Goal: Information Seeking & Learning: Learn about a topic

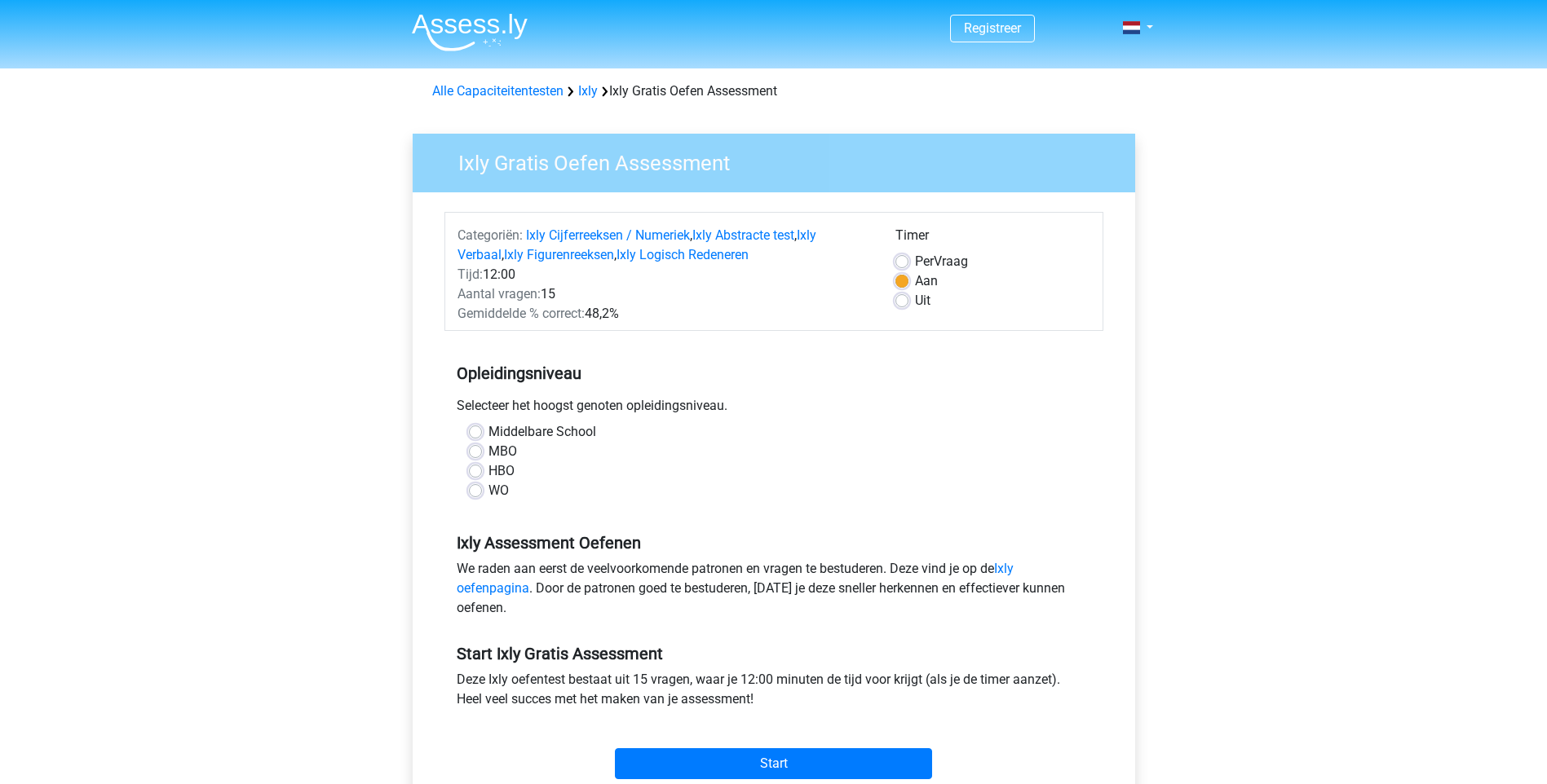
click at [489, 468] on label "HBO" at bounding box center [501, 471] width 26 height 19
click at [476, 468] on input "HBO" at bounding box center [476, 469] width 14 height 16
radio input "true"
click at [914, 294] on label "Uit" at bounding box center [922, 300] width 15 height 19
click at [904, 294] on input "Uit" at bounding box center [902, 298] width 14 height 16
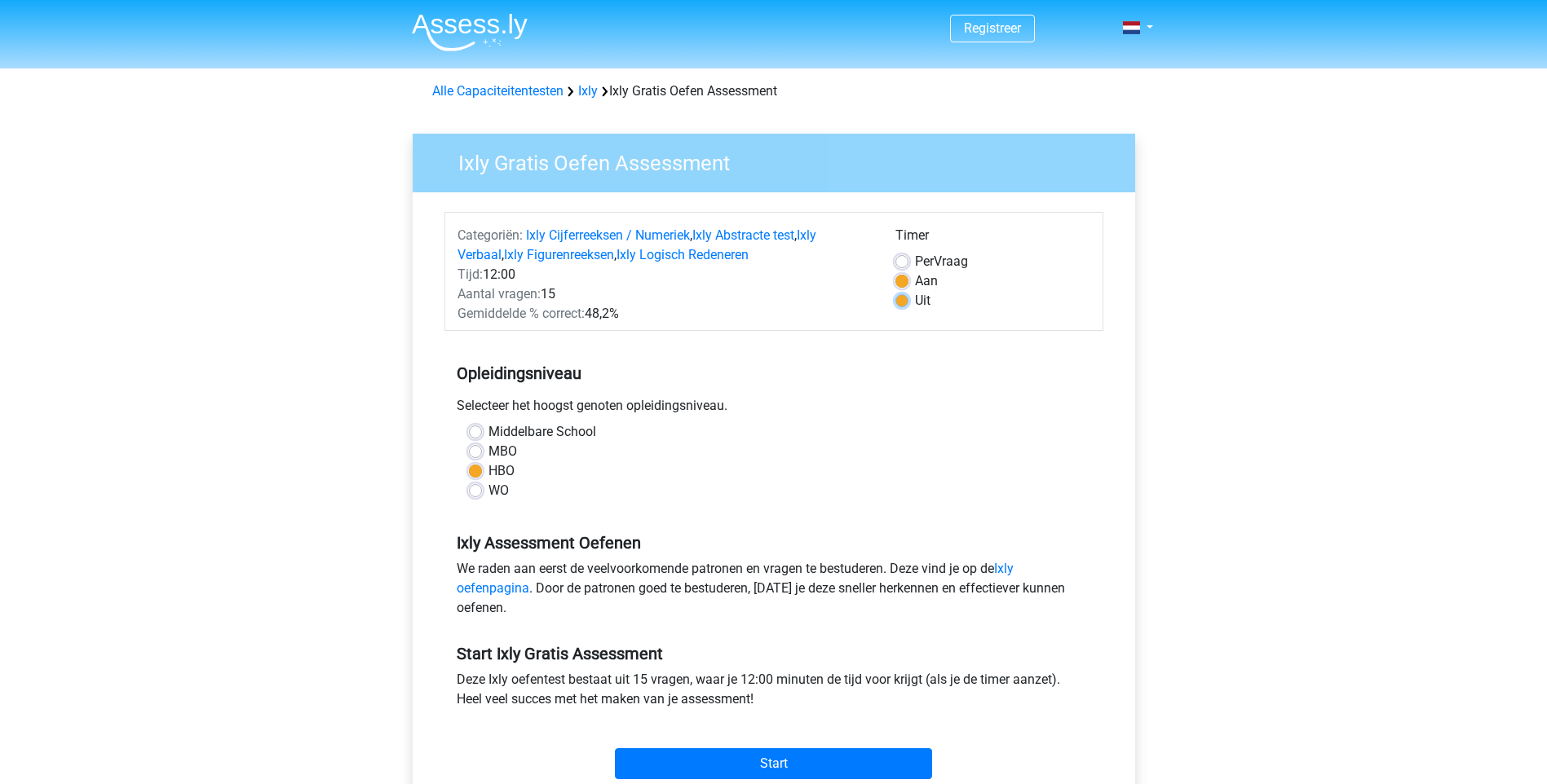
radio input "true"
click at [810, 762] on input "Start" at bounding box center [774, 764] width 317 height 31
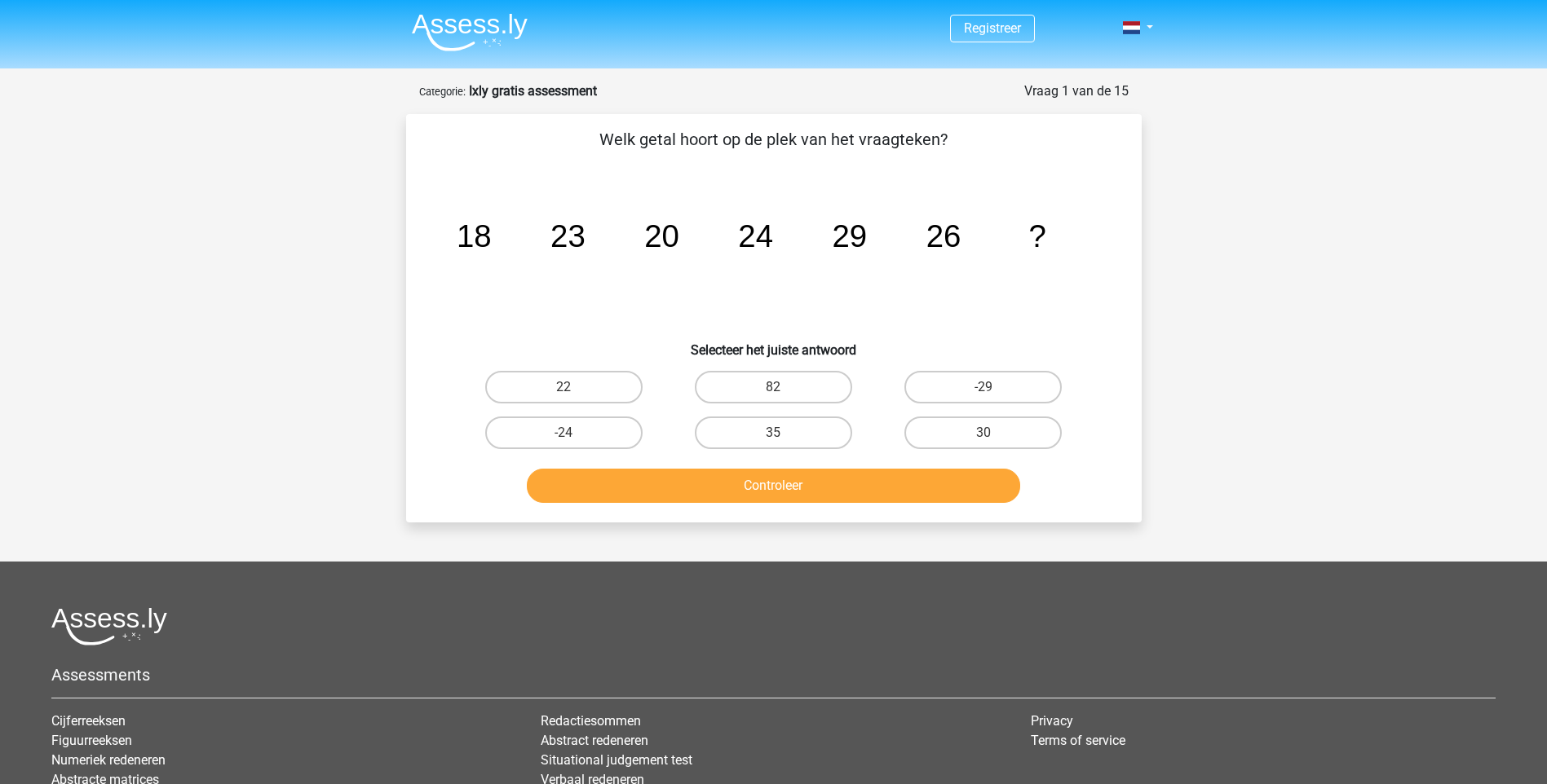
click at [1392, 165] on div "Registreer" at bounding box center [774, 496] width 1547 height 993
click at [992, 430] on label "30" at bounding box center [982, 433] width 157 height 33
click at [992, 433] on input "30" at bounding box center [988, 437] width 11 height 11
radio input "true"
click at [858, 490] on button "Controleer" at bounding box center [773, 486] width 493 height 34
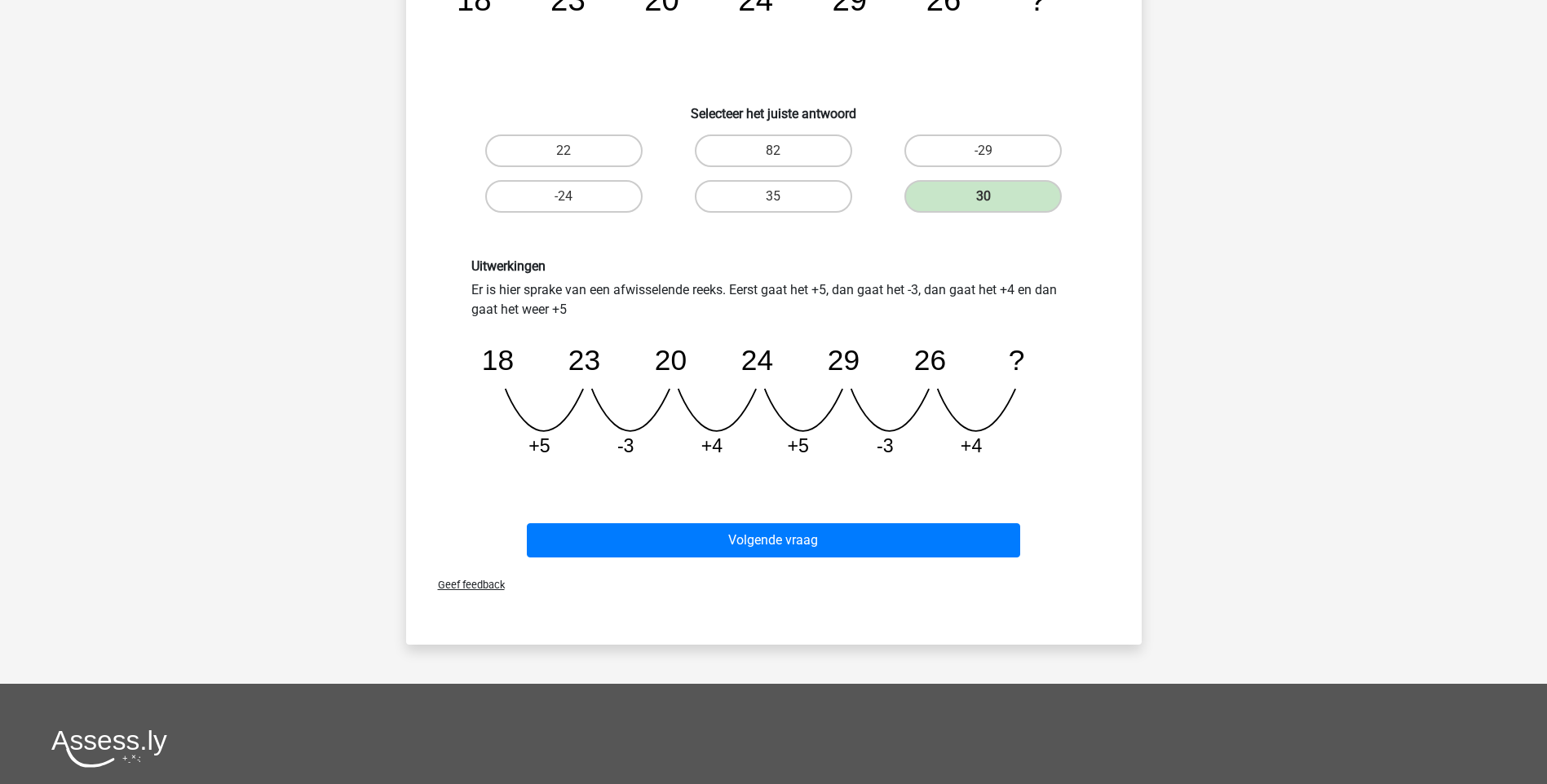
scroll to position [244, 0]
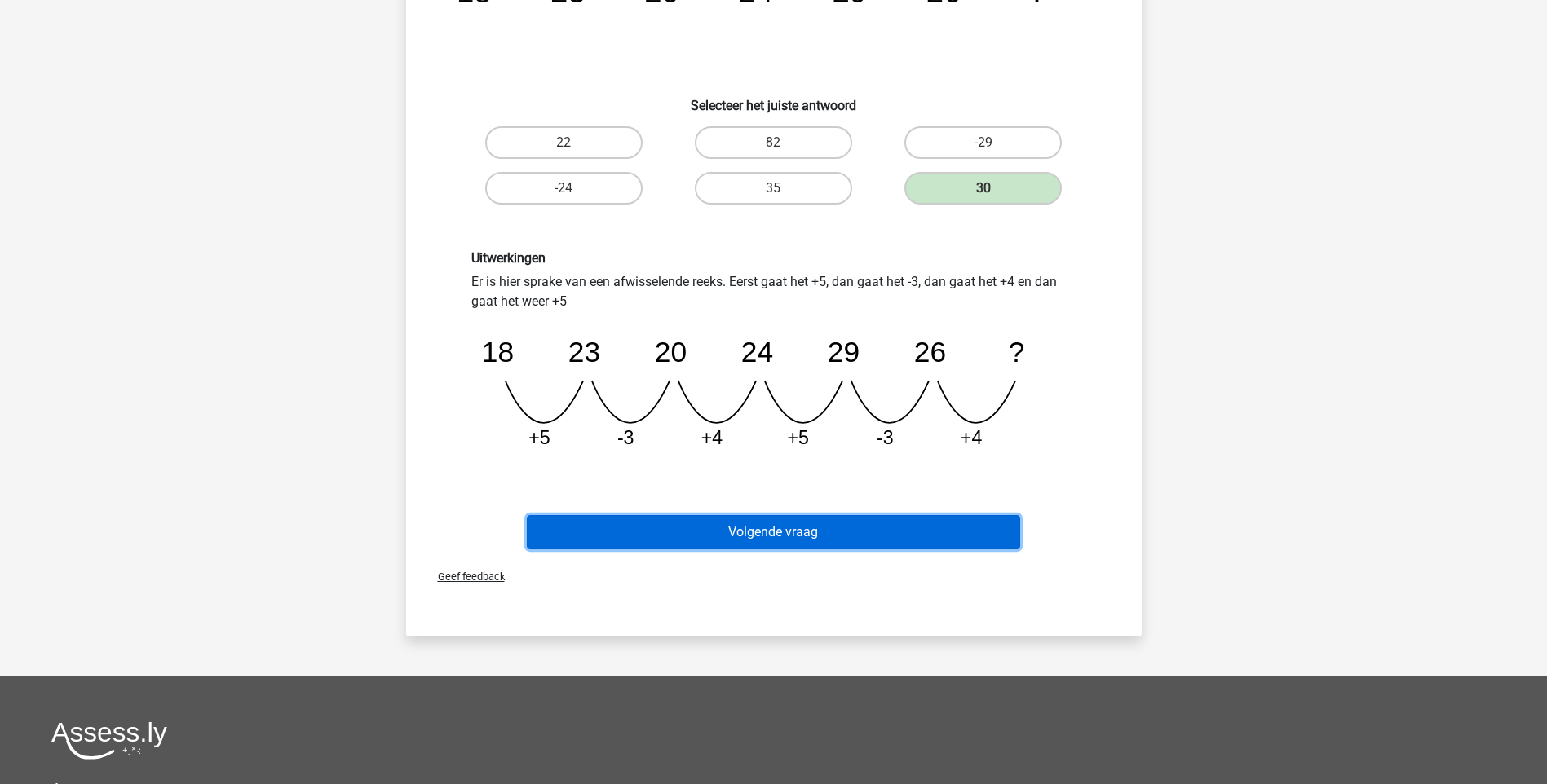
click at [878, 518] on button "Volgende vraag" at bounding box center [773, 532] width 493 height 34
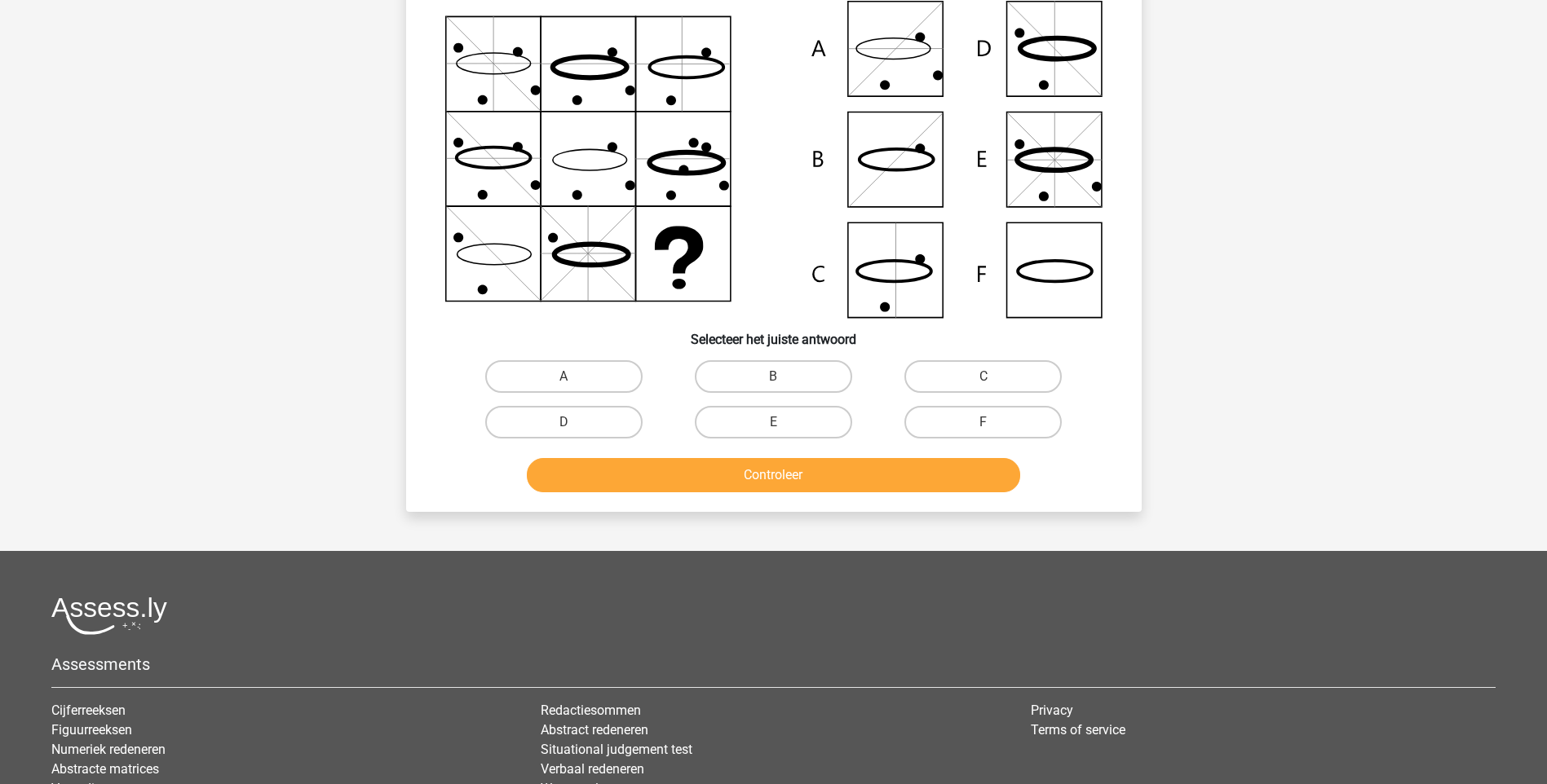
scroll to position [81, 0]
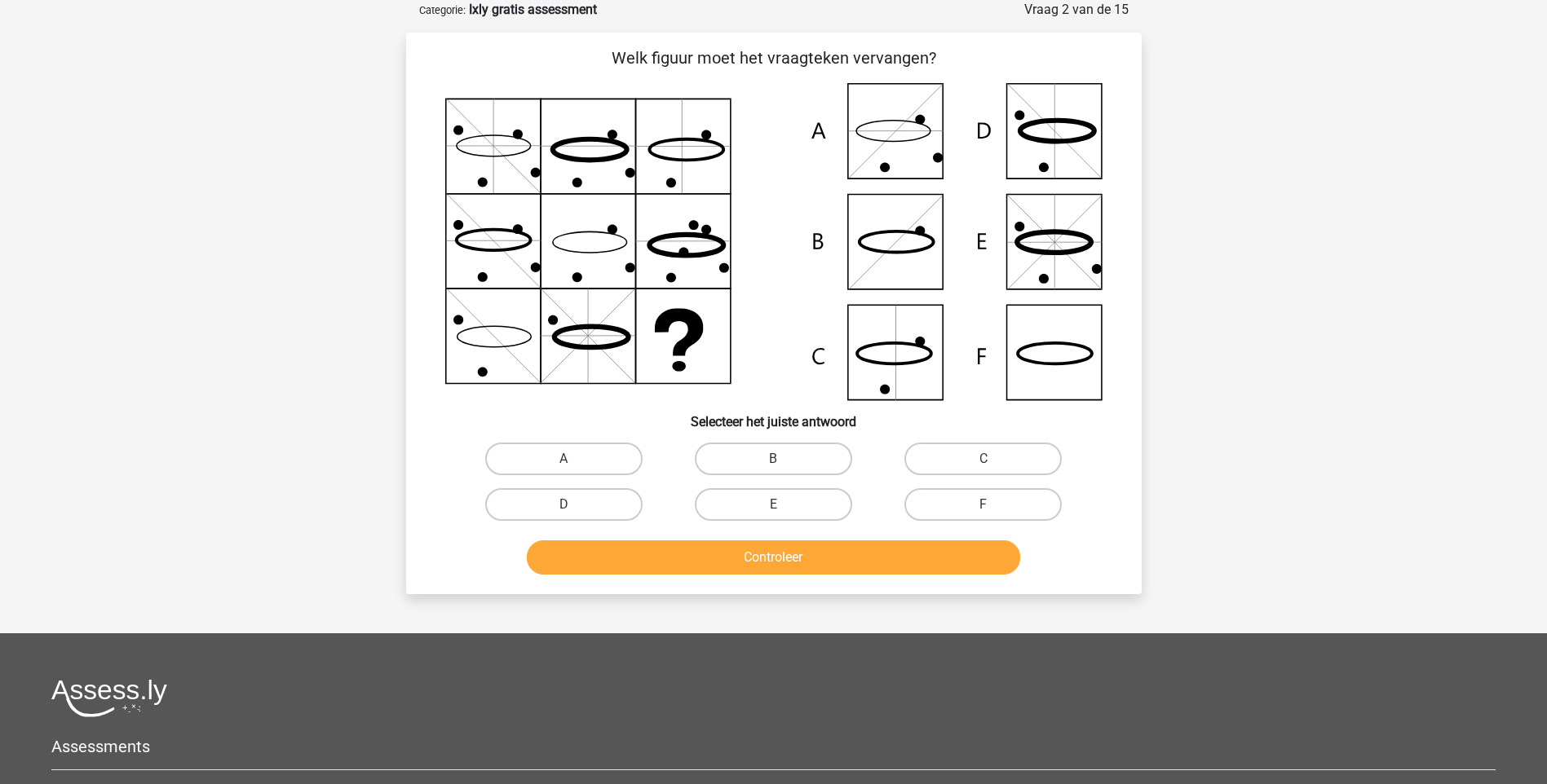
click at [988, 506] on input "F" at bounding box center [988, 510] width 11 height 11
radio input "true"
click at [906, 558] on button "Controleer" at bounding box center [773, 557] width 493 height 34
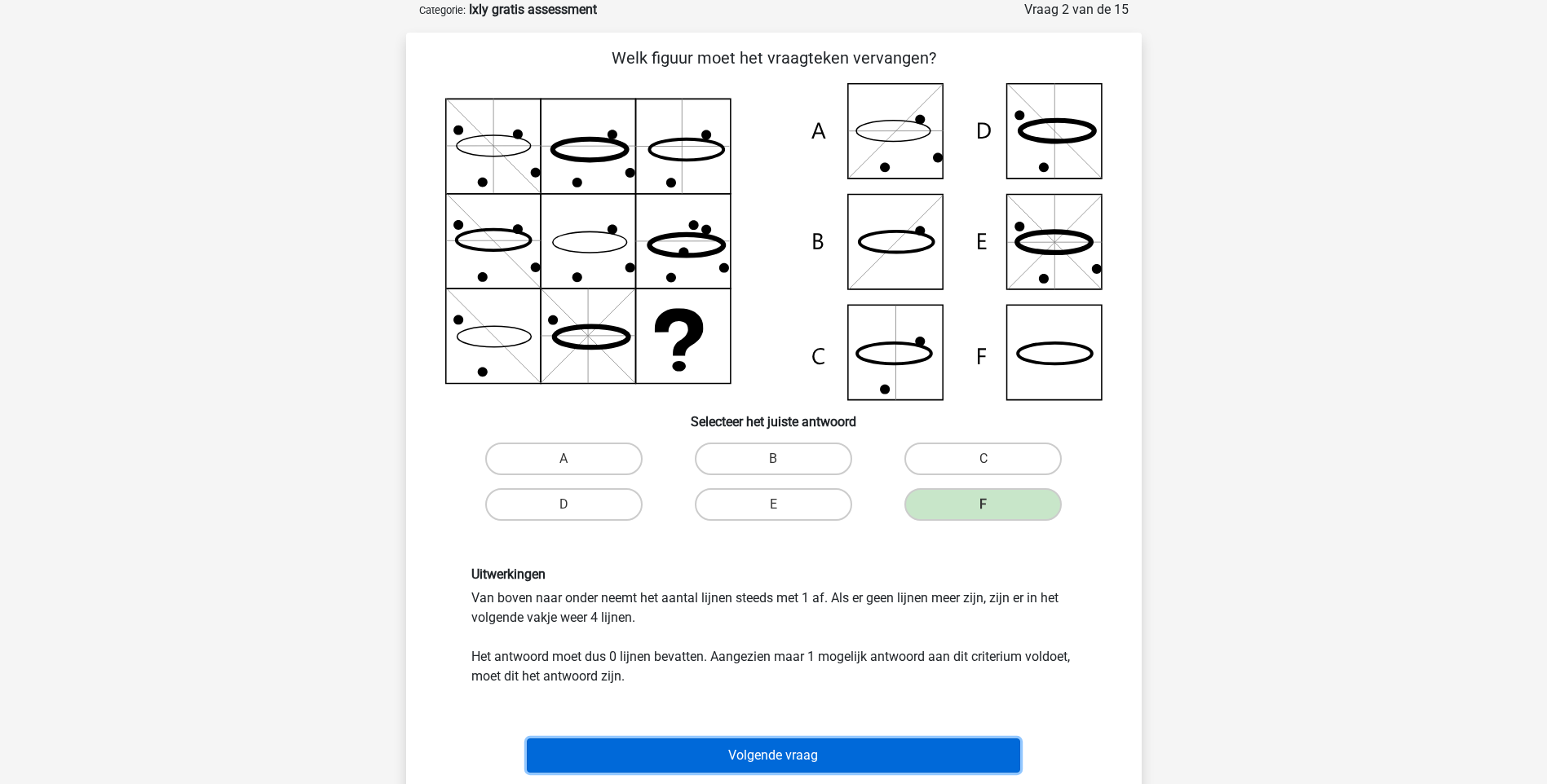
click at [831, 754] on button "Volgende vraag" at bounding box center [773, 755] width 493 height 34
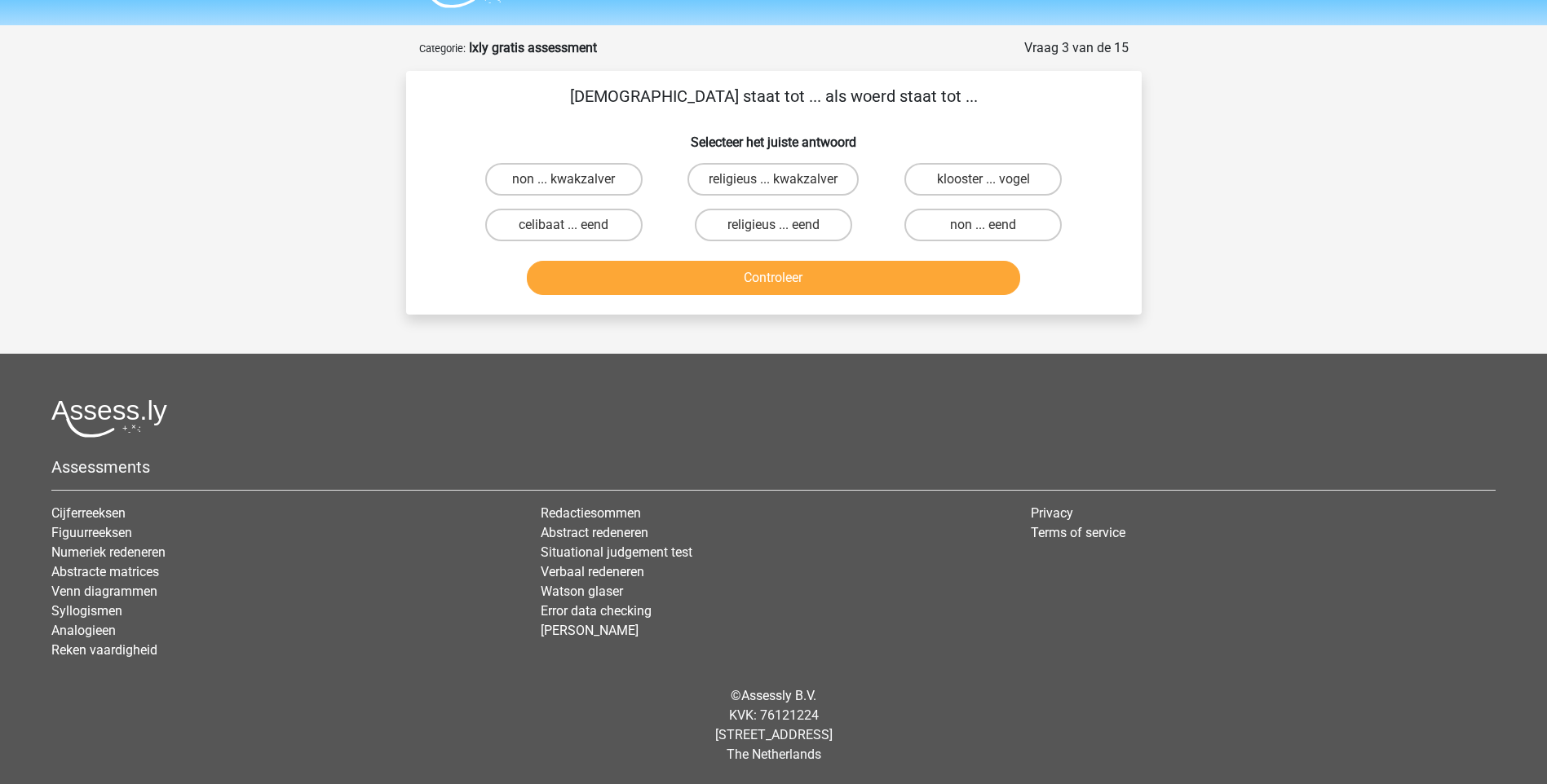
scroll to position [43, 0]
click at [982, 225] on label "non ... eend" at bounding box center [982, 225] width 157 height 33
click at [983, 225] on input "non ... eend" at bounding box center [988, 230] width 11 height 11
radio input "true"
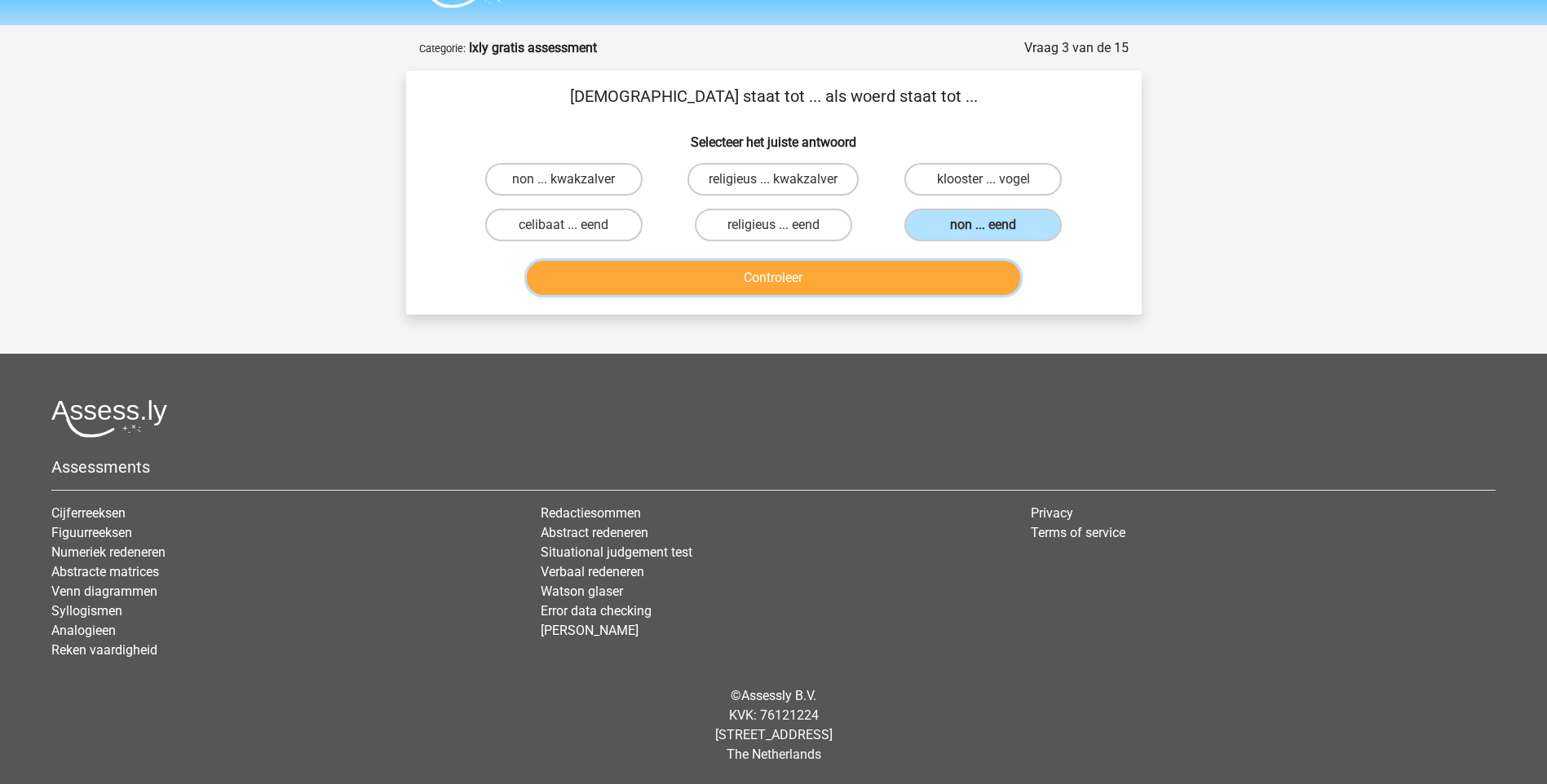
click at [917, 289] on button "Controleer" at bounding box center [773, 277] width 493 height 34
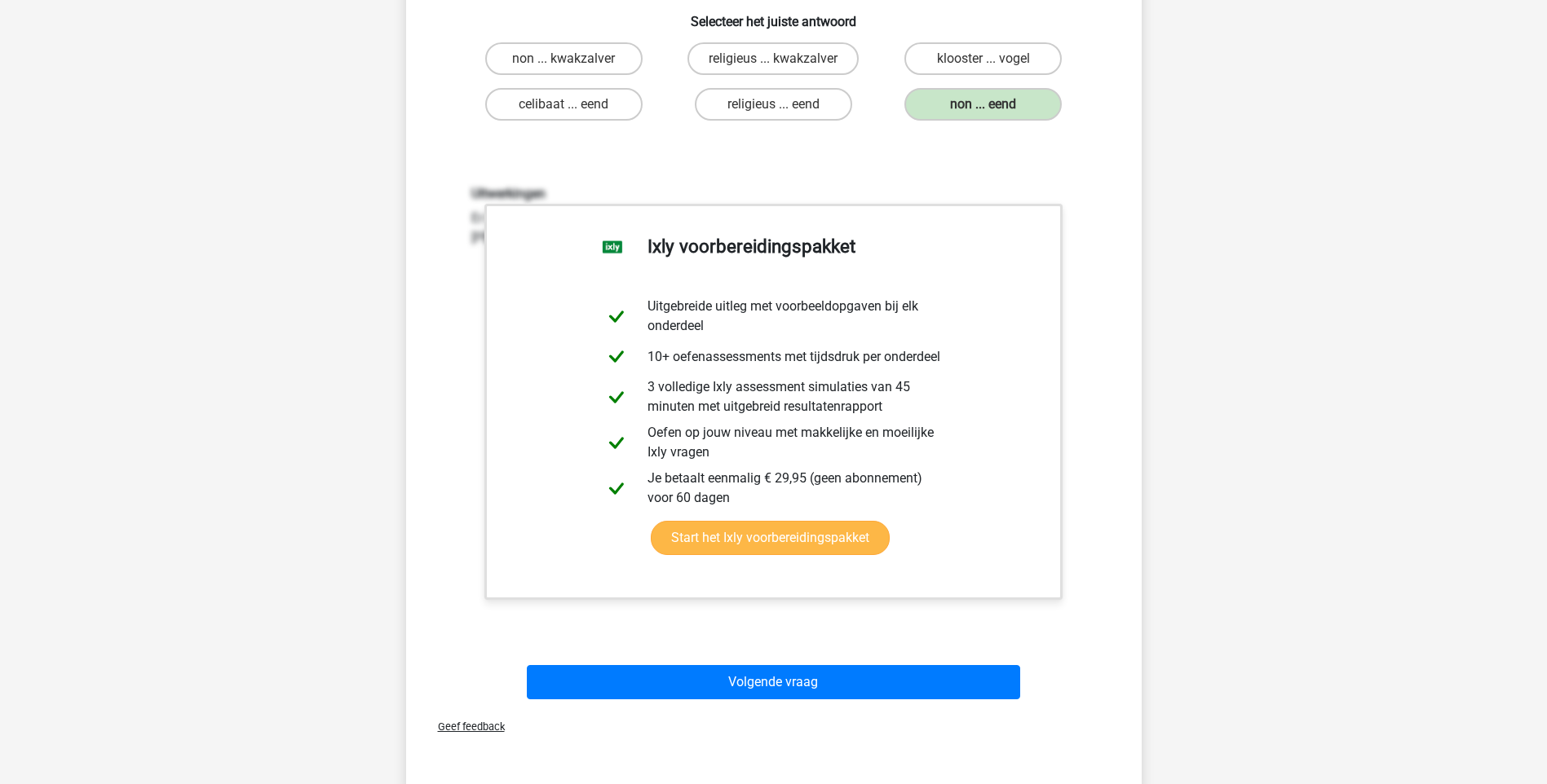
scroll to position [451, 0]
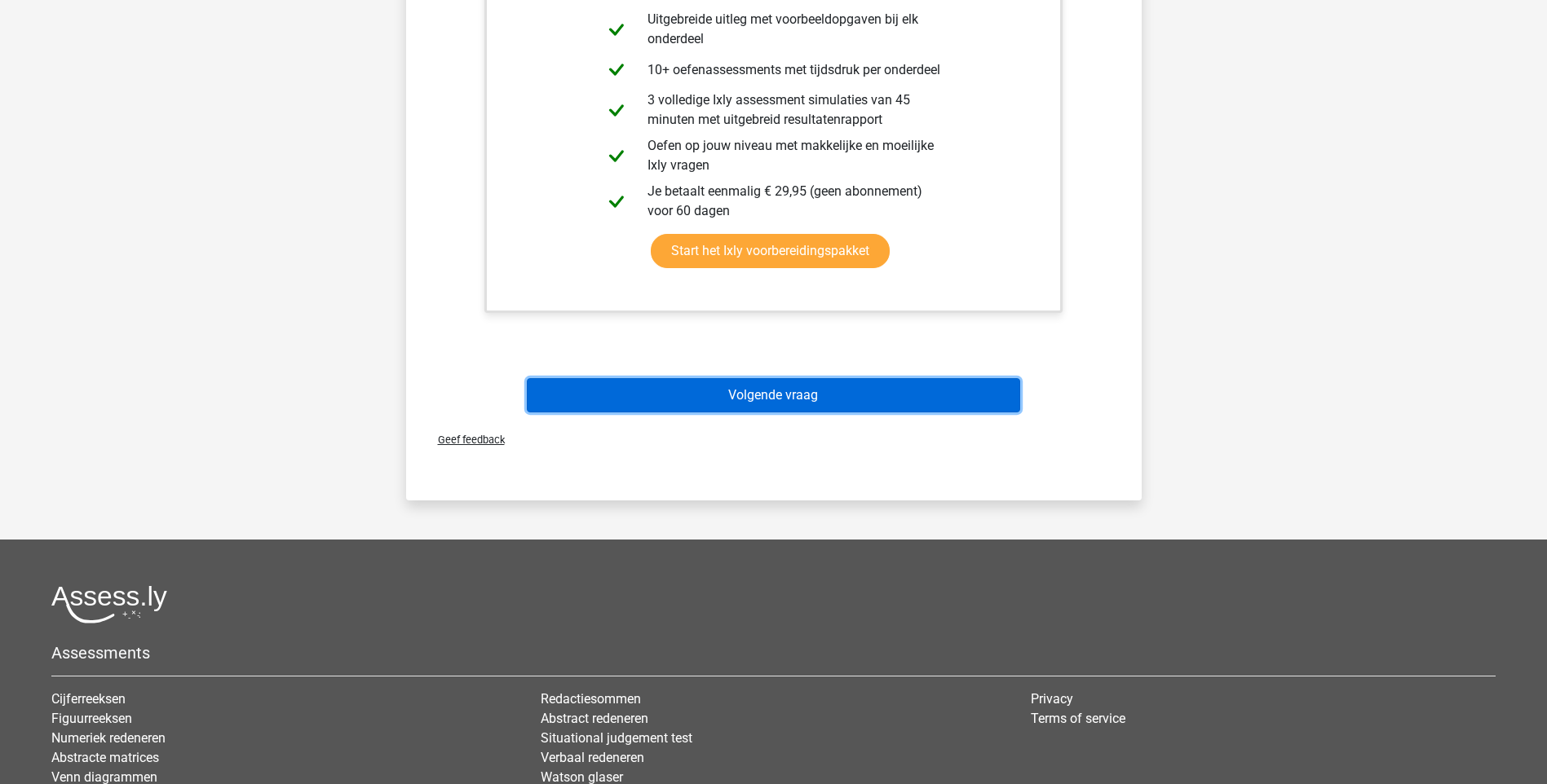
click at [913, 406] on button "Volgende vraag" at bounding box center [773, 395] width 493 height 34
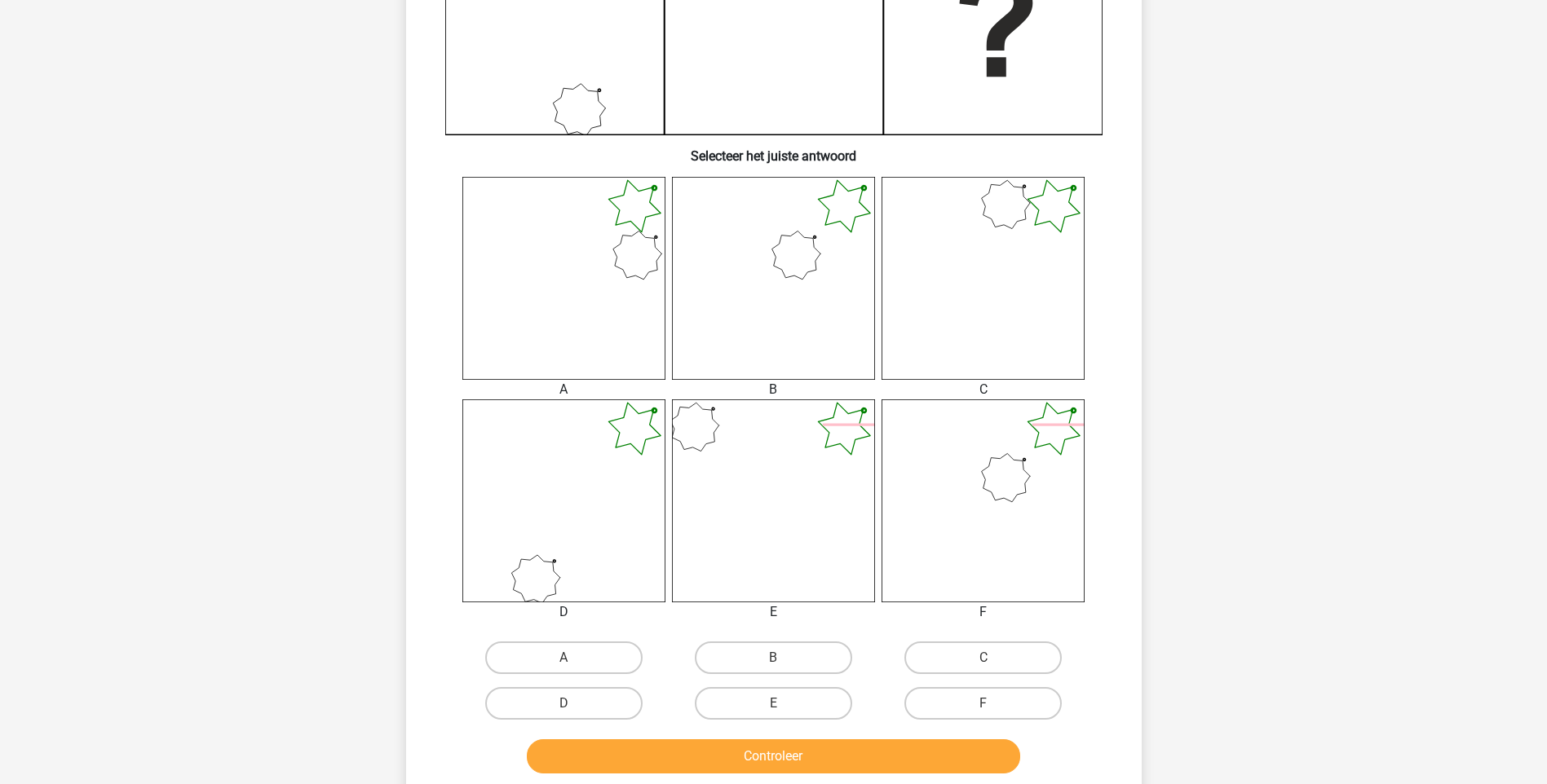
scroll to position [571, 0]
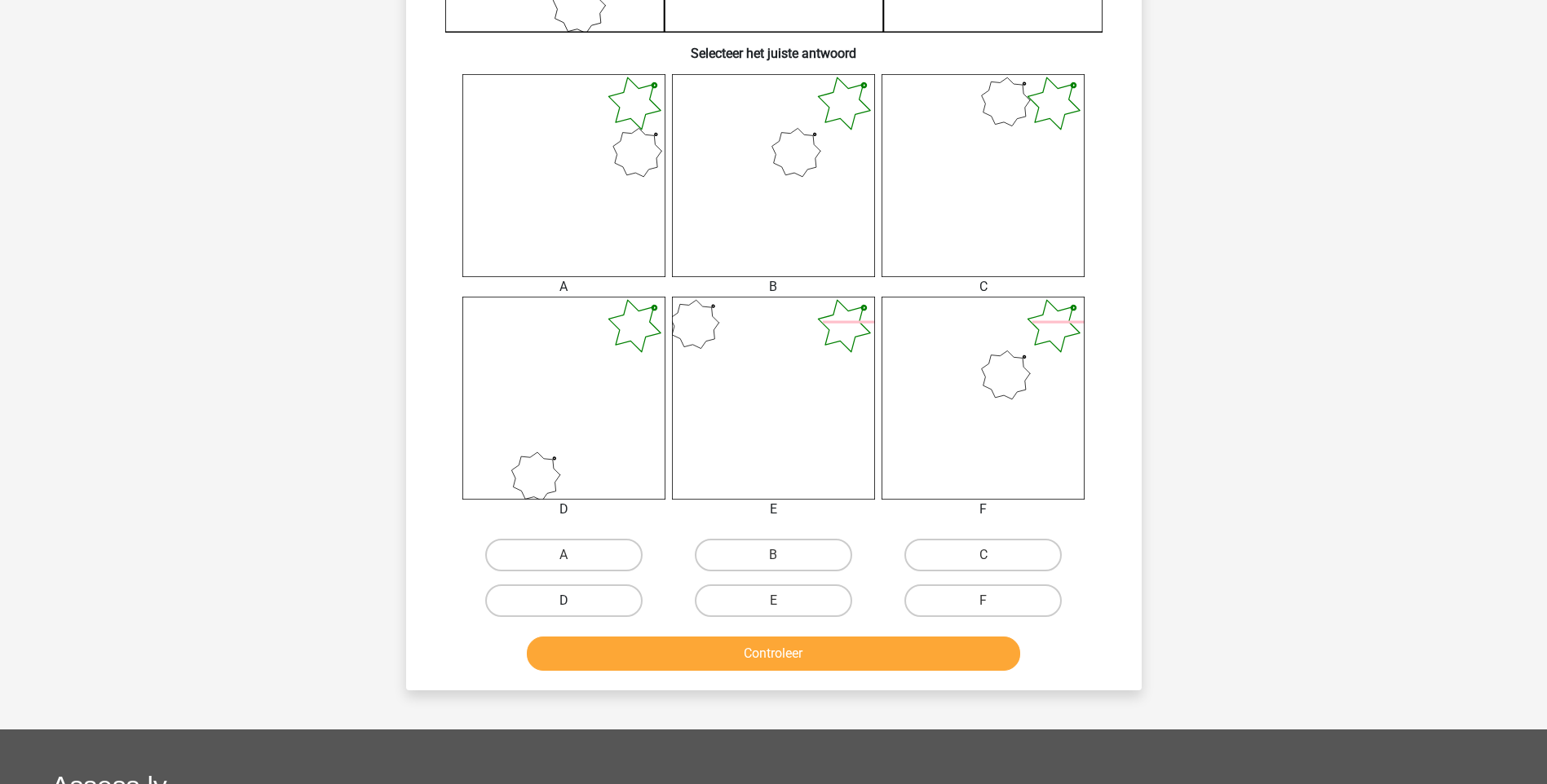
click at [602, 595] on label "D" at bounding box center [563, 601] width 157 height 33
click at [574, 601] on input "D" at bounding box center [568, 605] width 11 height 11
radio input "true"
click at [679, 655] on button "Controleer" at bounding box center [773, 653] width 493 height 34
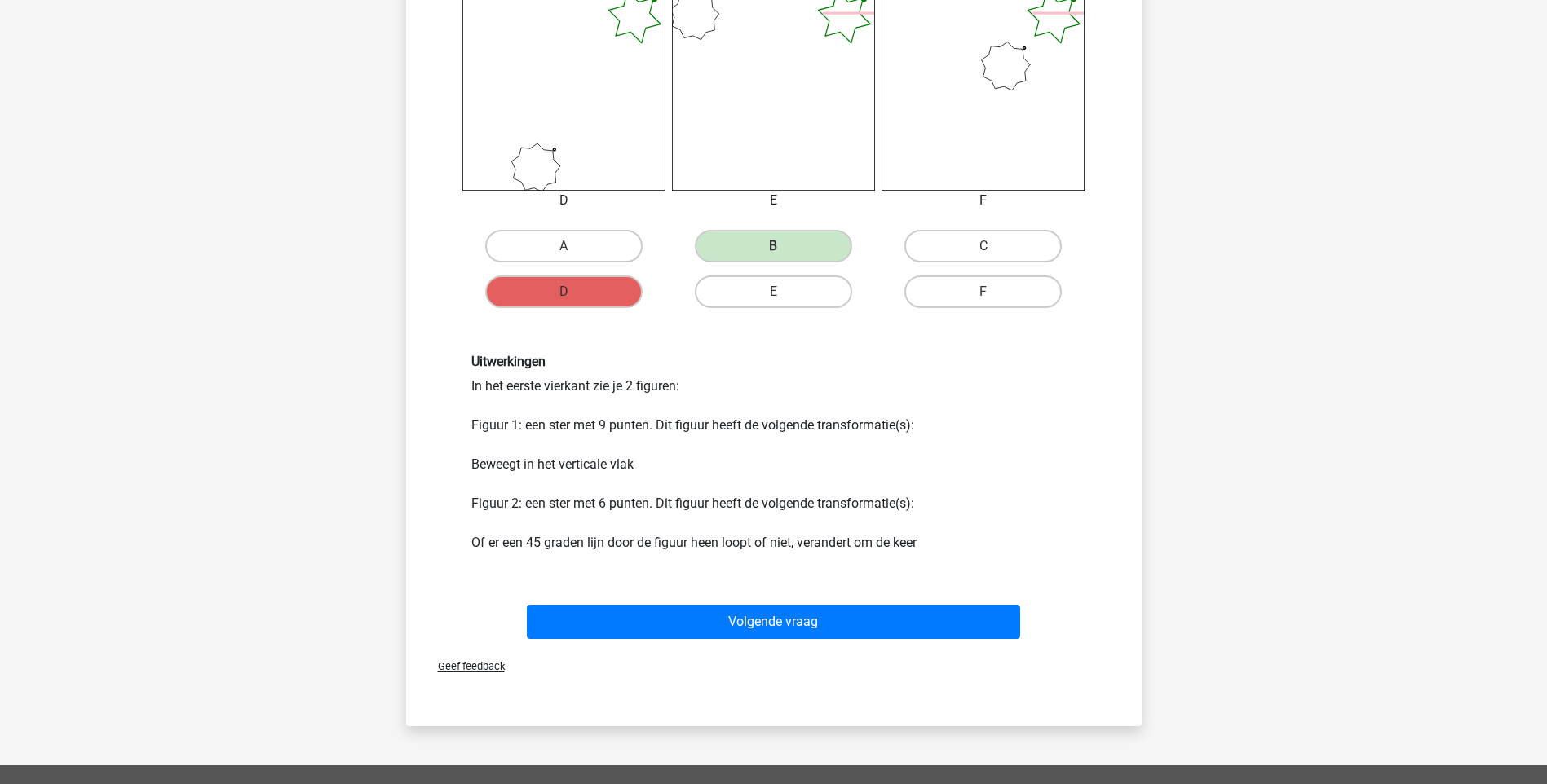
scroll to position [897, 0]
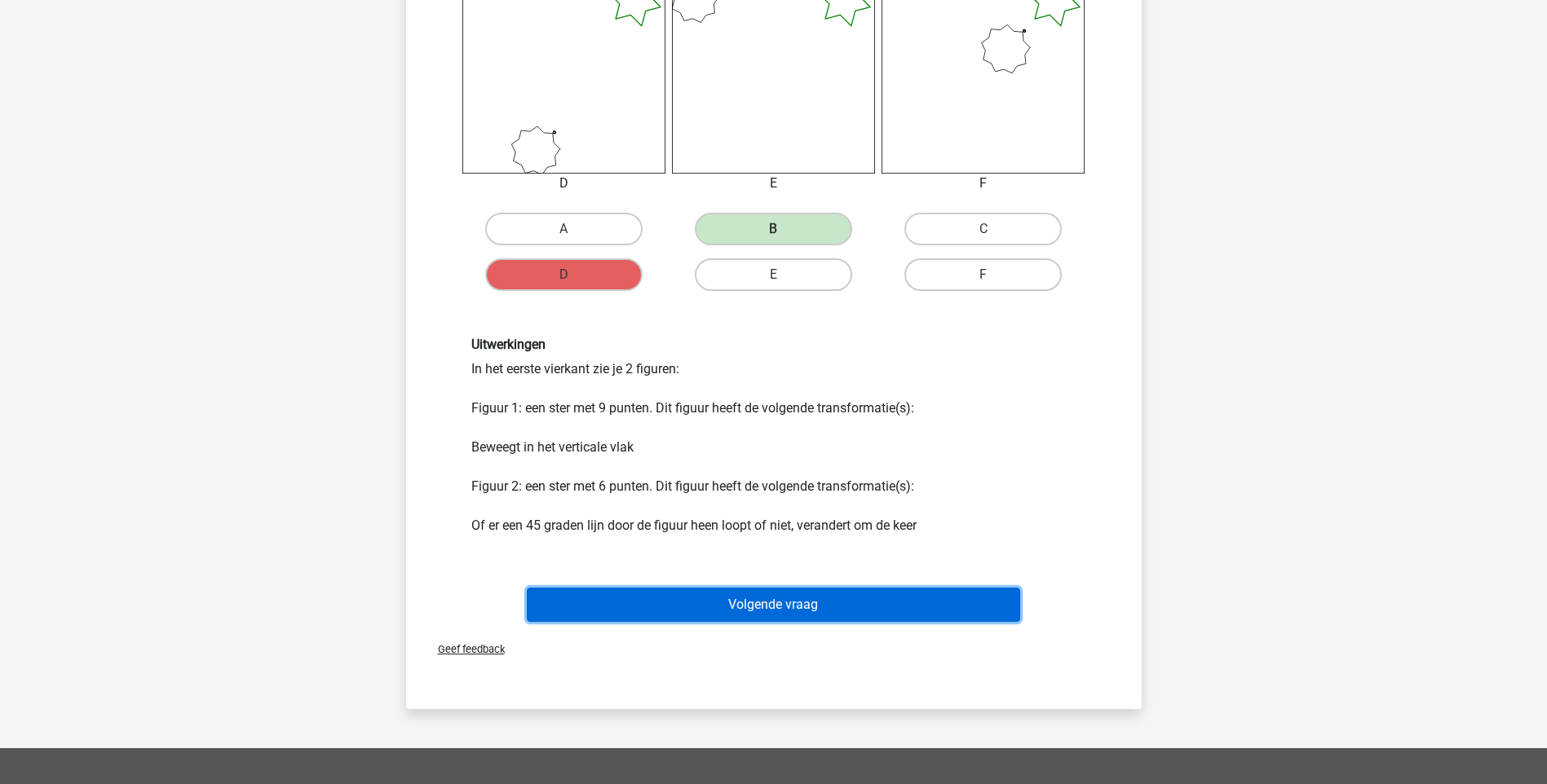
click at [809, 602] on button "Volgende vraag" at bounding box center [773, 604] width 493 height 34
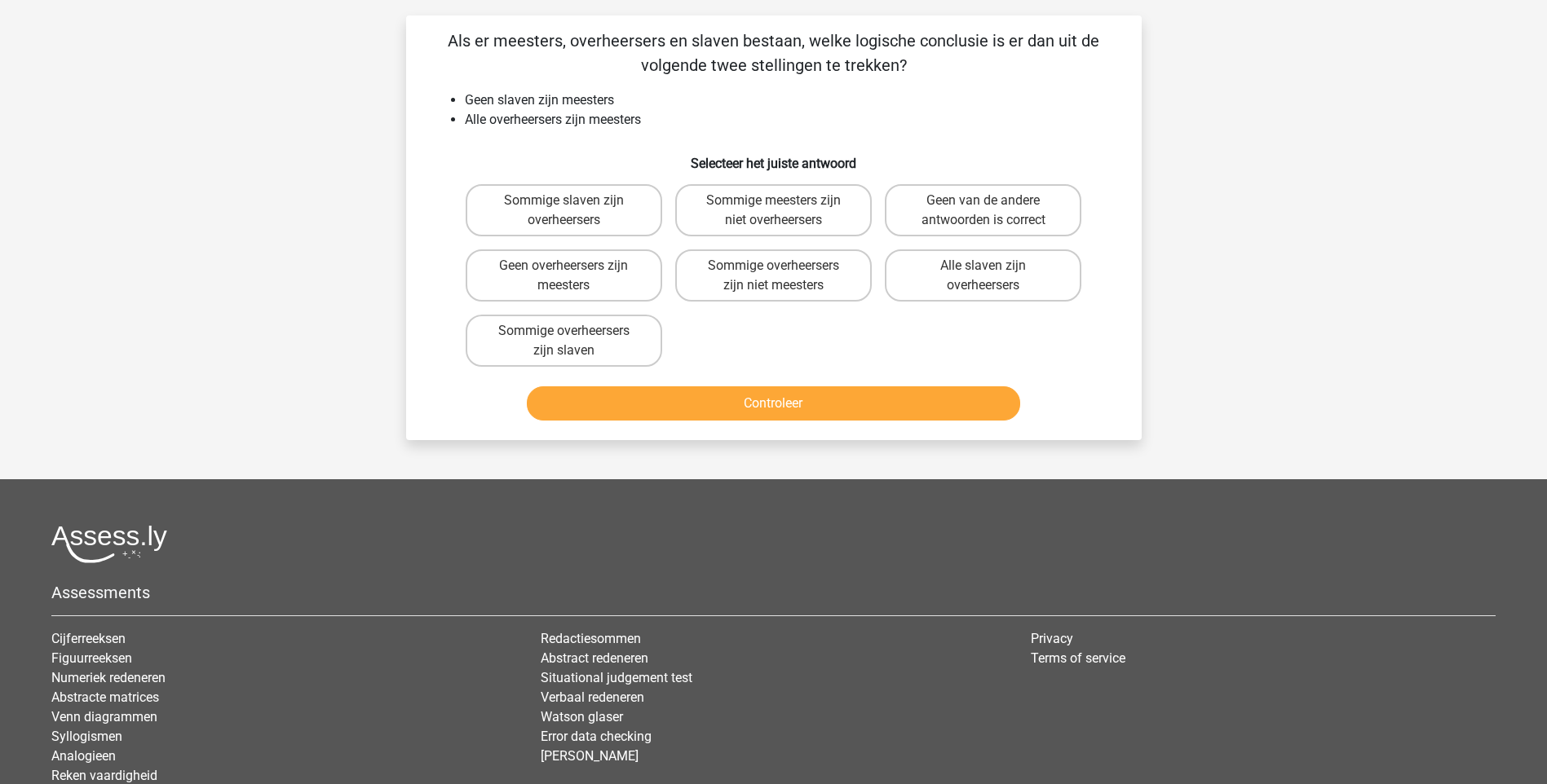
scroll to position [81, 0]
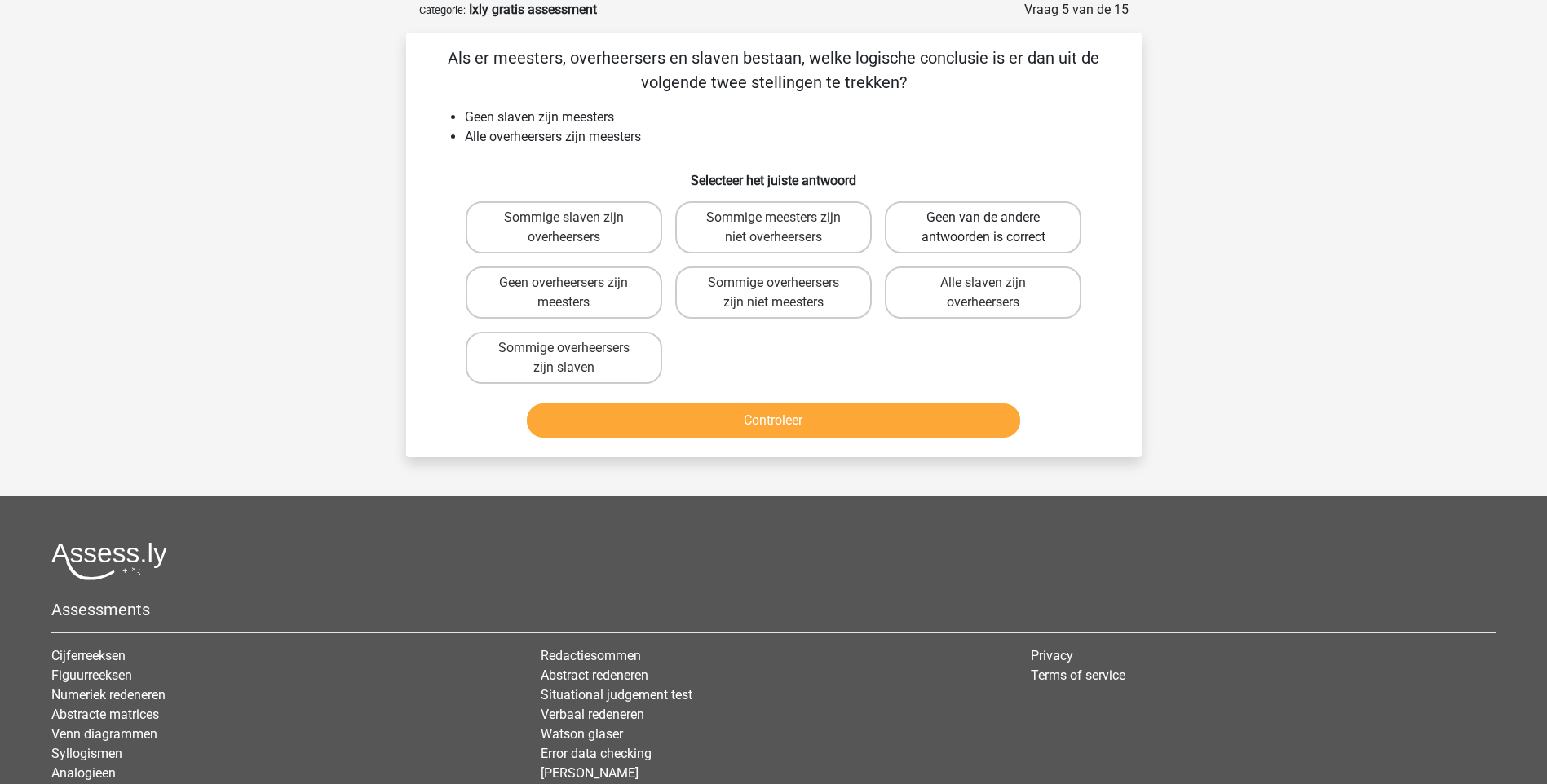
click at [953, 228] on label "Geen van de andere antwoorden is correct" at bounding box center [982, 228] width 196 height 52
click at [983, 228] on input "Geen van de andere antwoorden is correct" at bounding box center [988, 222] width 11 height 11
radio input "true"
click at [880, 416] on button "Controleer" at bounding box center [773, 420] width 493 height 34
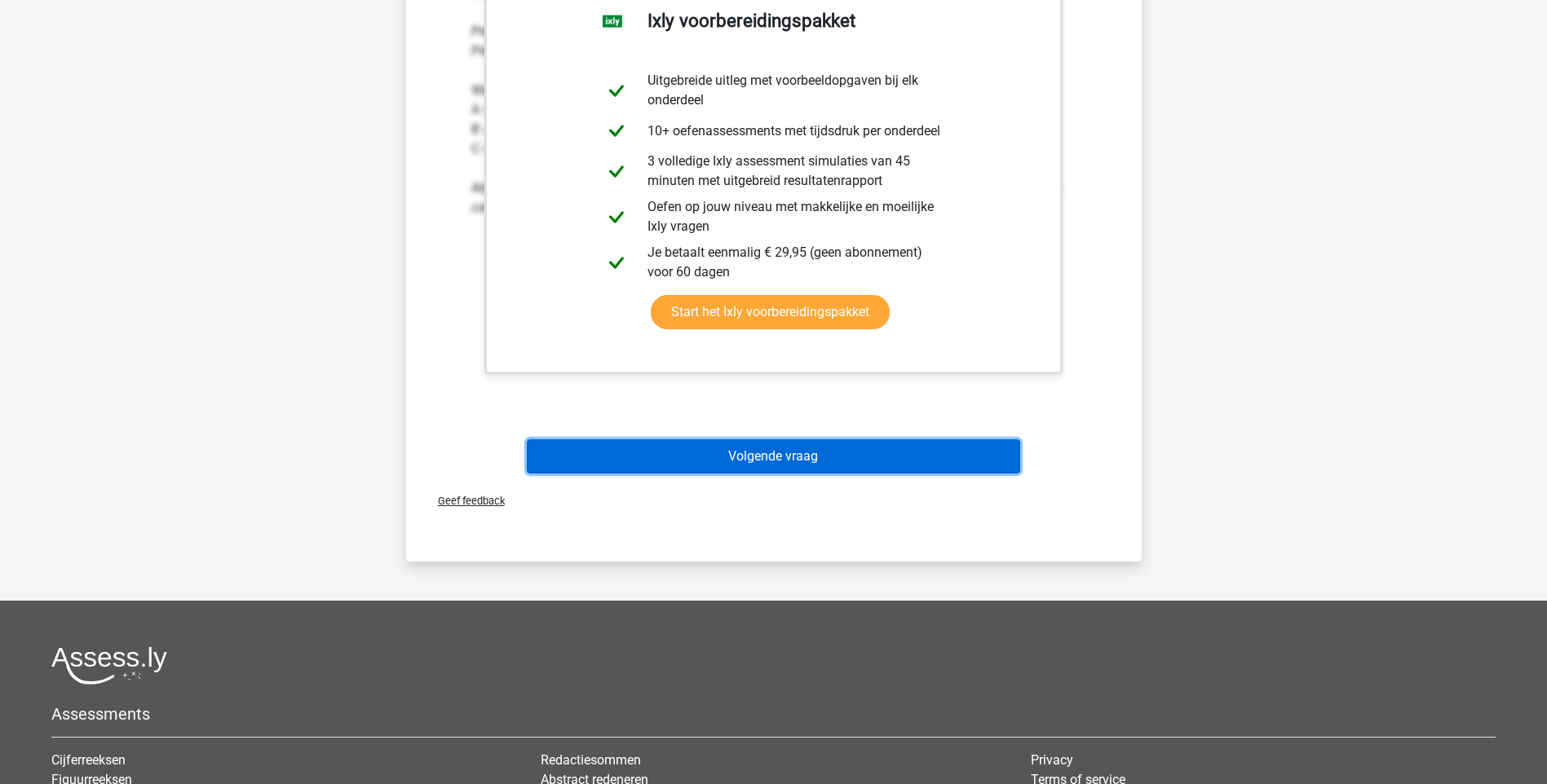
click at [840, 456] on button "Volgende vraag" at bounding box center [773, 456] width 493 height 34
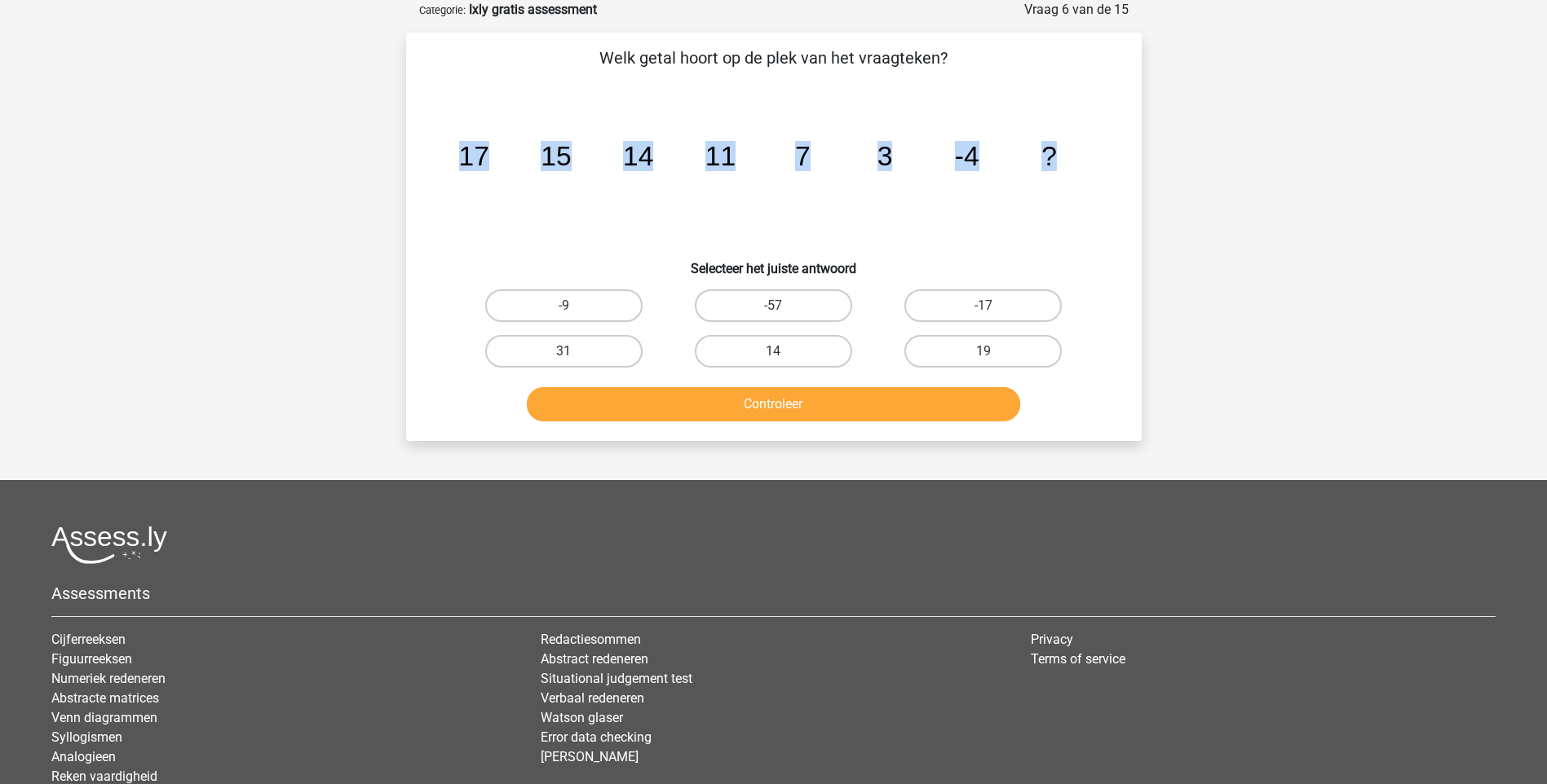
drag, startPoint x: 465, startPoint y: 151, endPoint x: 1117, endPoint y: 167, distance: 652.2
click at [1117, 167] on div "Welk getal hoort op de plek van het vraagteken? image/svg+xml 17 15 14 11 7 3 -…" at bounding box center [774, 237] width 722 height 382
copy g "17 15 14 11 7 3 -4 ?"
click at [563, 301] on label "-9" at bounding box center [563, 306] width 157 height 33
click at [563, 306] on input "-9" at bounding box center [568, 311] width 11 height 11
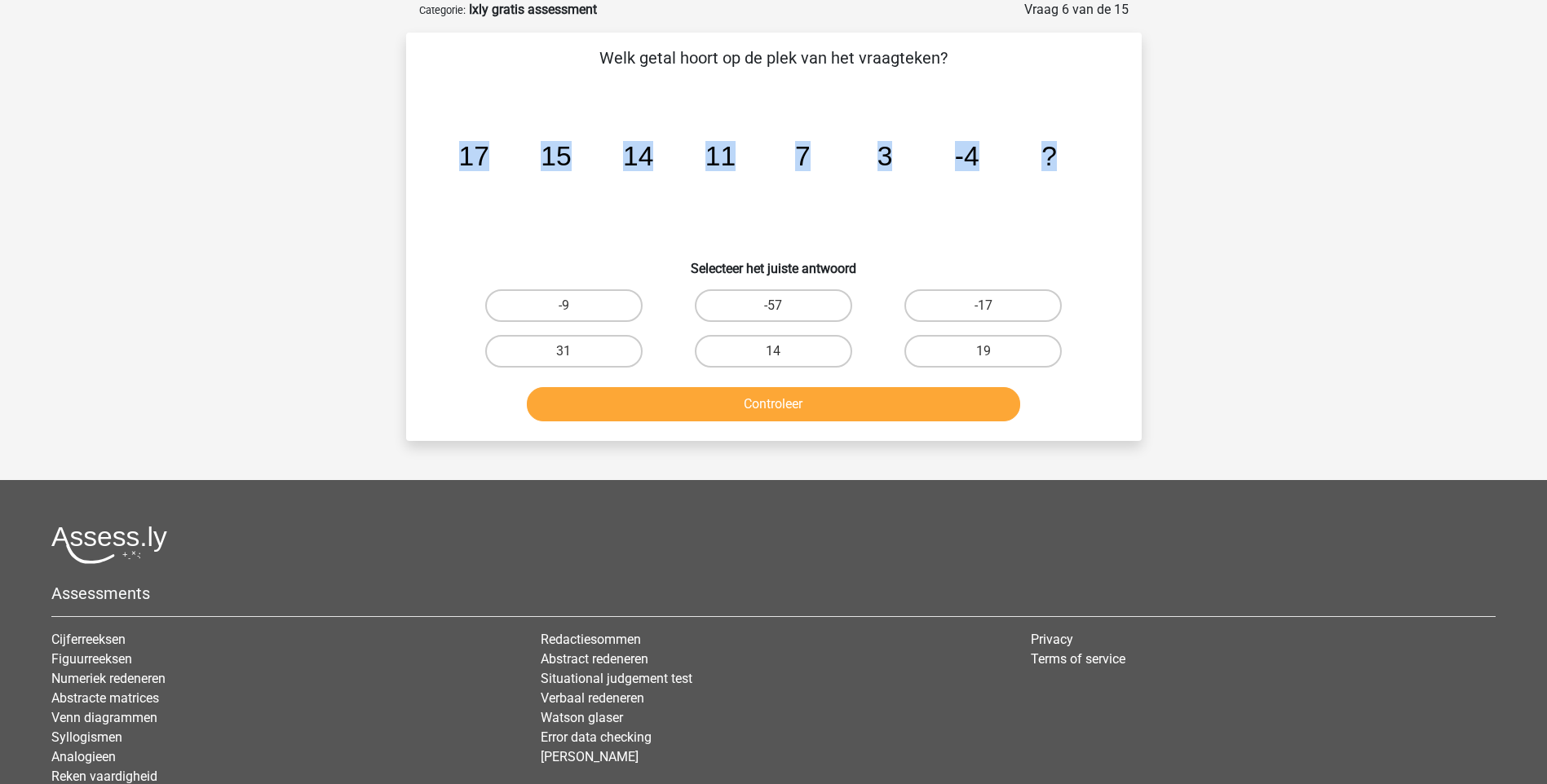
radio input "true"
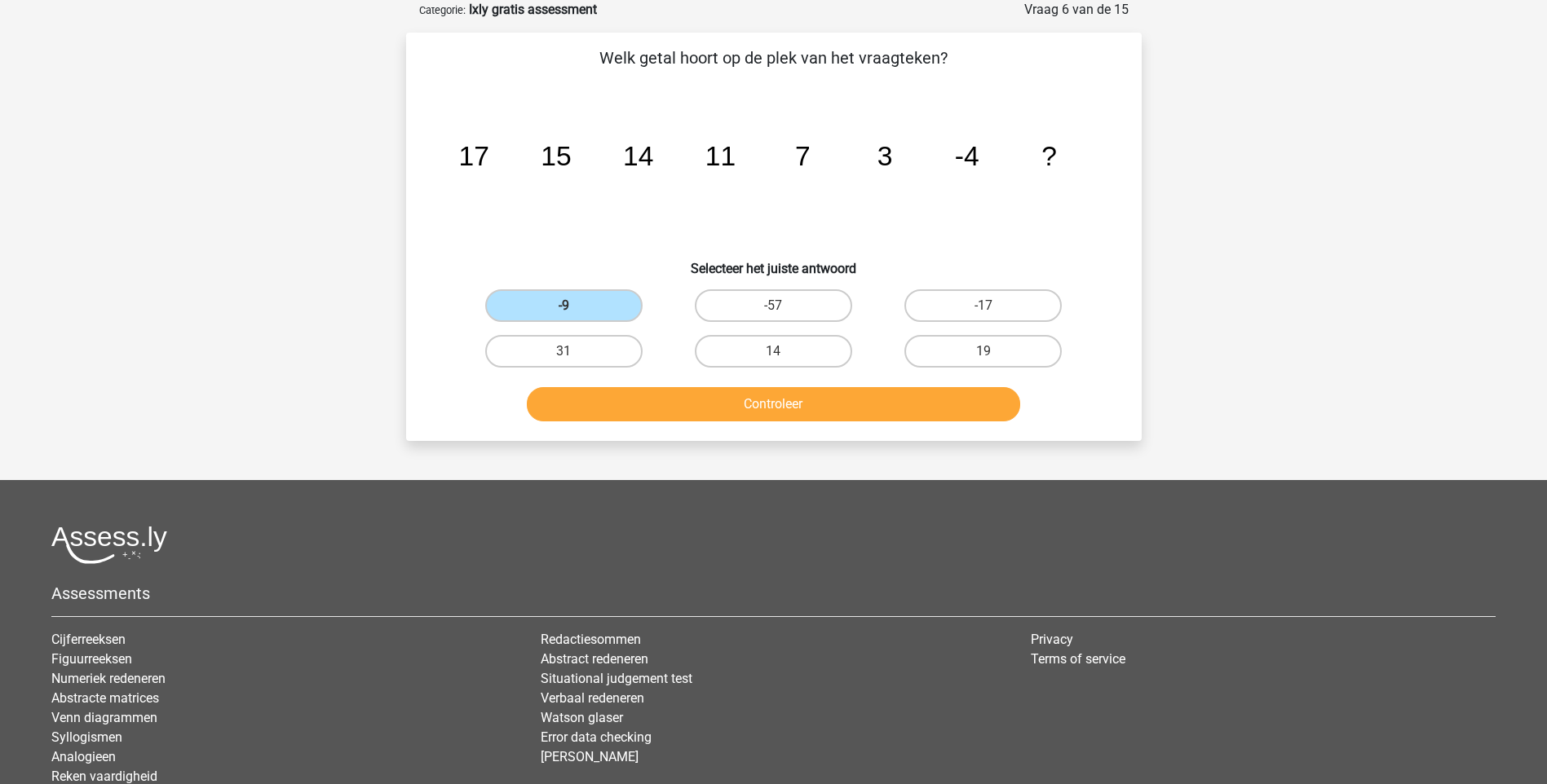
click at [758, 379] on div "Controleer" at bounding box center [774, 402] width 684 height 54
click at [761, 396] on button "Controleer" at bounding box center [773, 404] width 493 height 34
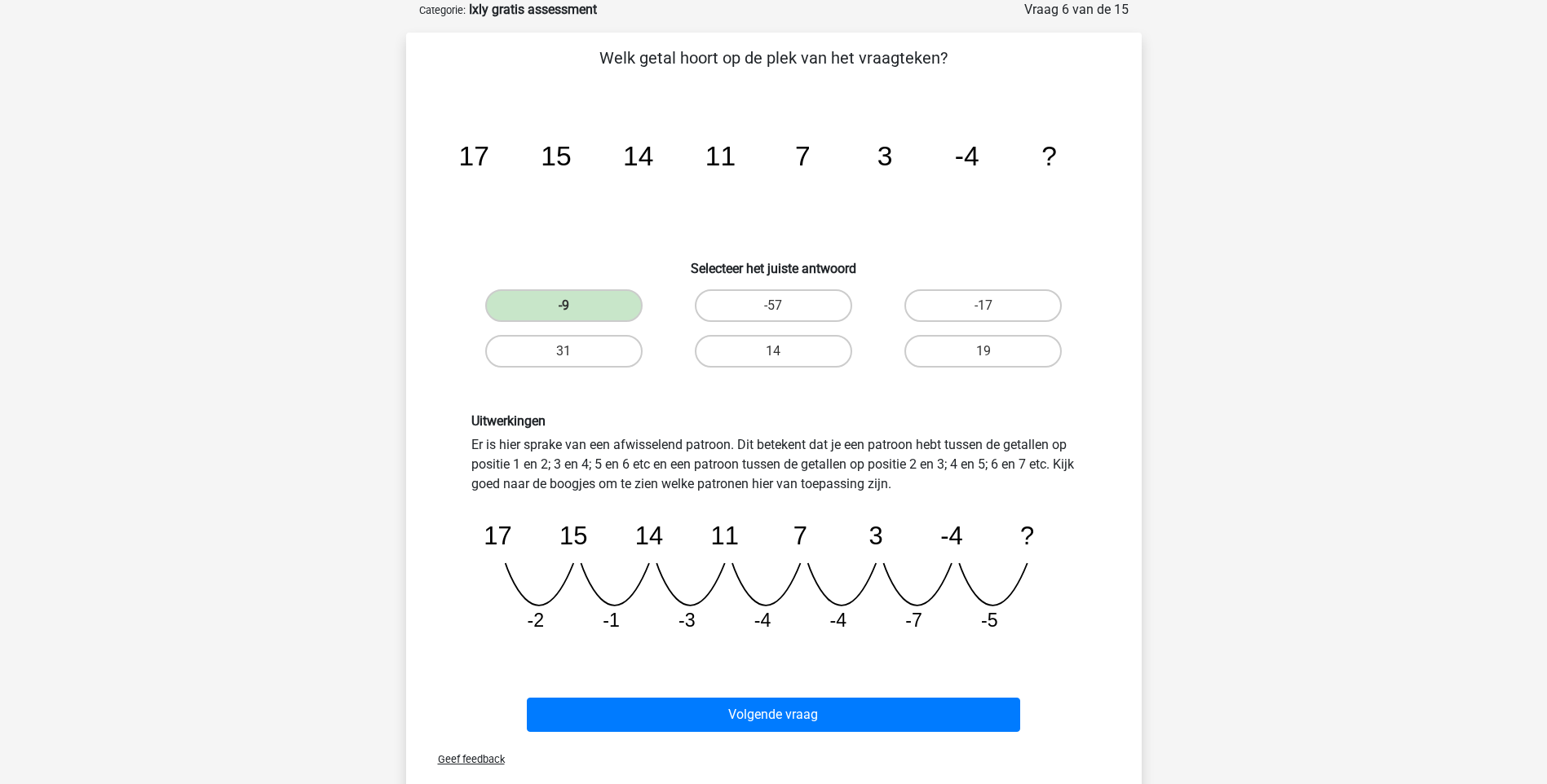
click at [284, 624] on div "Registreer" at bounding box center [774, 603] width 1547 height 1370
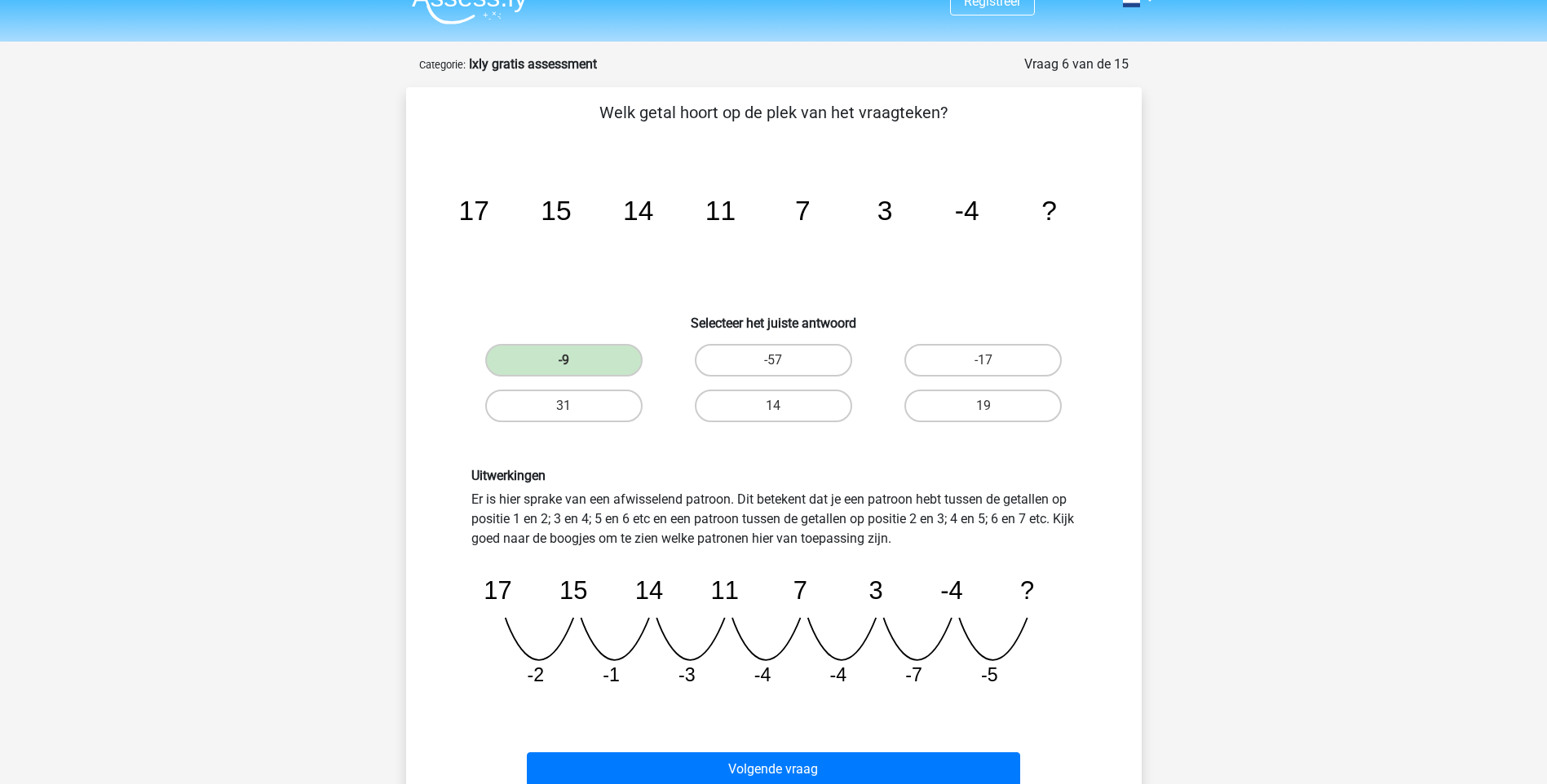
scroll to position [0, 0]
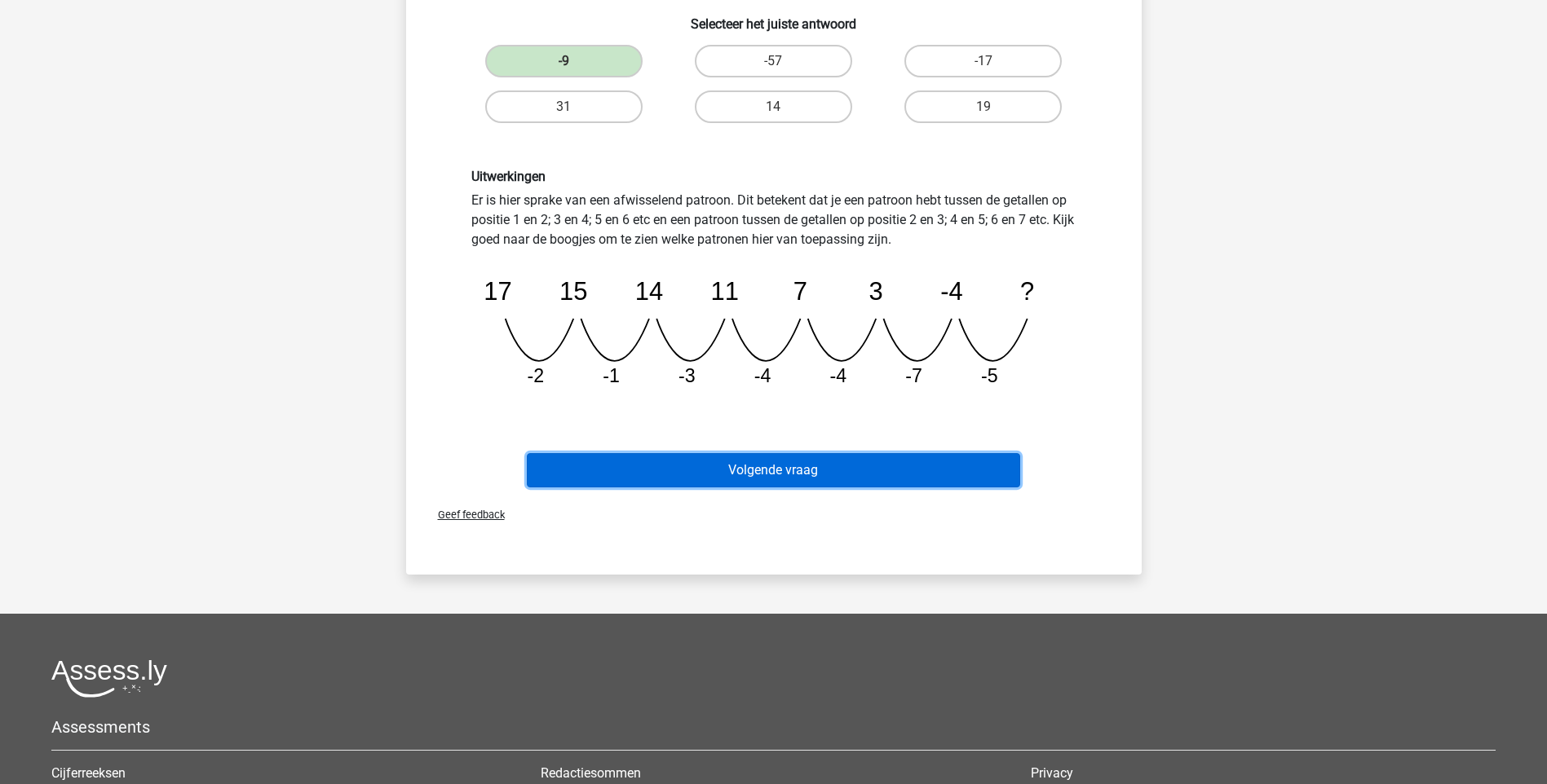
click at [779, 470] on button "Volgende vraag" at bounding box center [773, 469] width 493 height 34
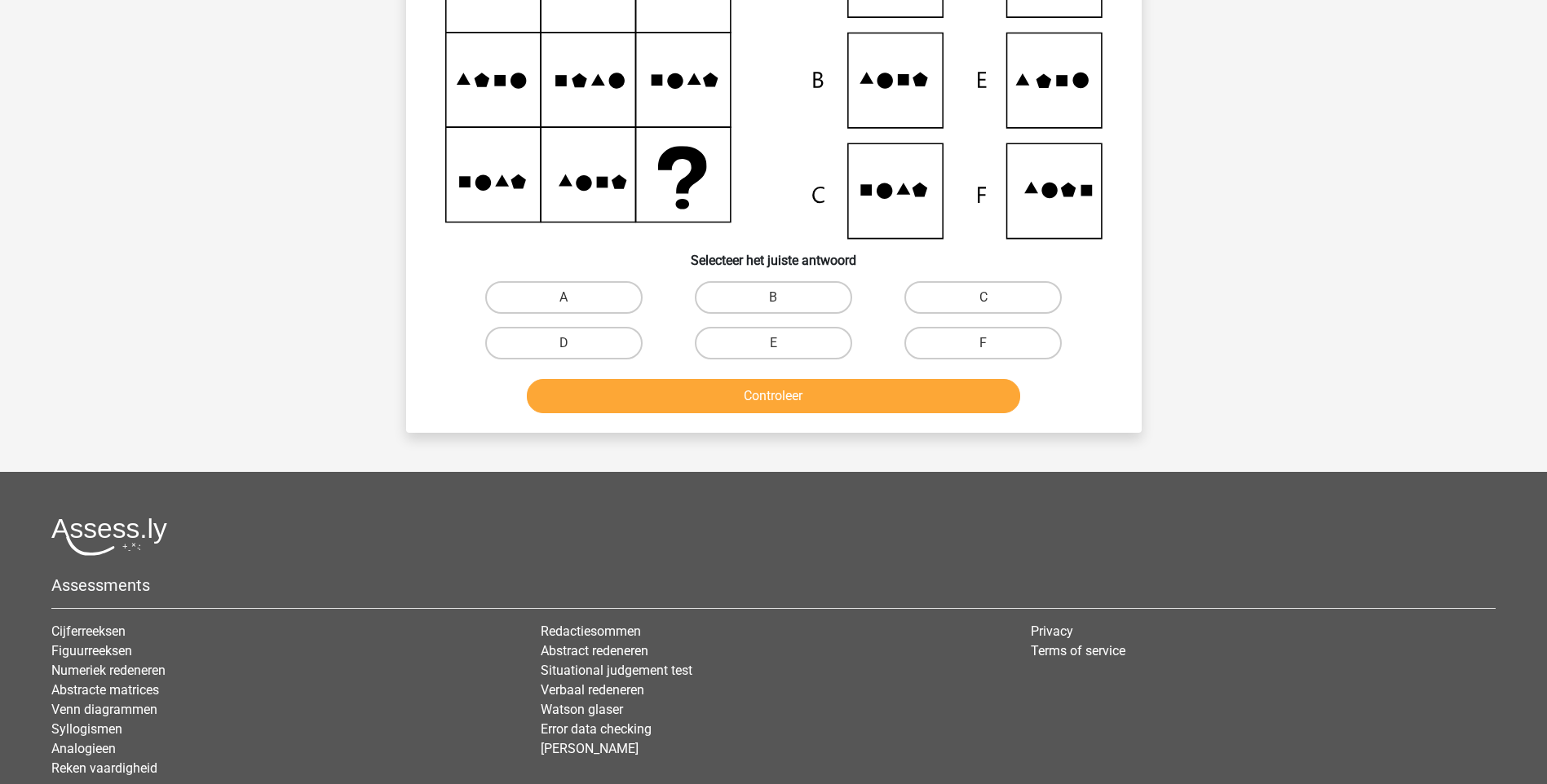
scroll to position [81, 0]
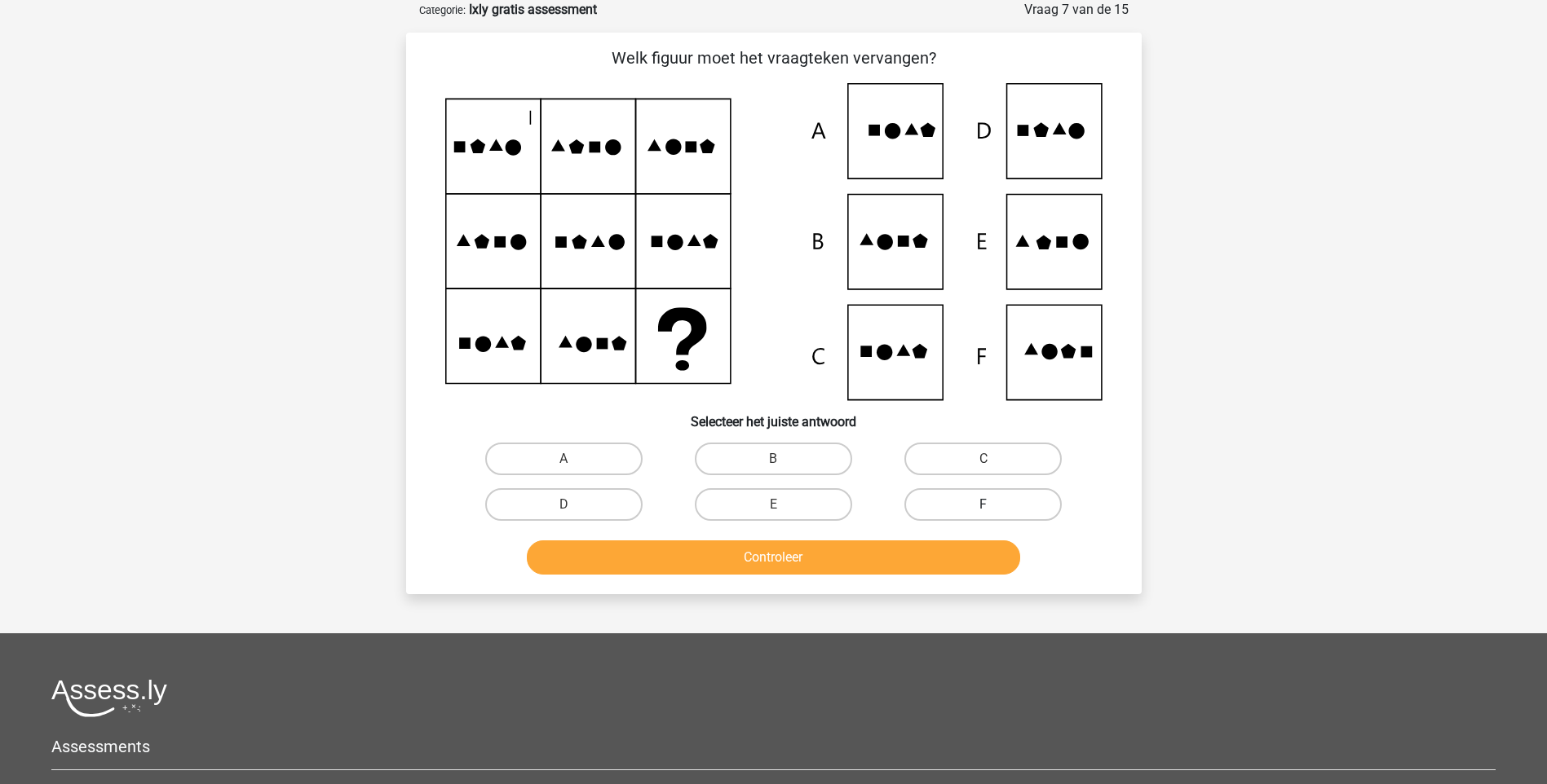
click at [967, 501] on label "F" at bounding box center [982, 505] width 157 height 33
click at [983, 505] on input "F" at bounding box center [988, 510] width 11 height 11
radio input "true"
click at [905, 559] on button "Controleer" at bounding box center [773, 557] width 493 height 34
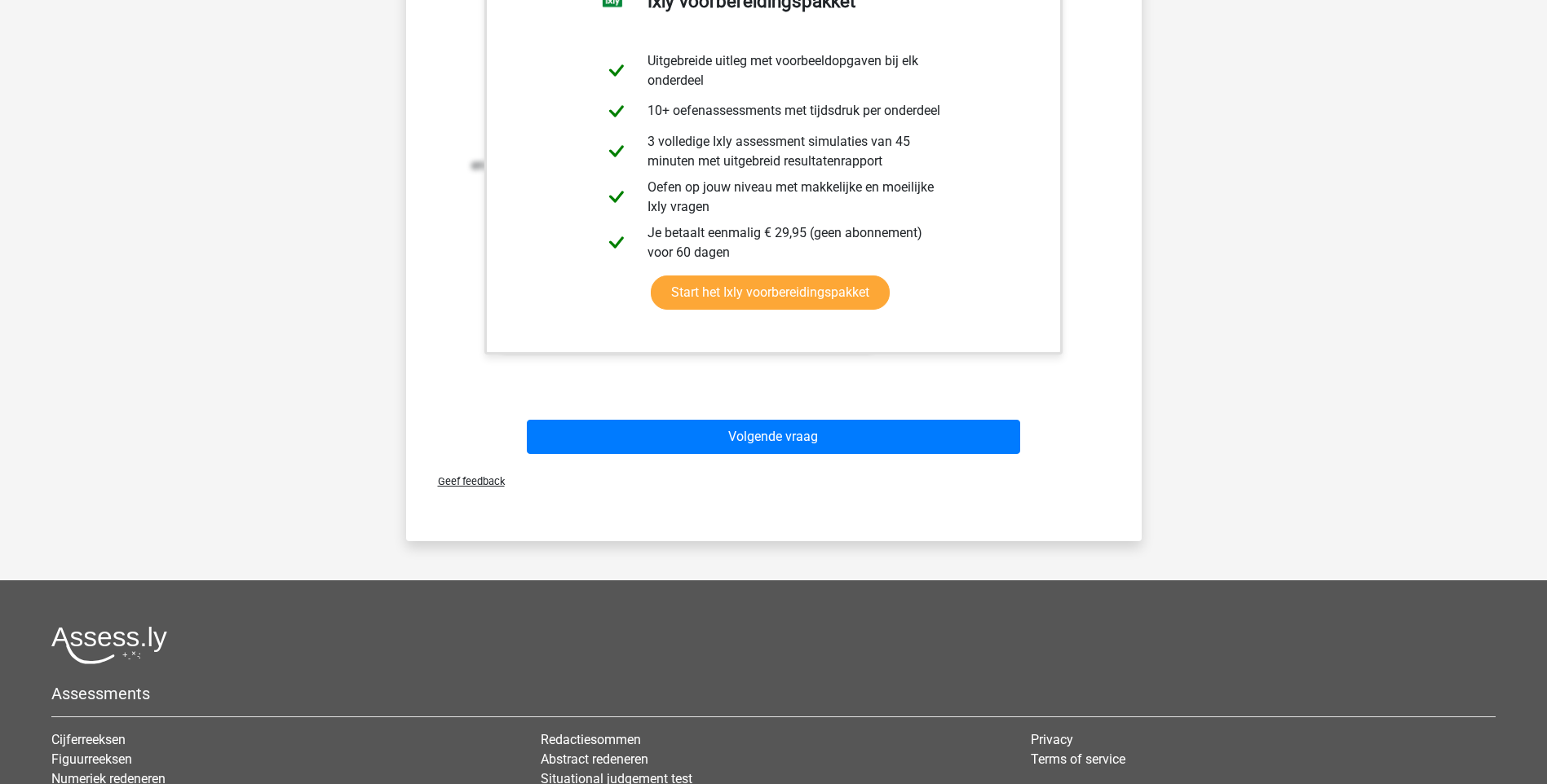
scroll to position [734, 0]
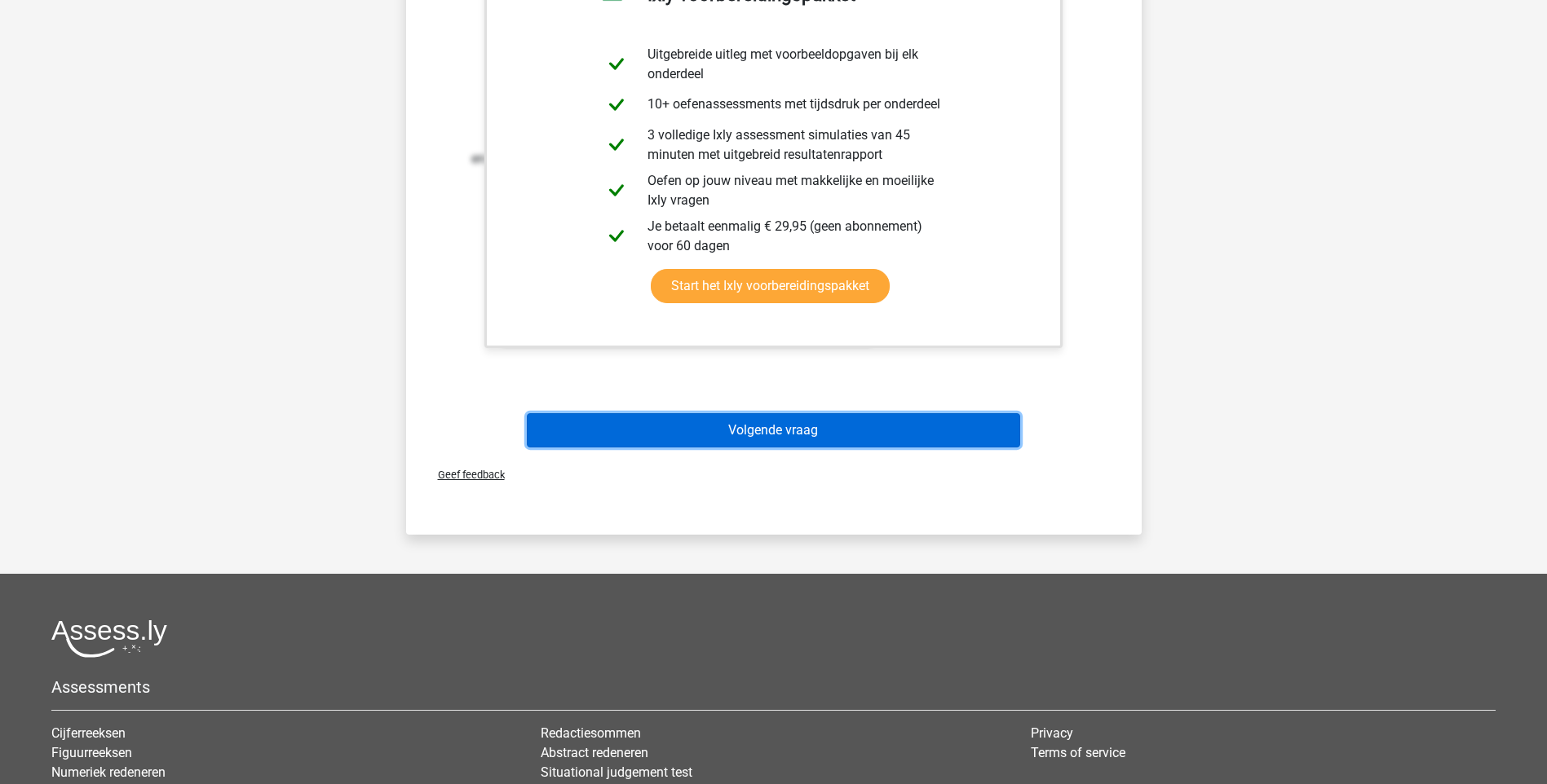
click at [868, 440] on button "Volgende vraag" at bounding box center [773, 430] width 493 height 34
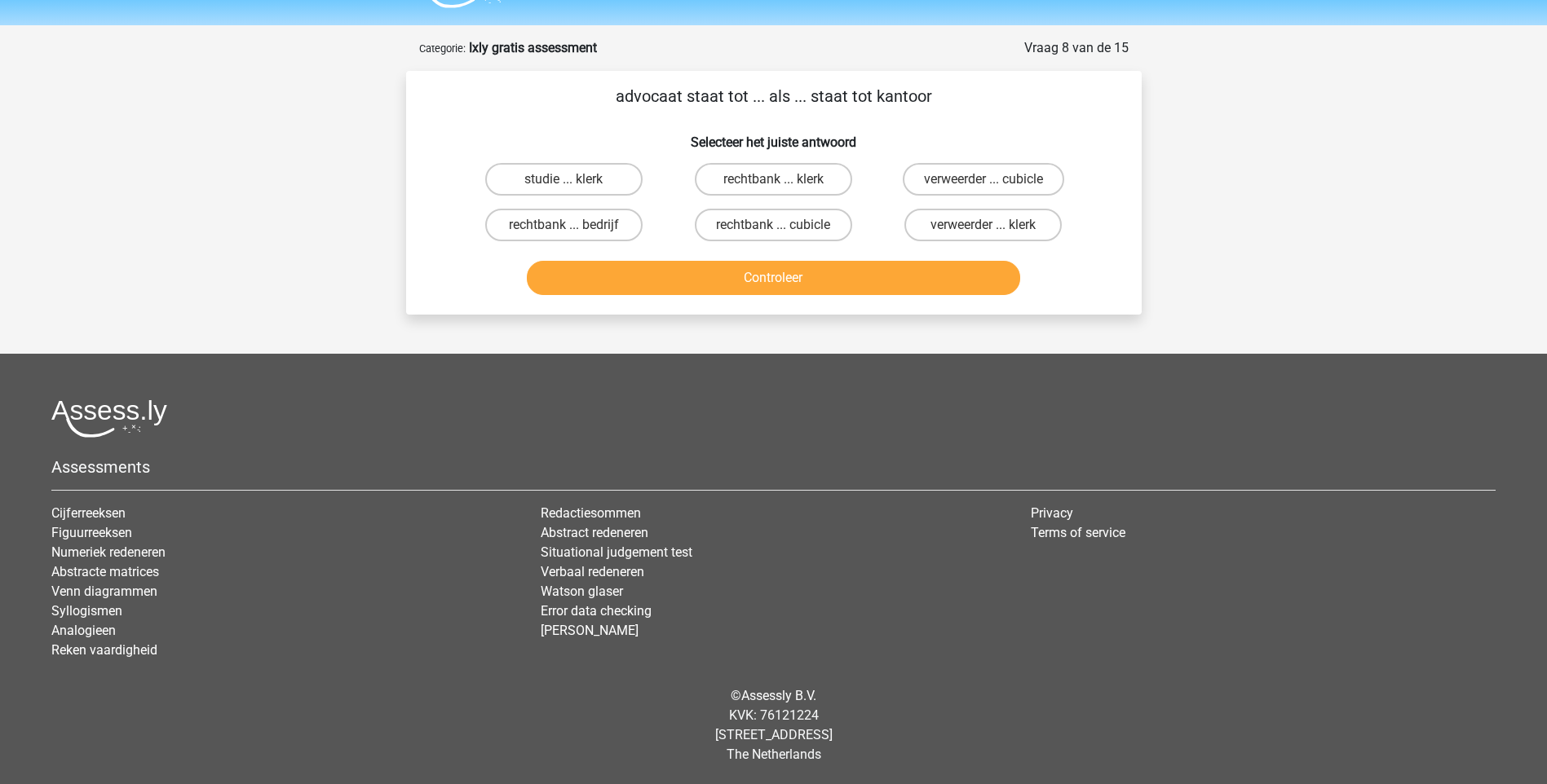
scroll to position [43, 0]
drag, startPoint x: 791, startPoint y: 179, endPoint x: 858, endPoint y: 463, distance: 291.8
click at [858, 463] on div "Registreer" at bounding box center [774, 370] width 1547 height 827
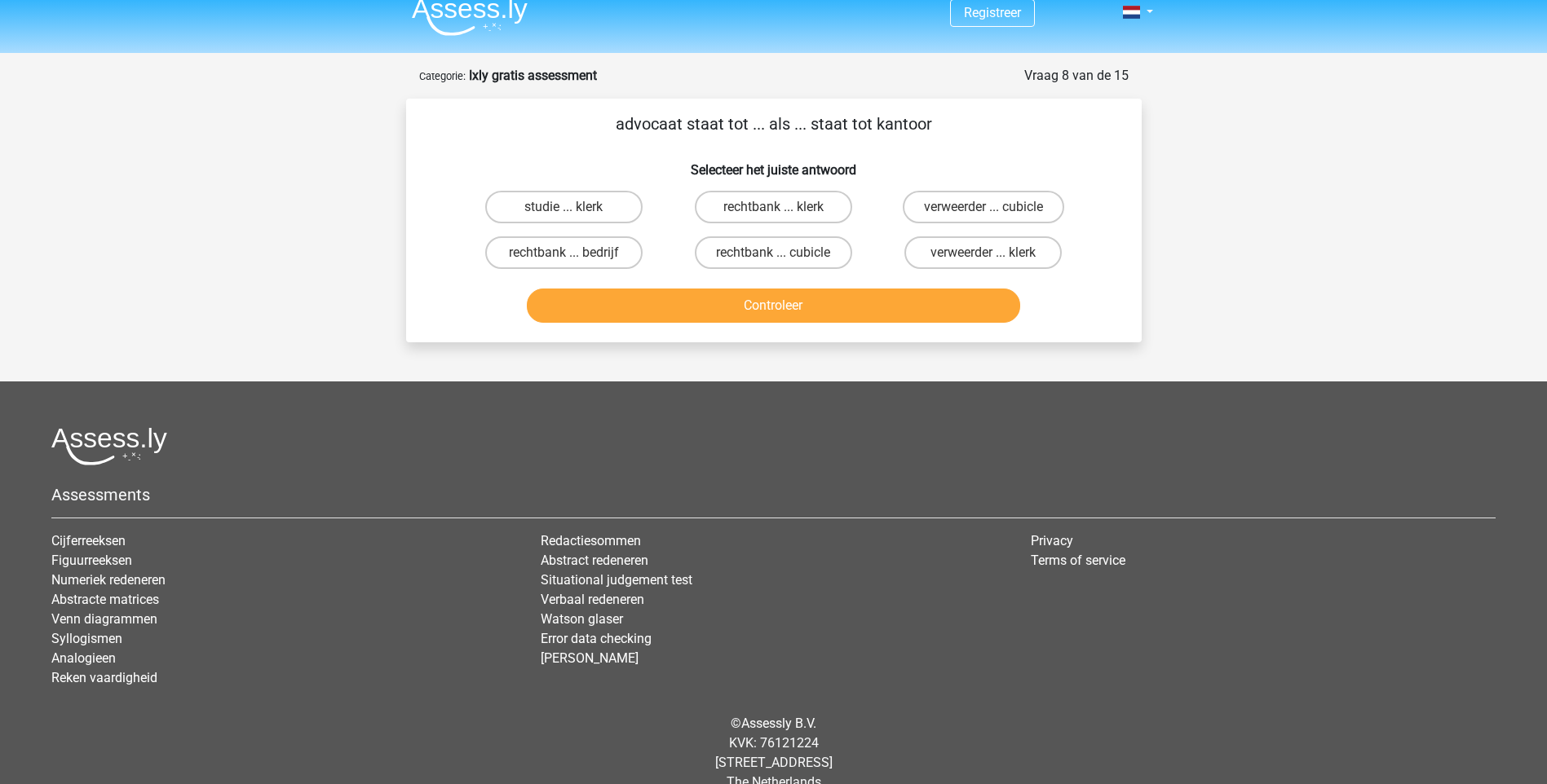
scroll to position [0, 0]
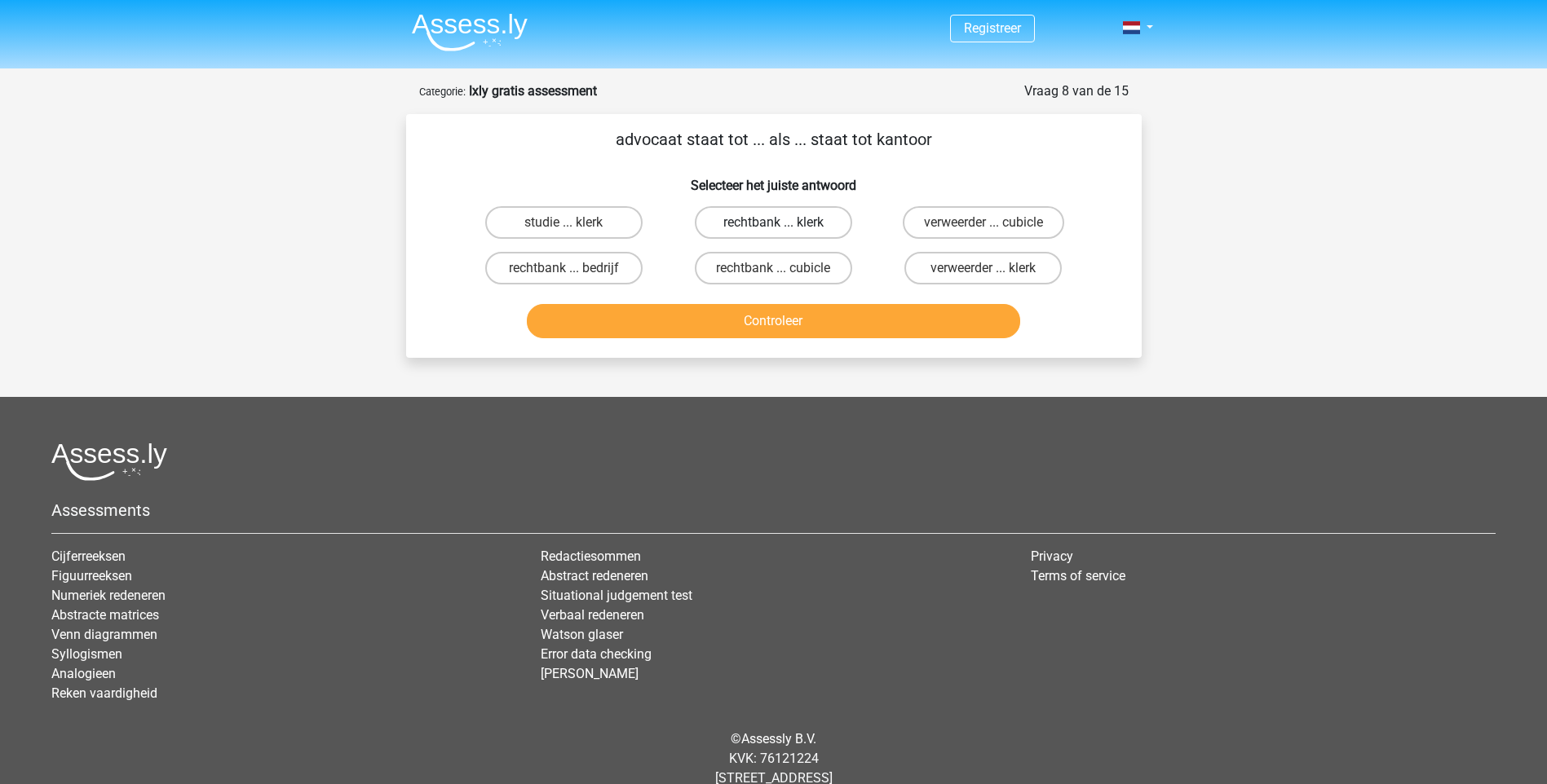
click at [788, 215] on label "rechtbank ... klerk" at bounding box center [773, 223] width 157 height 33
click at [783, 223] on input "rechtbank ... klerk" at bounding box center [777, 228] width 11 height 11
radio input "true"
click at [823, 316] on button "Controleer" at bounding box center [773, 321] width 493 height 34
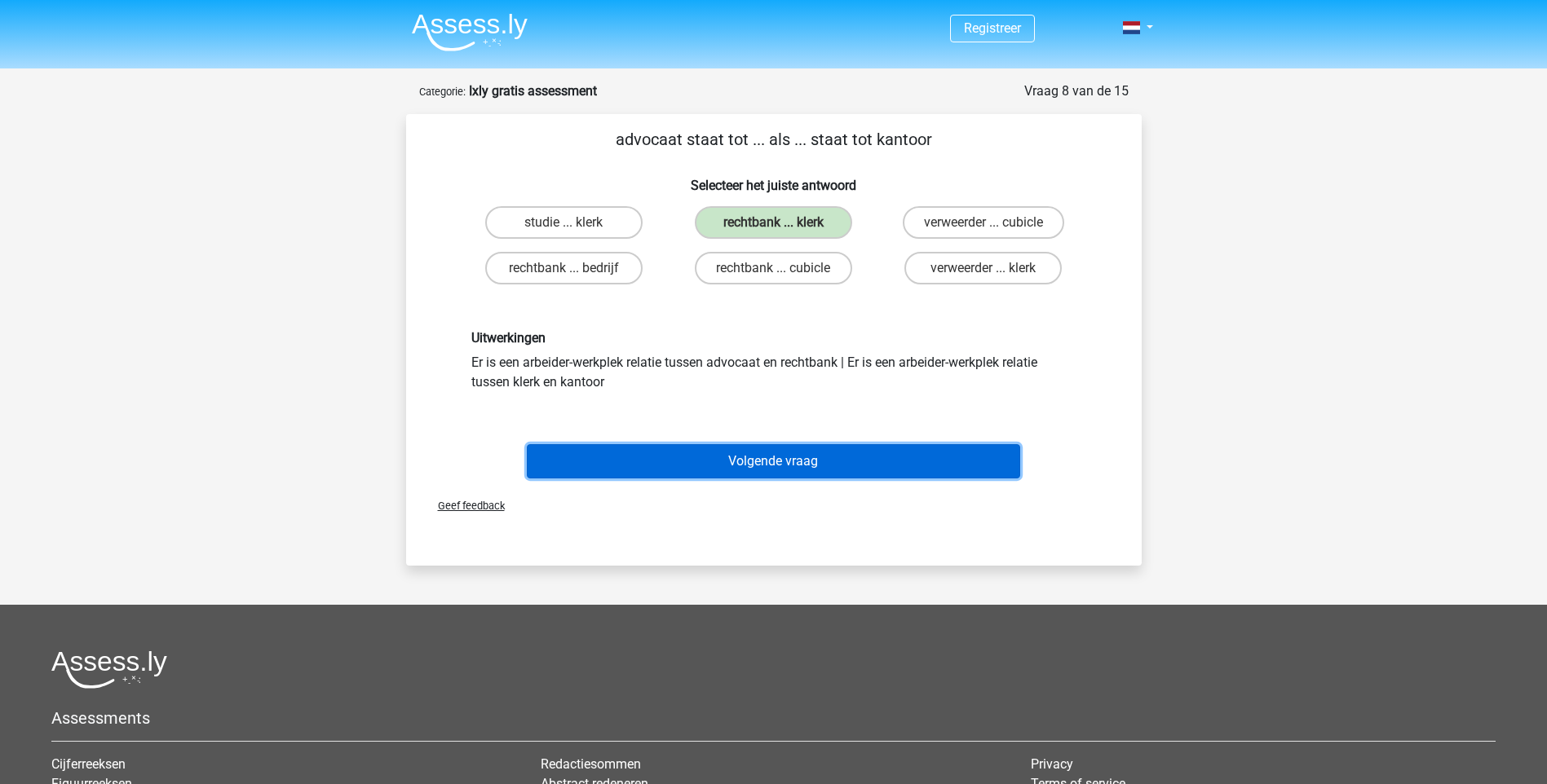
click at [760, 470] on button "Volgende vraag" at bounding box center [773, 461] width 493 height 34
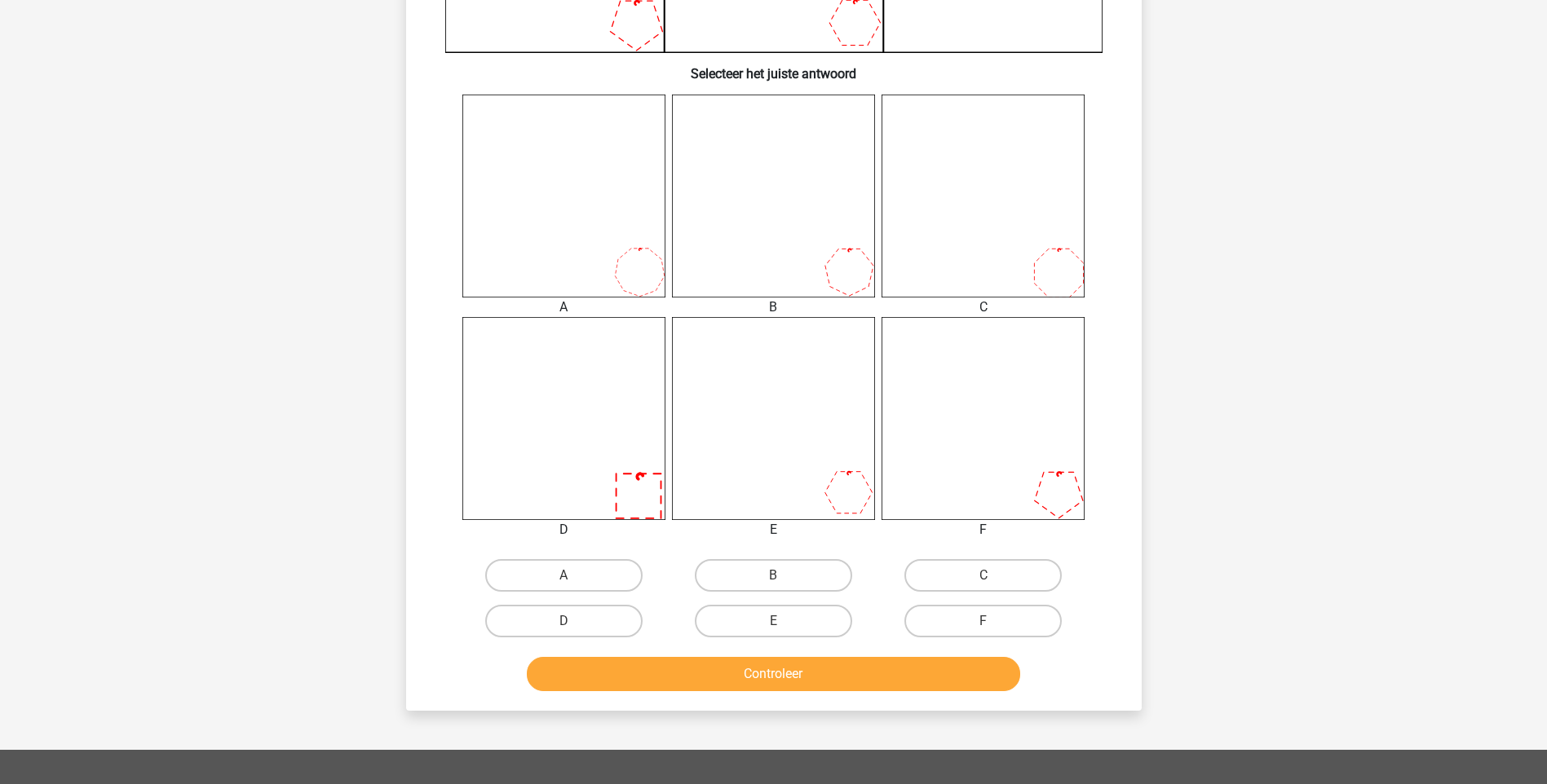
scroll to position [571, 0]
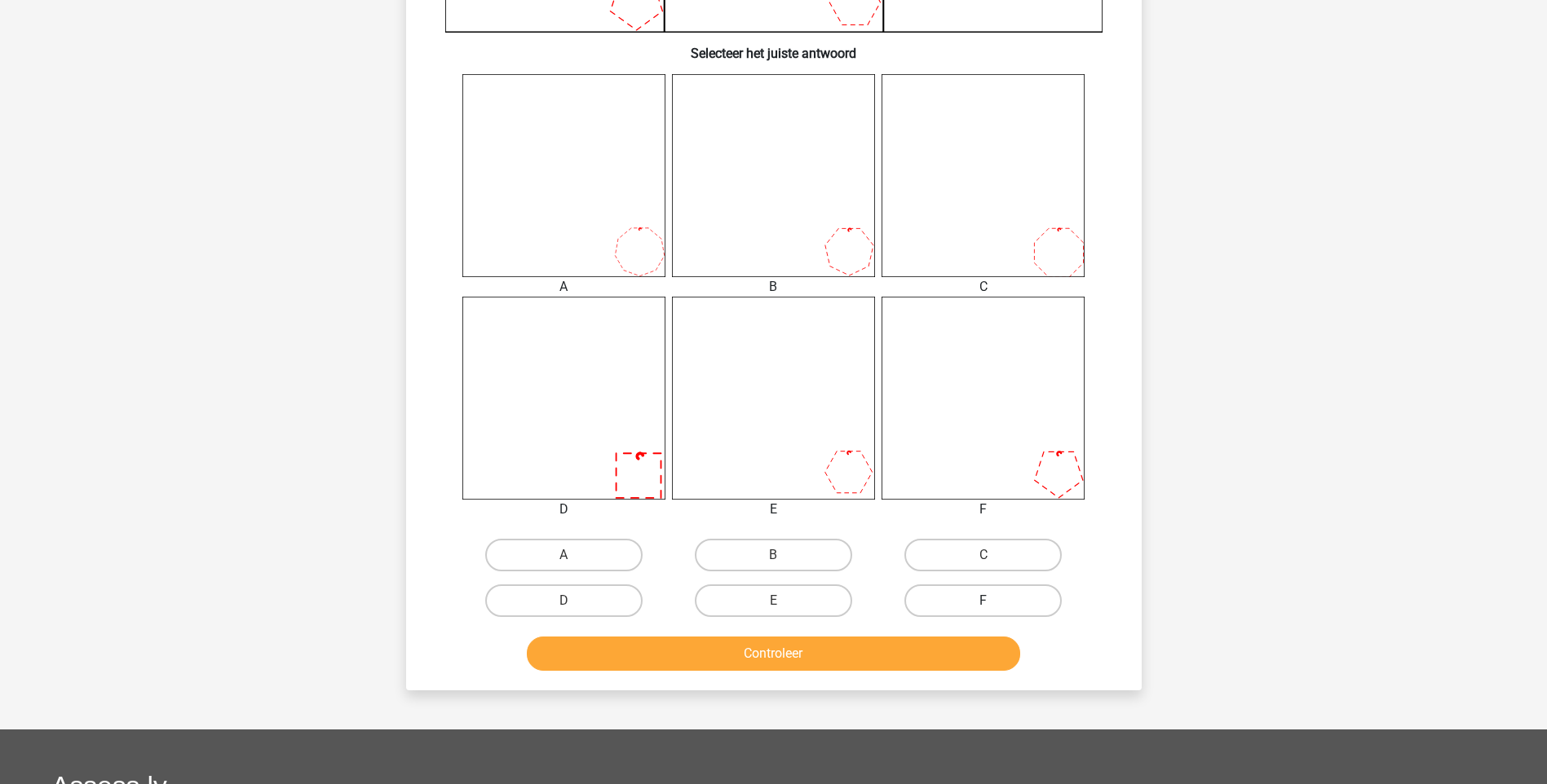
click at [977, 602] on label "F" at bounding box center [982, 601] width 157 height 33
click at [983, 602] on input "F" at bounding box center [988, 605] width 11 height 11
radio input "true"
click at [922, 656] on button "Controleer" at bounding box center [773, 653] width 493 height 34
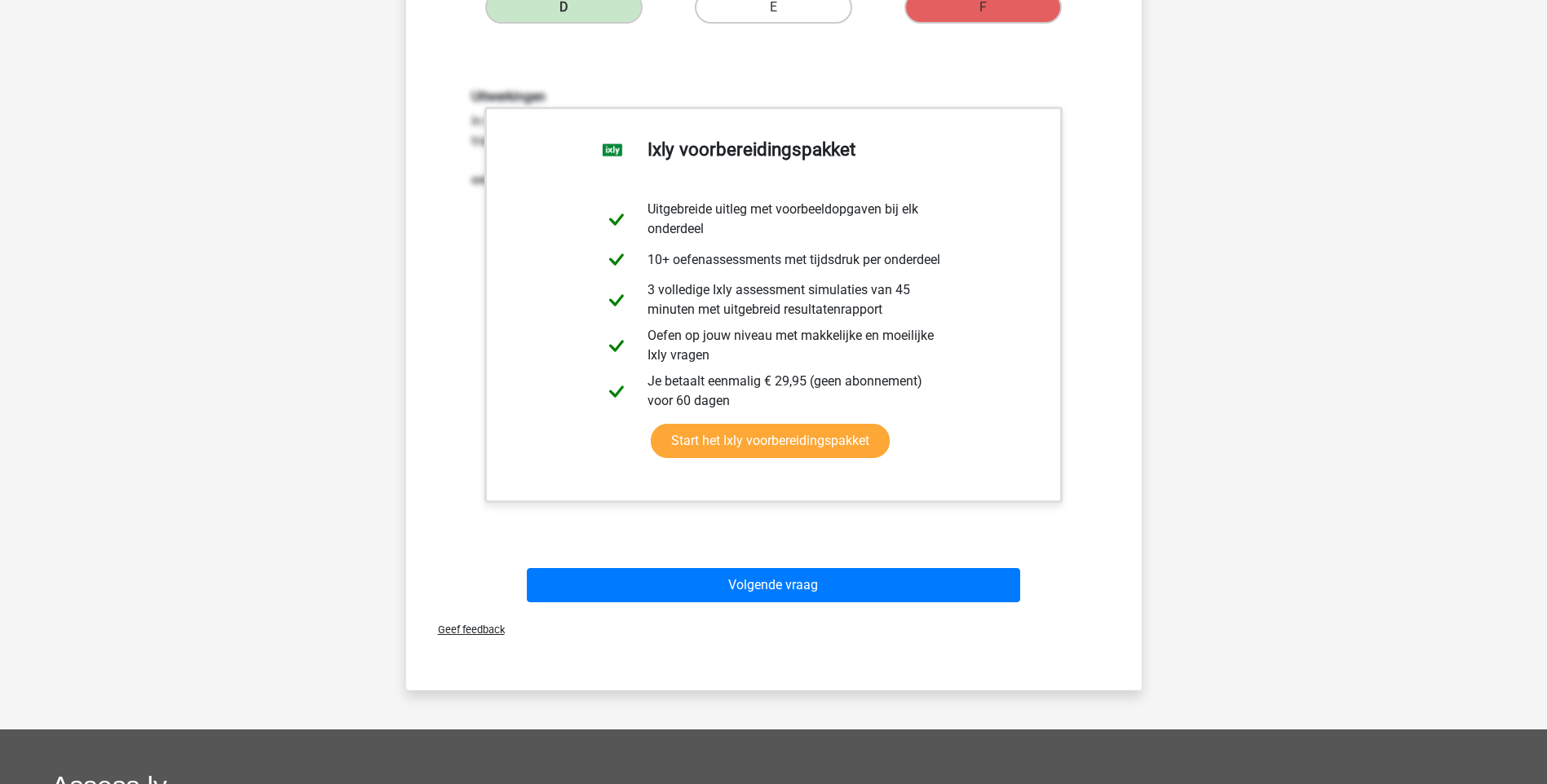
scroll to position [1304, 0]
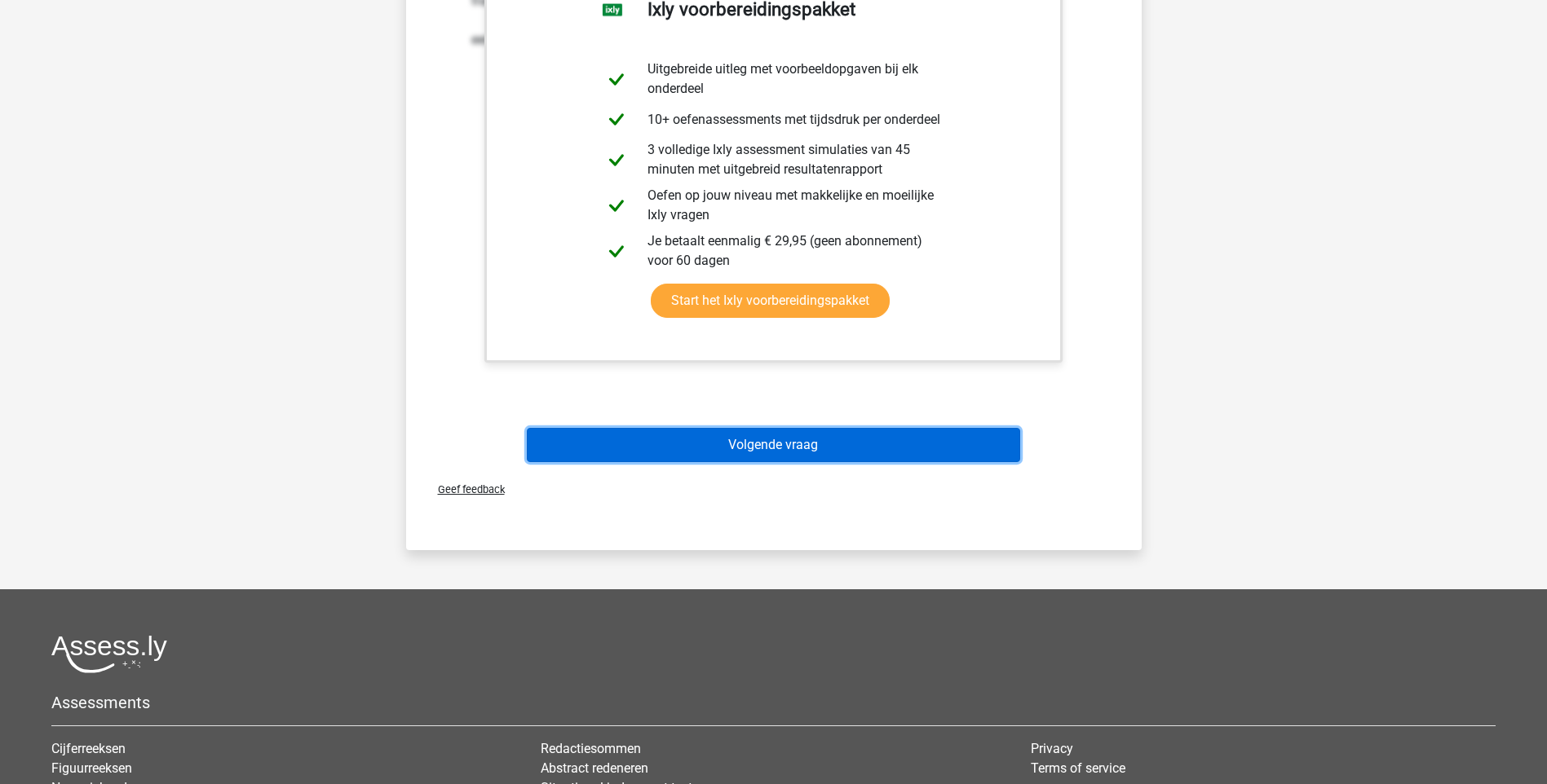
click at [909, 448] on button "Volgende vraag" at bounding box center [773, 444] width 493 height 34
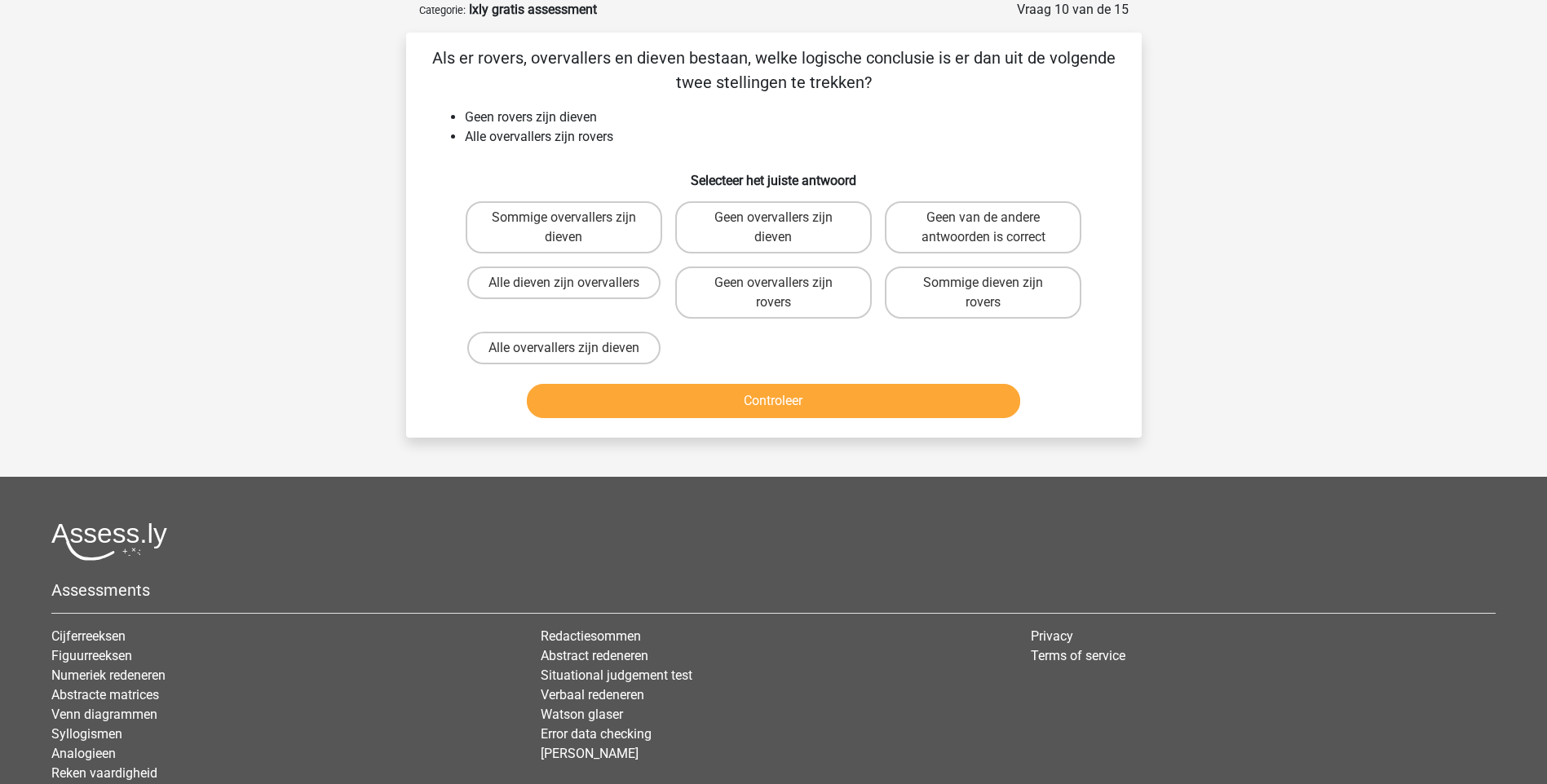
scroll to position [0, 0]
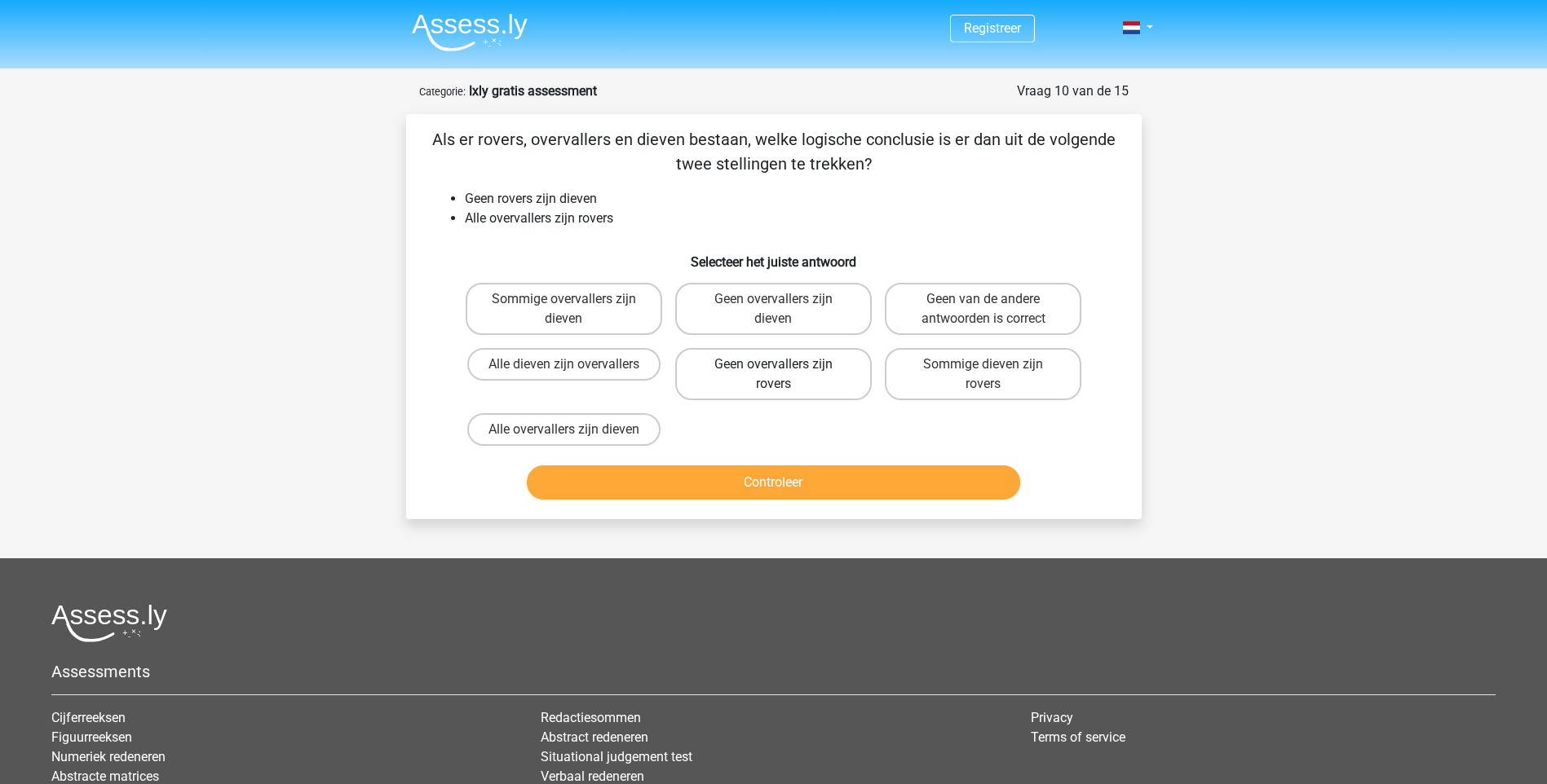
click at [827, 373] on label "Geen overvallers zijn rovers" at bounding box center [773, 375] width 196 height 52
click at [783, 373] on input "Geen overvallers zijn rovers" at bounding box center [777, 369] width 11 height 11
radio input "true"
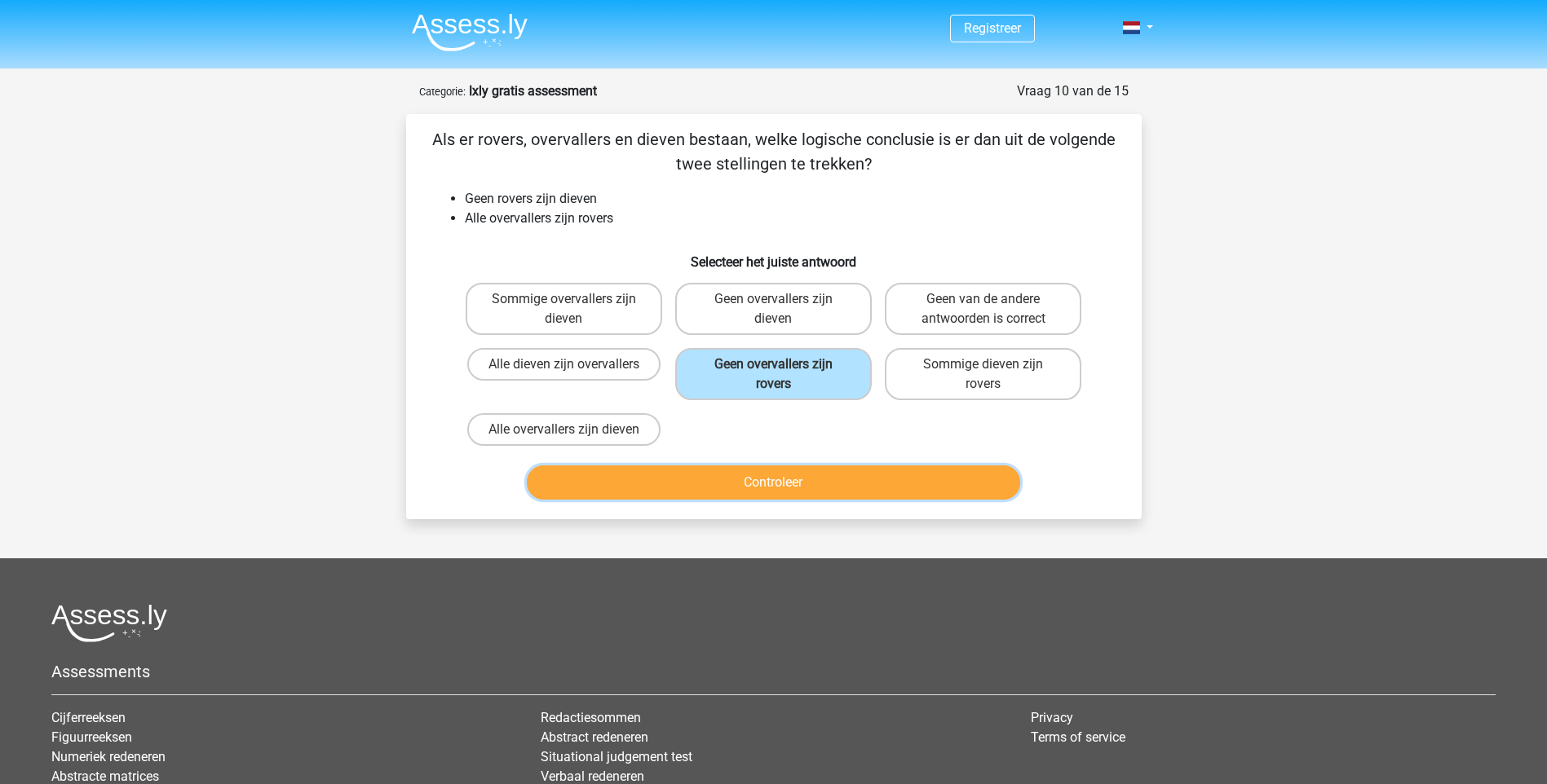
click at [801, 475] on button "Controleer" at bounding box center [773, 482] width 493 height 34
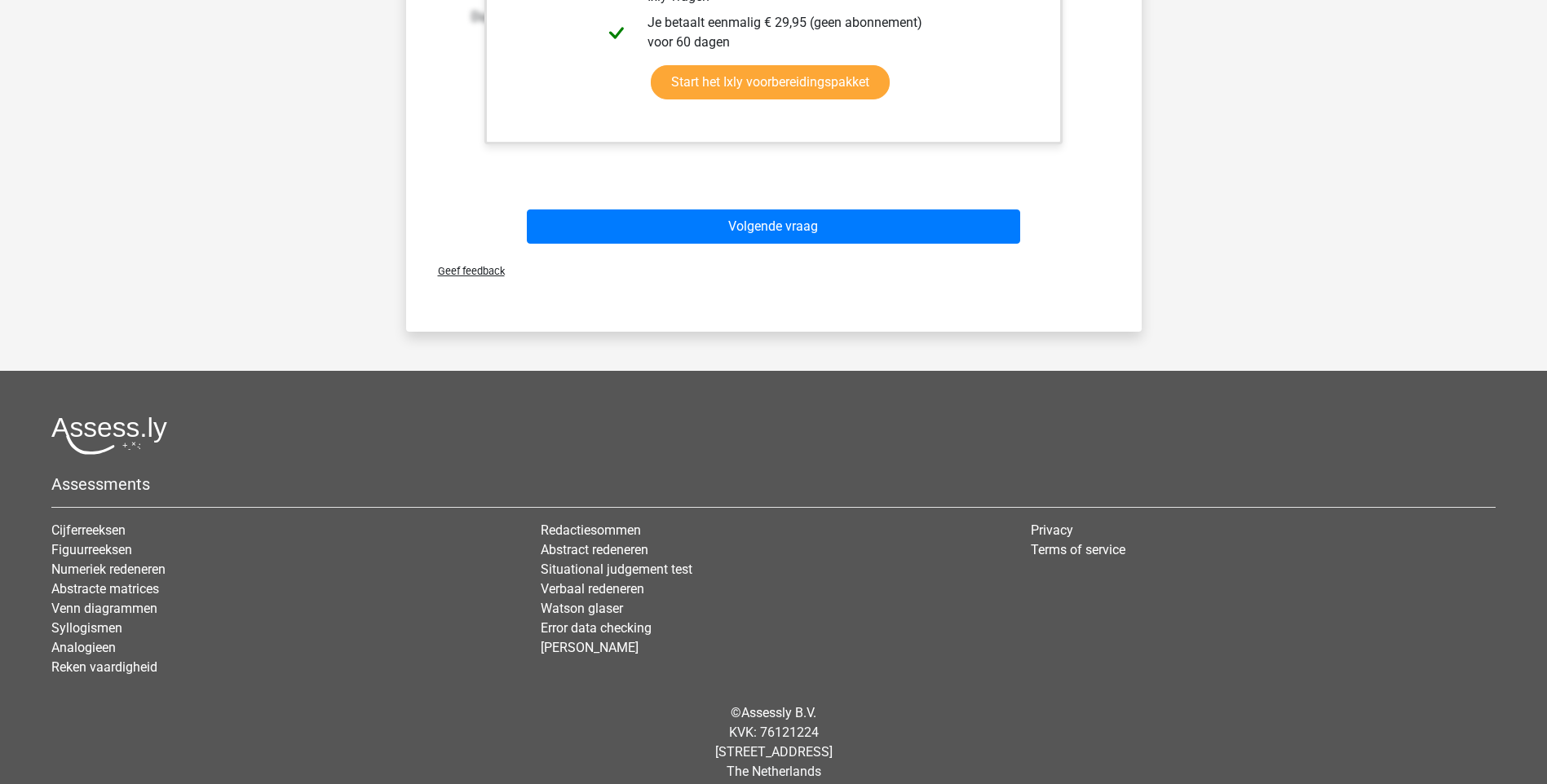
scroll to position [798, 0]
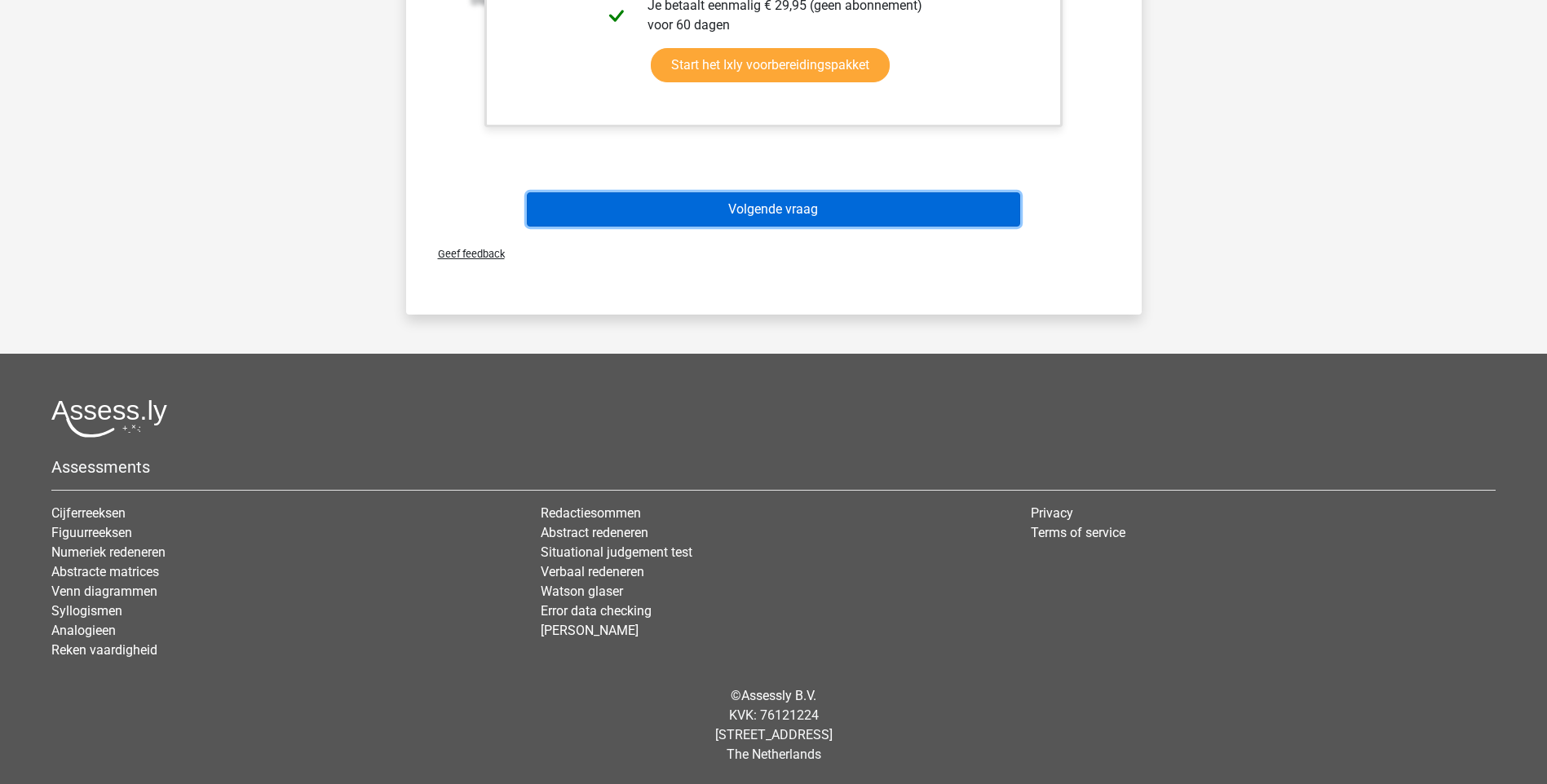
click at [806, 212] on button "Volgende vraag" at bounding box center [773, 209] width 493 height 34
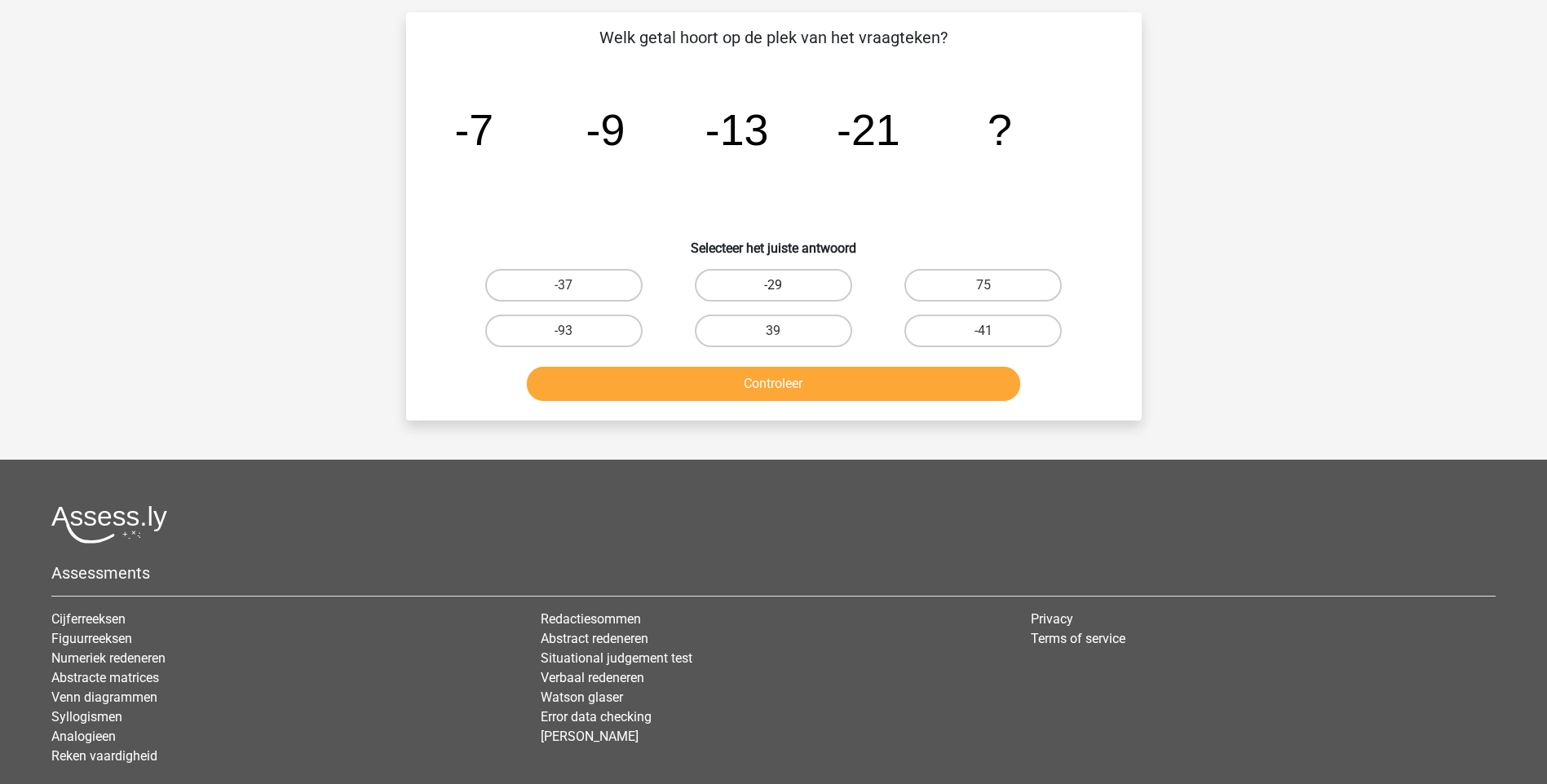
scroll to position [81, 0]
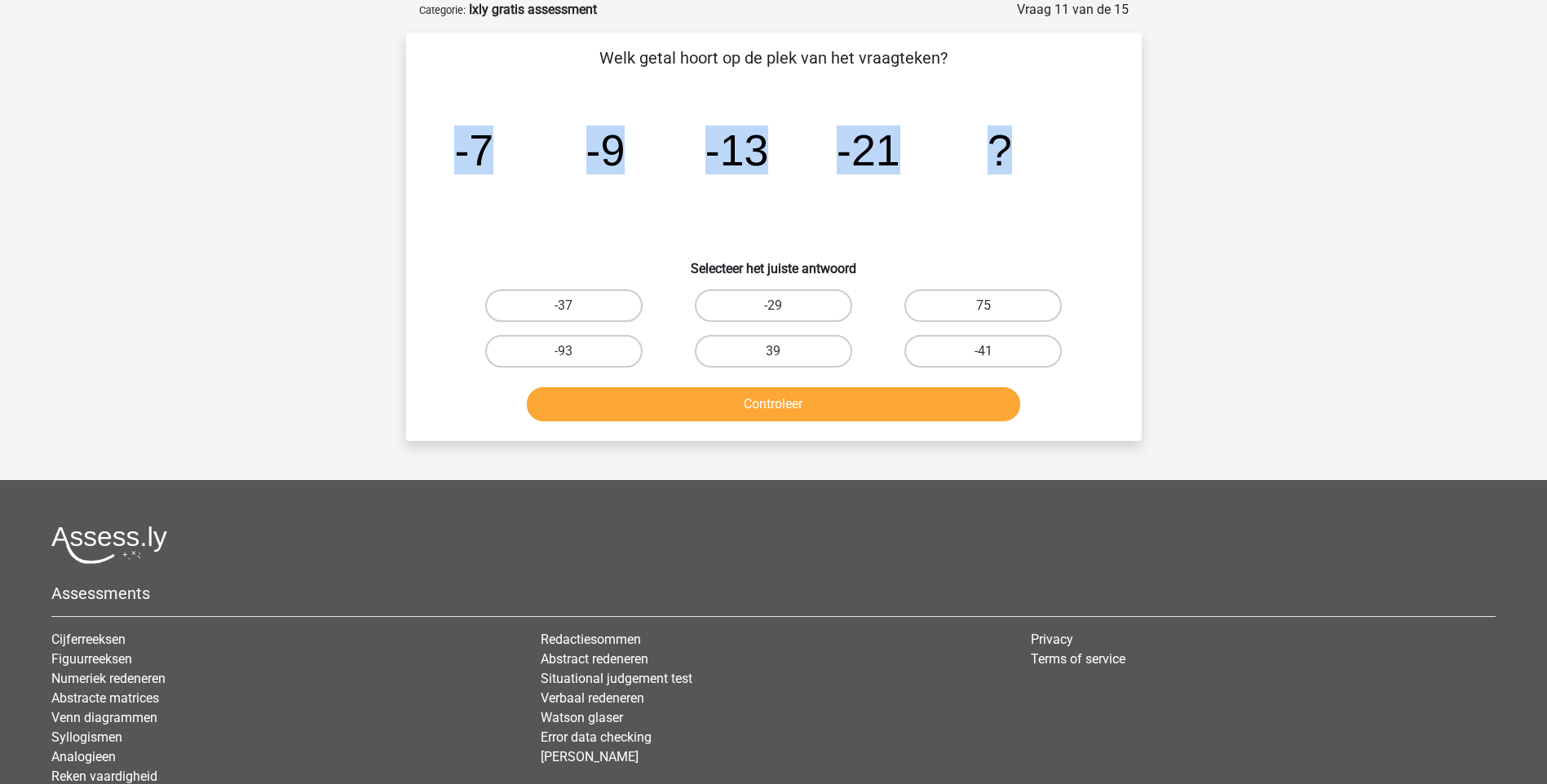
drag, startPoint x: 1058, startPoint y: 141, endPoint x: 406, endPoint y: 147, distance: 652.0
click at [406, 147] on div "Welk getal hoort op de plek van het vraagteken? image/svg+xml -7 -9 -13 -21 ? S…" at bounding box center [774, 237] width 736 height 408
copy g "-7 -9 -13 -21 ?"
click at [583, 301] on label "-37" at bounding box center [563, 306] width 157 height 33
click at [574, 306] on input "-37" at bounding box center [568, 311] width 11 height 11
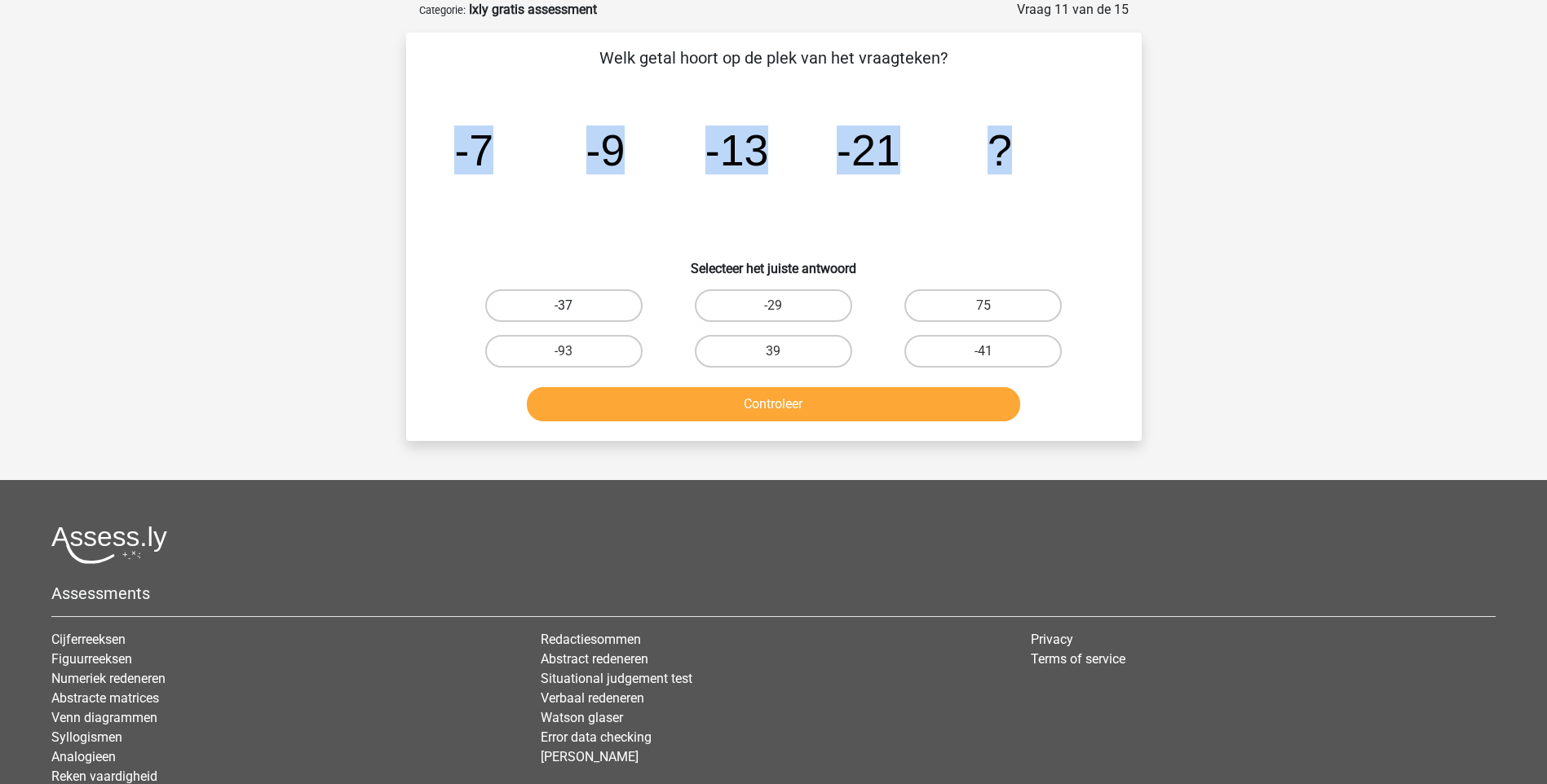
radio input "true"
click at [789, 406] on button "Controleer" at bounding box center [773, 404] width 493 height 34
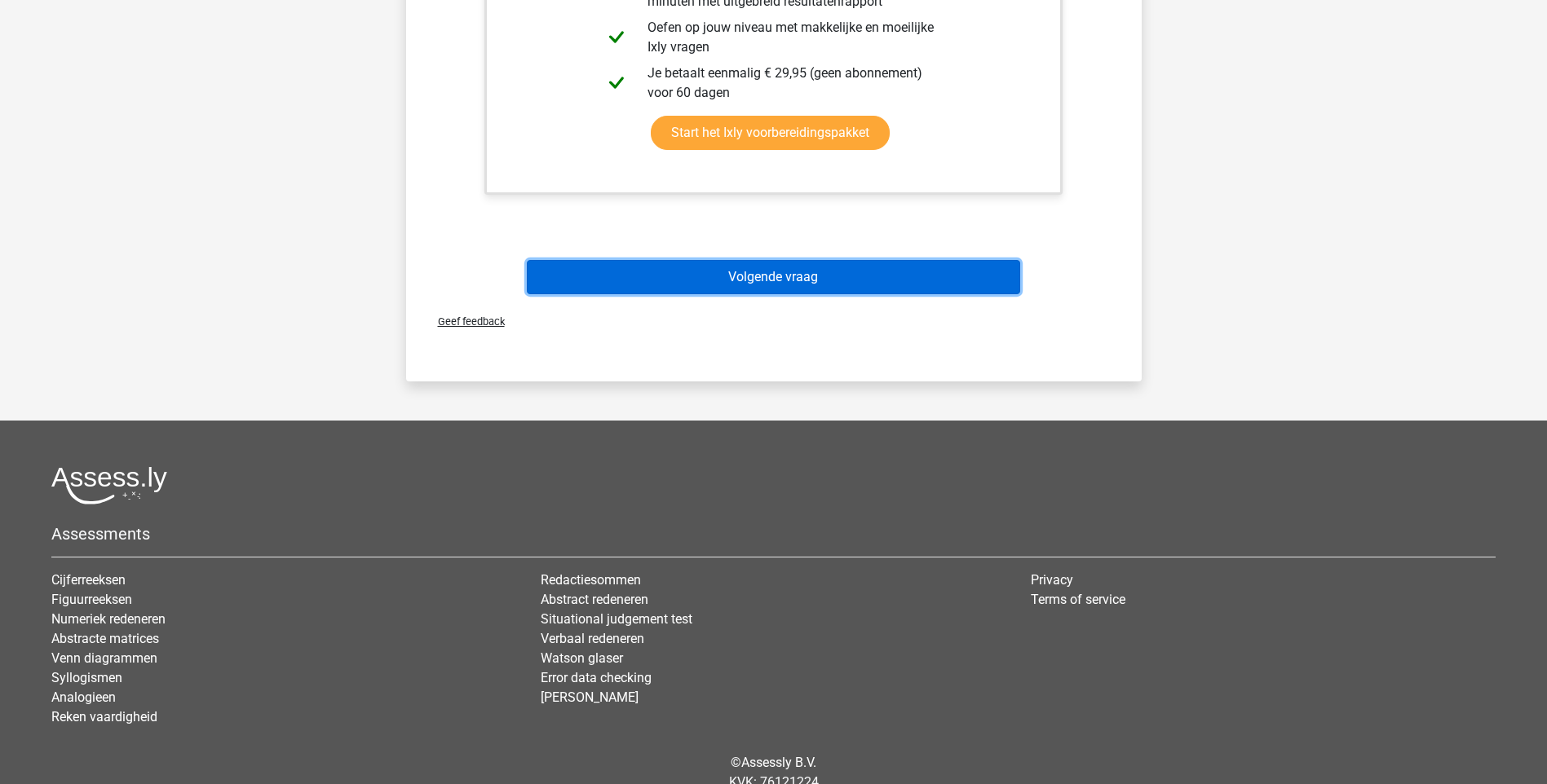
click at [841, 276] on button "Volgende vraag" at bounding box center [773, 276] width 493 height 34
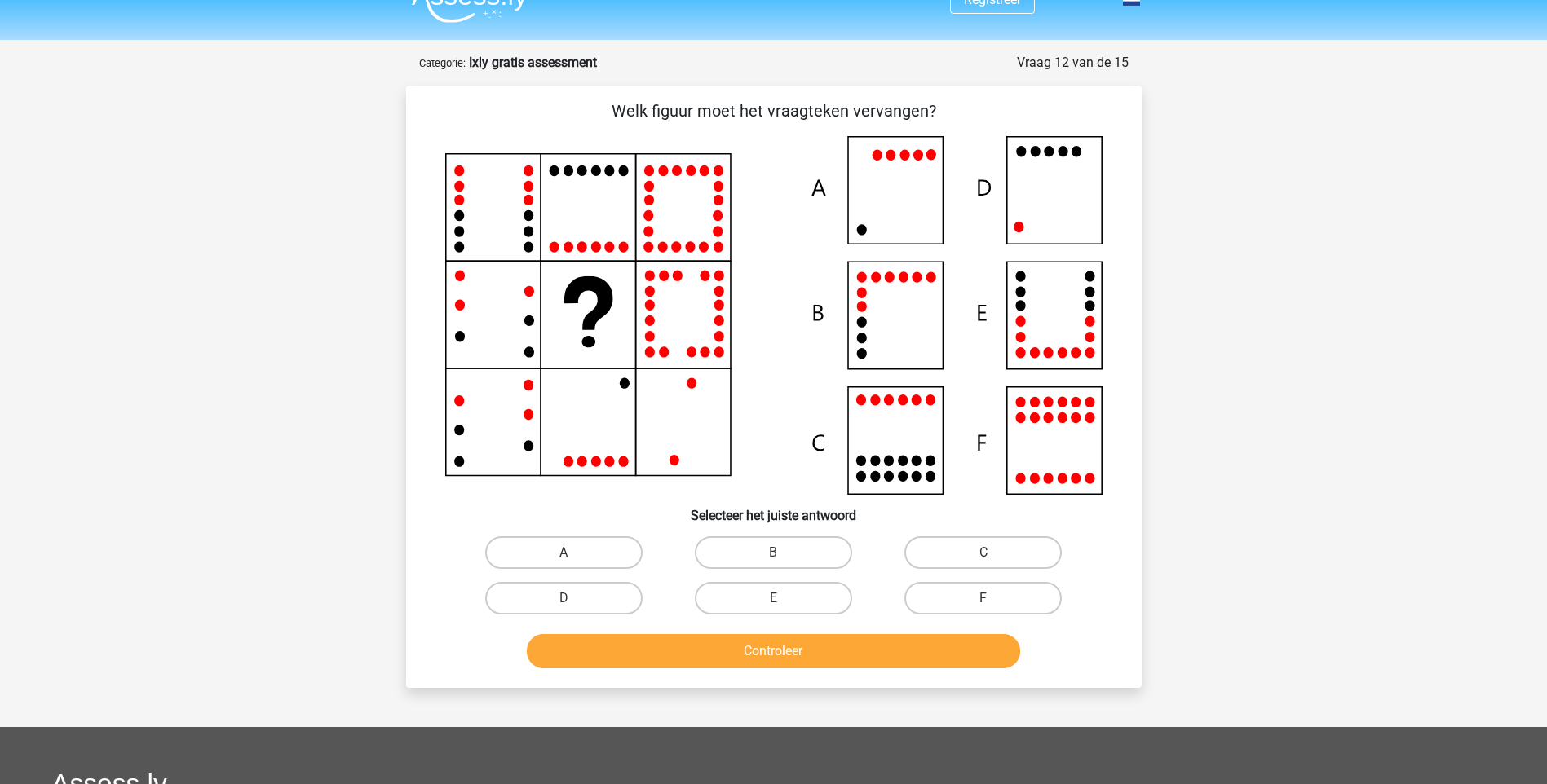
scroll to position [0, 0]
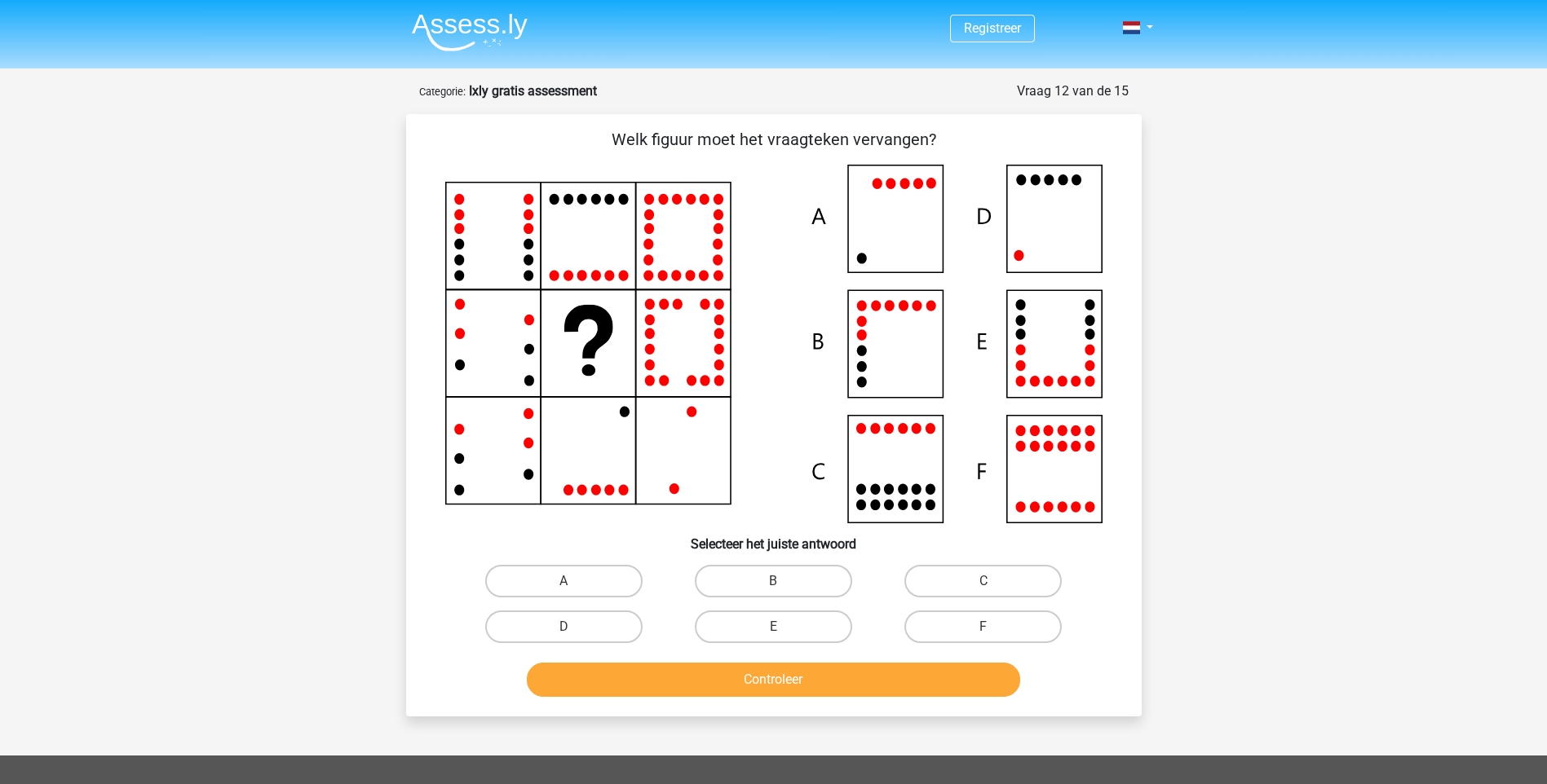
click at [1082, 236] on icon at bounding box center [774, 345] width 658 height 359
click at [589, 624] on label "D" at bounding box center [563, 627] width 157 height 33
click at [574, 627] on input "D" at bounding box center [568, 631] width 11 height 11
radio input "true"
click at [674, 675] on button "Controleer" at bounding box center [773, 679] width 493 height 34
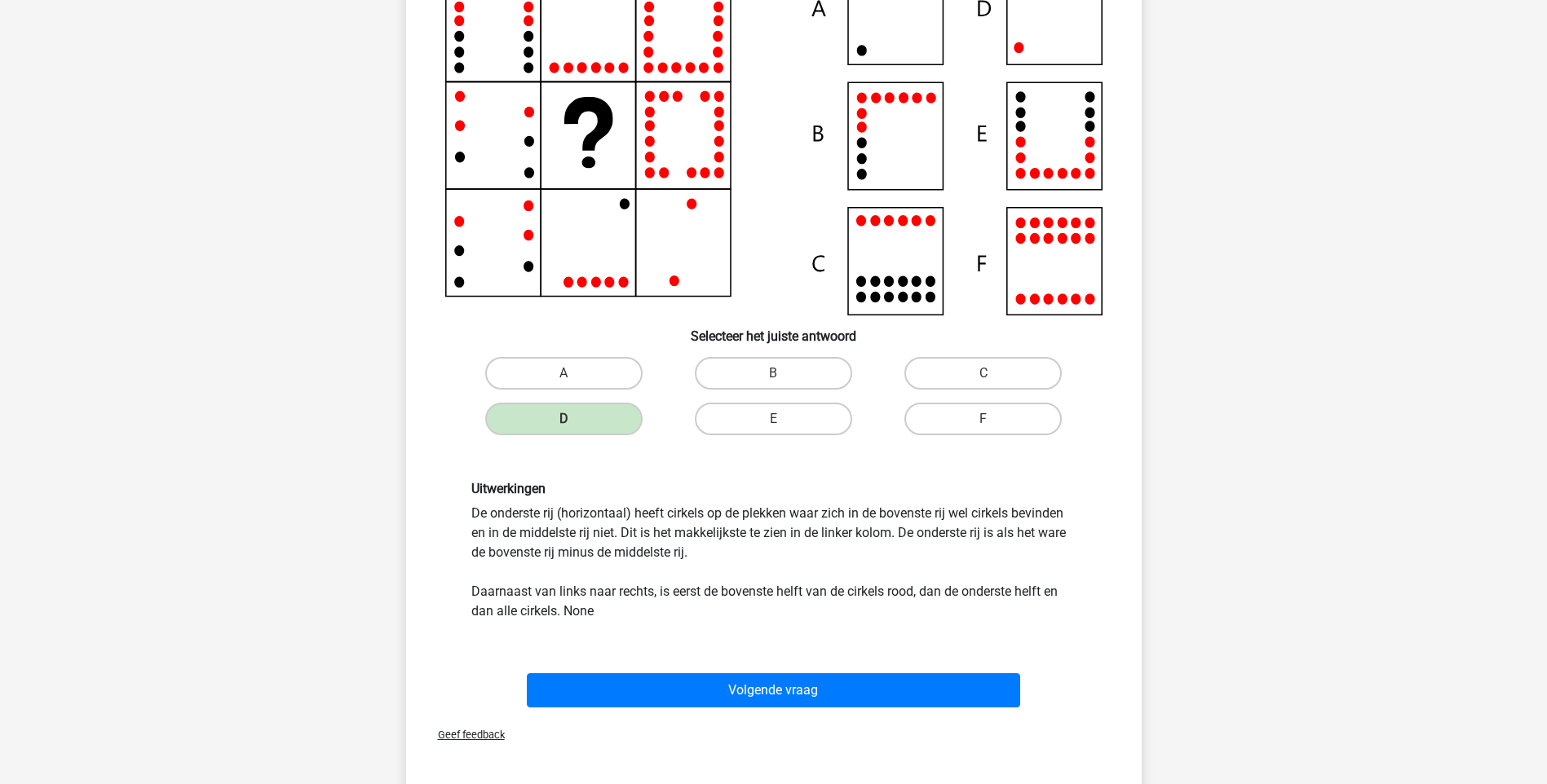
scroll to position [244, 0]
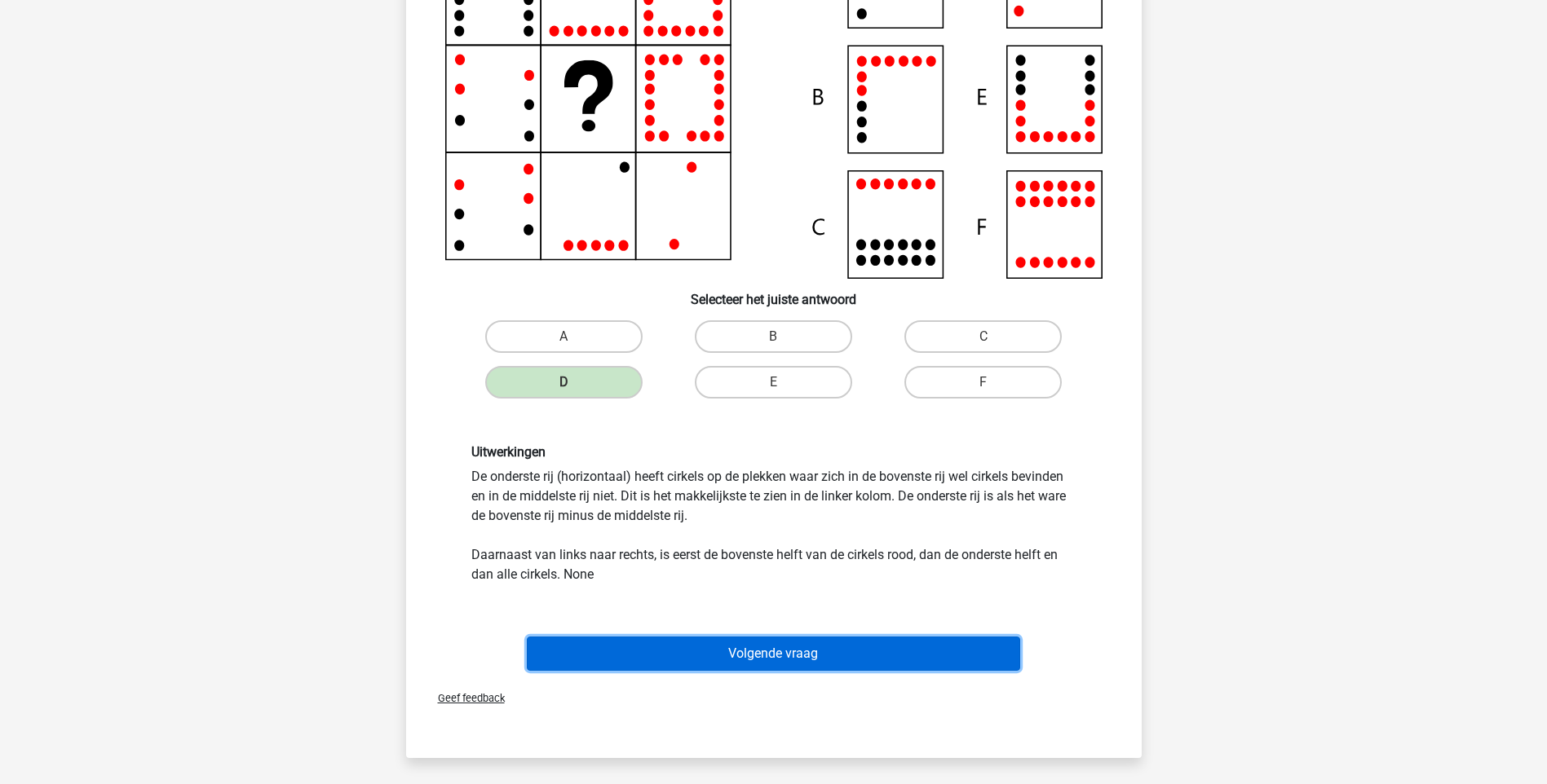
click at [829, 656] on button "Volgende vraag" at bounding box center [773, 653] width 493 height 34
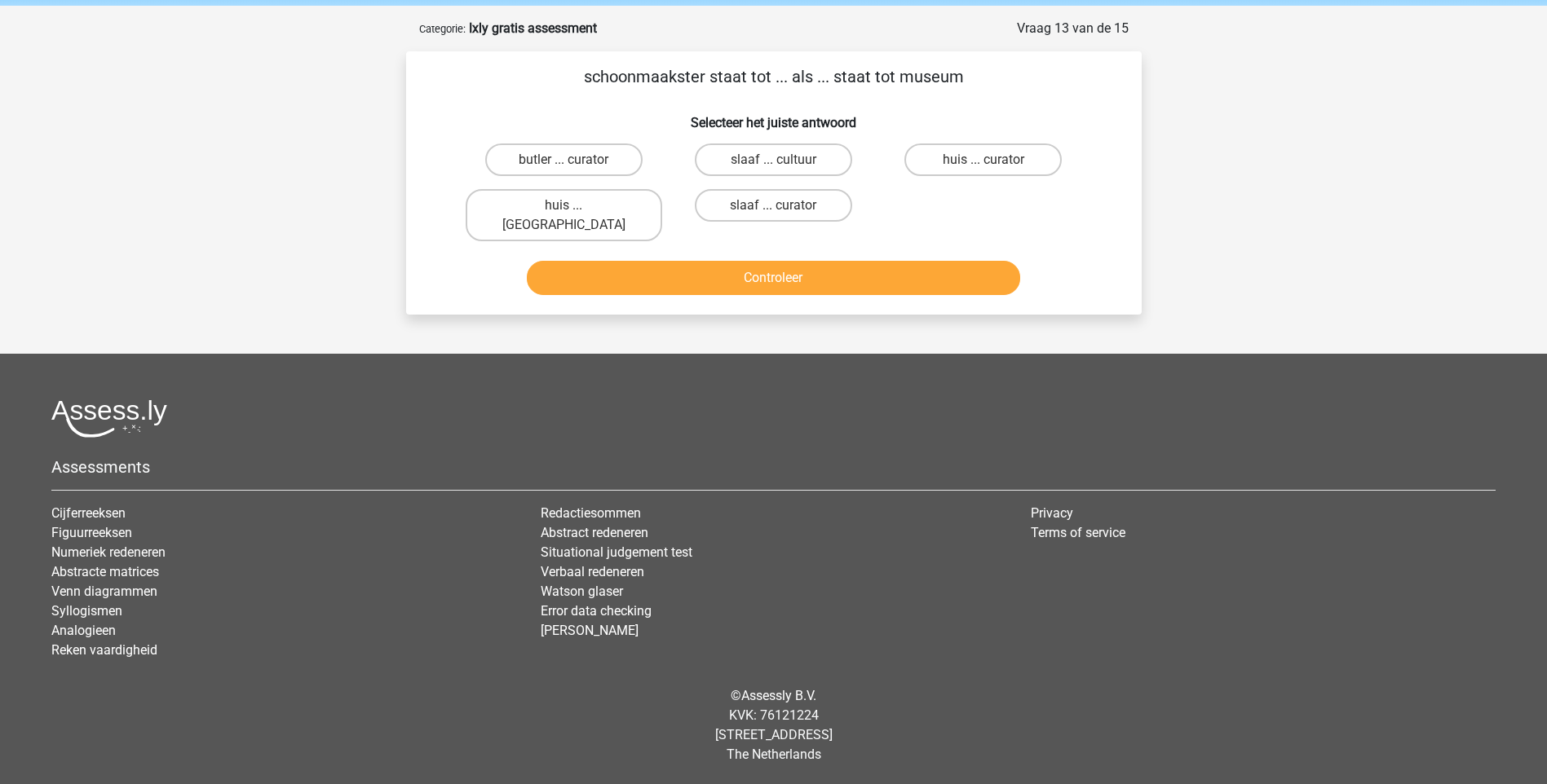
scroll to position [43, 0]
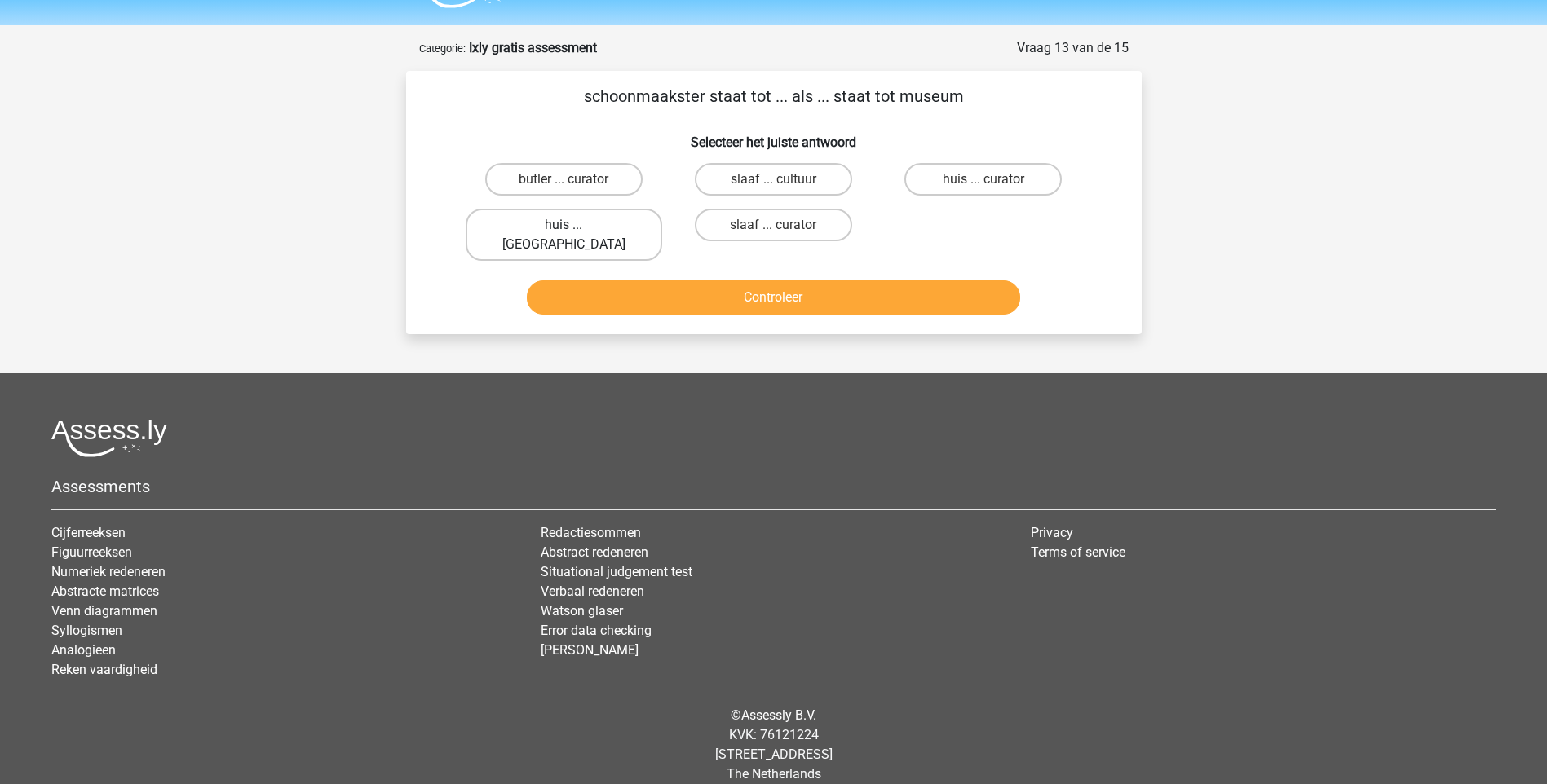
click at [605, 219] on label "huis ... louvre" at bounding box center [563, 235] width 196 height 52
click at [574, 225] on input "huis ... louvre" at bounding box center [568, 230] width 11 height 11
radio input "true"
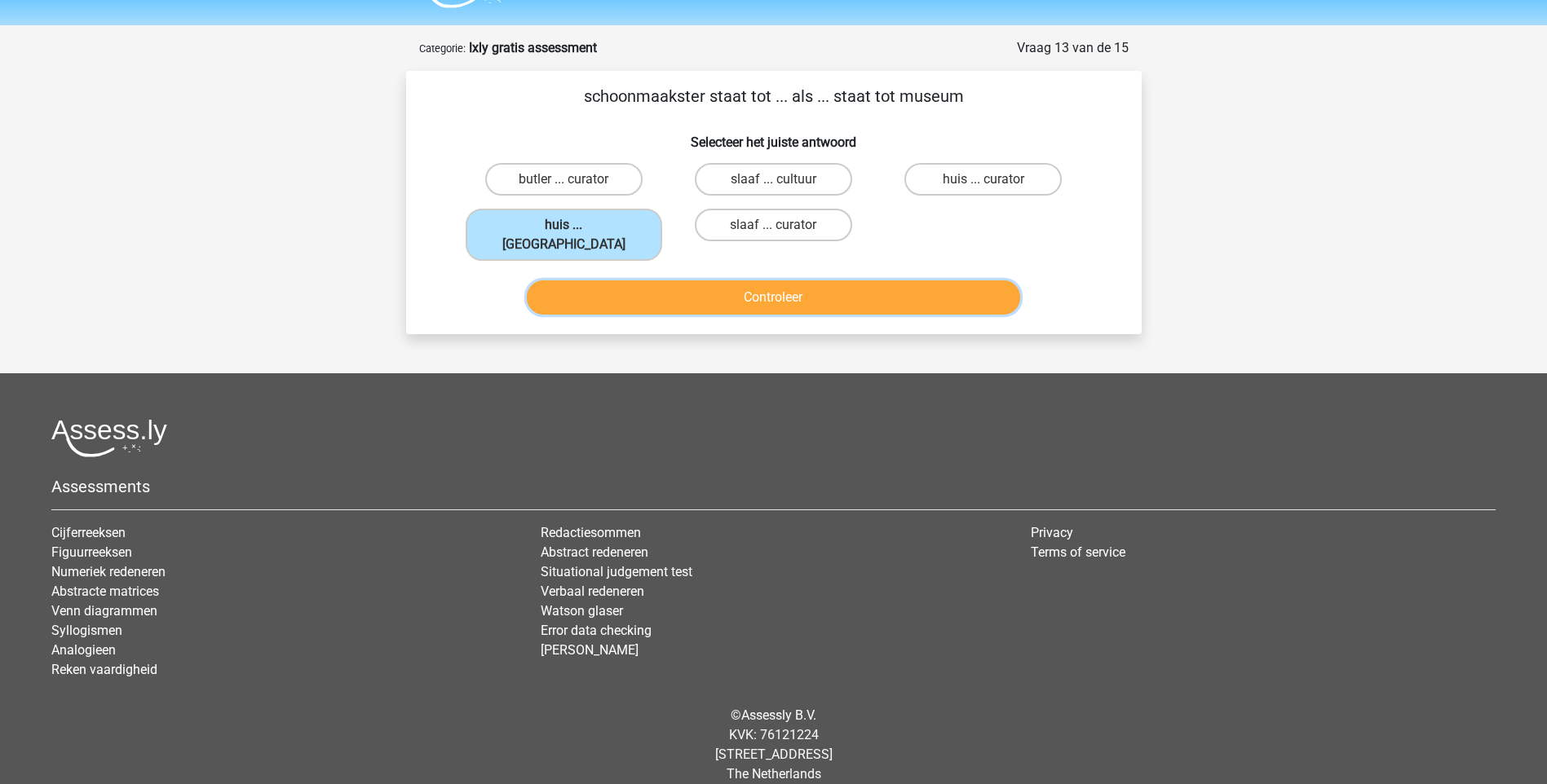
click at [738, 282] on button "Controleer" at bounding box center [773, 296] width 493 height 34
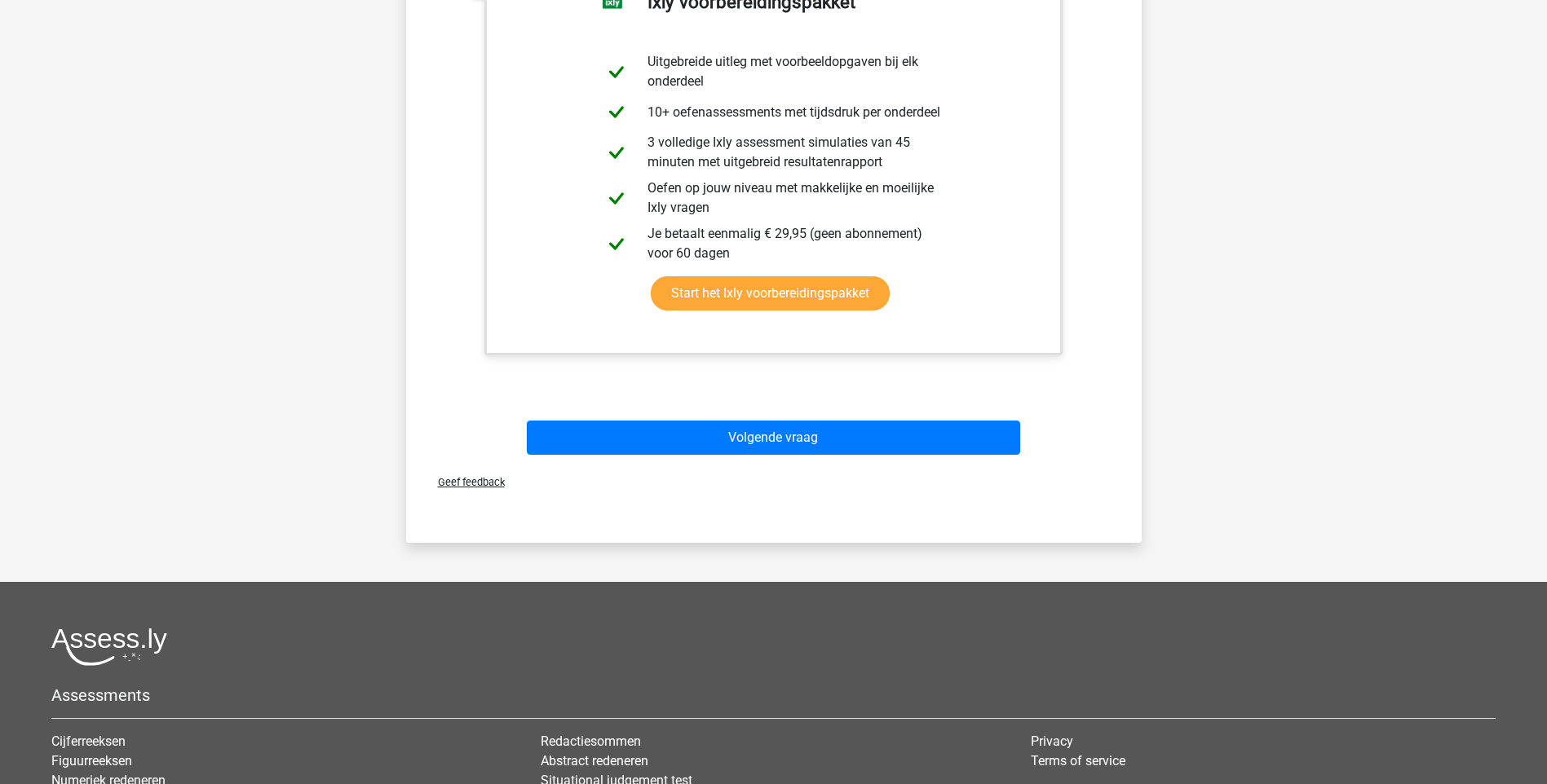
scroll to position [532, 0]
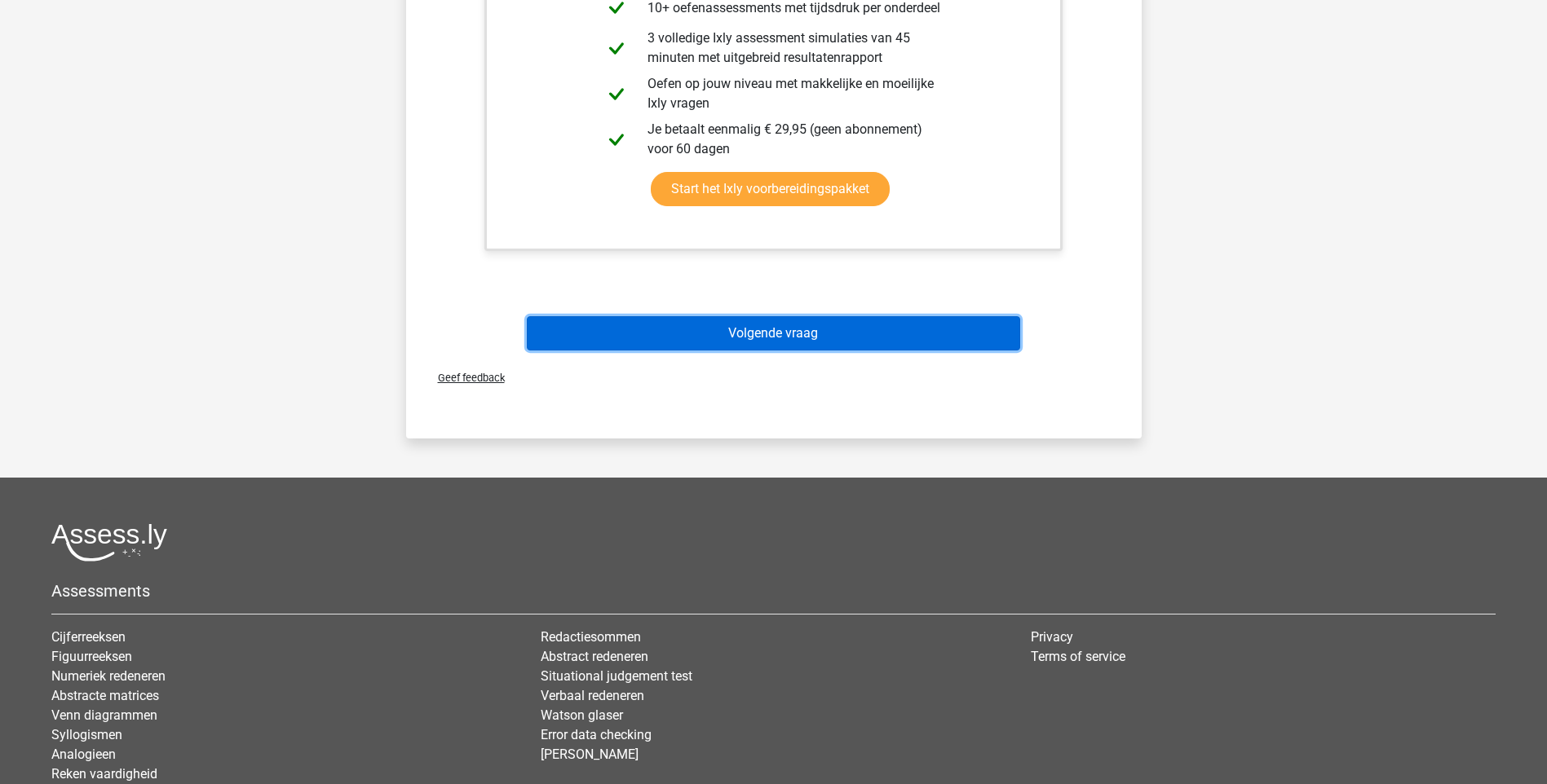
click at [797, 318] on button "Volgende vraag" at bounding box center [773, 333] width 493 height 34
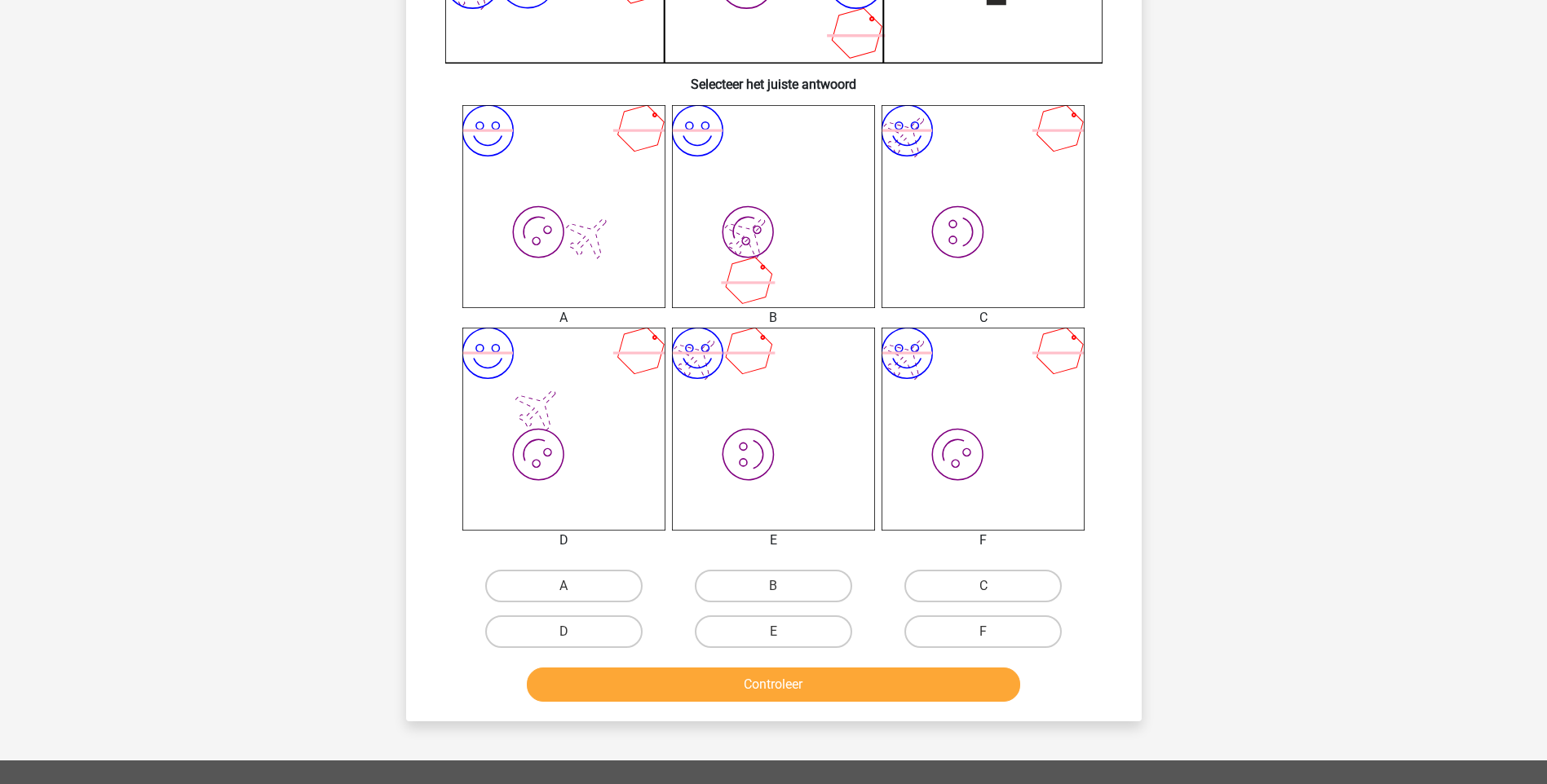
scroll to position [571, 0]
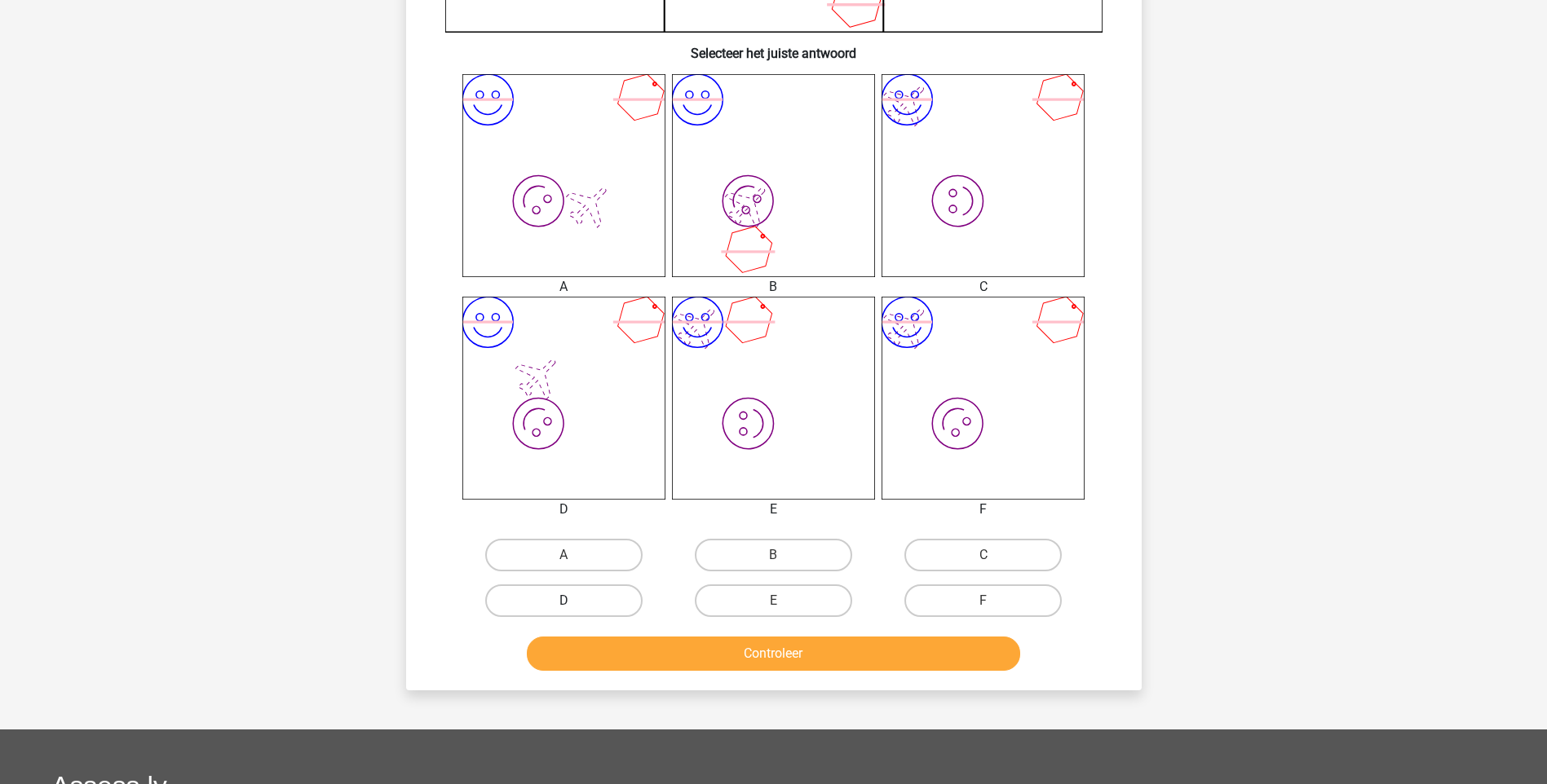
click at [595, 600] on label "D" at bounding box center [563, 601] width 157 height 33
click at [574, 601] on input "D" at bounding box center [568, 605] width 11 height 11
radio input "true"
click at [686, 648] on button "Controleer" at bounding box center [773, 653] width 493 height 34
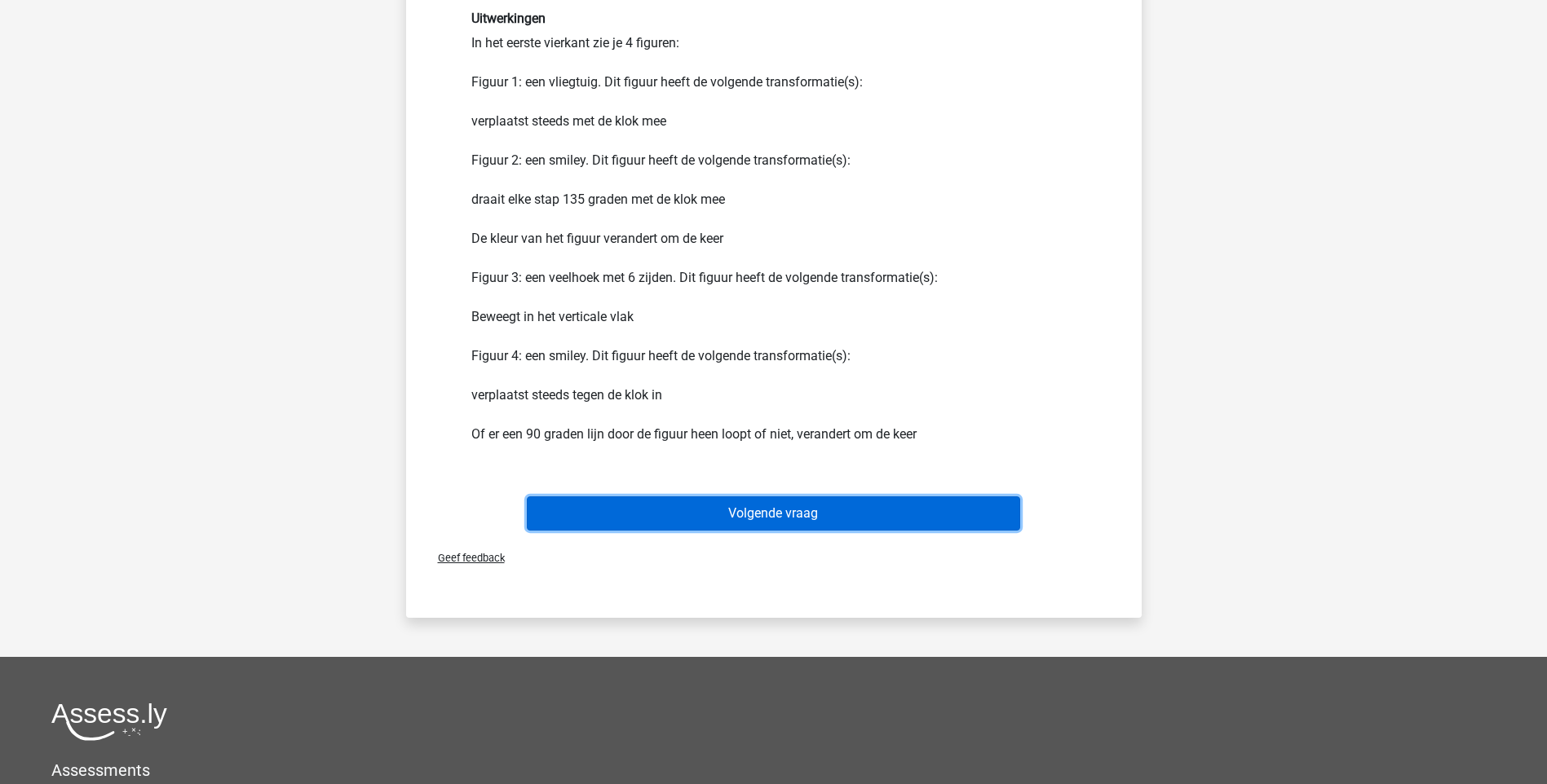
click at [794, 513] on button "Volgende vraag" at bounding box center [773, 513] width 493 height 34
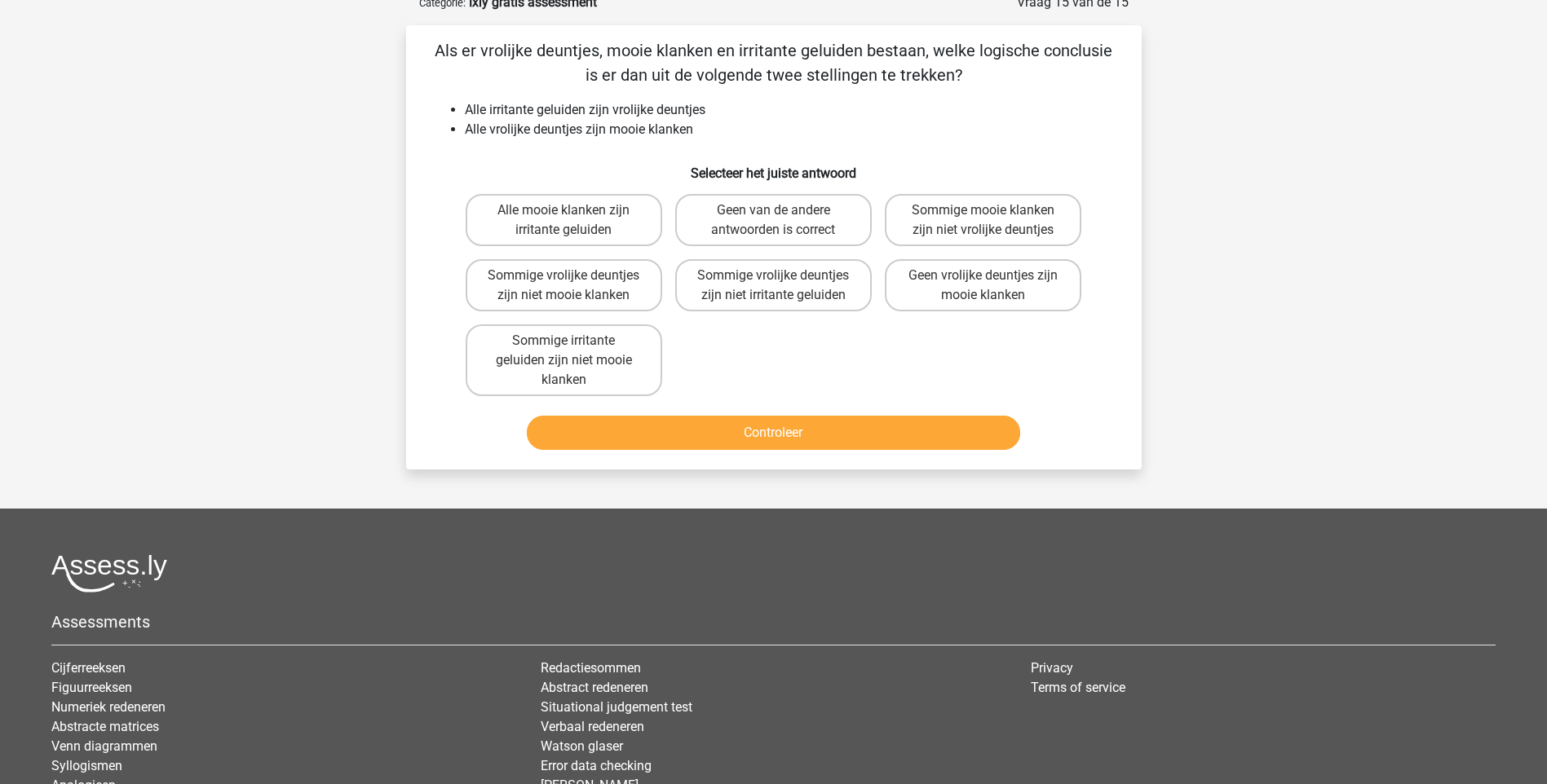
scroll to position [81, 0]
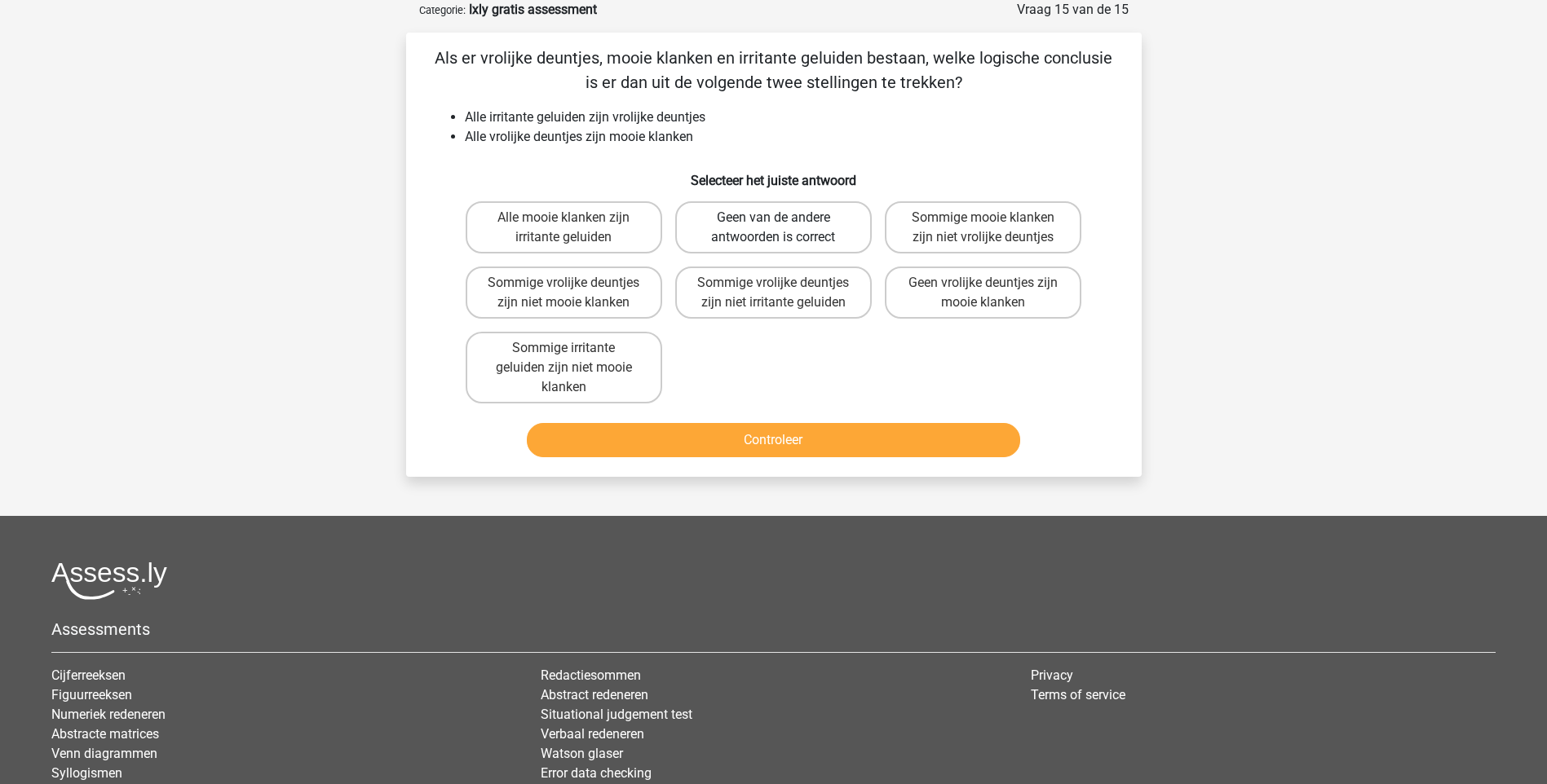
drag, startPoint x: 758, startPoint y: 228, endPoint x: 734, endPoint y: 336, distance: 110.6
click at [757, 228] on label "Geen van de andere antwoorden is correct" at bounding box center [773, 228] width 196 height 52
click at [773, 228] on input "Geen van de andere antwoorden is correct" at bounding box center [777, 222] width 11 height 11
radio input "true"
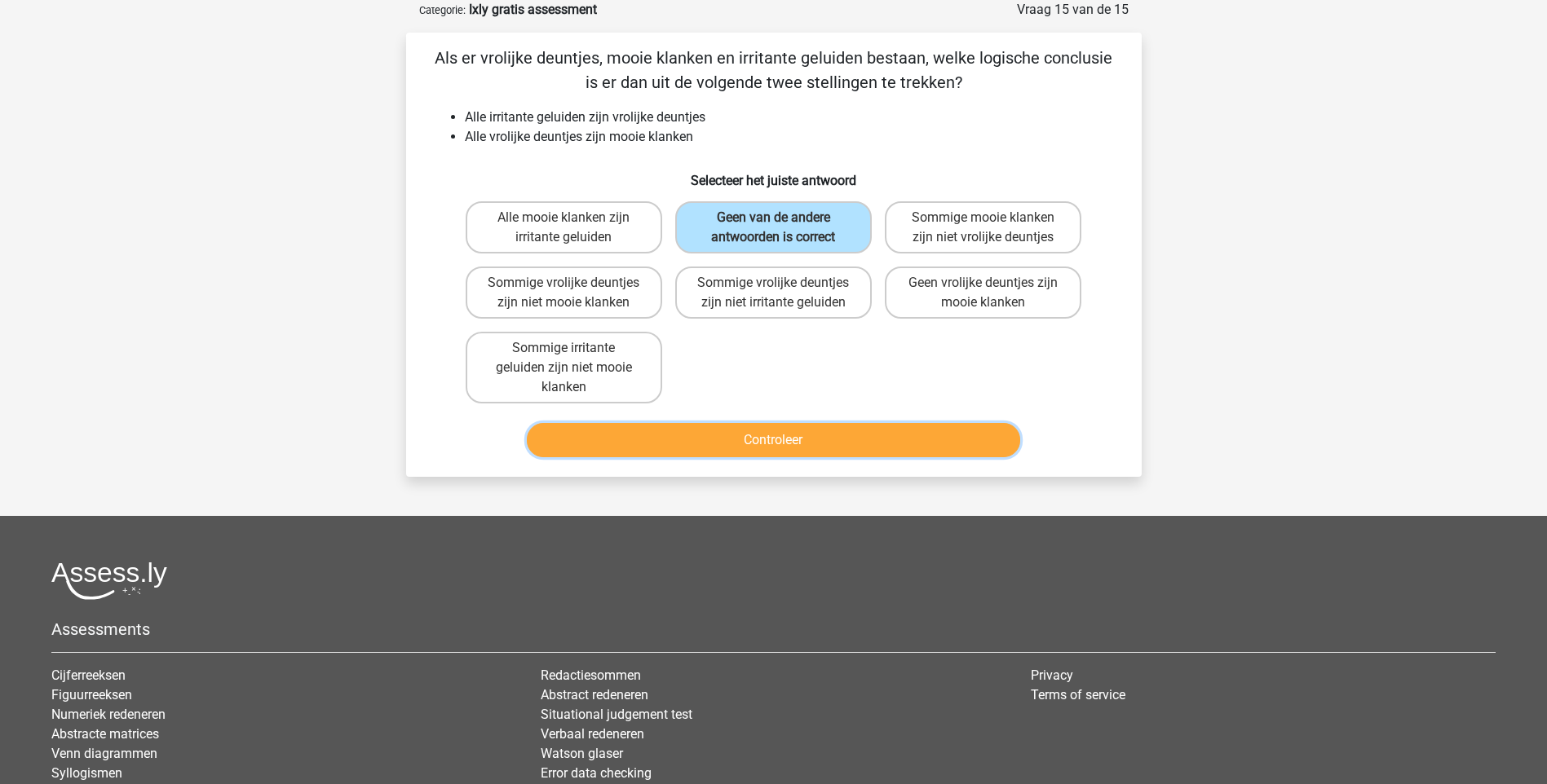
click at [745, 434] on button "Controleer" at bounding box center [773, 439] width 493 height 34
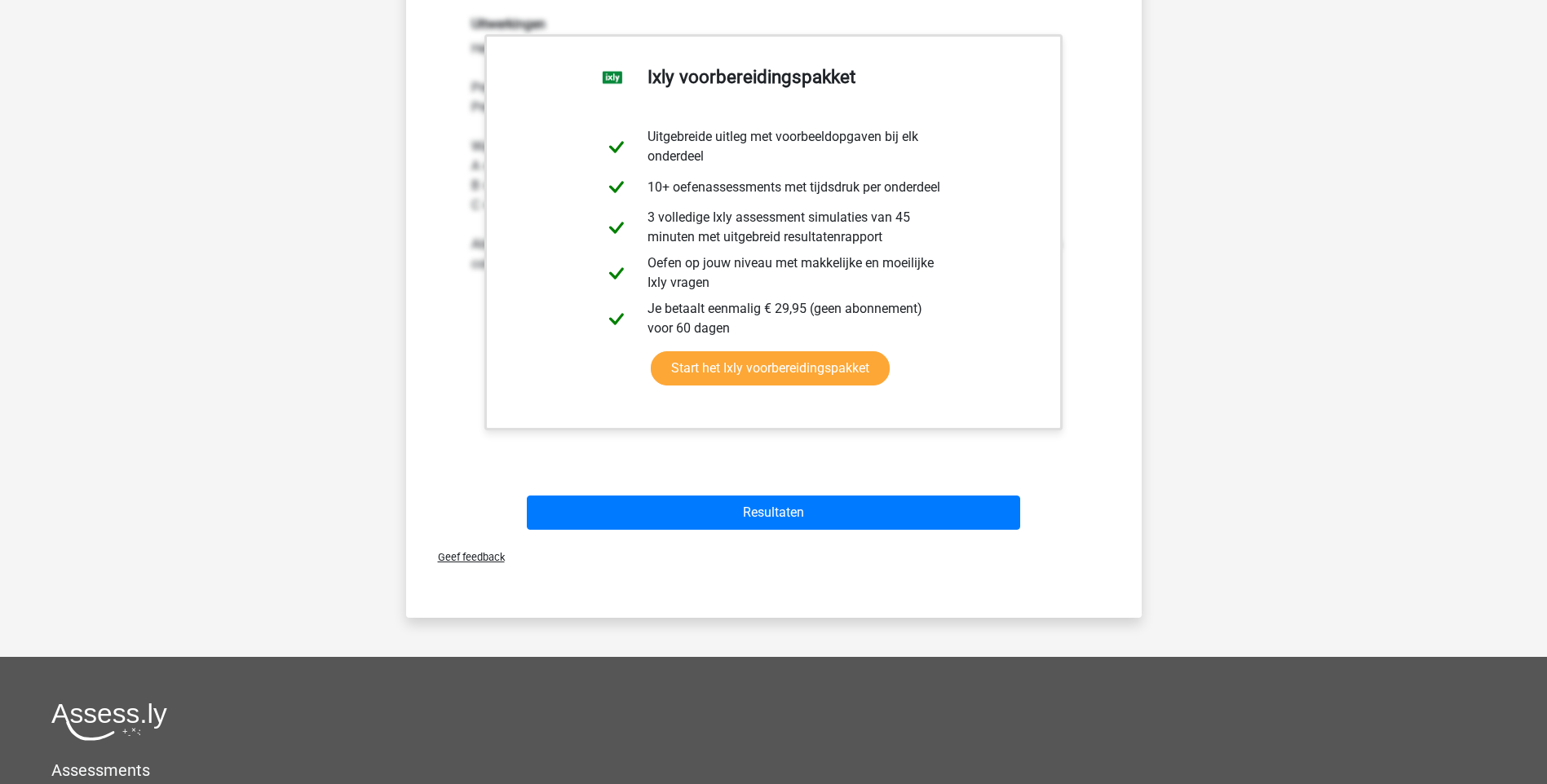
scroll to position [571, 0]
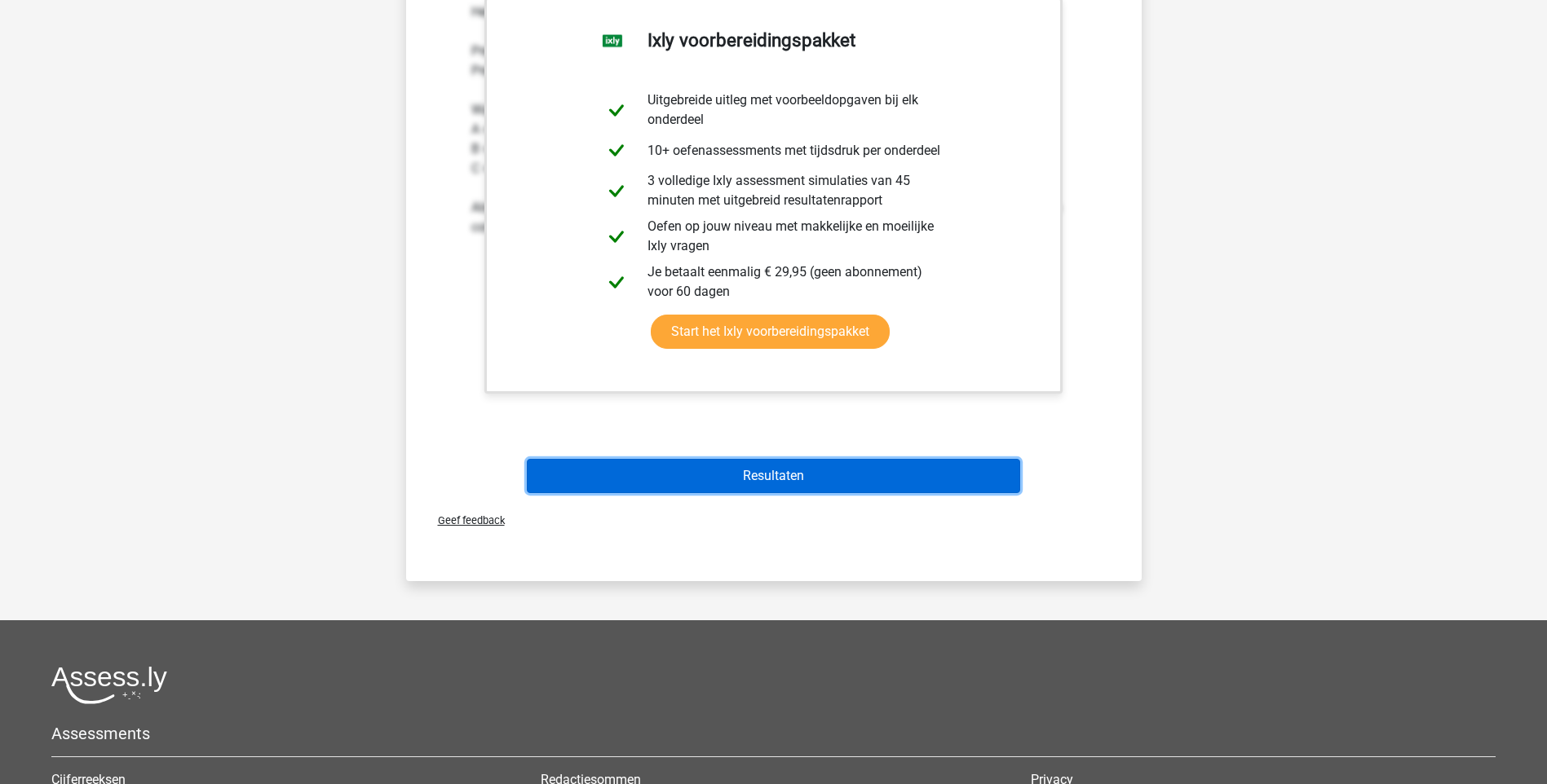
click at [817, 488] on button "Resultaten" at bounding box center [773, 475] width 493 height 34
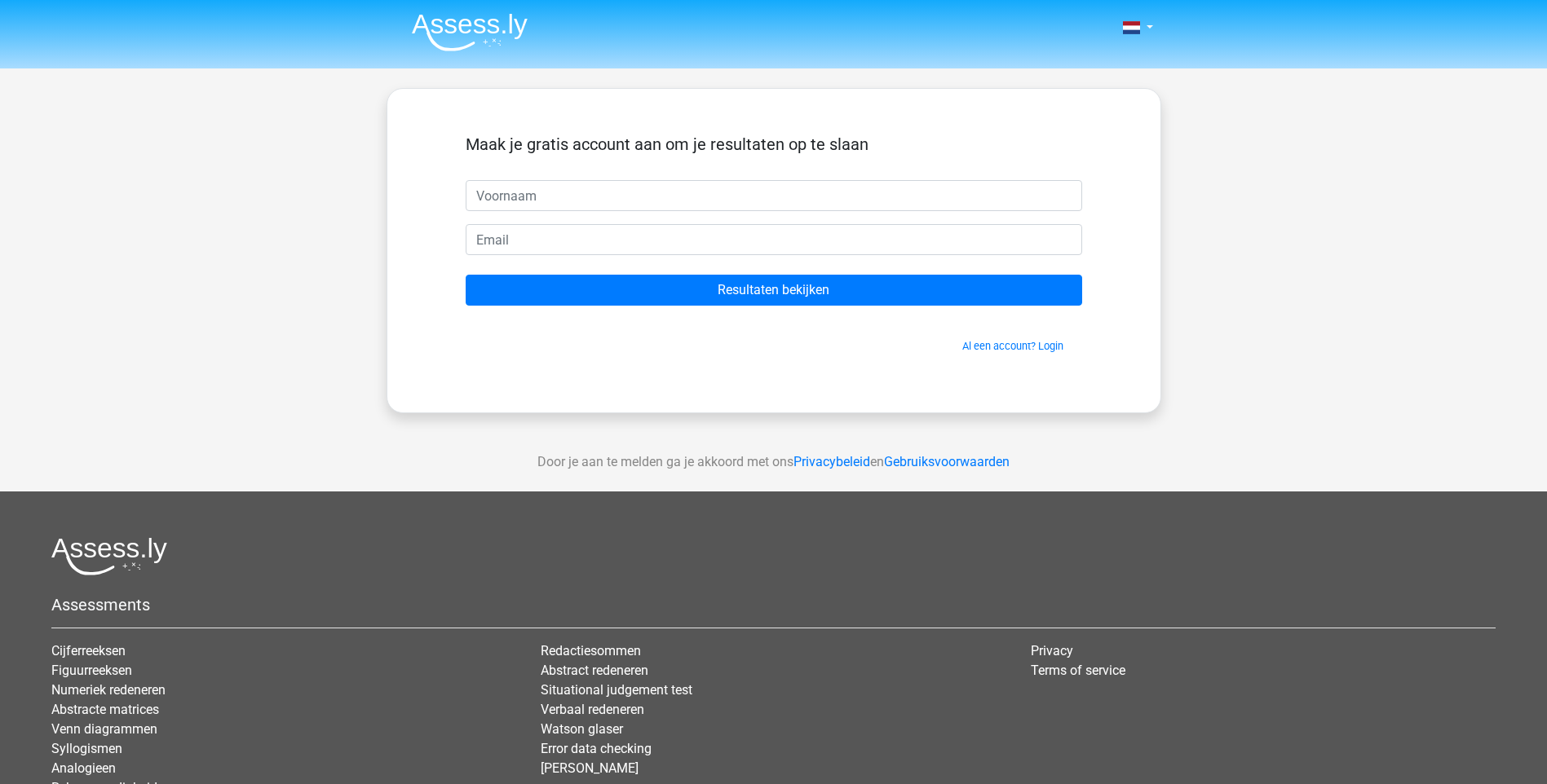
click at [572, 195] on input "text" at bounding box center [774, 196] width 616 height 31
type input "Gosia"
click at [521, 243] on input "email" at bounding box center [774, 239] width 616 height 31
type input "g.kizewska@swzp.nl"
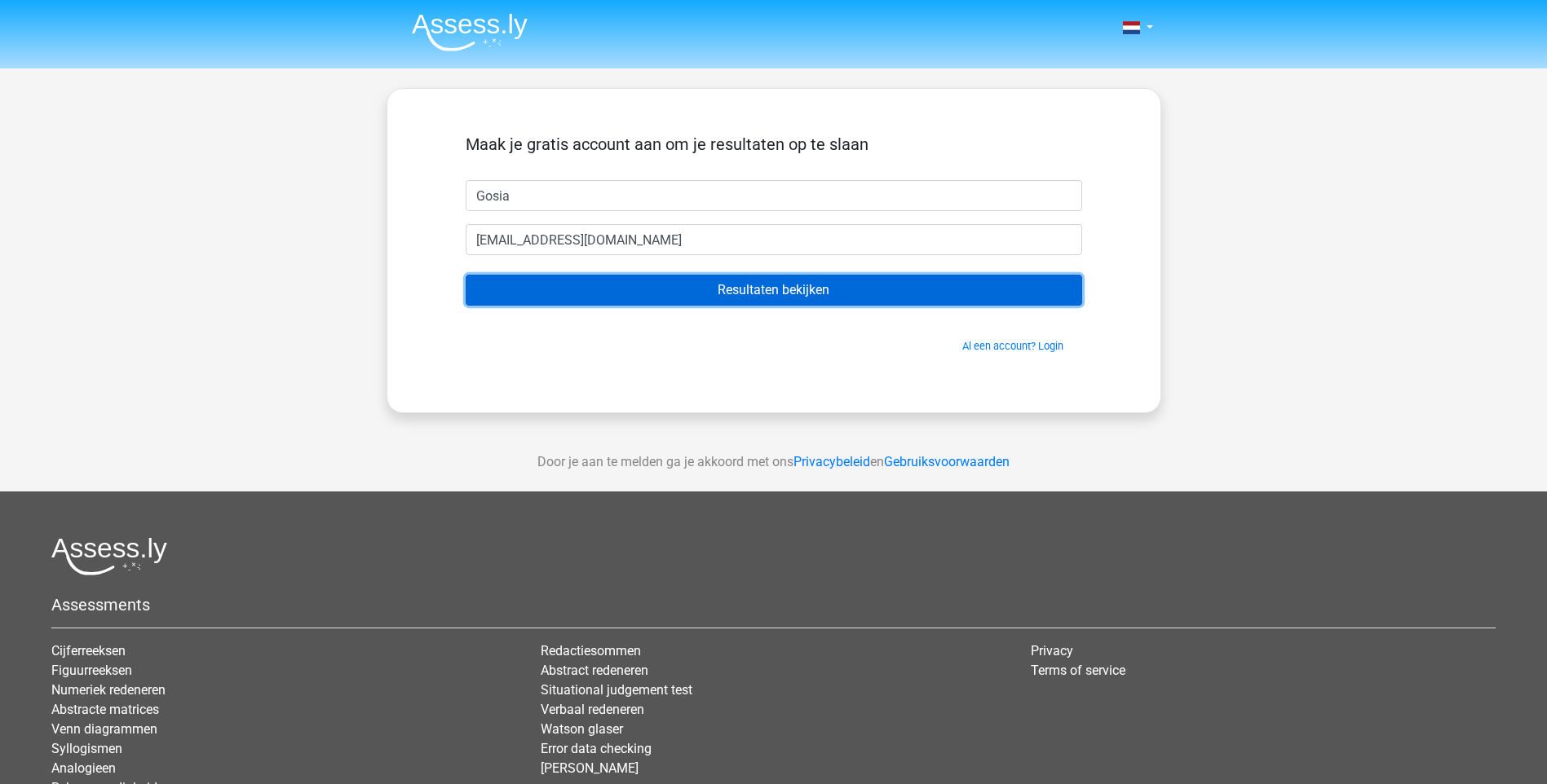
click at [824, 293] on input "Resultaten bekijken" at bounding box center [774, 291] width 616 height 31
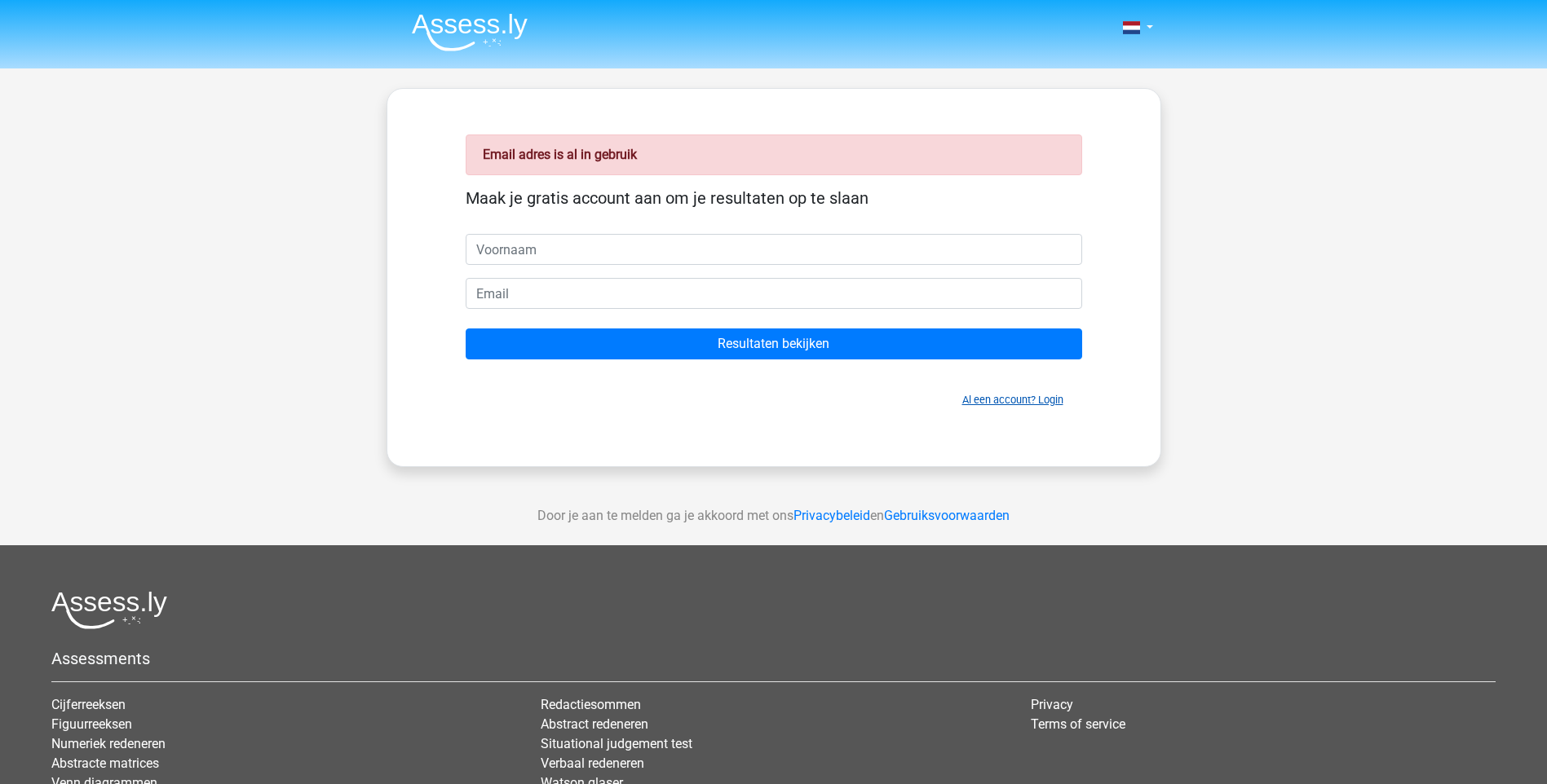
click at [982, 400] on link "Al een account? Login" at bounding box center [1012, 400] width 101 height 13
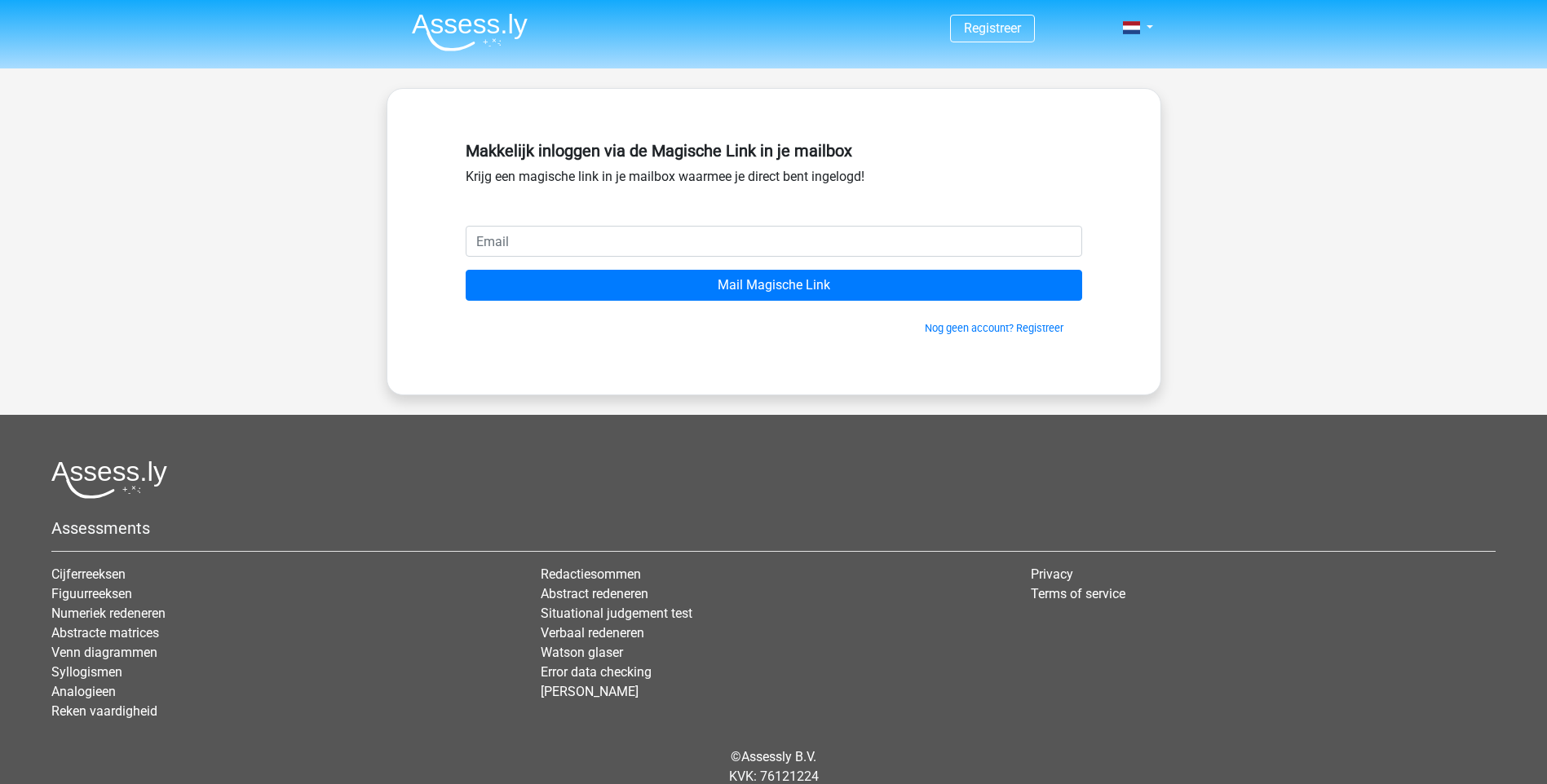
click at [646, 244] on input "email" at bounding box center [774, 241] width 616 height 31
type input "[EMAIL_ADDRESS][DOMAIN_NAME]"
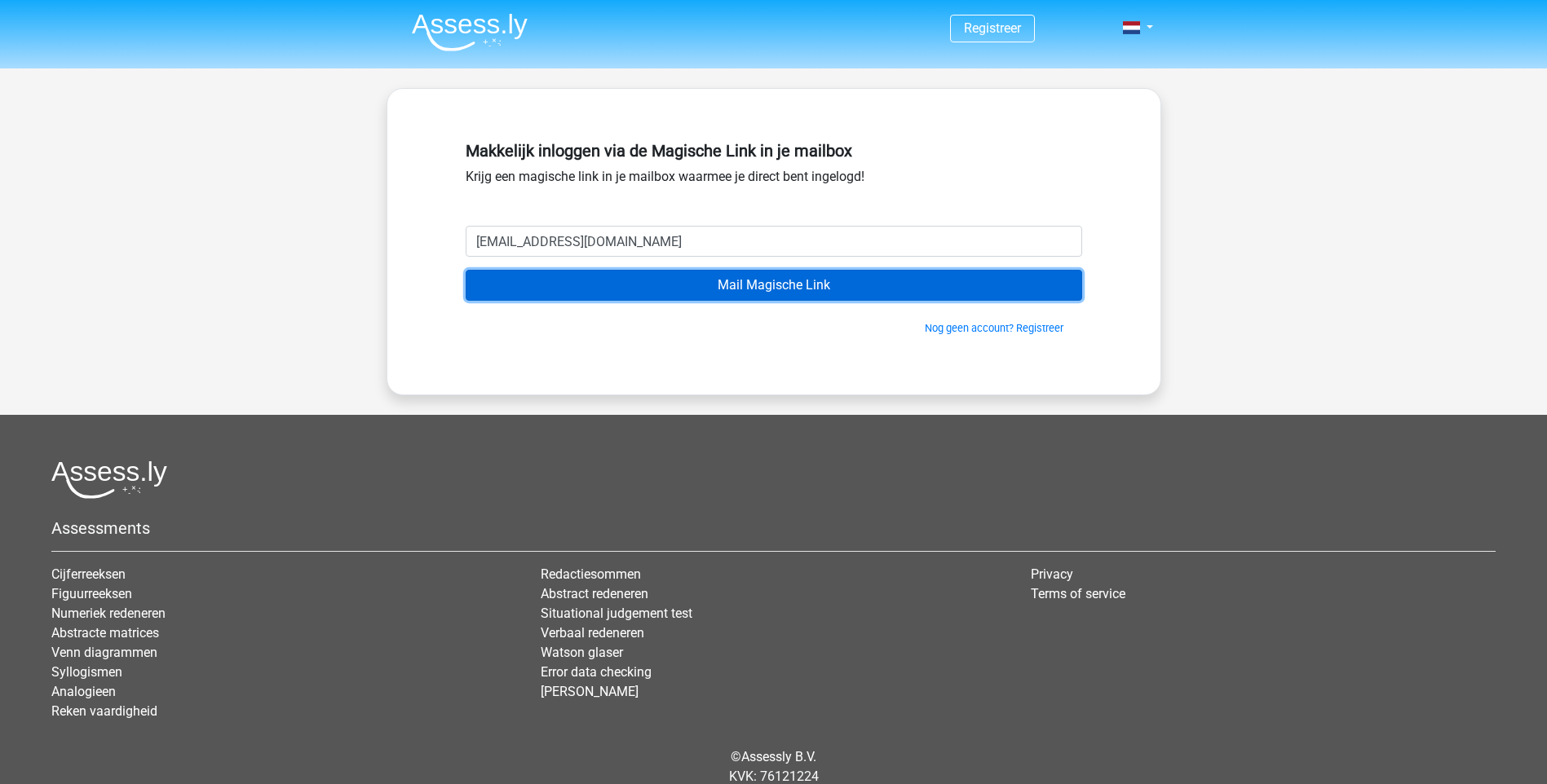
click at [762, 278] on input "Mail Magische Link" at bounding box center [774, 285] width 616 height 31
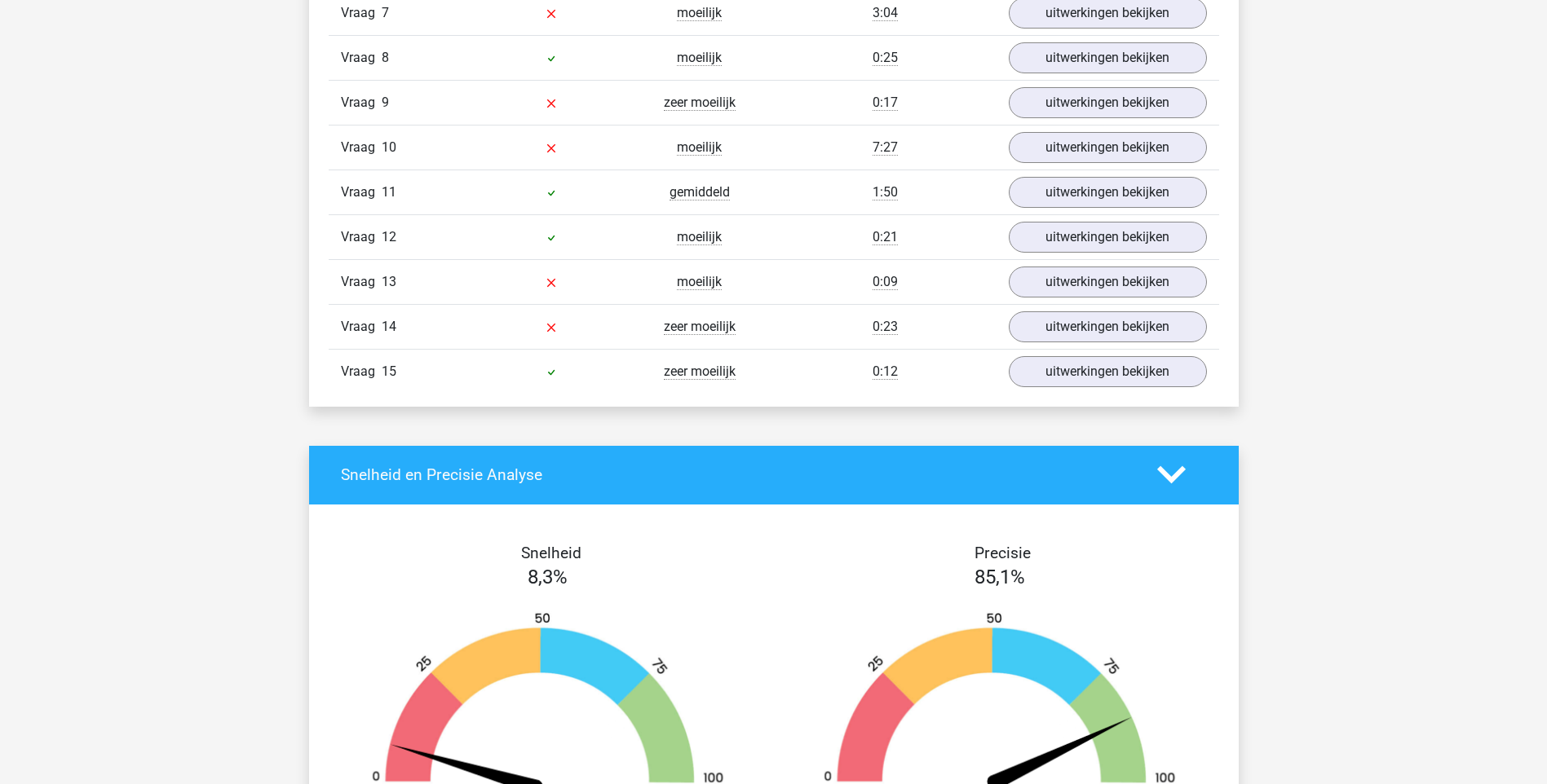
scroll to position [2201, 0]
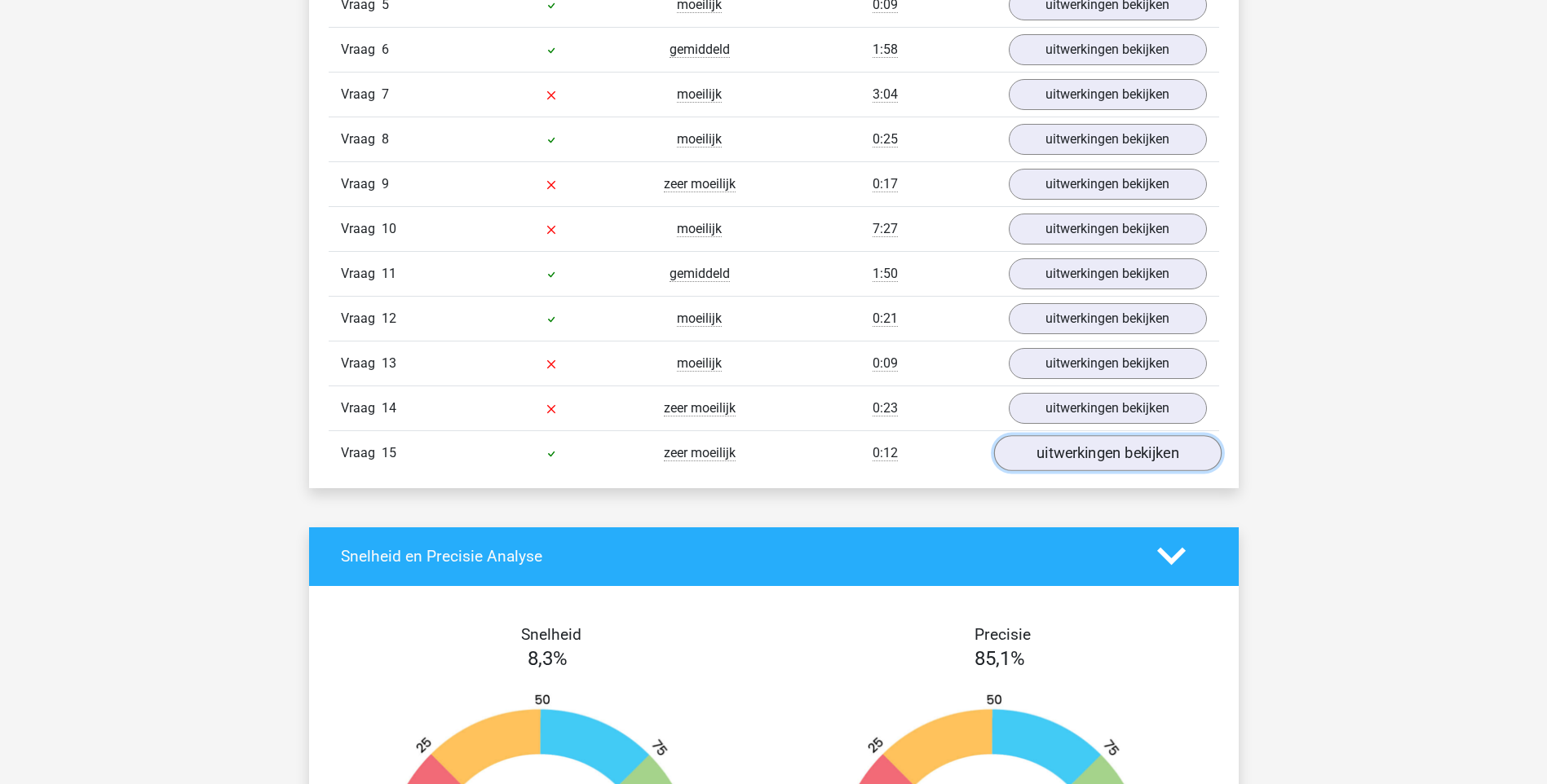
click at [1098, 451] on link "uitwerkingen bekijken" at bounding box center [1107, 453] width 228 height 36
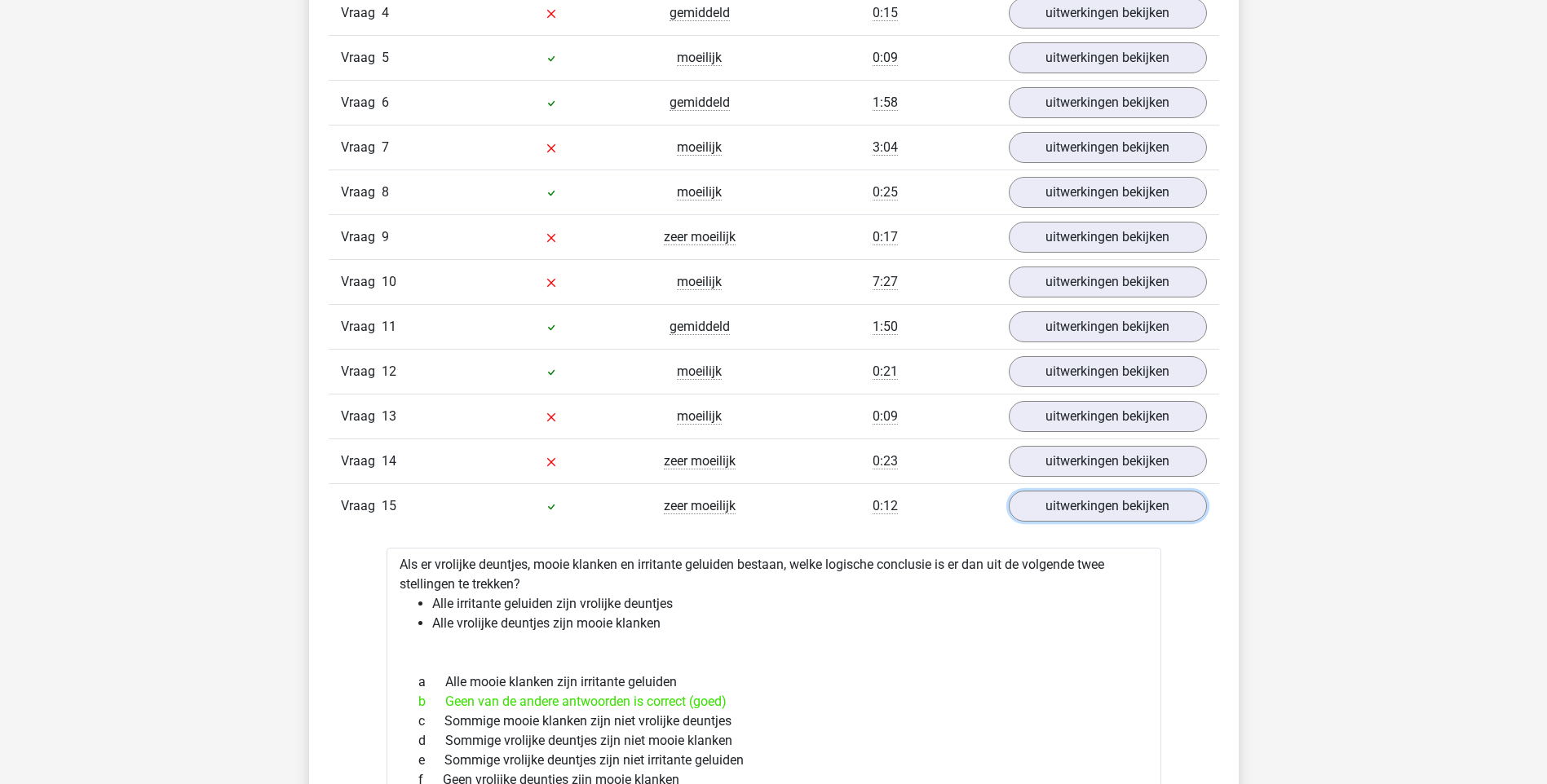
scroll to position [2119, 0]
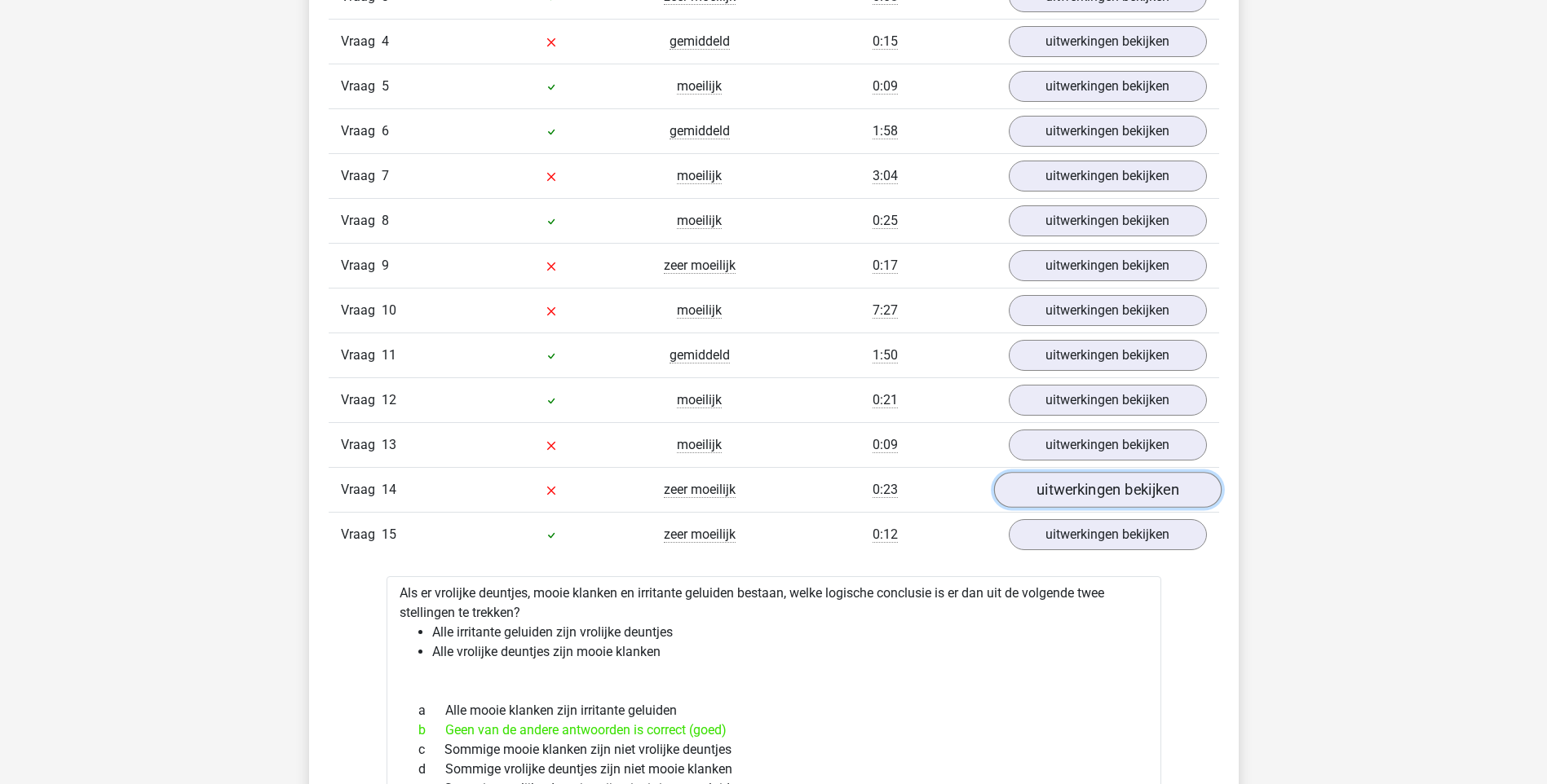
click at [1094, 492] on link "uitwerkingen bekijken" at bounding box center [1107, 490] width 228 height 36
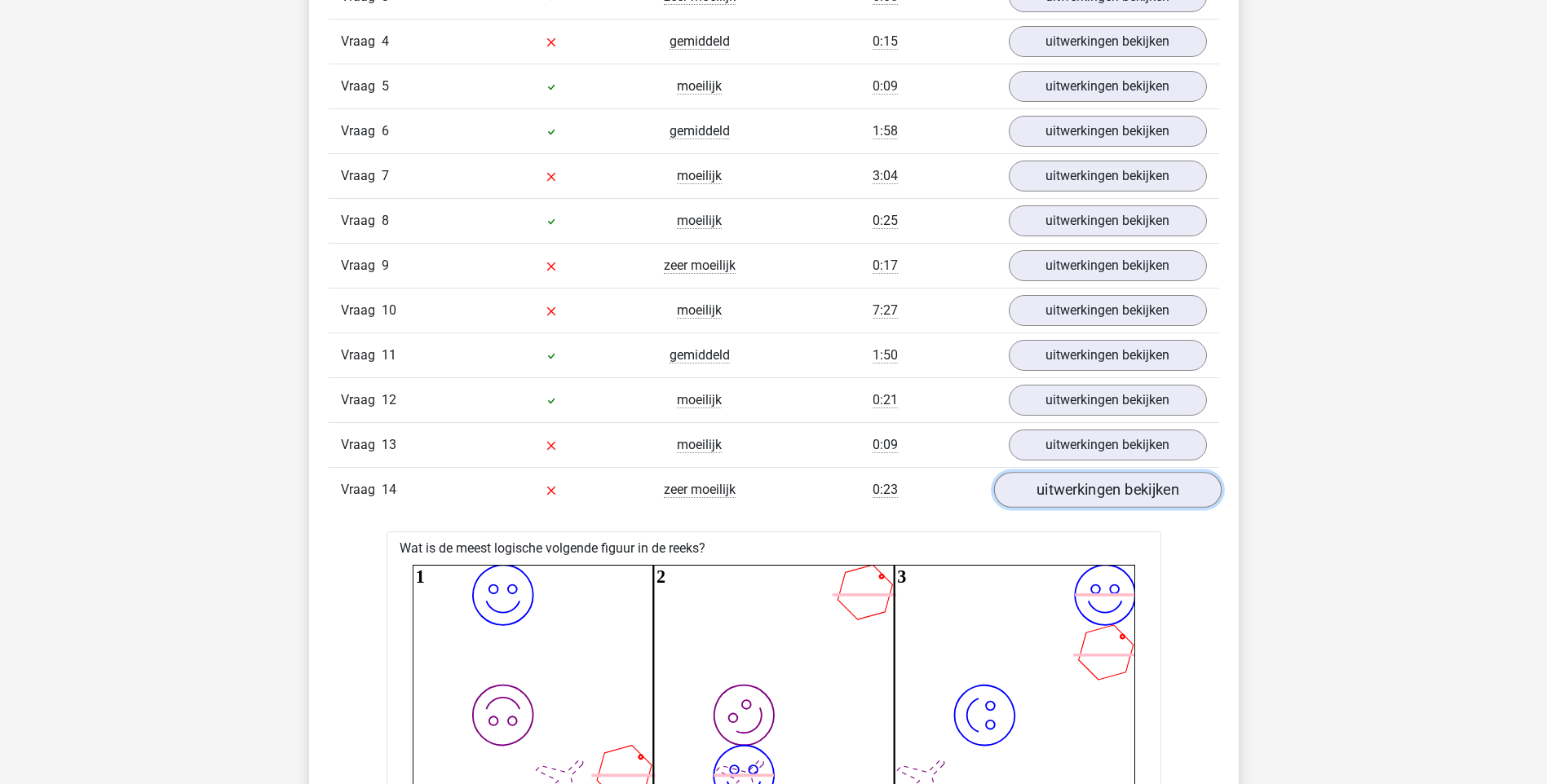
click at [1088, 495] on link "uitwerkingen bekijken" at bounding box center [1107, 490] width 228 height 36
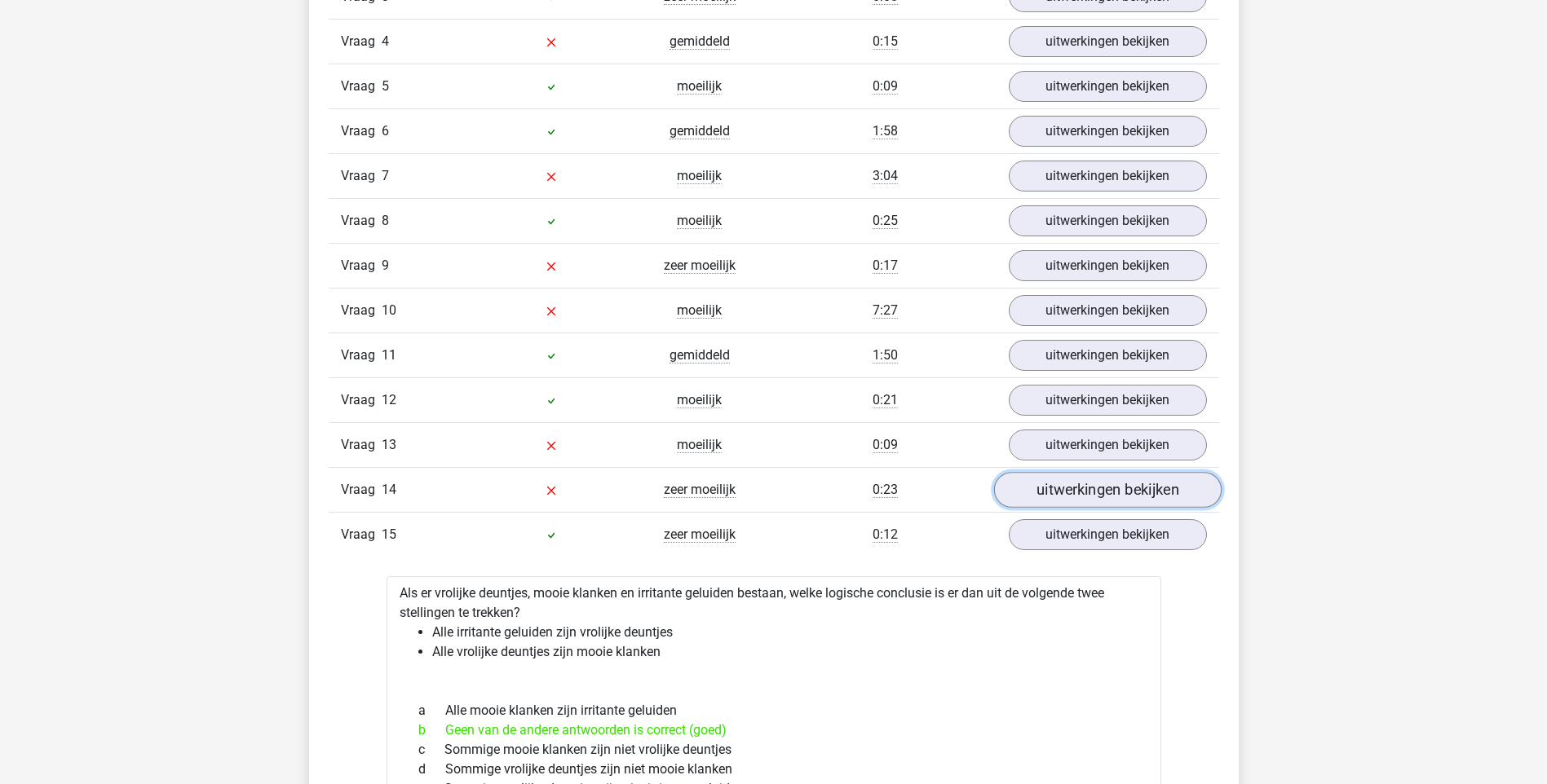
click at [1089, 487] on link "uitwerkingen bekijken" at bounding box center [1107, 490] width 228 height 36
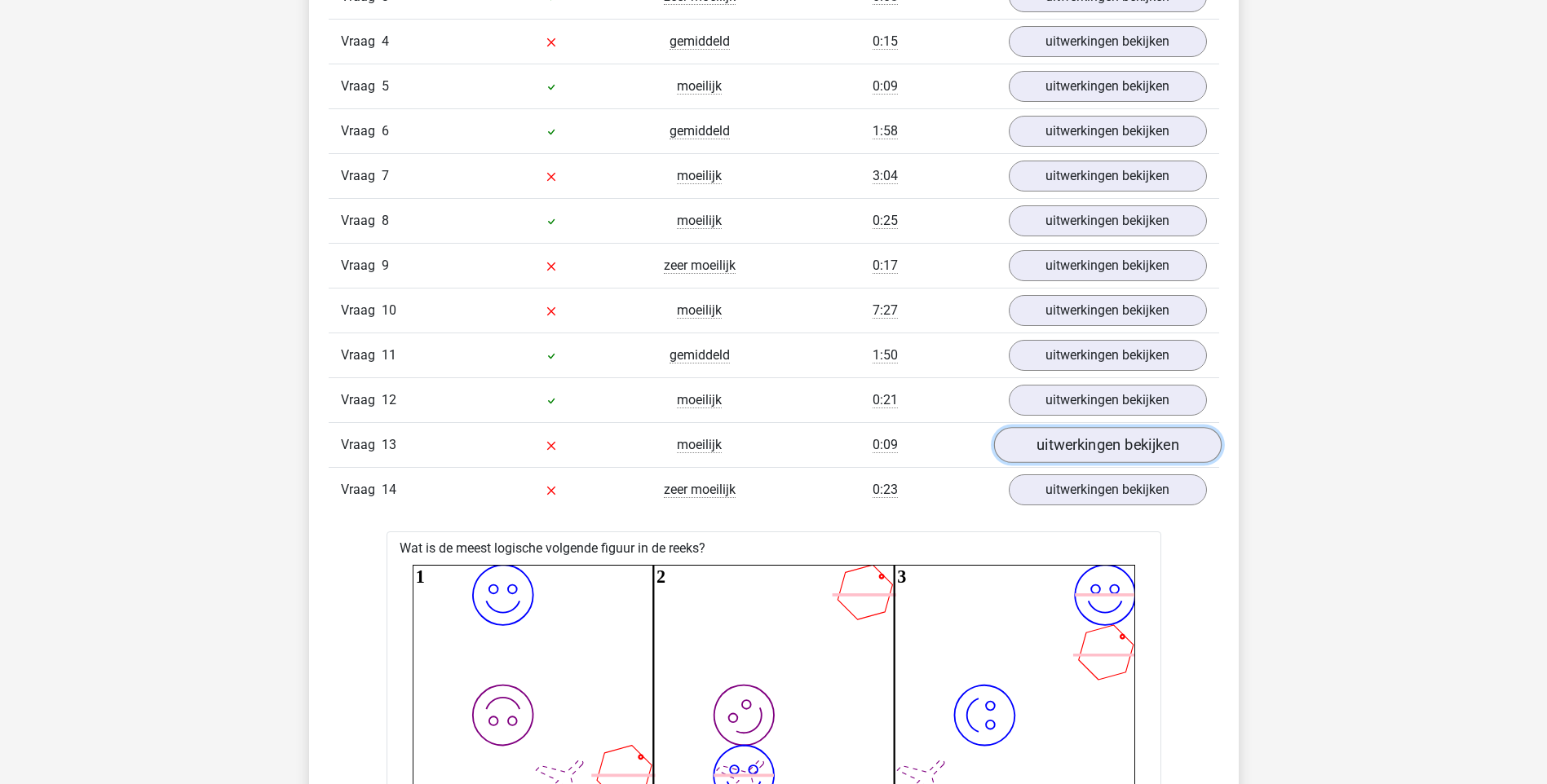
click at [1119, 442] on link "uitwerkingen bekijken" at bounding box center [1107, 444] width 228 height 36
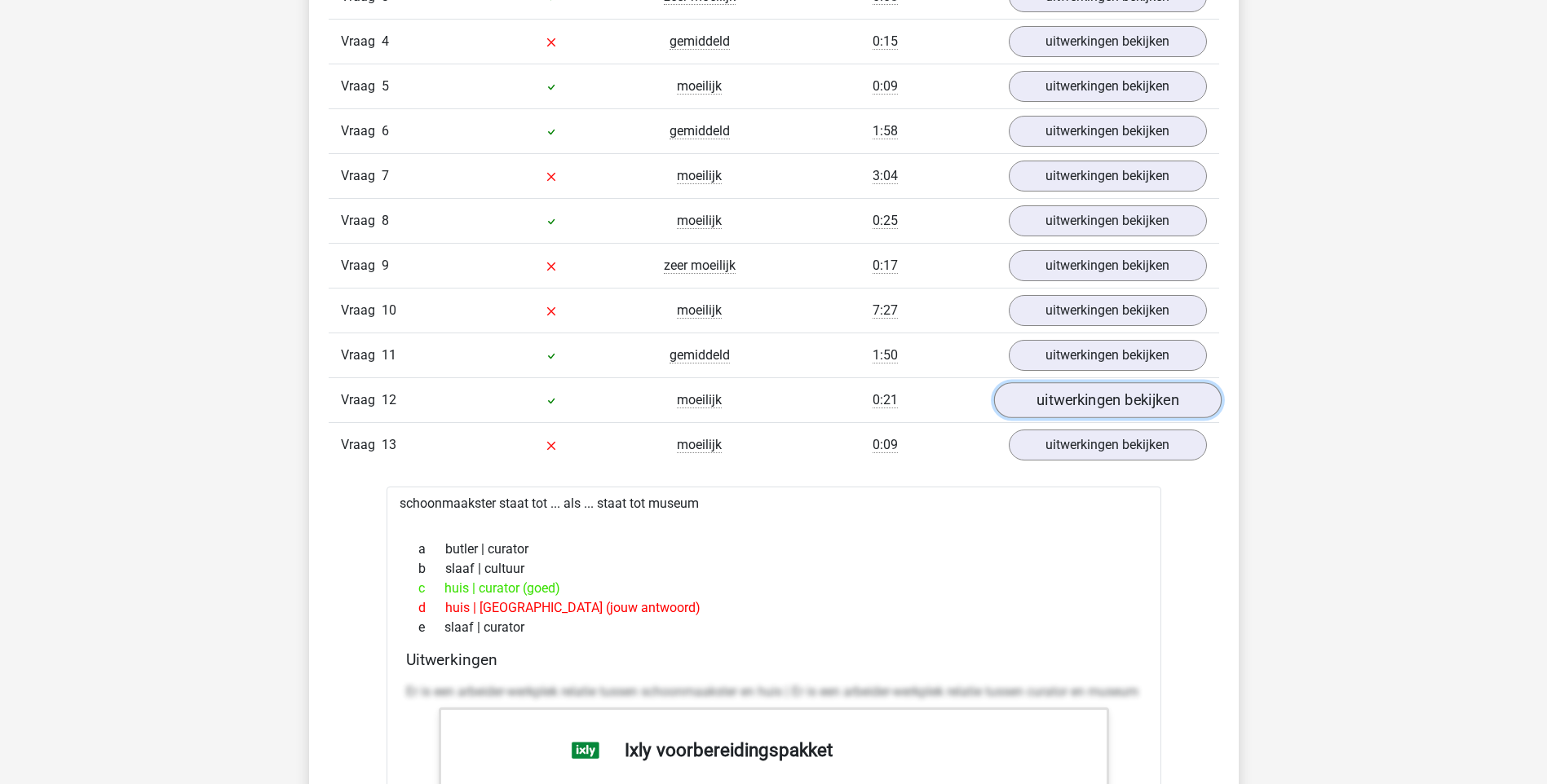
click at [1111, 402] on link "uitwerkingen bekijken" at bounding box center [1107, 400] width 228 height 36
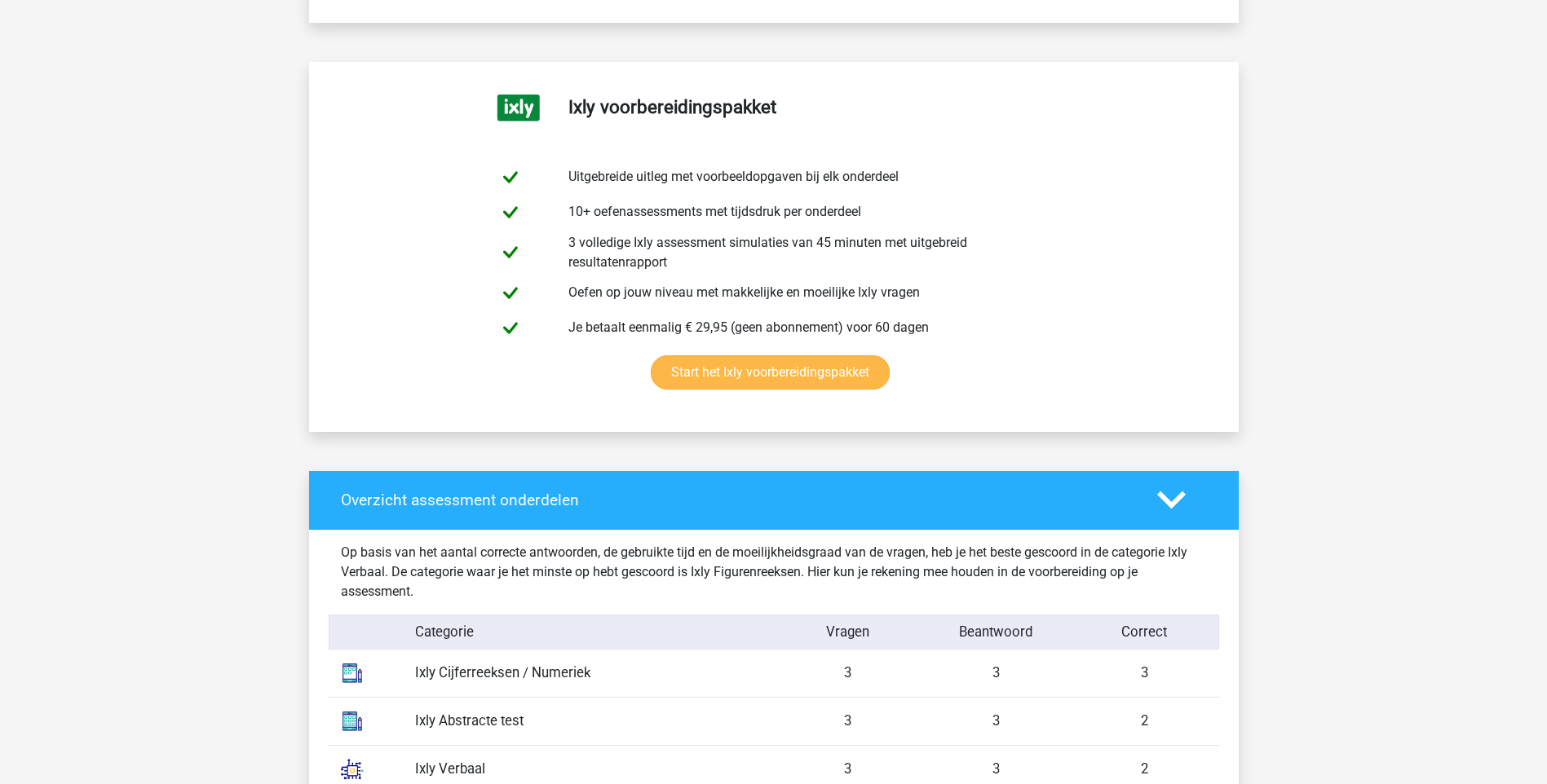
scroll to position [897, 0]
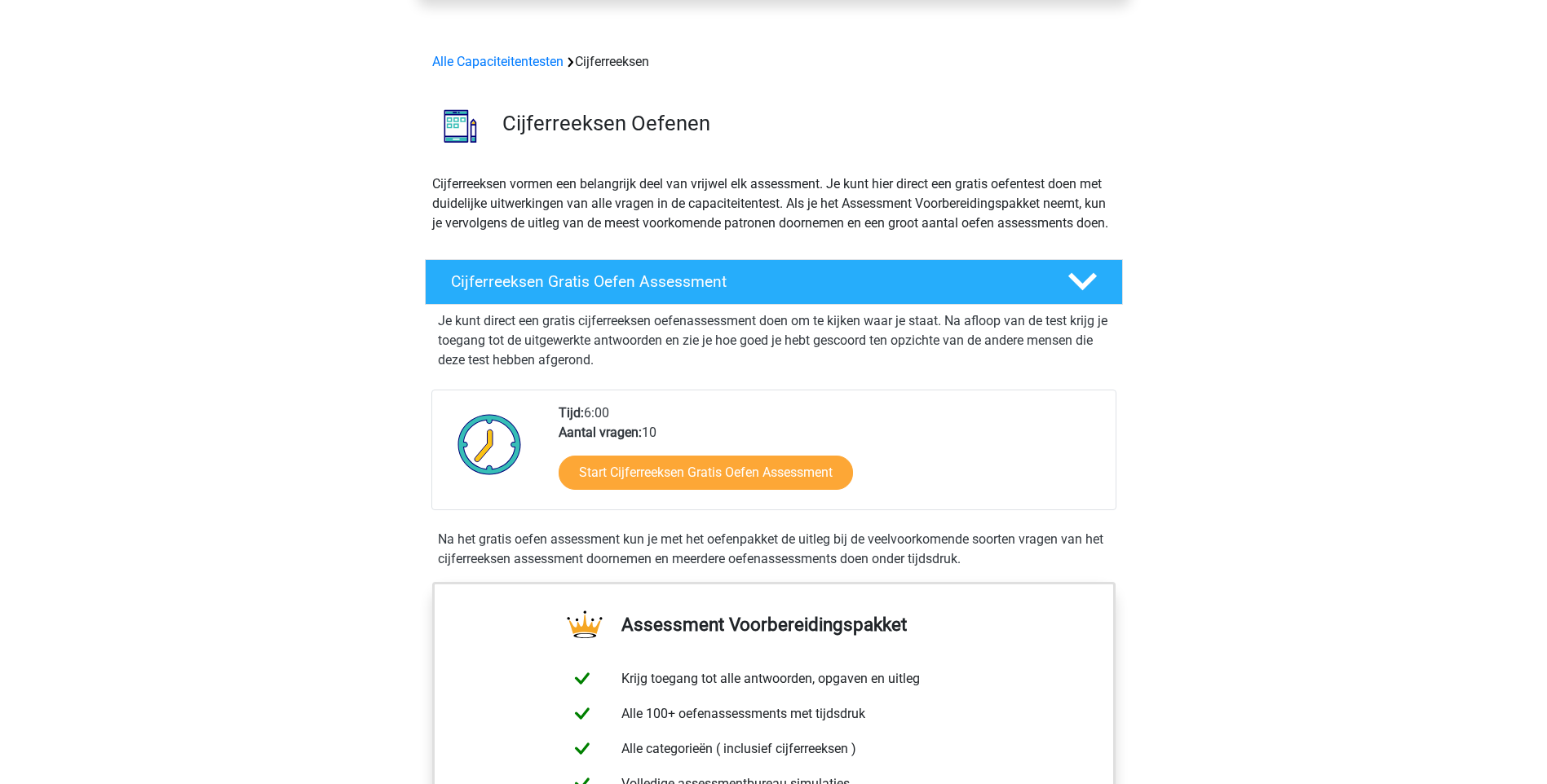
scroll to position [163, 0]
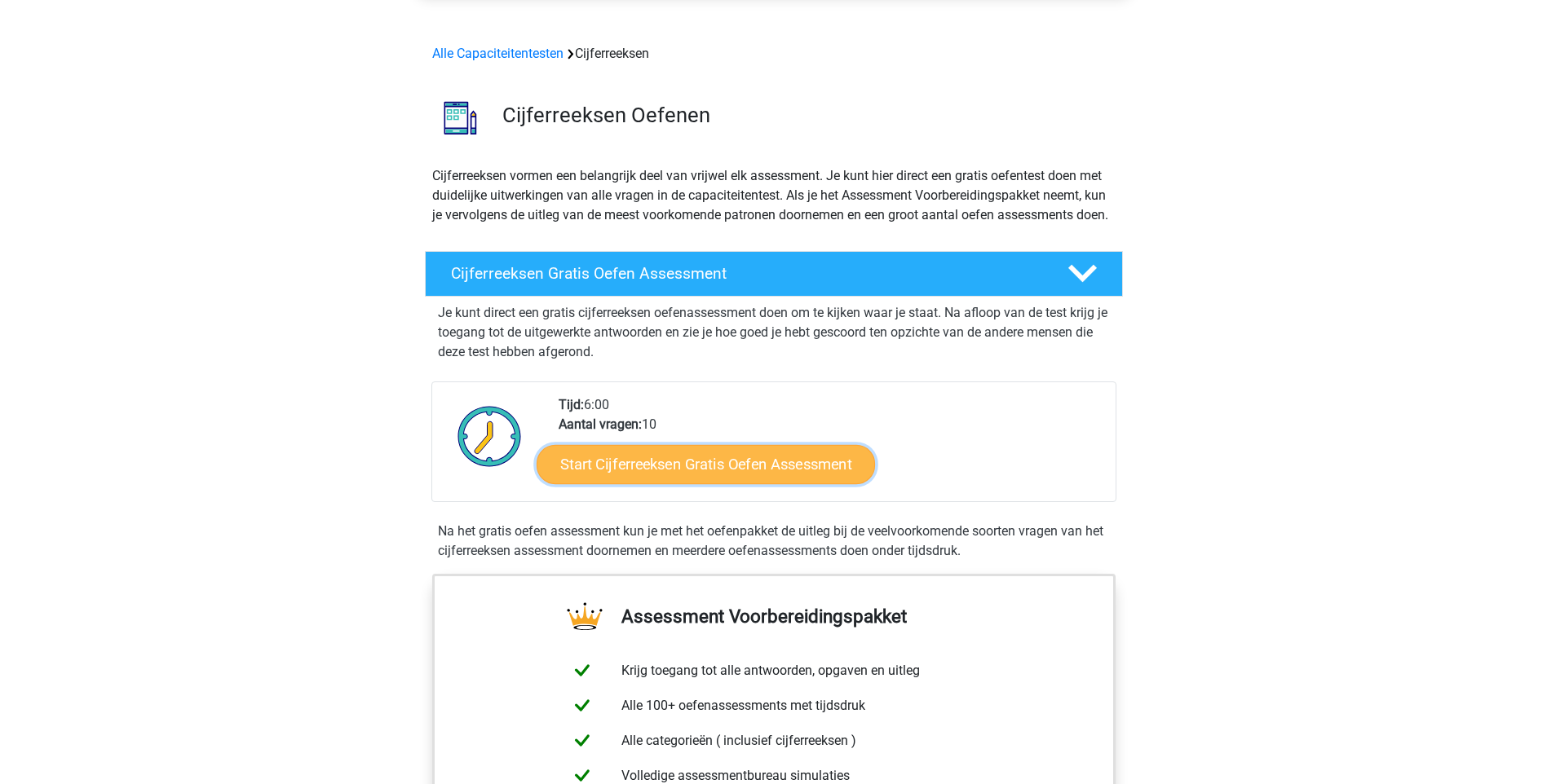
click at [699, 484] on link "Start Cijferreeksen Gratis Oefen Assessment" at bounding box center [706, 463] width 338 height 40
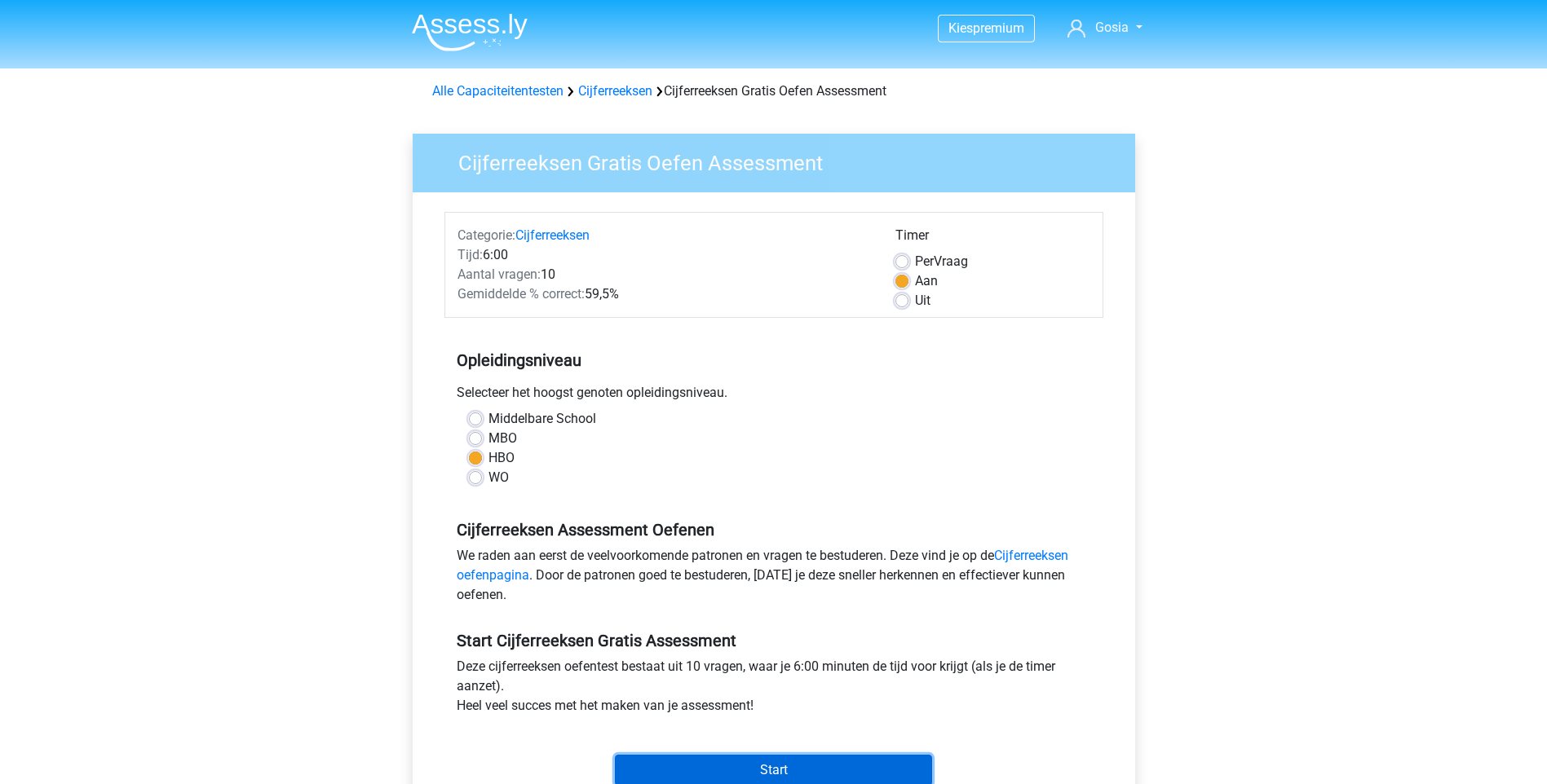
click at [794, 770] on input "Start" at bounding box center [774, 770] width 317 height 31
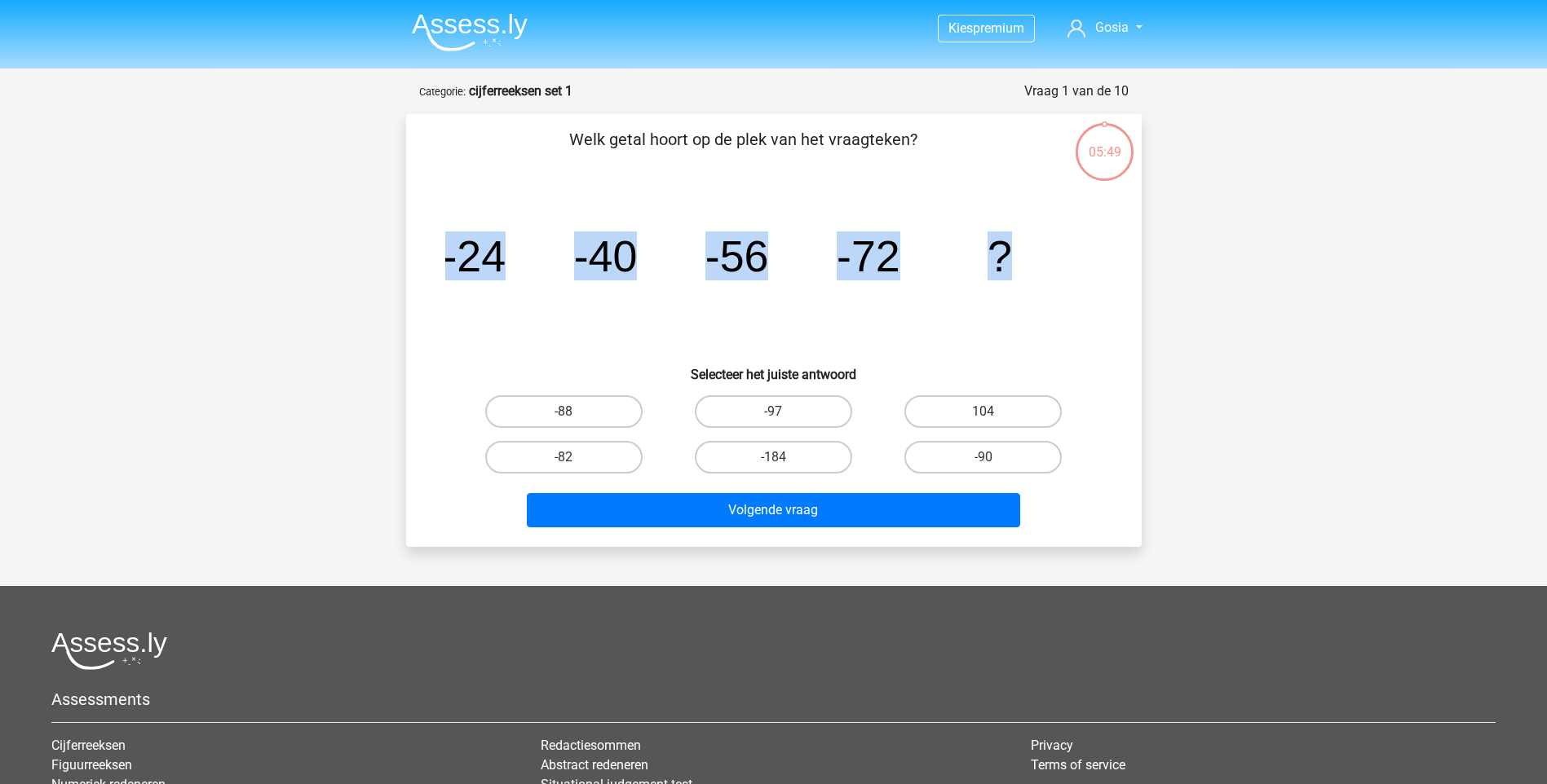
drag, startPoint x: 1024, startPoint y: 256, endPoint x: 422, endPoint y: 266, distance: 602.1
click at [422, 266] on div "Welk getal hoort op de plek van het vraagteken? image/svg+xml -24 -40 -56 -72 ?…" at bounding box center [774, 330] width 722 height 406
drag, startPoint x: 422, startPoint y: 266, endPoint x: 596, endPoint y: 260, distance: 174.1
copy g "-24 -40 -56 -72 ?"
click at [544, 403] on label "-88" at bounding box center [563, 412] width 157 height 33
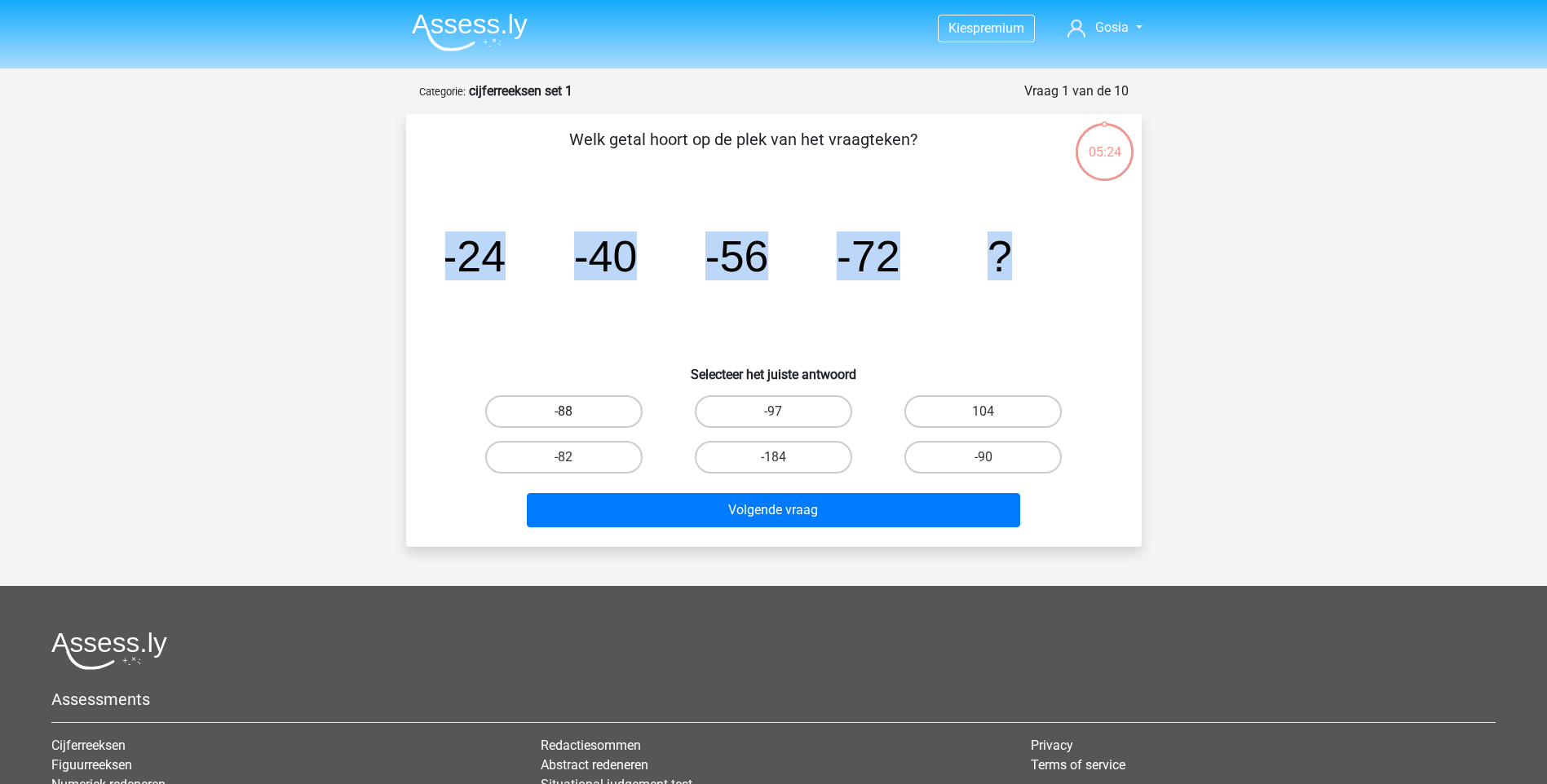
click at [563, 411] on input "-88" at bounding box center [568, 416] width 11 height 11
radio input "true"
click at [593, 338] on icon "image/svg+xml -24 -40 -56 -72 ?" at bounding box center [774, 271] width 658 height 165
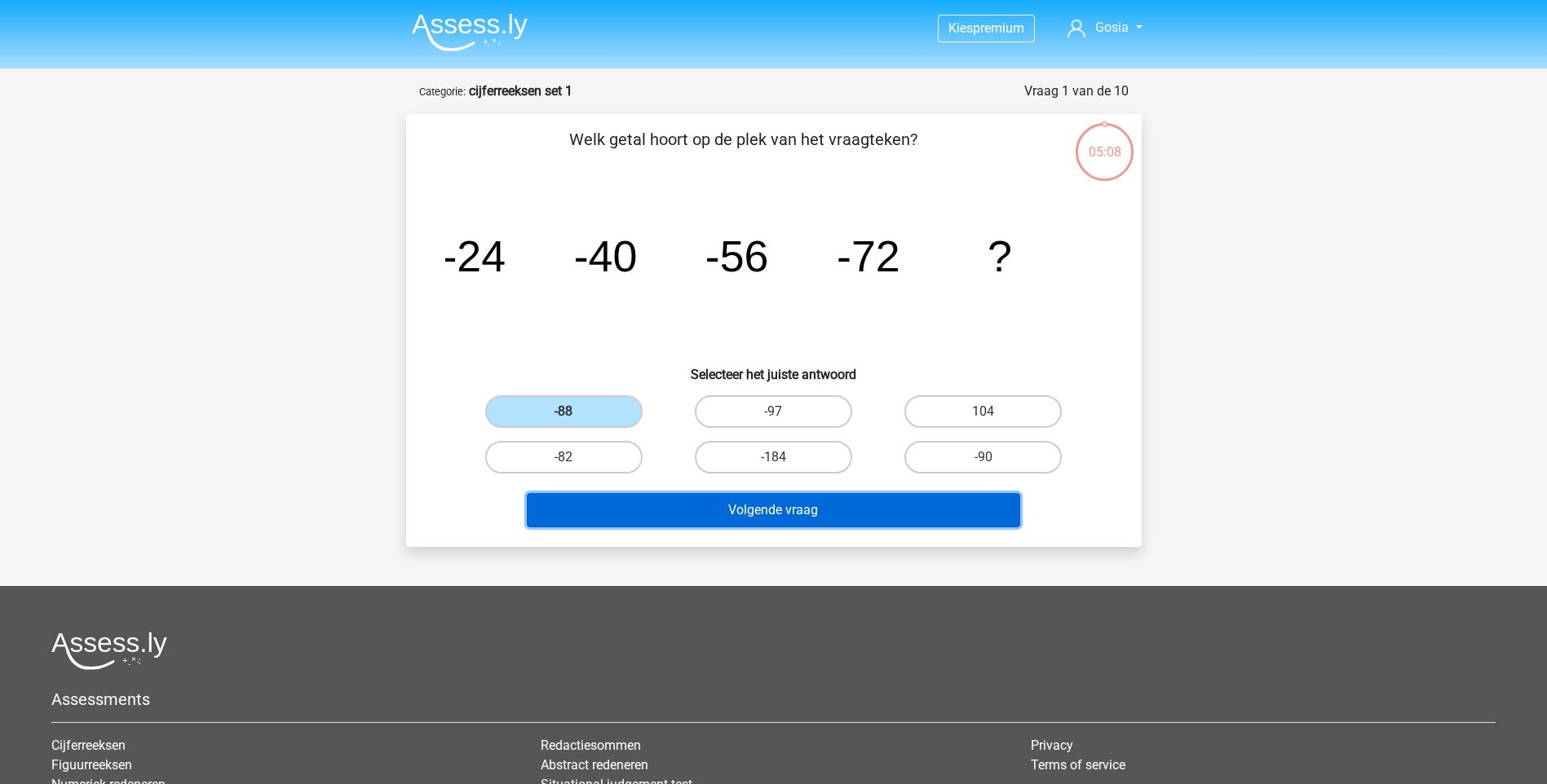
click at [765, 514] on button "Volgende vraag" at bounding box center [773, 510] width 493 height 34
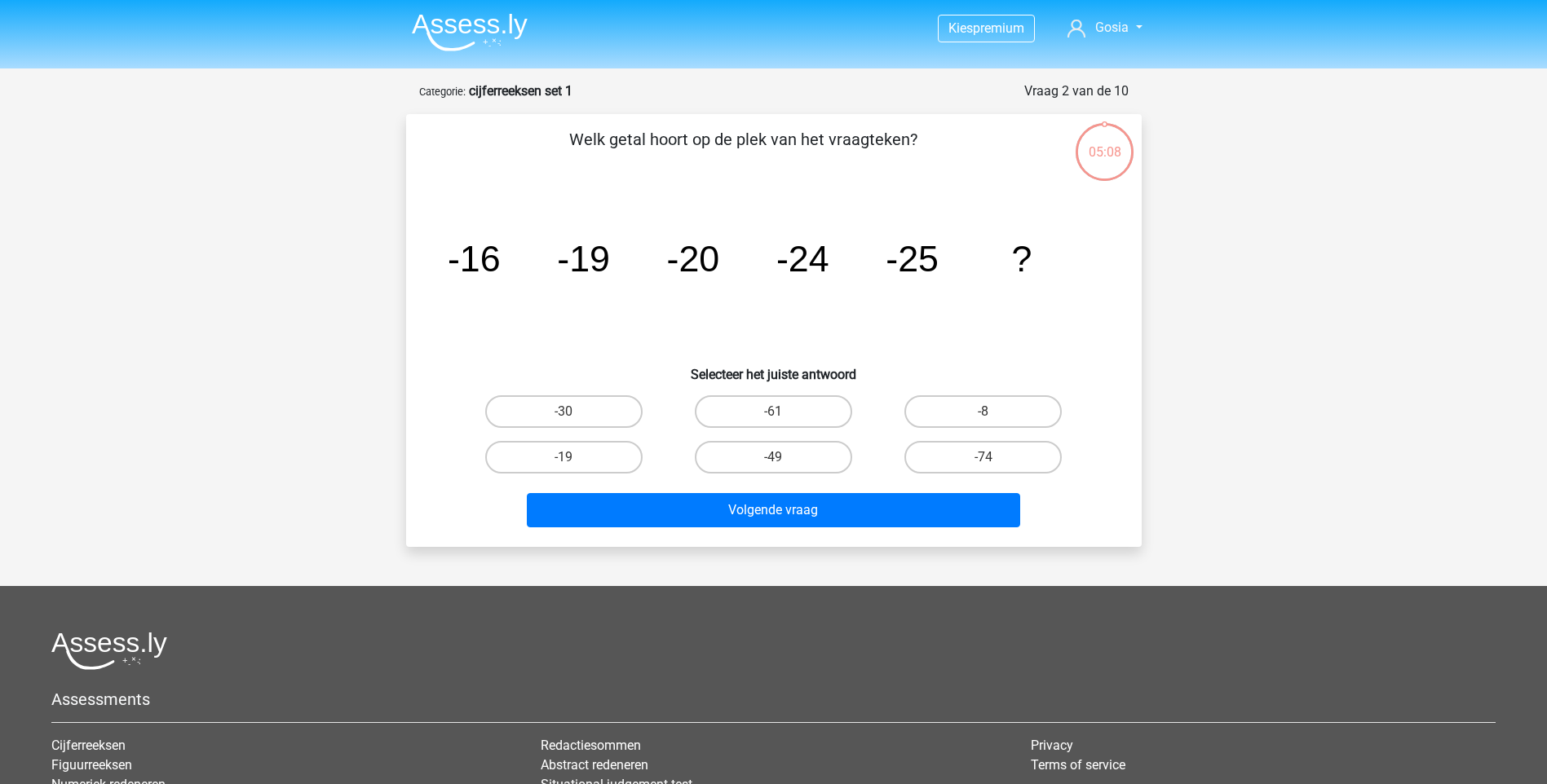
scroll to position [81, 0]
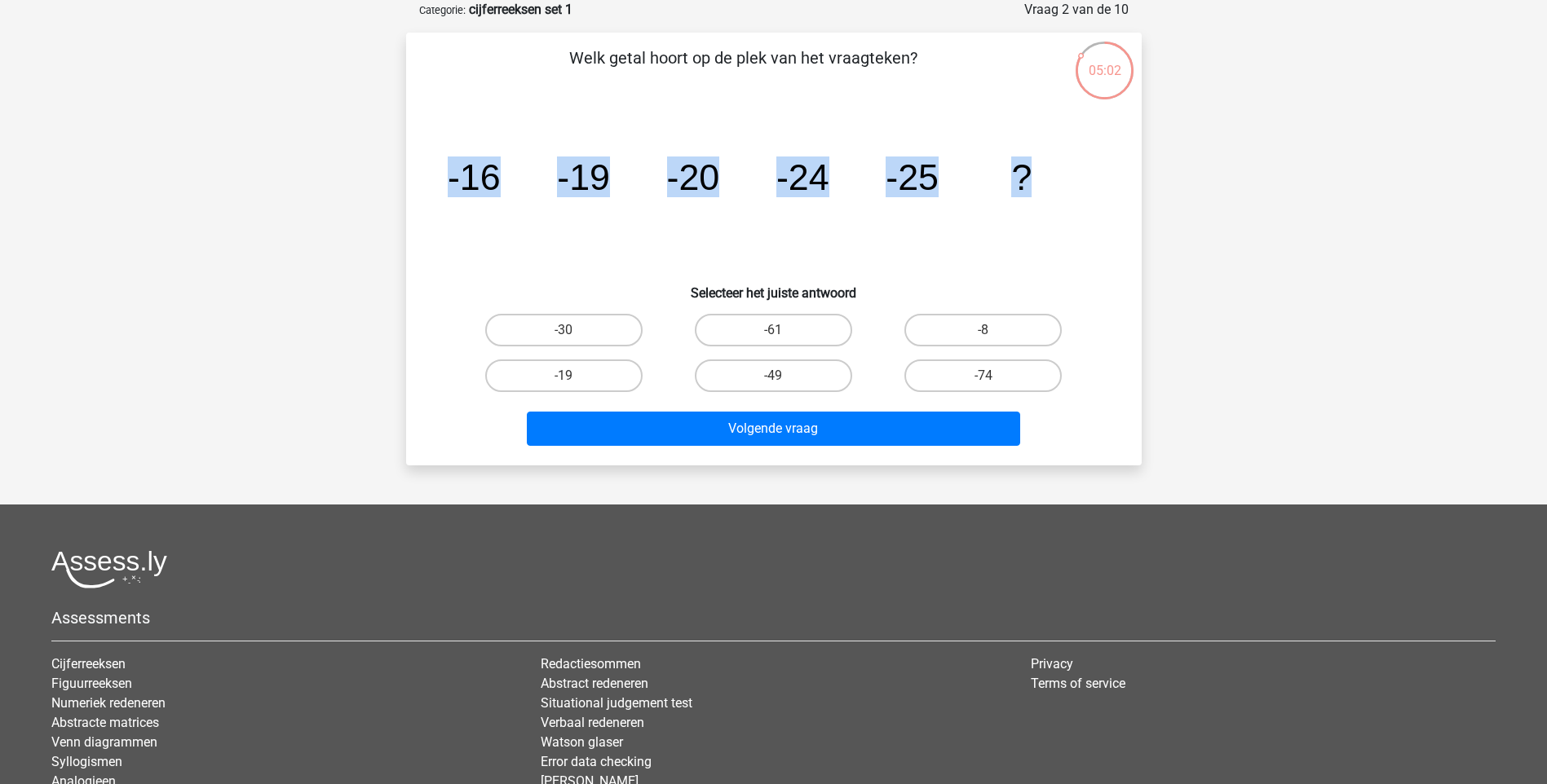
drag, startPoint x: 444, startPoint y: 174, endPoint x: 1034, endPoint y: 179, distance: 590.0
click at [1034, 179] on icon "image/svg+xml -16 -19 -20 -24 -25 ?" at bounding box center [774, 189] width 658 height 165
copy g "-16 -19 -20 -24 -25 ?"
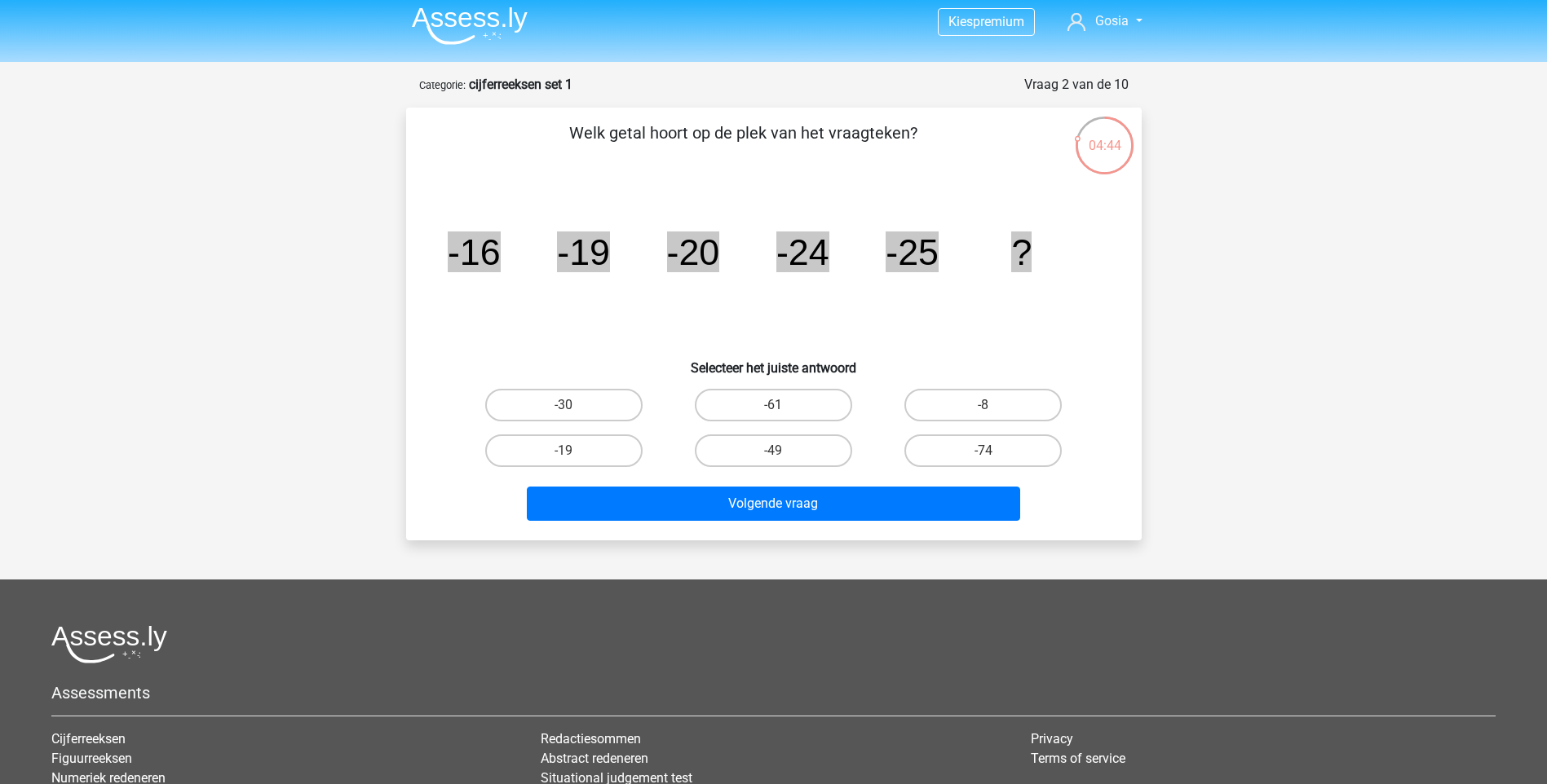
scroll to position [0, 0]
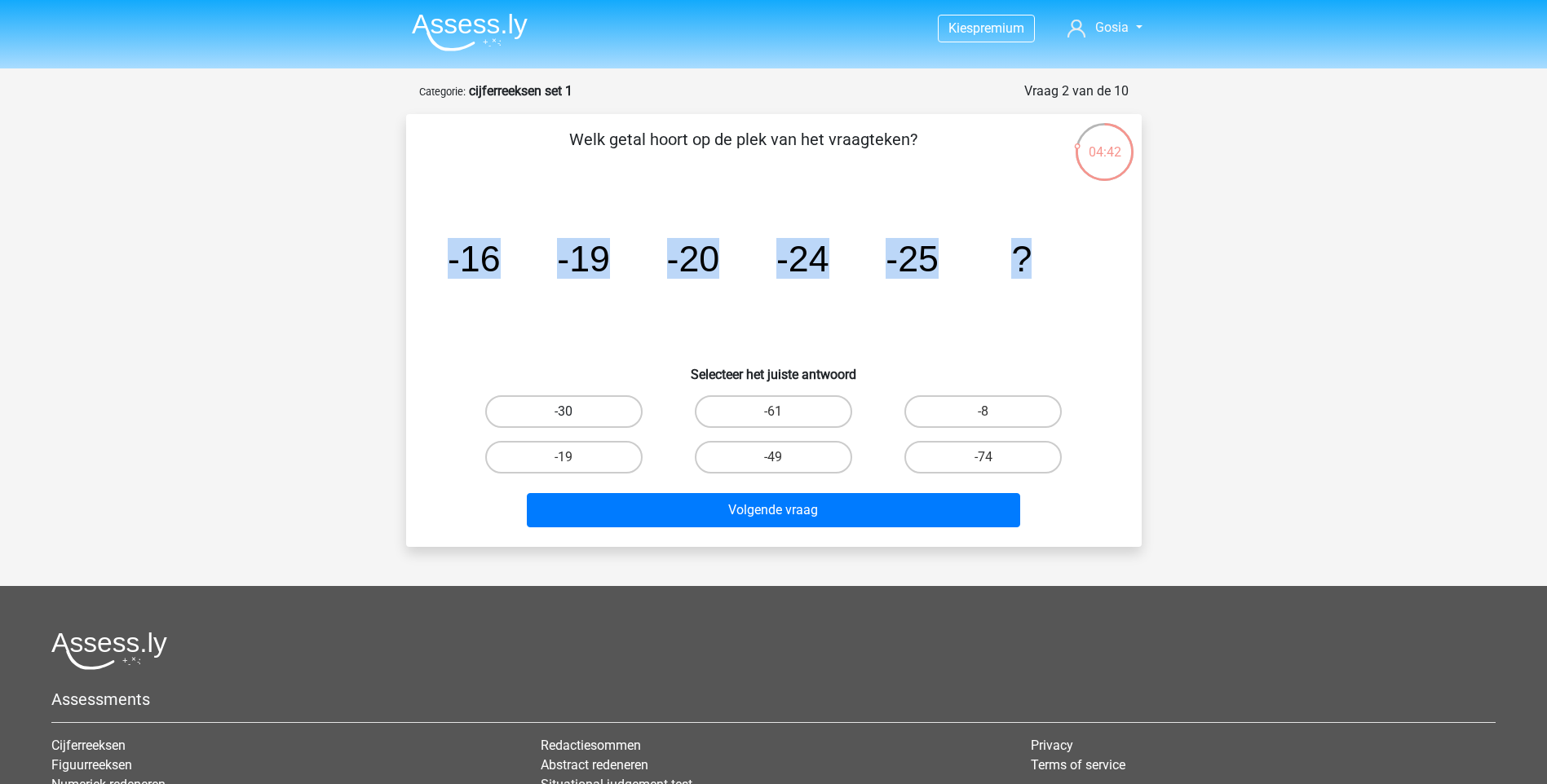
click at [587, 411] on label "-30" at bounding box center [563, 412] width 157 height 33
click at [574, 411] on input "-30" at bounding box center [568, 416] width 11 height 11
radio input "true"
click at [483, 319] on icon "image/svg+xml -16 -19 -20 -24 -25 ?" at bounding box center [774, 271] width 658 height 165
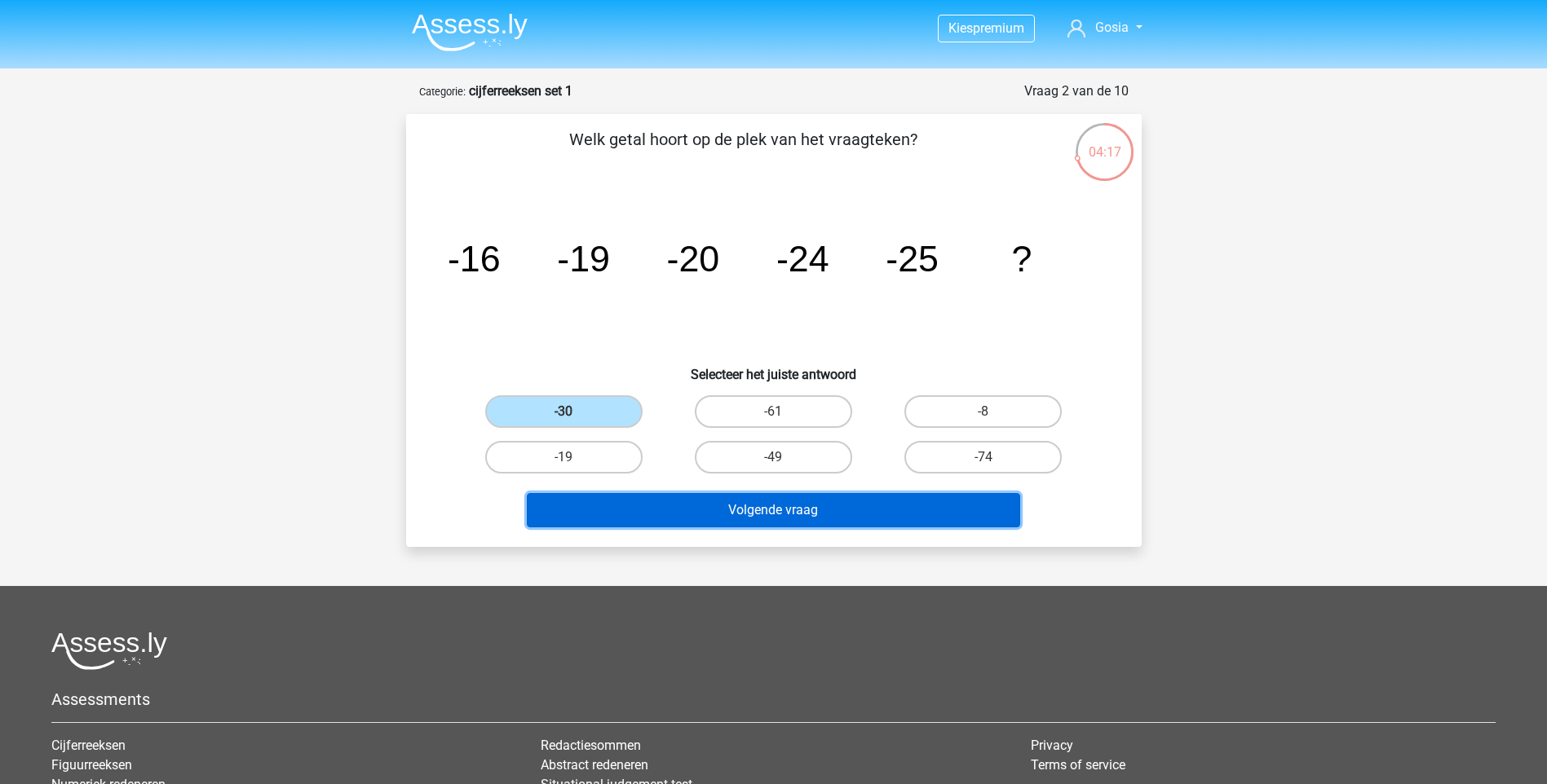
click at [768, 516] on button "Volgende vraag" at bounding box center [773, 510] width 493 height 34
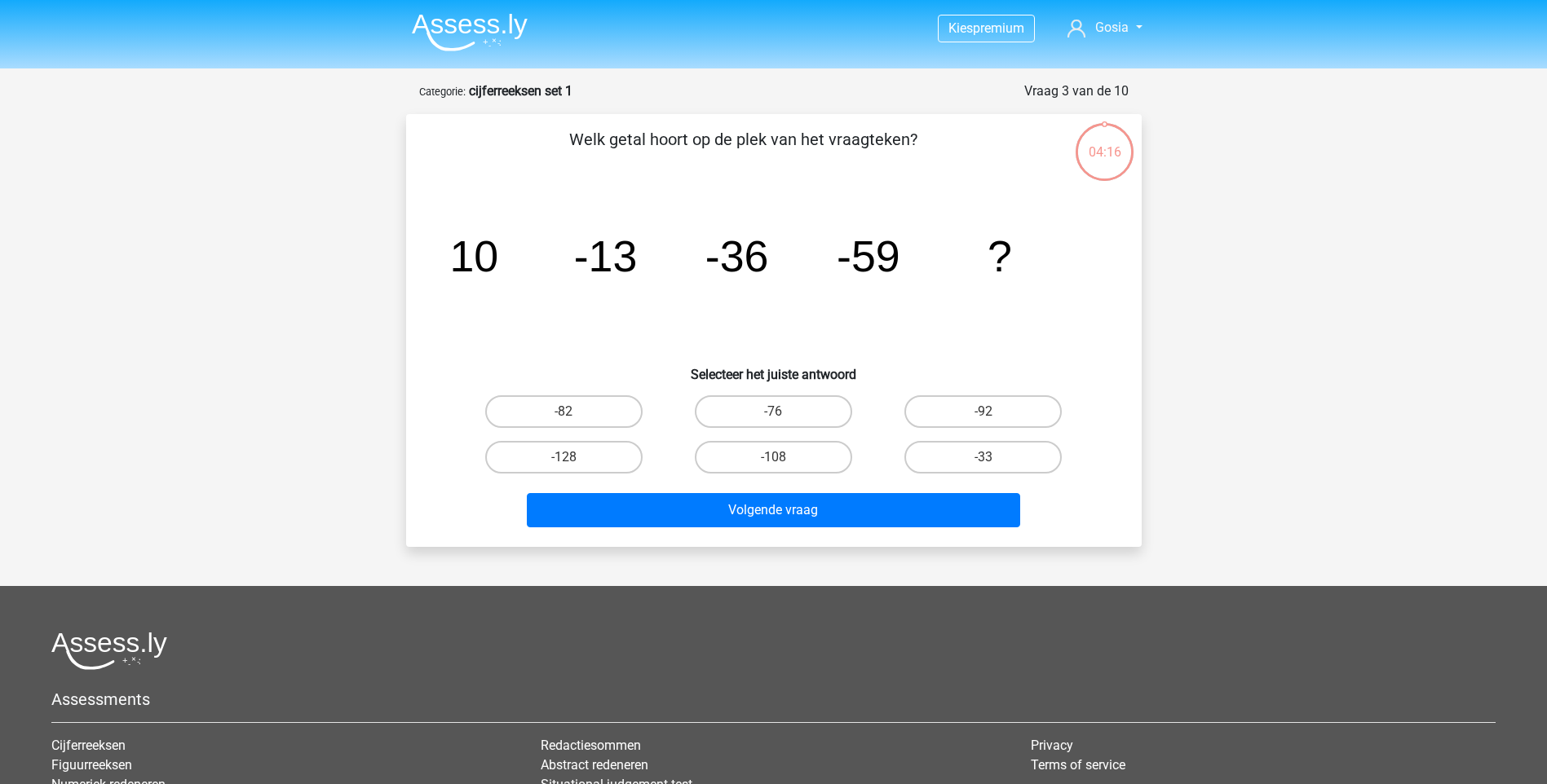
scroll to position [81, 0]
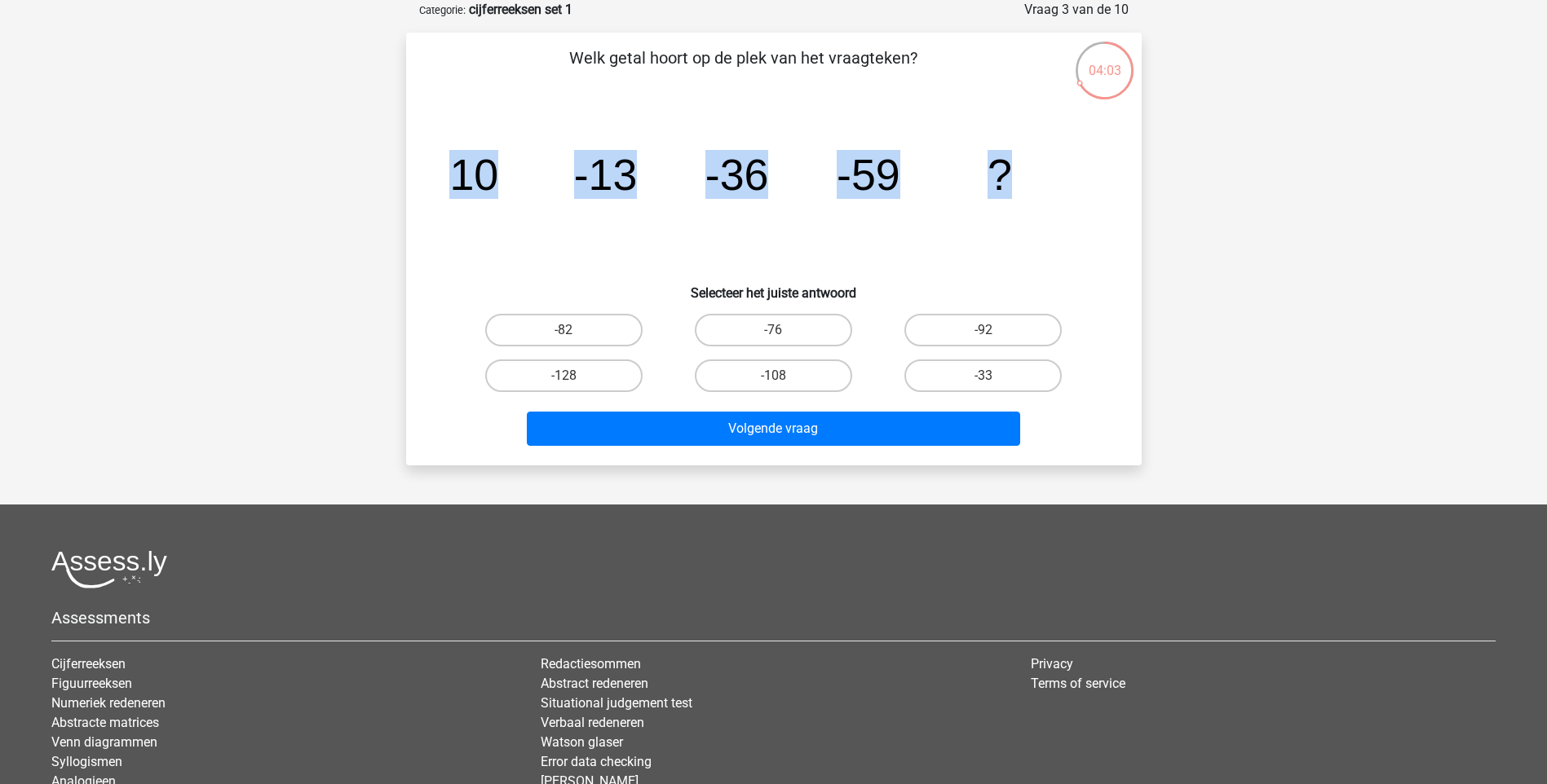
drag, startPoint x: 1023, startPoint y: 166, endPoint x: 431, endPoint y: 142, distance: 592.5
click at [431, 142] on div "Welk getal hoort op de plek van het vraagteken? image/svg+xml 10 -13 -36 -59 ? …" at bounding box center [774, 248] width 722 height 406
drag, startPoint x: 431, startPoint y: 142, endPoint x: 474, endPoint y: 167, distance: 49.7
copy g "10 -13 -36 -59 ?"
click at [559, 328] on label "-82" at bounding box center [563, 330] width 157 height 33
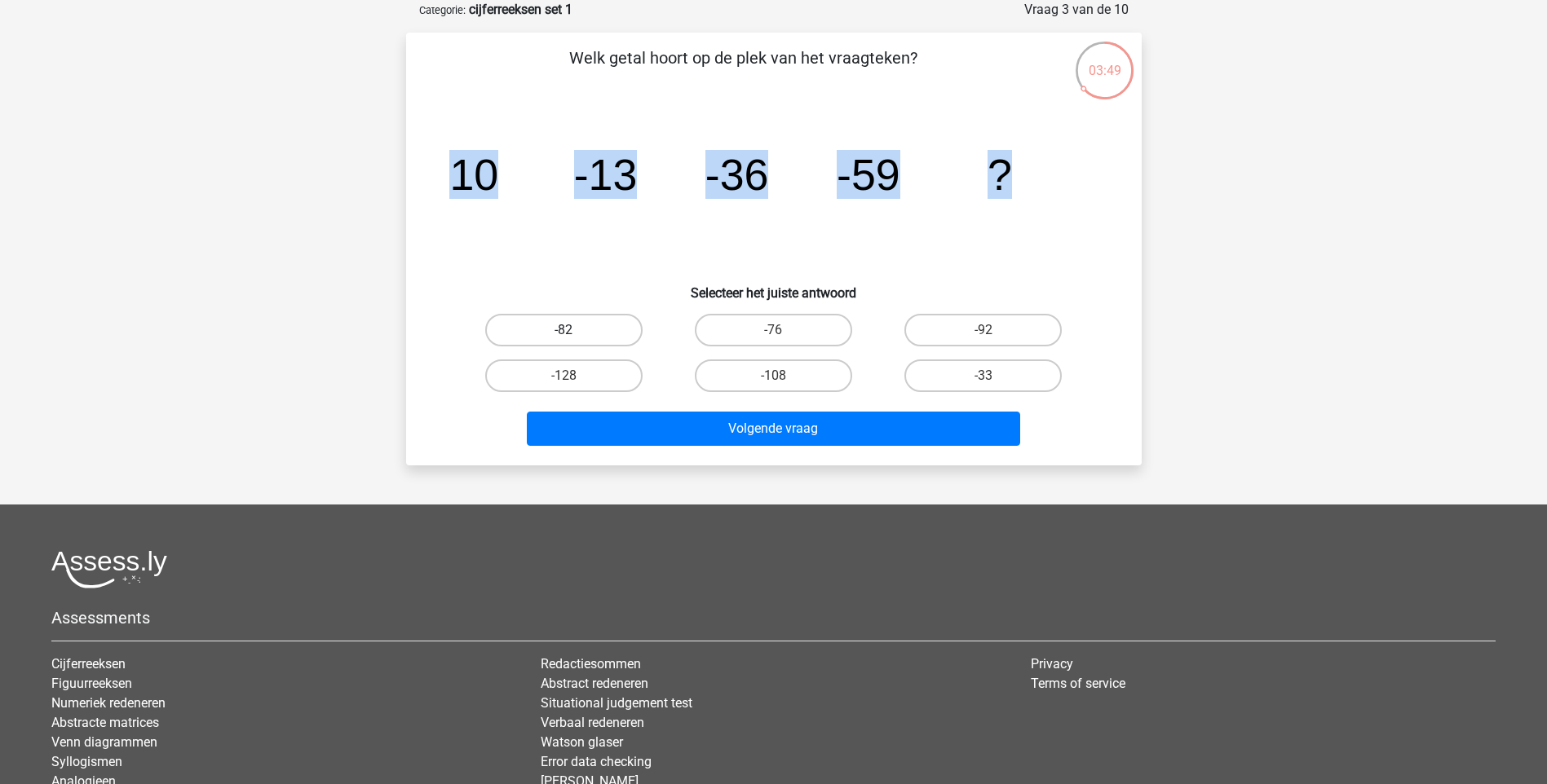
click at [563, 330] on input "-82" at bounding box center [568, 335] width 11 height 11
radio input "true"
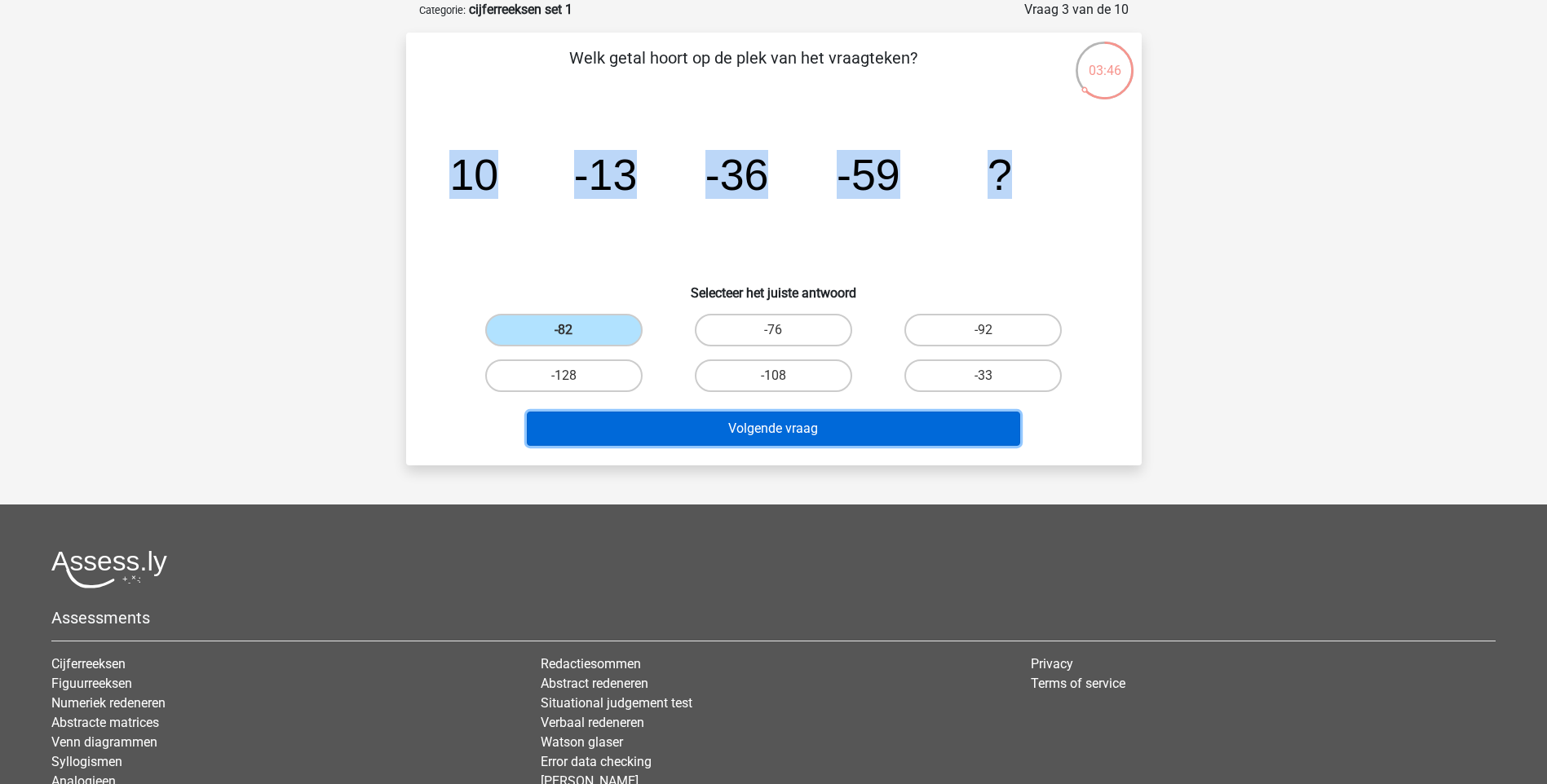
click at [750, 431] on button "Volgende vraag" at bounding box center [773, 428] width 493 height 34
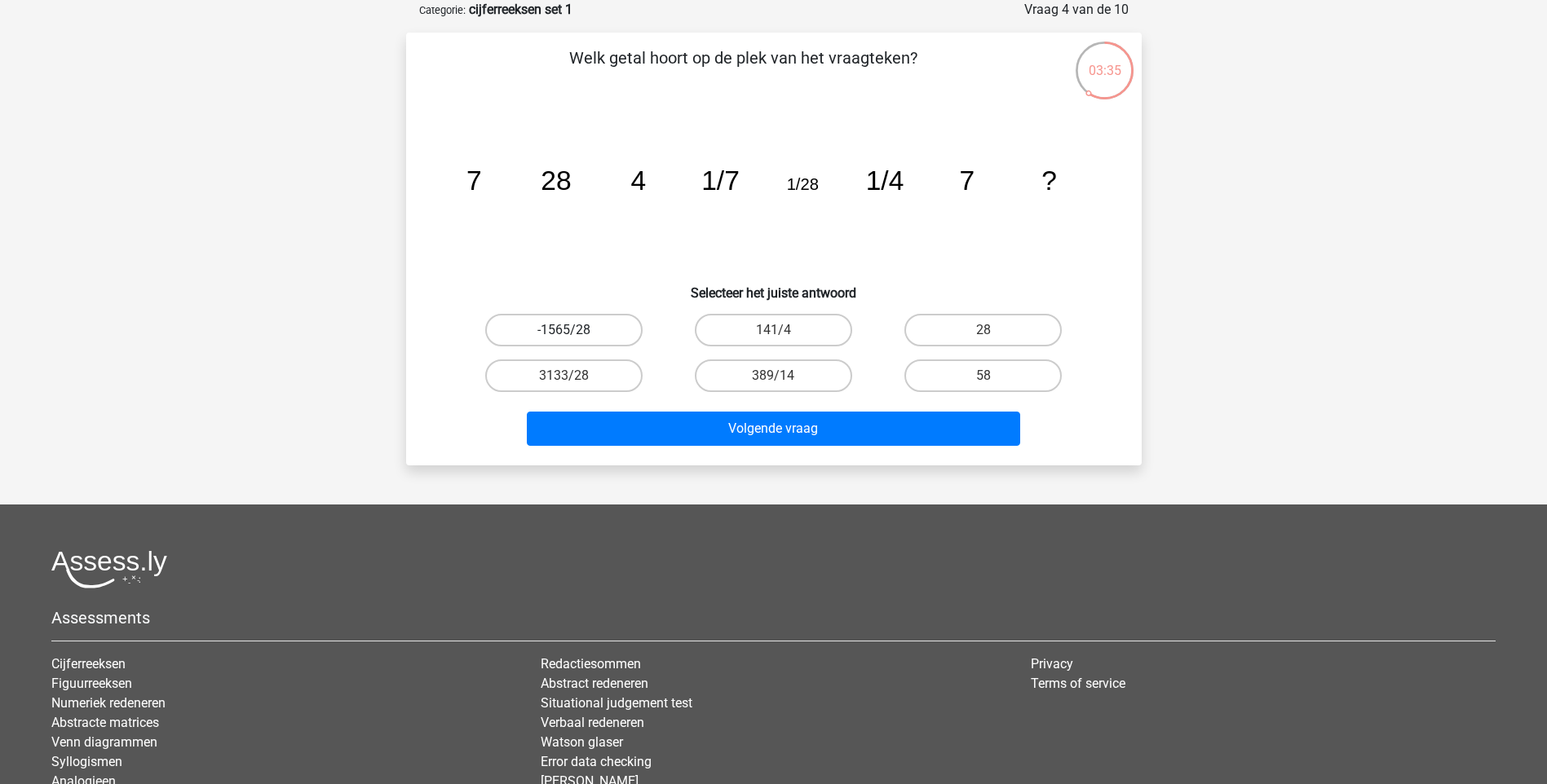
click at [571, 325] on label "-1565/28" at bounding box center [563, 330] width 157 height 33
click at [571, 330] on input "-1565/28" at bounding box center [568, 335] width 11 height 11
radio input "true"
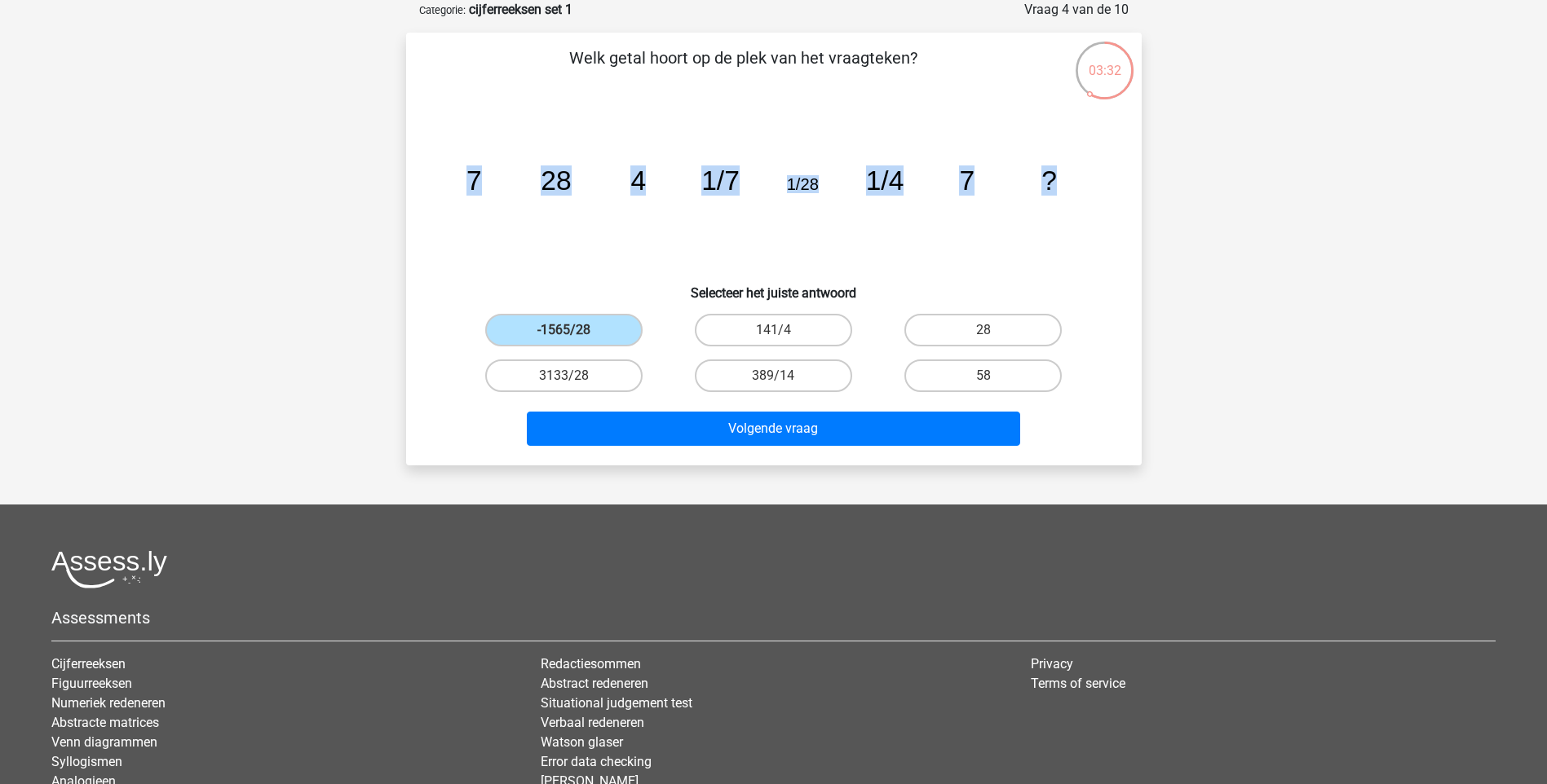
drag, startPoint x: 468, startPoint y: 182, endPoint x: 1057, endPoint y: 181, distance: 589.0
click at [1057, 181] on icon "image/svg+xml 7 28 4 1/7 1/28 1/4 7 ?" at bounding box center [774, 189] width 658 height 165
copy g "7 28 4 1/7 1/28 1/4 7 ?"
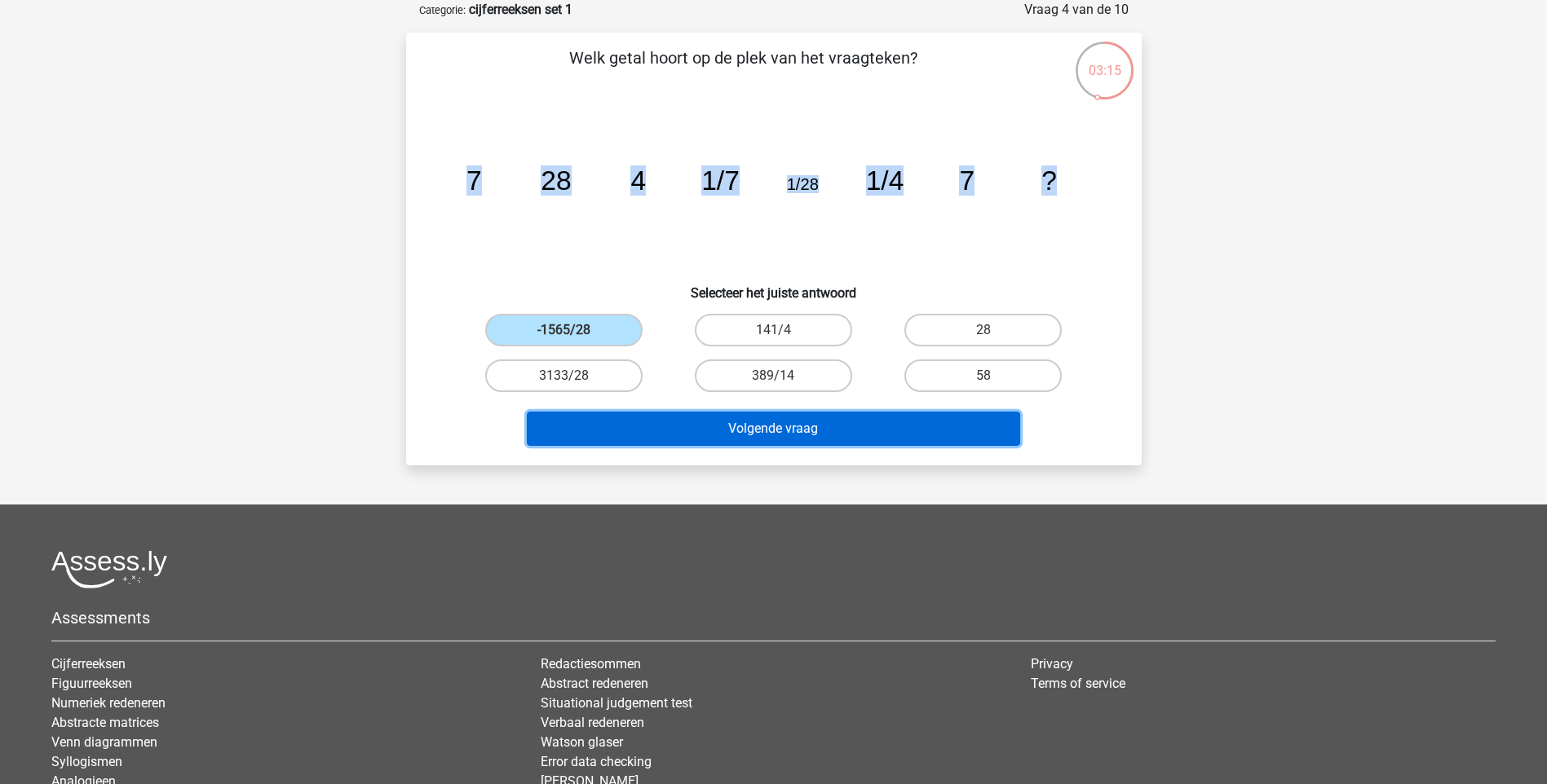
click at [815, 426] on button "Volgende vraag" at bounding box center [773, 428] width 493 height 34
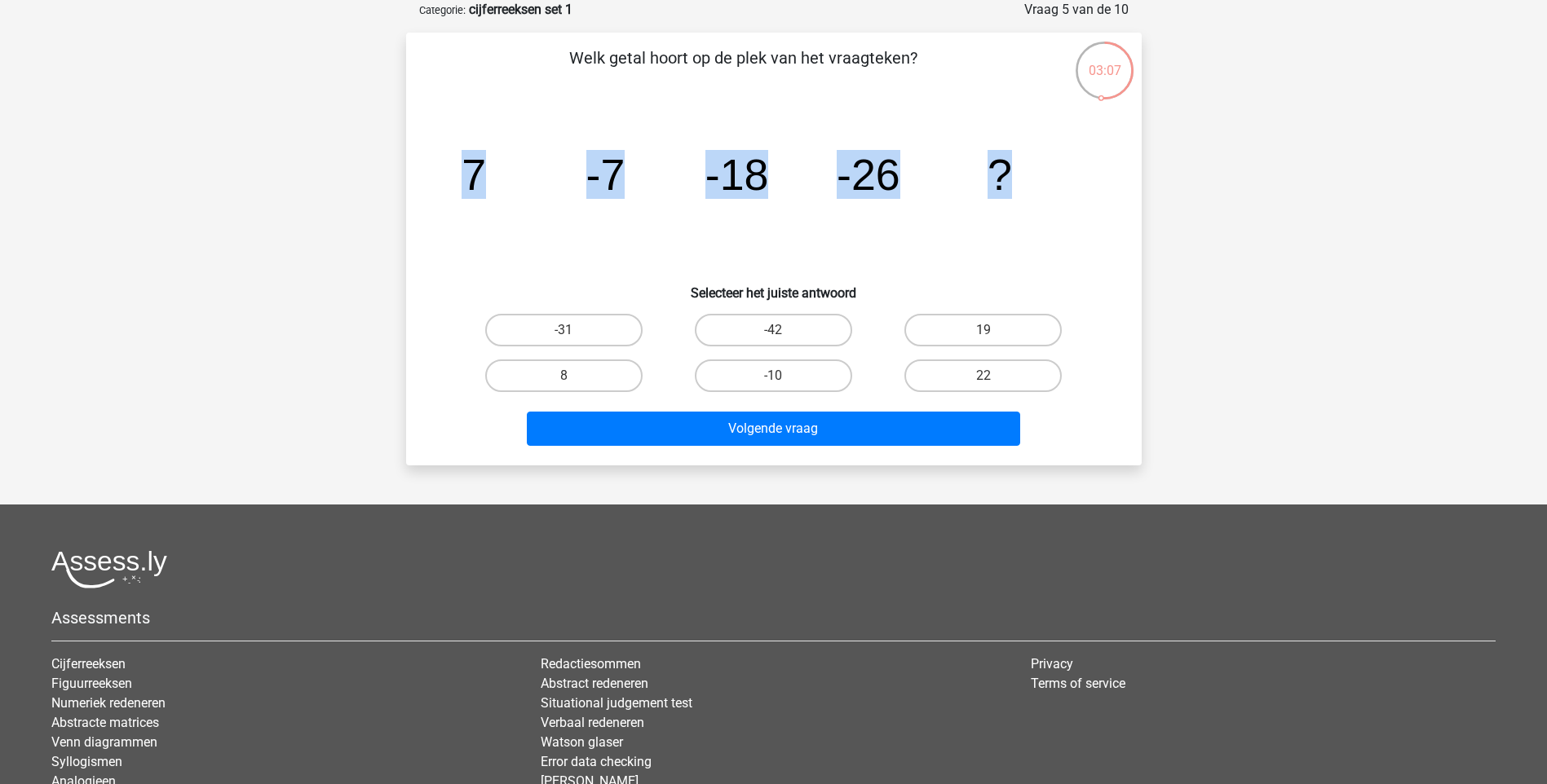
drag, startPoint x: 453, startPoint y: 175, endPoint x: 1215, endPoint y: 265, distance: 767.3
click at [1215, 265] on div "Kies premium Gosia g.kizewska@swzp.nl" at bounding box center [774, 427] width 1547 height 1017
copy g "7 -7 -18 -26 ?"
click at [584, 323] on label "-31" at bounding box center [563, 330] width 157 height 33
click at [574, 330] on input "-31" at bounding box center [568, 335] width 11 height 11
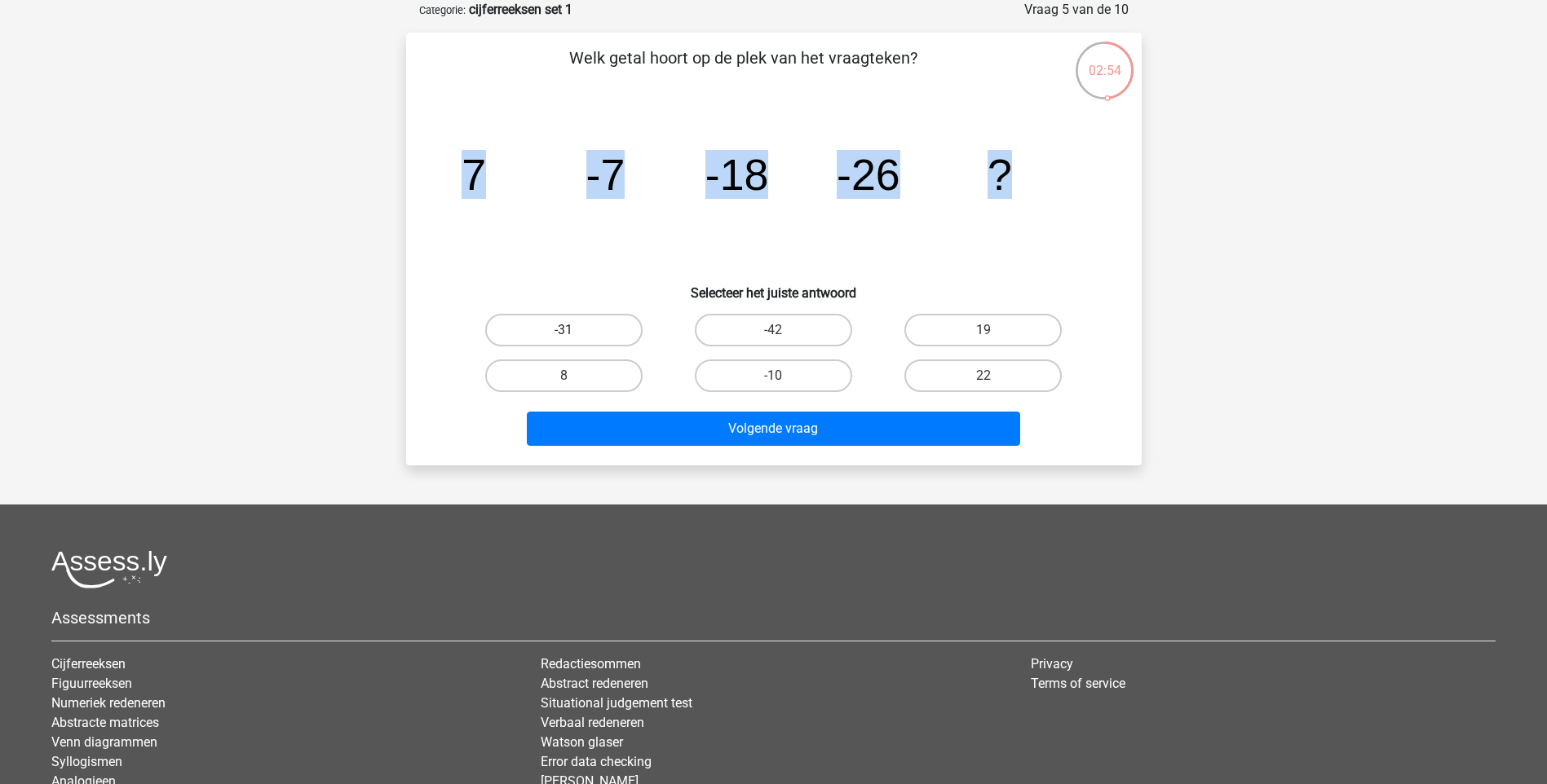
radio input "true"
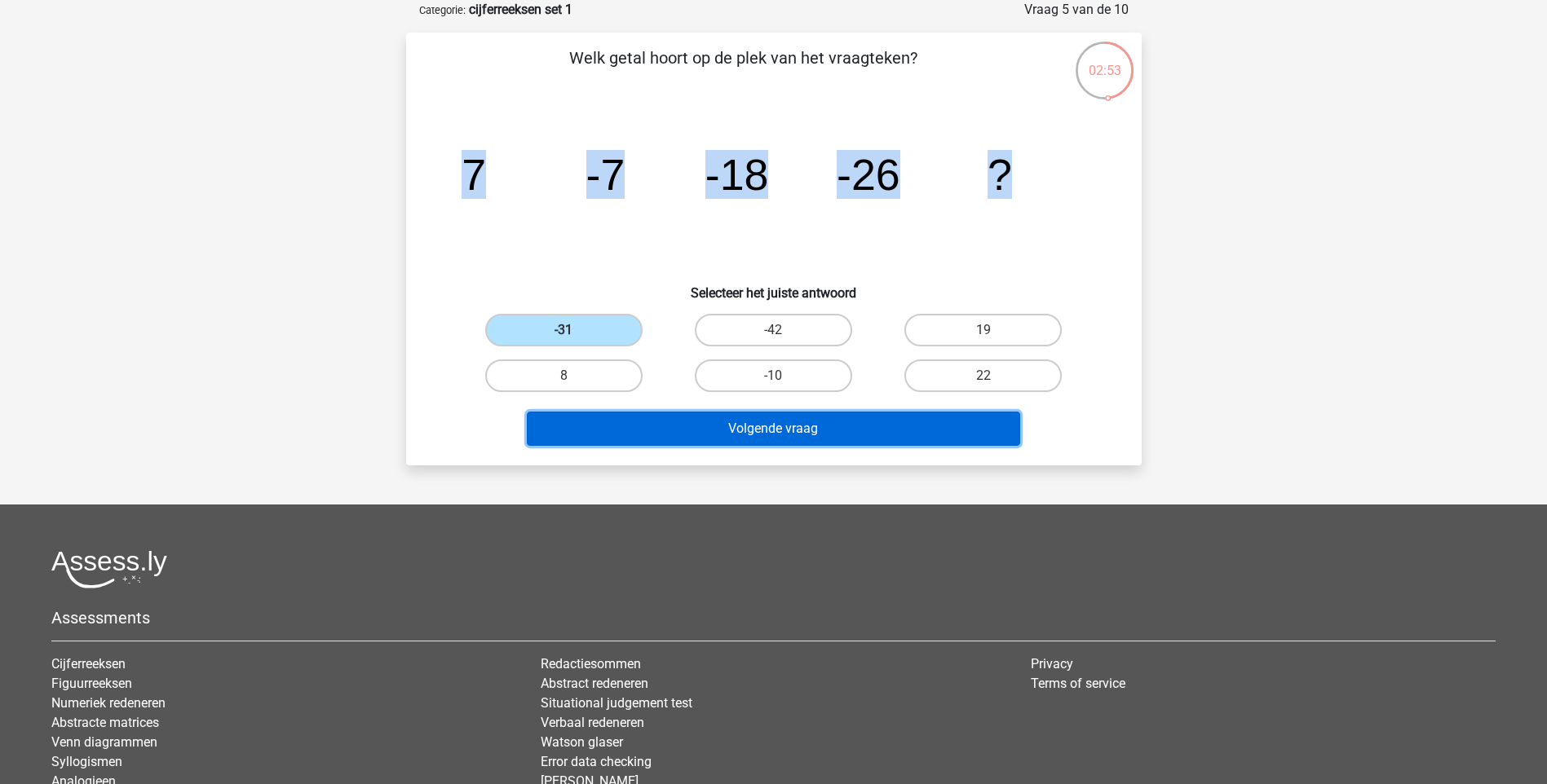
click at [794, 437] on button "Volgende vraag" at bounding box center [773, 428] width 493 height 34
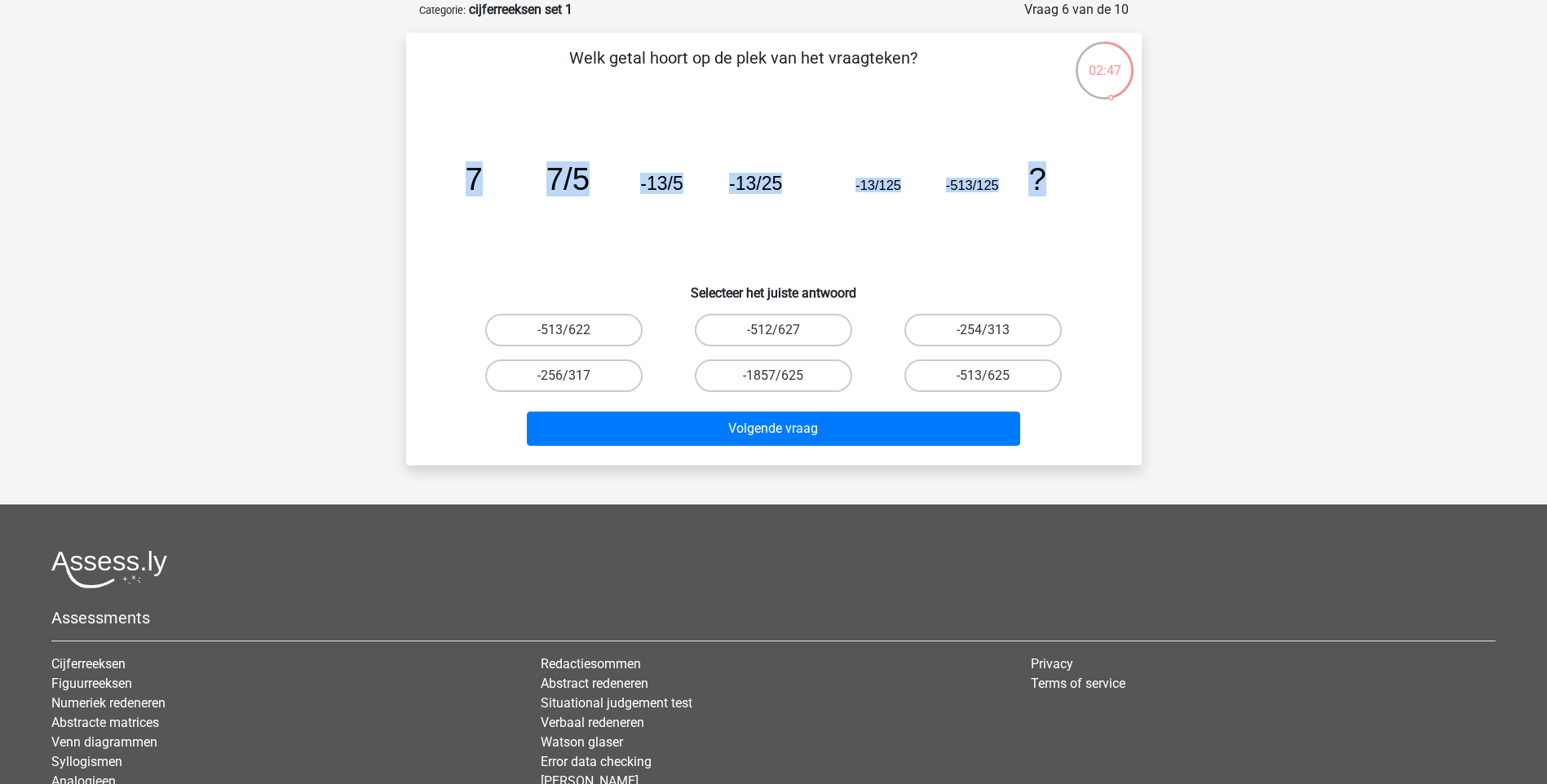
drag, startPoint x: 469, startPoint y: 175, endPoint x: 1051, endPoint y: 234, distance: 585.0
click at [1051, 234] on icon "image/svg+xml 7 7/5 -13/5 -13/25 -13/125 -513/125 ?" at bounding box center [774, 189] width 658 height 165
drag, startPoint x: 1051, startPoint y: 234, endPoint x: 961, endPoint y: 186, distance: 102.0
copy g "7 7/5 -13/5 -13/25 -13/125 -513/125 ?"
click at [962, 378] on label "-513/625" at bounding box center [982, 376] width 157 height 33
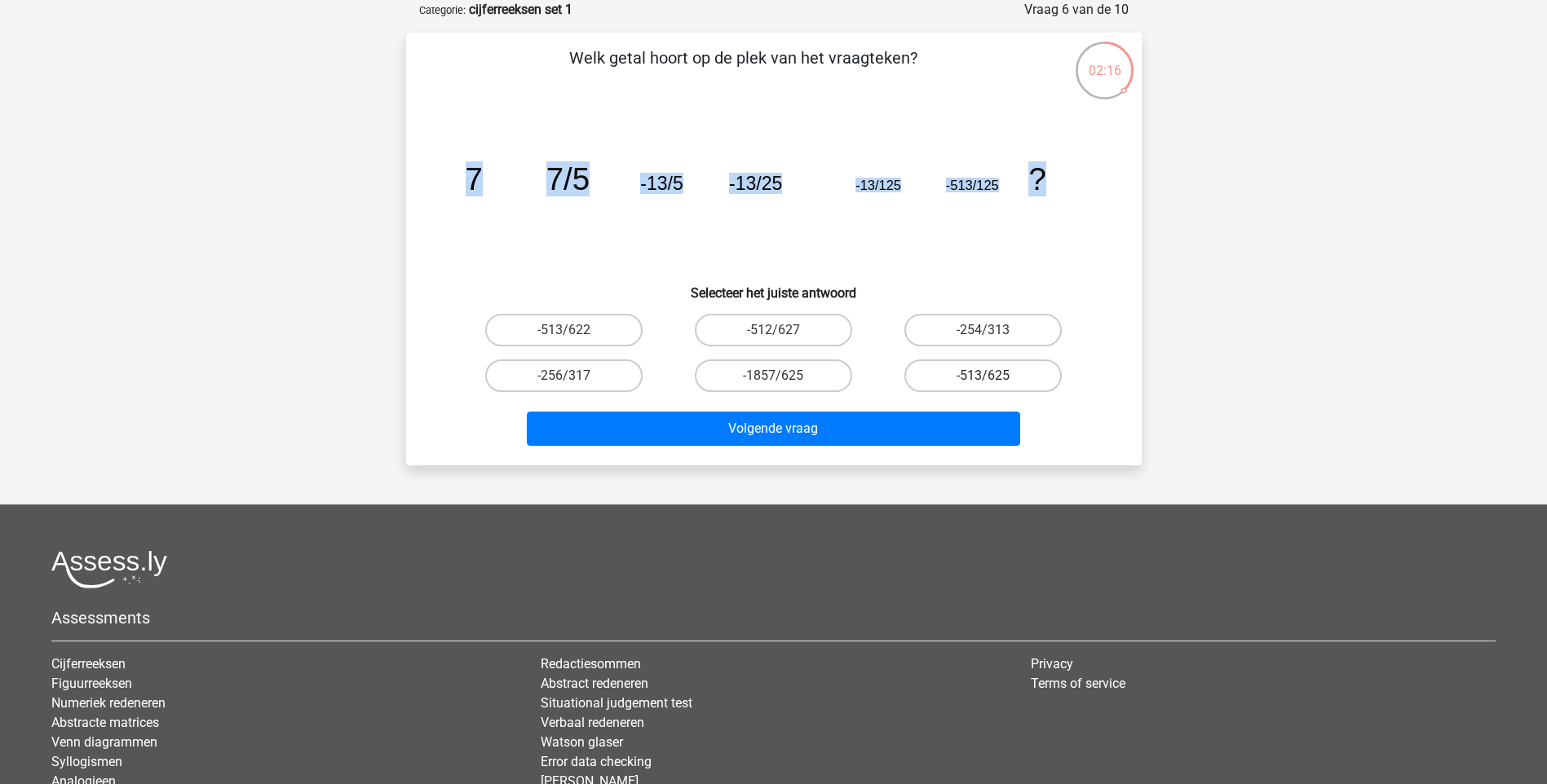
click at [983, 378] on input "-513/625" at bounding box center [988, 380] width 11 height 11
radio input "true"
click at [546, 377] on label "-256/317" at bounding box center [563, 376] width 157 height 33
click at [563, 377] on input "-256/317" at bounding box center [568, 380] width 11 height 11
radio input "true"
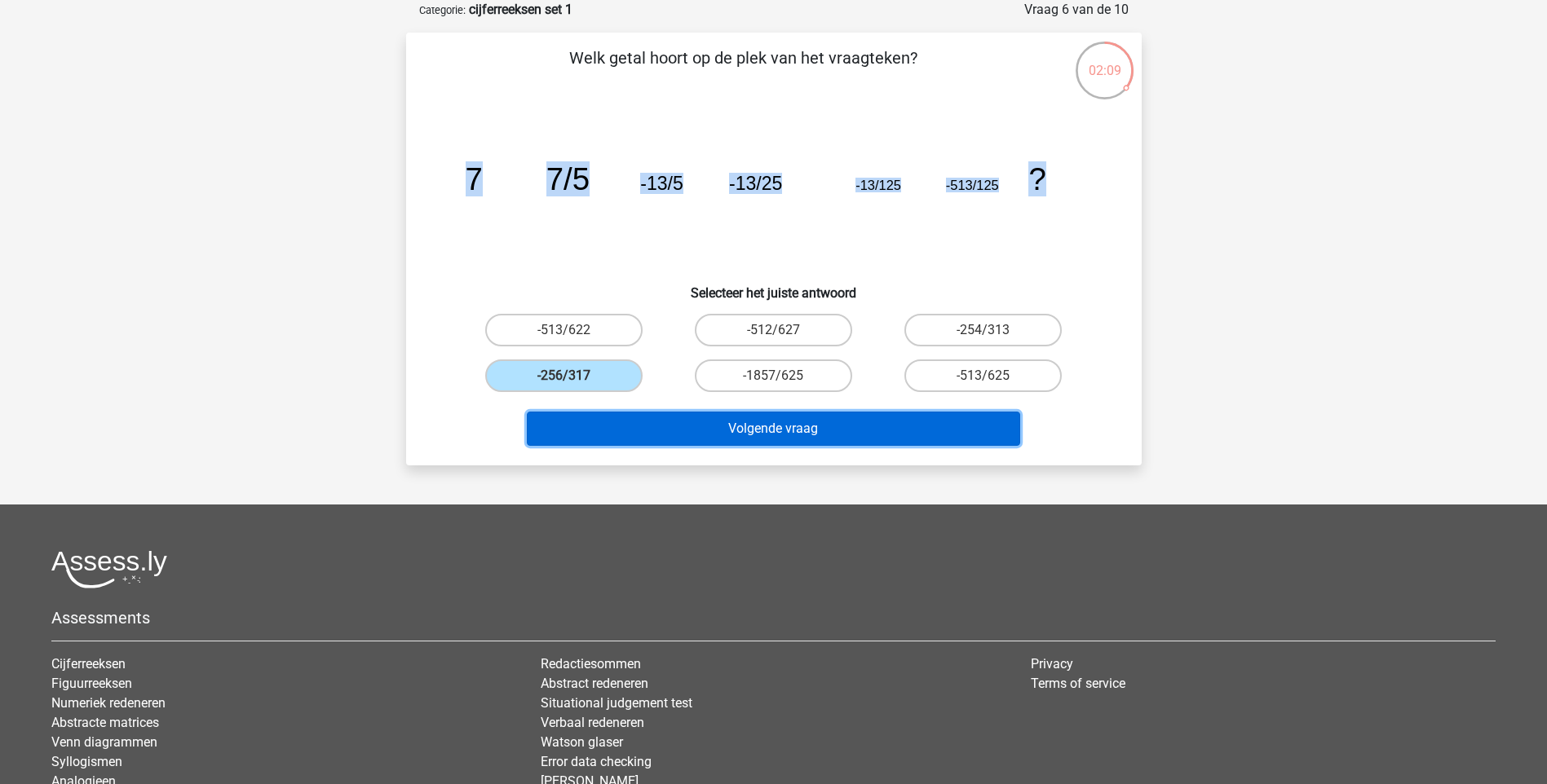
click at [596, 418] on button "Volgende vraag" at bounding box center [773, 428] width 493 height 34
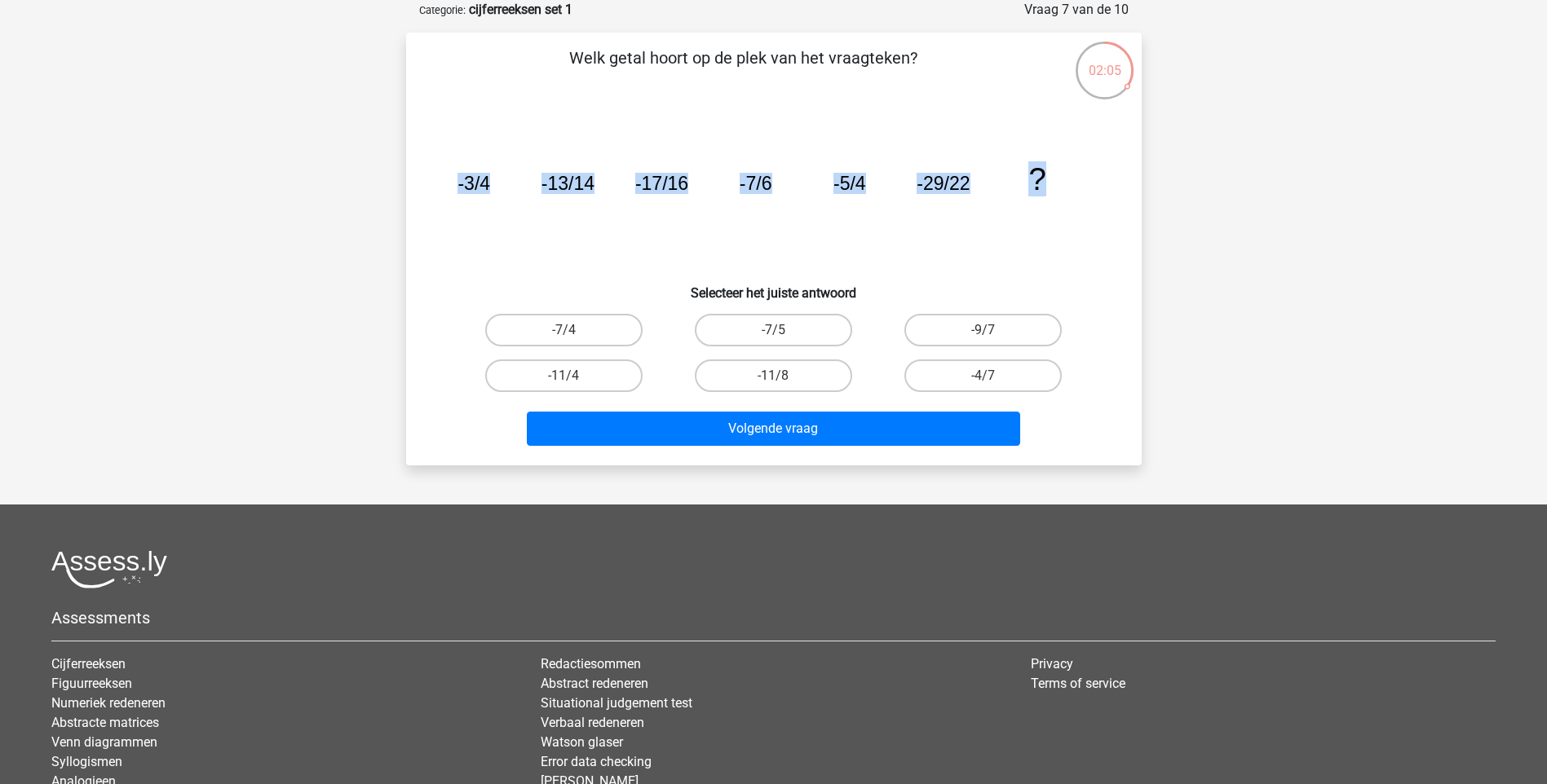
drag, startPoint x: 914, startPoint y: 181, endPoint x: 458, endPoint y: 160, distance: 456.5
click at [458, 160] on icon "image/svg+xml -3/4 -13/14 -17/16 -7/6 -5/4 -29/22 ?" at bounding box center [774, 189] width 658 height 165
drag, startPoint x: 458, startPoint y: 160, endPoint x: 658, endPoint y: 181, distance: 201.1
copy g "-3/4 -13/14 -17/16 -7/6 -5/4 -29/22 ?"
click at [786, 367] on label "-11/8" at bounding box center [773, 376] width 157 height 33
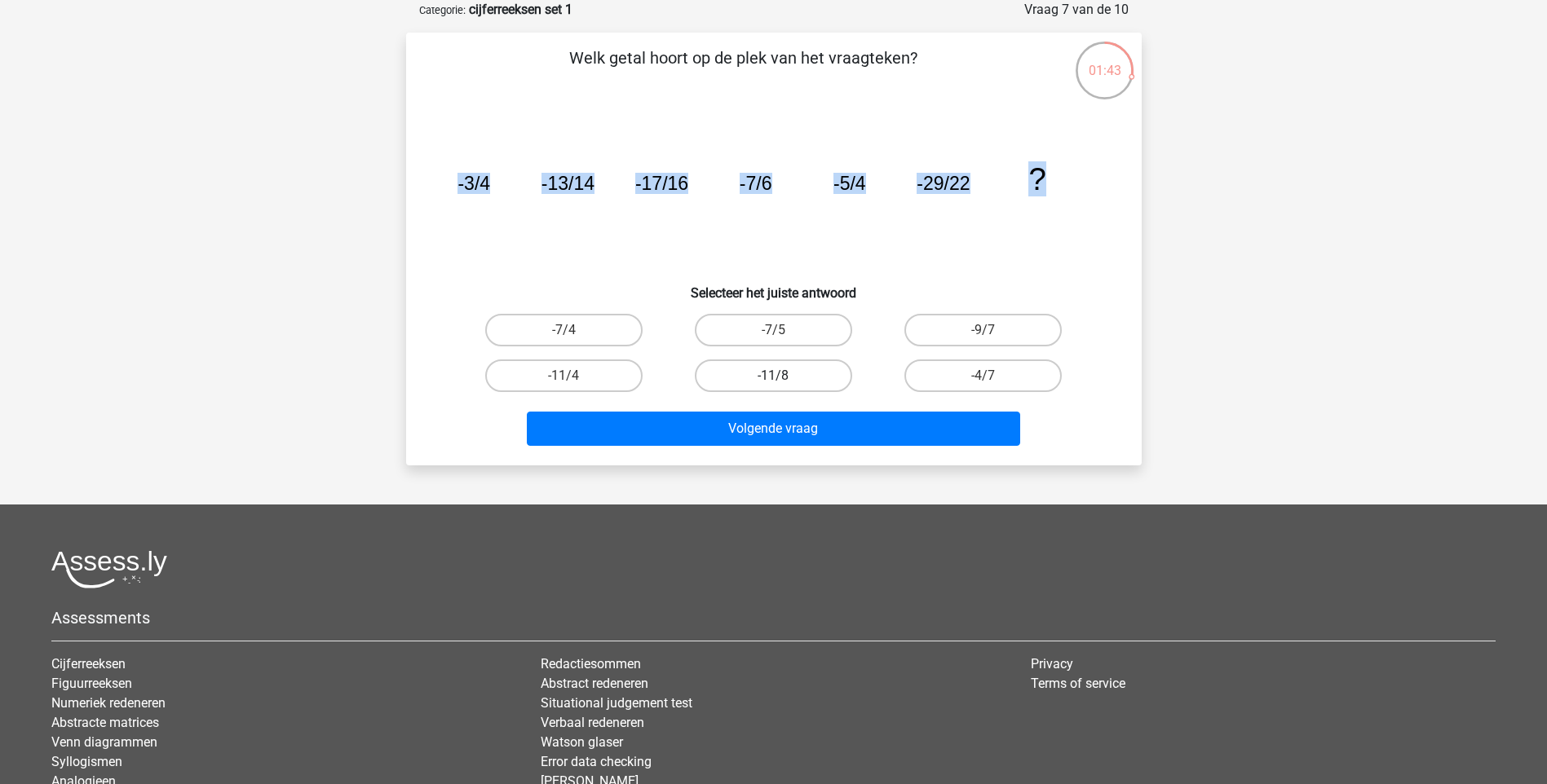
click at [783, 376] on input "-11/8" at bounding box center [777, 380] width 11 height 11
radio input "true"
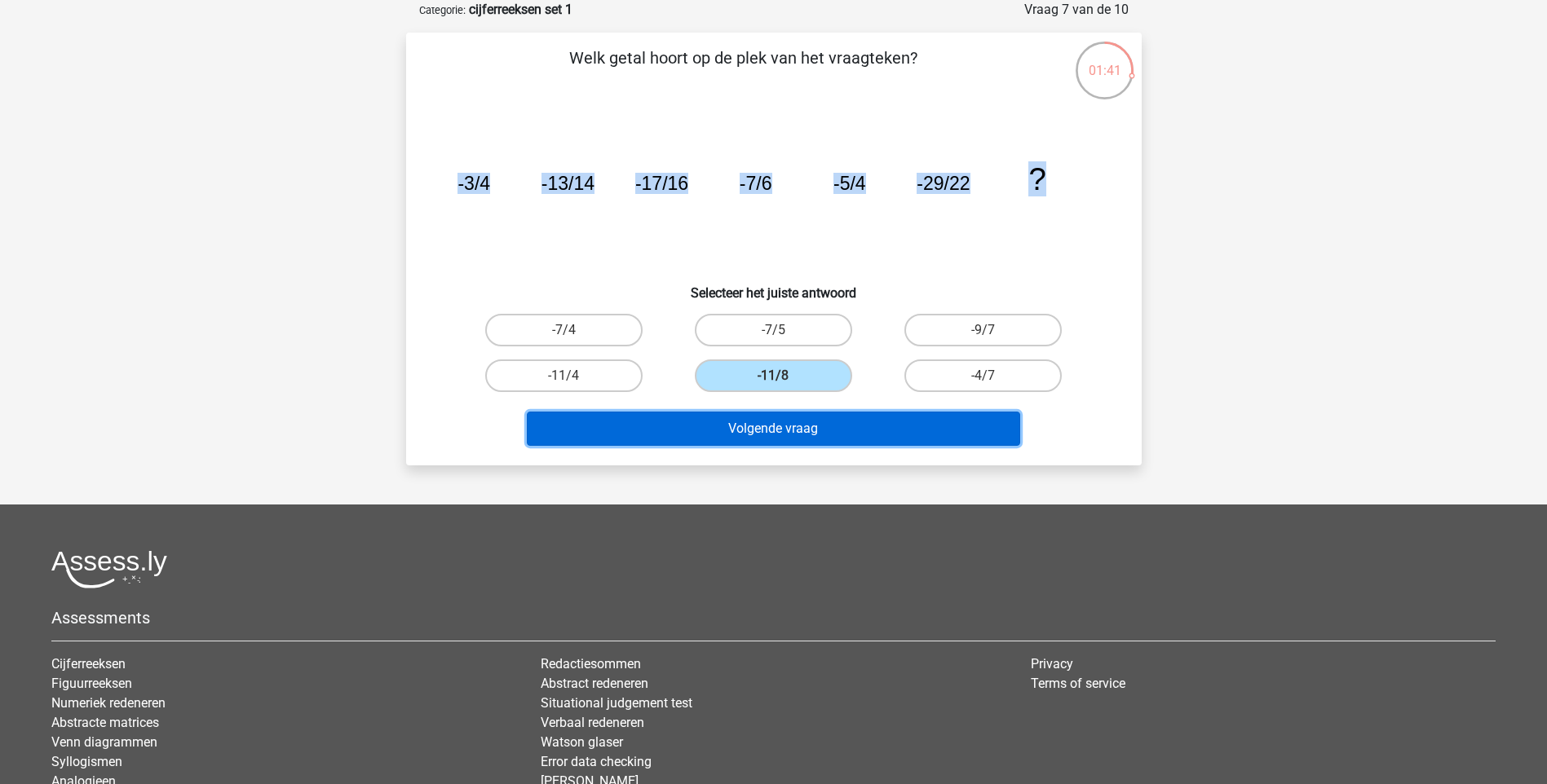
click at [786, 434] on button "Volgende vraag" at bounding box center [773, 428] width 493 height 34
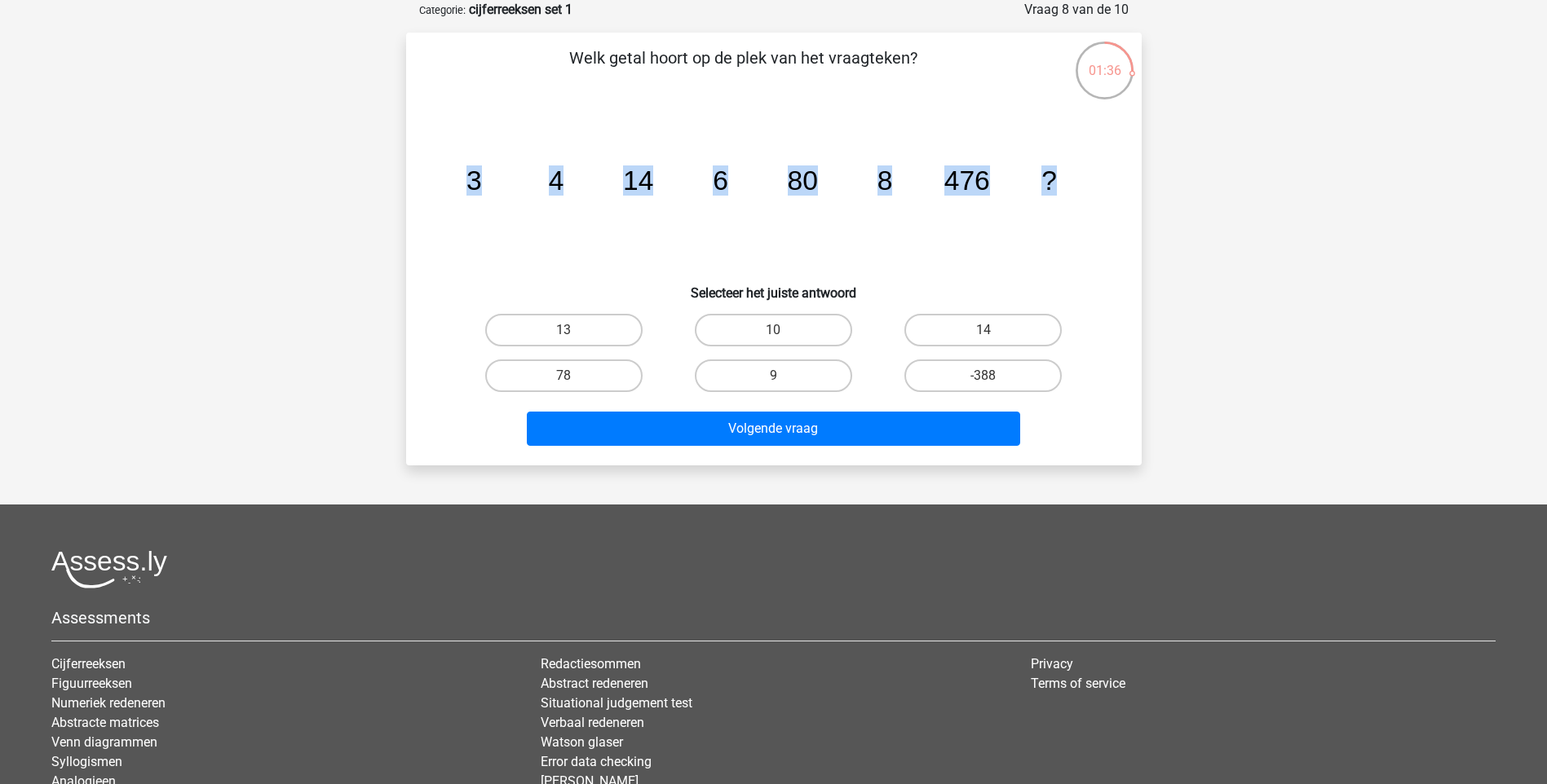
drag, startPoint x: 1084, startPoint y: 185, endPoint x: 449, endPoint y: 170, distance: 635.2
click at [449, 170] on icon "image/svg+xml 3 4 14 6 80 8 476 ?" at bounding box center [774, 189] width 658 height 165
copy g "3 4 14 6 80 8 476 ?"
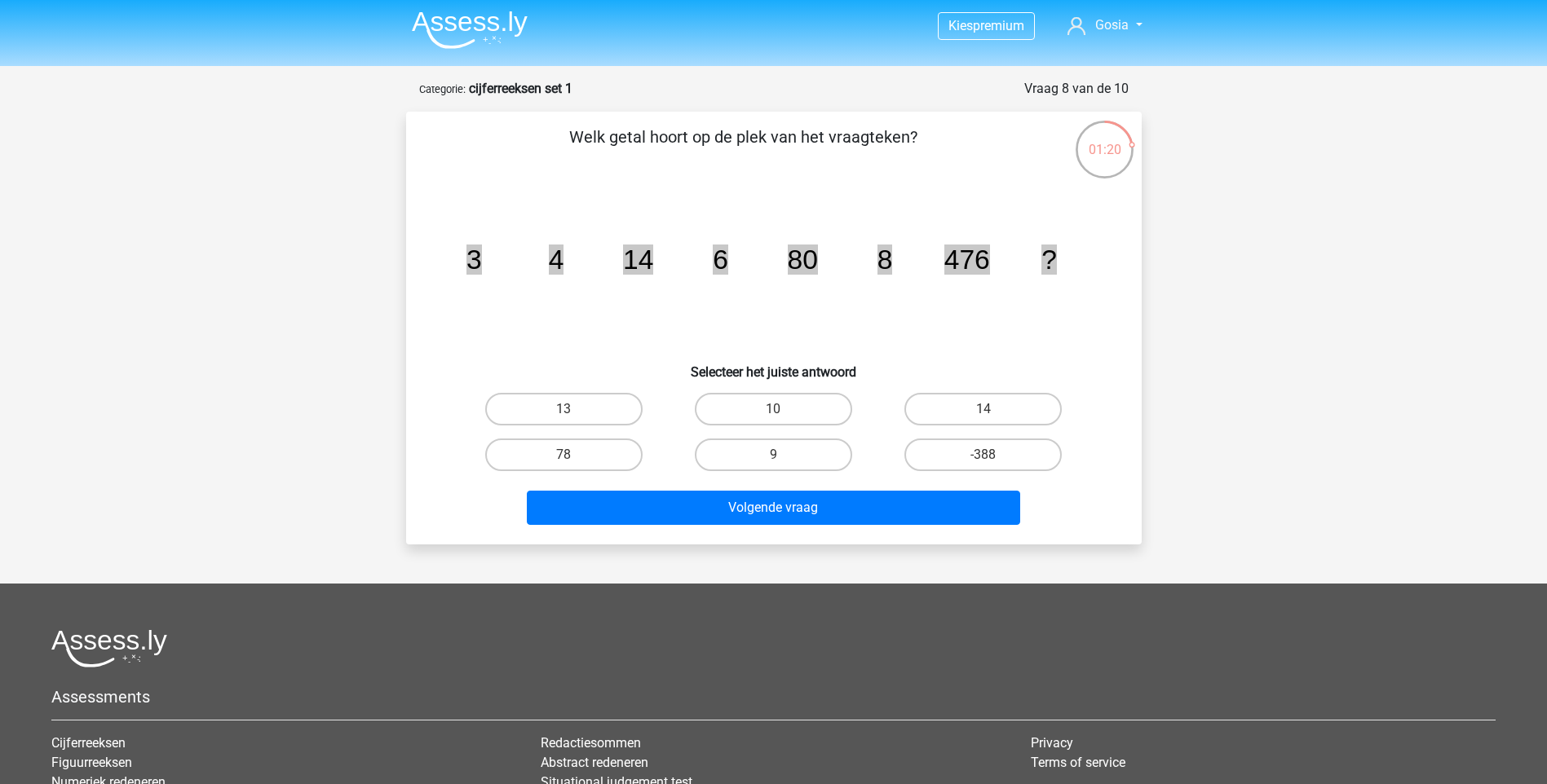
scroll to position [0, 0]
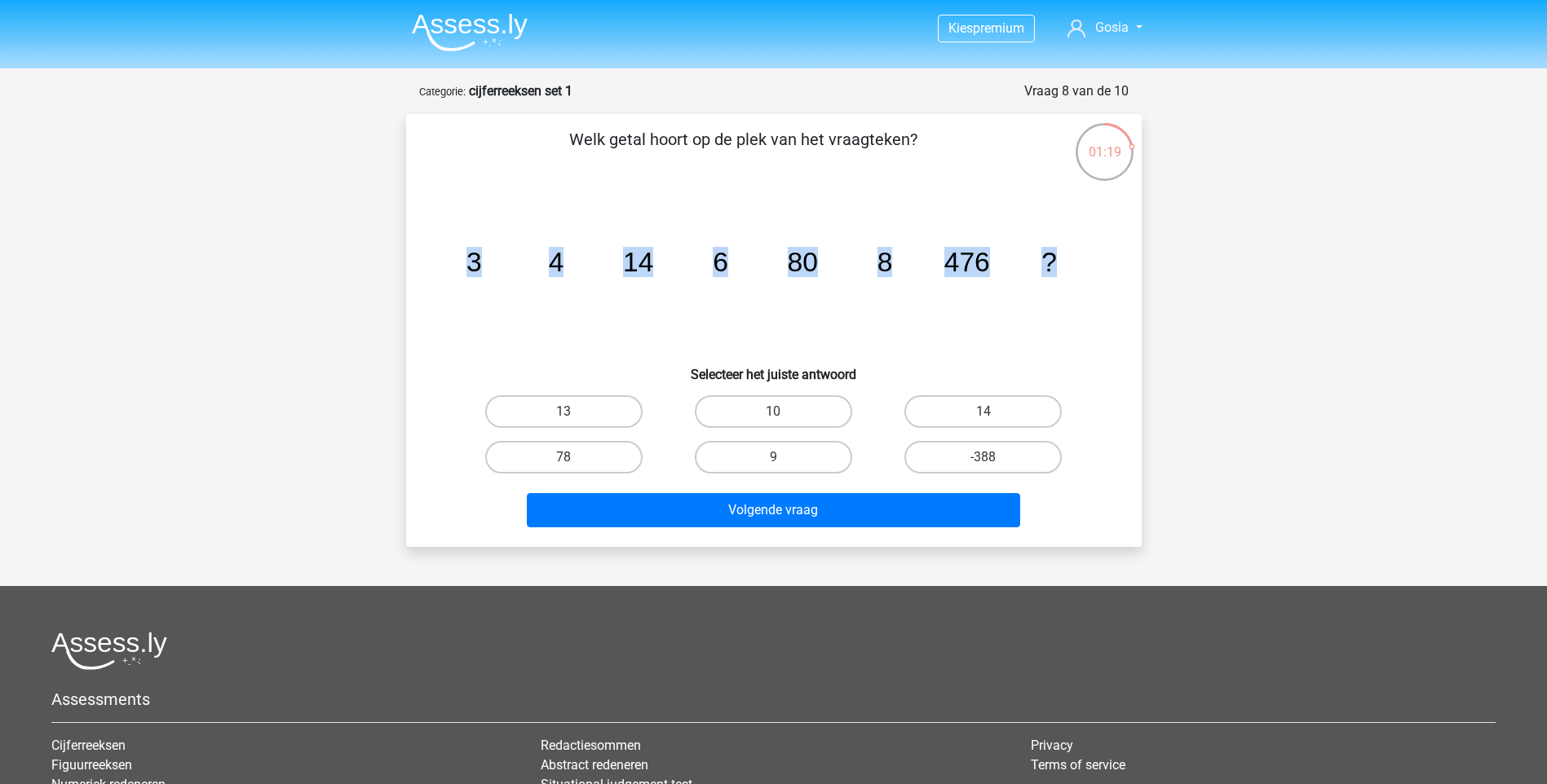
click at [780, 412] on input "10" at bounding box center [777, 416] width 11 height 11
radio input "true"
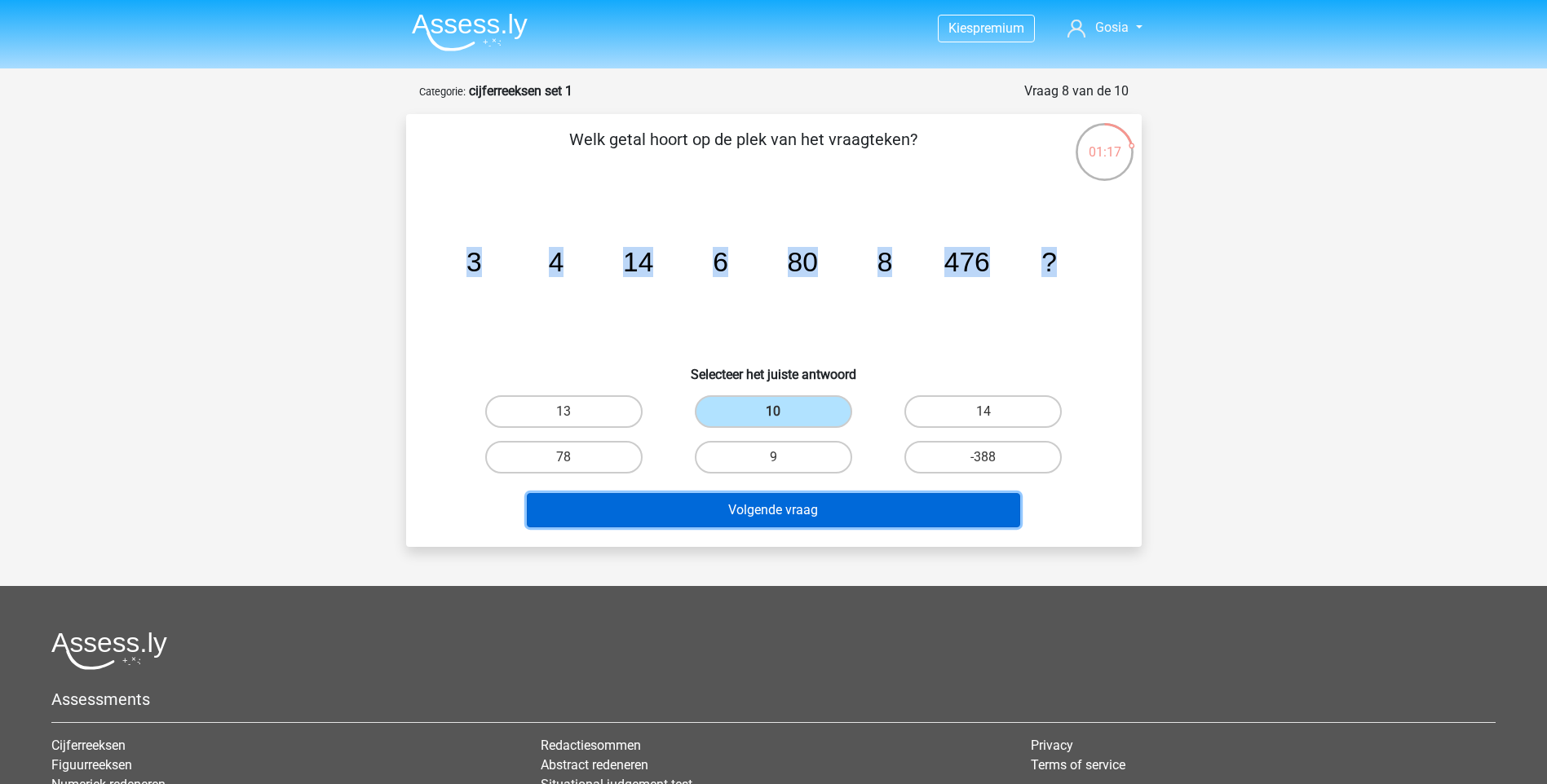
click at [788, 513] on button "Volgende vraag" at bounding box center [773, 510] width 493 height 34
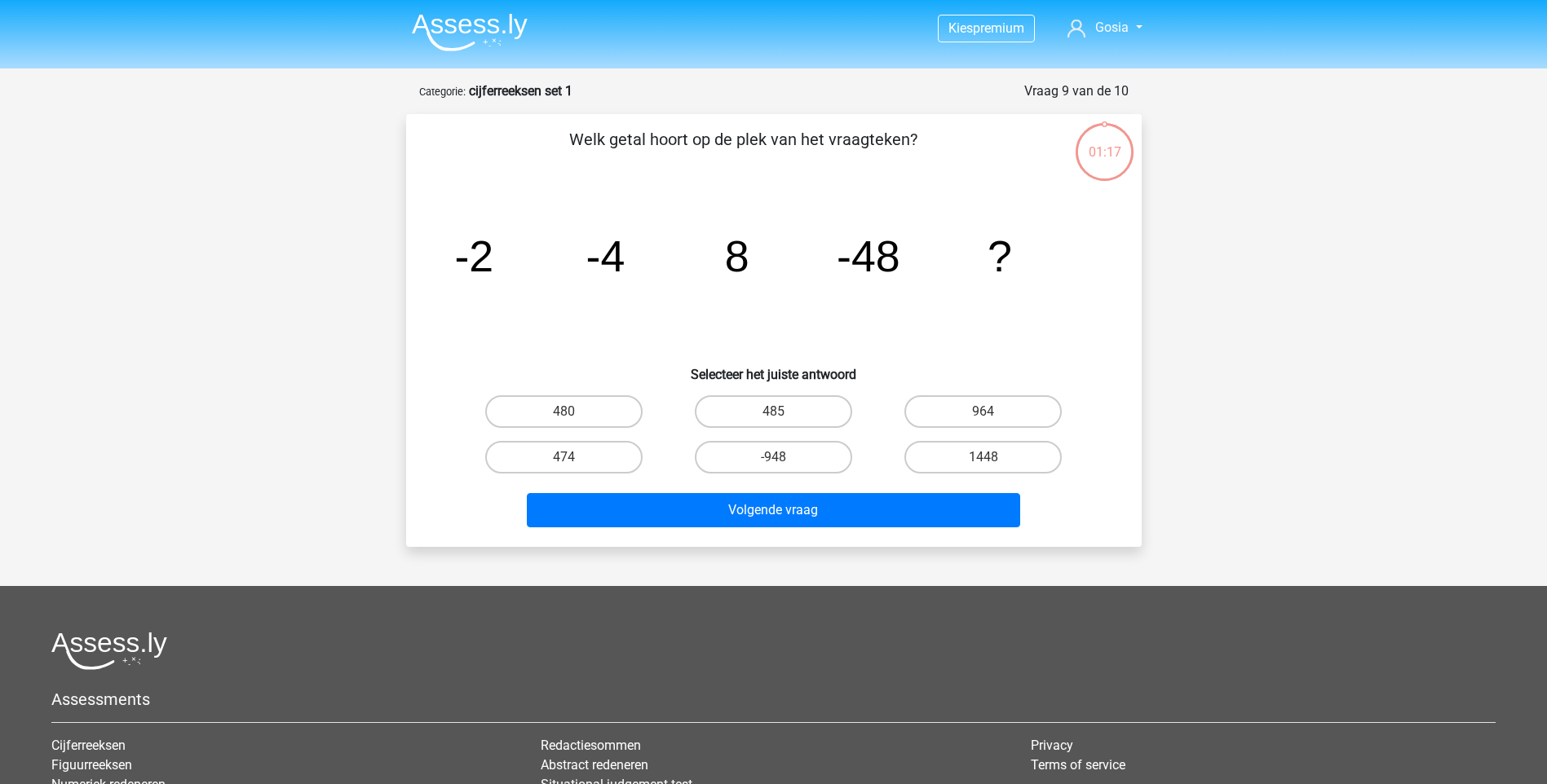
scroll to position [81, 0]
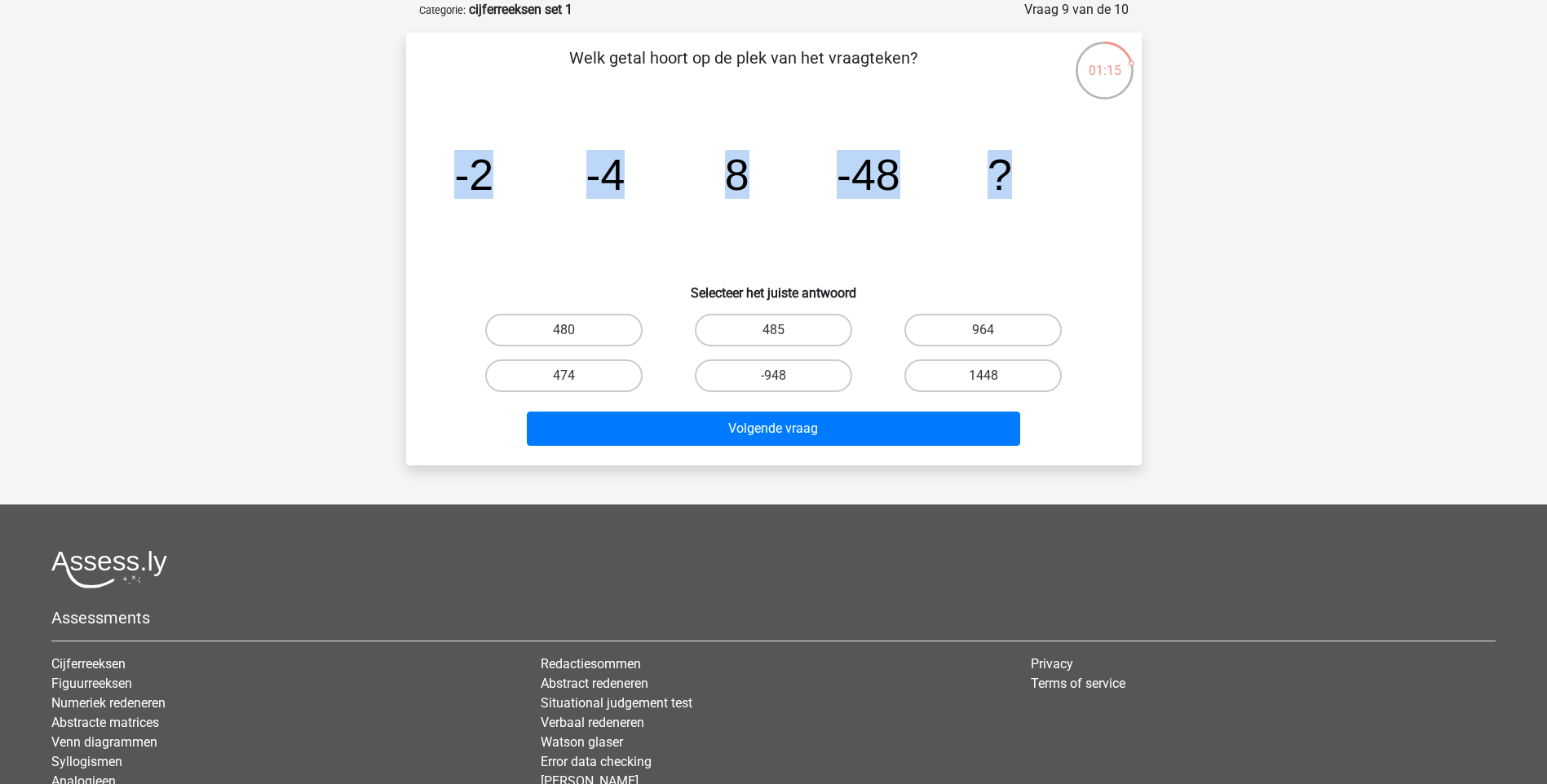
drag, startPoint x: 1012, startPoint y: 178, endPoint x: 427, endPoint y: 162, distance: 585.2
click at [427, 162] on div "Welk getal hoort op de plek van het vraagteken? image/svg+xml -2 -4 8 -48 ? Sel…" at bounding box center [774, 248] width 722 height 406
drag, startPoint x: 427, startPoint y: 162, endPoint x: 470, endPoint y: 172, distance: 44.1
copy g "-2 -4 8 -48 ?"
click at [579, 149] on icon "image/svg+xml -2 -4 8 -48 ?" at bounding box center [774, 189] width 658 height 165
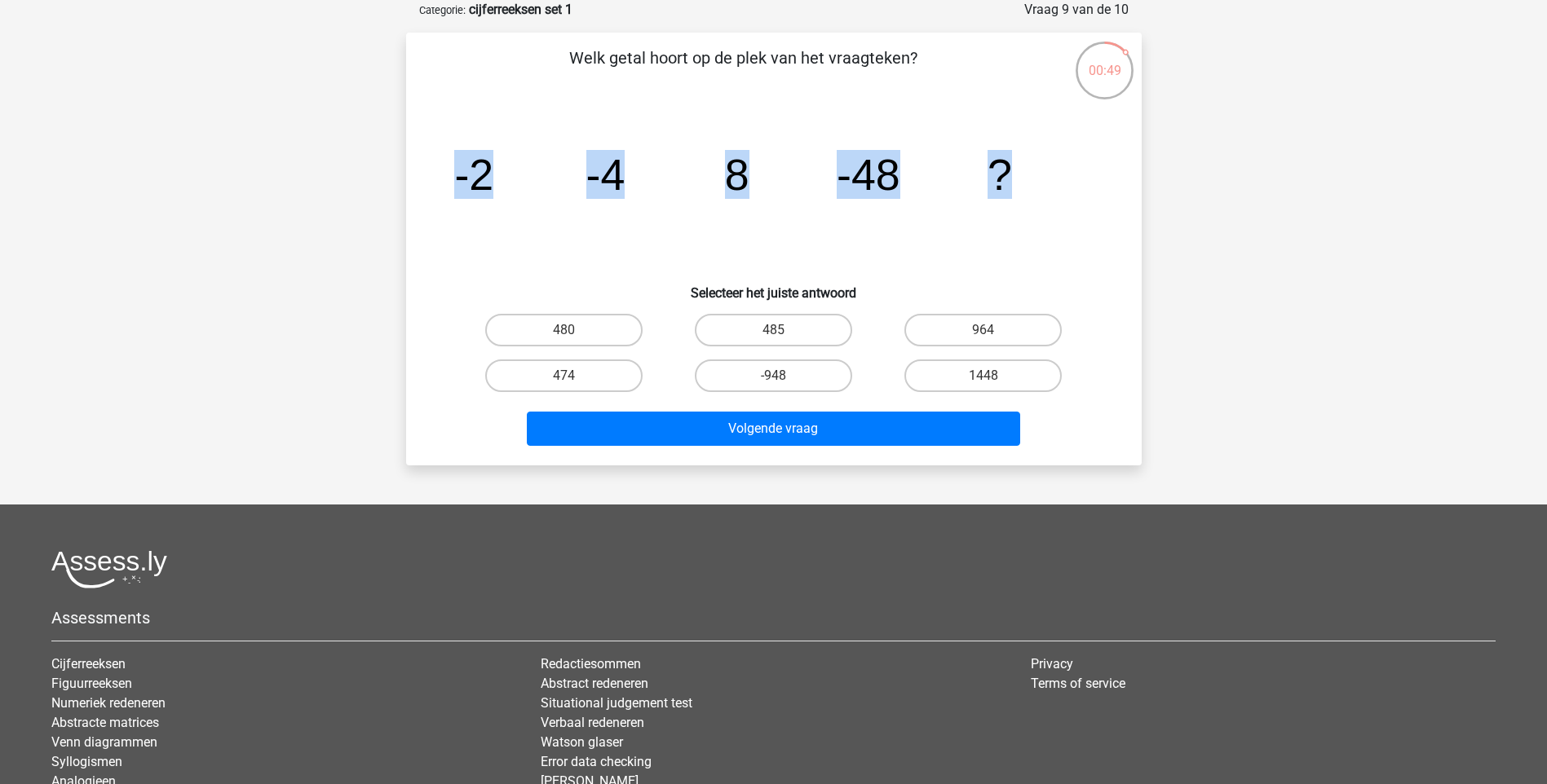
drag, startPoint x: 455, startPoint y: 177, endPoint x: 1008, endPoint y: 175, distance: 553.0
click at [1008, 175] on g "-2 -4 8 -48 ?" at bounding box center [733, 174] width 558 height 49
drag, startPoint x: 1008, startPoint y: 175, endPoint x: 895, endPoint y: 167, distance: 113.3
copy g "-2 -4 8 -48 ?"
click at [605, 333] on label "480" at bounding box center [563, 330] width 157 height 33
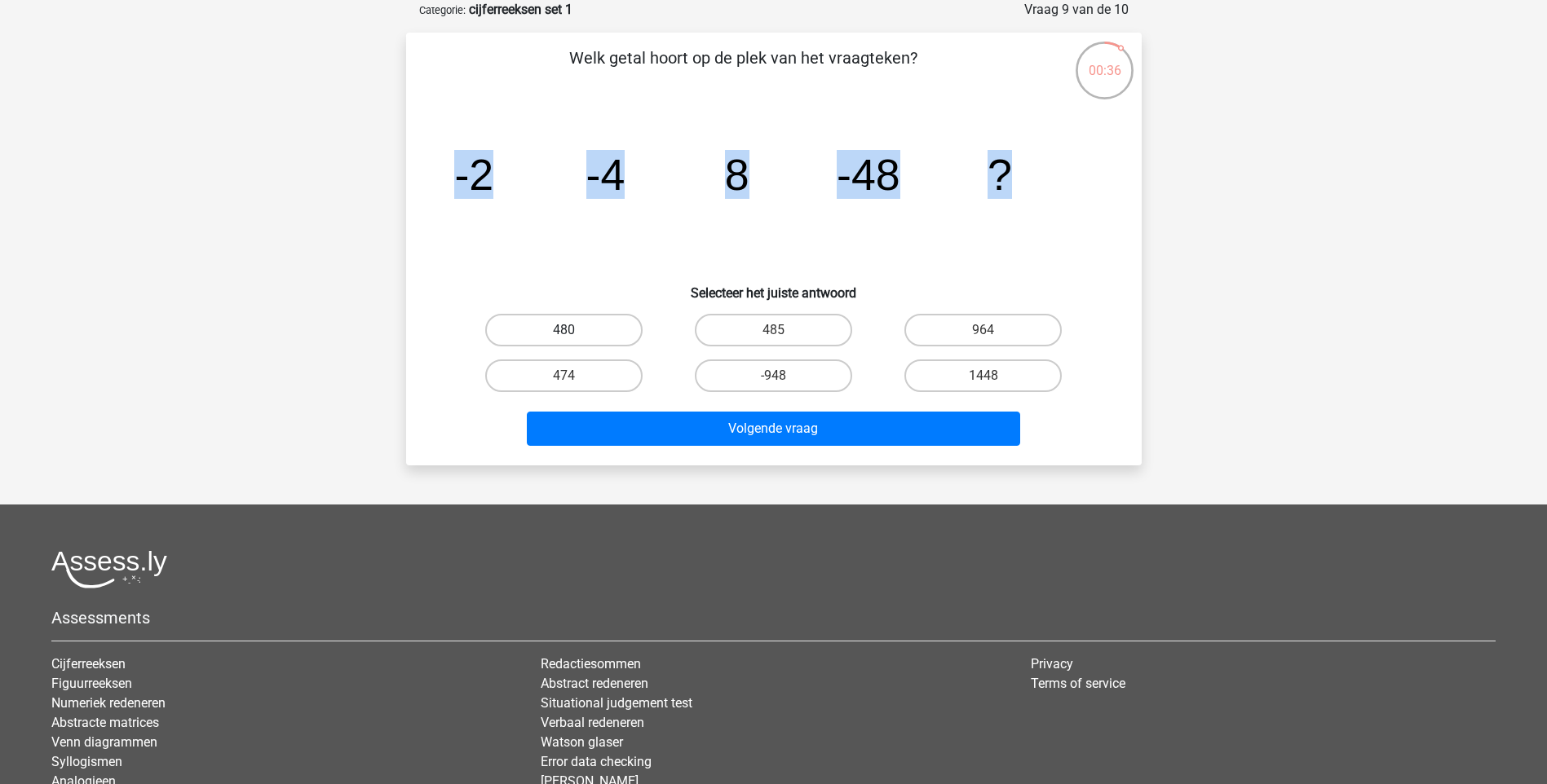
click at [574, 333] on input "480" at bounding box center [568, 335] width 11 height 11
radio input "true"
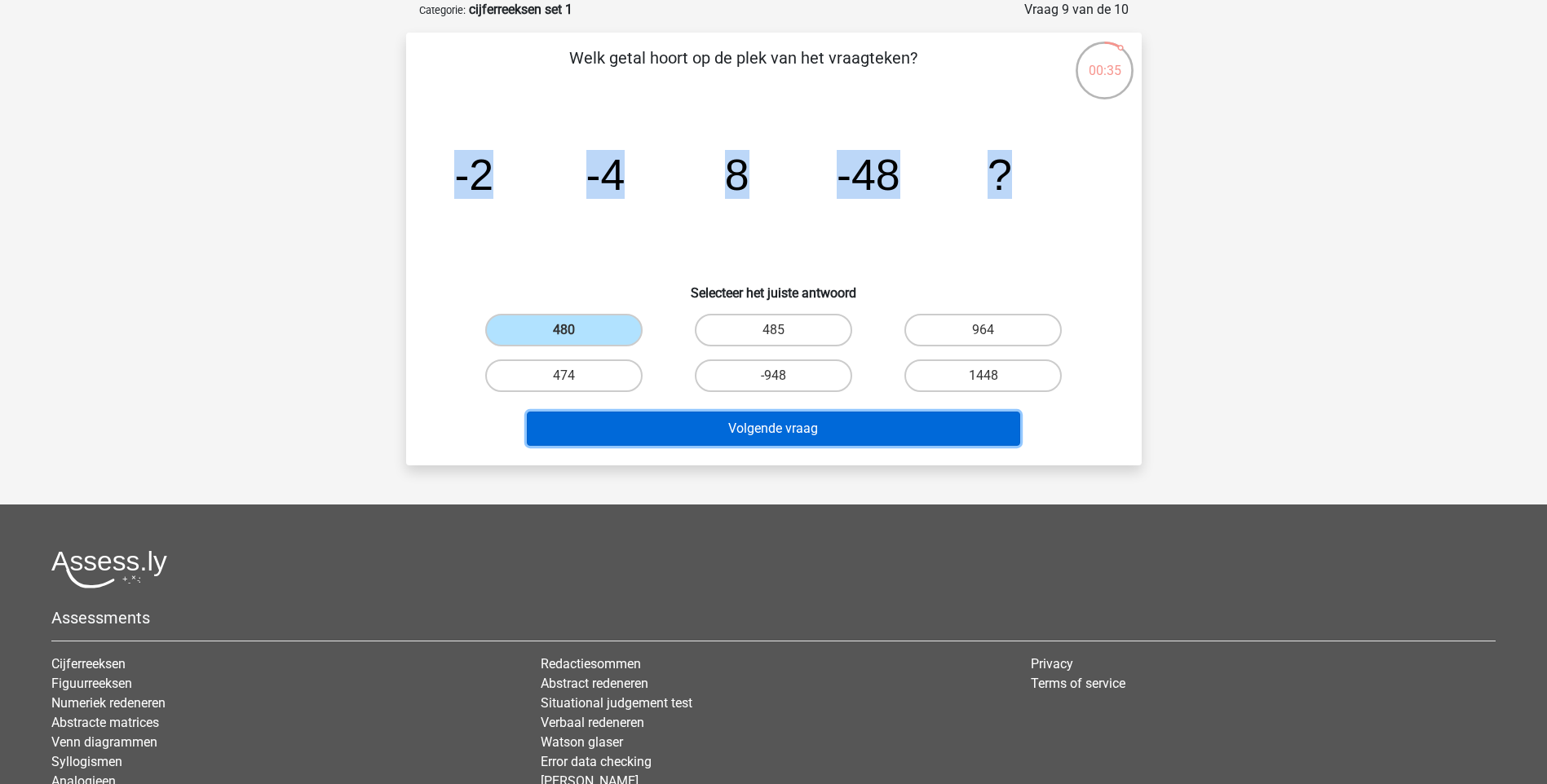
click at [687, 429] on button "Volgende vraag" at bounding box center [773, 428] width 493 height 34
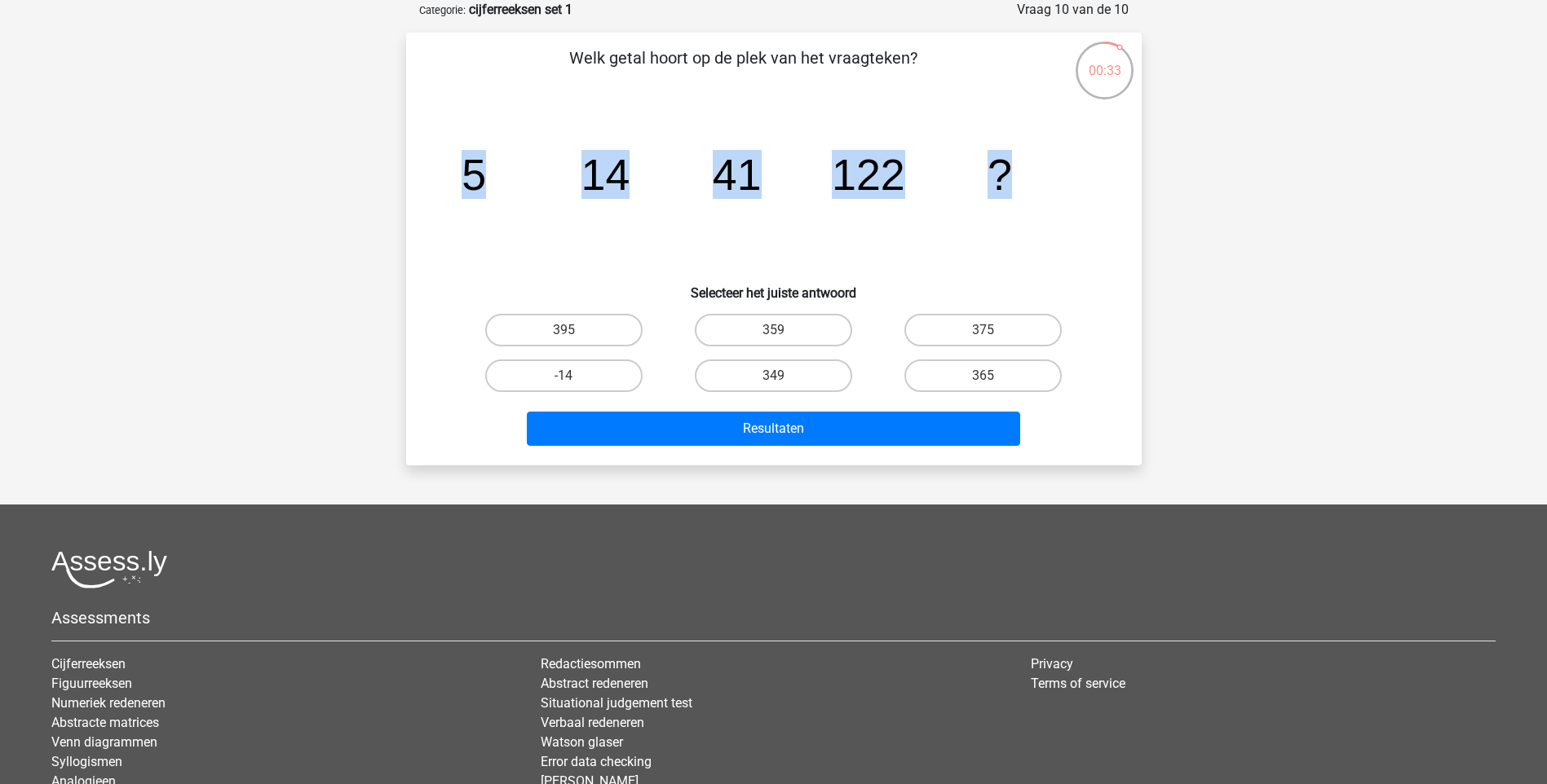
drag, startPoint x: 464, startPoint y: 170, endPoint x: 1115, endPoint y: 163, distance: 651.0
click at [1115, 163] on div "Welk getal hoort op de plek van het vraagteken? image/svg+xml 5 14 41 122 ? Sel…" at bounding box center [774, 248] width 722 height 406
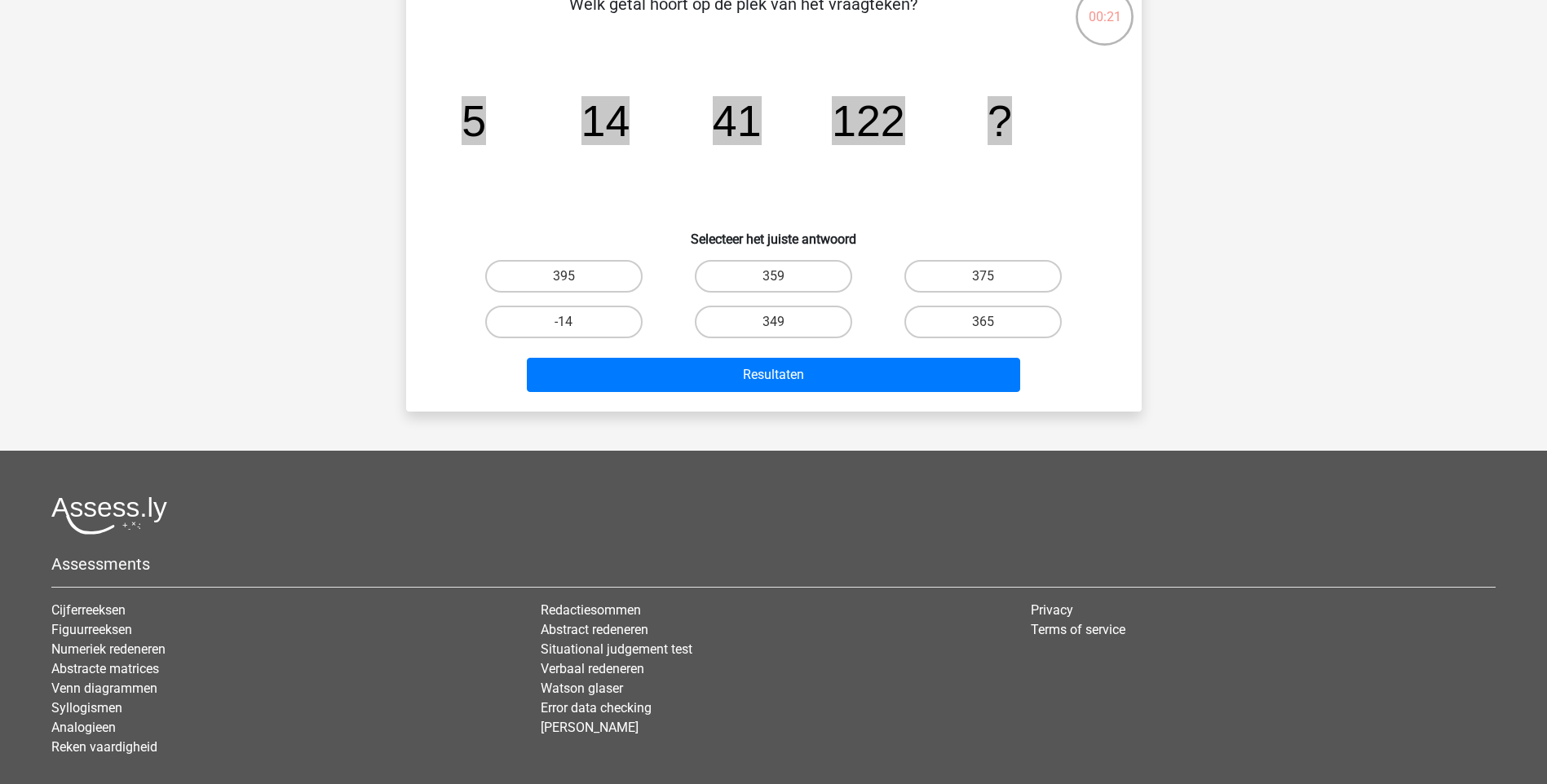
scroll to position [163, 0]
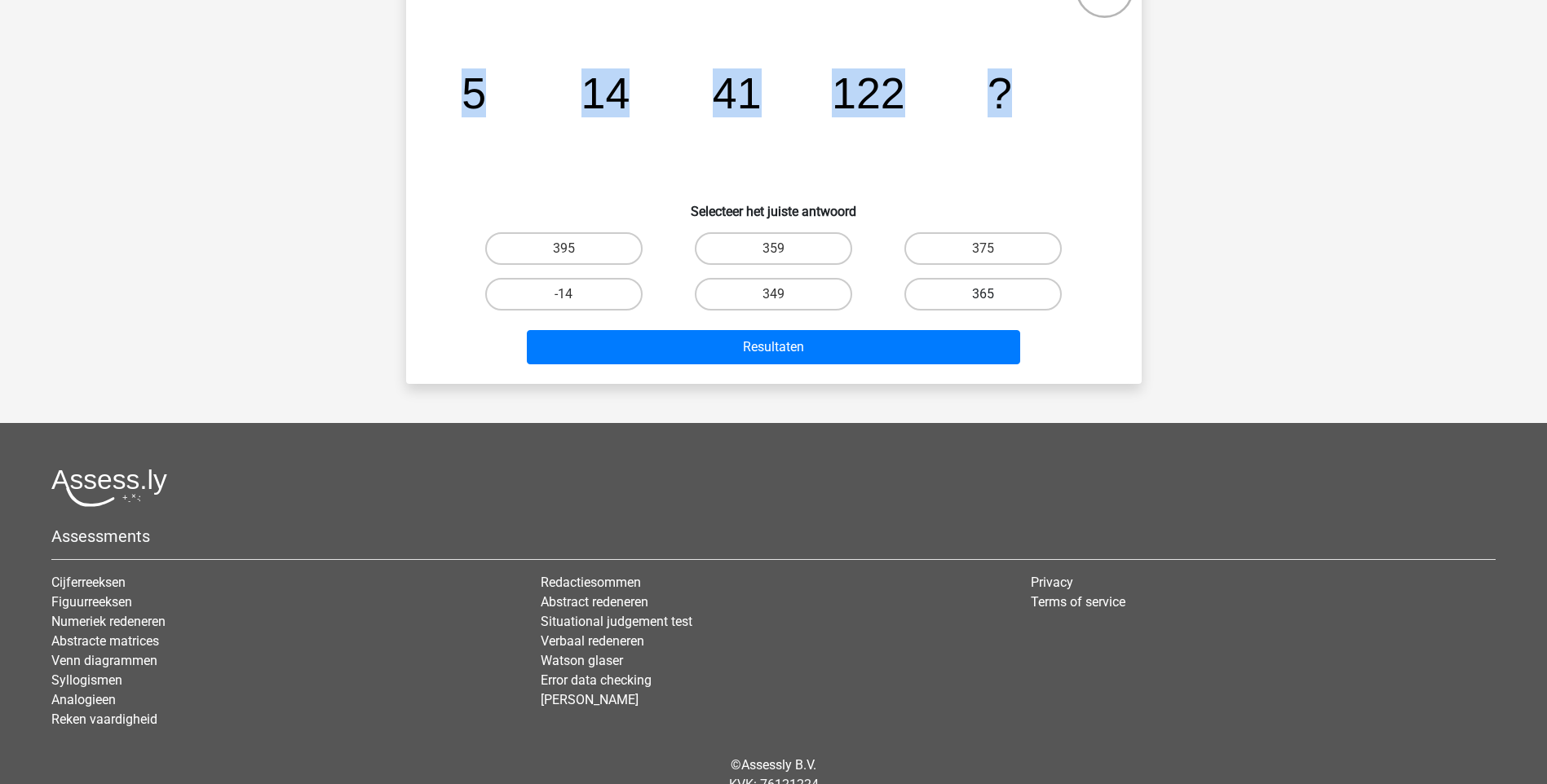
click at [975, 292] on label "365" at bounding box center [982, 294] width 157 height 33
click at [983, 294] on input "365" at bounding box center [988, 299] width 11 height 11
radio input "true"
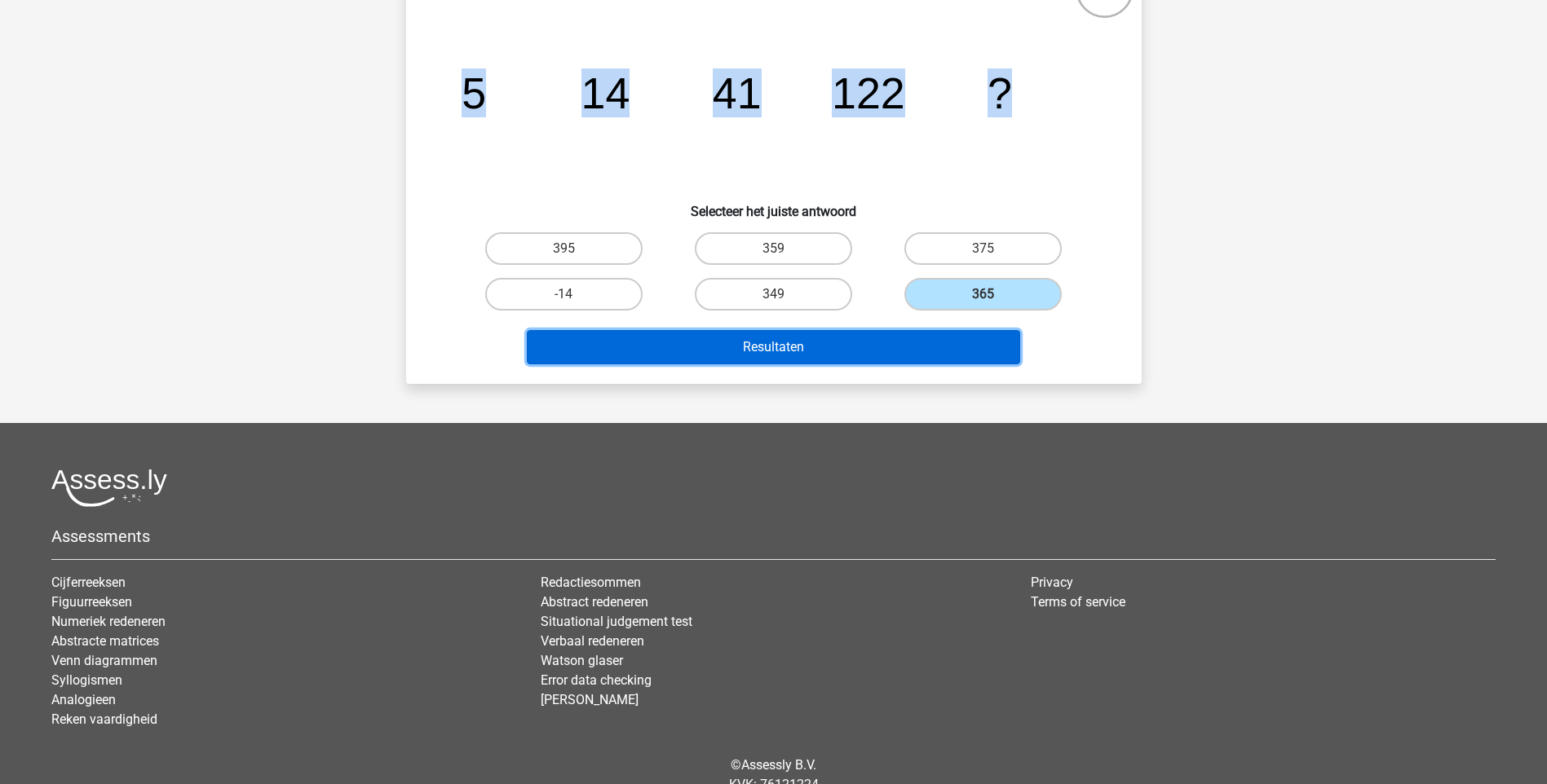
click at [967, 339] on button "Resultaten" at bounding box center [773, 347] width 493 height 34
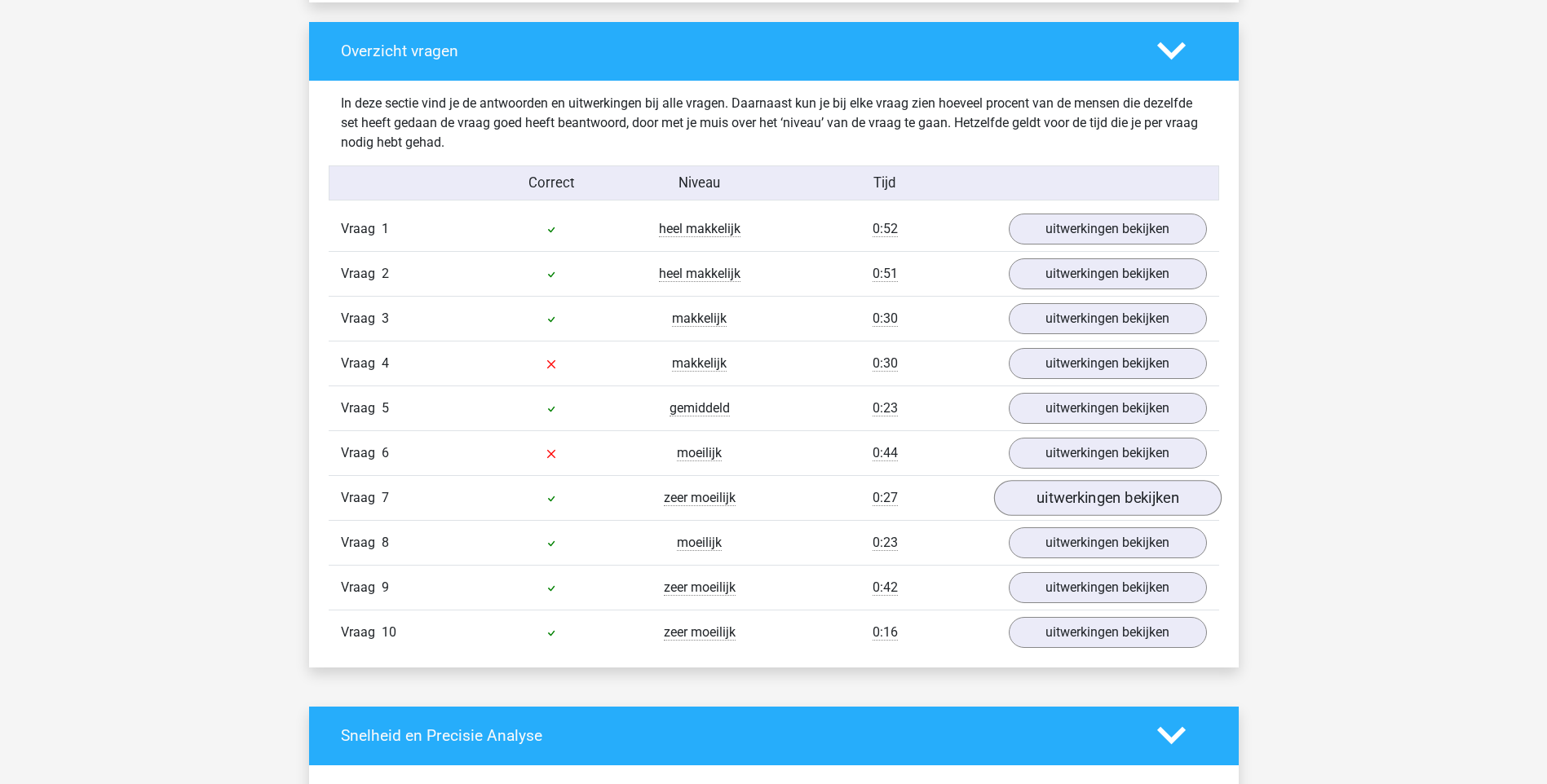
scroll to position [1141, 0]
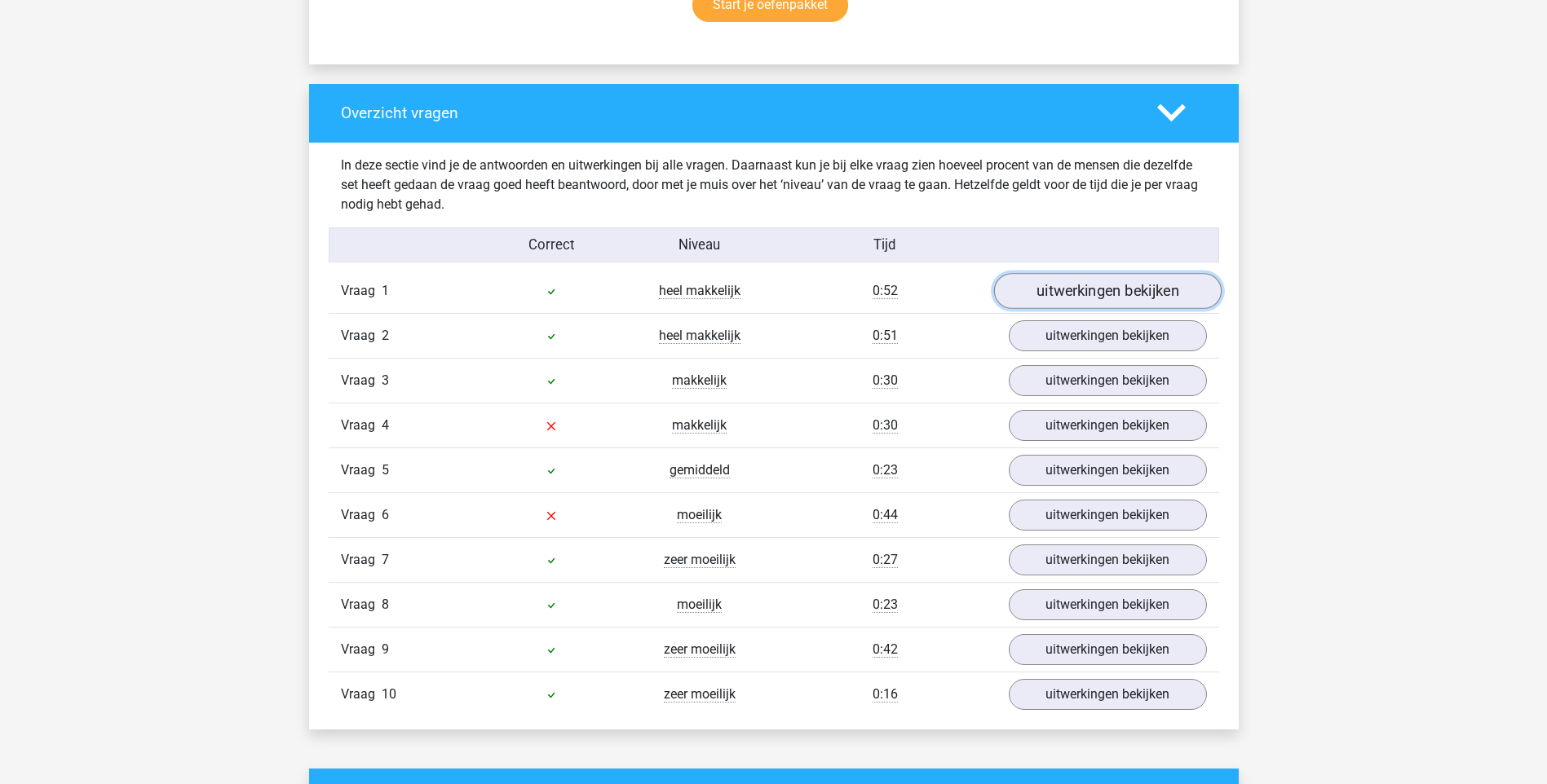
click at [1113, 276] on link "uitwerkingen bekijken" at bounding box center [1107, 291] width 228 height 36
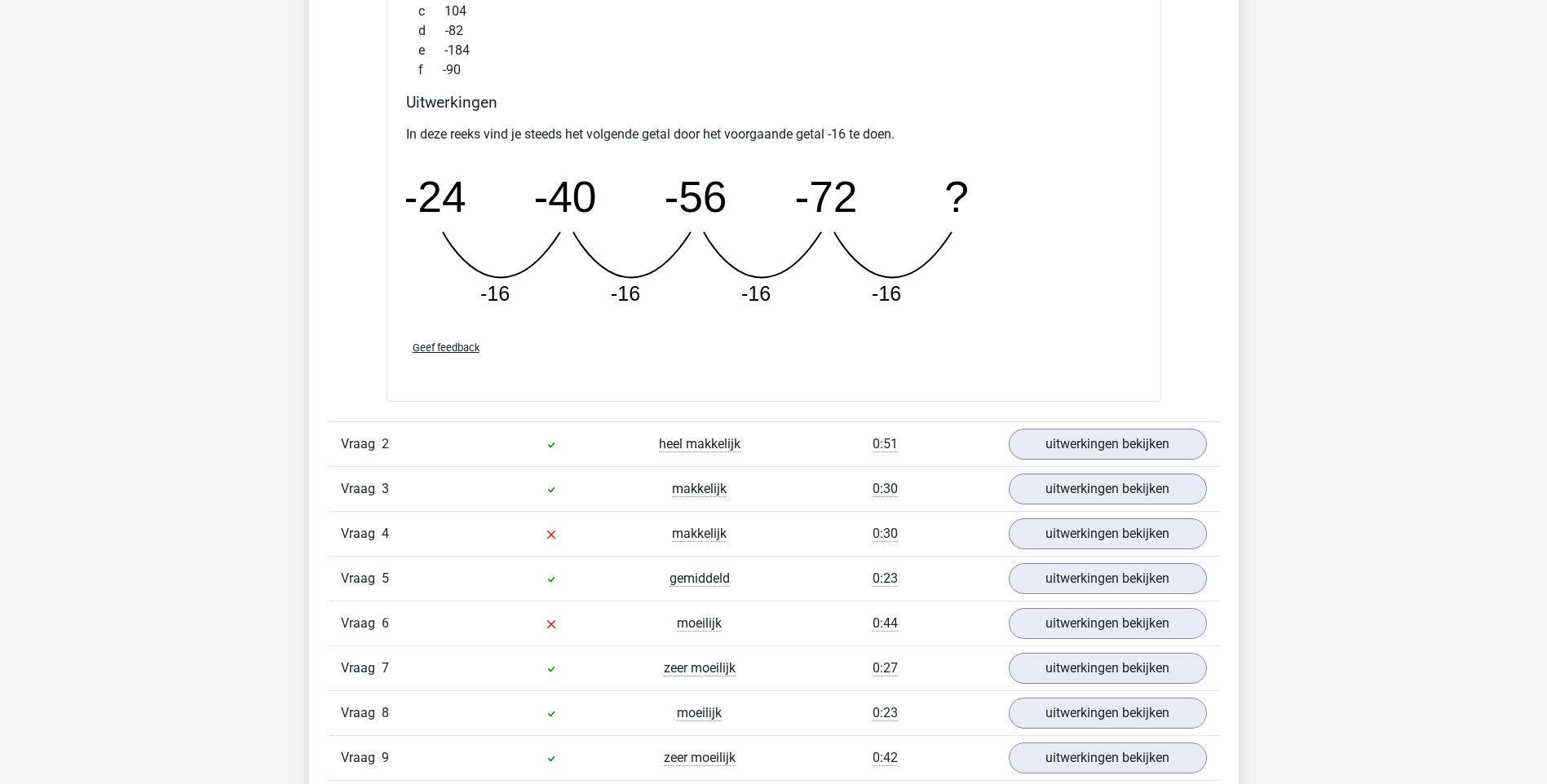
scroll to position [1794, 0]
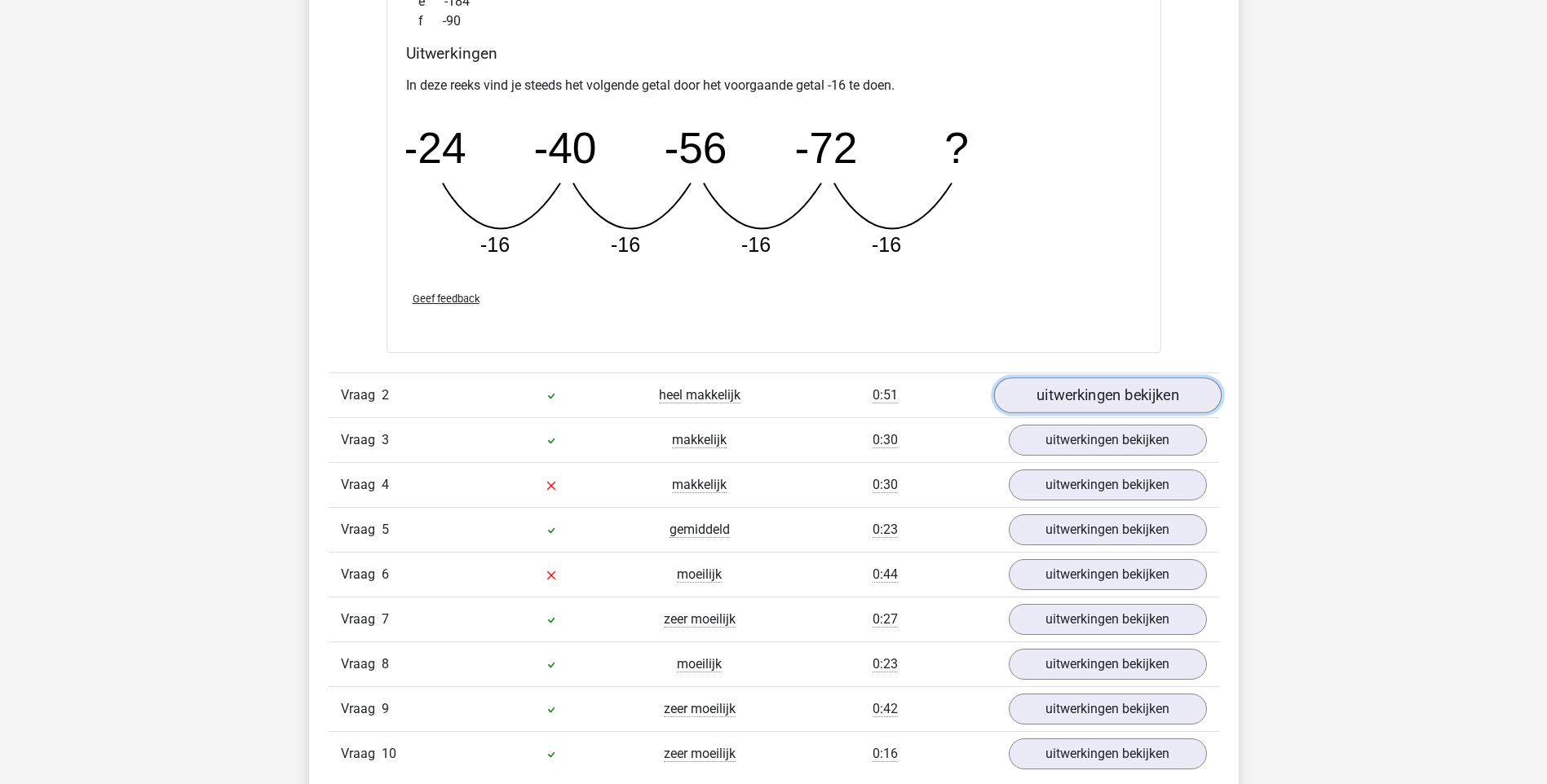
click at [1126, 394] on link "uitwerkingen bekijken" at bounding box center [1107, 396] width 228 height 36
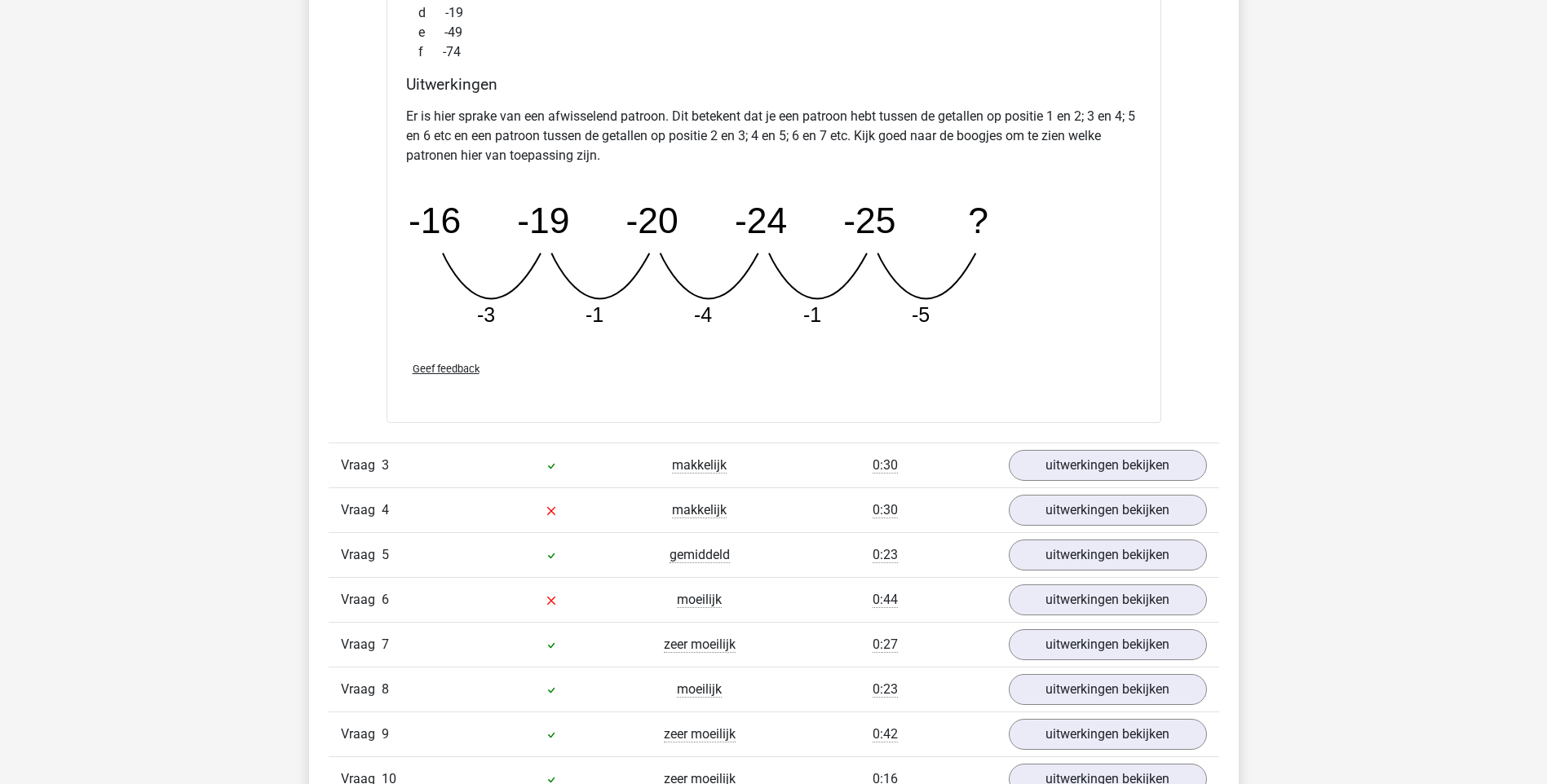
scroll to position [2609, 0]
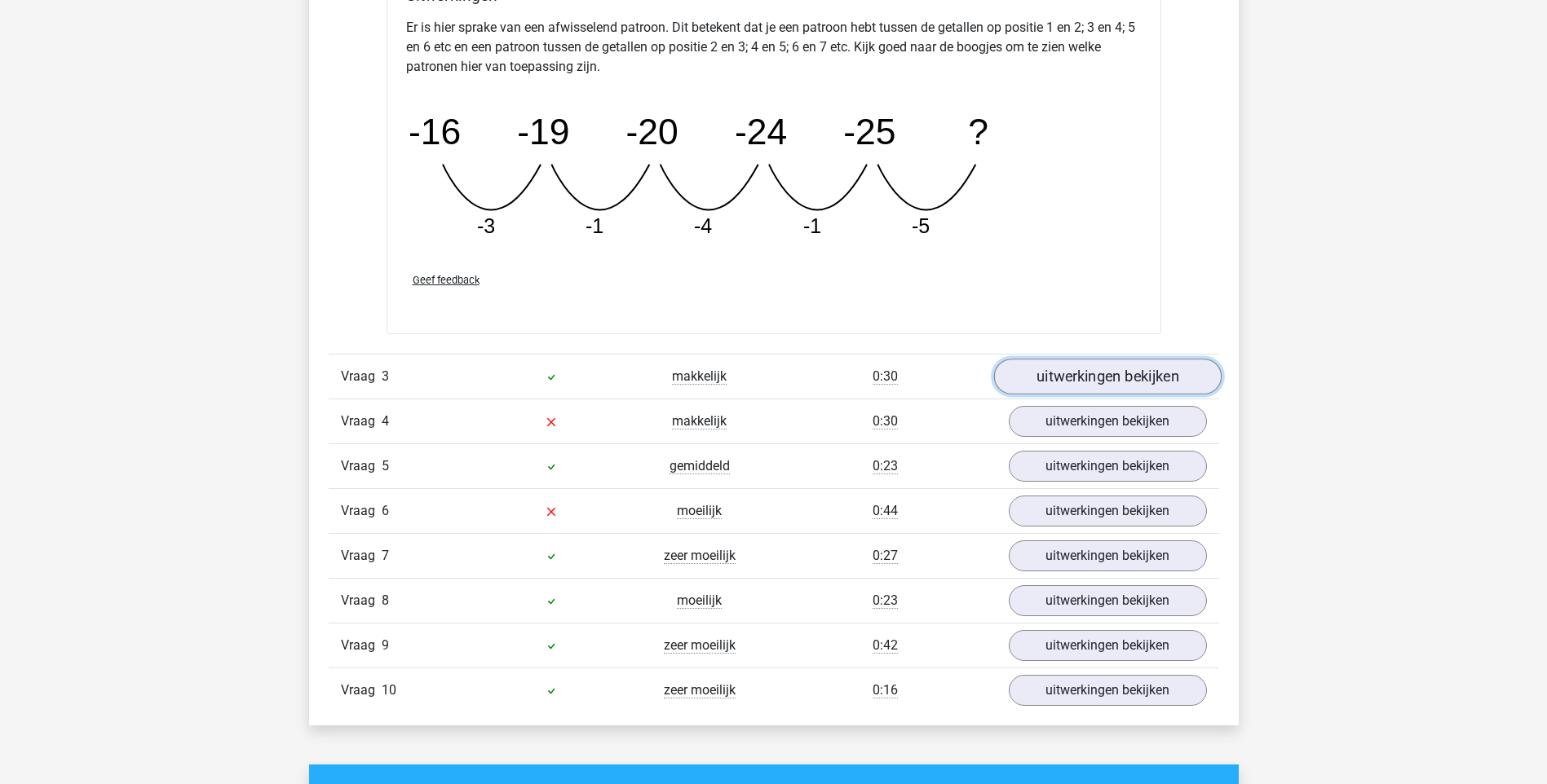
click at [1124, 372] on link "uitwerkingen bekijken" at bounding box center [1107, 377] width 228 height 36
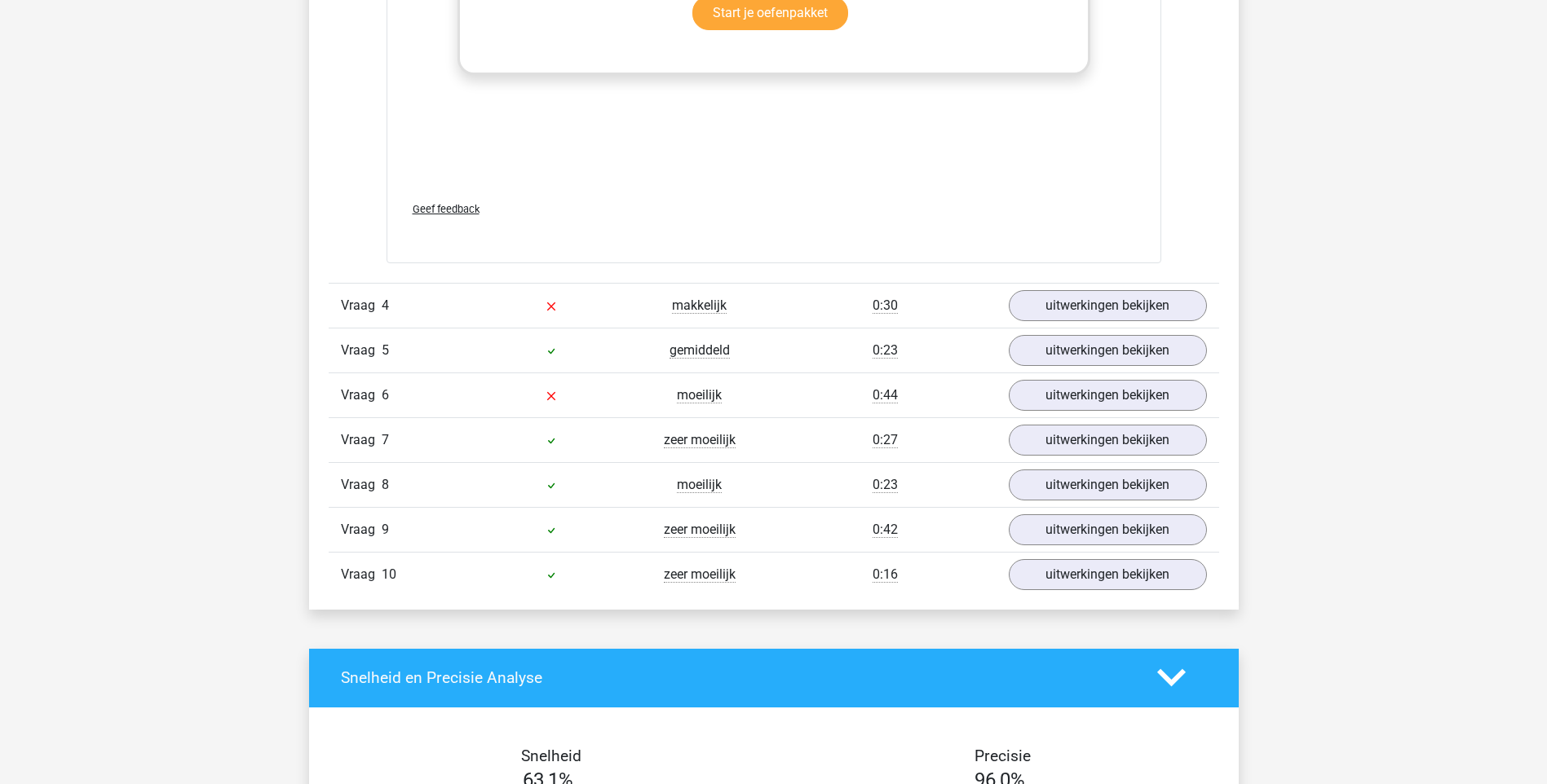
scroll to position [3750, 0]
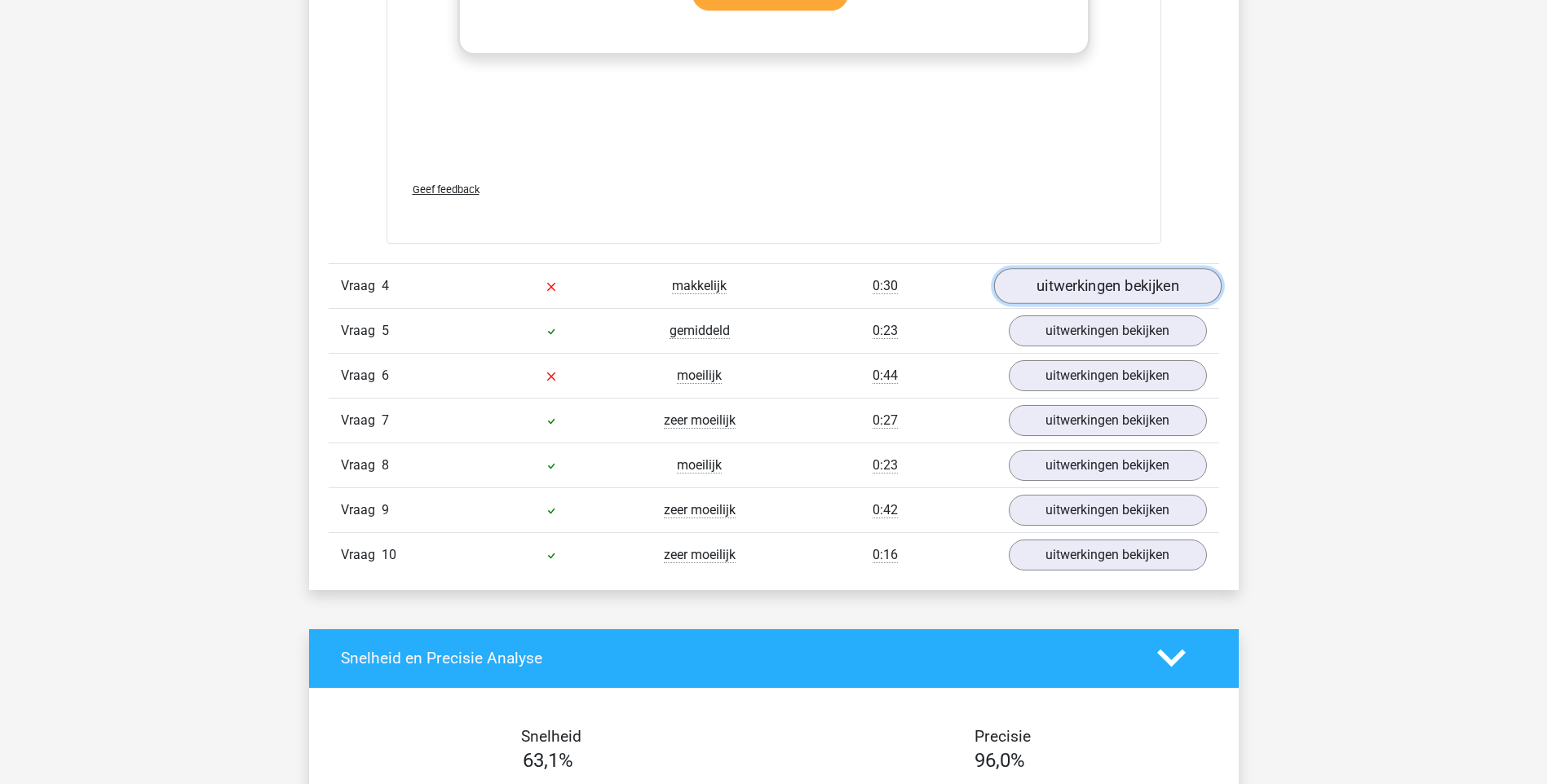
click at [1118, 286] on link "uitwerkingen bekijken" at bounding box center [1107, 286] width 228 height 36
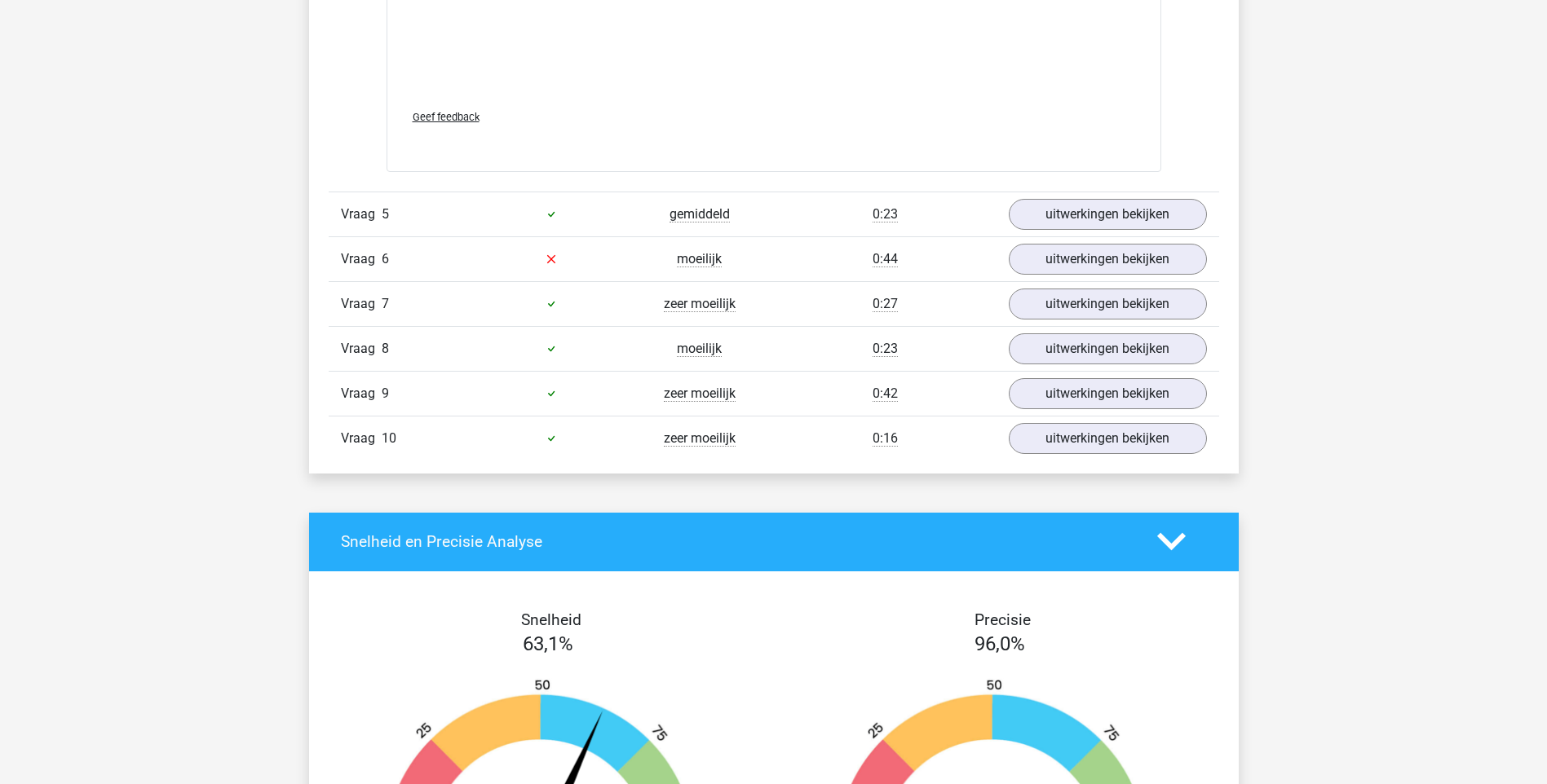
scroll to position [4728, 0]
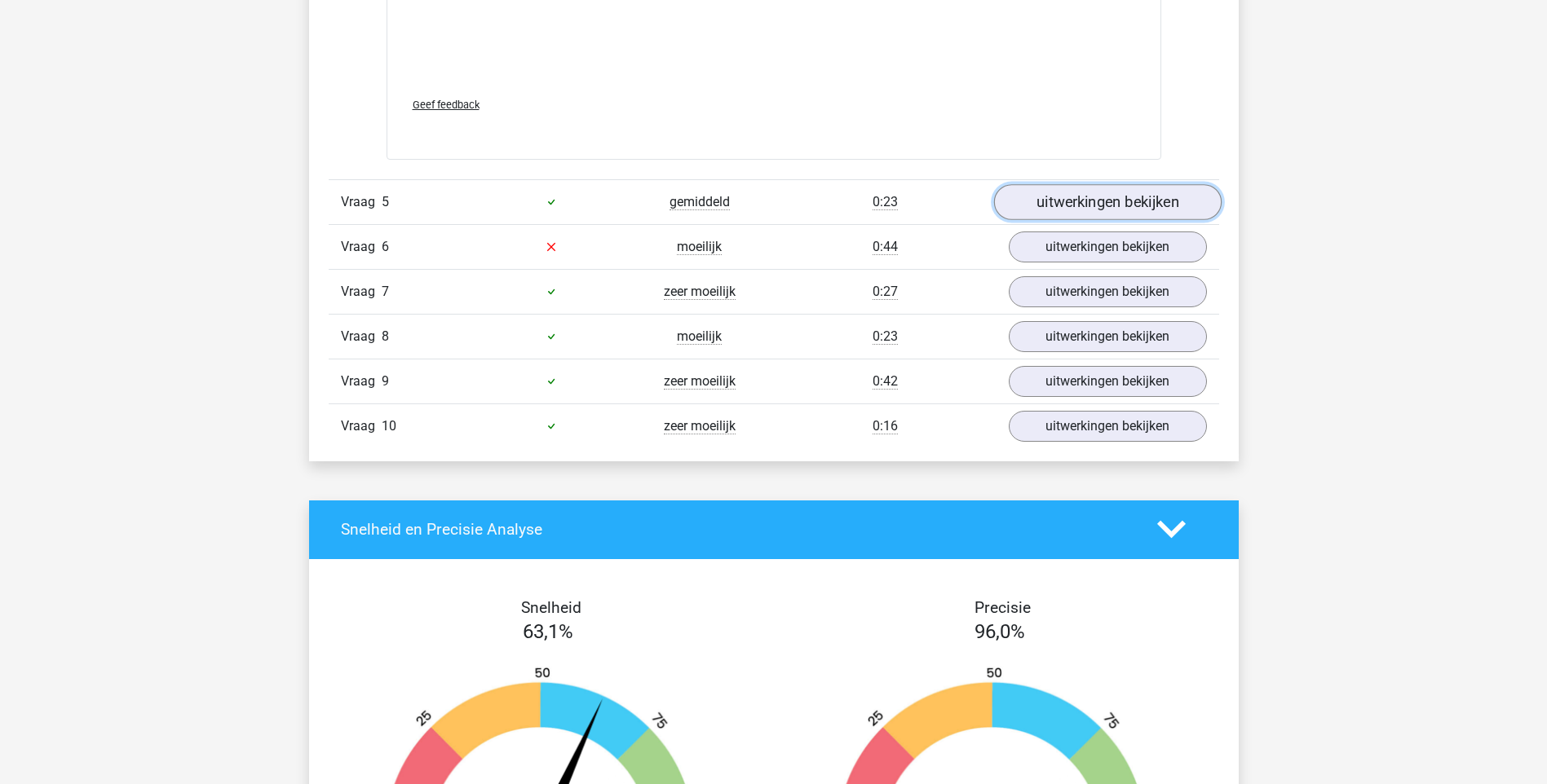
click at [1074, 196] on link "uitwerkingen bekijken" at bounding box center [1107, 202] width 228 height 36
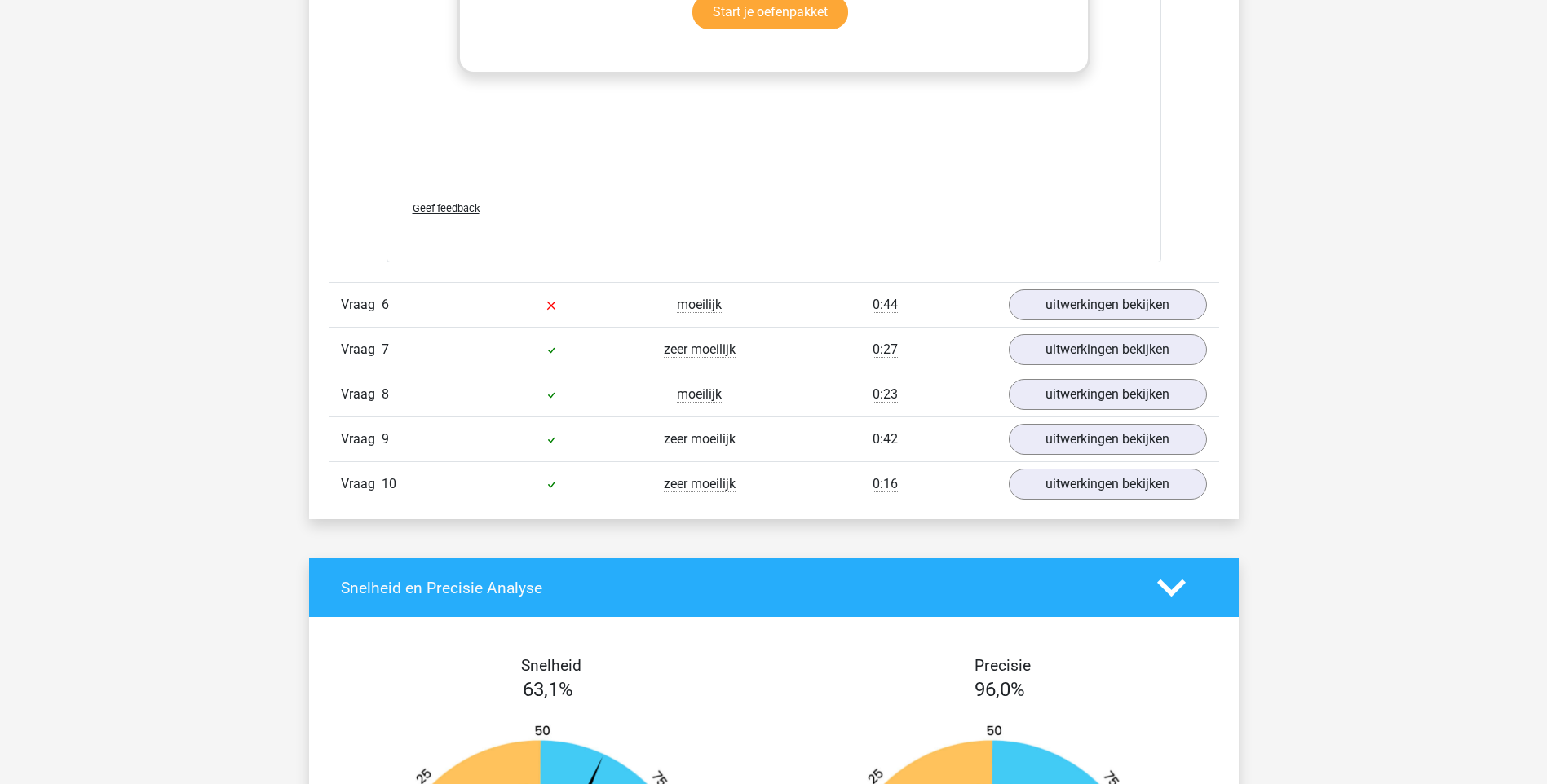
scroll to position [5625, 0]
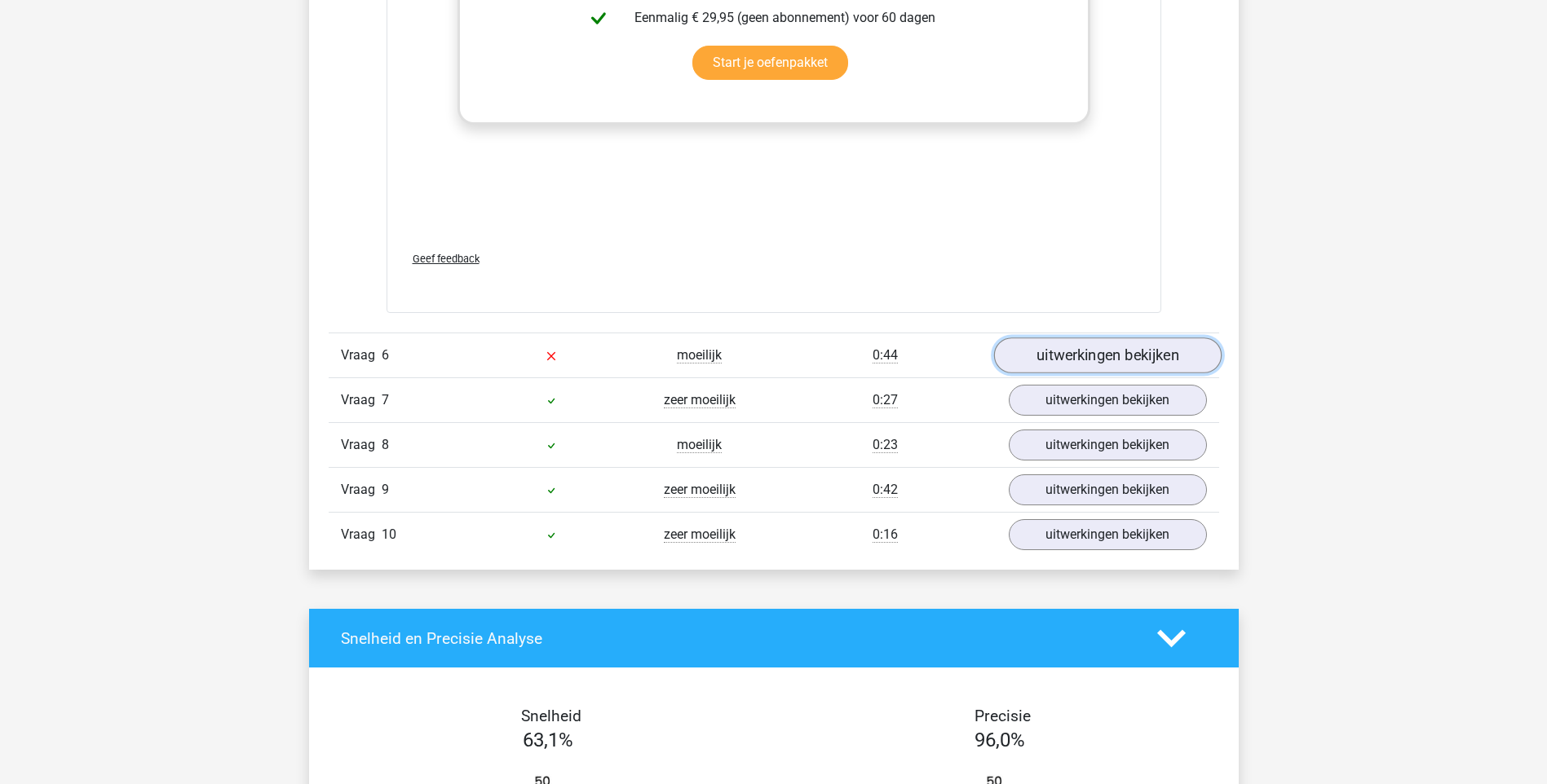
click at [1082, 359] on link "uitwerkingen bekijken" at bounding box center [1107, 355] width 228 height 36
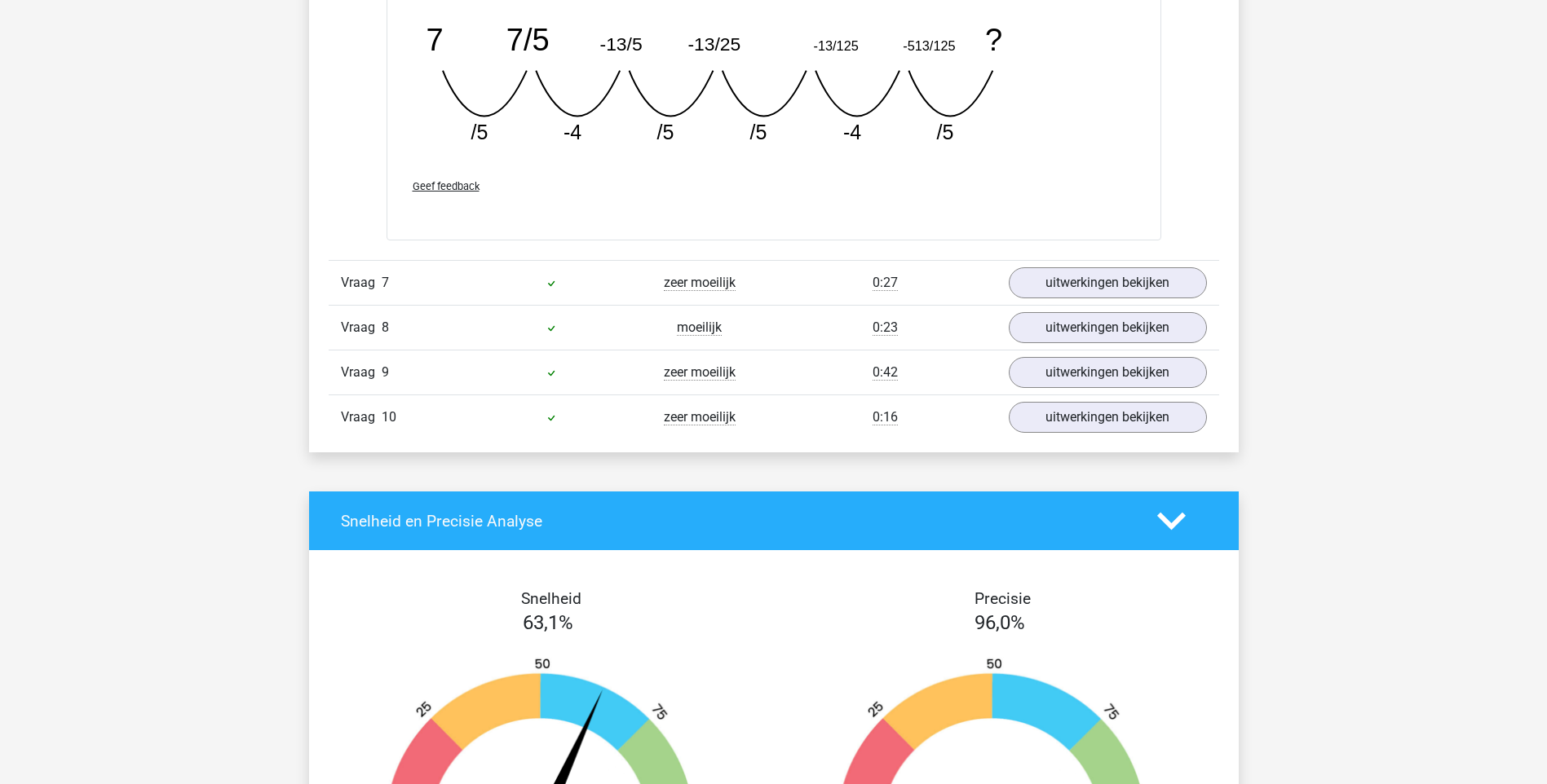
scroll to position [6440, 0]
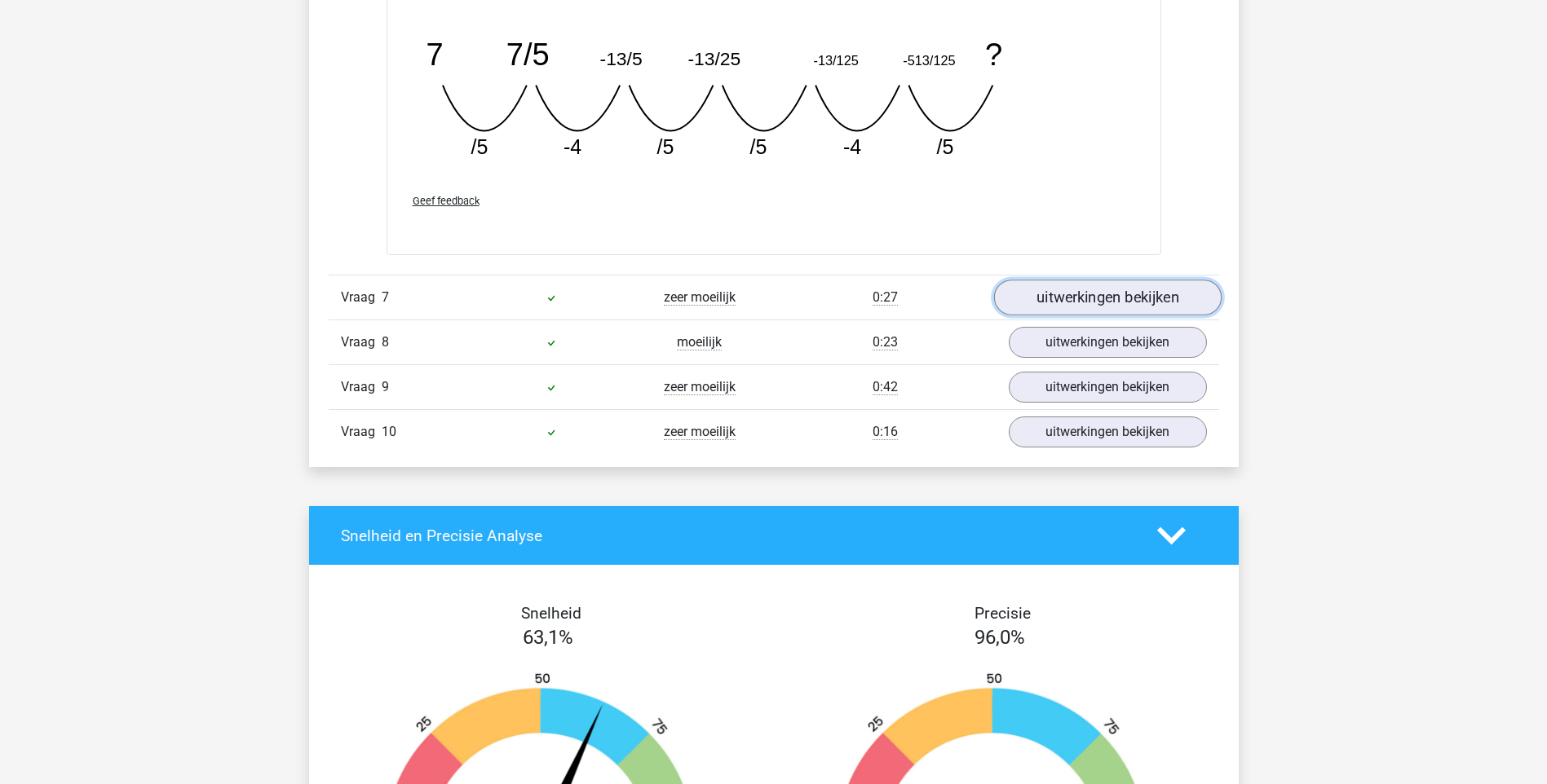
click at [1106, 287] on link "uitwerkingen bekijken" at bounding box center [1107, 297] width 228 height 36
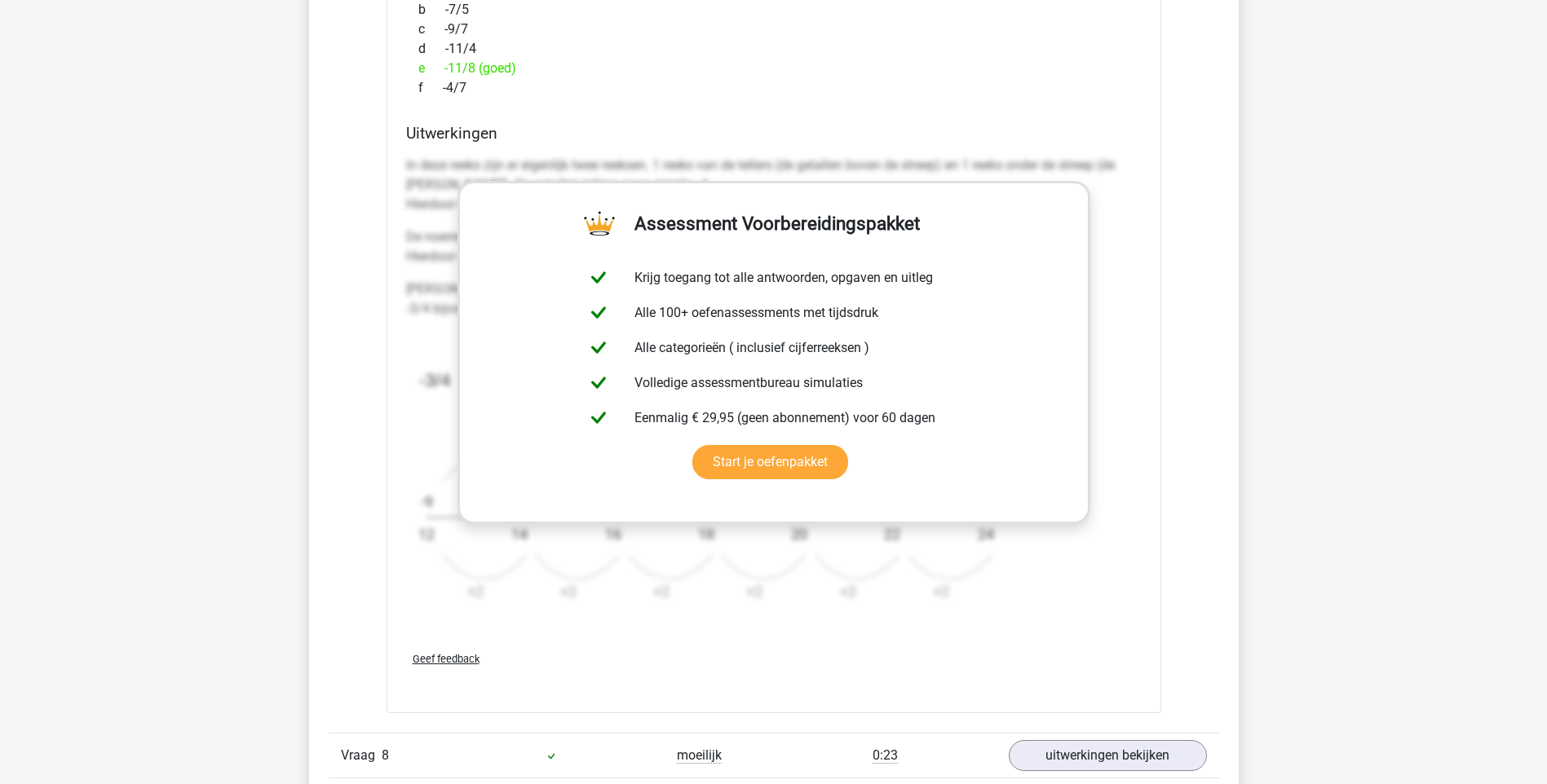
scroll to position [7256, 0]
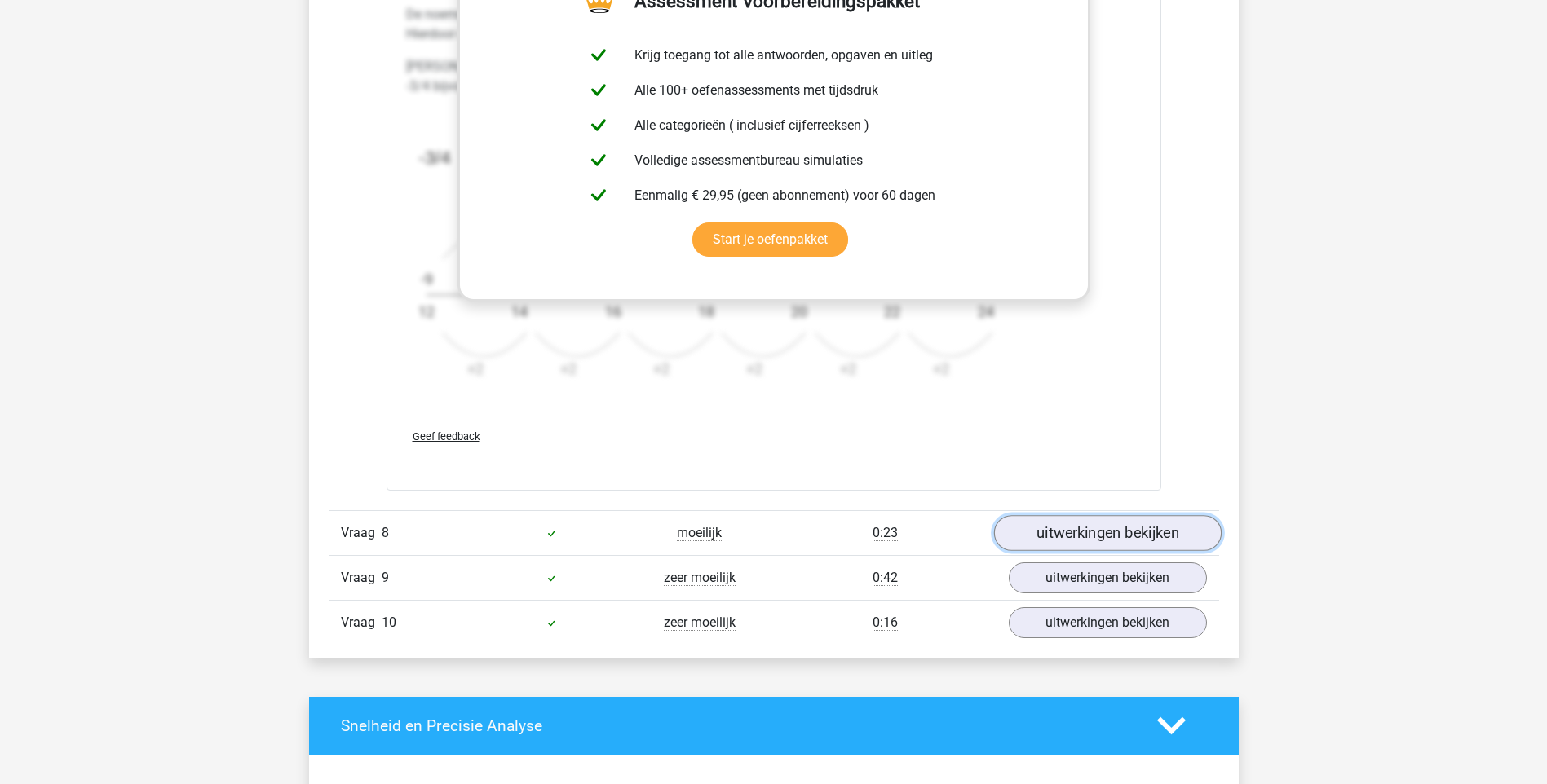
click at [1101, 525] on link "uitwerkingen bekijken" at bounding box center [1107, 533] width 228 height 36
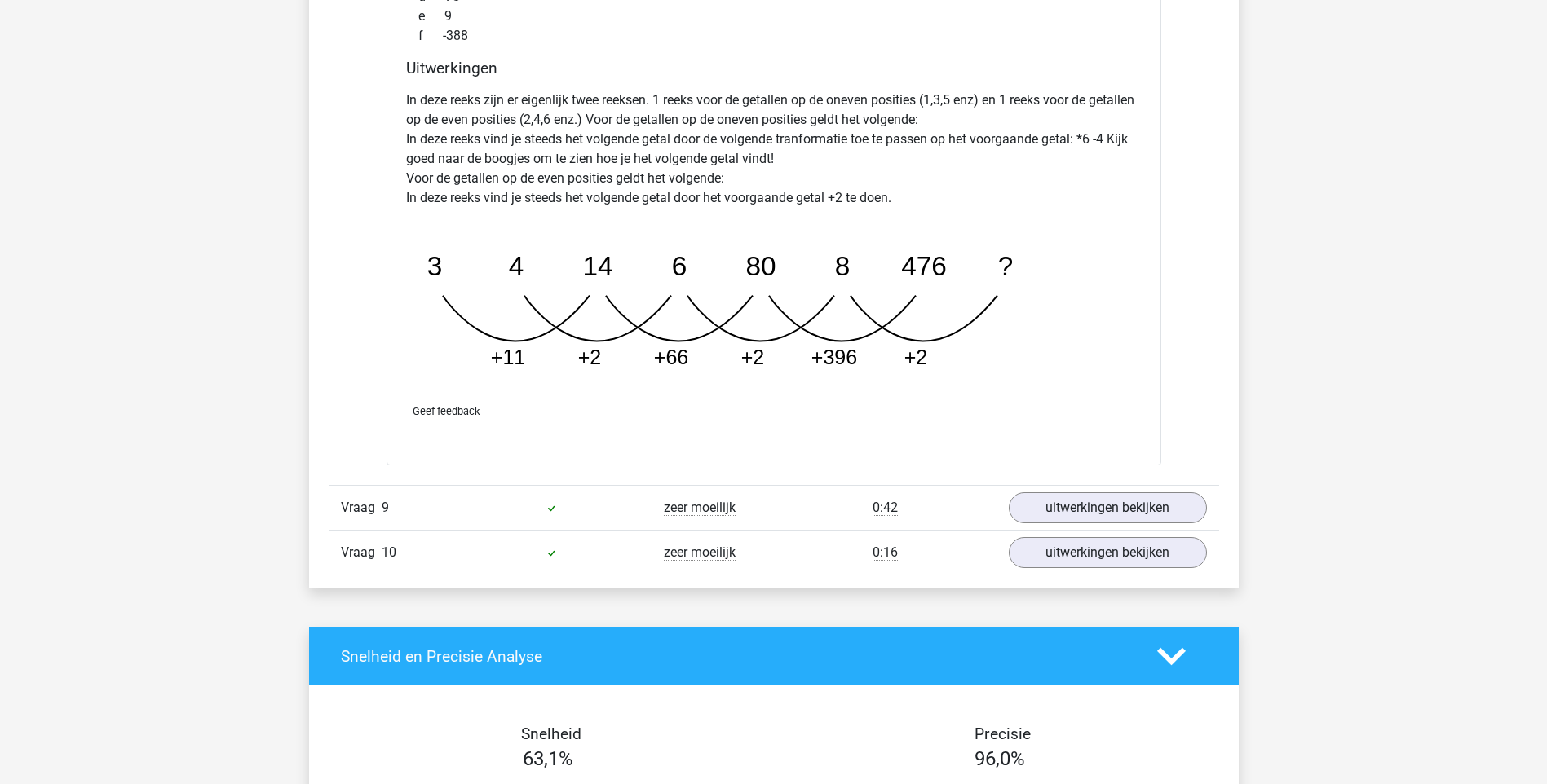
scroll to position [8153, 0]
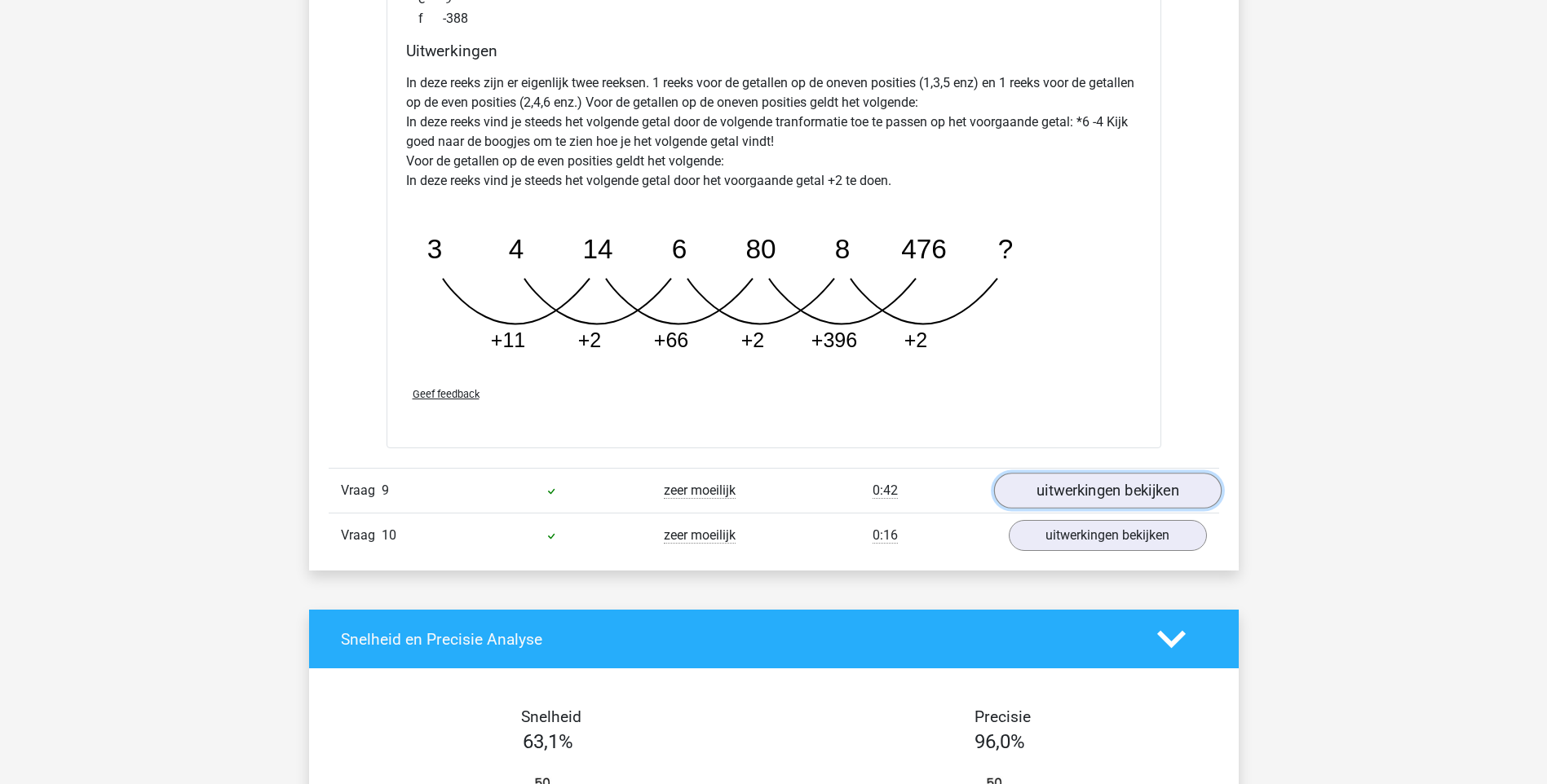
click at [1097, 478] on link "uitwerkingen bekijken" at bounding box center [1107, 491] width 228 height 36
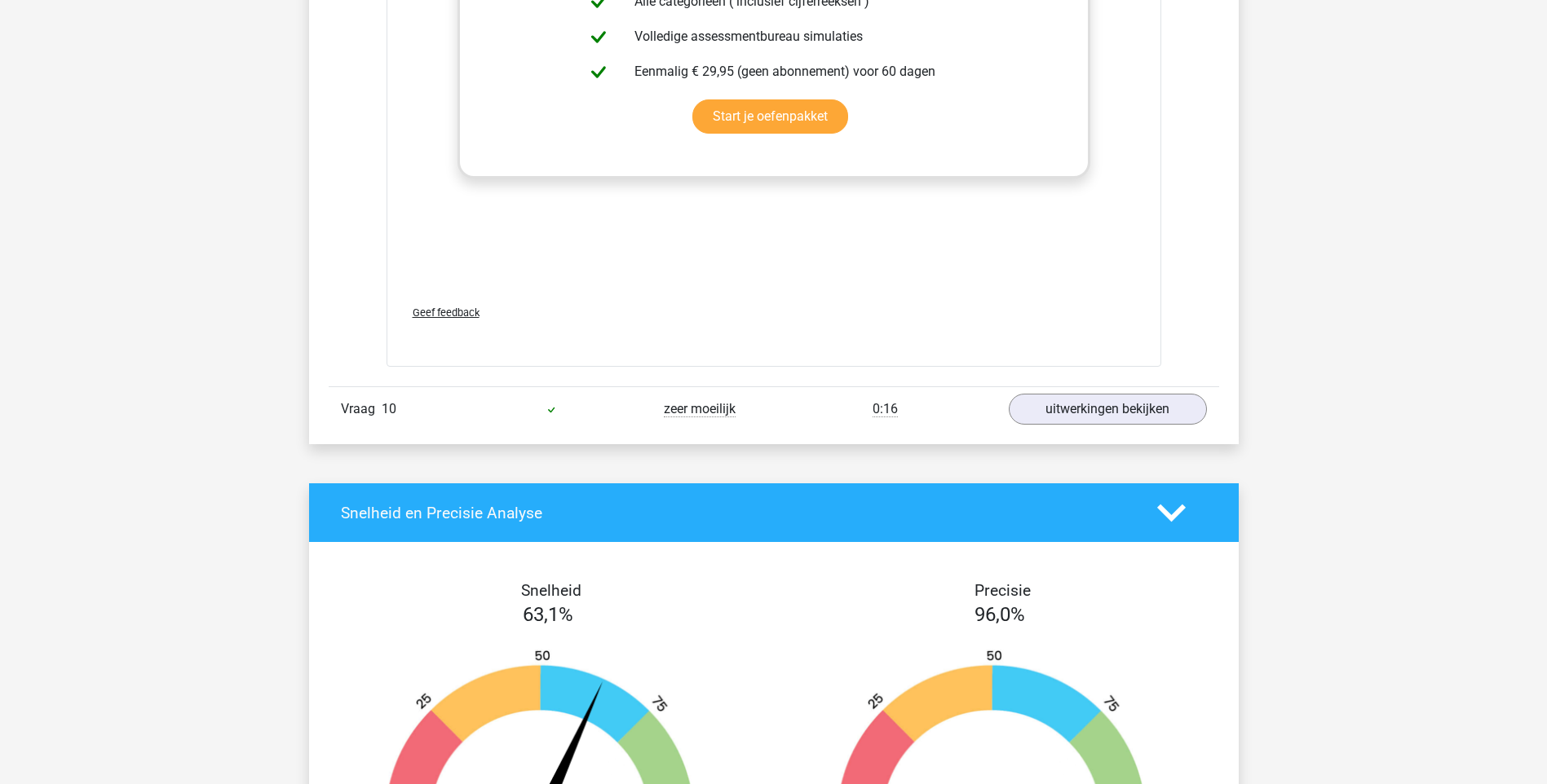
scroll to position [9294, 0]
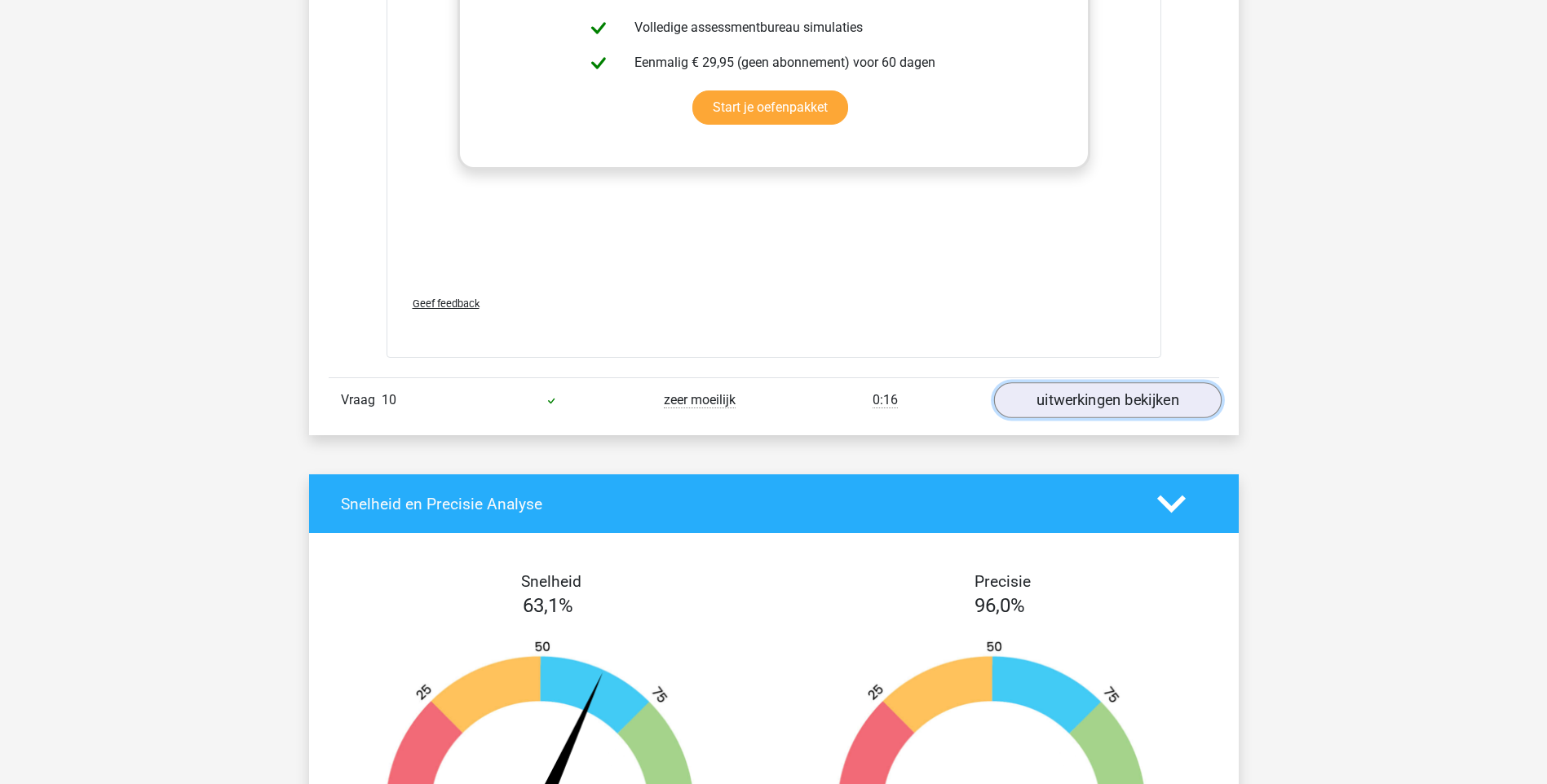
click at [1080, 401] on link "uitwerkingen bekijken" at bounding box center [1107, 400] width 228 height 36
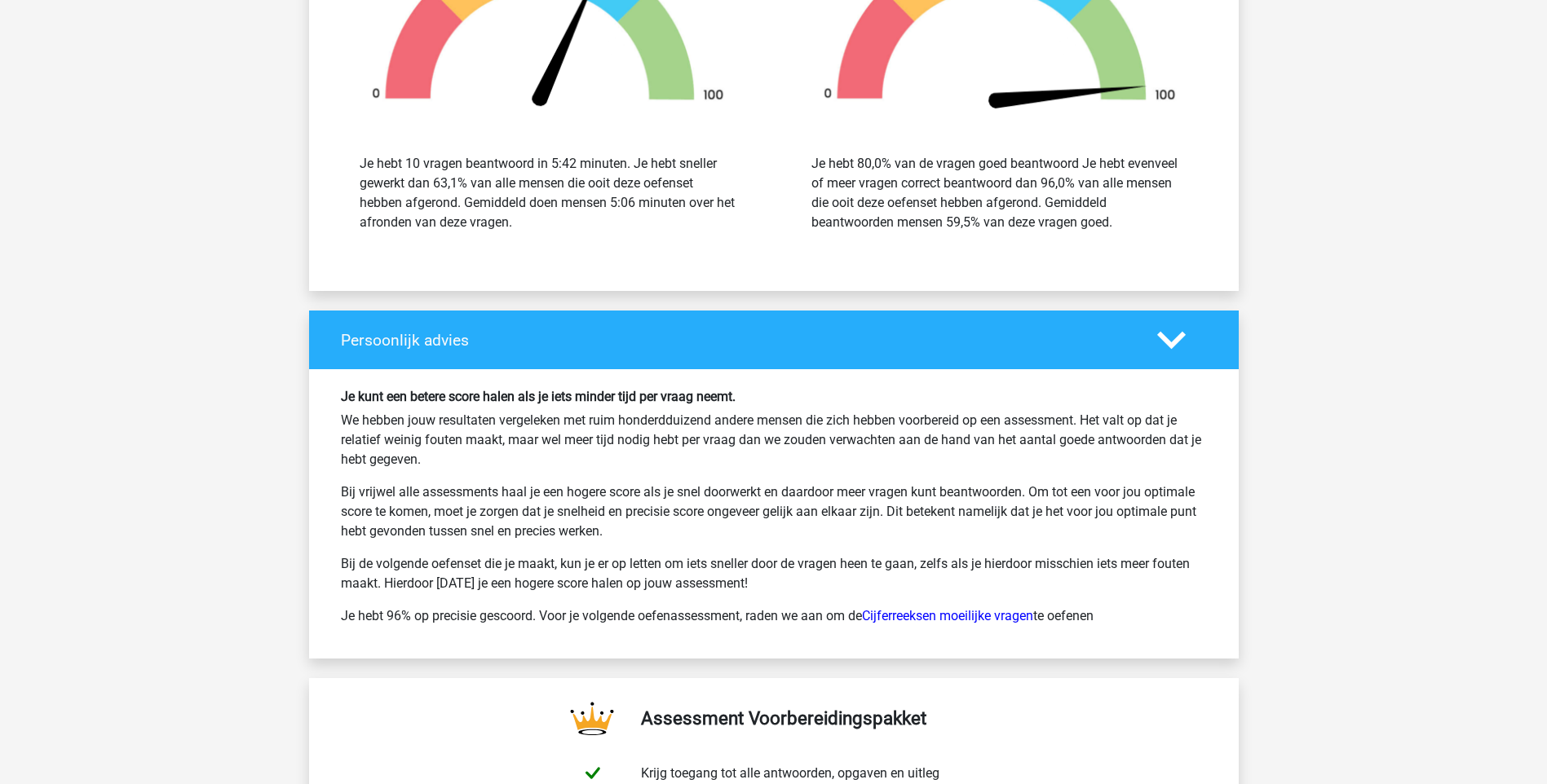
scroll to position [11087, 0]
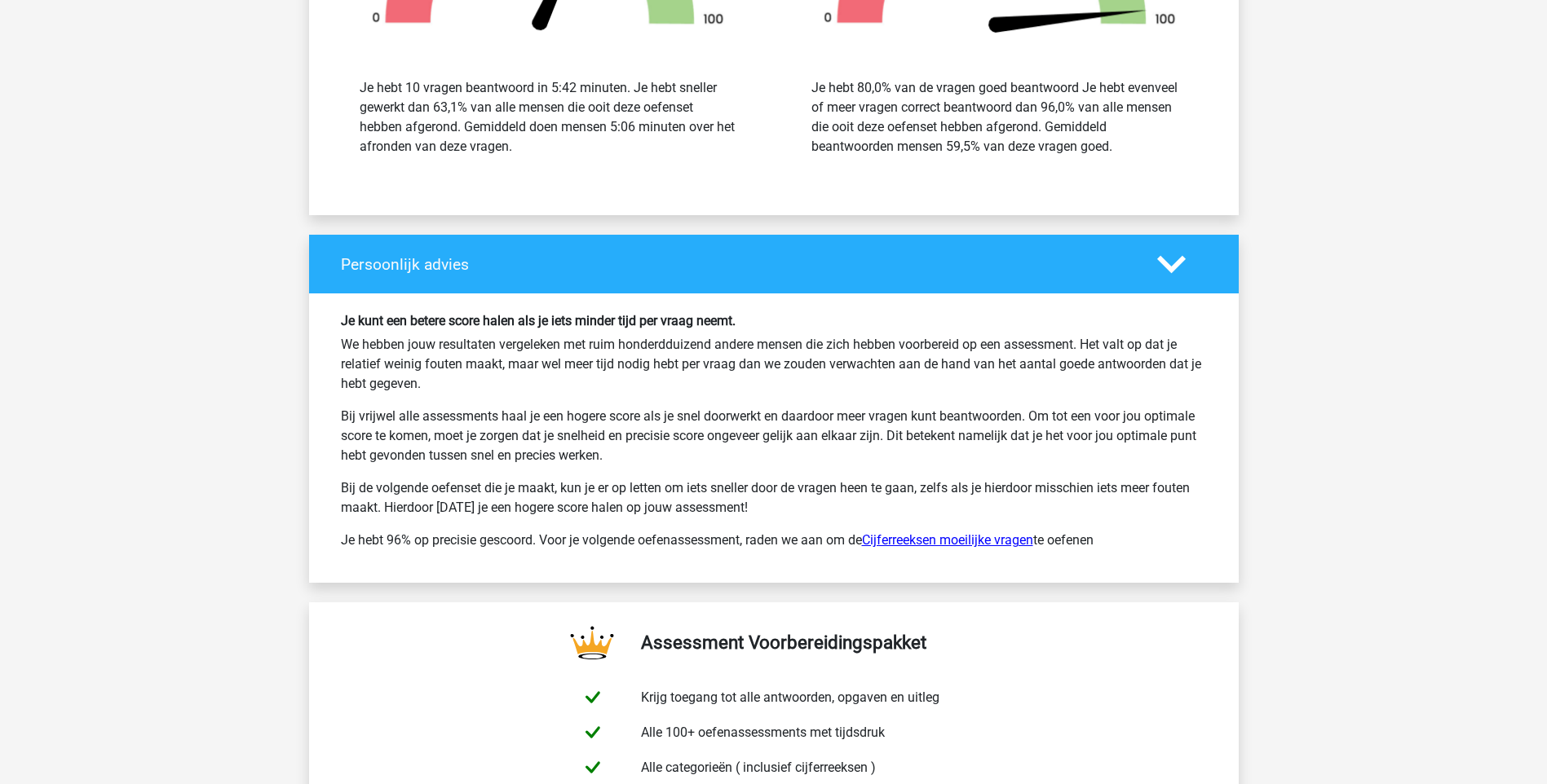
click at [972, 537] on link "Cijferreeksen moeilijke vragen" at bounding box center [946, 540] width 171 height 15
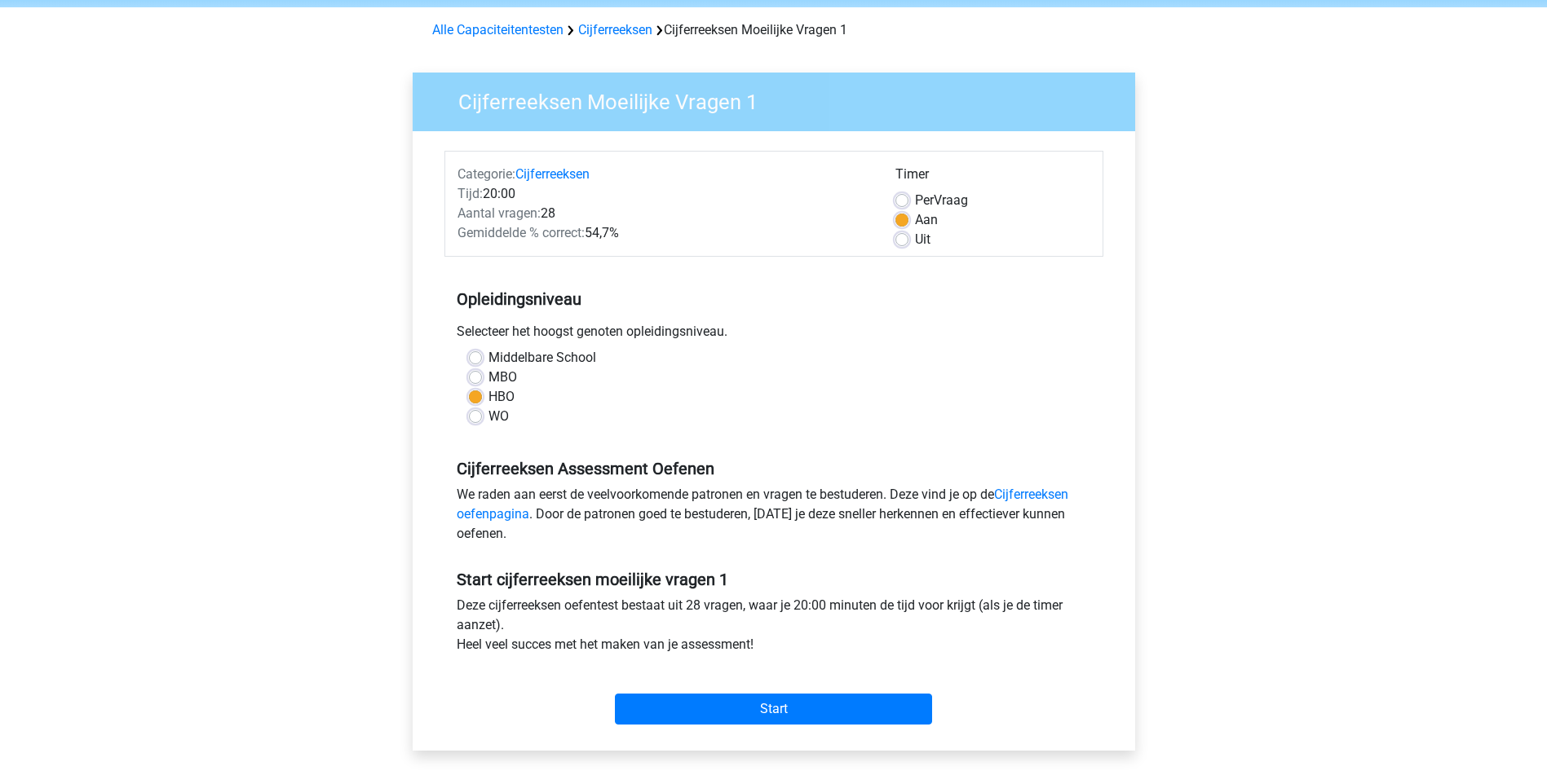
scroll to position [244, 0]
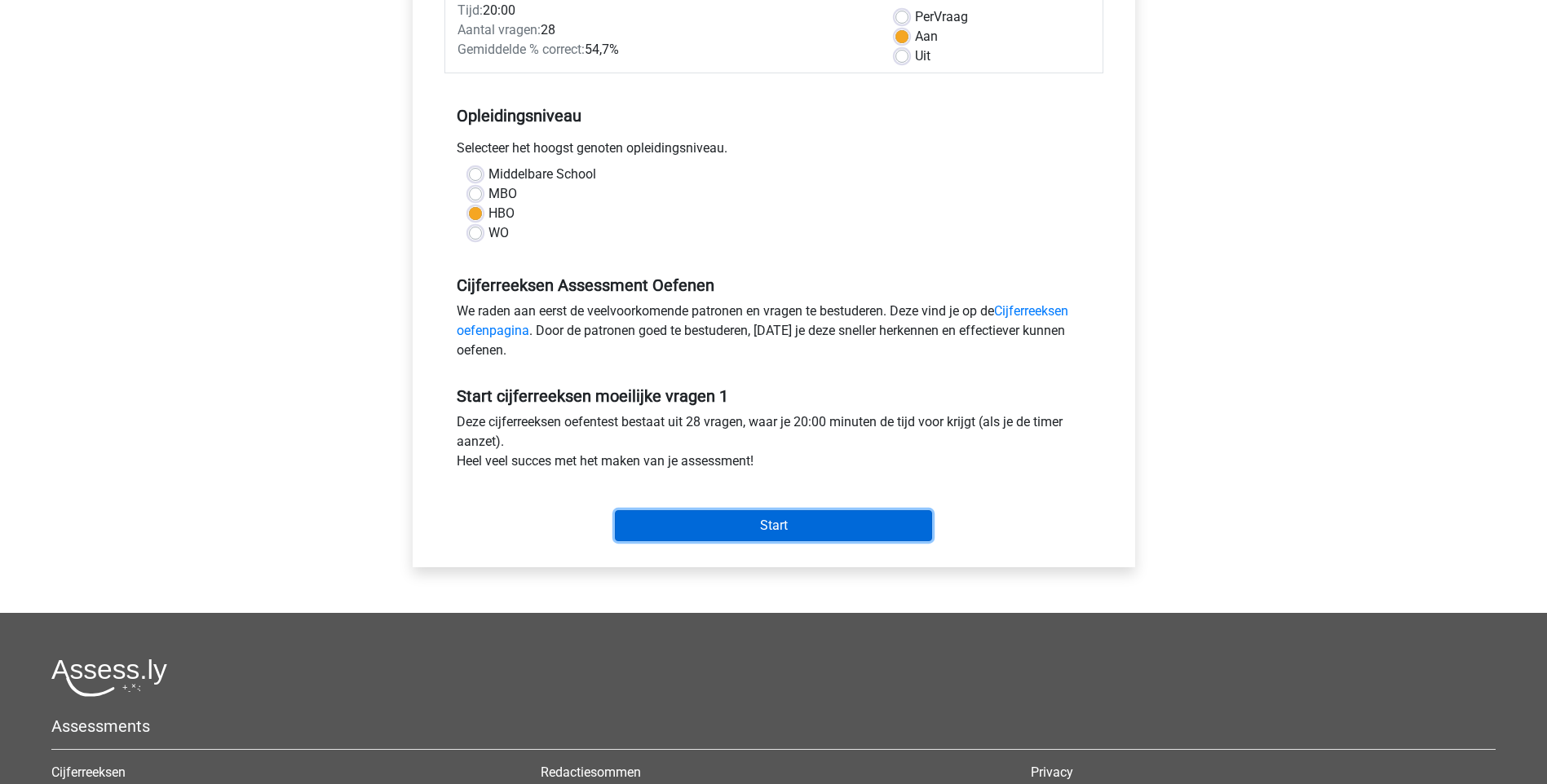
click at [767, 524] on input "Start" at bounding box center [774, 526] width 317 height 31
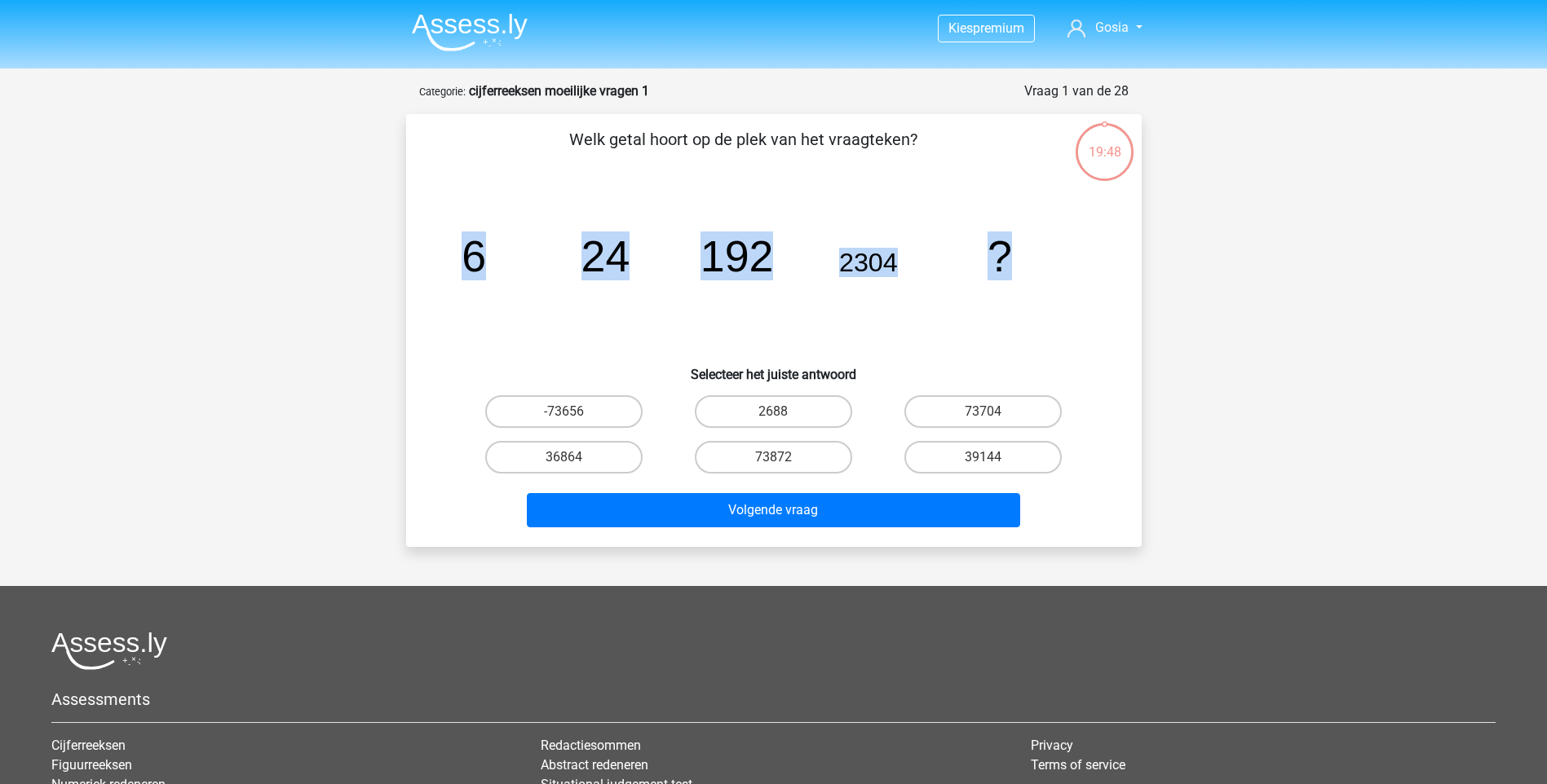
drag, startPoint x: 469, startPoint y: 256, endPoint x: 1015, endPoint y: 243, distance: 546.2
click at [1015, 243] on icon "image/svg+xml 6 24 192 2304 ?" at bounding box center [774, 271] width 658 height 165
copy g "6 24 192 2304 ?"
click at [574, 451] on label "36864" at bounding box center [563, 458] width 157 height 33
click at [574, 458] on input "36864" at bounding box center [568, 462] width 11 height 11
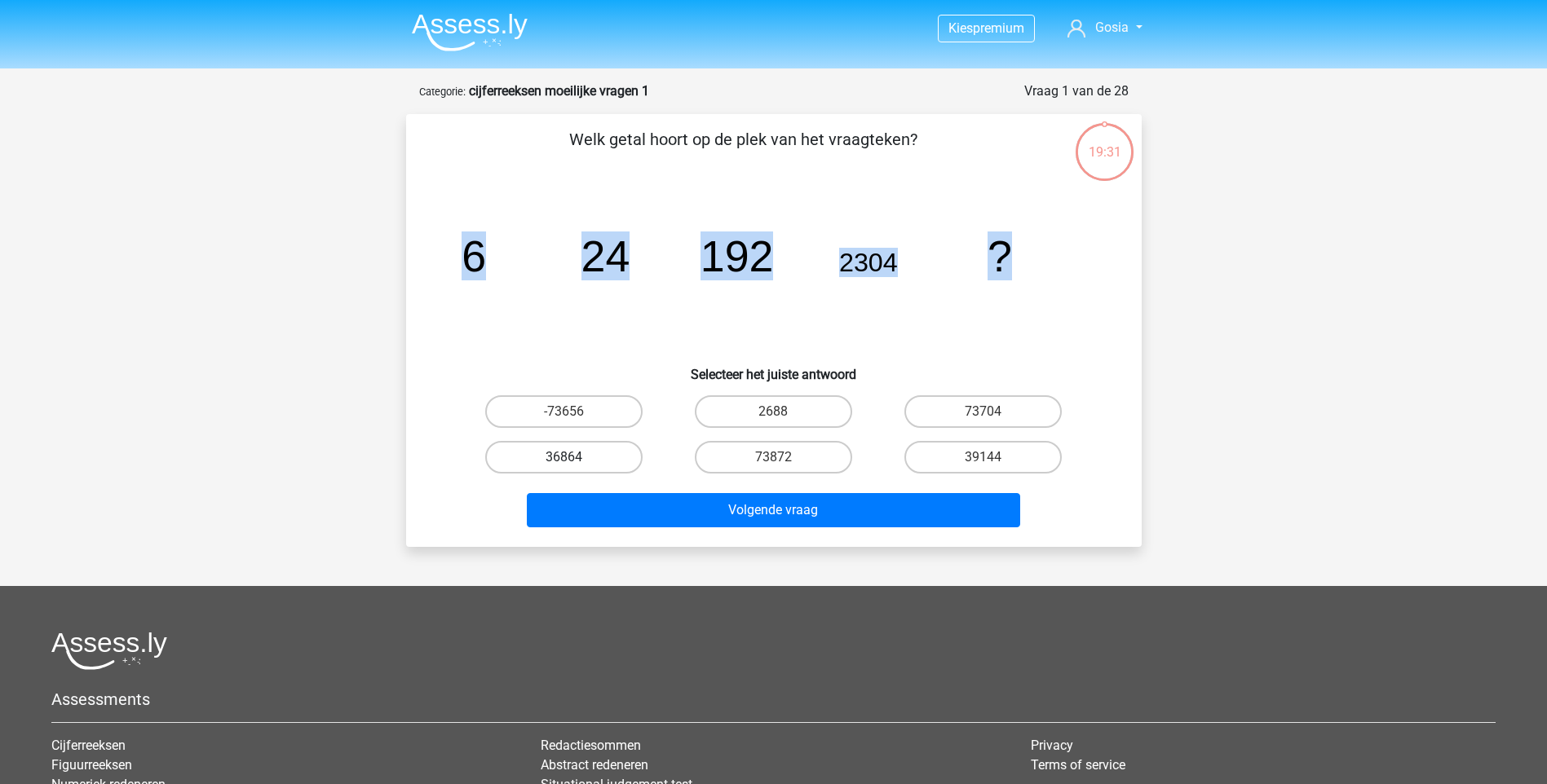
radio input "true"
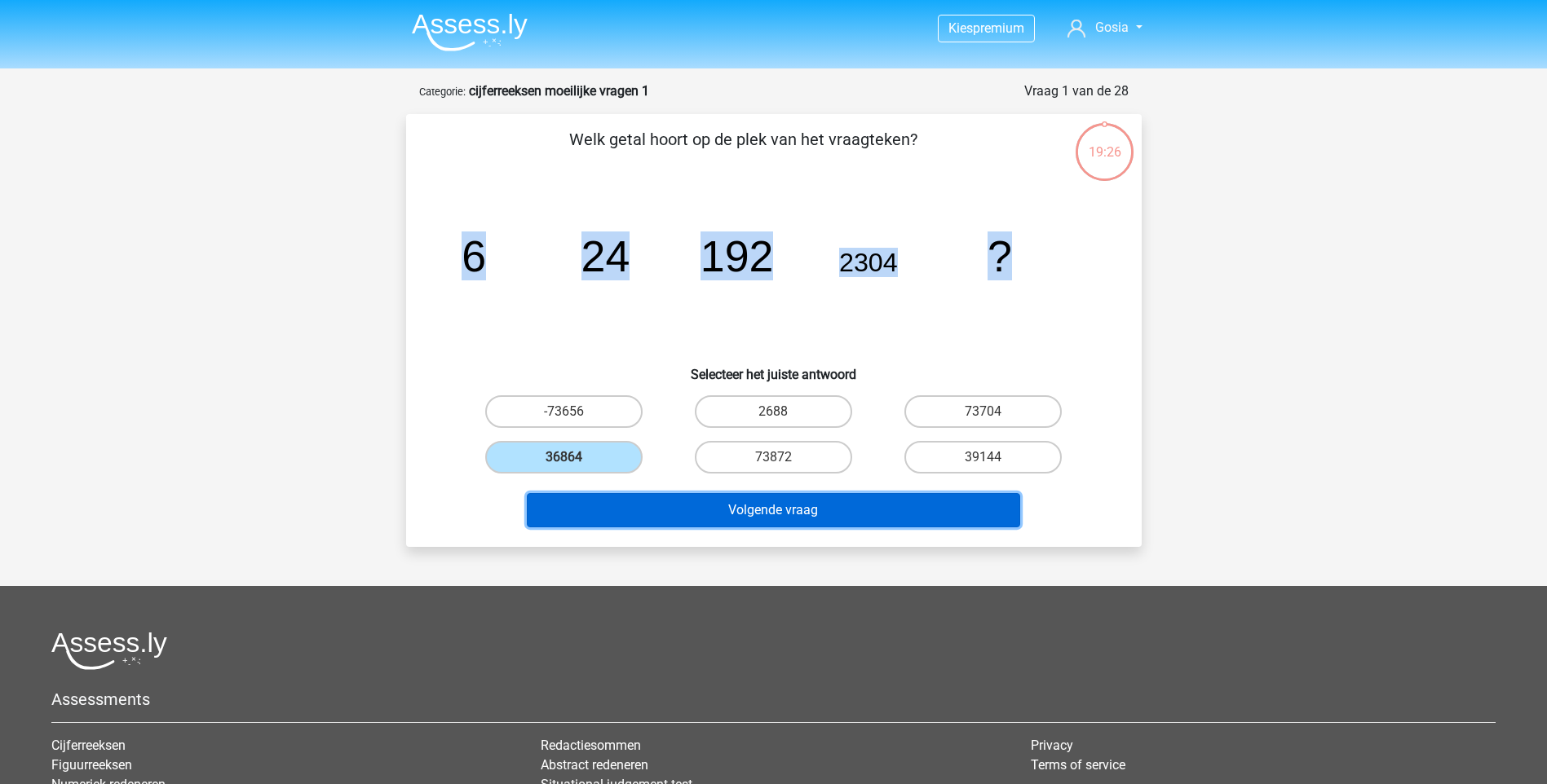
click at [768, 515] on button "Volgende vraag" at bounding box center [773, 510] width 493 height 34
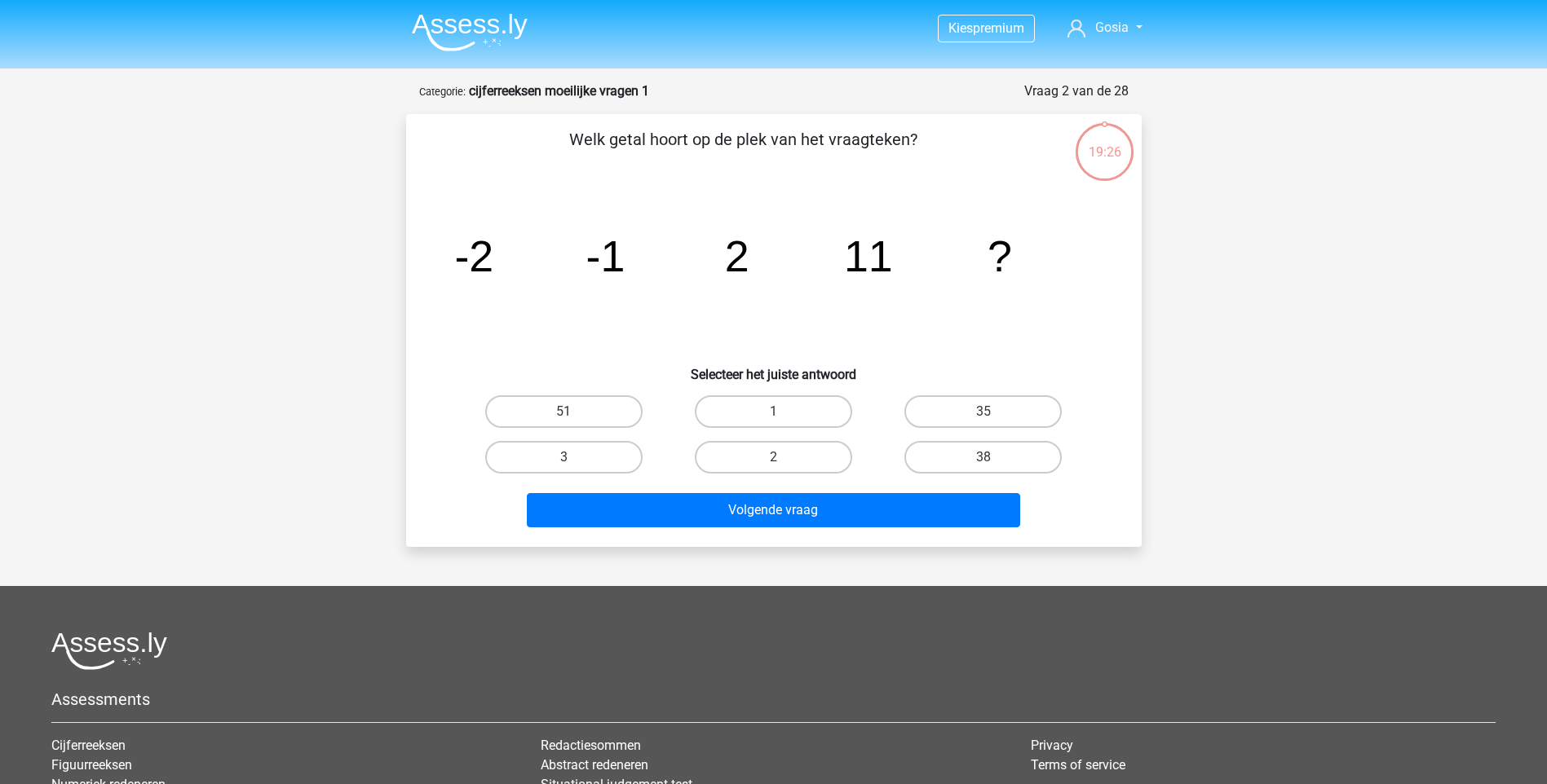
scroll to position [81, 0]
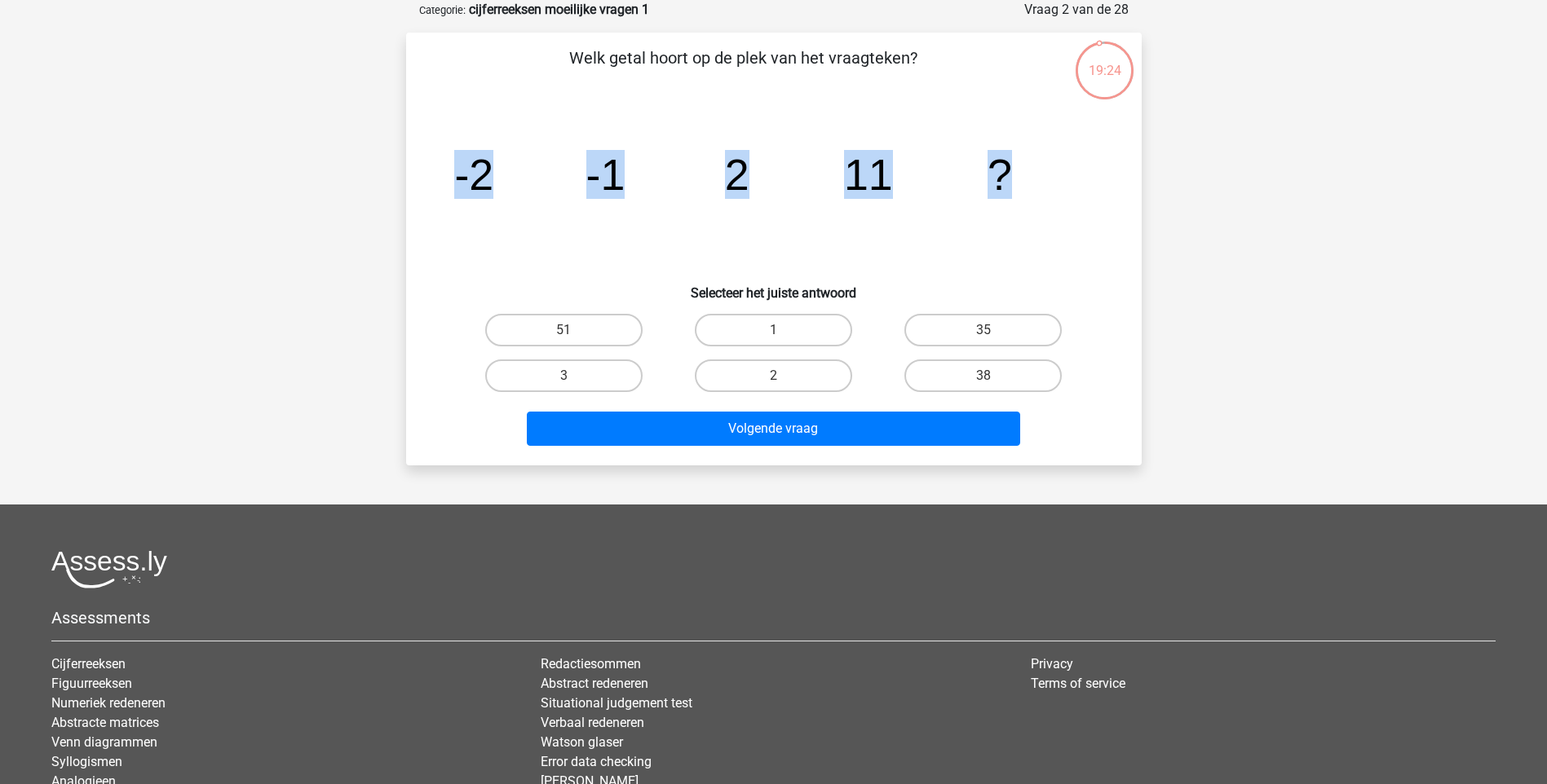
drag, startPoint x: 445, startPoint y: 170, endPoint x: 1015, endPoint y: 173, distance: 570.0
click at [1015, 173] on icon "image/svg+xml -2 -1 2 11 ?" at bounding box center [774, 189] width 658 height 165
drag, startPoint x: 1015, startPoint y: 173, endPoint x: 1003, endPoint y: 175, distance: 12.2
copy g "-2 -1 2 11 ?"
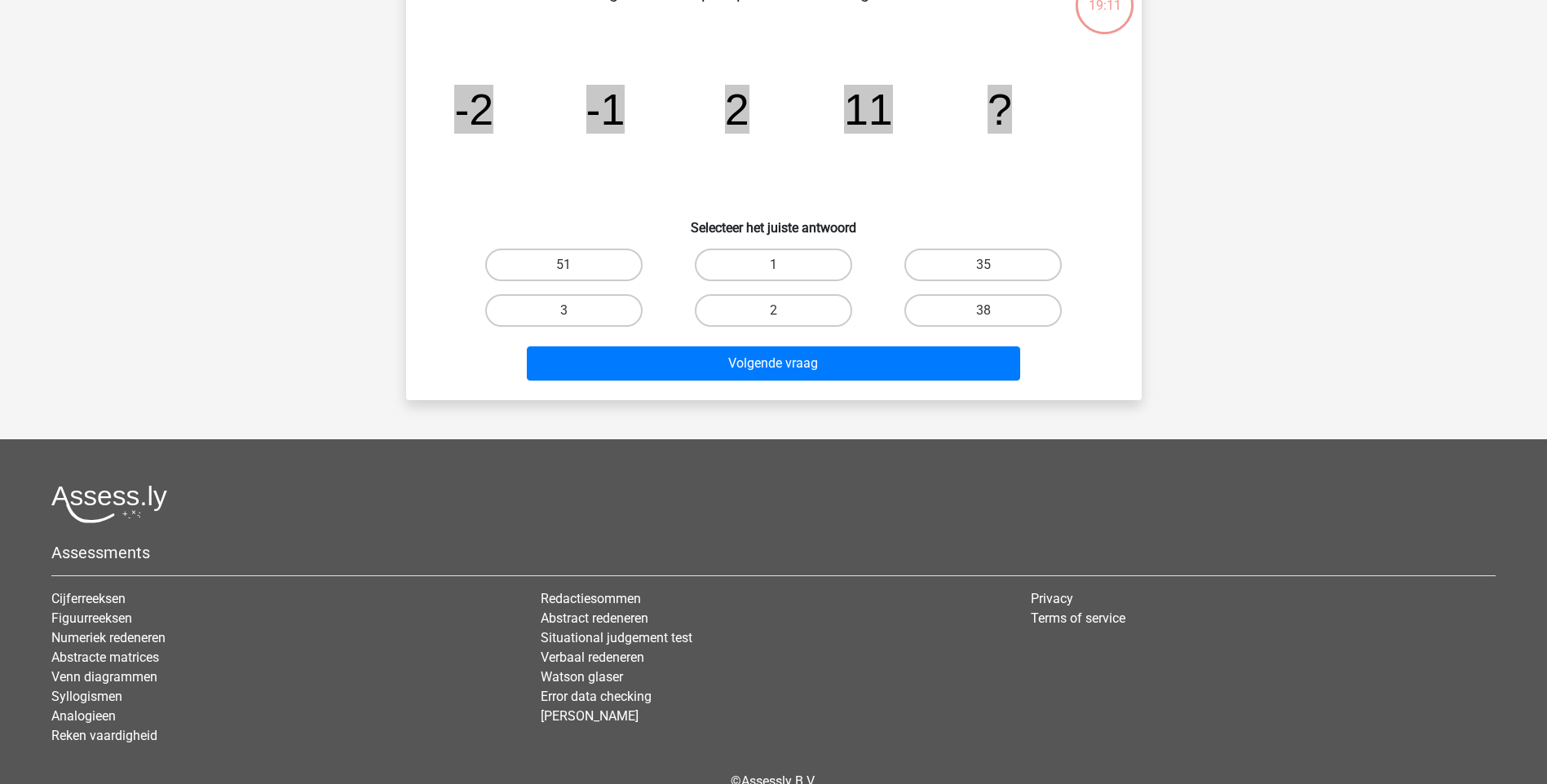
scroll to position [233, 0]
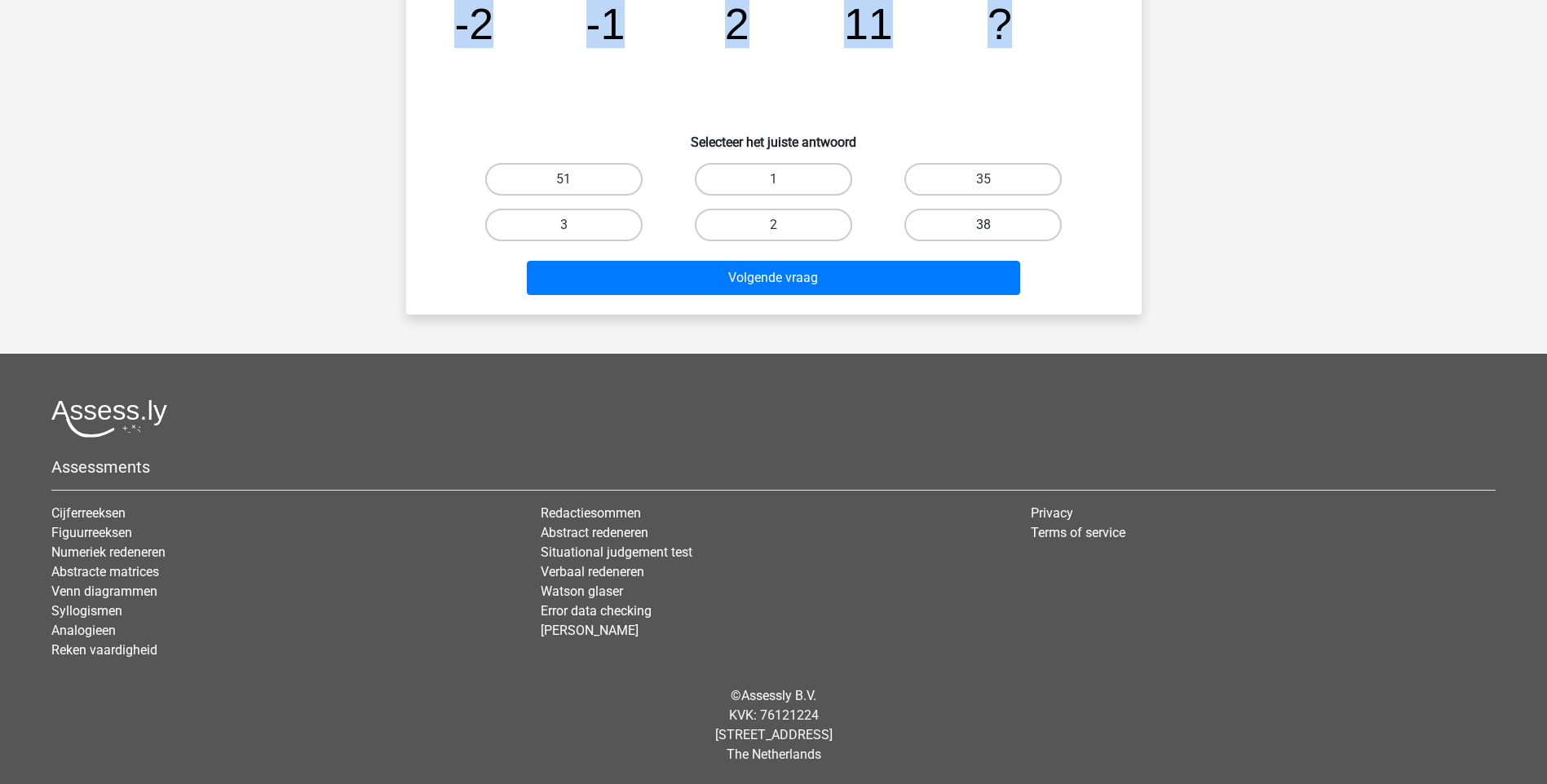
click at [971, 219] on label "38" at bounding box center [982, 225] width 157 height 33
click at [983, 225] on input "38" at bounding box center [988, 230] width 11 height 11
radio input "true"
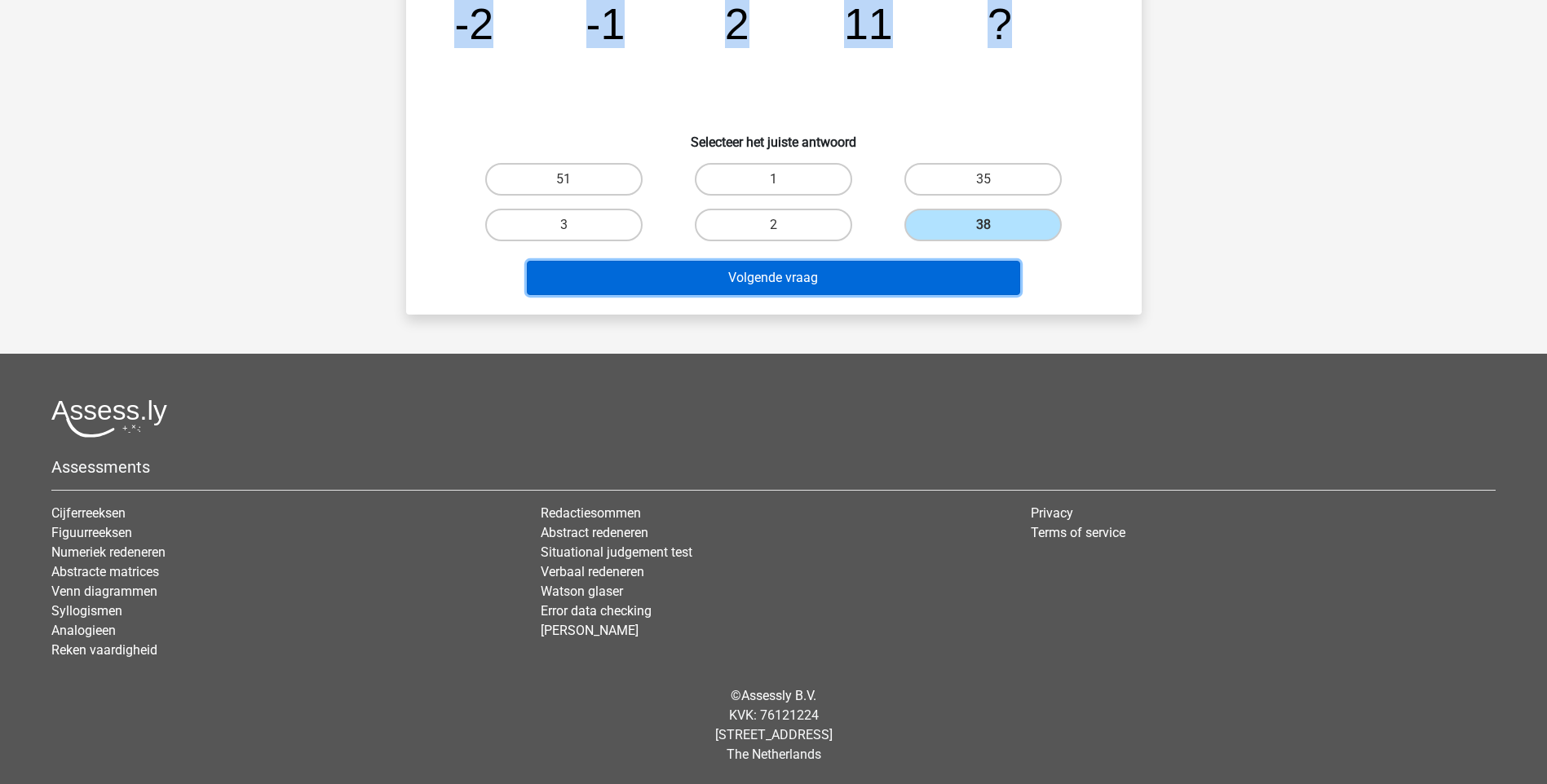
click at [905, 274] on button "Volgende vraag" at bounding box center [773, 277] width 493 height 34
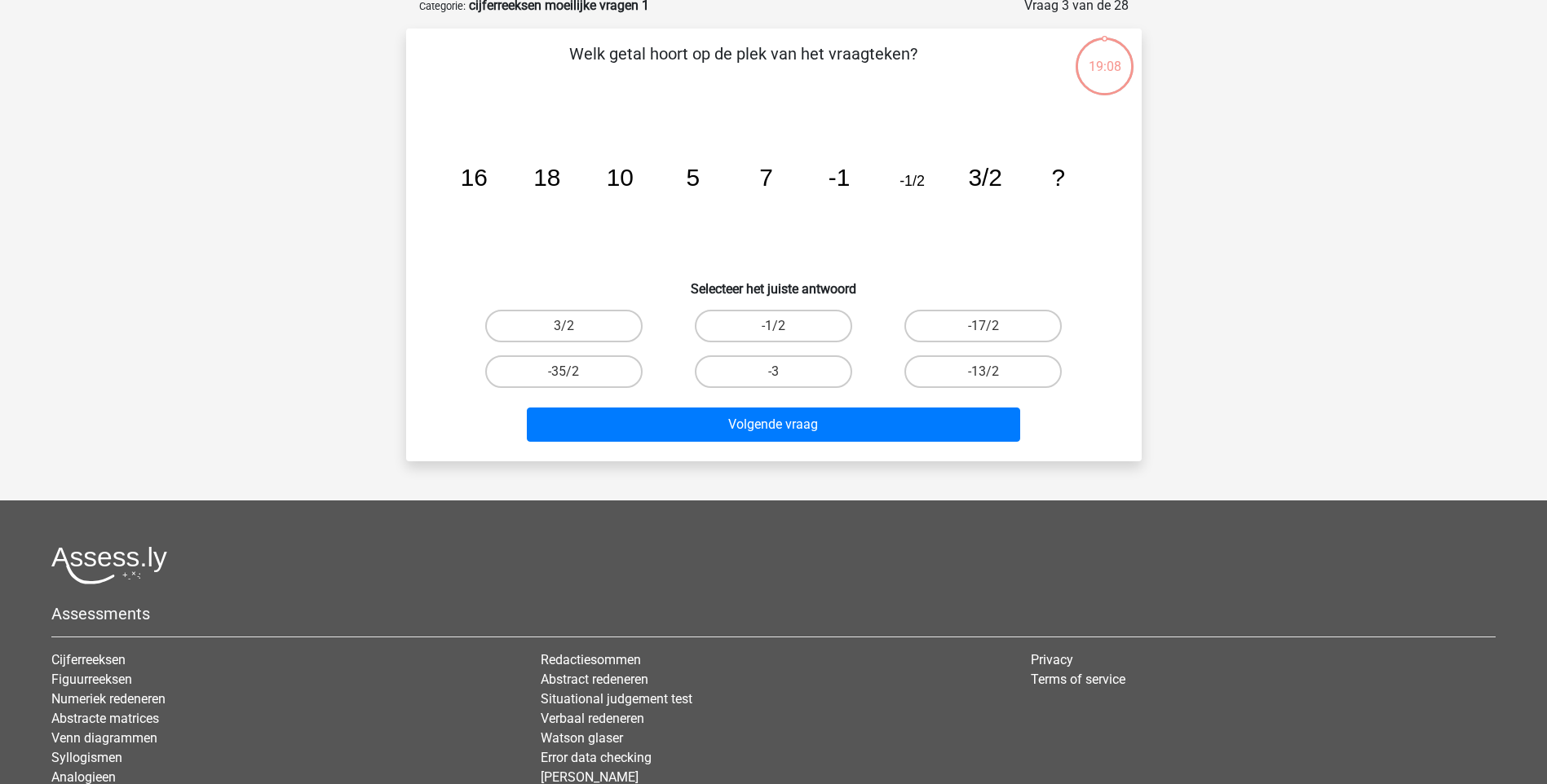
scroll to position [81, 0]
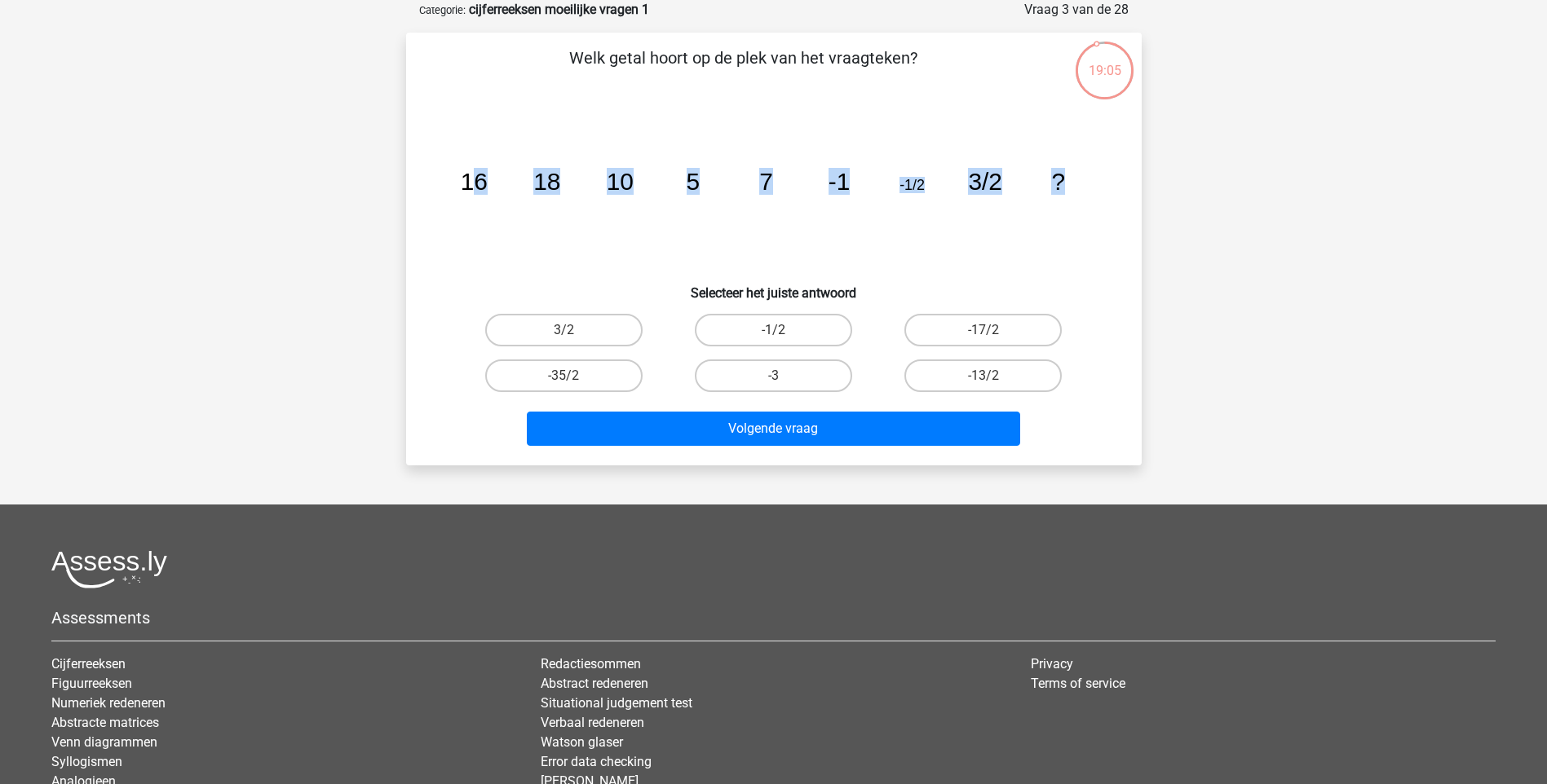
drag, startPoint x: 467, startPoint y: 182, endPoint x: 1065, endPoint y: 184, distance: 598.0
click at [1065, 184] on icon "image/svg+xml 16 18 10 5 7 -1 -1/2 3/2 ?" at bounding box center [774, 189] width 658 height 165
copy g "6 18 10 5 7 -1 -1/2 3/2 ?"
click at [552, 331] on label "3/2" at bounding box center [563, 330] width 157 height 33
click at [563, 331] on input "3/2" at bounding box center [568, 335] width 11 height 11
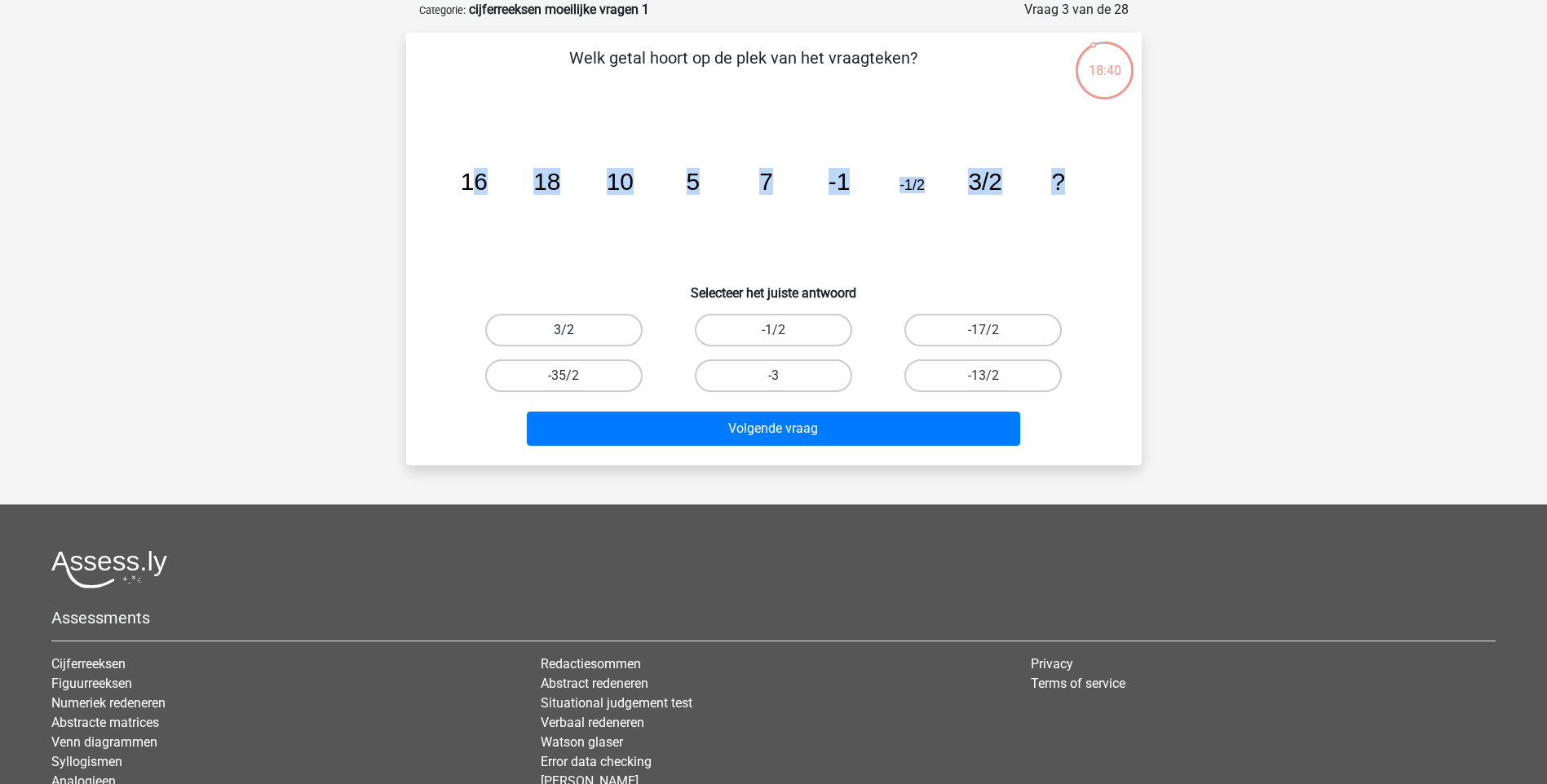
radio input "true"
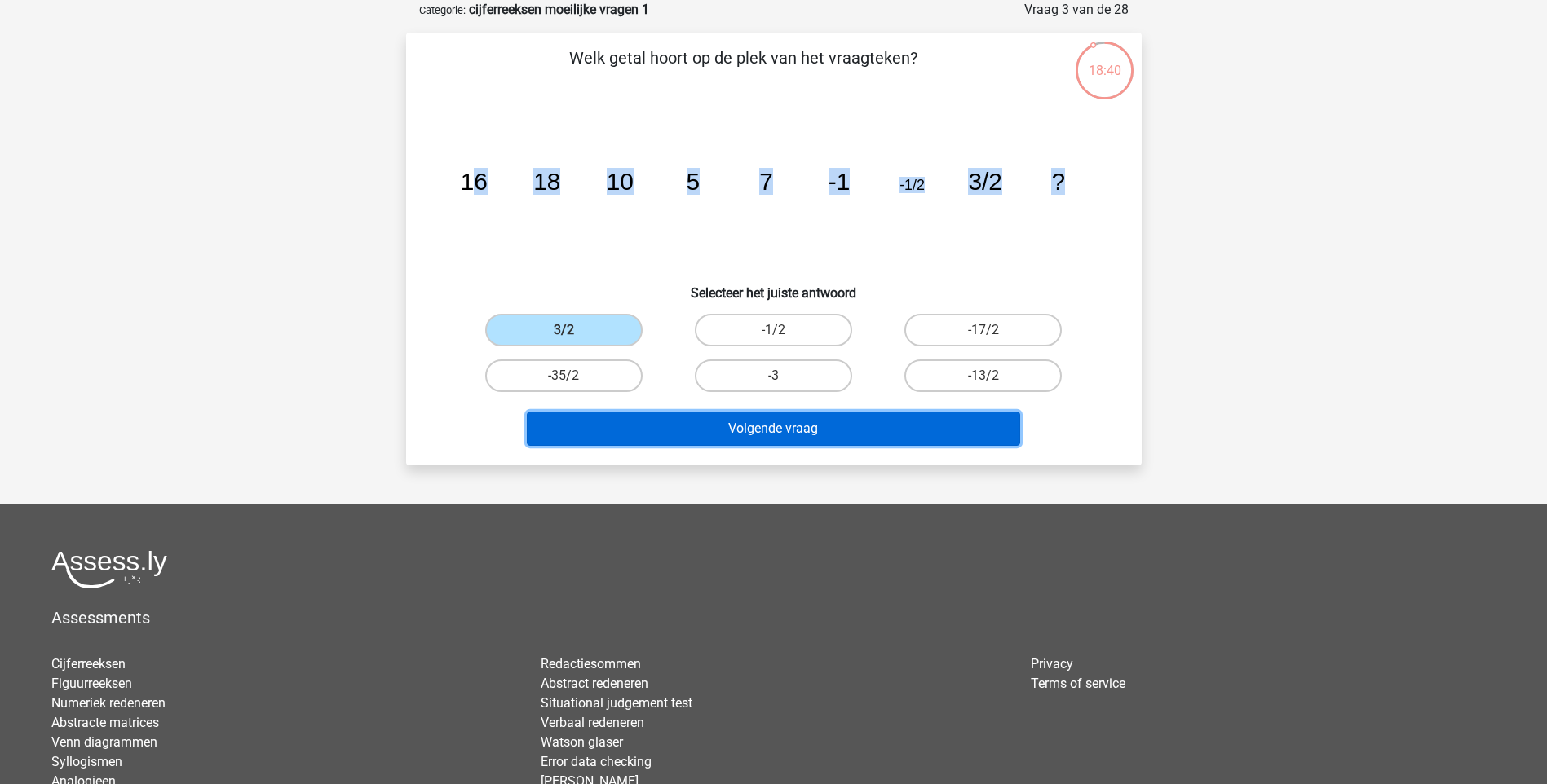
click at [642, 431] on button "Volgende vraag" at bounding box center [773, 428] width 493 height 34
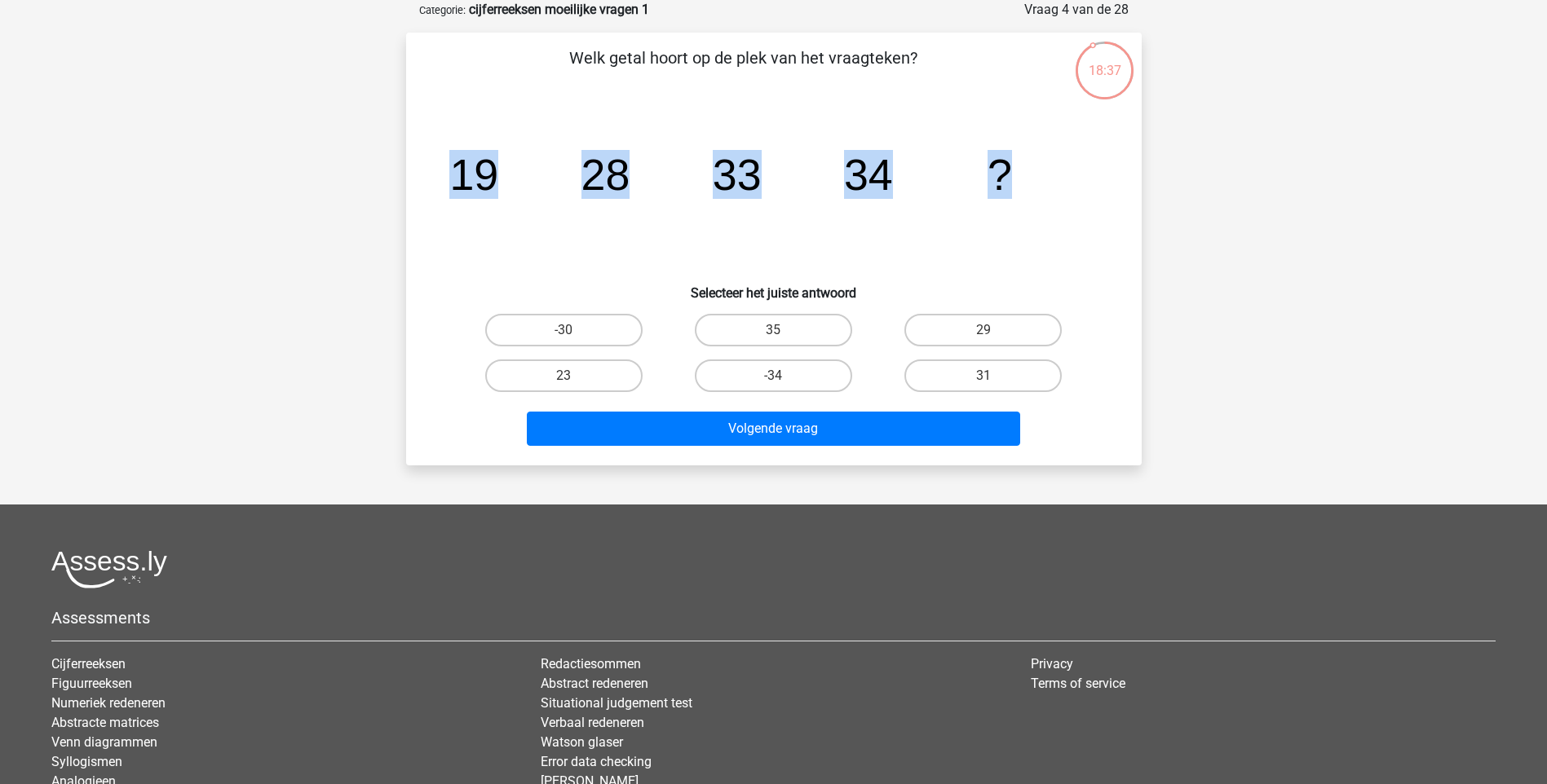
drag, startPoint x: 454, startPoint y: 187, endPoint x: 1023, endPoint y: 205, distance: 569.3
click at [1023, 205] on icon "image/svg+xml 19 28 33 34 ?" at bounding box center [774, 189] width 658 height 165
copy g "19 28 33 34 ?"
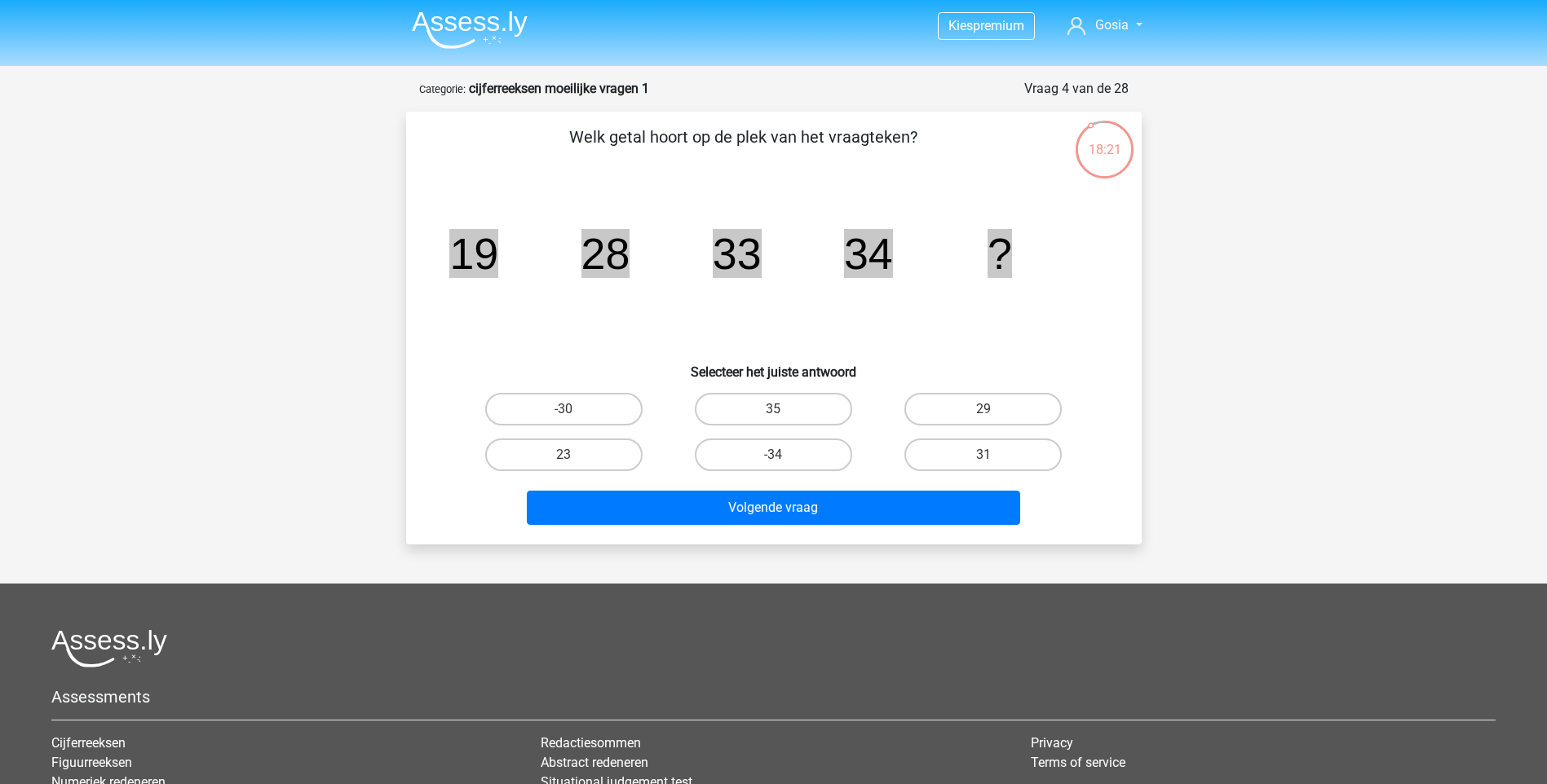
scroll to position [0, 0]
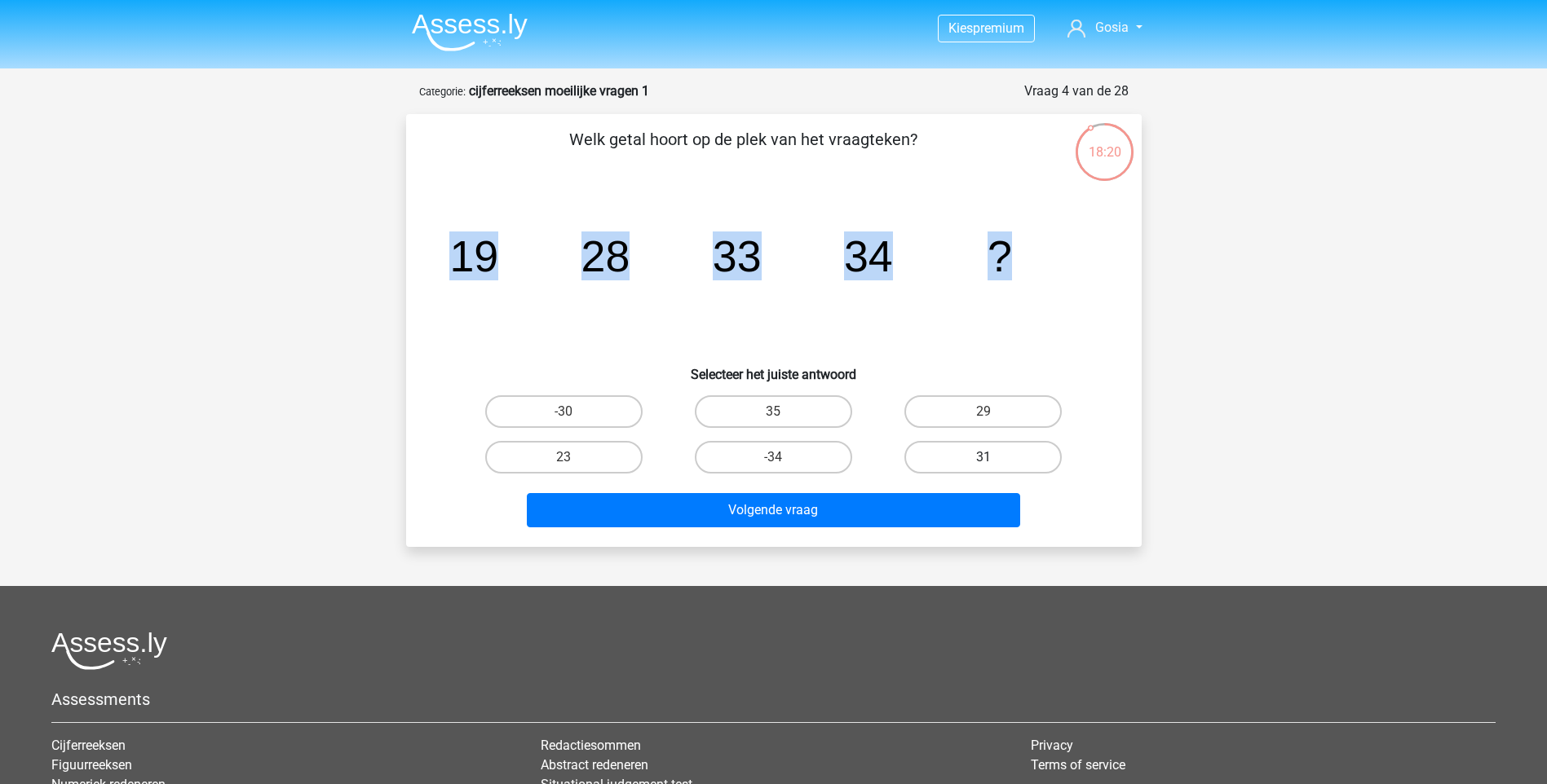
click at [1016, 453] on label "31" at bounding box center [982, 458] width 157 height 33
click at [994, 458] on input "31" at bounding box center [988, 462] width 11 height 11
radio input "true"
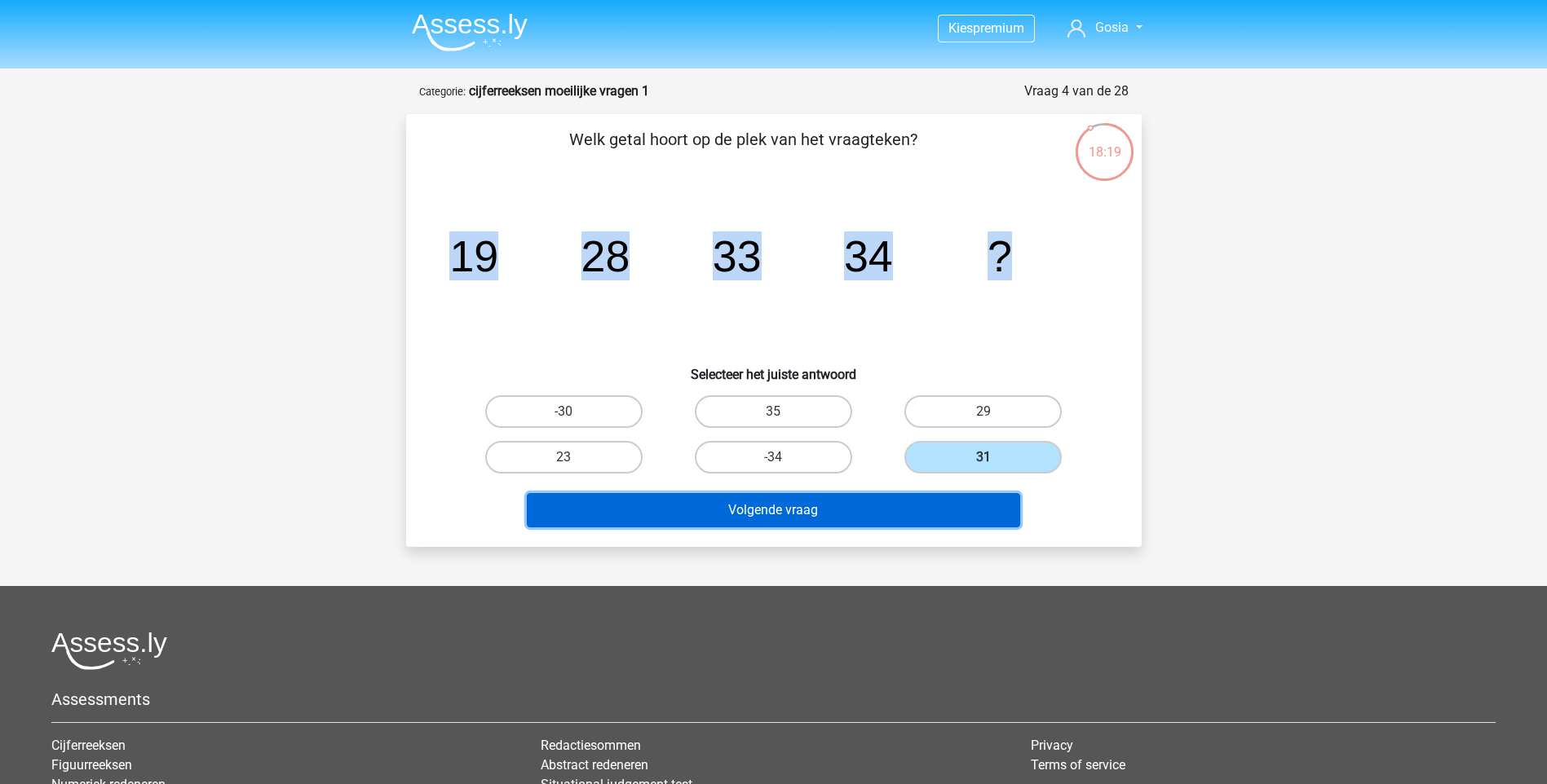
click at [927, 505] on button "Volgende vraag" at bounding box center [773, 510] width 493 height 34
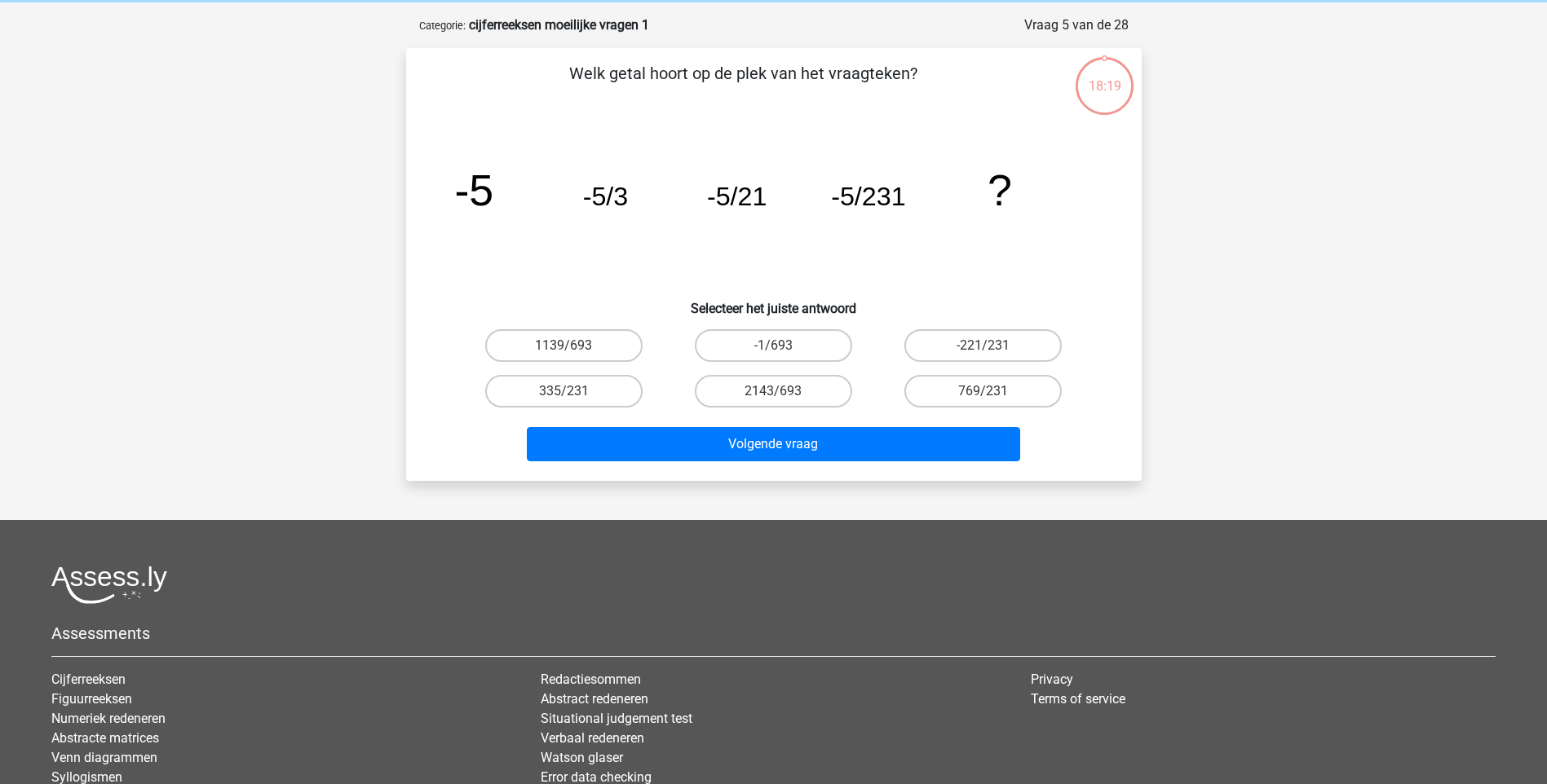
scroll to position [81, 0]
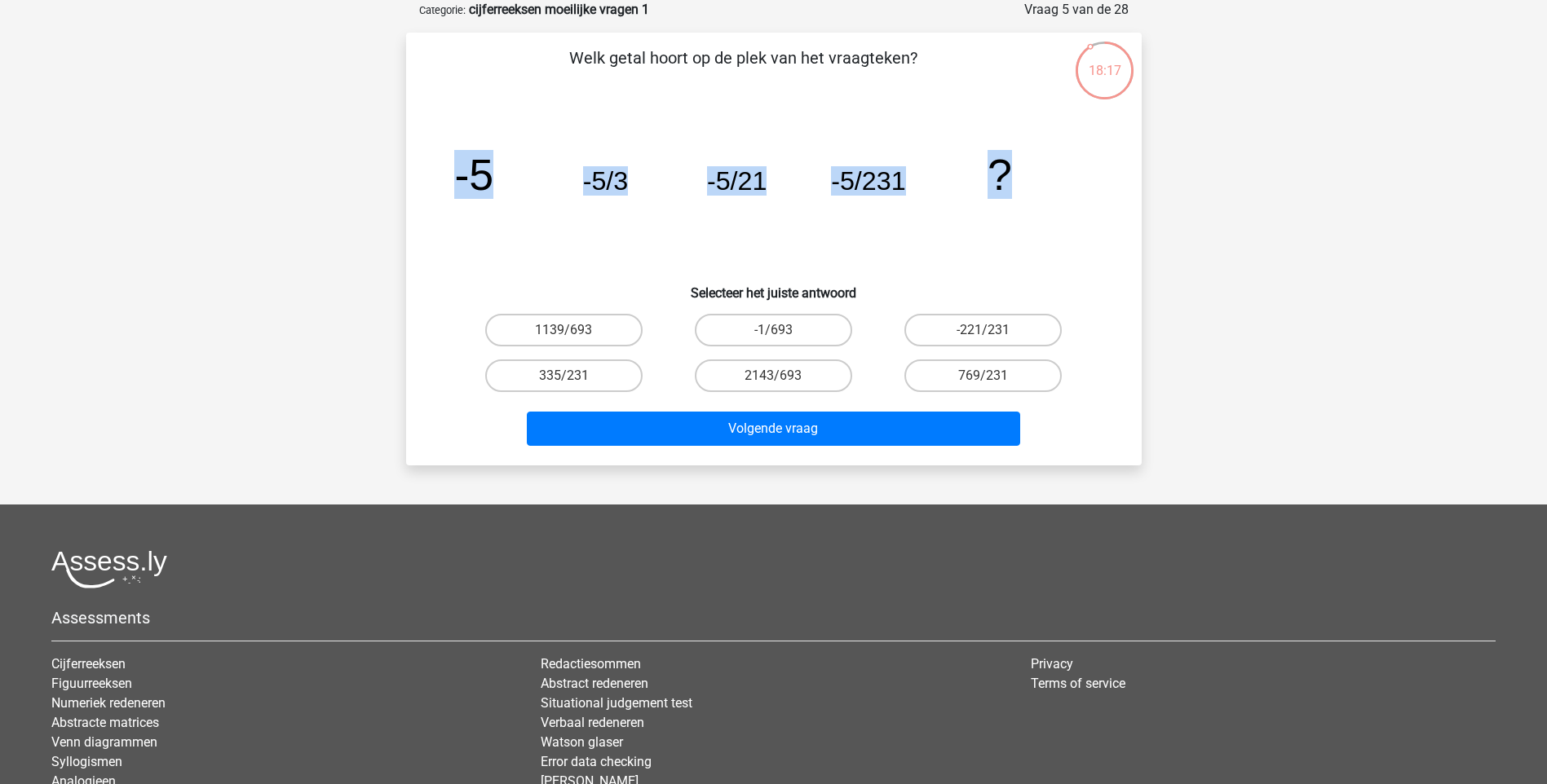
drag, startPoint x: 434, startPoint y: 175, endPoint x: 1000, endPoint y: 223, distance: 568.0
click at [1000, 223] on div "image/svg+xml -5 -5/3 -5/21 -5/231 ?" at bounding box center [774, 189] width 684 height 165
copy g "-5 -5/3 -5/21 -5/231 ?"
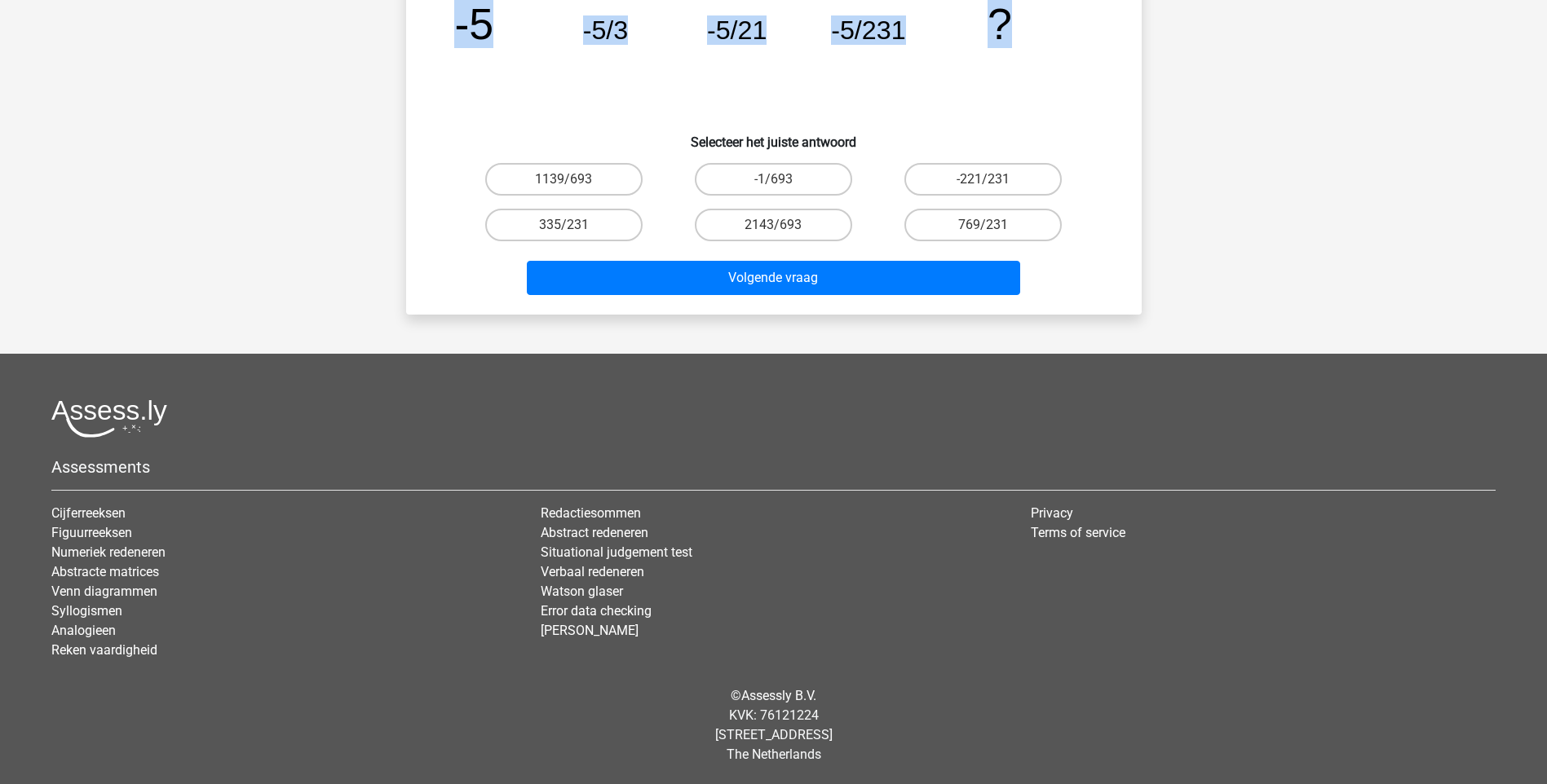
scroll to position [151, 0]
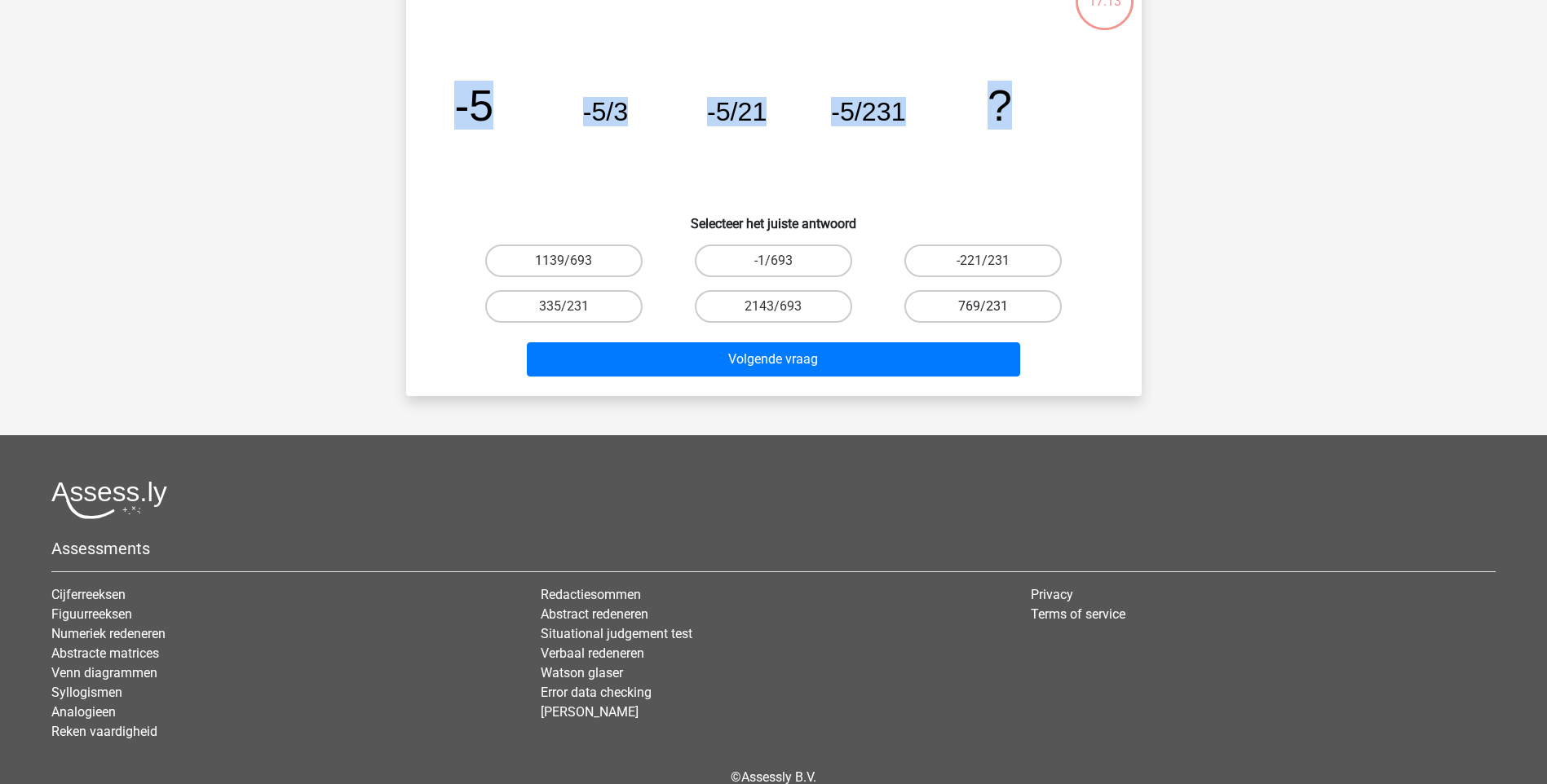
click at [998, 304] on label "769/231" at bounding box center [982, 307] width 157 height 33
click at [994, 306] on input "769/231" at bounding box center [988, 311] width 11 height 11
radio input "true"
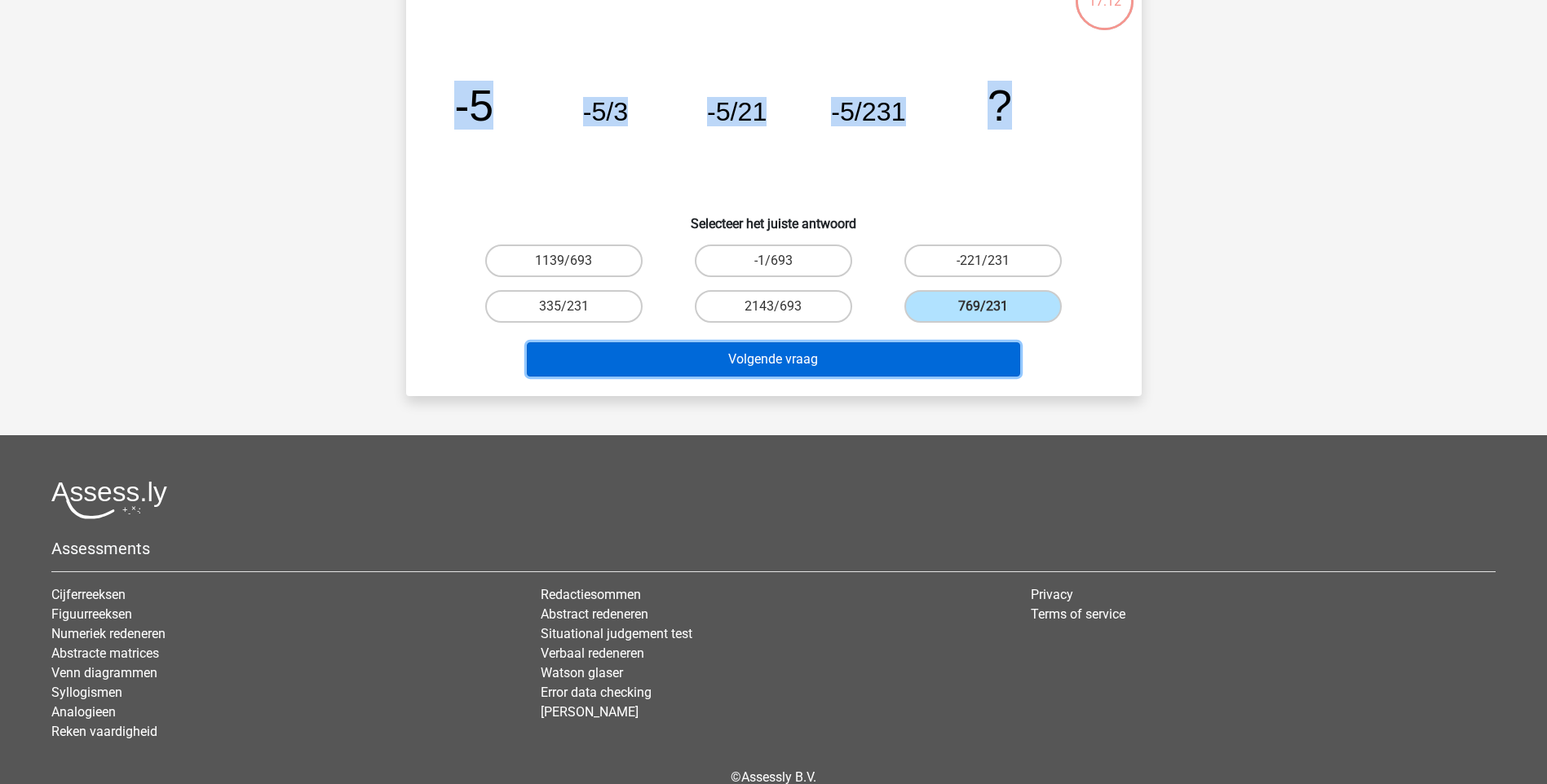
click at [896, 359] on button "Volgende vraag" at bounding box center [773, 359] width 493 height 34
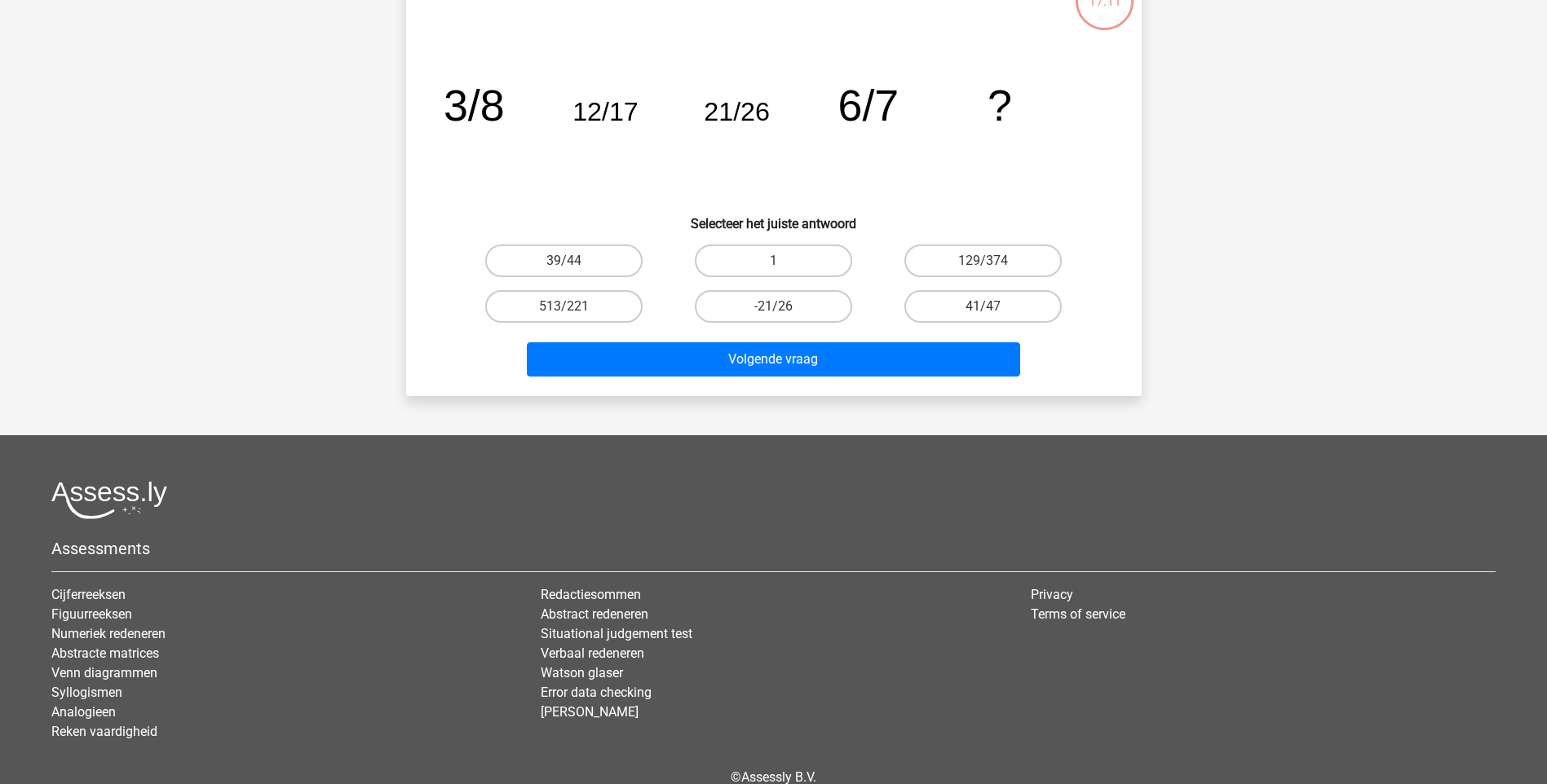
scroll to position [81, 0]
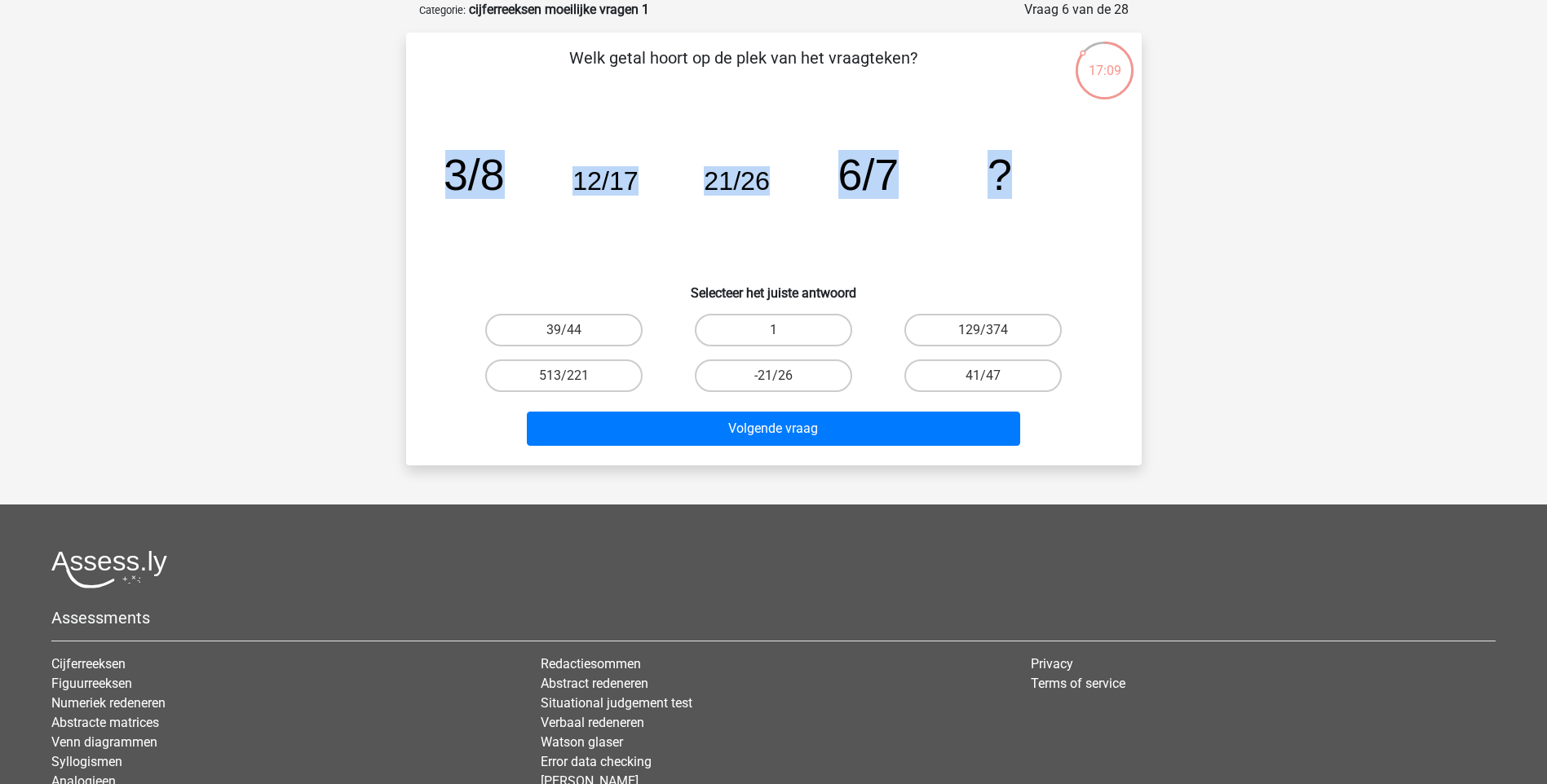
drag, startPoint x: 441, startPoint y: 165, endPoint x: 1153, endPoint y: 165, distance: 712.0
click at [1153, 165] on div "17:09 Vraag 6 van de 28 Categorie: cijferreeksen moeilijke vragen 1 Welk getal …" at bounding box center [774, 233] width 762 height 465
copy g "3/8 12/17 21/26 6/7 ?"
click at [784, 378] on label "-21/26" at bounding box center [773, 376] width 157 height 33
click at [783, 378] on input "-21/26" at bounding box center [777, 380] width 11 height 11
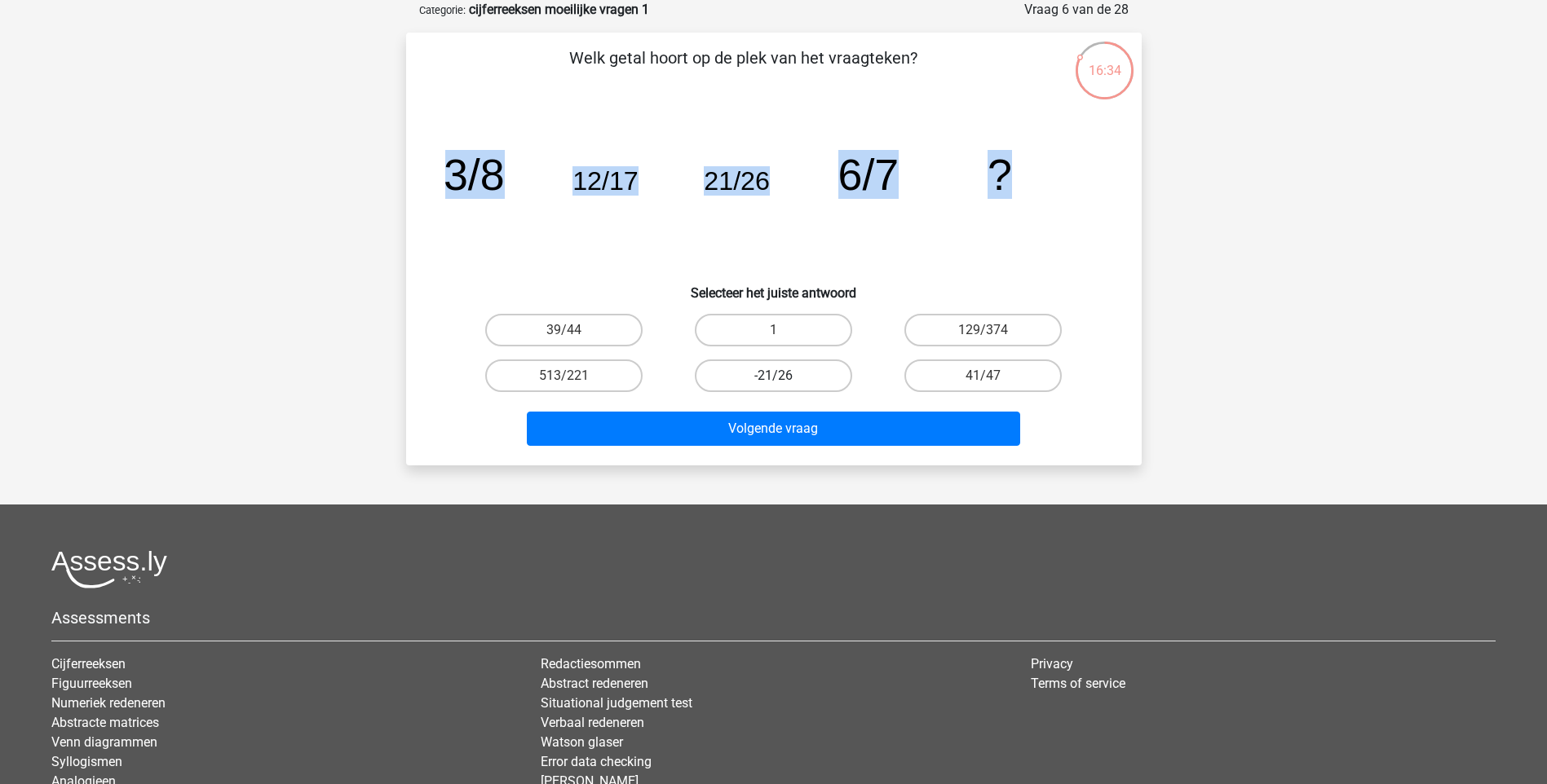
radio input "true"
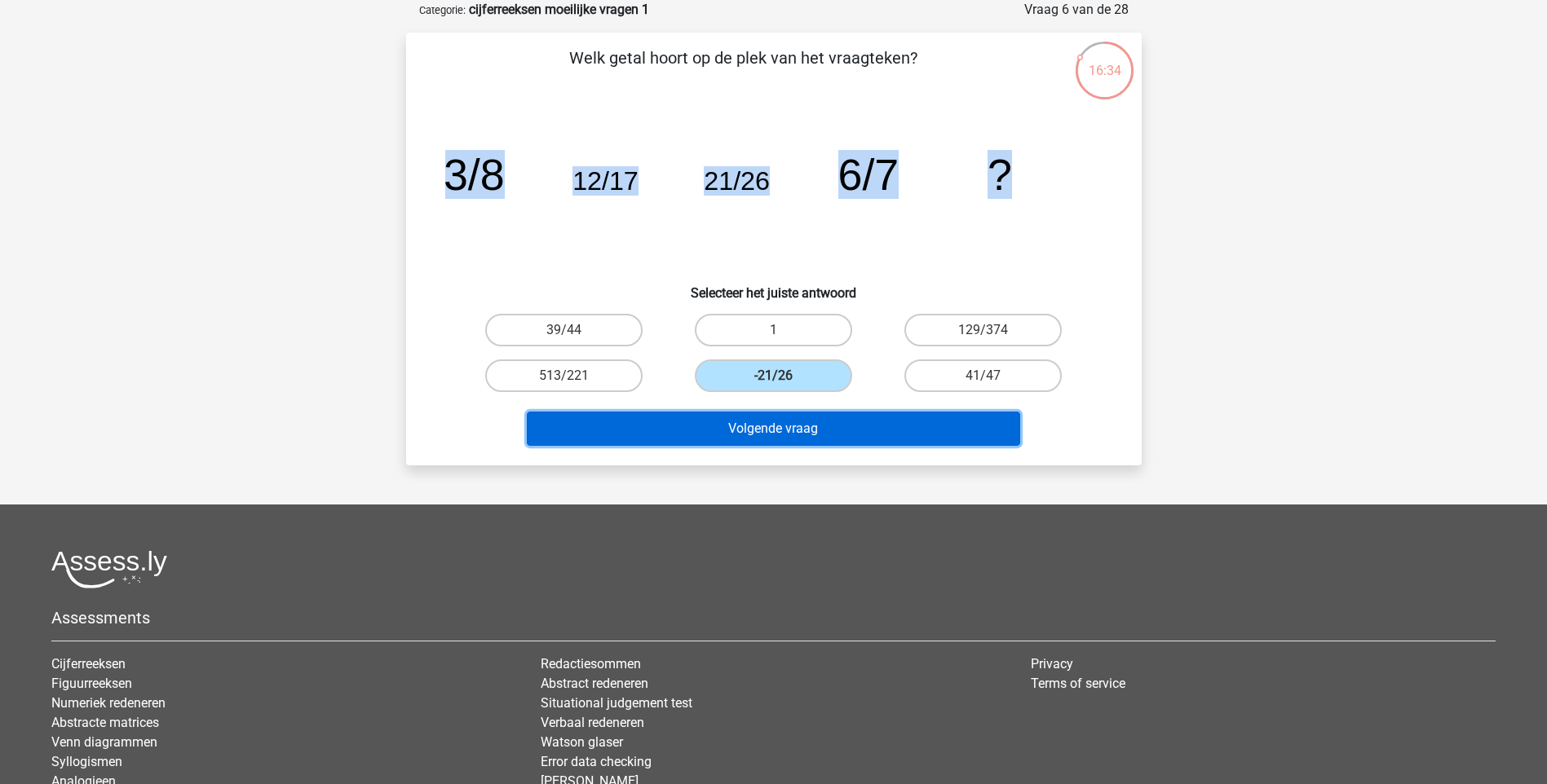
click at [797, 424] on button "Volgende vraag" at bounding box center [773, 428] width 493 height 34
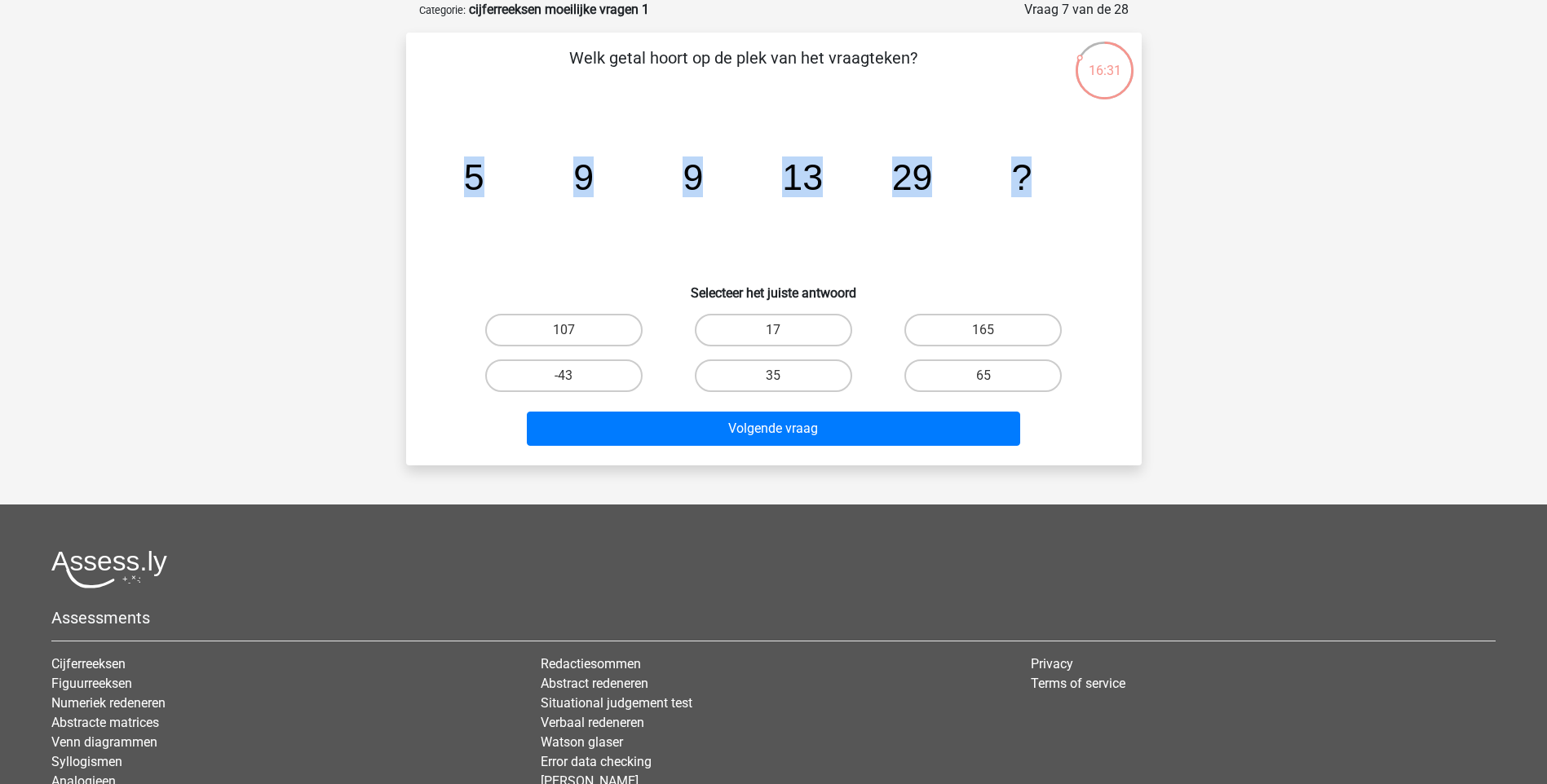
drag, startPoint x: 472, startPoint y: 177, endPoint x: 1046, endPoint y: 196, distance: 574.3
click at [1046, 196] on icon "image/svg+xml 5 9 9 13 29 ?" at bounding box center [774, 189] width 658 height 165
copy g "5 9 9 13 29 ?"
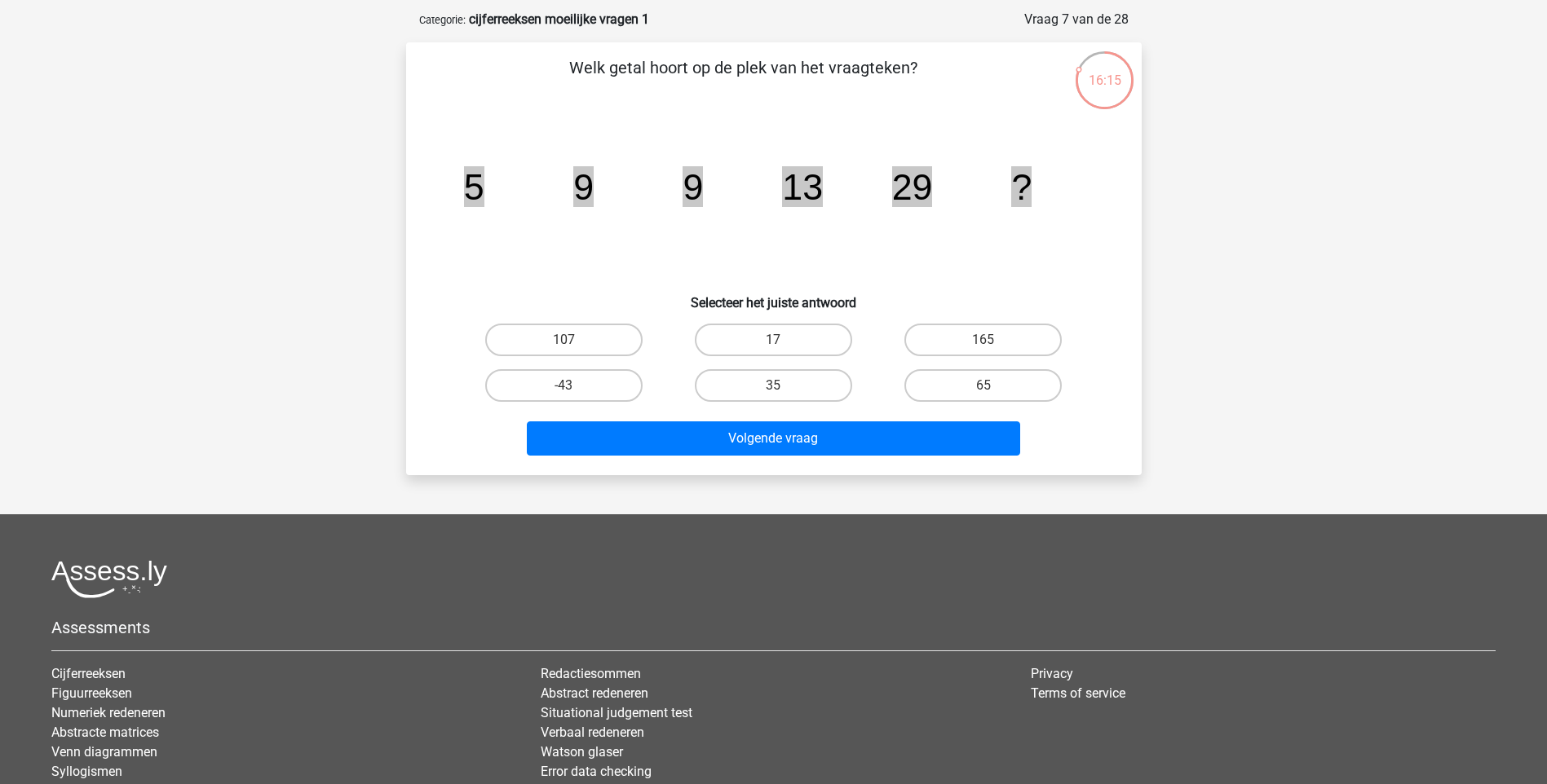
scroll to position [70, 0]
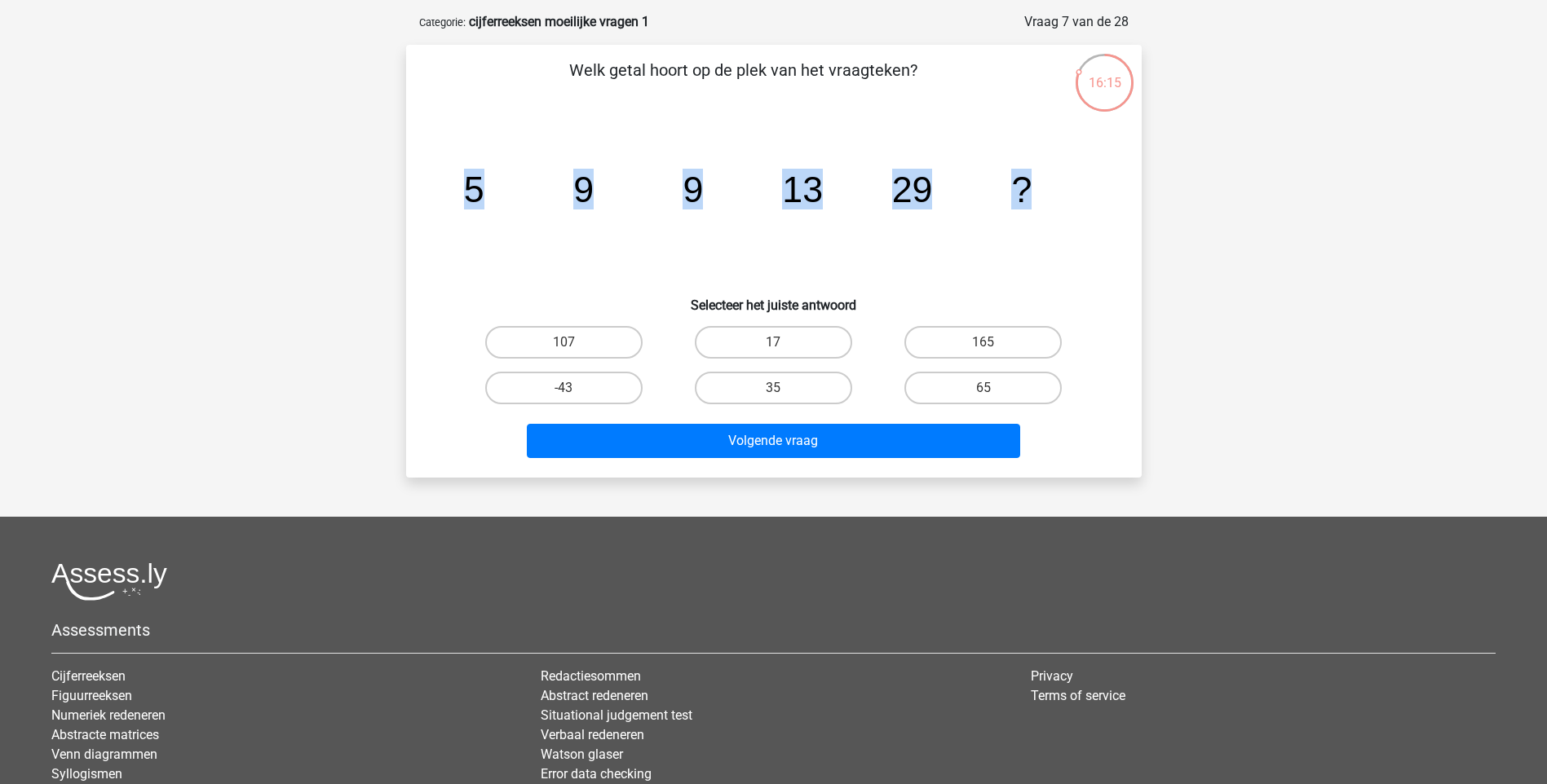
click at [987, 396] on input "65" at bounding box center [988, 393] width 11 height 11
radio input "true"
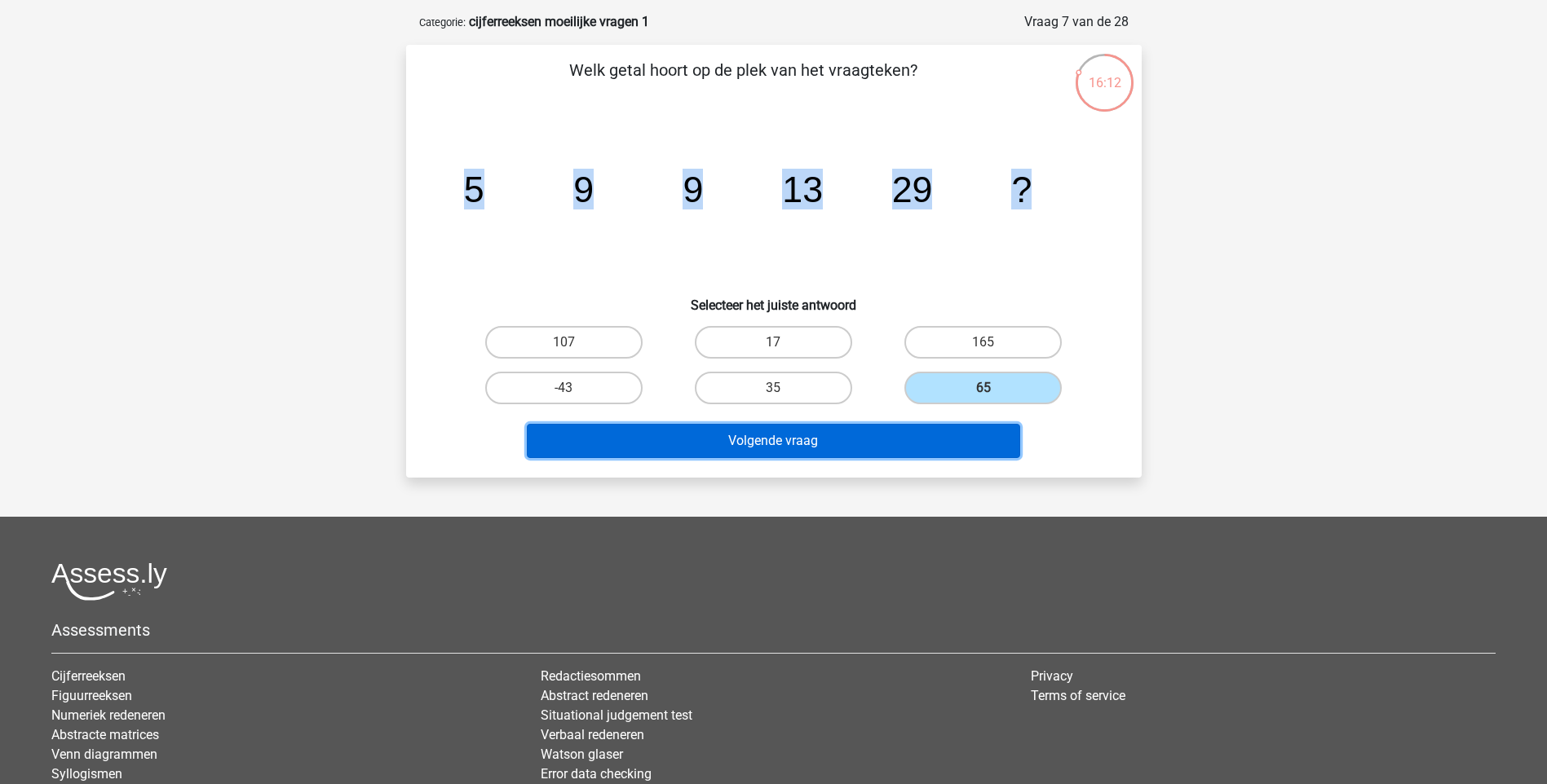
click at [935, 439] on button "Volgende vraag" at bounding box center [773, 440] width 493 height 34
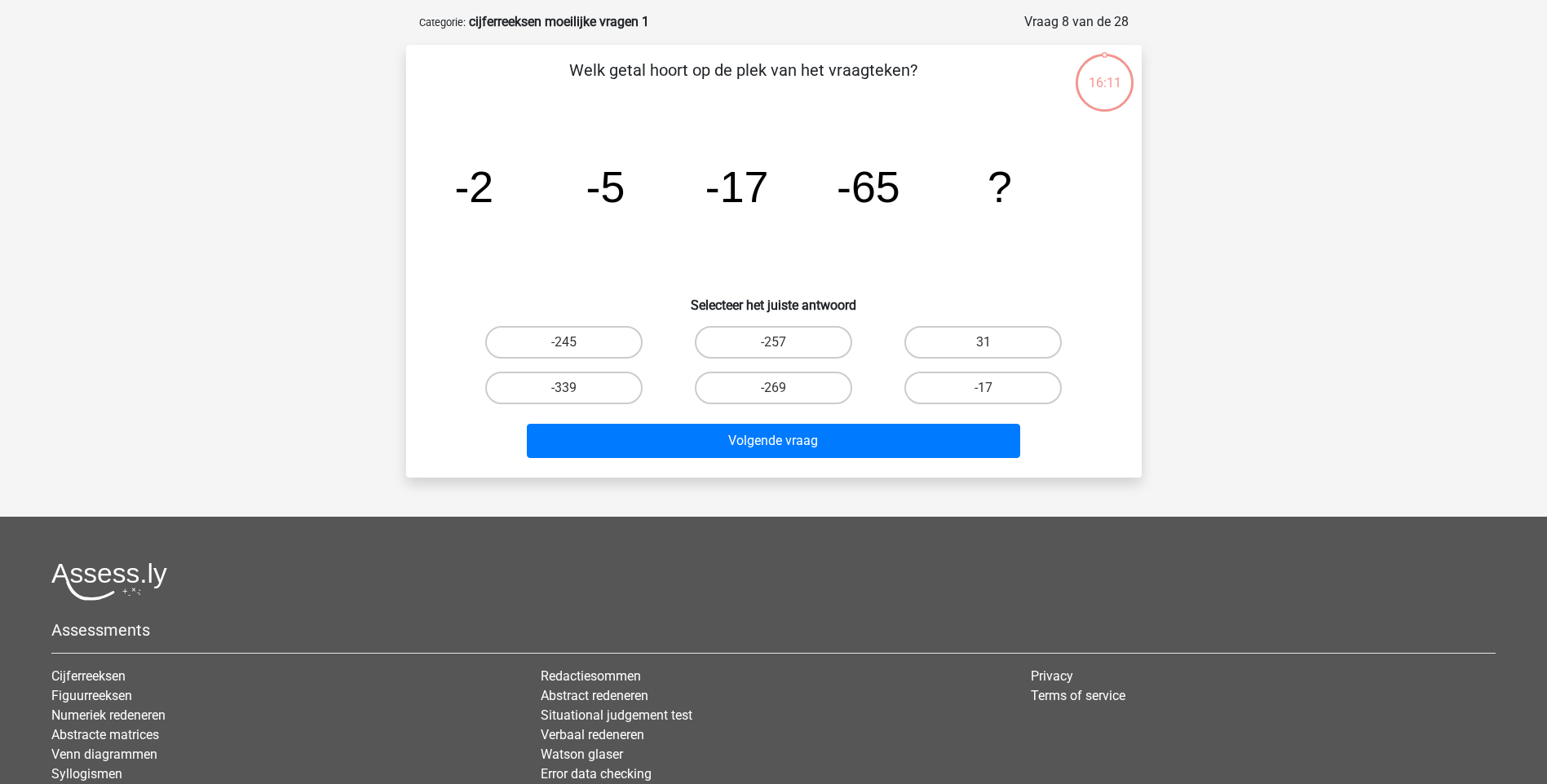
scroll to position [81, 0]
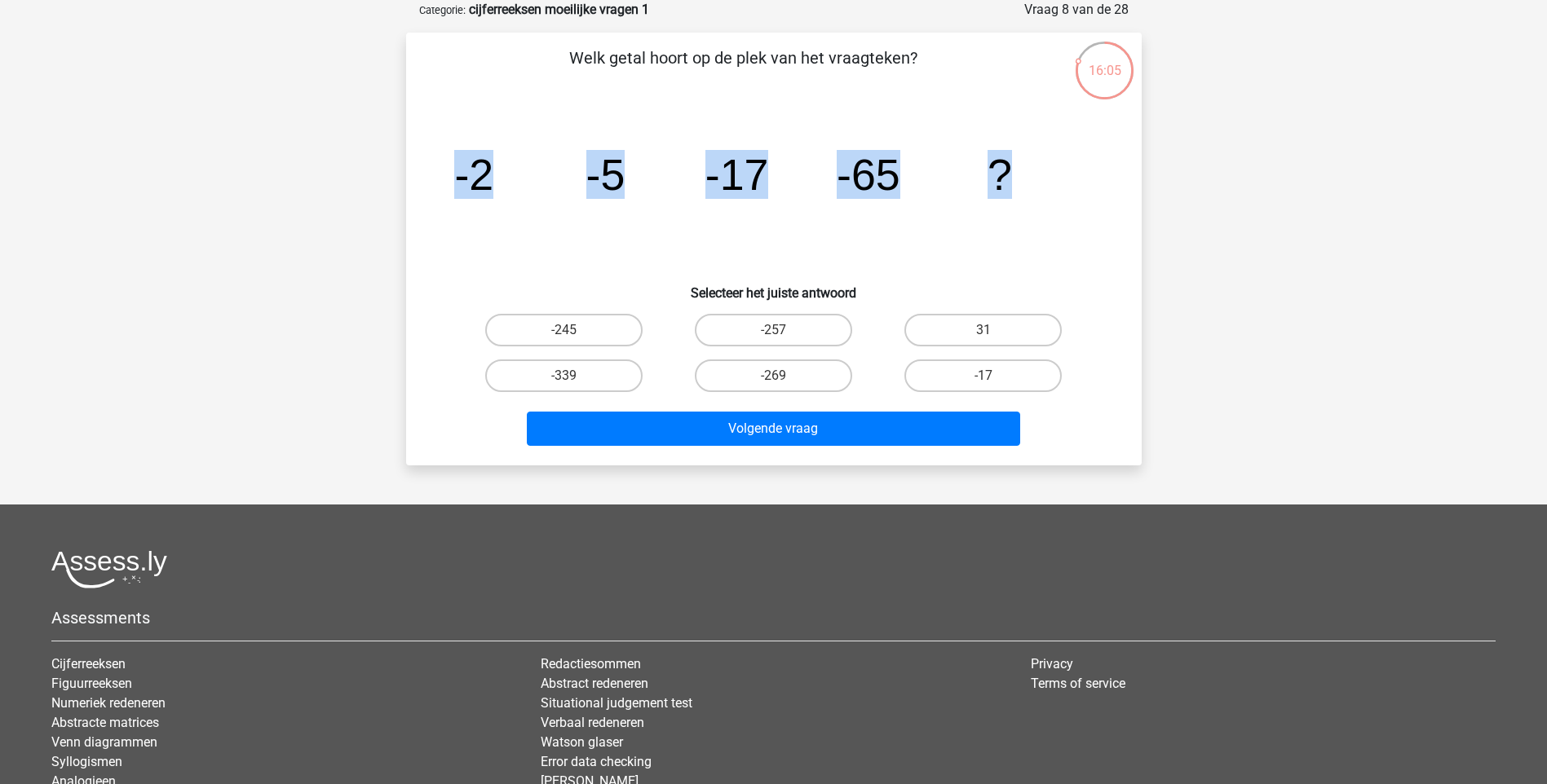
drag, startPoint x: 452, startPoint y: 181, endPoint x: 1030, endPoint y: 183, distance: 578.0
click at [1030, 183] on icon "image/svg+xml -2 -5 -17 -65 ?" at bounding box center [774, 189] width 658 height 165
copy g "-2 -5 -17 -65 ?"
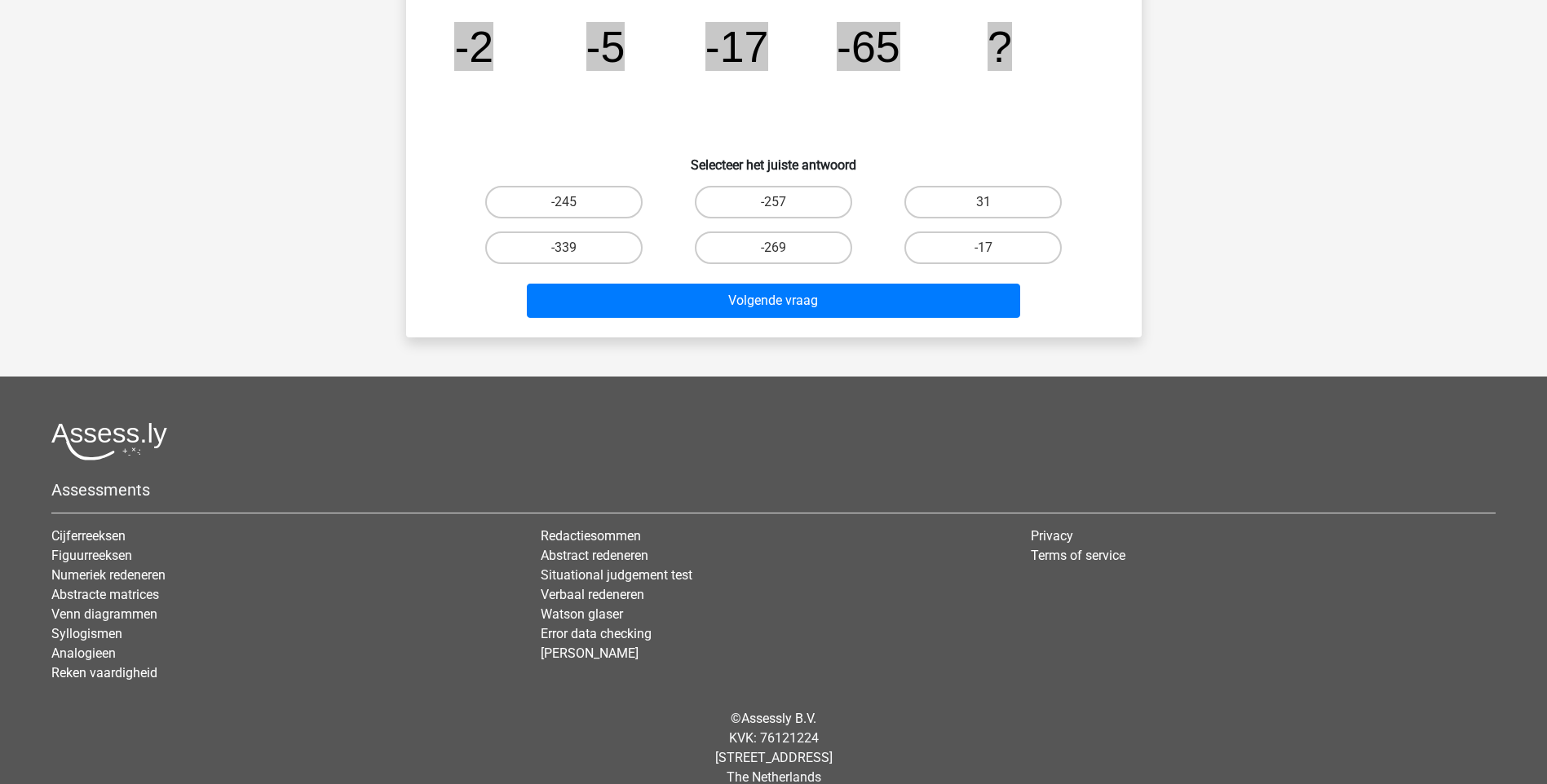
scroll to position [233, 0]
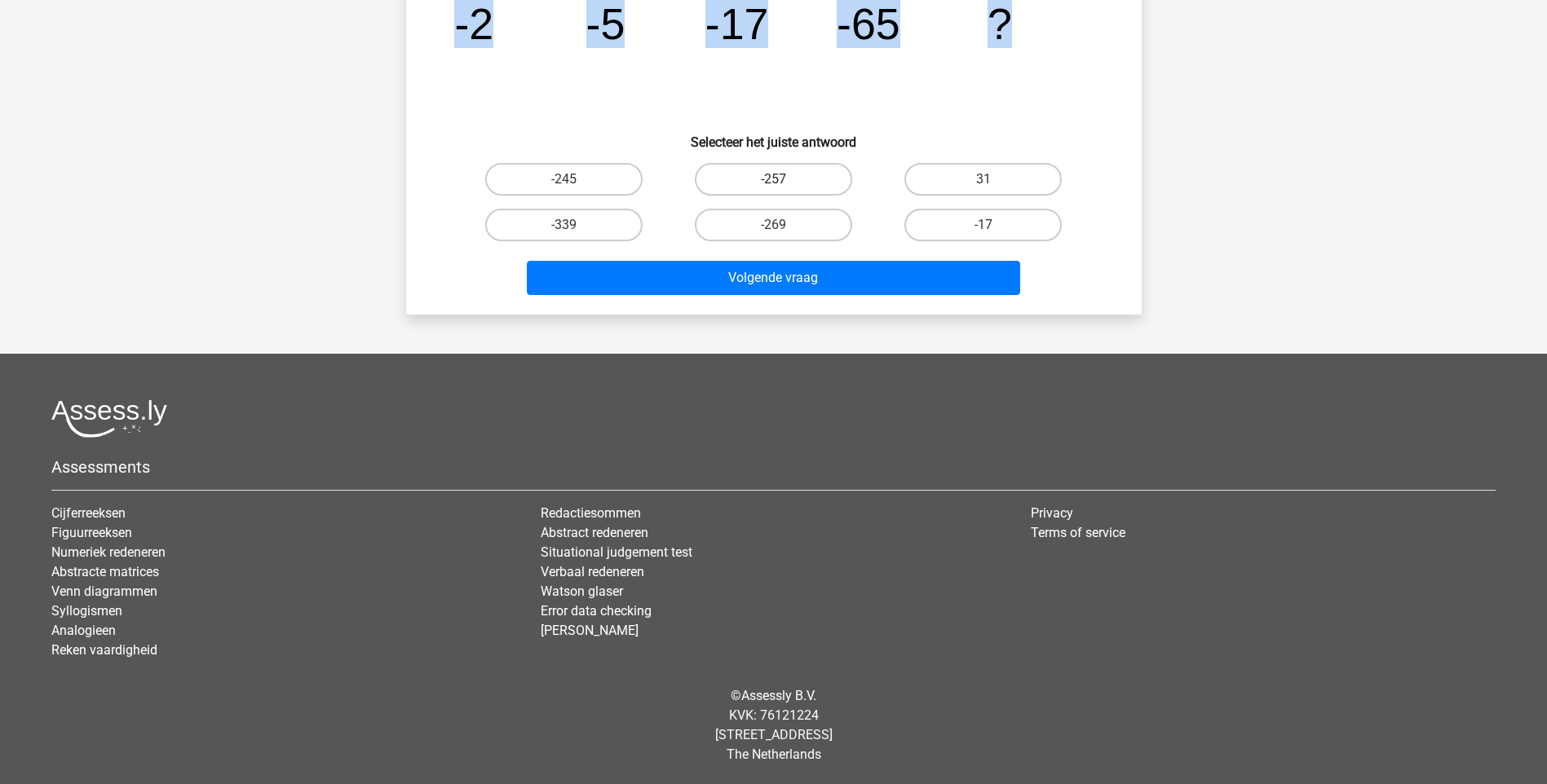
click at [762, 181] on label "-257" at bounding box center [773, 180] width 157 height 33
click at [773, 181] on input "-257" at bounding box center [777, 184] width 11 height 11
radio input "true"
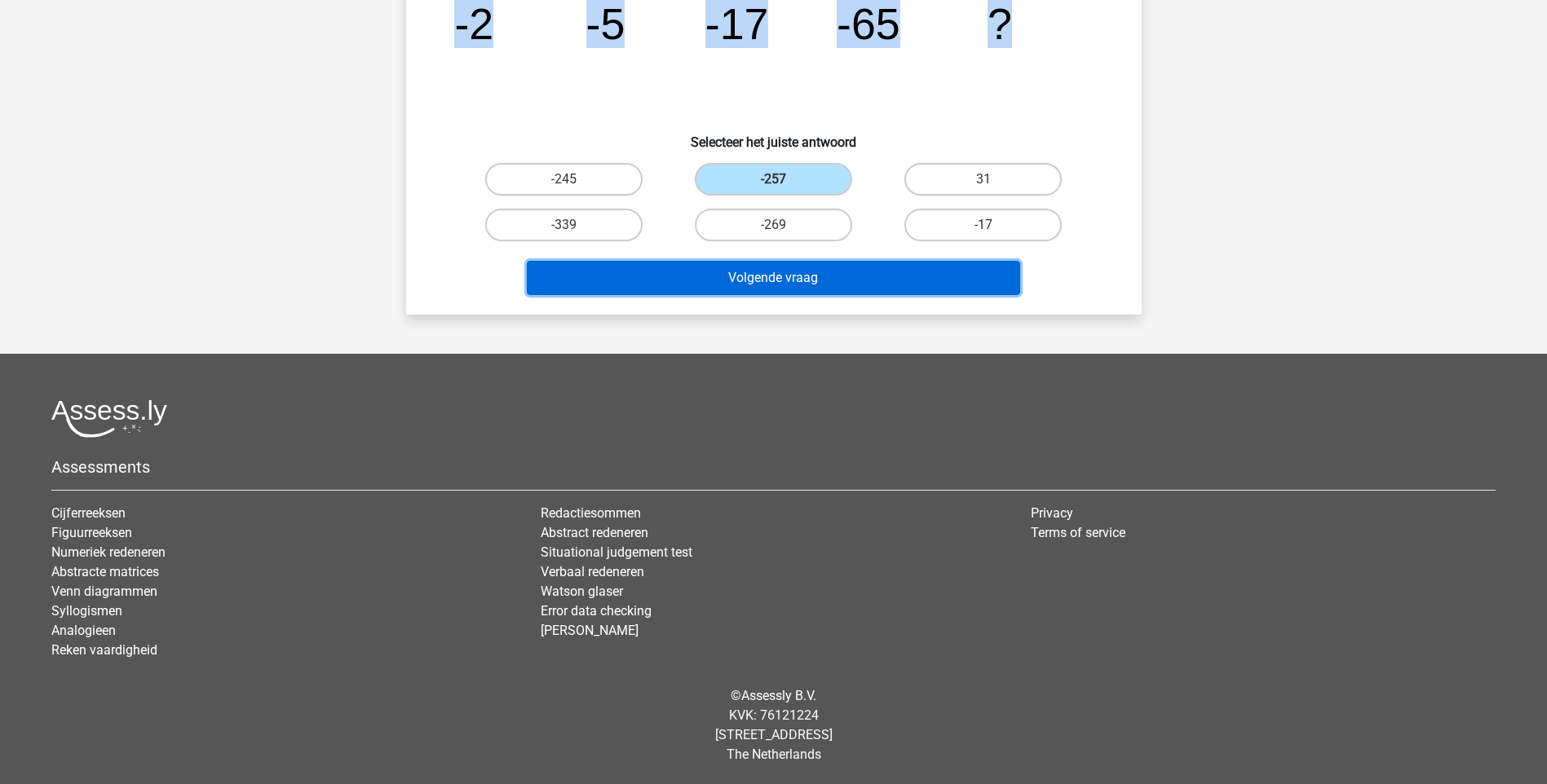
click at [783, 271] on button "Volgende vraag" at bounding box center [773, 277] width 493 height 34
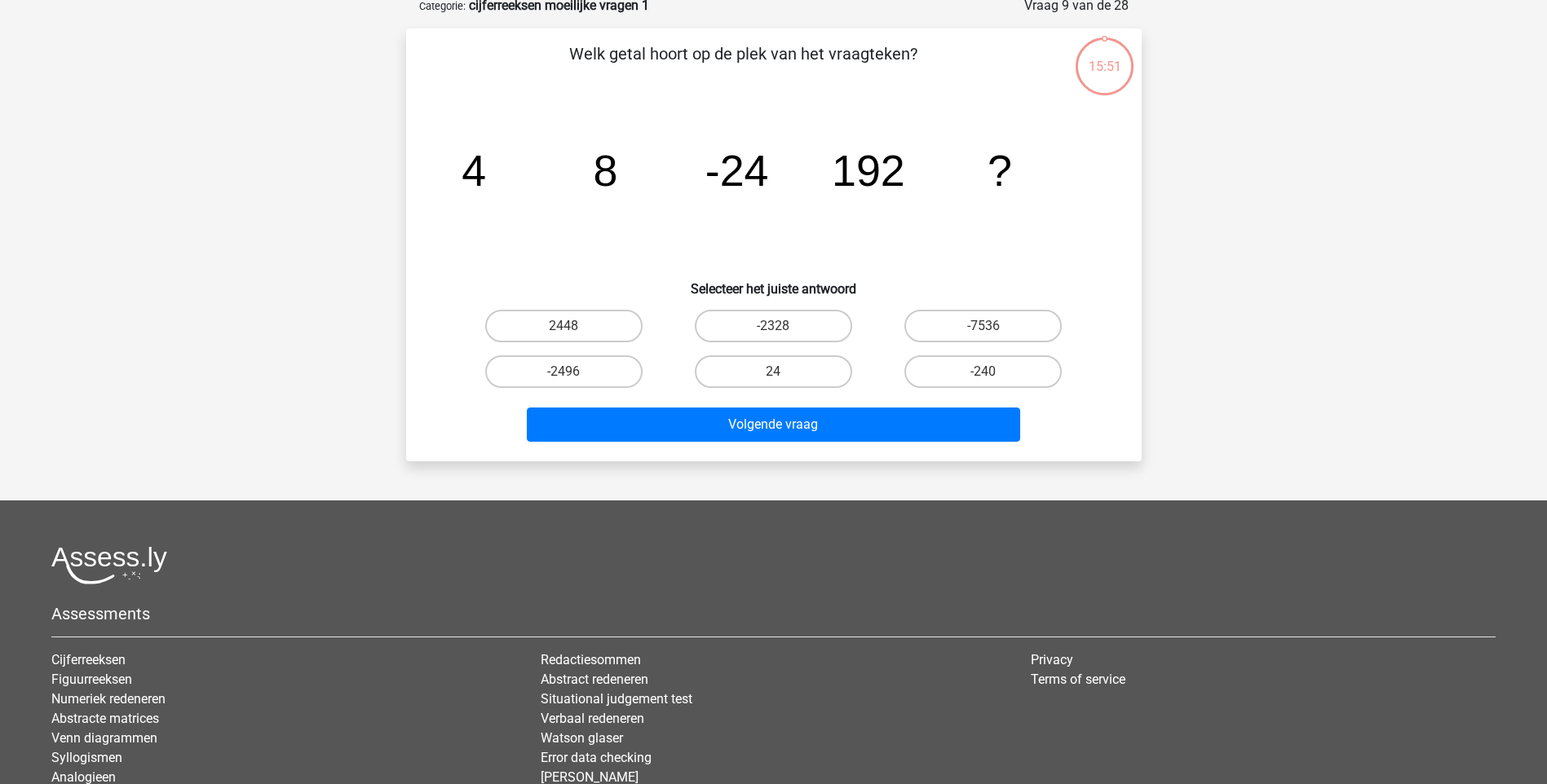
scroll to position [81, 0]
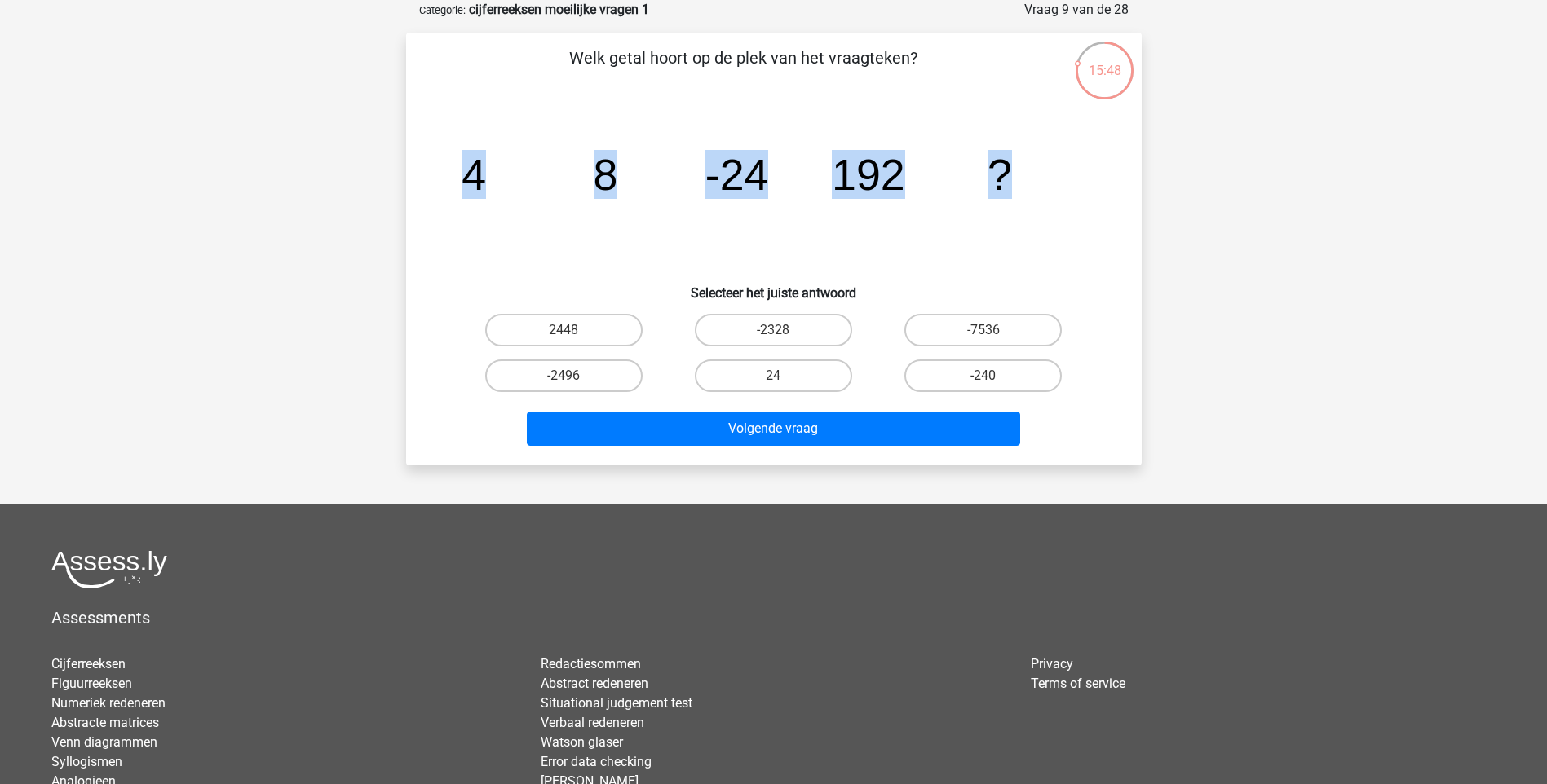
drag, startPoint x: 464, startPoint y: 176, endPoint x: 1203, endPoint y: 165, distance: 739.1
click at [1203, 165] on div "Kies premium Gosia g.kizewska@swzp.nl" at bounding box center [774, 427] width 1547 height 1017
copy g "4 8 -24 192 ?"
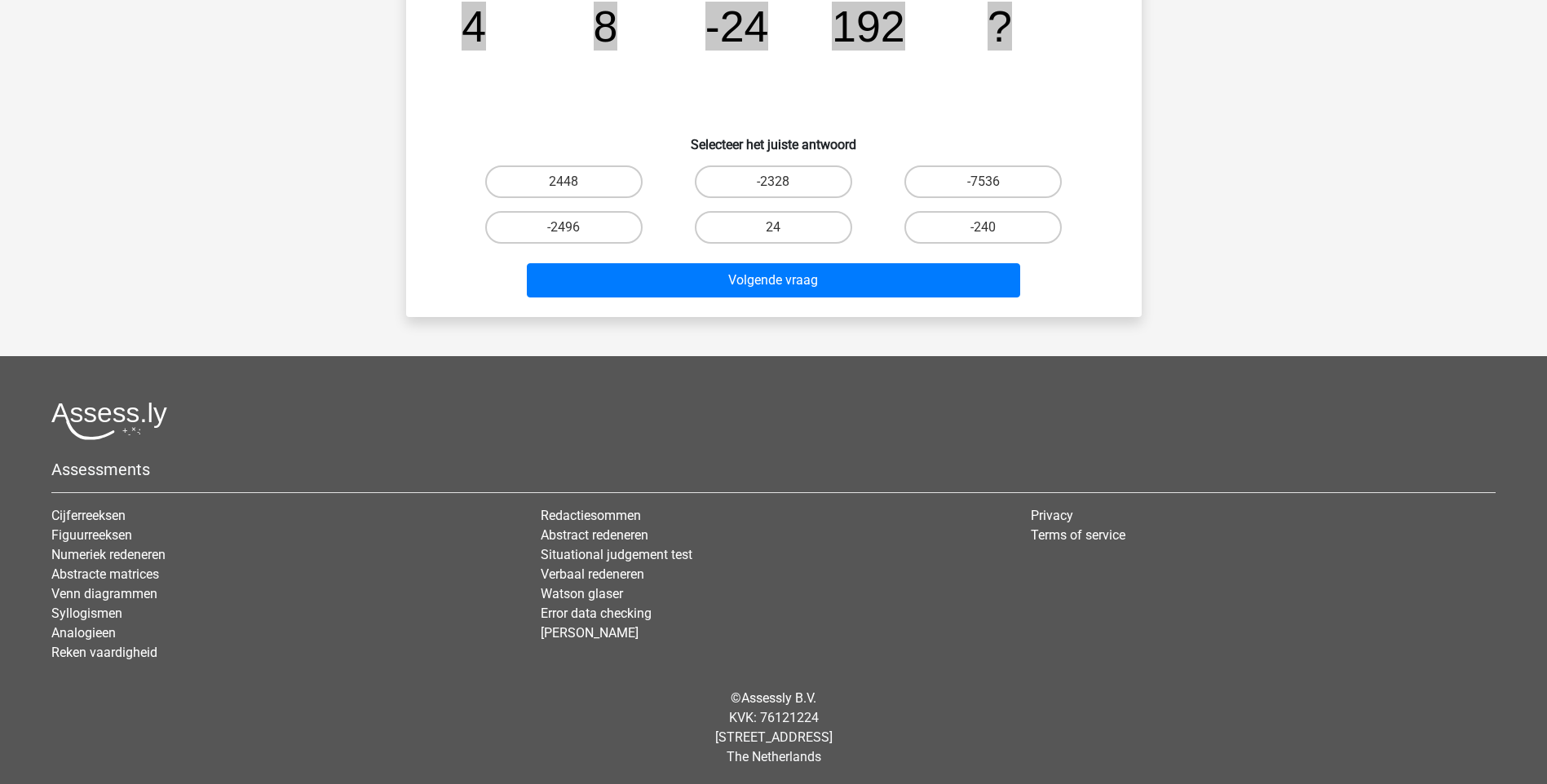
scroll to position [233, 0]
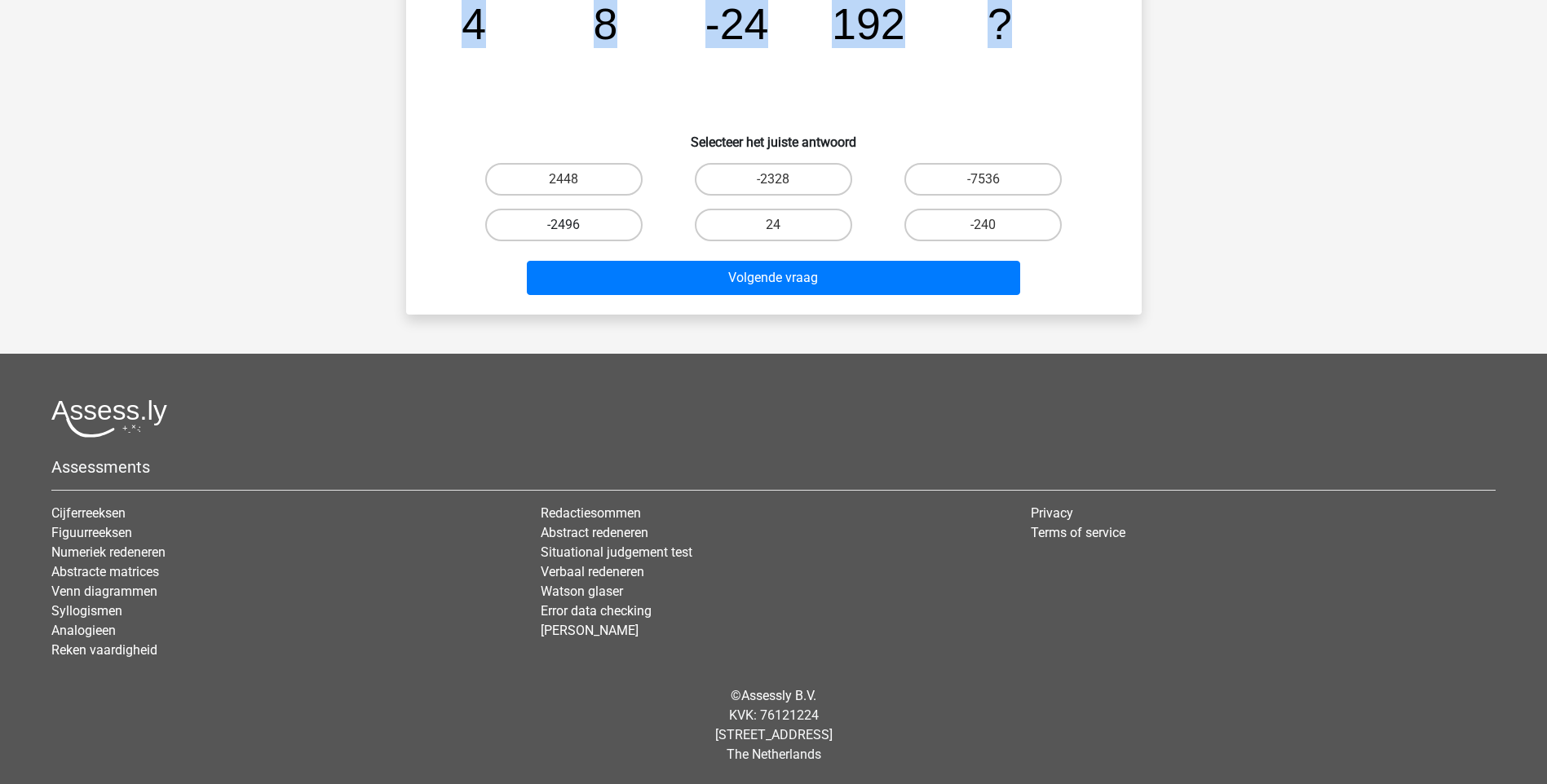
drag, startPoint x: 588, startPoint y: 182, endPoint x: 597, endPoint y: 236, distance: 54.7
click at [588, 182] on label "2448" at bounding box center [563, 180] width 157 height 33
click at [574, 182] on input "2448" at bounding box center [568, 184] width 11 height 11
radio input "true"
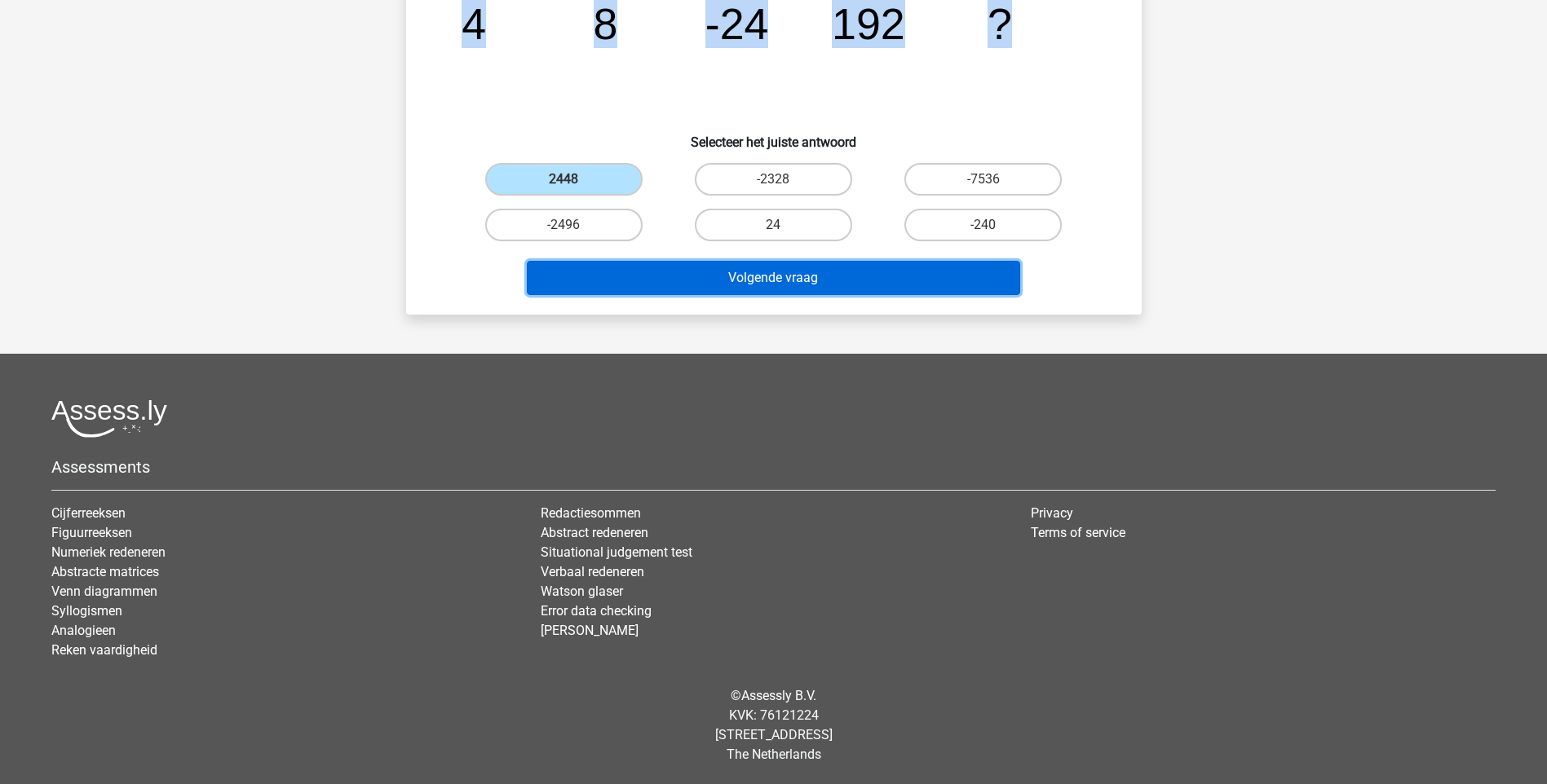
click at [661, 267] on button "Volgende vraag" at bounding box center [773, 277] width 493 height 34
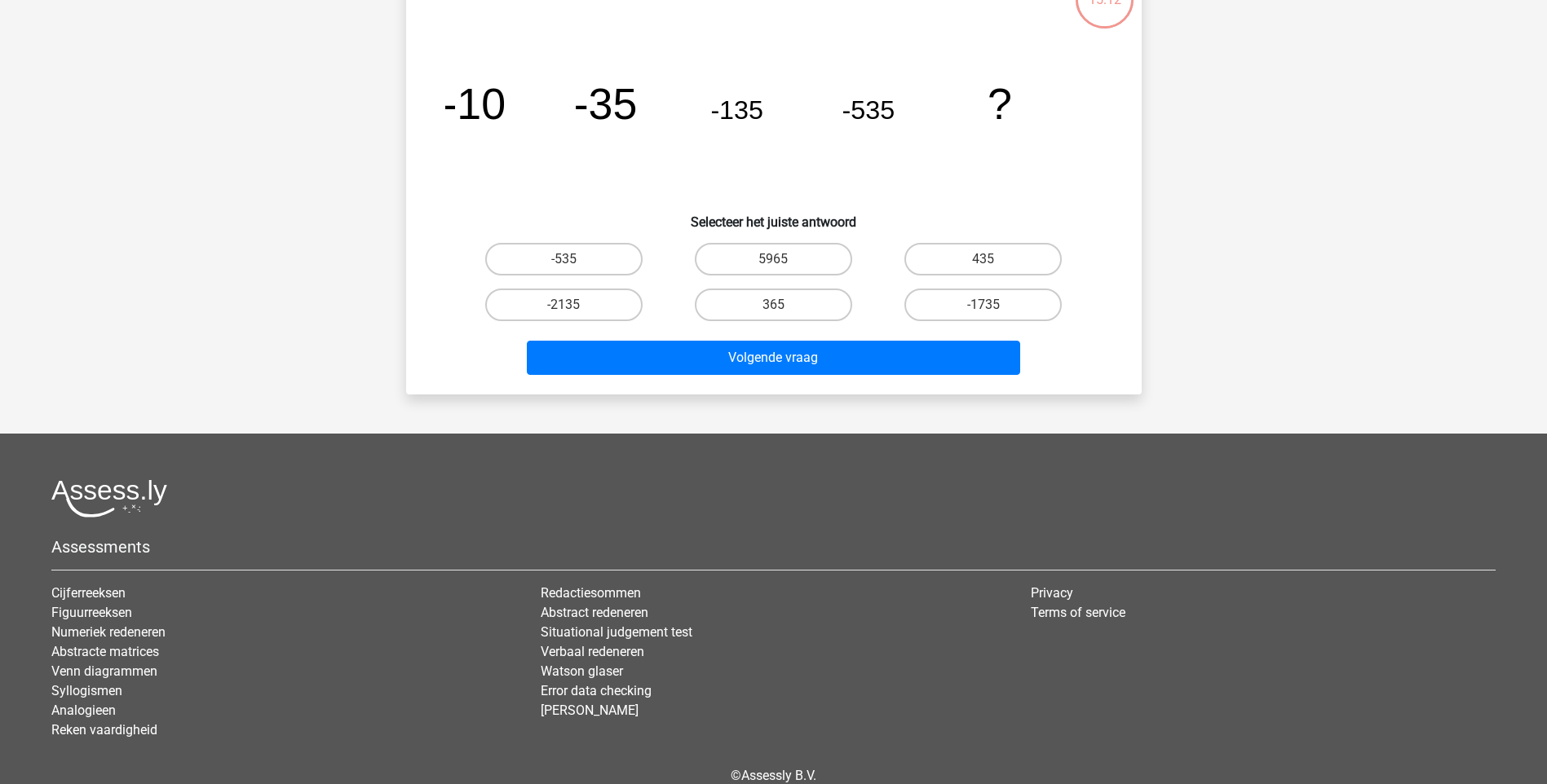
scroll to position [81, 0]
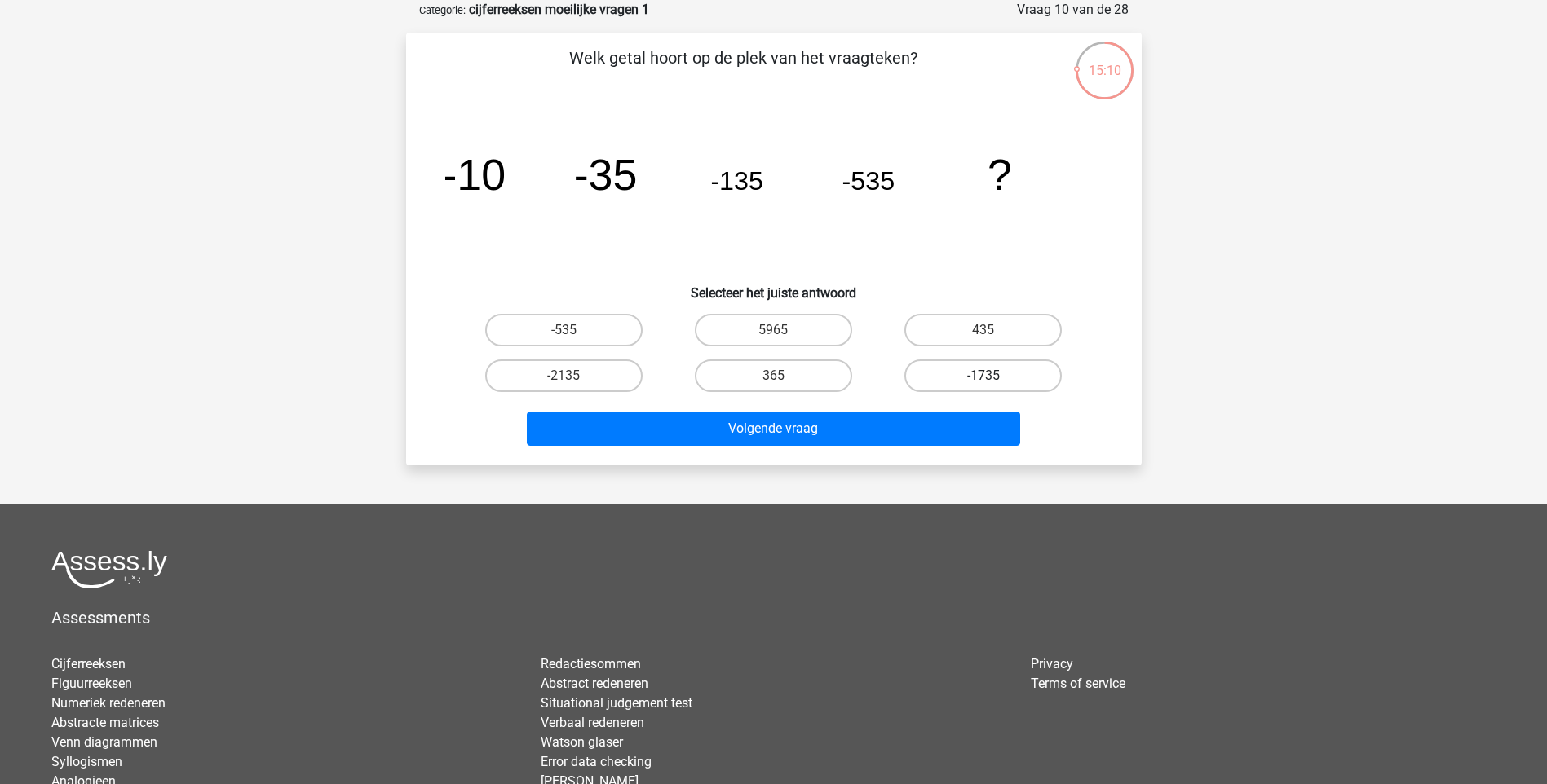
click at [1002, 372] on label "-1735" at bounding box center [982, 376] width 157 height 33
click at [994, 376] on input "-1735" at bounding box center [988, 380] width 11 height 11
radio input "true"
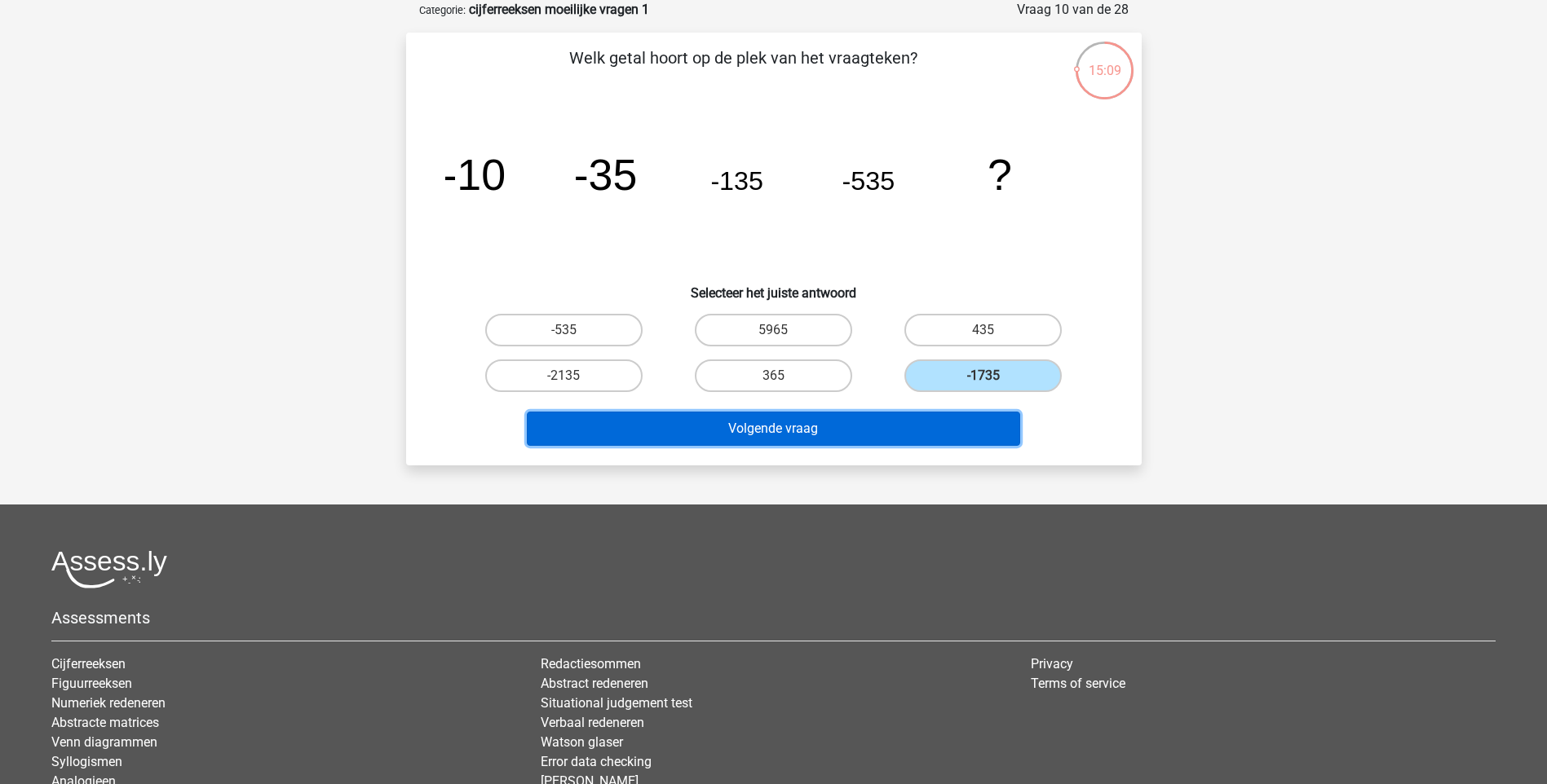
click at [853, 434] on button "Volgende vraag" at bounding box center [773, 428] width 493 height 34
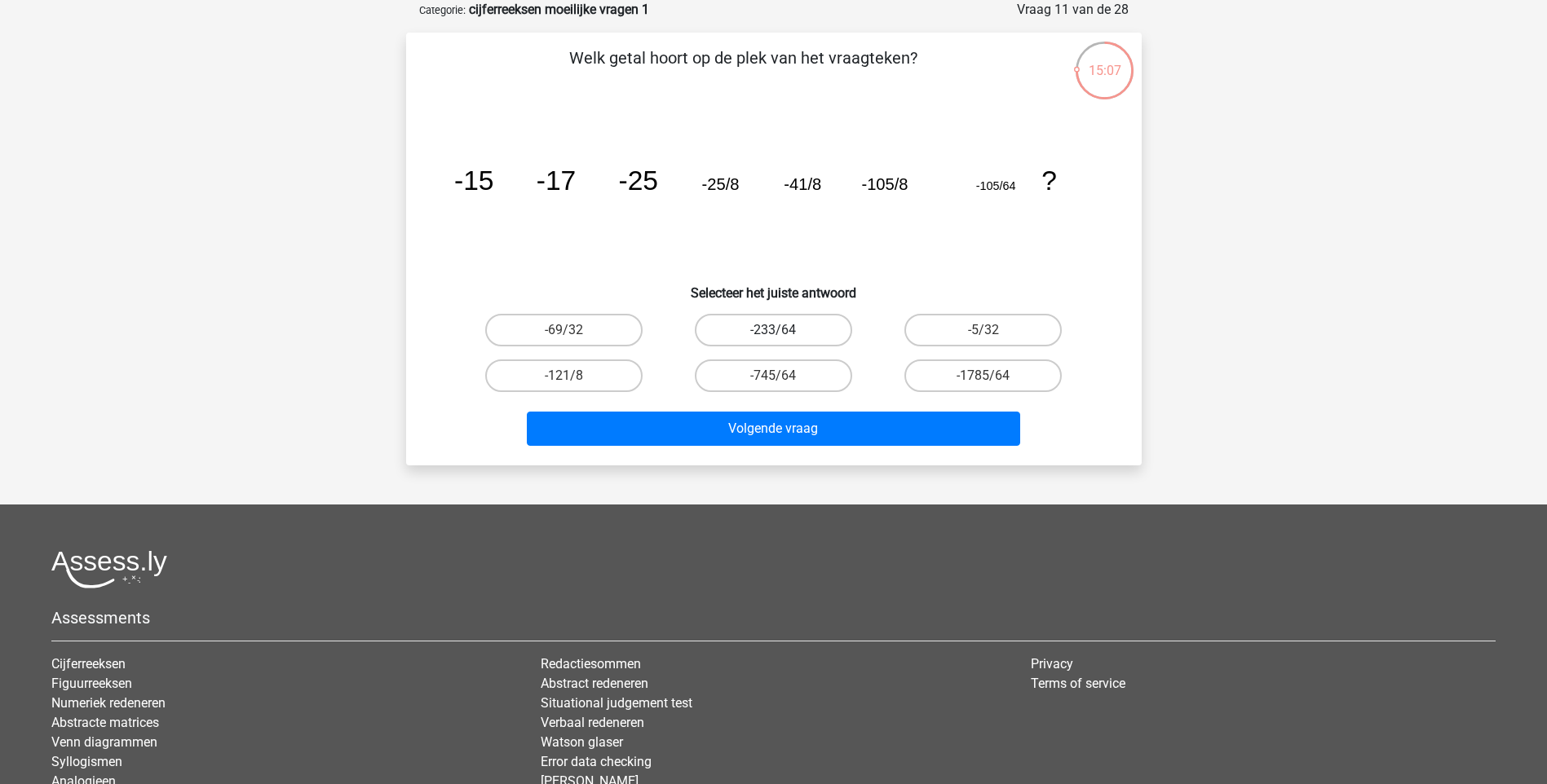
click at [789, 333] on label "-233/64" at bounding box center [773, 330] width 157 height 33
click at [783, 333] on input "-233/64" at bounding box center [777, 335] width 11 height 11
radio input "true"
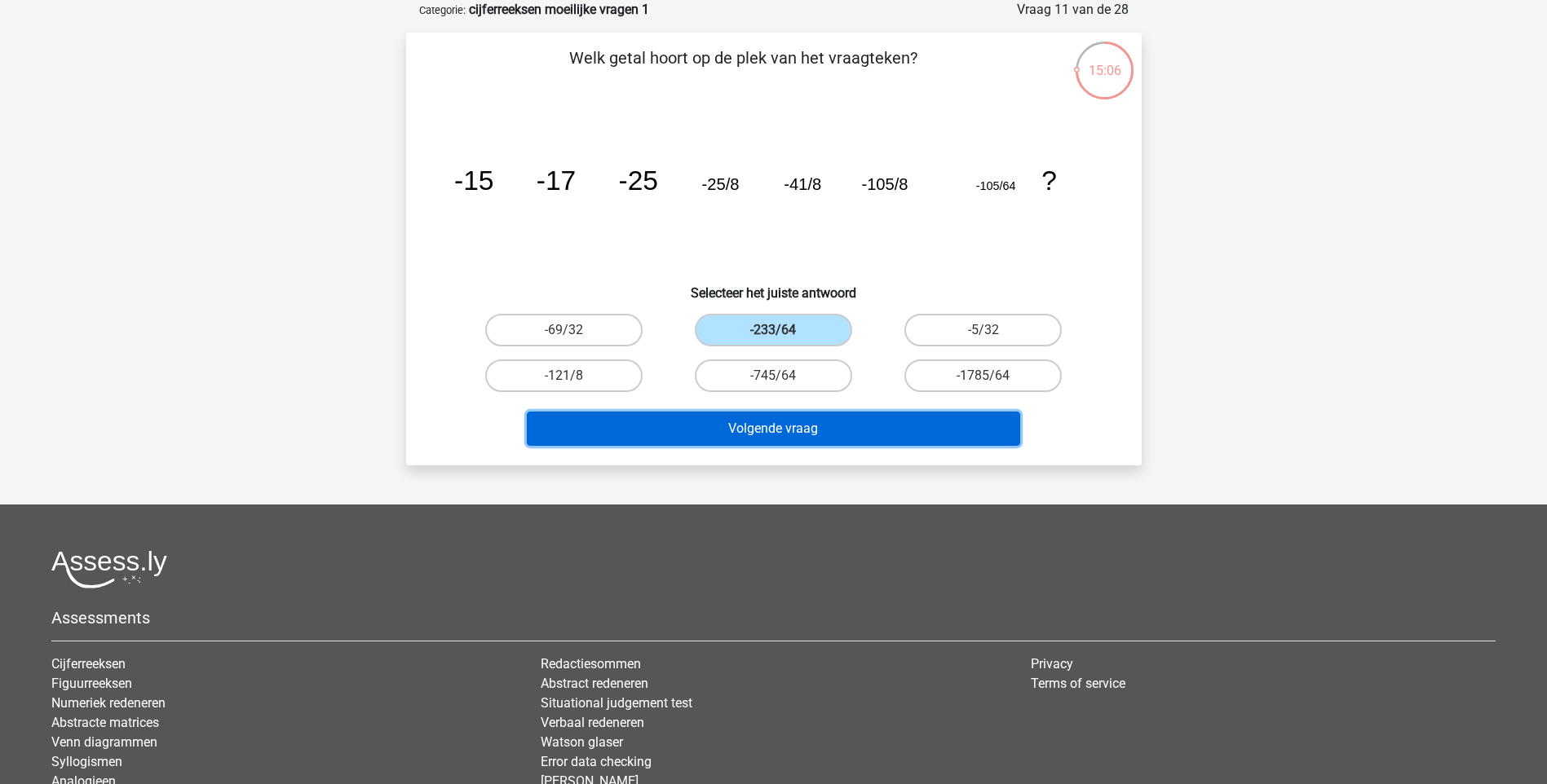
click at [819, 442] on button "Volgende vraag" at bounding box center [773, 428] width 493 height 34
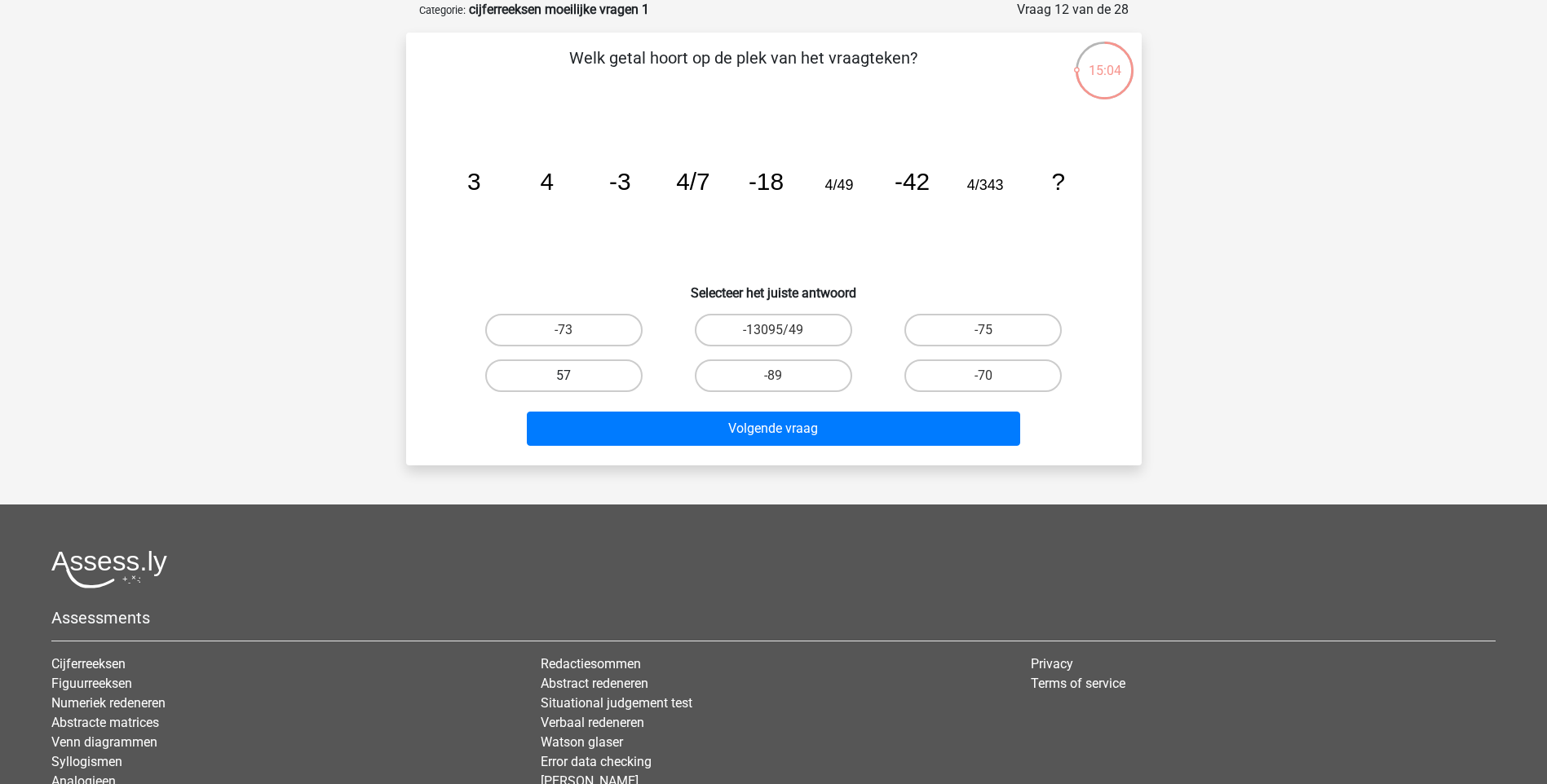
click at [550, 383] on label "57" at bounding box center [563, 376] width 157 height 33
click at [563, 383] on input "57" at bounding box center [568, 380] width 11 height 11
radio input "true"
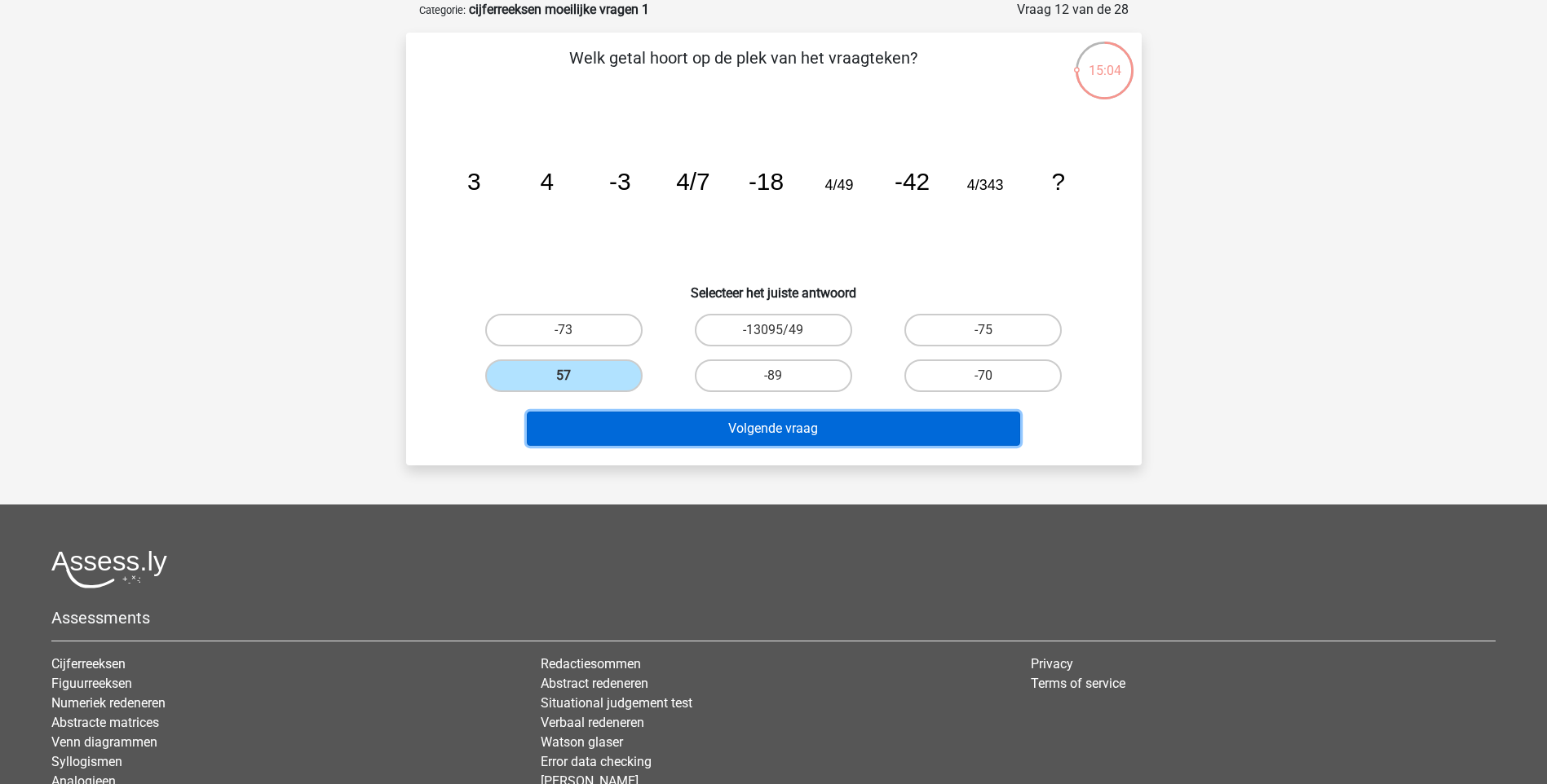
click at [786, 424] on button "Volgende vraag" at bounding box center [773, 428] width 493 height 34
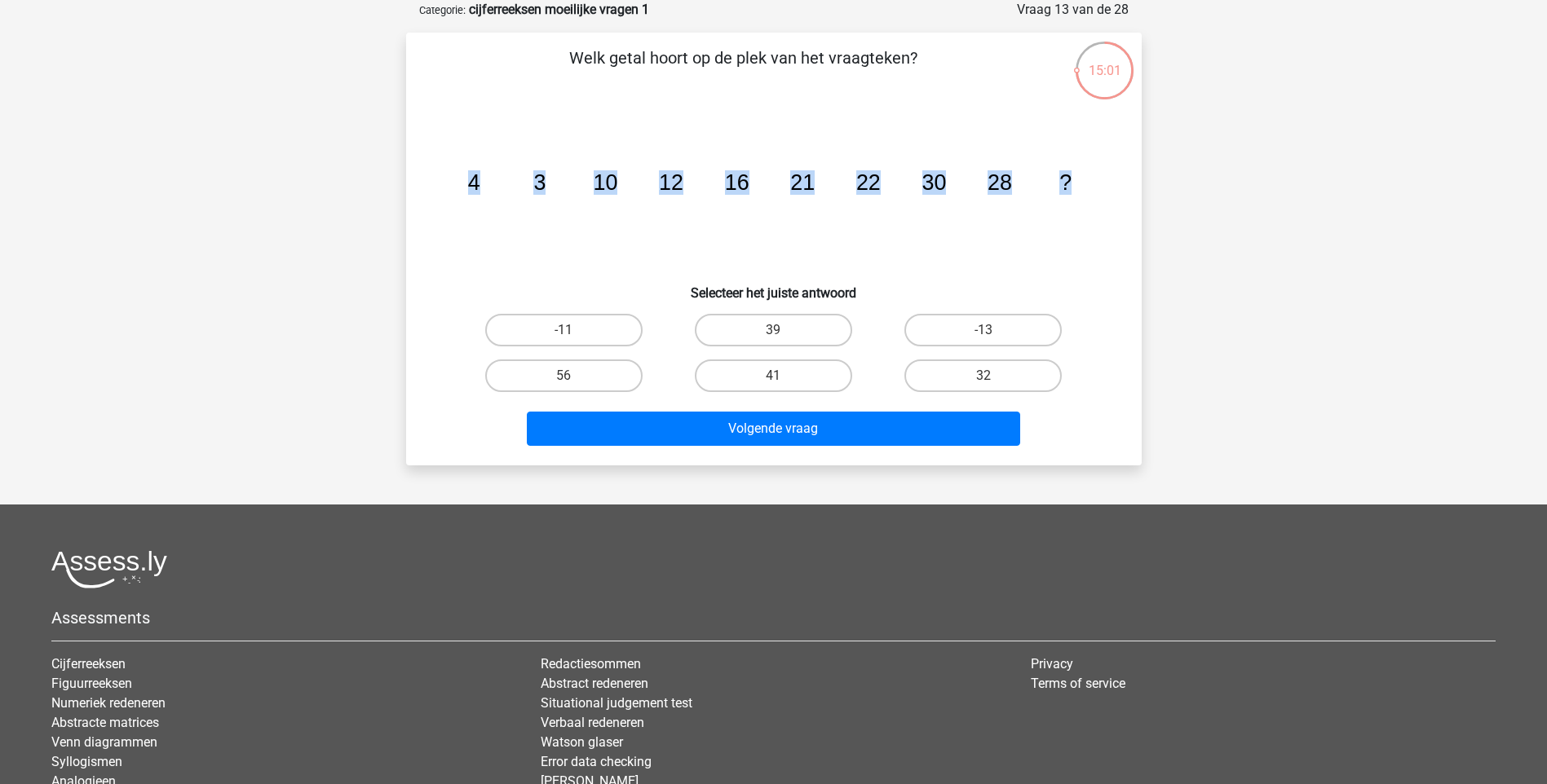
drag, startPoint x: 470, startPoint y: 182, endPoint x: 1105, endPoint y: 173, distance: 635.1
click at [1105, 173] on div "image/svg+xml 4 3 10 12 16 21 22 30 28 ?" at bounding box center [774, 189] width 684 height 165
copy g "4 3 10 12 16 21 22 30 28 ?"
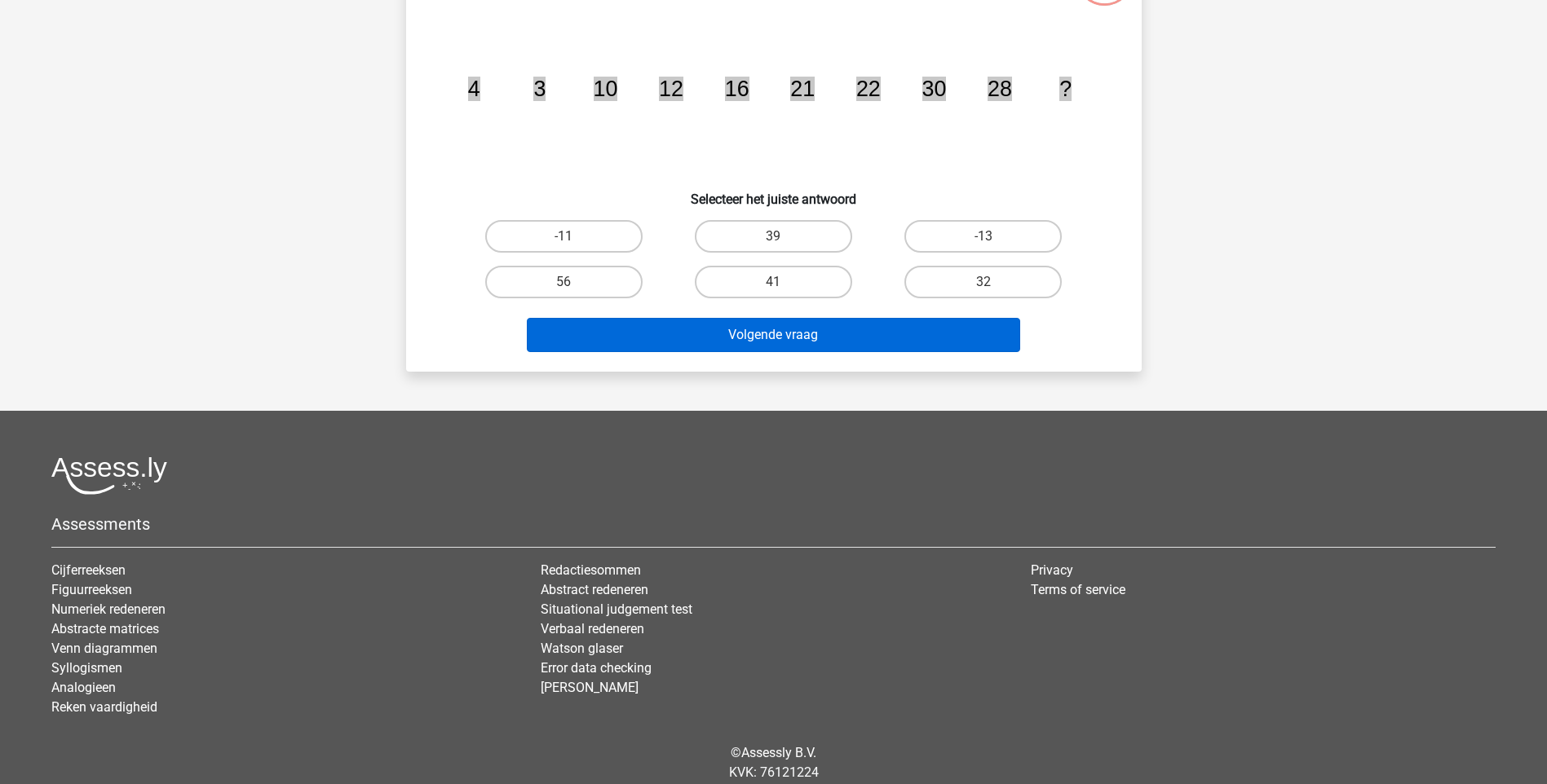
scroll to position [233, 0]
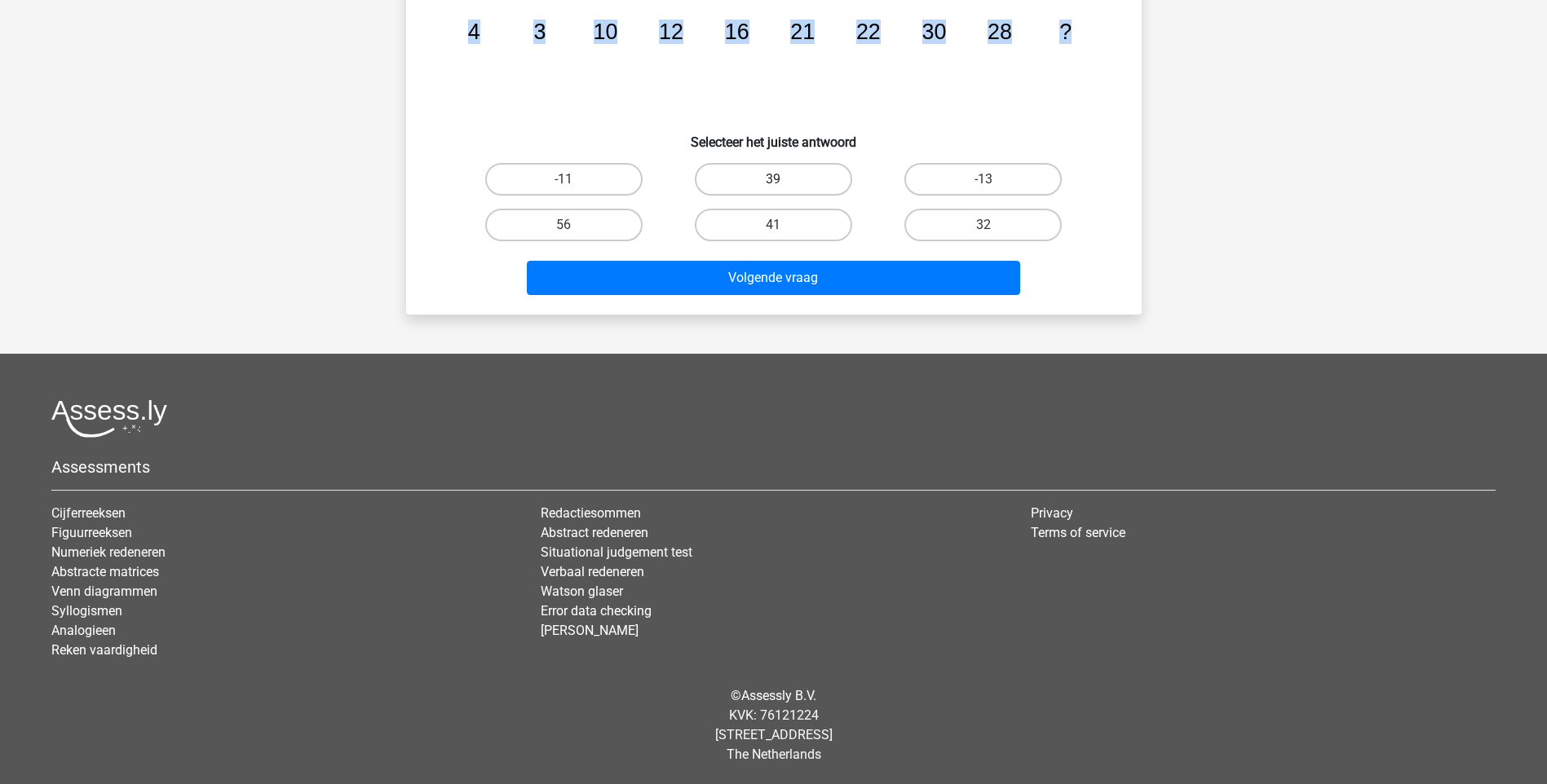
click at [789, 184] on label "39" at bounding box center [773, 180] width 157 height 33
click at [783, 184] on input "39" at bounding box center [777, 184] width 11 height 11
radio input "true"
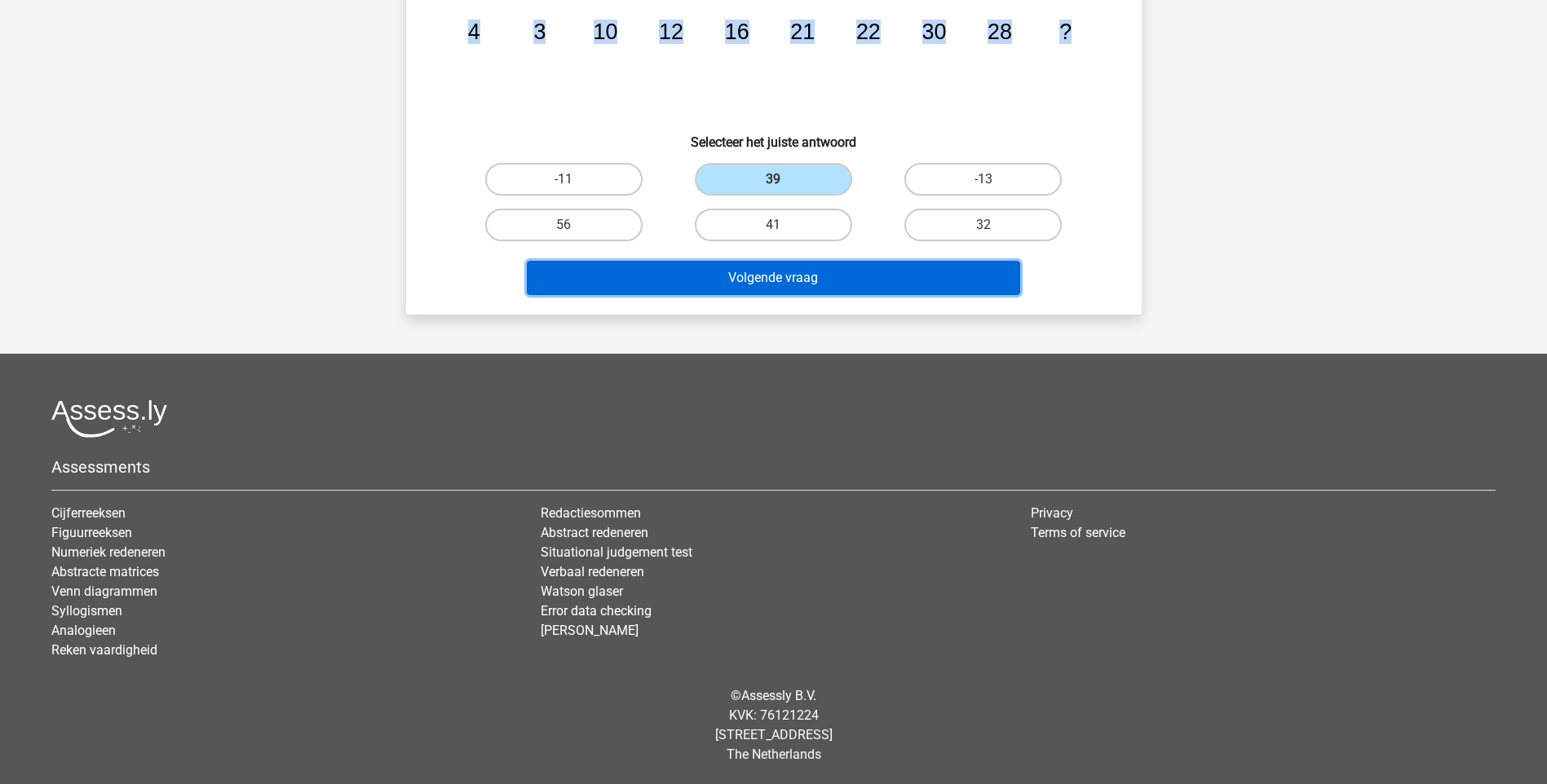
click at [804, 277] on button "Volgende vraag" at bounding box center [773, 277] width 493 height 34
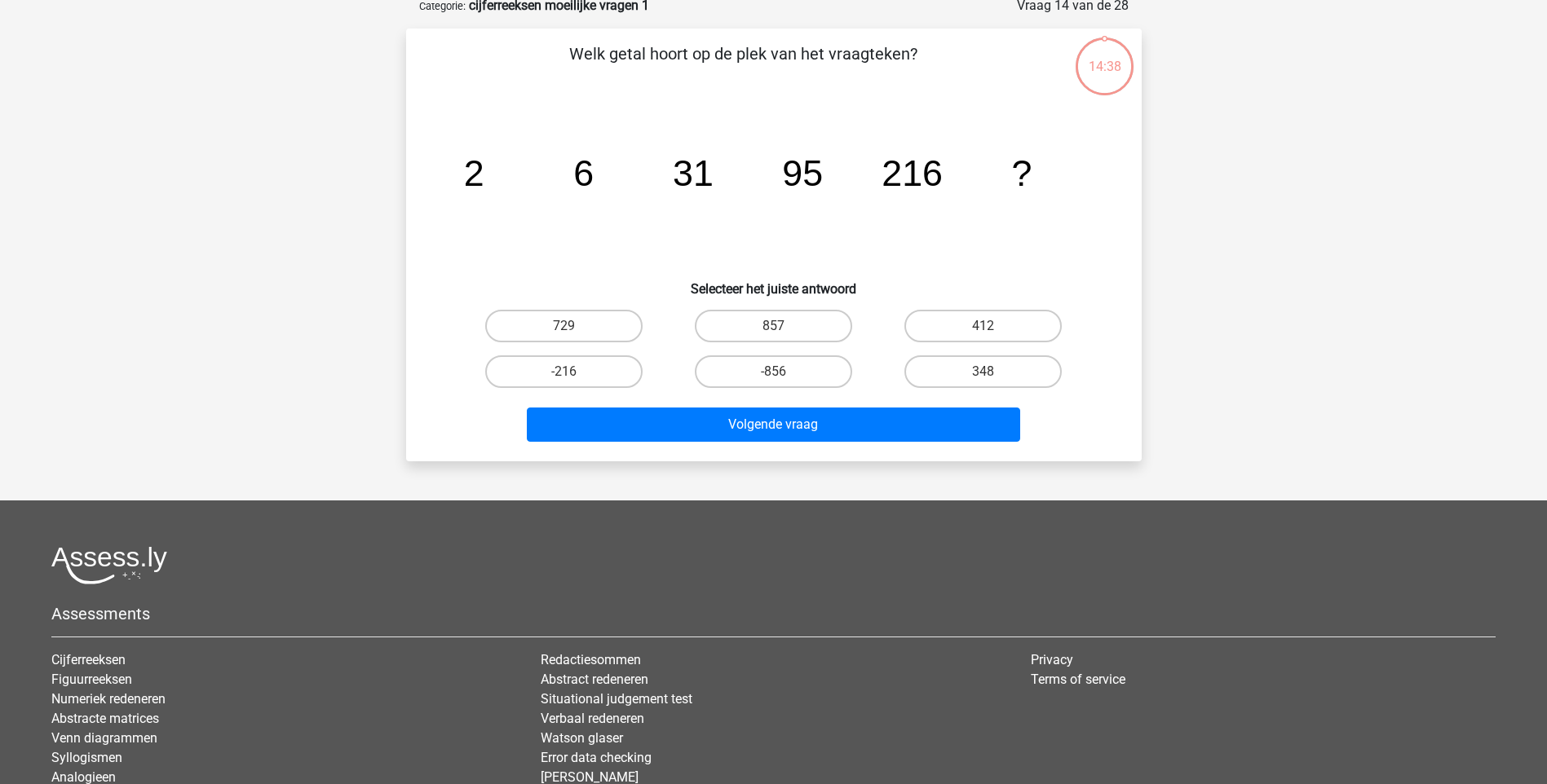
scroll to position [81, 0]
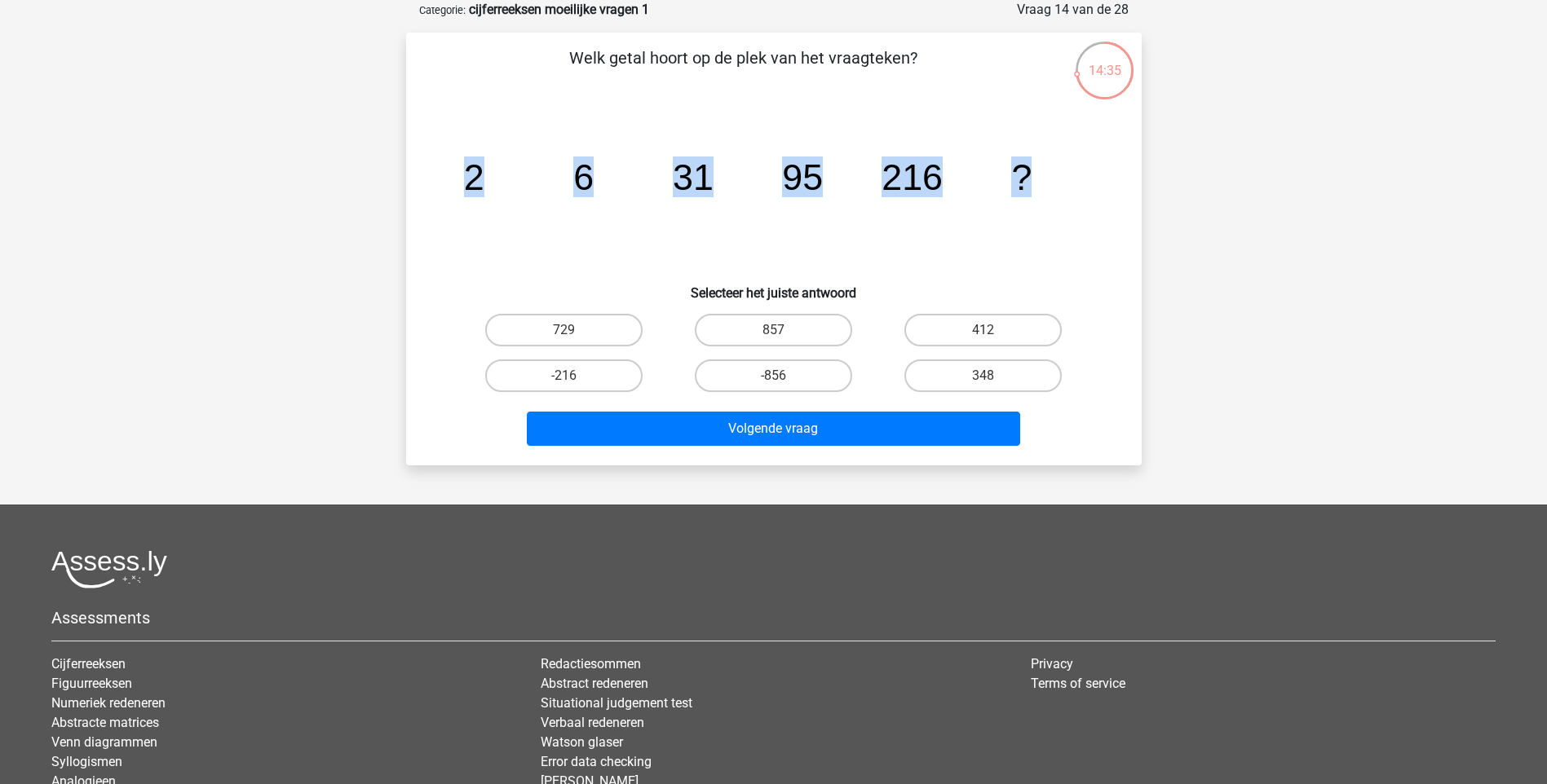
drag, startPoint x: 457, startPoint y: 180, endPoint x: 1039, endPoint y: 194, distance: 582.2
click at [1039, 194] on icon "image/svg+xml 2 6 31 95 216 ?" at bounding box center [774, 189] width 658 height 165
click at [1038, 326] on label "412" at bounding box center [982, 330] width 157 height 33
click at [994, 330] on input "412" at bounding box center [988, 335] width 11 height 11
radio input "true"
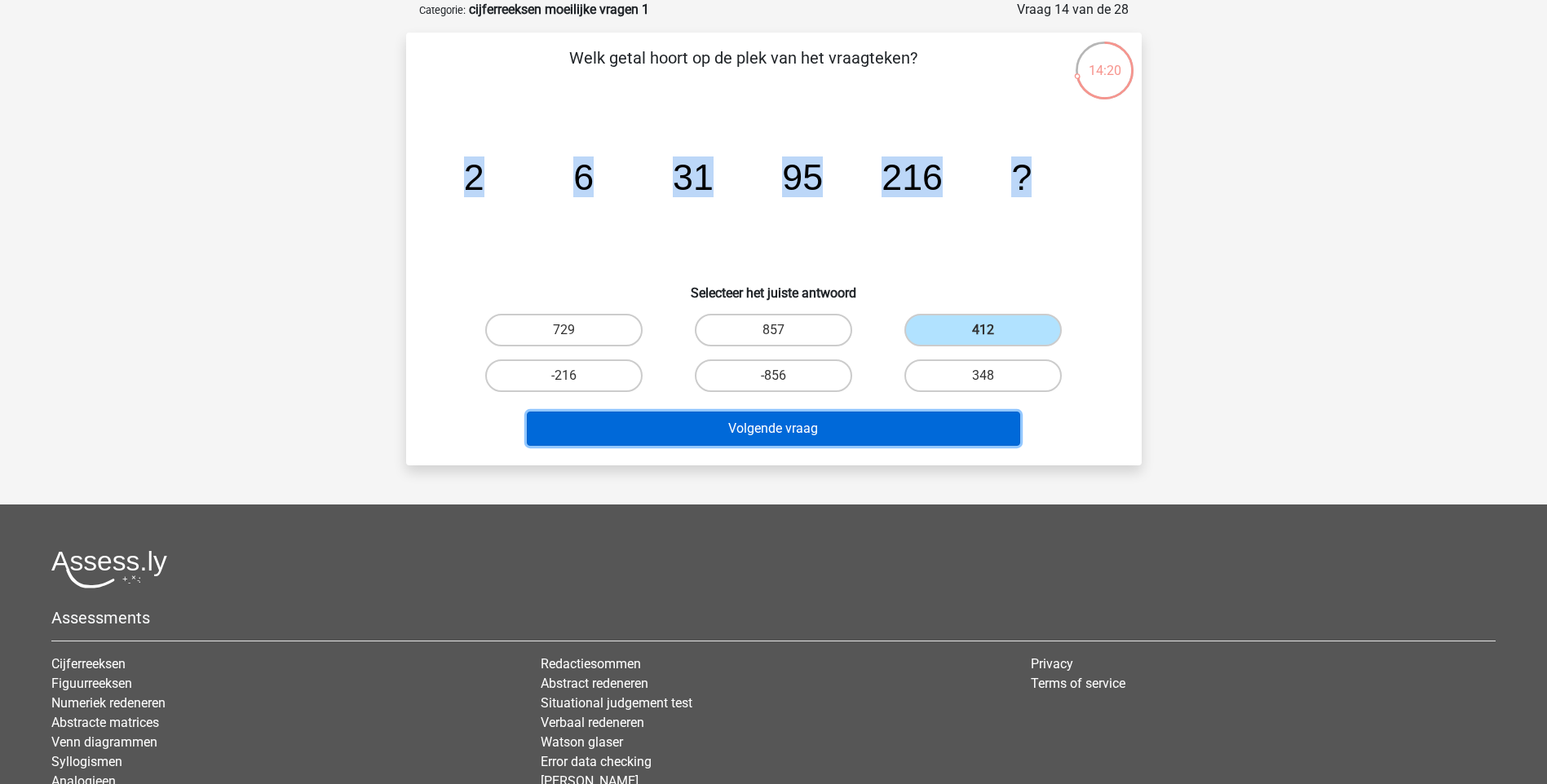
click at [908, 435] on button "Volgende vraag" at bounding box center [773, 428] width 493 height 34
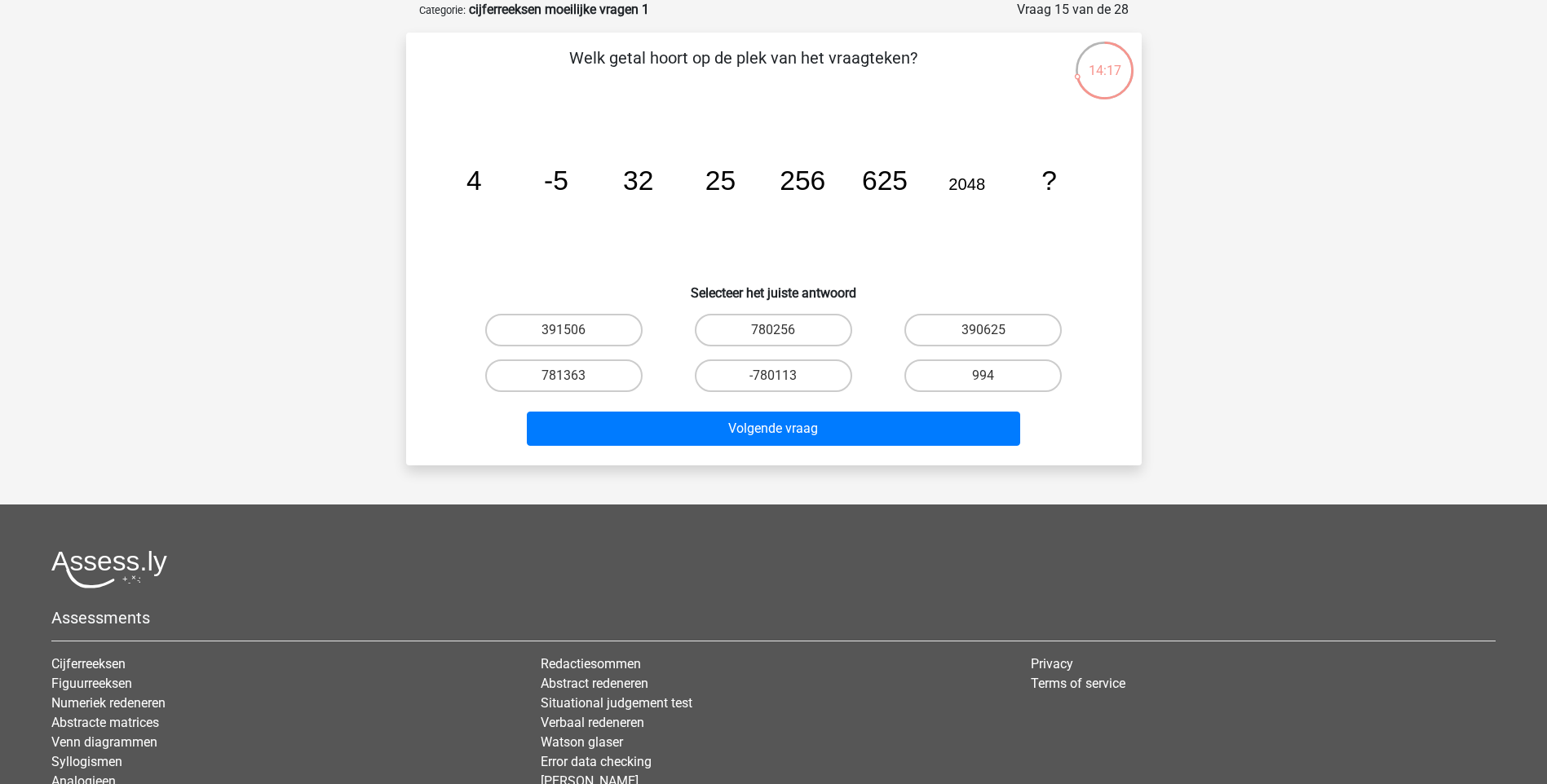
drag, startPoint x: 468, startPoint y: 186, endPoint x: 1072, endPoint y: 216, distance: 604.7
click at [1072, 216] on icon "image/svg+xml 4 -5 32 25 256 625 2048 ?" at bounding box center [774, 189] width 658 height 165
click at [968, 331] on label "390625" at bounding box center [982, 330] width 157 height 33
click at [983, 331] on input "390625" at bounding box center [988, 335] width 11 height 11
radio input "true"
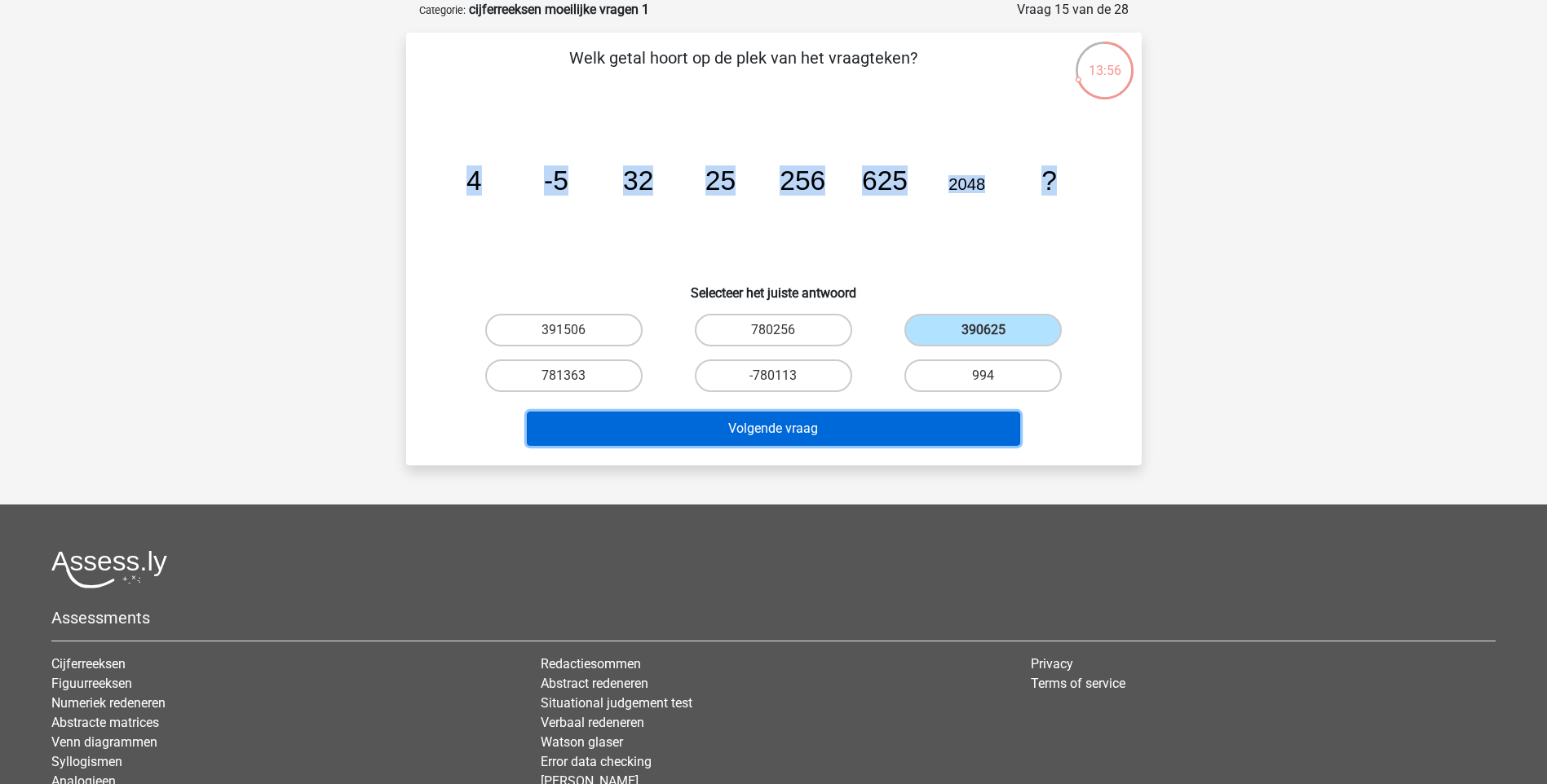
click at [964, 428] on button "Volgende vraag" at bounding box center [773, 428] width 493 height 34
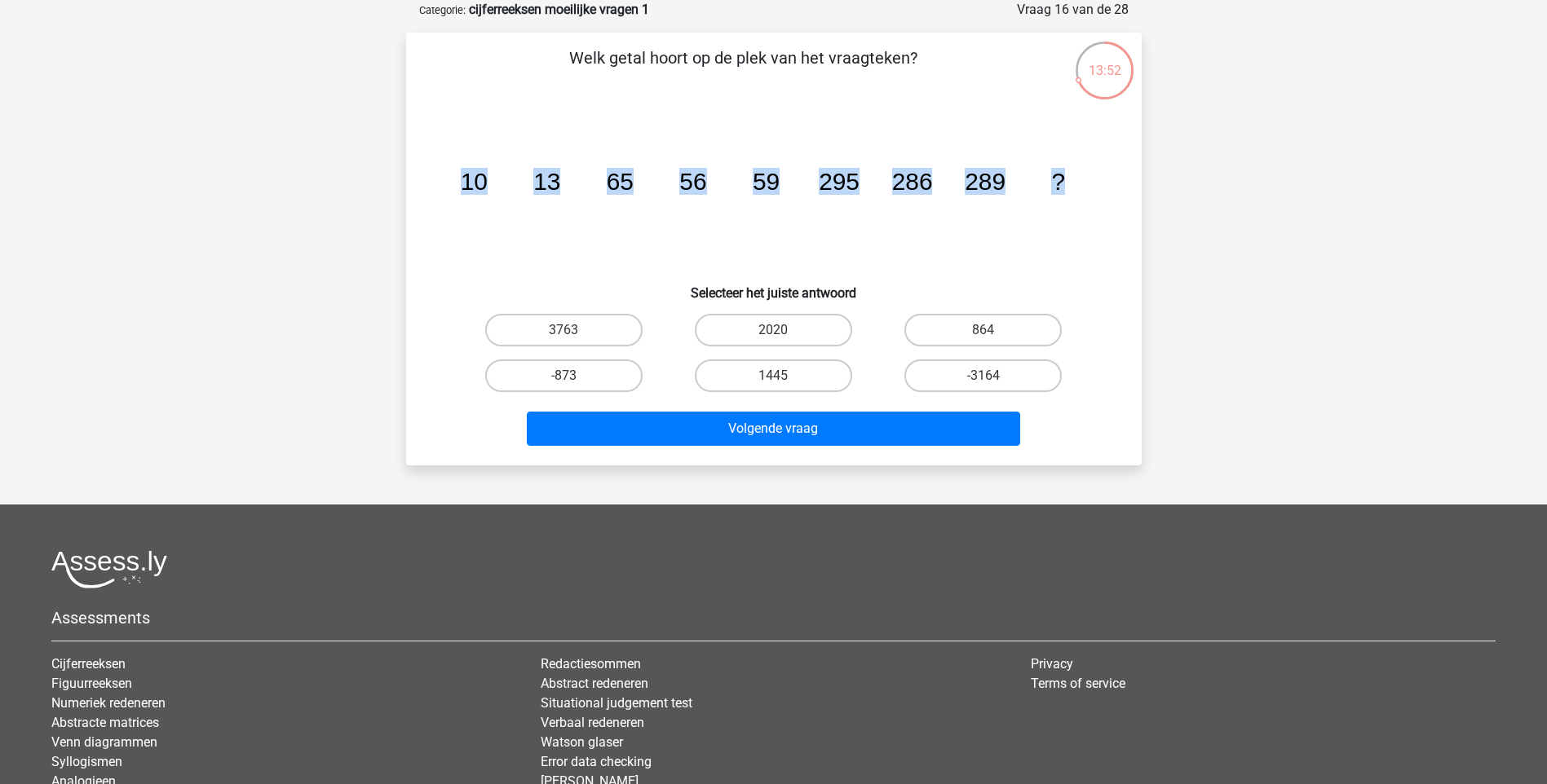
drag, startPoint x: 465, startPoint y: 177, endPoint x: 1065, endPoint y: 186, distance: 600.1
click at [1065, 186] on icon "image/svg+xml 10 13 65 56 59 295 286 289 ?" at bounding box center [774, 189] width 658 height 165
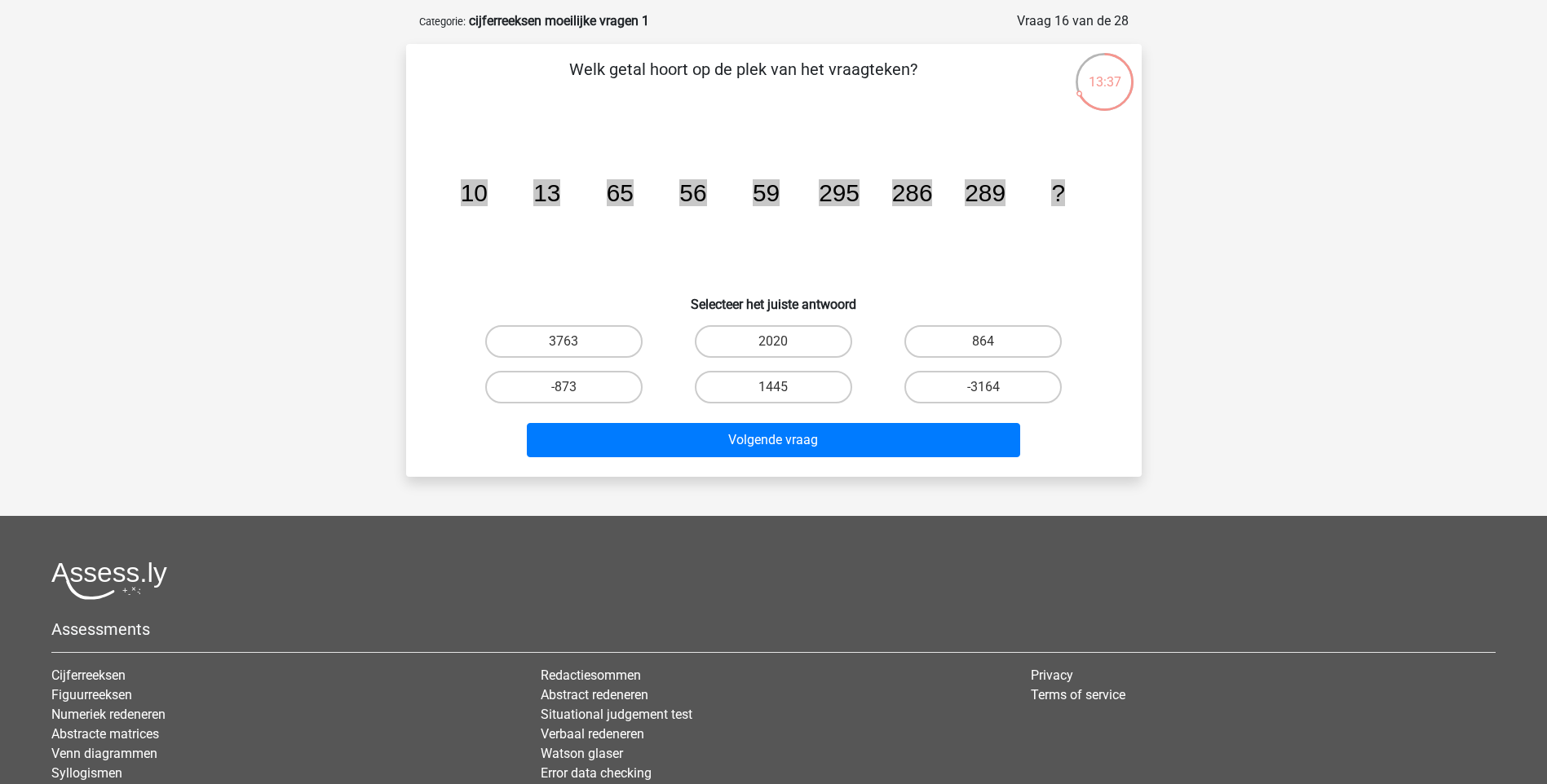
scroll to position [70, 0]
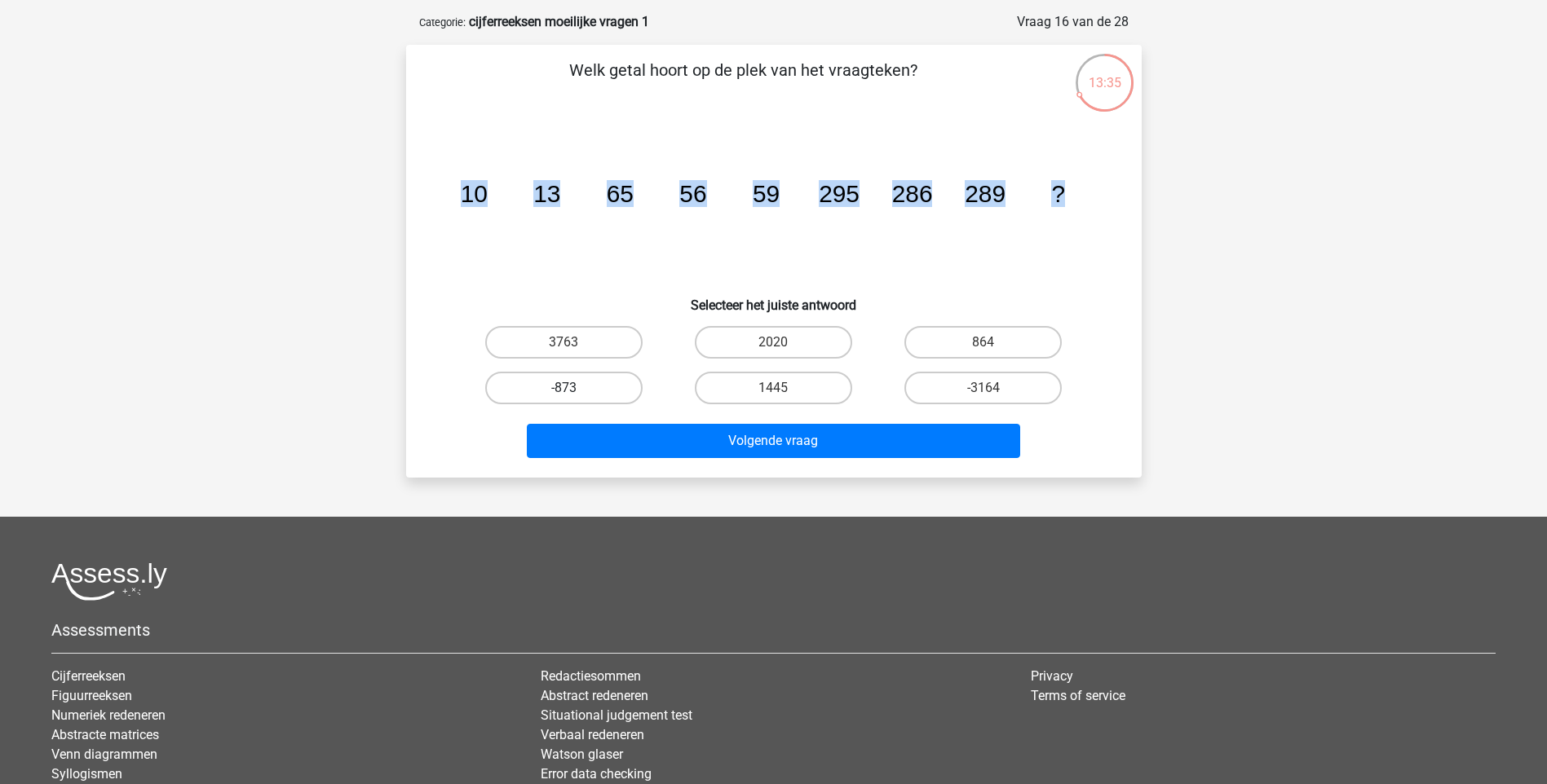
click at [597, 385] on label "-873" at bounding box center [563, 388] width 157 height 33
click at [574, 388] on input "-873" at bounding box center [568, 393] width 11 height 11
radio input "true"
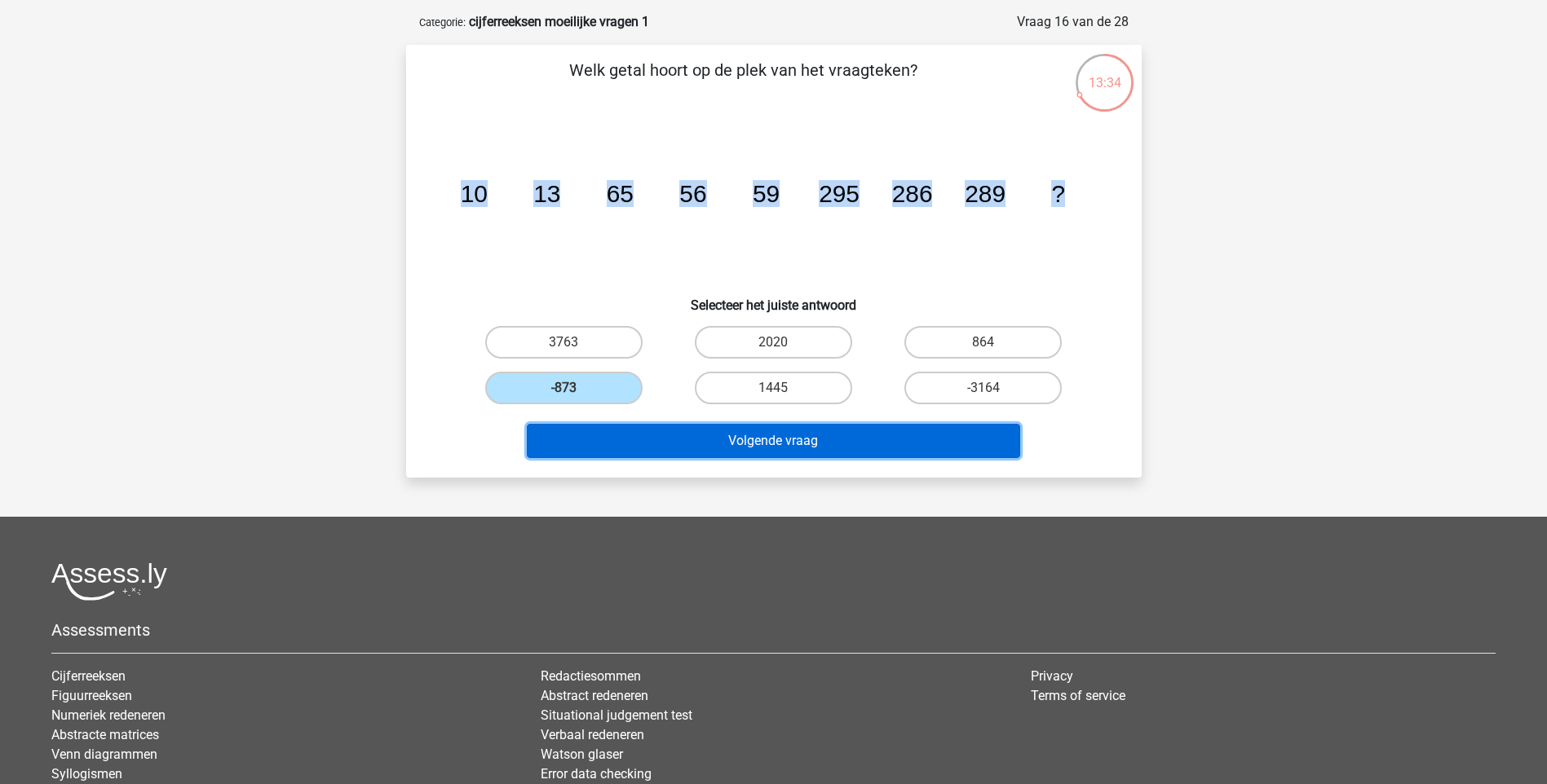
click at [630, 433] on button "Volgende vraag" at bounding box center [773, 440] width 493 height 34
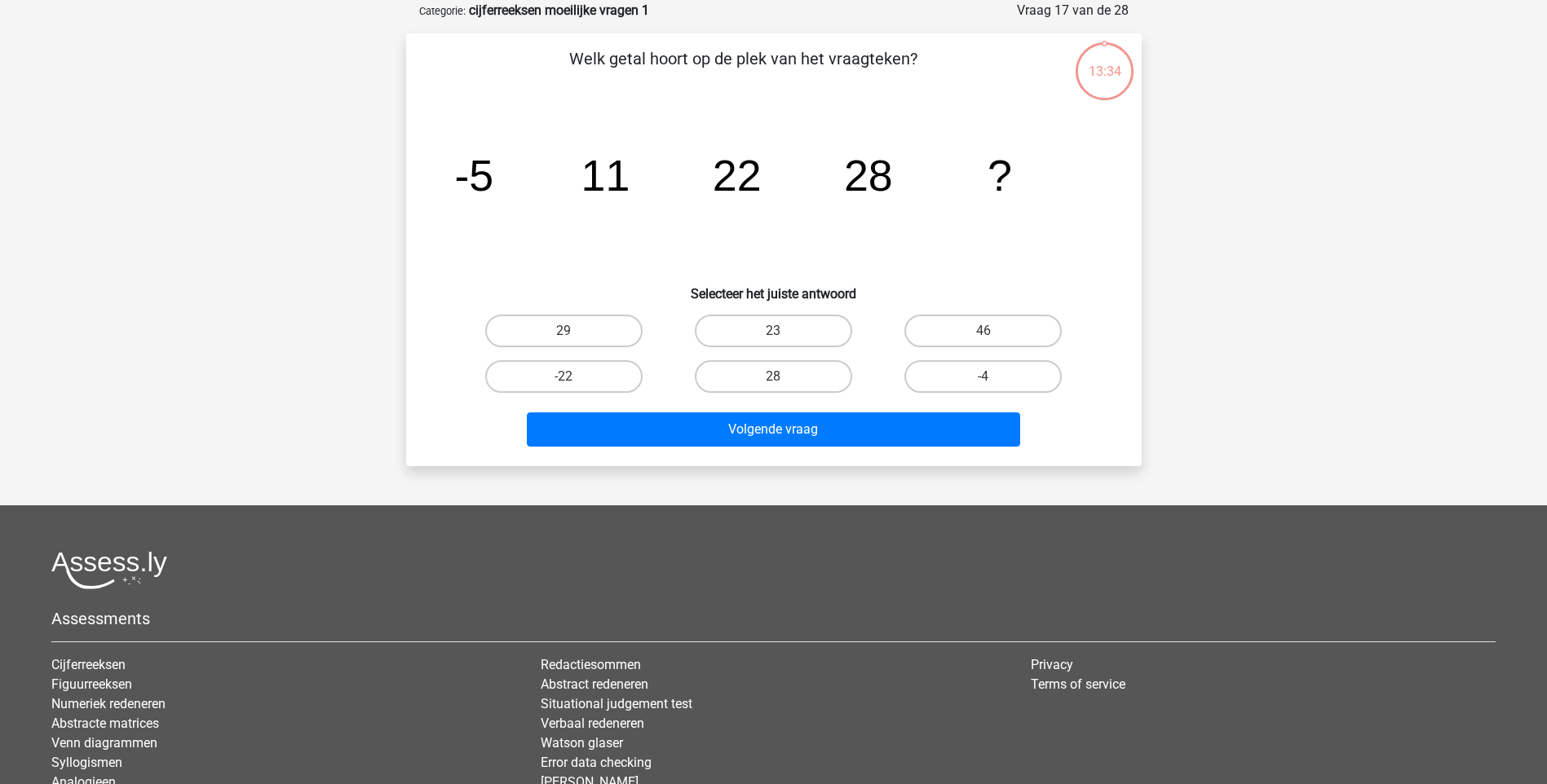
scroll to position [81, 0]
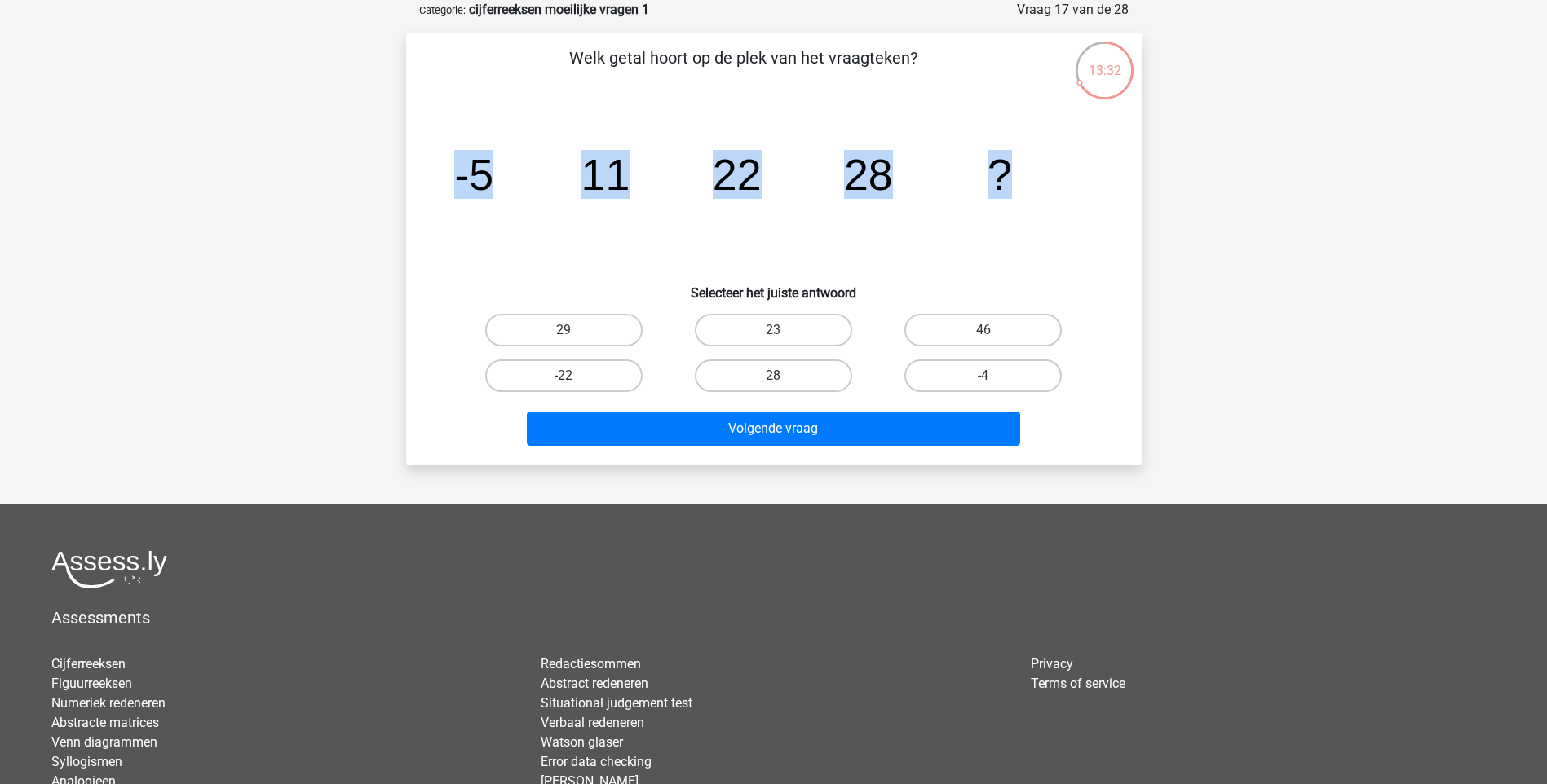
drag, startPoint x: 458, startPoint y: 182, endPoint x: 1027, endPoint y: 166, distance: 569.2
click at [1027, 166] on icon "image/svg+xml -5 11 22 28 ?" at bounding box center [774, 189] width 658 height 165
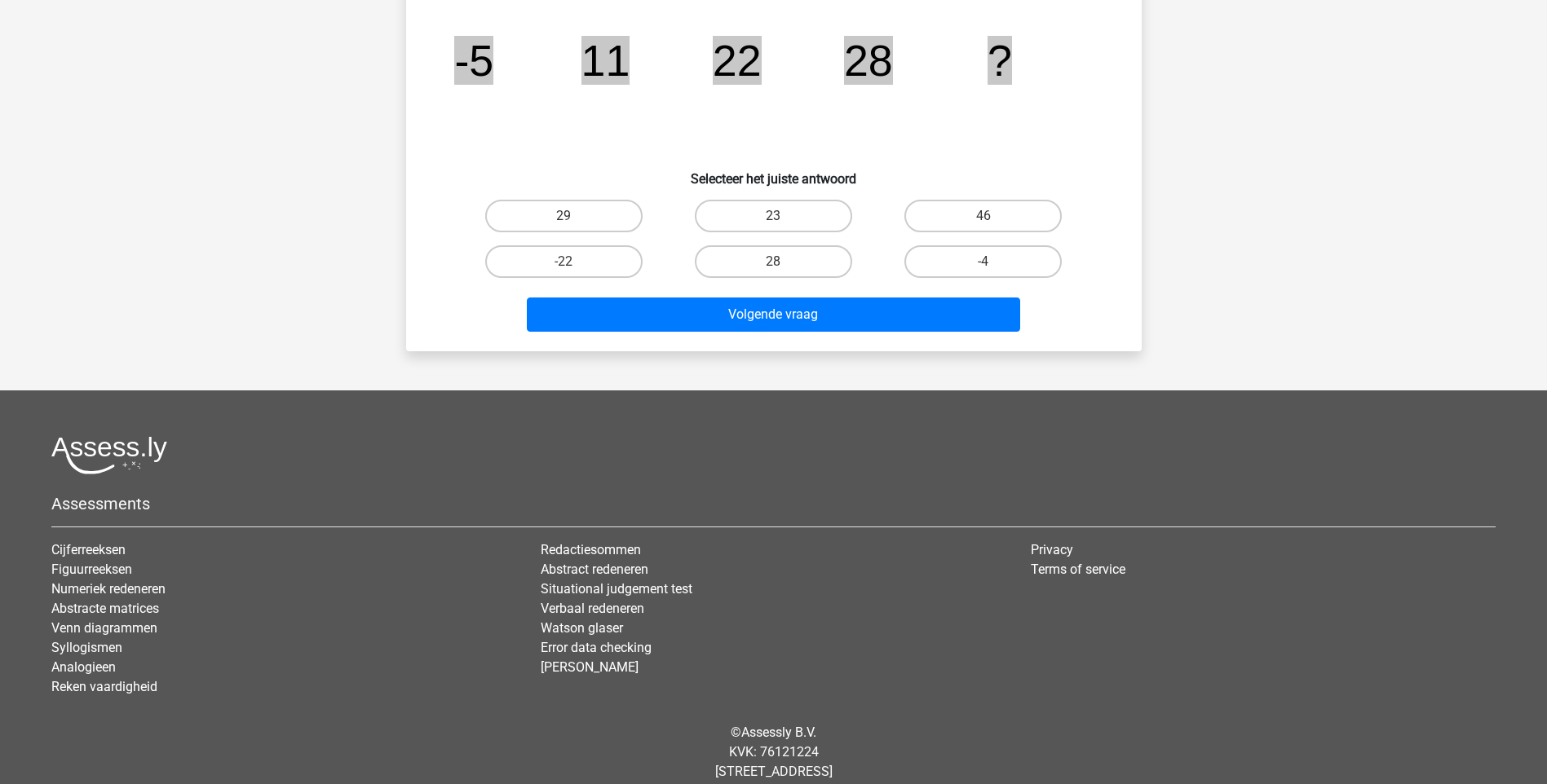
scroll to position [233, 0]
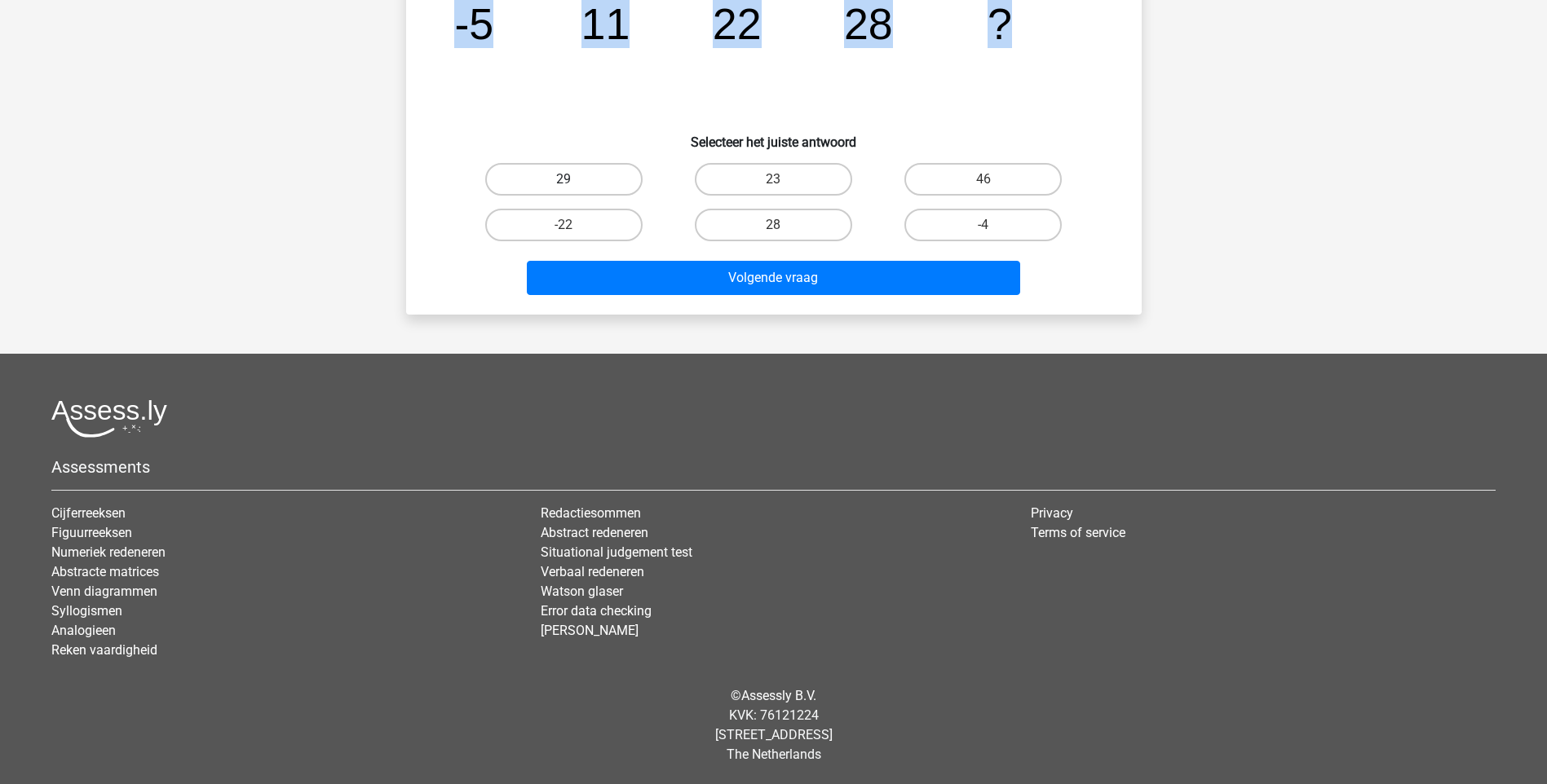
click at [562, 170] on label "29" at bounding box center [563, 180] width 157 height 33
click at [563, 180] on input "29" at bounding box center [568, 184] width 11 height 11
radio input "true"
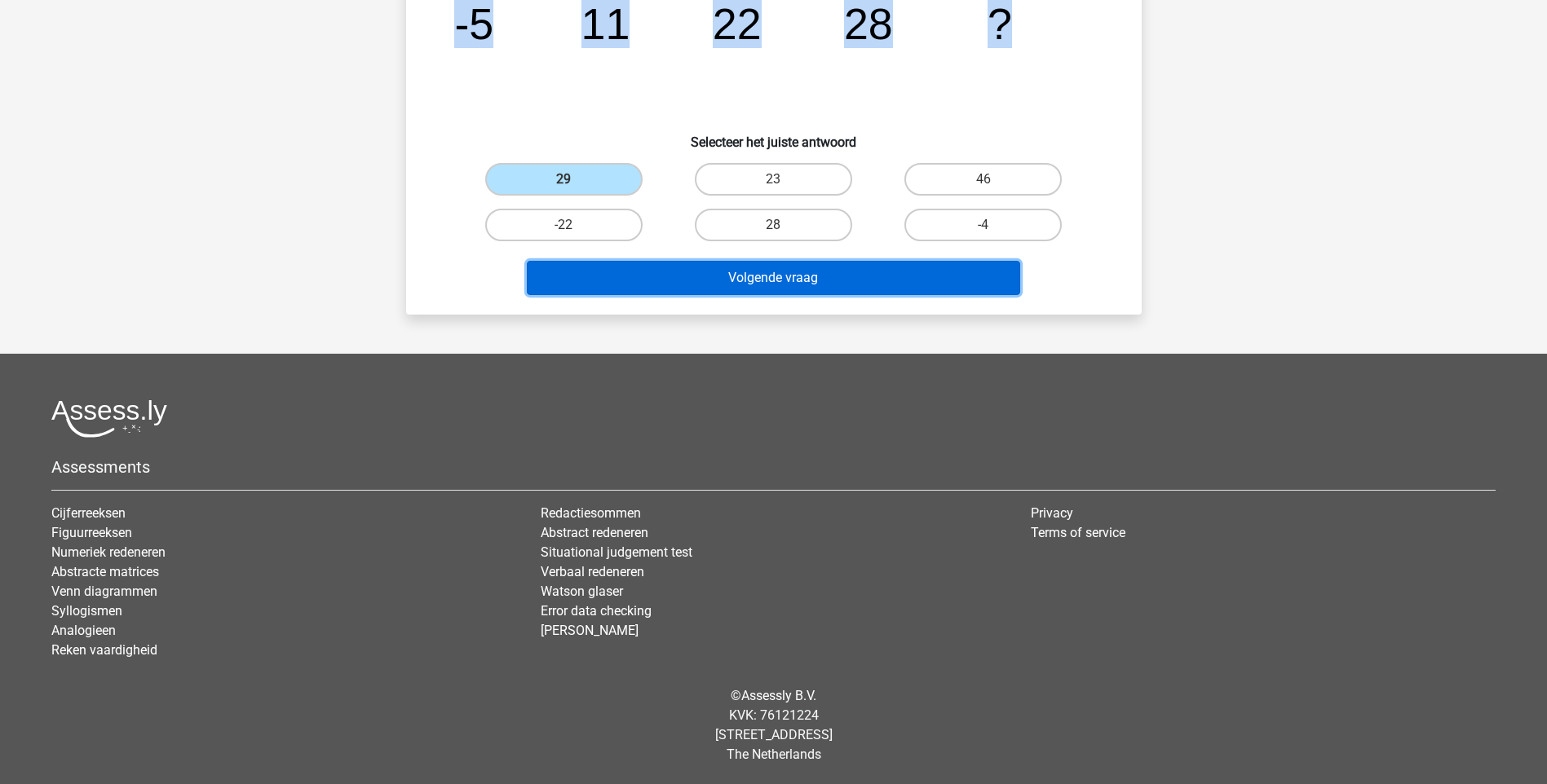
click at [720, 279] on button "Volgende vraag" at bounding box center [773, 277] width 493 height 34
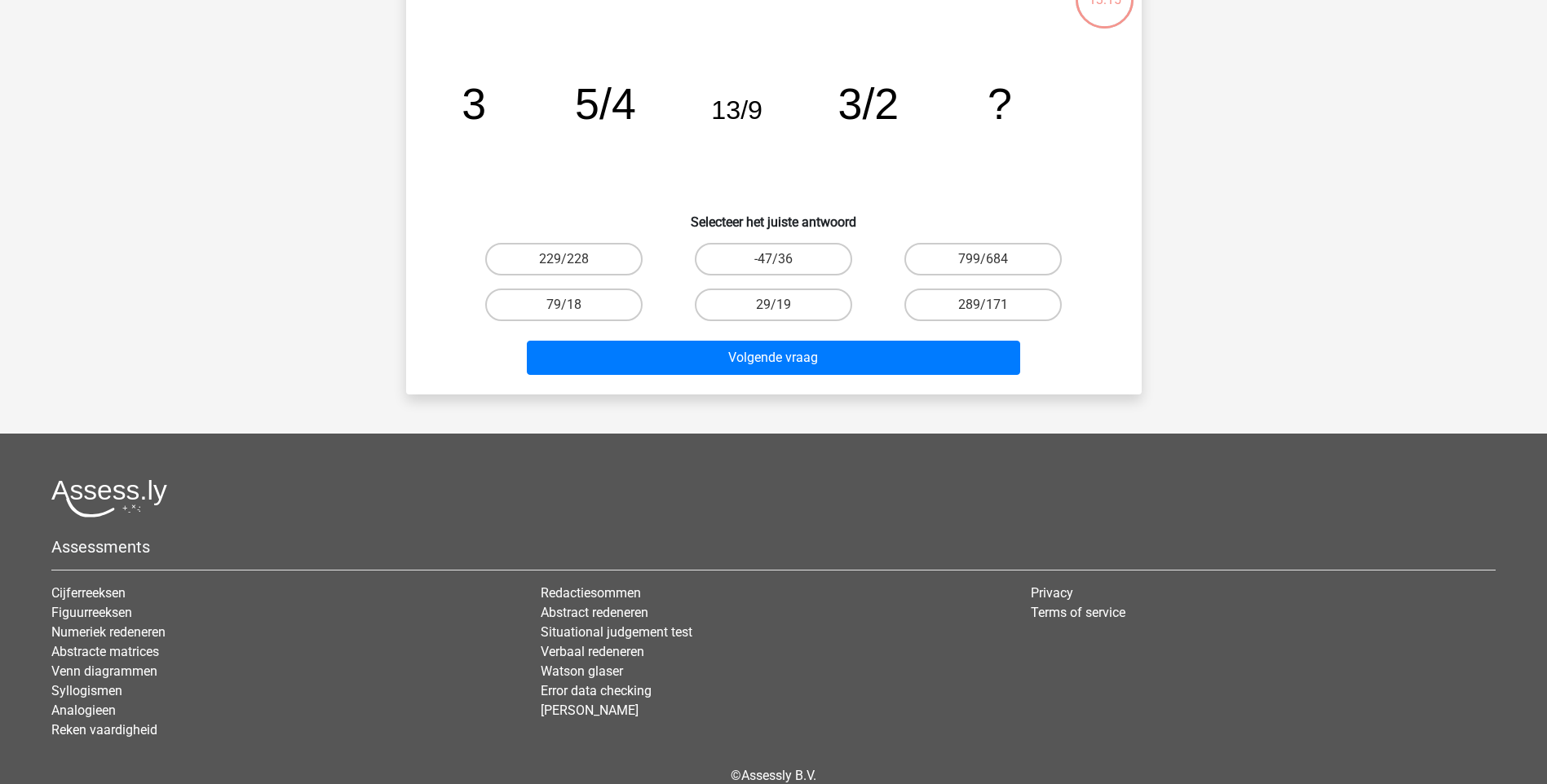
scroll to position [81, 0]
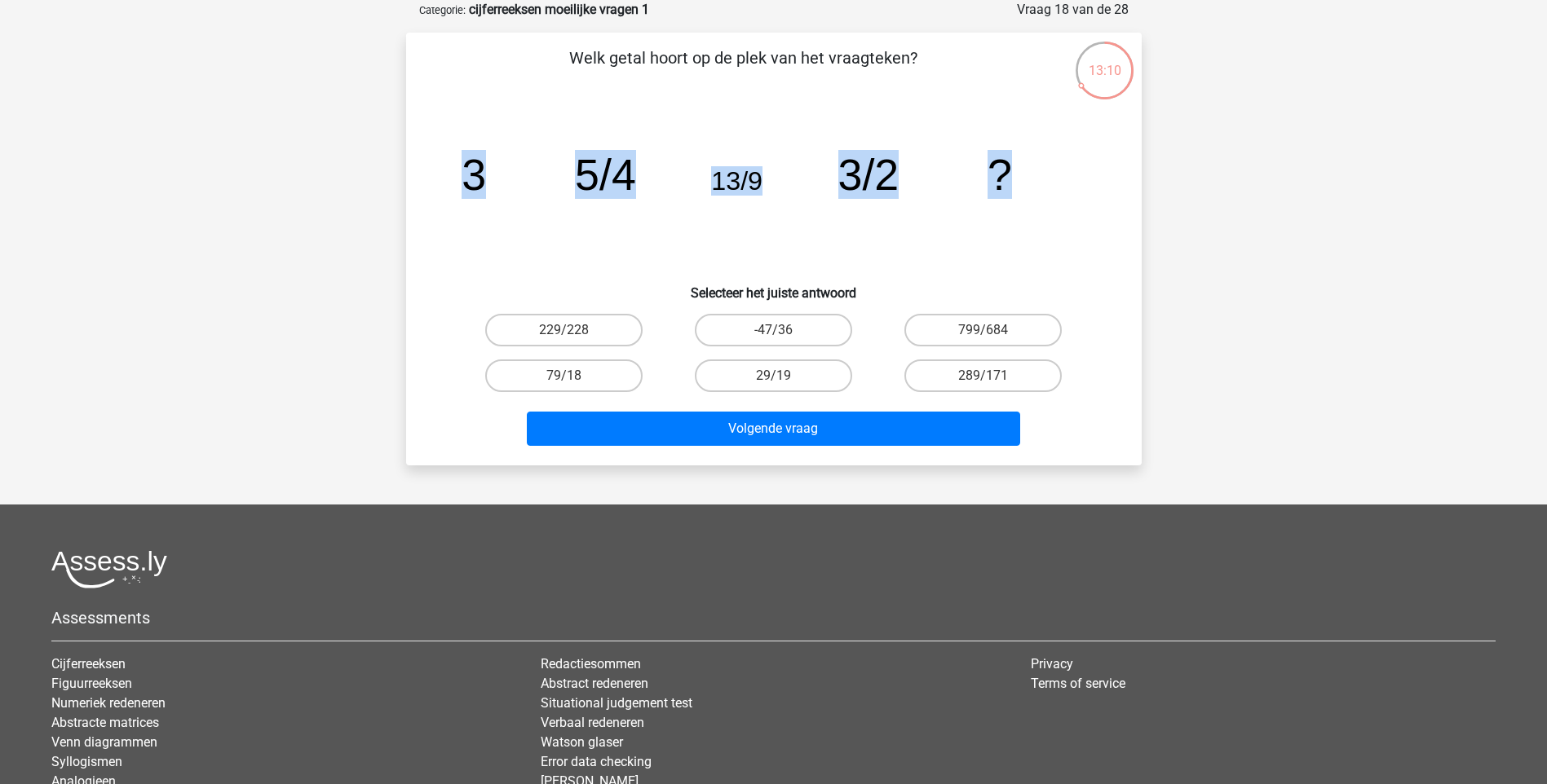
drag, startPoint x: 458, startPoint y: 171, endPoint x: 1025, endPoint y: 174, distance: 567.0
click at [1025, 174] on icon "image/svg+xml 3 5/4 13/9 3/2 ?" at bounding box center [774, 189] width 658 height 165
drag, startPoint x: 1025, startPoint y: 174, endPoint x: 893, endPoint y: 168, distance: 132.1
click at [811, 366] on label "29/19" at bounding box center [773, 376] width 157 height 33
click at [783, 376] on input "29/19" at bounding box center [777, 380] width 11 height 11
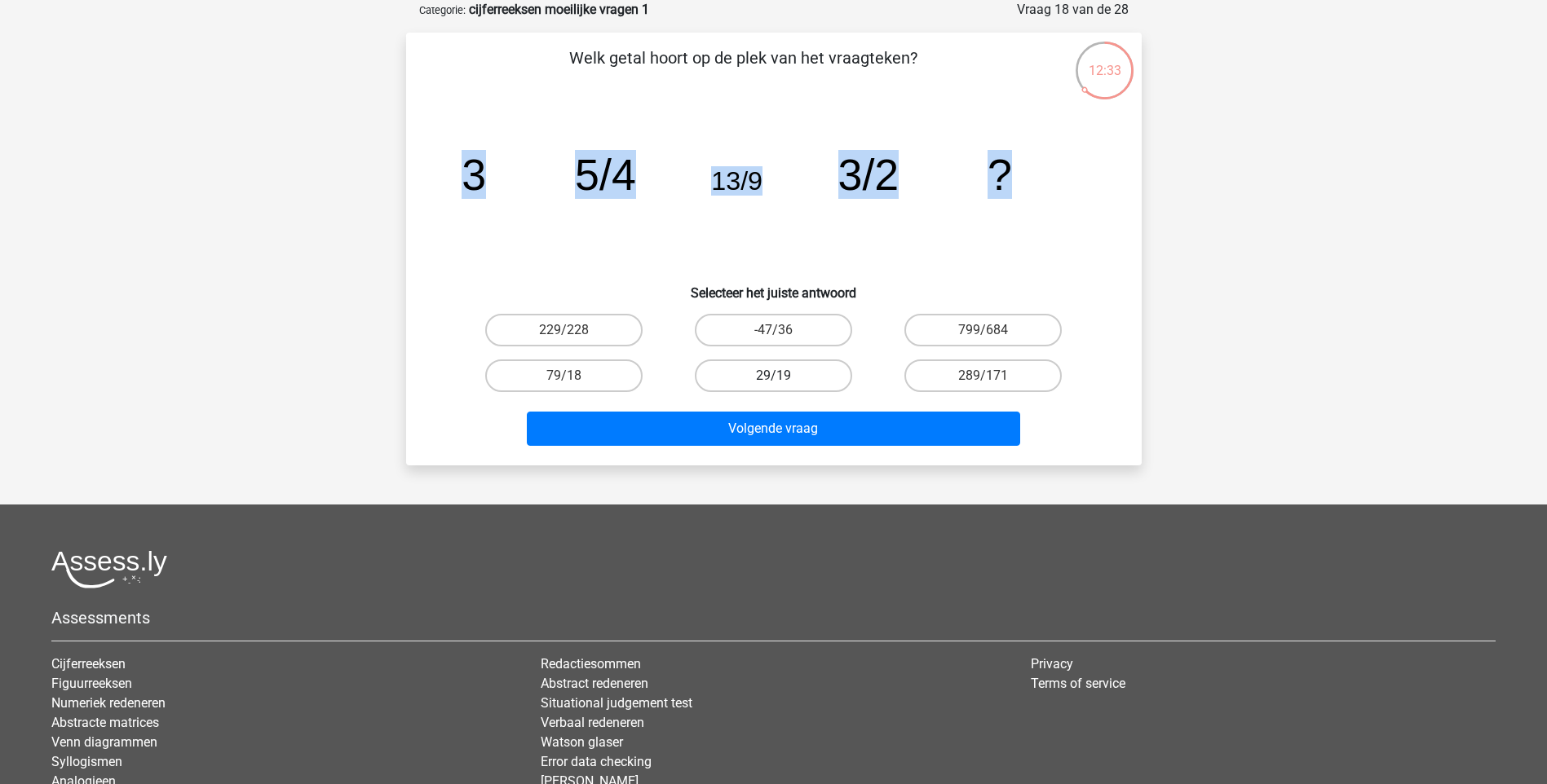
radio input "true"
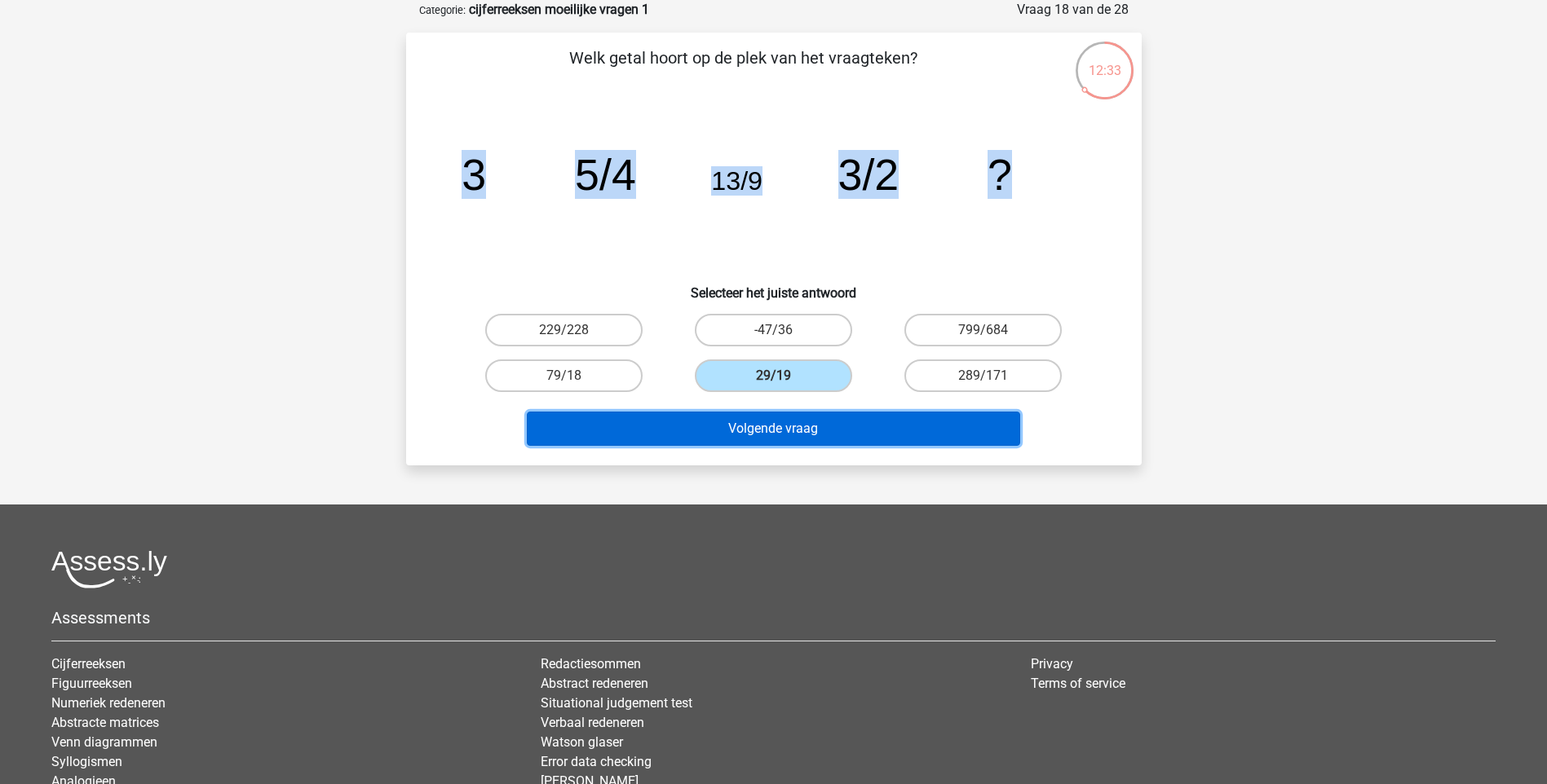
click at [796, 419] on button "Volgende vraag" at bounding box center [773, 428] width 493 height 34
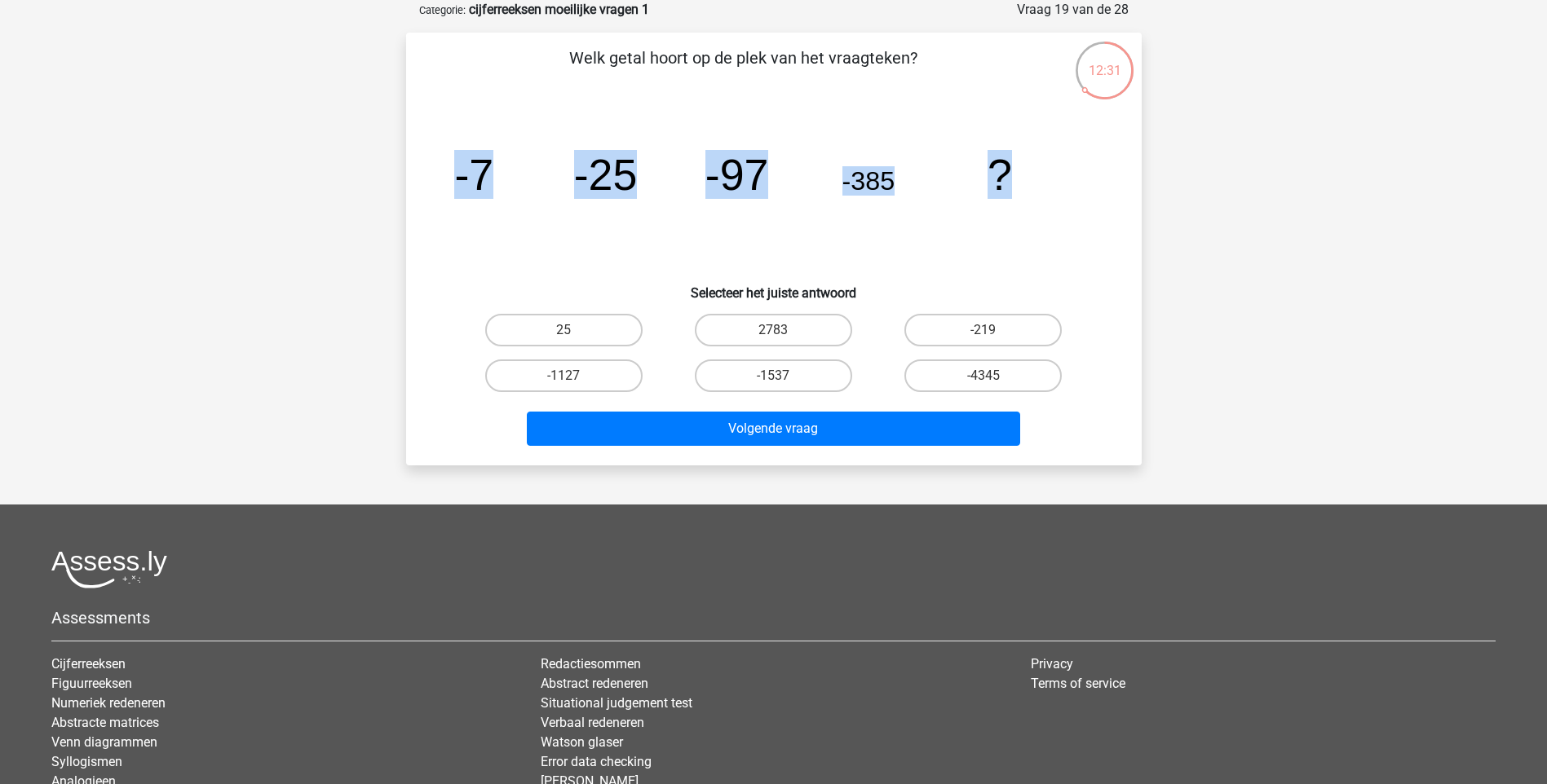
drag, startPoint x: 437, startPoint y: 174, endPoint x: 1135, endPoint y: 200, distance: 698.5
click at [1135, 200] on div "Welk getal hoort op de plek van het vraagteken? image/svg+xml -7 -25 -97 -385 ?…" at bounding box center [774, 249] width 736 height 433
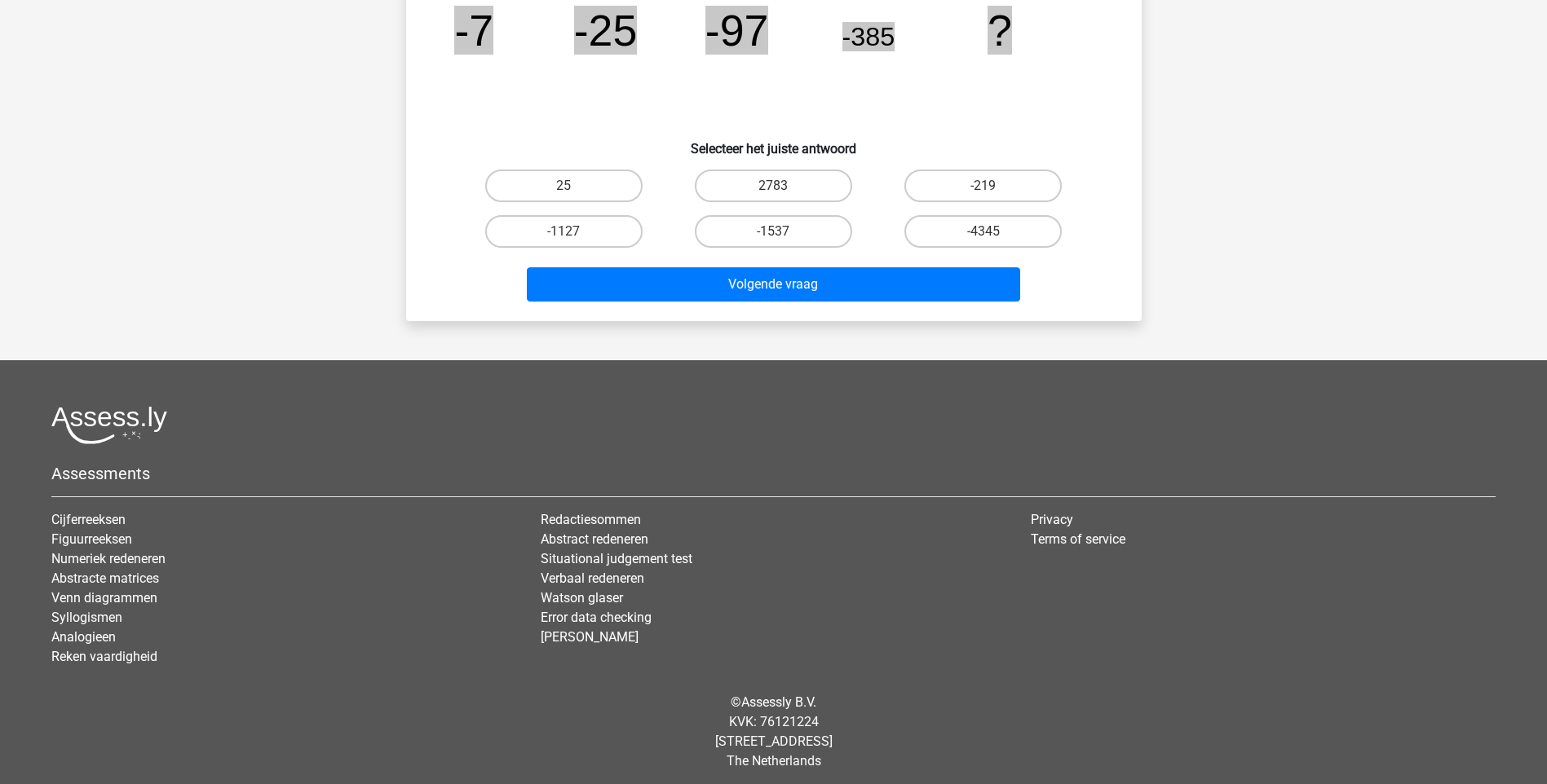
scroll to position [233, 0]
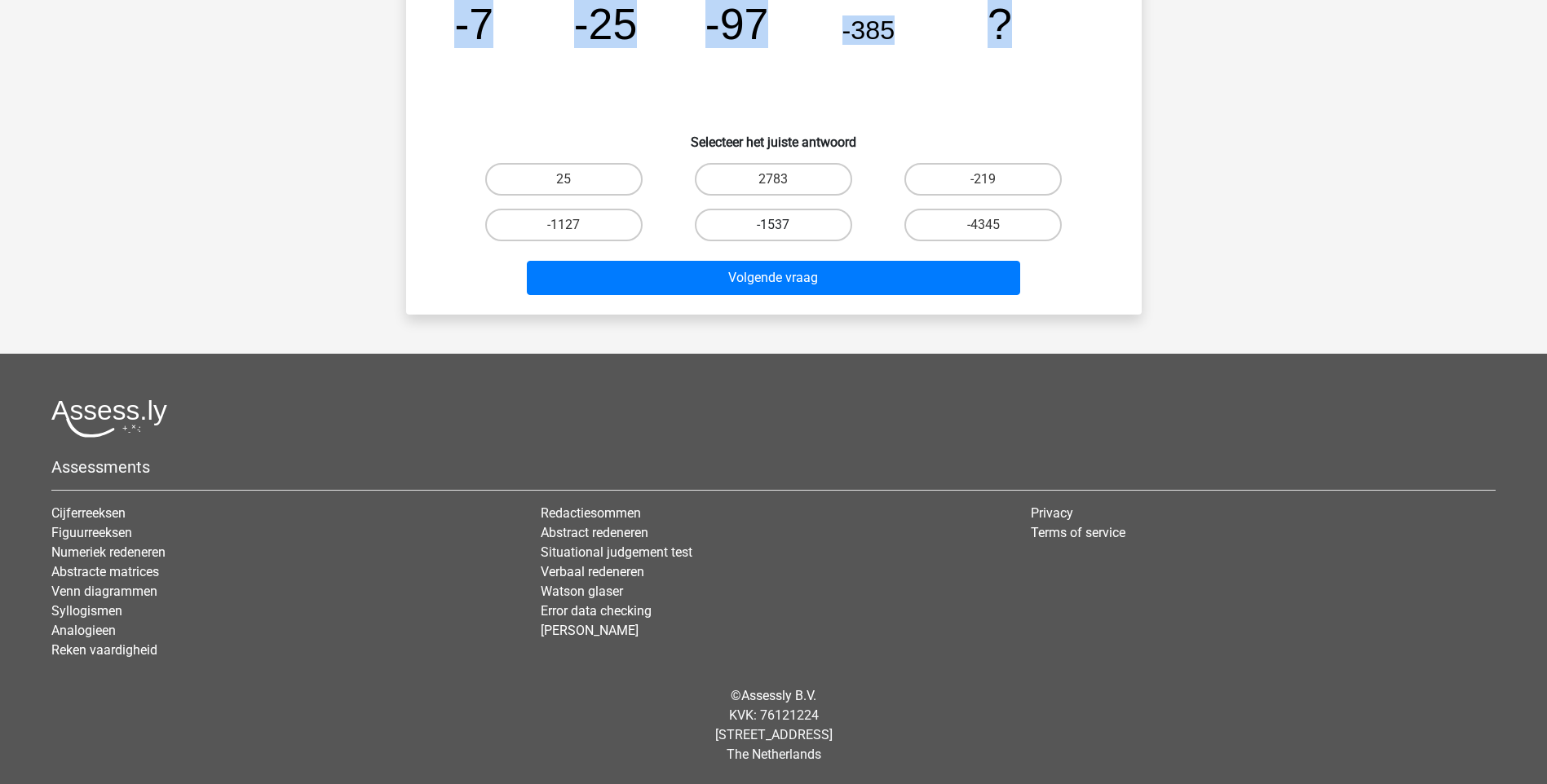
click at [779, 213] on label "-1537" at bounding box center [773, 225] width 157 height 33
click at [779, 225] on input "-1537" at bounding box center [777, 230] width 11 height 11
radio input "true"
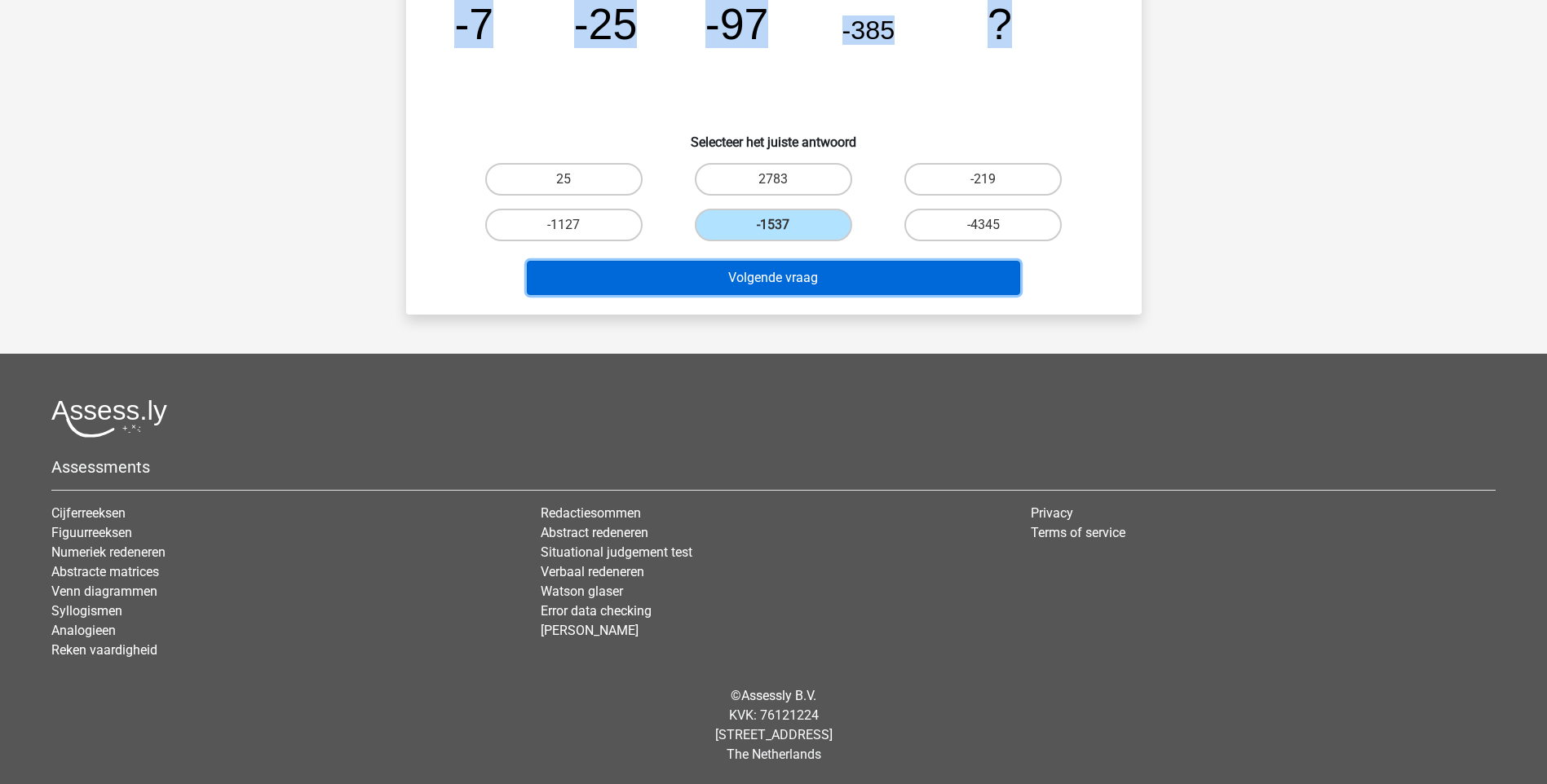
click at [778, 275] on button "Volgende vraag" at bounding box center [773, 277] width 493 height 34
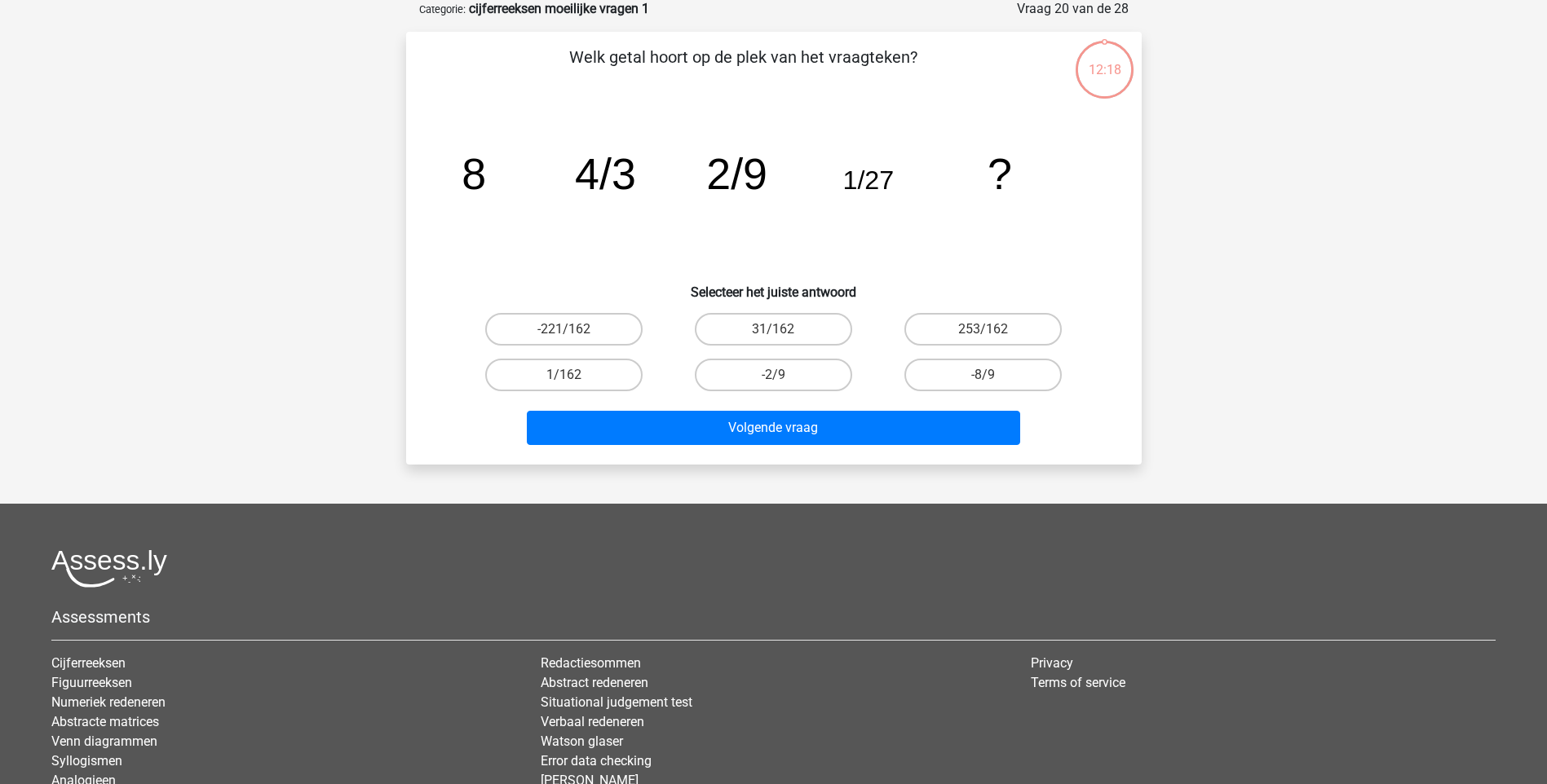
scroll to position [81, 0]
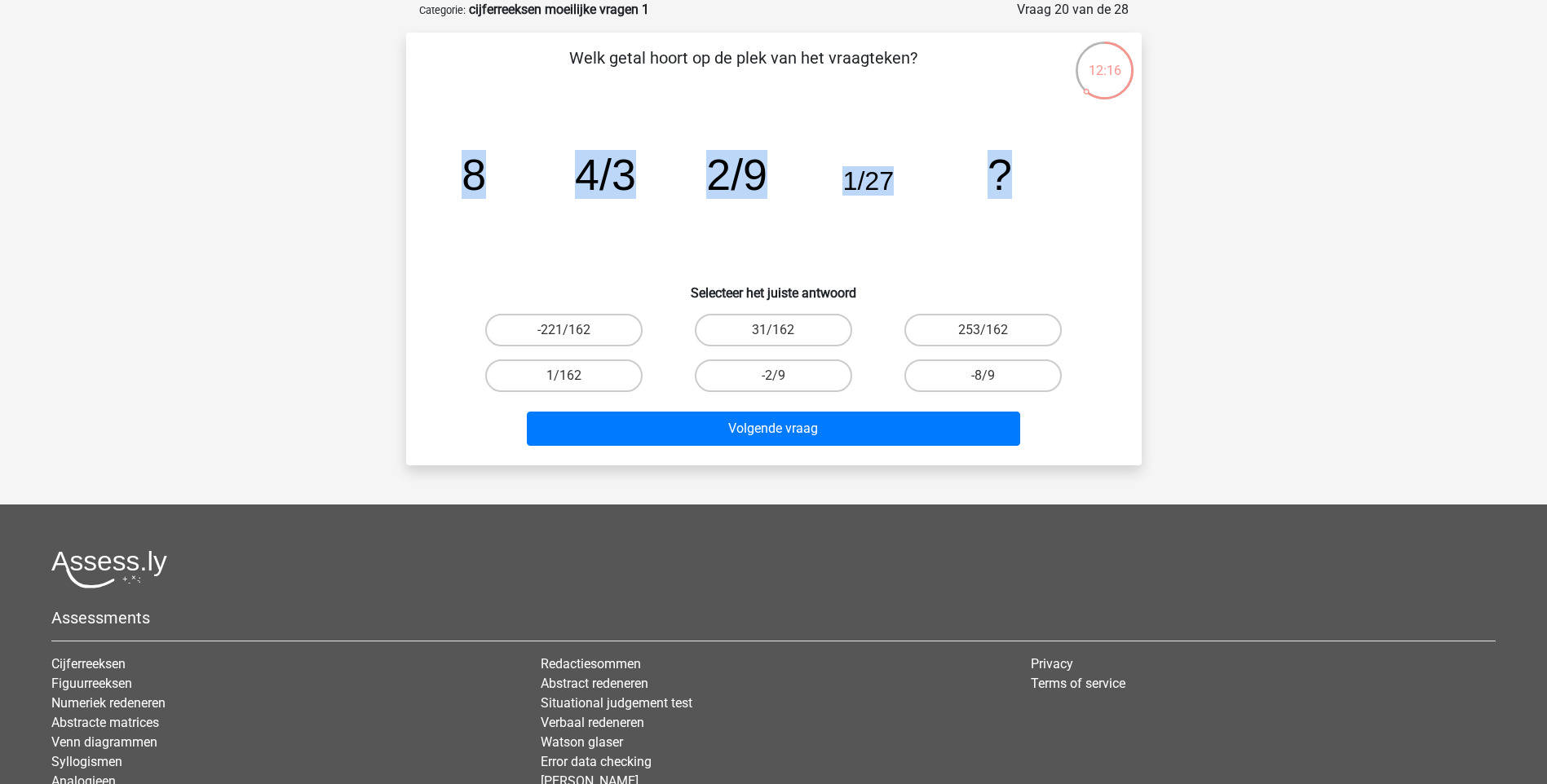
drag, startPoint x: 463, startPoint y: 170, endPoint x: 1022, endPoint y: 182, distance: 559.1
click at [1022, 182] on icon "image/svg+xml 8 4/3 2/9 1/27 ?" at bounding box center [774, 189] width 658 height 165
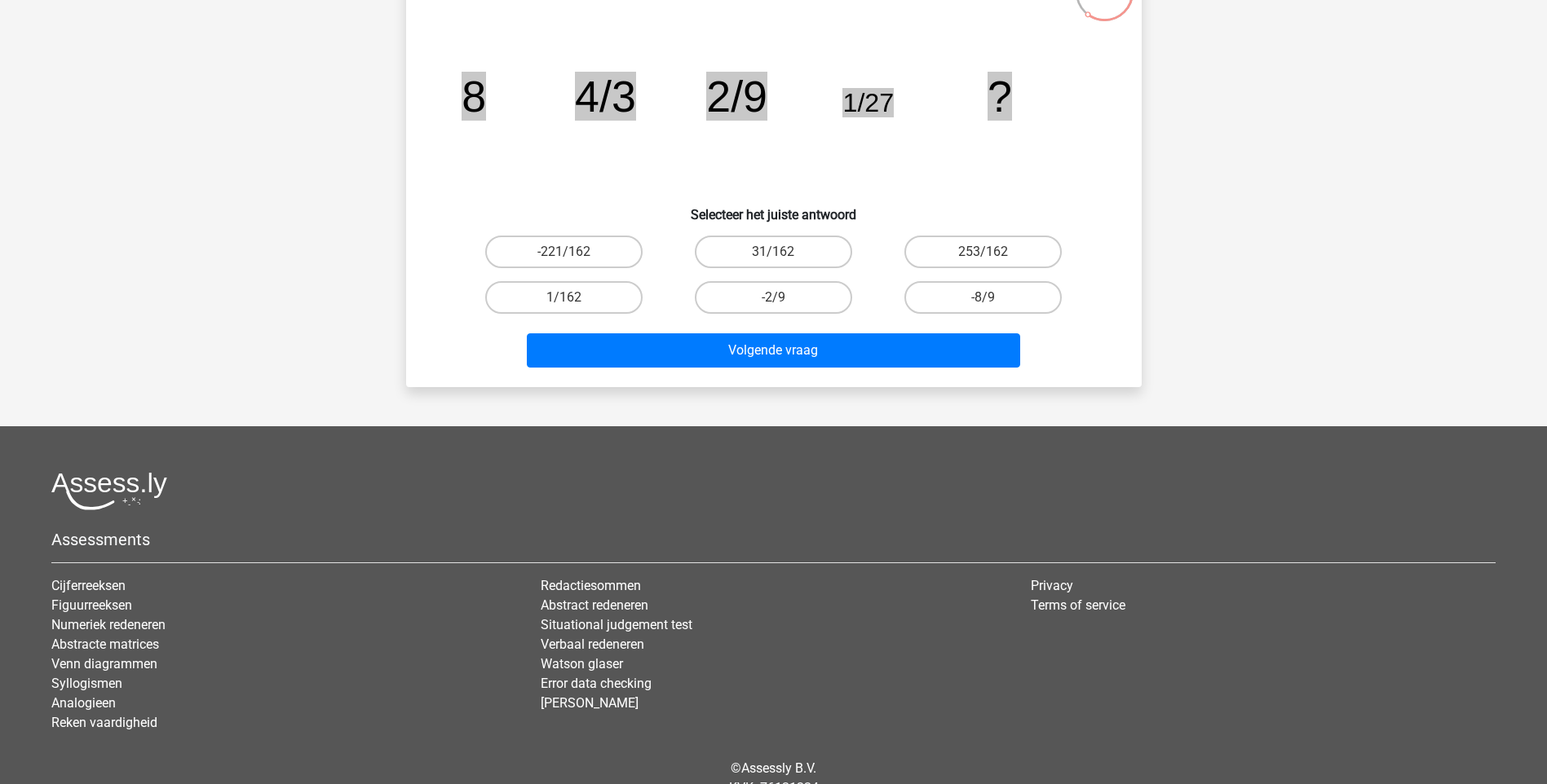
scroll to position [233, 0]
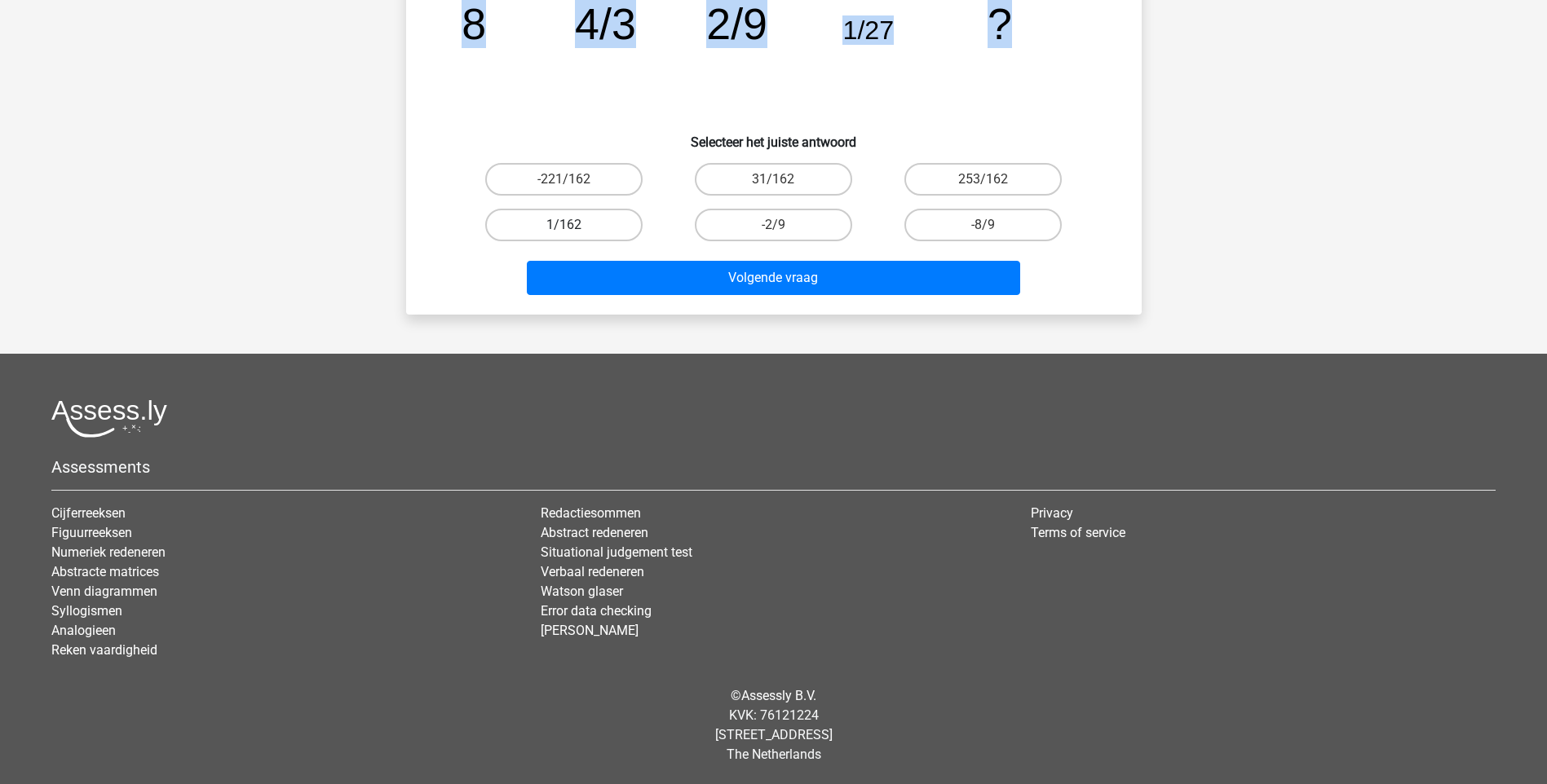
click at [584, 218] on label "1/162" at bounding box center [563, 225] width 157 height 33
click at [574, 225] on input "1/162" at bounding box center [568, 230] width 11 height 11
radio input "true"
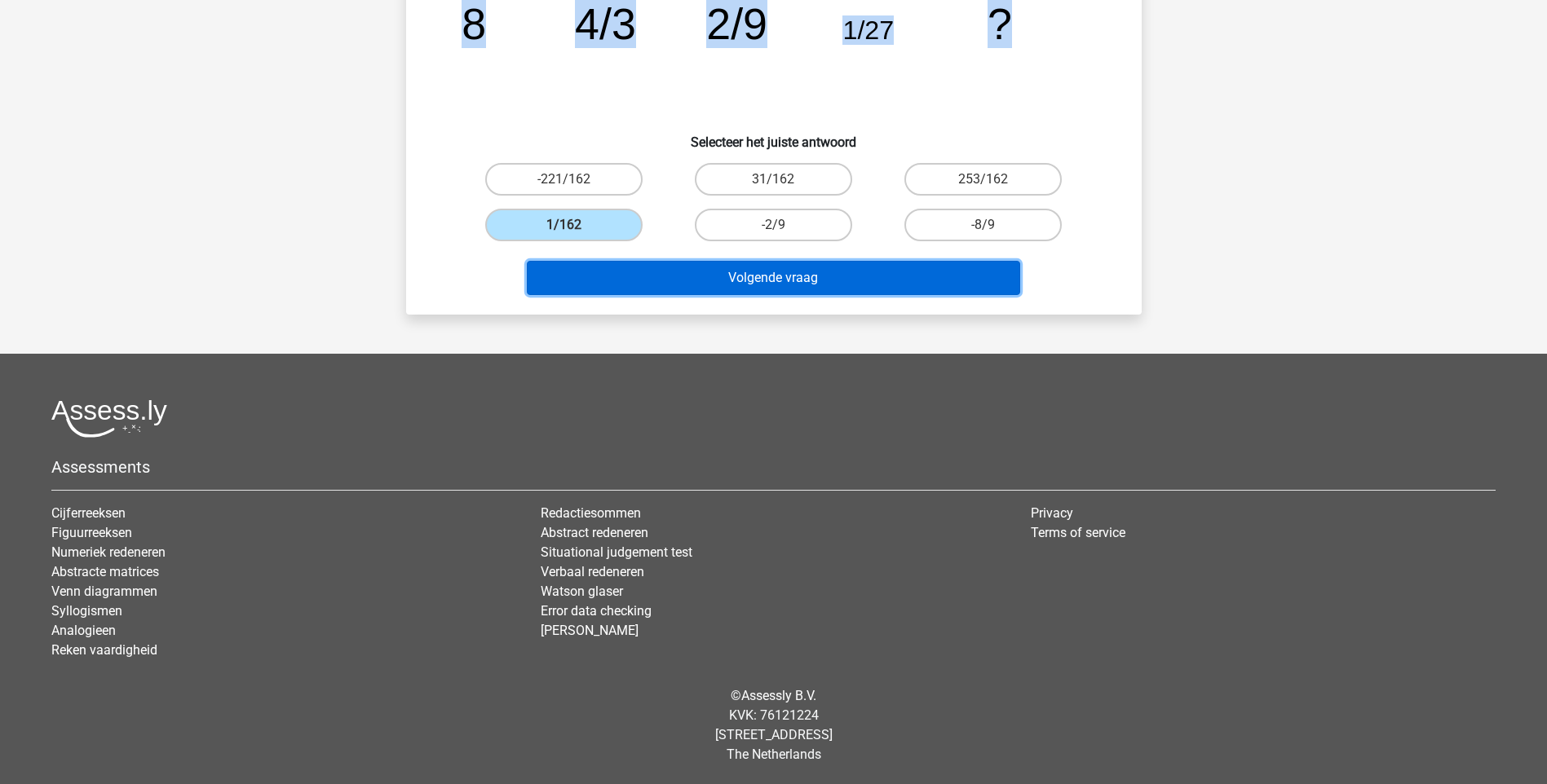
click at [630, 271] on button "Volgende vraag" at bounding box center [773, 277] width 493 height 34
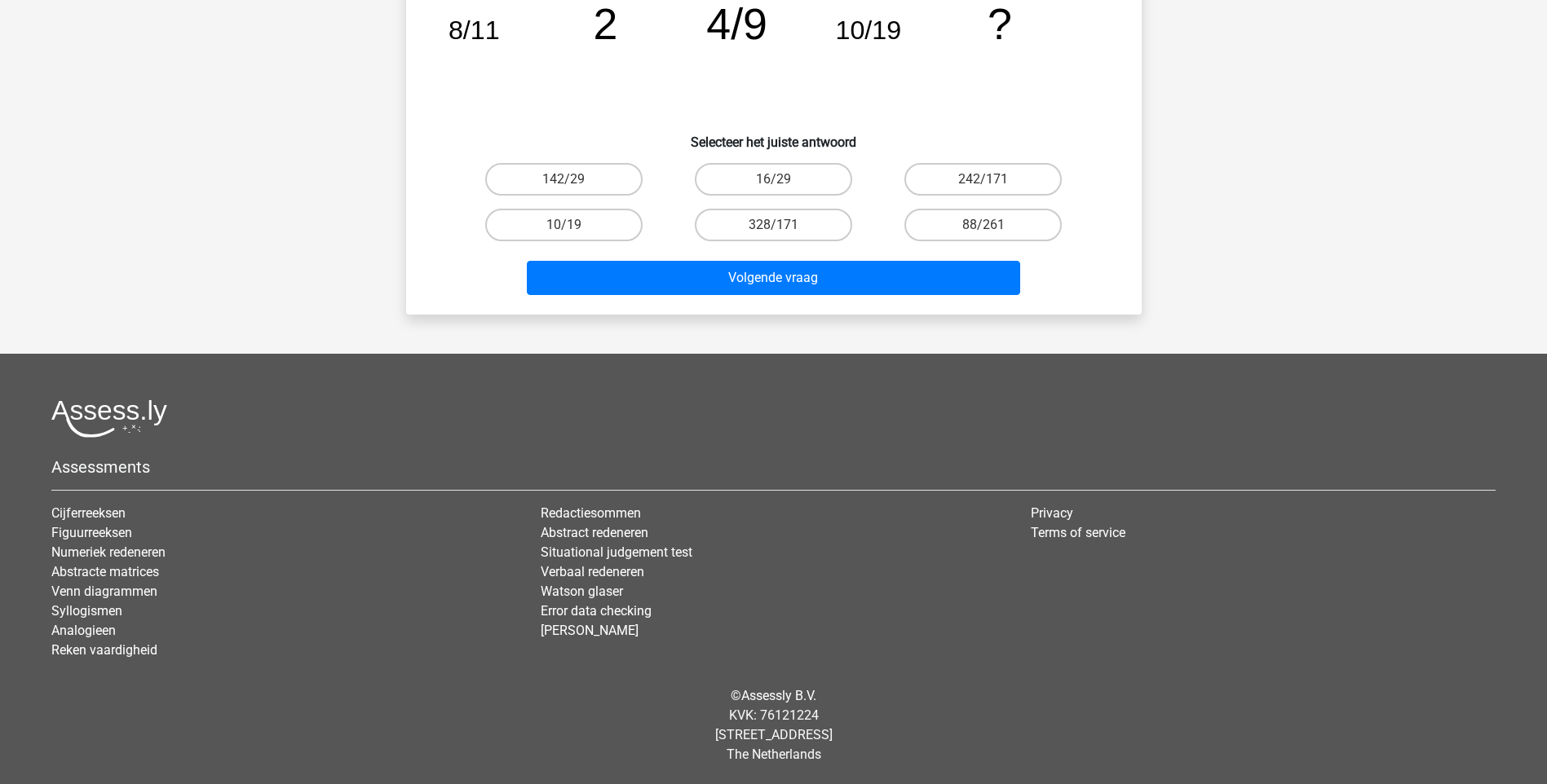
scroll to position [81, 0]
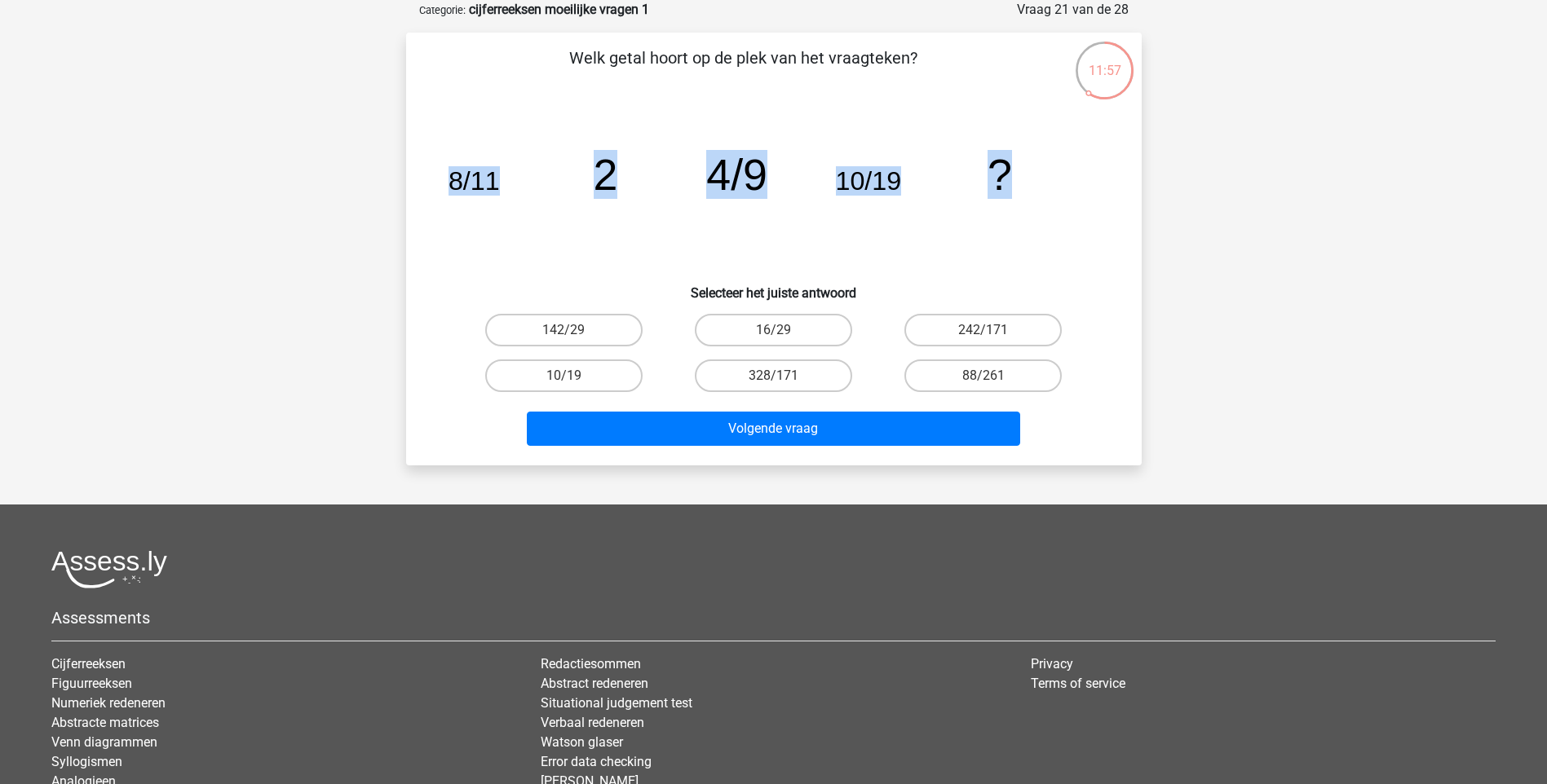
drag, startPoint x: 452, startPoint y: 181, endPoint x: 1032, endPoint y: 166, distance: 580.2
click at [1032, 166] on icon "image/svg+xml 8/11 2 4/9 10/19 ?" at bounding box center [774, 189] width 658 height 165
click at [556, 384] on label "10/19" at bounding box center [563, 376] width 157 height 33
click at [563, 384] on input "10/19" at bounding box center [568, 380] width 11 height 11
radio input "true"
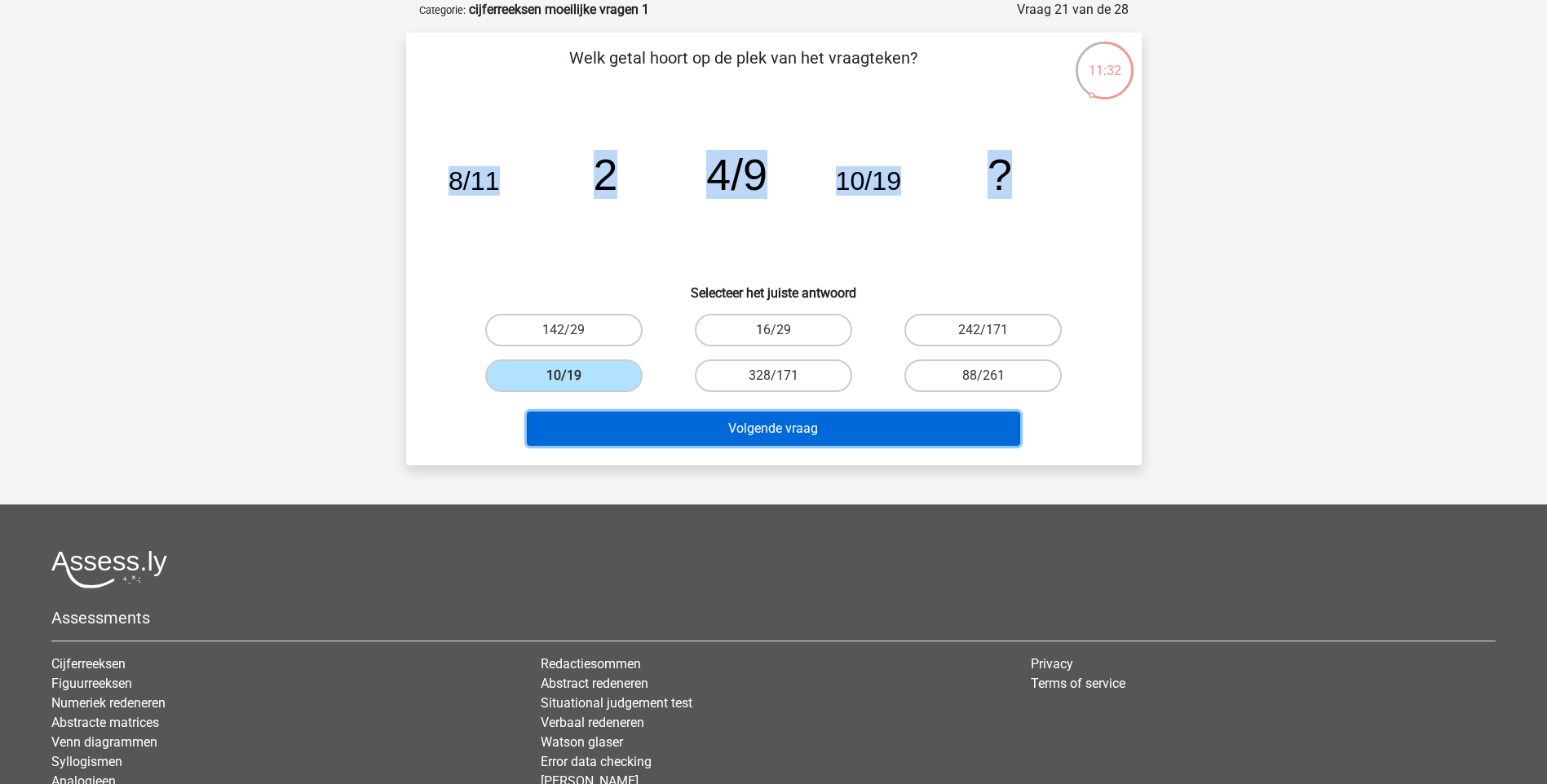
click at [636, 426] on button "Volgende vraag" at bounding box center [773, 428] width 493 height 34
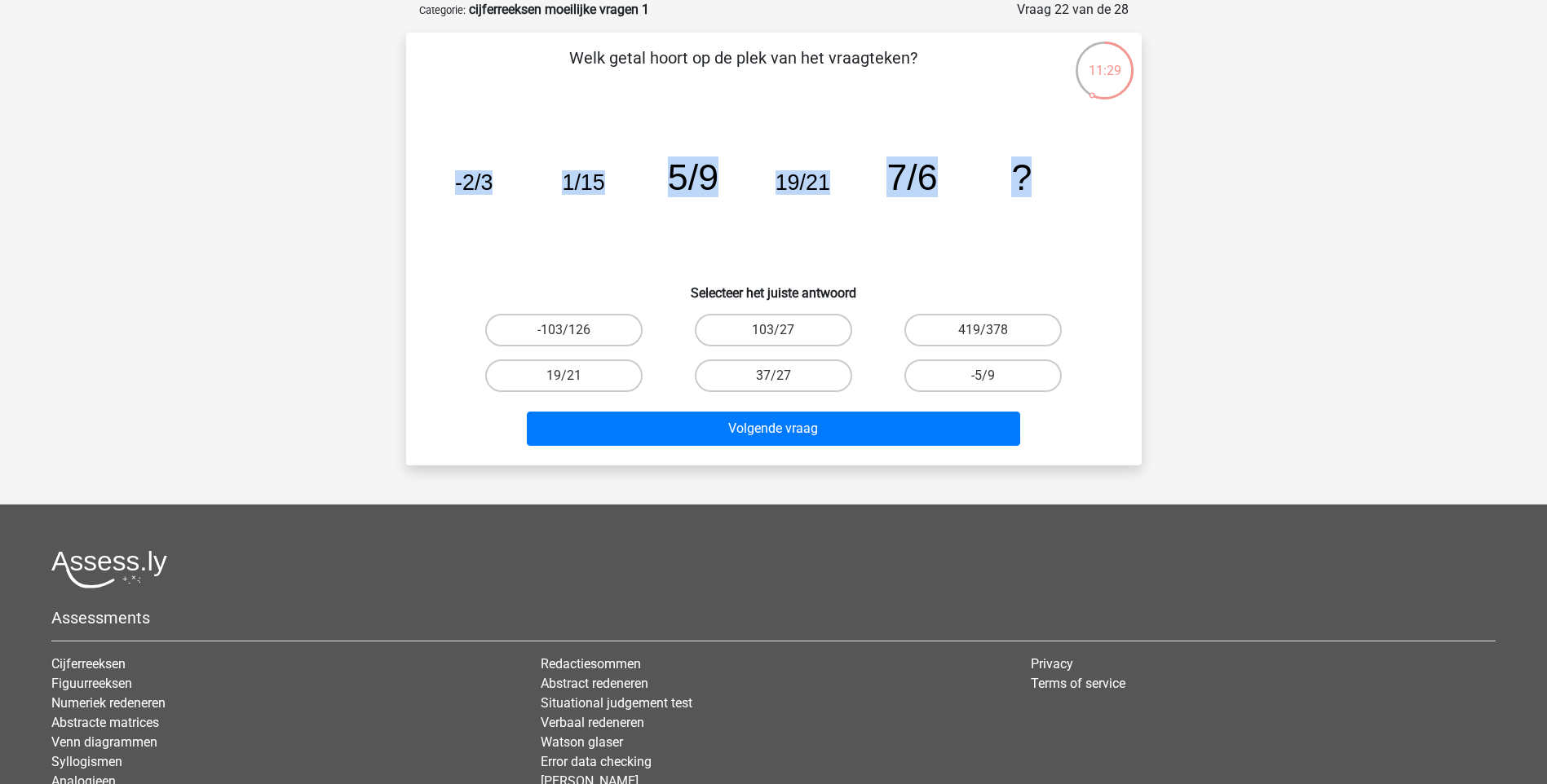
drag, startPoint x: 448, startPoint y: 180, endPoint x: 1033, endPoint y: 195, distance: 585.2
click at [1033, 195] on icon "image/svg+xml -2/3 1/15 5/9 19/21 7/6 ?" at bounding box center [774, 189] width 658 height 165
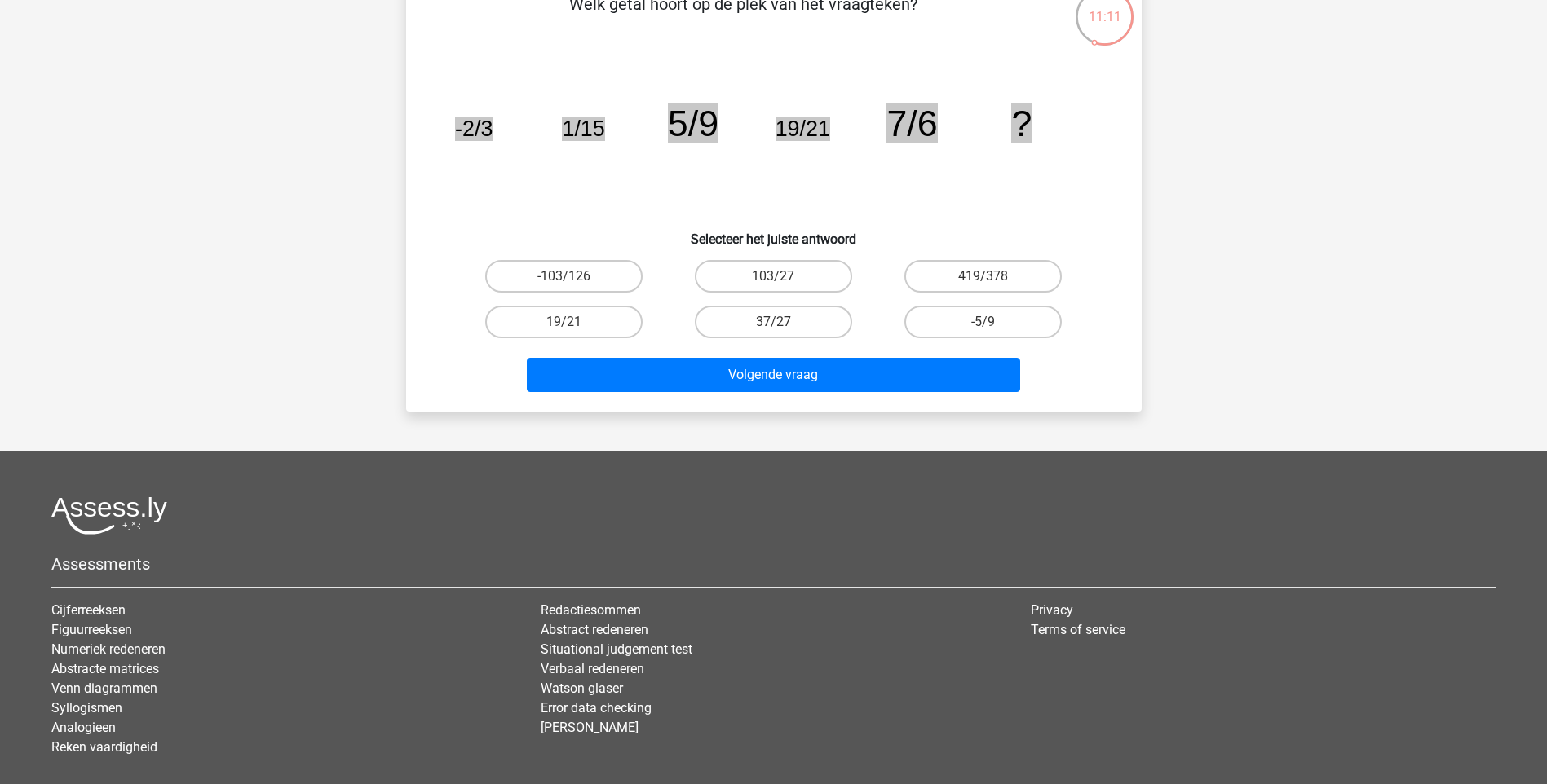
scroll to position [163, 0]
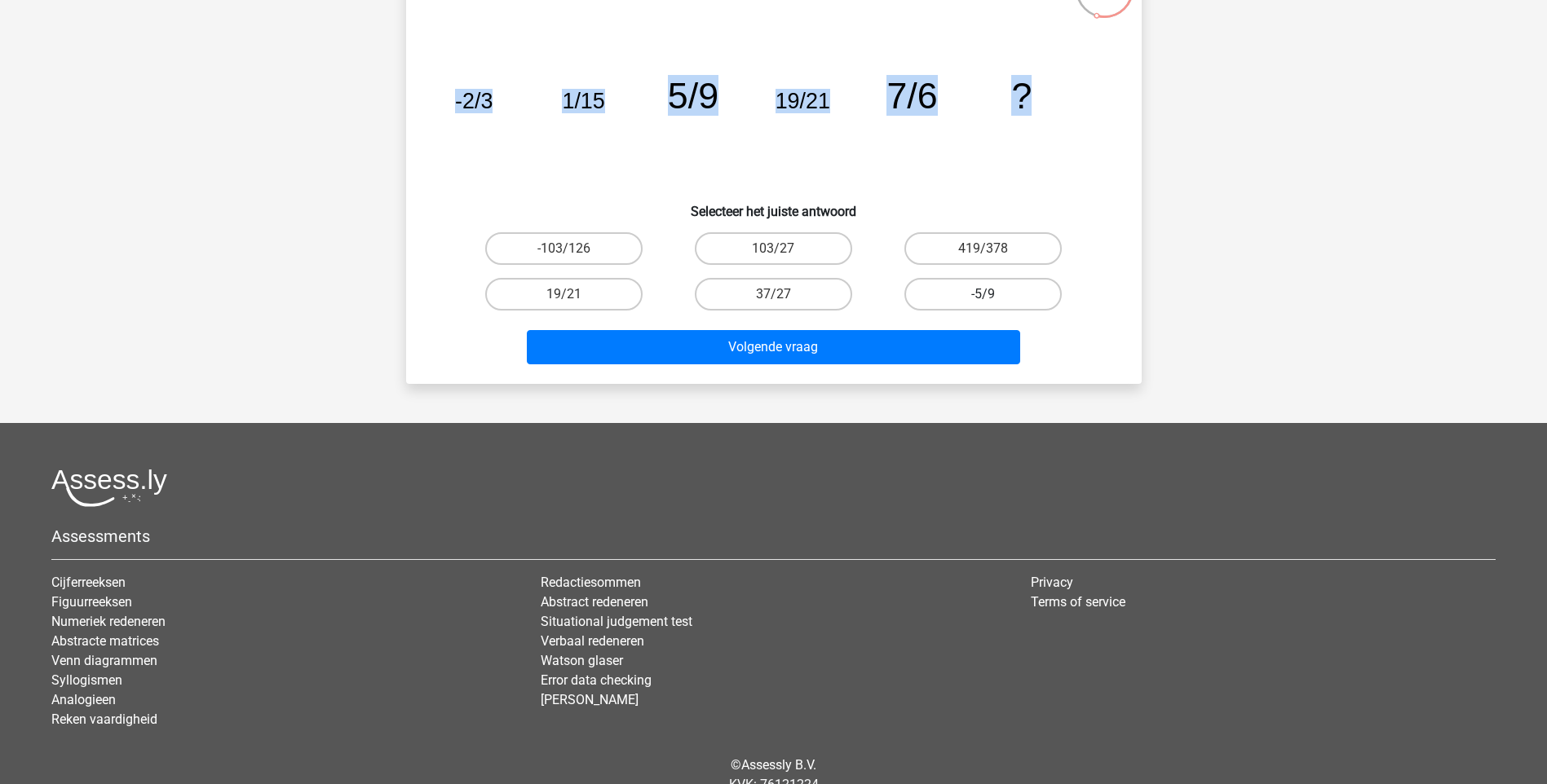
click at [1015, 303] on label "-5/9" at bounding box center [982, 294] width 157 height 33
click at [994, 303] on input "-5/9" at bounding box center [988, 299] width 11 height 11
radio input "true"
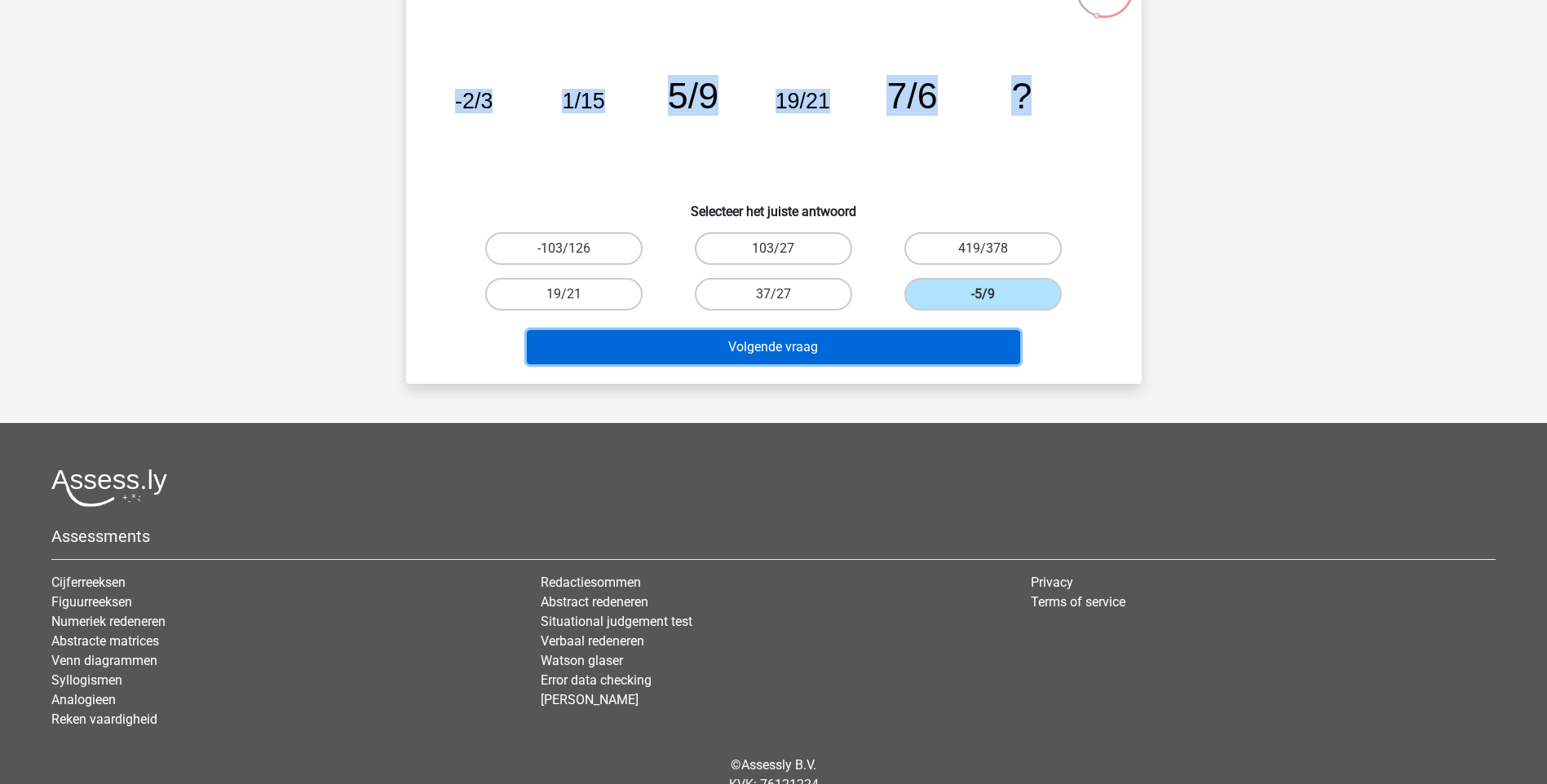
click at [928, 349] on button "Volgende vraag" at bounding box center [773, 347] width 493 height 34
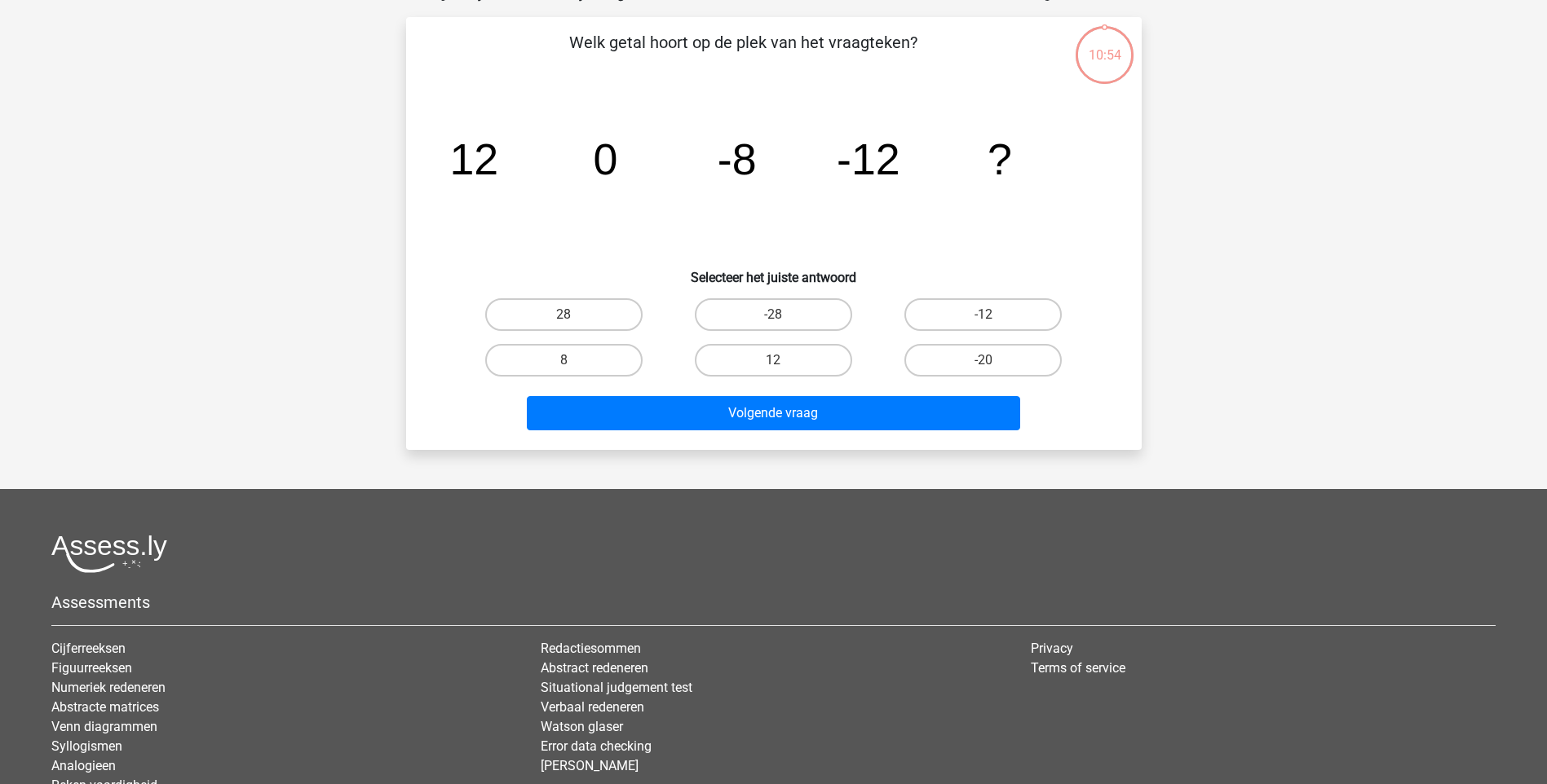
scroll to position [81, 0]
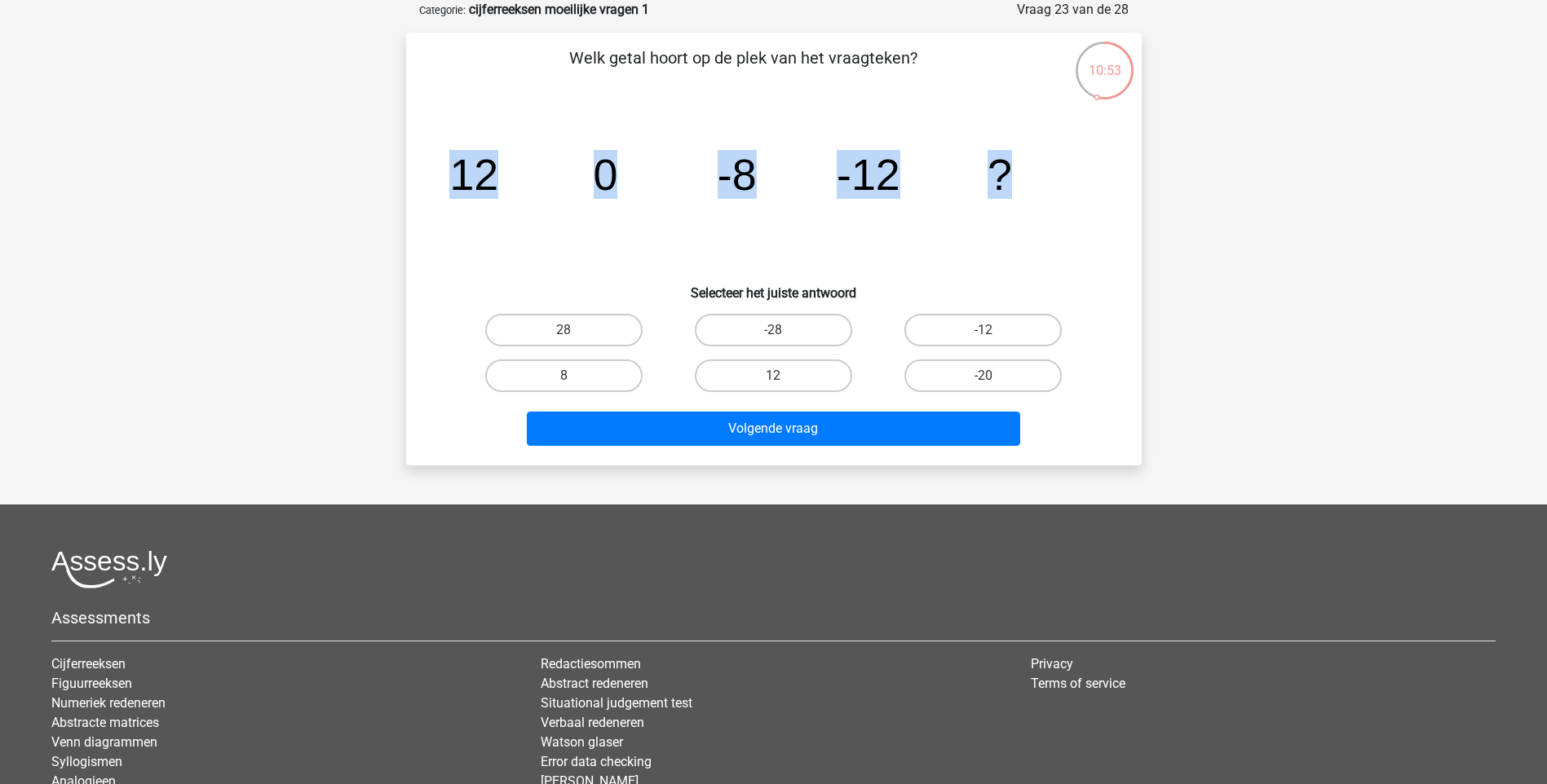
drag, startPoint x: 460, startPoint y: 180, endPoint x: 1085, endPoint y: 181, distance: 625.0
click at [1085, 181] on icon "image/svg+xml 12 0 -8 -12 ?" at bounding box center [774, 189] width 658 height 165
click at [1027, 322] on label "-12" at bounding box center [982, 330] width 157 height 33
click at [994, 330] on input "-12" at bounding box center [988, 335] width 11 height 11
radio input "true"
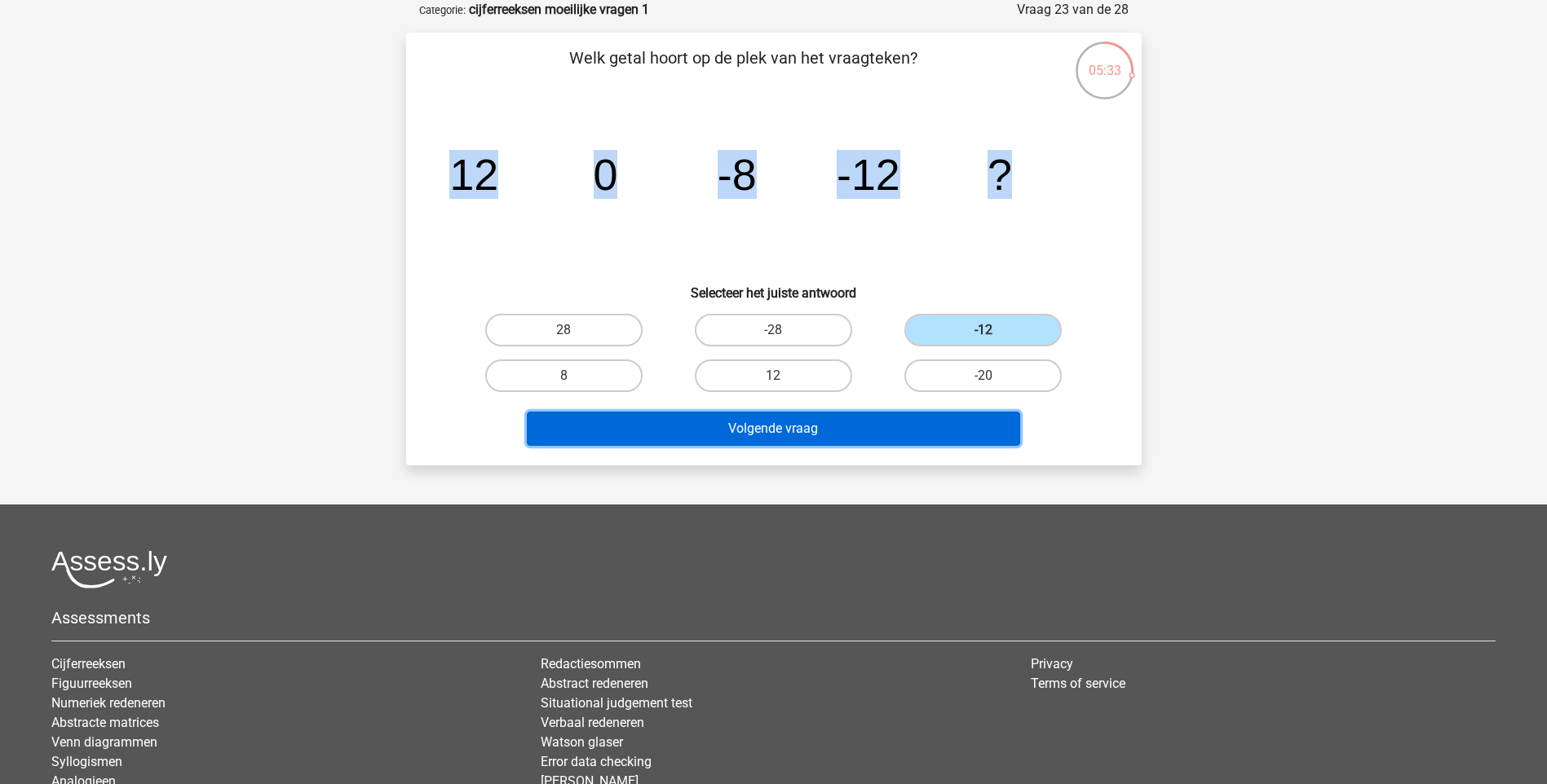
click at [951, 424] on button "Volgende vraag" at bounding box center [773, 428] width 493 height 34
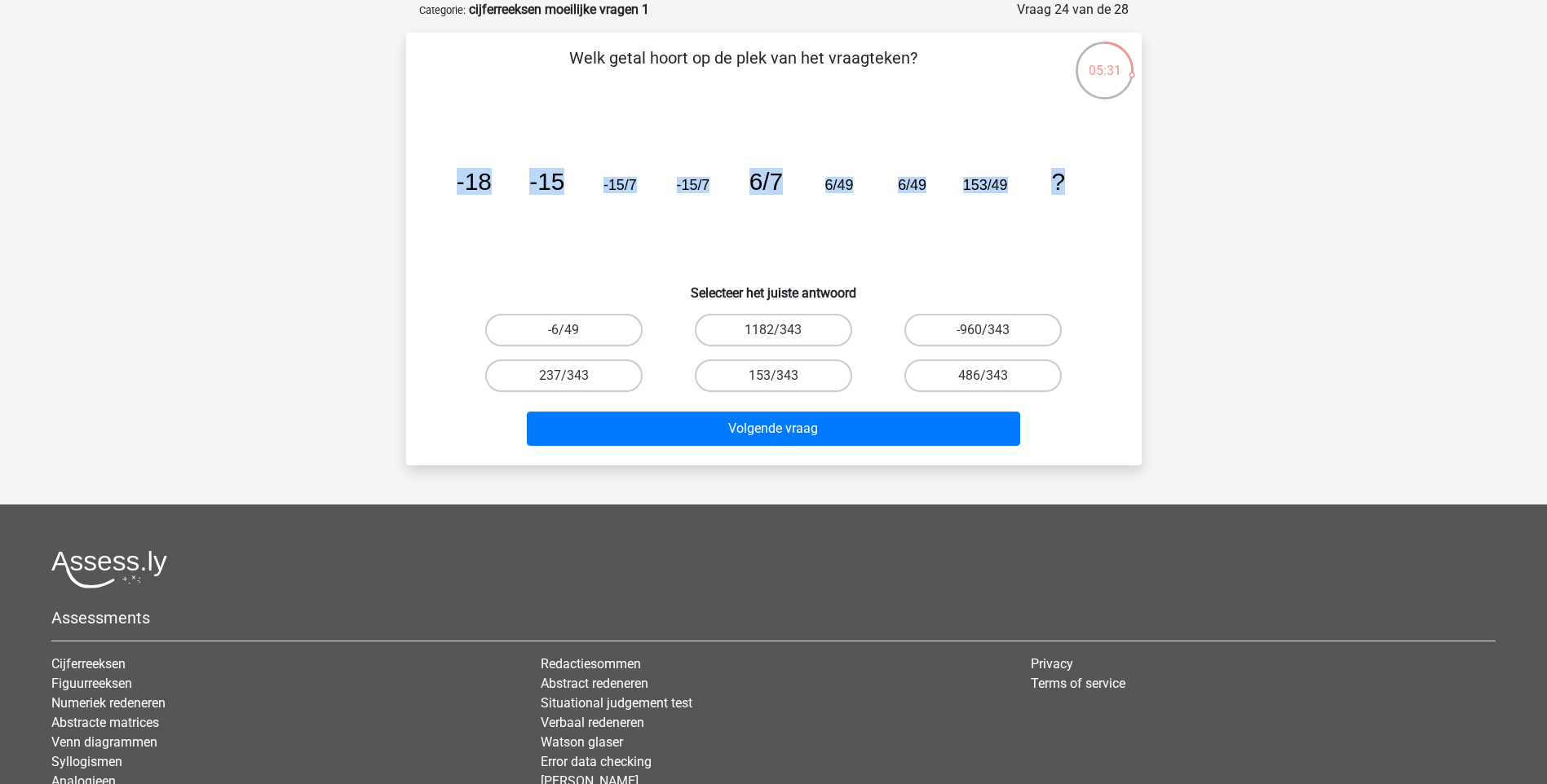
drag, startPoint x: 460, startPoint y: 182, endPoint x: 1119, endPoint y: 169, distance: 659.1
click at [1119, 169] on div "Welk getal hoort op de plek van het vraagteken? image/svg+xml -18 -15 -15/7 -15…" at bounding box center [774, 248] width 722 height 406
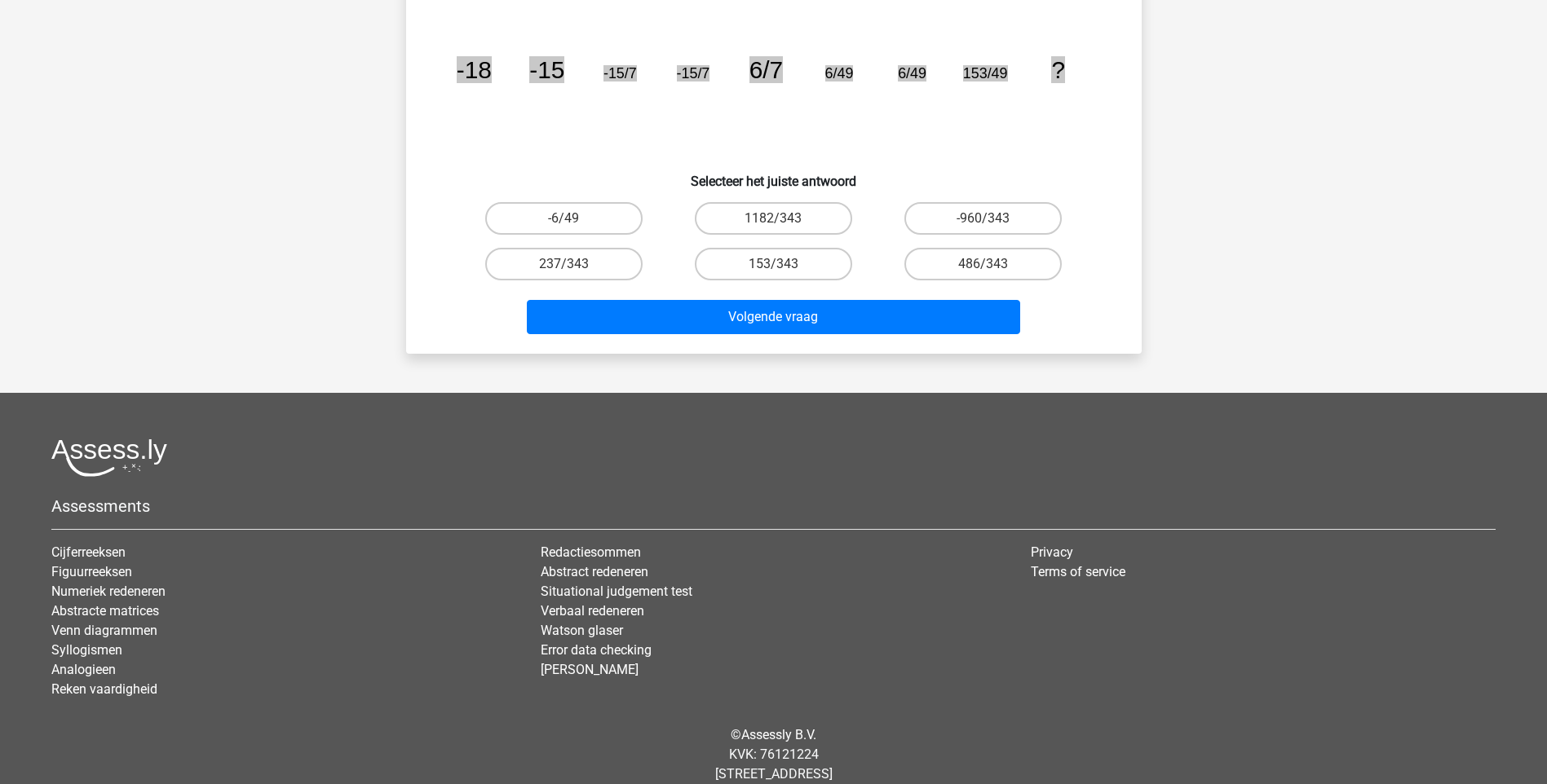
scroll to position [233, 0]
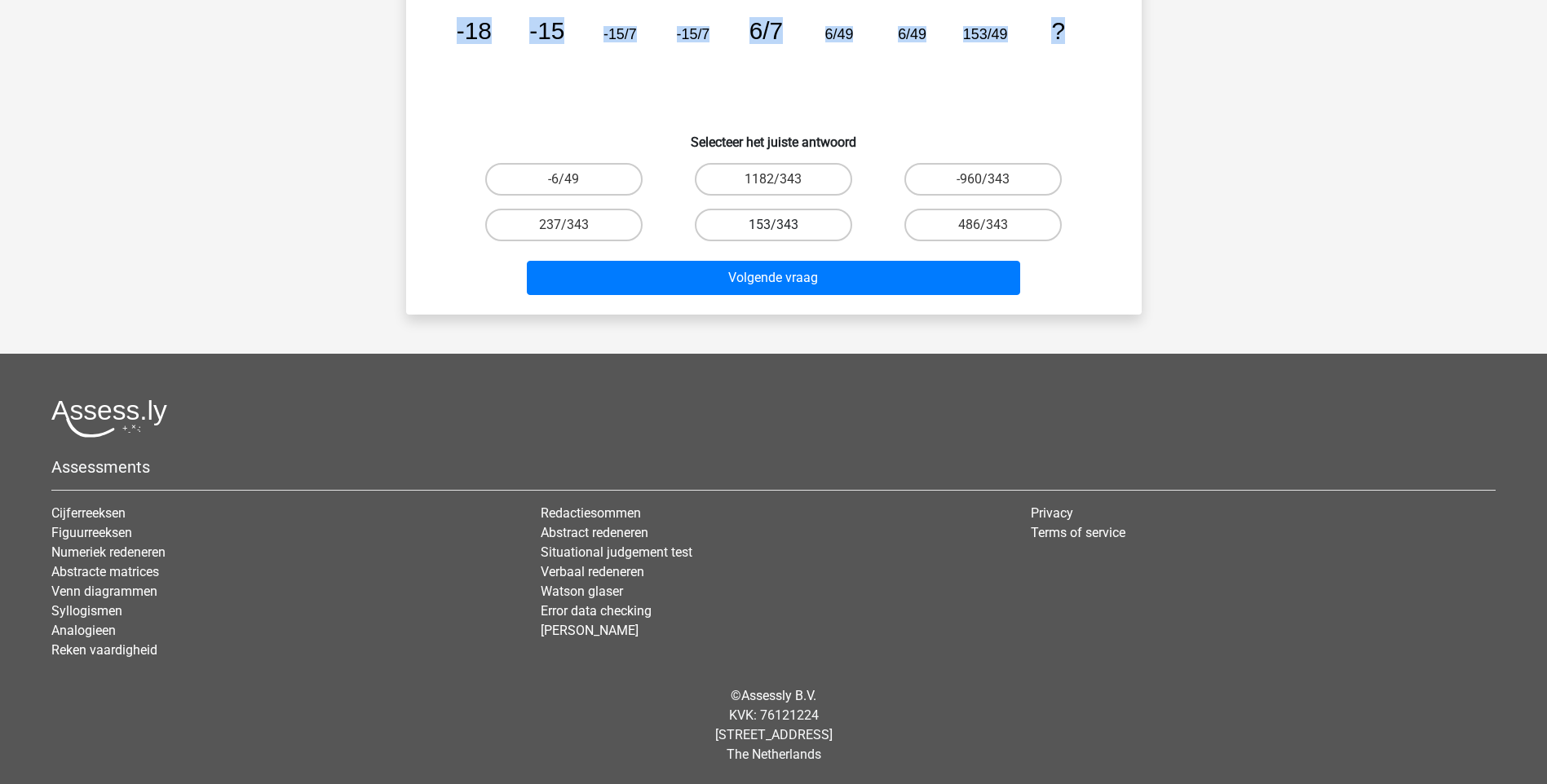
click at [778, 221] on label "153/343" at bounding box center [773, 225] width 157 height 33
click at [778, 225] on input "153/343" at bounding box center [777, 230] width 11 height 11
radio input "true"
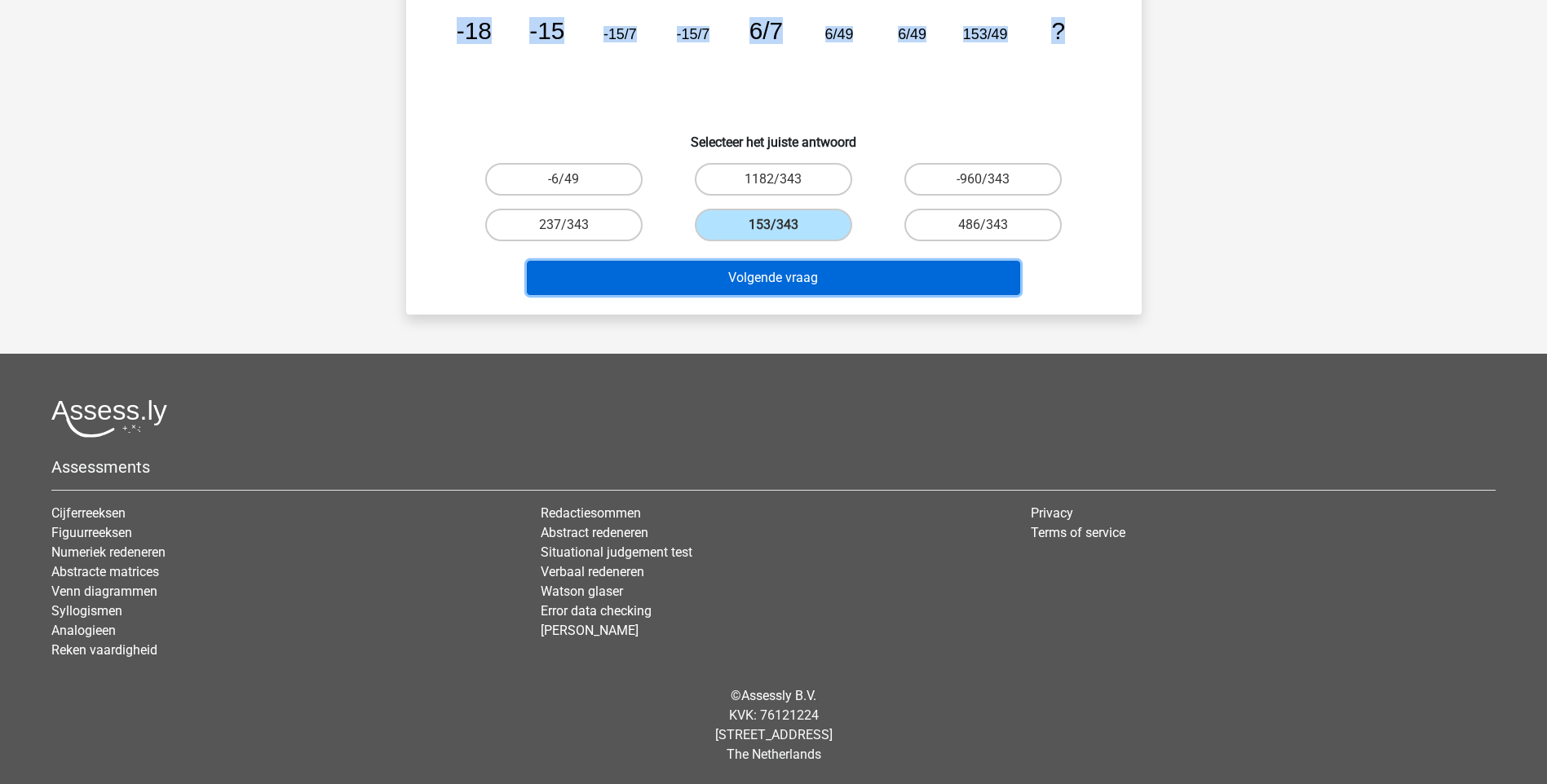
click at [725, 278] on button "Volgende vraag" at bounding box center [773, 277] width 493 height 34
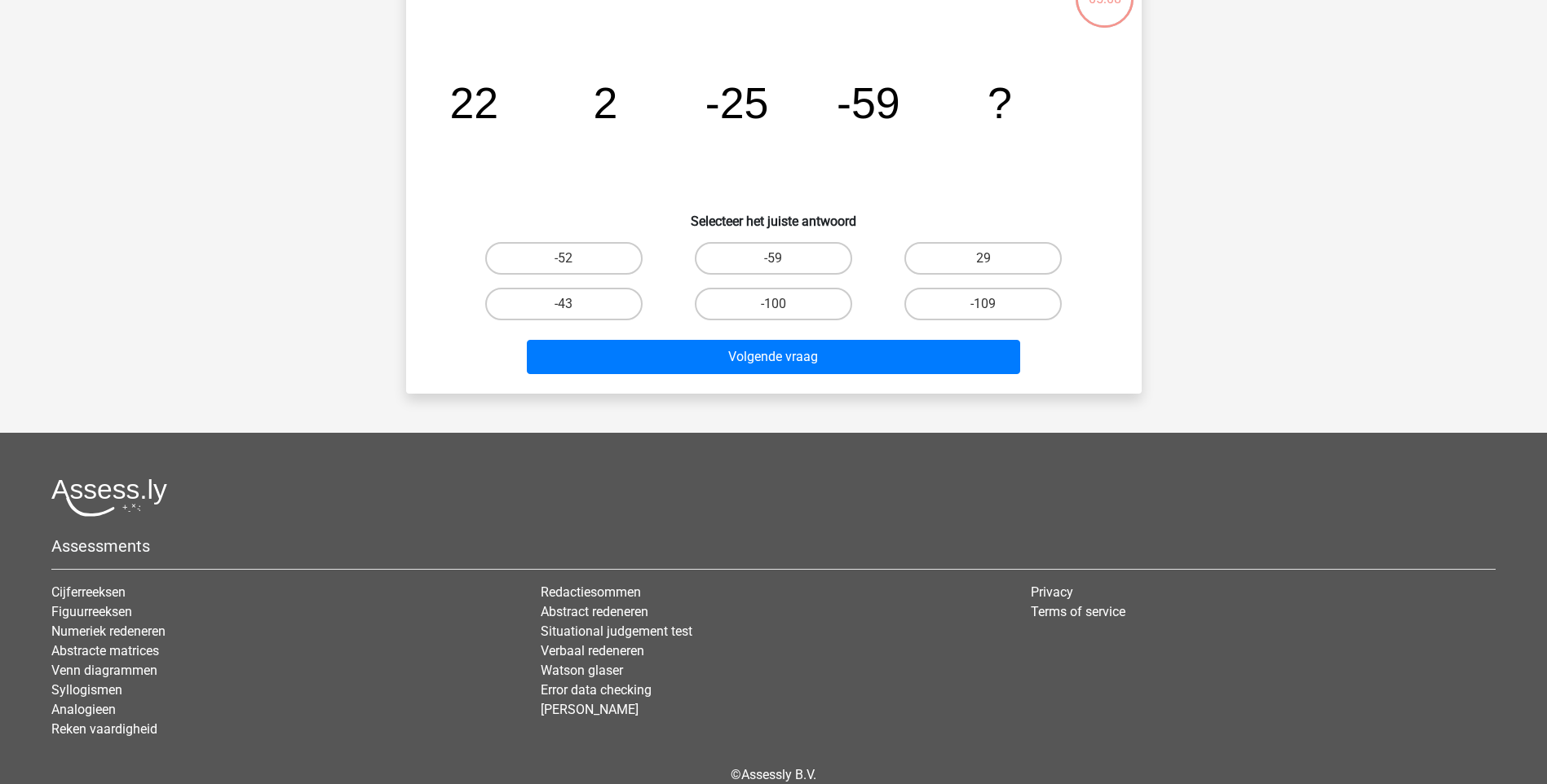
scroll to position [81, 0]
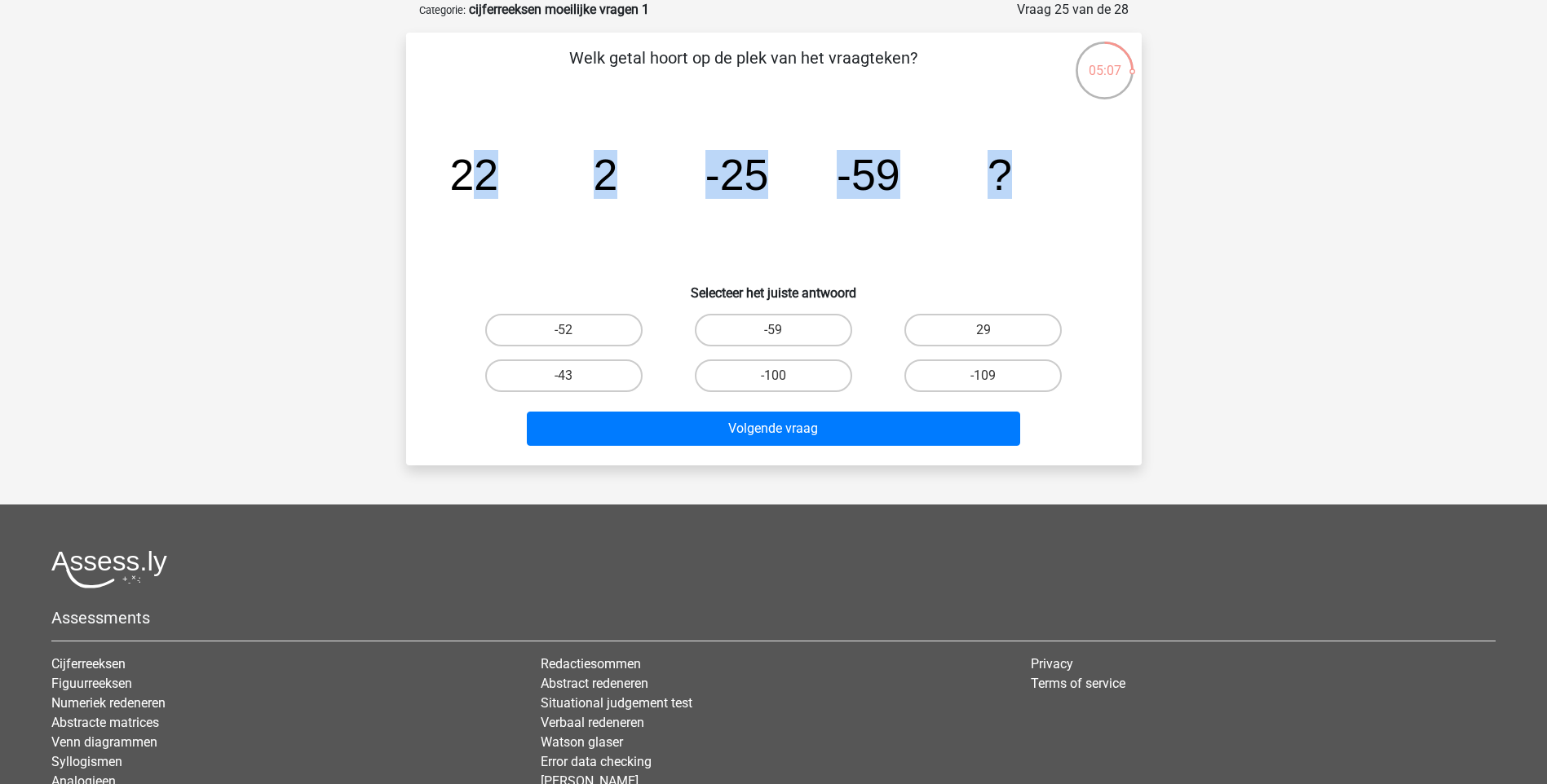
drag, startPoint x: 463, startPoint y: 172, endPoint x: 1044, endPoint y: 172, distance: 581.0
click at [1044, 172] on icon "image/svg+xml 22 2 -25 -59 ?" at bounding box center [774, 189] width 658 height 165
drag, startPoint x: 750, startPoint y: 166, endPoint x: 511, endPoint y: 214, distance: 243.8
click at [612, 213] on icon "image/svg+xml 22 2 -25 -59 ?" at bounding box center [774, 189] width 658 height 165
click at [458, 164] on tspan "22" at bounding box center [473, 174] width 49 height 49
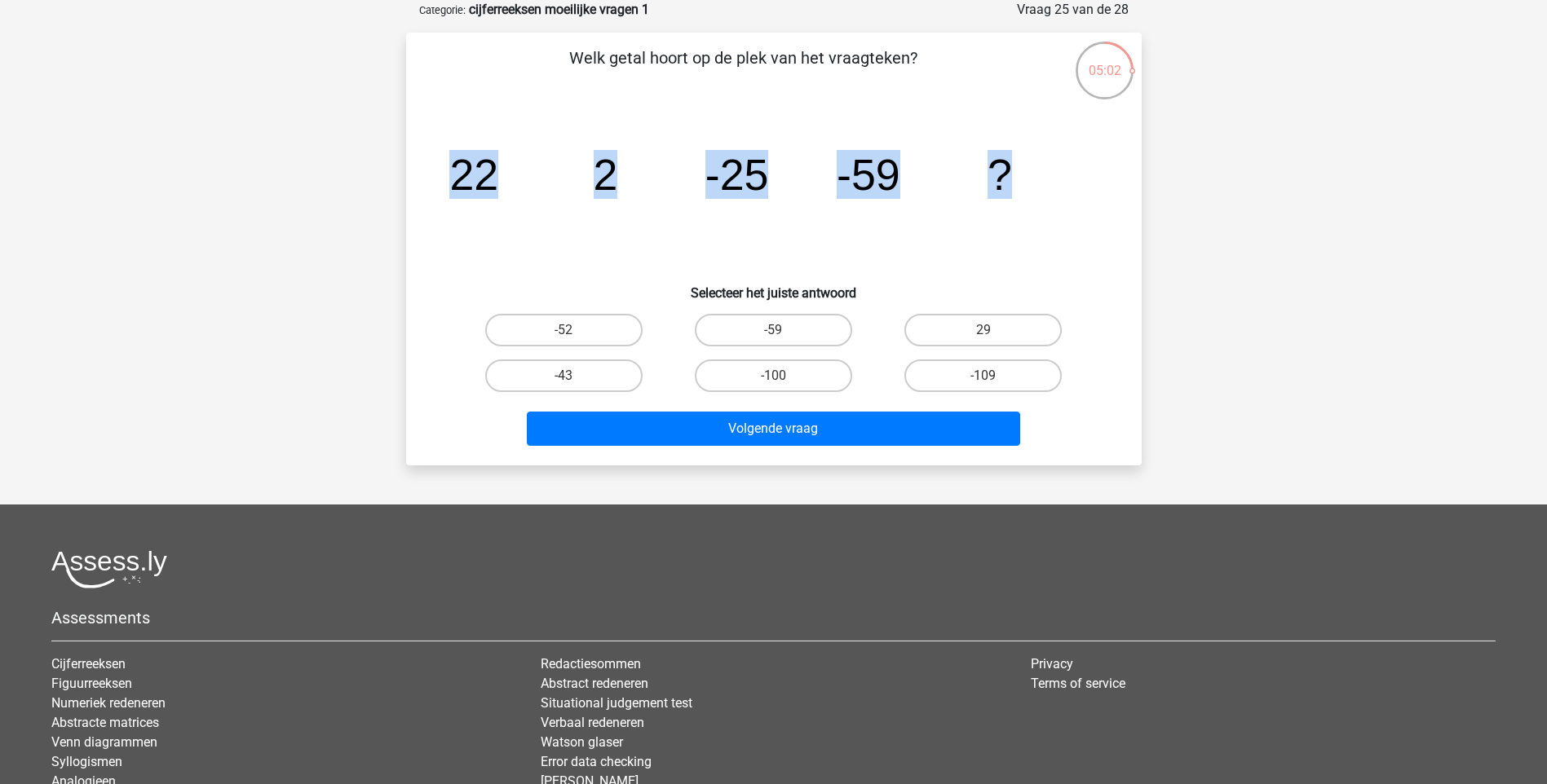
drag, startPoint x: 453, startPoint y: 165, endPoint x: 1129, endPoint y: 166, distance: 676.0
click at [1129, 166] on div "Welk getal hoort op de plek van het vraagteken? image/svg+xml 22 2 -25 -59 ? Se…" at bounding box center [774, 248] width 722 height 406
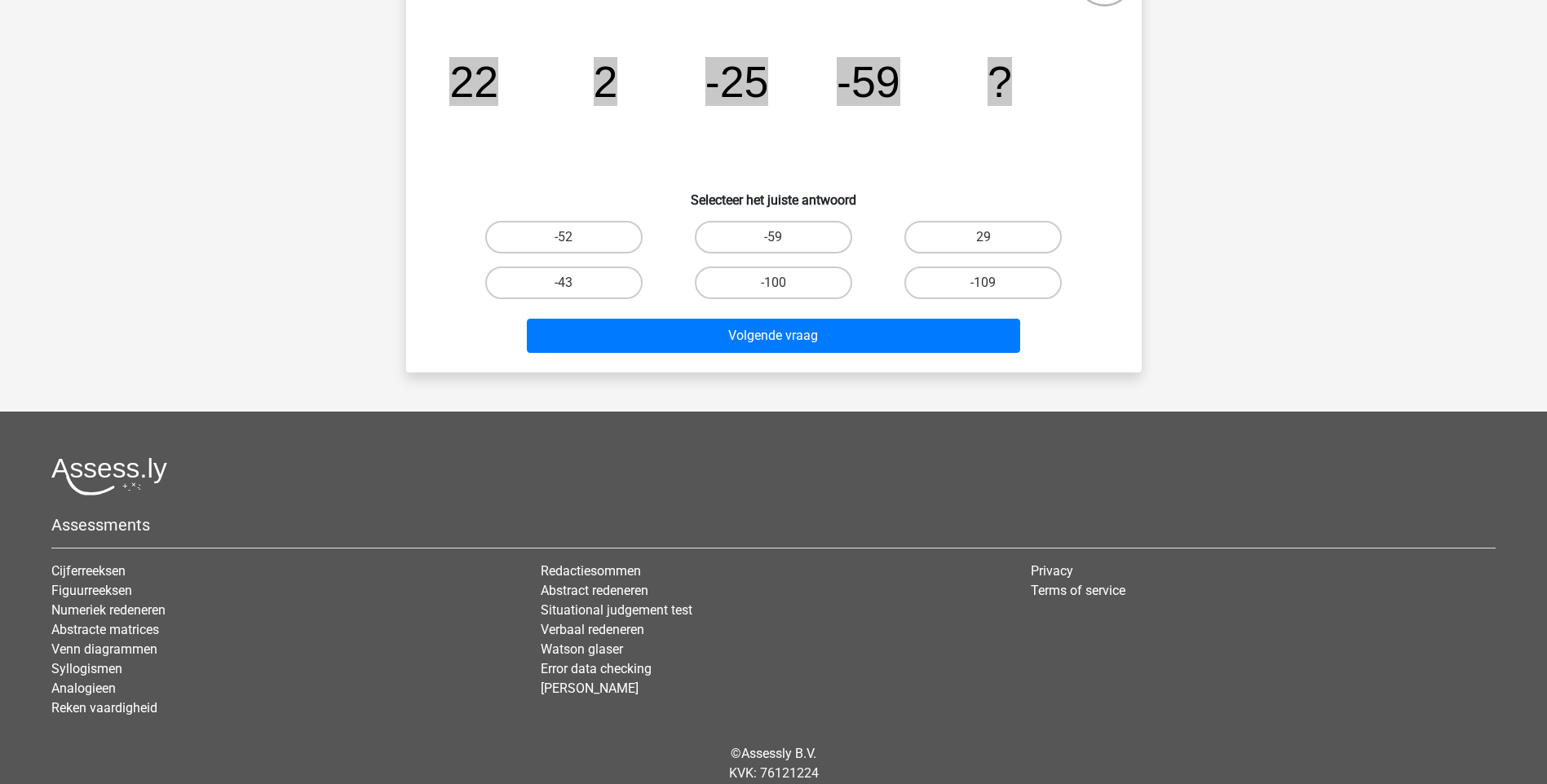
scroll to position [233, 0]
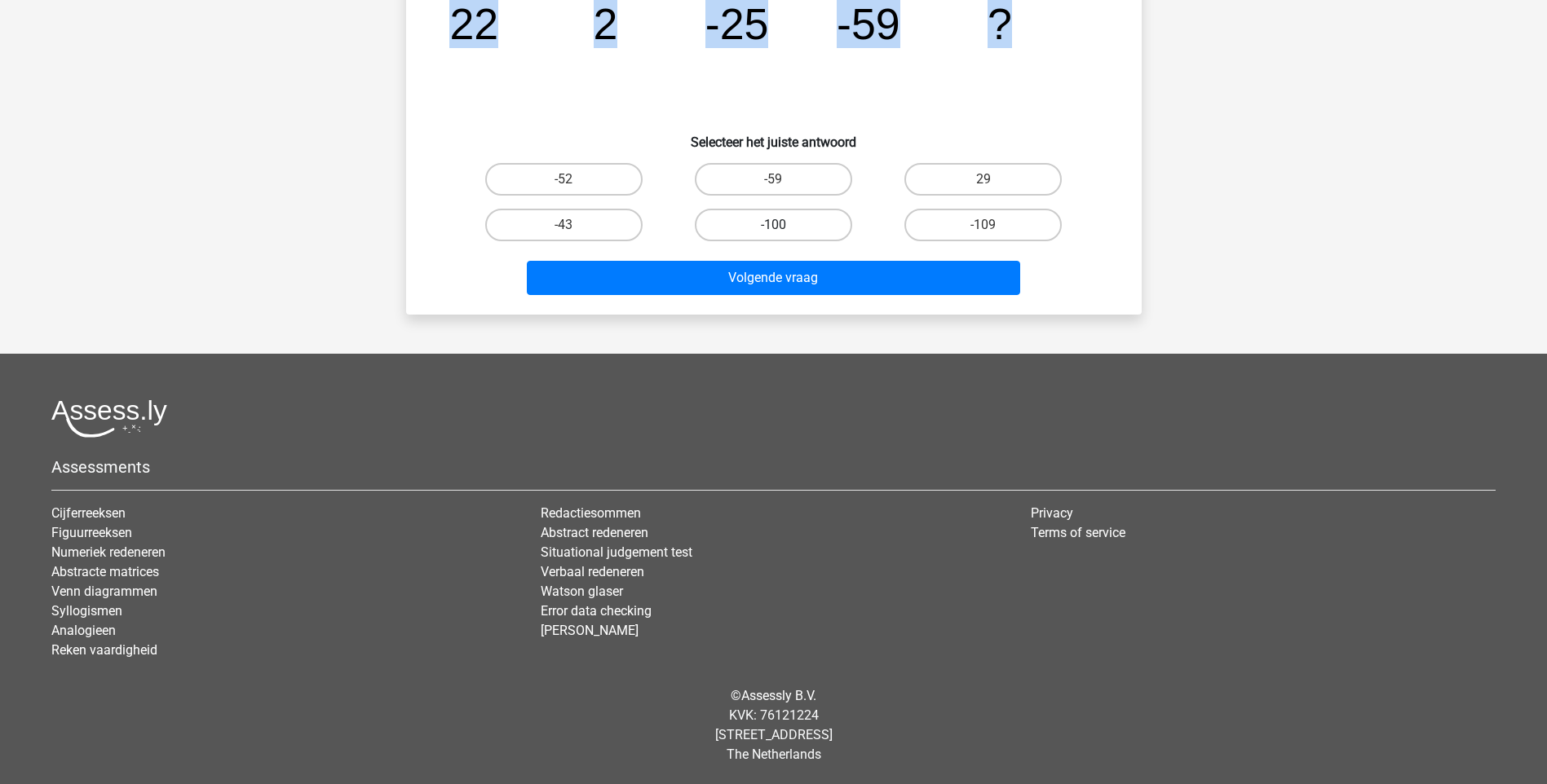
click at [779, 222] on label "-100" at bounding box center [773, 225] width 157 height 33
click at [779, 225] on input "-100" at bounding box center [777, 230] width 11 height 11
radio input "true"
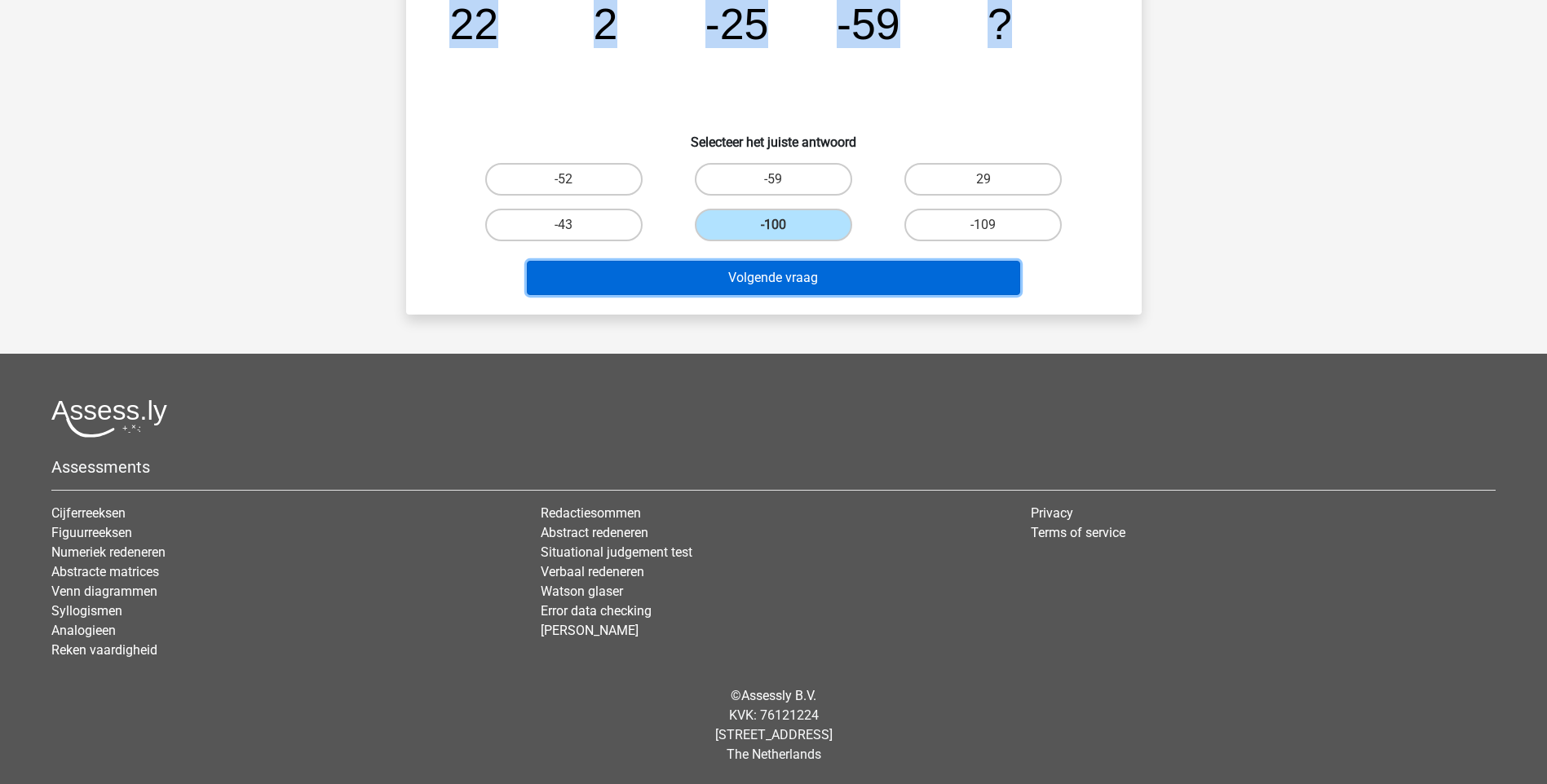
click at [789, 276] on button "Volgende vraag" at bounding box center [773, 277] width 493 height 34
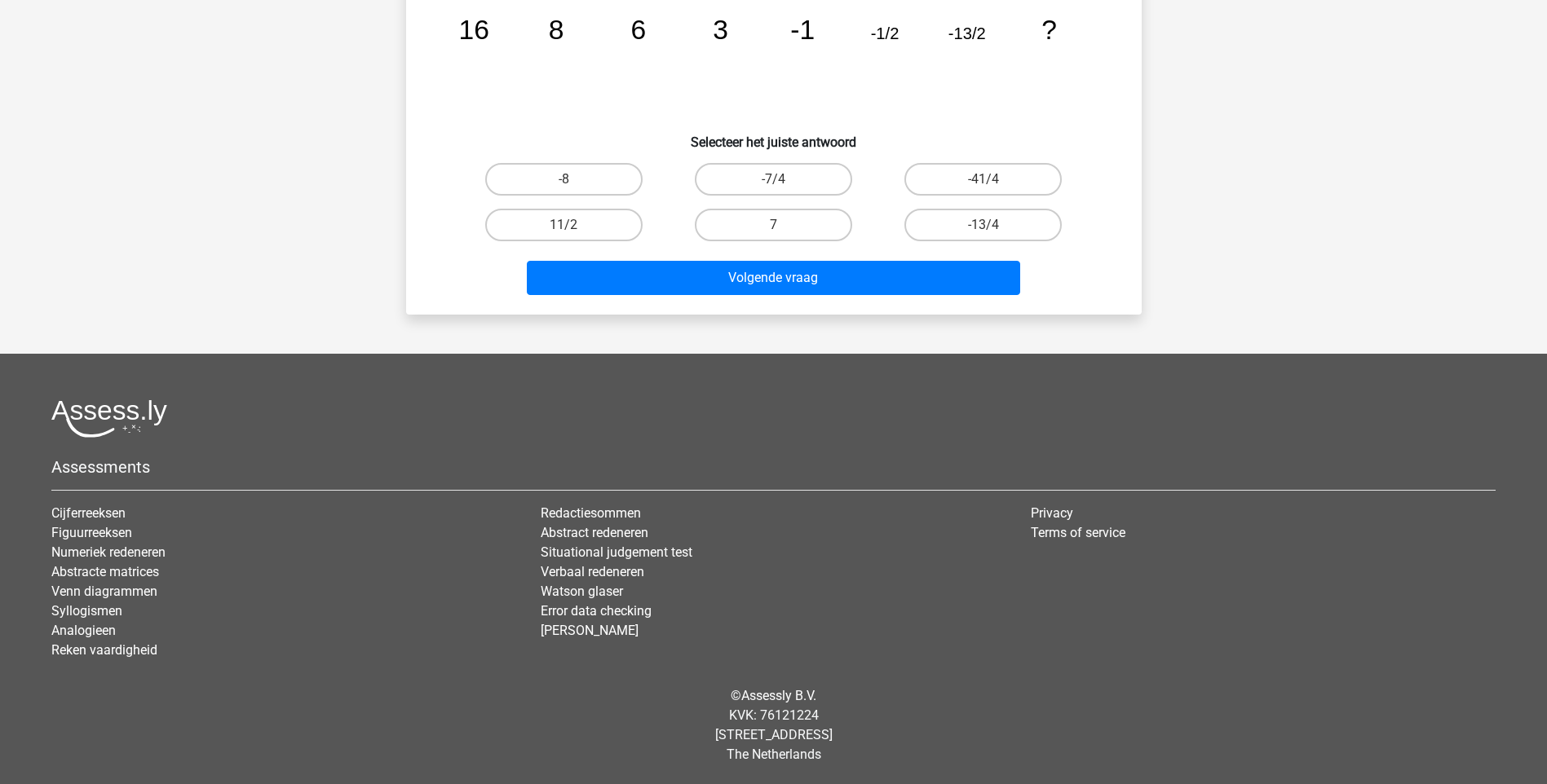
scroll to position [81, 0]
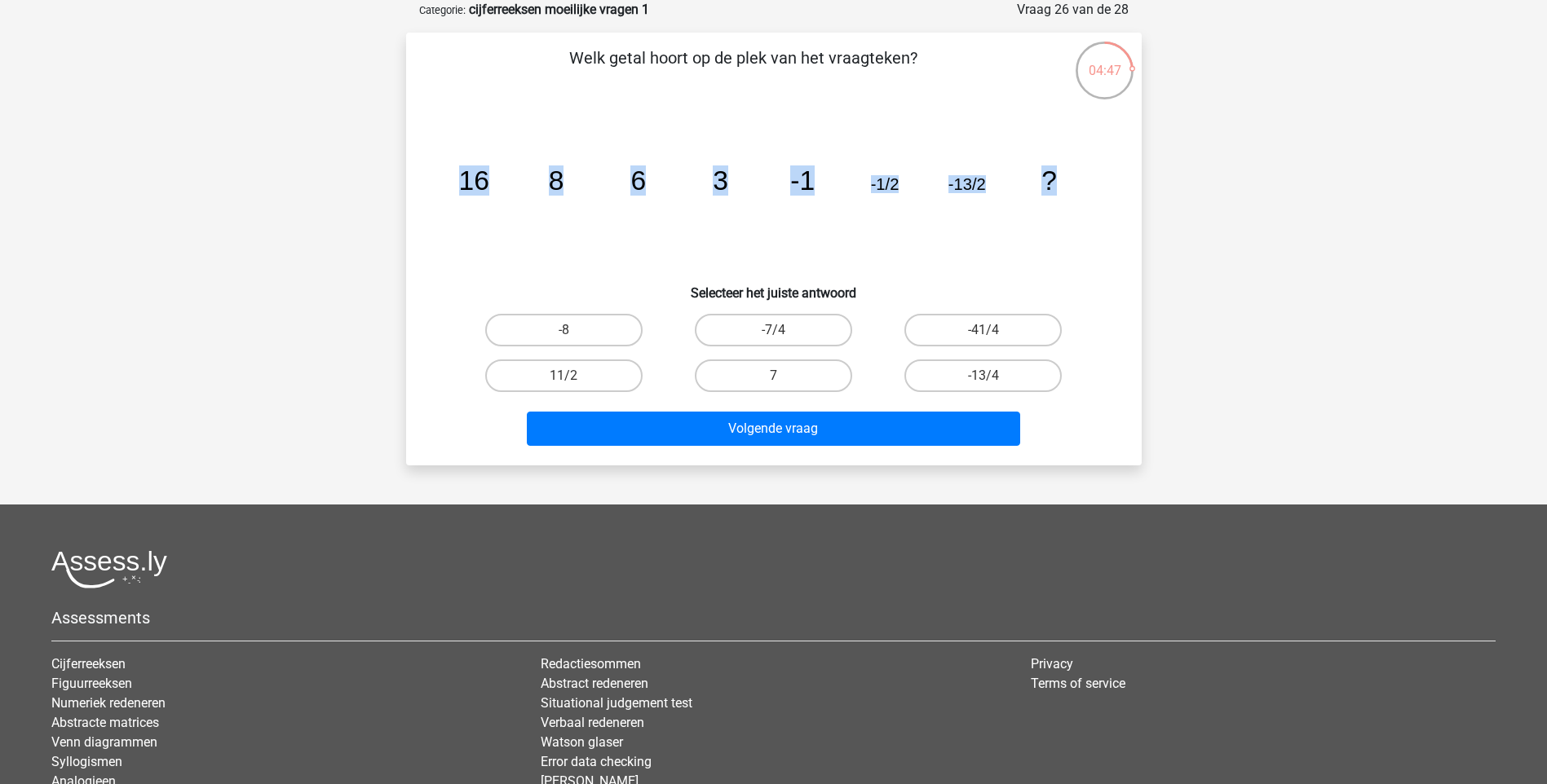
drag, startPoint x: 455, startPoint y: 176, endPoint x: 1139, endPoint y: 189, distance: 684.1
click at [1139, 189] on div "Welk getal hoort op de plek van het vraagteken? image/svg+xml 16 8 6 3 -1 -1/2 …" at bounding box center [774, 249] width 736 height 433
click at [566, 369] on label "11/2" at bounding box center [563, 376] width 157 height 33
click at [566, 376] on input "11/2" at bounding box center [568, 380] width 11 height 11
radio input "true"
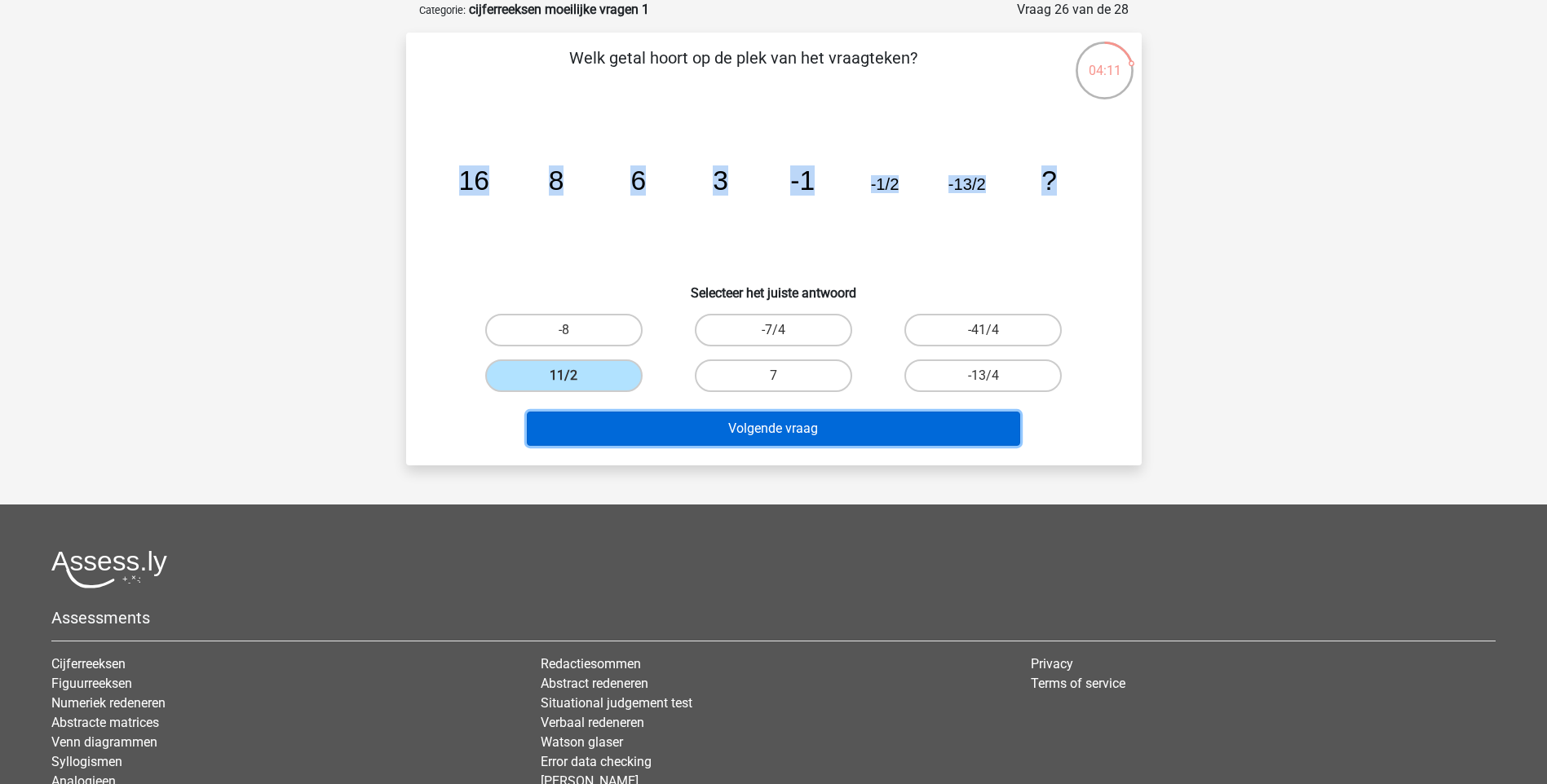
click at [656, 425] on button "Volgende vraag" at bounding box center [773, 428] width 493 height 34
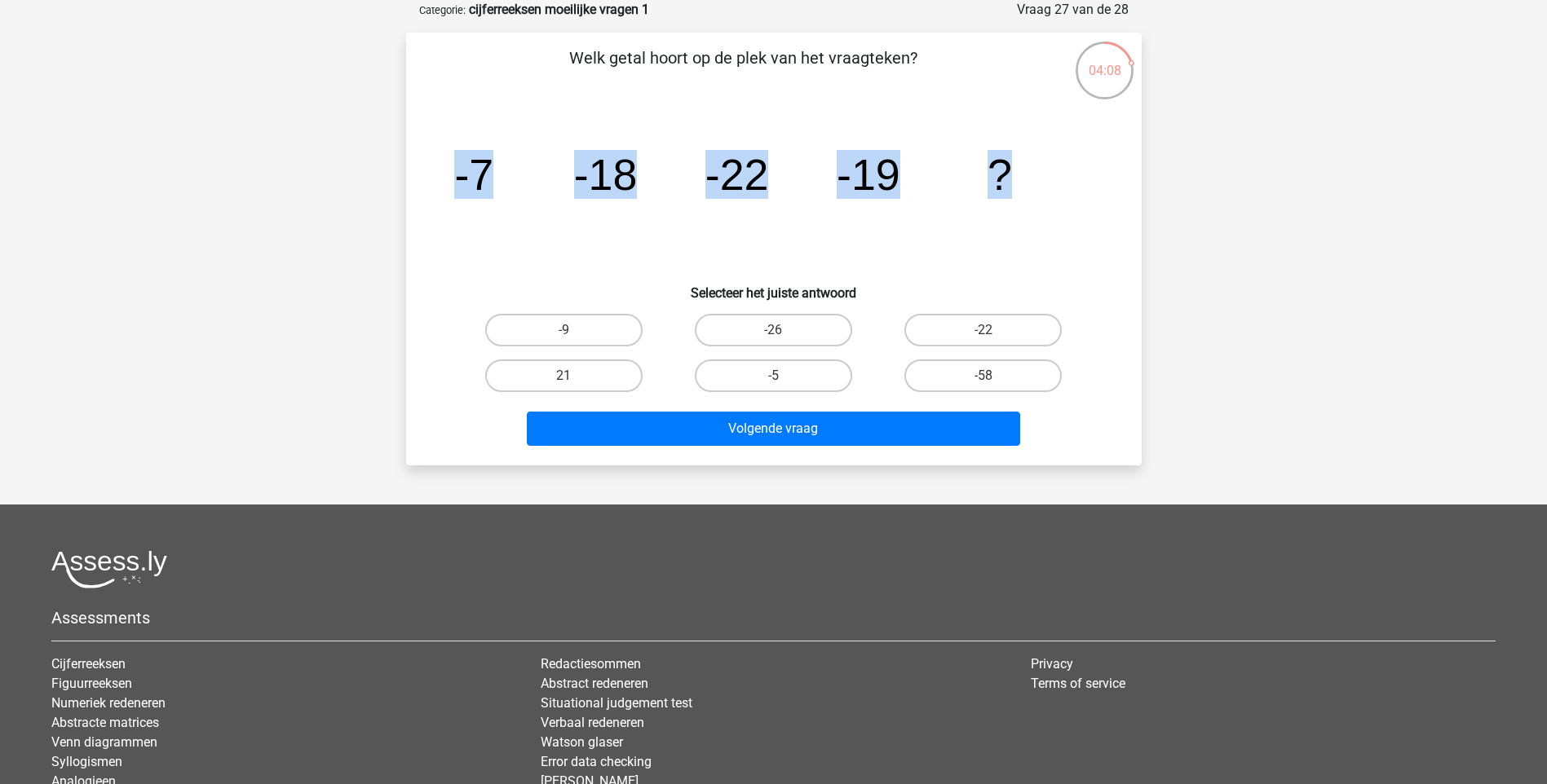
drag, startPoint x: 448, startPoint y: 176, endPoint x: 1045, endPoint y: 177, distance: 597.0
click at [1045, 177] on icon "image/svg+xml -7 -18 -22 -19 ?" at bounding box center [774, 189] width 658 height 165
click at [537, 329] on label "-9" at bounding box center [563, 330] width 157 height 33
click at [563, 330] on input "-9" at bounding box center [568, 335] width 11 height 11
radio input "true"
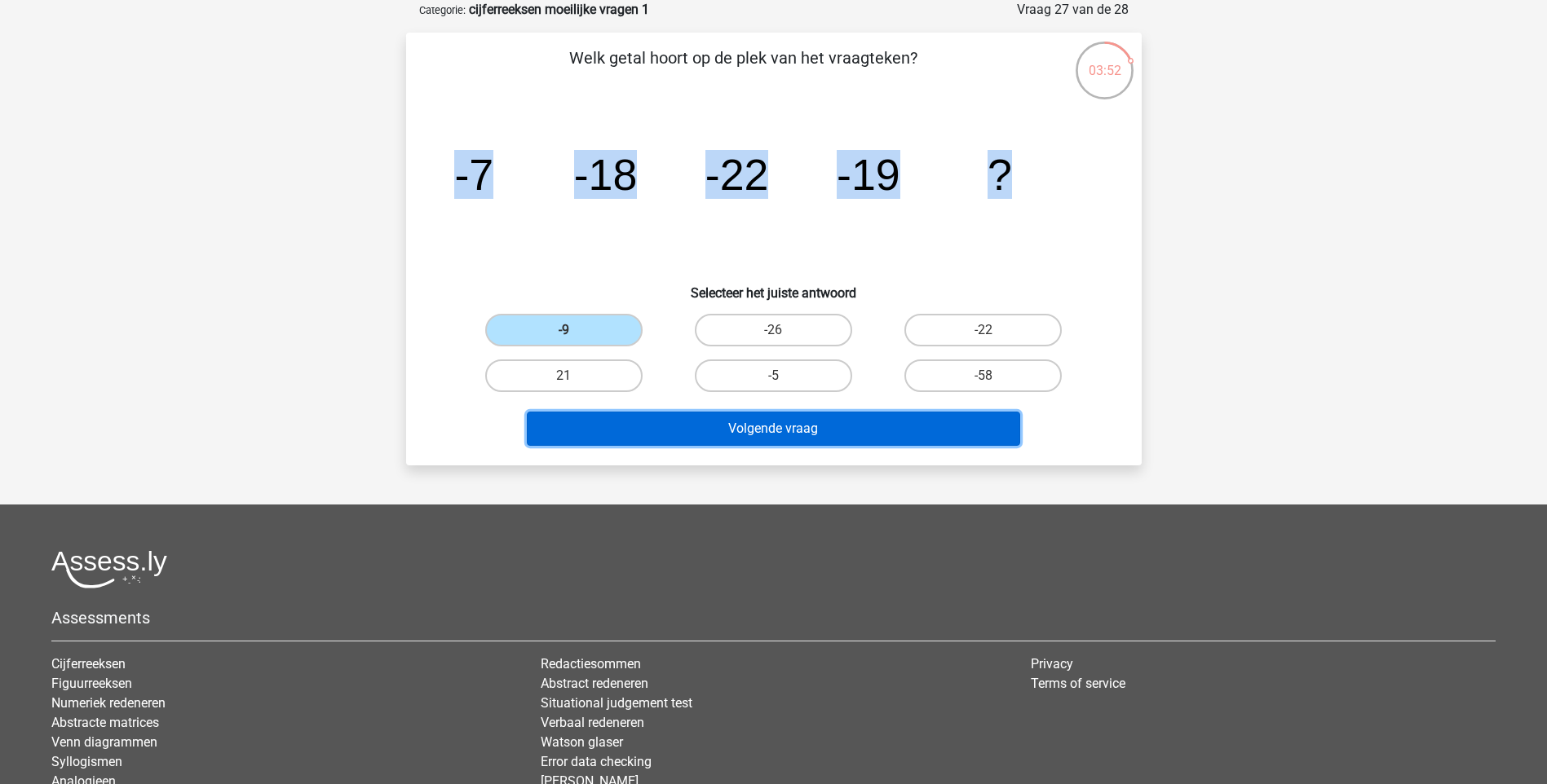
click at [630, 434] on button "Volgende vraag" at bounding box center [773, 428] width 493 height 34
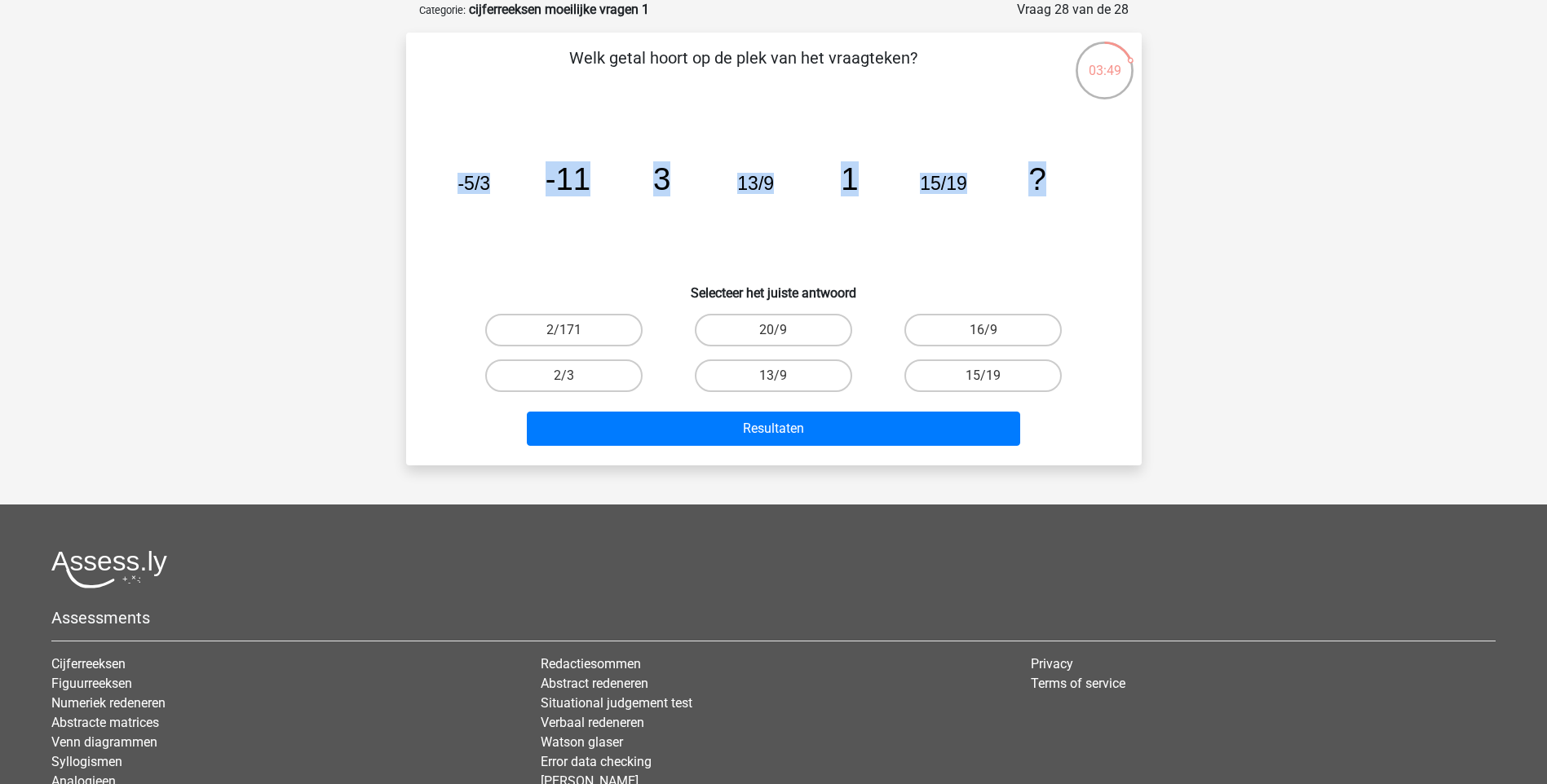
drag, startPoint x: 459, startPoint y: 182, endPoint x: 1066, endPoint y: 191, distance: 607.1
click at [1066, 191] on icon "image/svg+xml -5/3 -11 3 13/9 1 15/19 ?" at bounding box center [774, 189] width 658 height 165
drag, startPoint x: 1066, startPoint y: 191, endPoint x: 949, endPoint y: 185, distance: 117.2
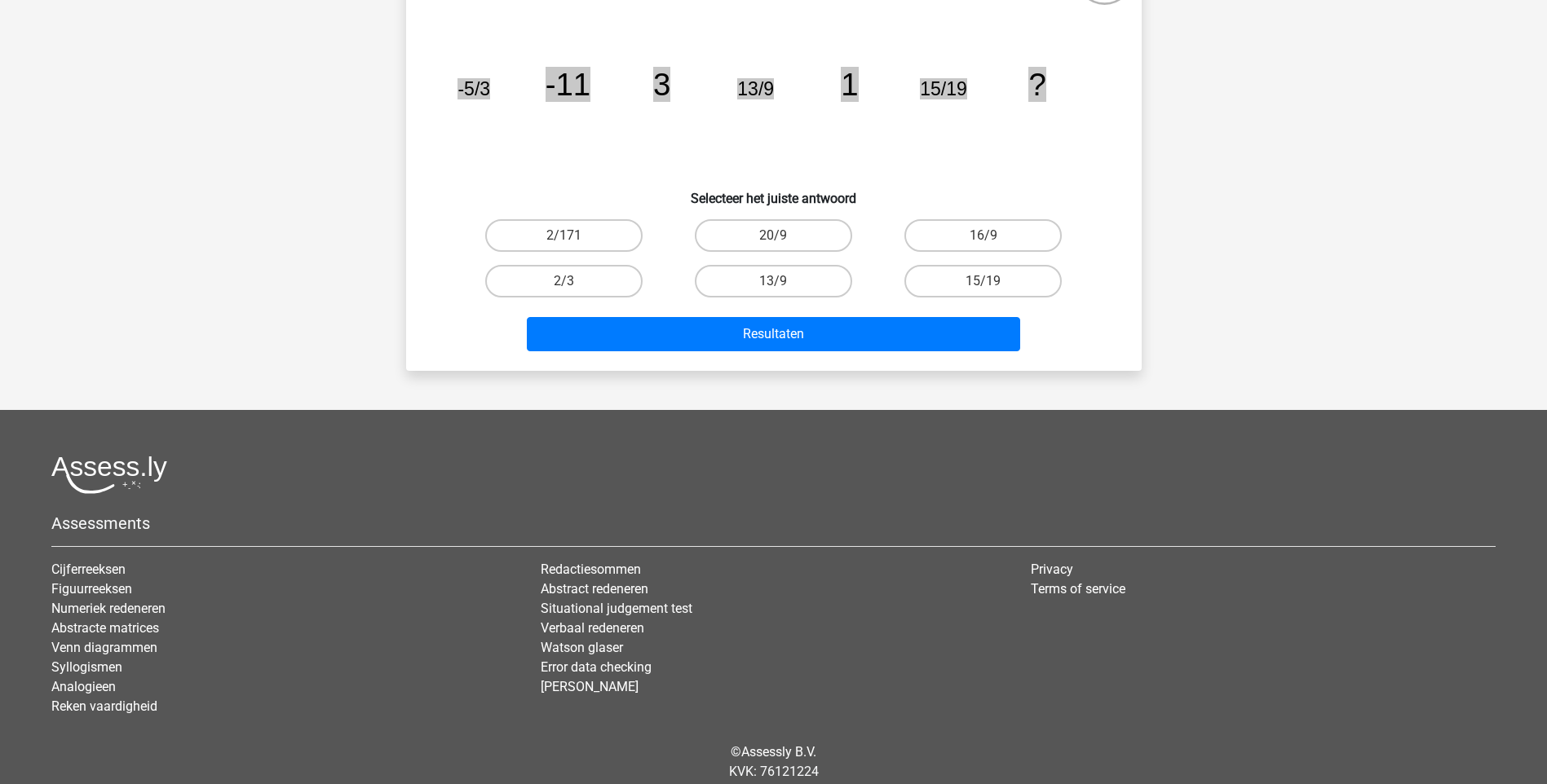
scroll to position [233, 0]
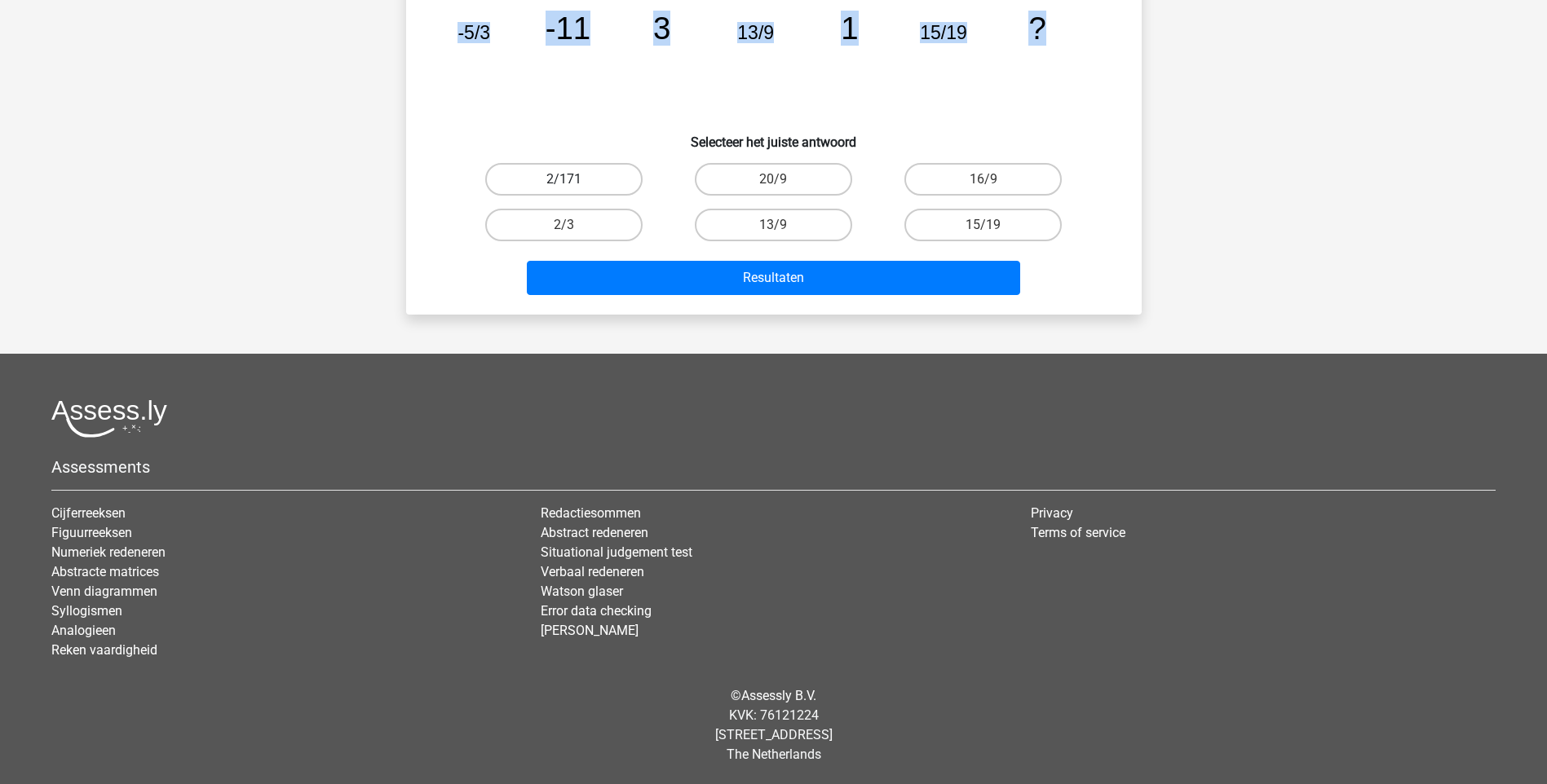
drag, startPoint x: 595, startPoint y: 170, endPoint x: 601, endPoint y: 181, distance: 12.5
click at [595, 170] on label "2/171" at bounding box center [563, 180] width 157 height 33
click at [574, 180] on input "2/171" at bounding box center [568, 184] width 11 height 11
radio input "true"
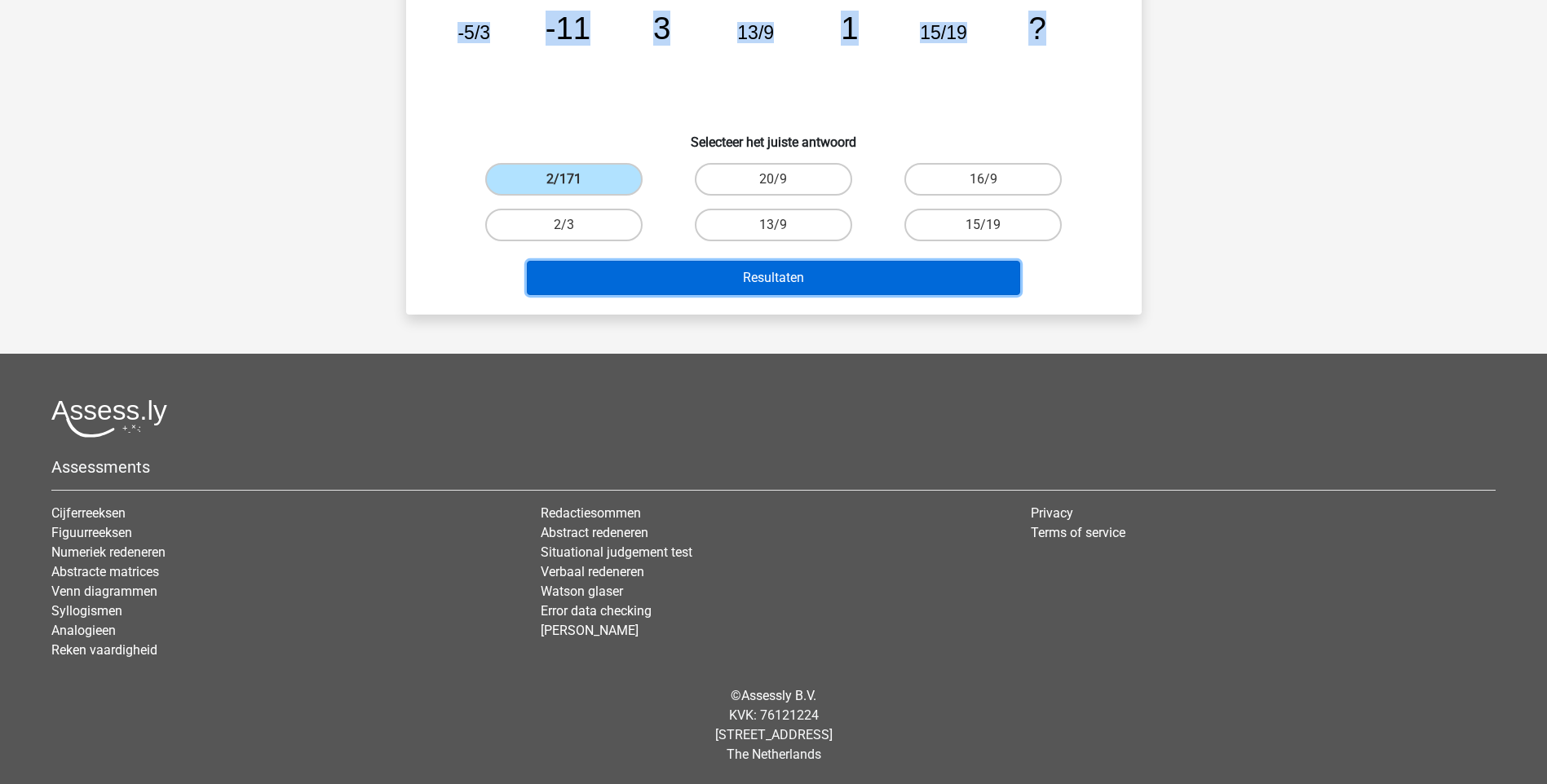
click at [668, 281] on button "Resultaten" at bounding box center [773, 277] width 493 height 34
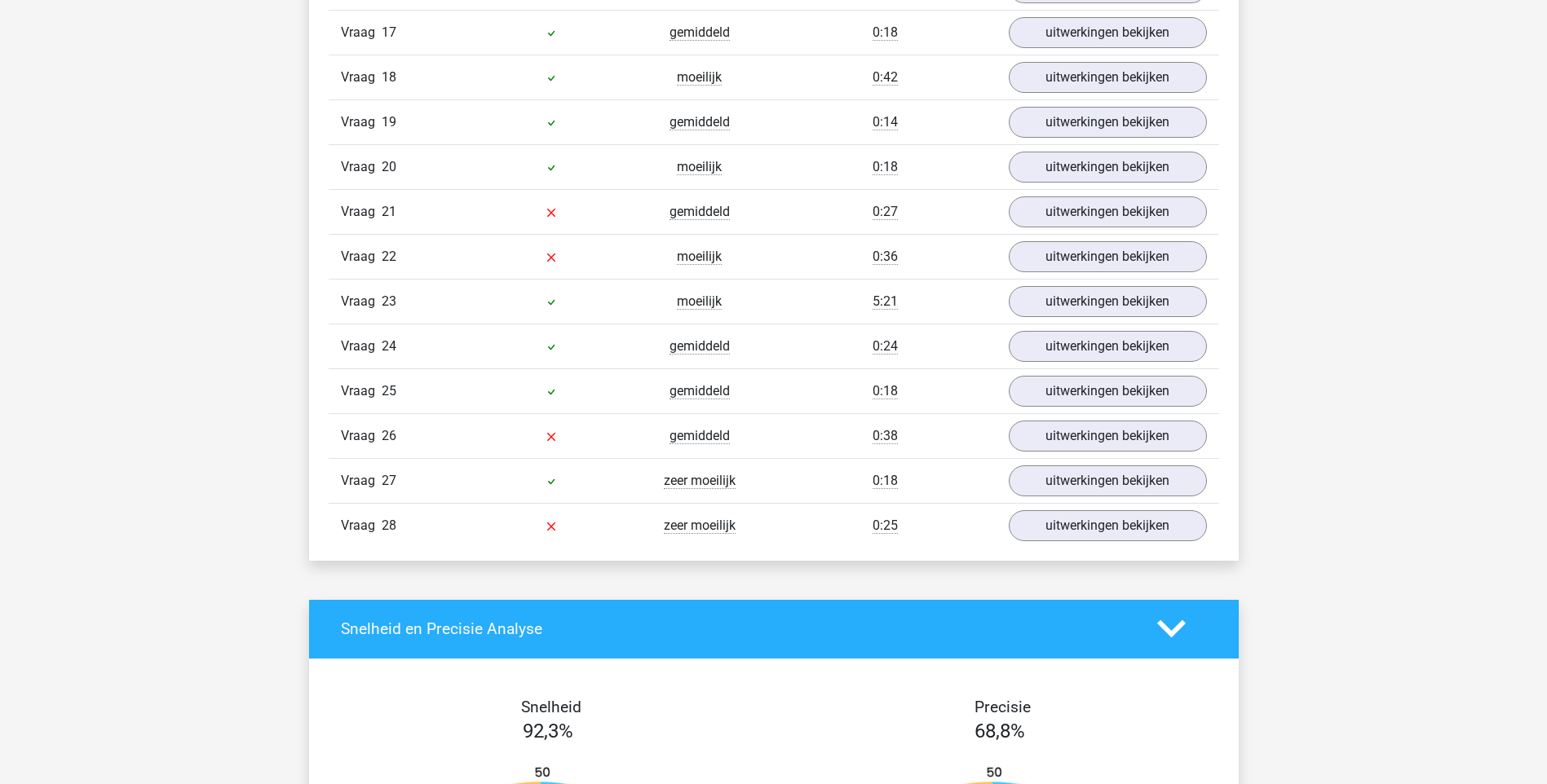
scroll to position [2119, 0]
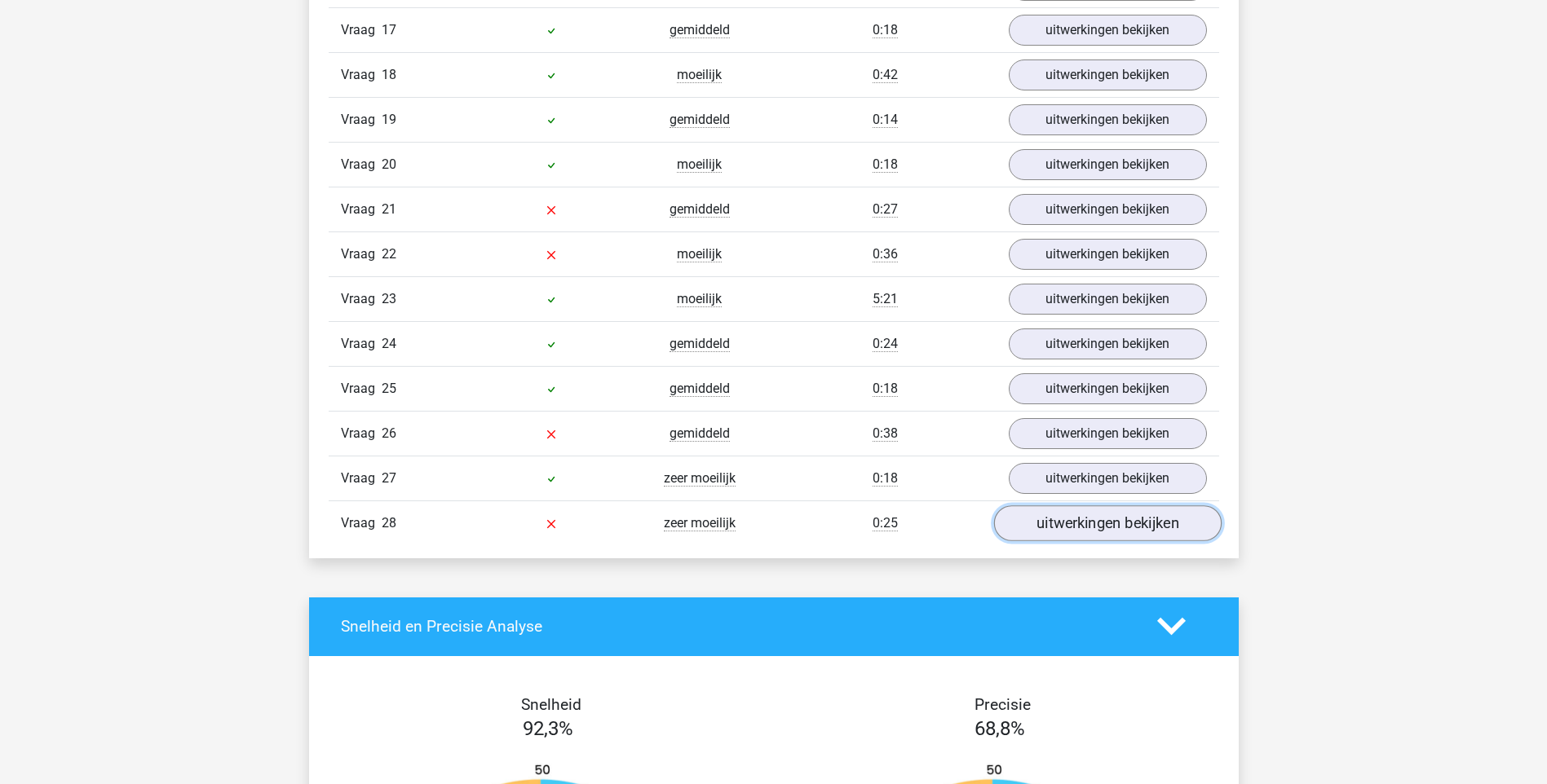
click at [1055, 520] on link "uitwerkingen bekijken" at bounding box center [1107, 523] width 228 height 36
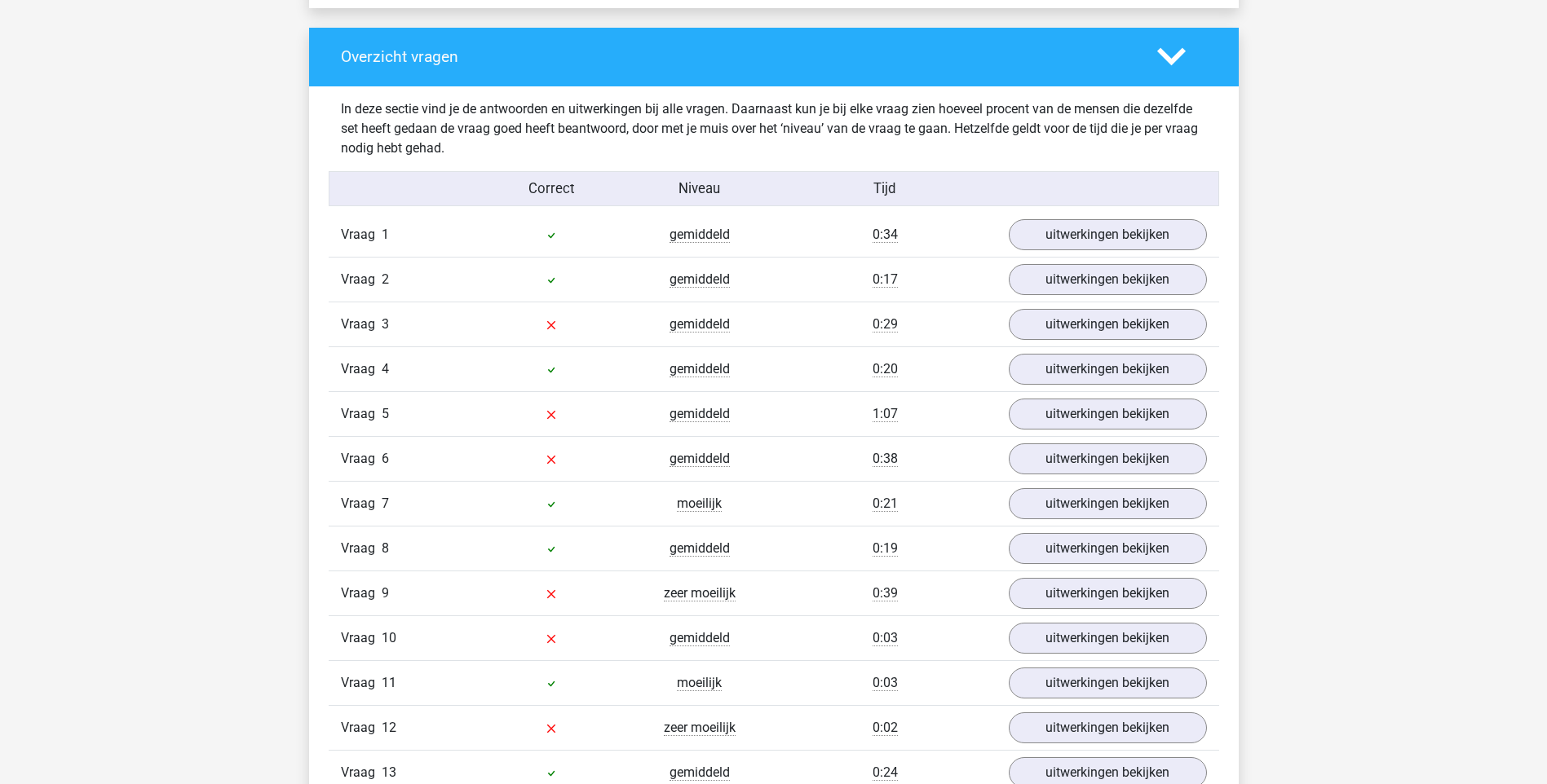
scroll to position [1223, 0]
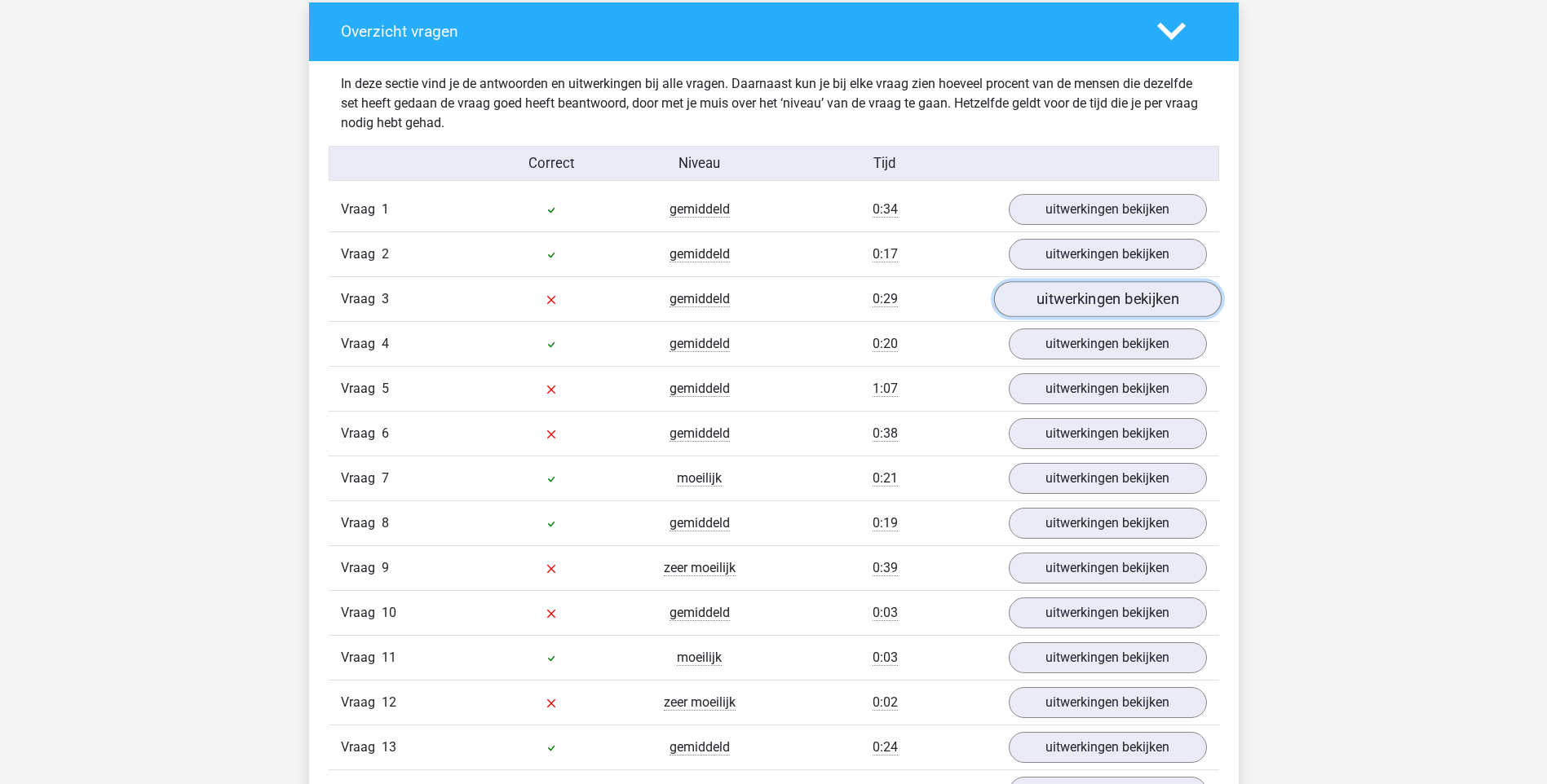
click at [1090, 298] on link "uitwerkingen bekijken" at bounding box center [1107, 298] width 228 height 36
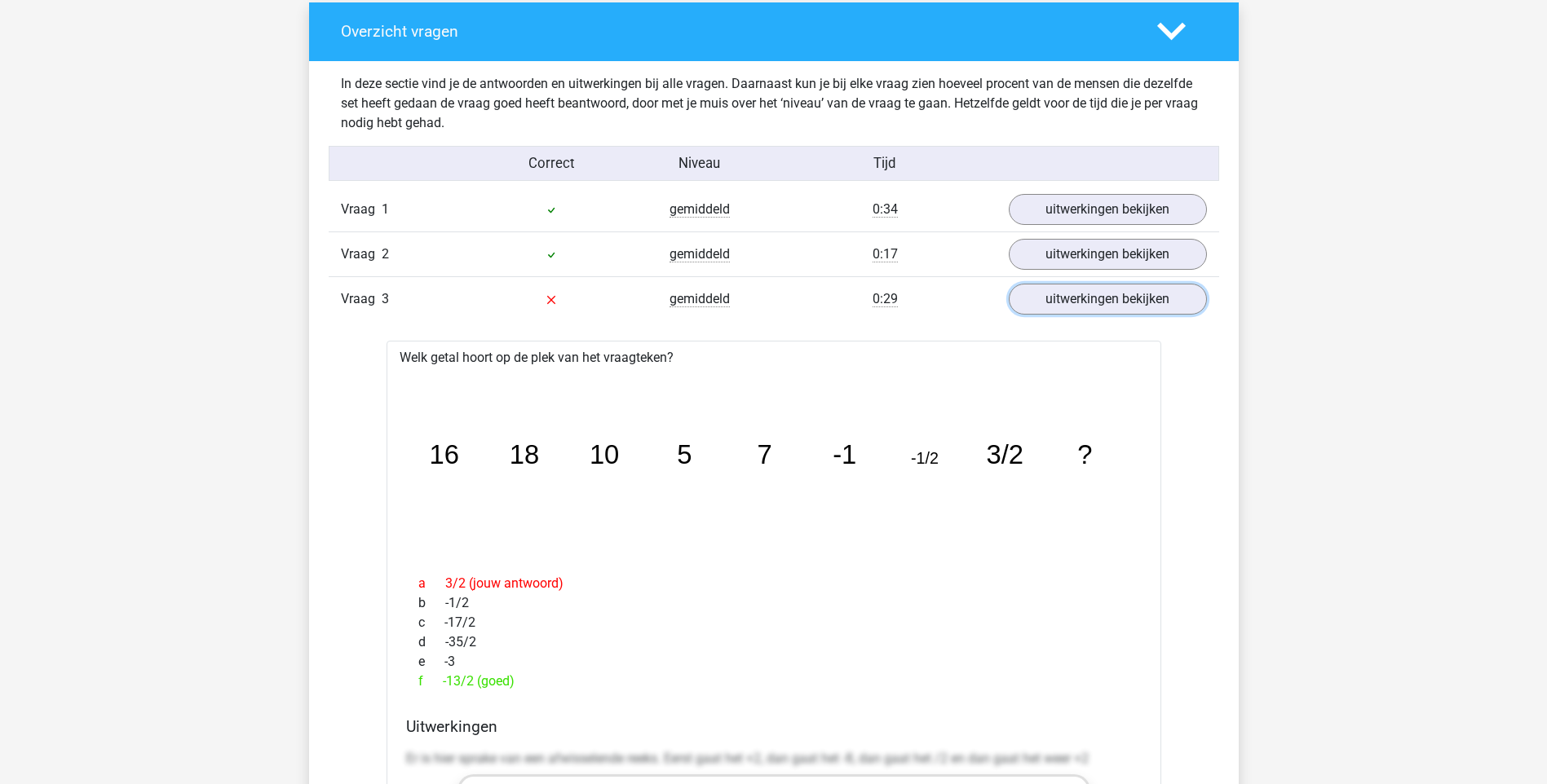
scroll to position [1304, 0]
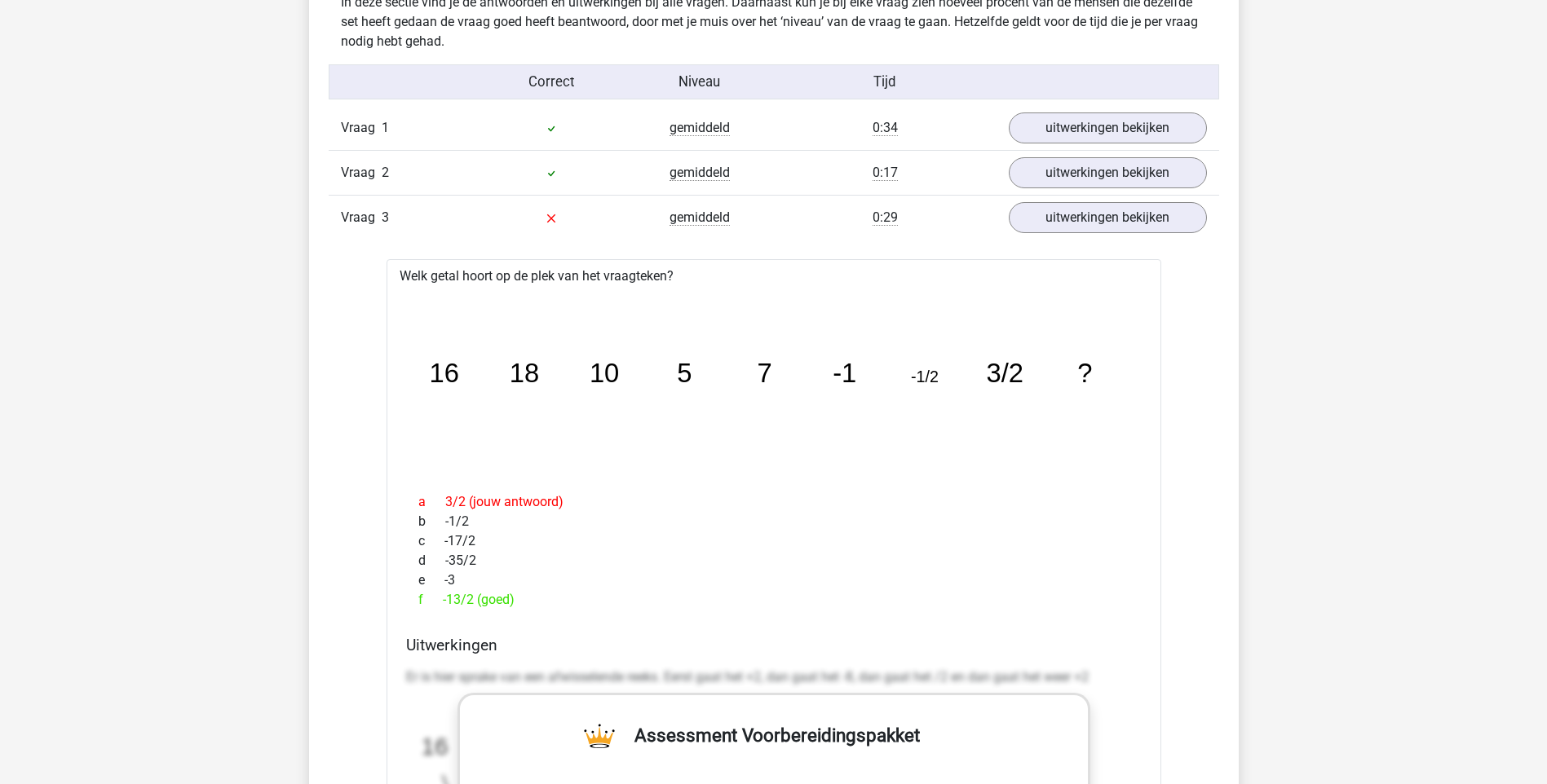
click at [1000, 374] on tspan "3/2" at bounding box center [1006, 373] width 38 height 30
click at [1130, 222] on link "uitwerkingen bekijken" at bounding box center [1107, 217] width 228 height 36
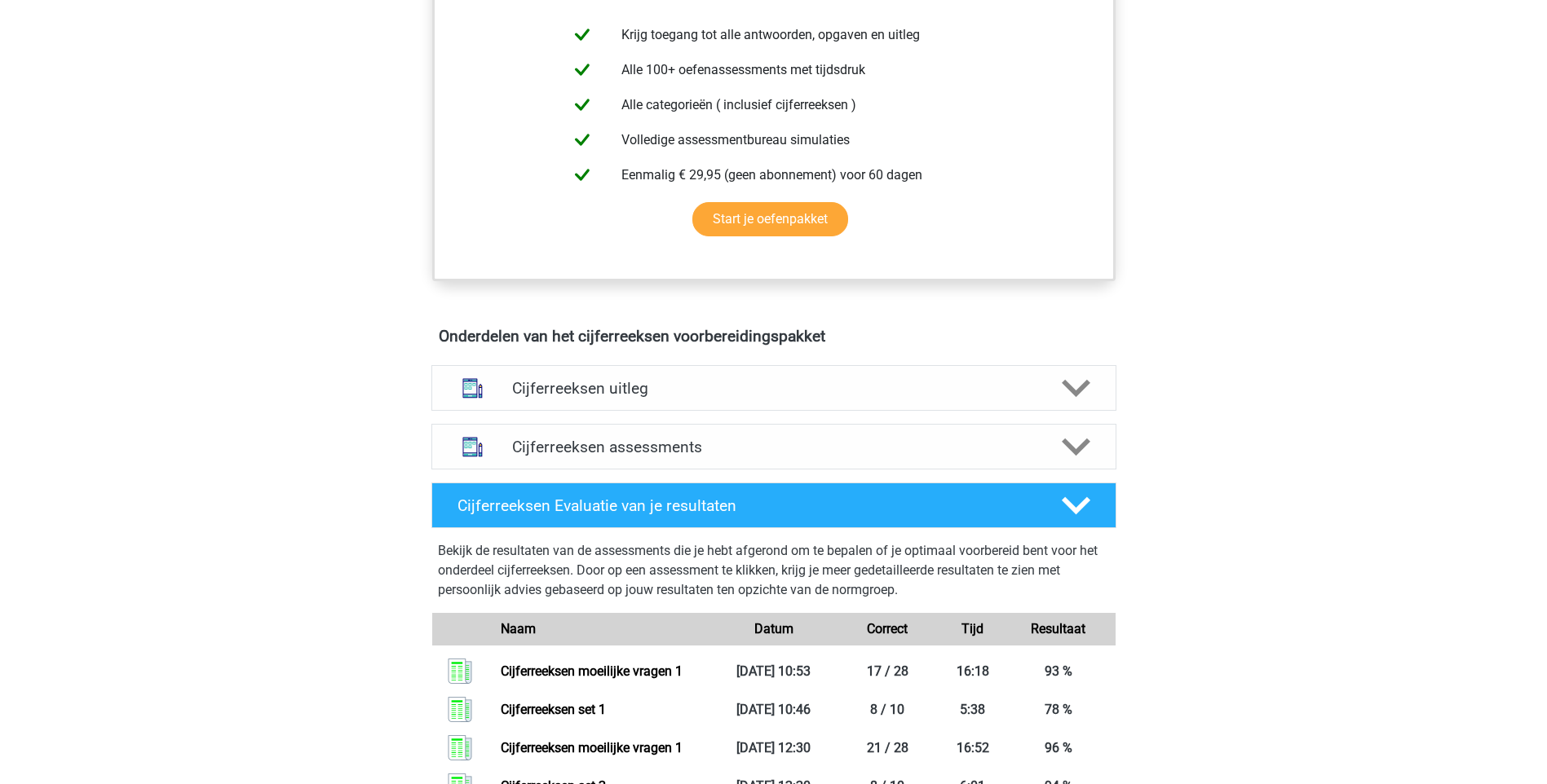
scroll to position [770, 0]
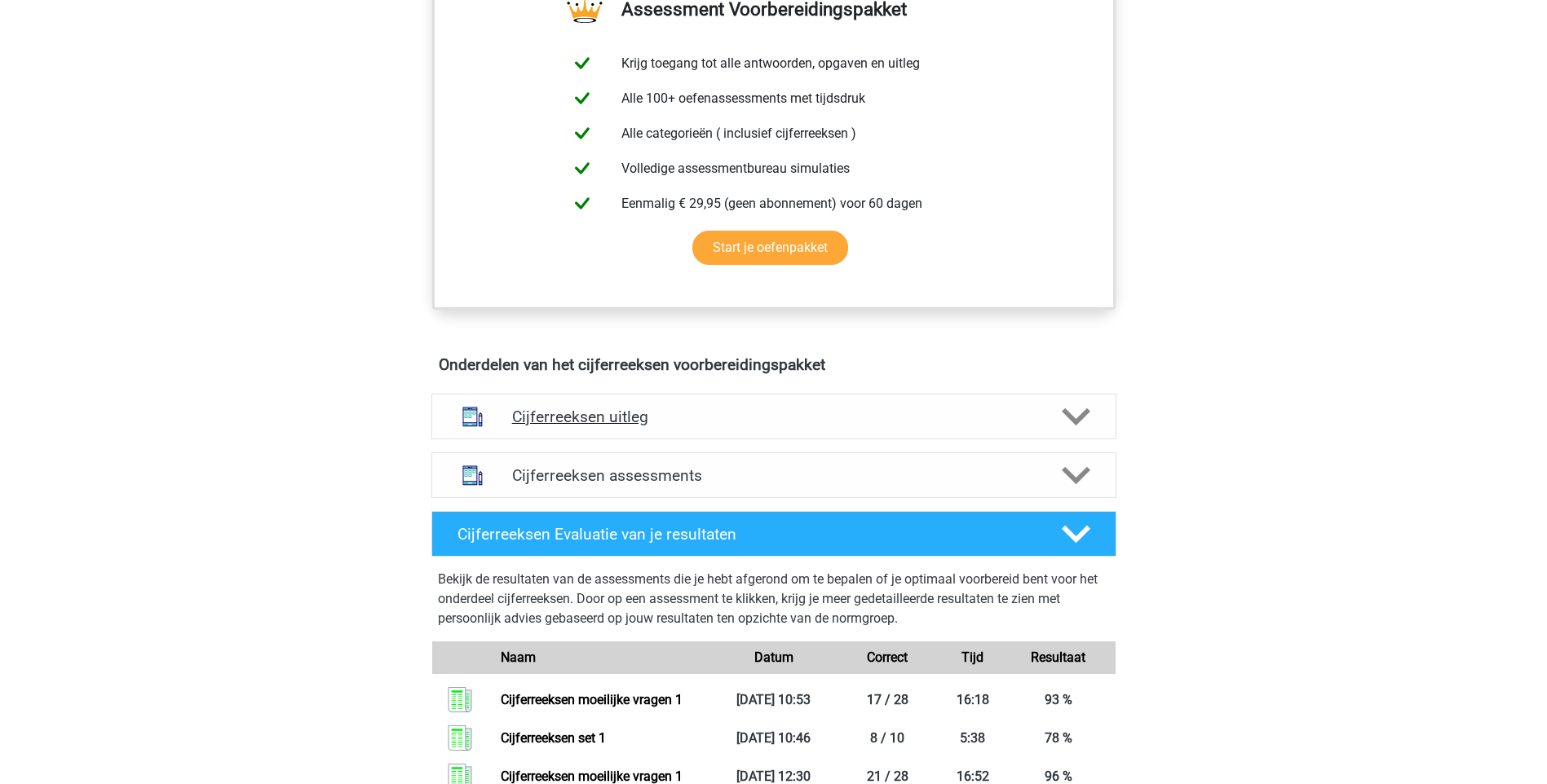
click at [1079, 427] on polygon at bounding box center [1076, 417] width 29 height 18
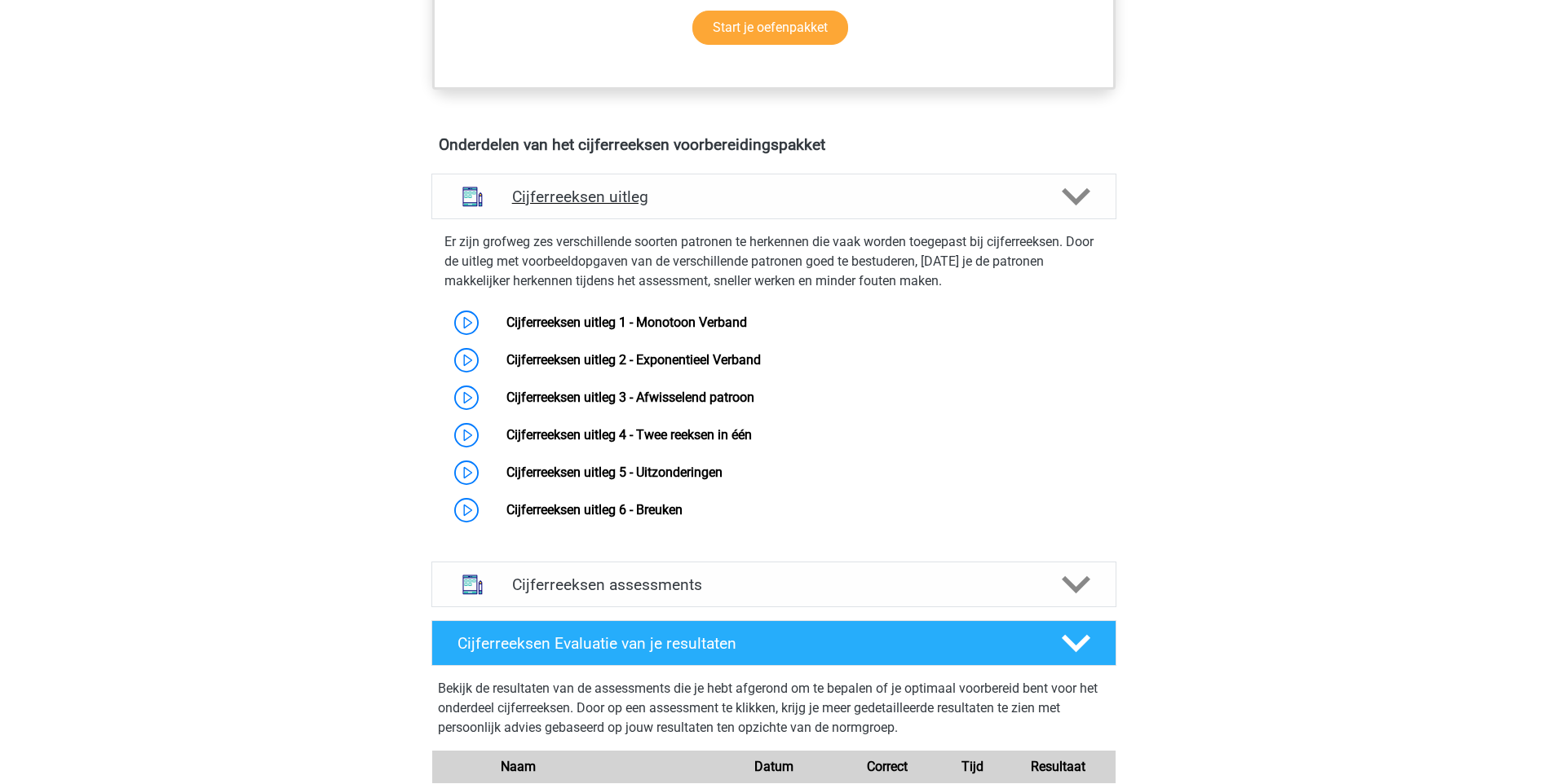
scroll to position [1015, 0]
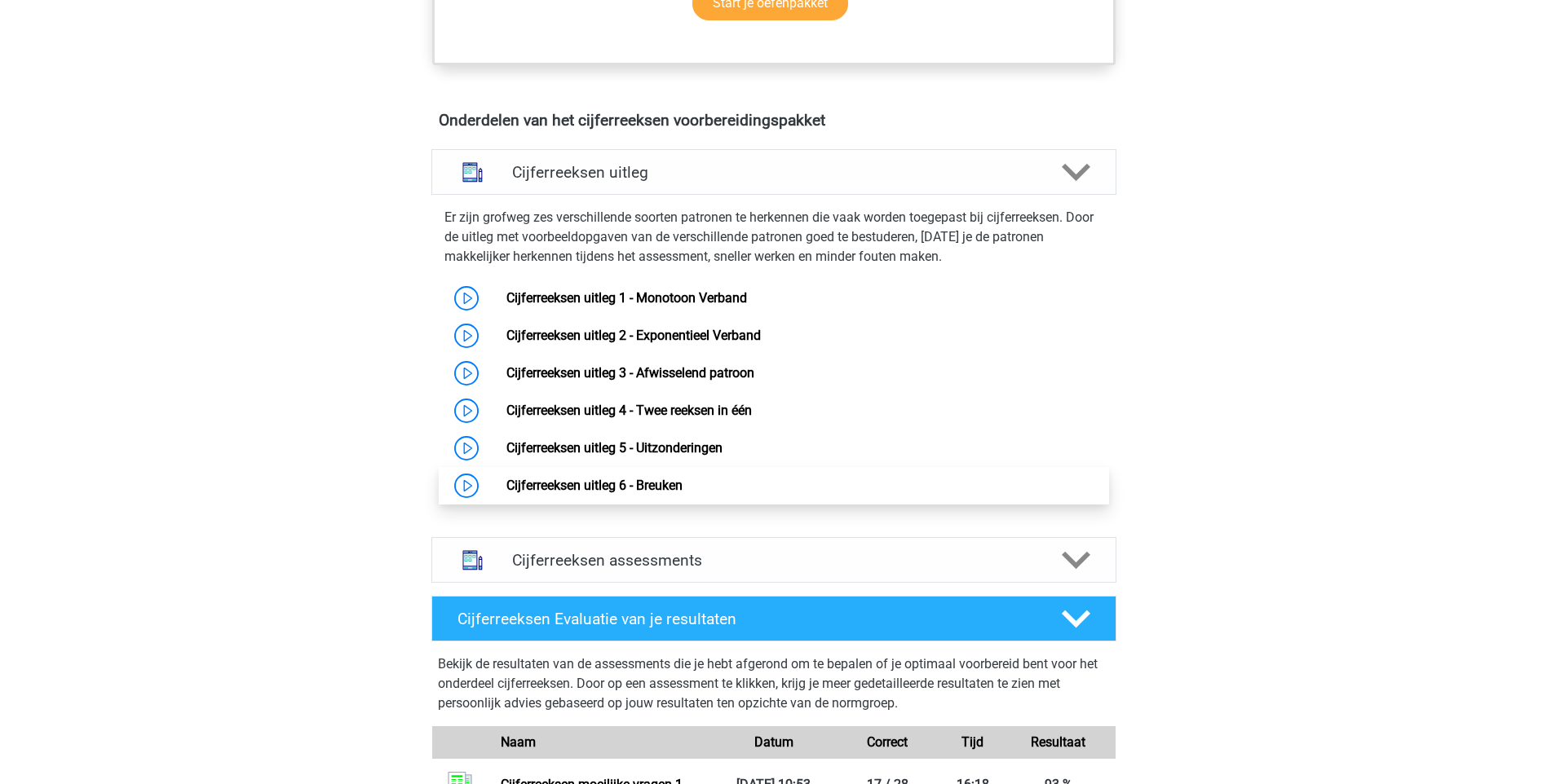
click at [665, 493] on link "Cijferreeksen uitleg 6 - Breuken" at bounding box center [594, 486] width 176 height 15
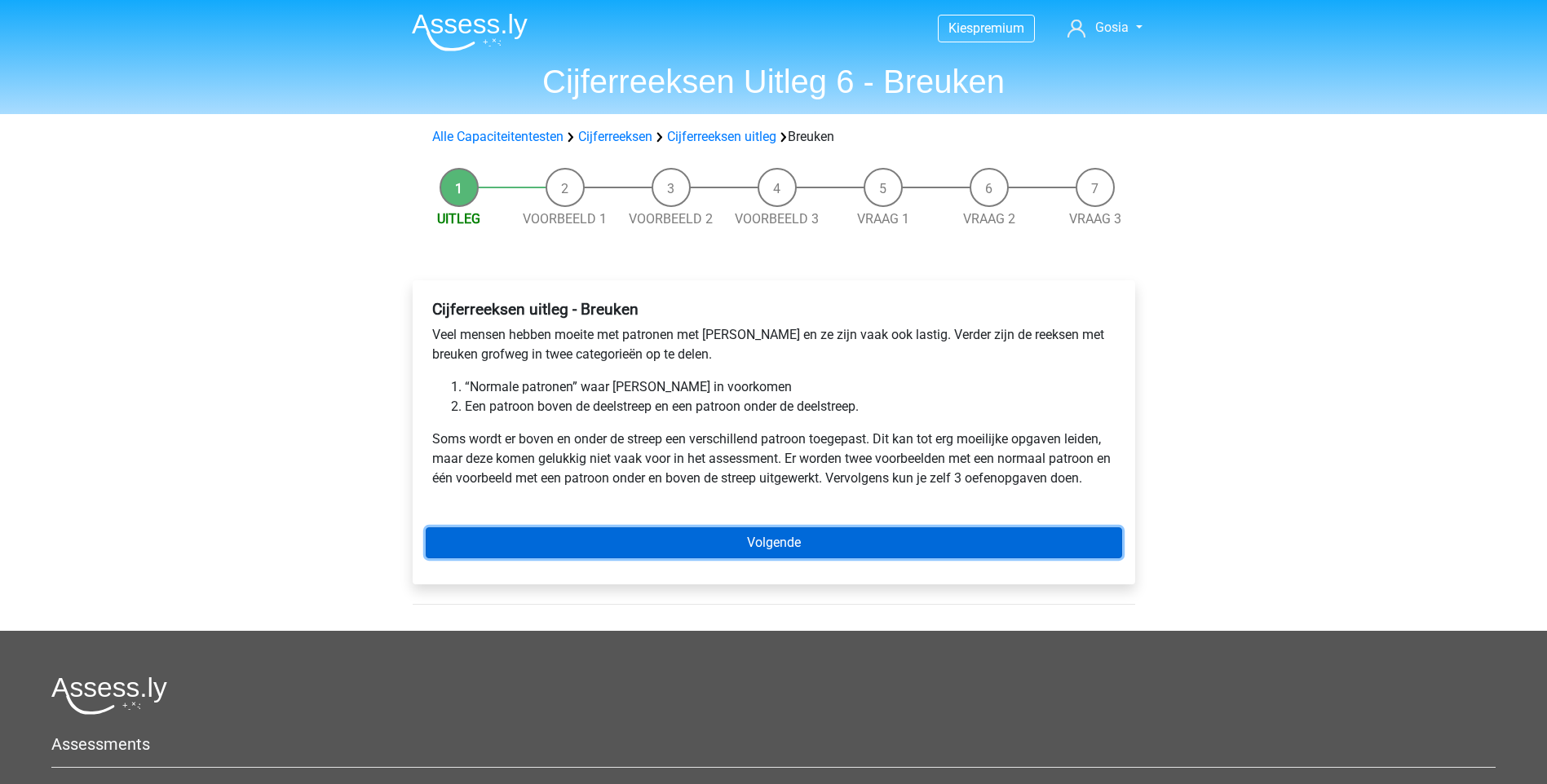
click at [737, 547] on link "Volgende" at bounding box center [774, 543] width 696 height 31
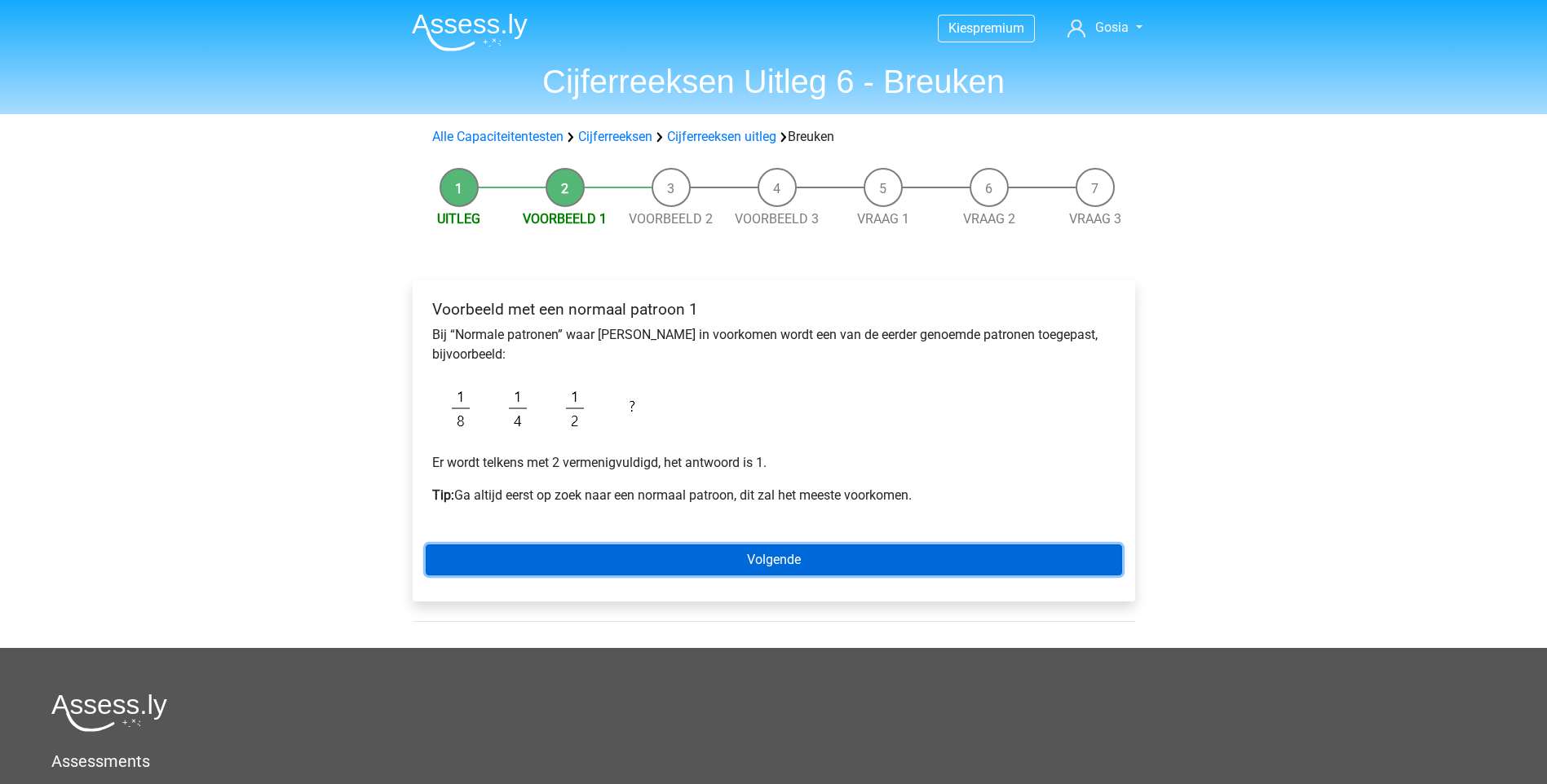
click at [786, 560] on link "Volgende" at bounding box center [774, 560] width 696 height 31
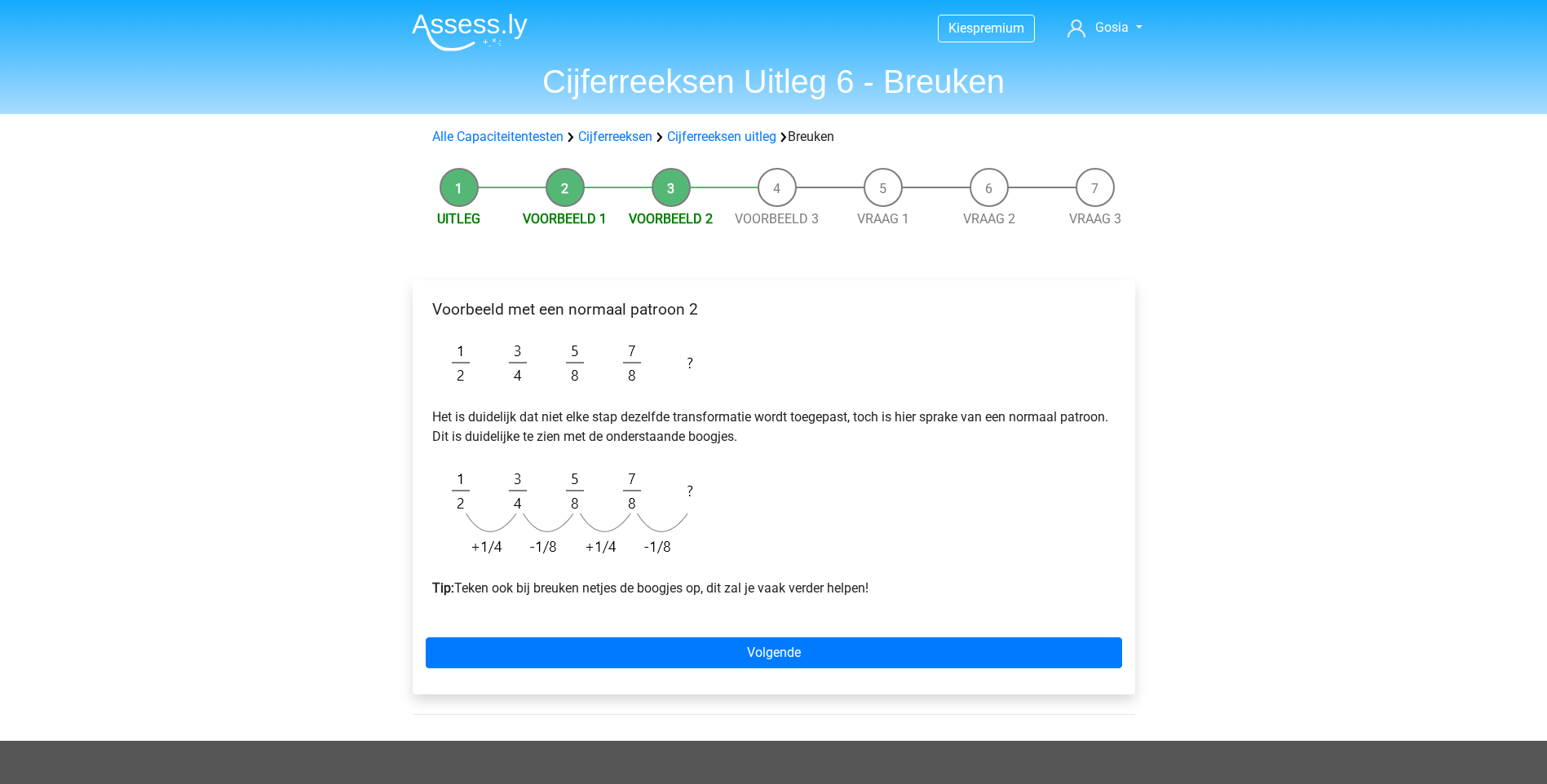
scroll to position [81, 0]
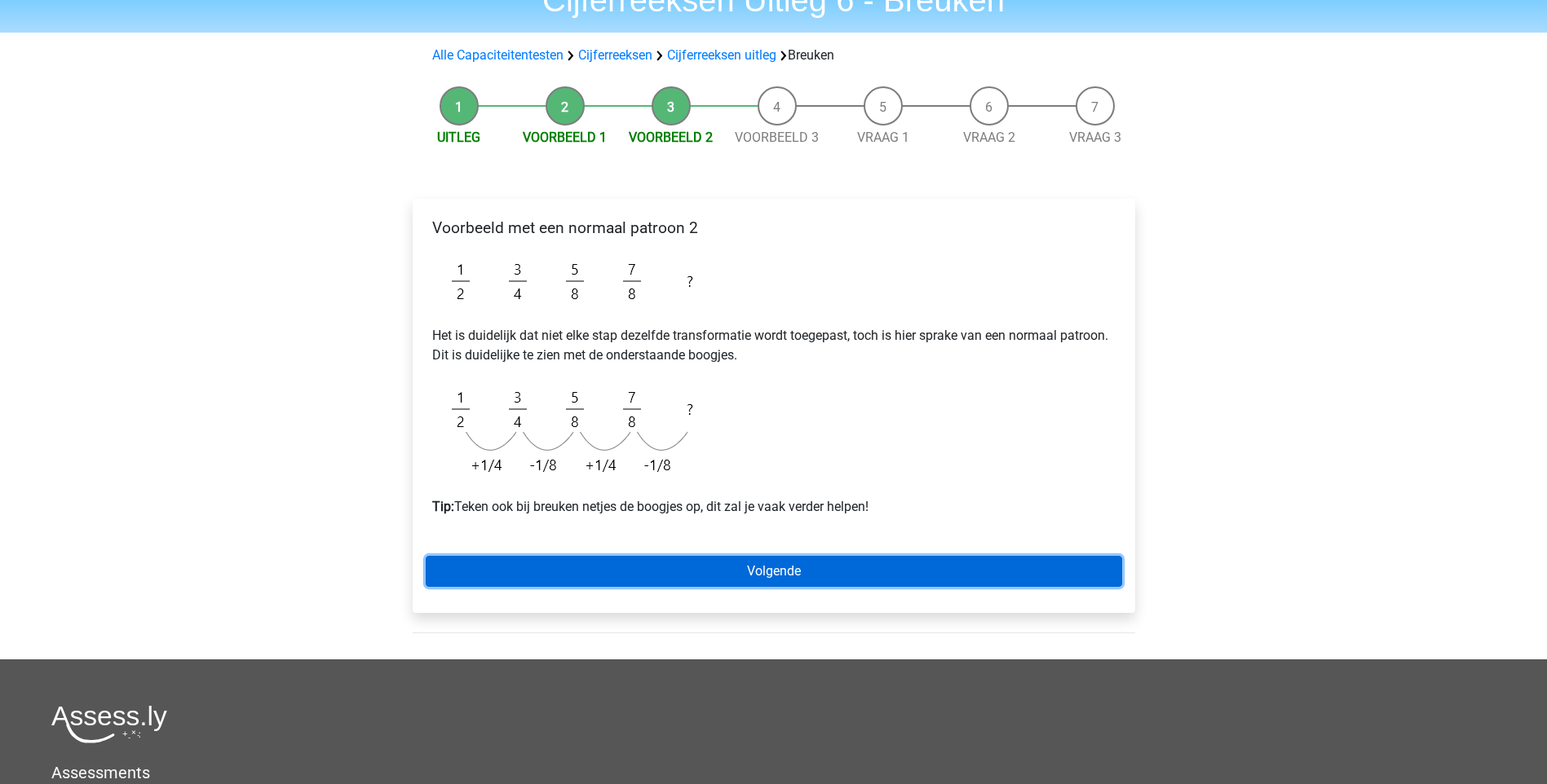
click at [773, 575] on link "Volgende" at bounding box center [774, 572] width 696 height 31
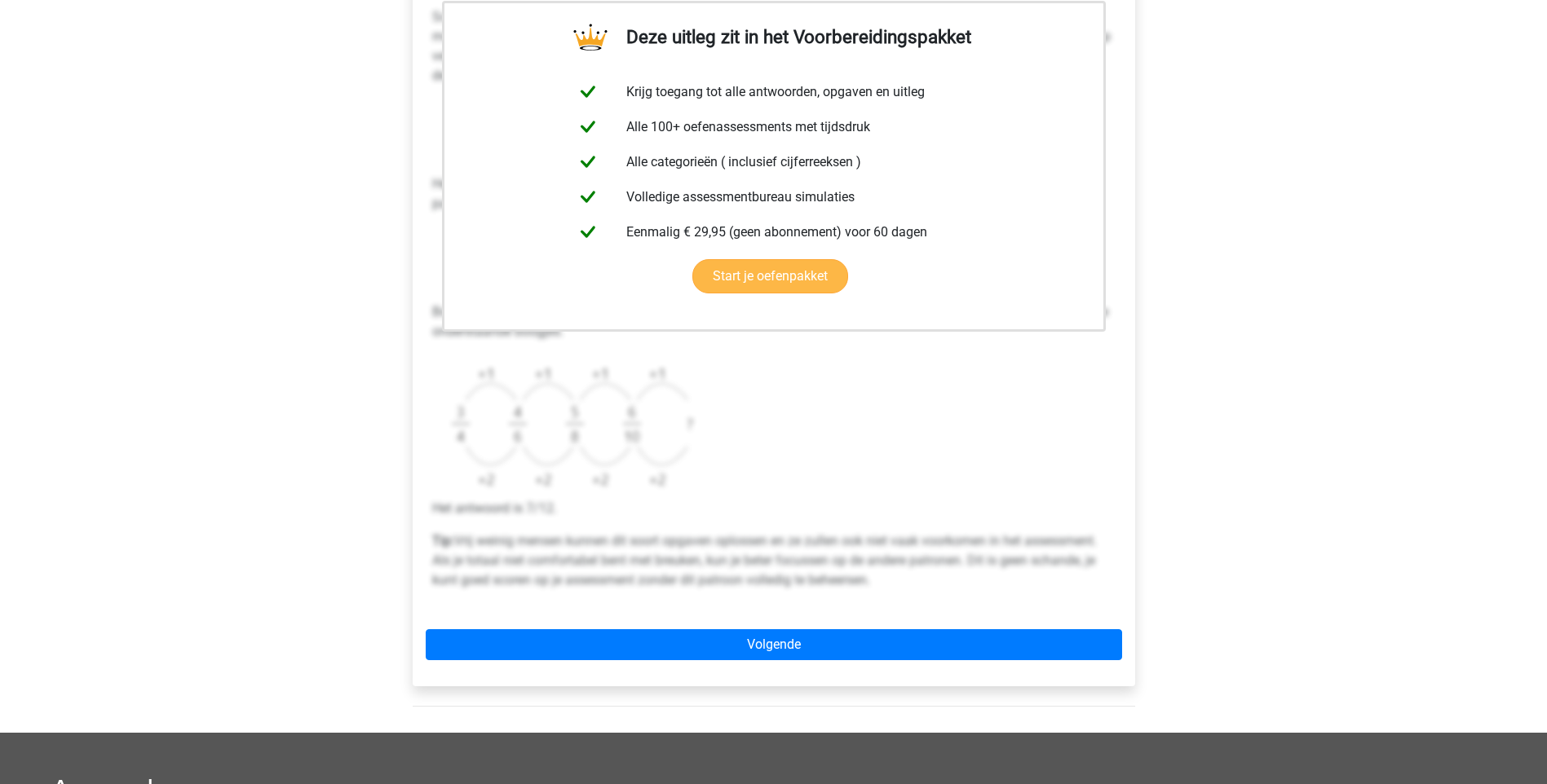
scroll to position [326, 0]
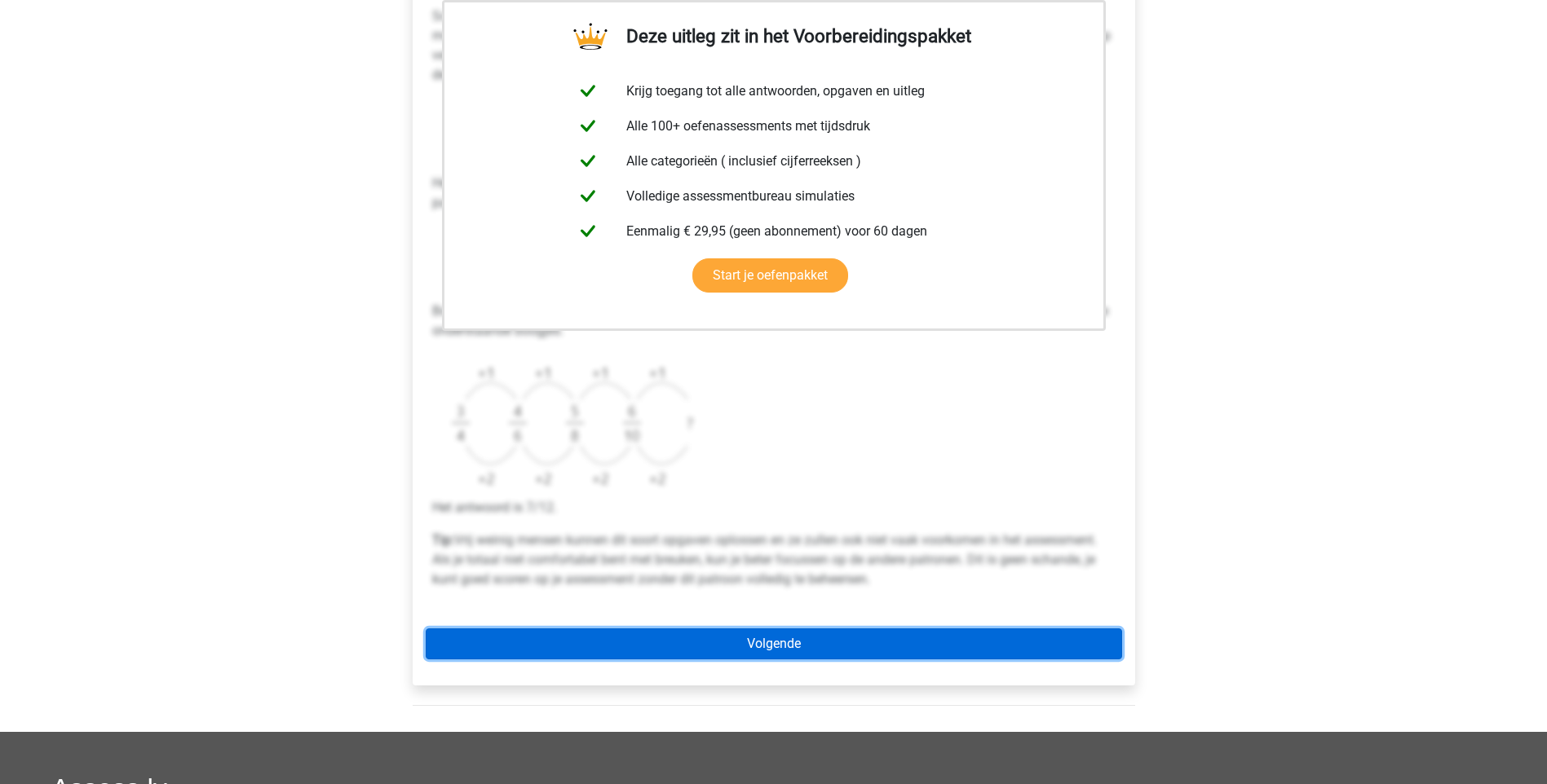
click at [781, 649] on link "Volgende" at bounding box center [774, 644] width 696 height 31
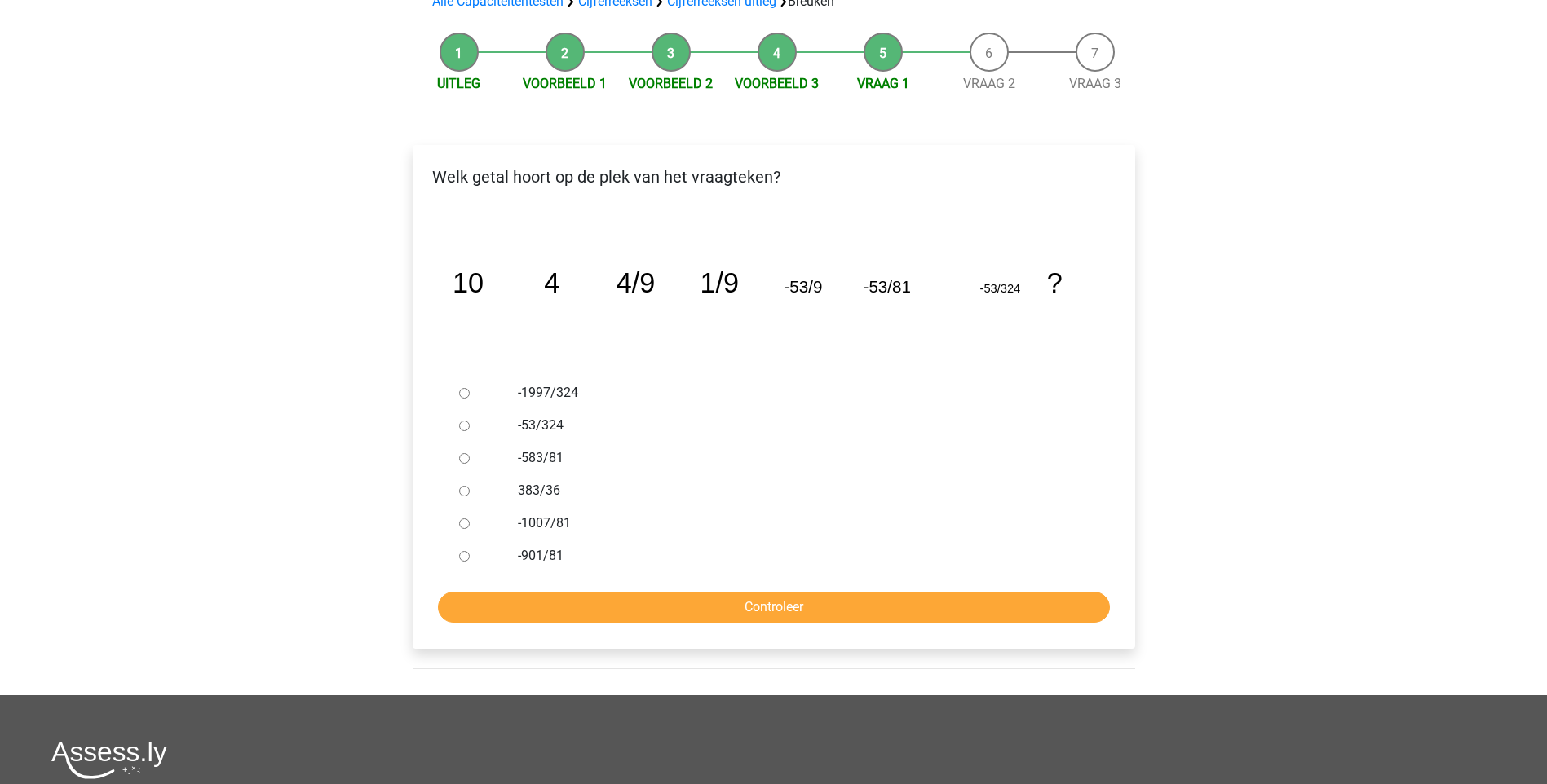
scroll to position [163, 0]
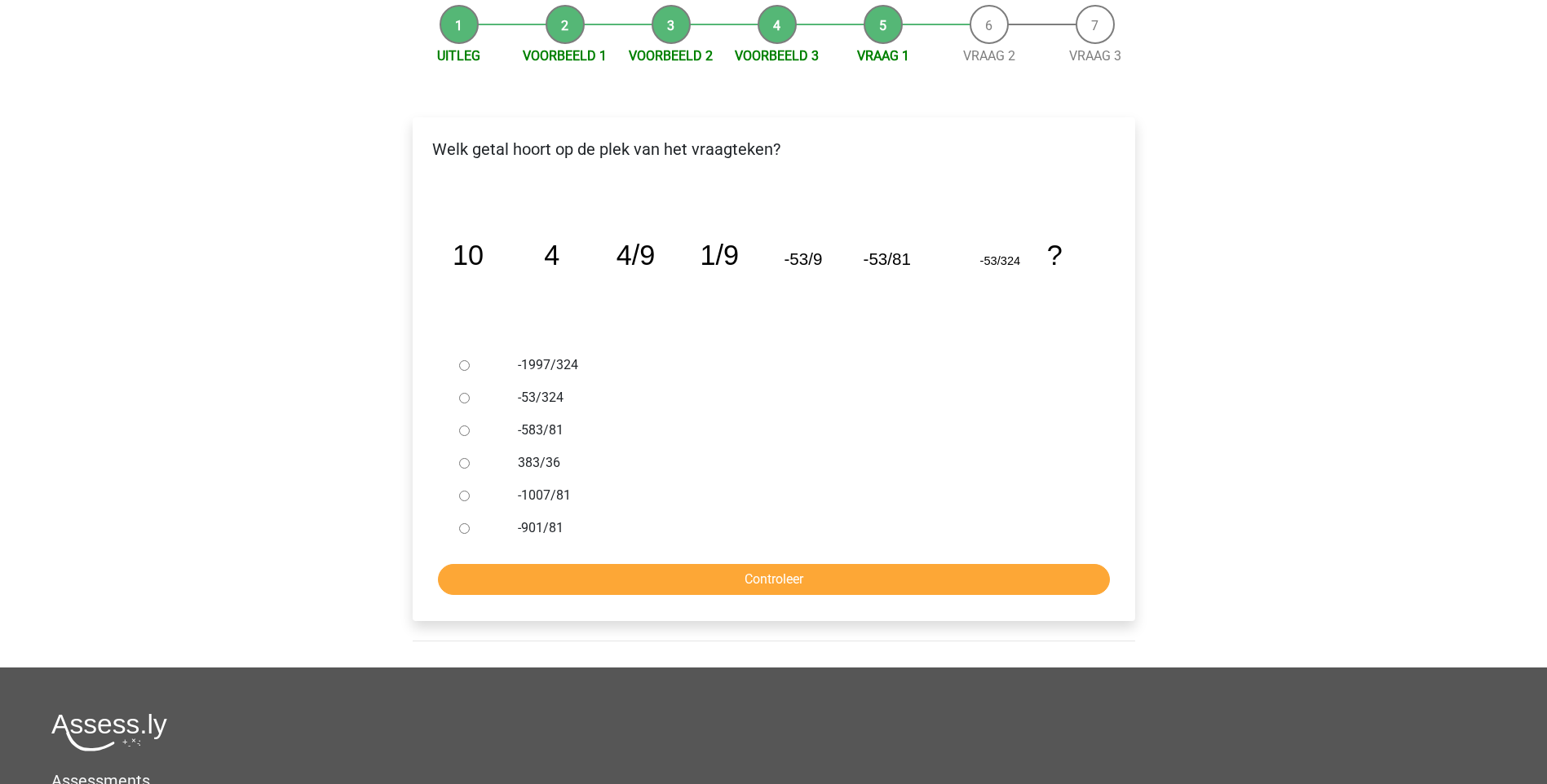
click at [460, 530] on input "-901/81" at bounding box center [464, 528] width 11 height 11
radio input "true"
click at [461, 433] on input "-583/81" at bounding box center [464, 431] width 11 height 11
radio input "true"
click at [731, 572] on input "Controleer" at bounding box center [774, 579] width 672 height 31
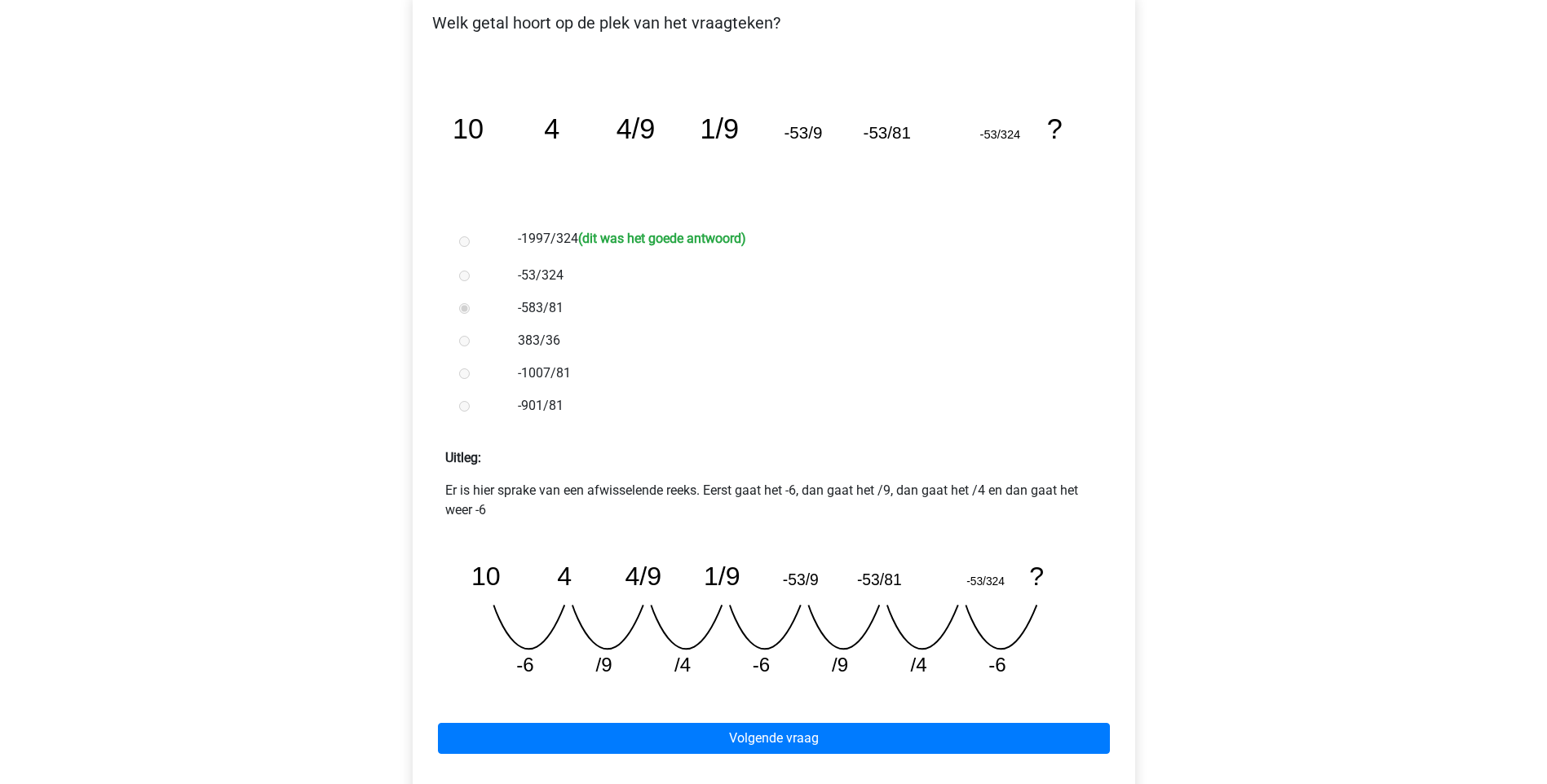
scroll to position [326, 0]
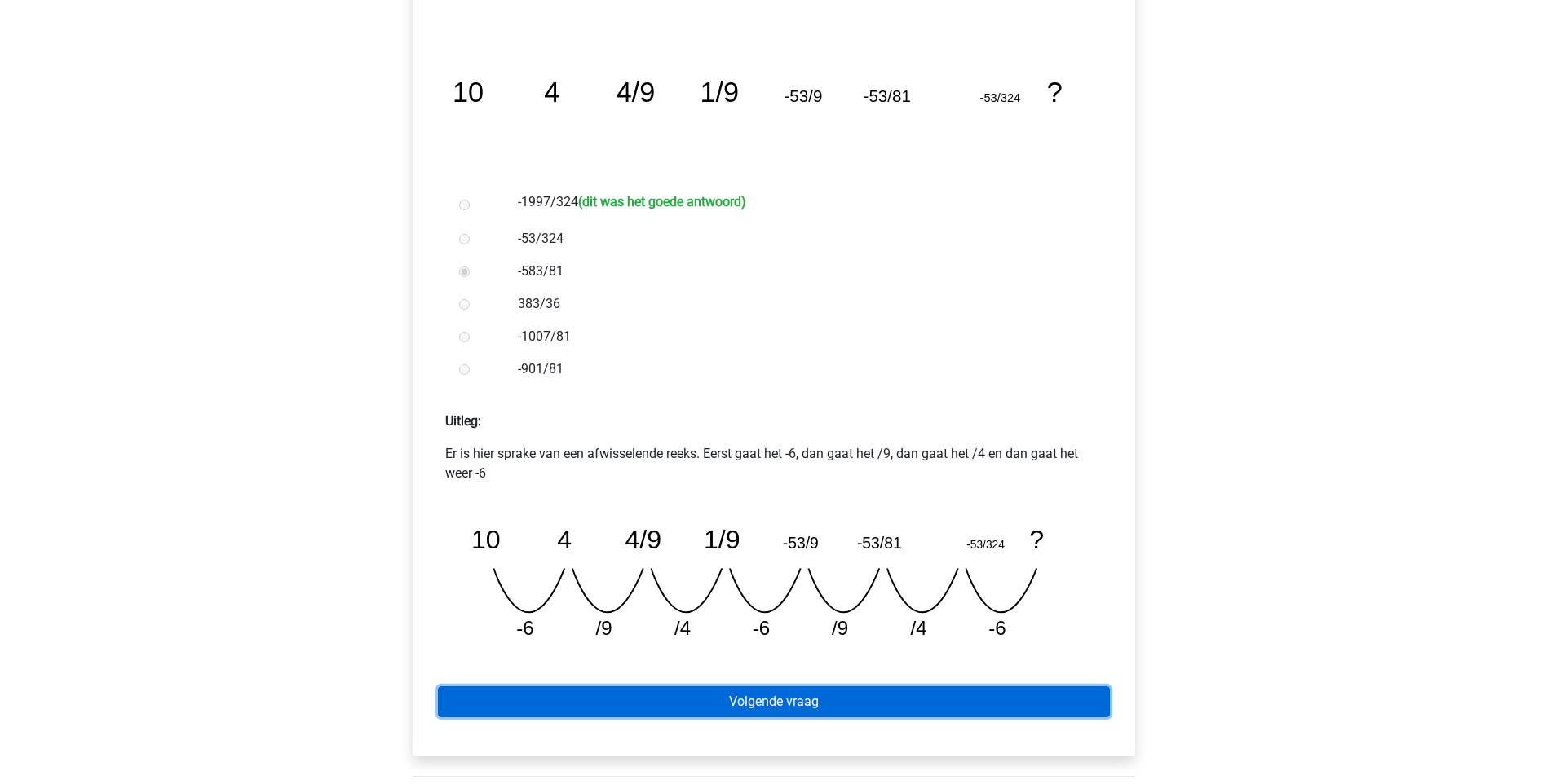
click at [776, 710] on link "Volgende vraag" at bounding box center [774, 702] width 672 height 31
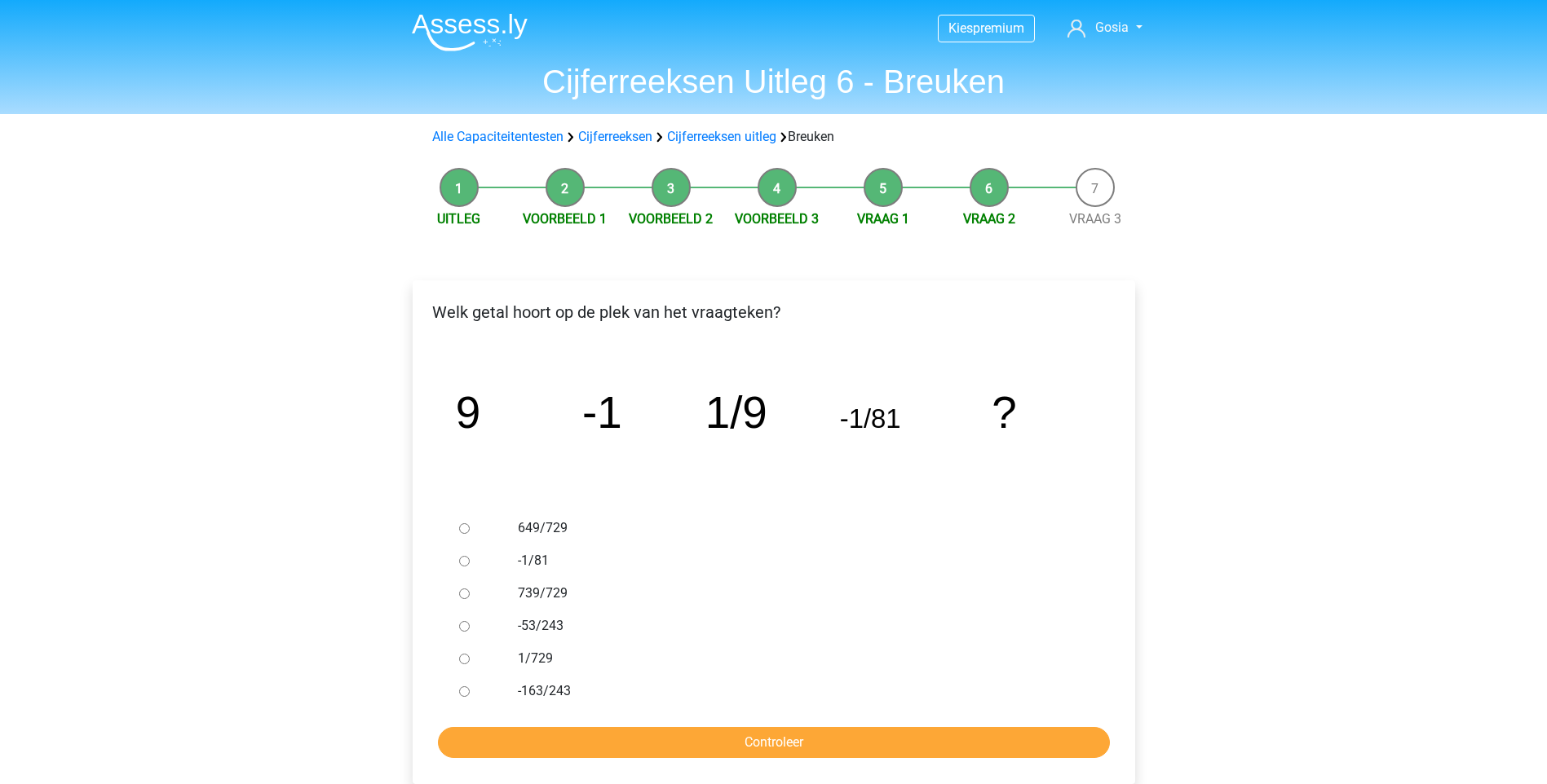
click at [465, 654] on input "1/729" at bounding box center [464, 658] width 11 height 11
radio input "true"
click at [746, 738] on input "Controleer" at bounding box center [774, 742] width 672 height 31
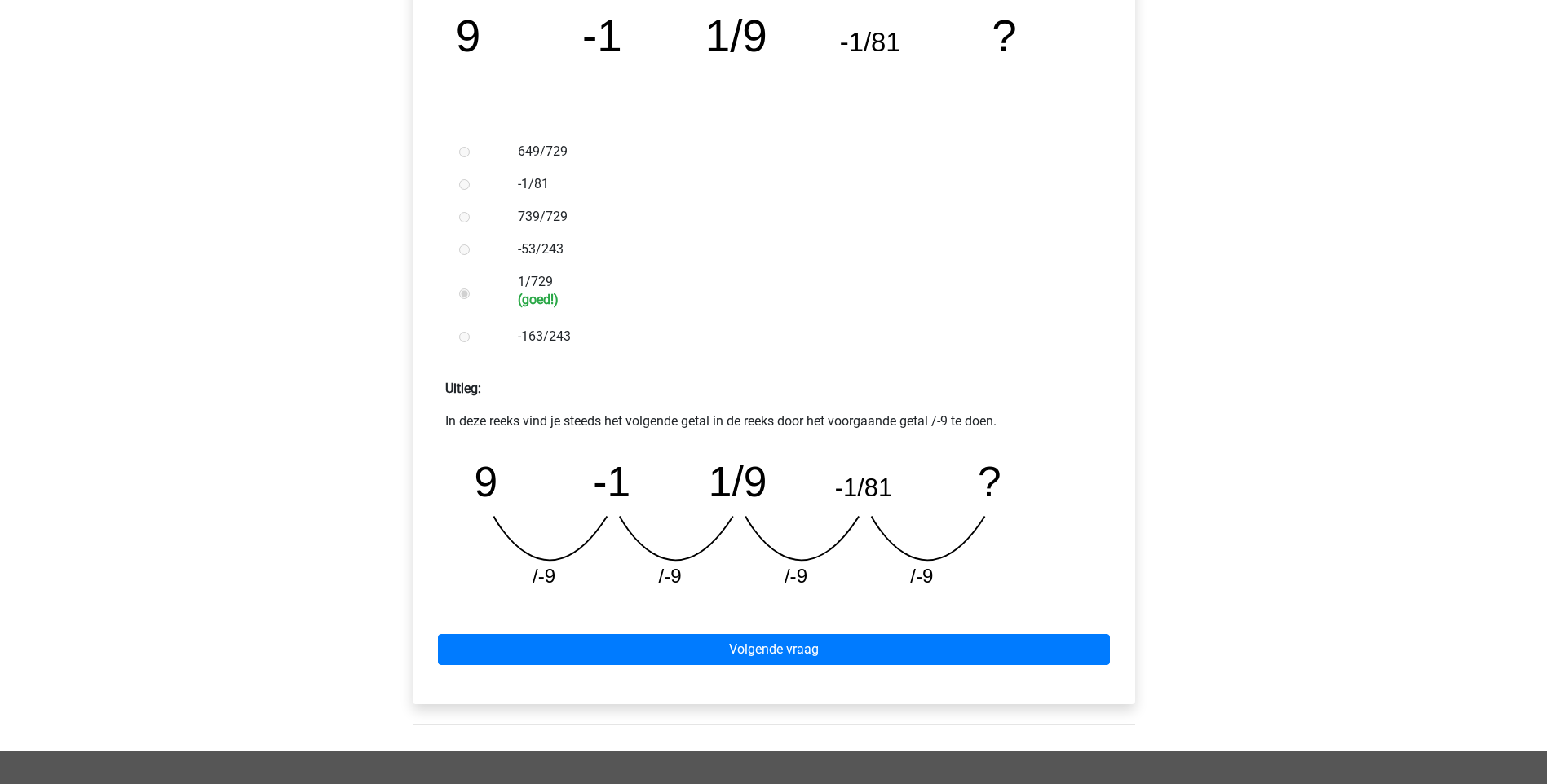
scroll to position [490, 0]
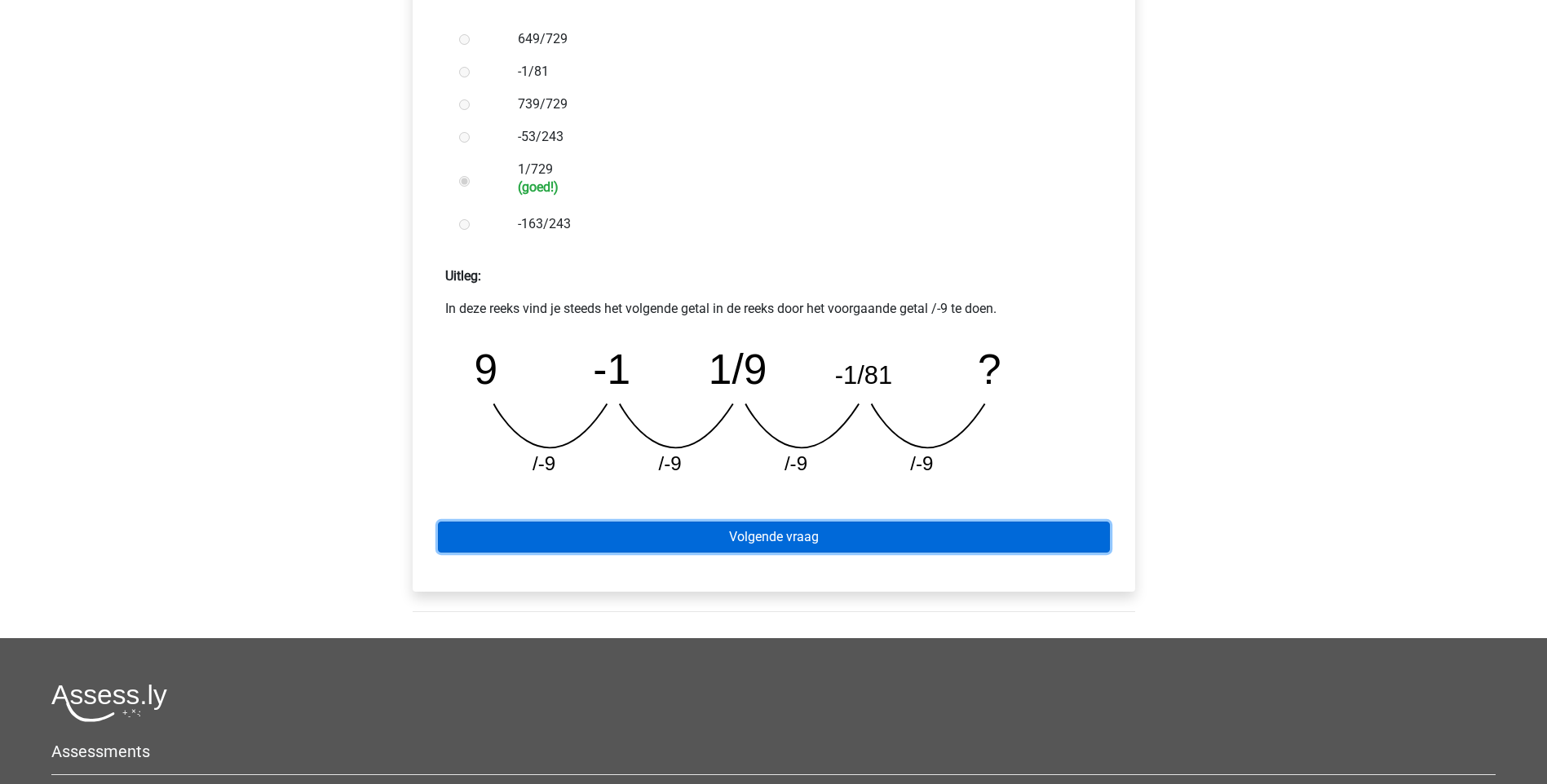
click at [794, 536] on link "Volgende vraag" at bounding box center [774, 537] width 672 height 31
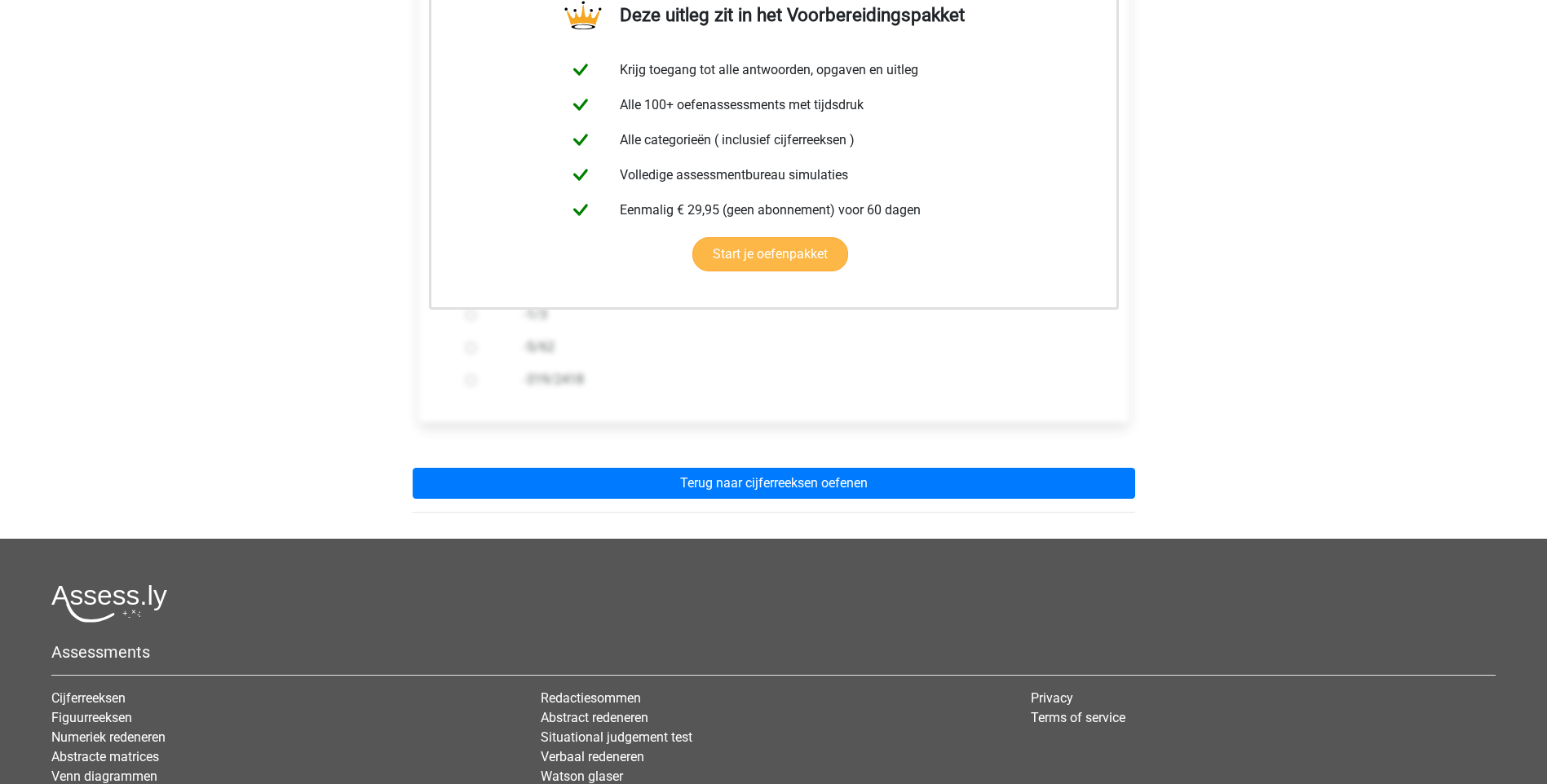
scroll to position [326, 0]
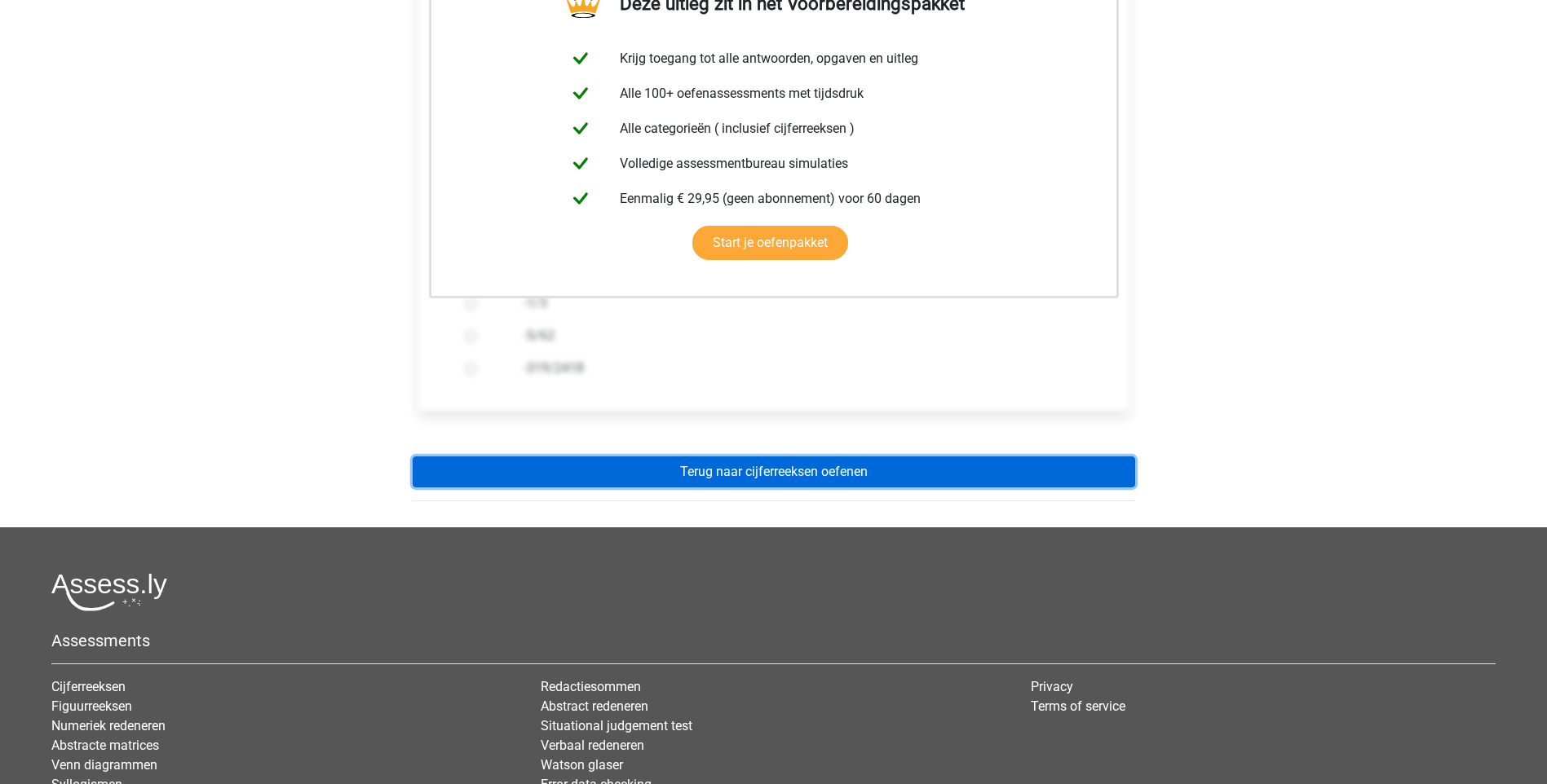
click at [780, 476] on link "Terug naar cijferreeksen oefenen" at bounding box center [774, 472] width 722 height 31
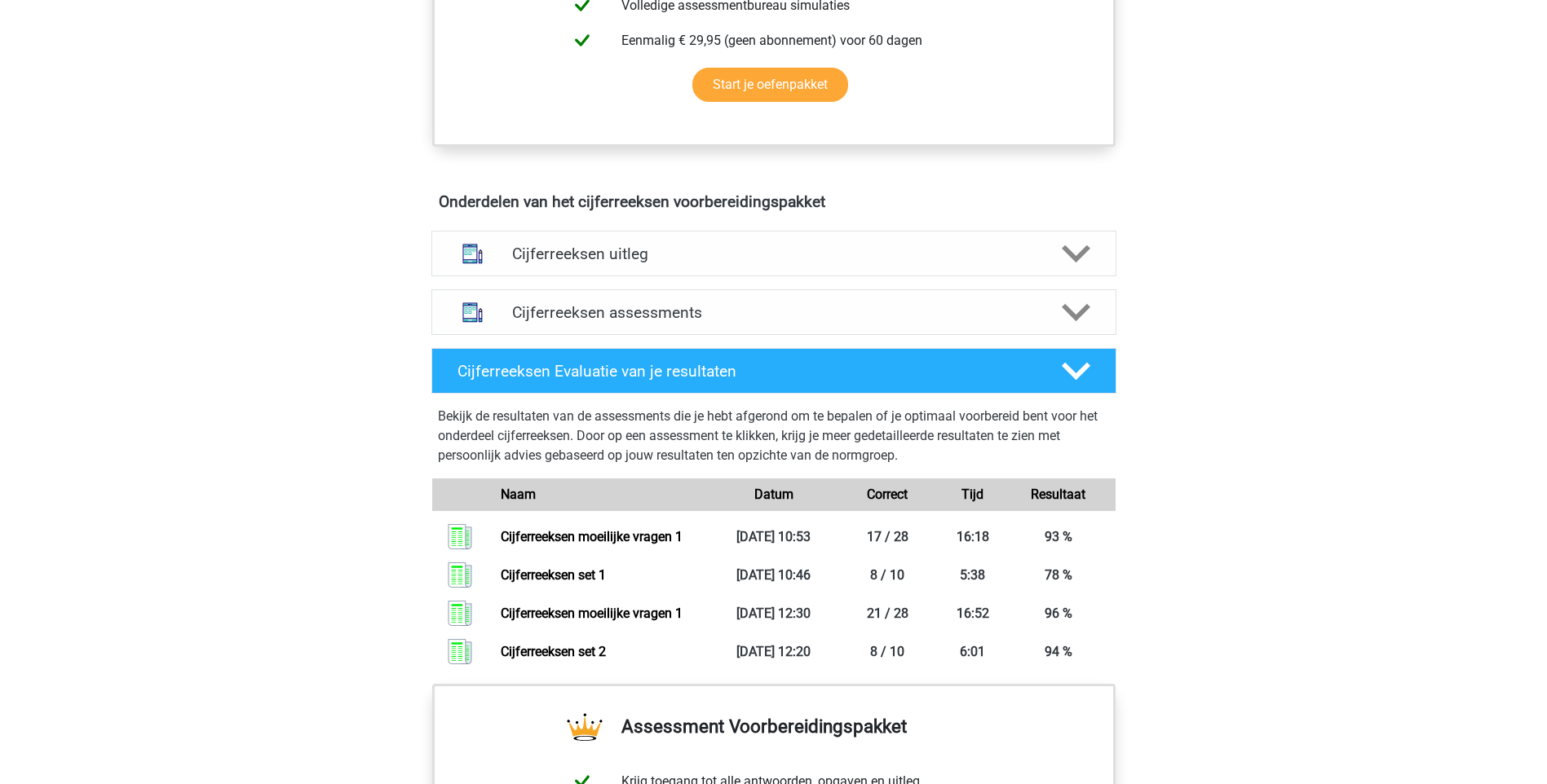
scroll to position [815, 0]
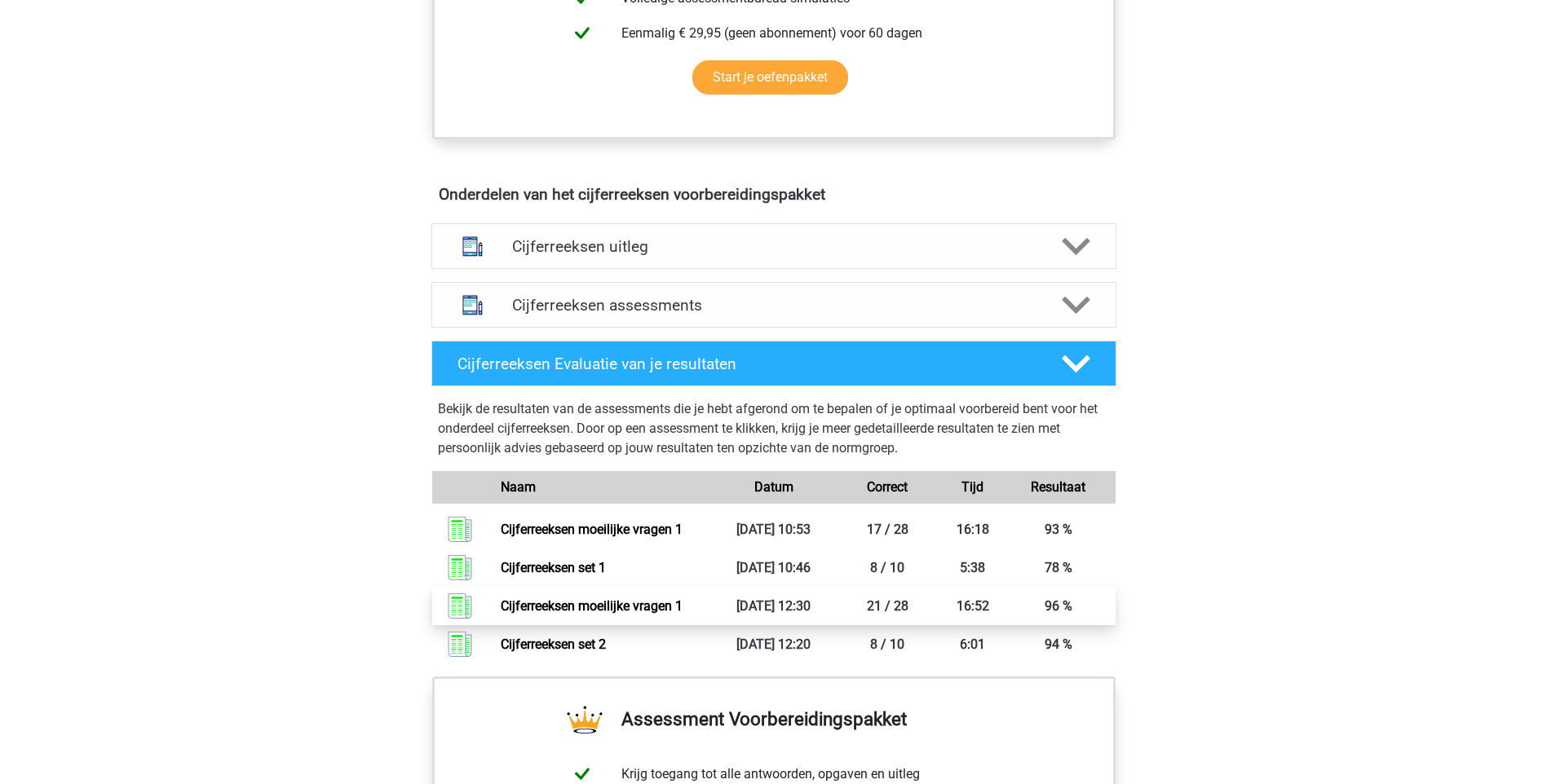
click at [545, 614] on link "Cijferreeksen moeilijke vragen 1" at bounding box center [591, 606] width 182 height 15
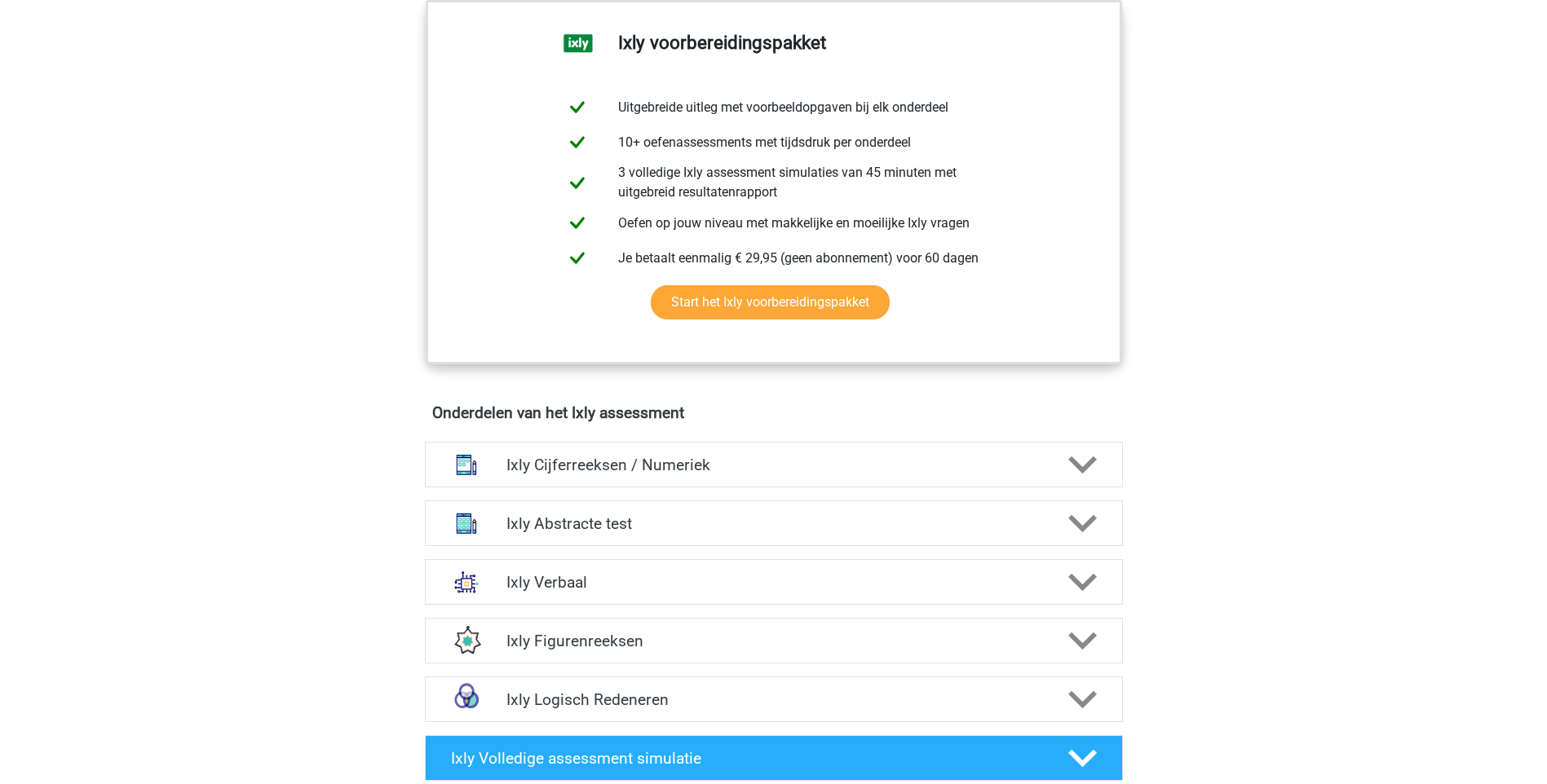
scroll to position [815, 0]
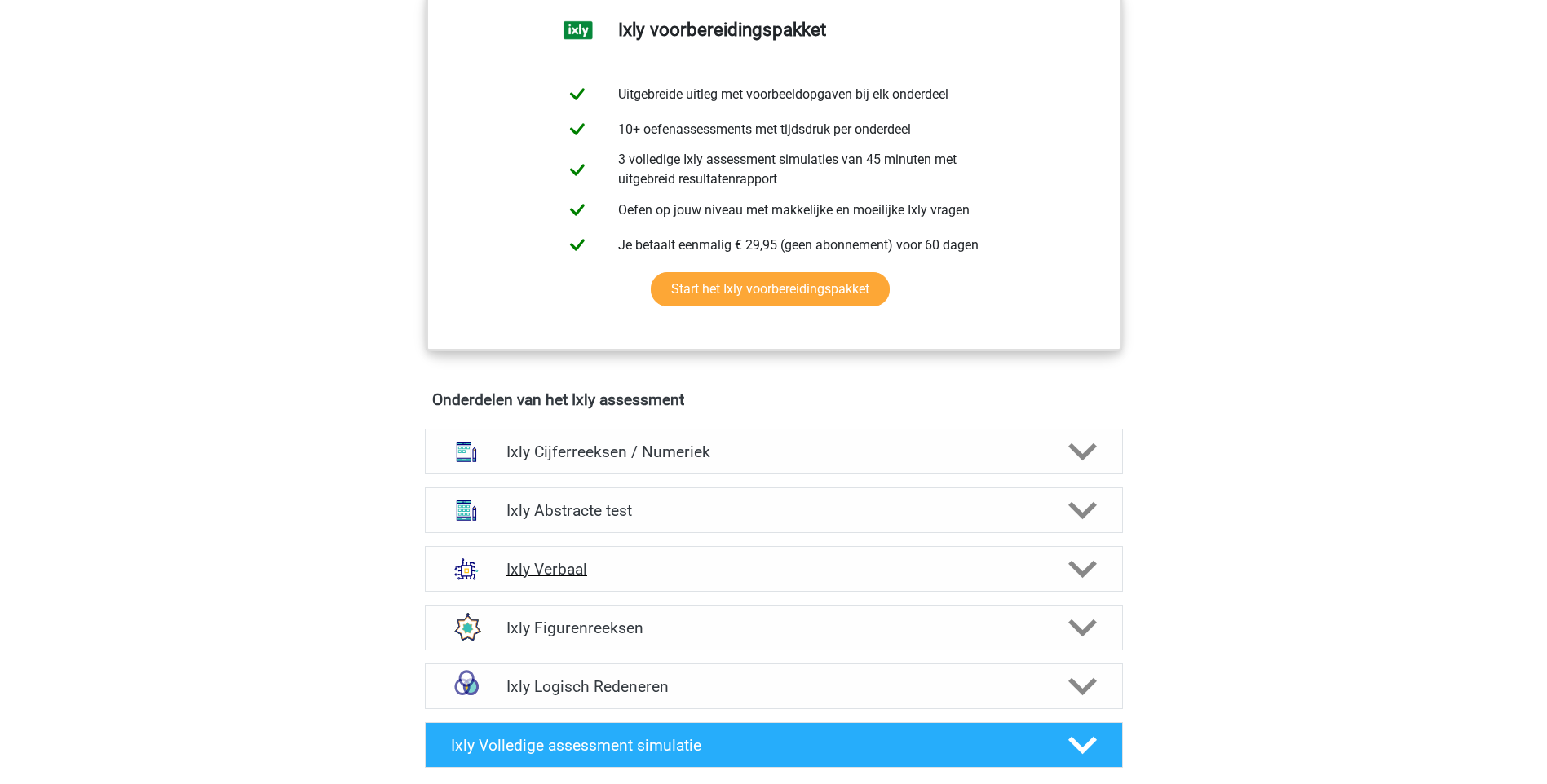
click at [1082, 564] on icon at bounding box center [1083, 570] width 29 height 29
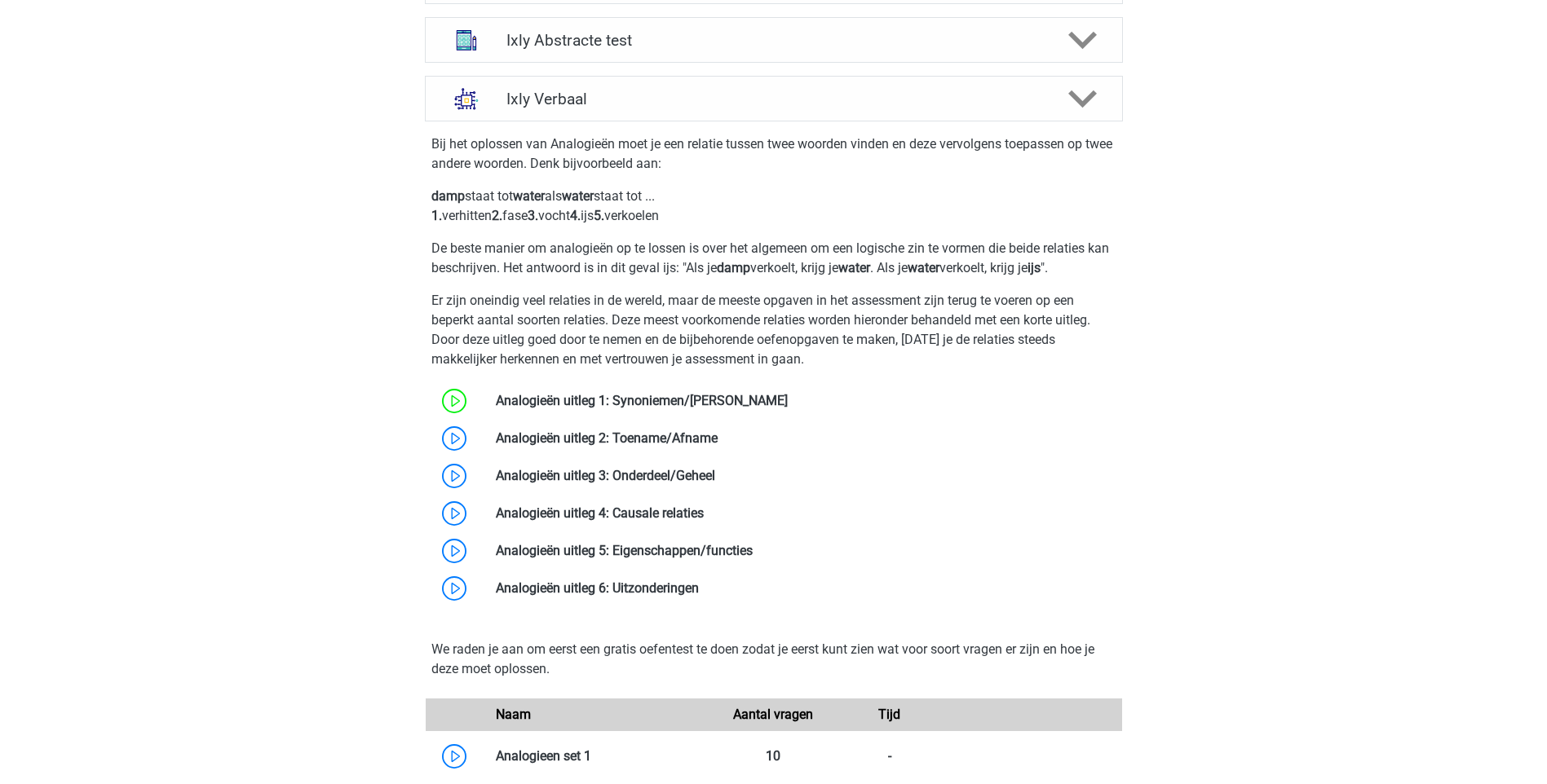
scroll to position [1304, 0]
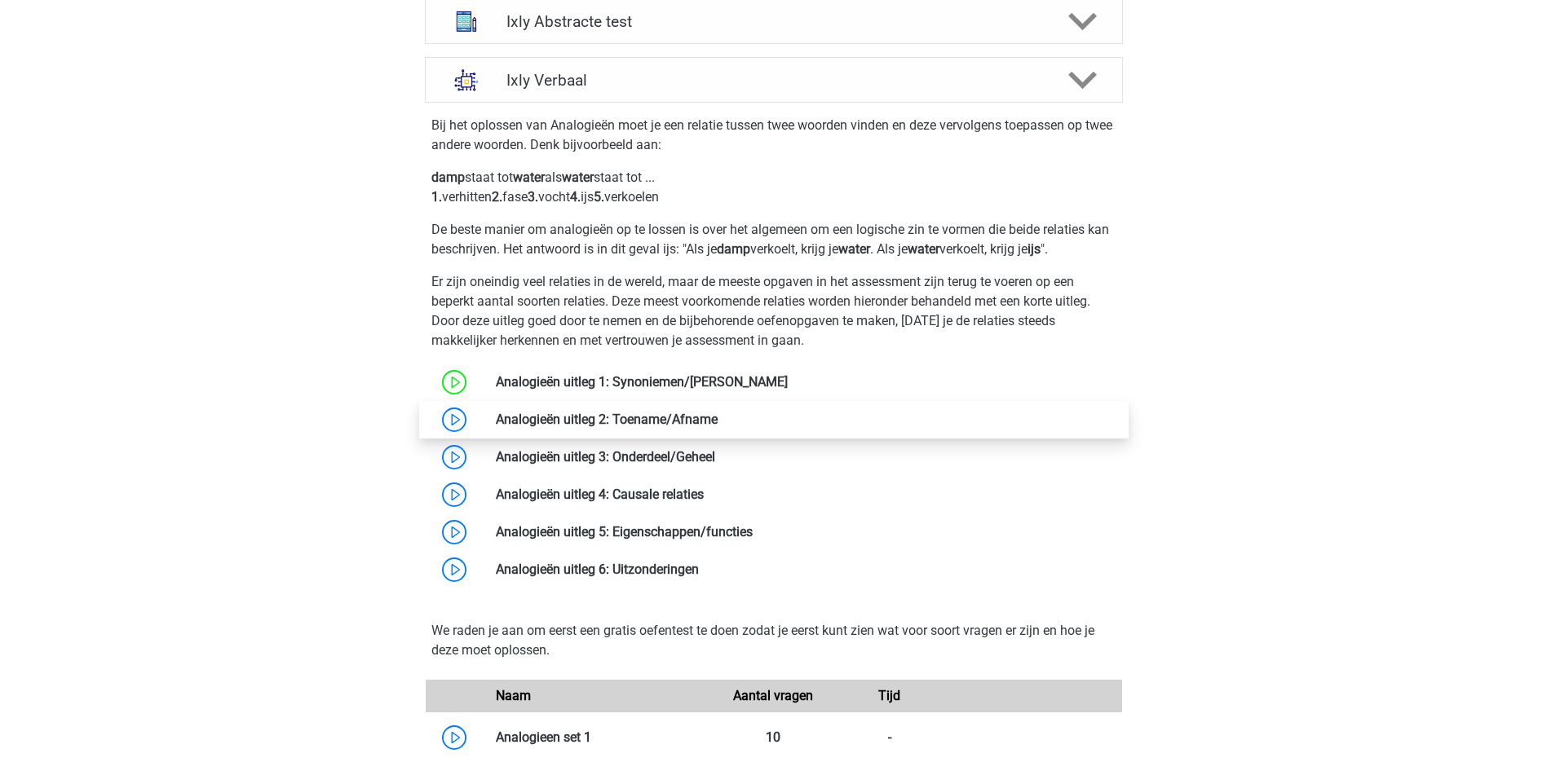
click at [717, 421] on link at bounding box center [717, 419] width 0 height 15
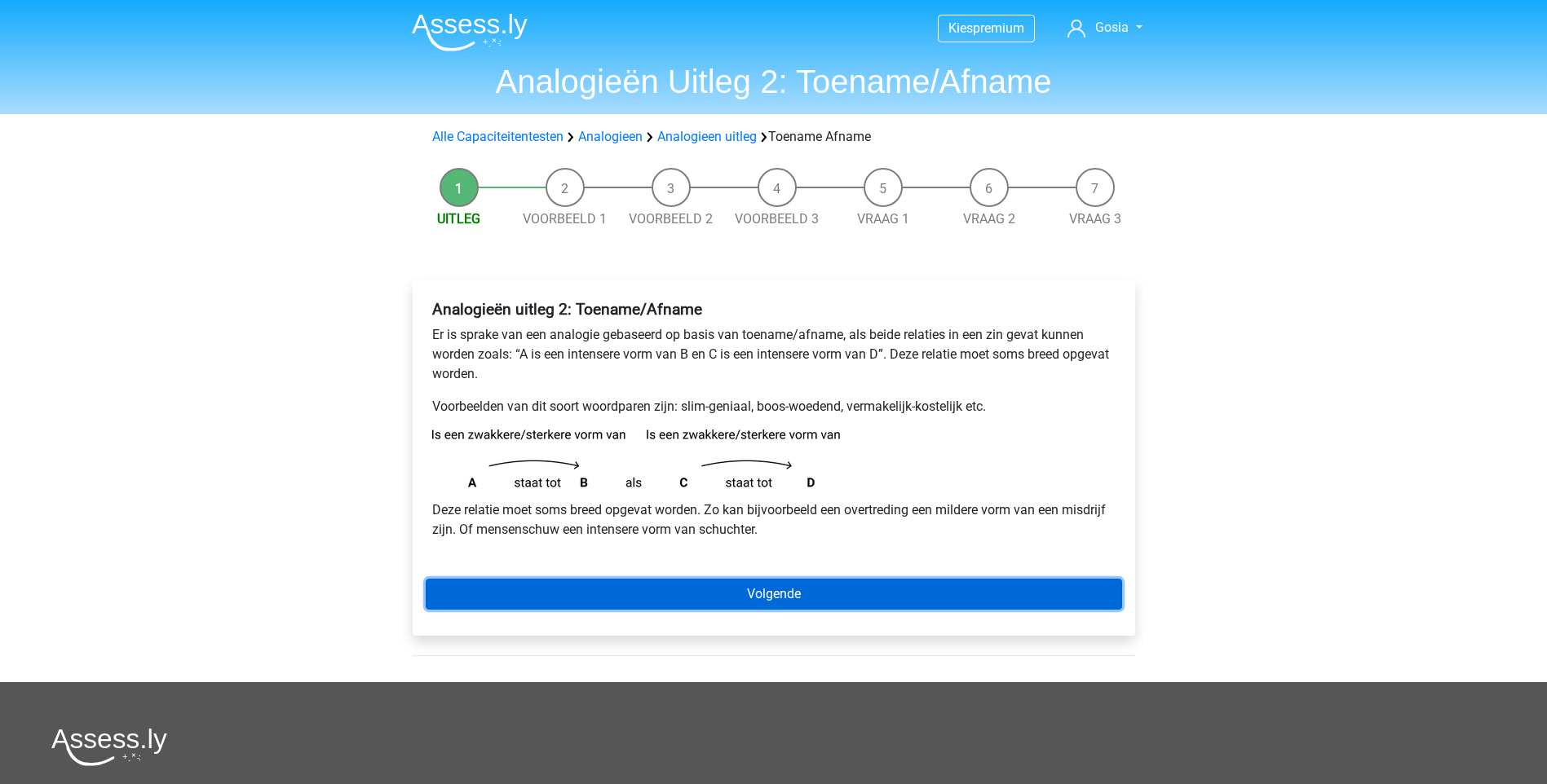
click at [663, 594] on link "Volgende" at bounding box center [774, 595] width 696 height 31
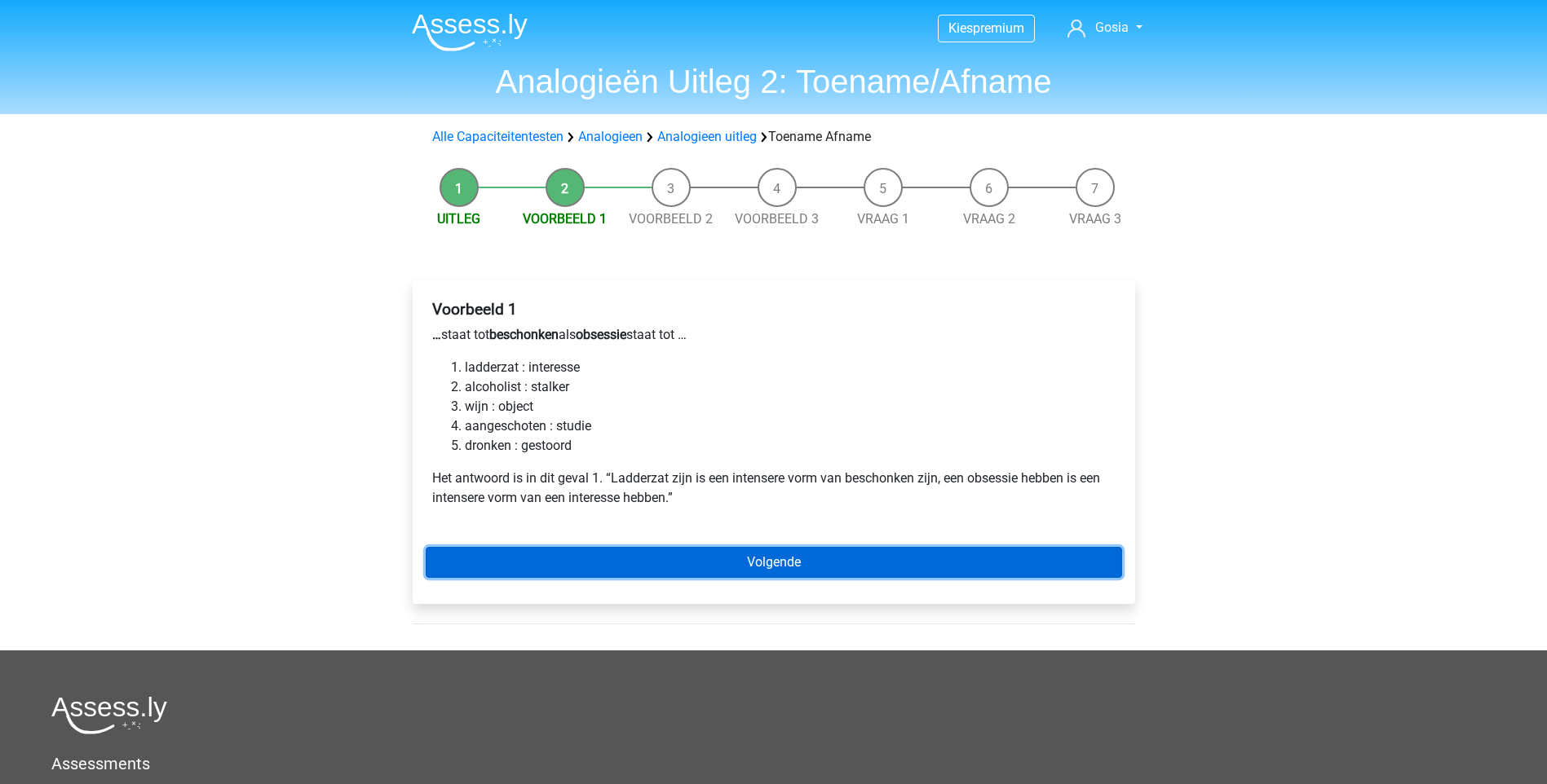
click at [815, 557] on link "Volgende" at bounding box center [774, 563] width 696 height 31
click at [795, 566] on link "Volgende" at bounding box center [774, 563] width 696 height 31
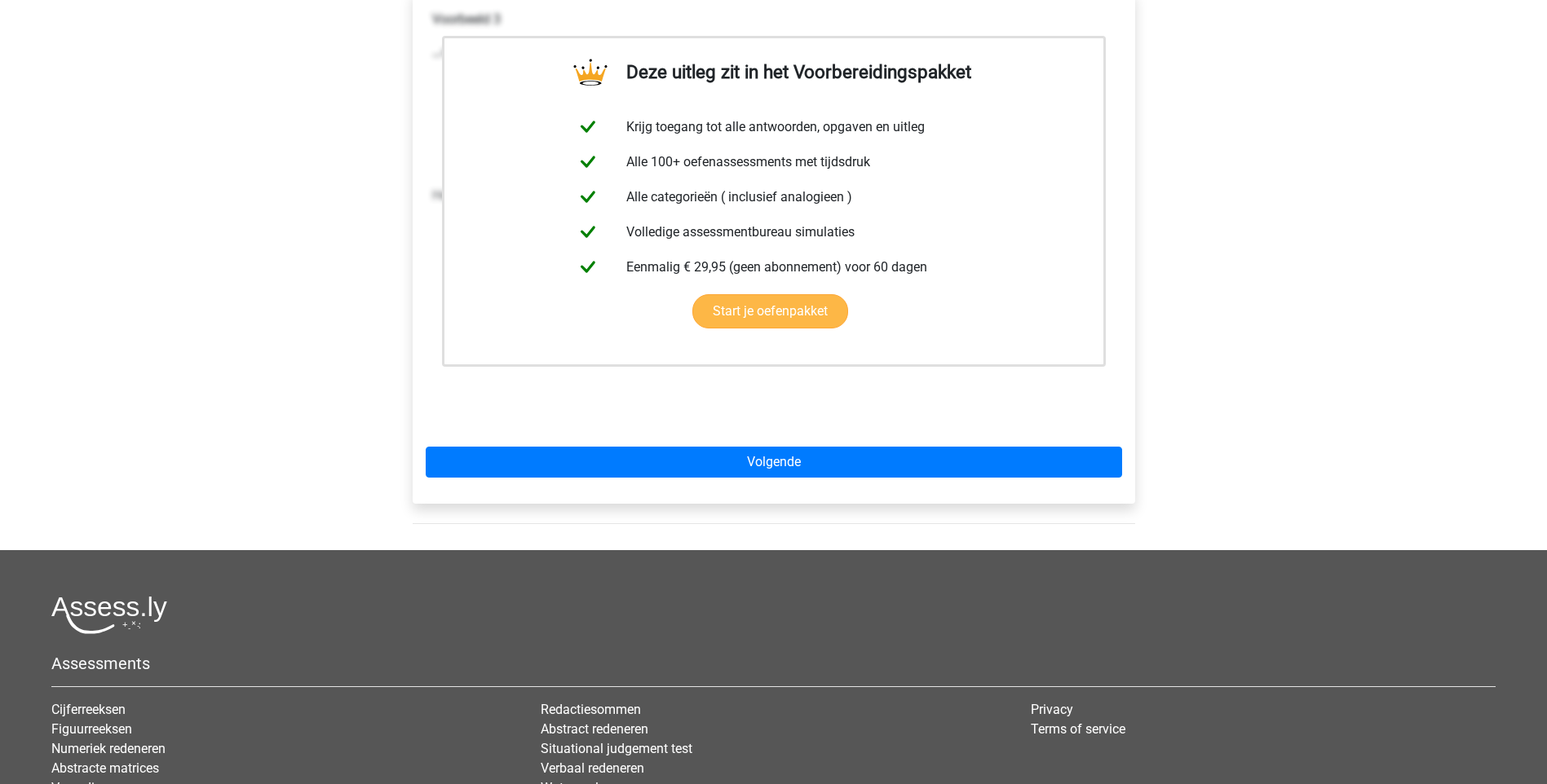
scroll to position [326, 0]
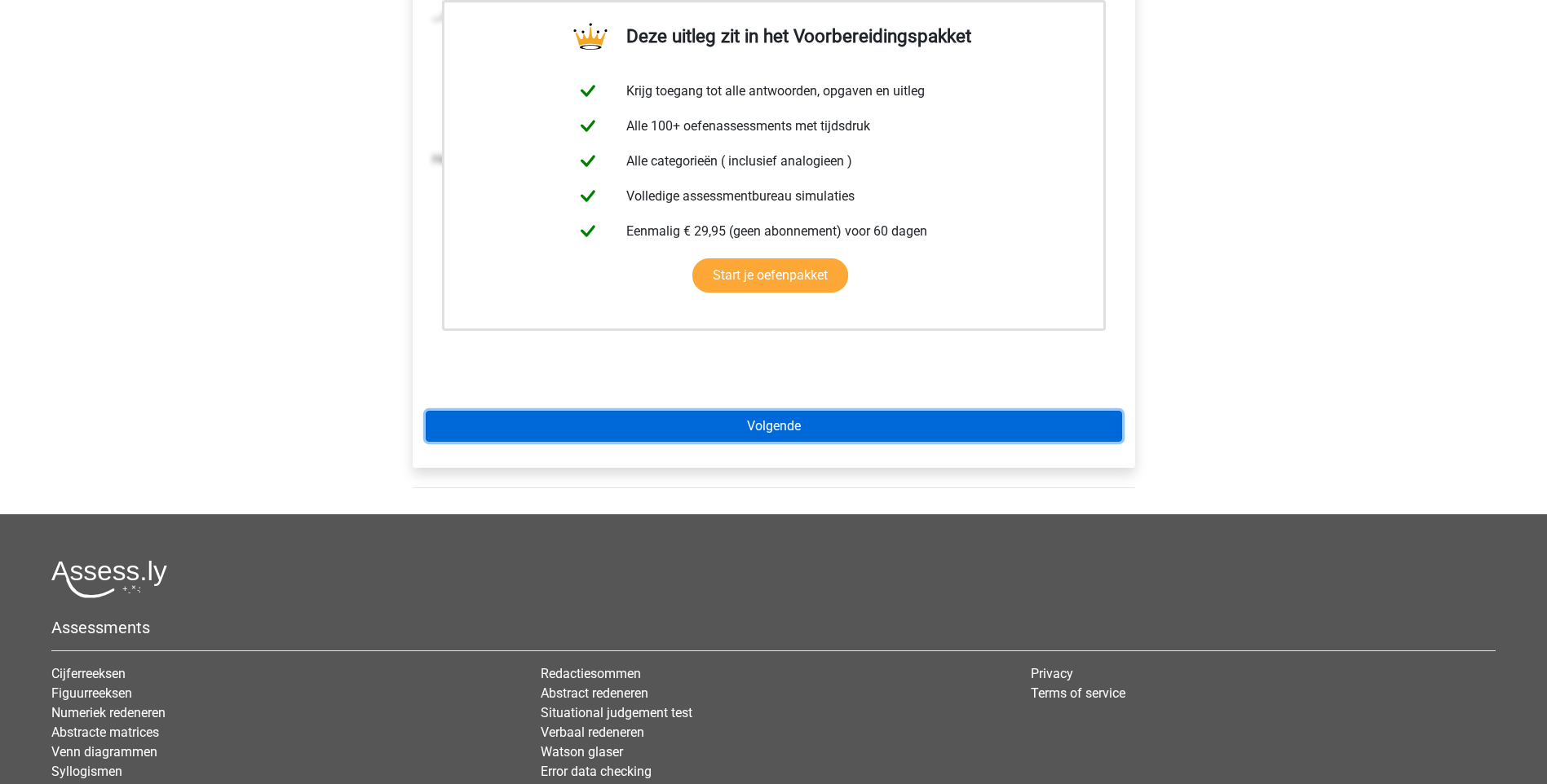
click at [827, 427] on link "Volgende" at bounding box center [774, 427] width 696 height 31
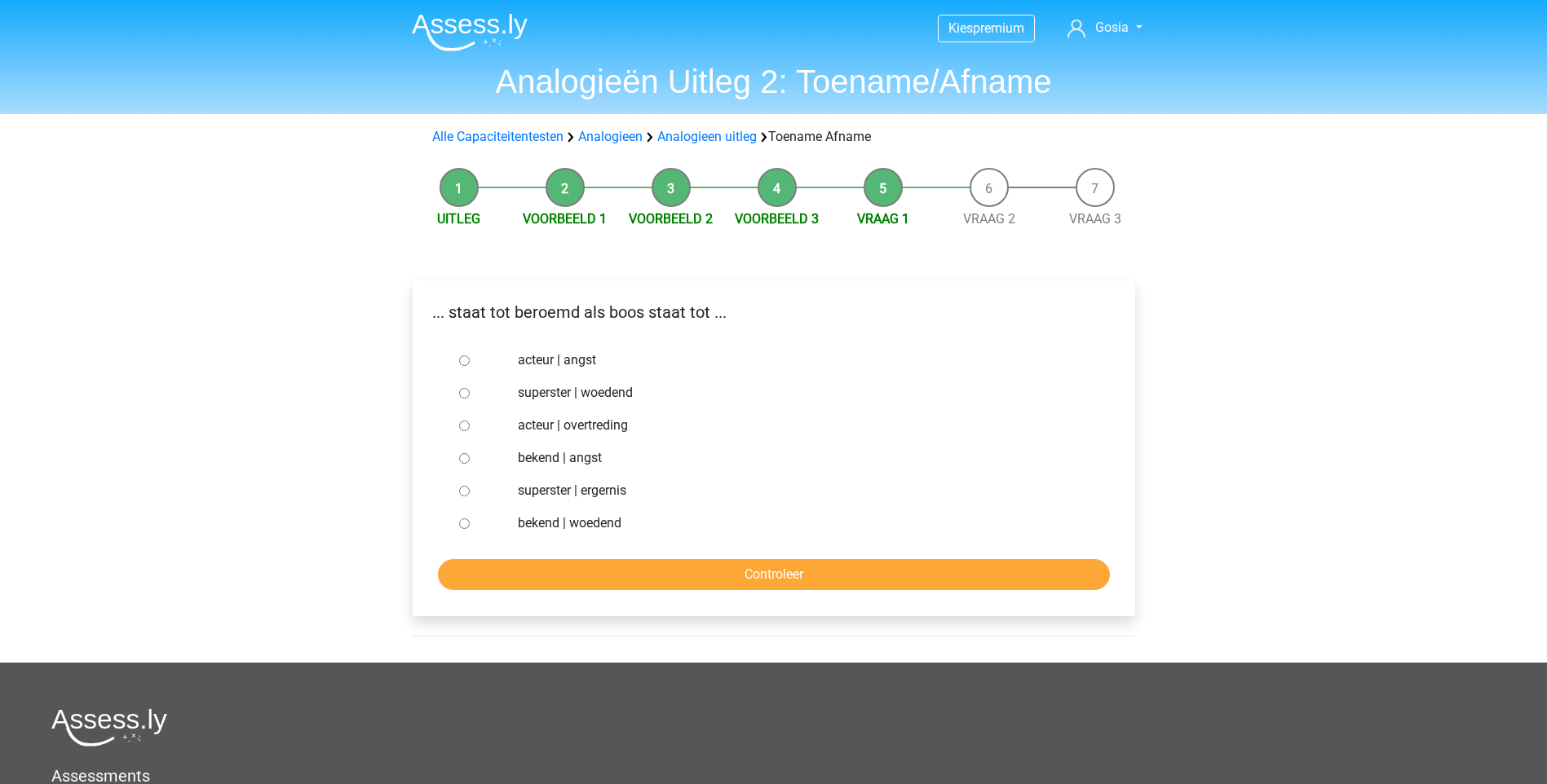
click at [464, 525] on input "bekend | woedend" at bounding box center [464, 523] width 11 height 11
radio input "true"
click at [605, 574] on input "Controleer" at bounding box center [774, 574] width 672 height 31
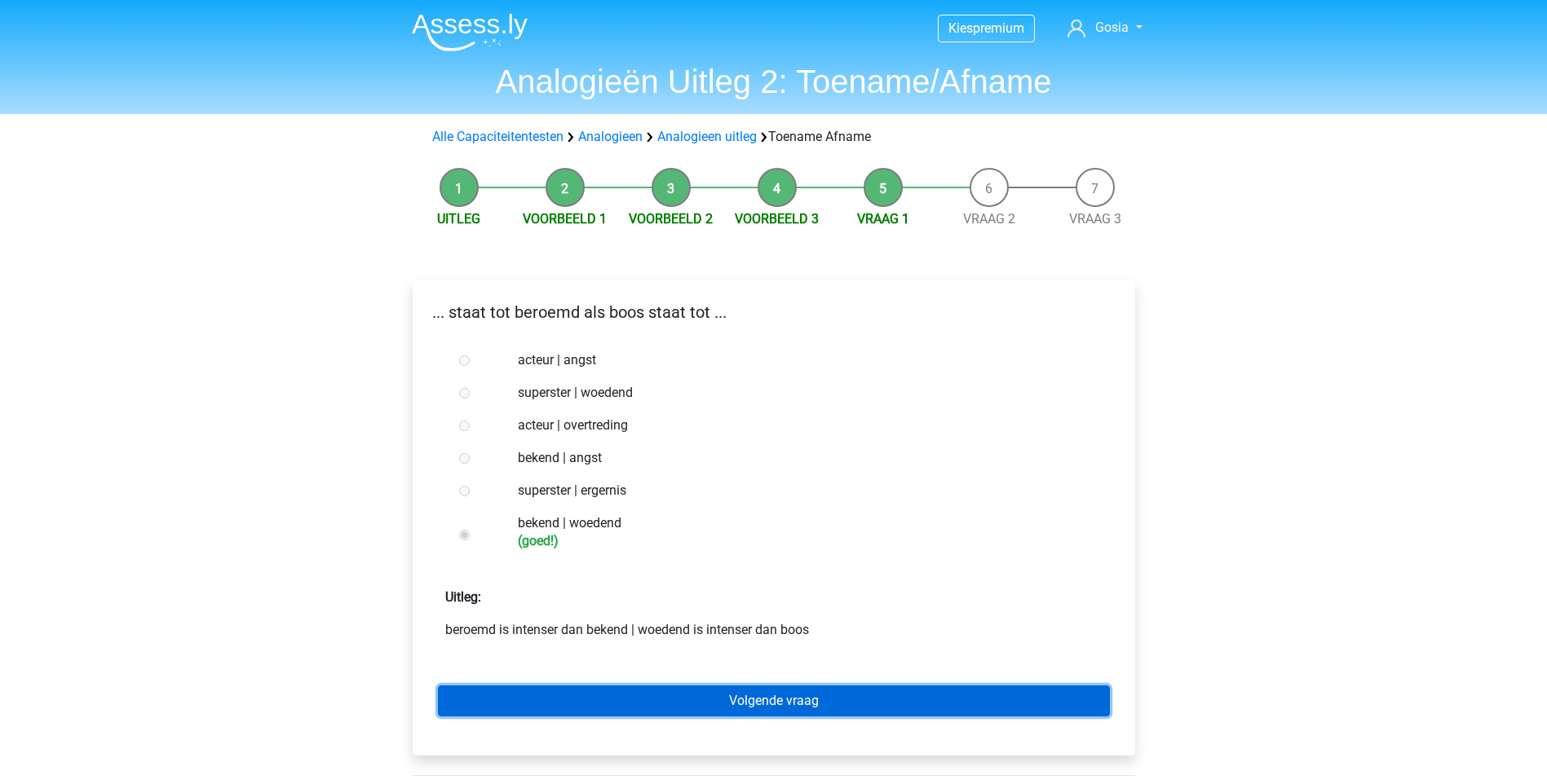
click at [757, 702] on link "Volgende vraag" at bounding box center [774, 701] width 672 height 31
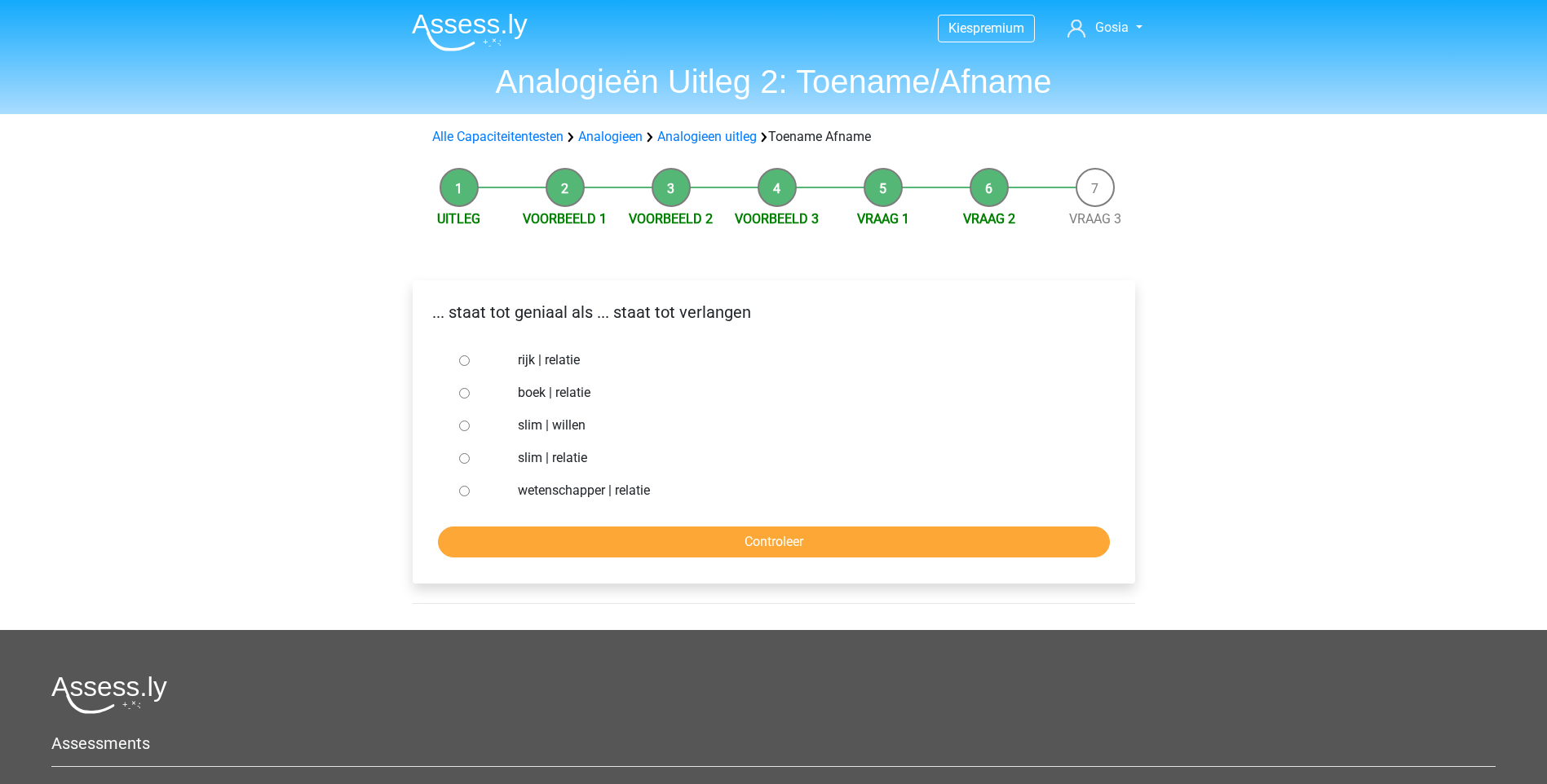
click at [468, 425] on input "slim | willen" at bounding box center [464, 426] width 11 height 11
radio input "true"
click at [605, 526] on form "rijk | relatie boek | relatie slim | willen slim | relatie wetenschapper | rela…" at bounding box center [774, 450] width 696 height 213
click at [637, 538] on input "Controleer" at bounding box center [774, 542] width 672 height 31
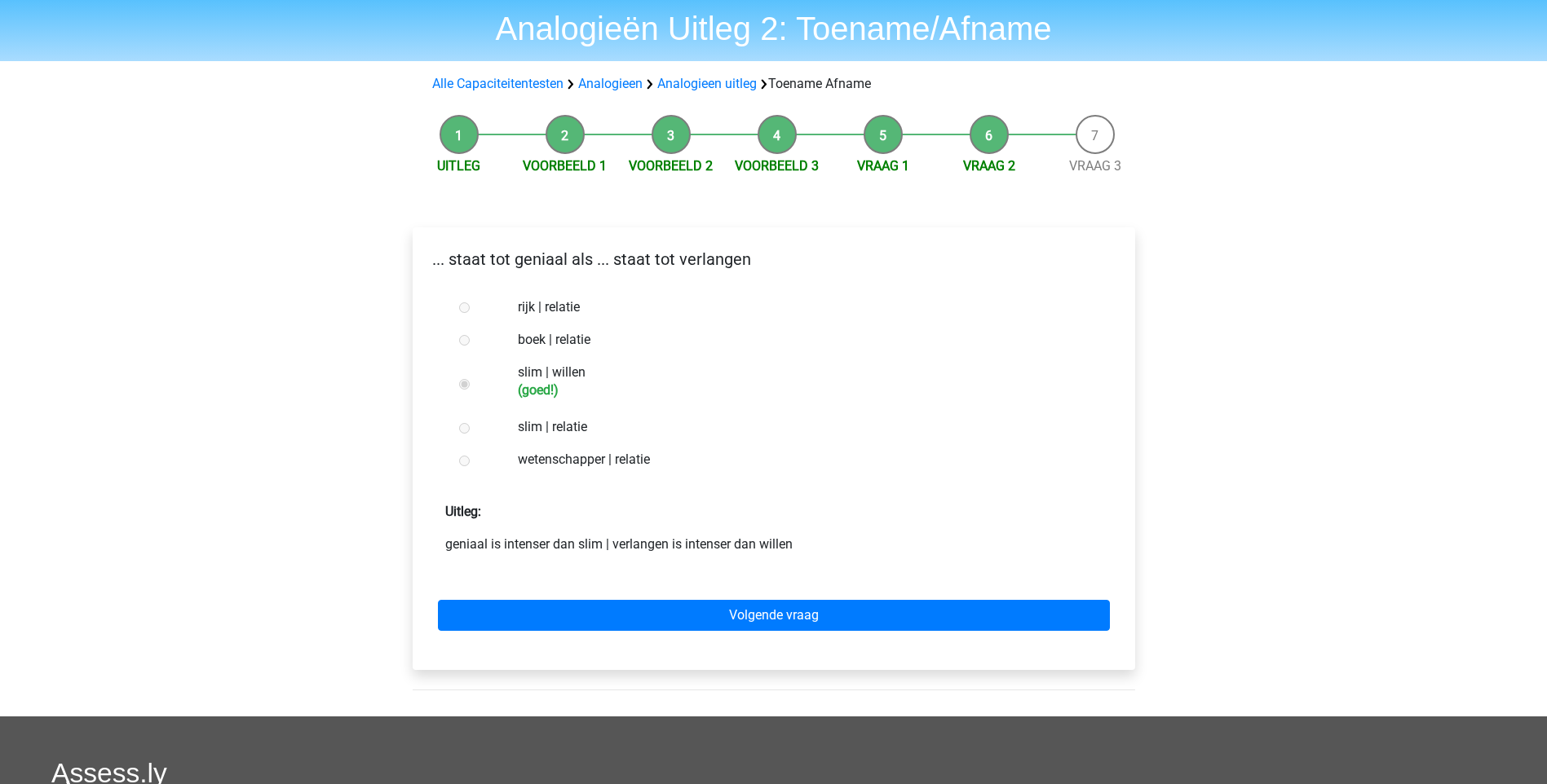
scroll to position [81, 0]
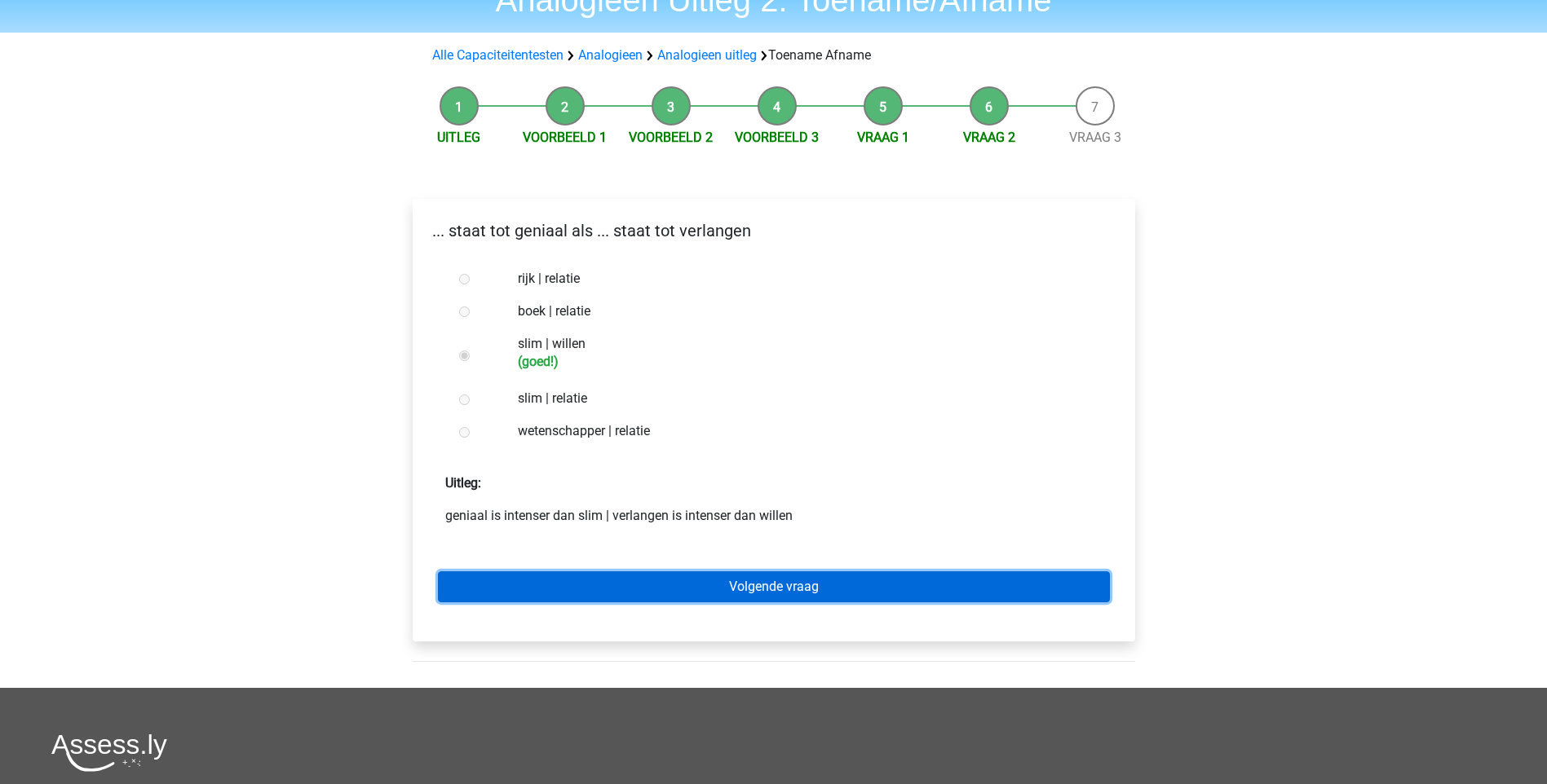
click at [794, 585] on link "Volgende vraag" at bounding box center [774, 587] width 672 height 31
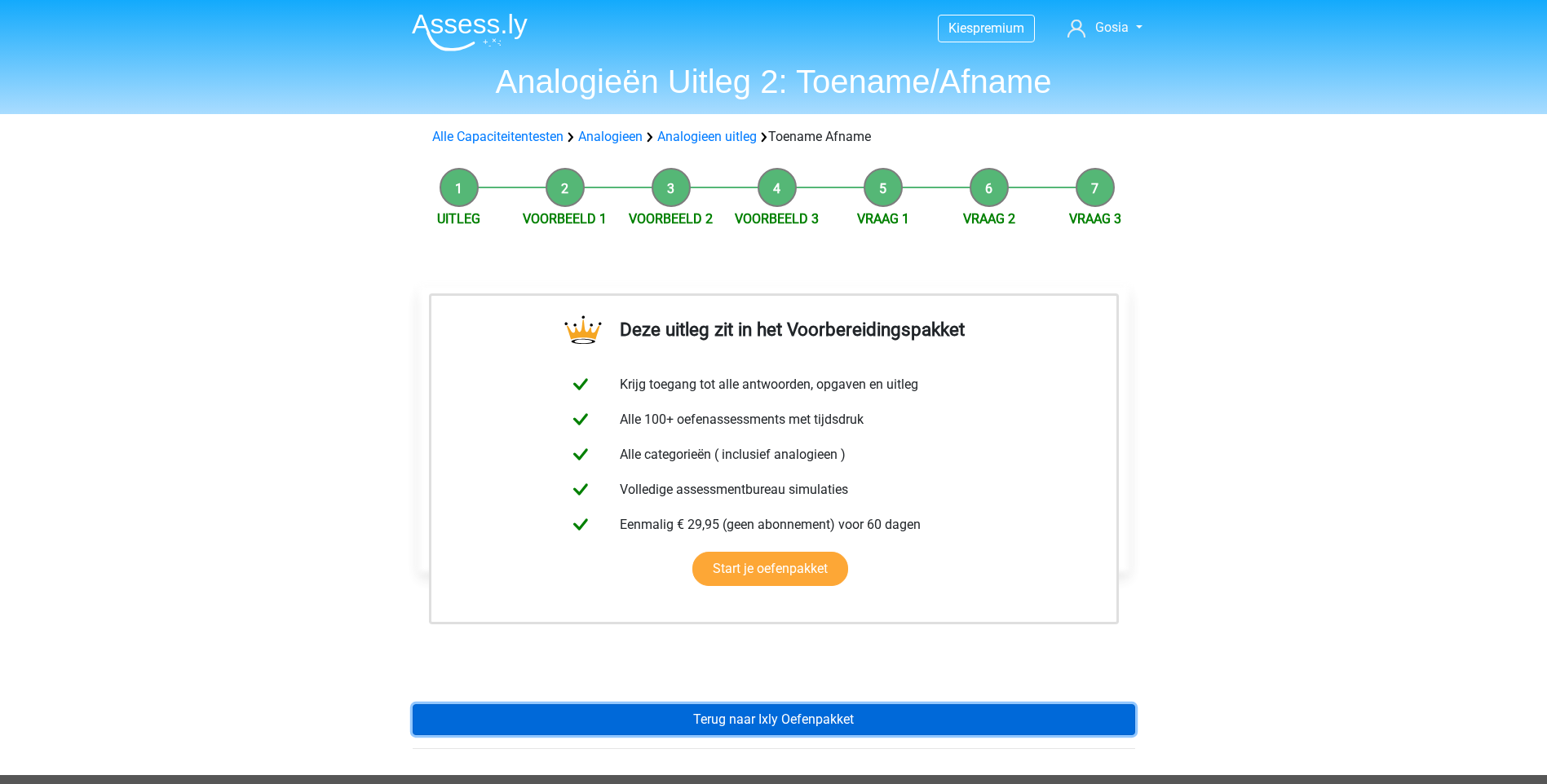
click at [837, 716] on link "Terug naar Ixly Oefenpakket" at bounding box center [774, 720] width 722 height 31
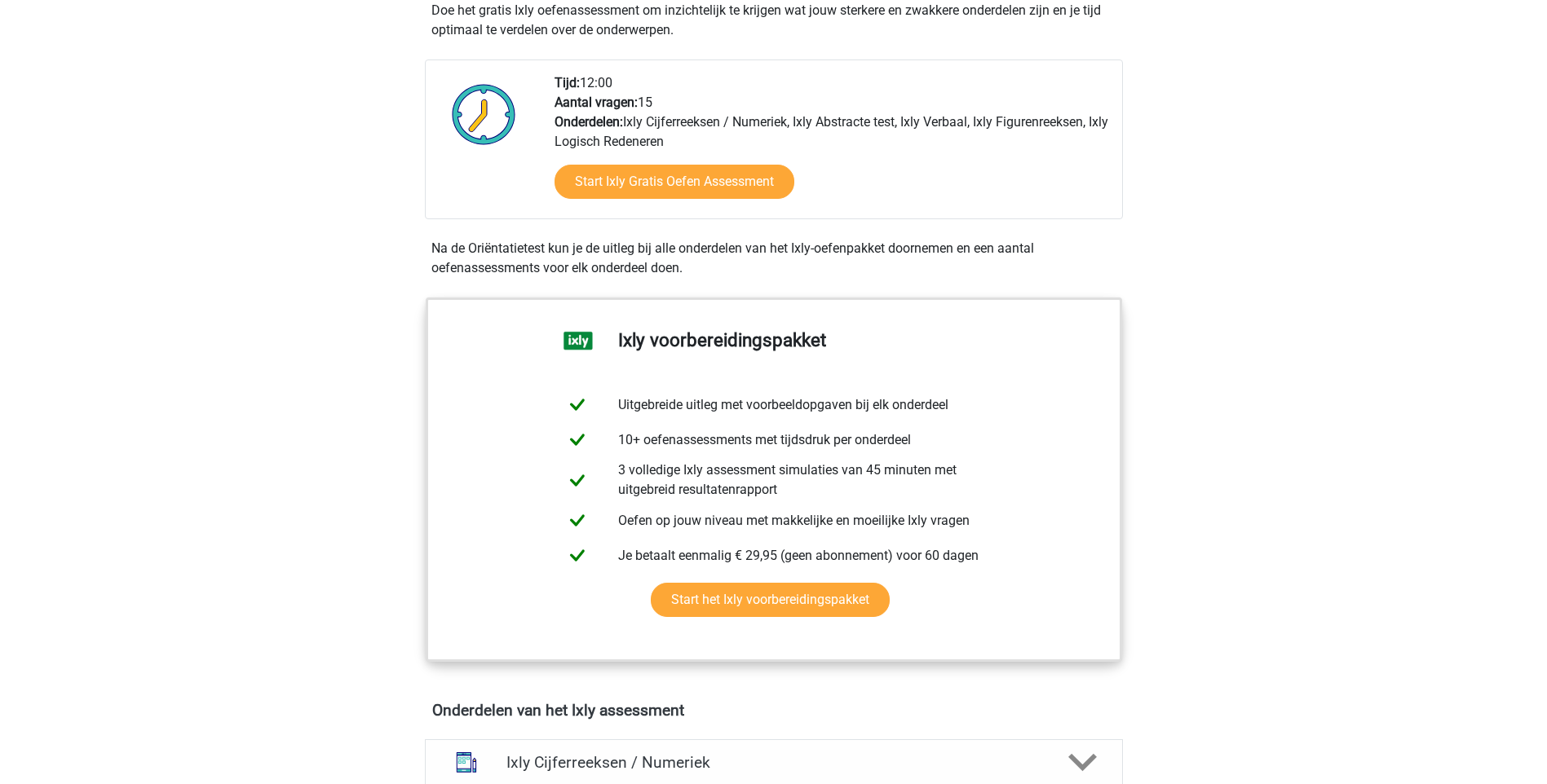
scroll to position [407, 0]
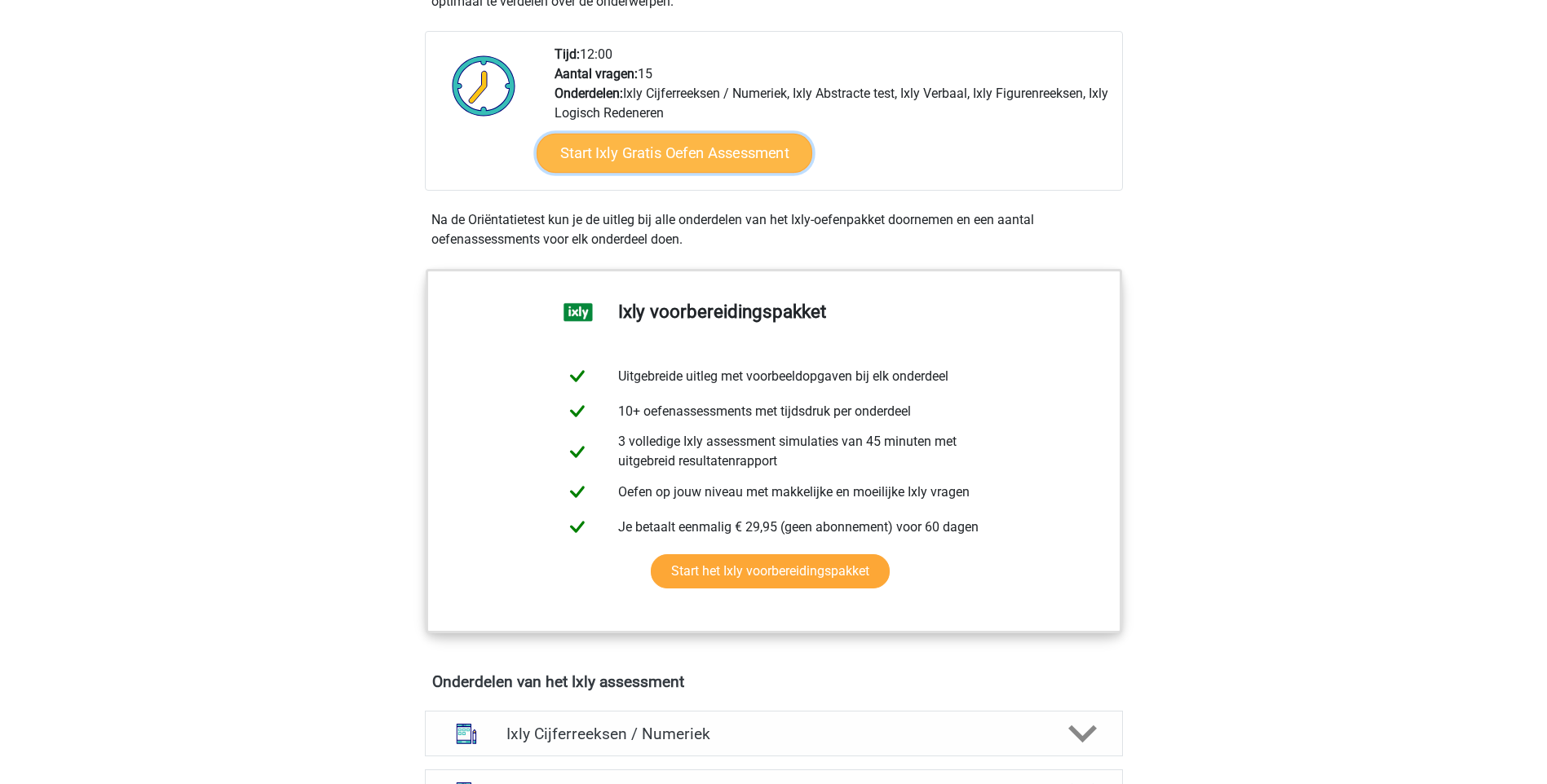
click at [688, 147] on link "Start Ixly Gratis Oefen Assessment" at bounding box center [673, 153] width 275 height 40
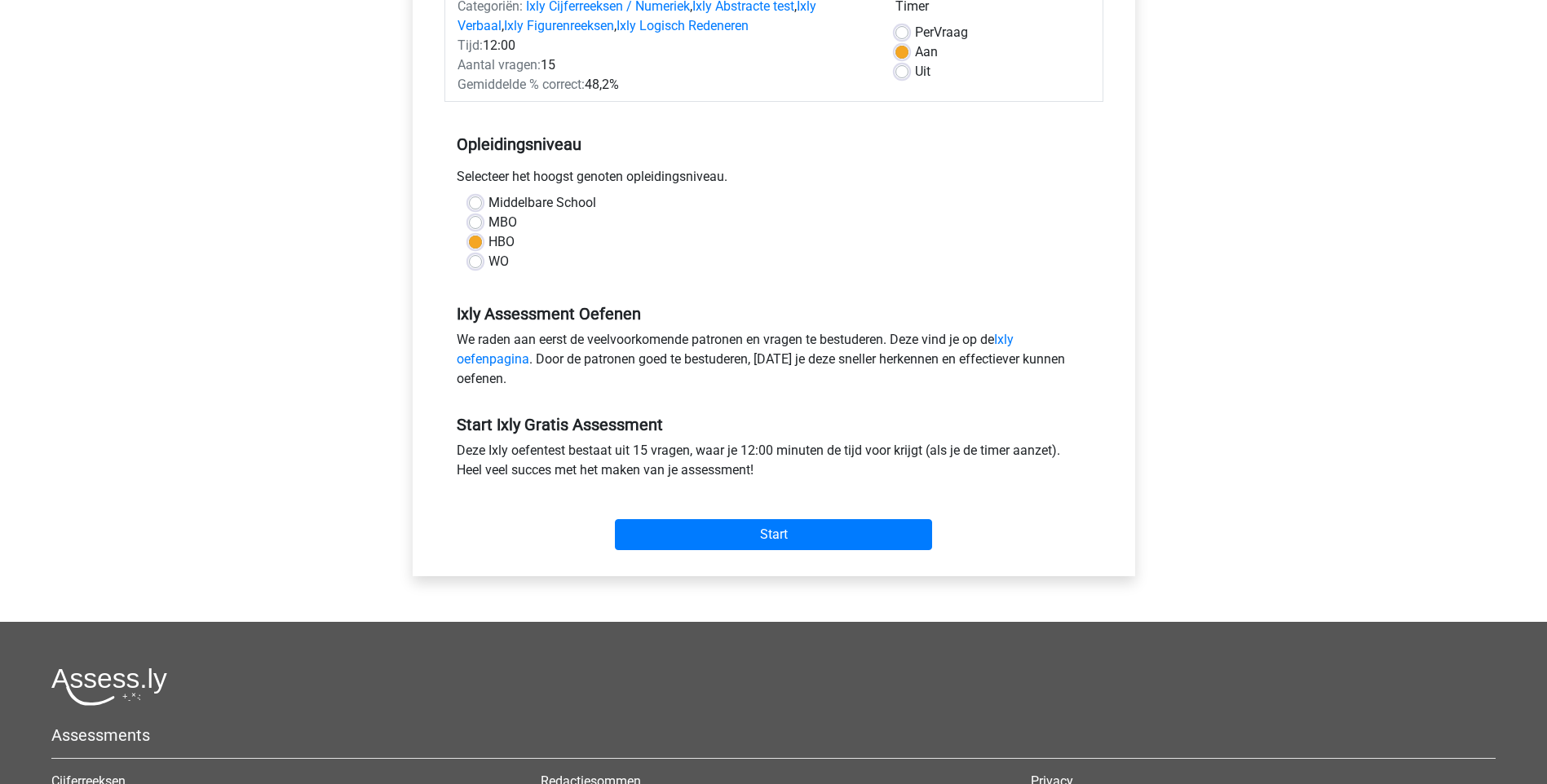
scroll to position [244, 0]
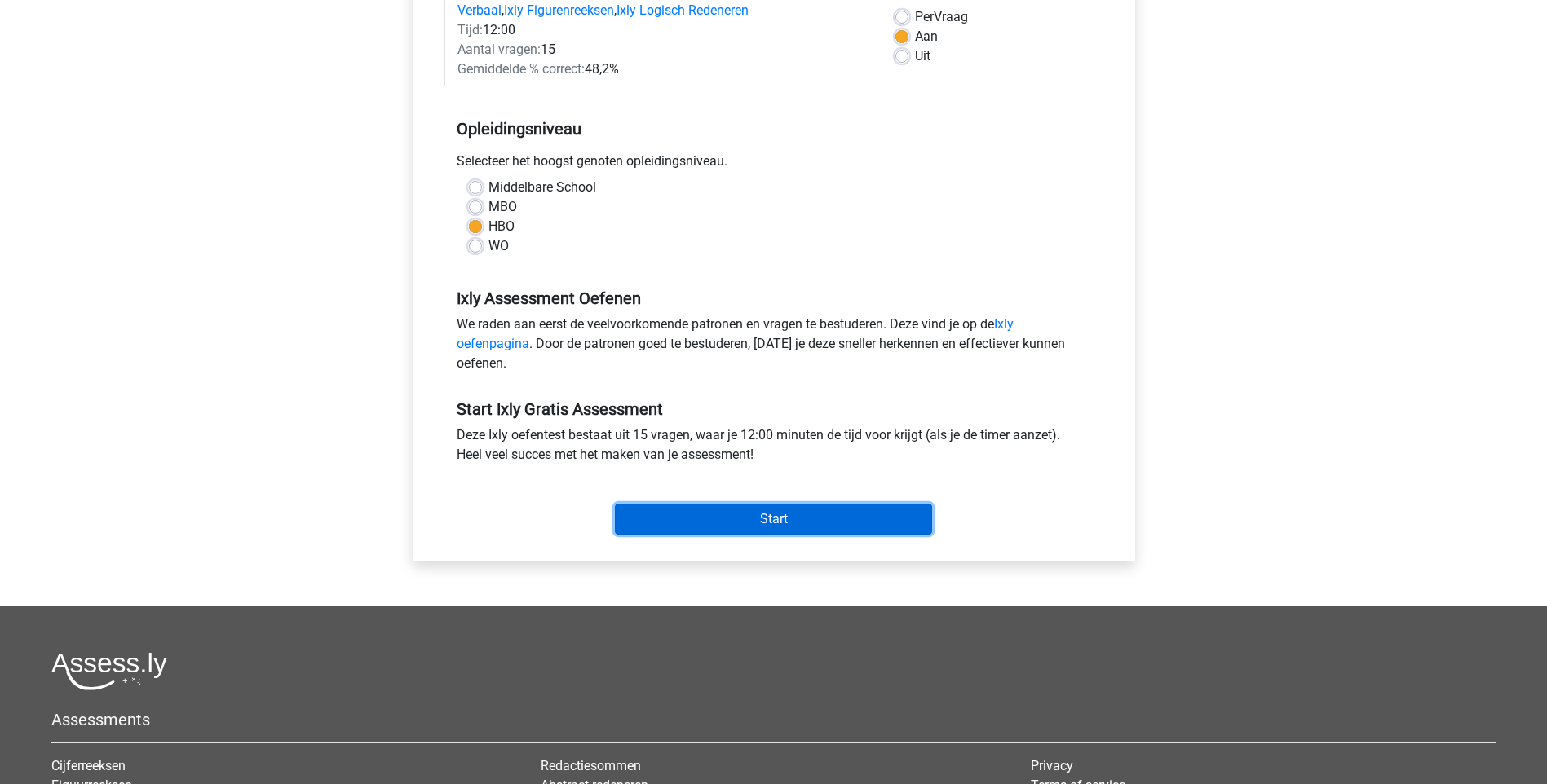
click at [766, 521] on input "Start" at bounding box center [774, 519] width 317 height 31
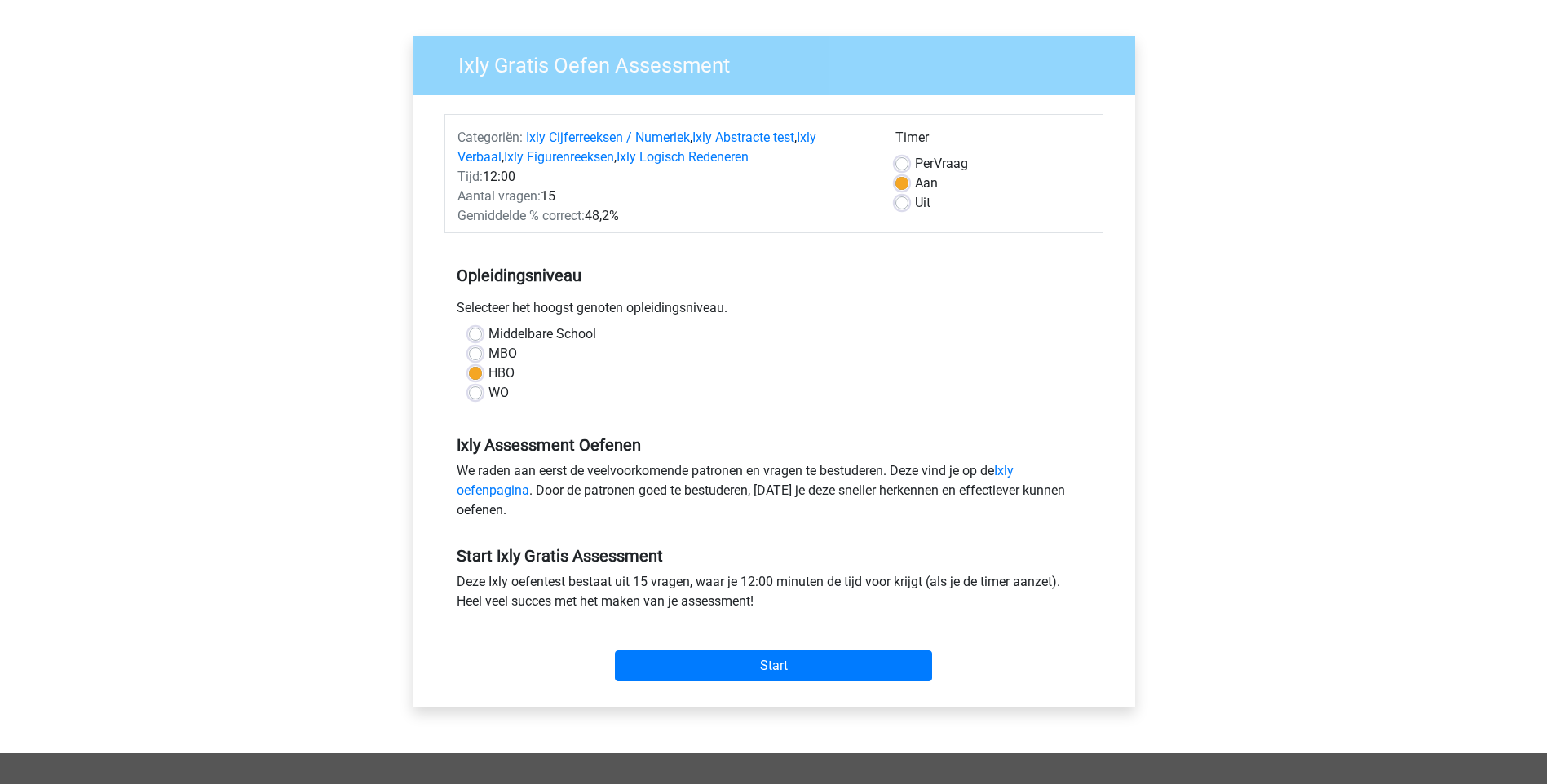
scroll to position [81, 0]
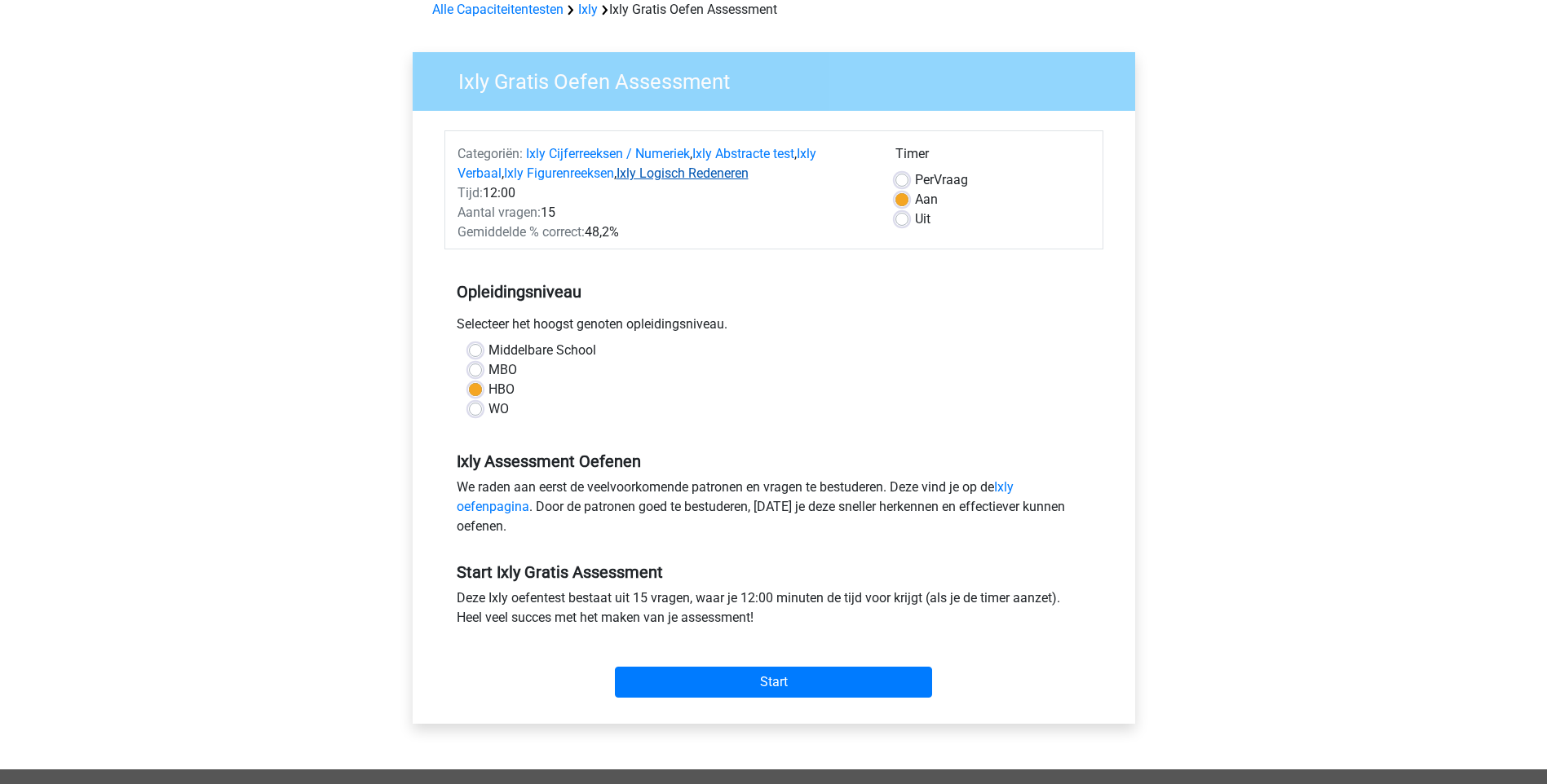
click at [675, 173] on link "Ixly Logisch Redeneren" at bounding box center [682, 173] width 132 height 15
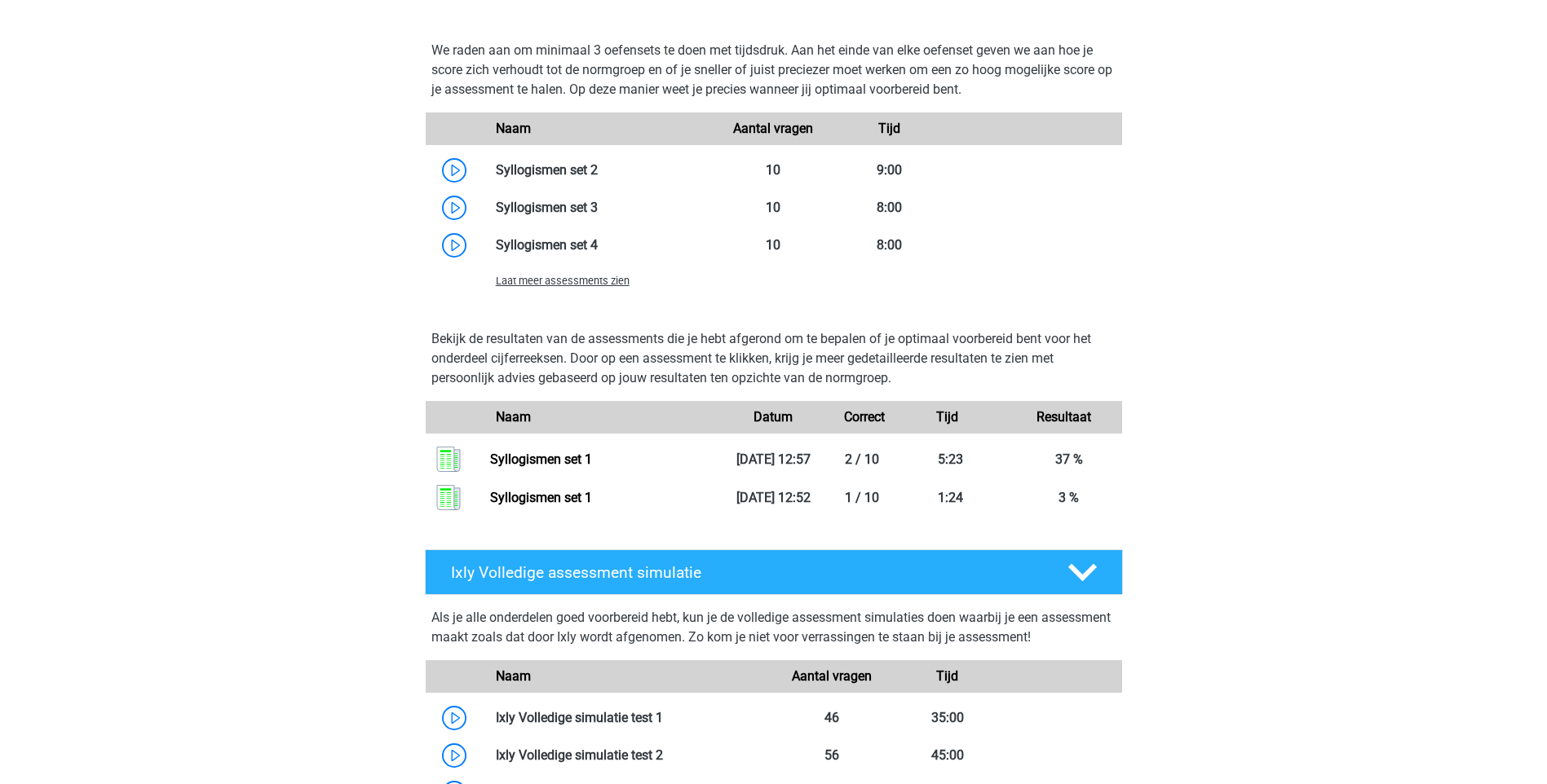
scroll to position [1673, 0]
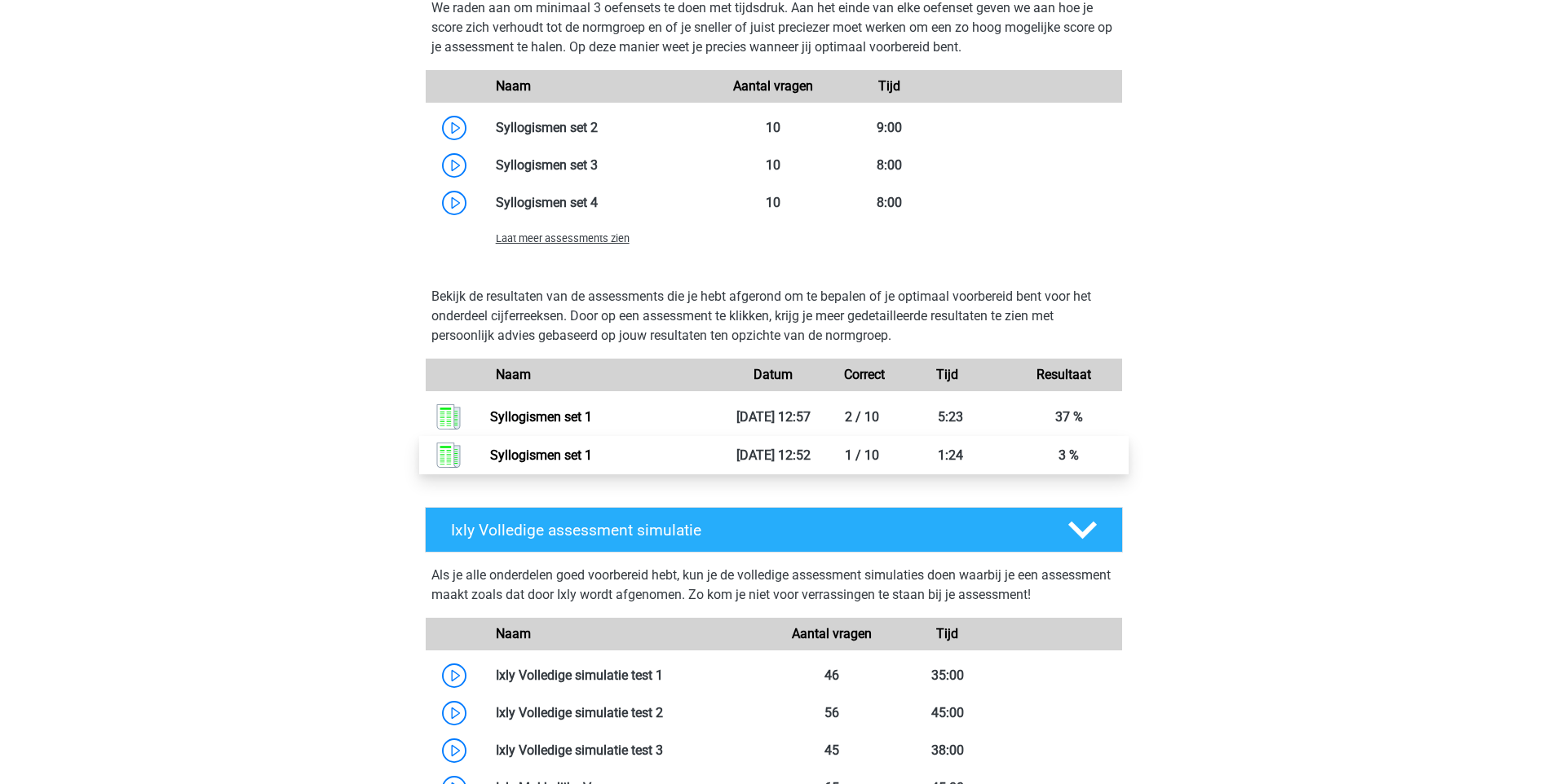
click at [533, 463] on link "Syllogismen set 1" at bounding box center [541, 456] width 102 height 15
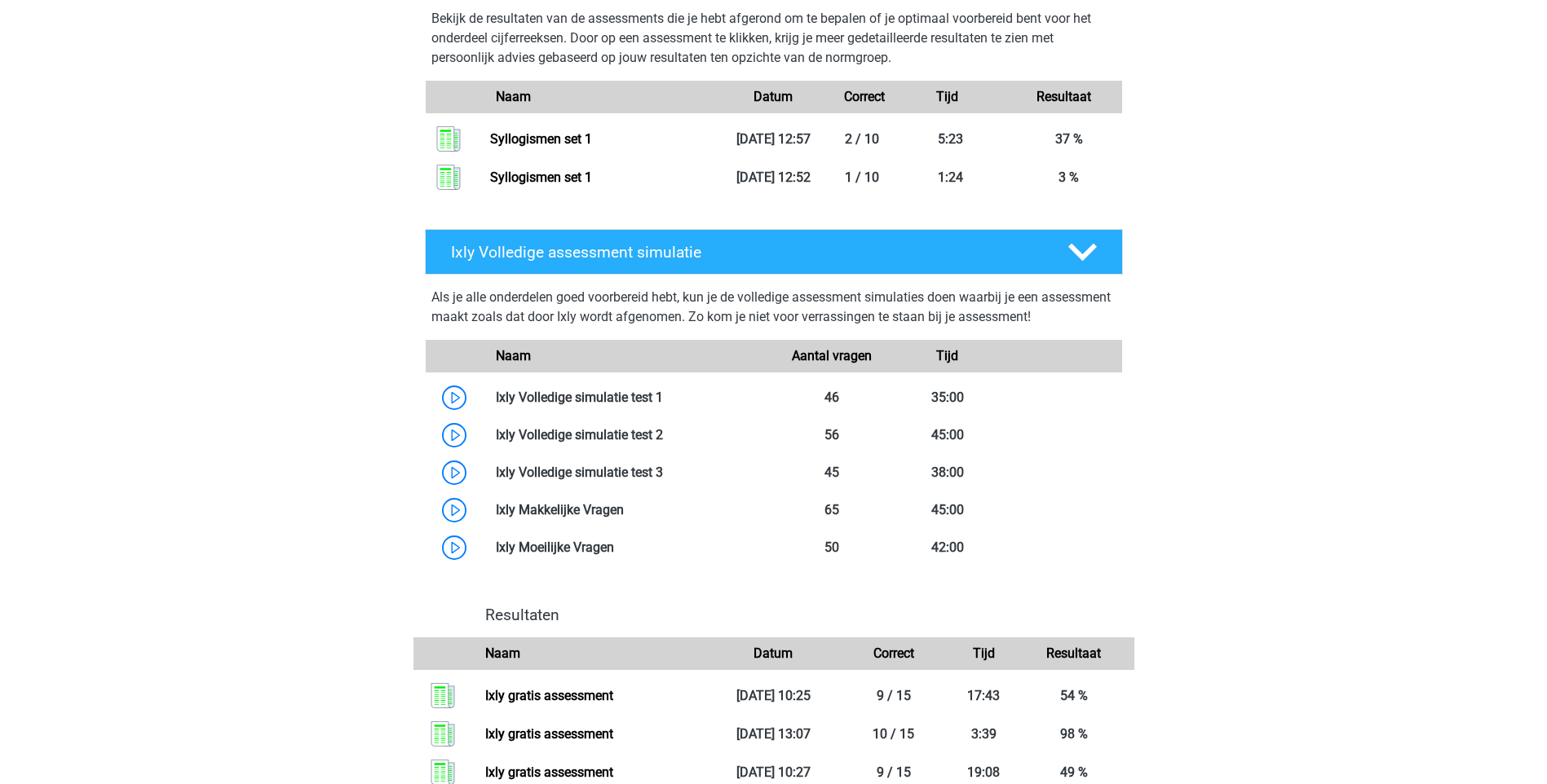
scroll to position [1999, 0]
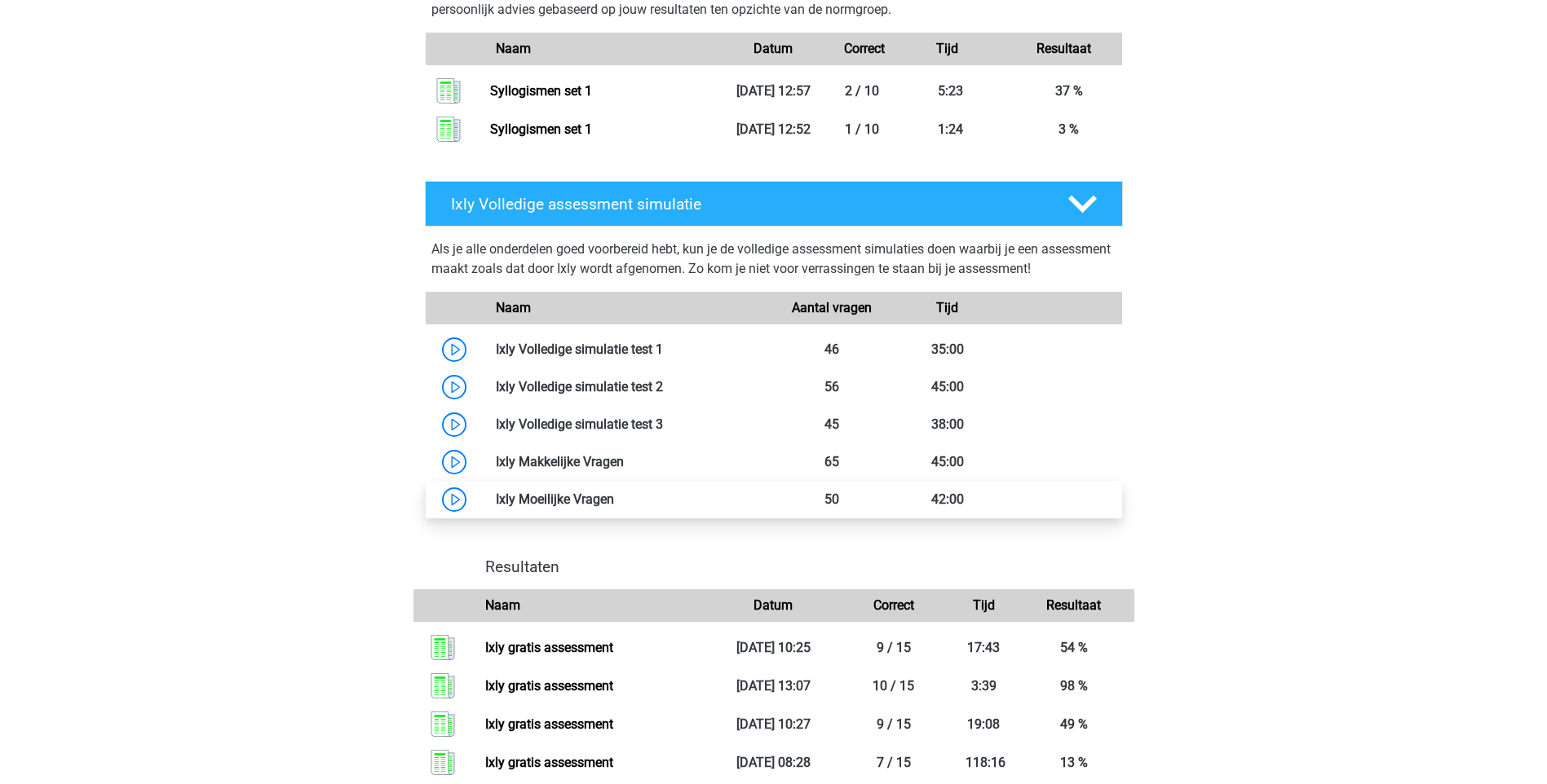
click at [614, 507] on link at bounding box center [614, 499] width 0 height 15
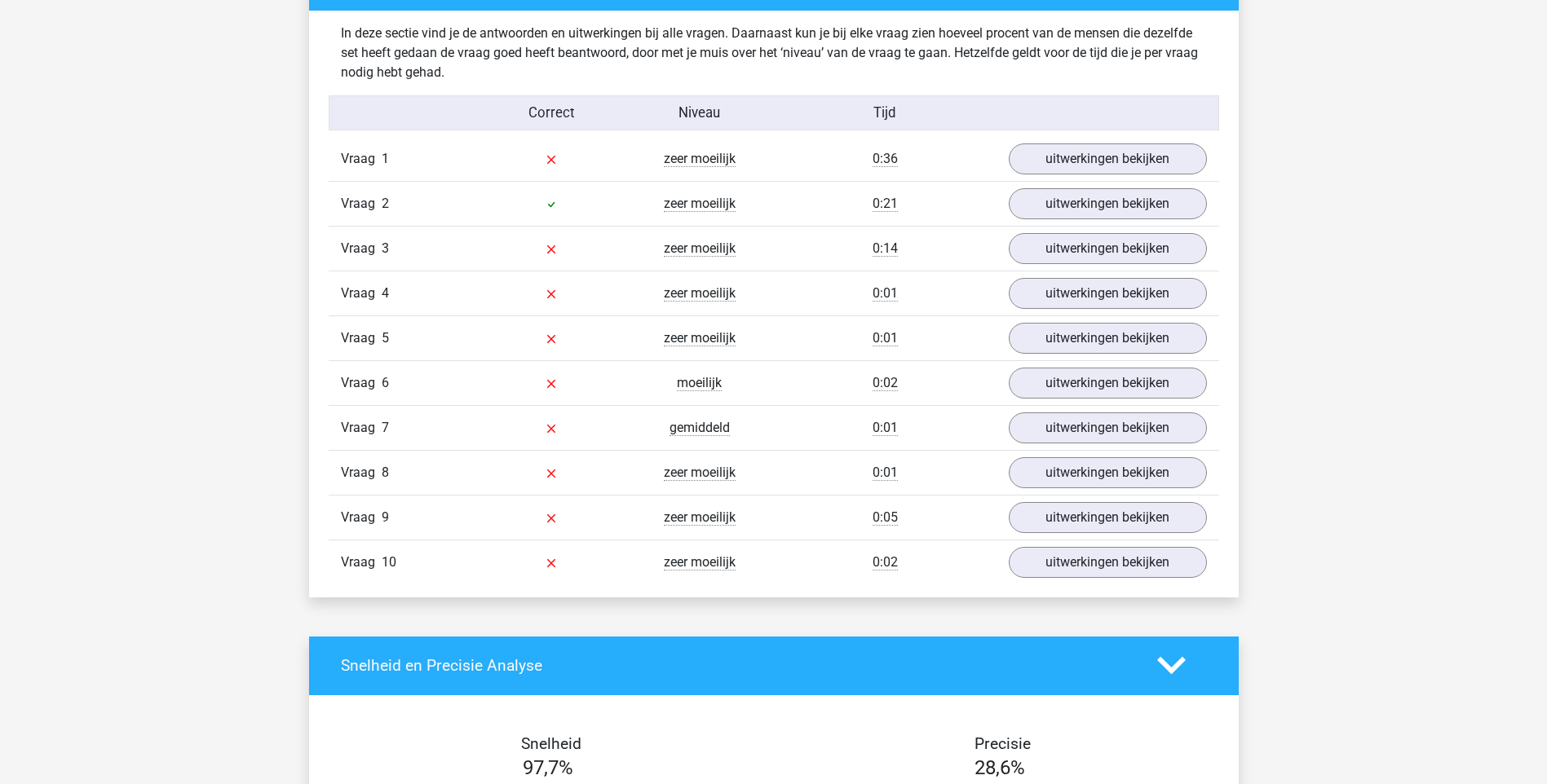
scroll to position [1304, 0]
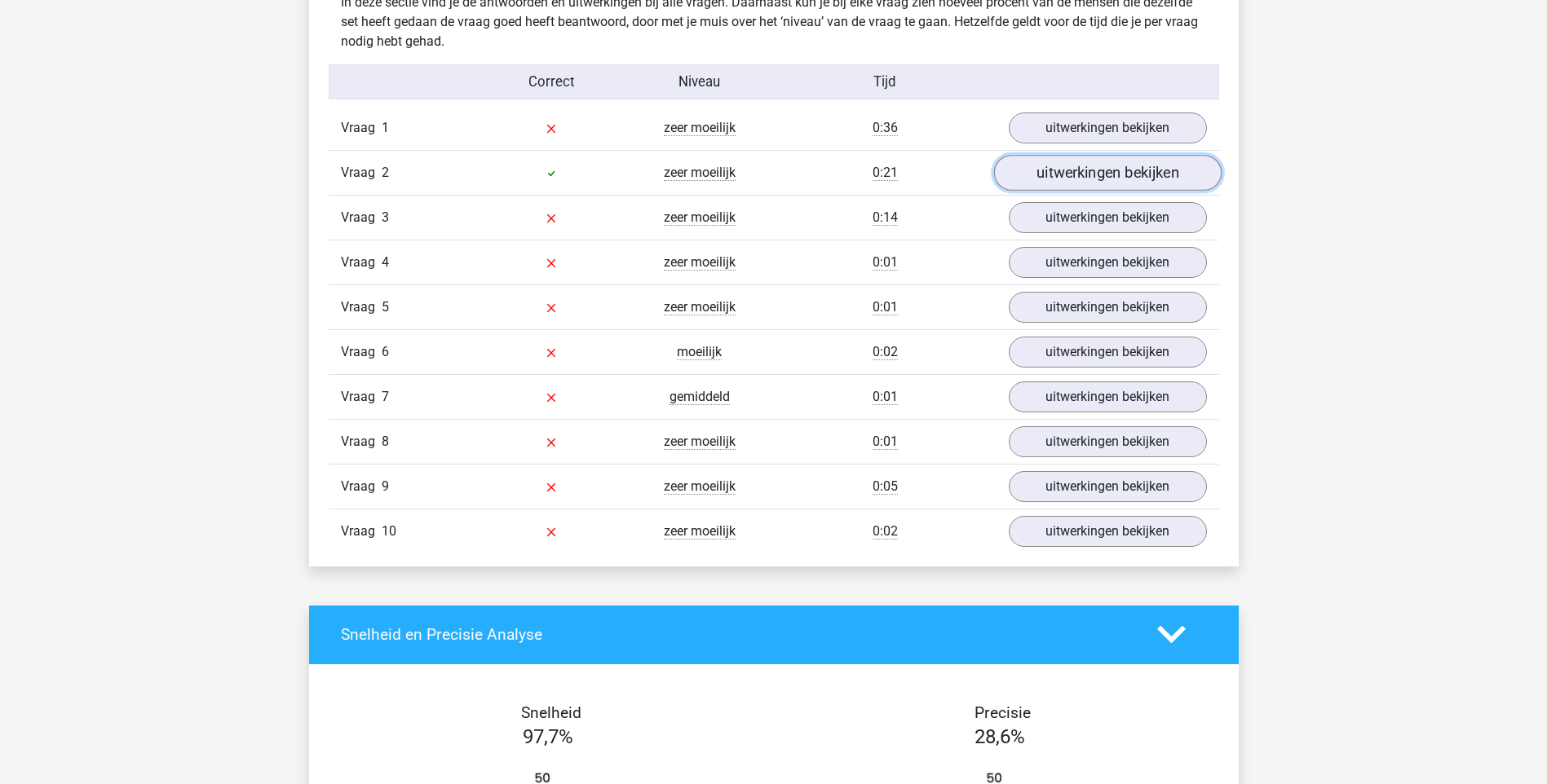
click at [1110, 176] on link "uitwerkingen bekijken" at bounding box center [1107, 172] width 228 height 36
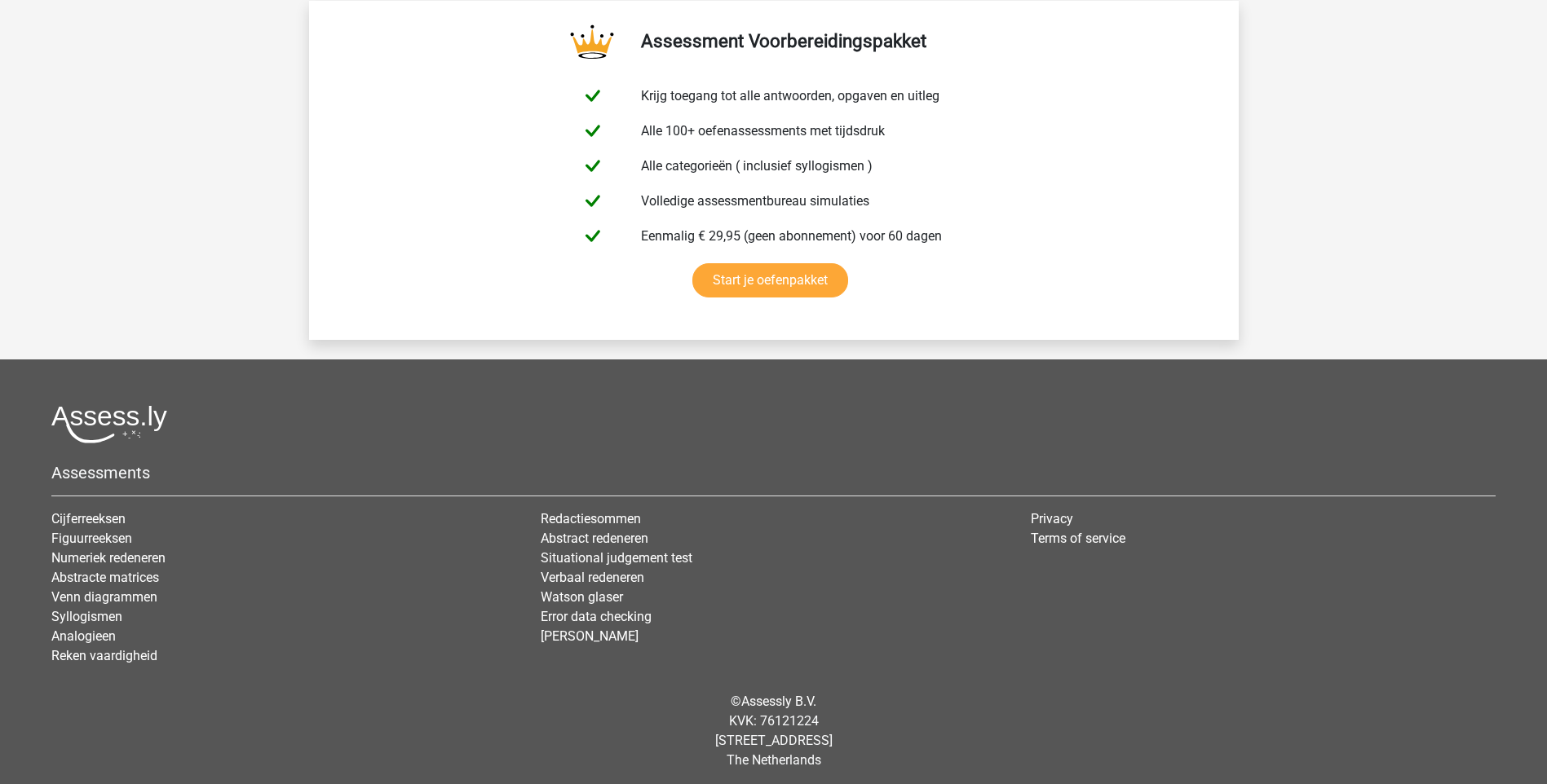
scroll to position [3499, 0]
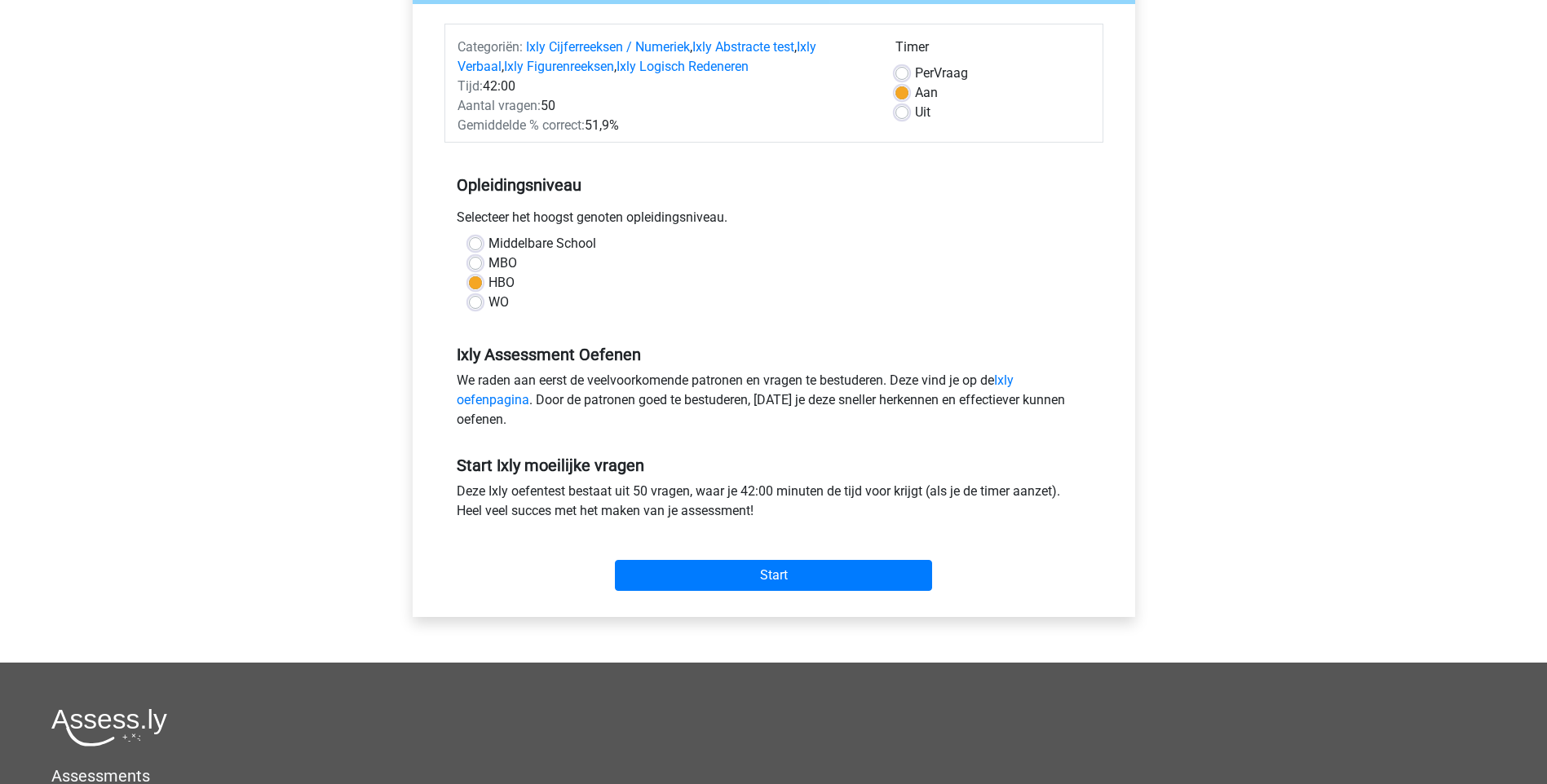
scroll to position [244, 0]
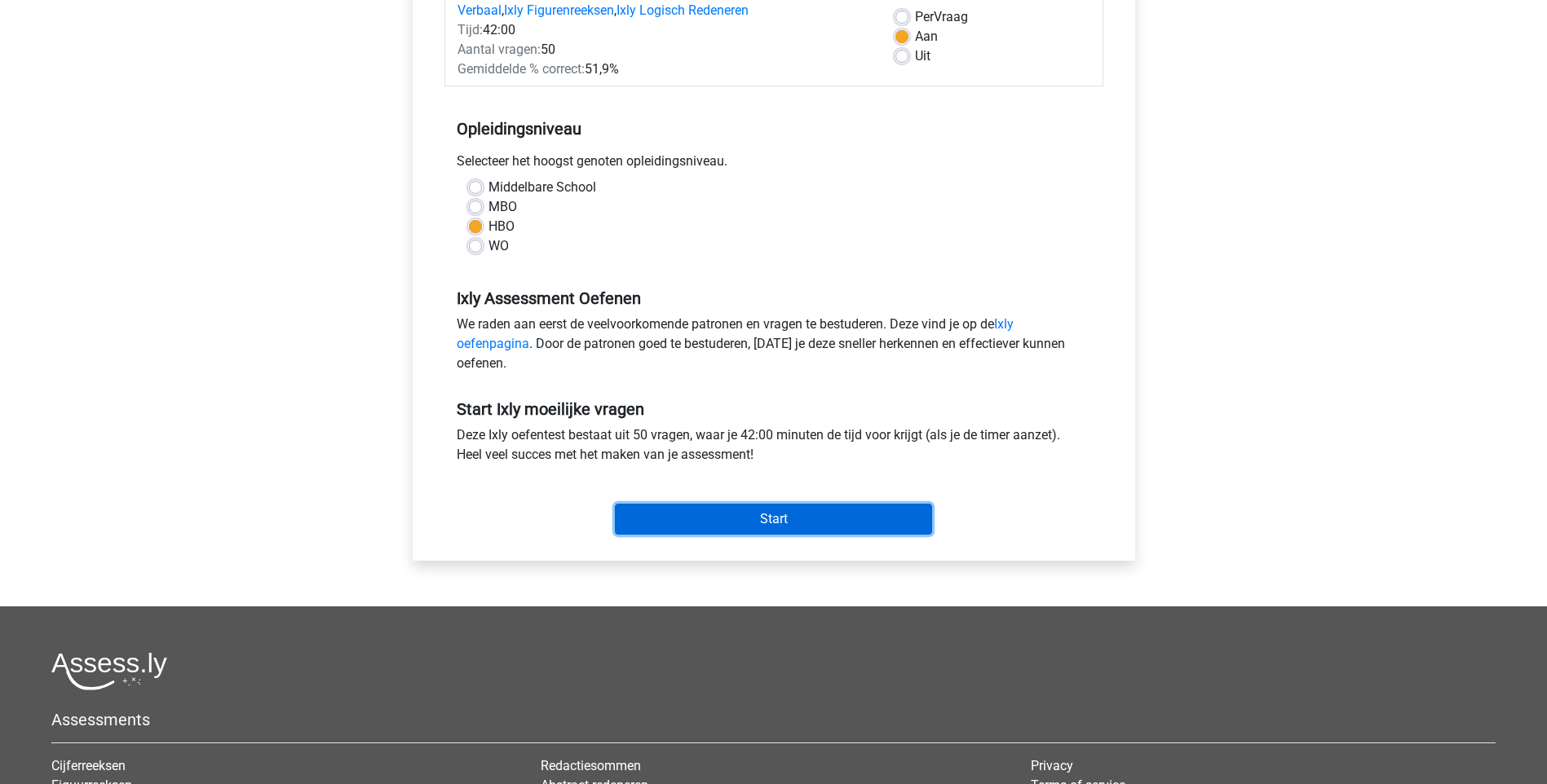
click at [783, 518] on input "Start" at bounding box center [774, 519] width 317 height 31
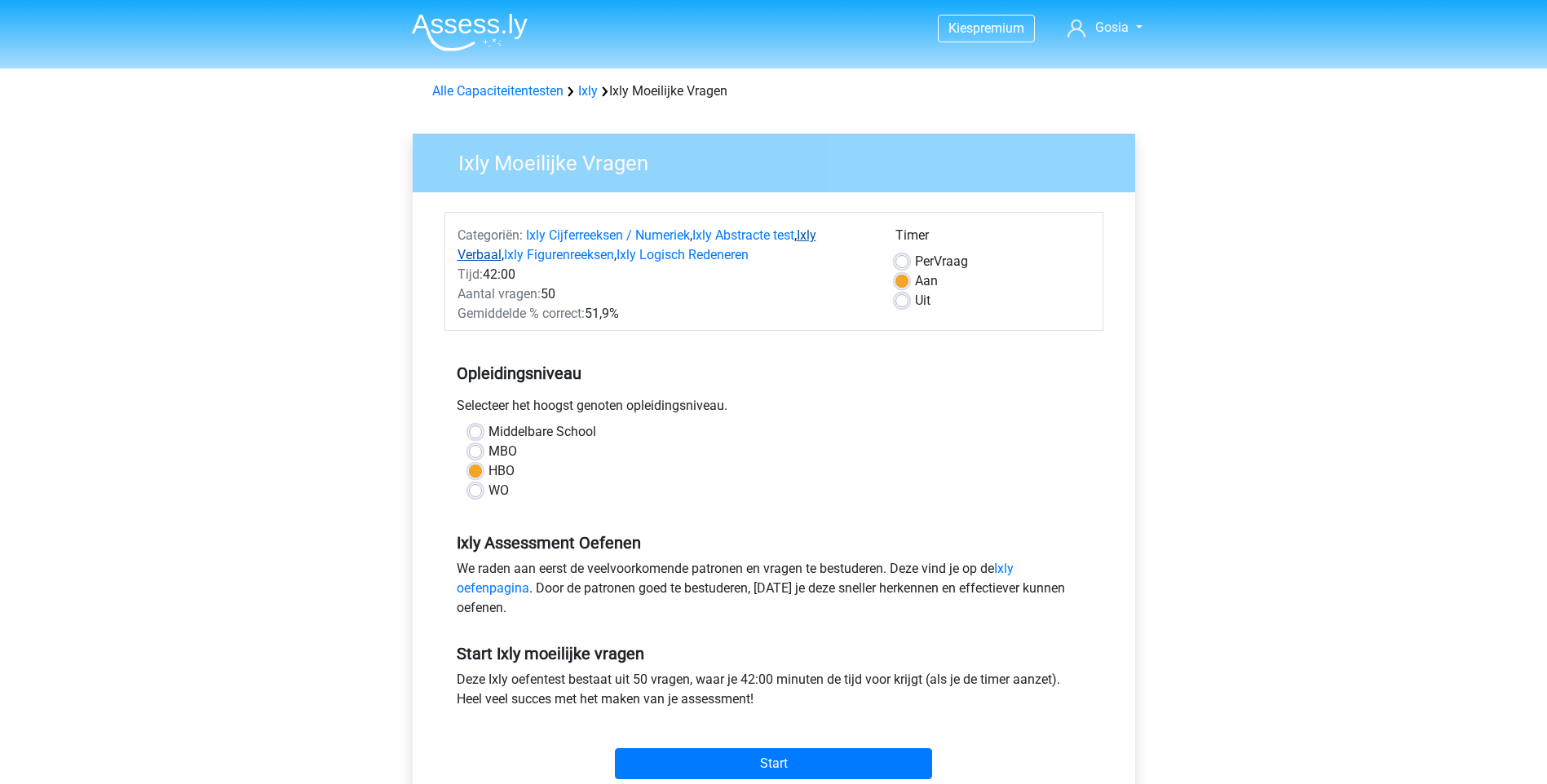
click at [479, 257] on link "Ixly Verbaal" at bounding box center [637, 245] width 359 height 35
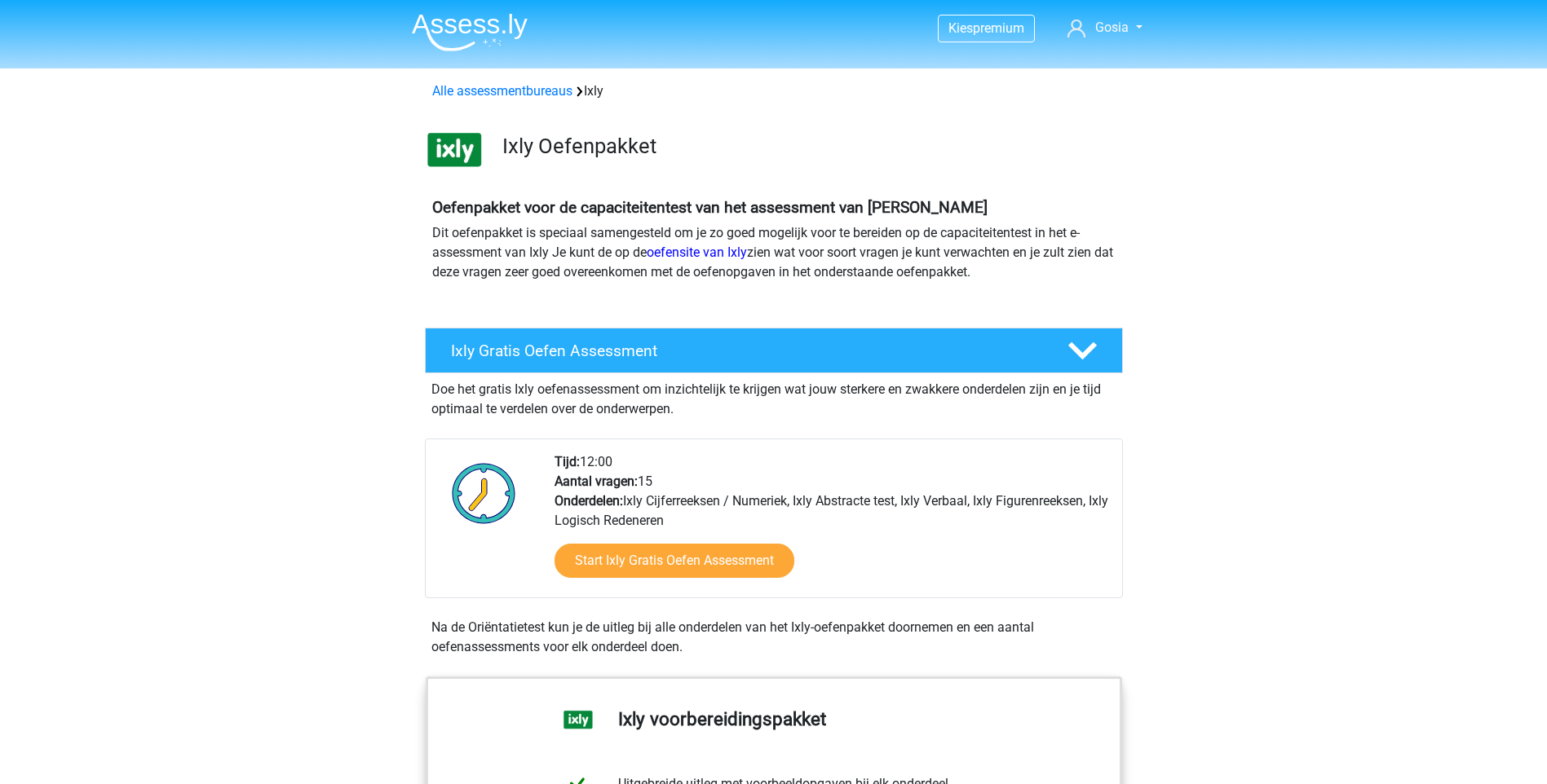
scroll to position [1229, 0]
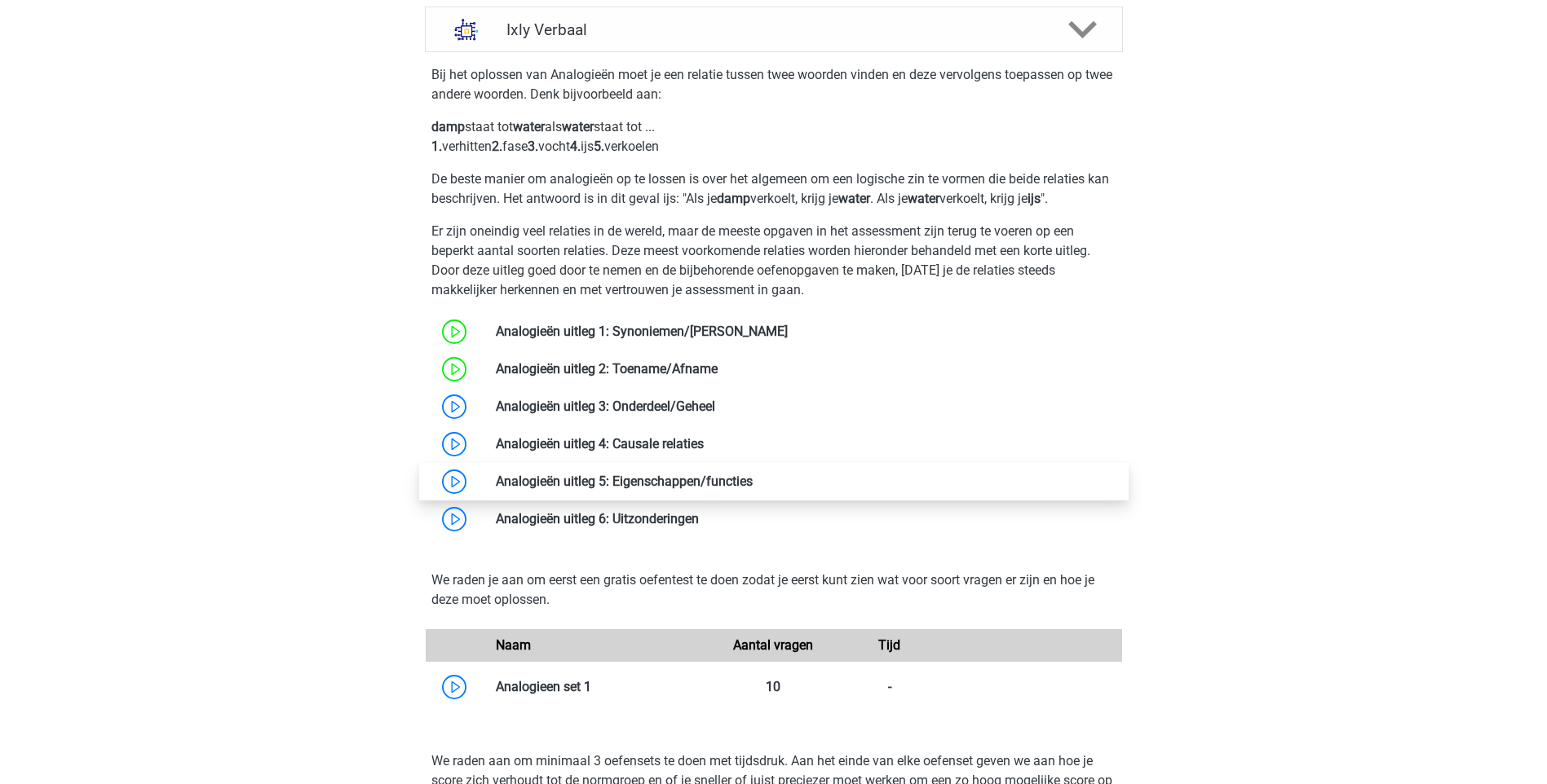
click at [752, 482] on link at bounding box center [752, 482] width 0 height 15
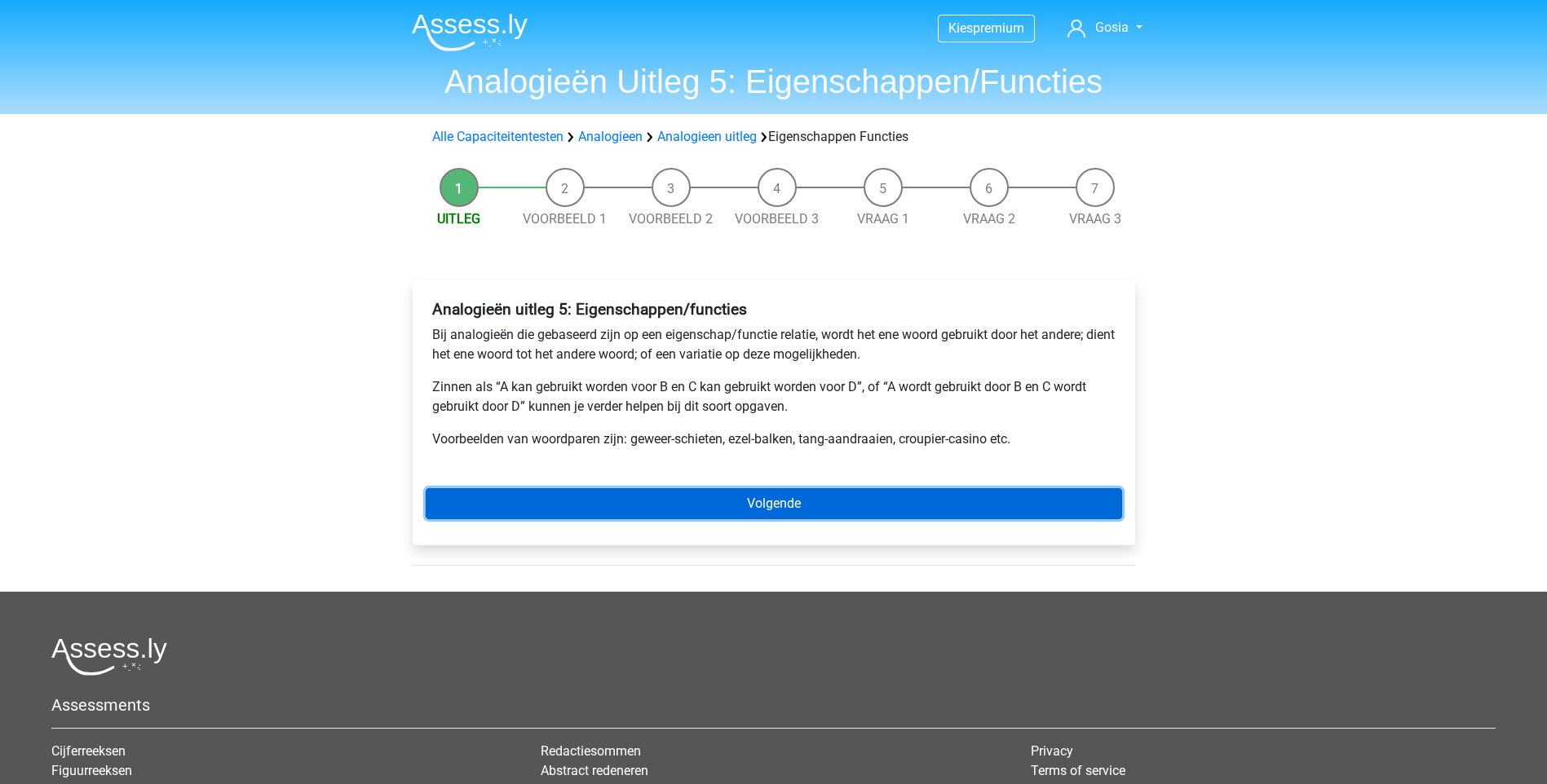
click at [796, 500] on link "Volgende" at bounding box center [774, 504] width 696 height 31
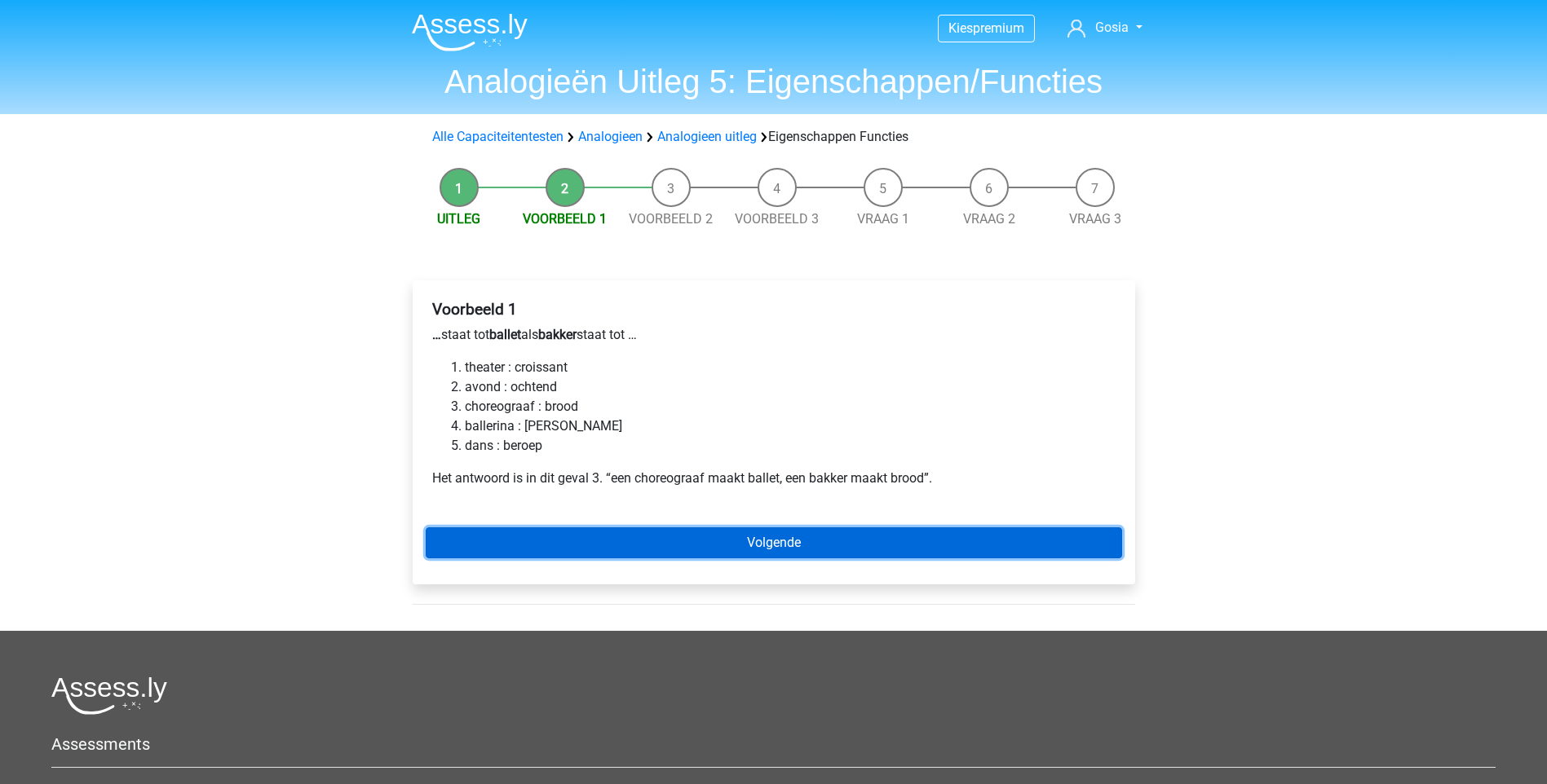
click at [795, 532] on link "Volgende" at bounding box center [774, 543] width 696 height 31
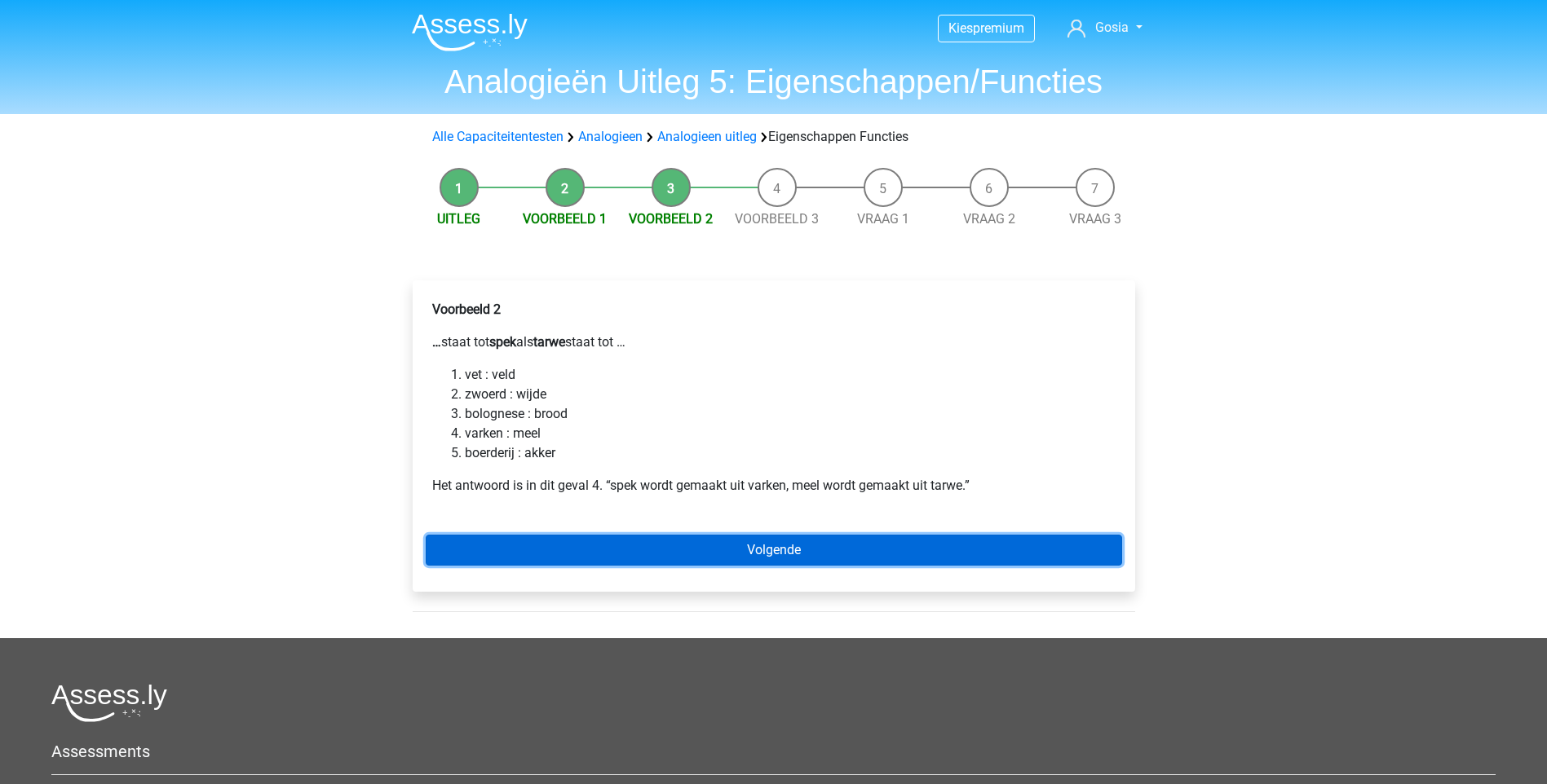
click at [811, 550] on link "Volgende" at bounding box center [774, 550] width 696 height 31
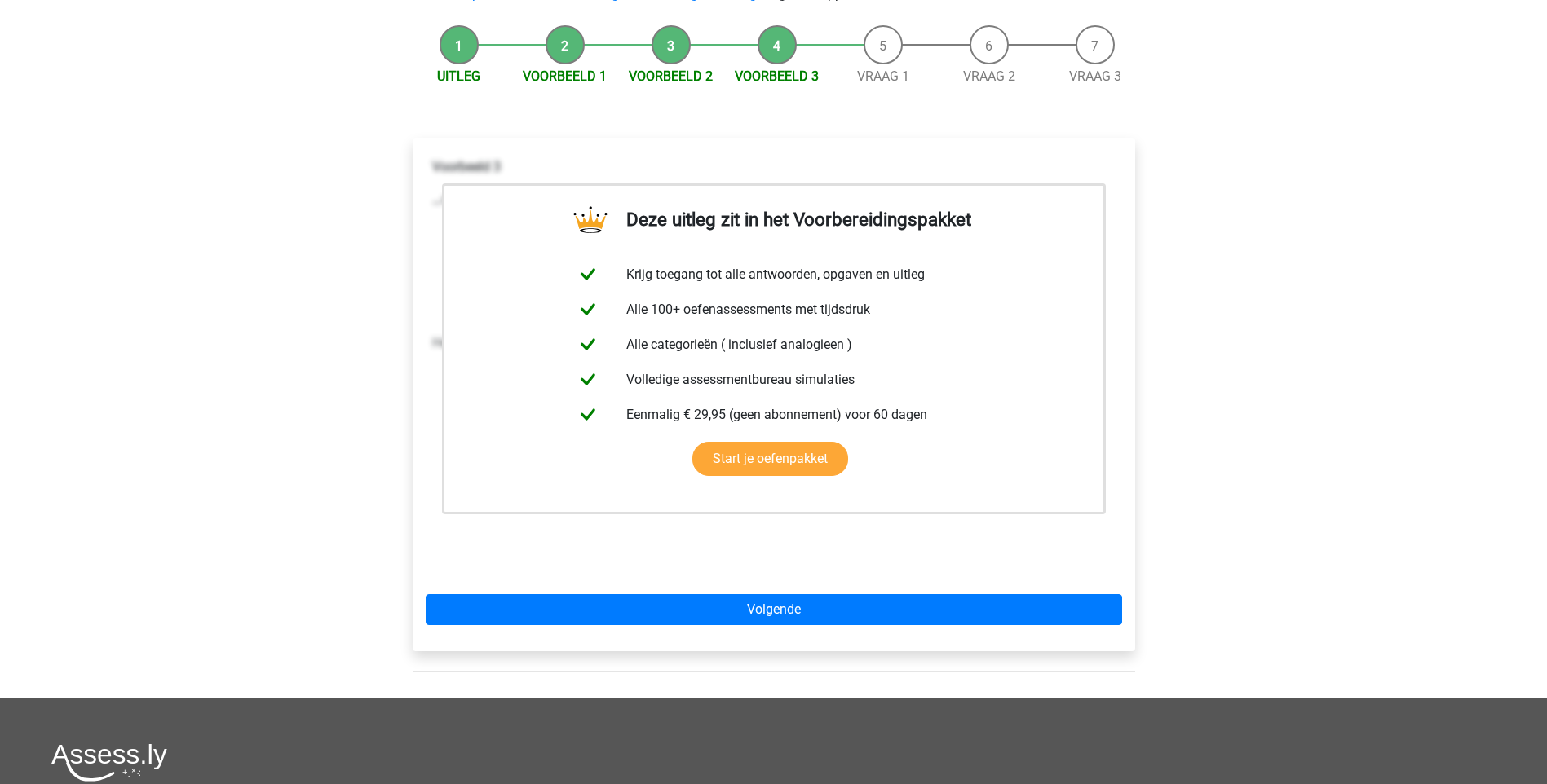
scroll to position [163, 0]
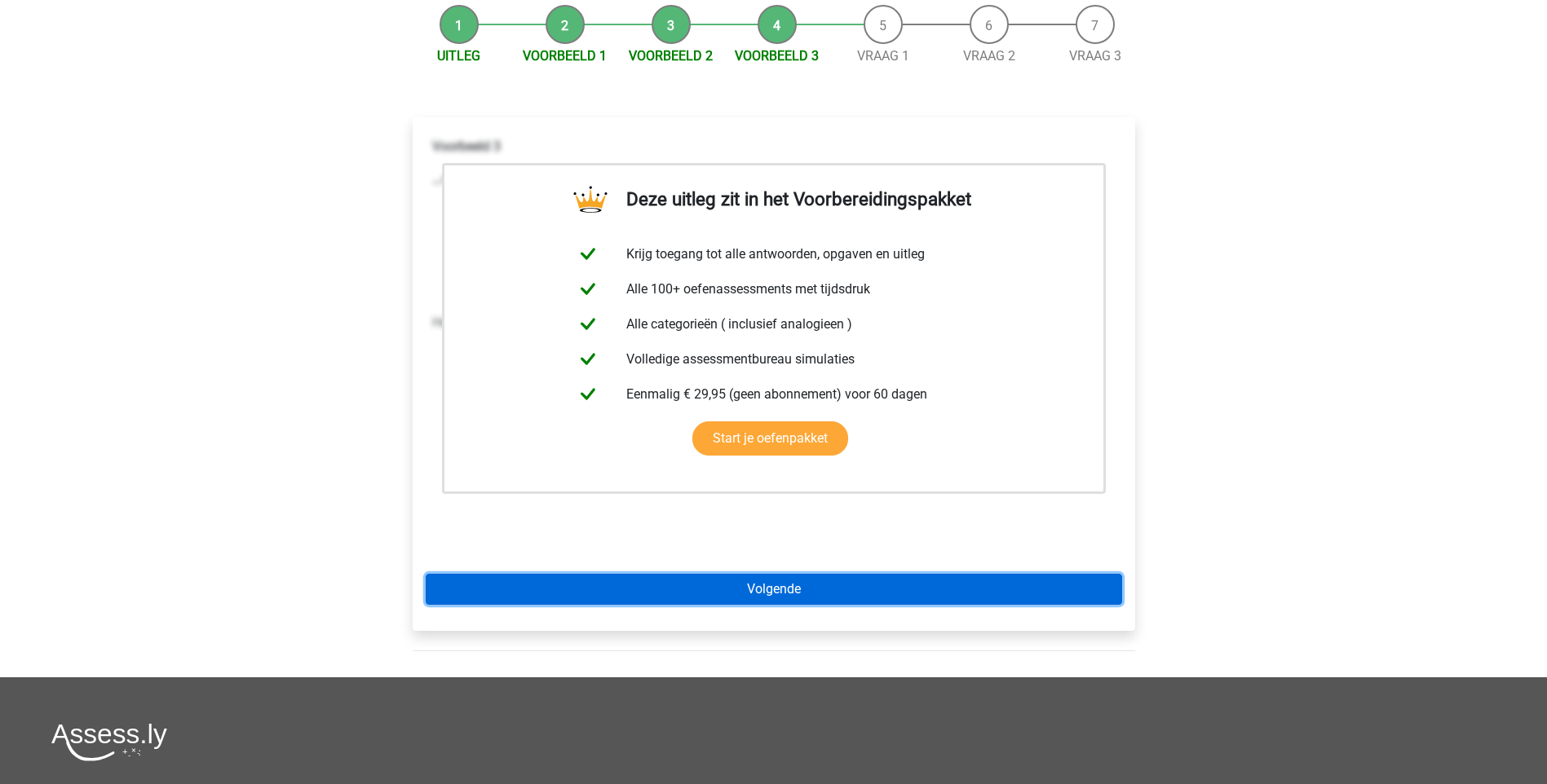
click at [815, 588] on link "Volgende" at bounding box center [774, 589] width 696 height 31
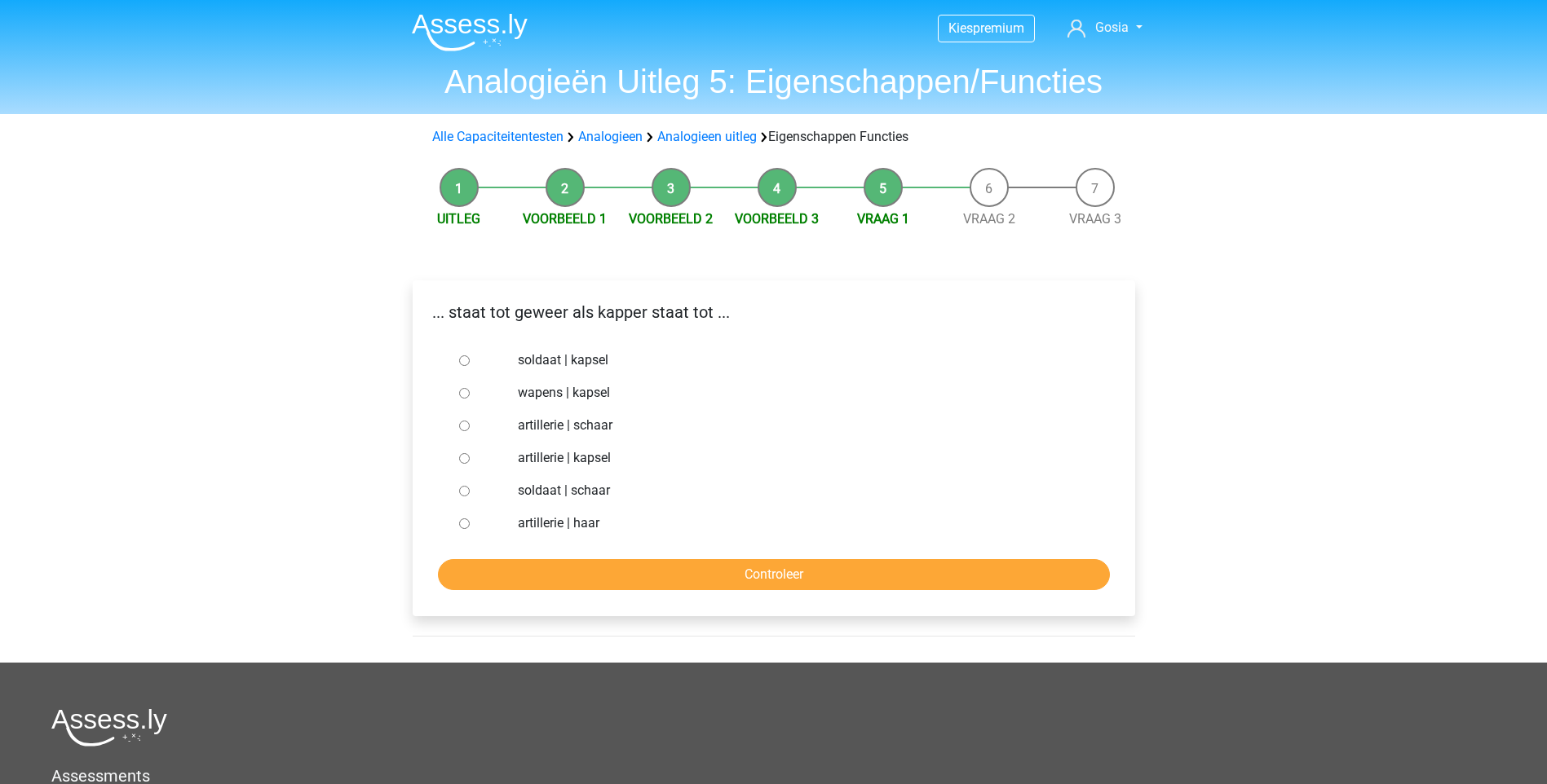
click at [463, 456] on input "artillerie | kapsel" at bounding box center [464, 458] width 11 height 11
radio input "true"
click at [460, 427] on input "artillerie | schaar" at bounding box center [464, 426] width 11 height 11
radio input "true"
click at [601, 567] on input "Controleer" at bounding box center [774, 574] width 672 height 31
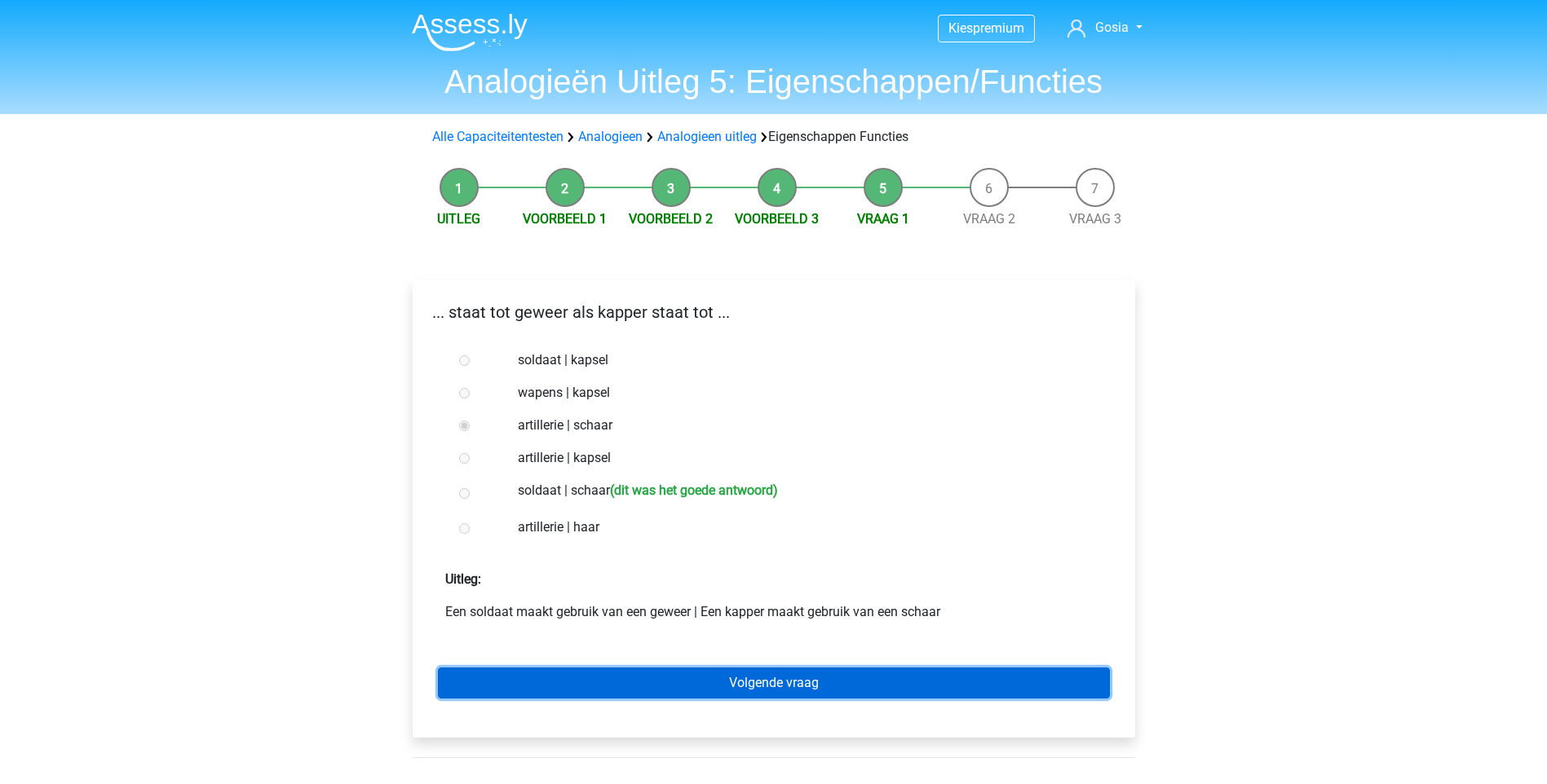
click at [821, 676] on link "Volgende vraag" at bounding box center [774, 684] width 672 height 31
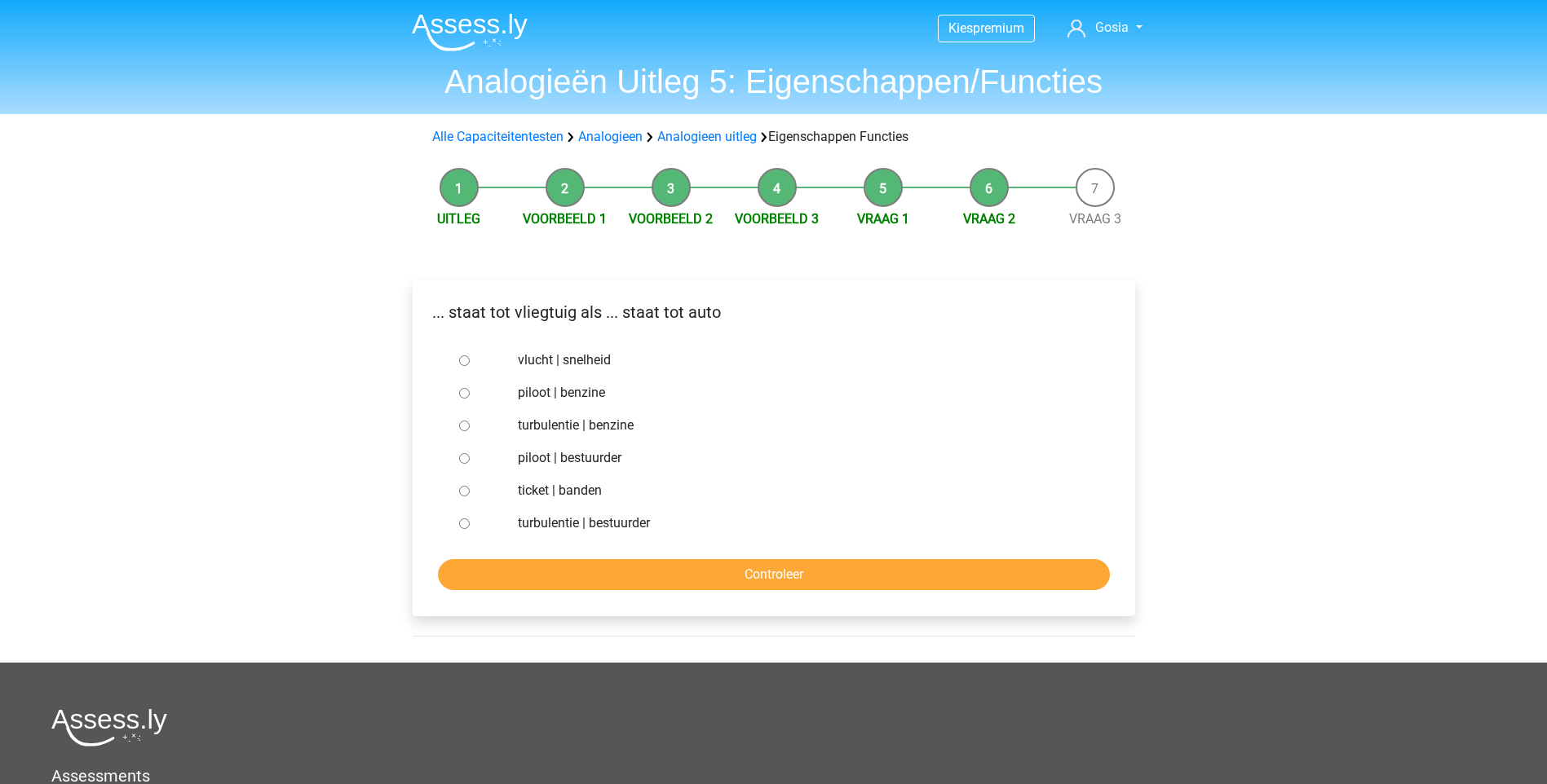
click at [548, 486] on label "ticket | banden" at bounding box center [800, 490] width 564 height 19
click at [469, 486] on input "ticket | banden" at bounding box center [464, 490] width 11 height 11
radio input "true"
click at [464, 454] on input "piloot | bestuurder" at bounding box center [464, 458] width 11 height 11
radio input "true"
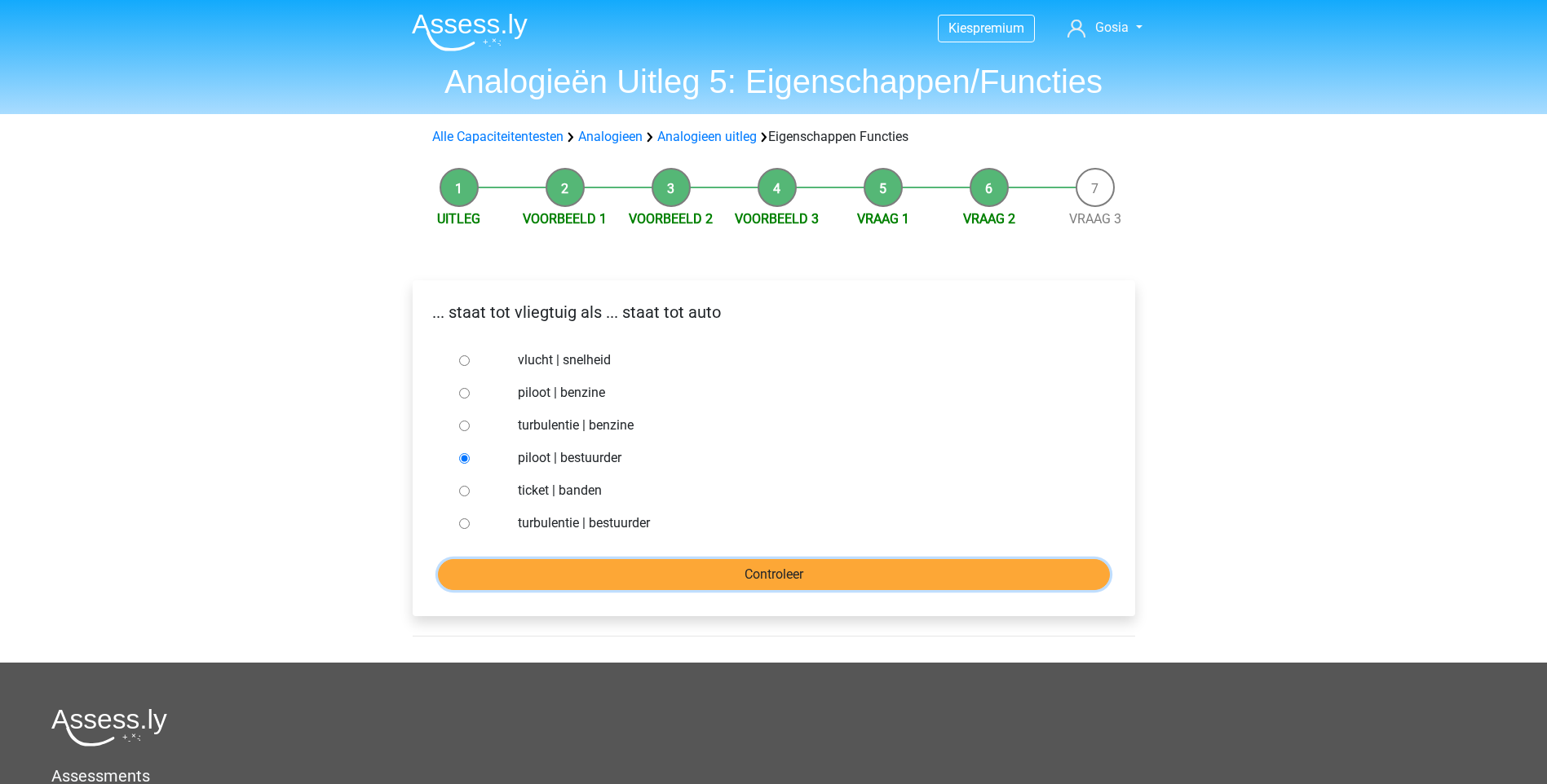
click at [627, 572] on input "Controleer" at bounding box center [774, 574] width 672 height 31
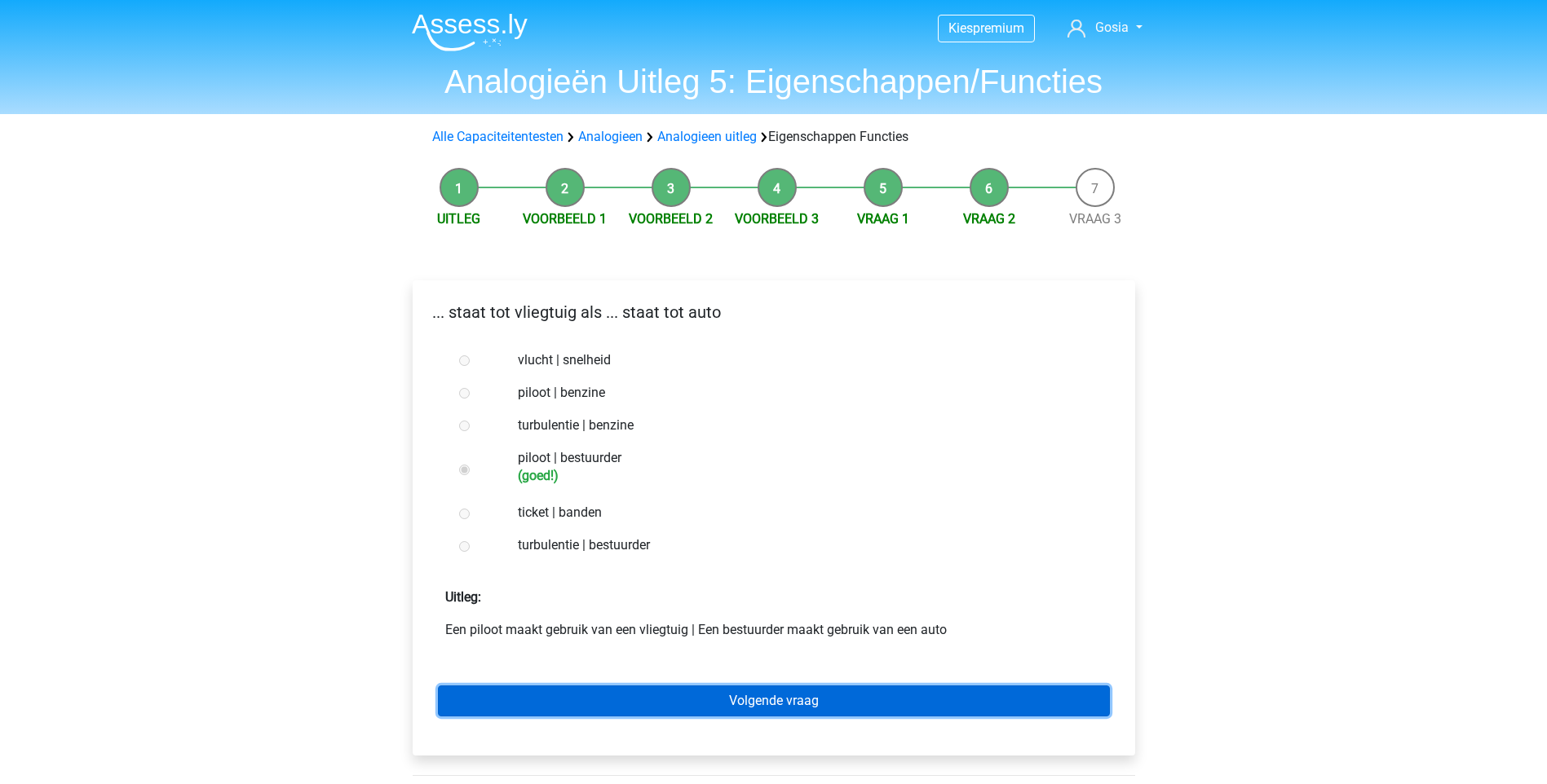
click at [765, 694] on link "Volgende vraag" at bounding box center [774, 701] width 672 height 31
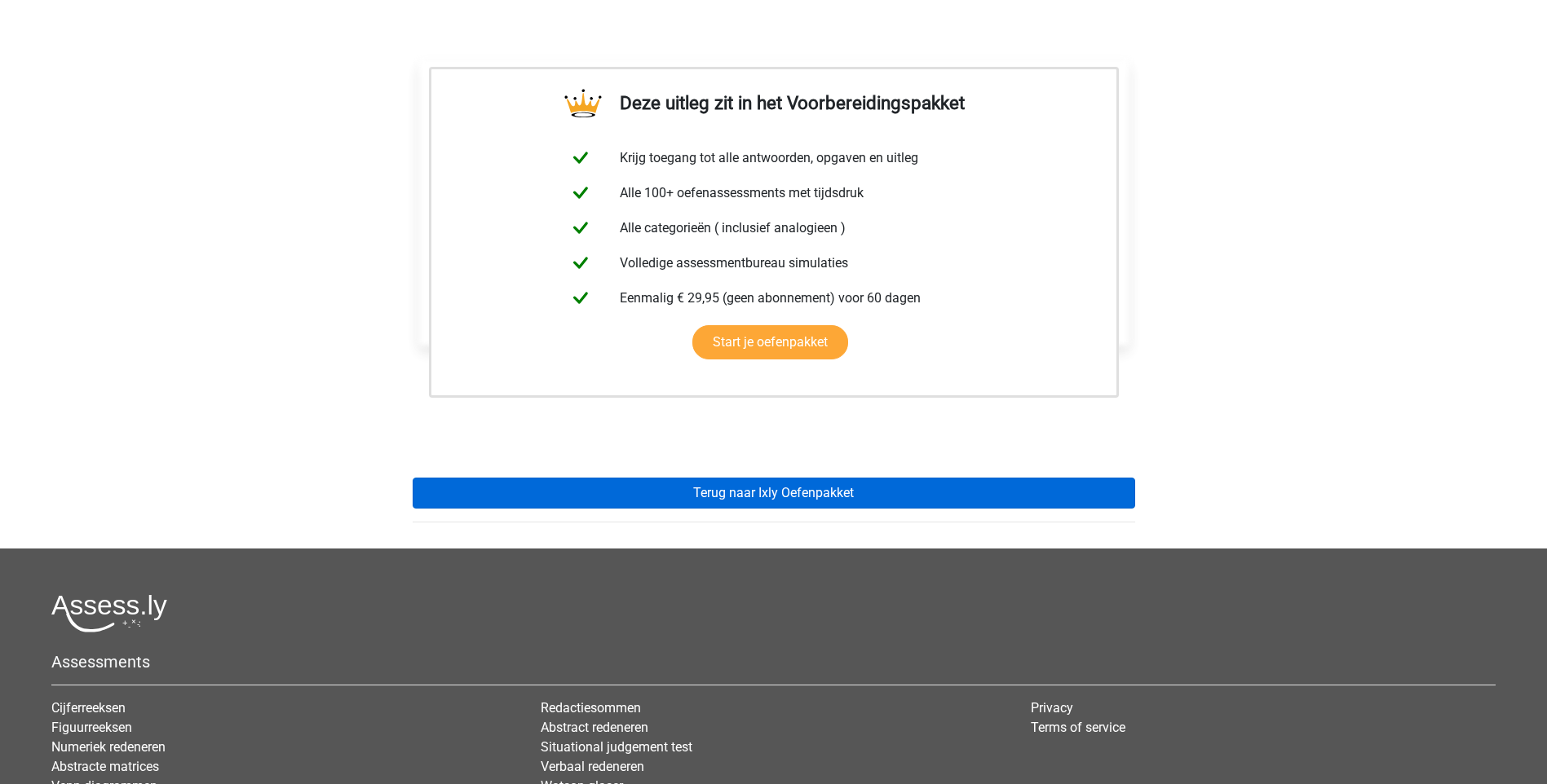
scroll to position [244, 0]
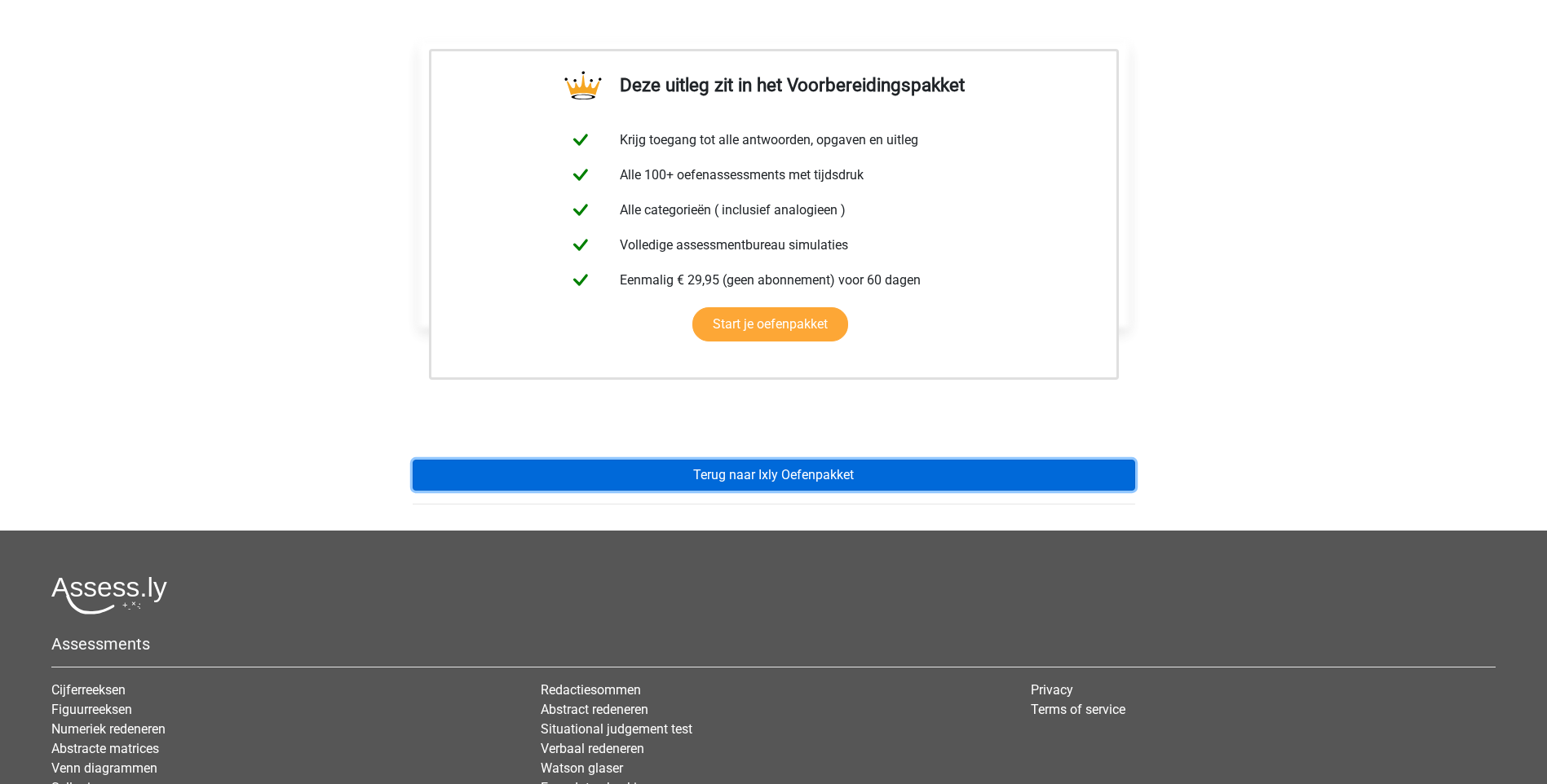
click at [792, 479] on link "Terug naar Ixly Oefenpakket" at bounding box center [774, 475] width 722 height 31
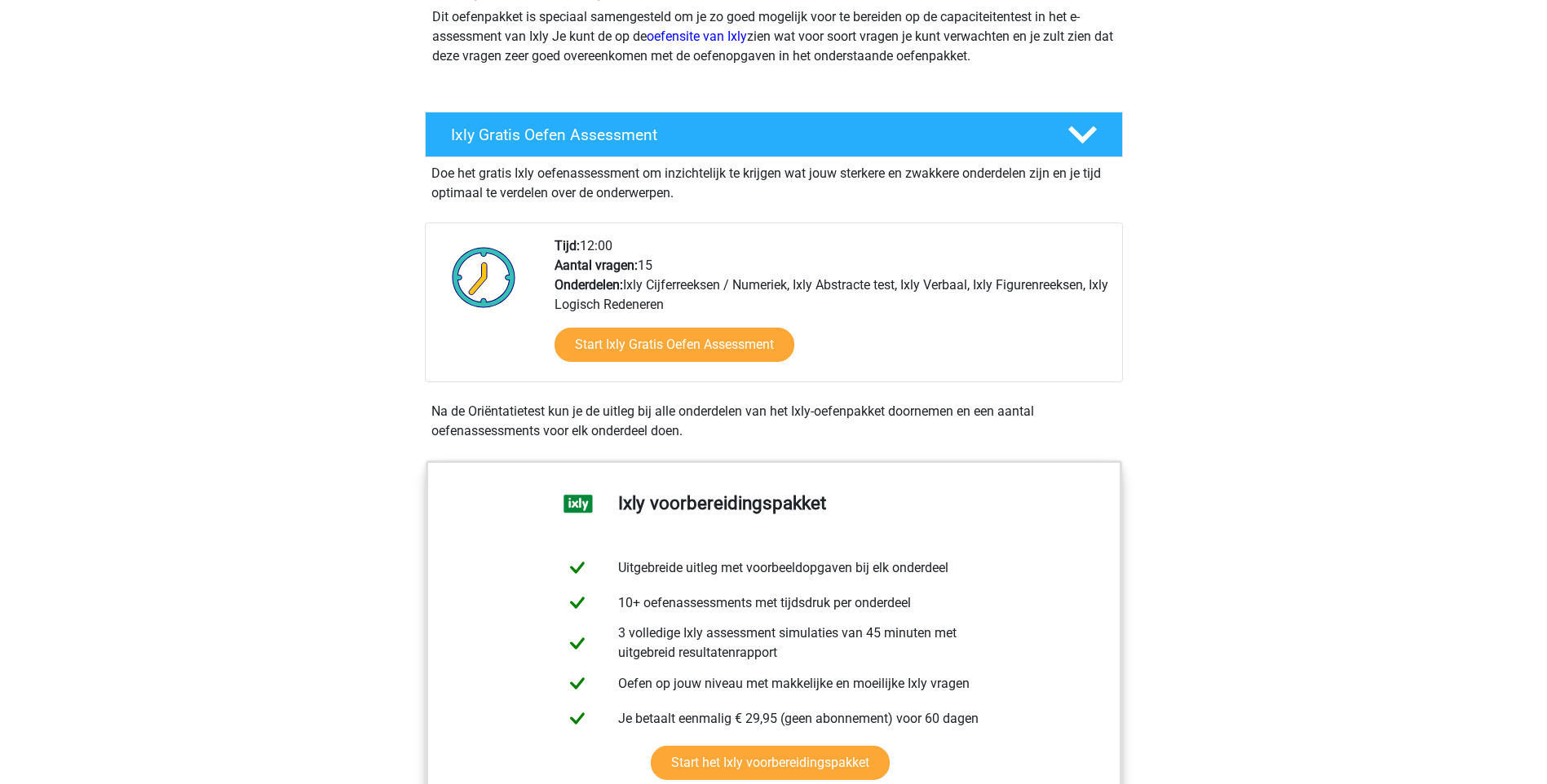
scroll to position [244, 0]
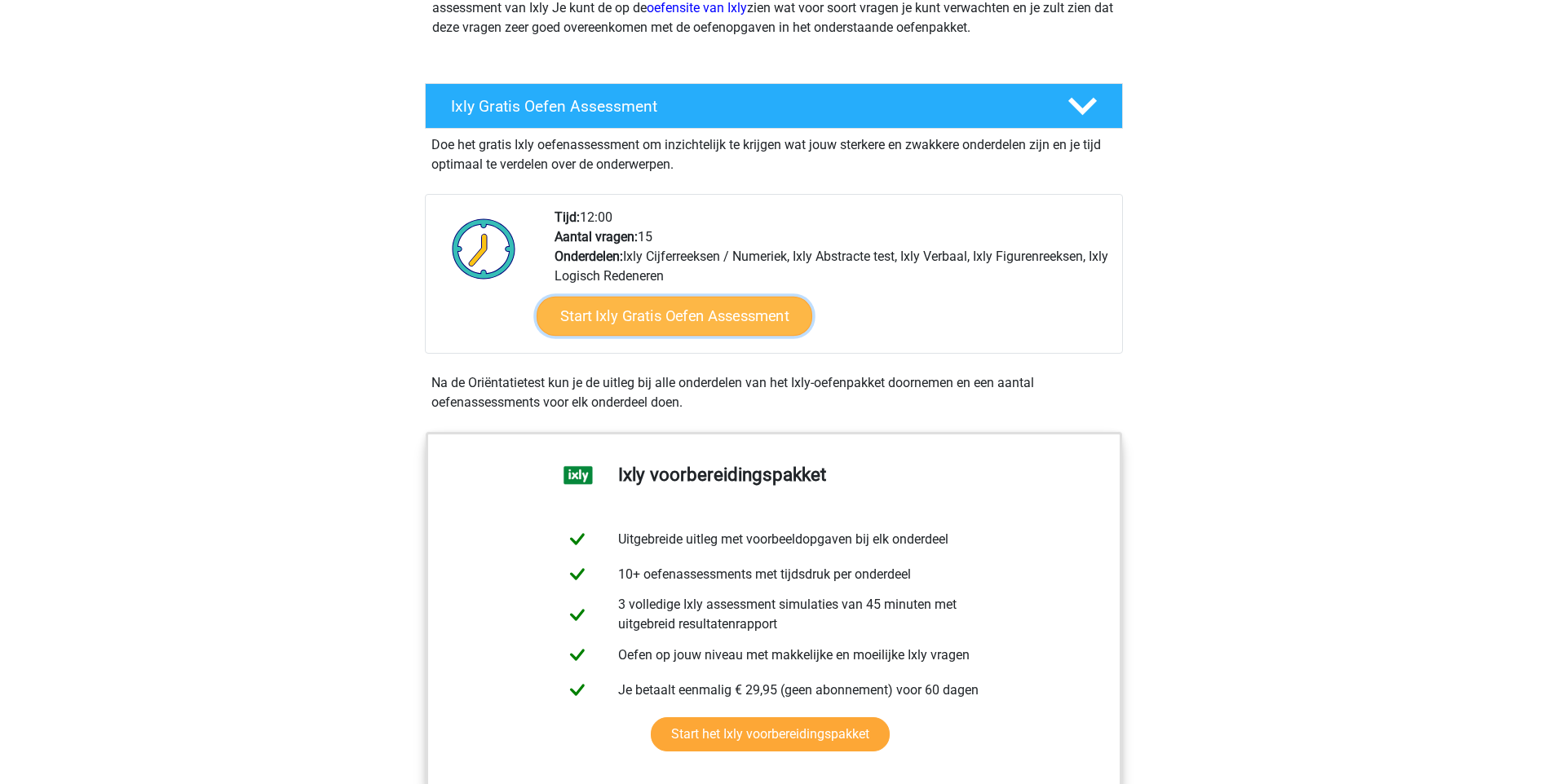
click at [724, 314] on link "Start Ixly Gratis Oefen Assessment" at bounding box center [673, 316] width 275 height 40
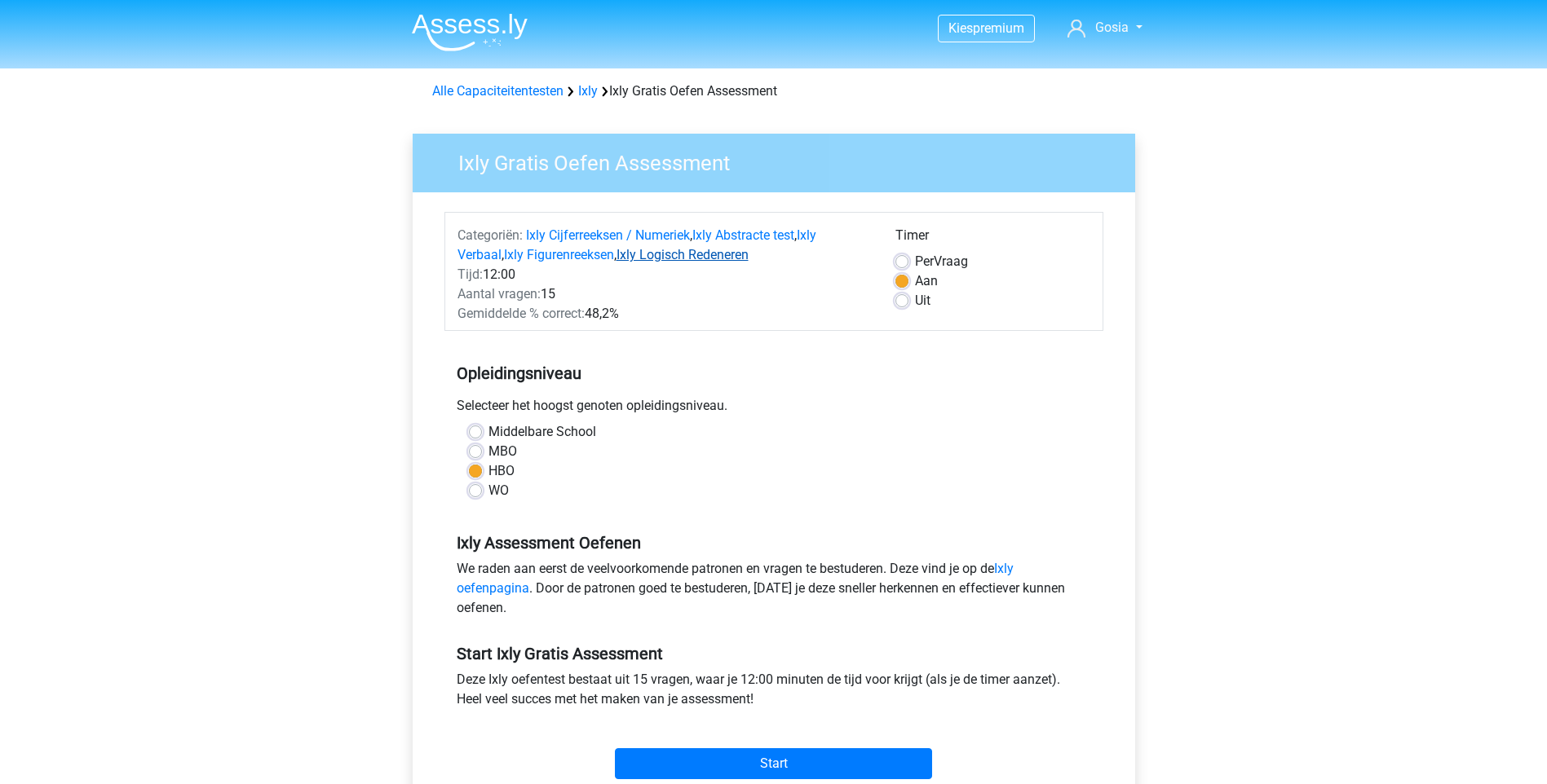
click at [721, 257] on link "Ixly Logisch Redeneren" at bounding box center [682, 255] width 132 height 15
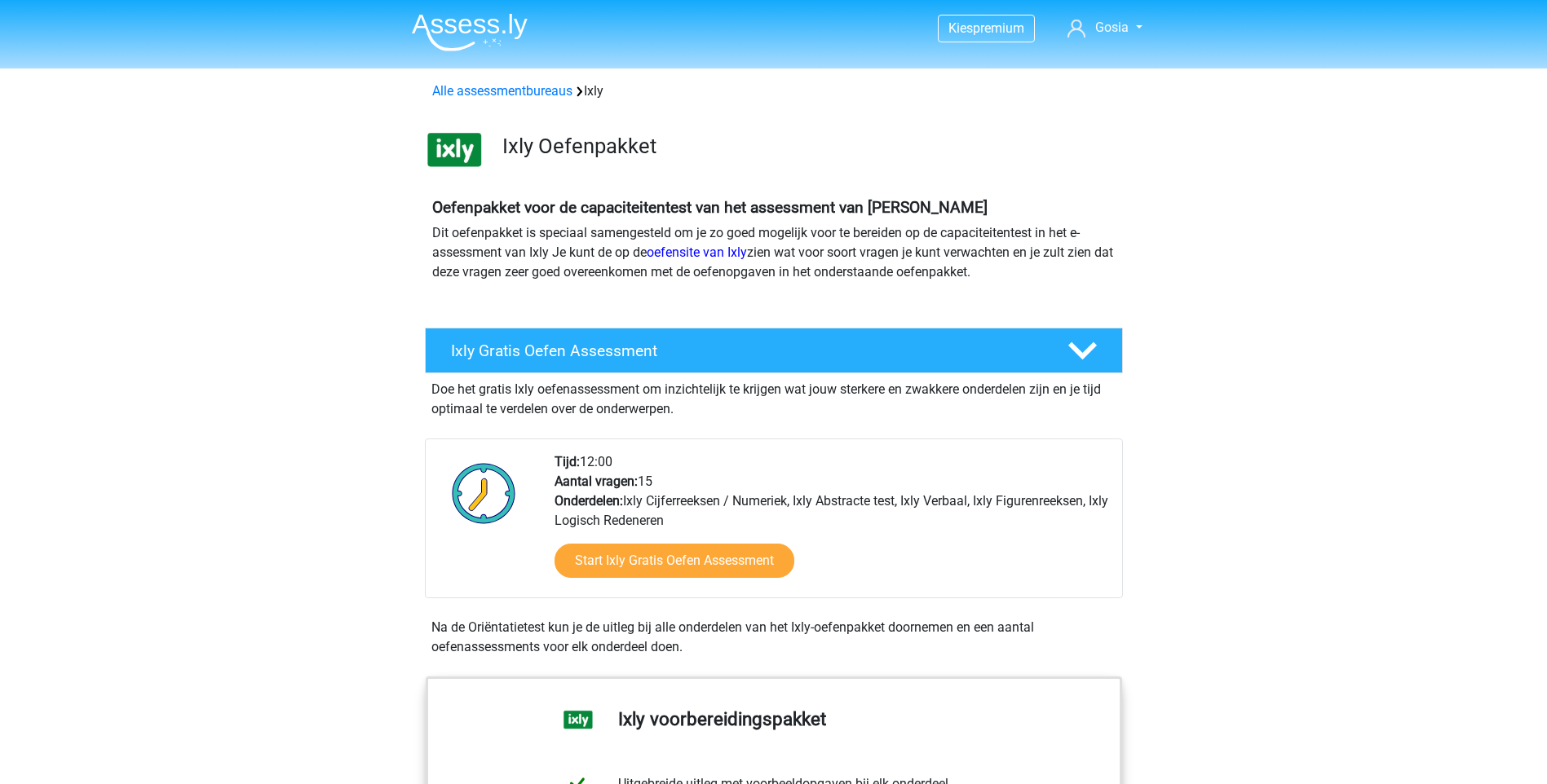
scroll to position [1347, 0]
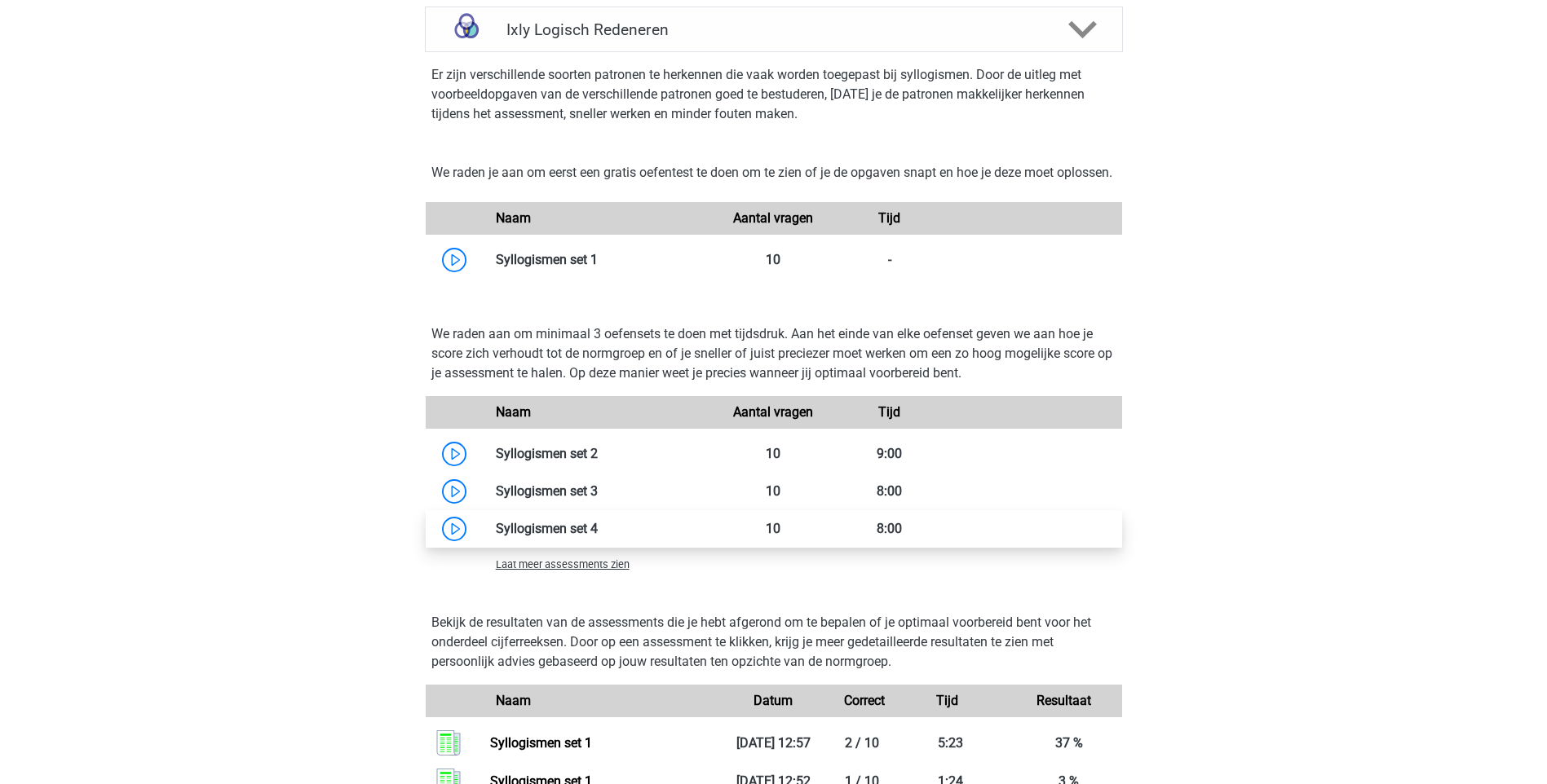
click at [598, 537] on link at bounding box center [598, 529] width 0 height 15
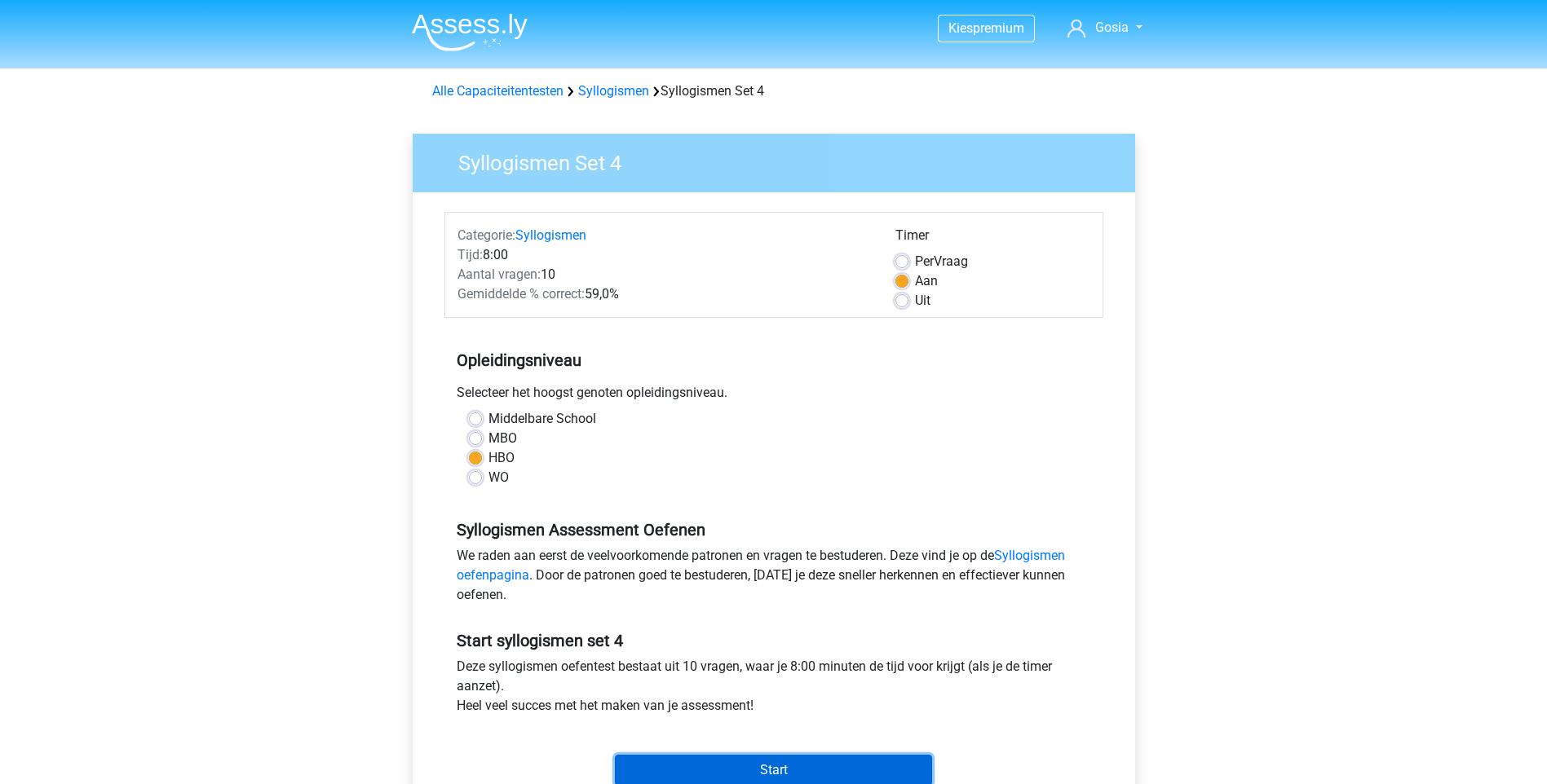
click at [777, 764] on input "Start" at bounding box center [774, 770] width 317 height 31
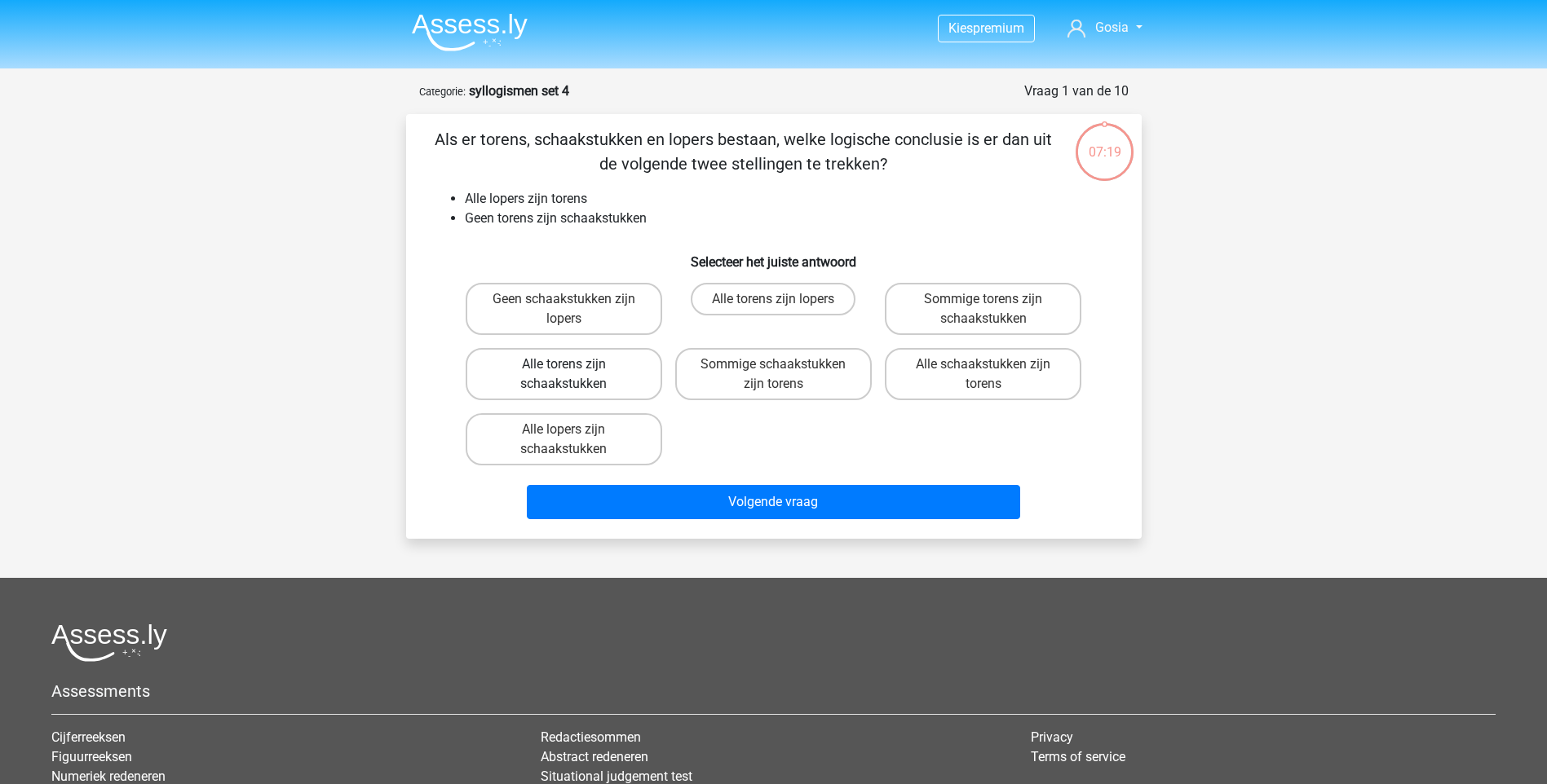
click at [593, 369] on label "Alle torens zijn schaakstukken" at bounding box center [563, 375] width 196 height 52
click at [574, 369] on input "Alle torens zijn schaakstukken" at bounding box center [568, 369] width 11 height 11
radio input "true"
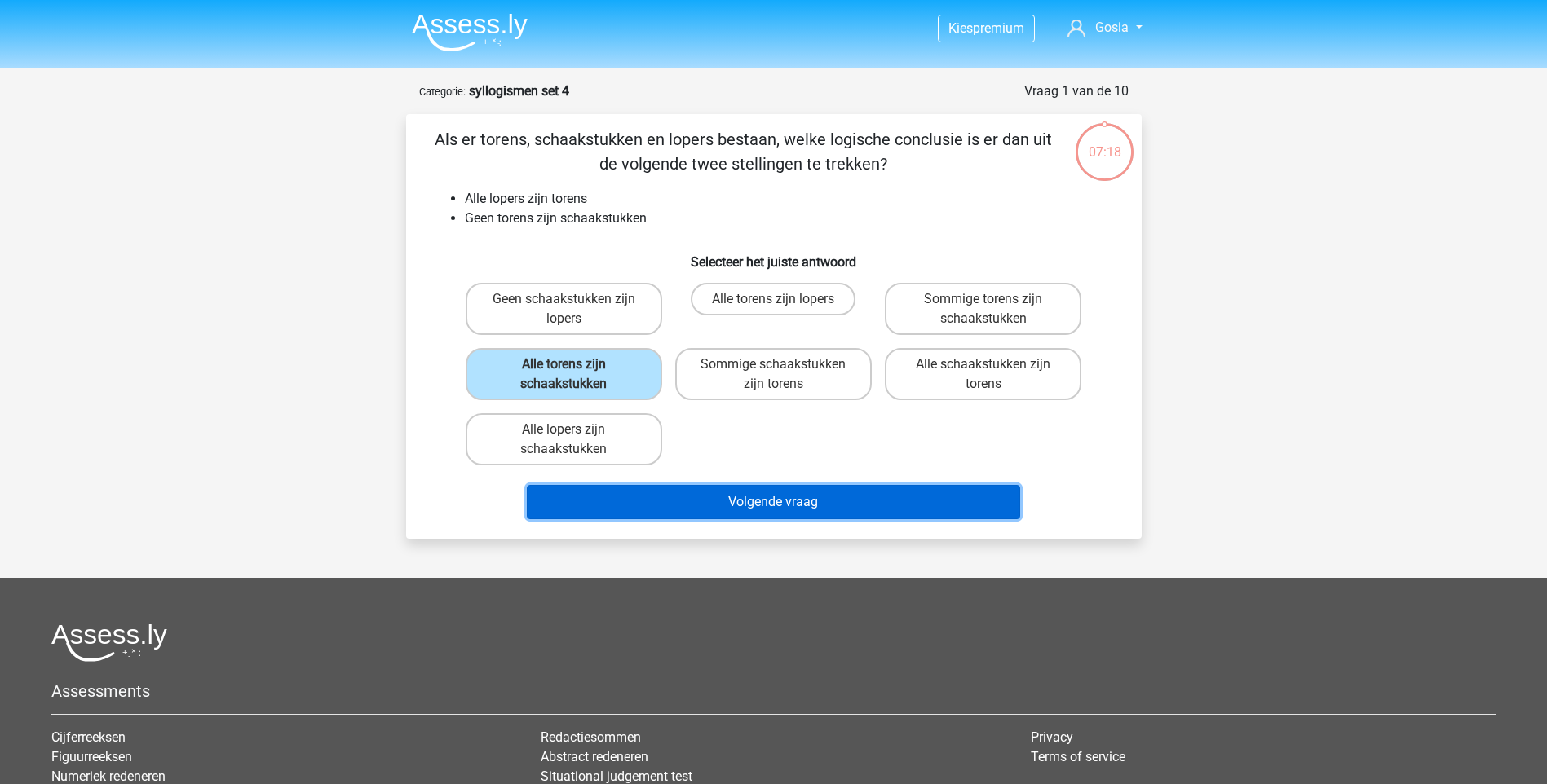
click at [752, 506] on button "Volgende vraag" at bounding box center [773, 501] width 493 height 34
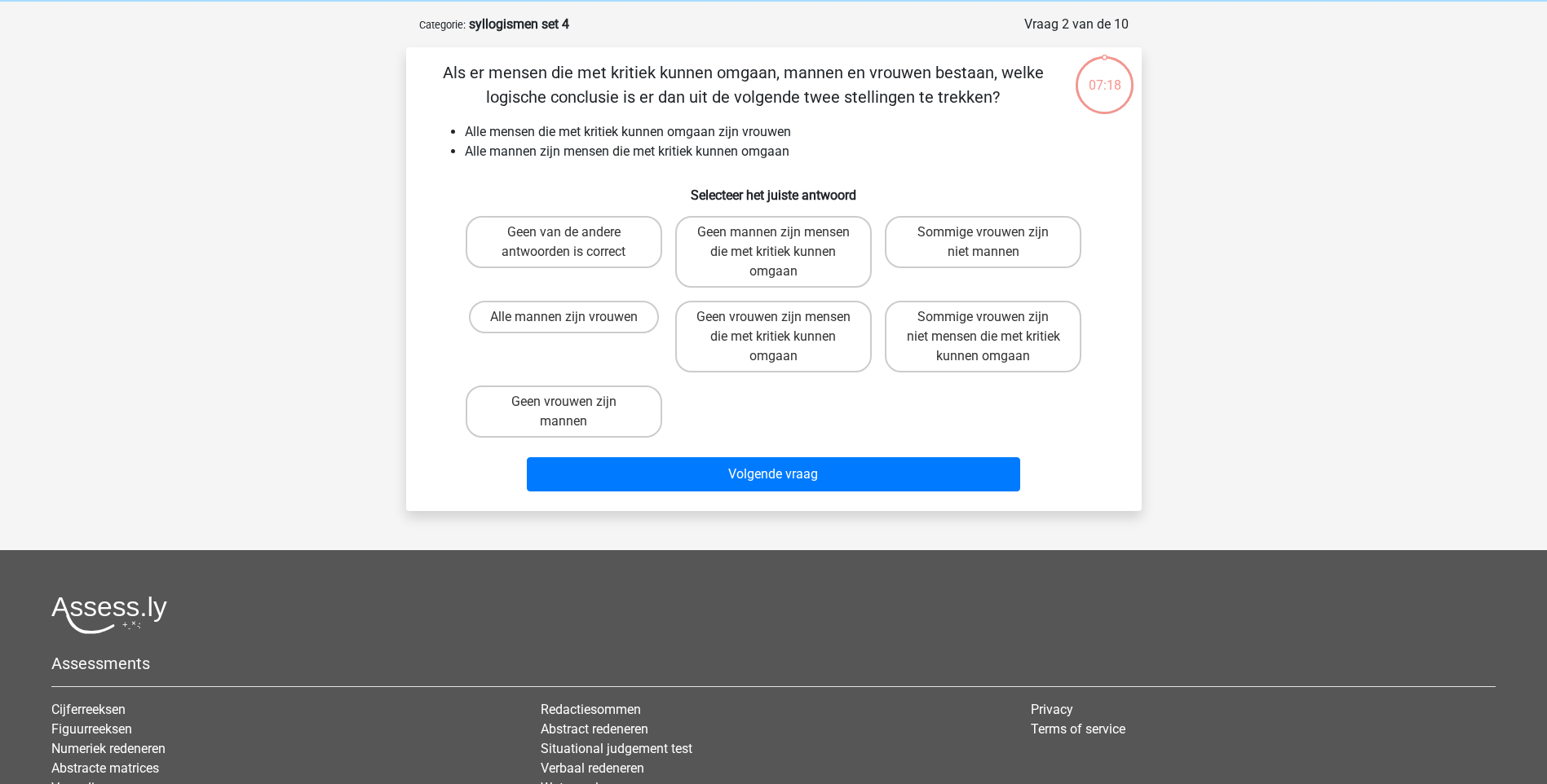
scroll to position [81, 0]
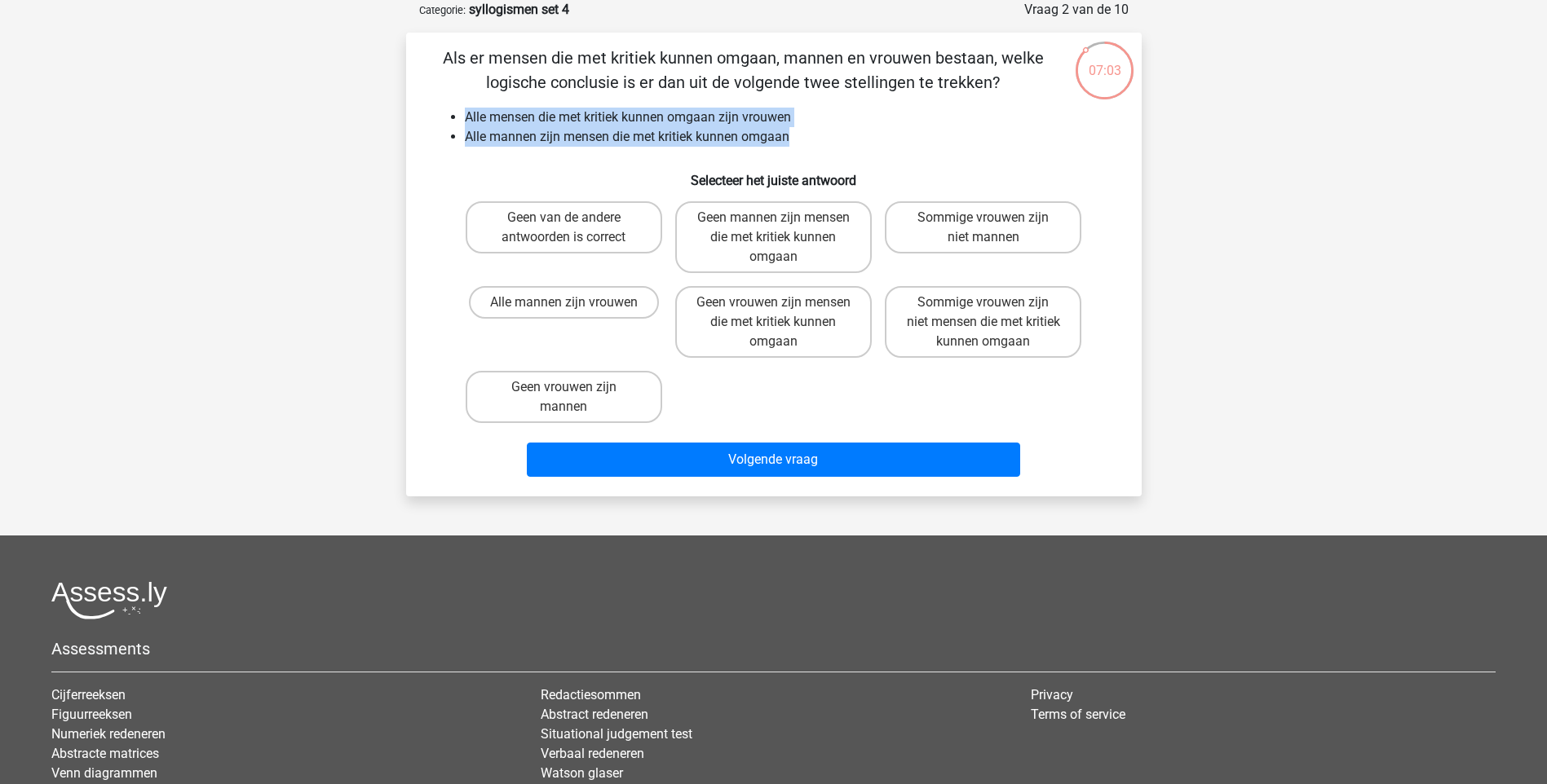
drag, startPoint x: 794, startPoint y: 130, endPoint x: 401, endPoint y: 113, distance: 393.4
click at [401, 113] on div "07:03 Vraag 2 van de 10 Categorie: syllogismen set 4 Alle mensen die met kritie…" at bounding box center [774, 248] width 762 height 496
copy ul "Alle mensen die met kritiek kunnen omgaan zijn vrouwen Alle mannen zijn mensen …"
click at [521, 298] on label "Alle mannen zijn vrouwen" at bounding box center [564, 302] width 190 height 33
click at [563, 302] on input "Alle mannen zijn vrouwen" at bounding box center [568, 307] width 11 height 11
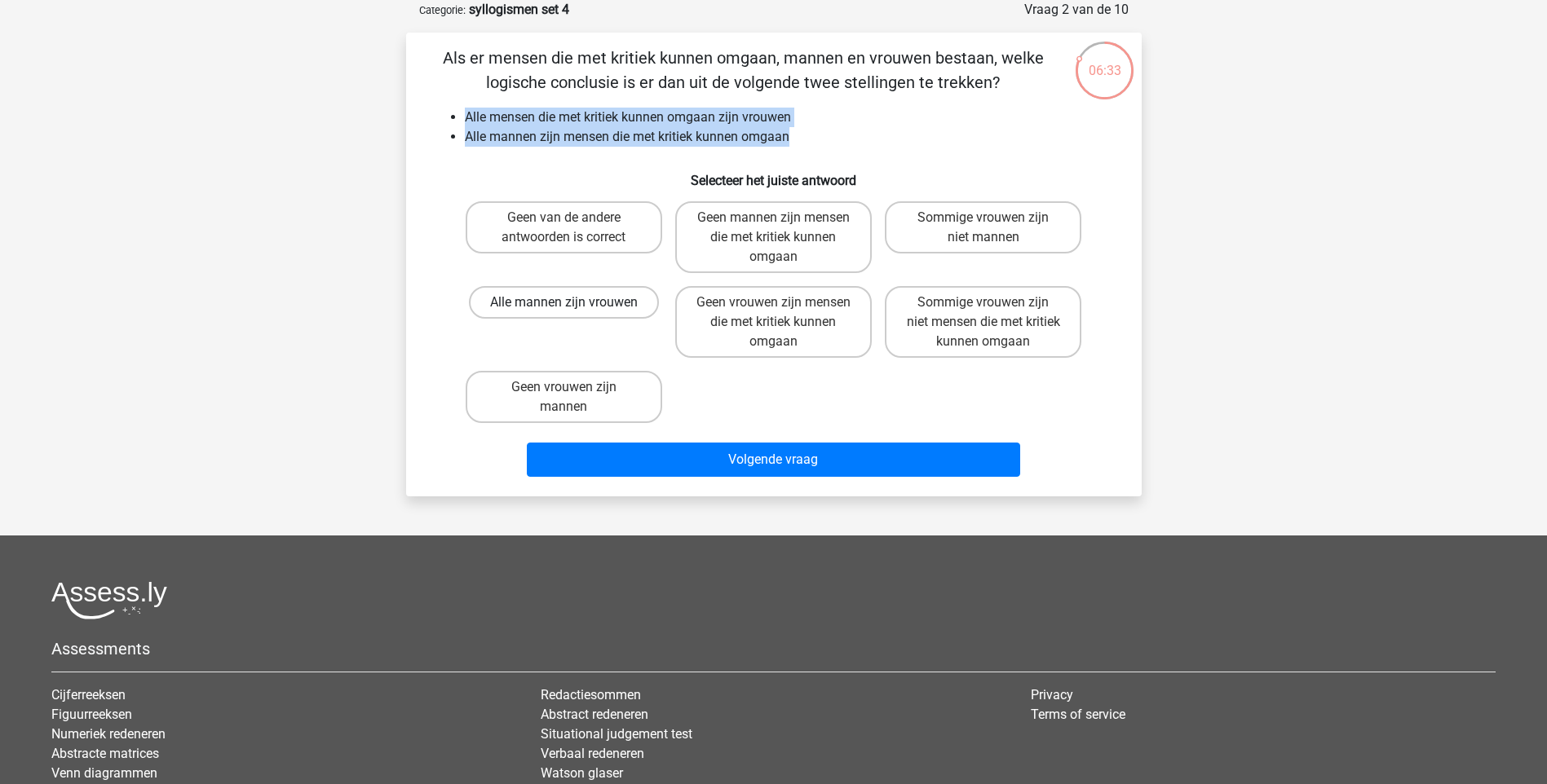
radio input "true"
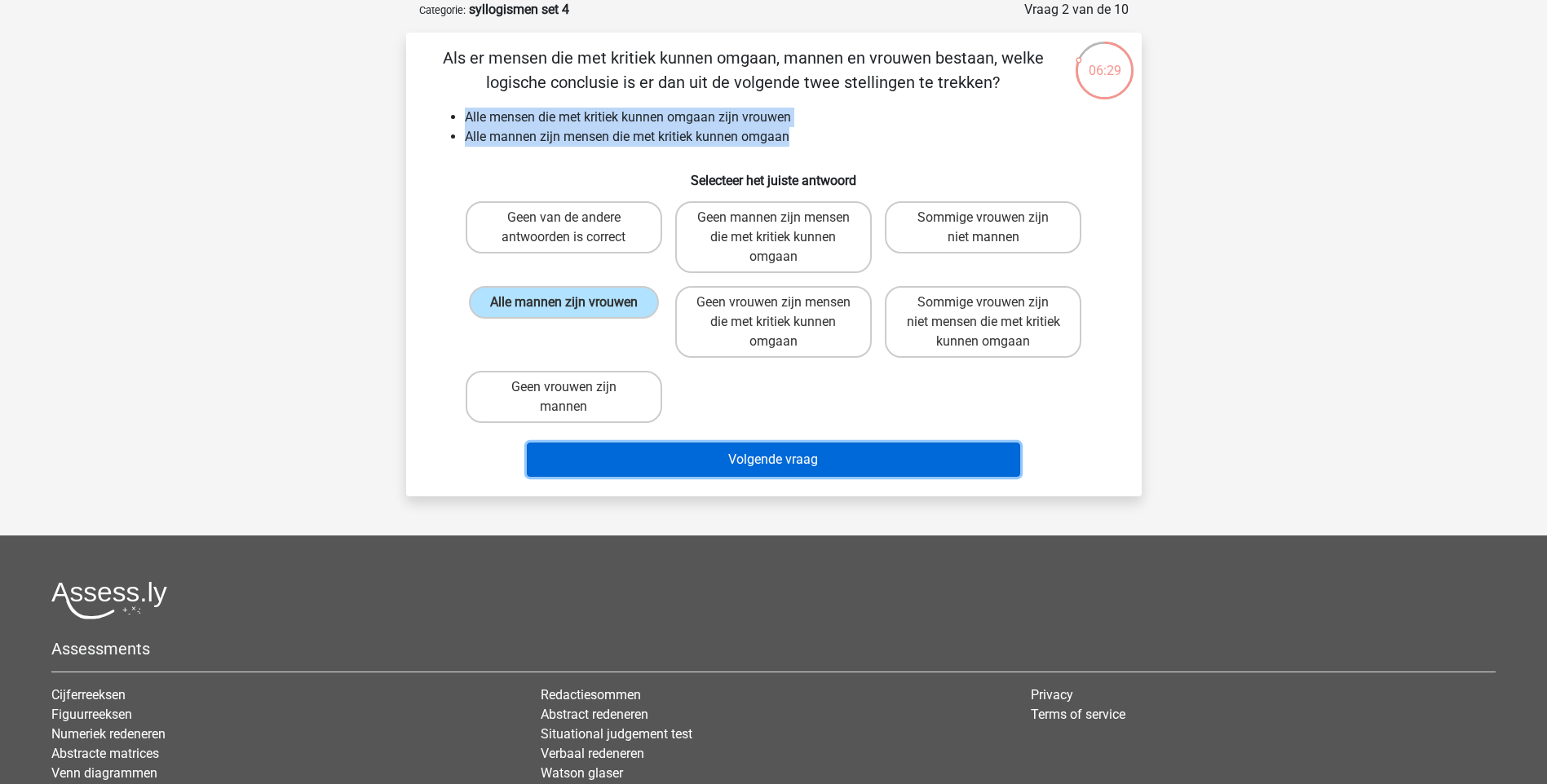
click at [766, 453] on button "Volgende vraag" at bounding box center [773, 459] width 493 height 34
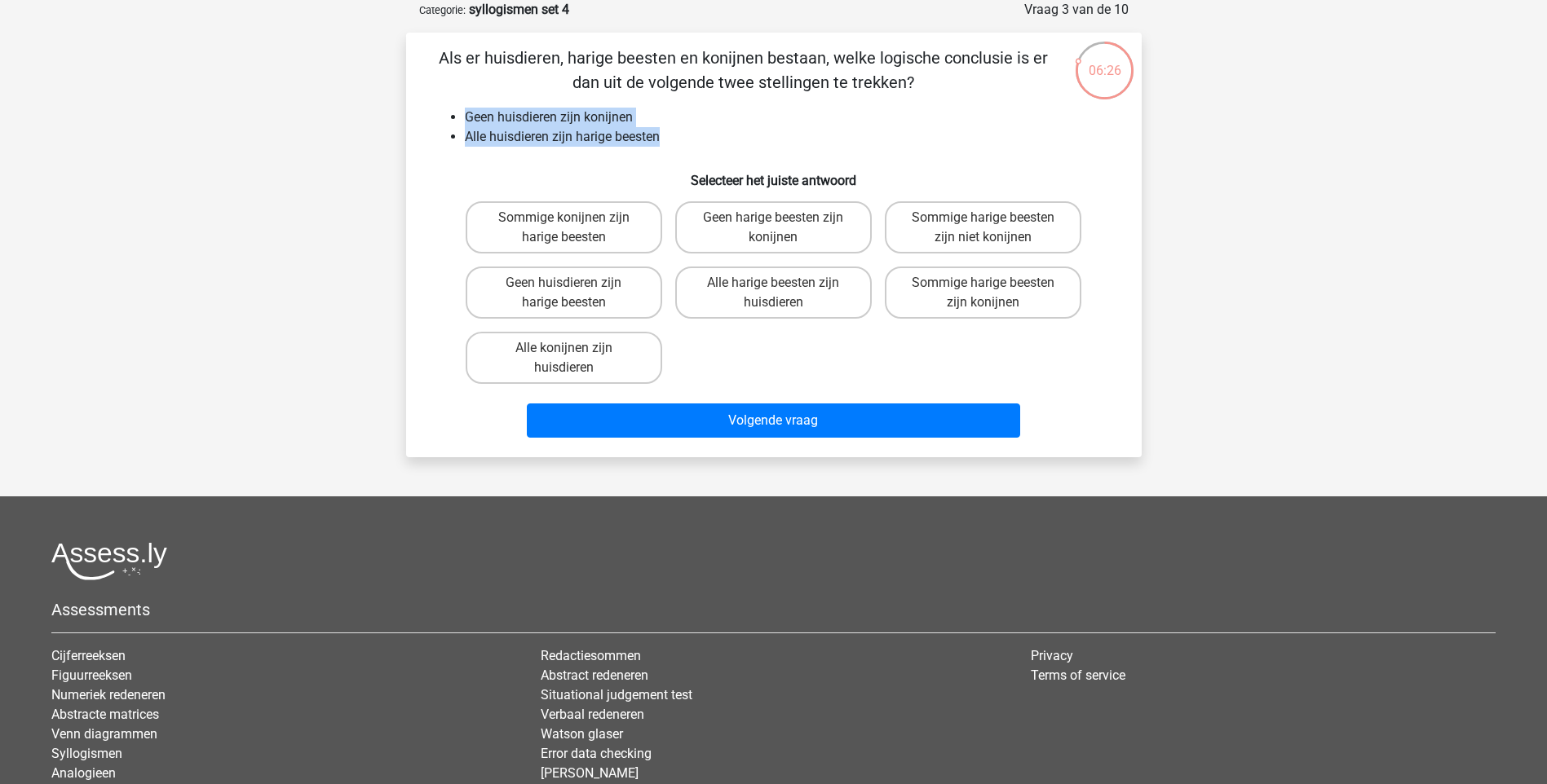
drag, startPoint x: 468, startPoint y: 113, endPoint x: 671, endPoint y: 139, distance: 204.7
click at [671, 139] on ul "Geen huisdieren zijn konijnen Alle huisdieren zijn harige beesten" at bounding box center [774, 126] width 684 height 40
drag, startPoint x: 671, startPoint y: 139, endPoint x: 575, endPoint y: 136, distance: 96.0
copy ul "Geen huisdieren zijn konijnen Alle huisdieren zijn harige beesten"
click at [571, 355] on input "Alle konijnen zijn huisdieren" at bounding box center [568, 353] width 11 height 11
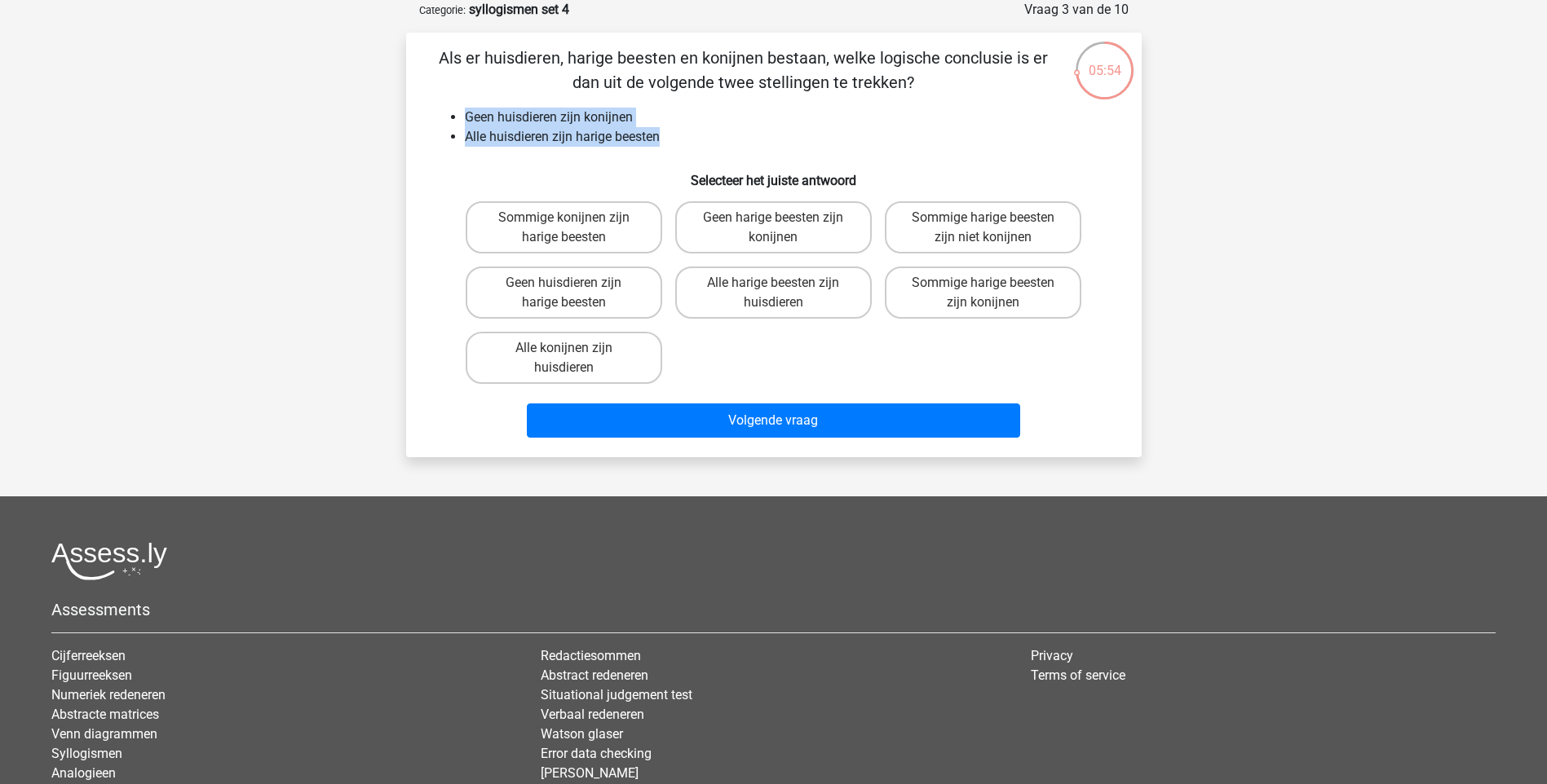
radio input "true"
click at [605, 241] on label "Sommige konijnen zijn harige beesten" at bounding box center [563, 228] width 196 height 52
click at [574, 228] on input "Sommige konijnen zijn harige beesten" at bounding box center [568, 222] width 11 height 11
radio input "true"
click at [994, 219] on label "Sommige harige beesten zijn niet konijnen" at bounding box center [982, 228] width 196 height 52
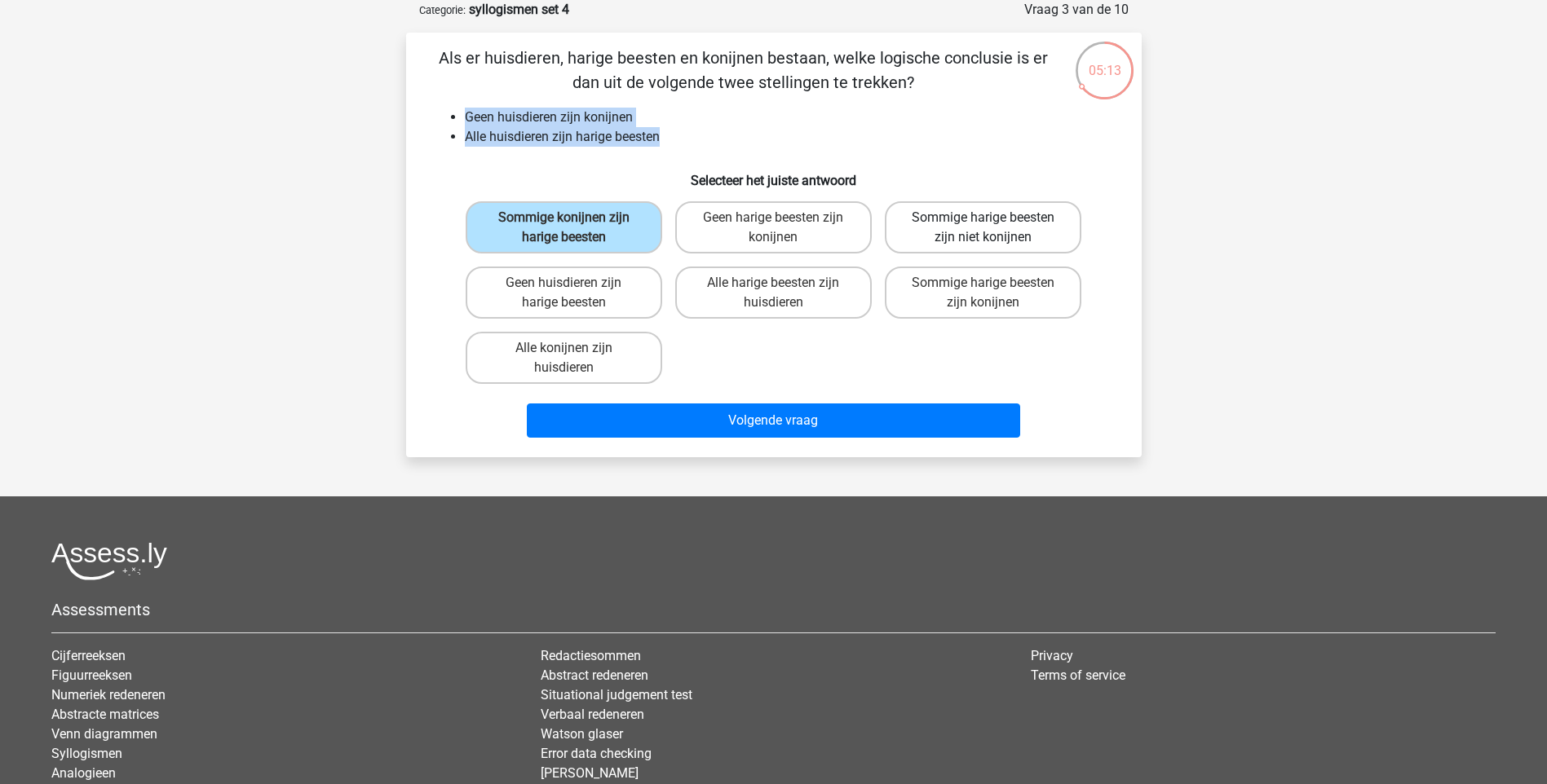
click at [994, 219] on input "Sommige harige beesten zijn niet konijnen" at bounding box center [988, 222] width 11 height 11
radio input "true"
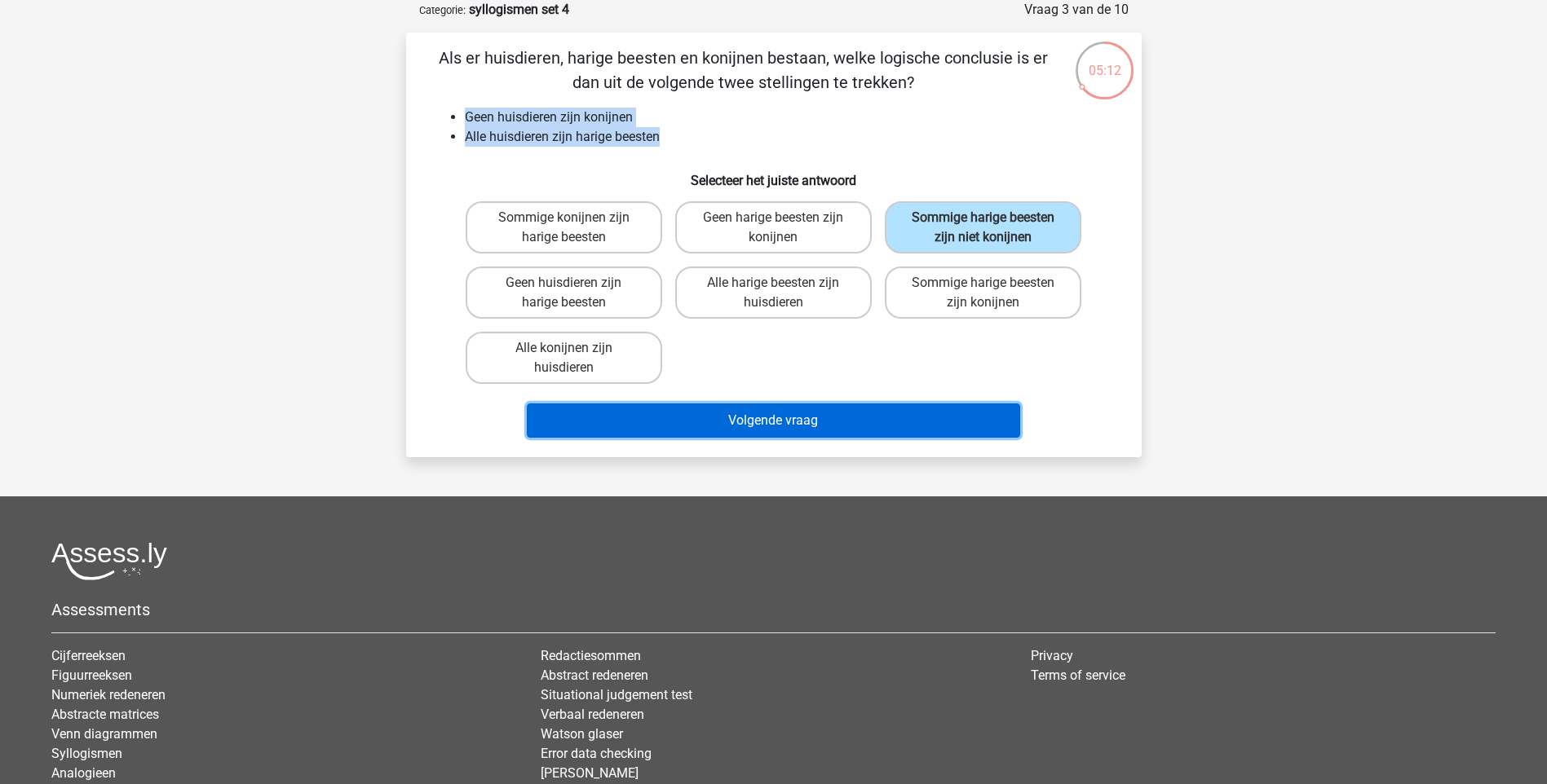
click at [935, 422] on button "Volgende vraag" at bounding box center [773, 420] width 493 height 34
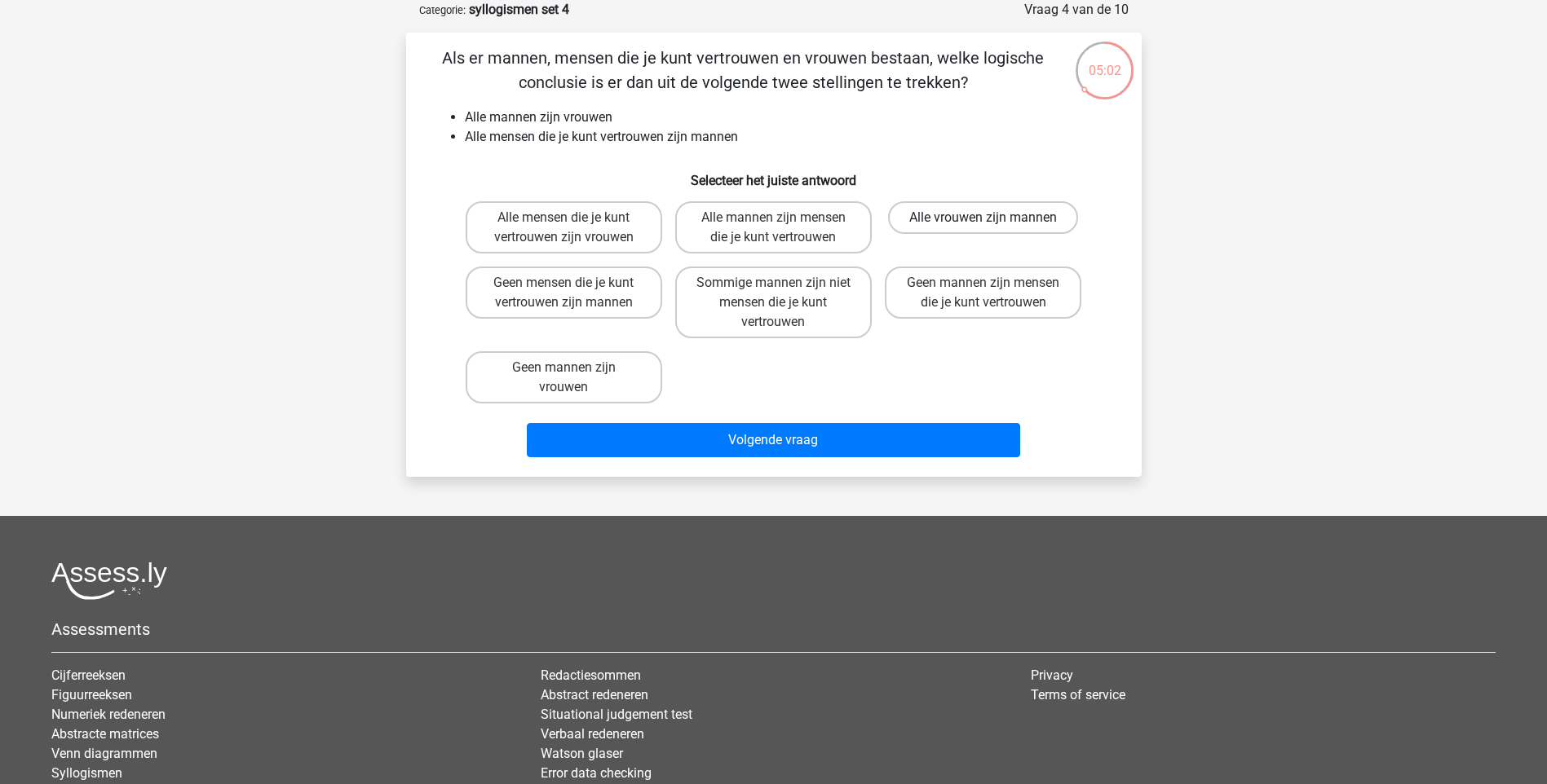
click at [971, 220] on label "Alle vrouwen zijn mannen" at bounding box center [983, 218] width 190 height 33
click at [983, 220] on input "Alle vrouwen zijn mannen" at bounding box center [988, 222] width 11 height 11
radio input "true"
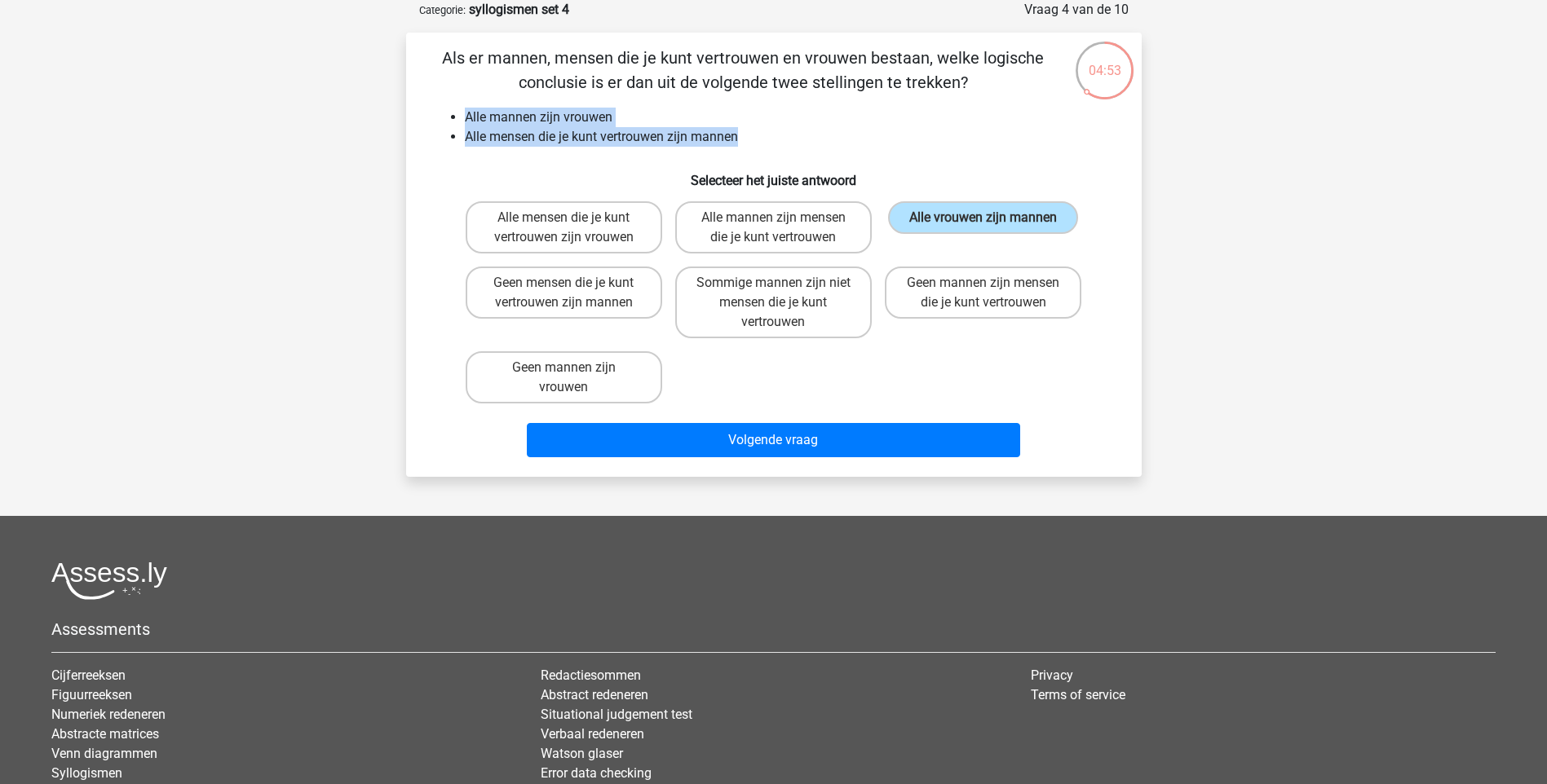
drag, startPoint x: 465, startPoint y: 114, endPoint x: 763, endPoint y: 131, distance: 298.5
click at [763, 131] on ul "Alle mannen zijn vrouwen Alle mensen die je kunt vertrouwen zijn mannen" at bounding box center [774, 126] width 684 height 40
copy ul "Alle mannen zijn vrouwen Alle mensen die je kunt vertrouwen zijn mannen"
click at [534, 235] on label "Alle mensen die je kunt vertrouwen zijn vrouwen" at bounding box center [563, 228] width 196 height 52
click at [563, 228] on input "Alle mensen die je kunt vertrouwen zijn vrouwen" at bounding box center [568, 222] width 11 height 11
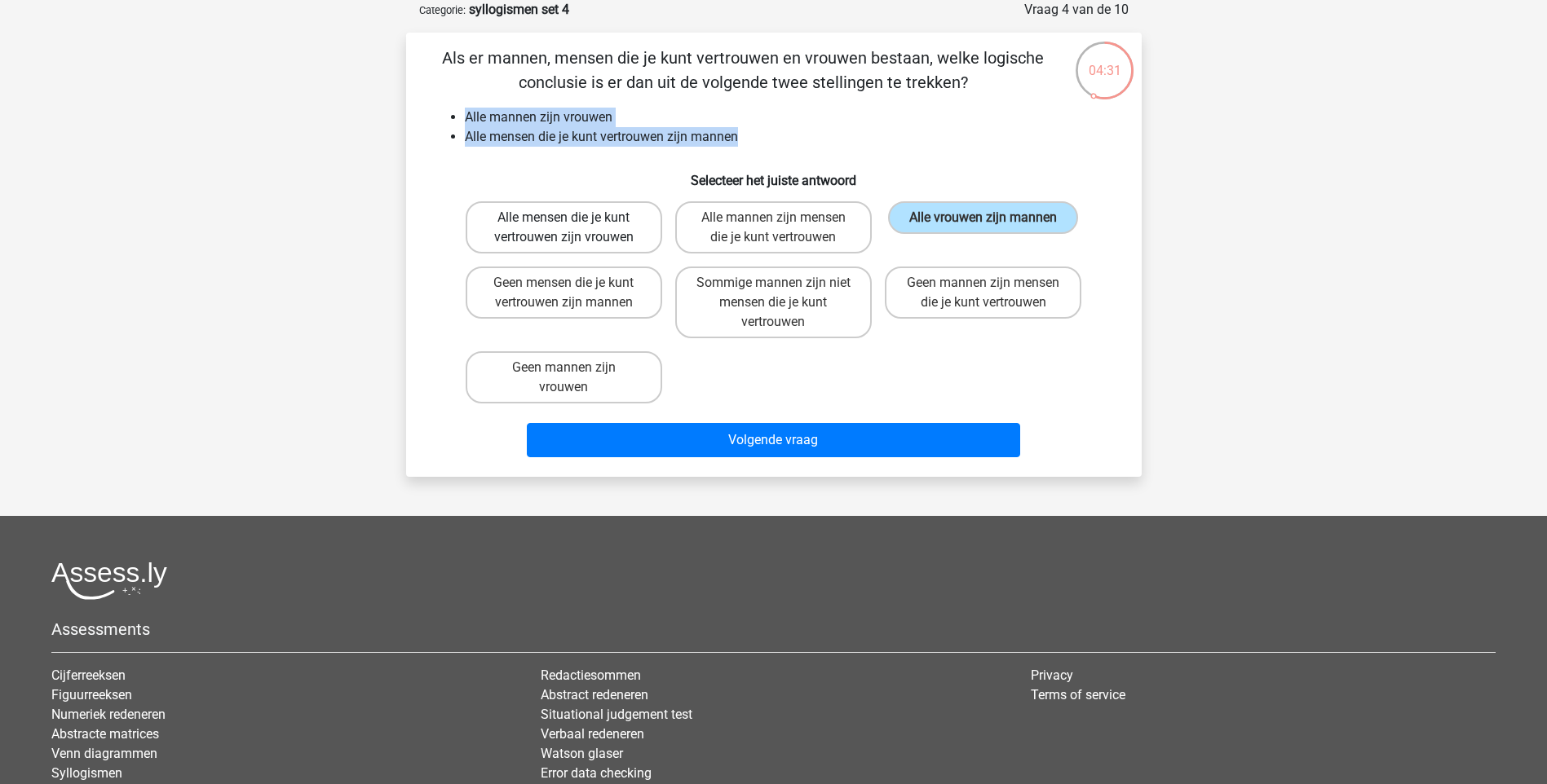
radio input "true"
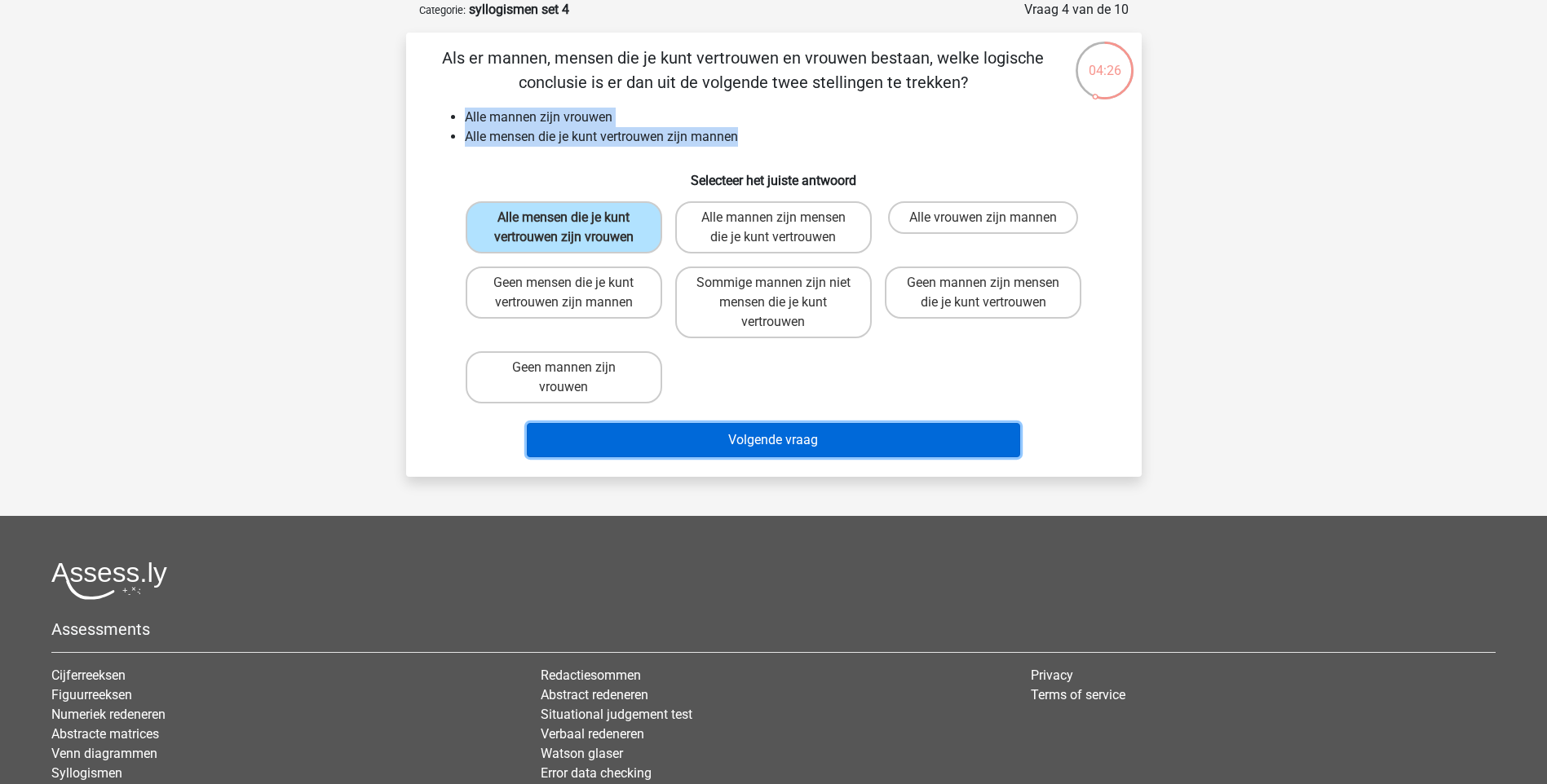
click at [782, 449] on button "Volgende vraag" at bounding box center [773, 439] width 493 height 34
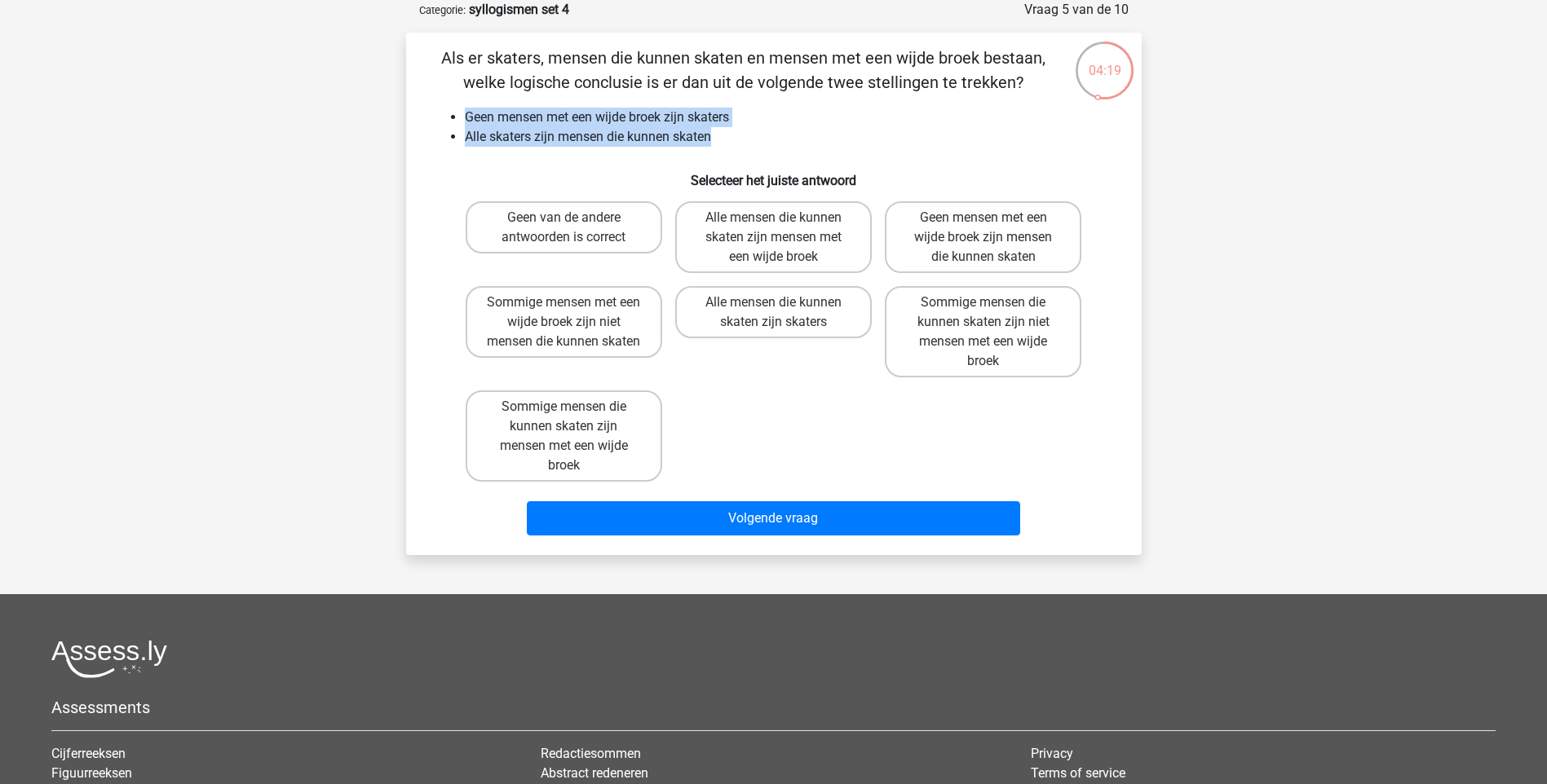
drag, startPoint x: 465, startPoint y: 107, endPoint x: 725, endPoint y: 145, distance: 262.8
click at [725, 145] on ul "Geen mensen met een wijde broek zijn skaters Alle skaters zijn mensen die kunne…" at bounding box center [774, 126] width 684 height 40
drag, startPoint x: 725, startPoint y: 145, endPoint x: 615, endPoint y: 132, distance: 110.8
copy ul "Geen mensen met een wijde broek zijn skaters Alle skaters zijn mensen die kunne…"
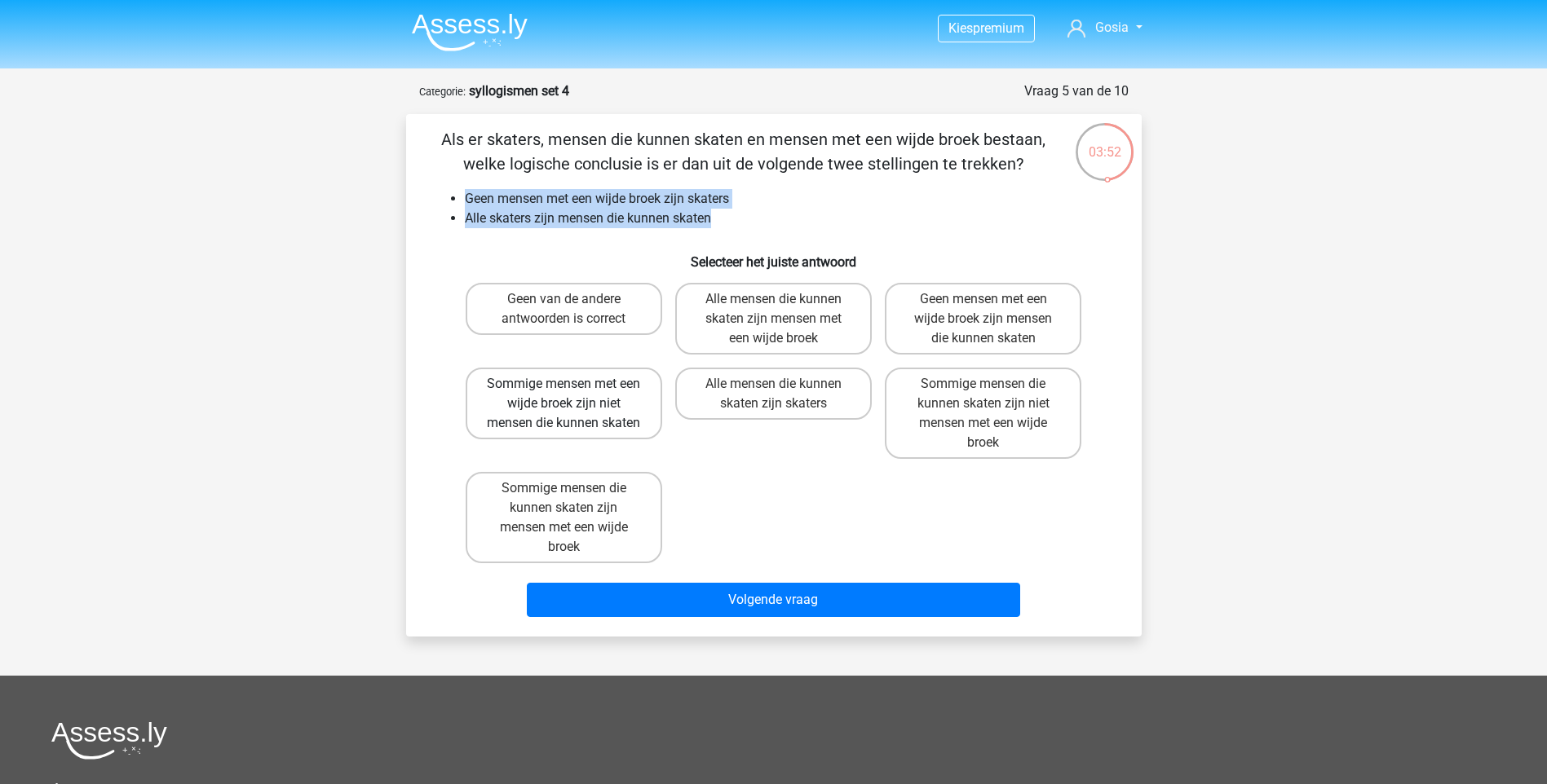
click at [630, 436] on label "Sommige mensen met een wijde broek zijn niet mensen die kunnen skaten" at bounding box center [563, 404] width 196 height 71
click at [574, 395] on input "Sommige mensen met een wijde broek zijn niet mensen die kunnen skaten" at bounding box center [568, 389] width 11 height 11
radio input "true"
click at [966, 308] on label "Geen mensen met een wijde broek zijn mensen die kunnen skaten" at bounding box center [982, 319] width 196 height 71
click at [983, 308] on input "Geen mensen met een wijde broek zijn mensen die kunnen skaten" at bounding box center [988, 304] width 11 height 11
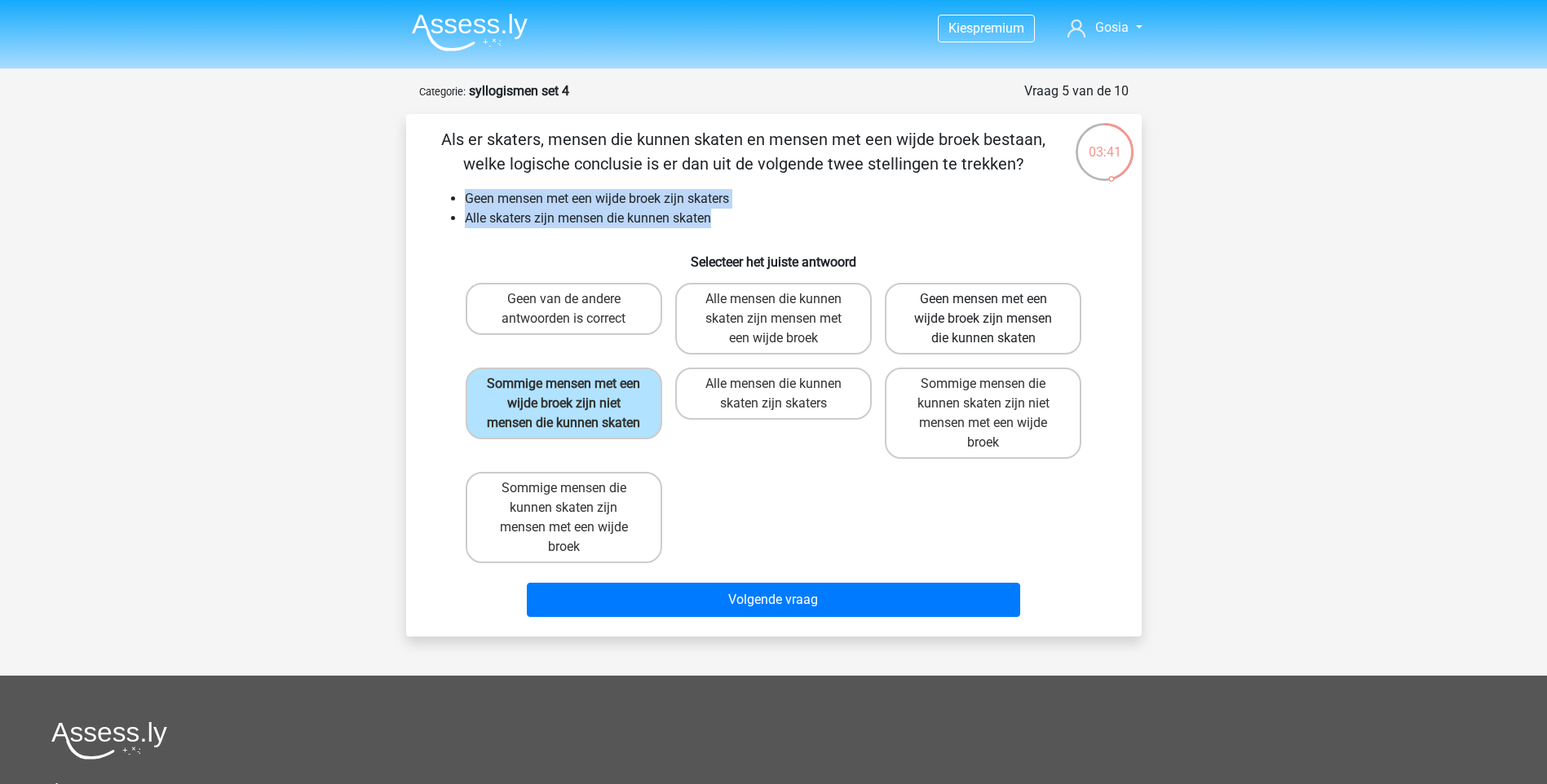
radio input "true"
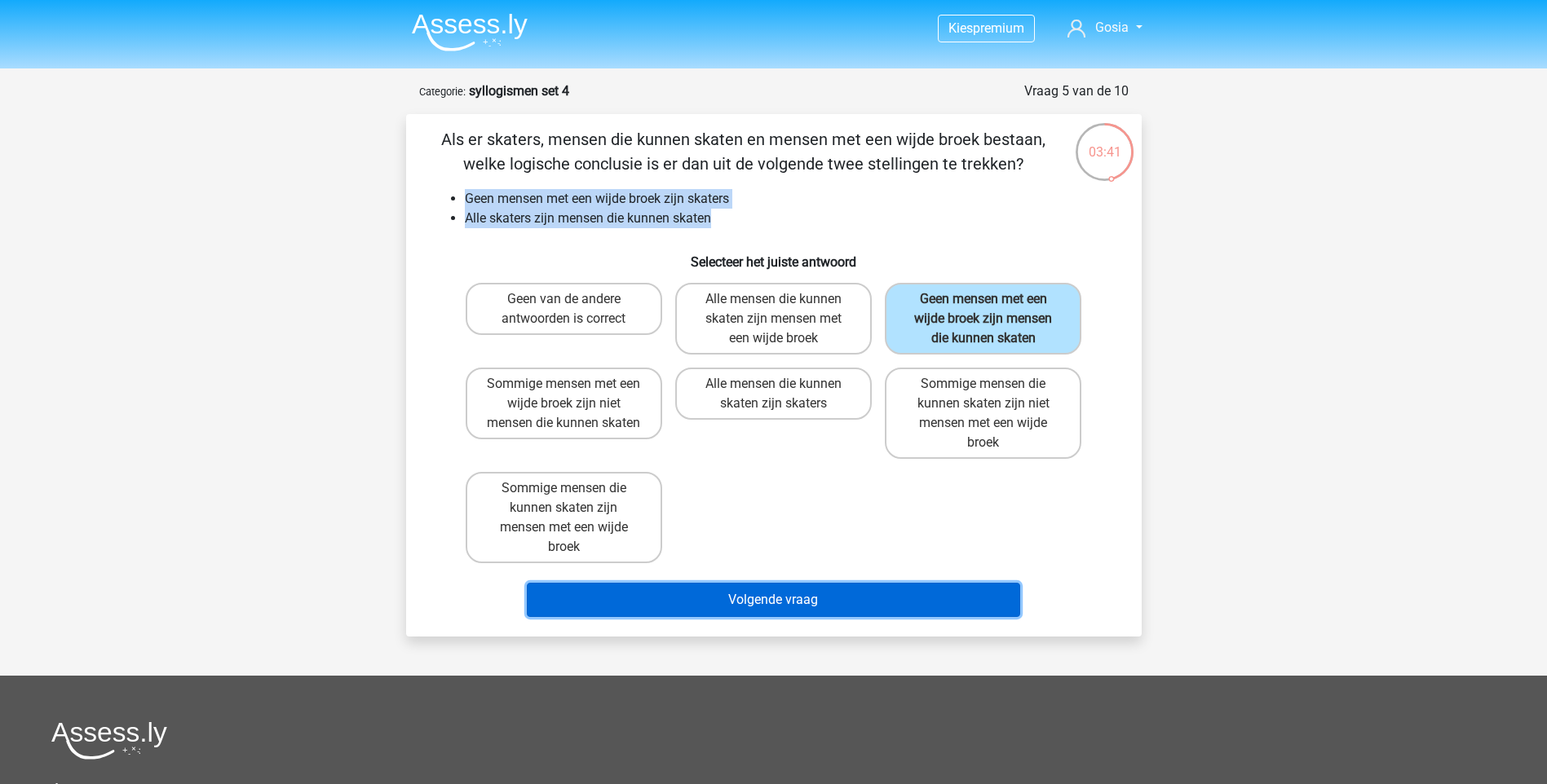
click at [930, 593] on button "Volgende vraag" at bounding box center [773, 600] width 493 height 34
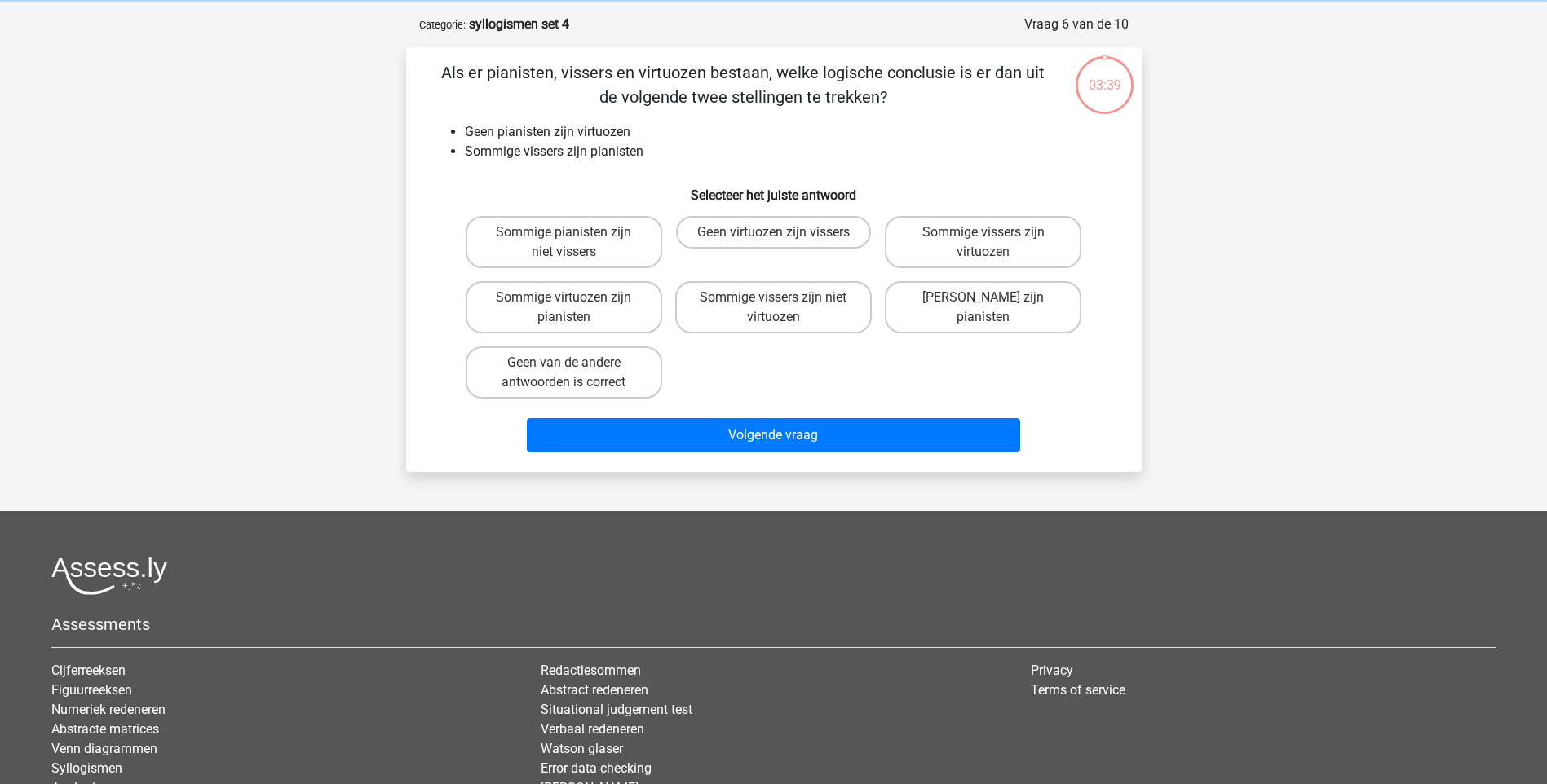
scroll to position [81, 0]
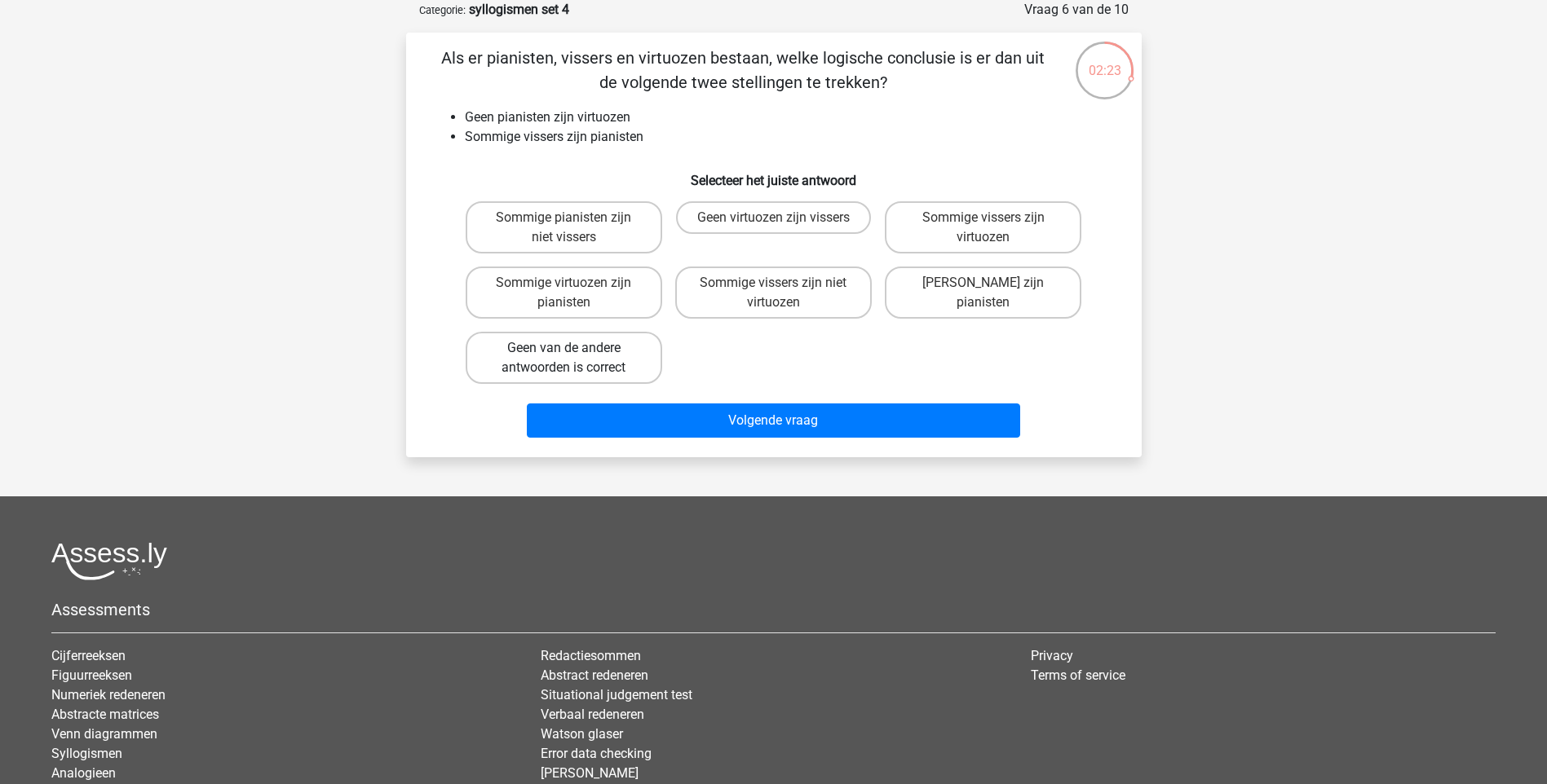
click at [592, 358] on label "Geen van de andere antwoorden is correct" at bounding box center [563, 358] width 196 height 52
click at [574, 358] on input "Geen van de andere antwoorden is correct" at bounding box center [568, 353] width 11 height 11
radio input "true"
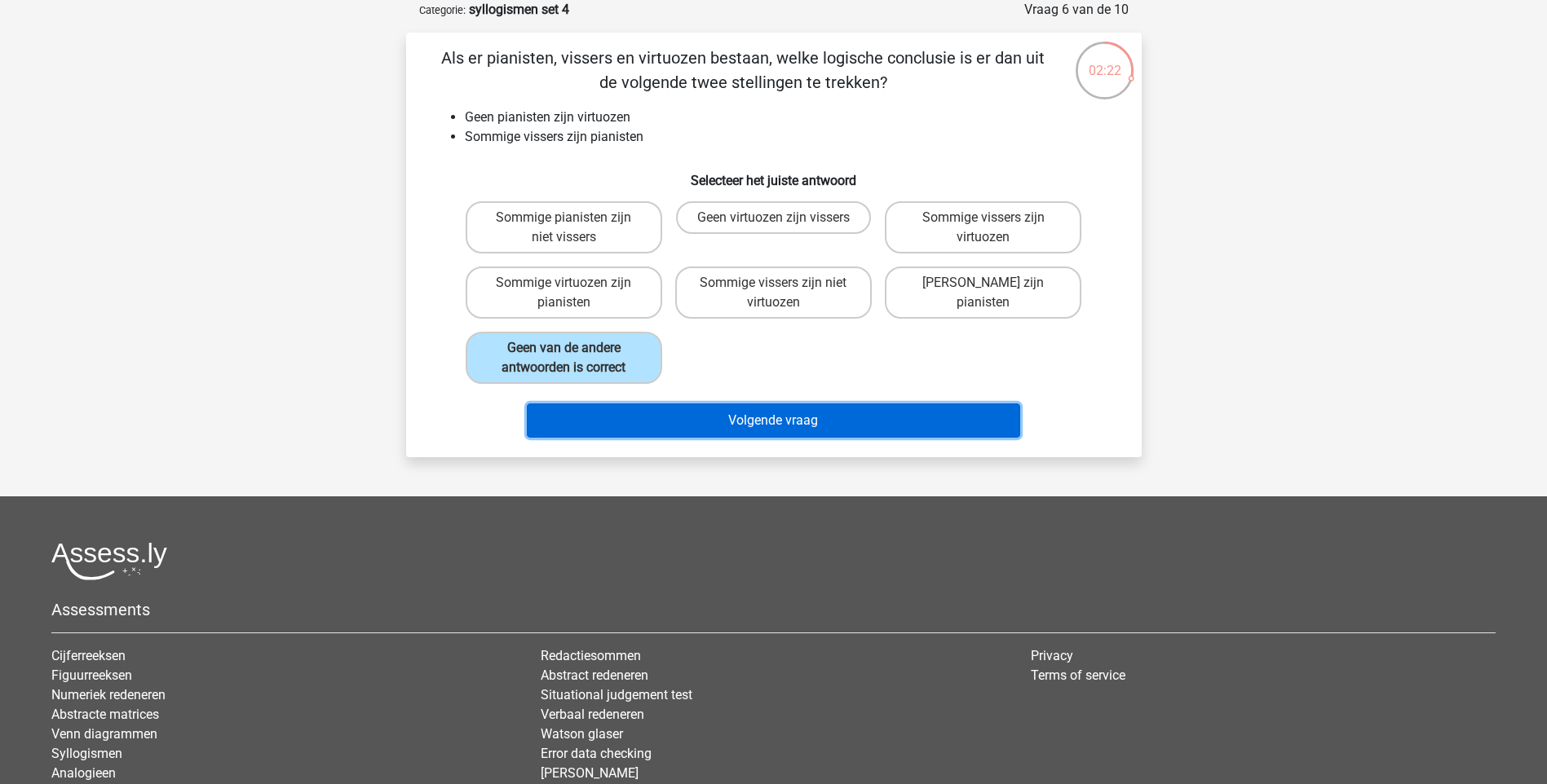
click at [677, 408] on button "Volgende vraag" at bounding box center [773, 420] width 493 height 34
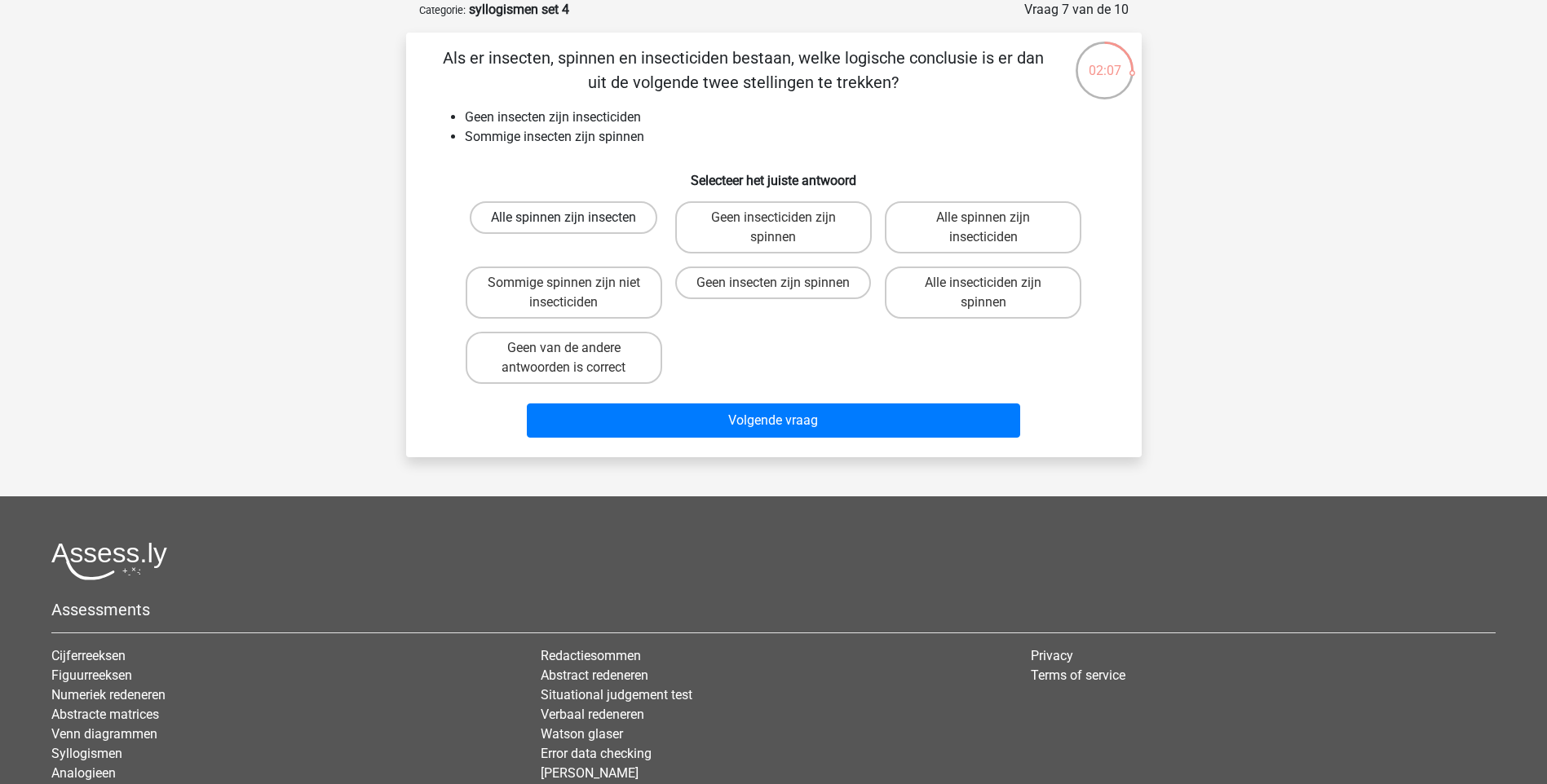
click at [577, 215] on label "Alle spinnen zijn insecten" at bounding box center [563, 218] width 187 height 33
click at [574, 217] on input "Alle spinnen zijn insecten" at bounding box center [568, 222] width 11 height 11
radio input "true"
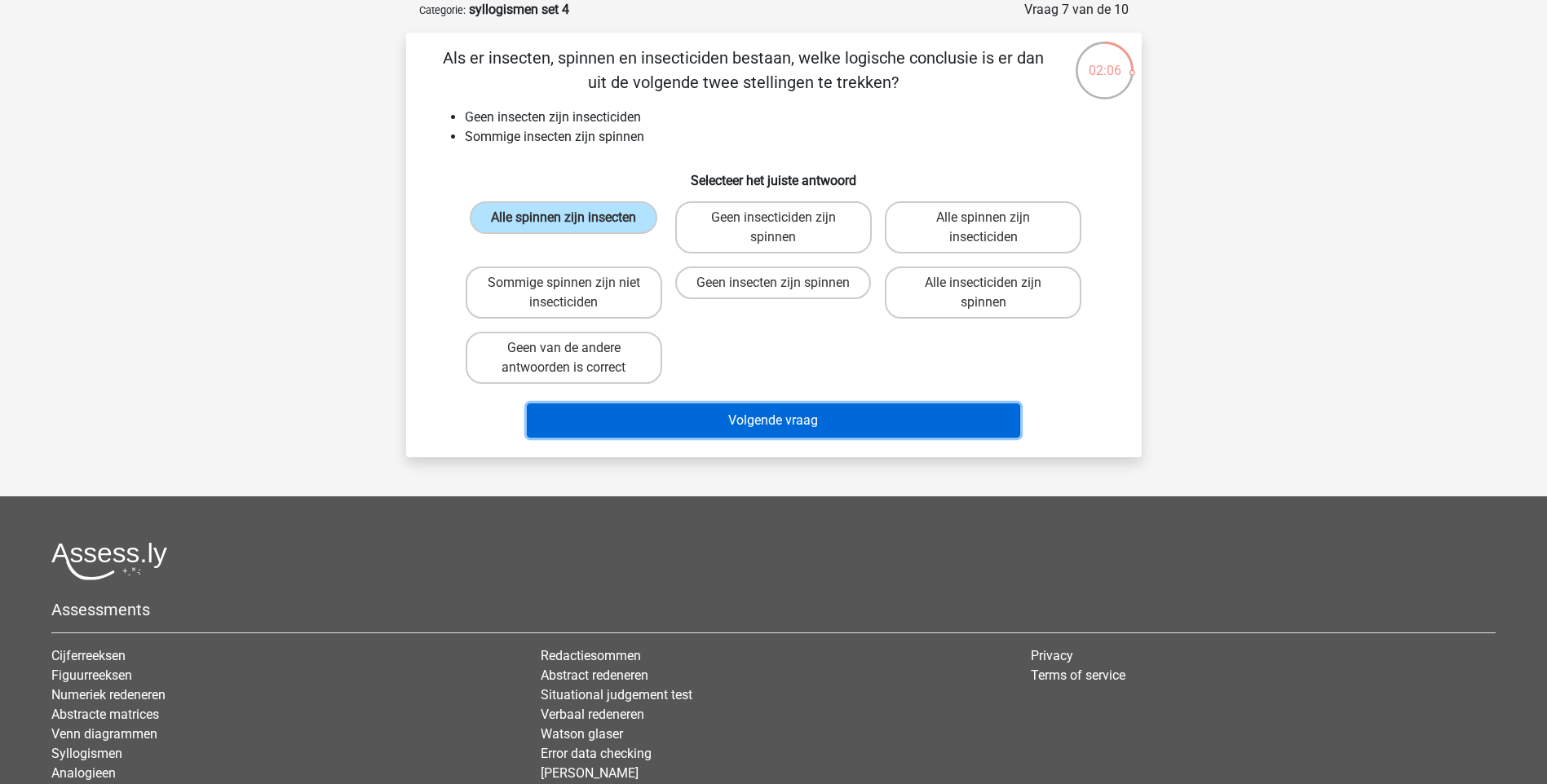
click at [831, 416] on button "Volgende vraag" at bounding box center [773, 420] width 493 height 34
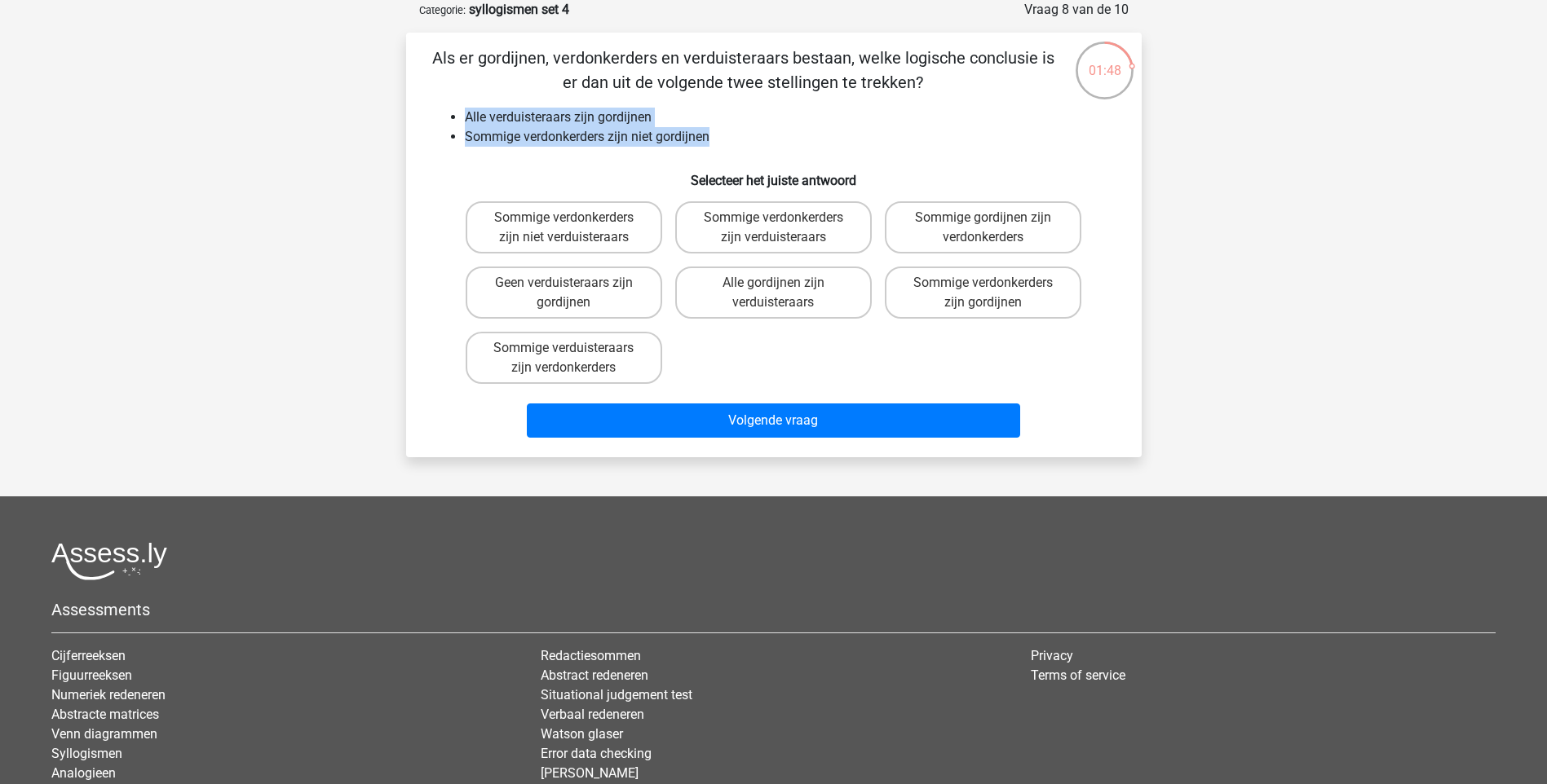
drag, startPoint x: 726, startPoint y: 131, endPoint x: 444, endPoint y: 125, distance: 282.1
click at [444, 125] on ul "Alle verduisteraars zijn gordijnen Sommige verdonkerders zijn niet gordijnen" at bounding box center [774, 126] width 684 height 40
copy ul "Alle verduisteraars zijn gordijnen Sommige verdonkerders zijn niet gordijnen"
click at [532, 230] on label "Sommige verdonkerders zijn niet verduisteraars" at bounding box center [563, 228] width 196 height 52
click at [563, 228] on input "Sommige verdonkerders zijn niet verduisteraars" at bounding box center [568, 222] width 11 height 11
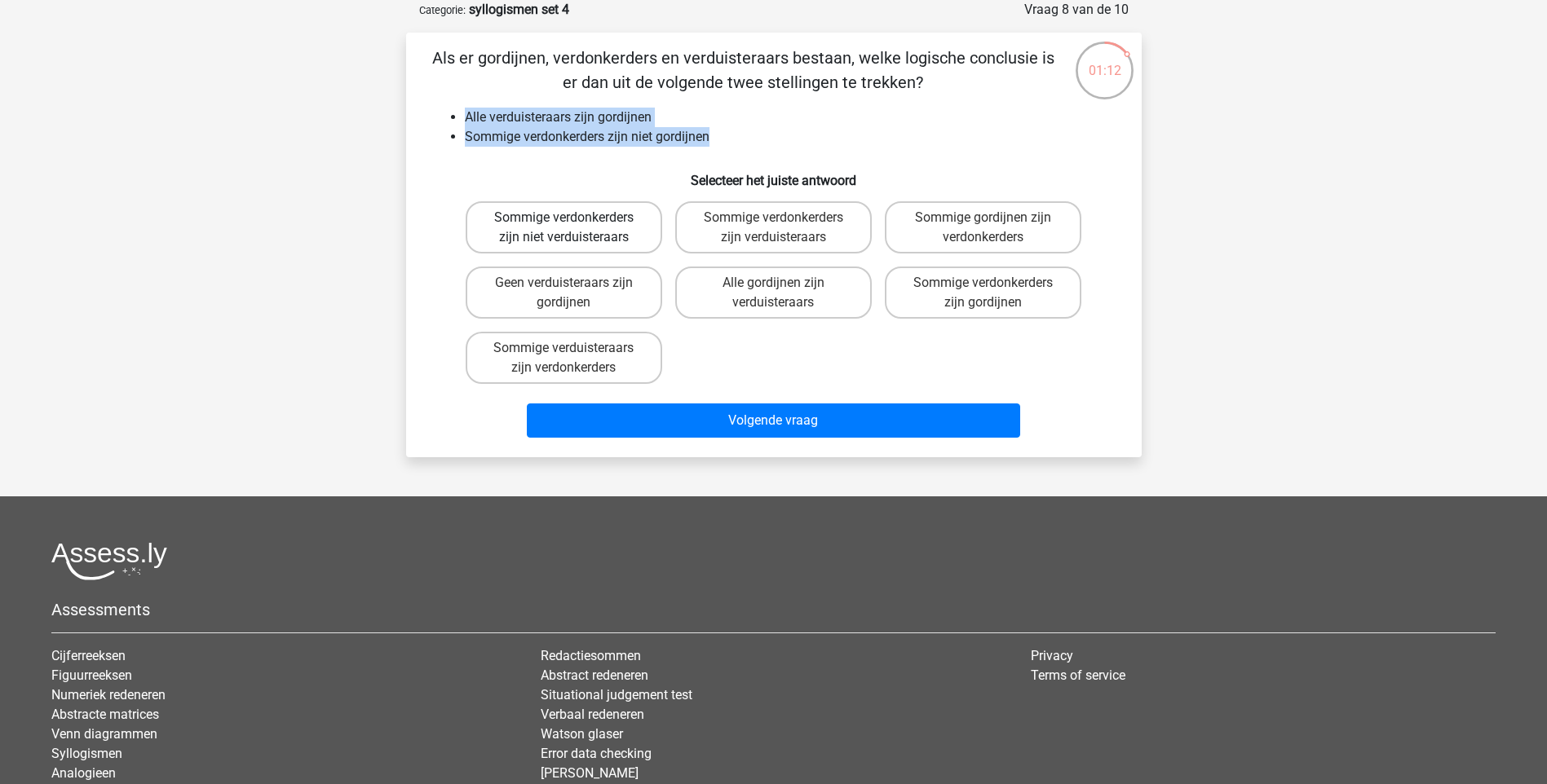
radio input "true"
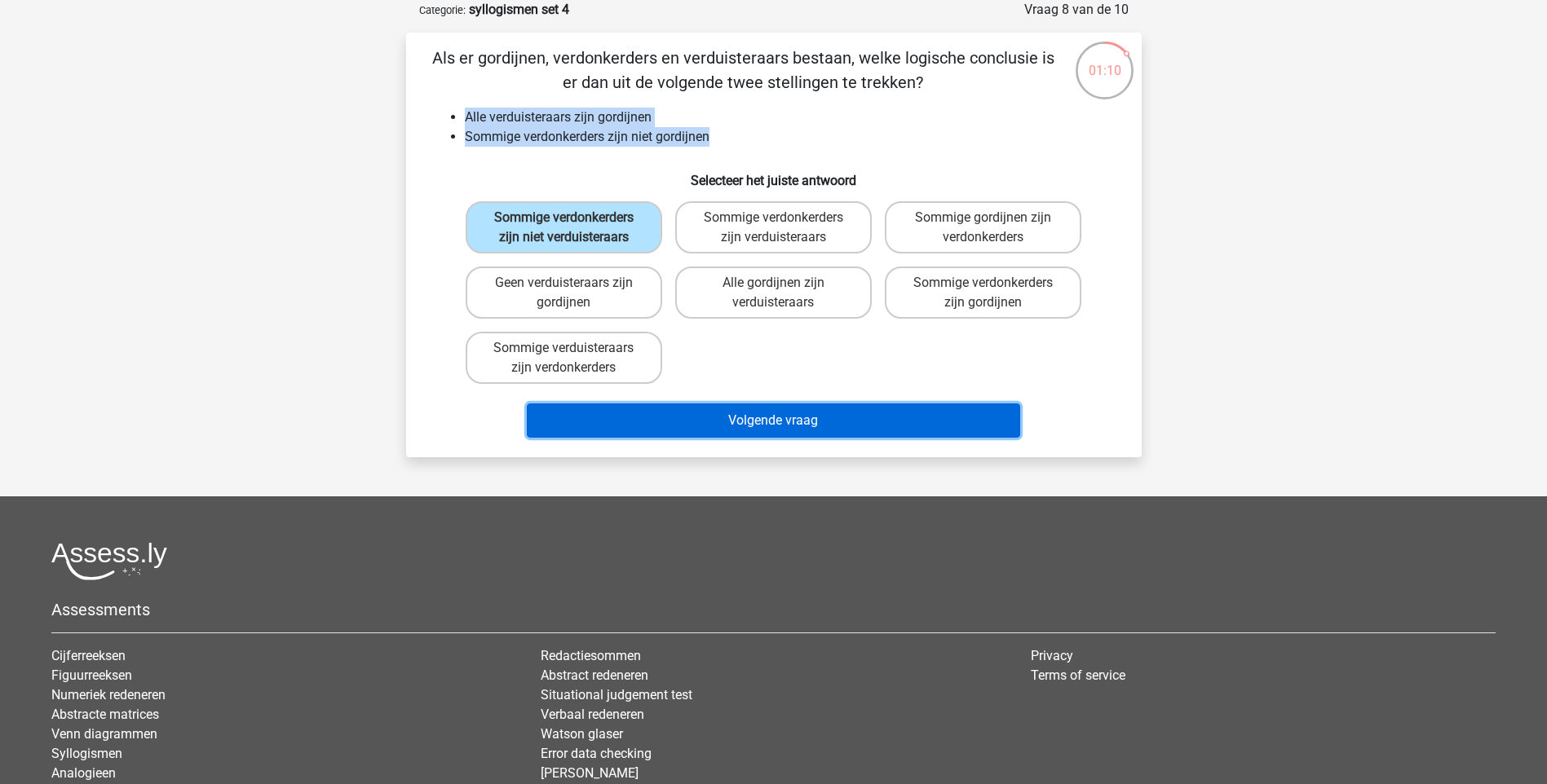
click at [739, 423] on button "Volgende vraag" at bounding box center [773, 420] width 493 height 34
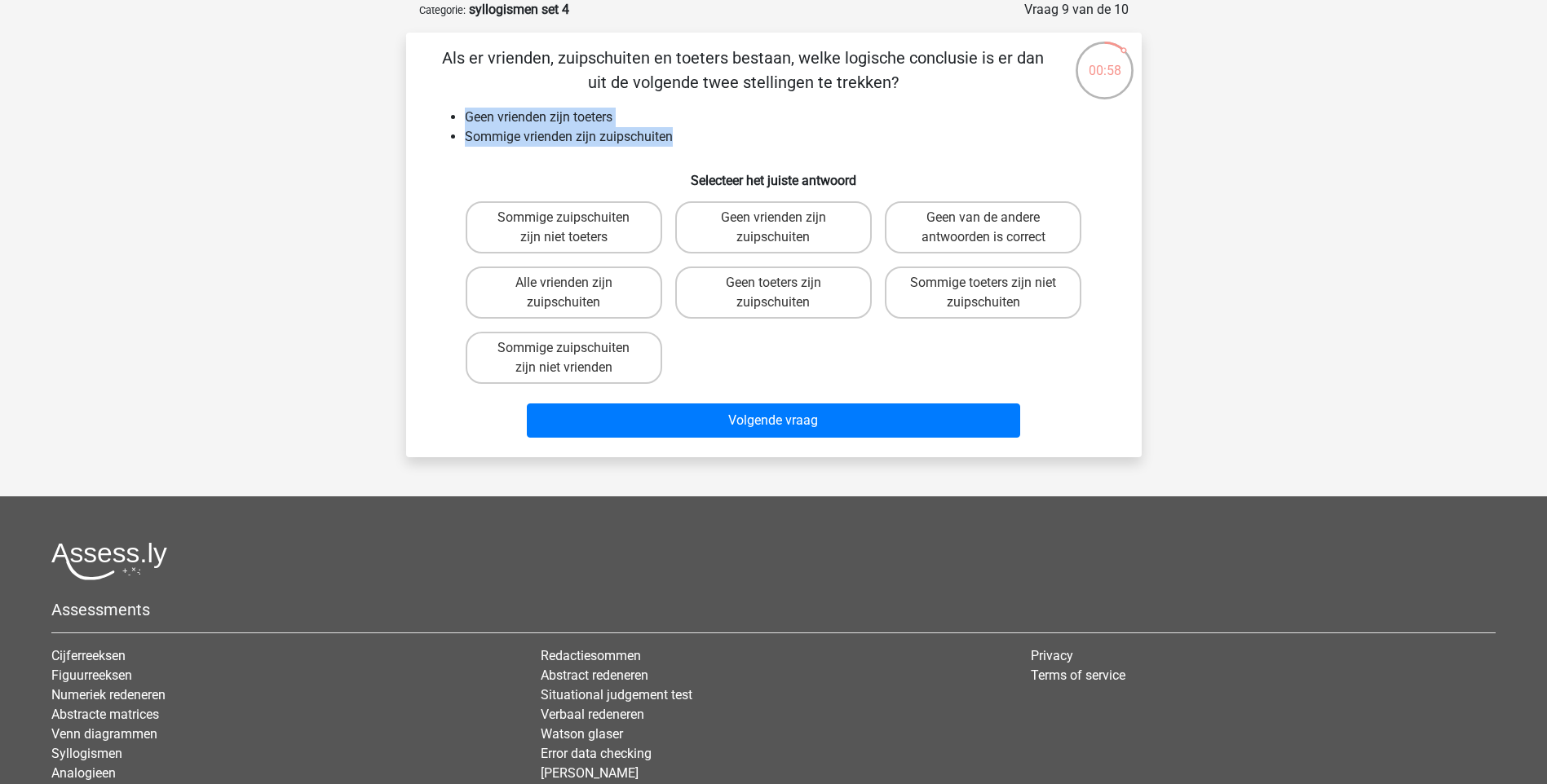
drag, startPoint x: 464, startPoint y: 113, endPoint x: 696, endPoint y: 141, distance: 233.7
click at [696, 141] on ul "Geen vrienden zijn toeters Sommige vrienden zijn zuipschuiten" at bounding box center [774, 126] width 684 height 40
copy ul "Geen vrienden zijn toeters Sommige vrienden zijn zuipschuiten"
click at [1012, 232] on label "Geen van de andere antwoorden is correct" at bounding box center [982, 228] width 196 height 52
click at [994, 228] on input "Geen van de andere antwoorden is correct" at bounding box center [988, 222] width 11 height 11
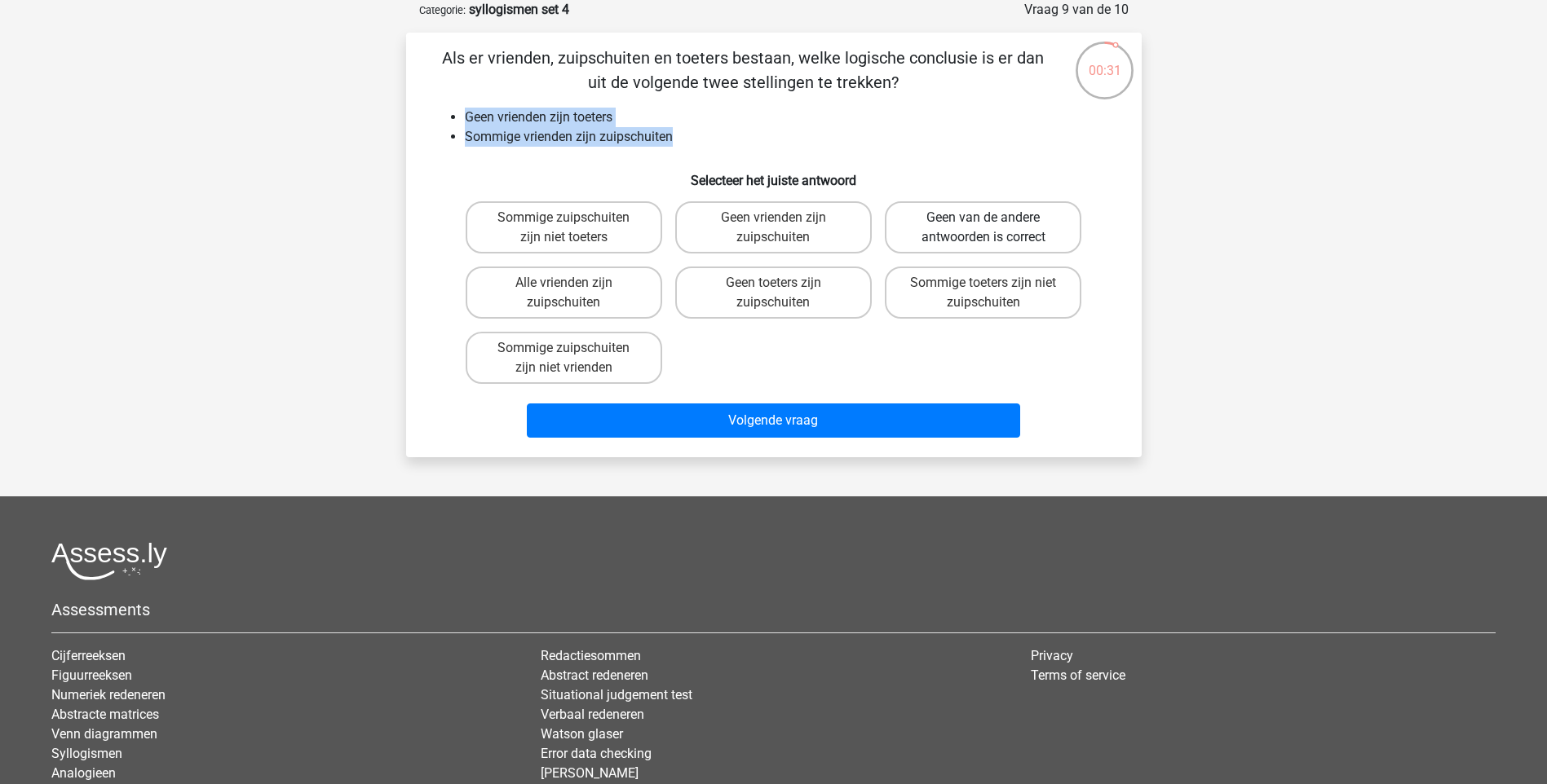
radio input "true"
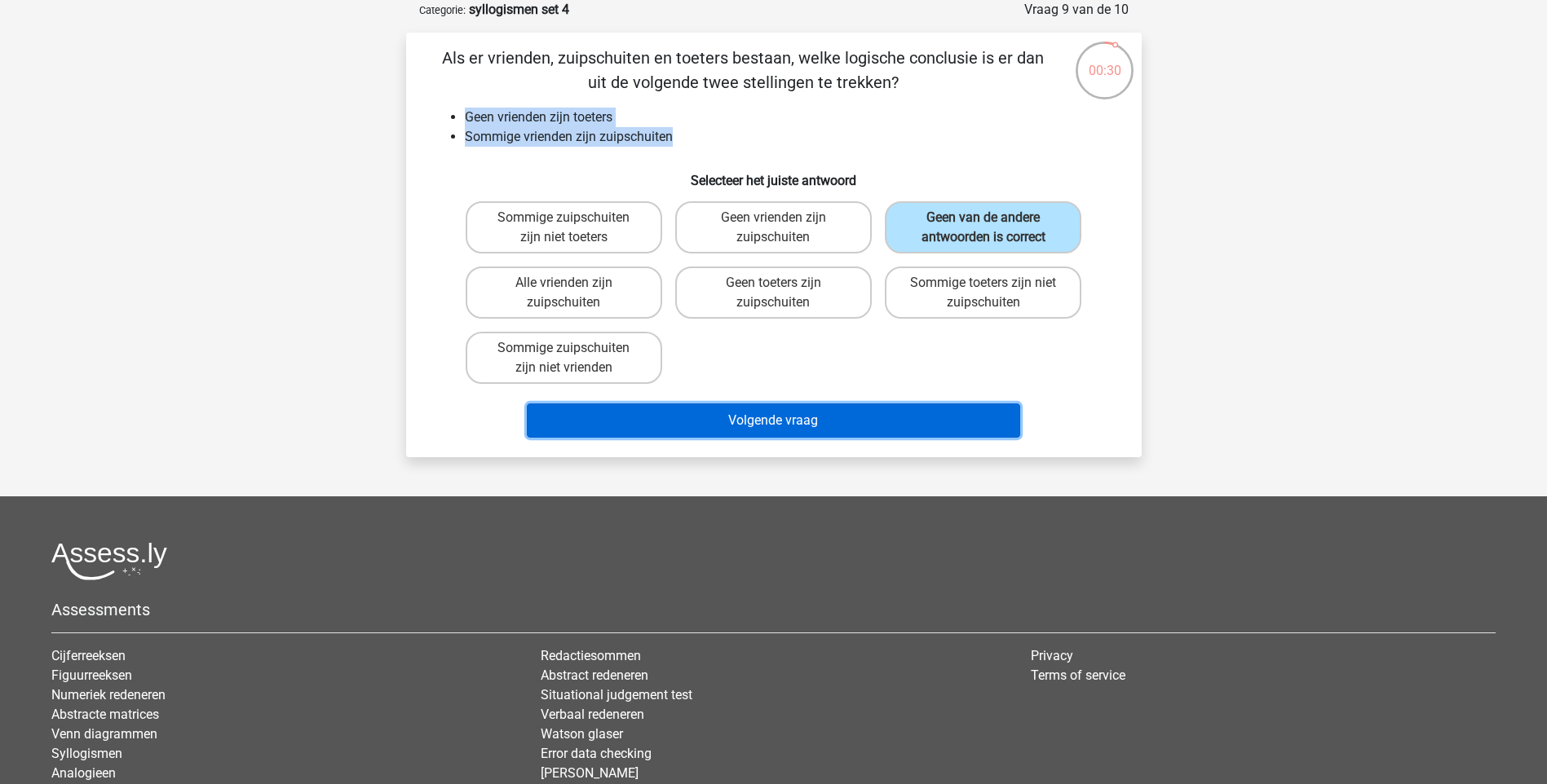
click at [912, 431] on button "Volgende vraag" at bounding box center [773, 420] width 493 height 34
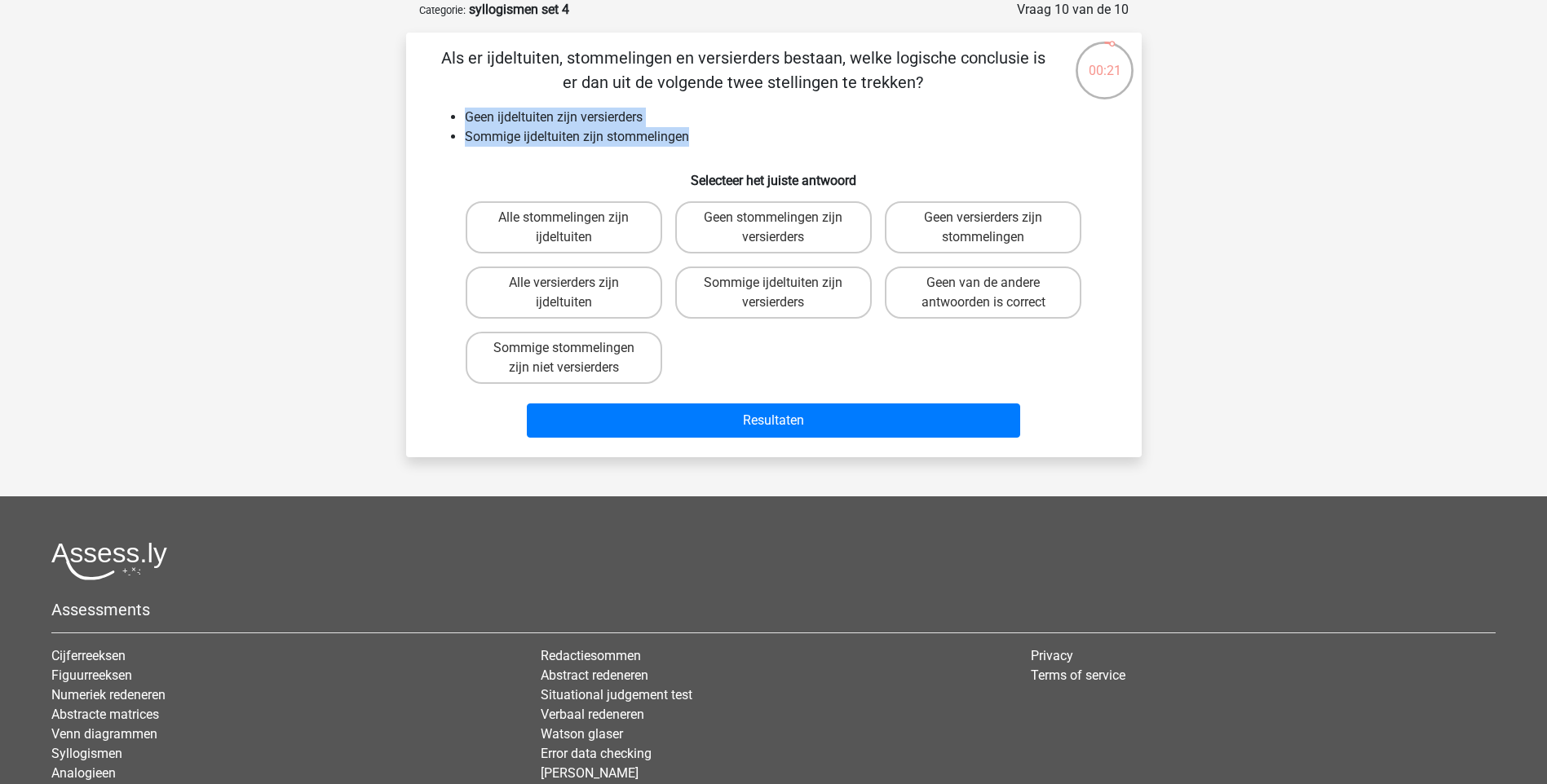
drag, startPoint x: 466, startPoint y: 115, endPoint x: 715, endPoint y: 142, distance: 250.5
click at [715, 142] on ul "Geen ijdeltuiten zijn versierders Sommige ijdeltuiten zijn stommelingen" at bounding box center [774, 126] width 684 height 40
drag, startPoint x: 715, startPoint y: 142, endPoint x: 580, endPoint y: 114, distance: 137.9
copy ul "Geen ijdeltuiten zijn versierders Sommige ijdeltuiten zijn stommelingen"
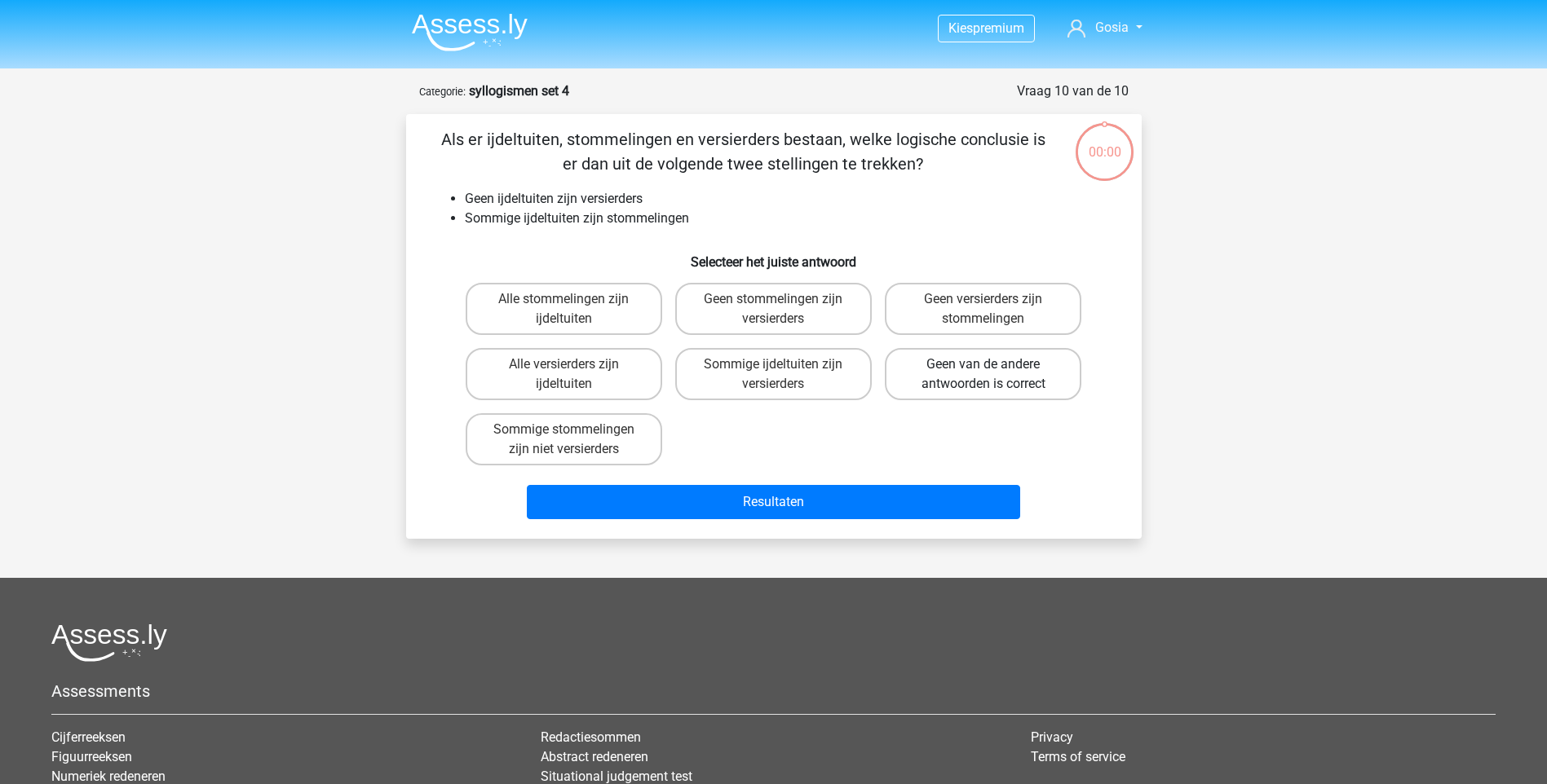
scroll to position [81, 0]
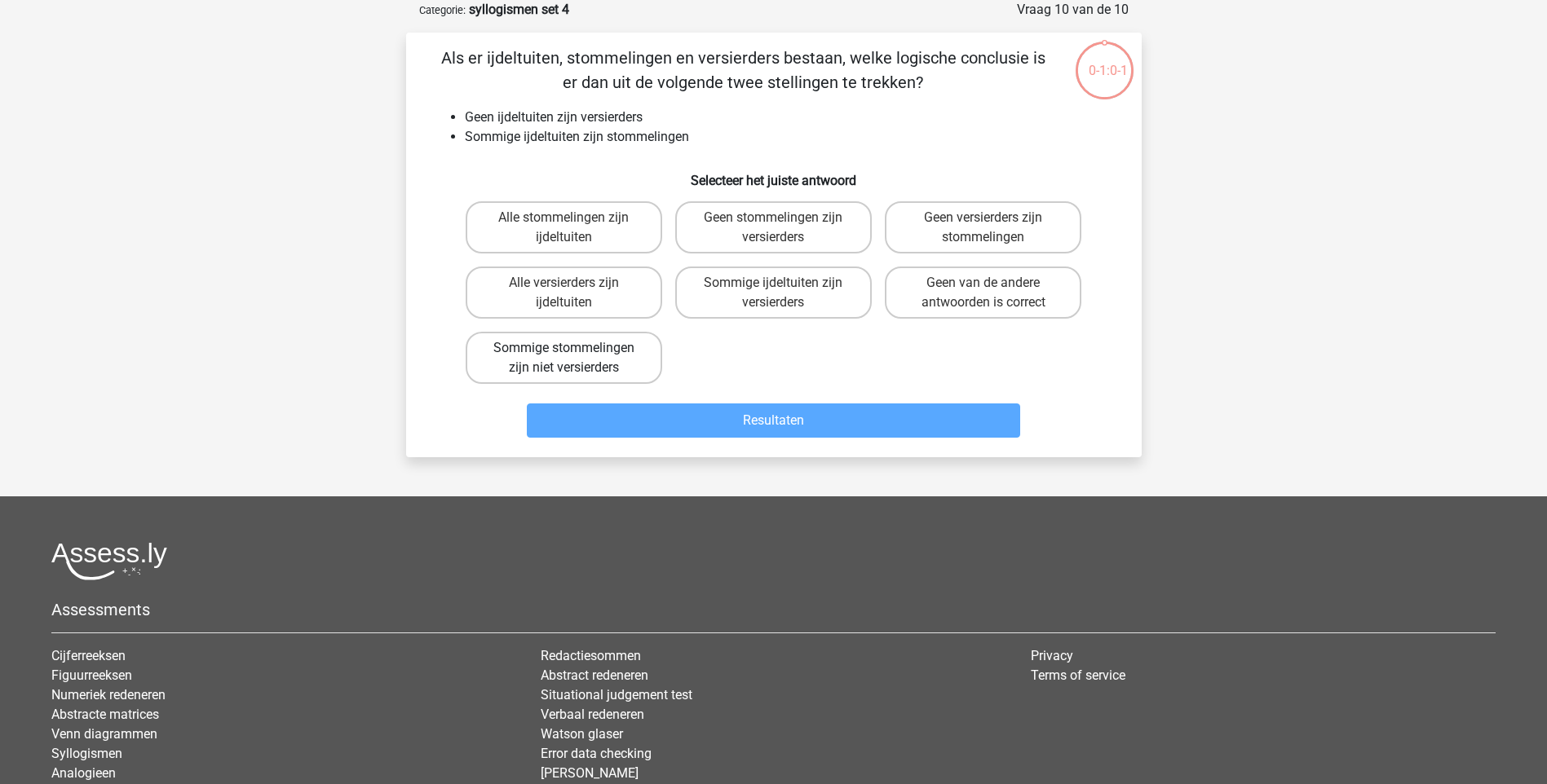
click at [540, 349] on label "Sommige stommelingen zijn niet versierders" at bounding box center [563, 358] width 196 height 52
click at [563, 349] on input "Sommige stommelingen zijn niet versierders" at bounding box center [568, 353] width 11 height 11
radio input "true"
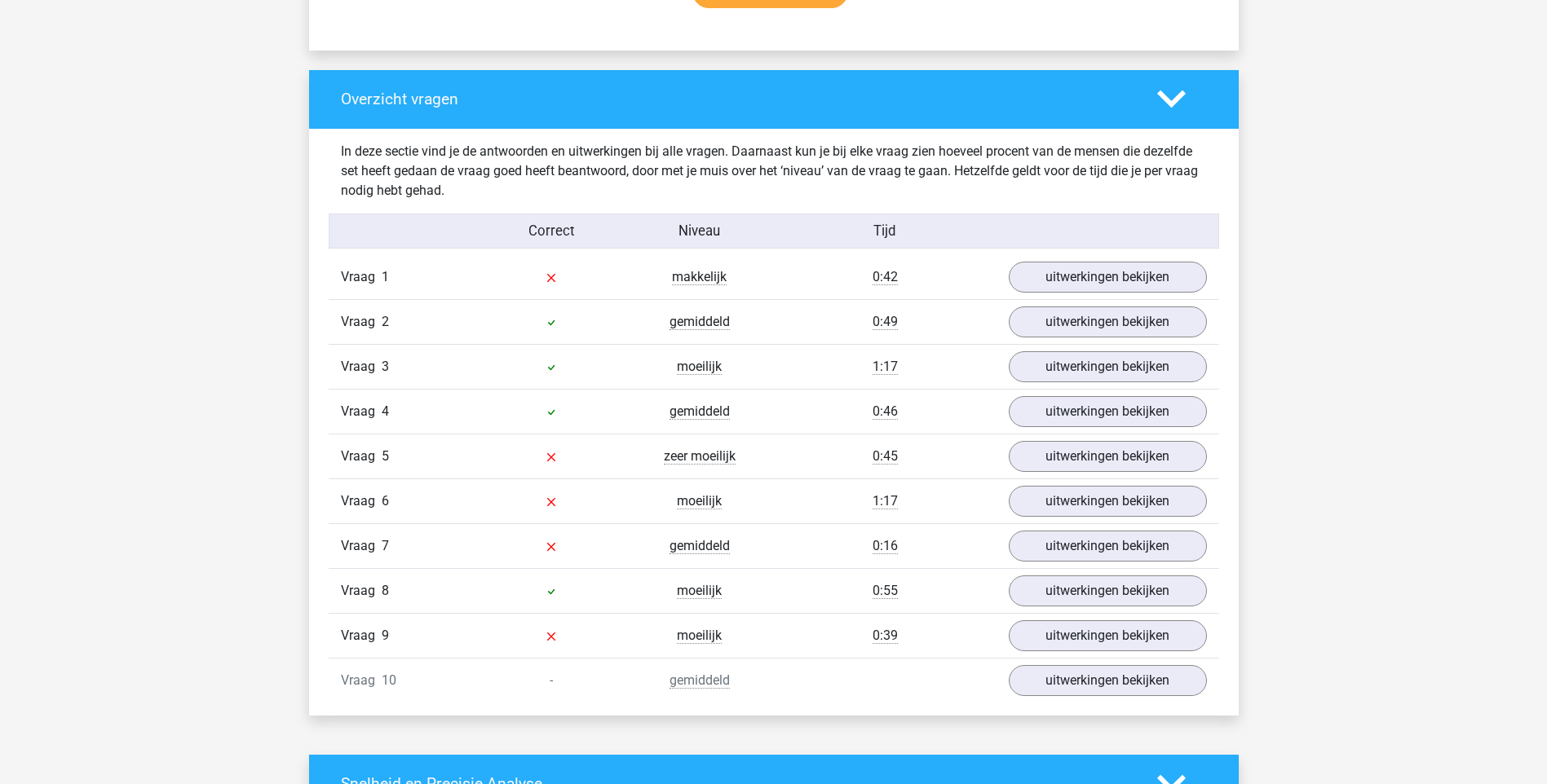
scroll to position [1223, 0]
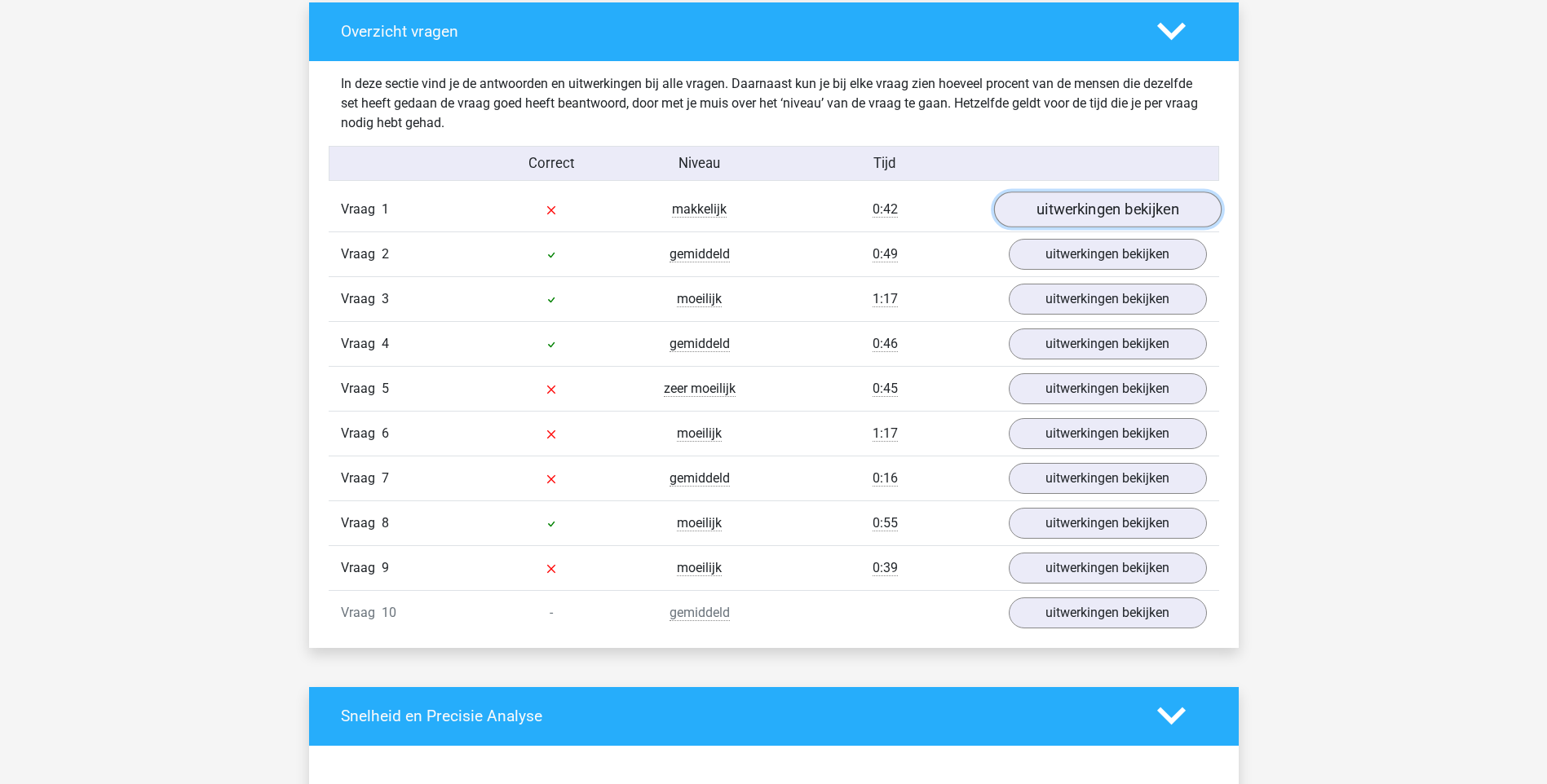
click at [1129, 215] on link "uitwerkingen bekijken" at bounding box center [1107, 209] width 228 height 36
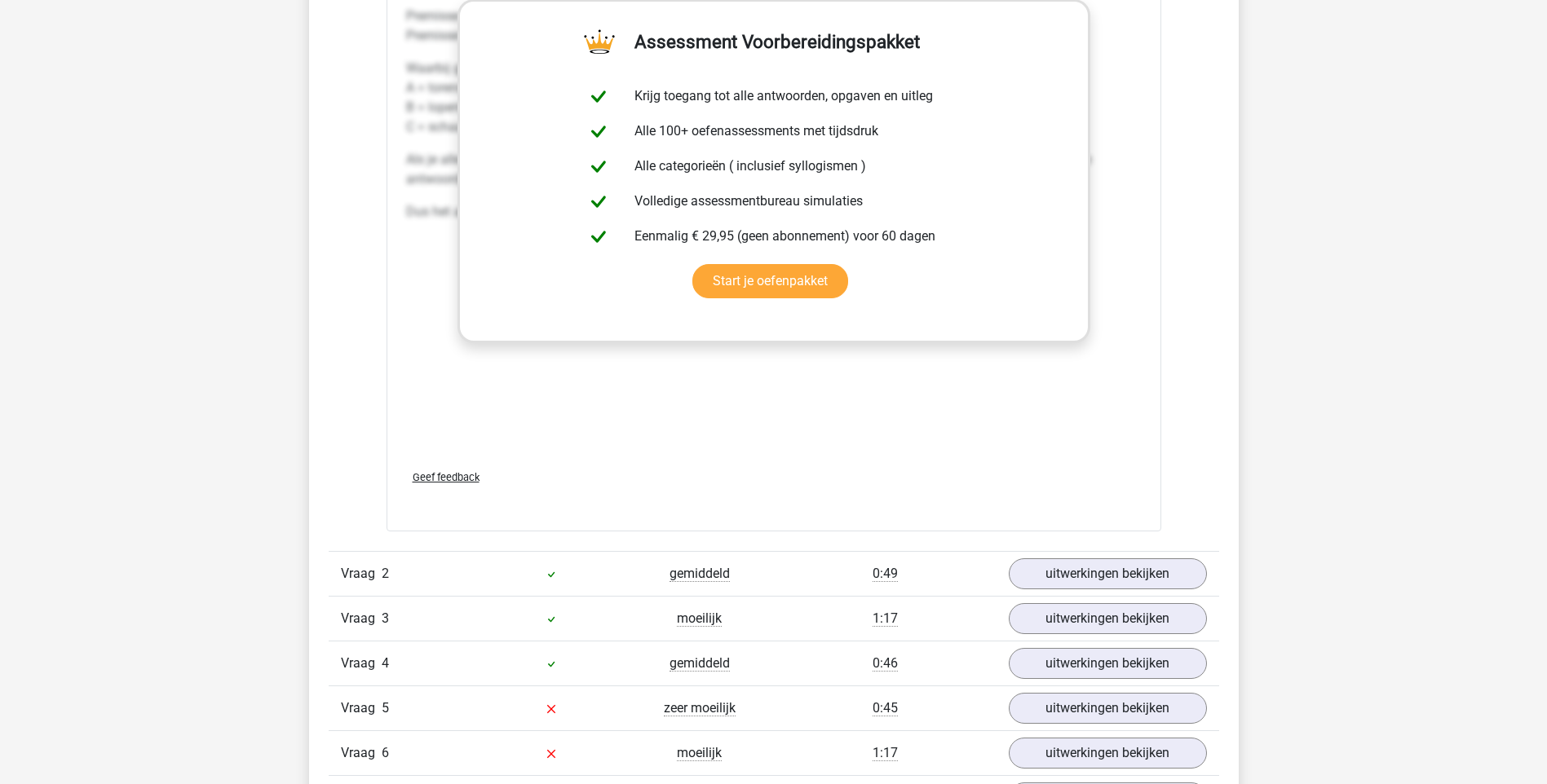
scroll to position [2038, 0]
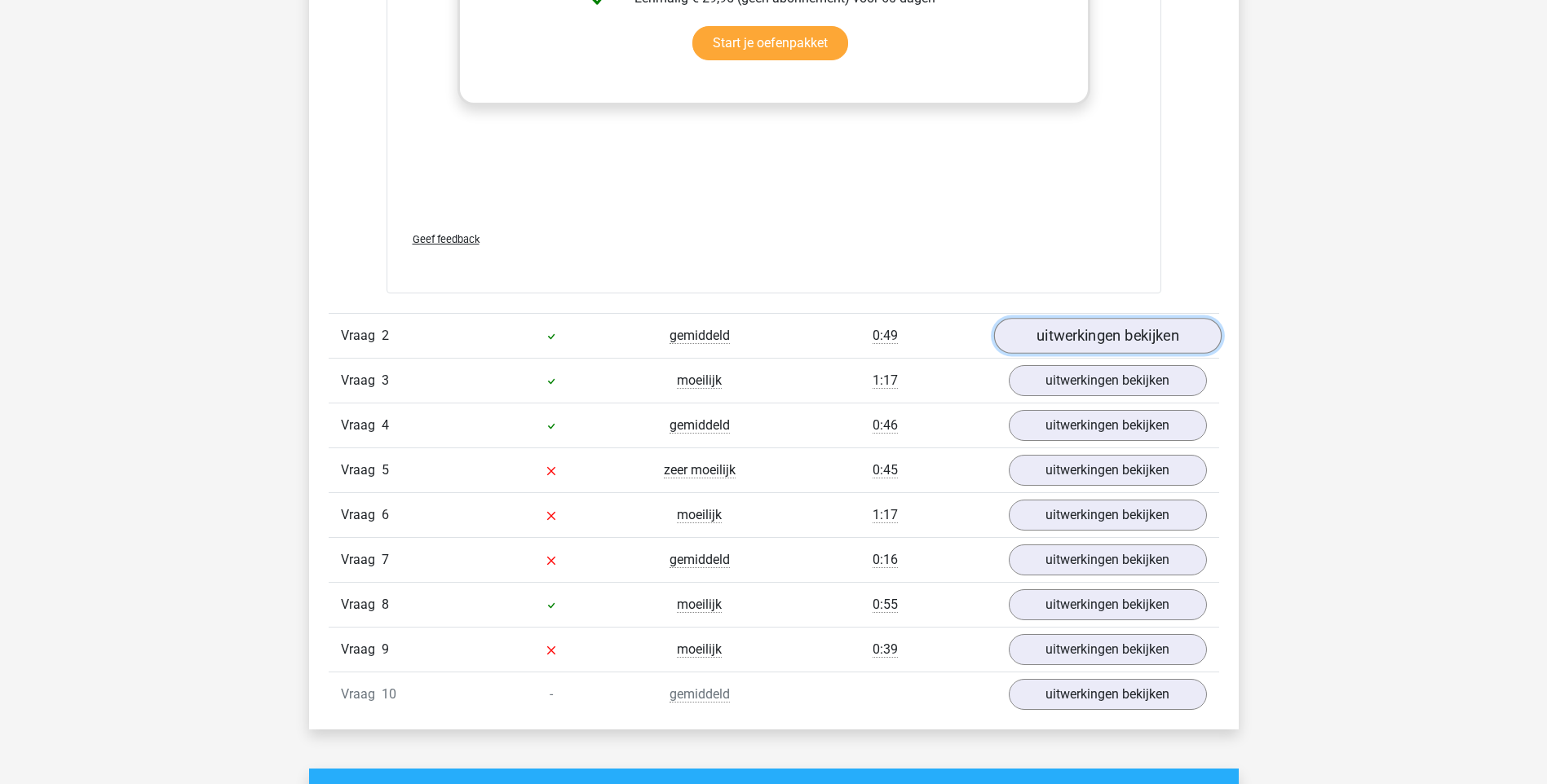
click at [1160, 341] on link "uitwerkingen bekijken" at bounding box center [1107, 335] width 228 height 36
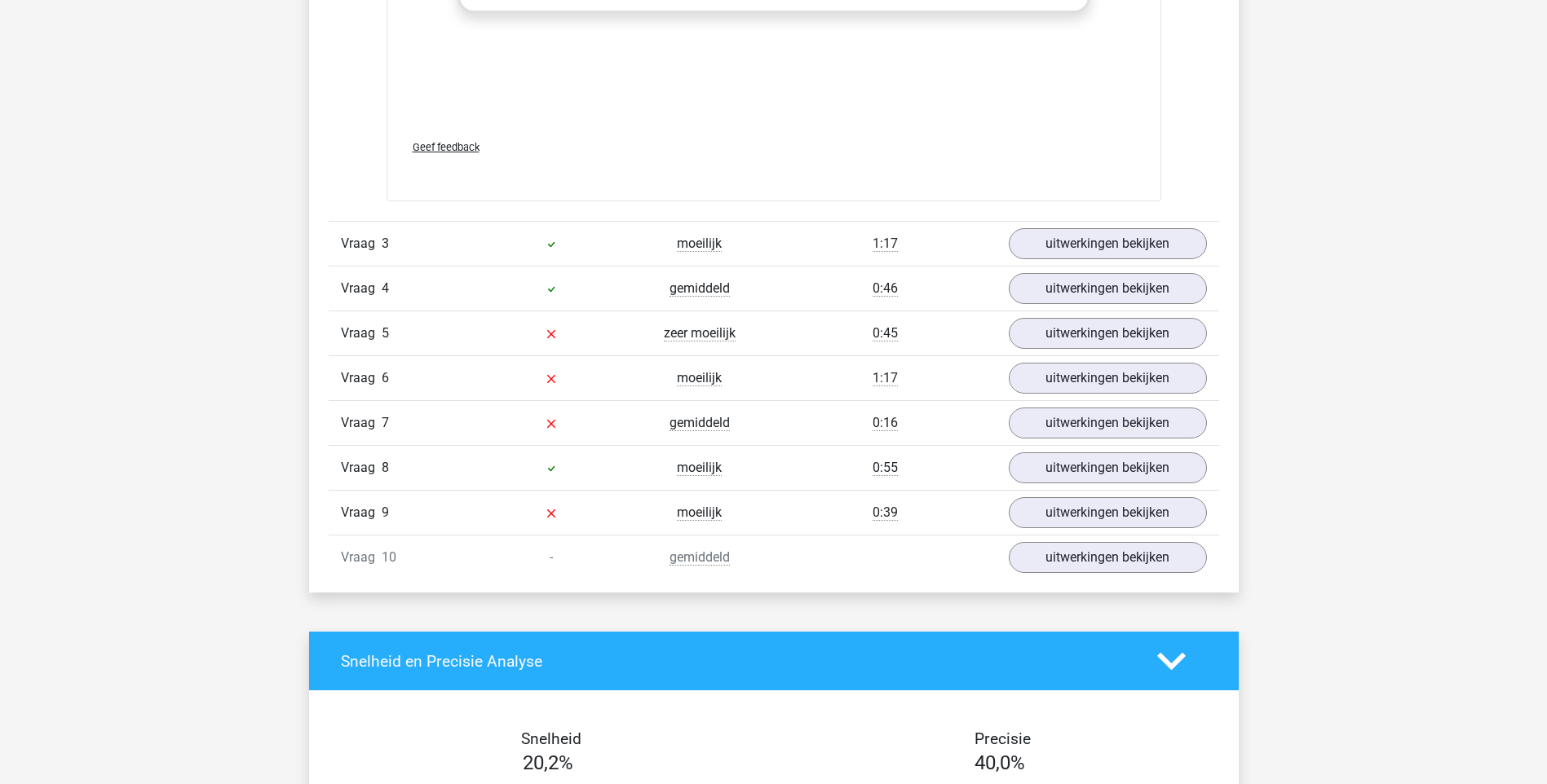
scroll to position [3098, 0]
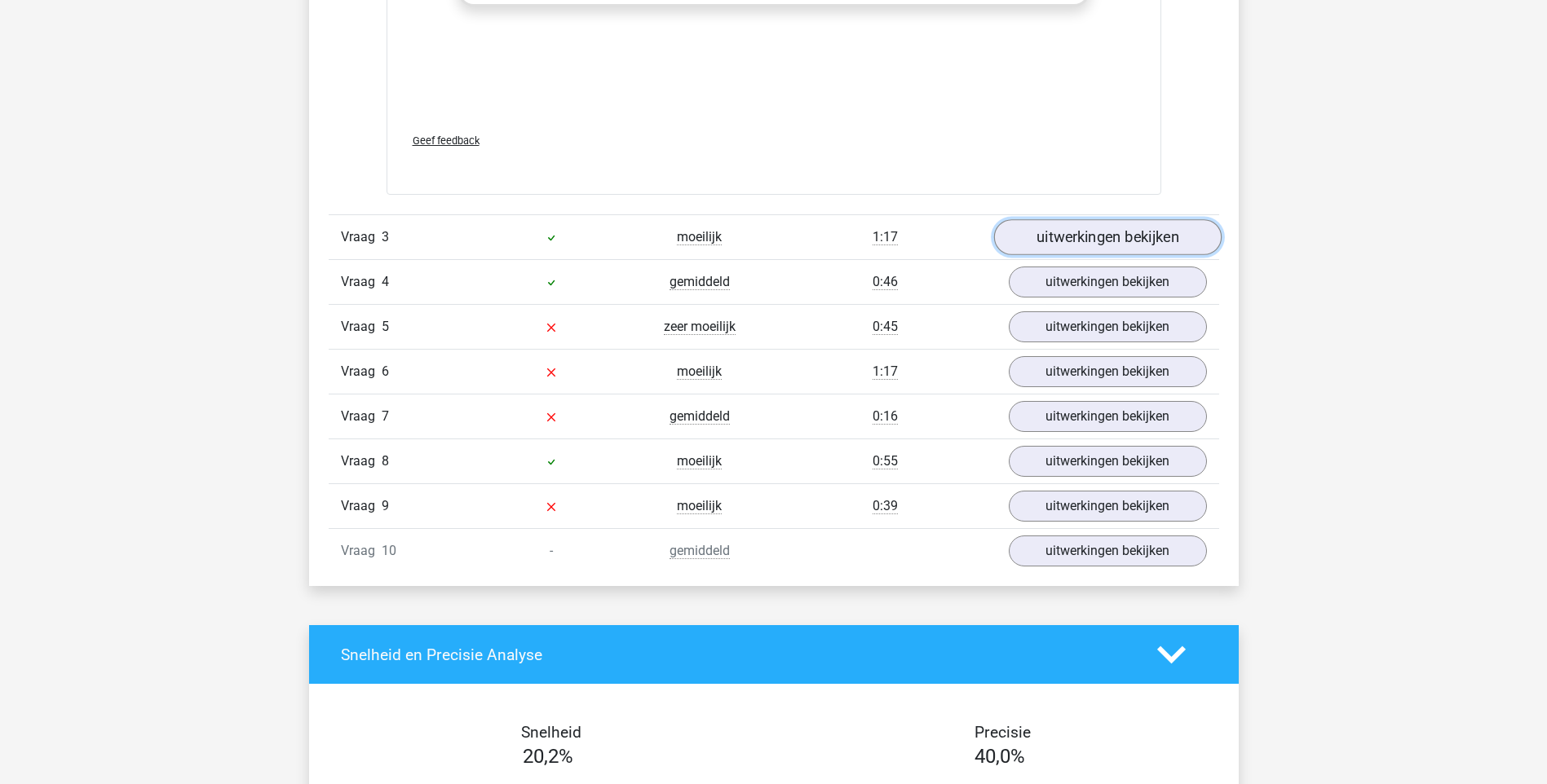
click at [1124, 233] on link "uitwerkingen bekijken" at bounding box center [1107, 237] width 228 height 36
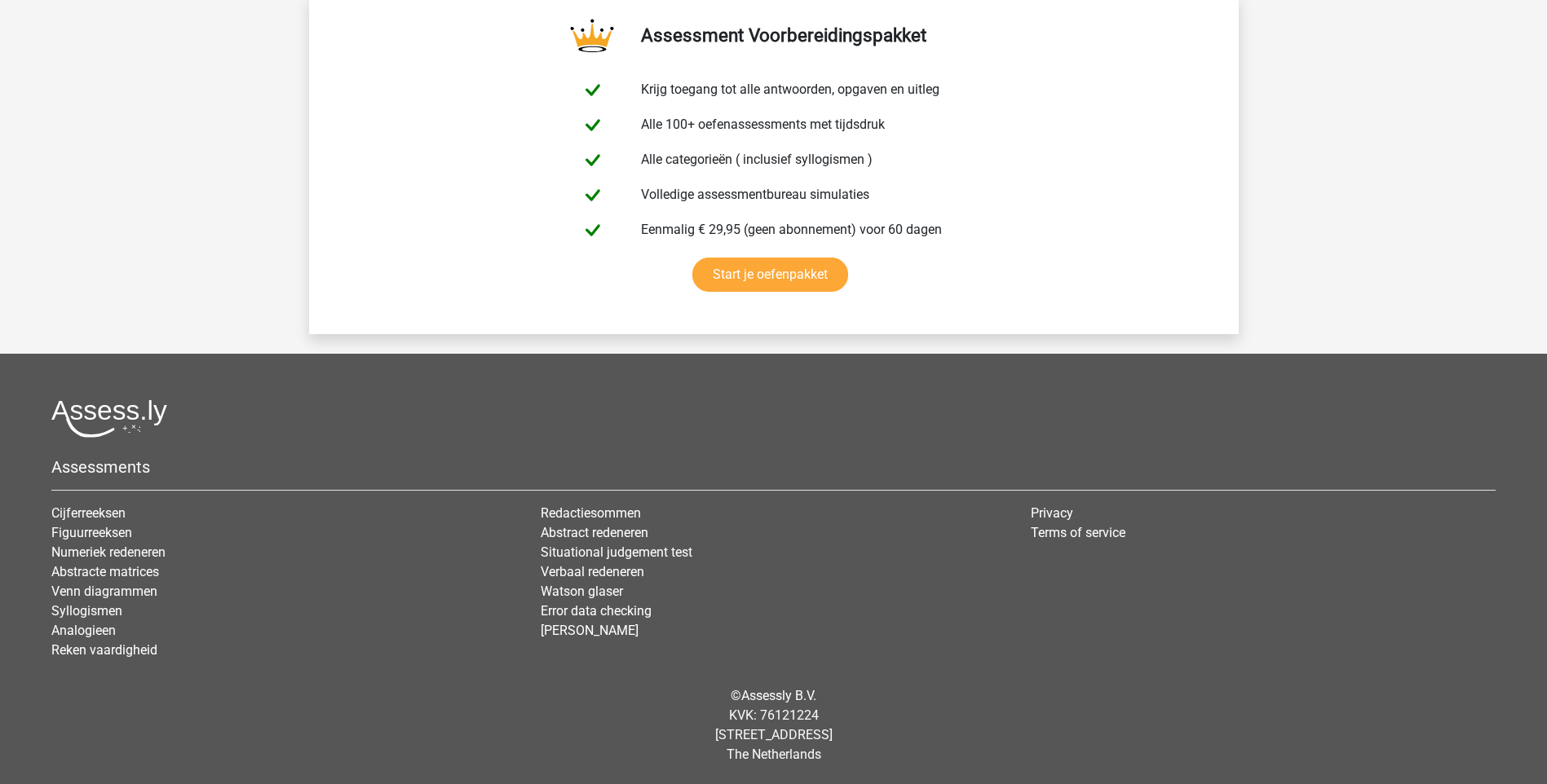
scroll to position [5560, 0]
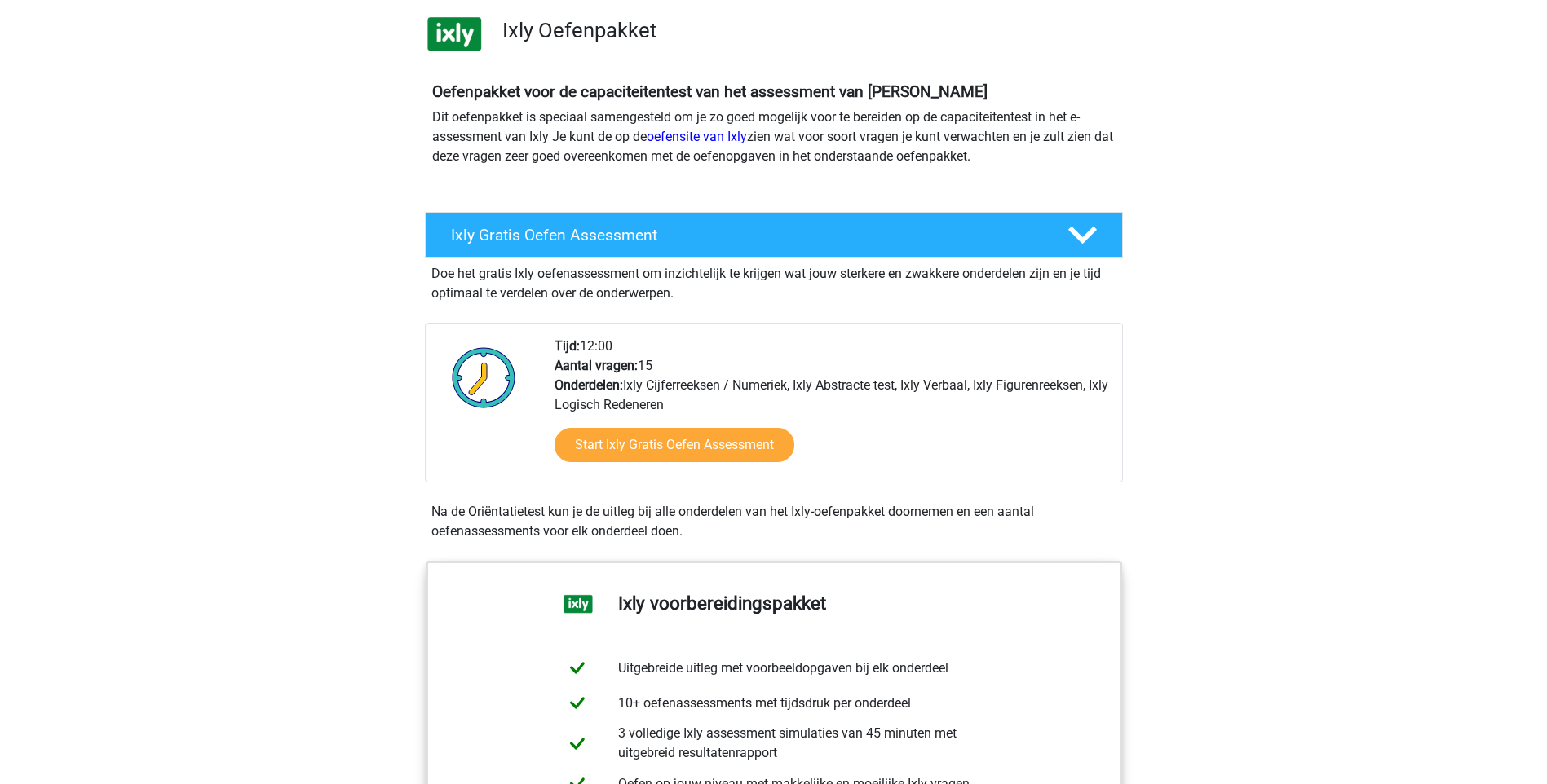
scroll to position [244, 0]
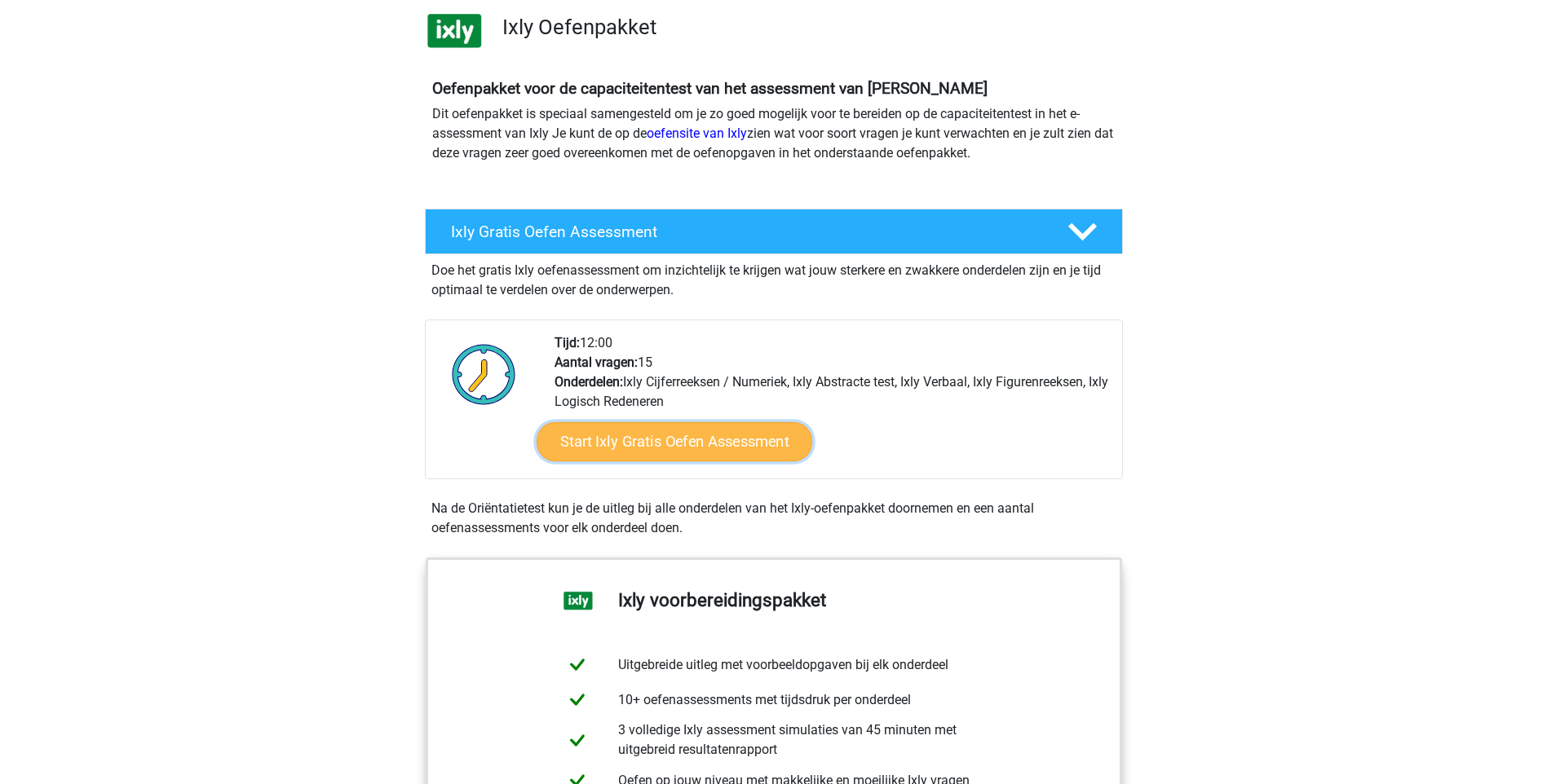
click at [772, 439] on link "Start Ixly Gratis Oefen Assessment" at bounding box center [673, 441] width 275 height 40
click at [716, 135] on link "oefensite van Ixly" at bounding box center [697, 133] width 100 height 15
click at [699, 131] on link "oefensite van Ixly" at bounding box center [697, 133] width 100 height 15
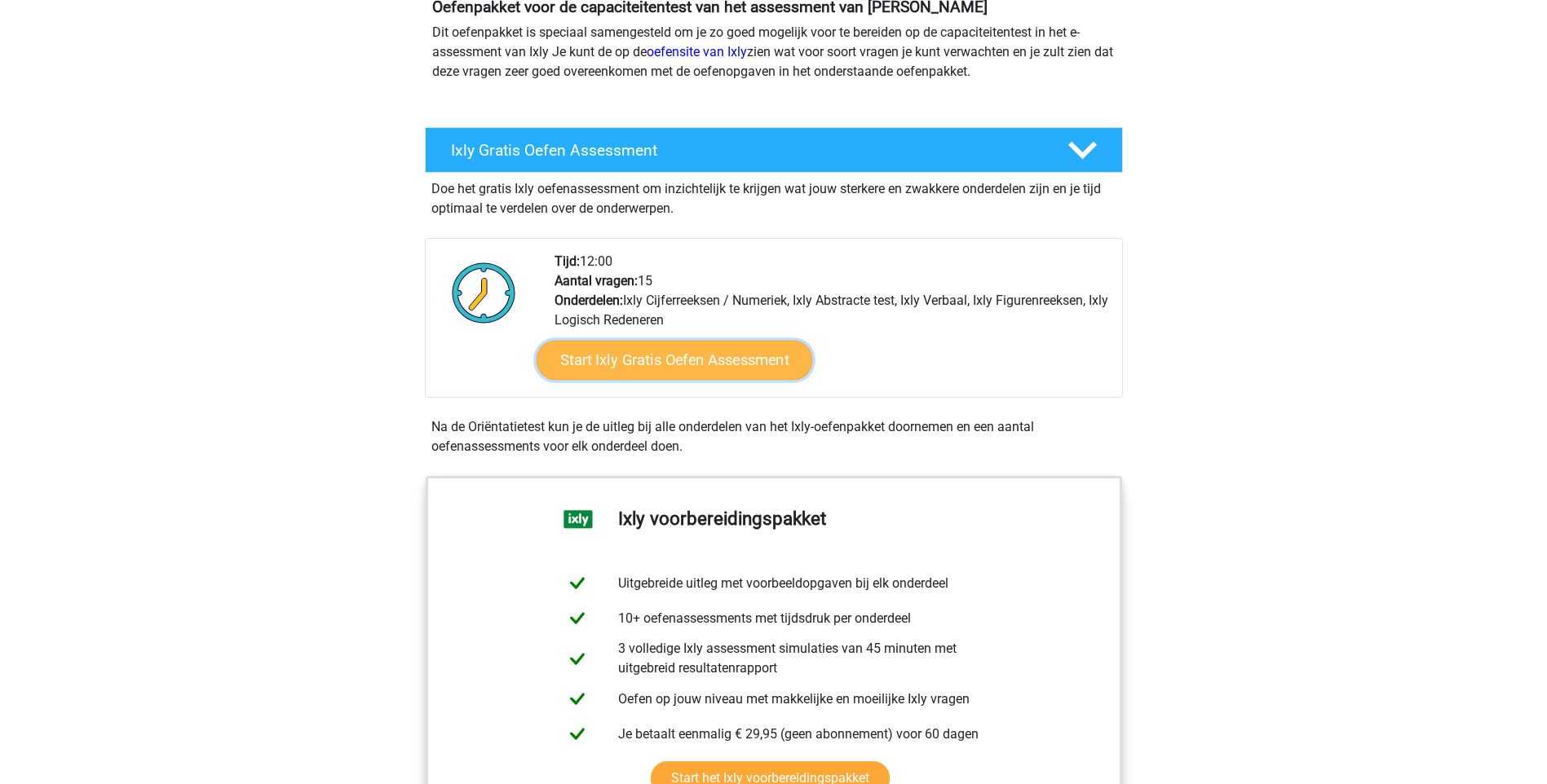
click at [707, 364] on link "Start Ixly Gratis Oefen Assessment" at bounding box center [673, 360] width 275 height 40
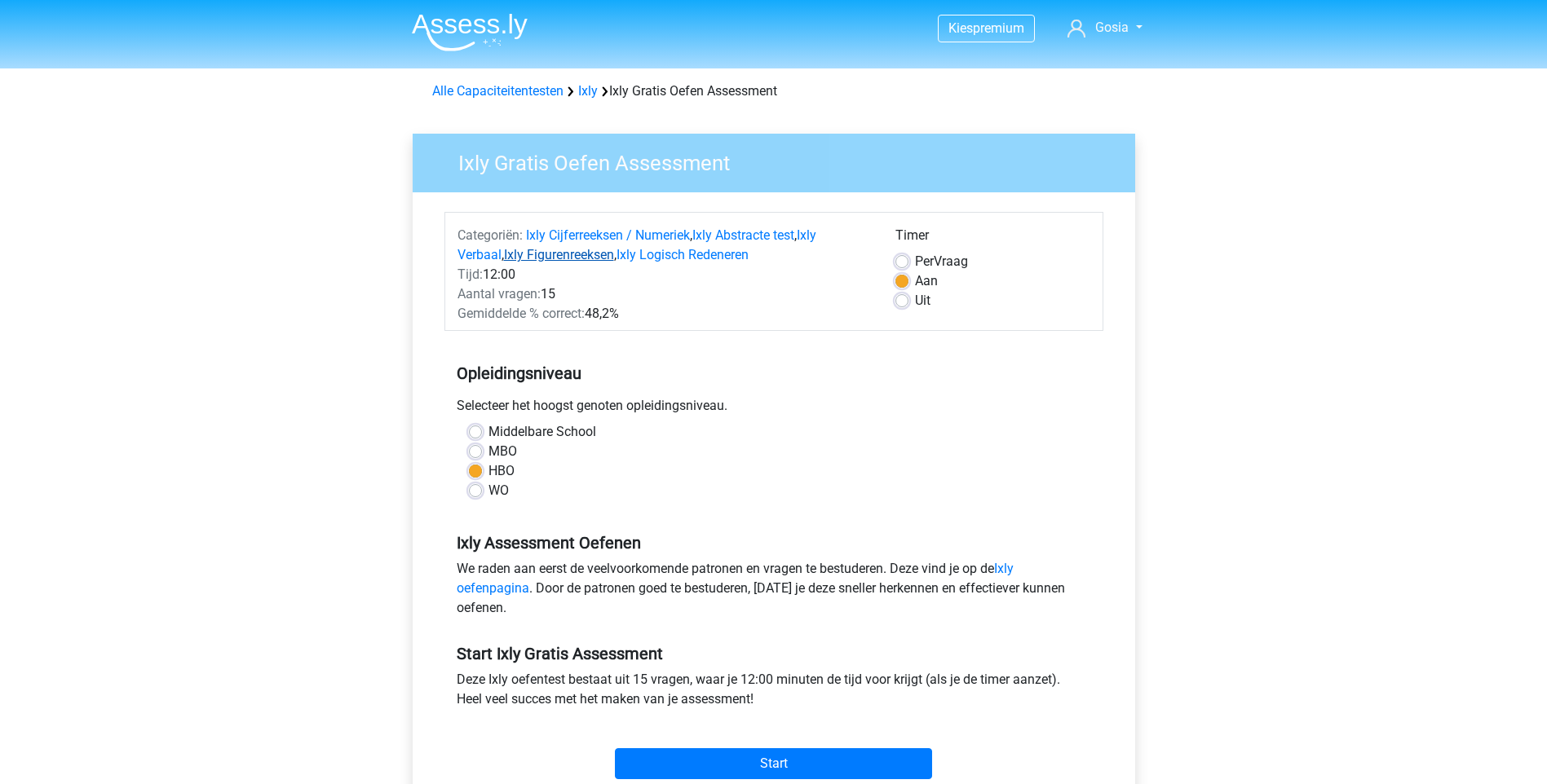
click at [569, 253] on link "Ixly Figurenreeksen" at bounding box center [559, 255] width 110 height 15
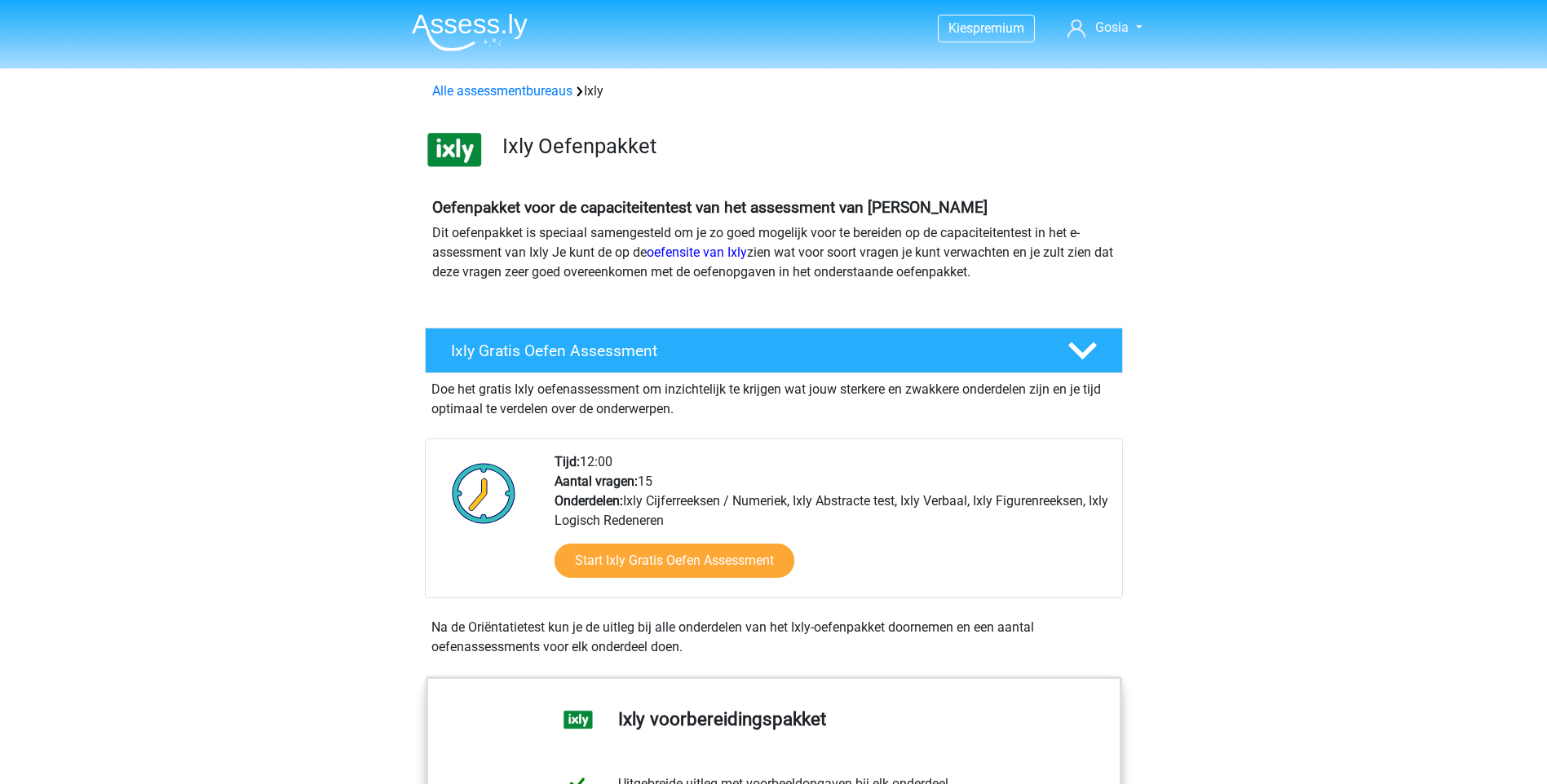
scroll to position [1288, 0]
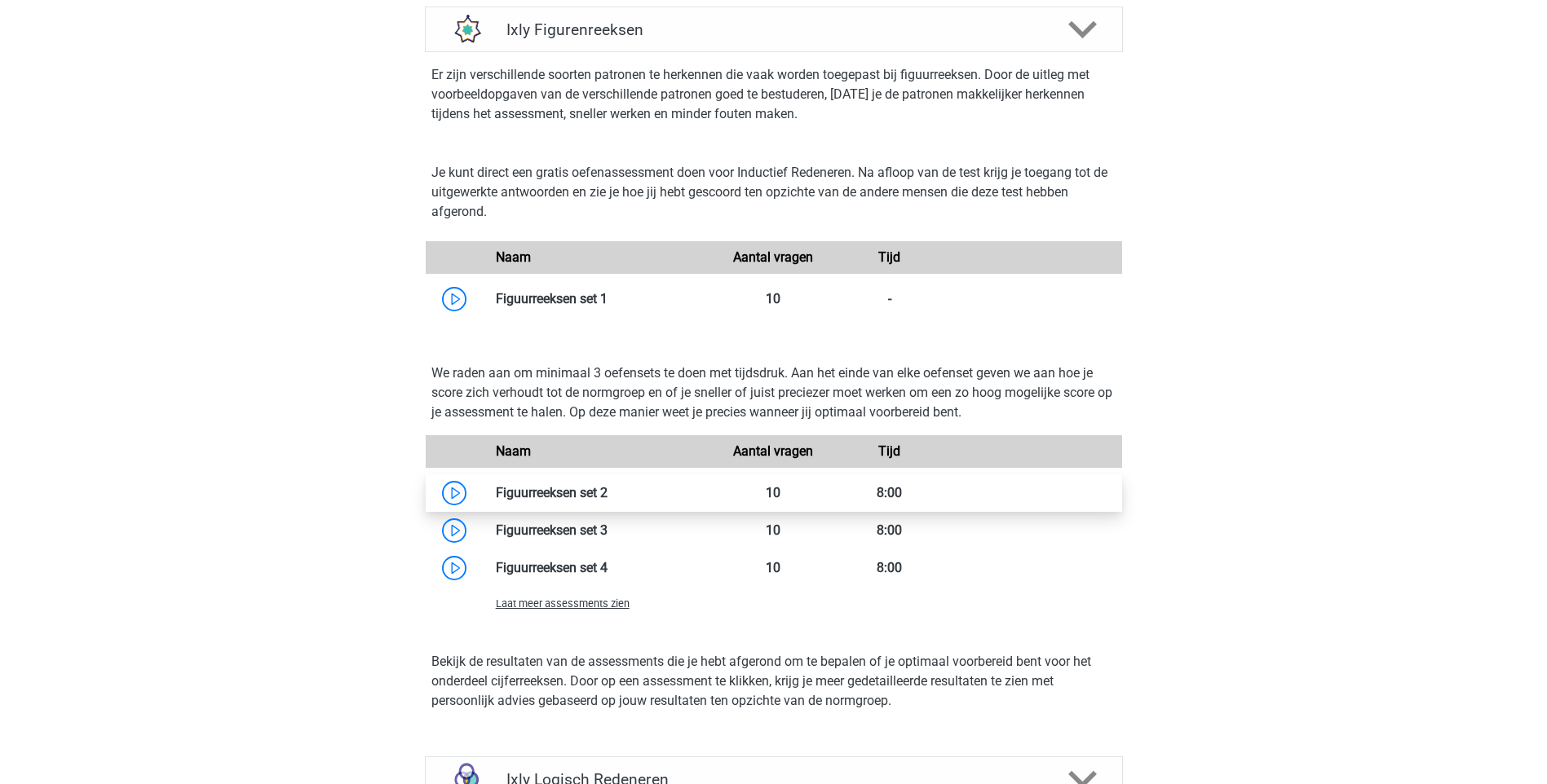
click at [607, 490] on link at bounding box center [607, 492] width 0 height 15
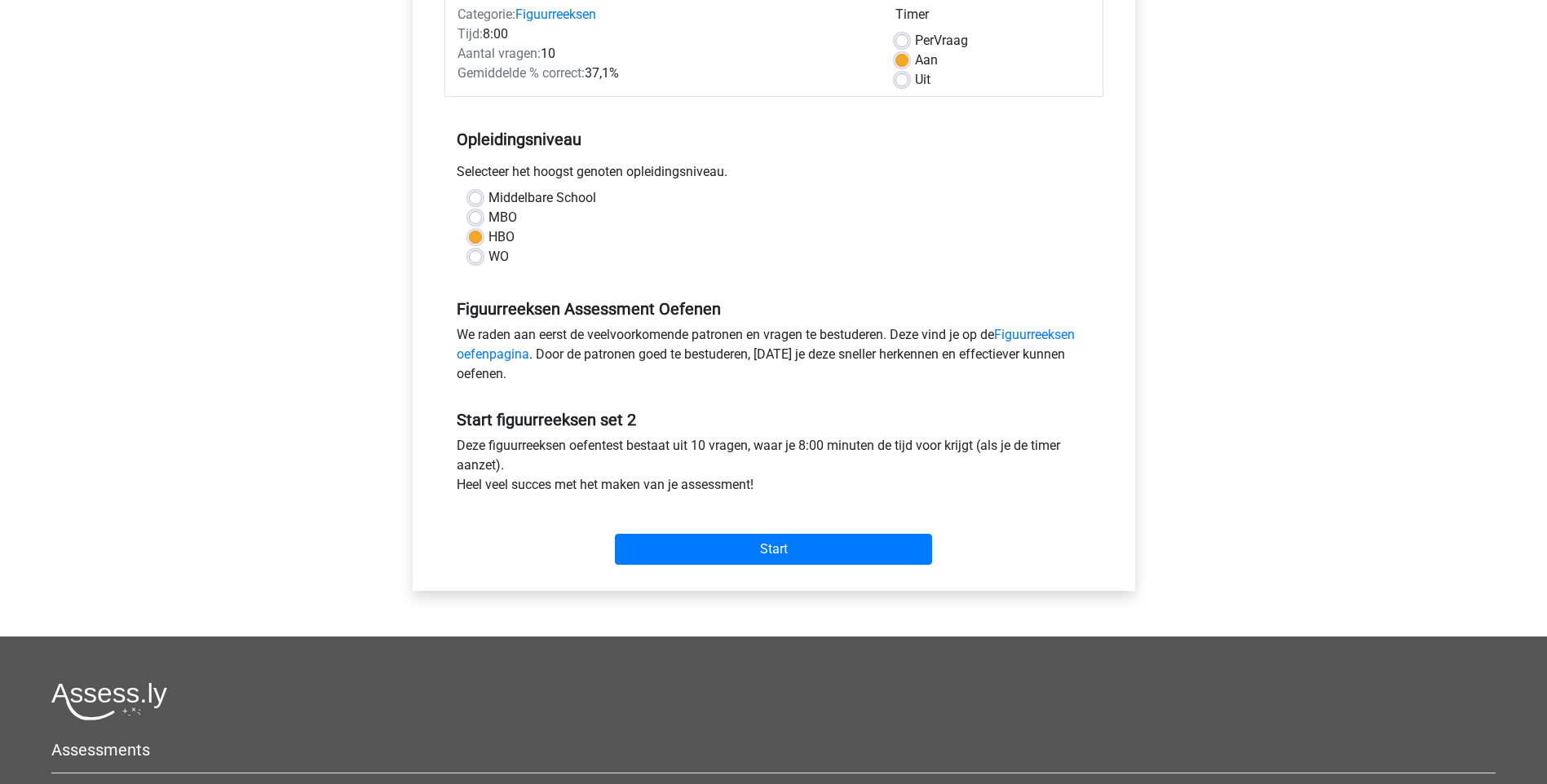
scroll to position [244, 0]
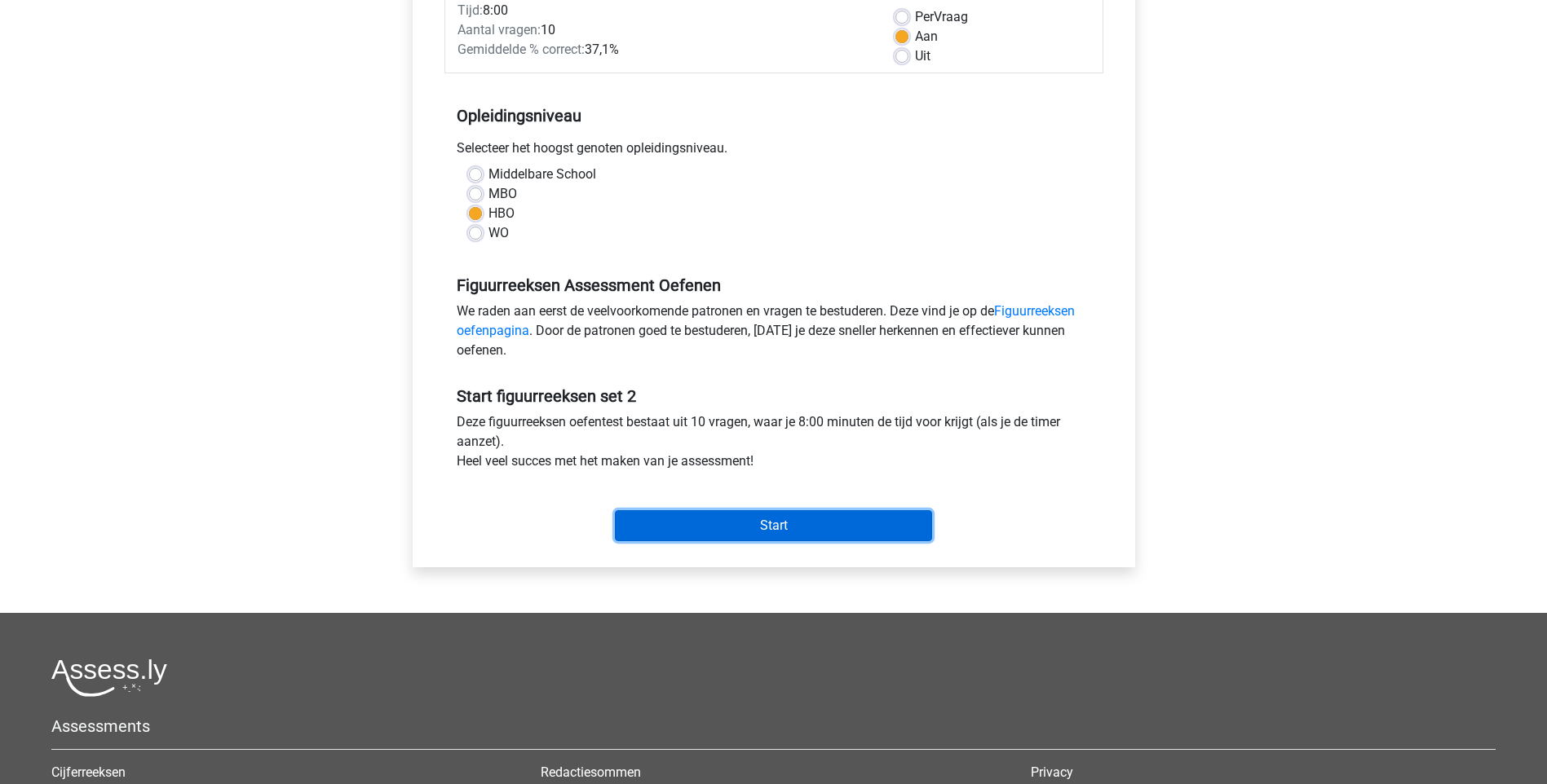
click at [790, 516] on input "Start" at bounding box center [774, 526] width 317 height 31
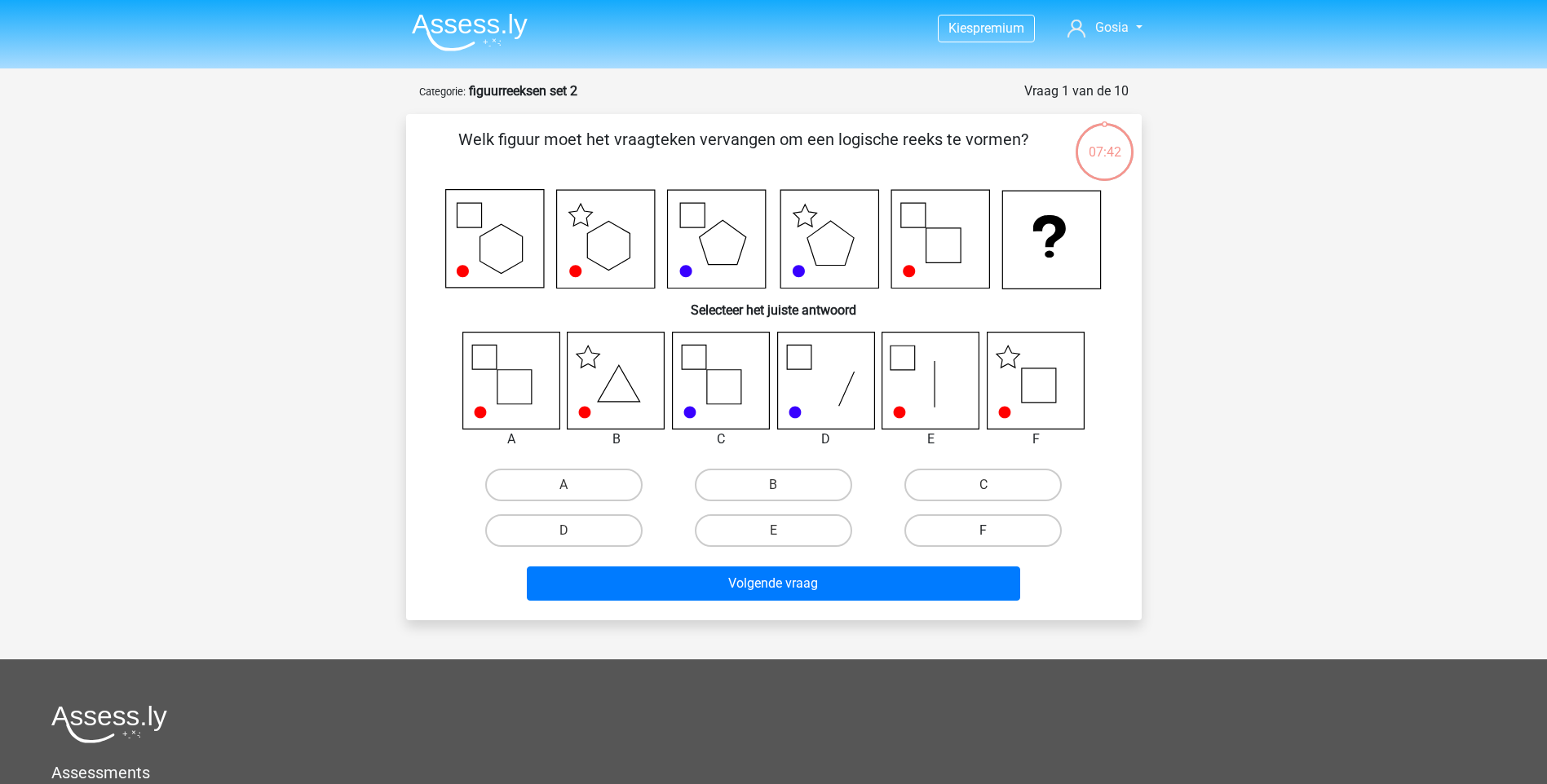
click at [962, 532] on label "F" at bounding box center [982, 531] width 157 height 33
click at [983, 532] on input "F" at bounding box center [988, 536] width 11 height 11
radio input "true"
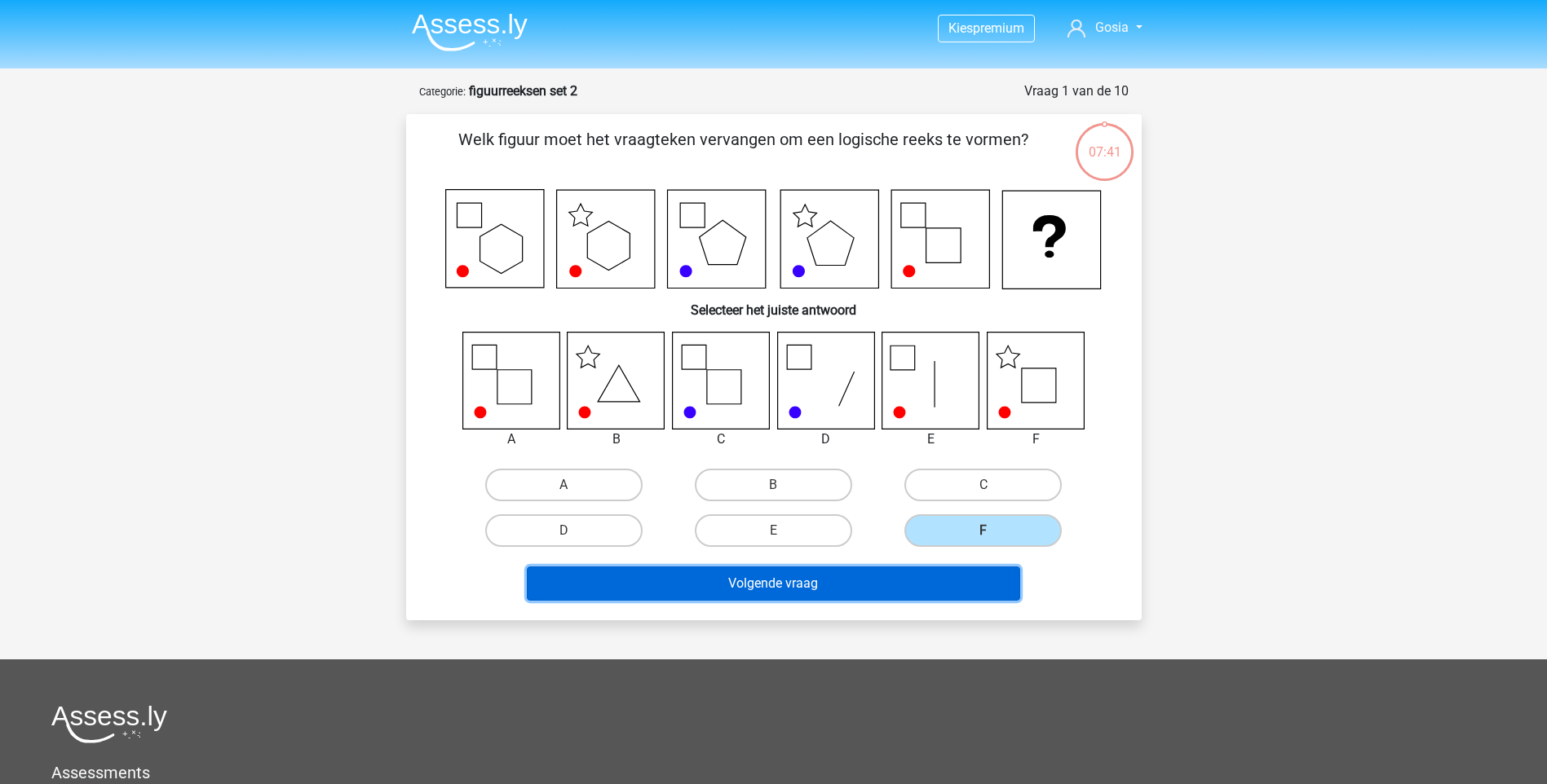
click at [914, 577] on button "Volgende vraag" at bounding box center [773, 583] width 493 height 34
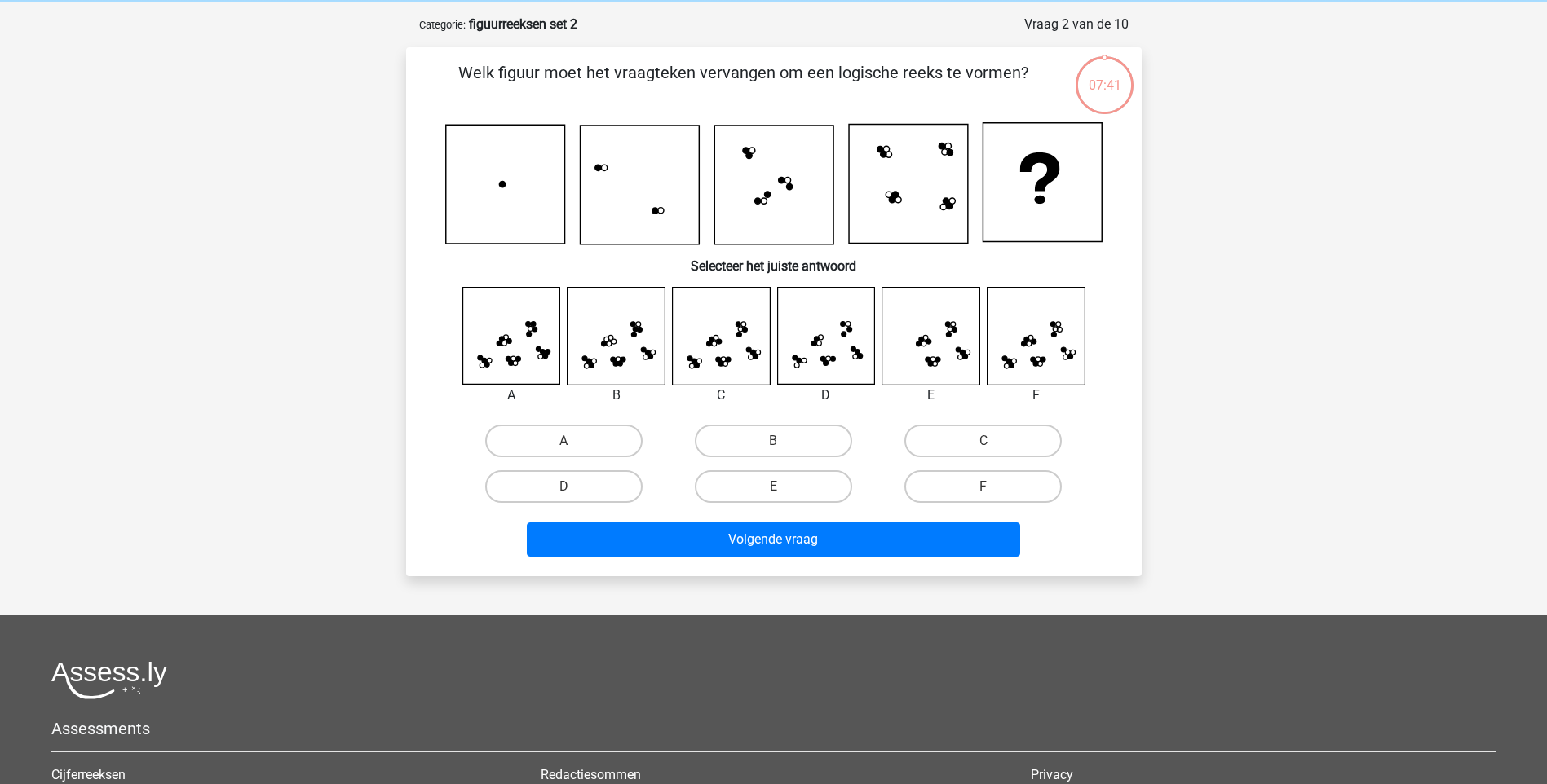
scroll to position [81, 0]
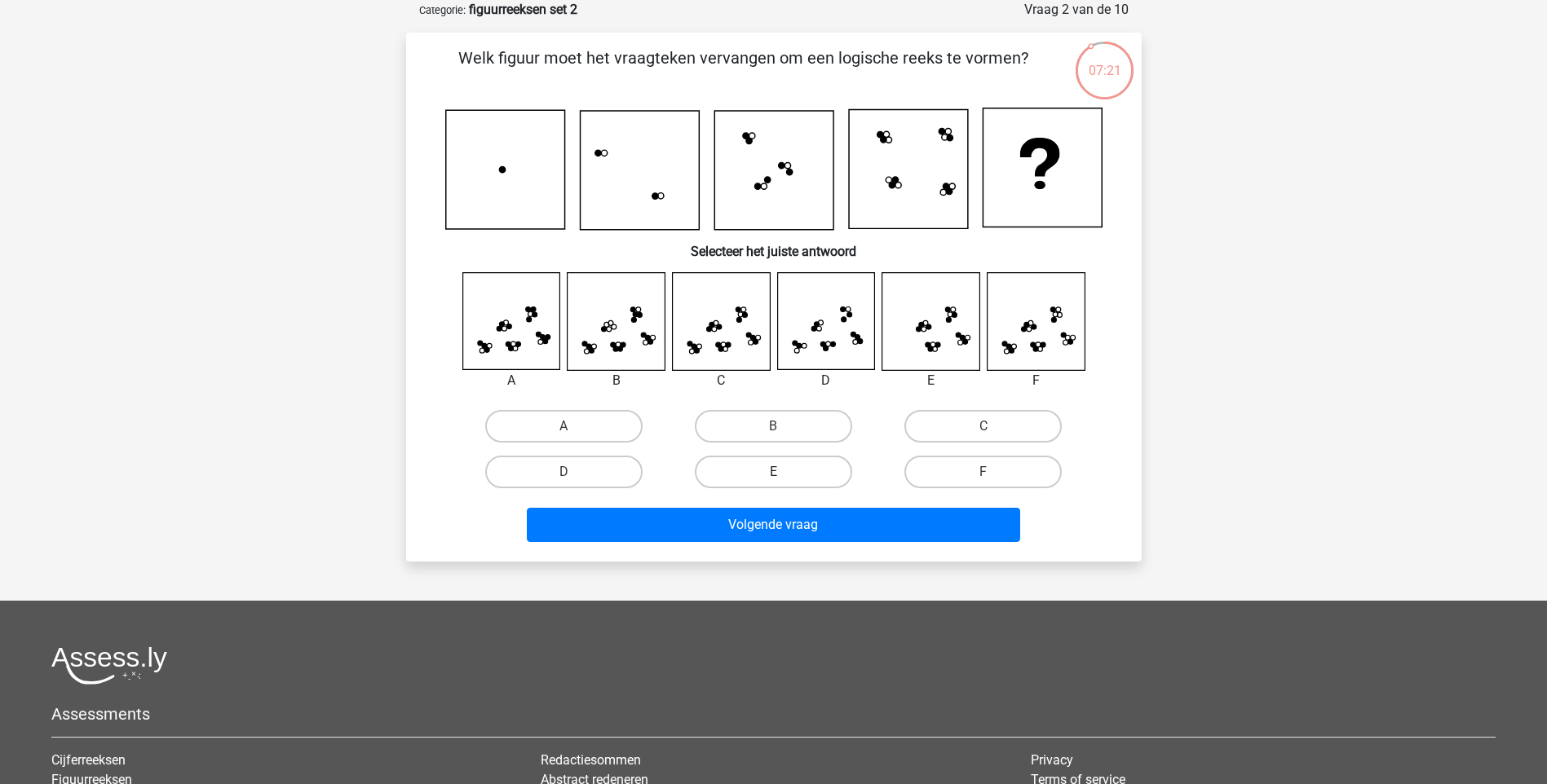
click at [790, 470] on label "E" at bounding box center [773, 472] width 157 height 33
click at [783, 472] on input "E" at bounding box center [777, 477] width 11 height 11
radio input "true"
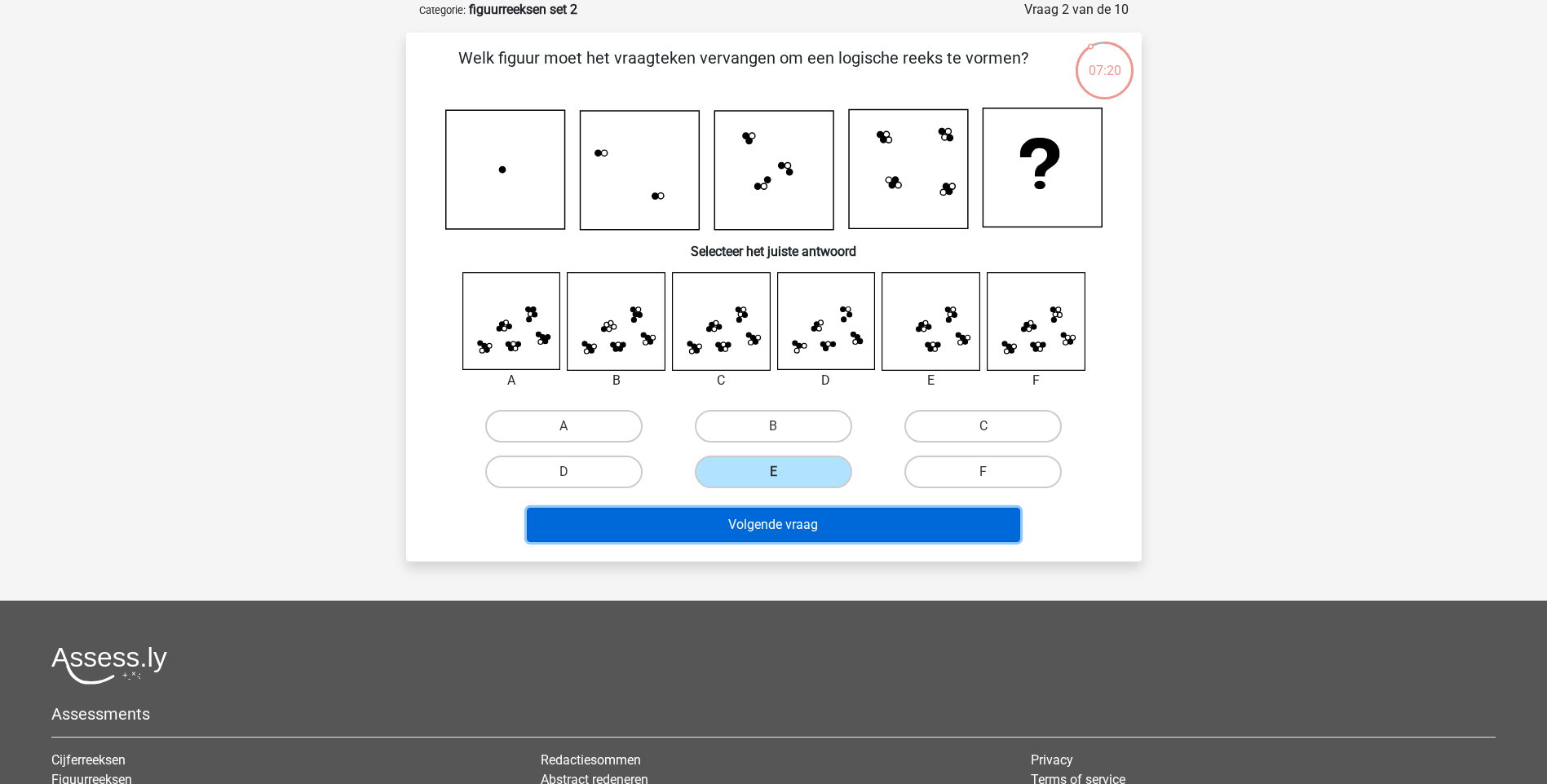
click at [802, 521] on button "Volgende vraag" at bounding box center [773, 524] width 493 height 34
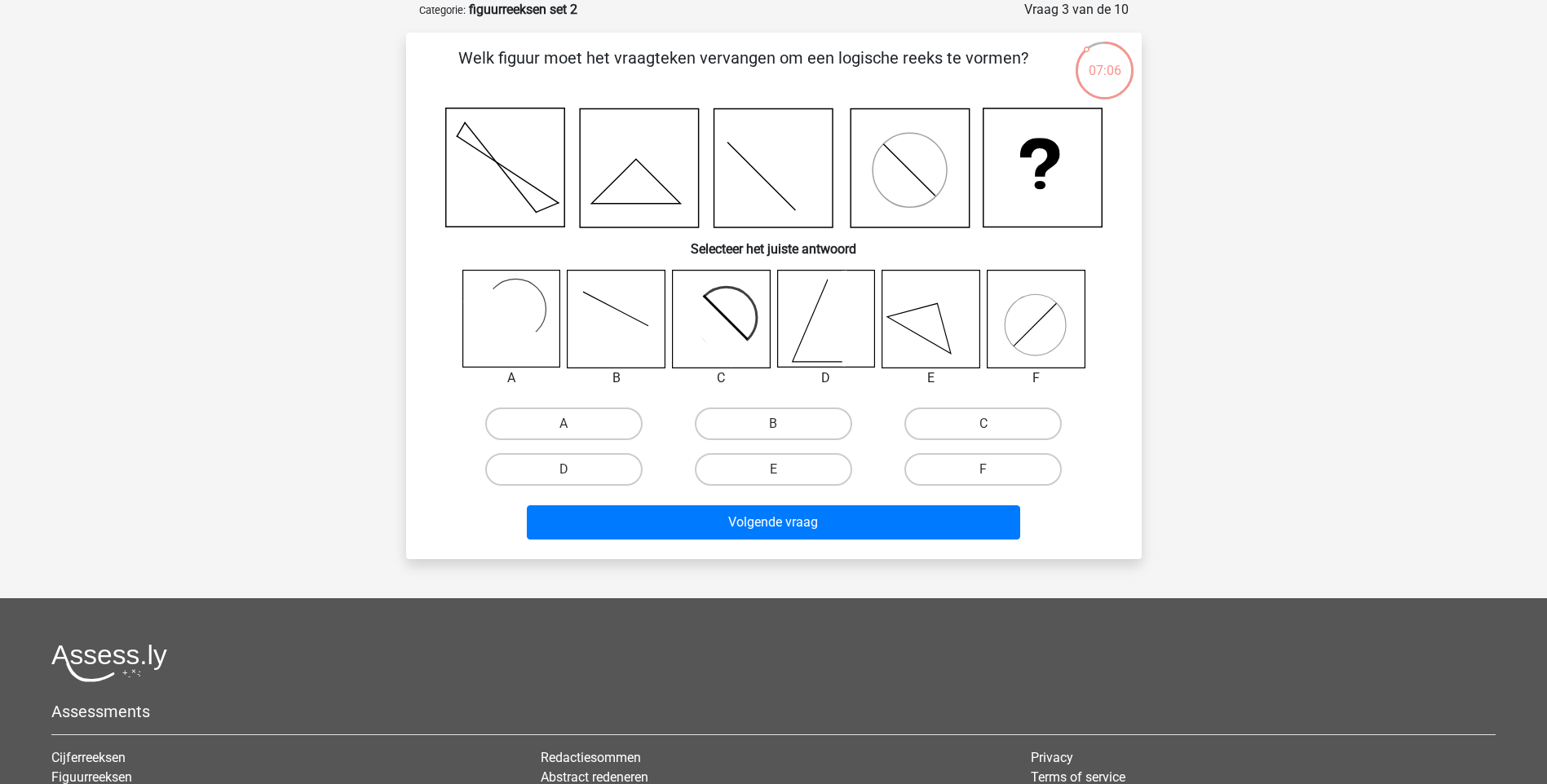
click at [989, 427] on input "C" at bounding box center [988, 429] width 11 height 11
radio input "true"
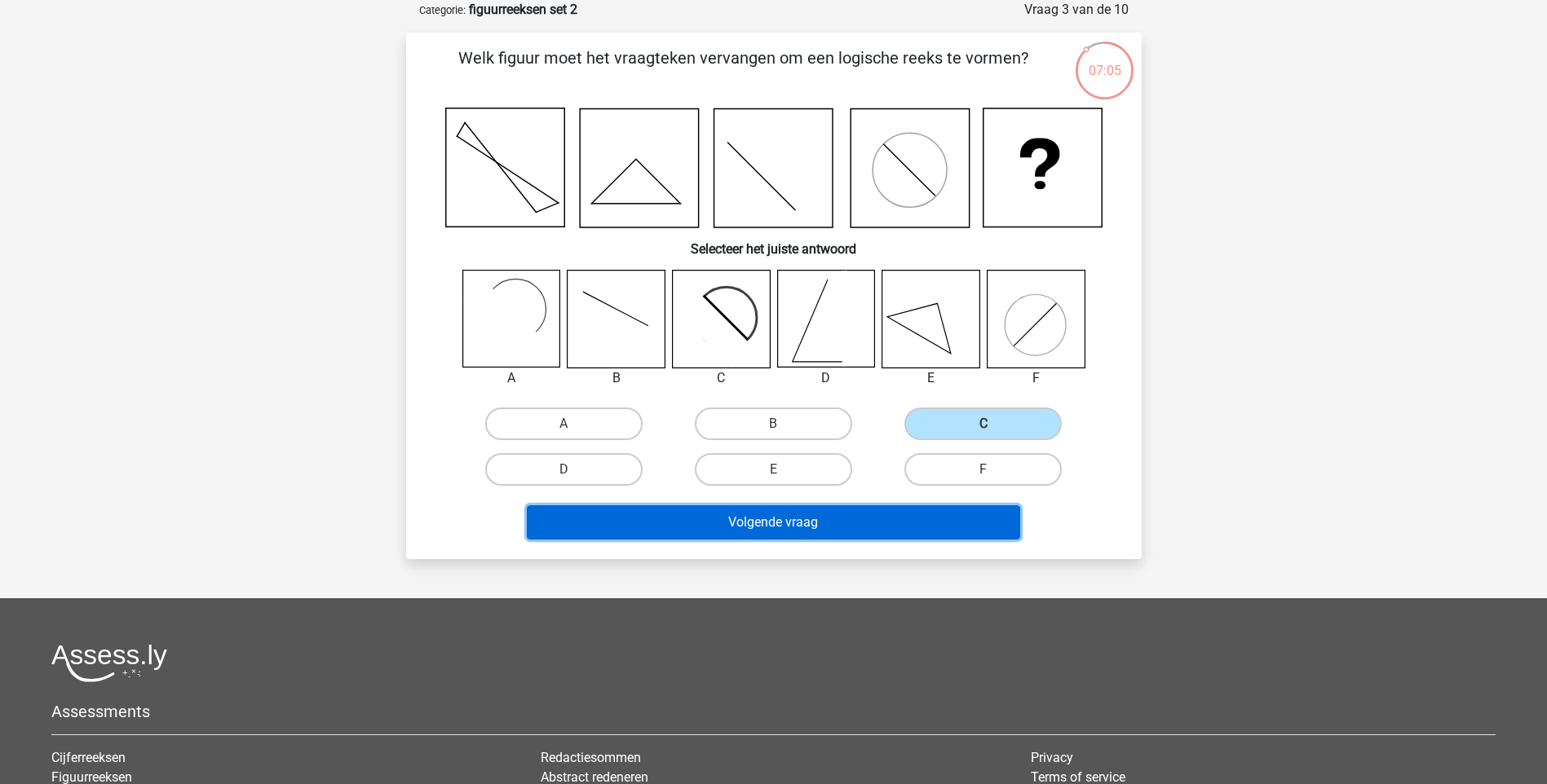
click at [866, 526] on button "Volgende vraag" at bounding box center [773, 522] width 493 height 34
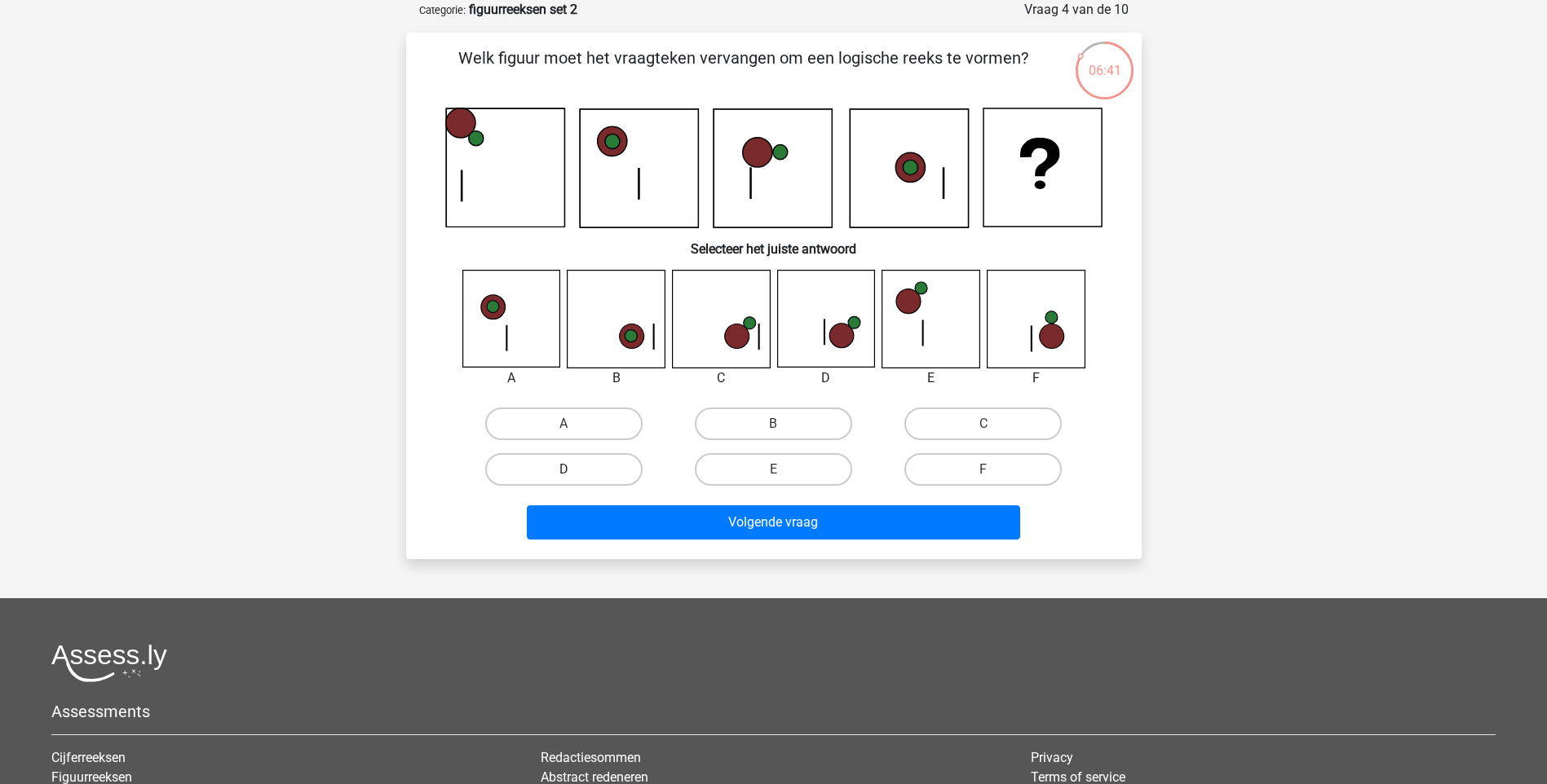
click at [610, 469] on label "D" at bounding box center [563, 469] width 157 height 33
click at [574, 469] on input "D" at bounding box center [568, 474] width 11 height 11
radio input "true"
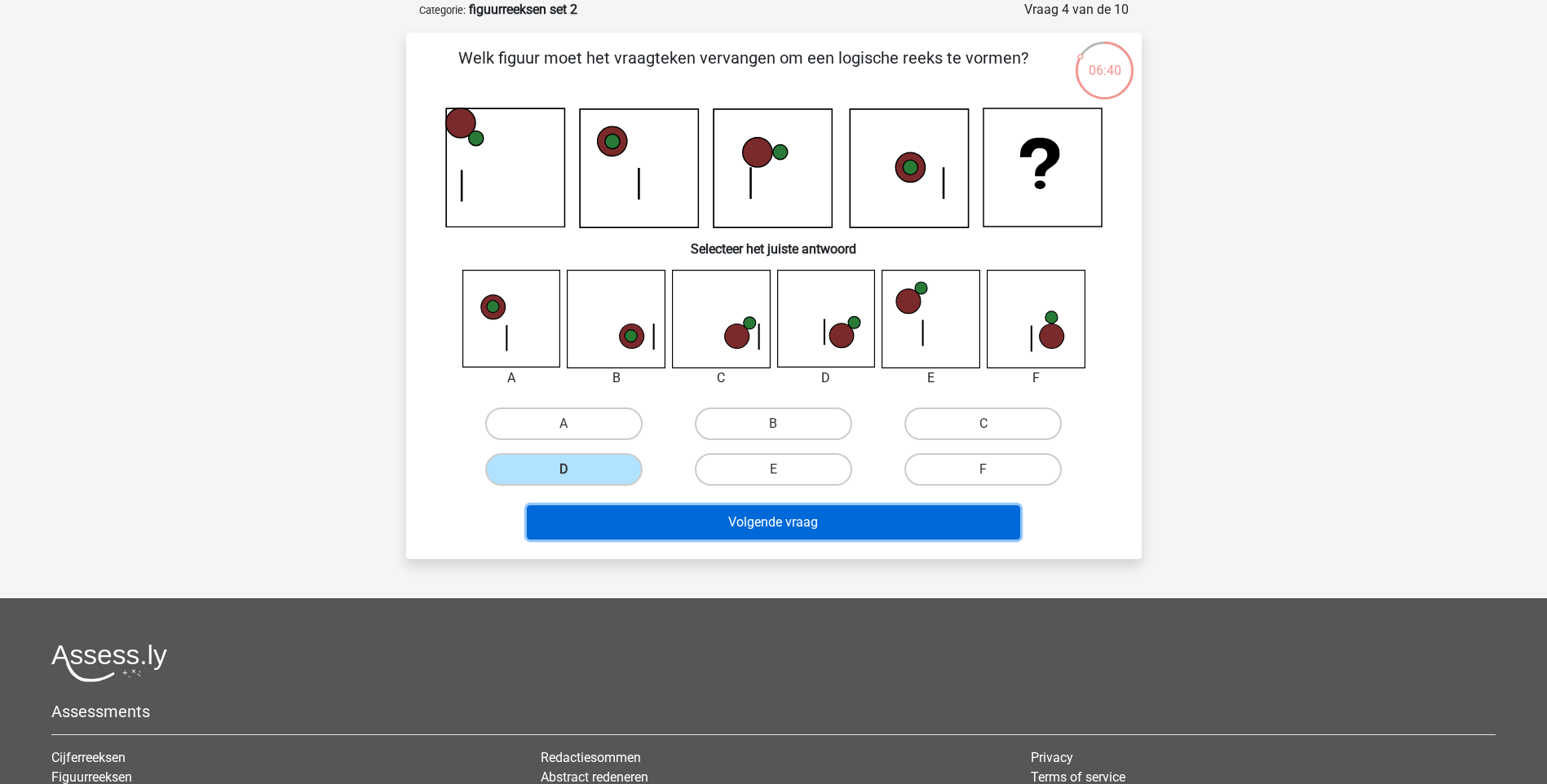
click at [762, 532] on button "Volgende vraag" at bounding box center [773, 522] width 493 height 34
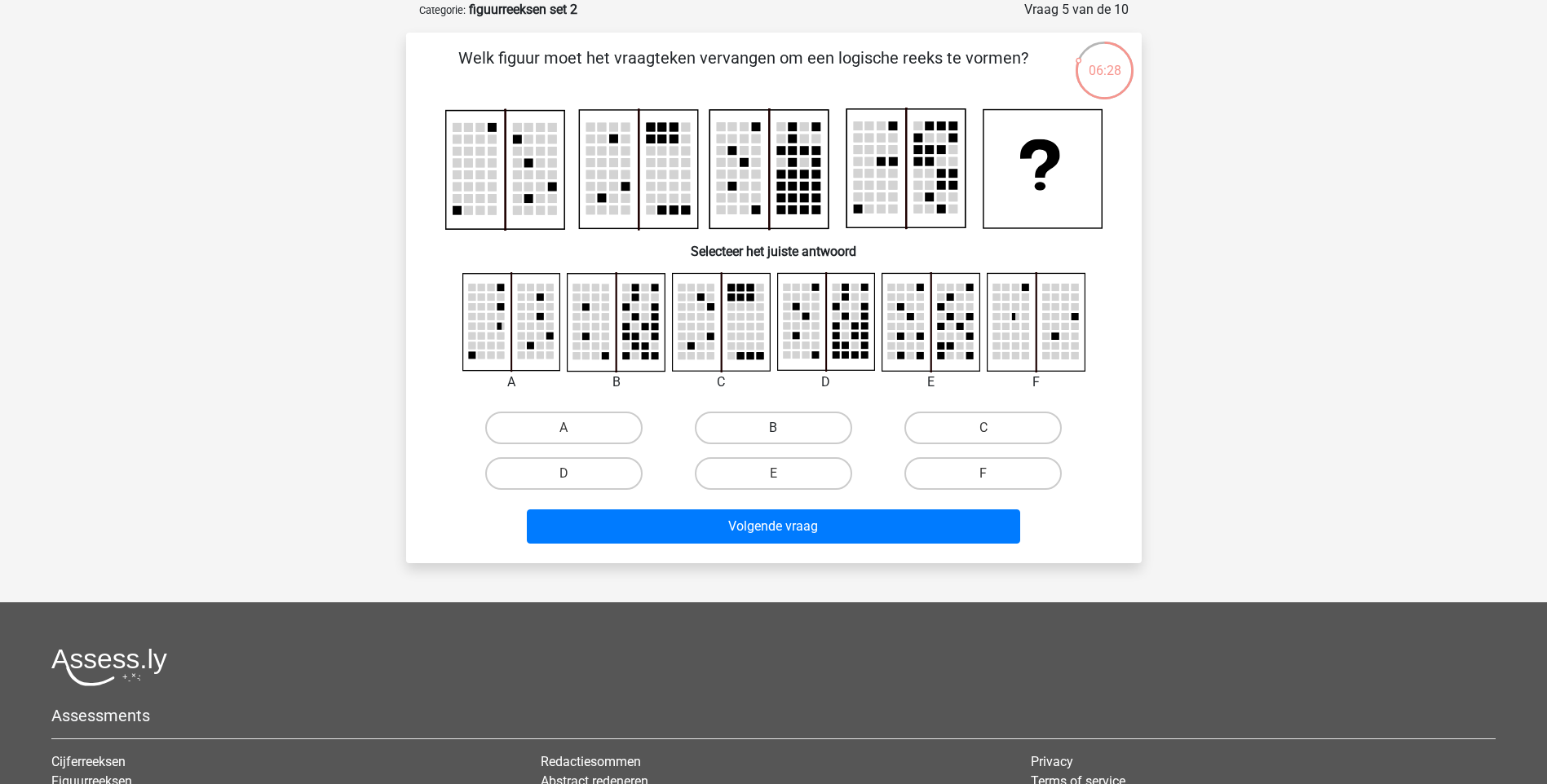
click at [779, 426] on label "B" at bounding box center [773, 428] width 157 height 33
click at [779, 428] on input "B" at bounding box center [777, 433] width 11 height 11
radio input "true"
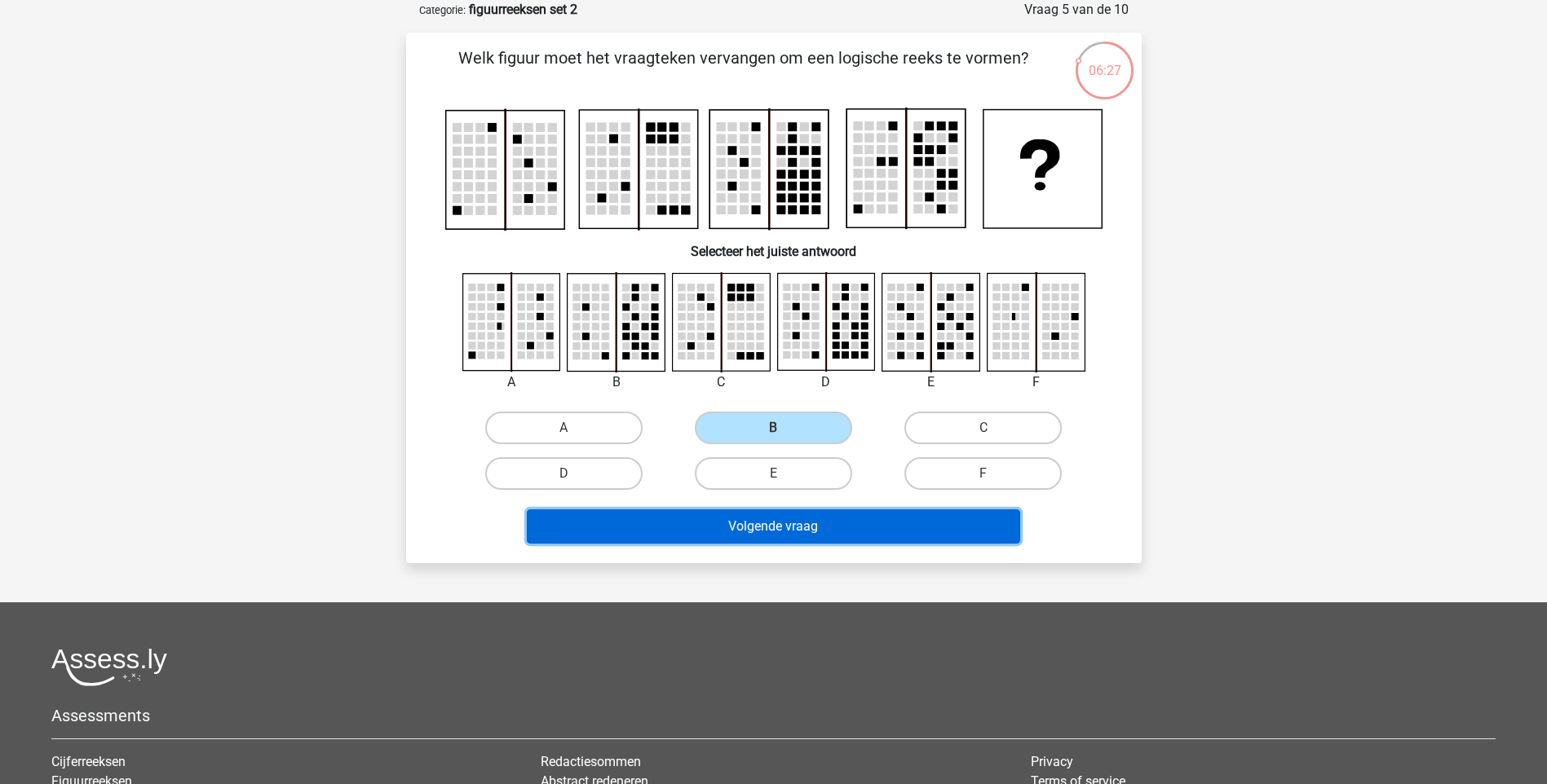
click at [830, 522] on button "Volgende vraag" at bounding box center [773, 526] width 493 height 34
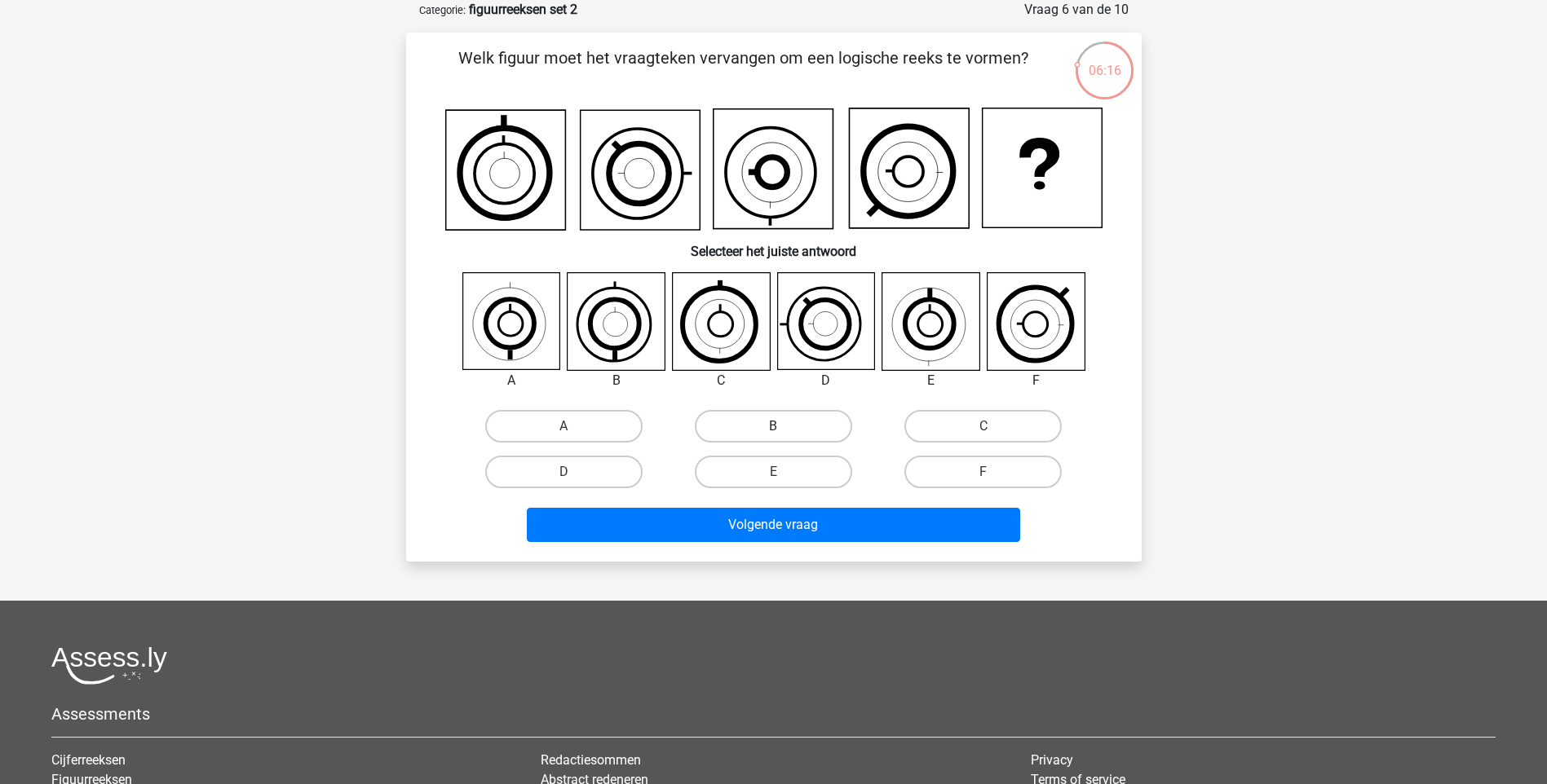
click at [777, 418] on label "B" at bounding box center [773, 427] width 157 height 33
click at [777, 427] on input "B" at bounding box center [777, 432] width 11 height 11
radio input "true"
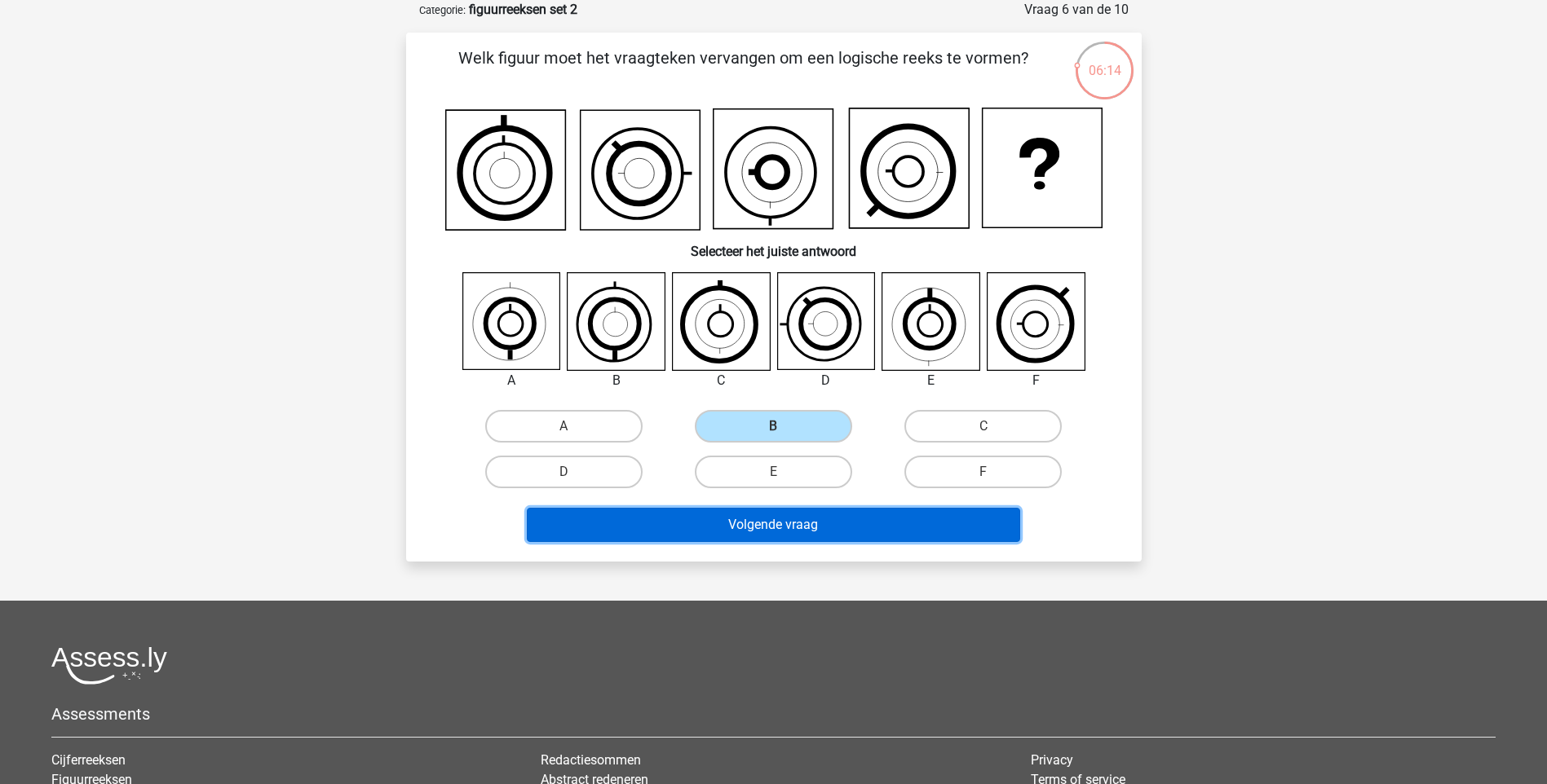
click at [803, 521] on button "Volgende vraag" at bounding box center [773, 524] width 493 height 34
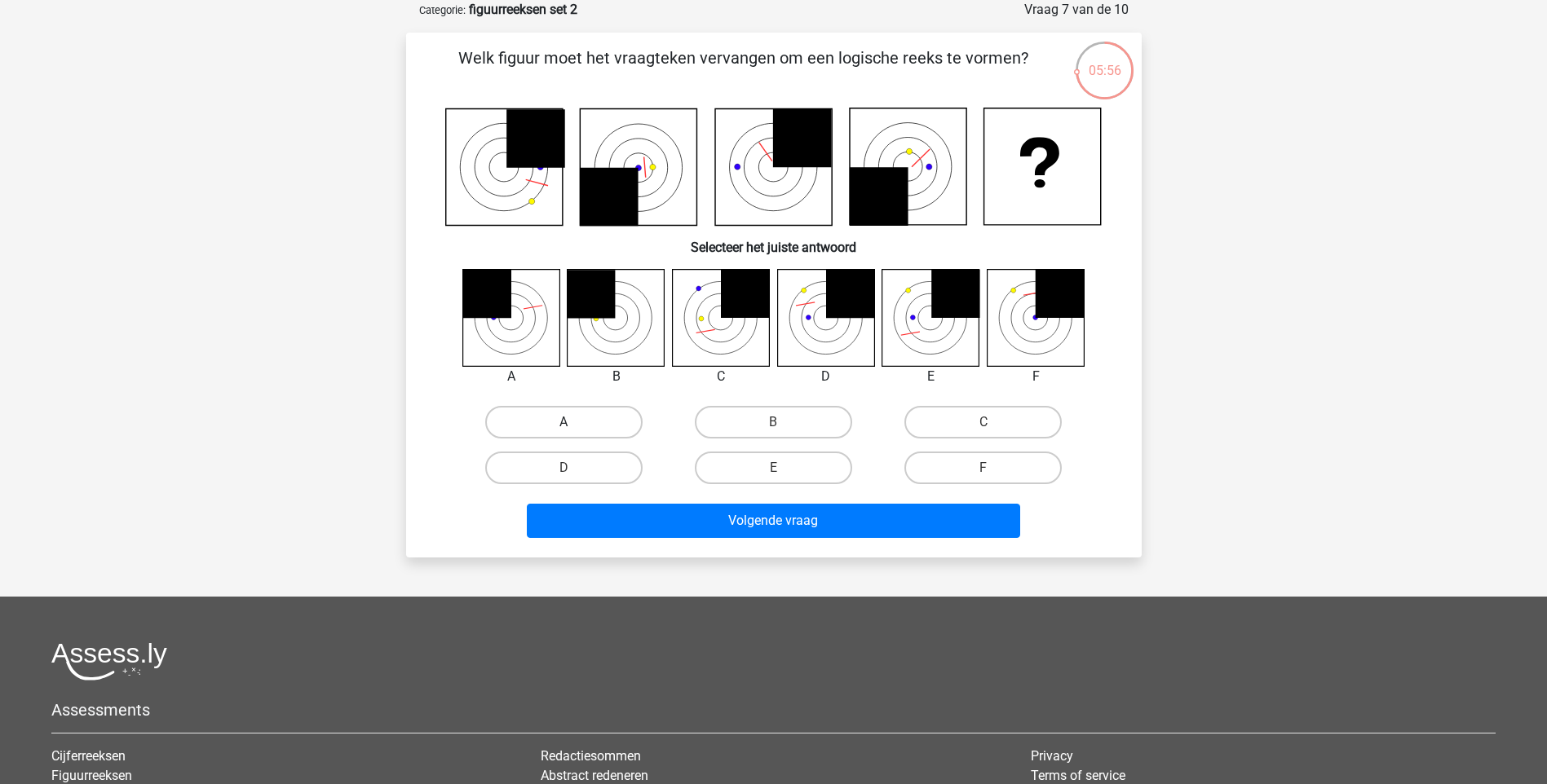
click at [581, 427] on label "A" at bounding box center [563, 422] width 157 height 33
click at [574, 427] on input "A" at bounding box center [568, 427] width 11 height 11
radio input "true"
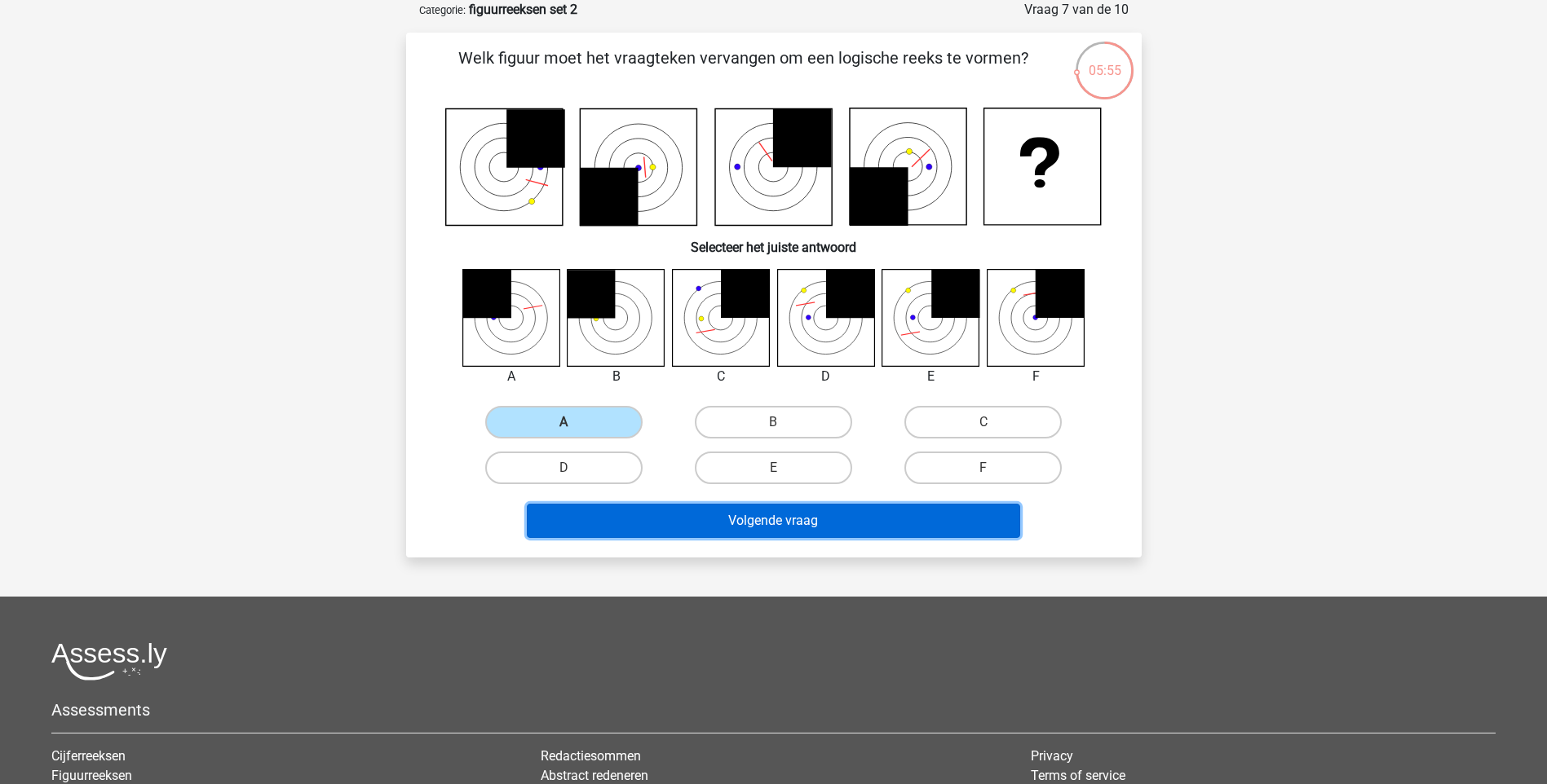
click at [725, 507] on button "Volgende vraag" at bounding box center [773, 520] width 493 height 34
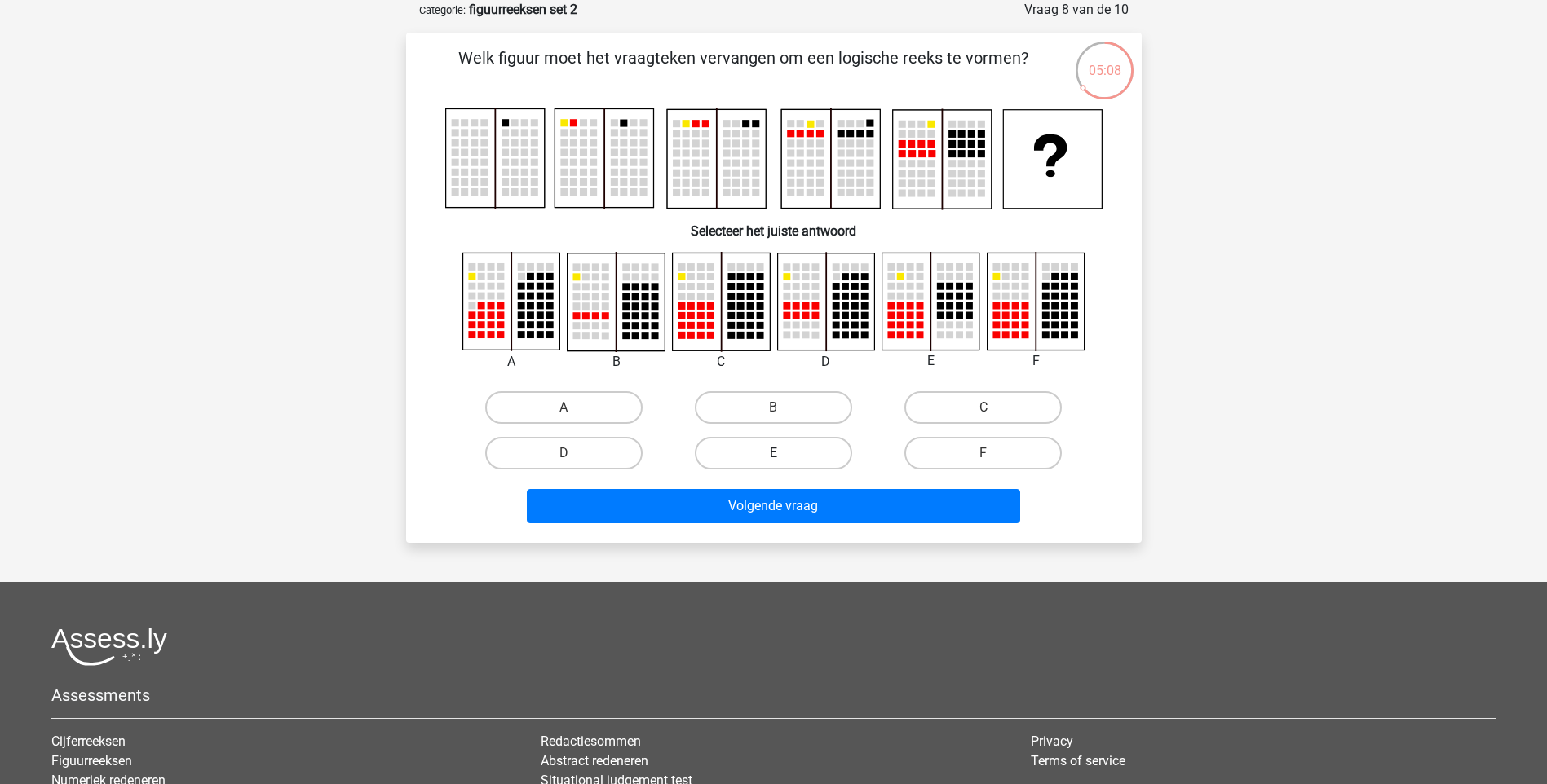
click at [772, 457] on label "E" at bounding box center [773, 454] width 157 height 33
click at [773, 457] on input "E" at bounding box center [777, 458] width 11 height 11
radio input "true"
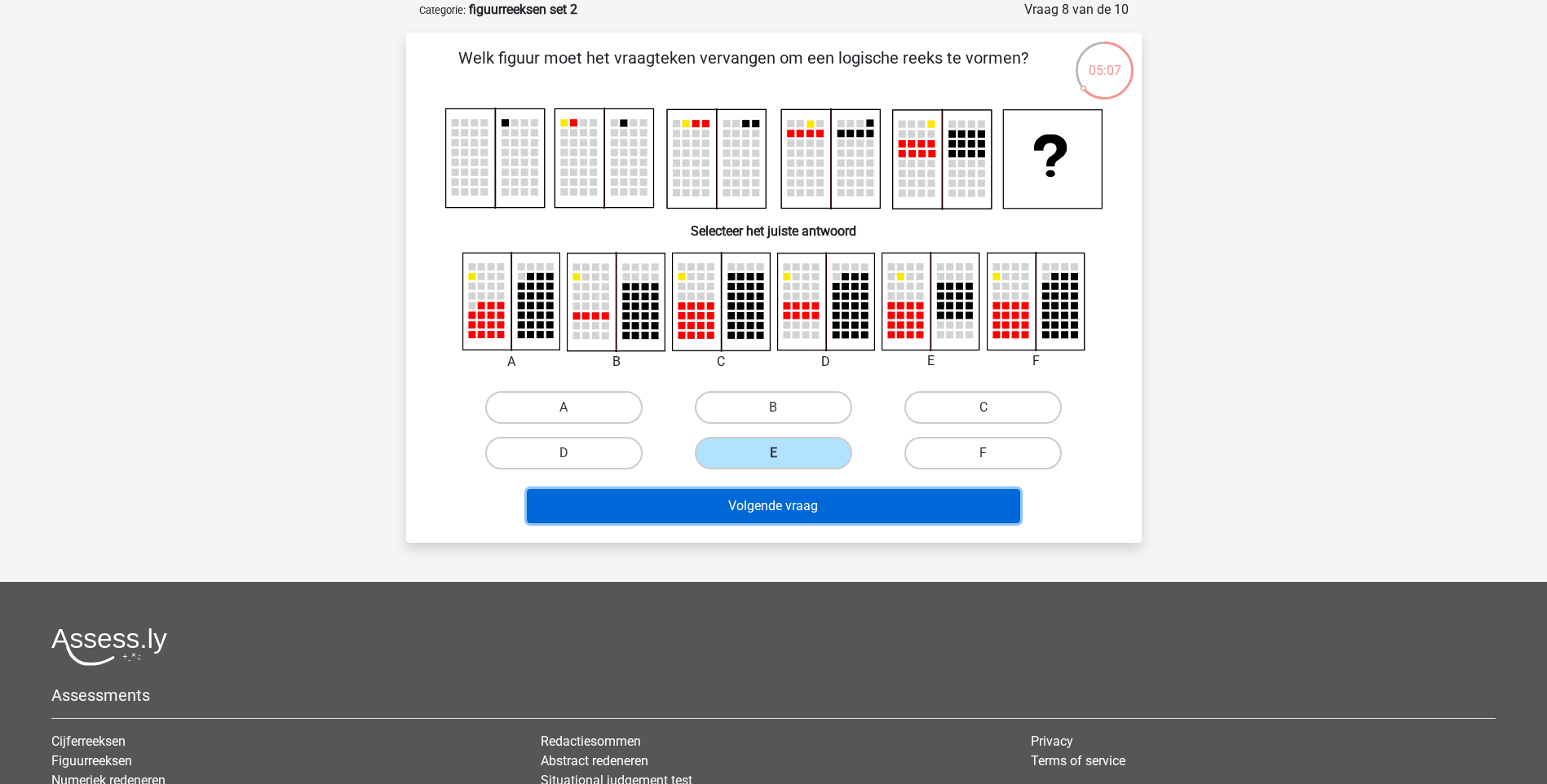
click at [781, 505] on button "Volgende vraag" at bounding box center [773, 506] width 493 height 34
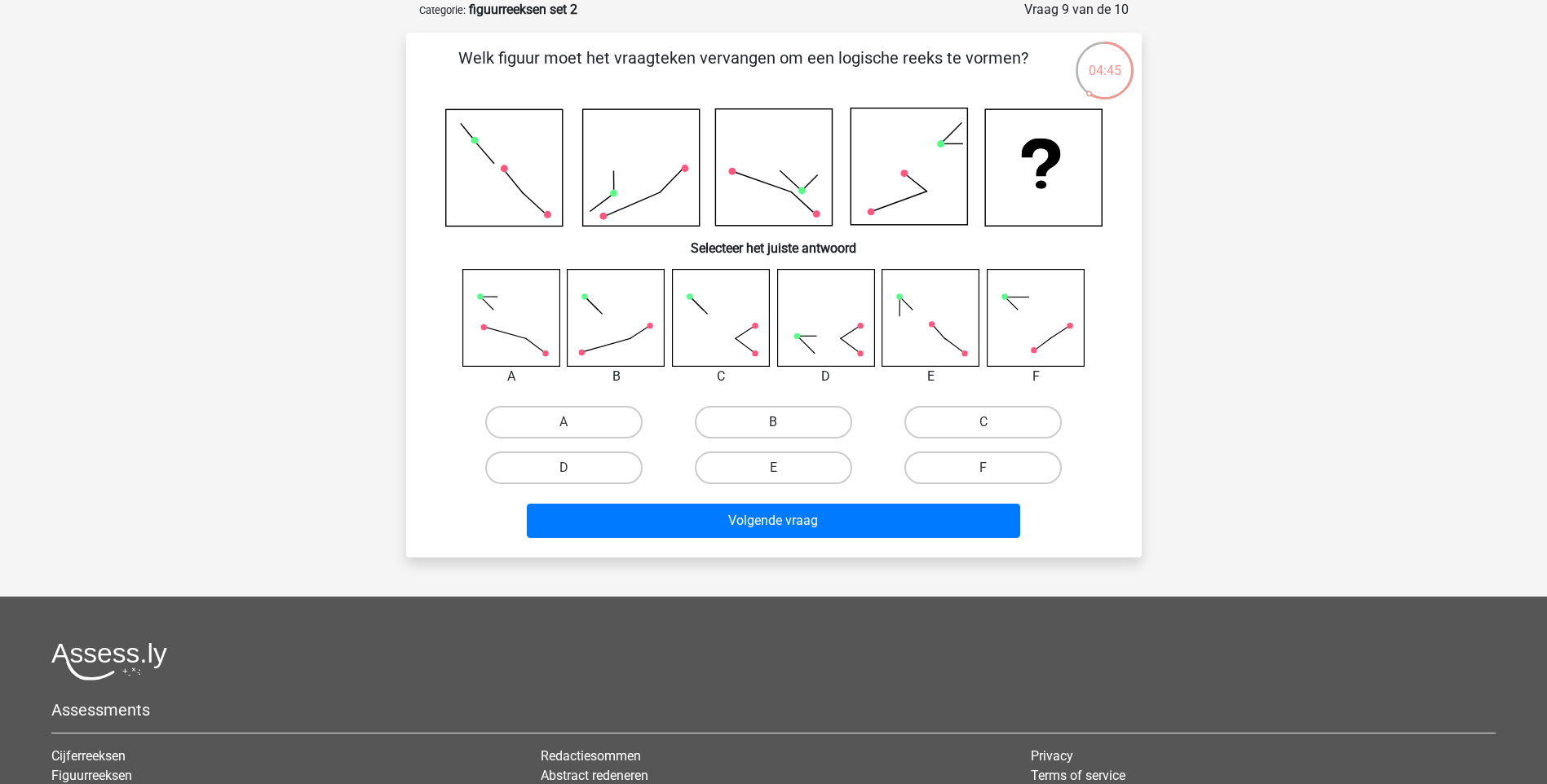
click at [736, 411] on label "B" at bounding box center [773, 422] width 157 height 33
click at [773, 422] on input "B" at bounding box center [777, 427] width 11 height 11
radio input "true"
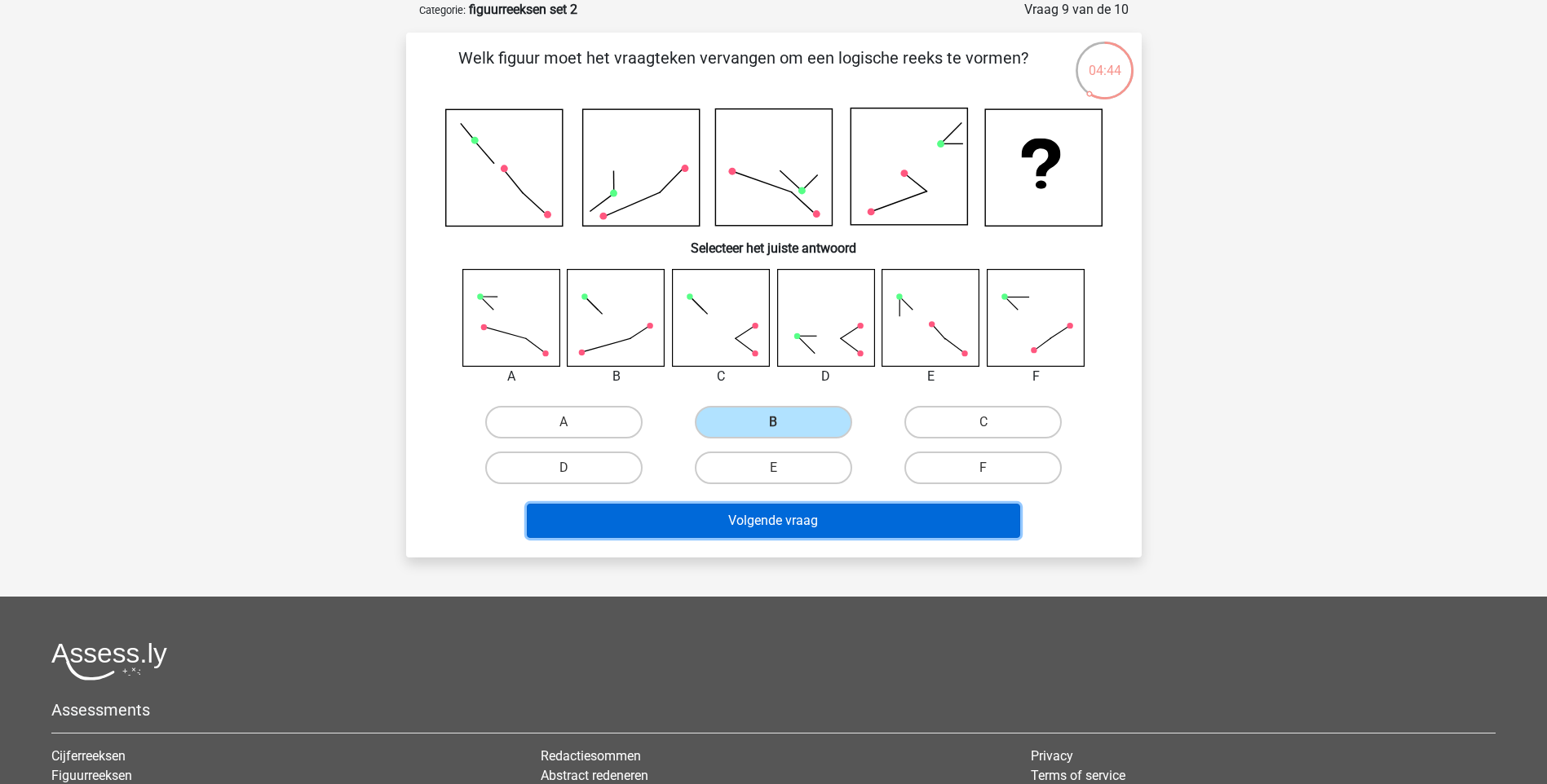
click at [812, 511] on button "Volgende vraag" at bounding box center [773, 520] width 493 height 34
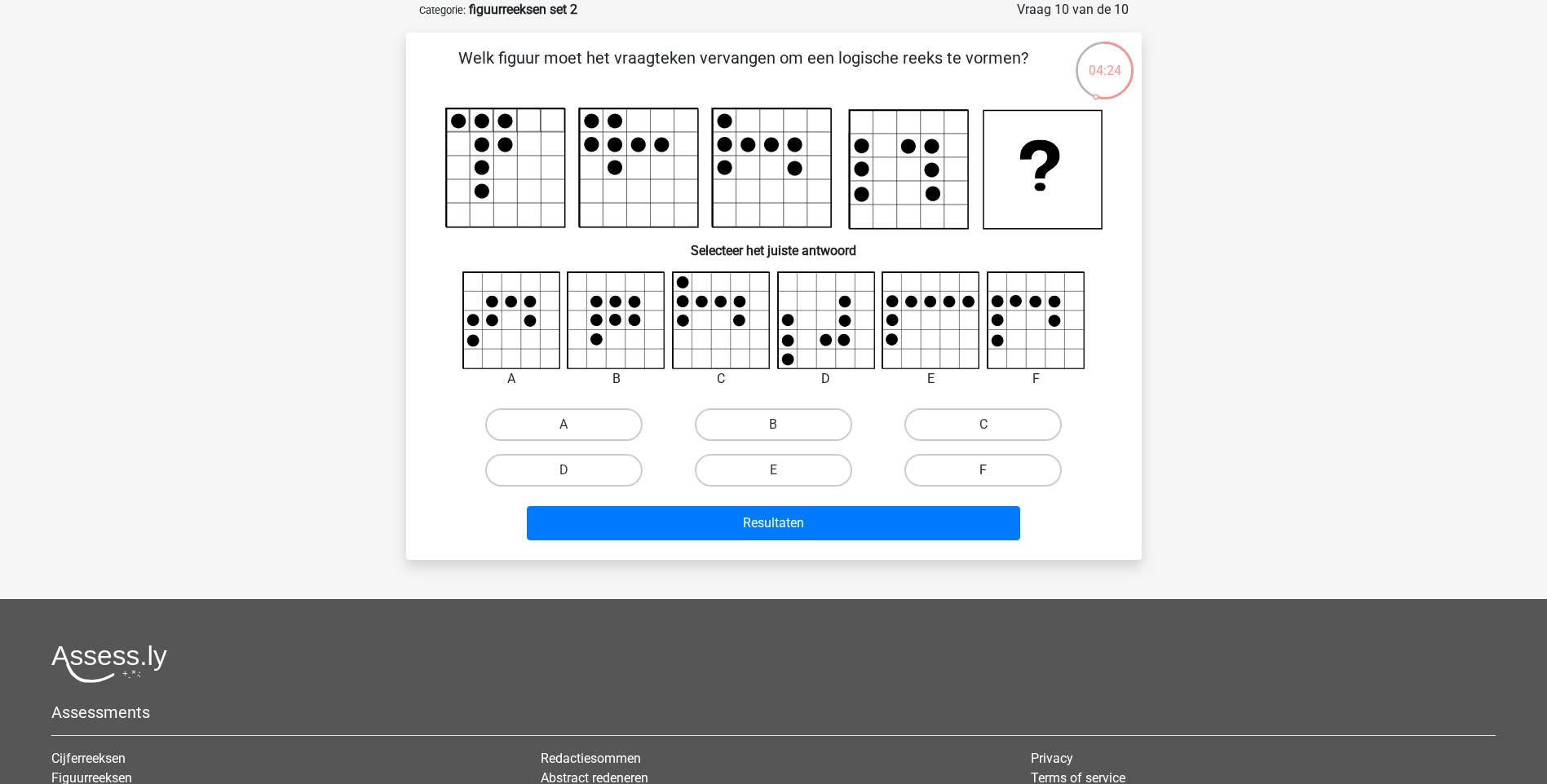
click at [977, 469] on label "F" at bounding box center [982, 470] width 157 height 33
click at [983, 470] on input "F" at bounding box center [988, 475] width 11 height 11
radio input "true"
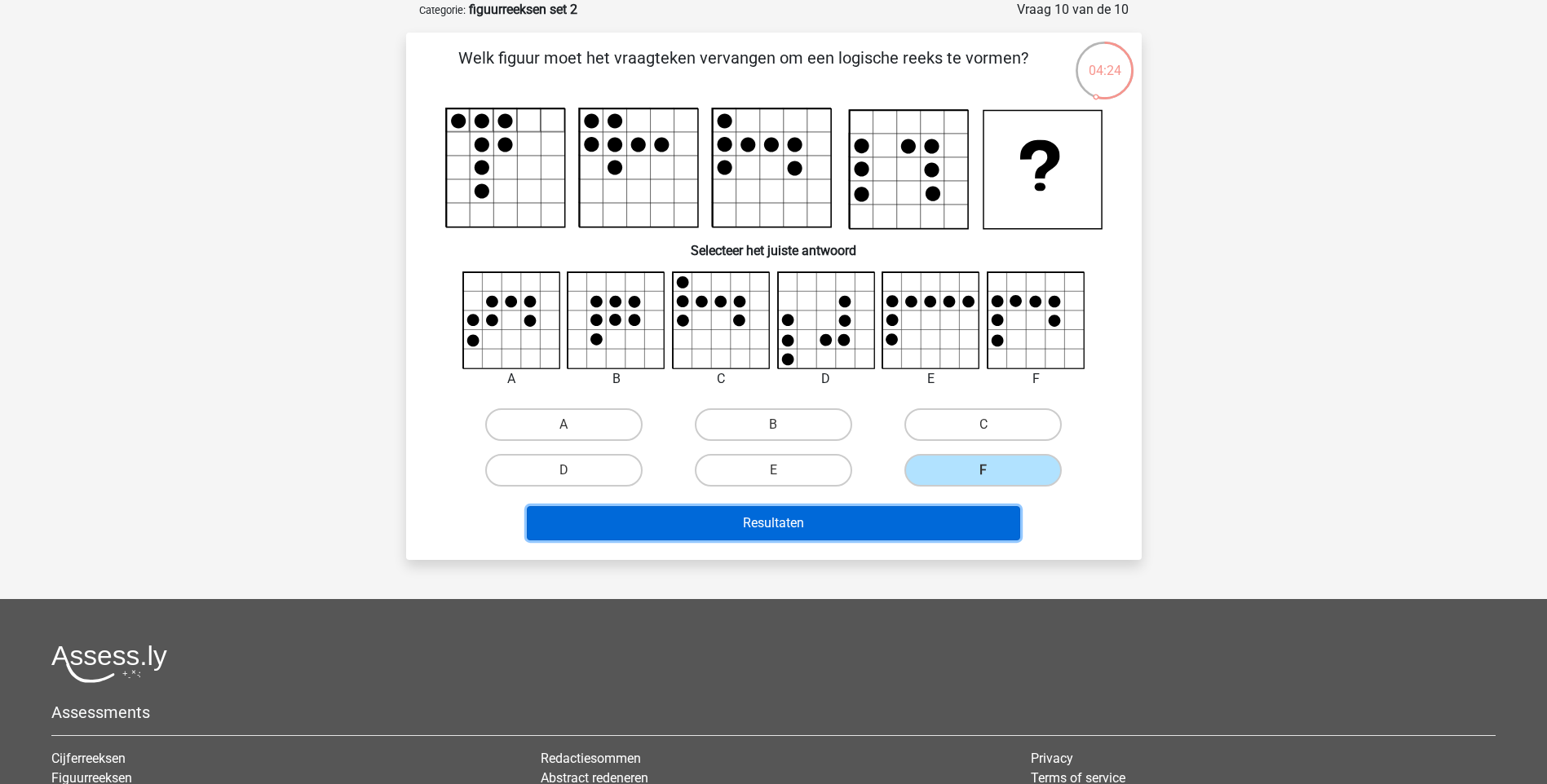
click at [953, 519] on button "Resultaten" at bounding box center [773, 522] width 493 height 34
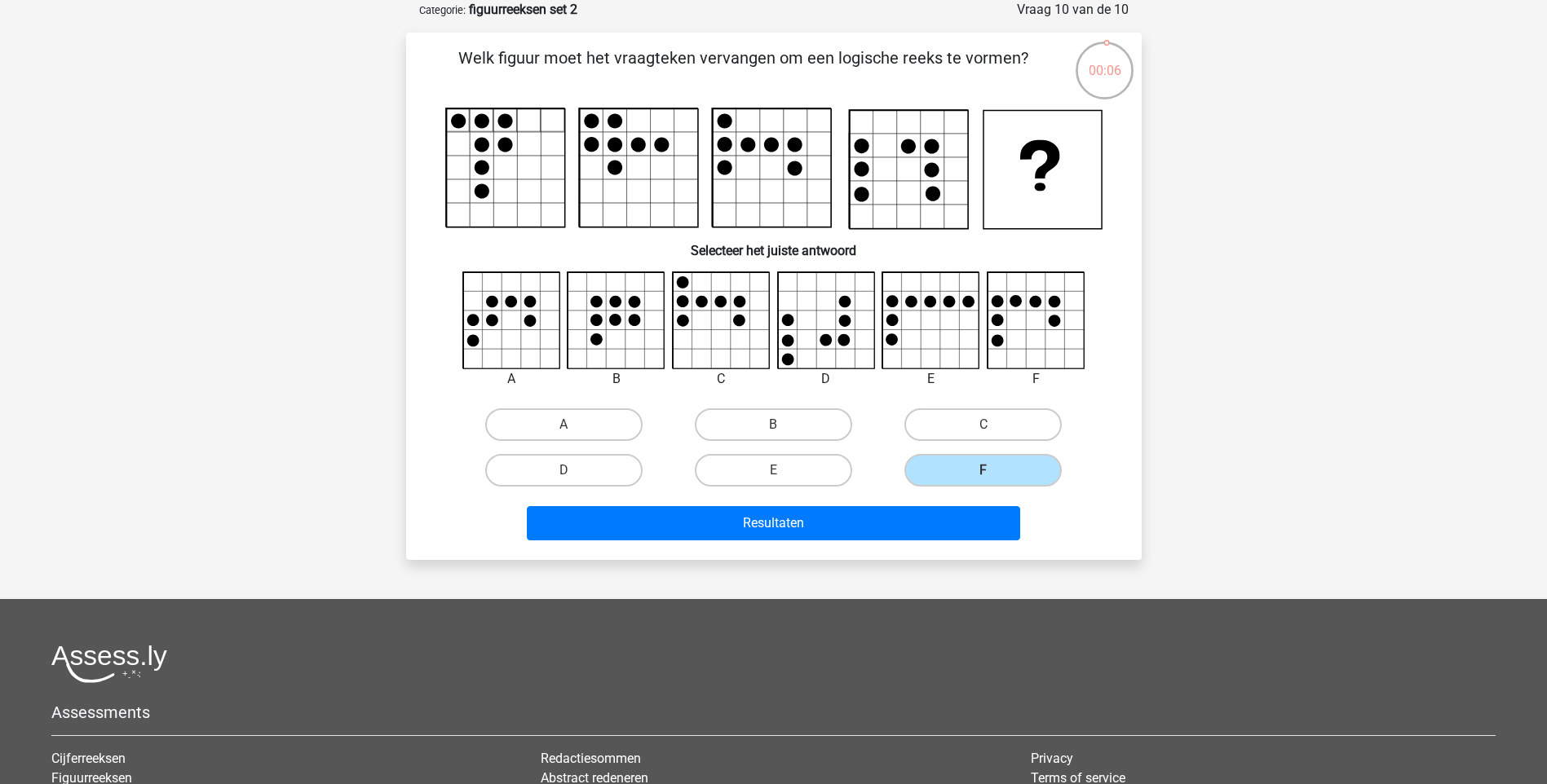
scroll to position [0, 0]
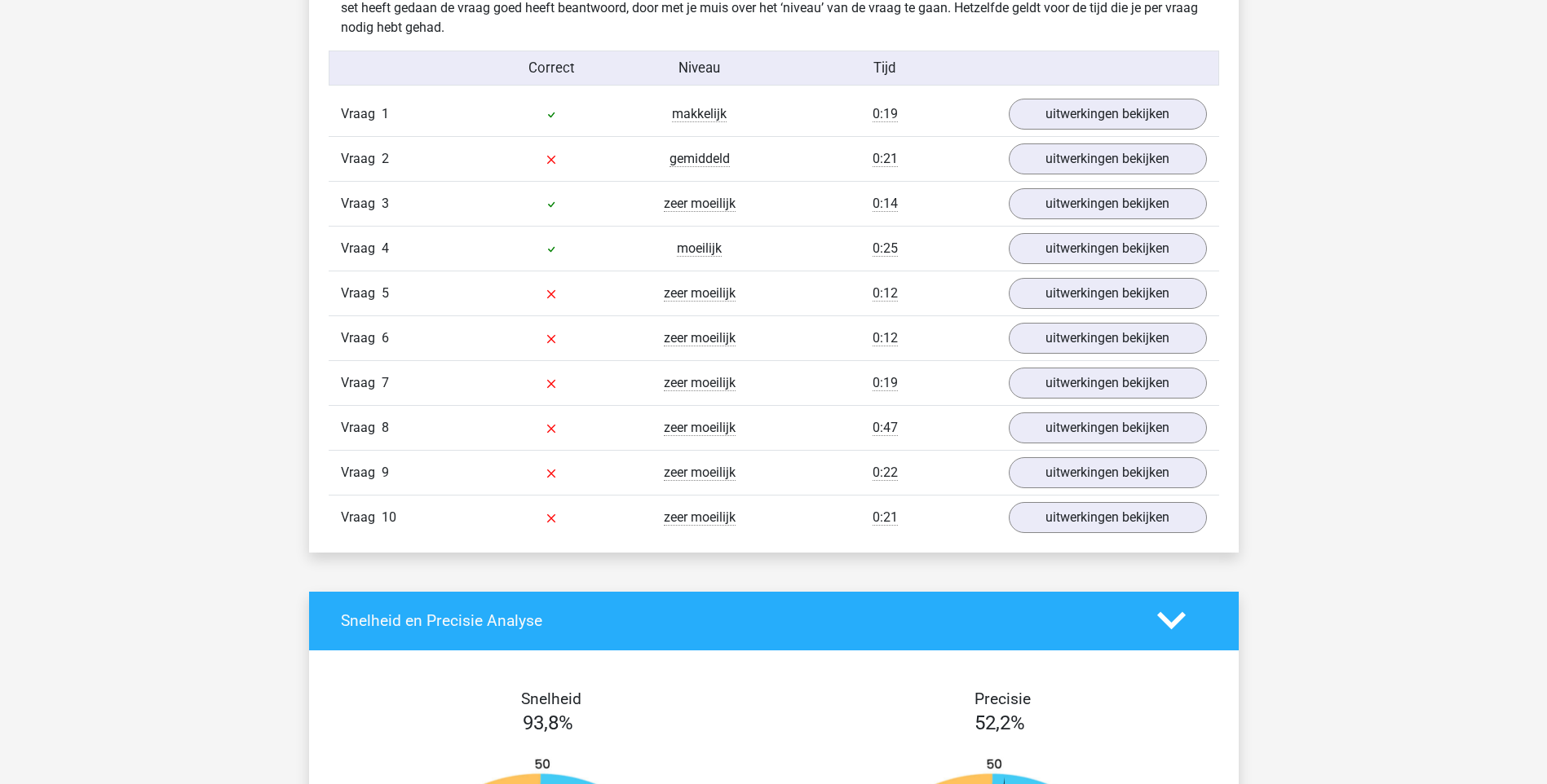
scroll to position [1223, 0]
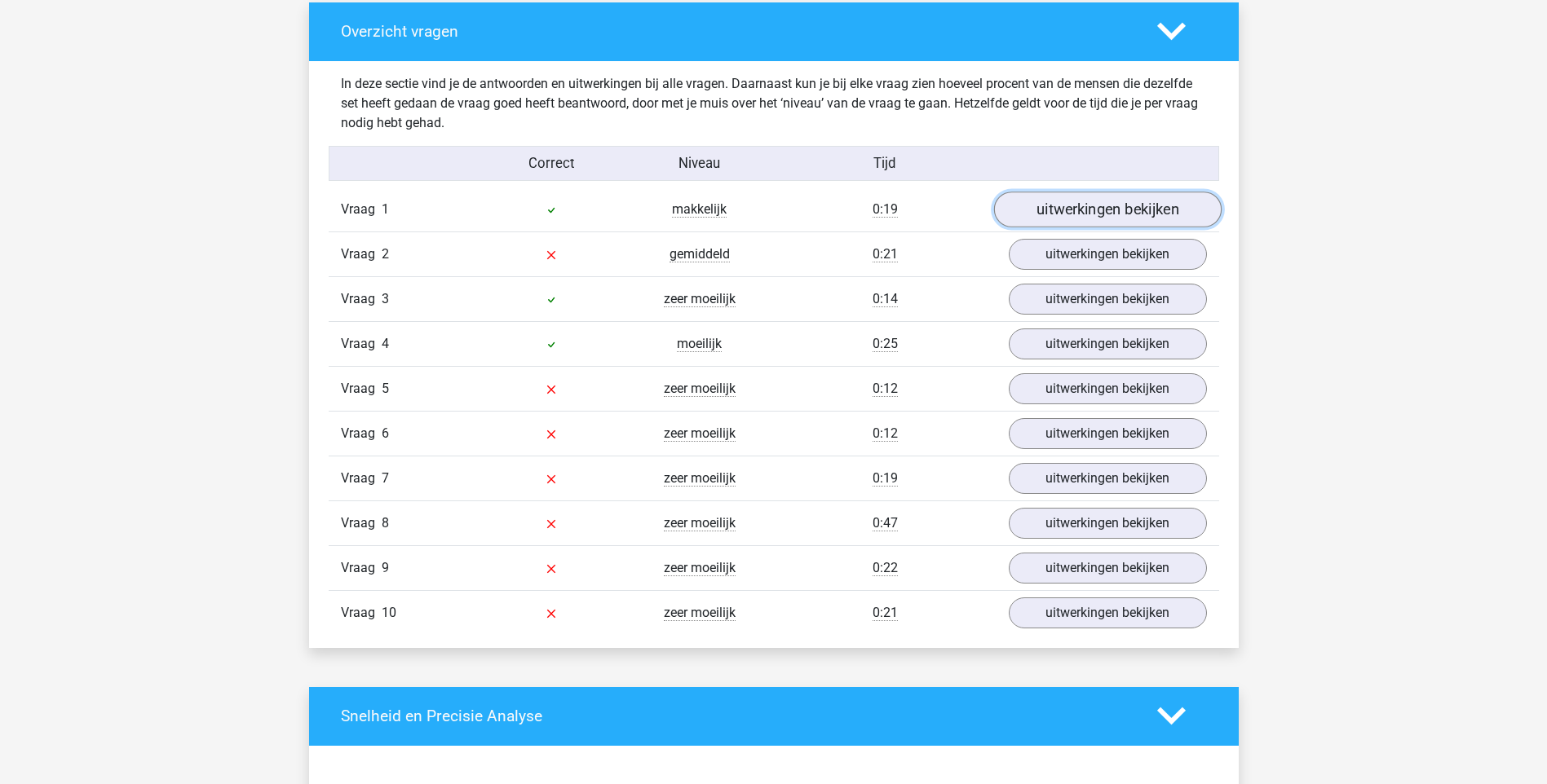
click at [1082, 193] on link "uitwerkingen bekijken" at bounding box center [1107, 209] width 228 height 36
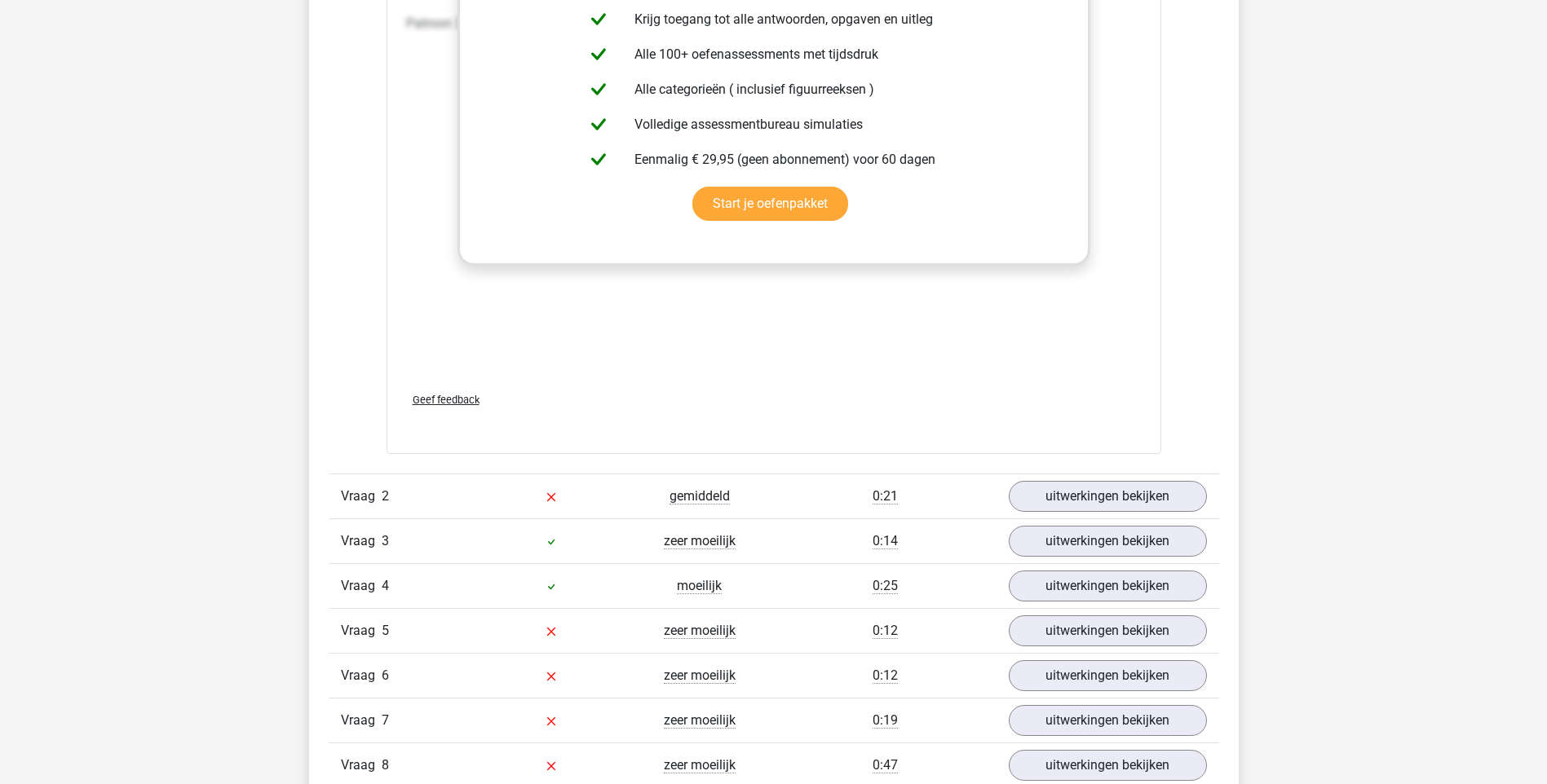
scroll to position [2446, 0]
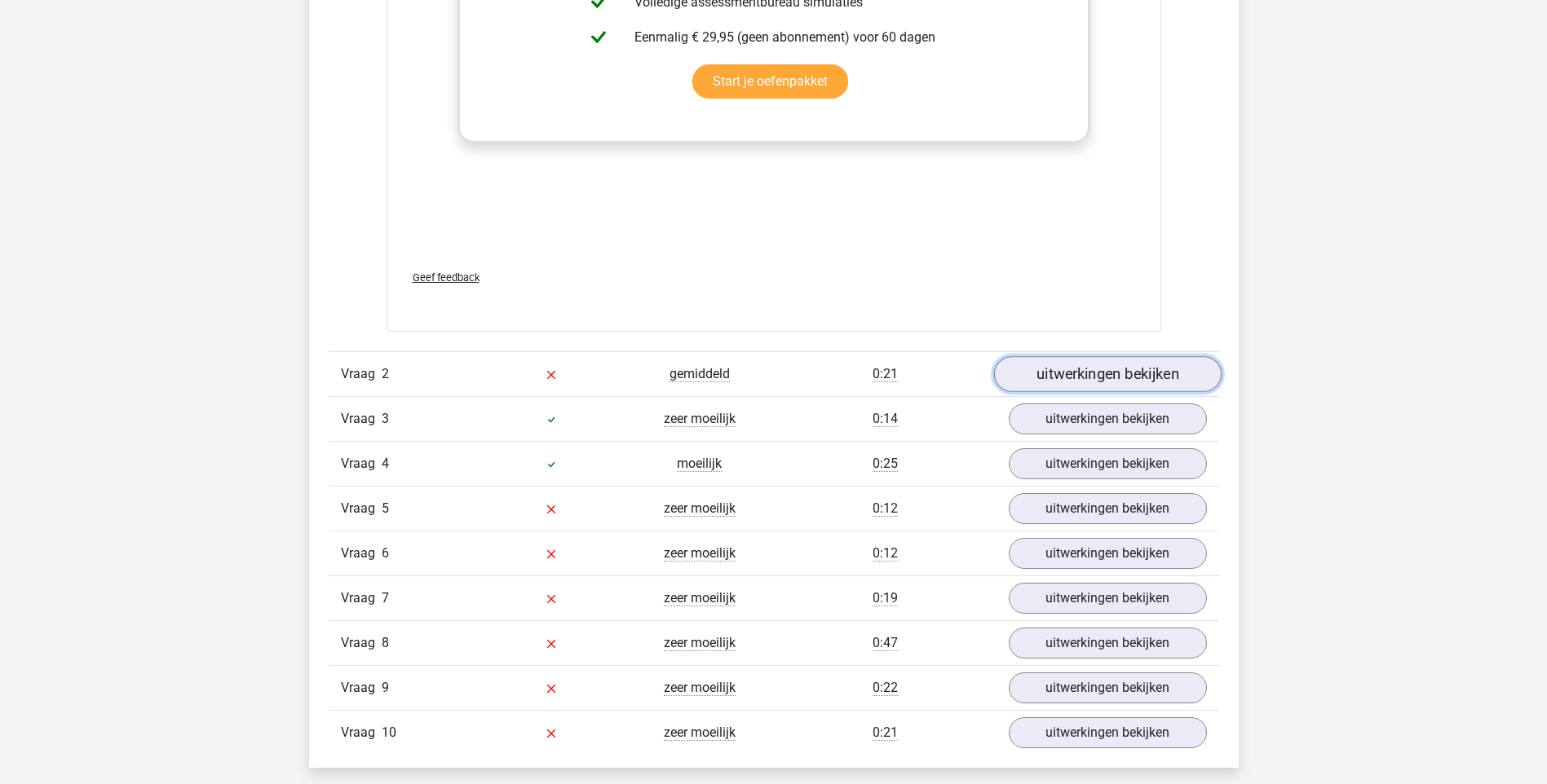
click at [1113, 373] on link "uitwerkingen bekijken" at bounding box center [1107, 375] width 228 height 36
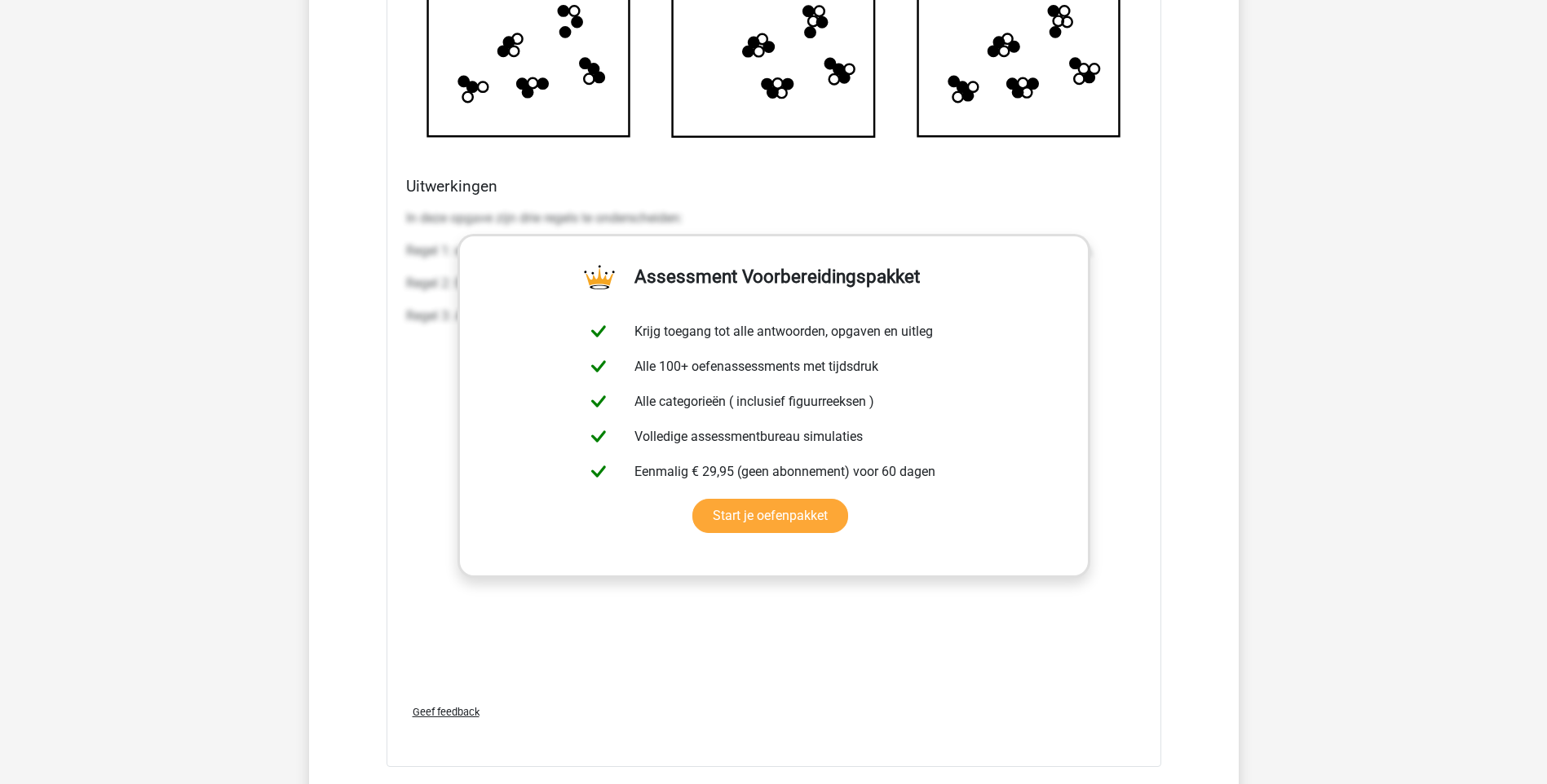
scroll to position [3832, 0]
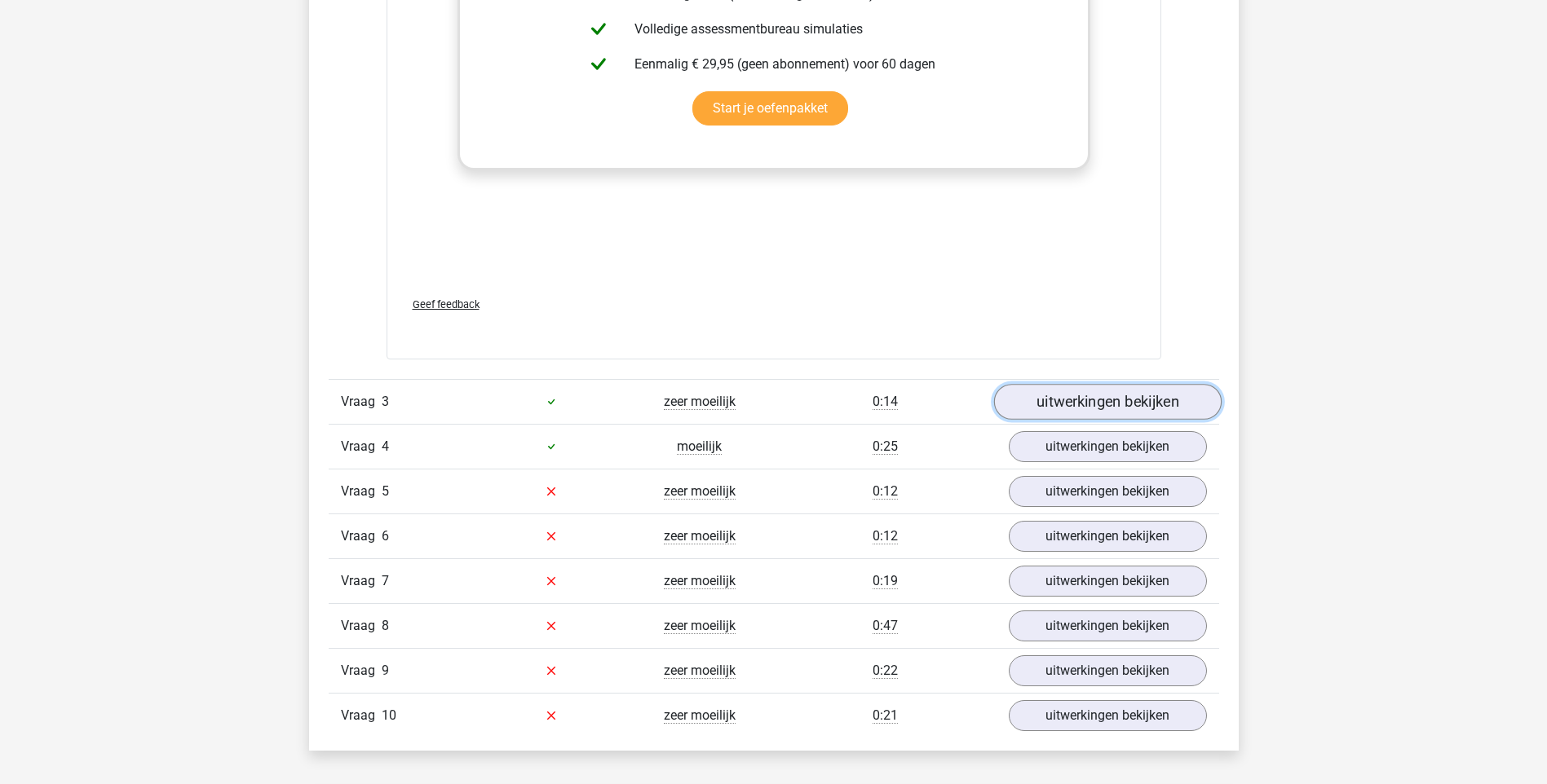
click at [1168, 388] on link "uitwerkingen bekijken" at bounding box center [1107, 402] width 228 height 36
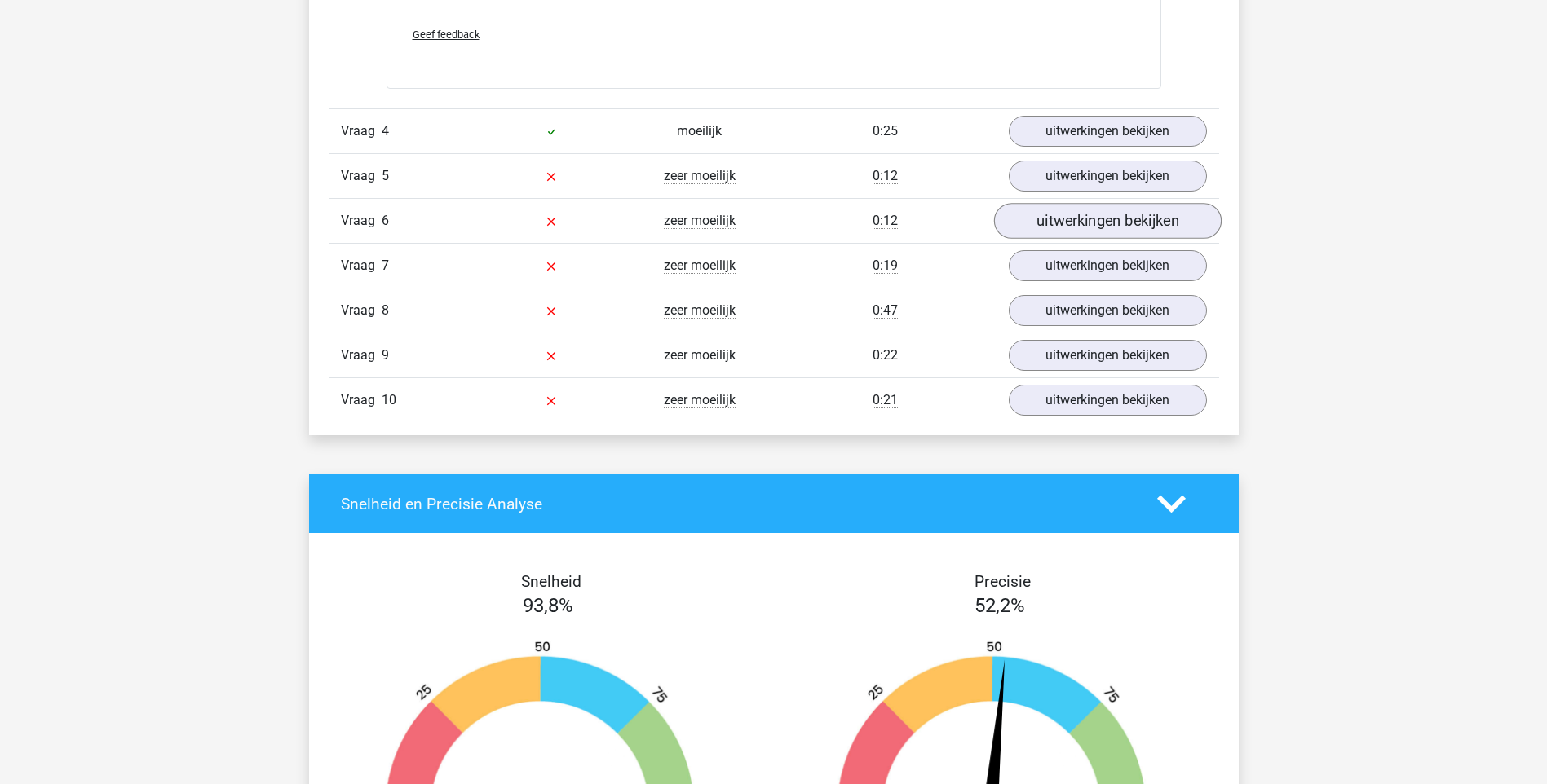
scroll to position [5544, 0]
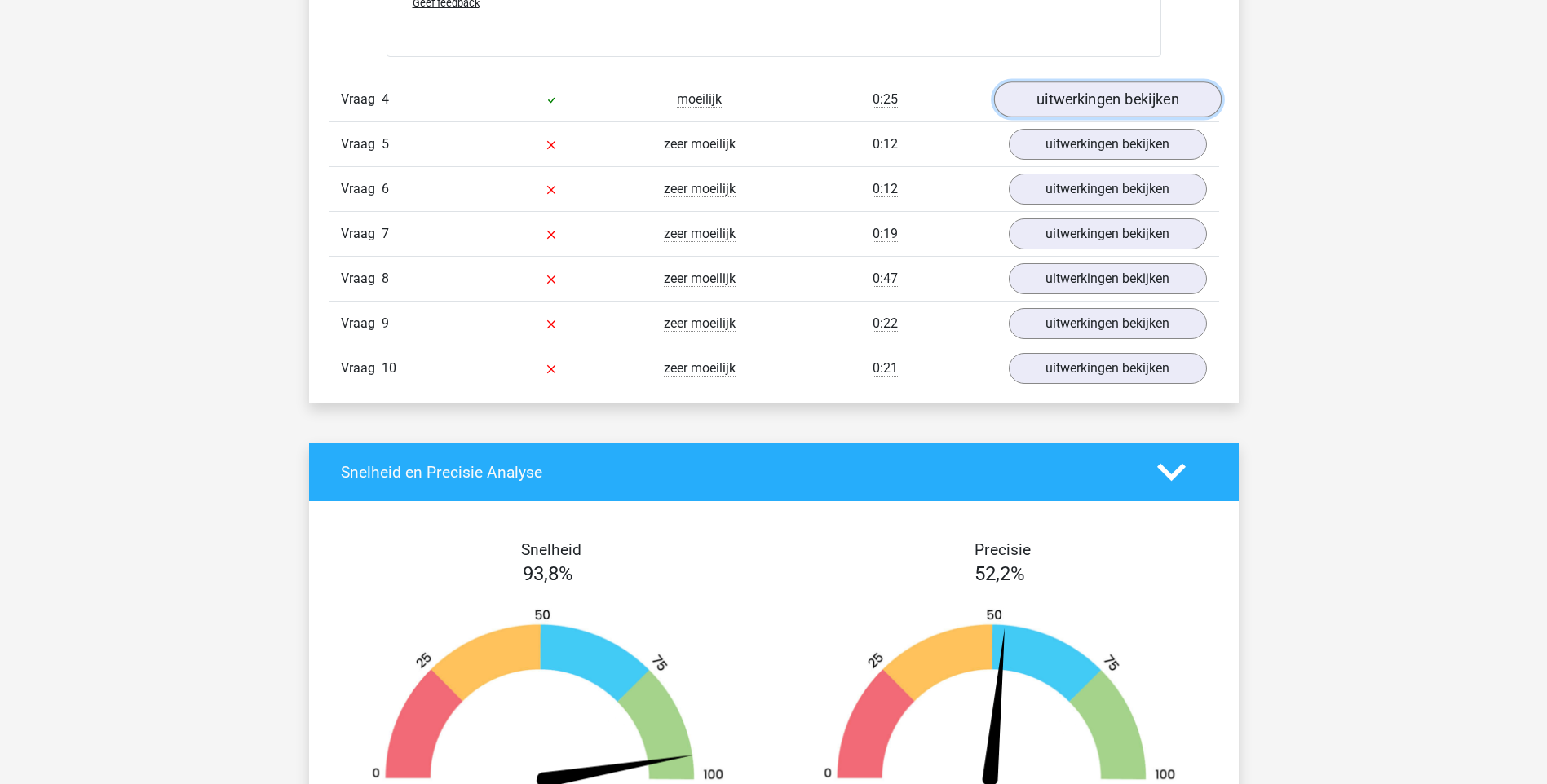
click at [1108, 89] on link "uitwerkingen bekijken" at bounding box center [1107, 98] width 228 height 36
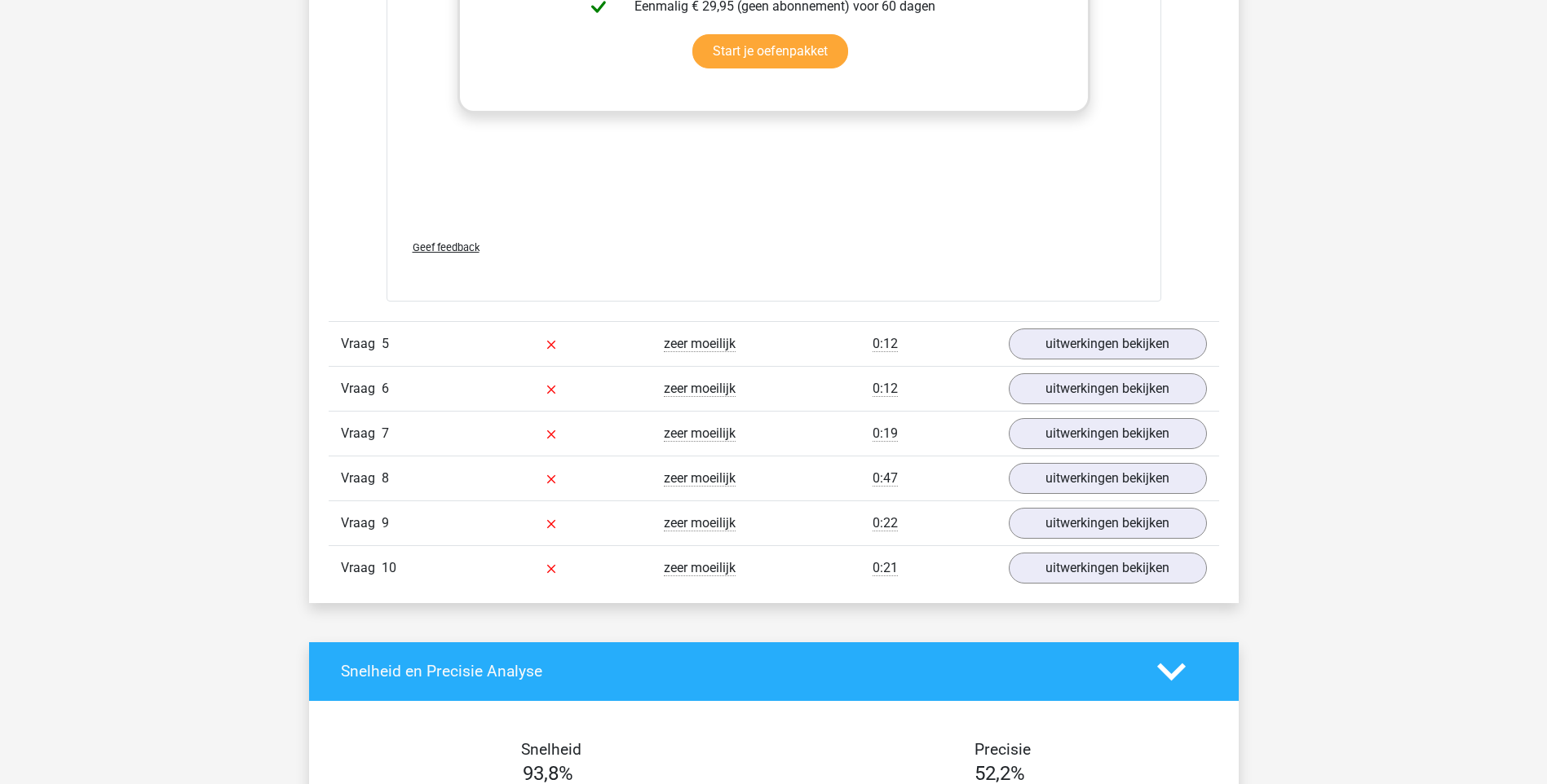
scroll to position [6766, 0]
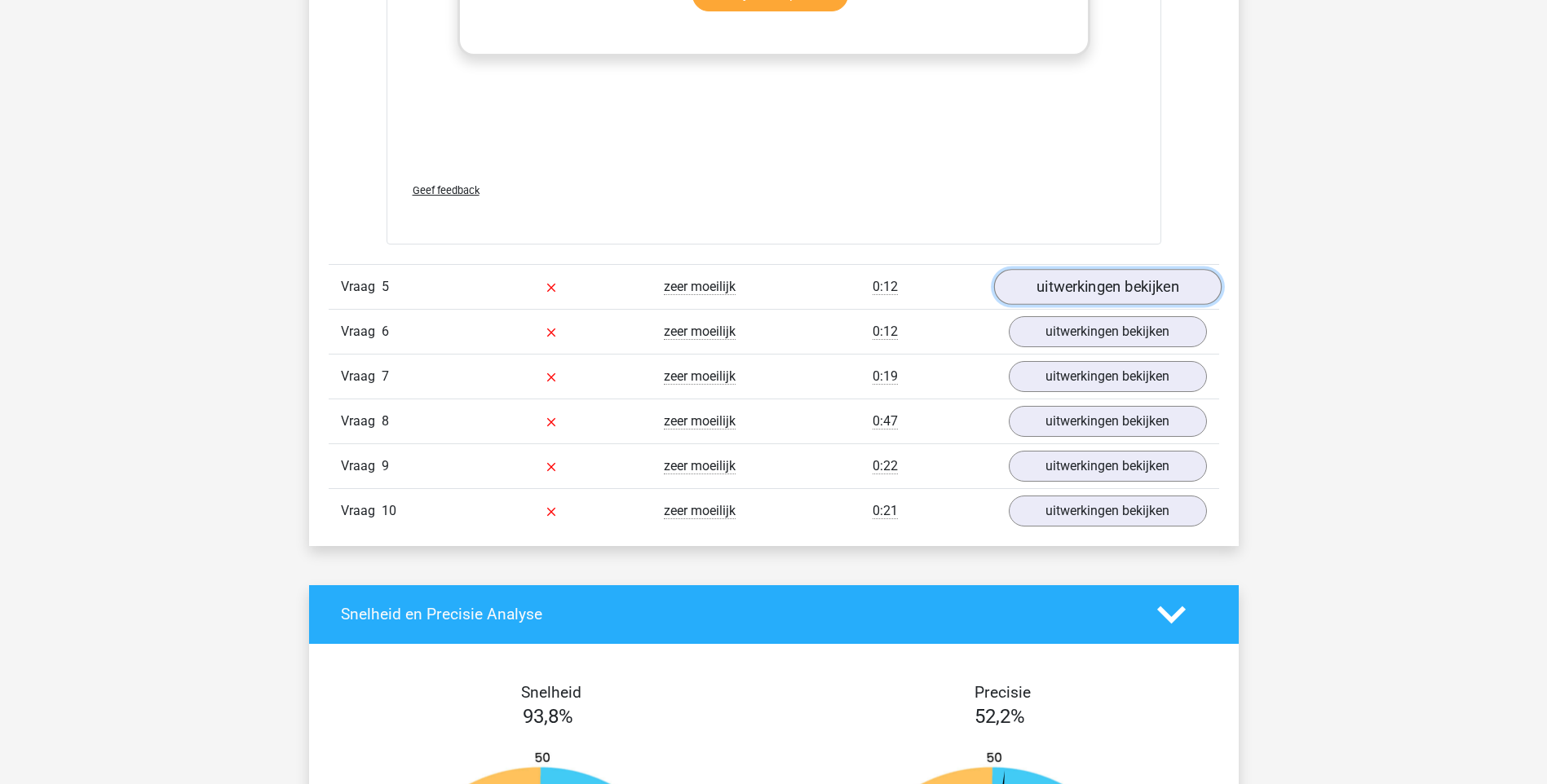
click at [1121, 286] on link "uitwerkingen bekijken" at bounding box center [1107, 287] width 228 height 36
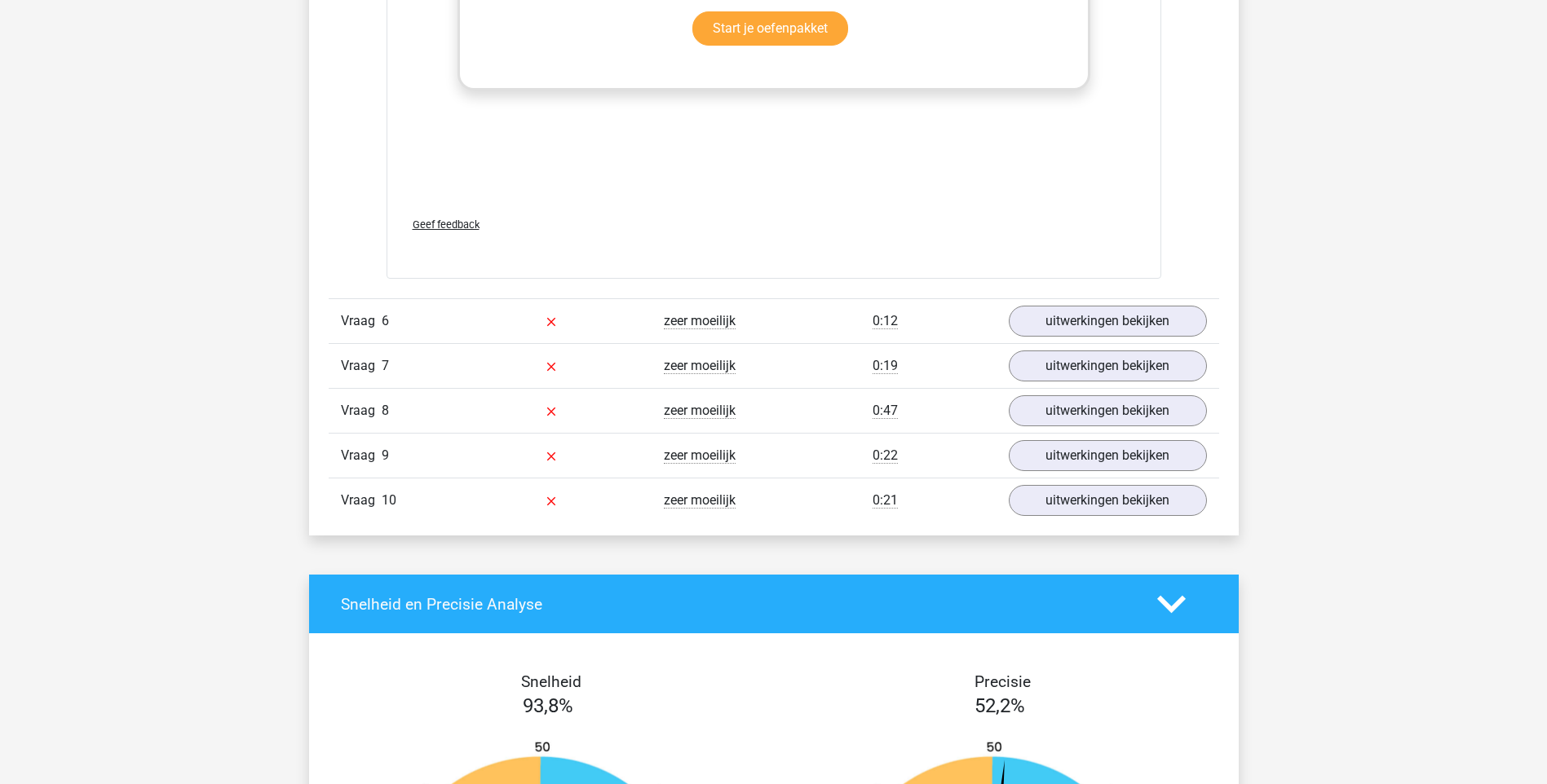
scroll to position [8153, 0]
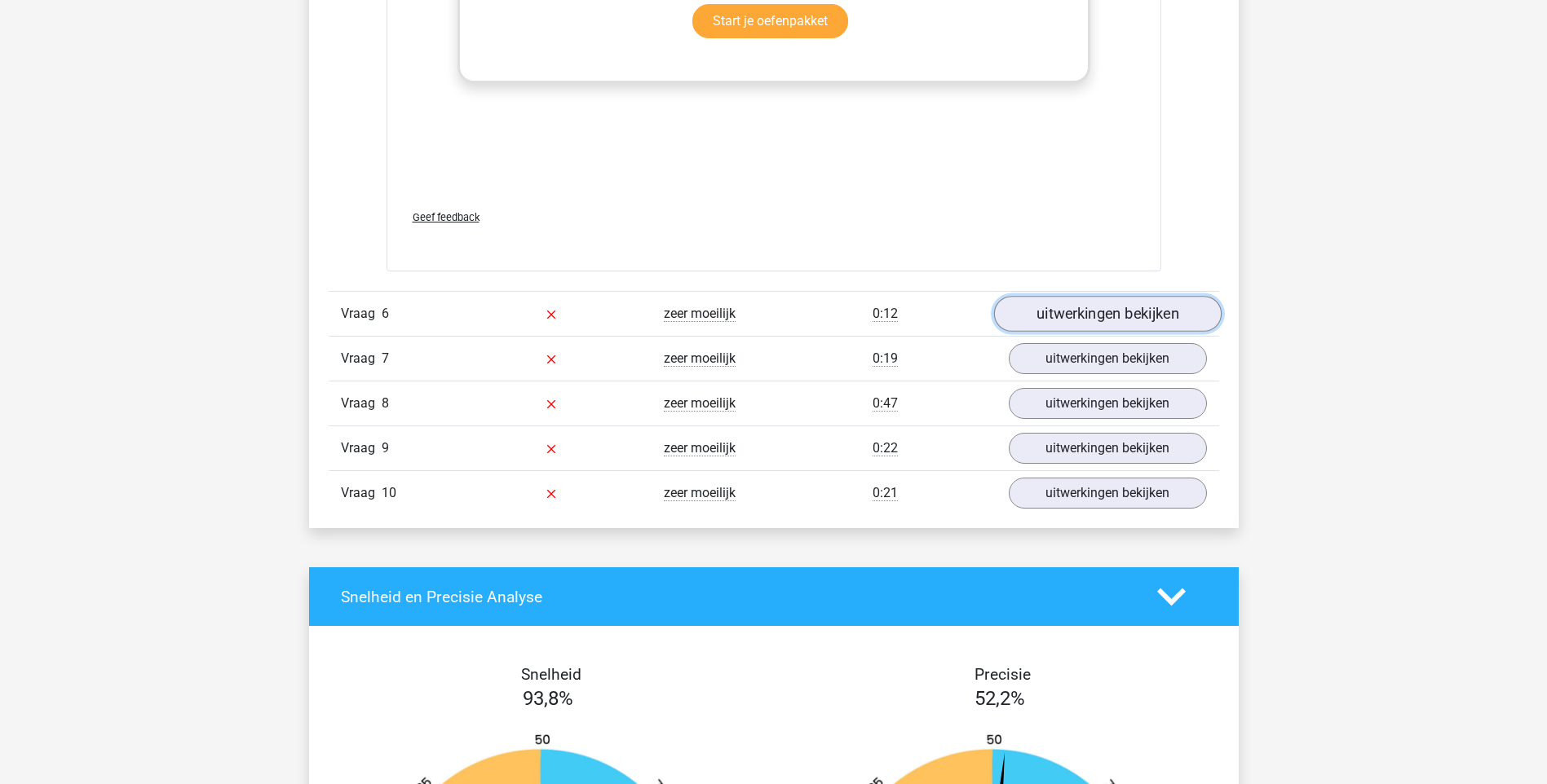
click at [1175, 305] on link "uitwerkingen bekijken" at bounding box center [1107, 314] width 228 height 36
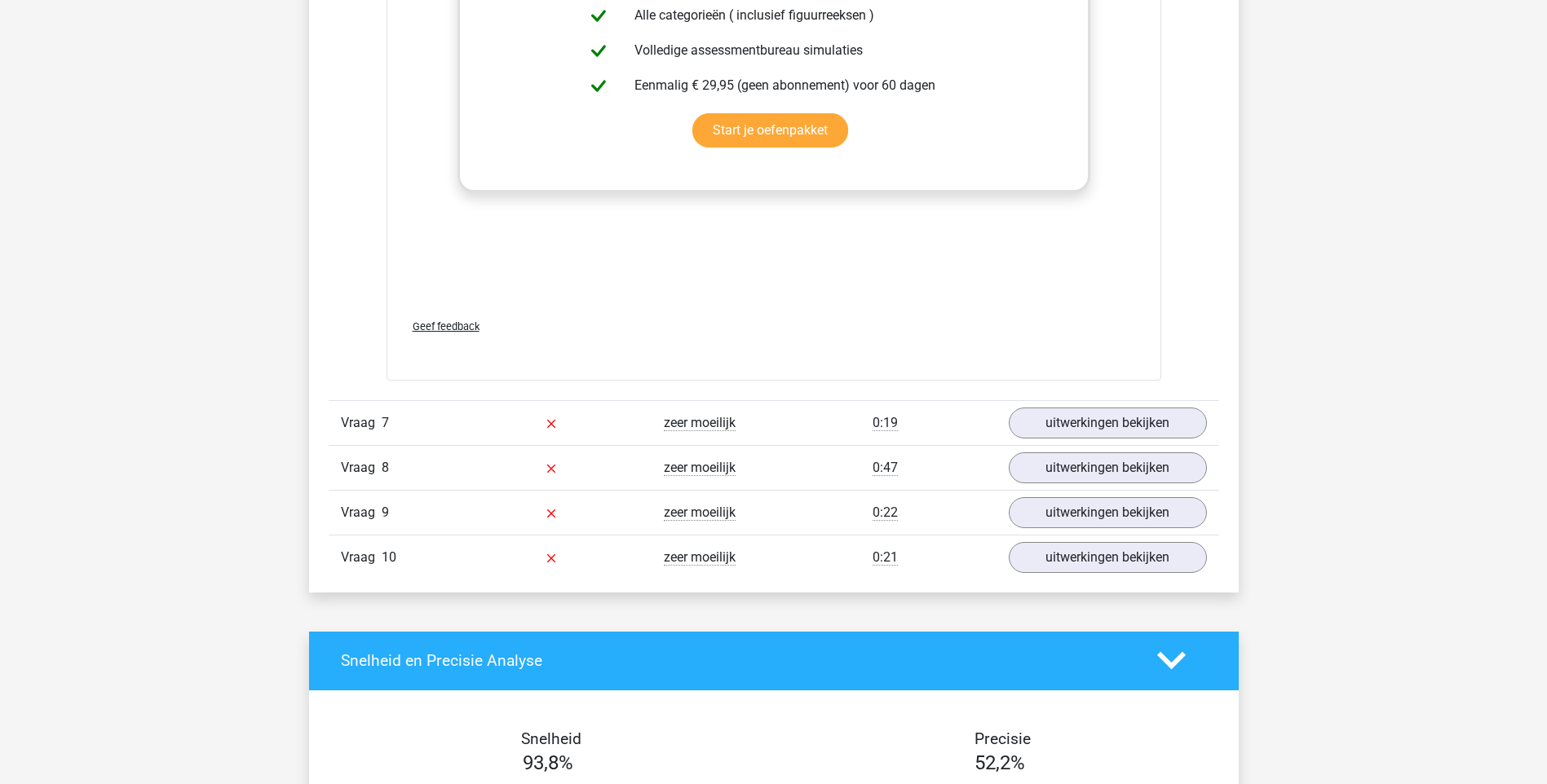
scroll to position [9457, 0]
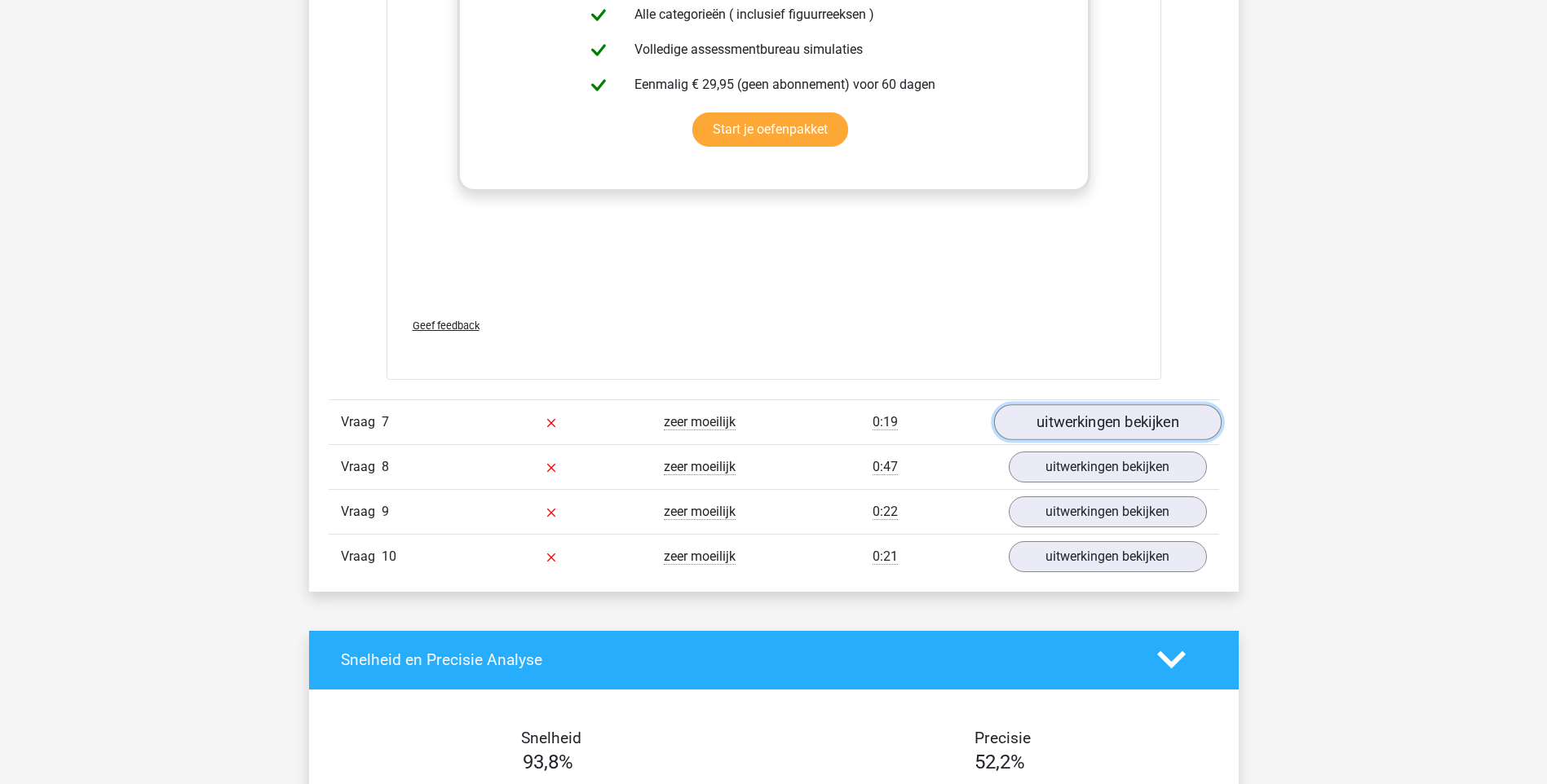
click at [1124, 415] on link "uitwerkingen bekijken" at bounding box center [1107, 422] width 228 height 36
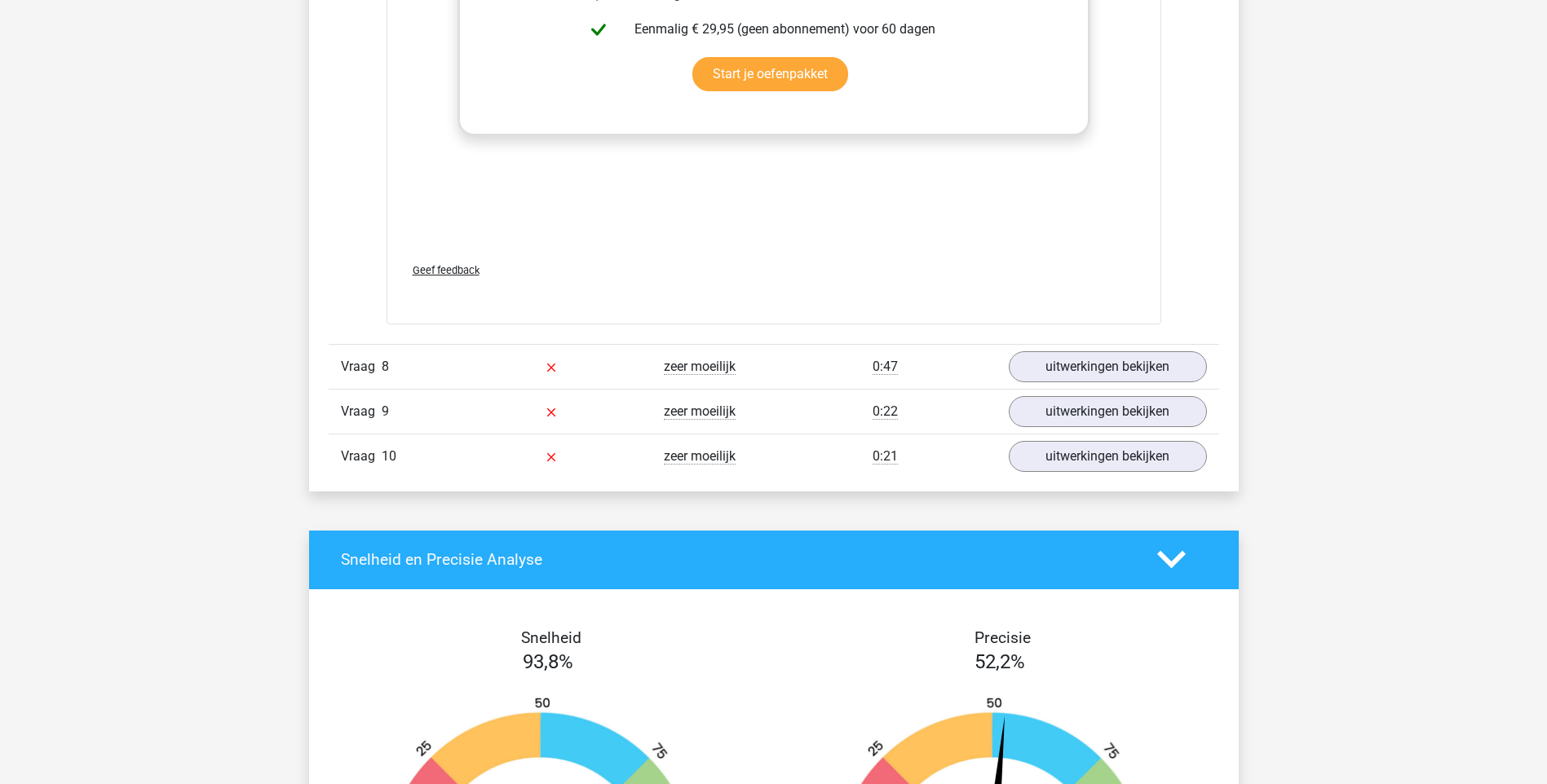
scroll to position [10925, 0]
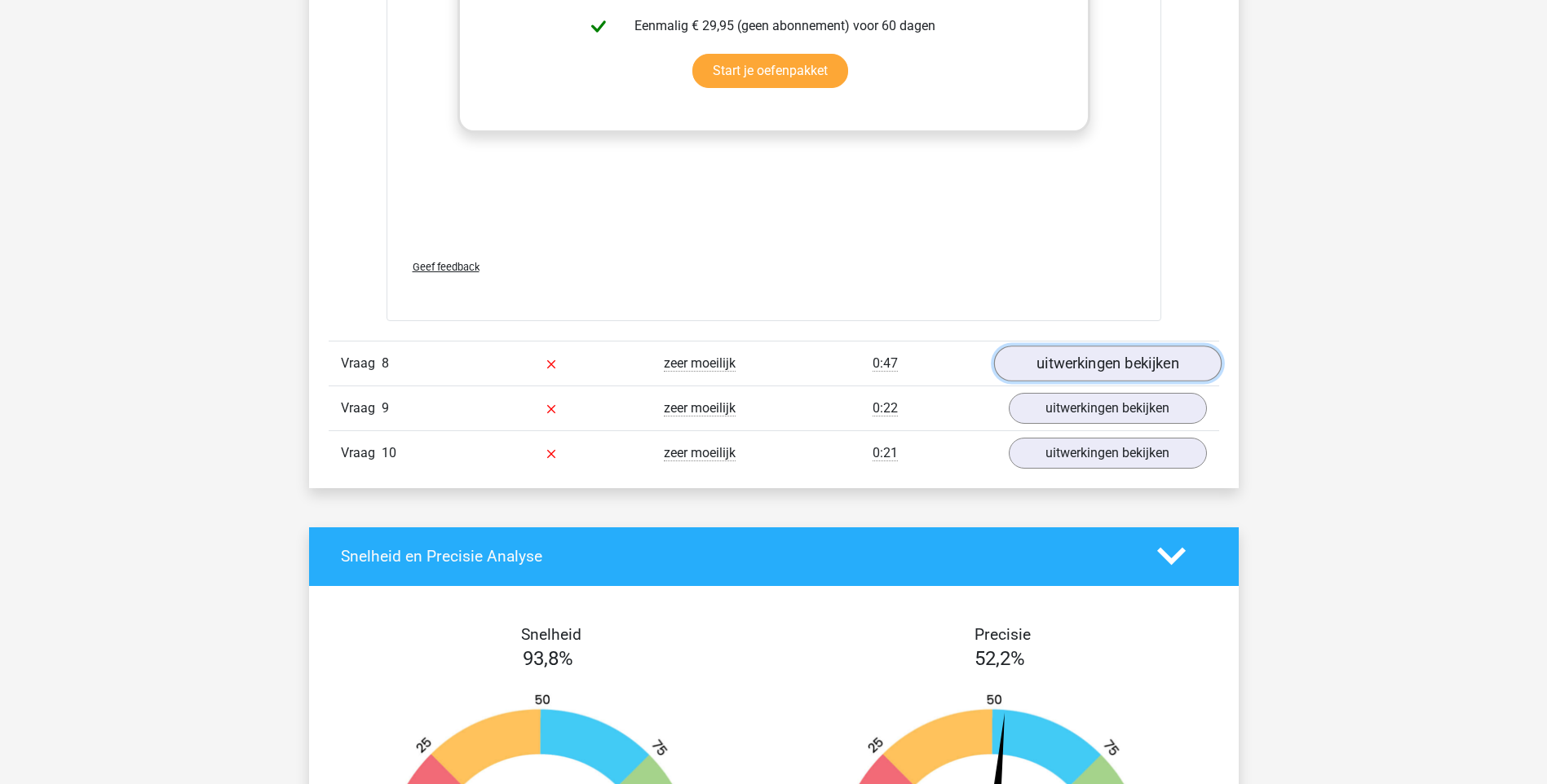
click at [1150, 365] on link "uitwerkingen bekijken" at bounding box center [1107, 363] width 228 height 36
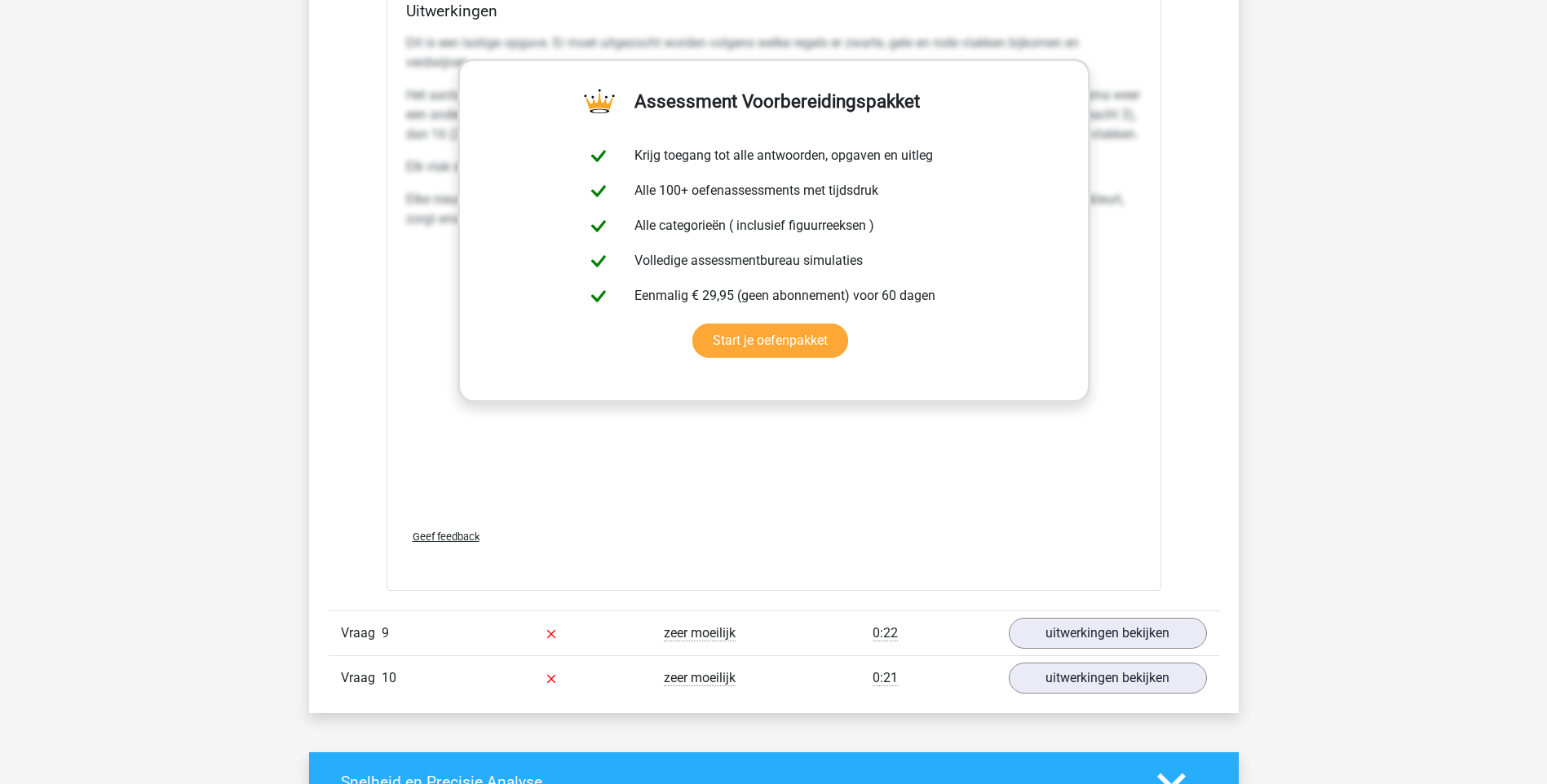
scroll to position [12391, 0]
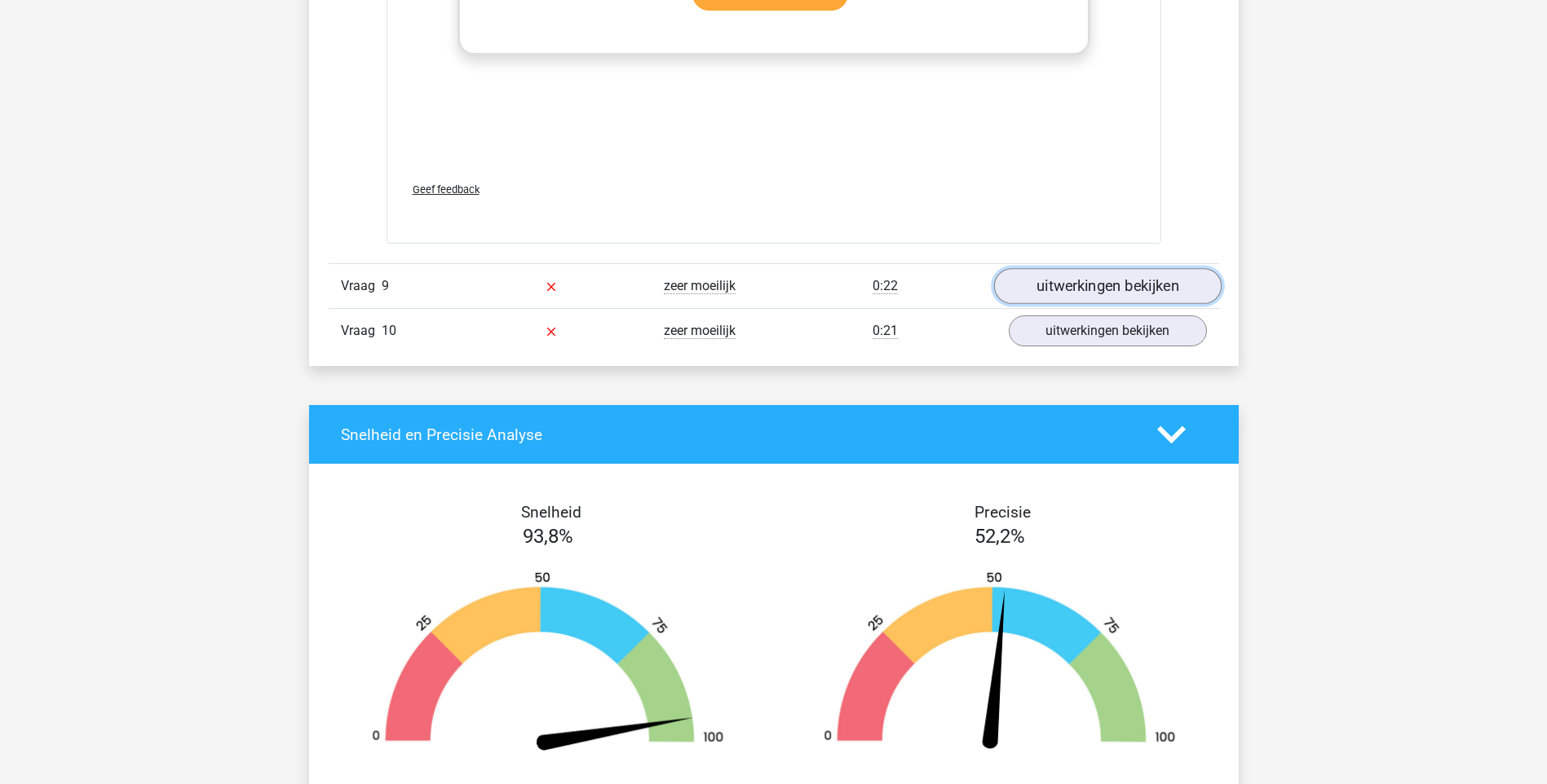
click at [1135, 283] on link "uitwerkingen bekijken" at bounding box center [1107, 286] width 228 height 36
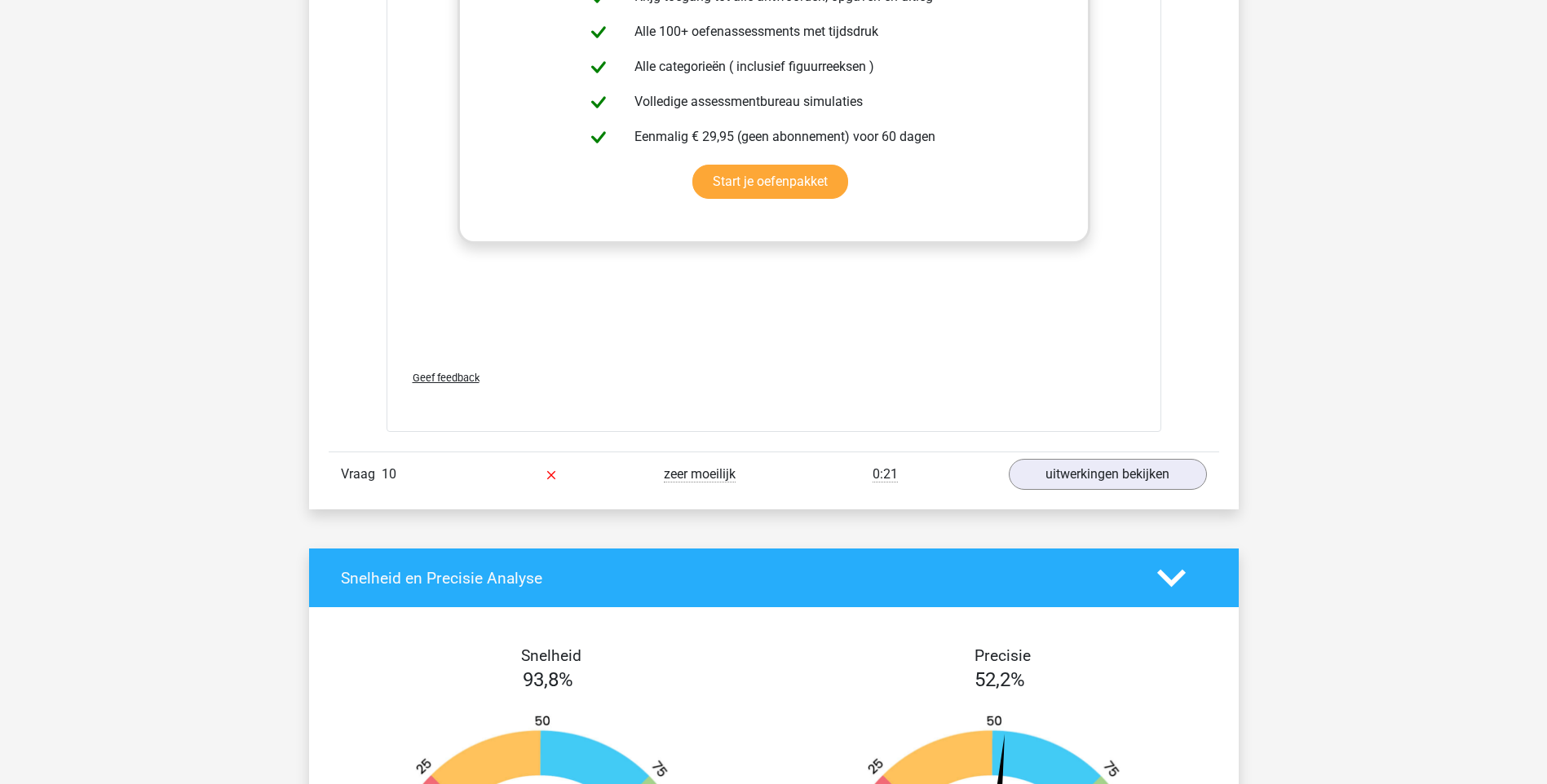
scroll to position [13615, 0]
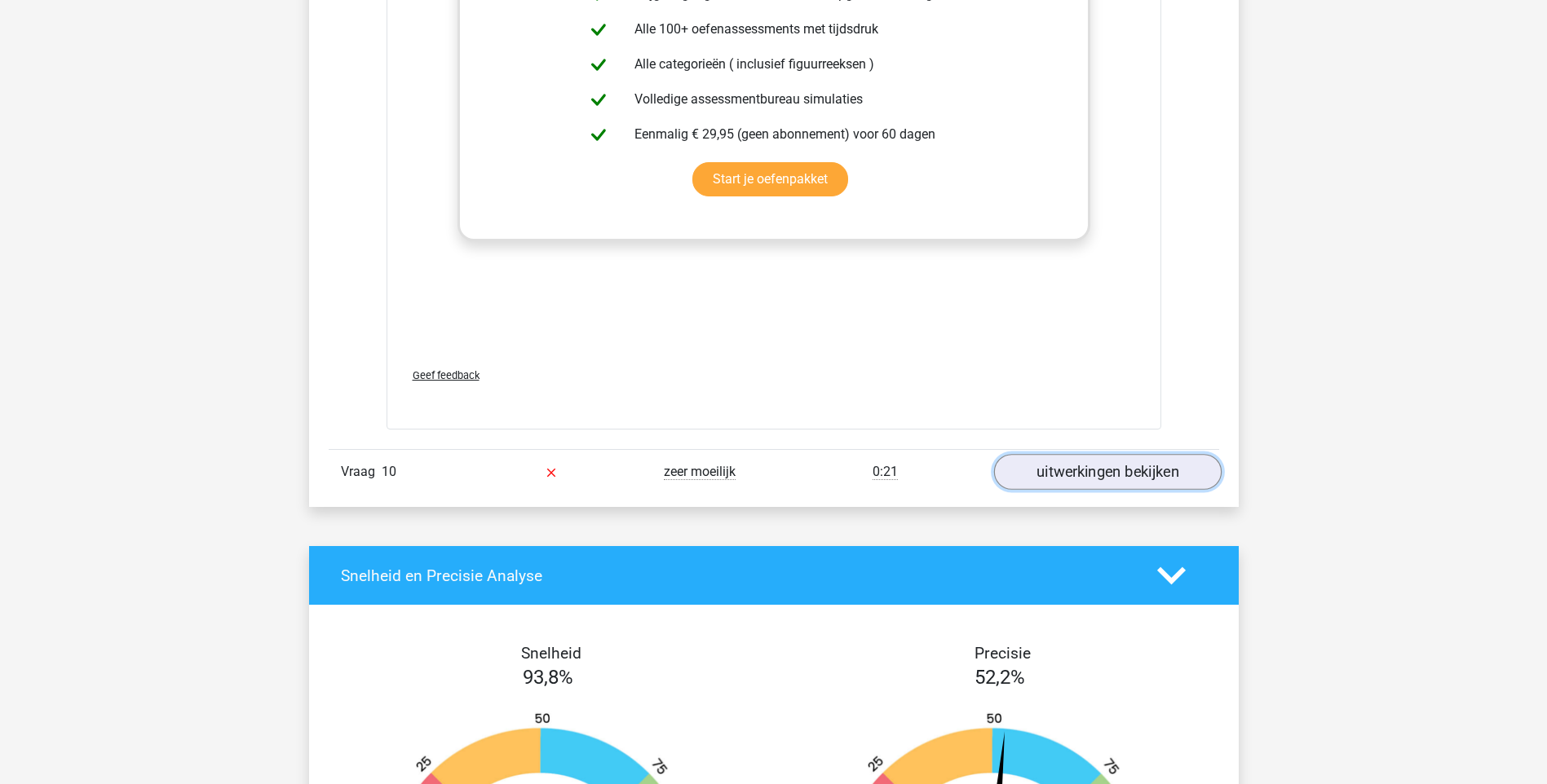
click at [1095, 462] on link "uitwerkingen bekijken" at bounding box center [1107, 471] width 228 height 36
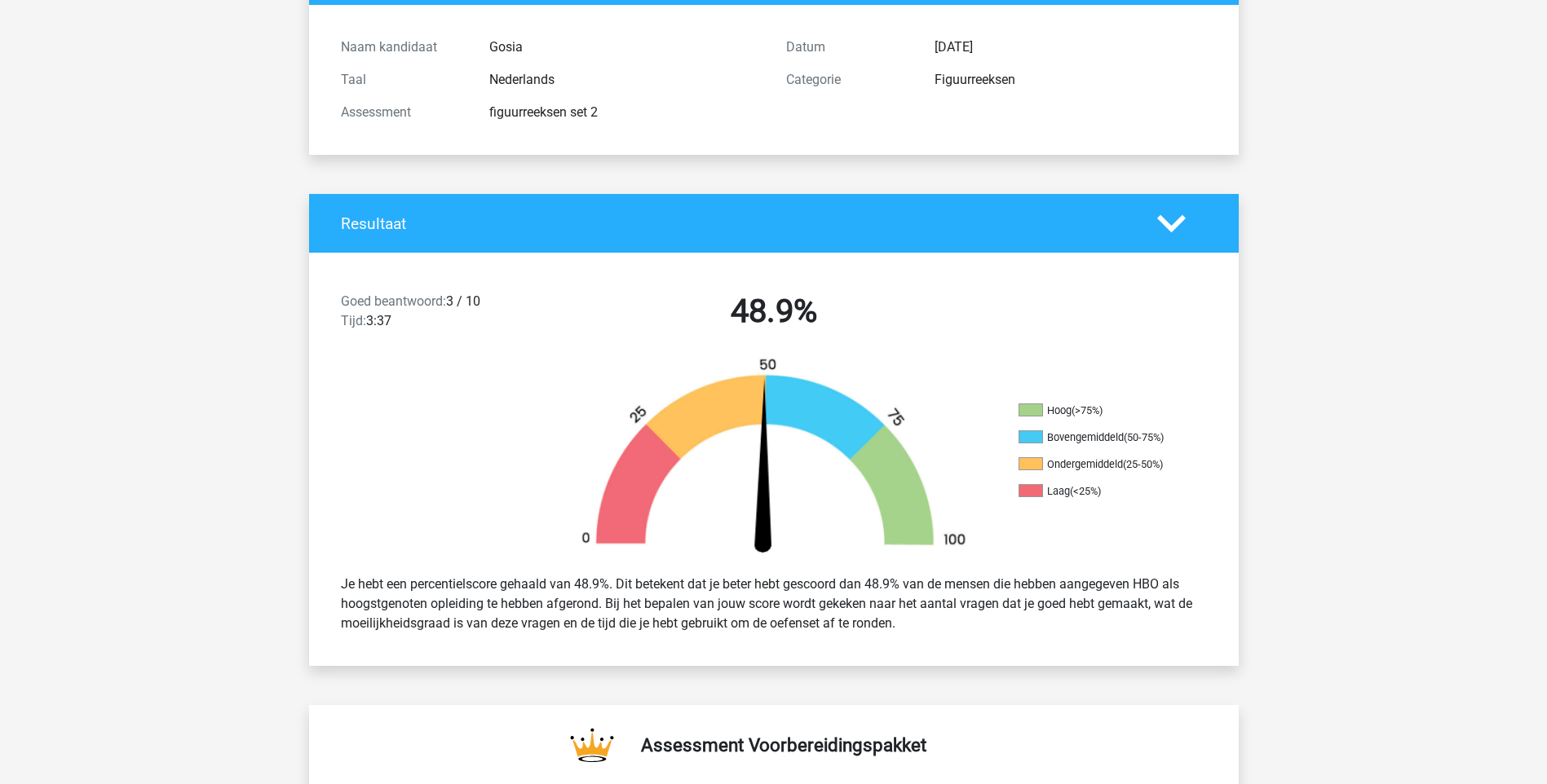
scroll to position [0, 0]
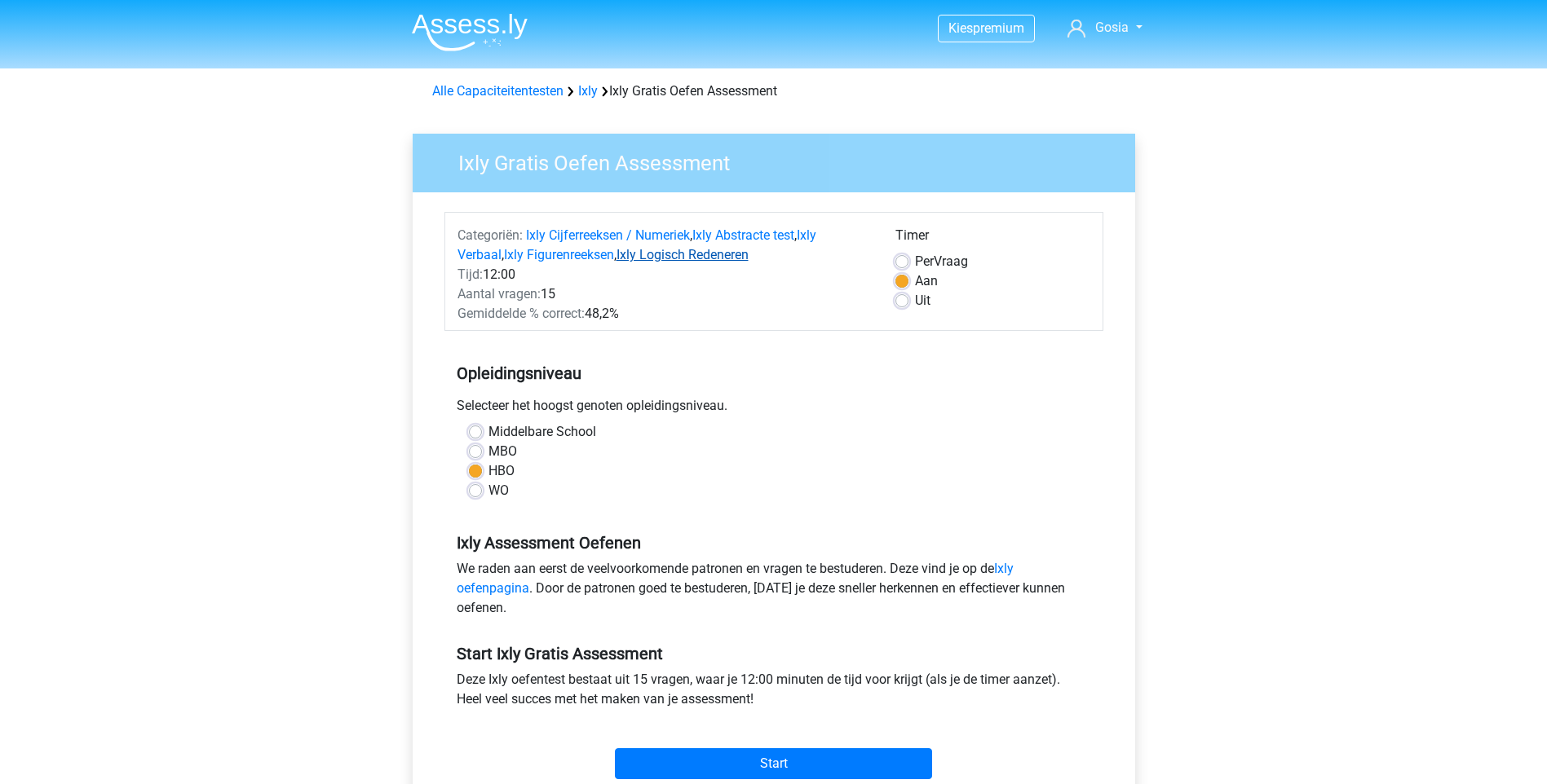
click at [722, 259] on link "Ixly Logisch Redeneren" at bounding box center [682, 255] width 132 height 15
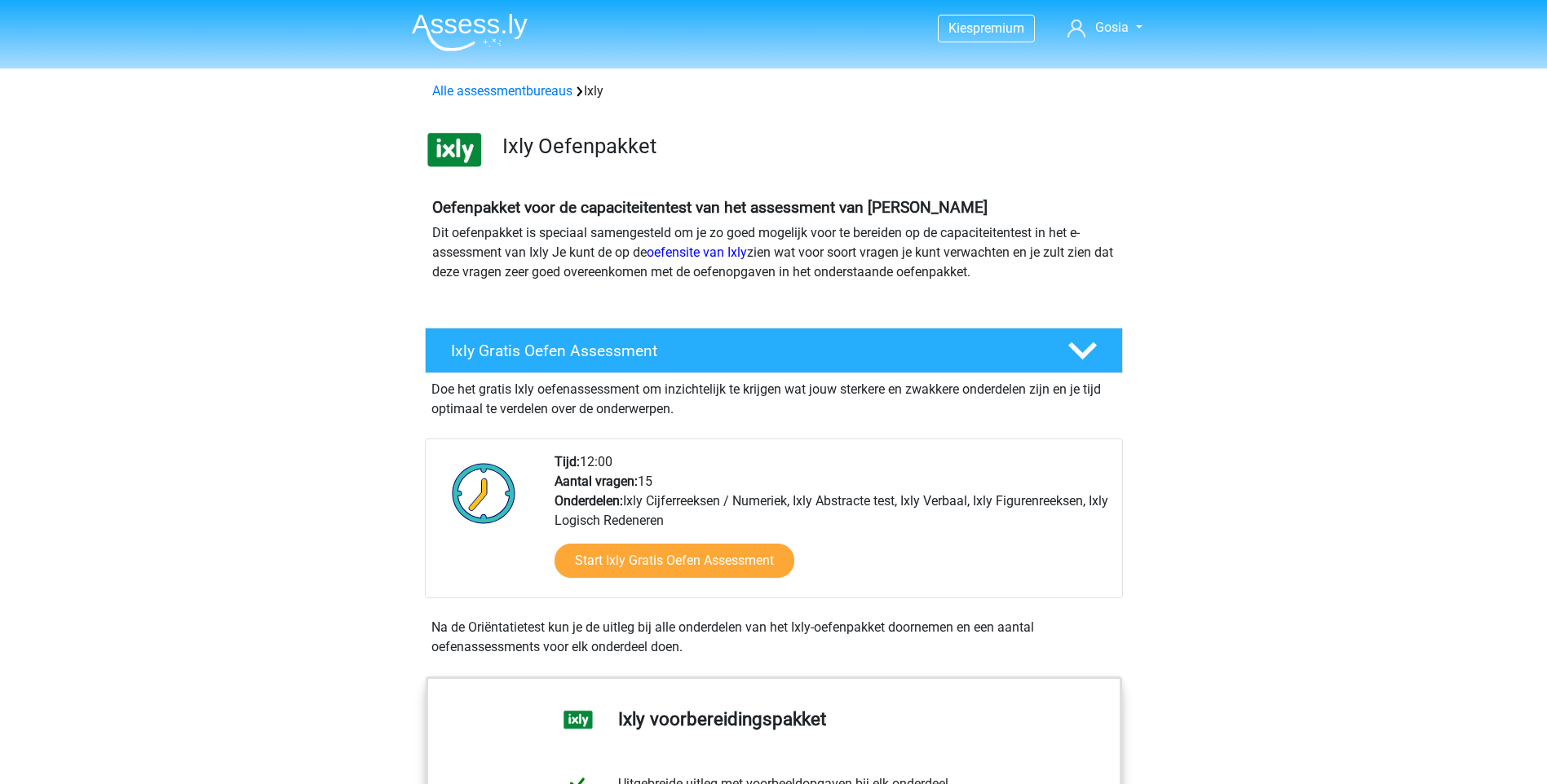
scroll to position [1347, 0]
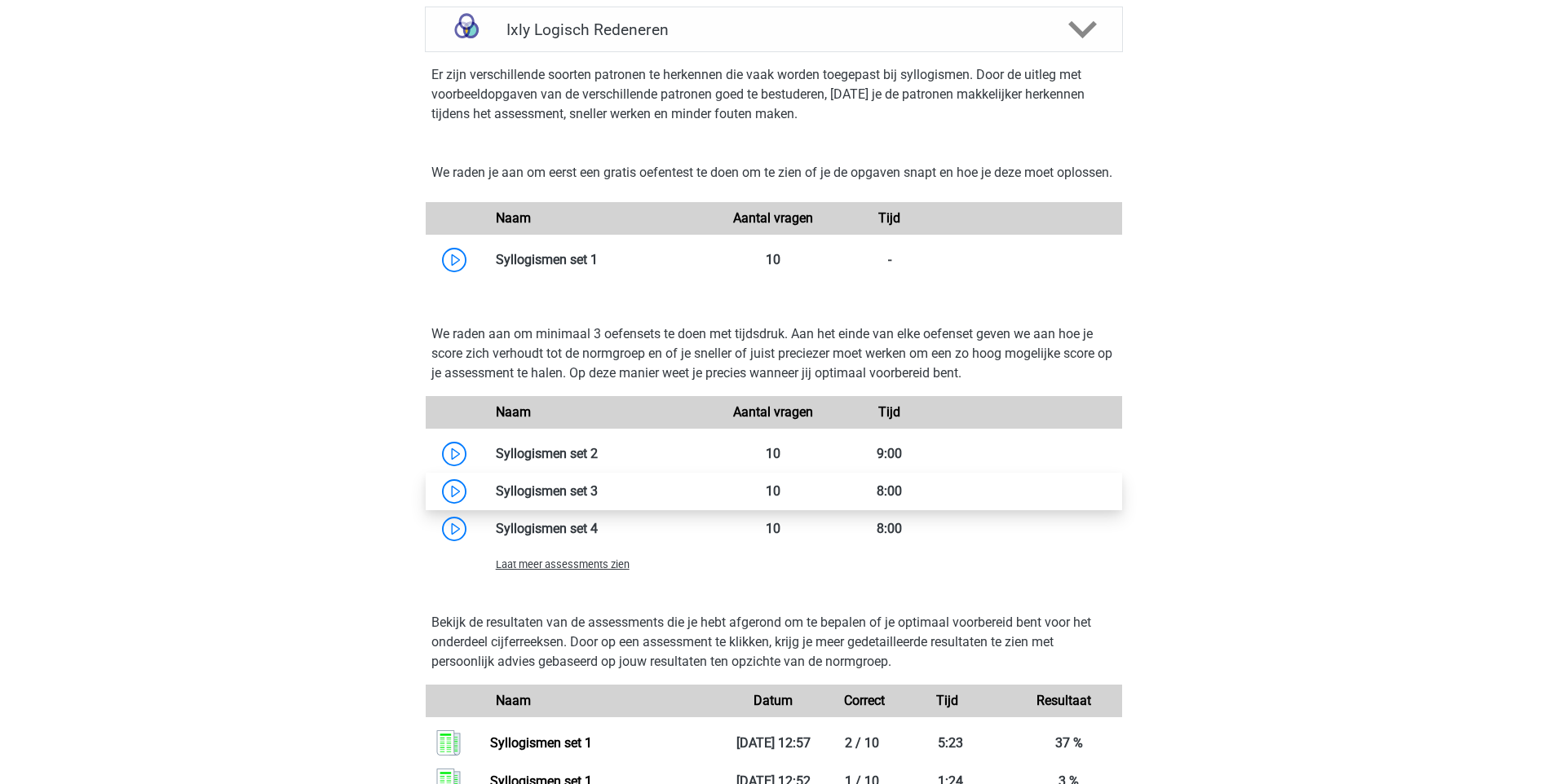
click at [598, 499] on link at bounding box center [598, 491] width 0 height 15
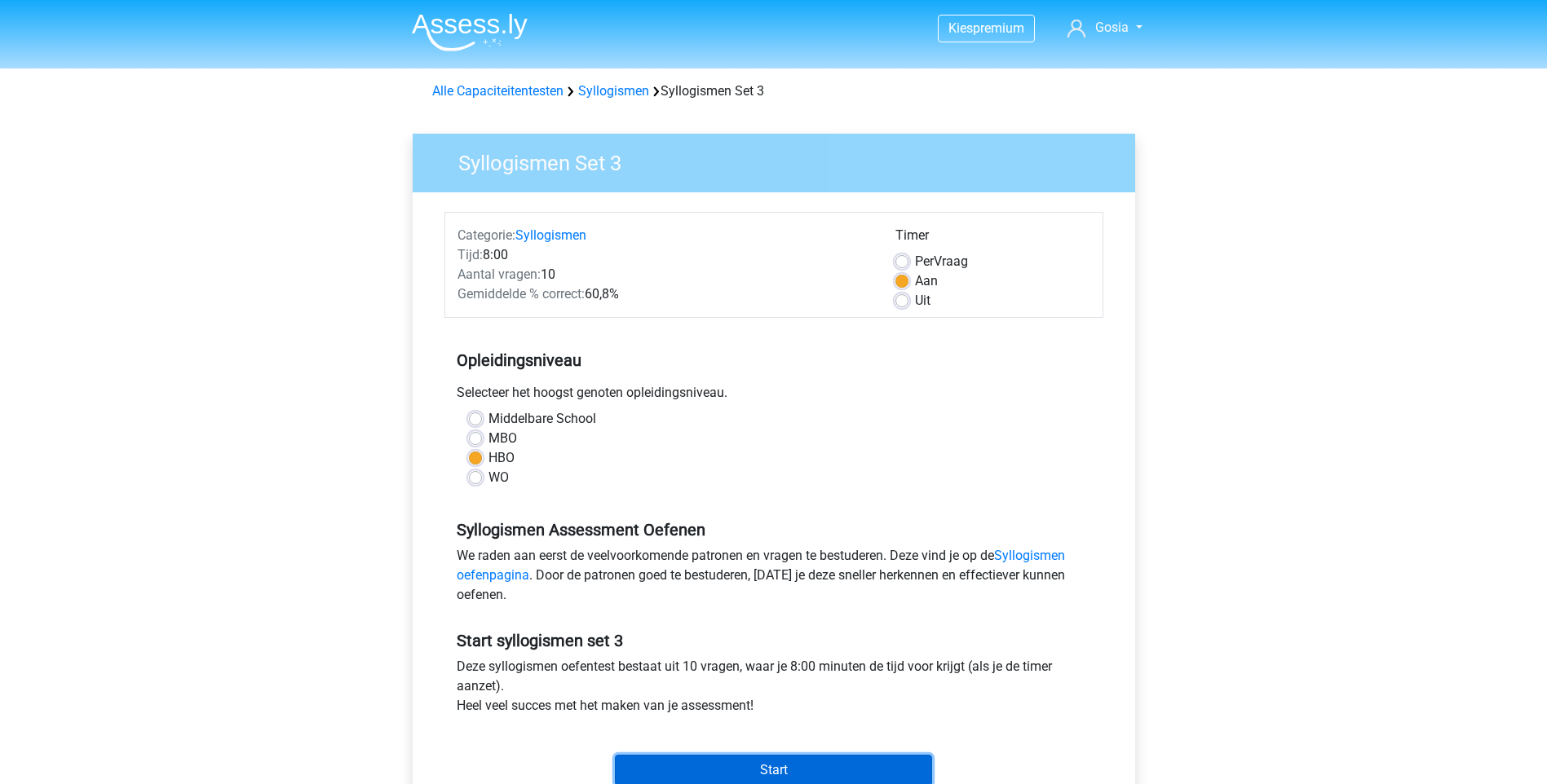
click at [780, 762] on input "Start" at bounding box center [774, 770] width 317 height 31
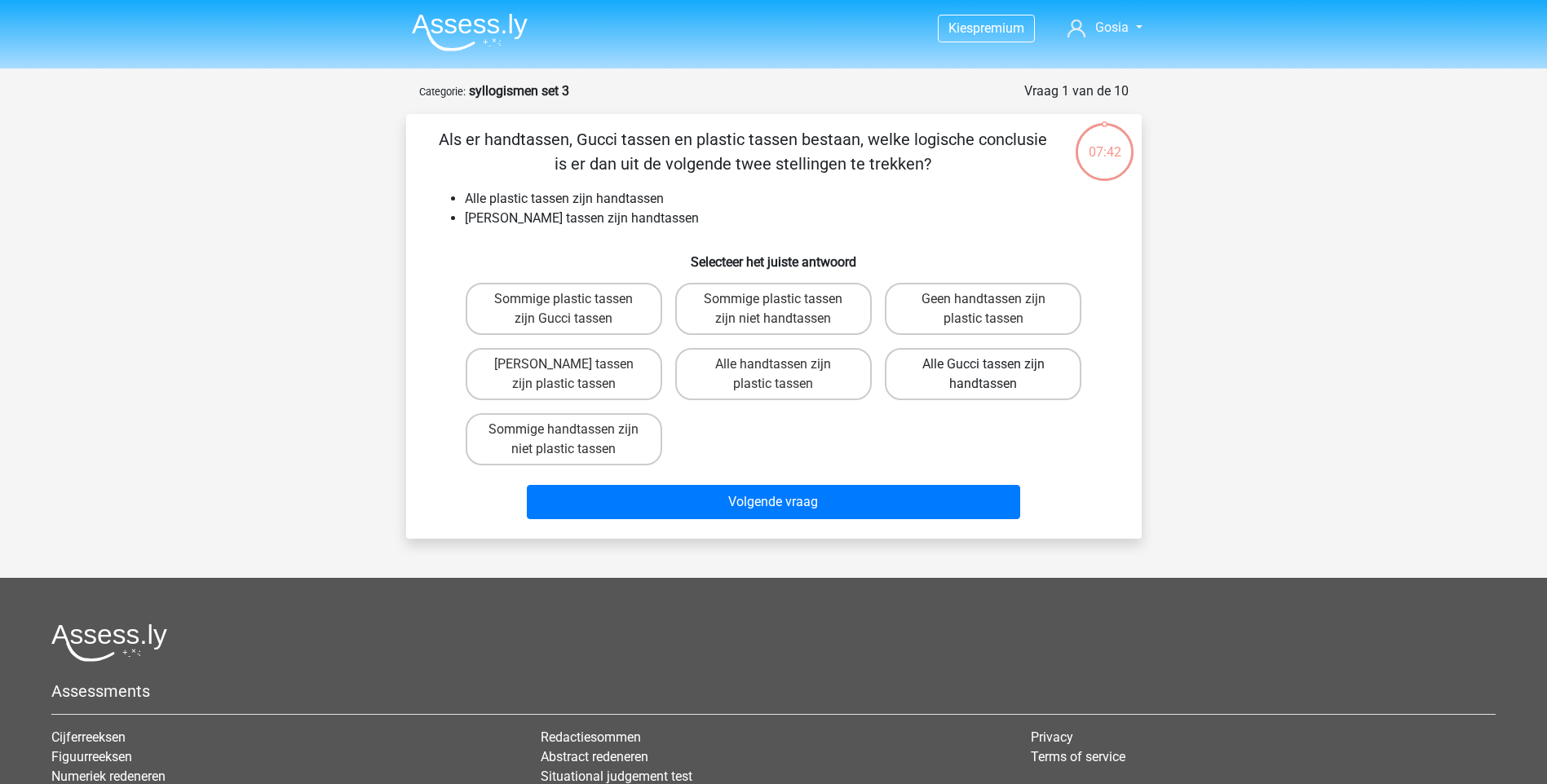
click at [1041, 380] on label "Alle Gucci tassen zijn handtassen" at bounding box center [982, 375] width 196 height 52
click at [994, 375] on input "Alle Gucci tassen zijn handtassen" at bounding box center [988, 369] width 11 height 11
radio input "true"
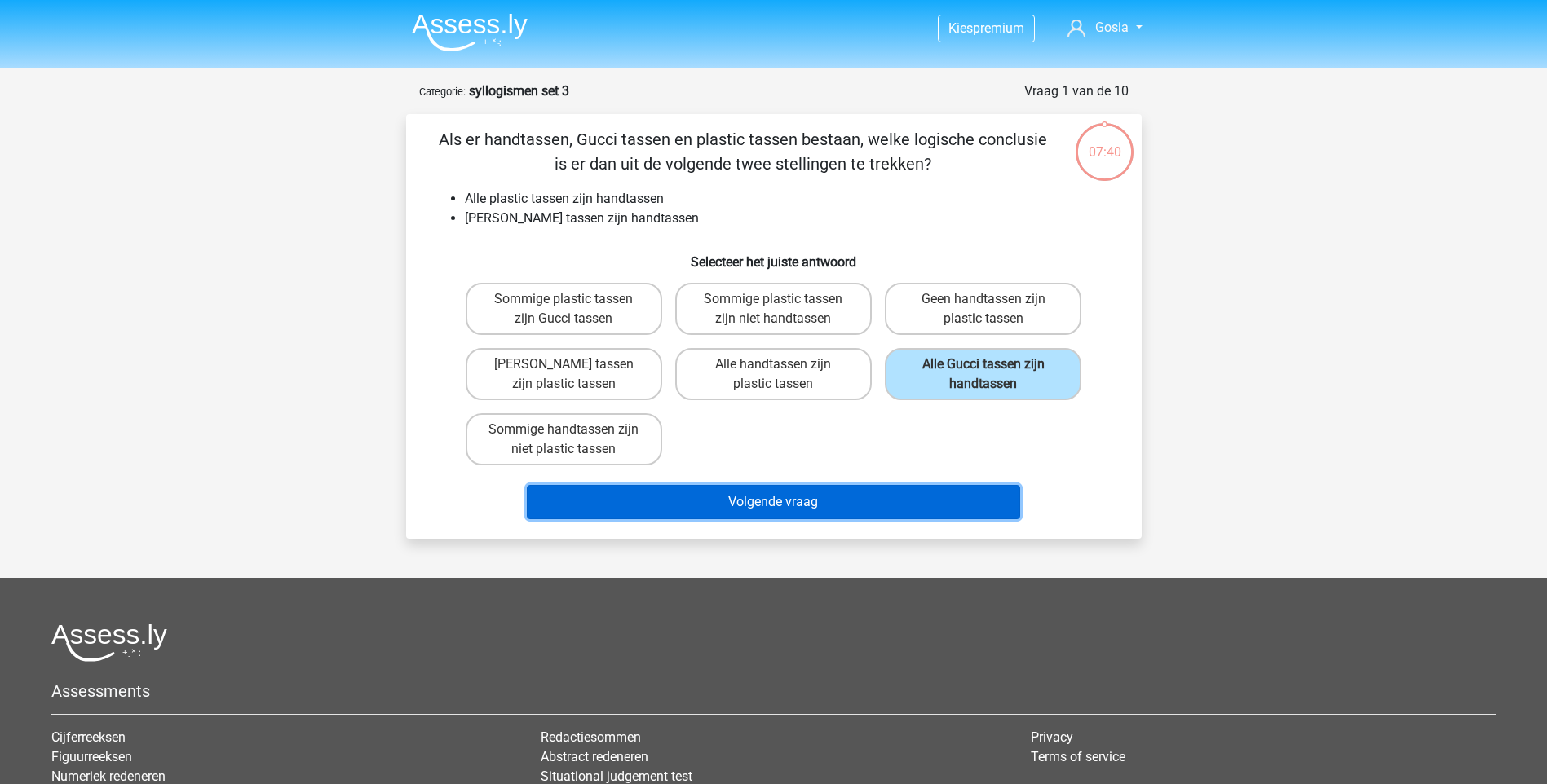
click at [942, 506] on button "Volgende vraag" at bounding box center [773, 501] width 493 height 34
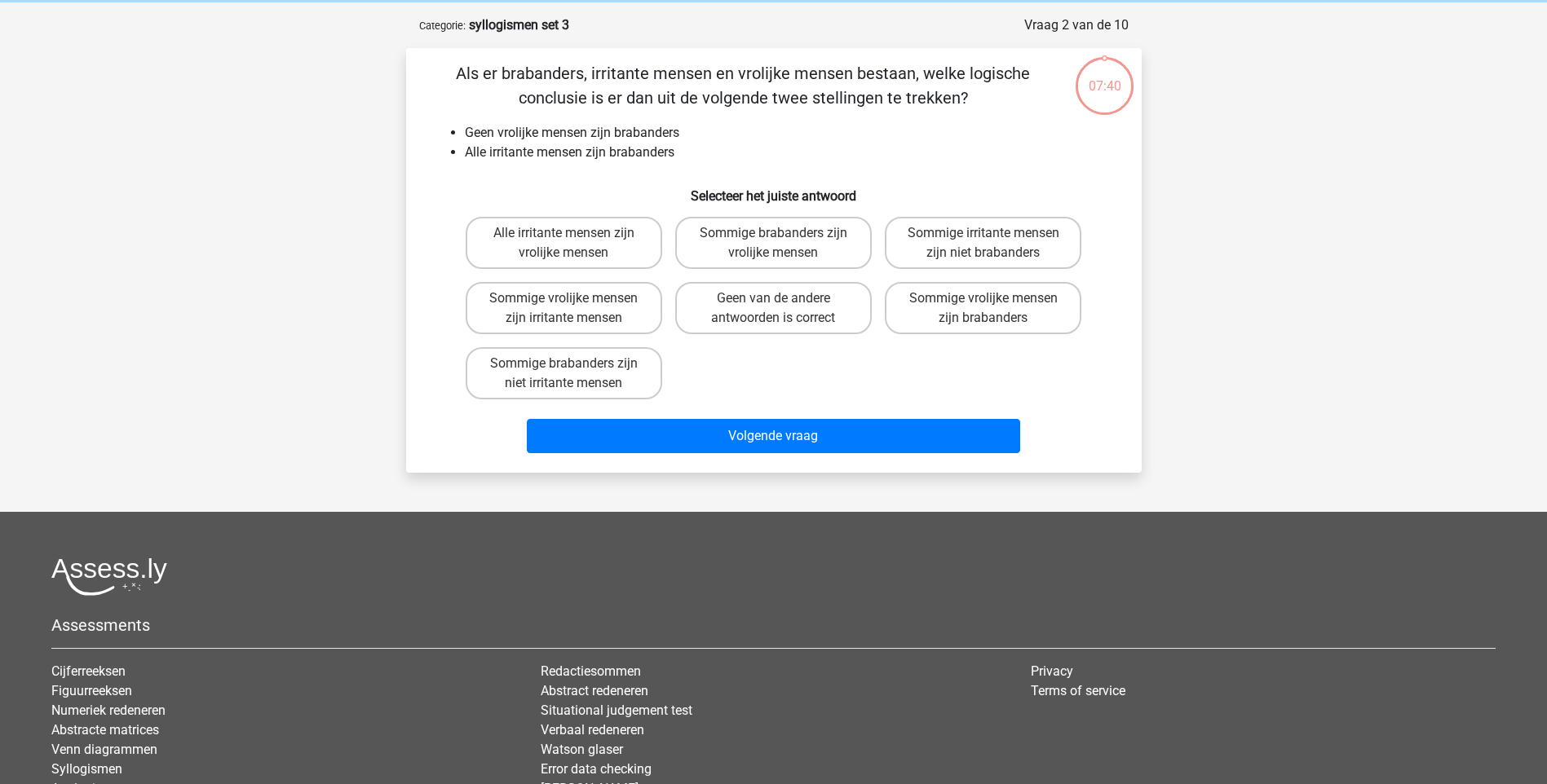
scroll to position [81, 0]
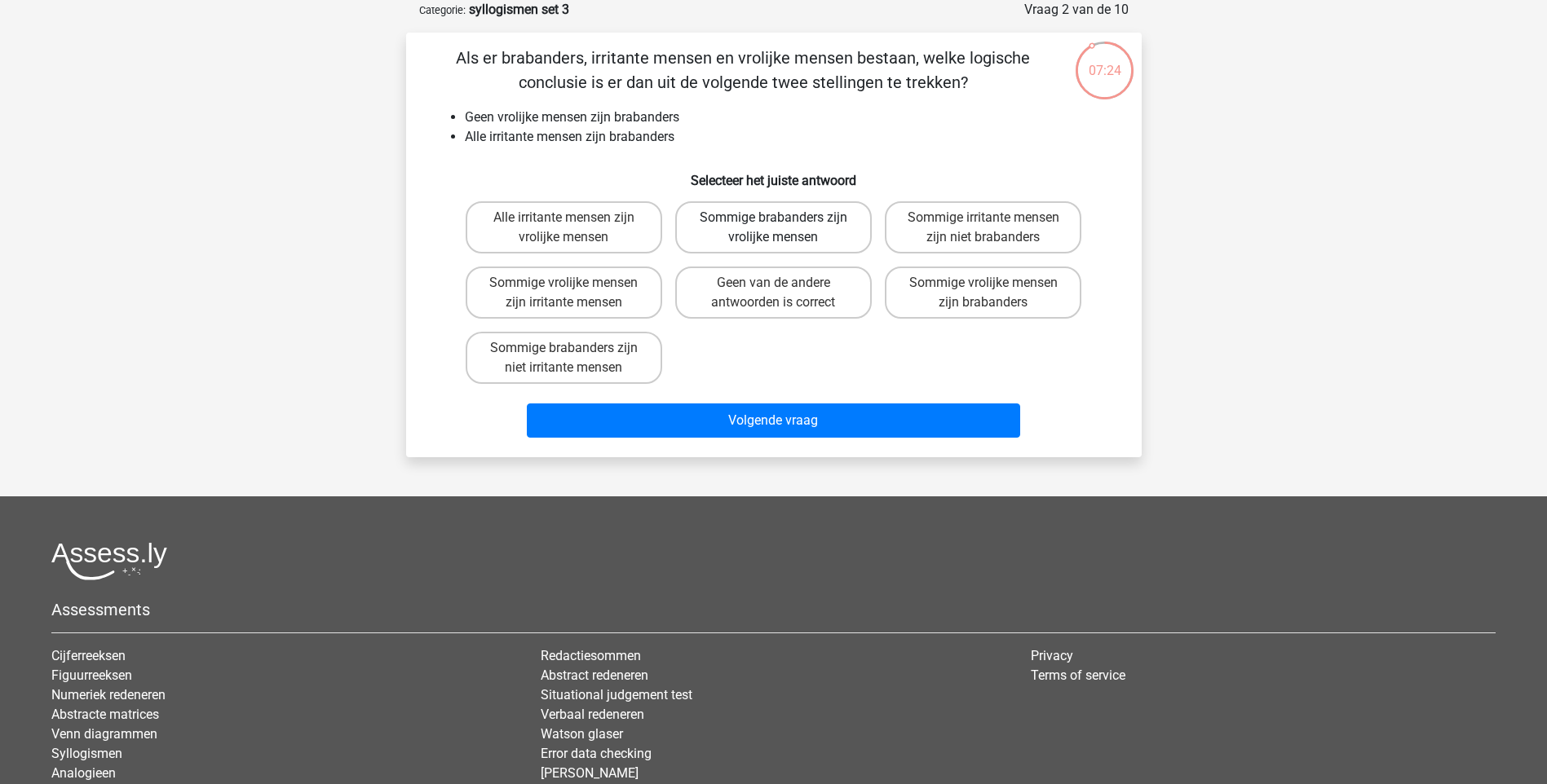
click at [818, 239] on label "Sommige brabanders zijn vrolijke mensen" at bounding box center [773, 228] width 196 height 52
click at [783, 228] on input "Sommige brabanders zijn vrolijke mensen" at bounding box center [777, 222] width 11 height 11
radio input "true"
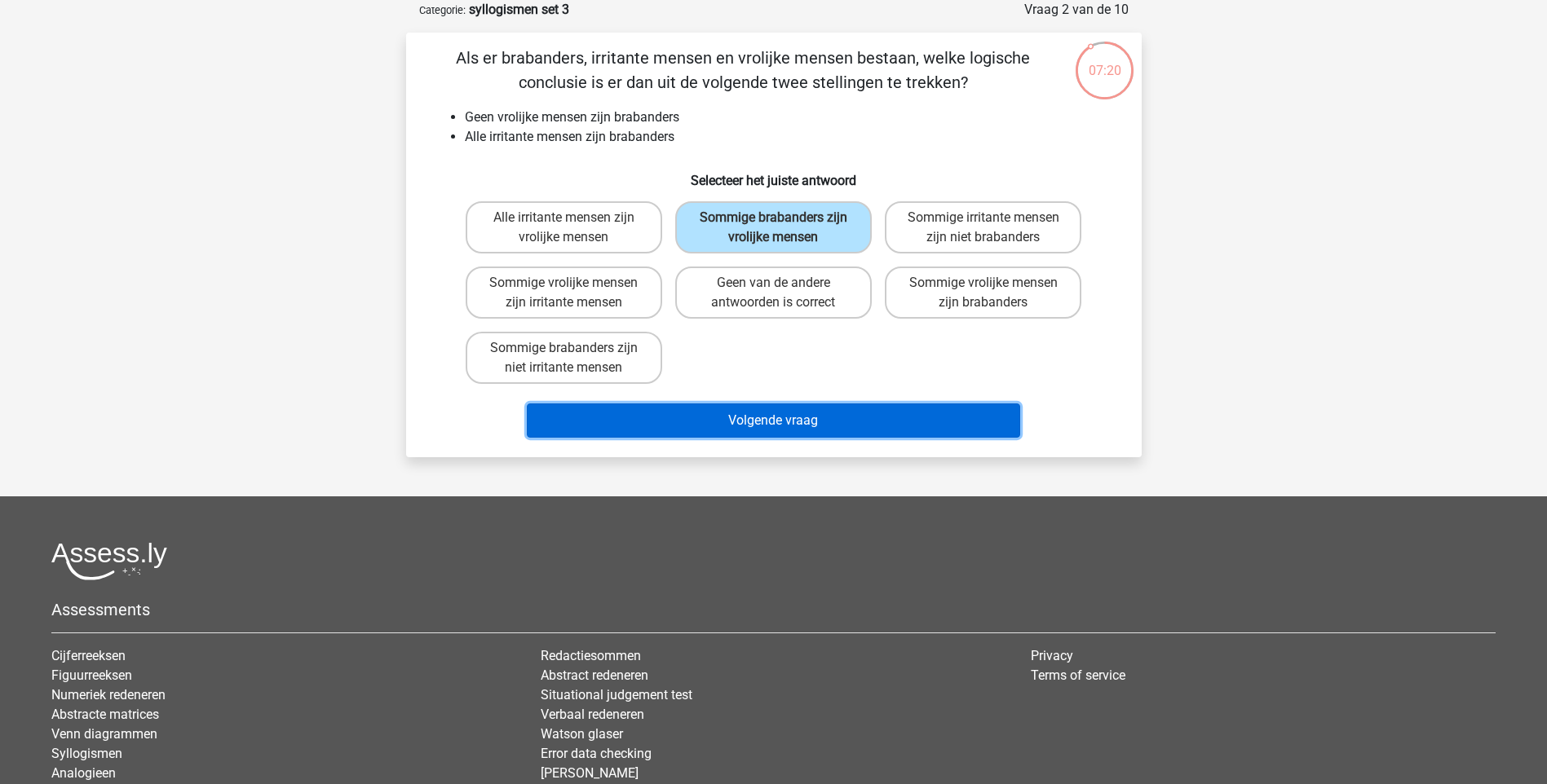
click at [708, 414] on button "Volgende vraag" at bounding box center [773, 420] width 493 height 34
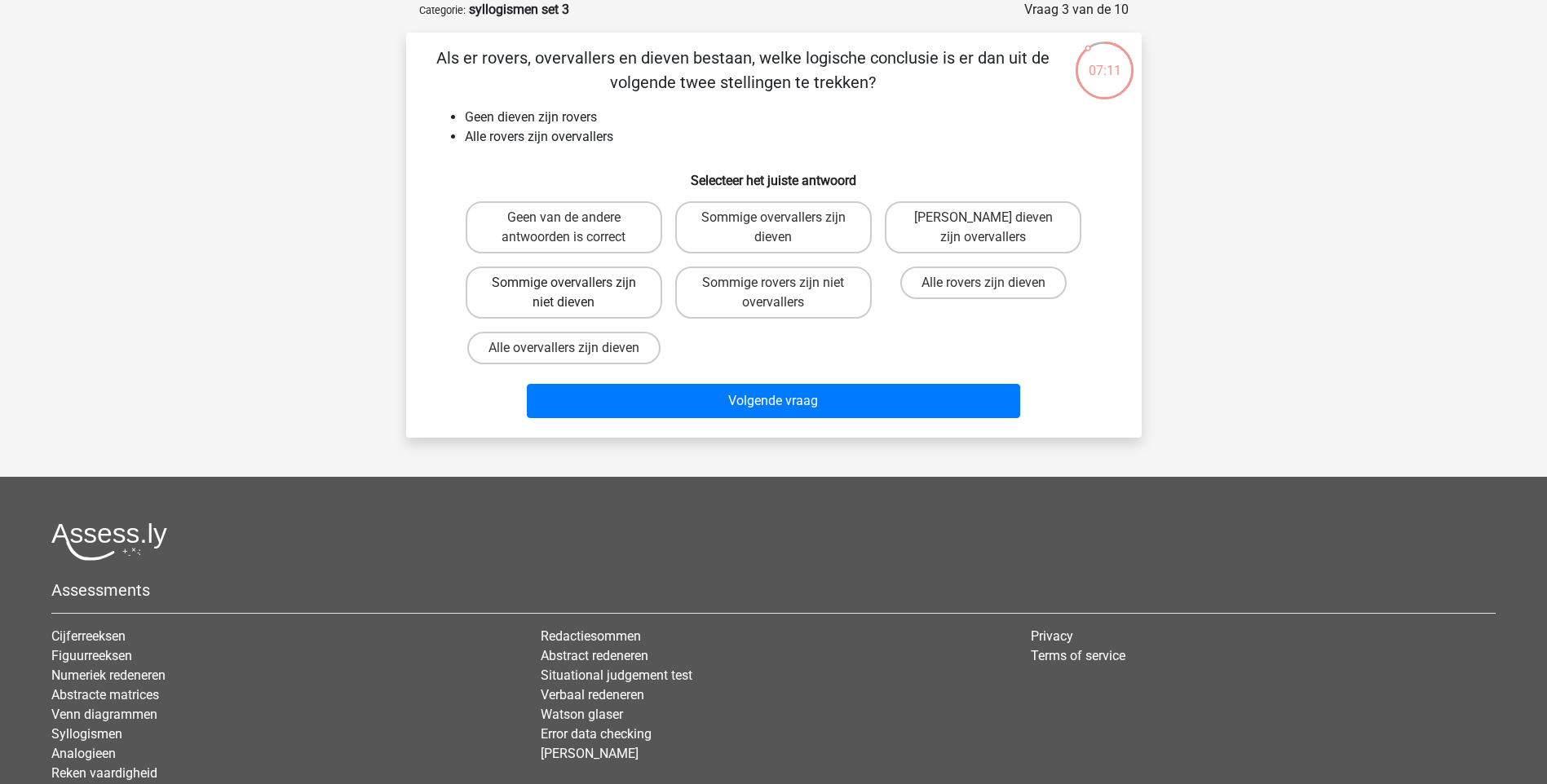
click at [586, 301] on label "Sommige overvallers zijn niet dieven" at bounding box center [563, 293] width 196 height 52
click at [574, 294] on input "Sommige overvallers zijn niet dieven" at bounding box center [568, 288] width 11 height 11
radio input "true"
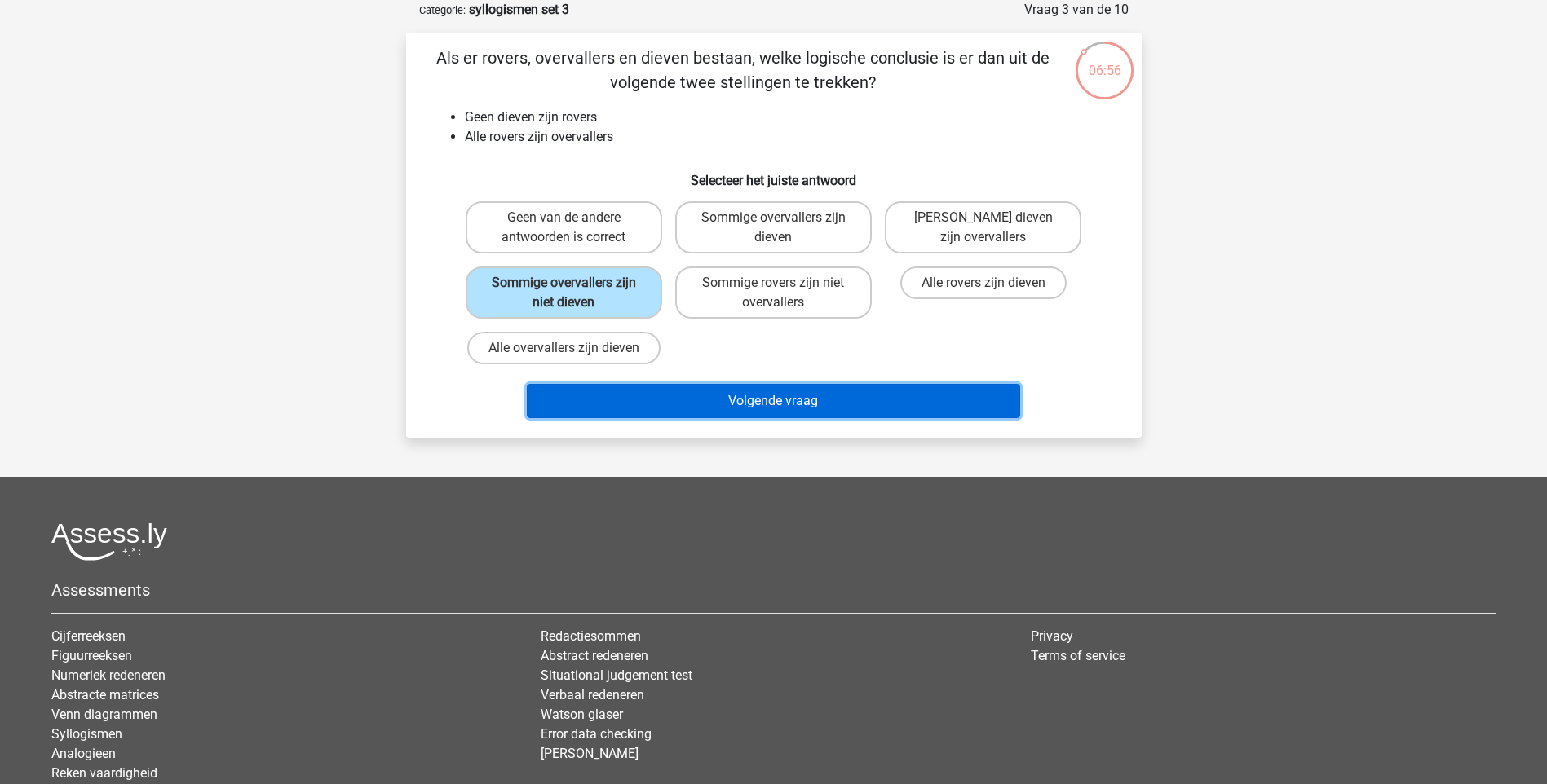
click at [803, 406] on button "Volgende vraag" at bounding box center [773, 401] width 493 height 34
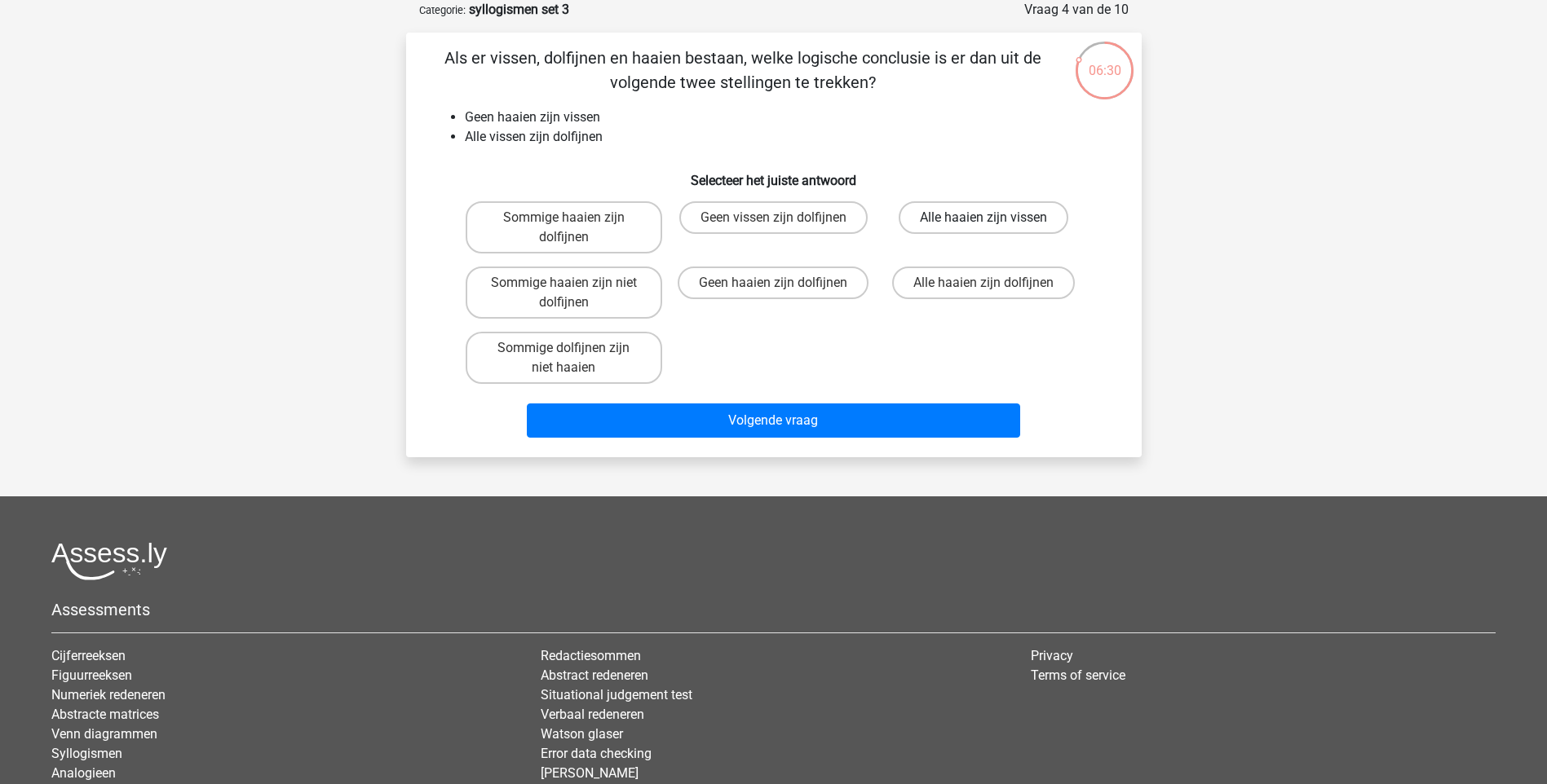
click at [1057, 220] on label "Alle haaien zijn vissen" at bounding box center [983, 218] width 170 height 33
click at [994, 220] on input "Alle haaien zijn vissen" at bounding box center [988, 222] width 11 height 11
radio input "true"
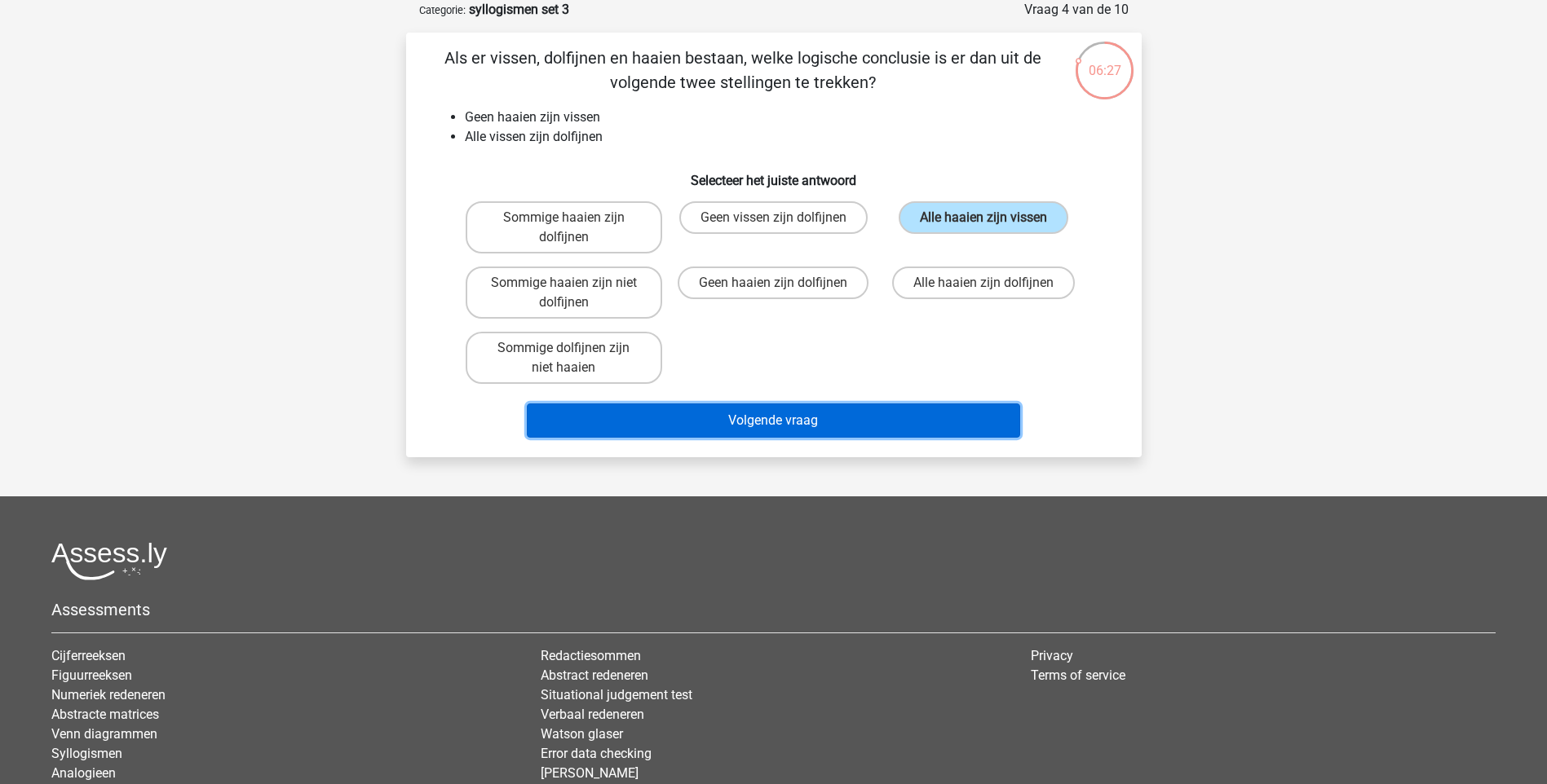
click at [789, 416] on button "Volgende vraag" at bounding box center [773, 420] width 493 height 34
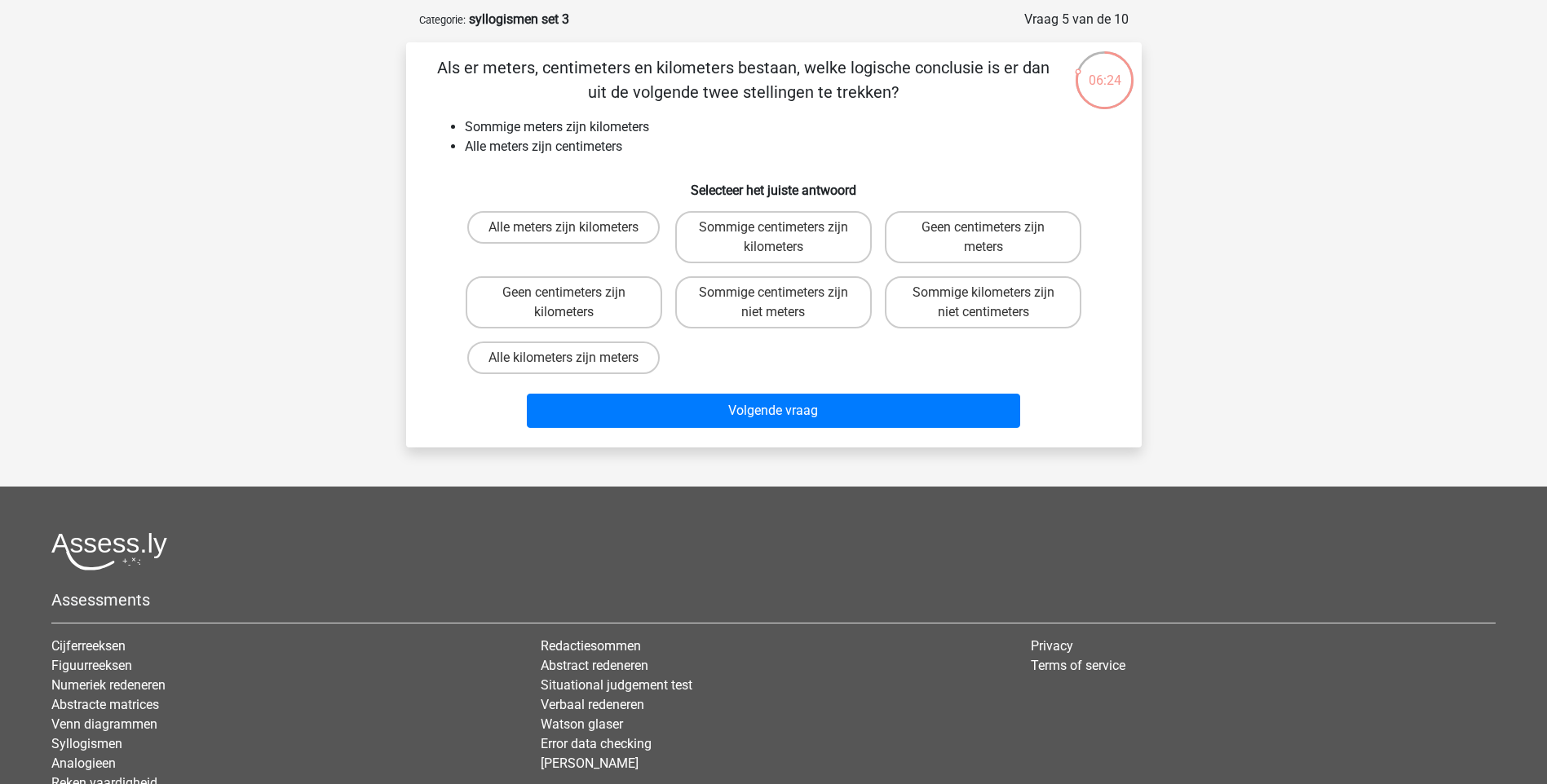
scroll to position [0, 0]
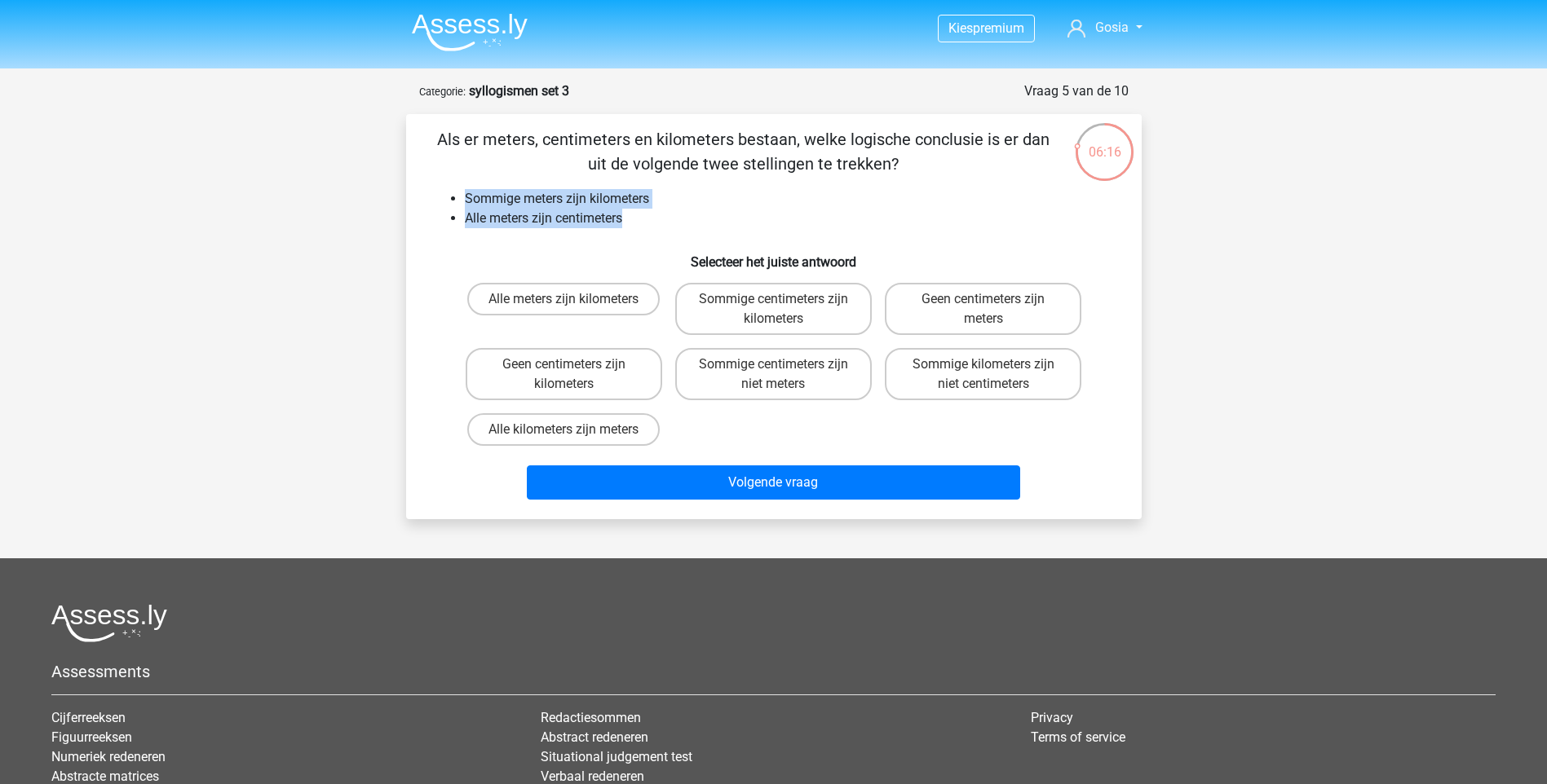
drag, startPoint x: 636, startPoint y: 212, endPoint x: 466, endPoint y: 202, distance: 170.3
click at [466, 202] on ul "Sommige meters zijn kilometers Alle meters zijn centimeters" at bounding box center [774, 209] width 684 height 40
click at [715, 219] on li "Alle meters zijn centimeters" at bounding box center [790, 218] width 651 height 19
drag, startPoint x: 468, startPoint y: 189, endPoint x: 661, endPoint y: 222, distance: 195.8
click at [661, 222] on div "Als er meters, centimeters en kilometers bestaan, welke logische conclusie is e…" at bounding box center [774, 317] width 722 height 379
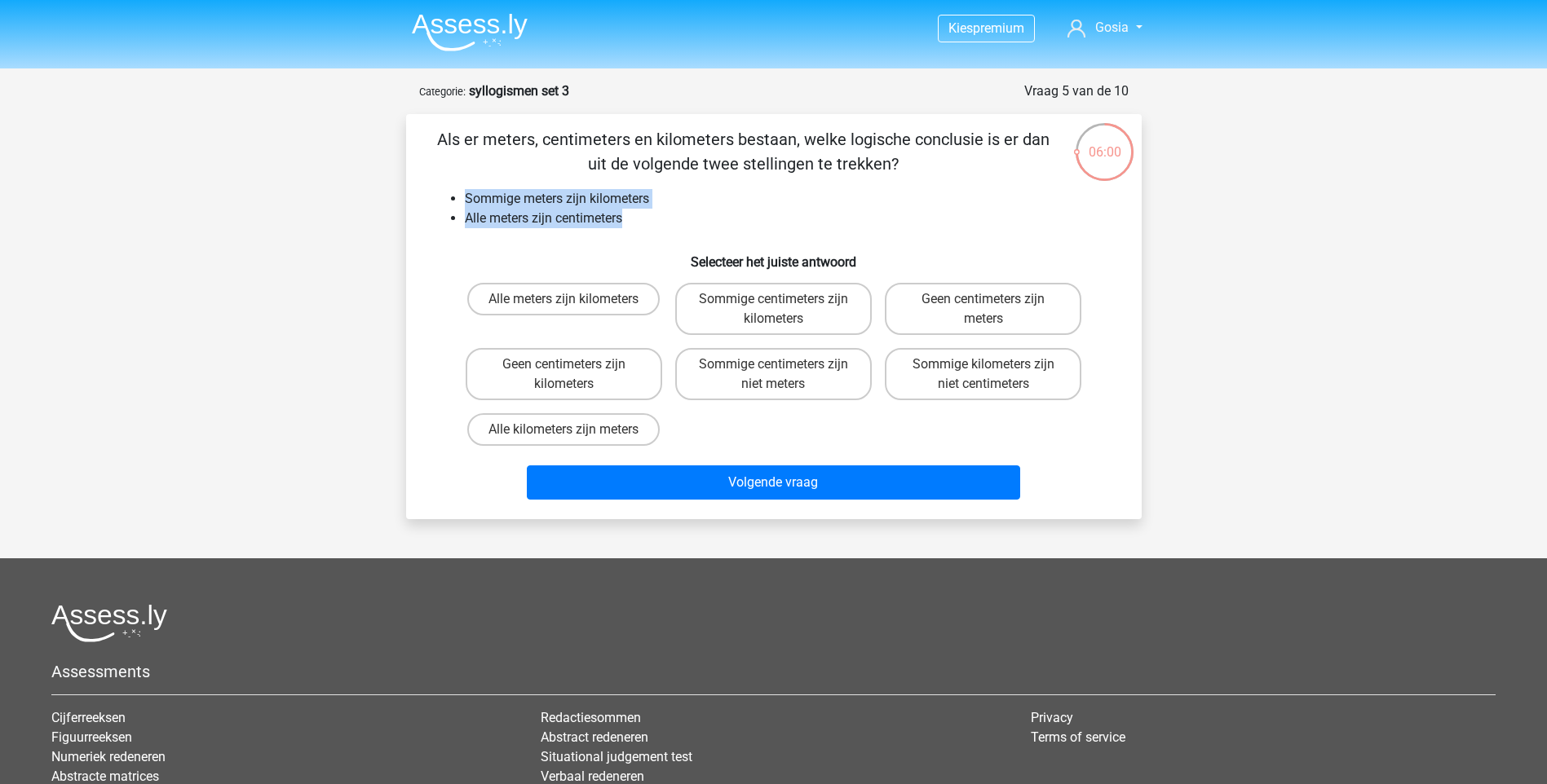
drag, startPoint x: 661, startPoint y: 222, endPoint x: 572, endPoint y: 209, distance: 89.9
copy ul "Sommige meters zijn kilometers Alle meters zijn centimeters"
click at [760, 311] on label "Sommige centimeters zijn kilometers" at bounding box center [773, 309] width 196 height 52
click at [773, 310] on input "Sommige centimeters zijn kilometers" at bounding box center [777, 304] width 11 height 11
radio input "true"
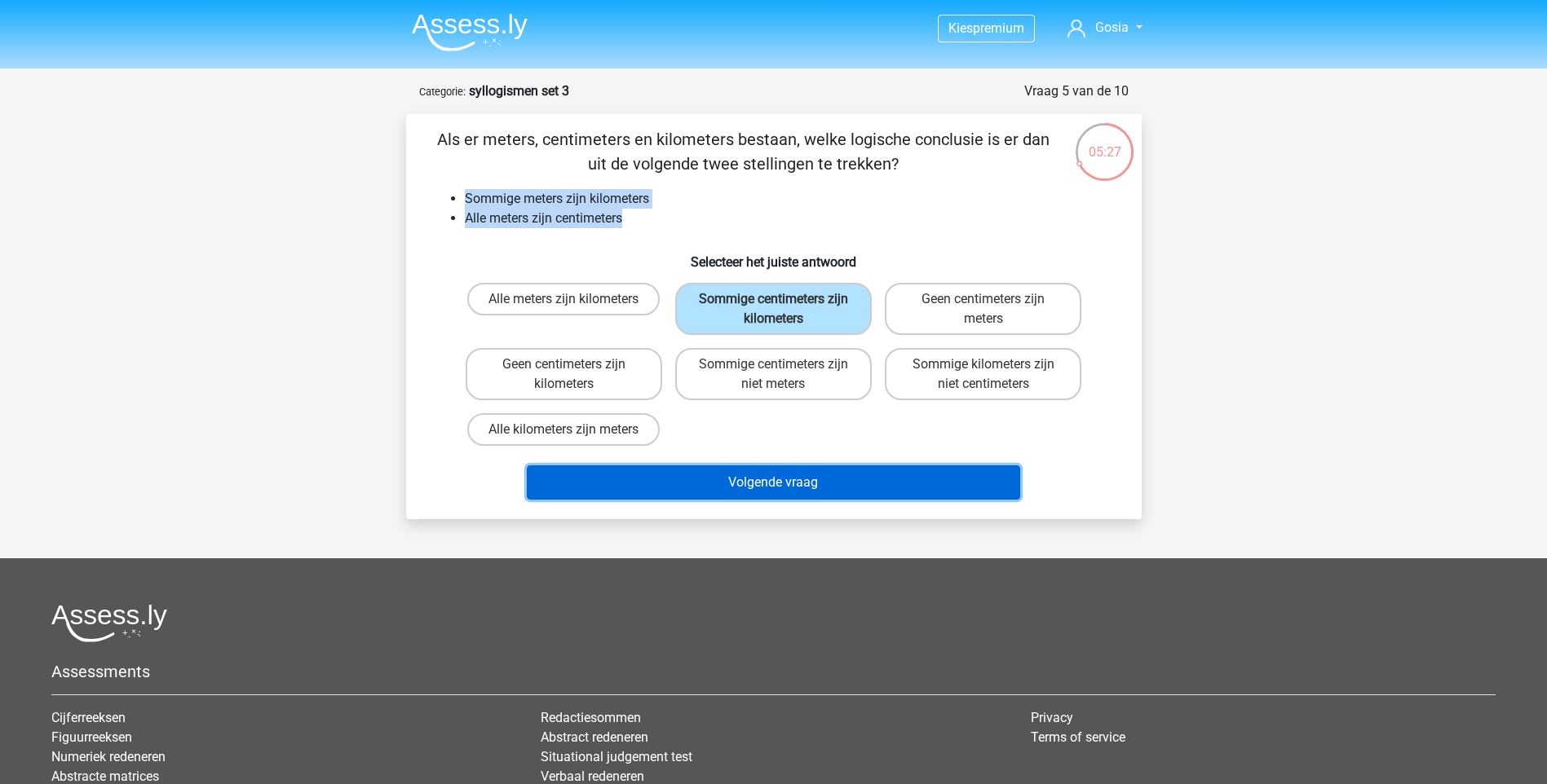
click at [864, 471] on button "Volgende vraag" at bounding box center [773, 482] width 493 height 34
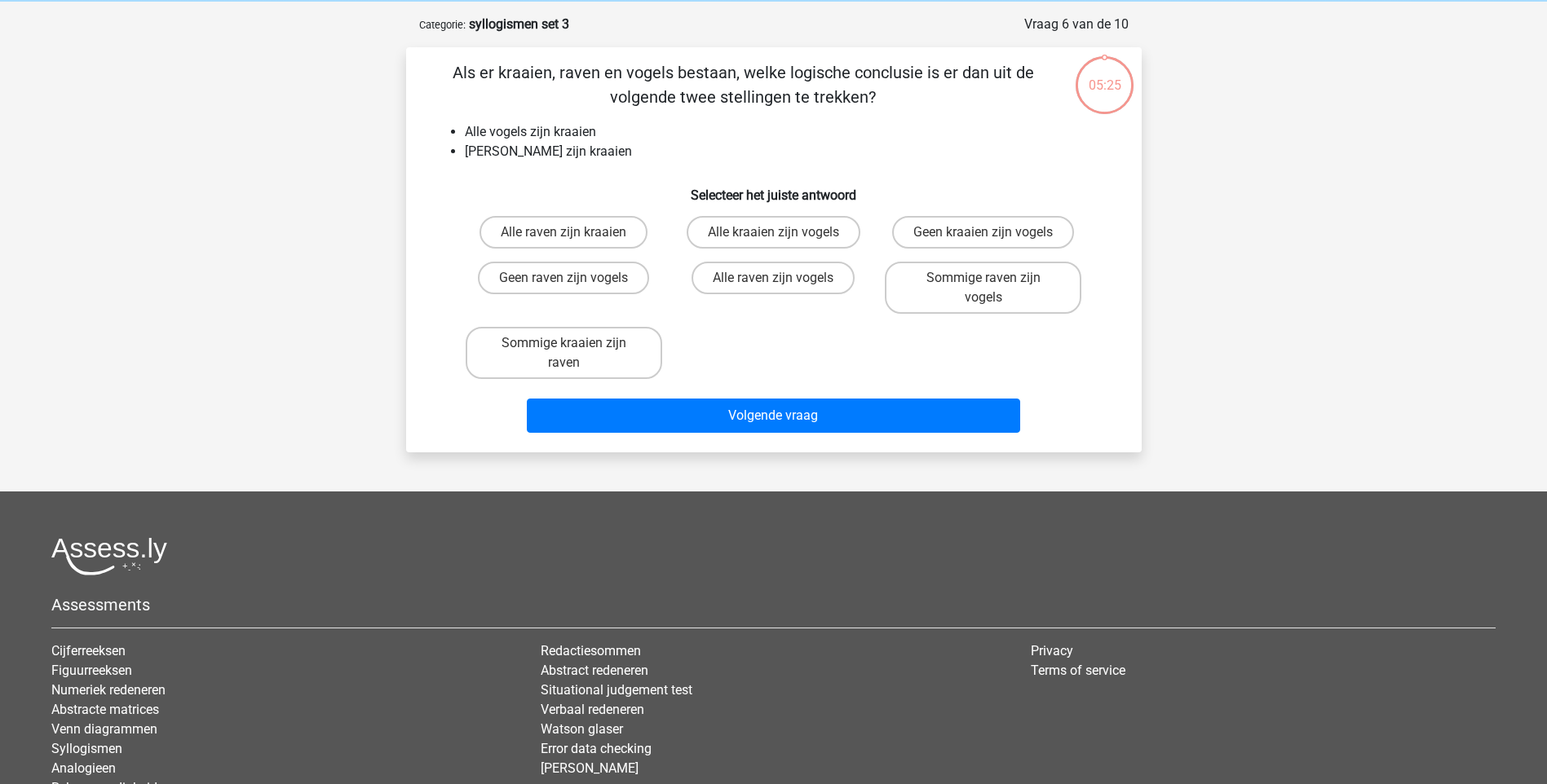
scroll to position [81, 0]
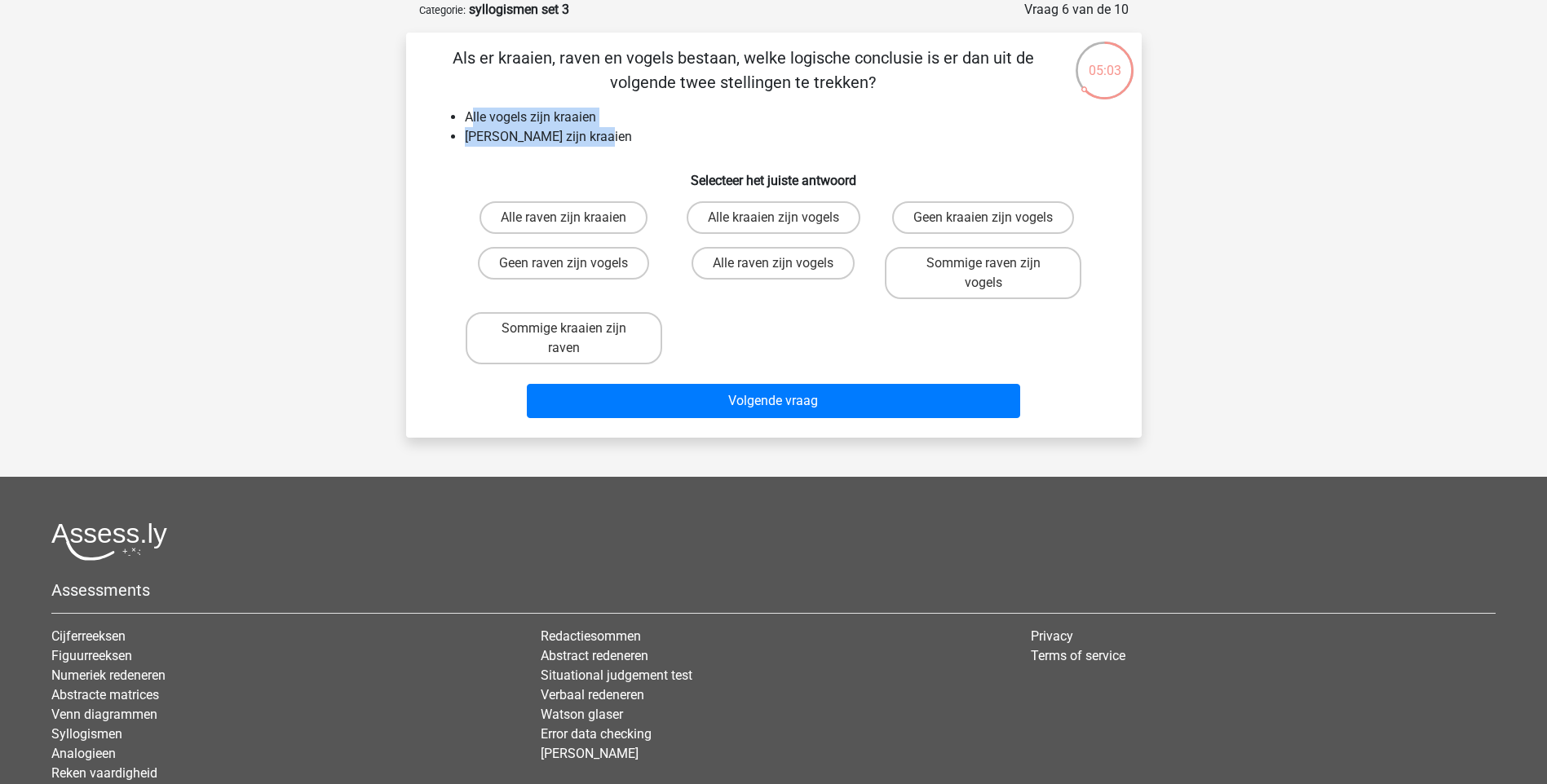
drag, startPoint x: 469, startPoint y: 113, endPoint x: 638, endPoint y: 141, distance: 171.3
click at [638, 141] on ul "Alle vogels zijn kraaien Geen raven zijn kraaien" at bounding box center [774, 126] width 684 height 40
click at [638, 141] on li "[PERSON_NAME] zijn kraaien" at bounding box center [790, 137] width 651 height 19
click at [464, 114] on li "Alle vogels zijn kraaien" at bounding box center [790, 117] width 651 height 19
drag, startPoint x: 465, startPoint y: 114, endPoint x: 617, endPoint y: 140, distance: 154.2
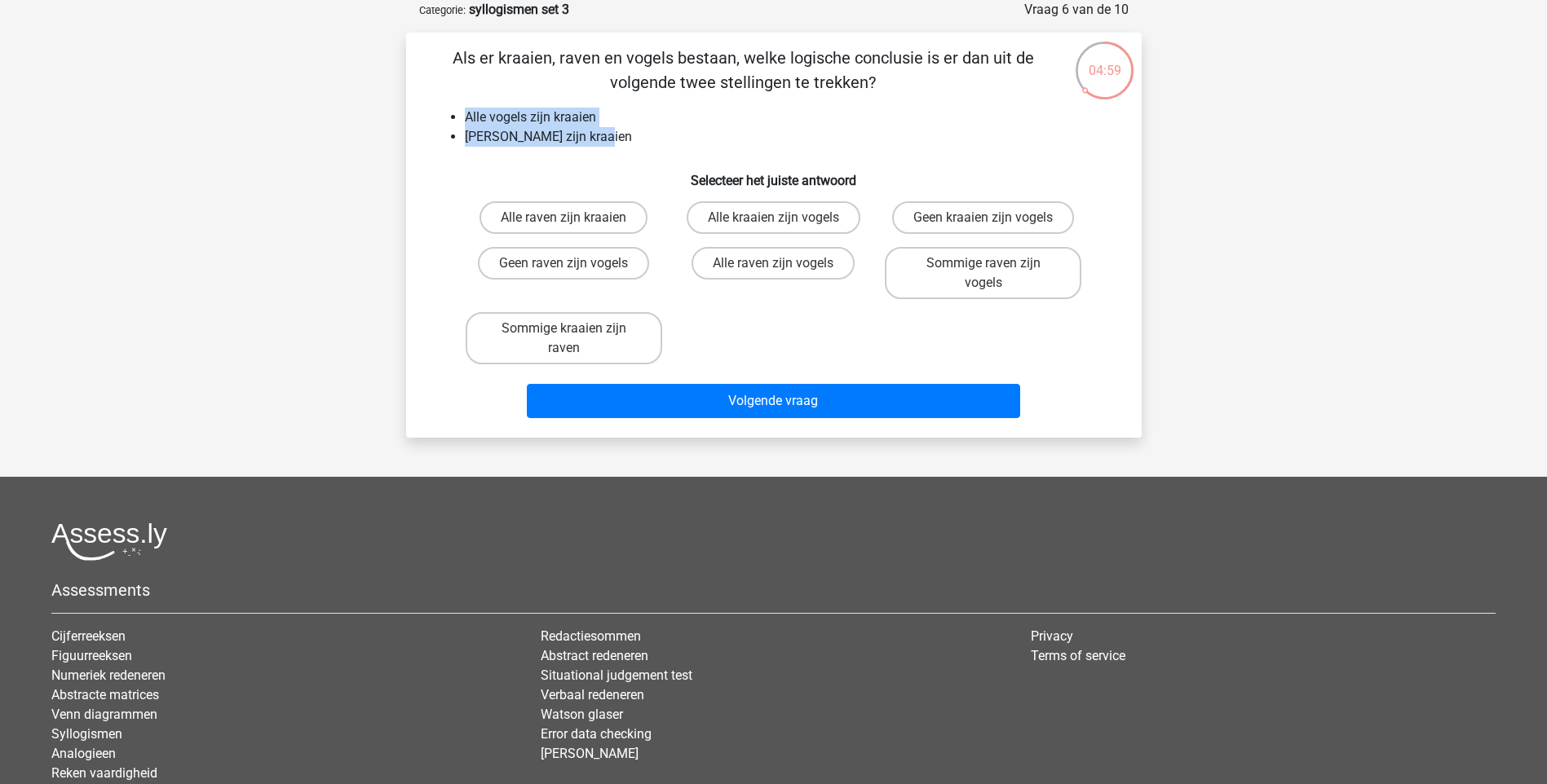
click at [617, 140] on ul "Alle vogels zijn kraaien Geen raven zijn kraaien" at bounding box center [774, 126] width 684 height 40
drag, startPoint x: 617, startPoint y: 140, endPoint x: 555, endPoint y: 129, distance: 63.0
copy ul "Alle vogels zijn kraaien Geen raven zijn kraaien"
click at [539, 266] on label "Geen raven zijn vogels" at bounding box center [563, 264] width 171 height 33
click at [563, 266] on input "Geen raven zijn vogels" at bounding box center [568, 268] width 11 height 11
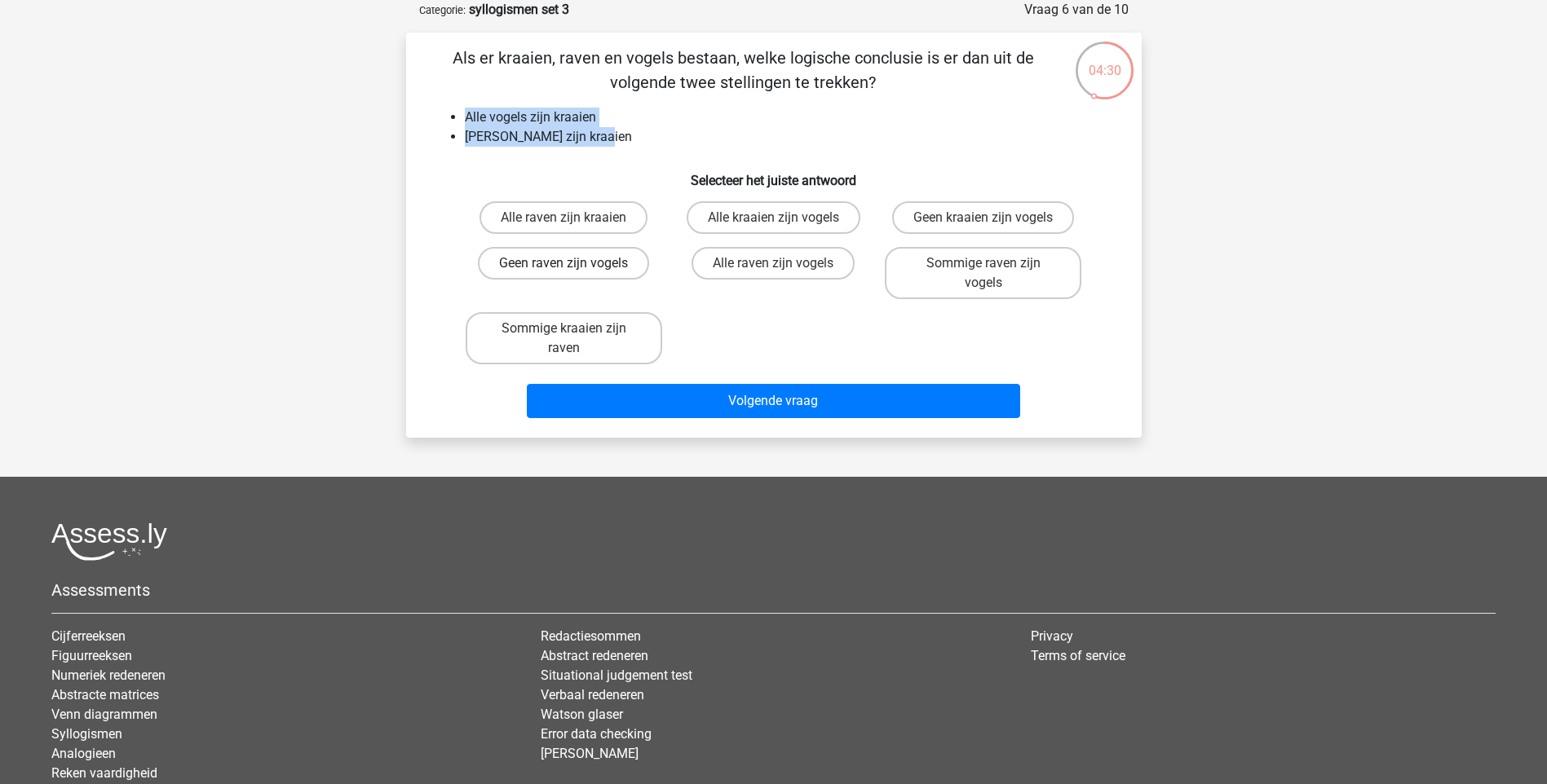
radio input "true"
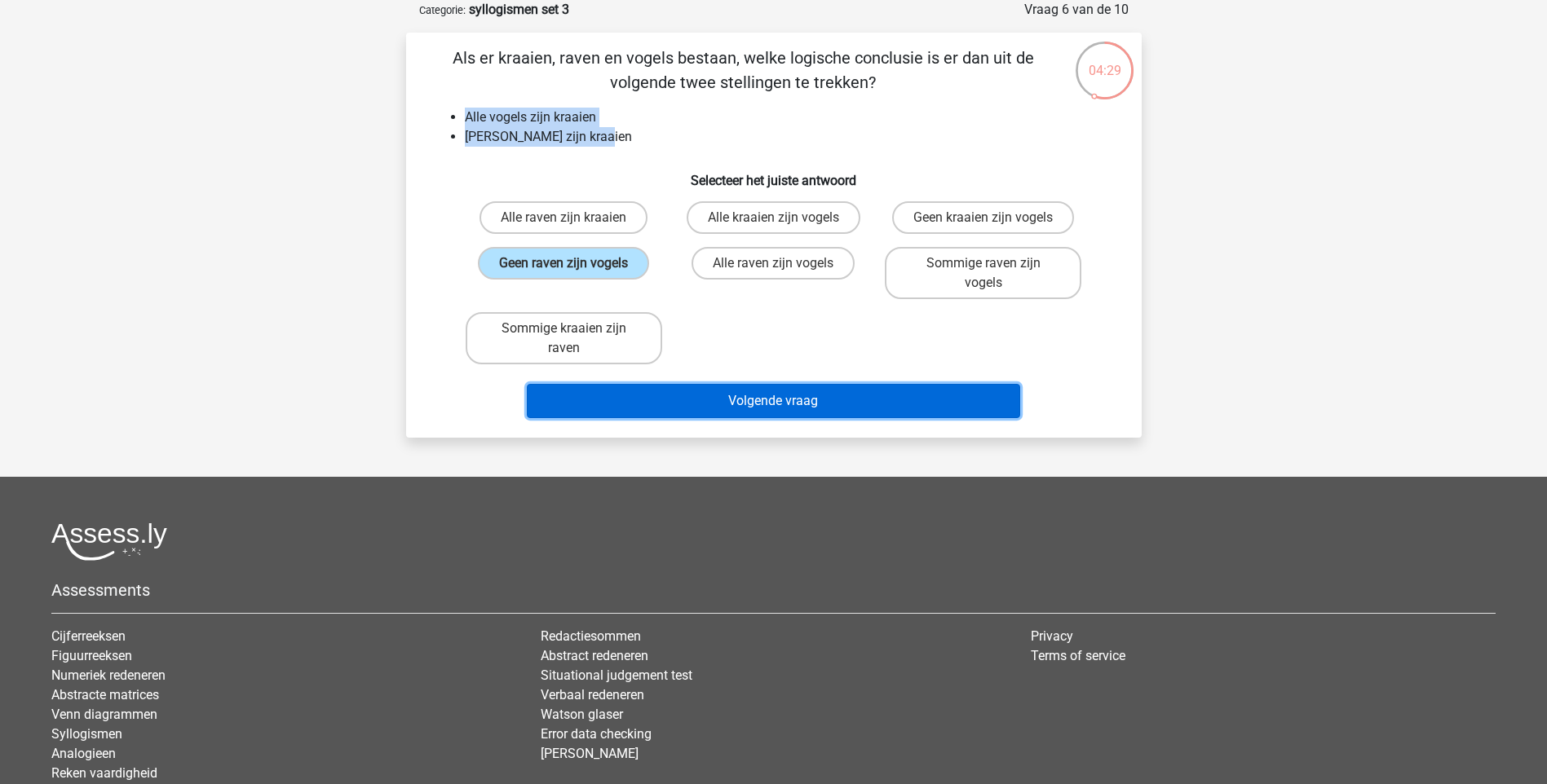
click at [787, 402] on button "Volgende vraag" at bounding box center [773, 401] width 493 height 34
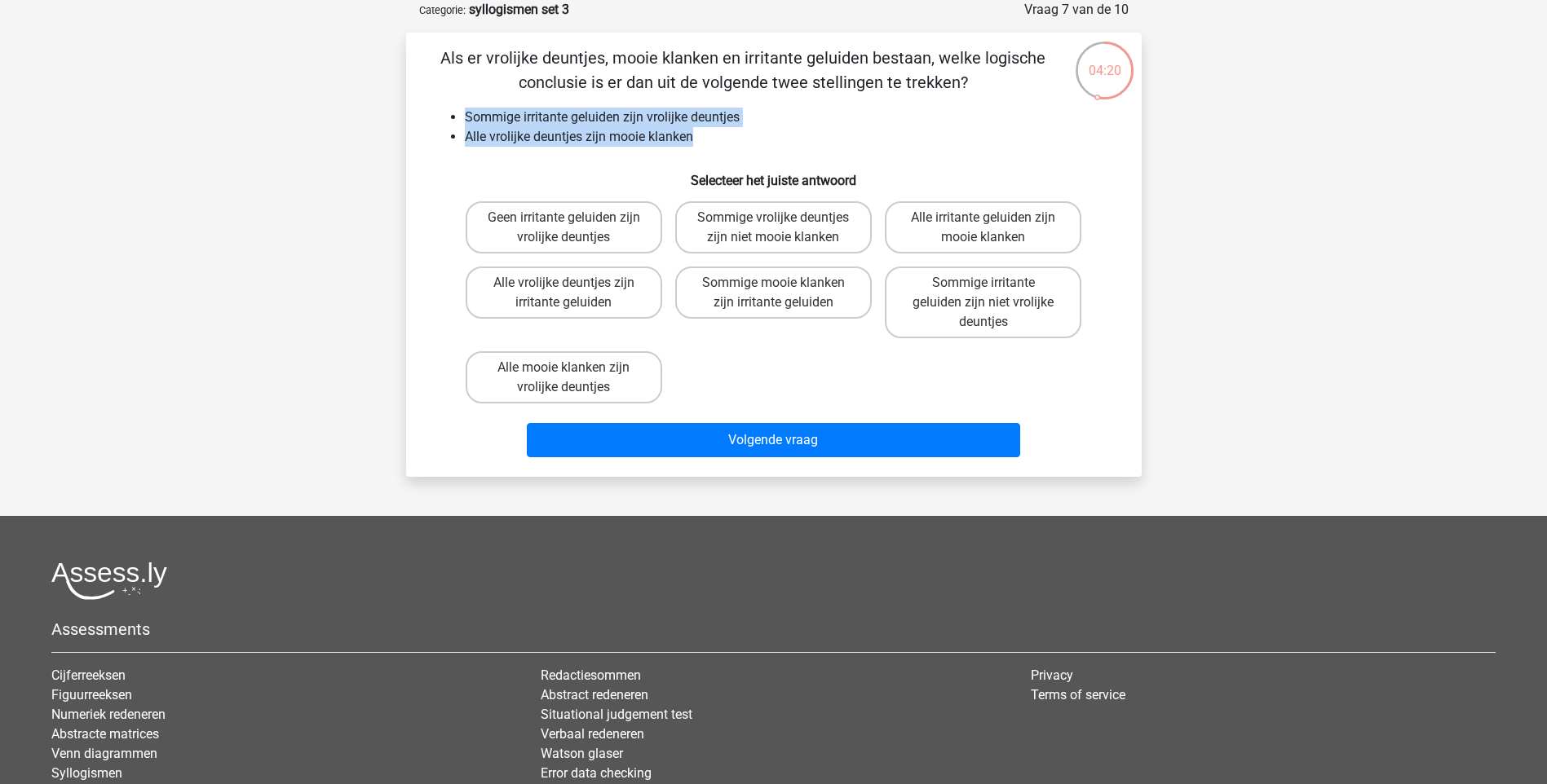
drag, startPoint x: 465, startPoint y: 115, endPoint x: 698, endPoint y: 139, distance: 234.2
click at [698, 139] on ul "Sommige irritante geluiden zijn vrolijke deuntjes Alle vrolijke deuntjes zijn m…" at bounding box center [774, 126] width 684 height 40
drag, startPoint x: 698, startPoint y: 139, endPoint x: 646, endPoint y: 133, distance: 52.3
copy ul "Sommige irritante geluiden zijn vrolijke deuntjes Alle vrolijke deuntjes zijn m…"
click at [1037, 296] on label "Sommige irritante geluiden zijn niet vrolijke deuntjes" at bounding box center [982, 302] width 196 height 71
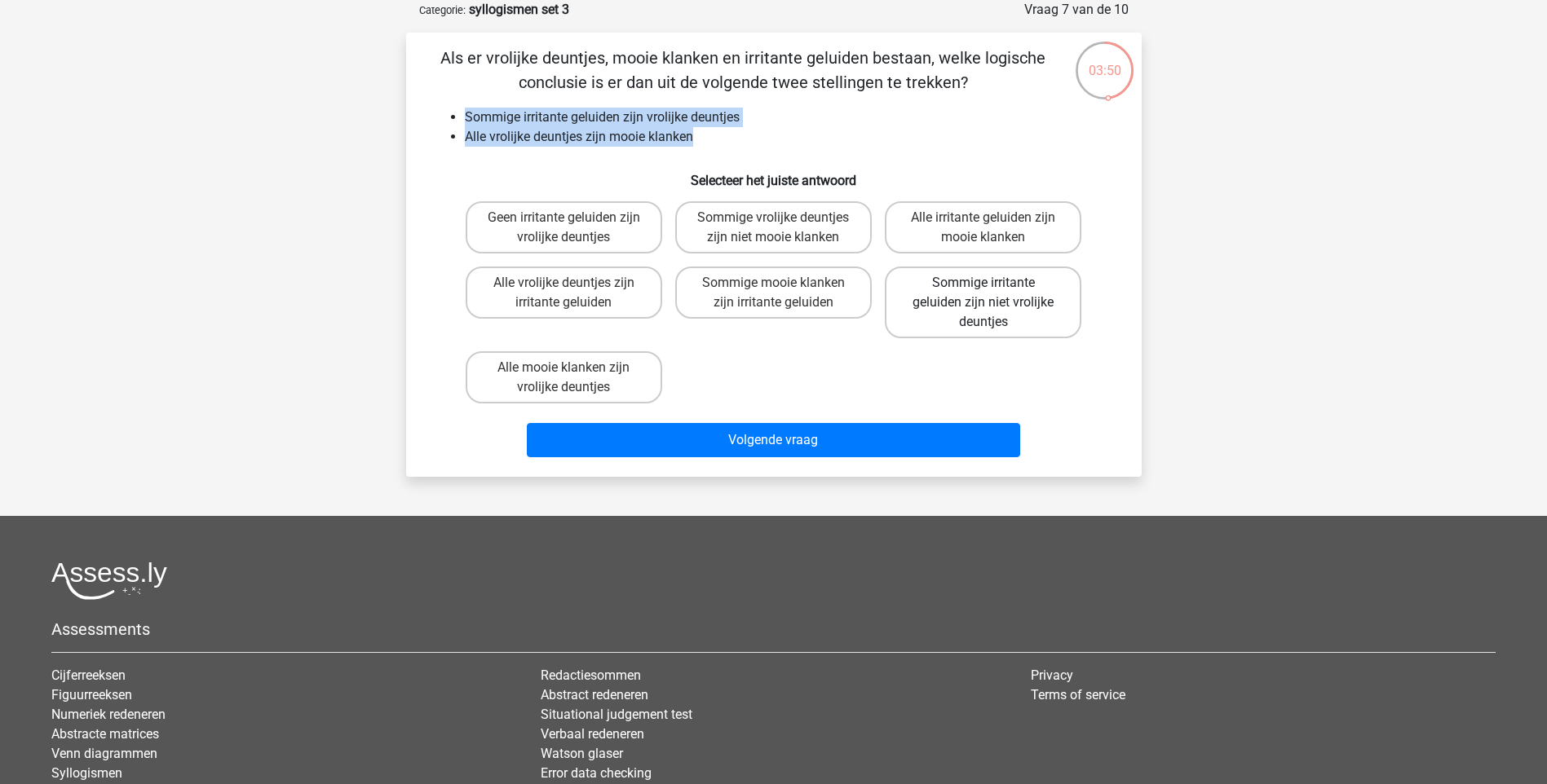
click at [994, 294] on input "Sommige irritante geluiden zijn niet vrolijke deuntjes" at bounding box center [988, 288] width 11 height 11
radio input "true"
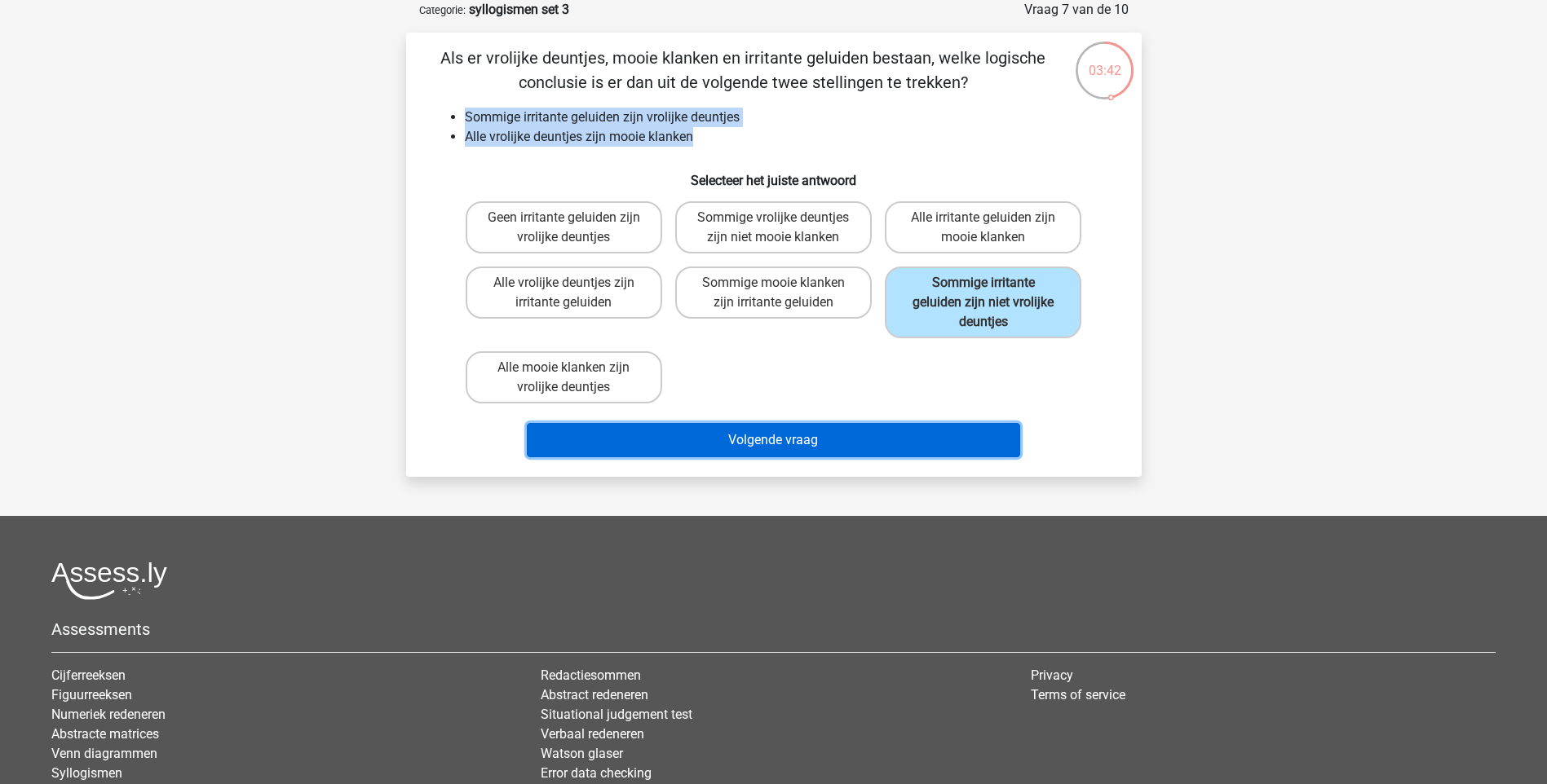
click at [816, 447] on button "Volgende vraag" at bounding box center [773, 439] width 493 height 34
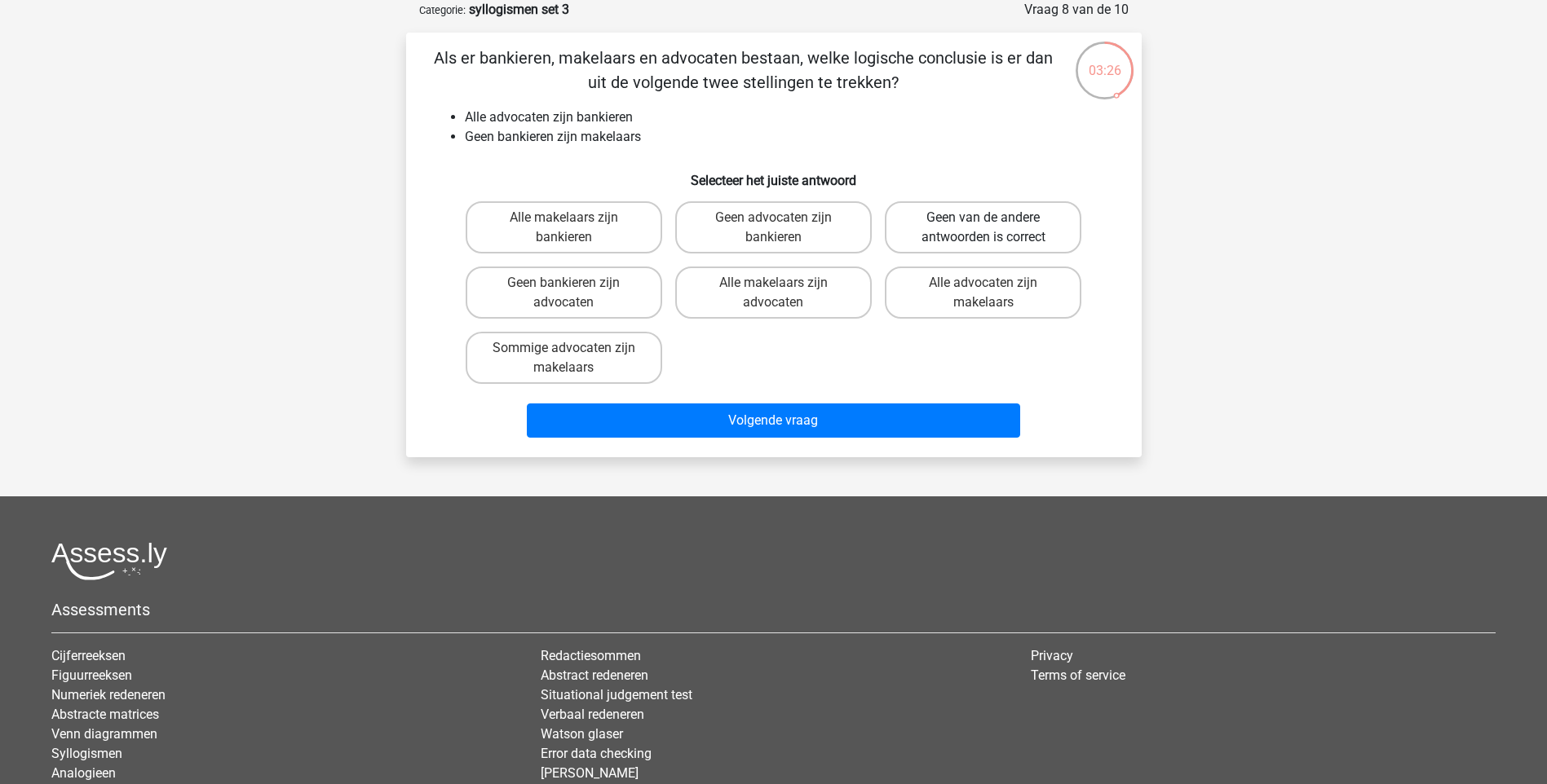
click at [1002, 230] on label "Geen van de andere antwoorden is correct" at bounding box center [982, 228] width 196 height 52
click at [994, 228] on input "Geen van de andere antwoorden is correct" at bounding box center [988, 222] width 11 height 11
radio input "true"
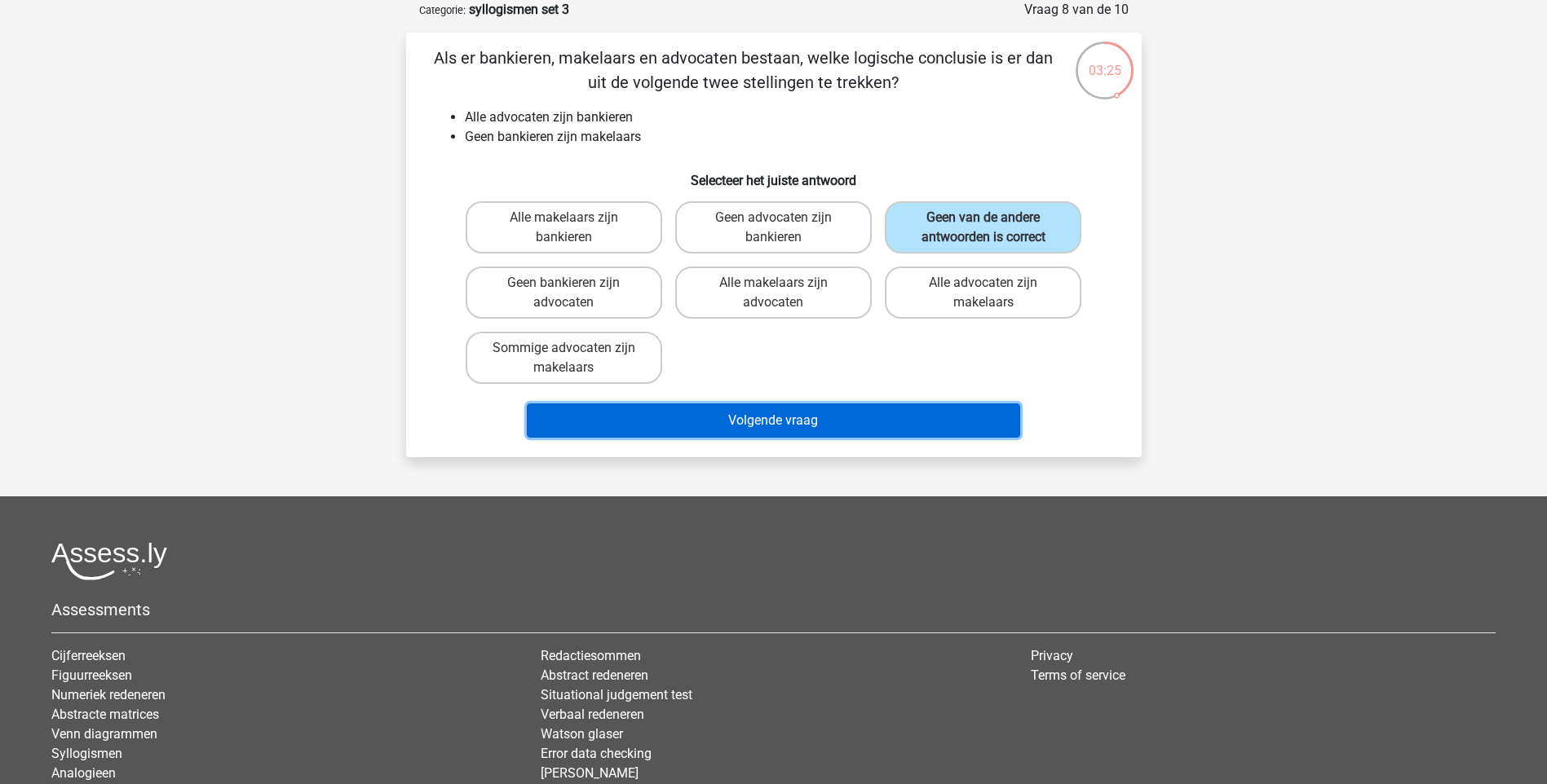
click at [947, 419] on button "Volgende vraag" at bounding box center [773, 420] width 493 height 34
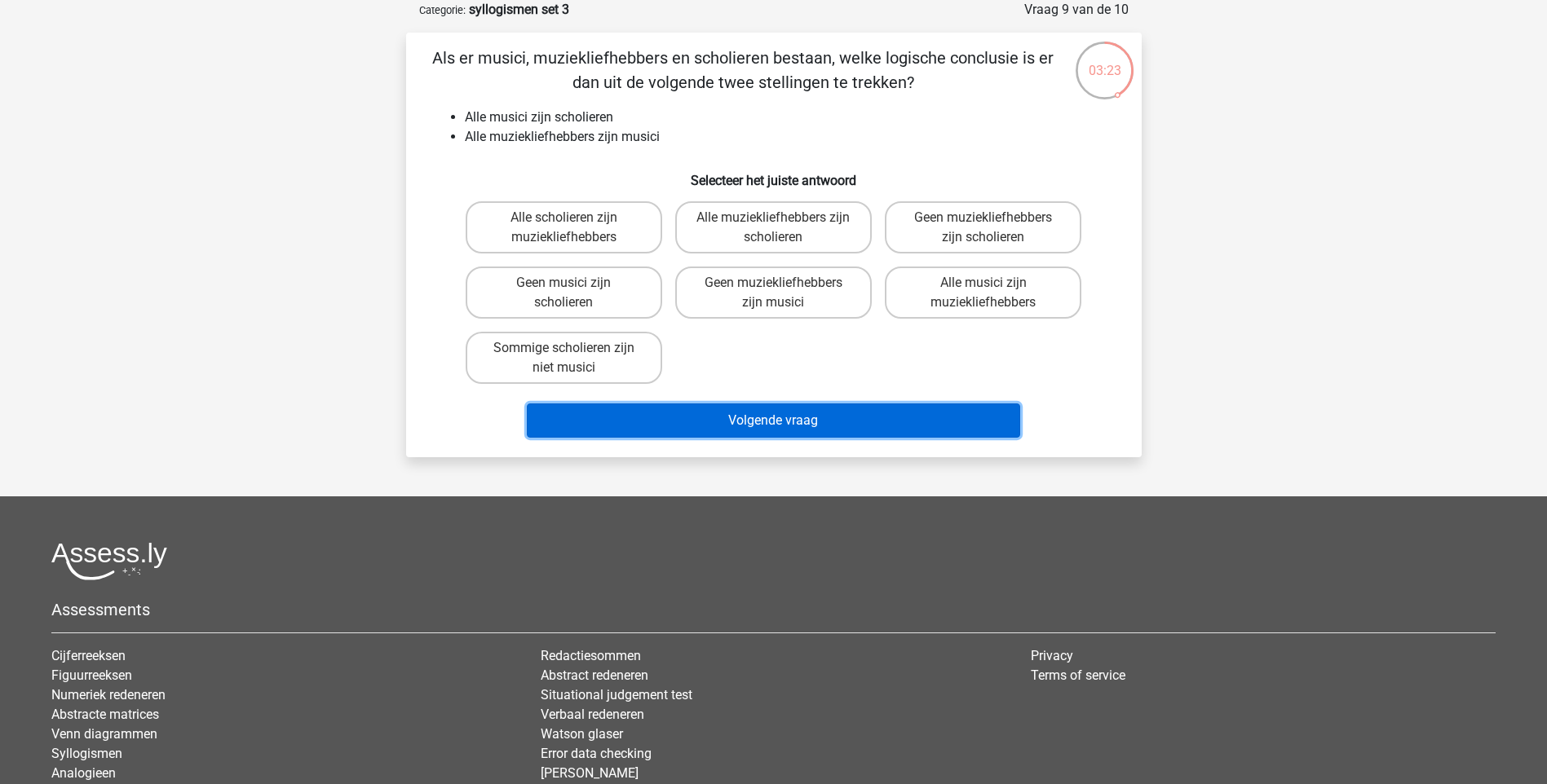
click at [799, 425] on button "Volgende vraag" at bounding box center [773, 420] width 493 height 34
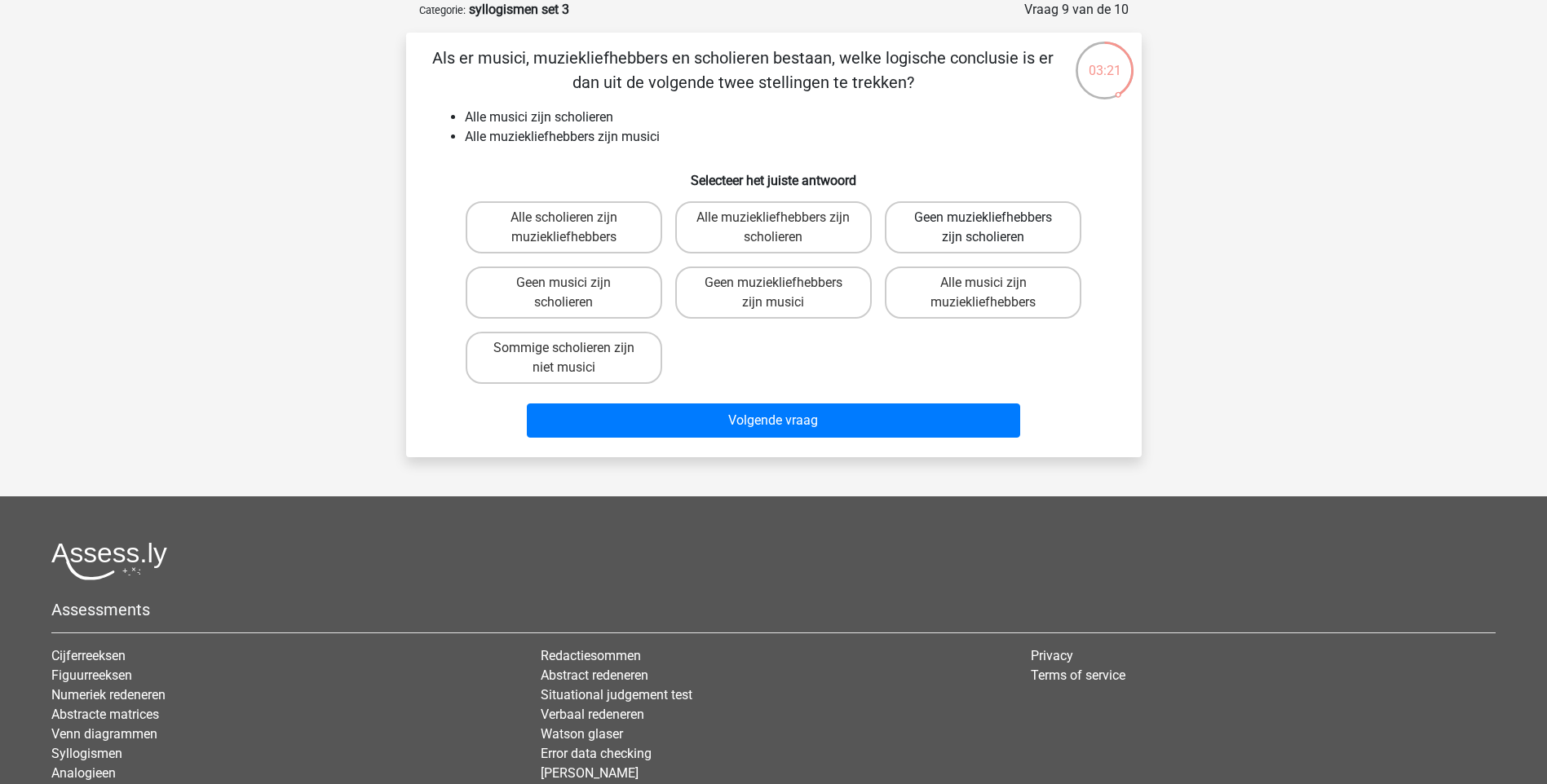
click at [914, 220] on label "Geen muziekliefhebbers zijn scholieren" at bounding box center [982, 228] width 196 height 52
click at [983, 220] on input "Geen muziekliefhebbers zijn scholieren" at bounding box center [988, 222] width 11 height 11
radio input "true"
click at [846, 330] on div "Alle scholieren zijn muziekliefhebbers Alle muziekliefhebbers zijn scholieren G…" at bounding box center [774, 293] width 630 height 196
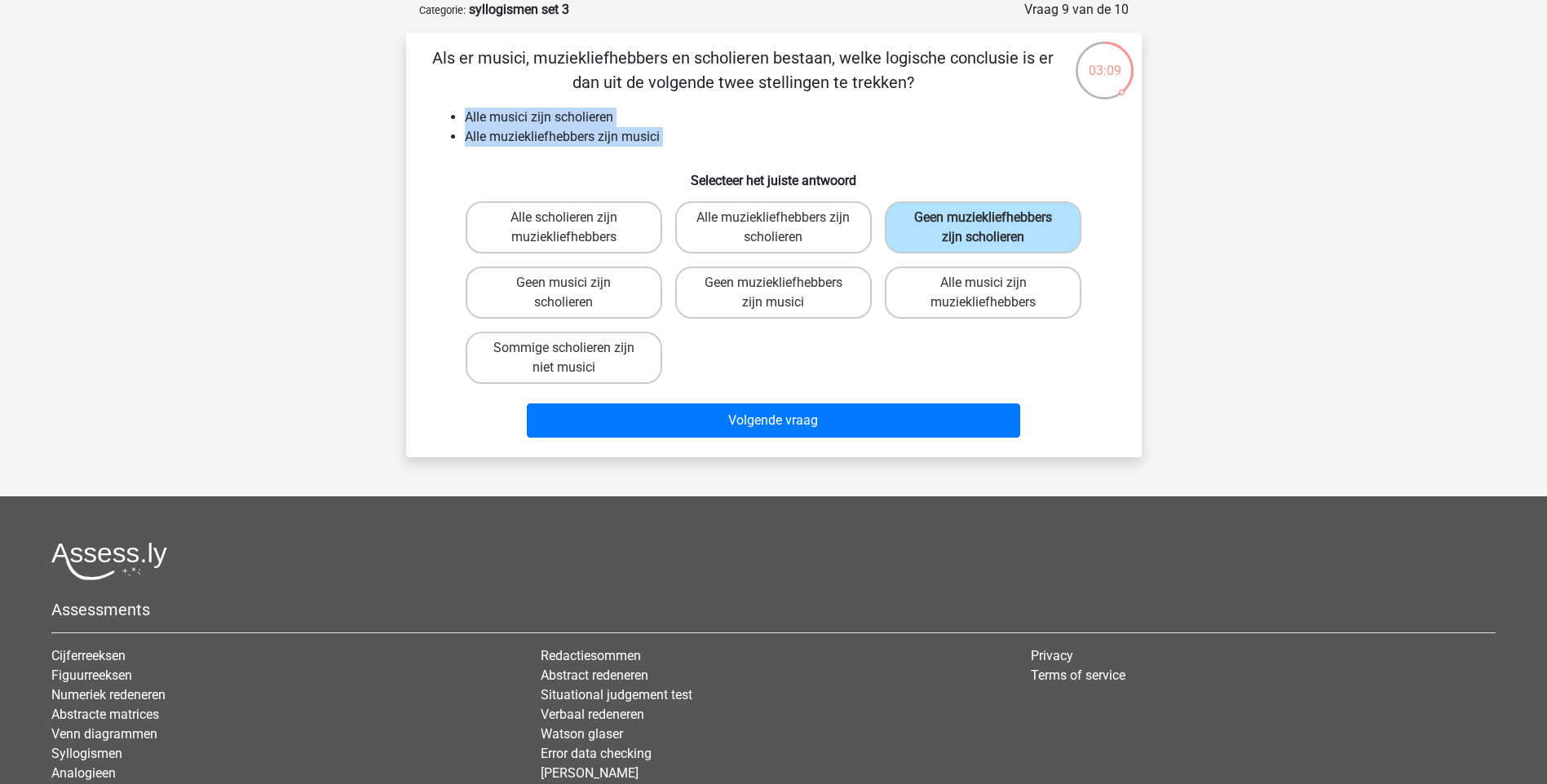
drag, startPoint x: 467, startPoint y: 107, endPoint x: 668, endPoint y: 154, distance: 206.4
click at [668, 154] on div "Als er musici, muziekliefhebbers en scholieren bestaan, welke logische conclusi…" at bounding box center [774, 244] width 722 height 399
drag, startPoint x: 668, startPoint y: 154, endPoint x: 556, endPoint y: 135, distance: 113.6
copy div "Alle musici zijn scholieren Alle muziekliefhebbers zijn musici"
click at [833, 238] on label "Alle muziekliefhebbers zijn scholieren" at bounding box center [773, 228] width 196 height 52
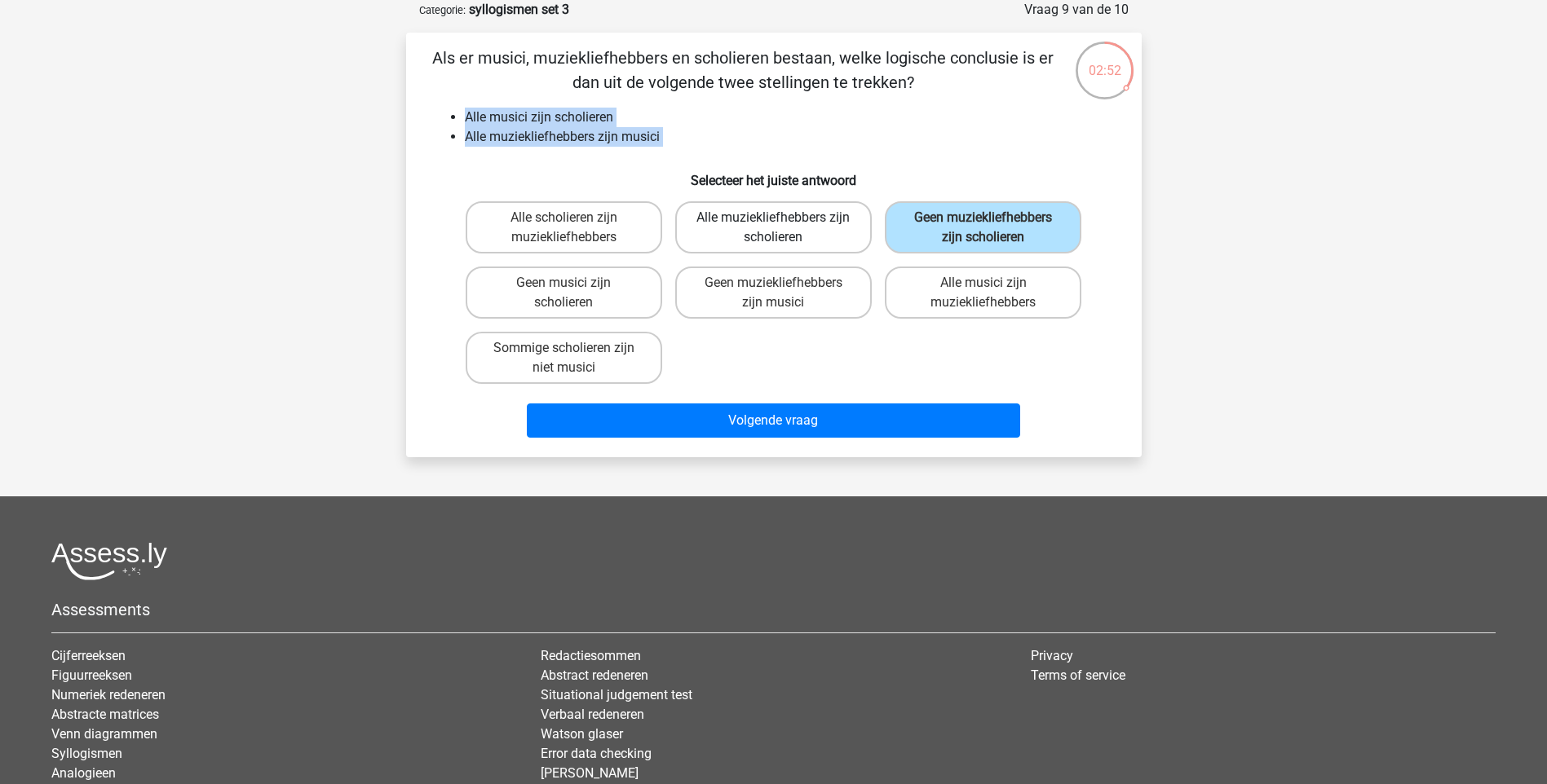
click at [783, 228] on input "Alle muziekliefhebbers zijn scholieren" at bounding box center [777, 222] width 11 height 11
radio input "true"
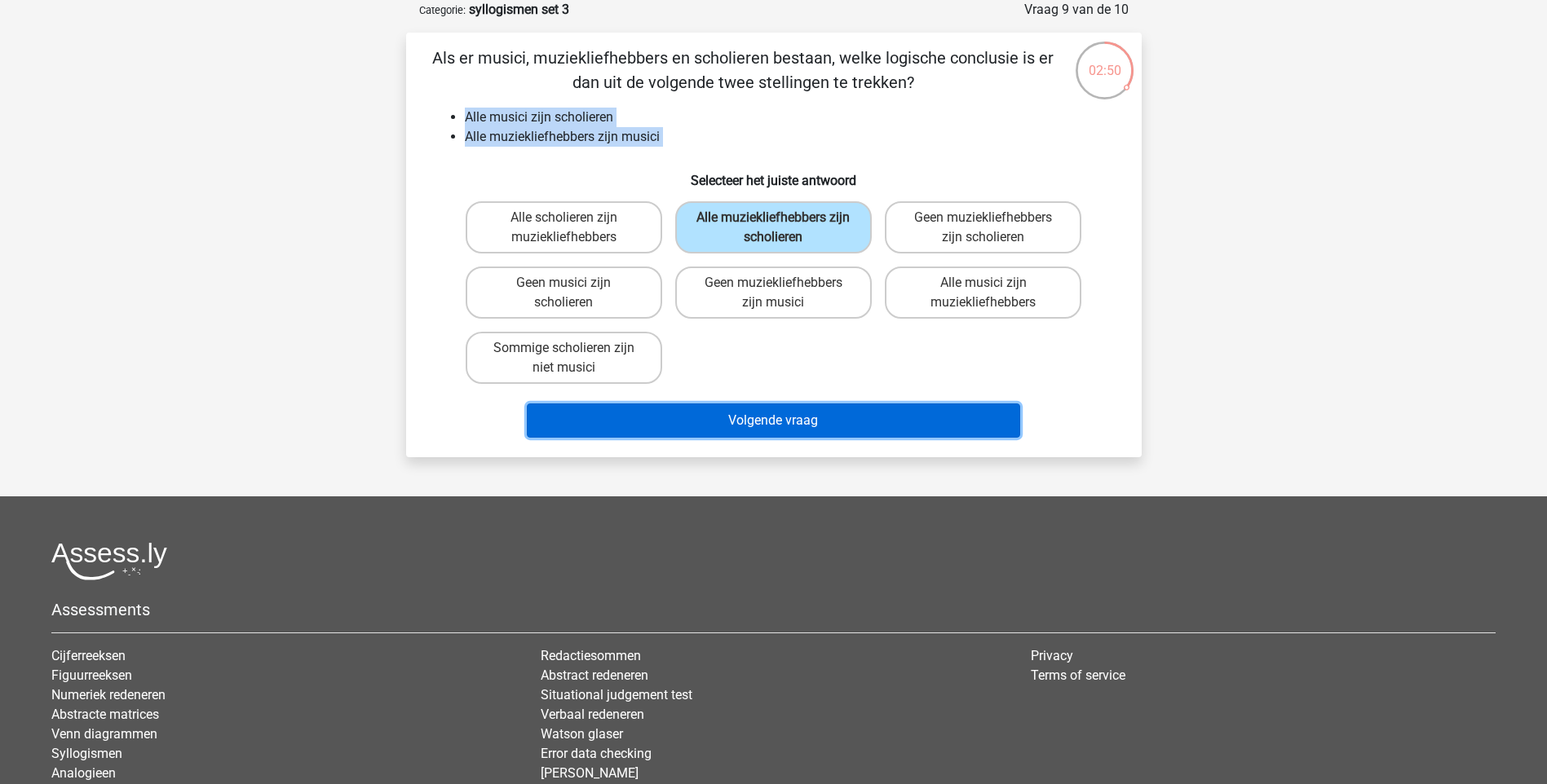
click at [859, 410] on button "Volgende vraag" at bounding box center [773, 420] width 493 height 34
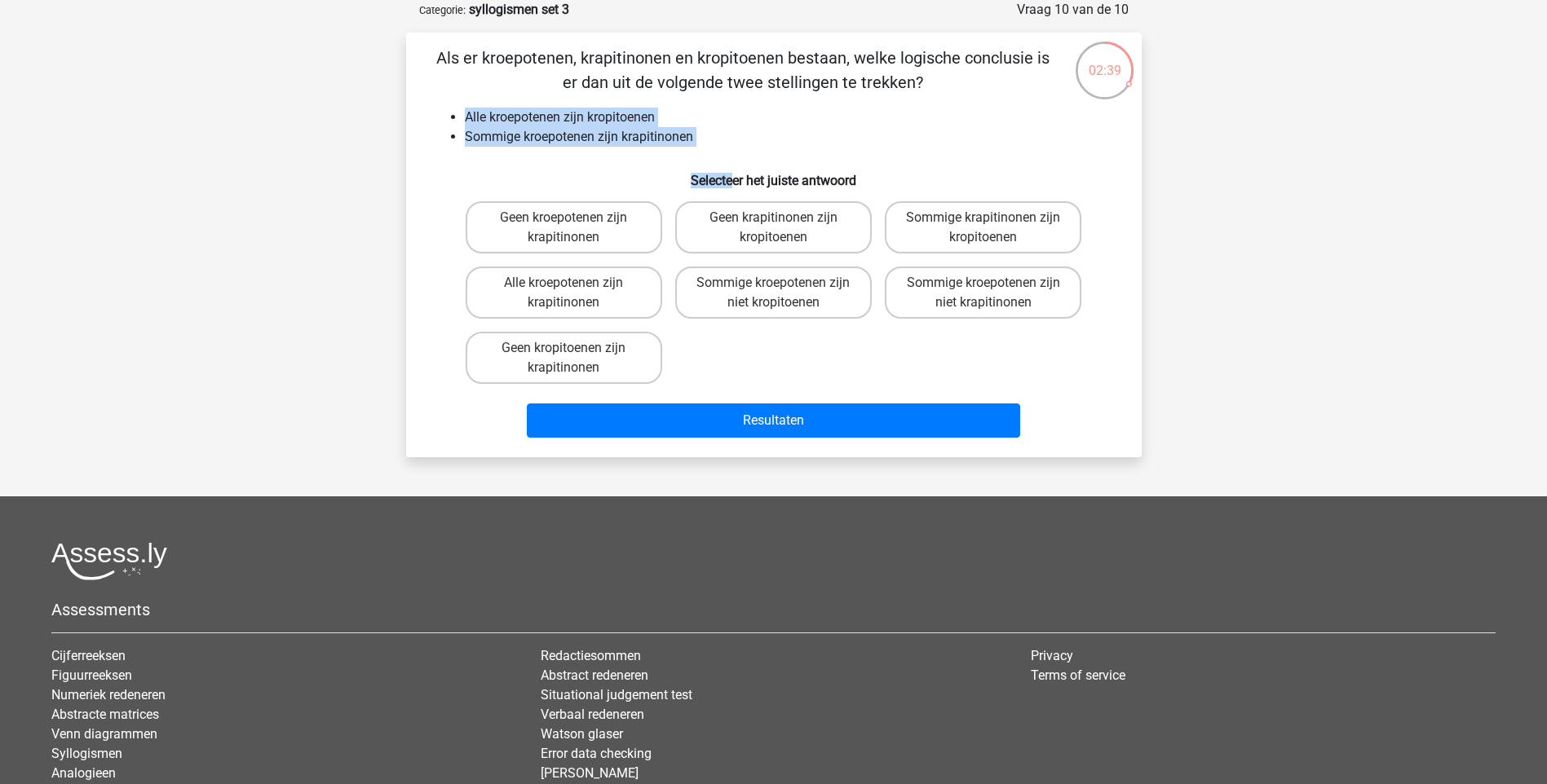
drag, startPoint x: 465, startPoint y: 111, endPoint x: 730, endPoint y: 156, distance: 268.8
click at [730, 156] on div "Als er kroepotenen, krapitinonen en kropitoenen bestaan, welke logische conclus…" at bounding box center [774, 244] width 722 height 399
drag, startPoint x: 730, startPoint y: 156, endPoint x: 605, endPoint y: 133, distance: 127.1
click at [605, 133] on li "Sommige kroepotenen zijn krapitinonen" at bounding box center [790, 137] width 651 height 19
drag, startPoint x: 464, startPoint y: 108, endPoint x: 716, endPoint y: 139, distance: 253.9
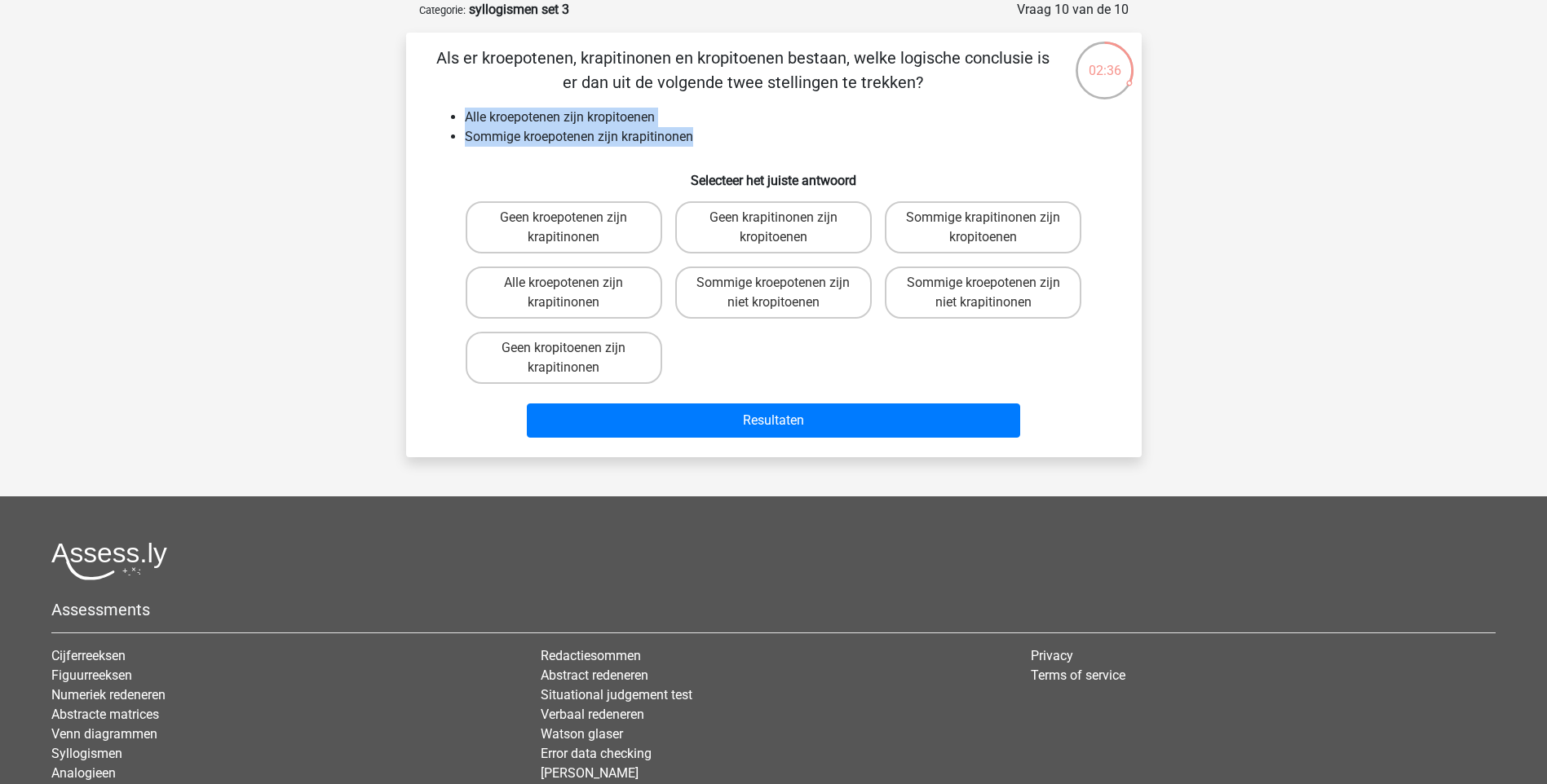
click at [716, 139] on ul "Alle kroepotenen zijn kropitoenen Sommige kroepotenen zijn krapitinonen" at bounding box center [774, 126] width 684 height 40
drag, startPoint x: 716, startPoint y: 139, endPoint x: 600, endPoint y: 121, distance: 117.4
copy ul "Alle kroepotenen zijn kropitoenen Sommige kroepotenen zijn krapitinonen"
click at [971, 304] on label "Sommige kroepotenen zijn niet krapitinonen" at bounding box center [982, 293] width 196 height 52
click at [983, 294] on input "Sommige kroepotenen zijn niet krapitinonen" at bounding box center [988, 288] width 11 height 11
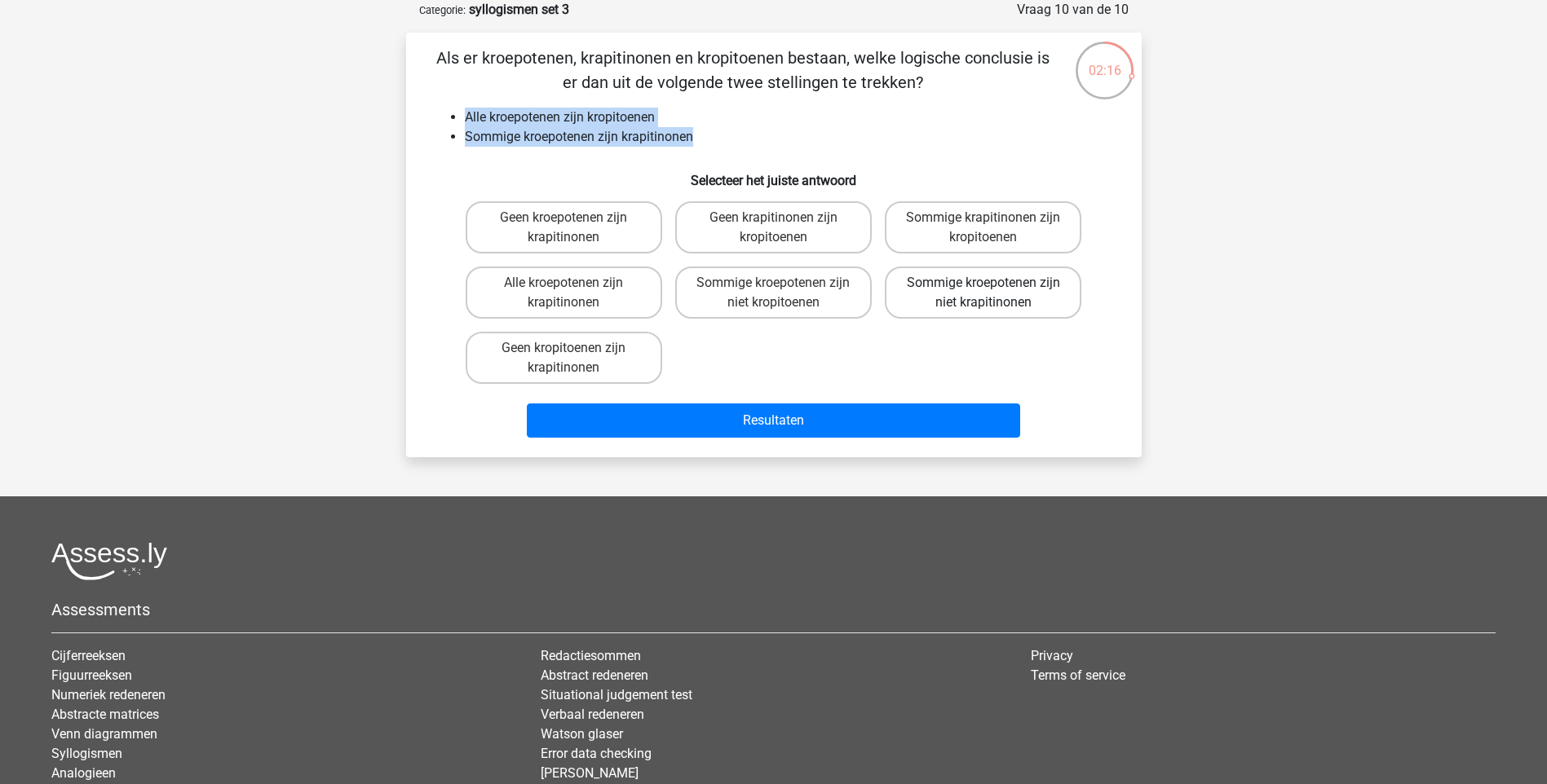
radio input "true"
click at [578, 345] on label "Geen kropitoenen zijn krapitinonen" at bounding box center [563, 358] width 196 height 52
click at [574, 349] on input "Geen kropitoenen zijn krapitinonen" at bounding box center [568, 353] width 11 height 11
radio input "true"
click at [573, 287] on input "Alle kroepotenen zijn krapitinonen" at bounding box center [568, 288] width 11 height 11
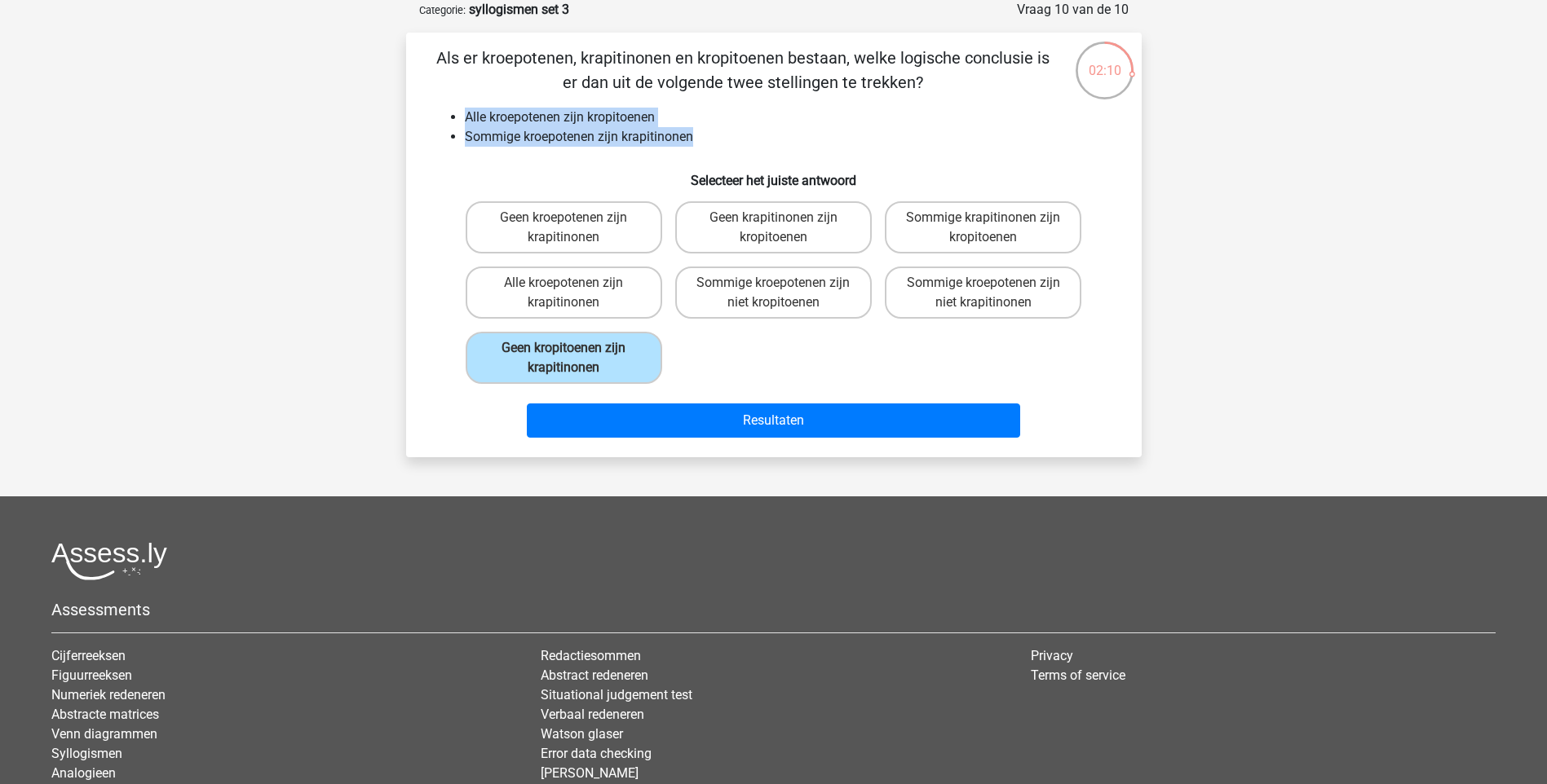
radio input "true"
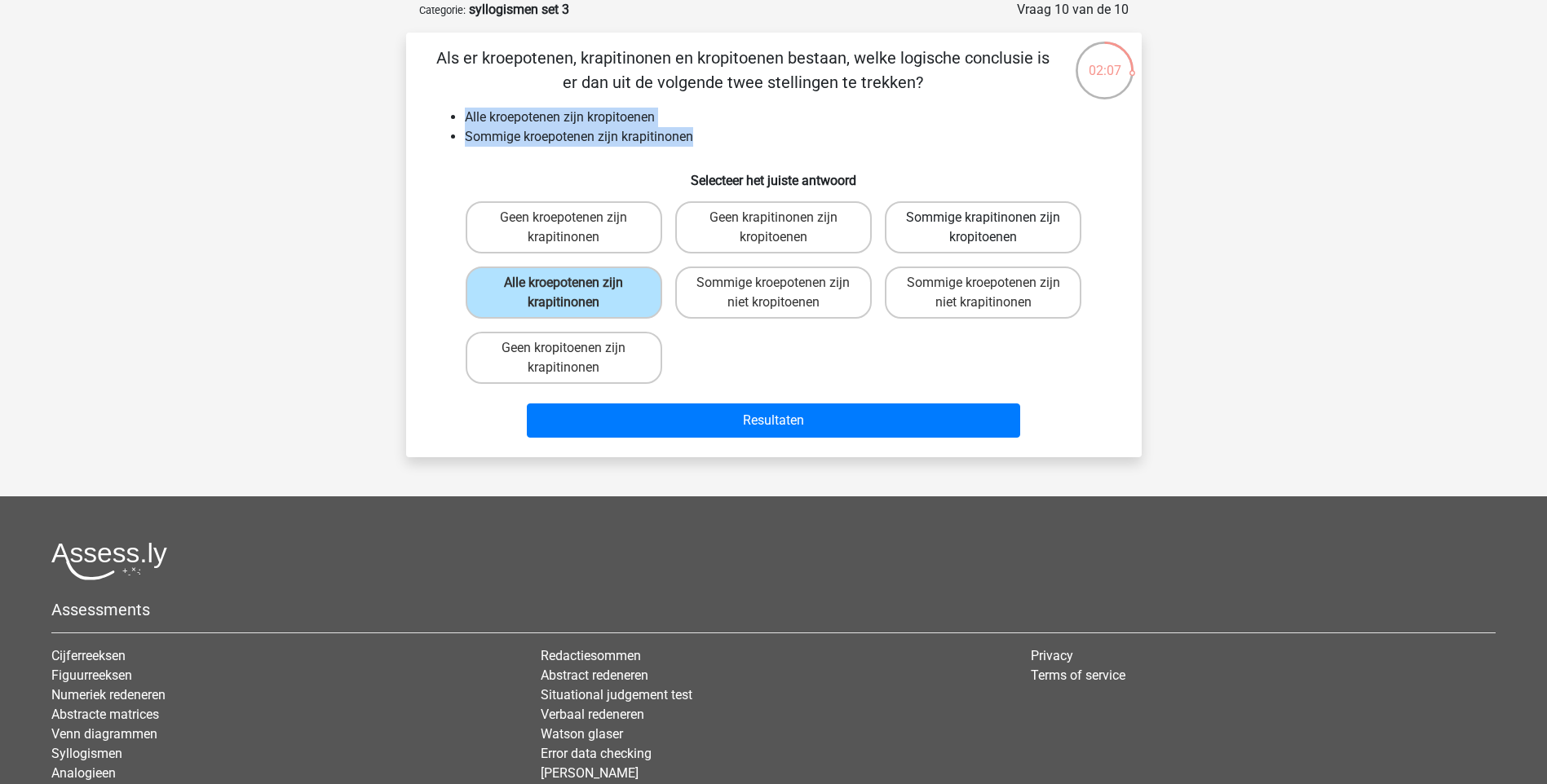
click at [1029, 210] on label "Sommige krapitinonen zijn kropitoenen" at bounding box center [982, 228] width 196 height 52
click at [994, 217] on input "Sommige krapitinonen zijn kropitoenen" at bounding box center [988, 222] width 11 height 11
radio input "true"
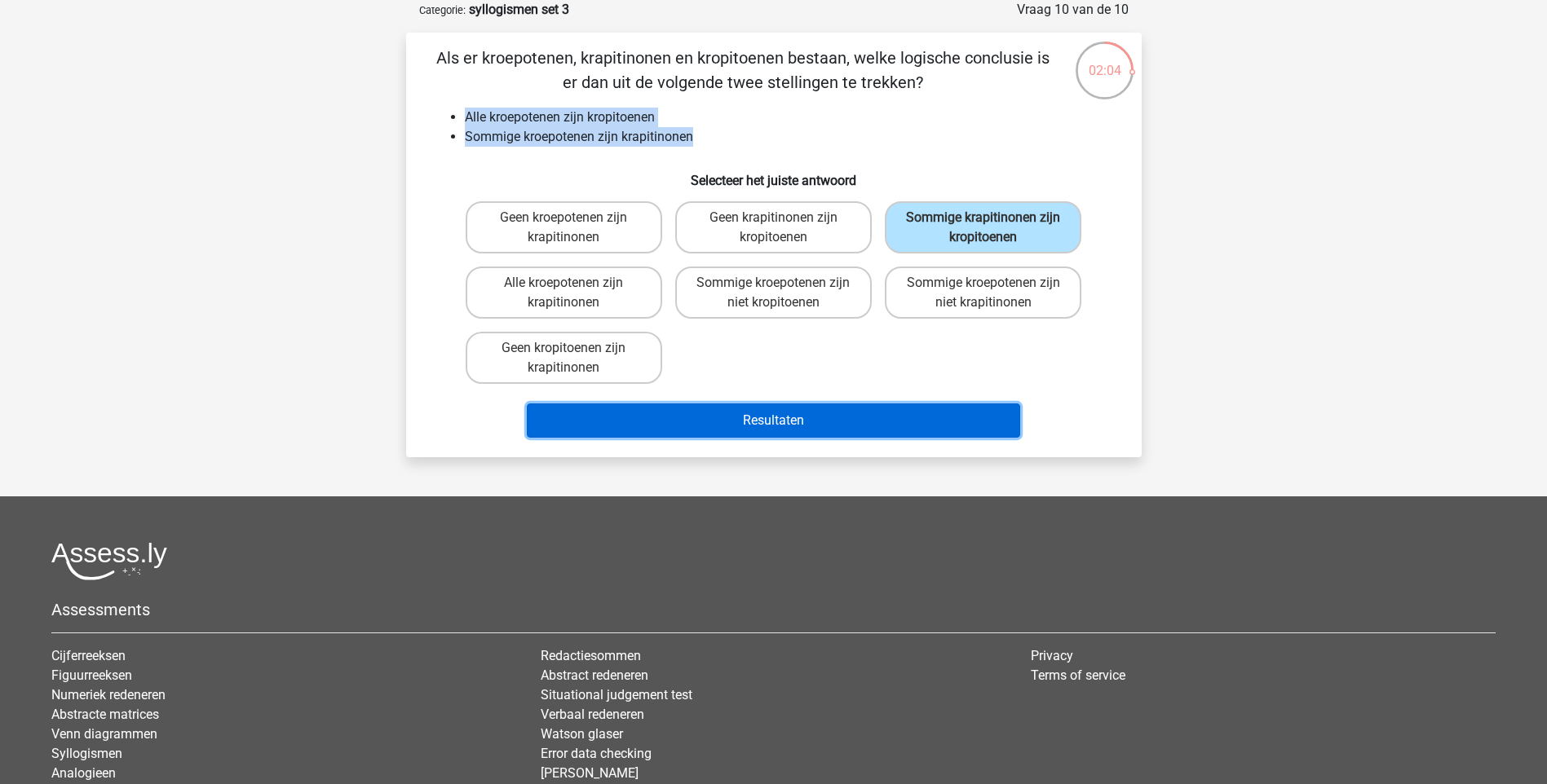
click at [857, 422] on button "Resultaten" at bounding box center [773, 420] width 493 height 34
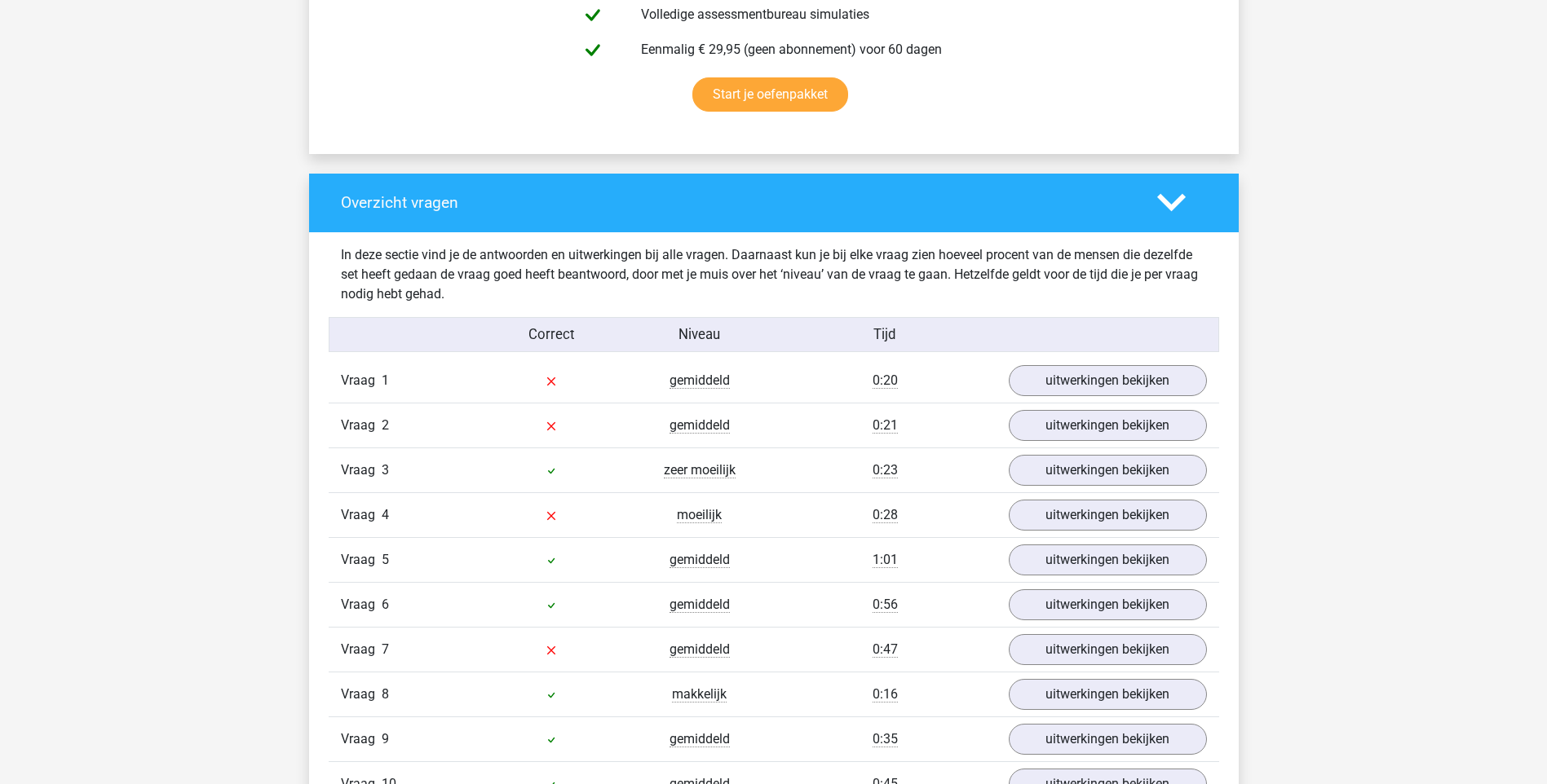
scroll to position [1141, 0]
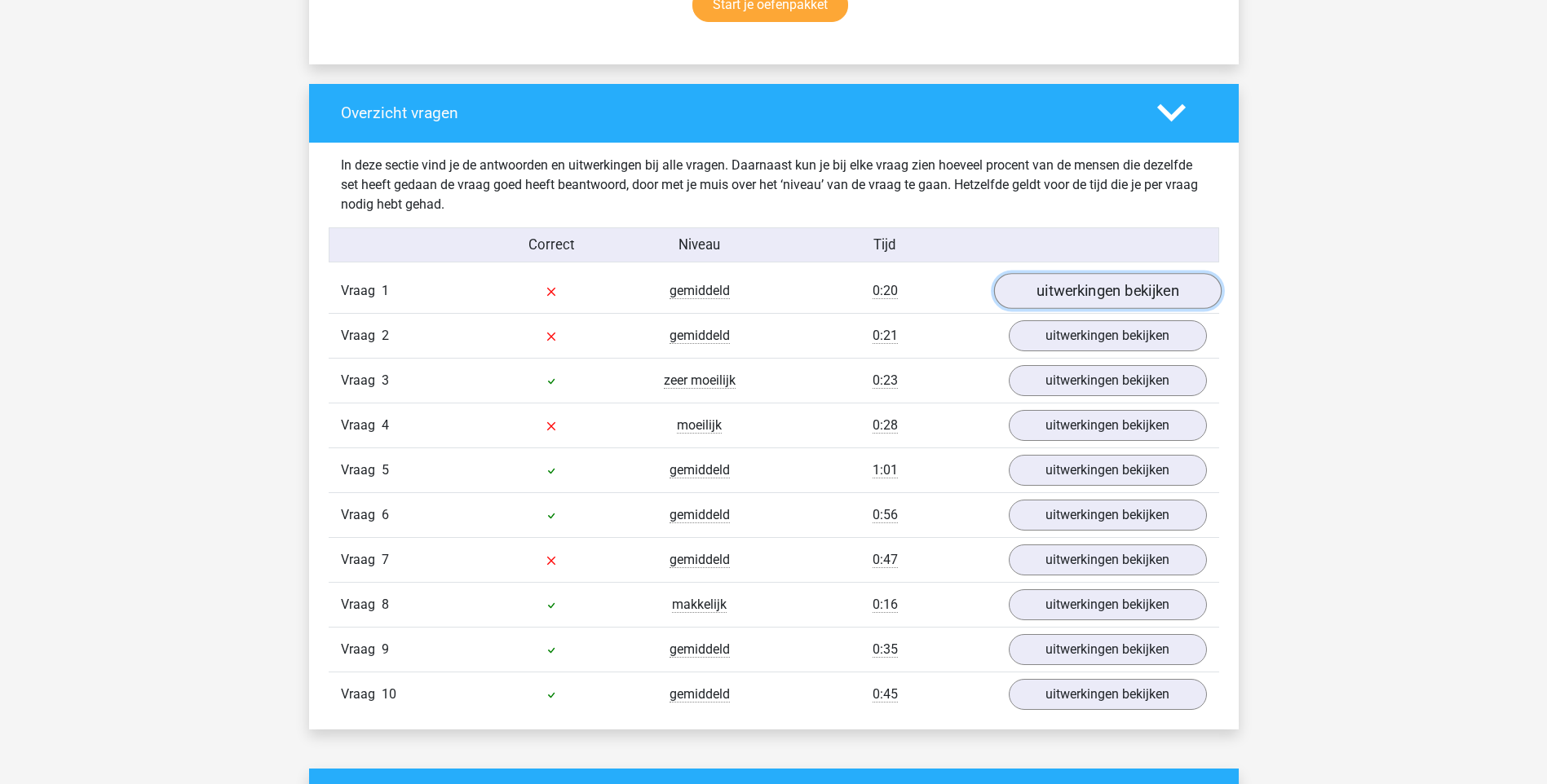
click at [1107, 296] on link "uitwerkingen bekijken" at bounding box center [1107, 291] width 228 height 36
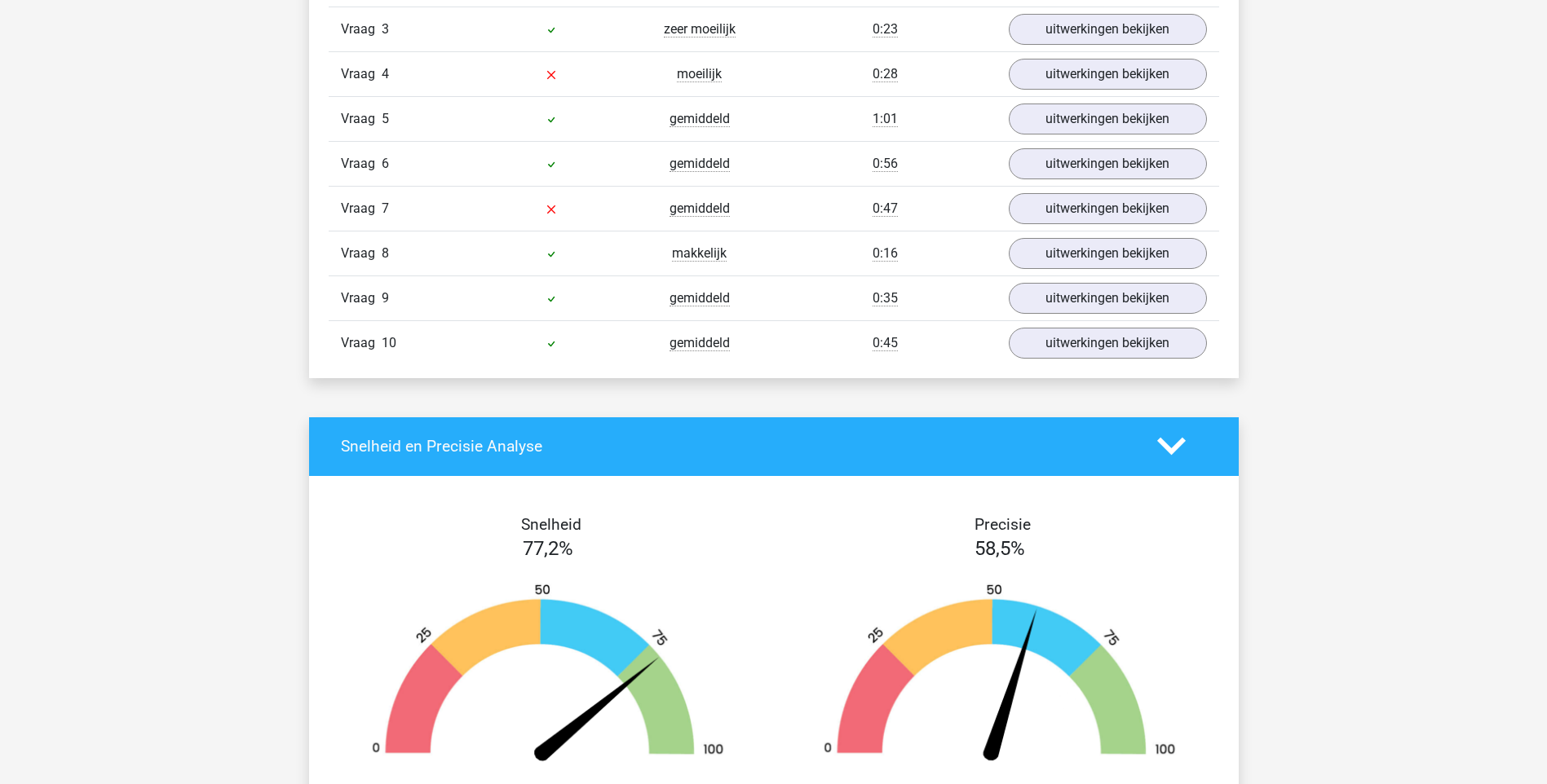
scroll to position [2201, 0]
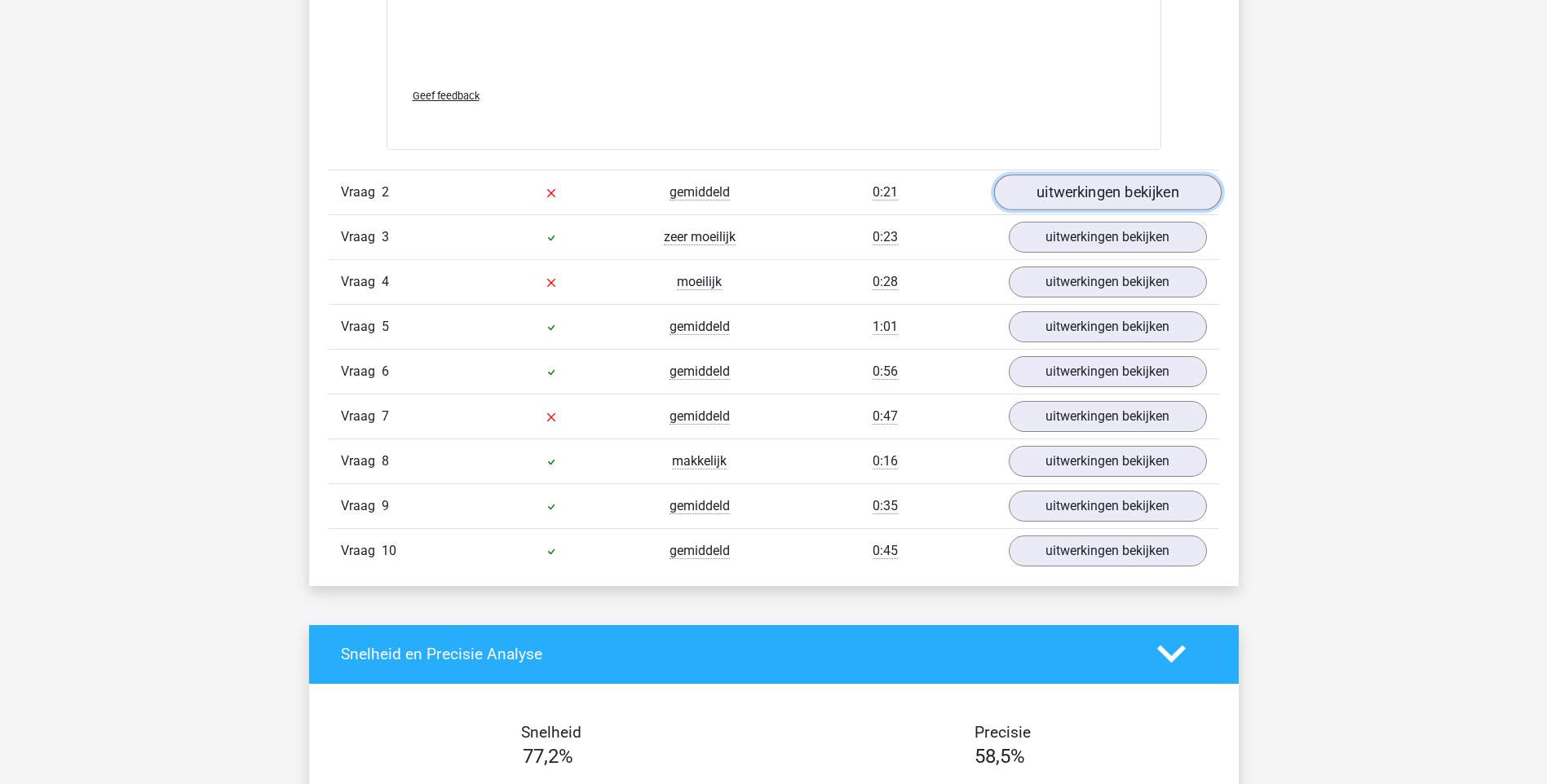
click at [1089, 182] on link "uitwerkingen bekijken" at bounding box center [1107, 192] width 228 height 36
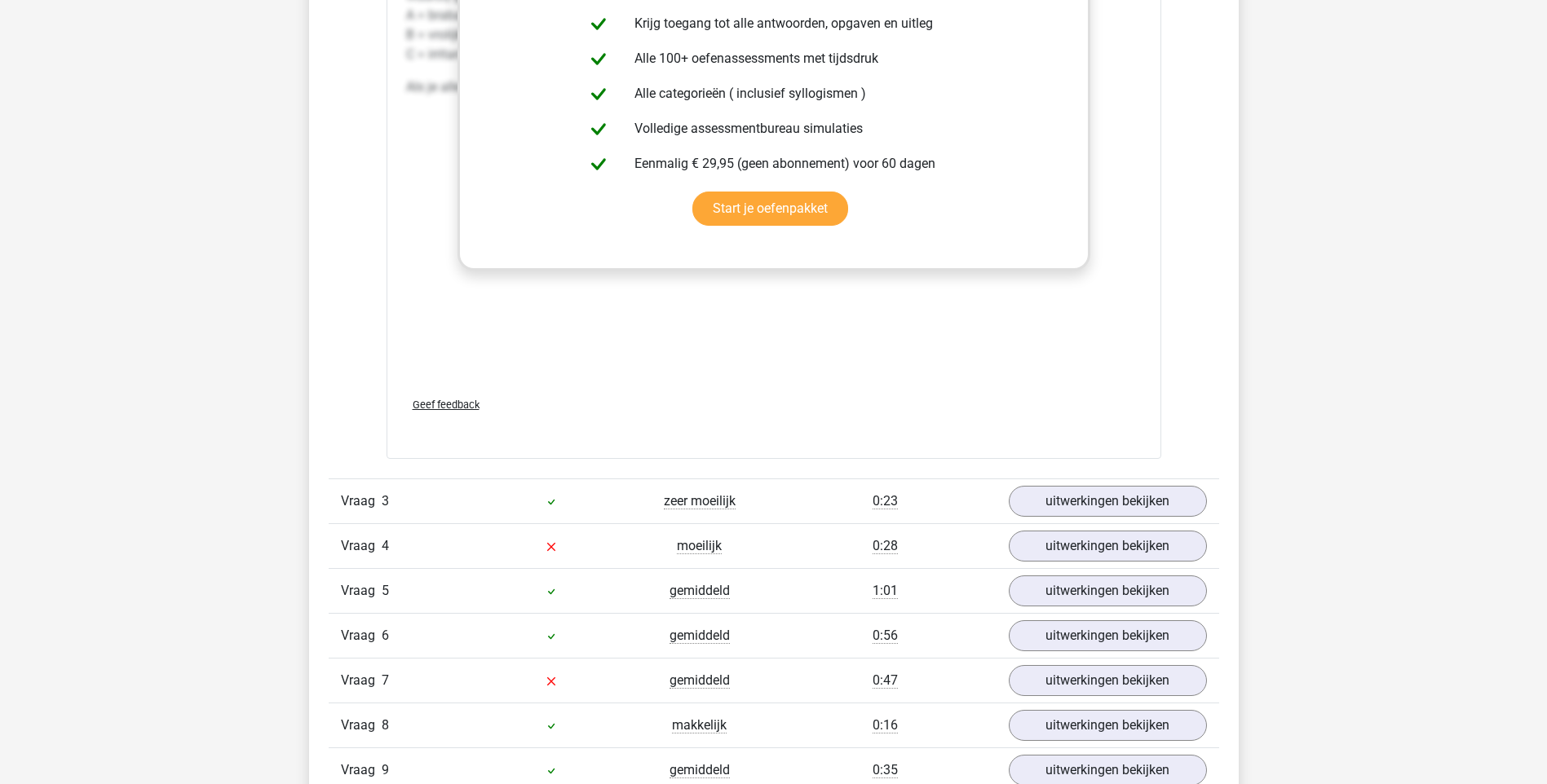
scroll to position [2935, 0]
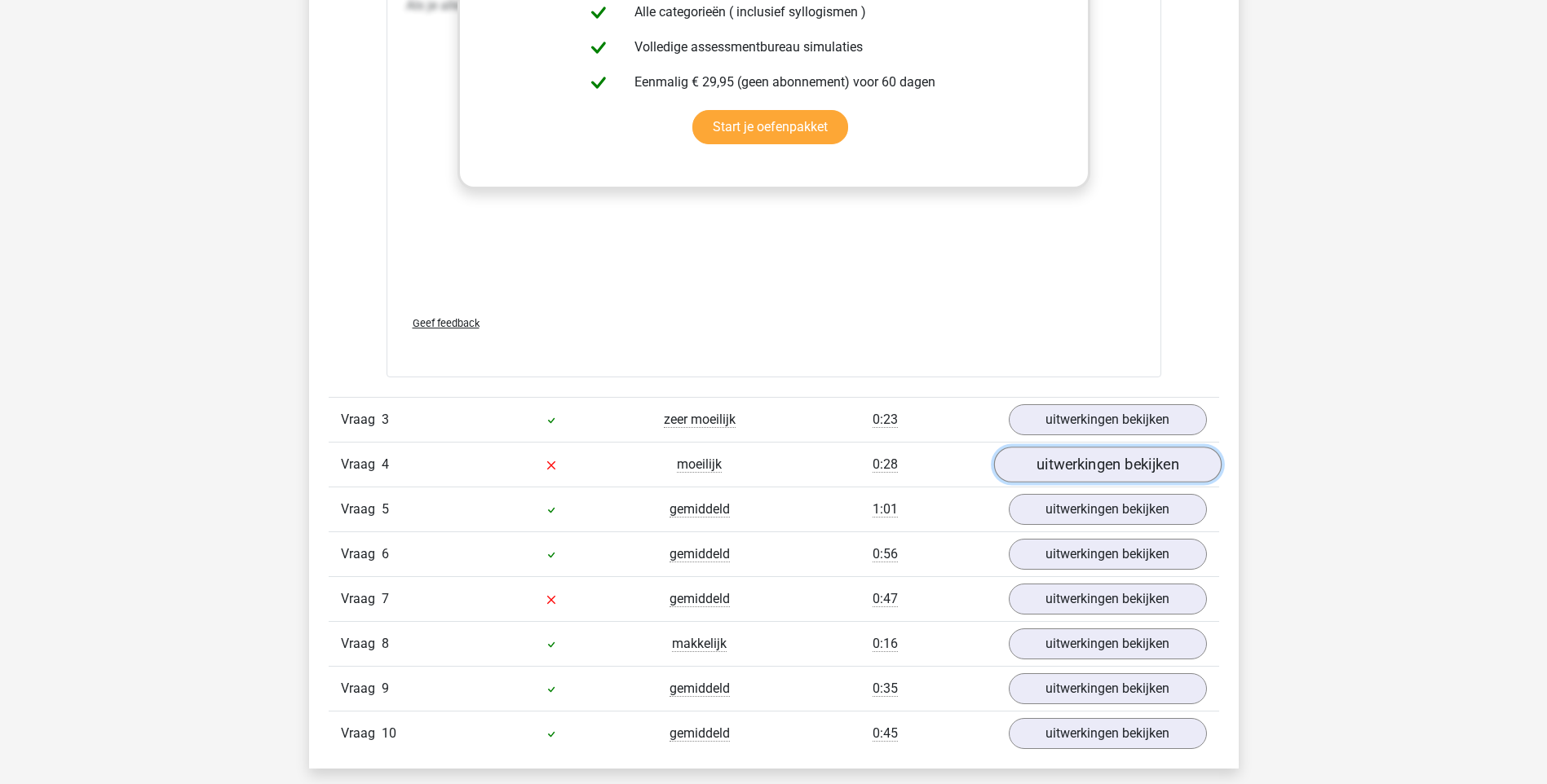
click at [1071, 459] on link "uitwerkingen bekijken" at bounding box center [1107, 464] width 228 height 36
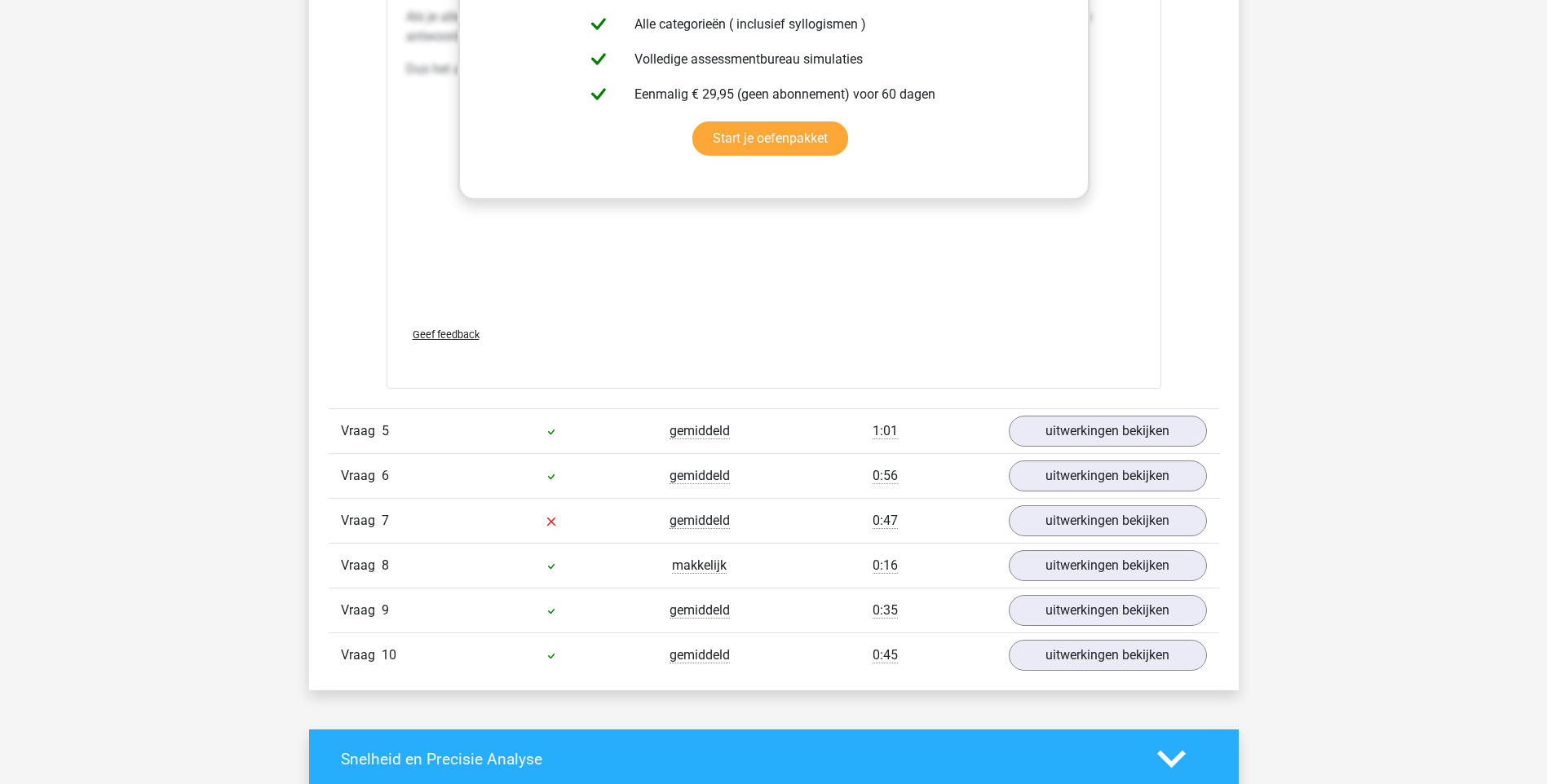
scroll to position [3913, 0]
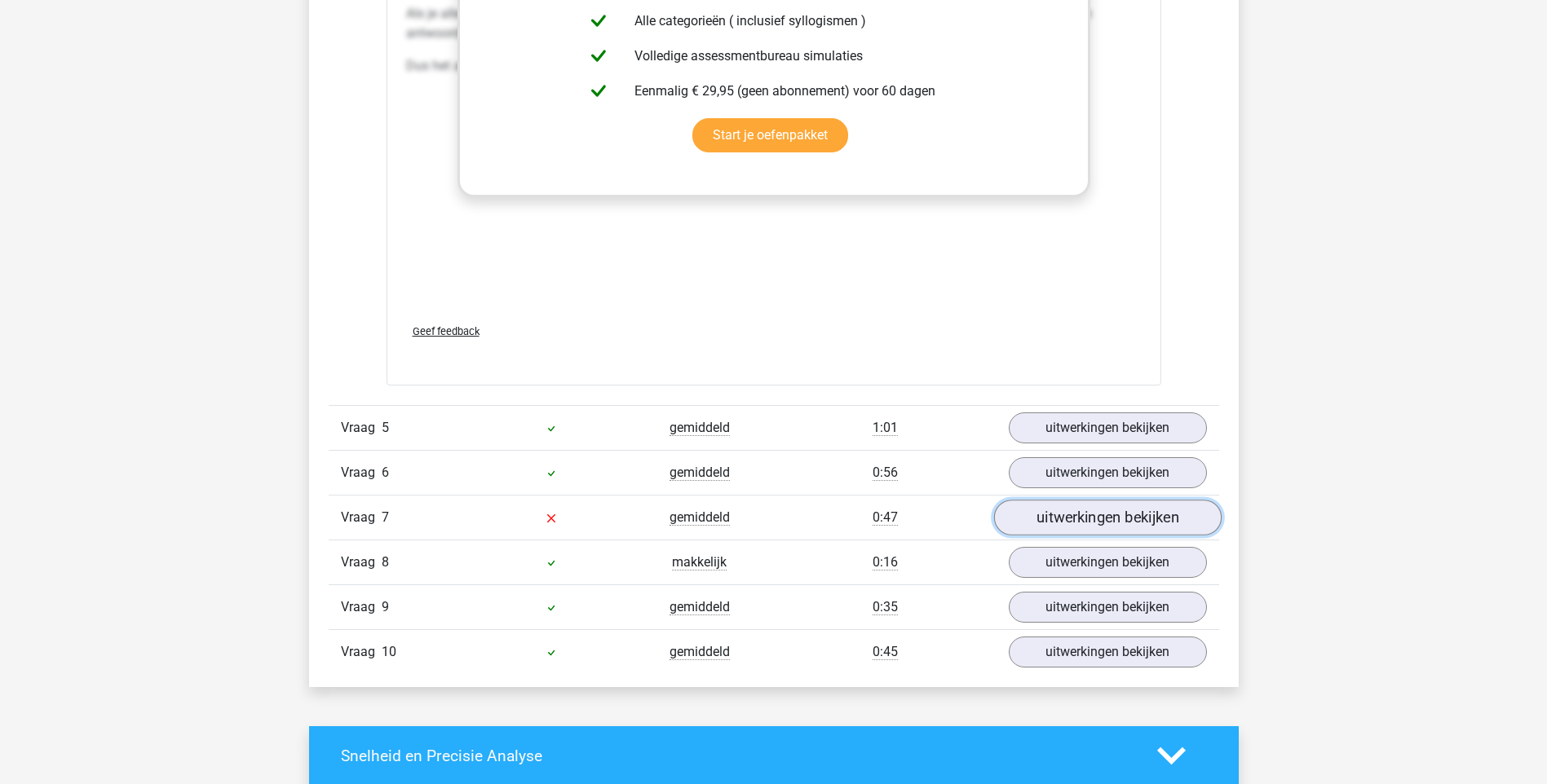
click at [1056, 525] on link "uitwerkingen bekijken" at bounding box center [1107, 518] width 228 height 36
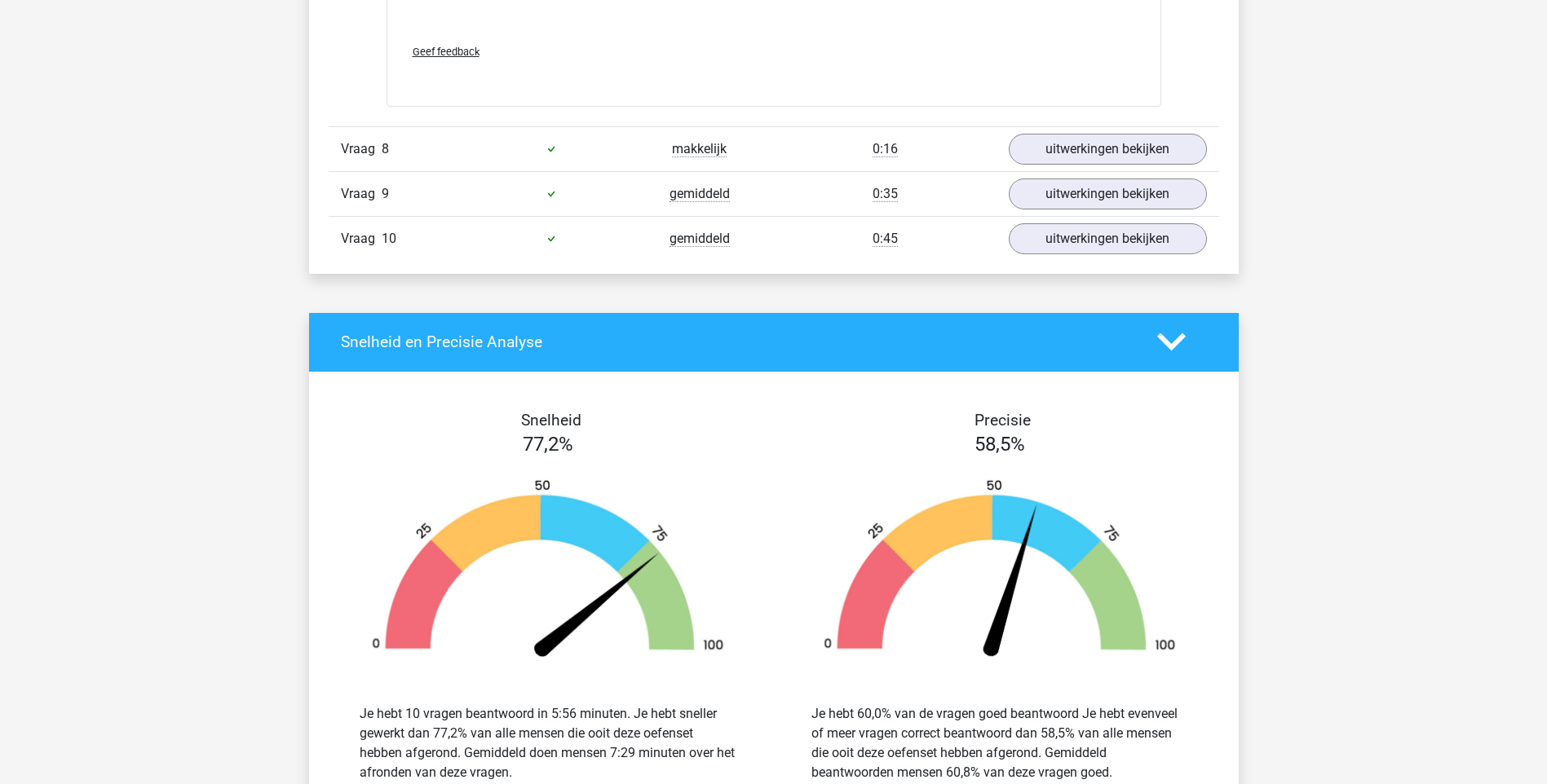
scroll to position [5218, 0]
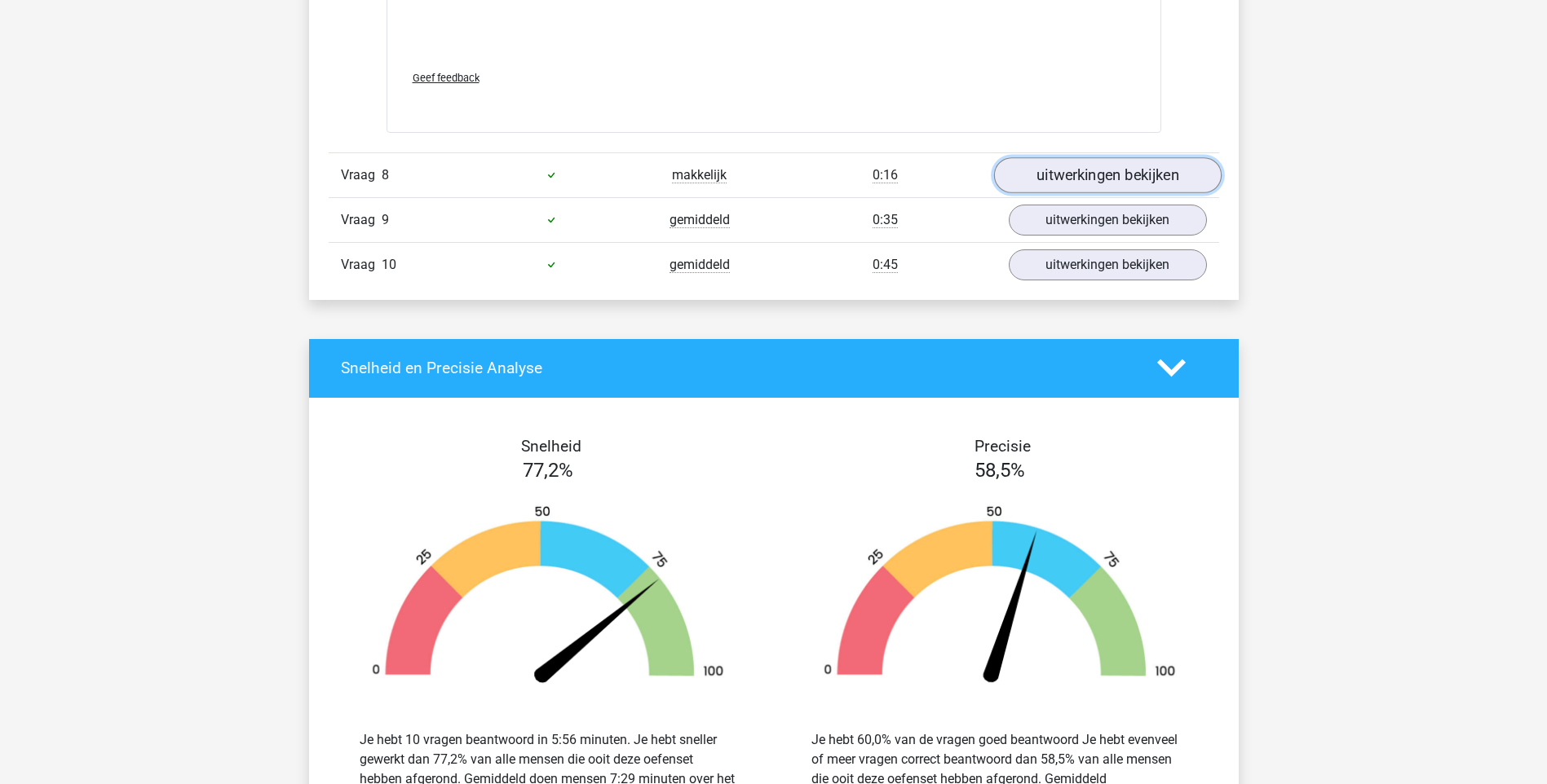
click at [1080, 178] on link "uitwerkingen bekijken" at bounding box center [1107, 175] width 228 height 36
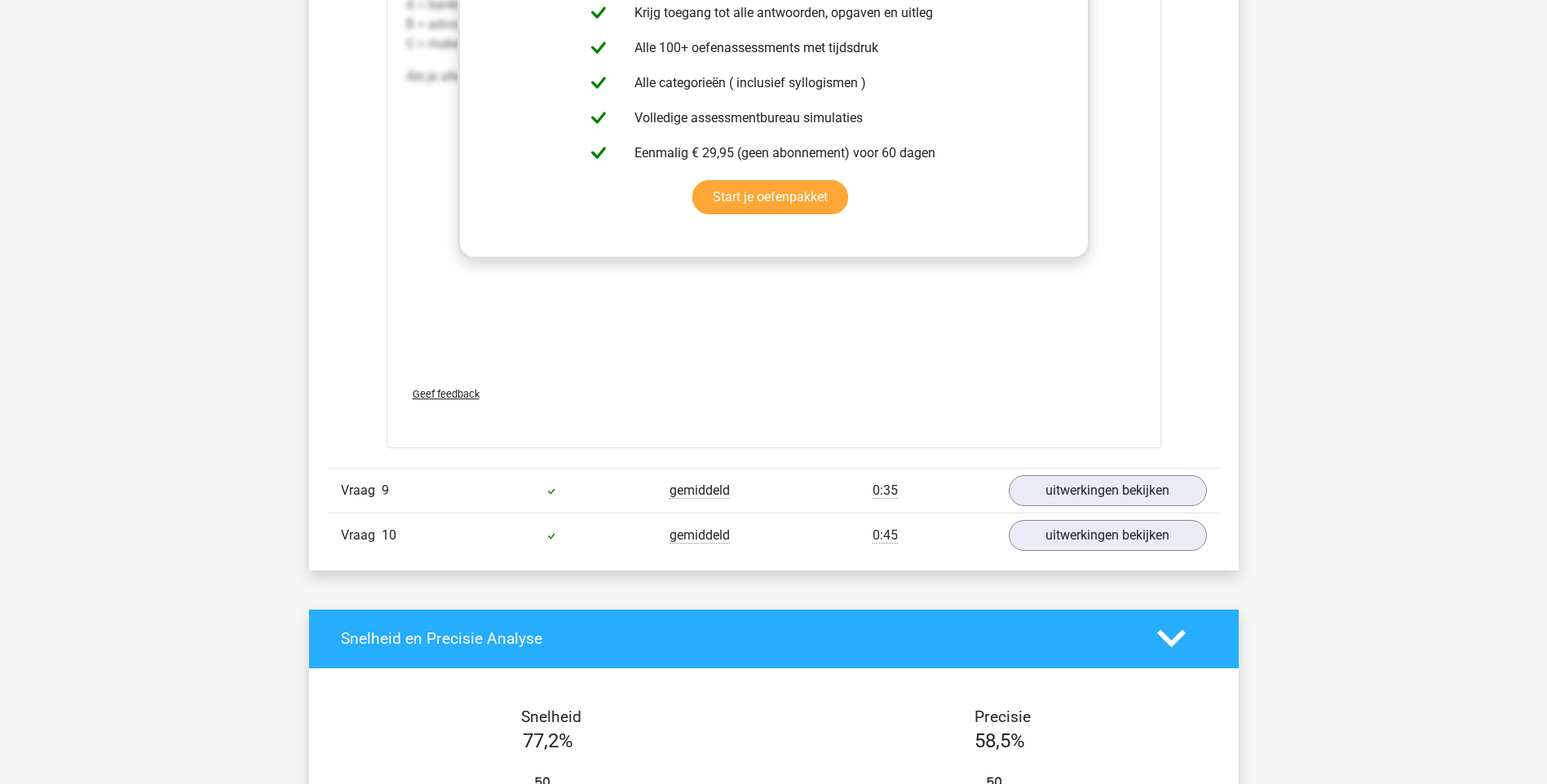
scroll to position [5869, 0]
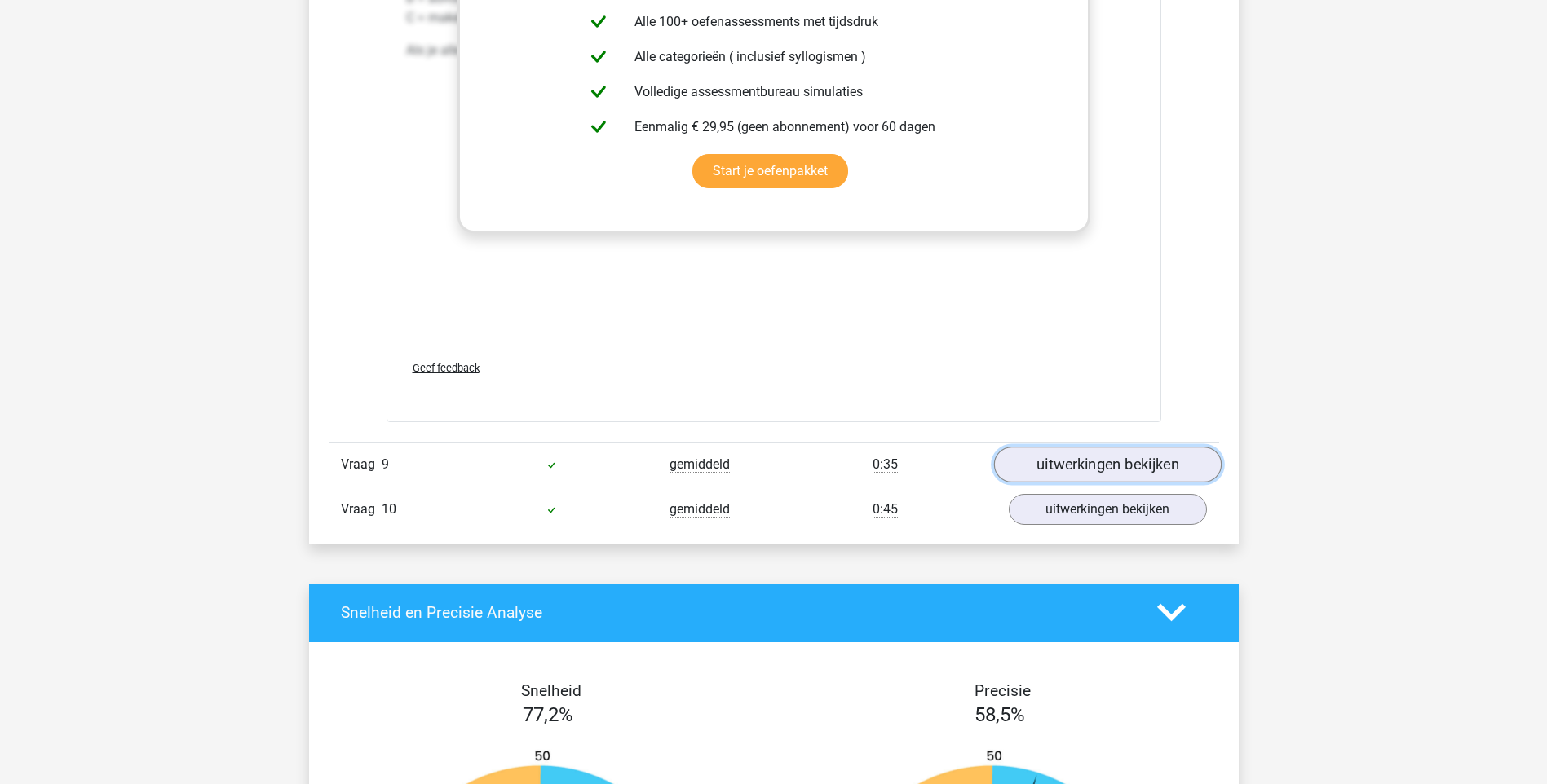
click at [1080, 473] on link "uitwerkingen bekijken" at bounding box center [1107, 464] width 228 height 36
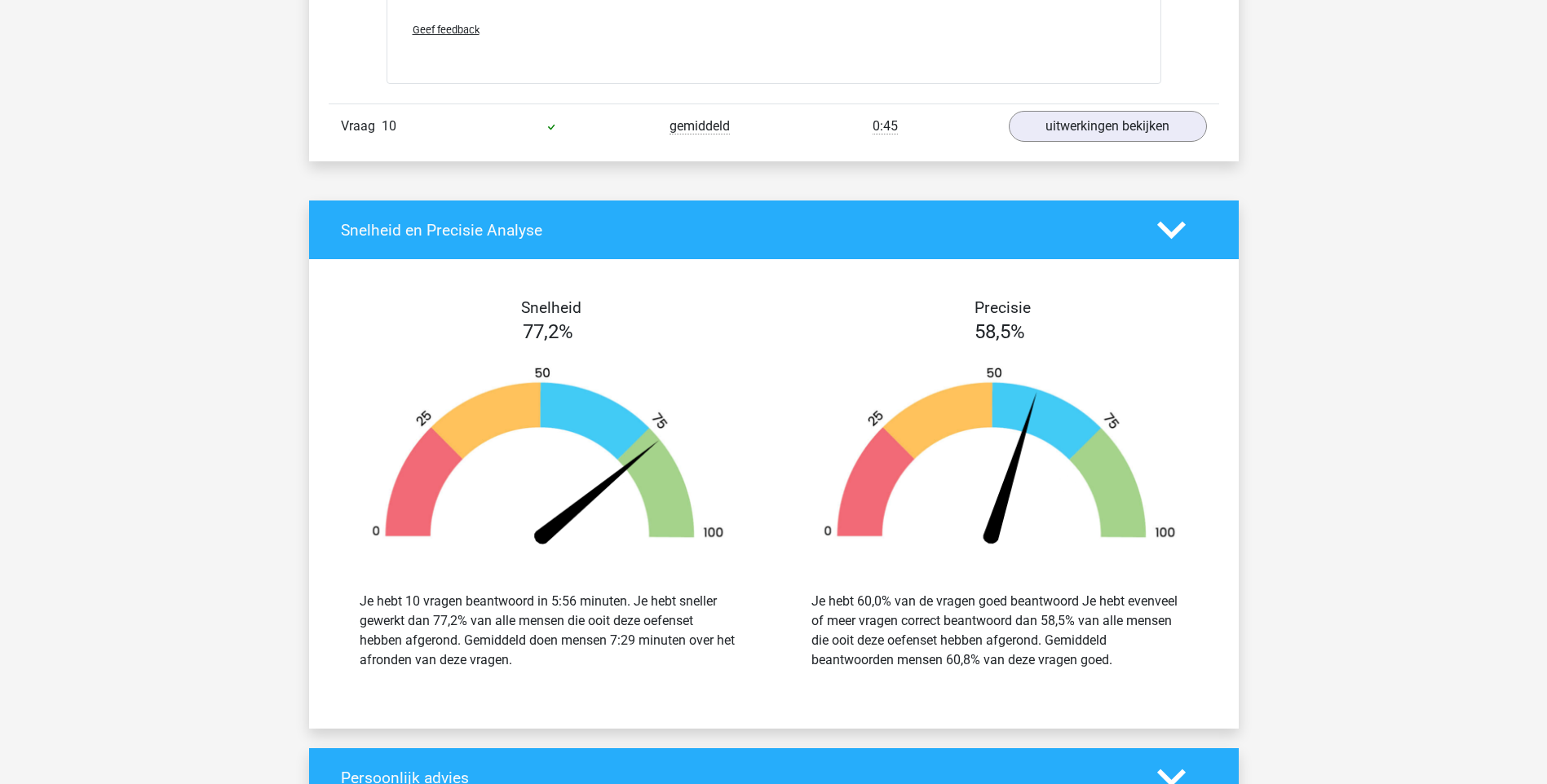
scroll to position [7174, 0]
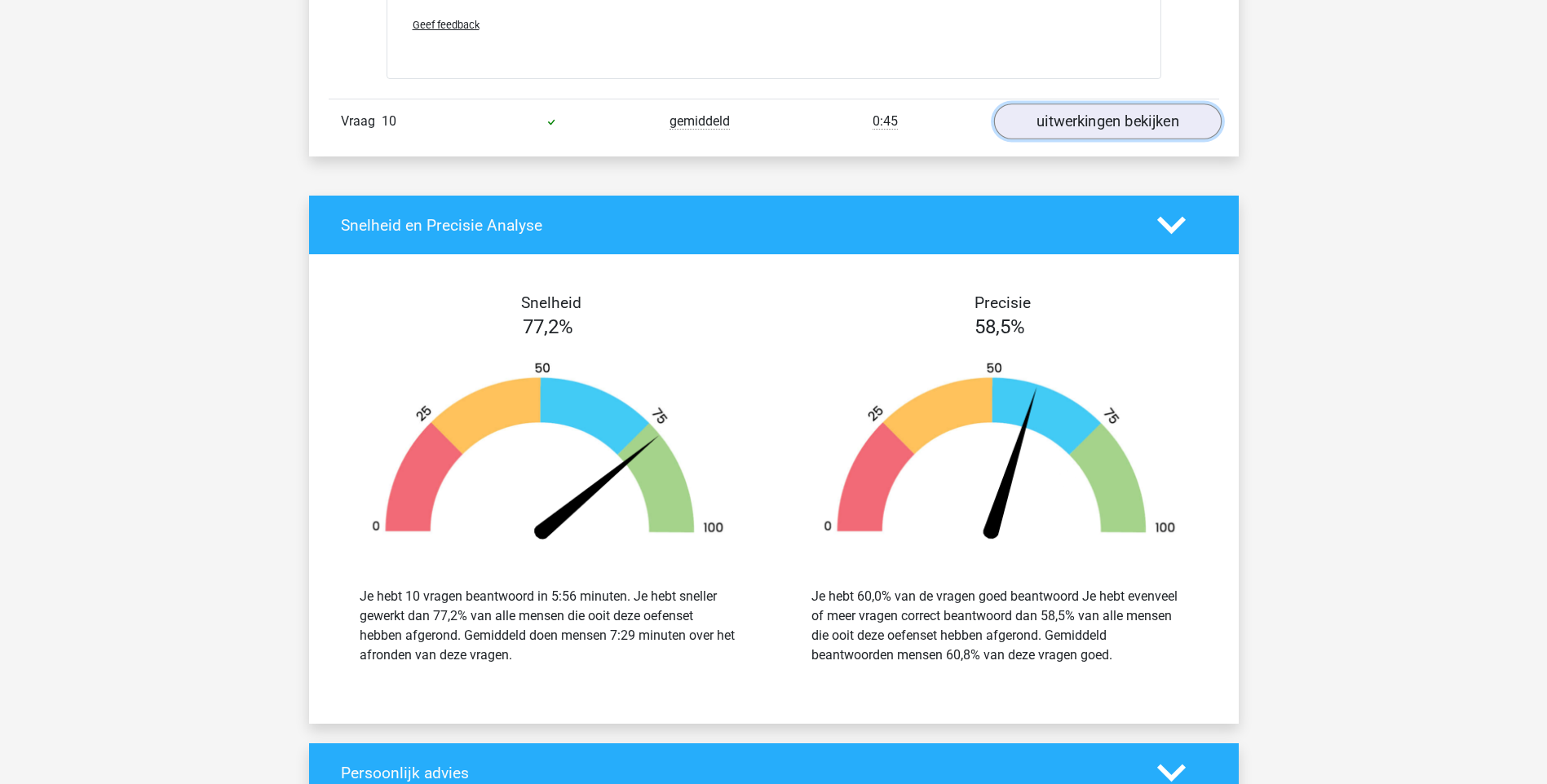
click at [1146, 126] on link "uitwerkingen bekijken" at bounding box center [1107, 121] width 228 height 36
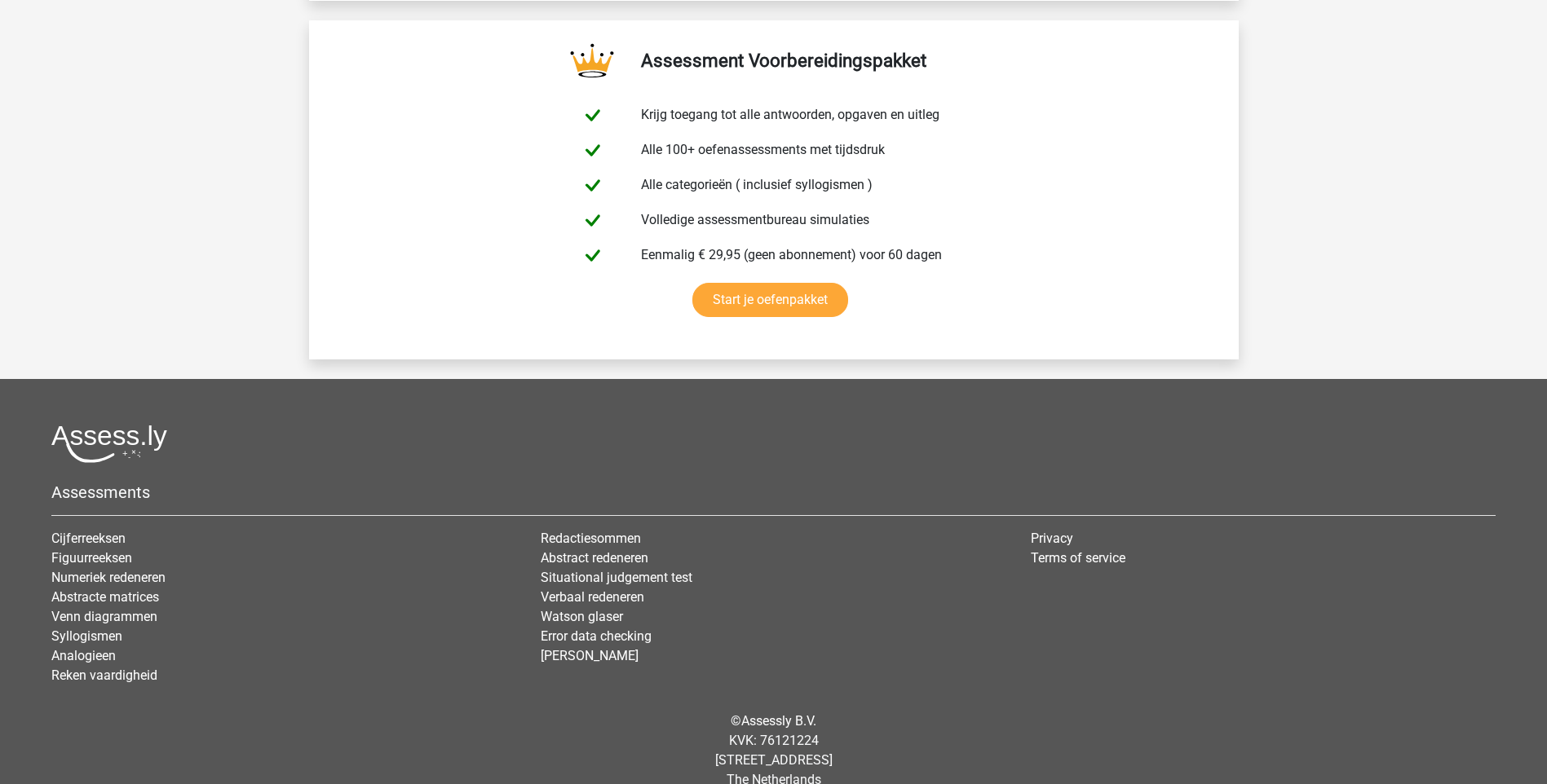
scroll to position [9131, 0]
